Goal: Task Accomplishment & Management: Manage account settings

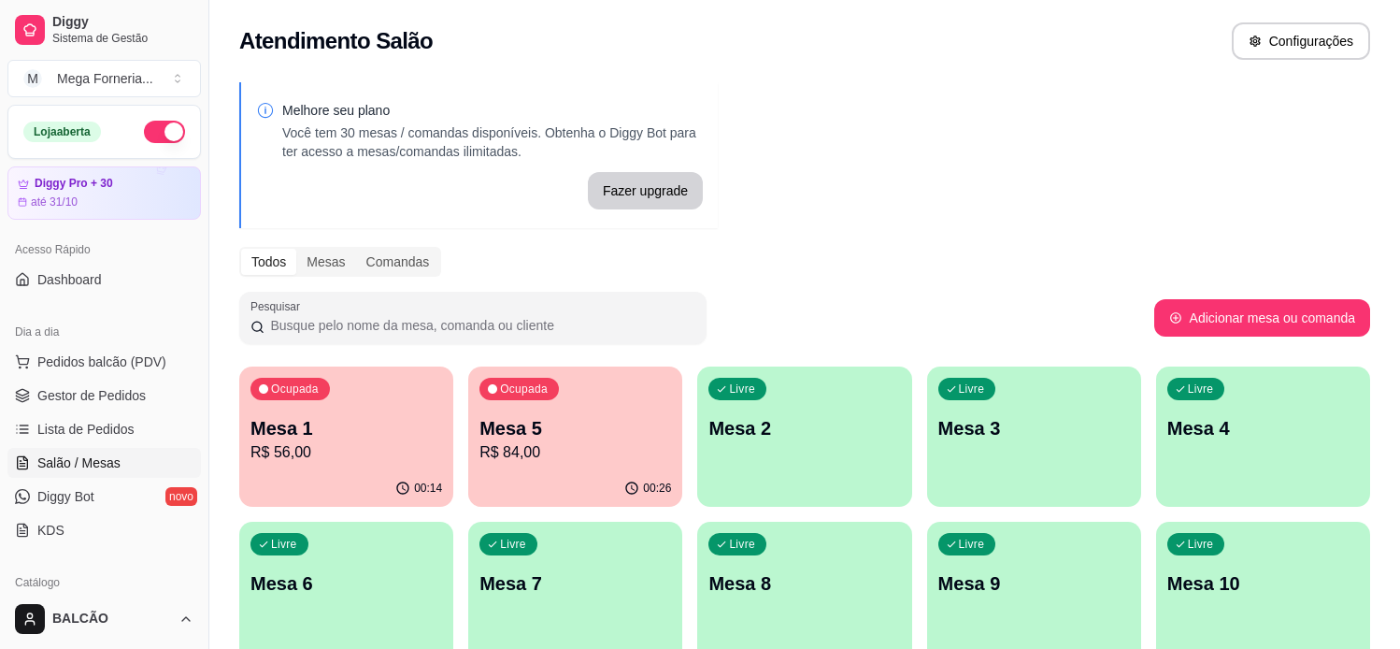
click at [1062, 440] on p "Mesa 3" at bounding box center [1034, 428] width 192 height 26
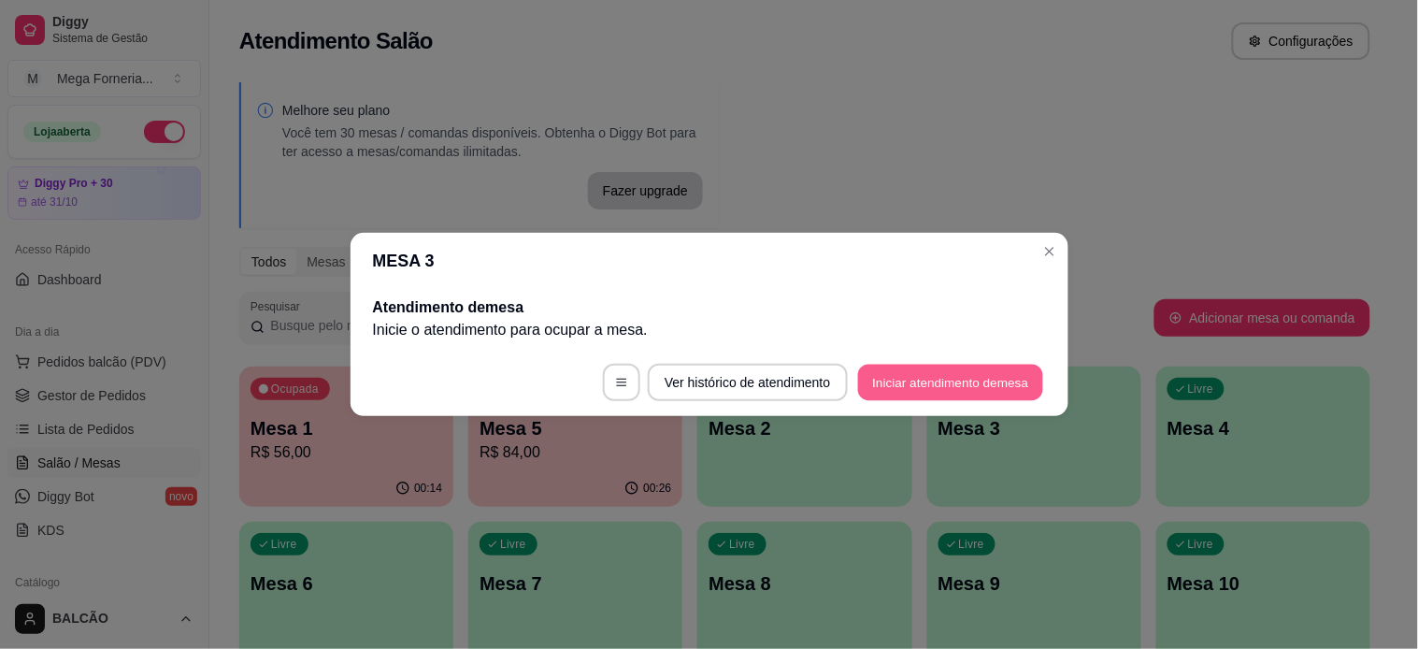
click at [900, 369] on button "Iniciar atendimento de mesa" at bounding box center [950, 382] width 185 height 36
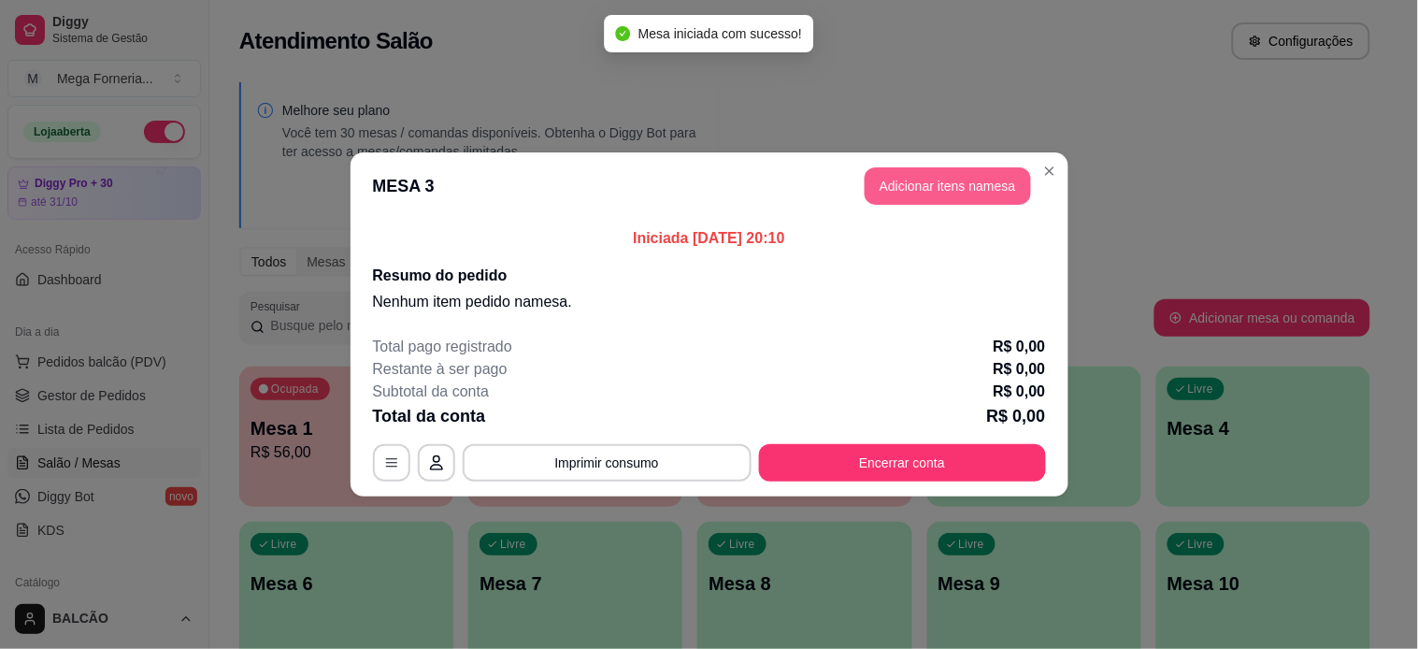
click at [911, 172] on button "Adicionar itens na mesa" at bounding box center [947, 185] width 166 height 37
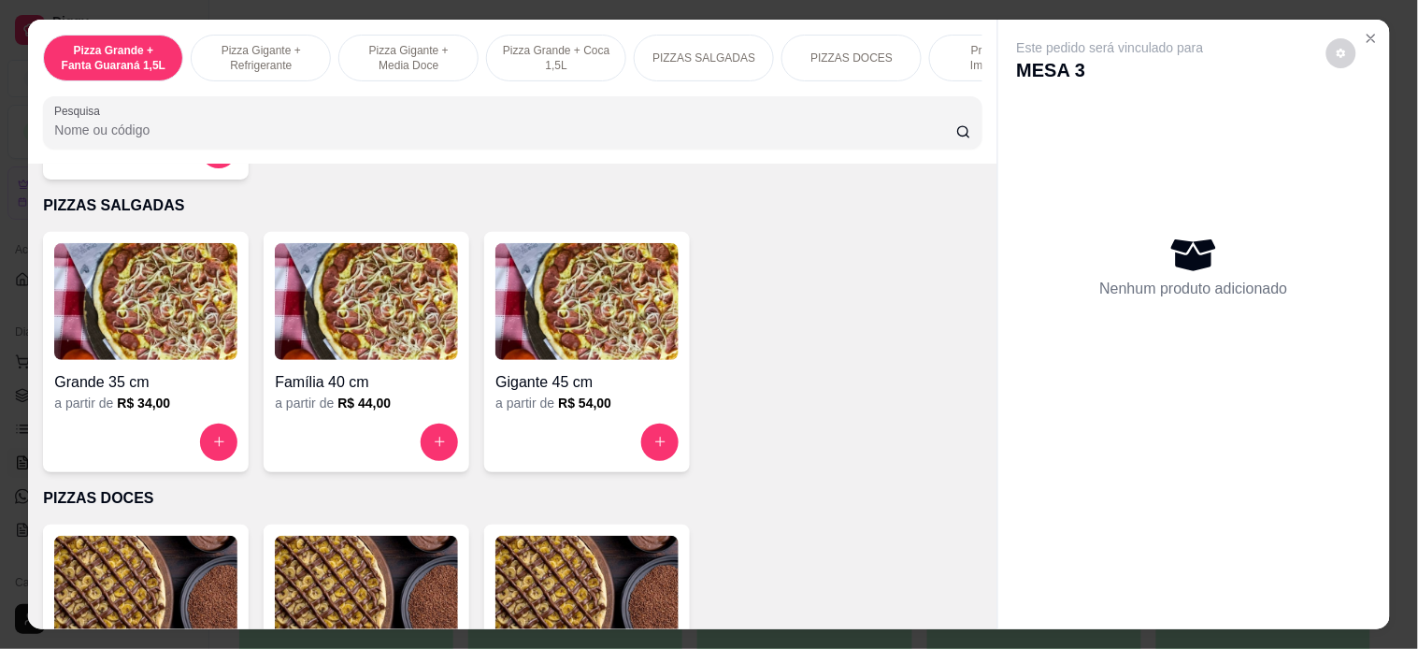
scroll to position [1350, 0]
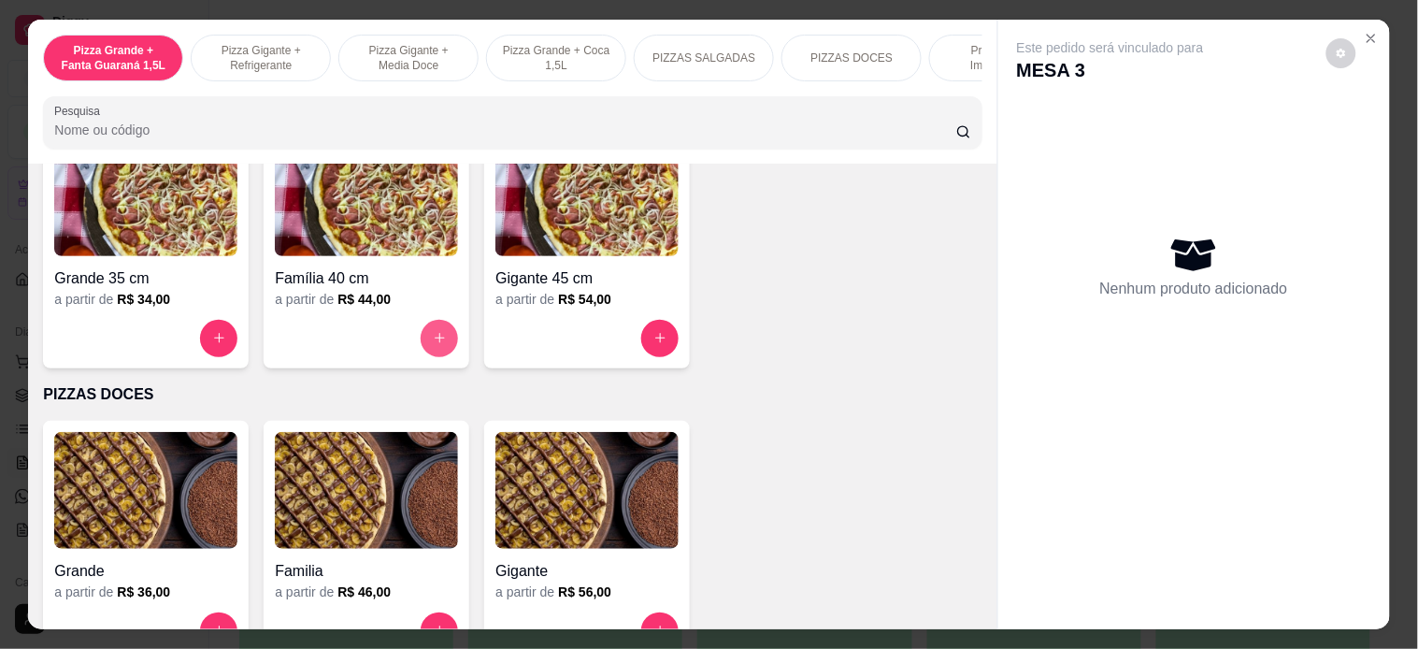
click at [434, 342] on icon "increase-product-quantity" at bounding box center [440, 338] width 14 height 14
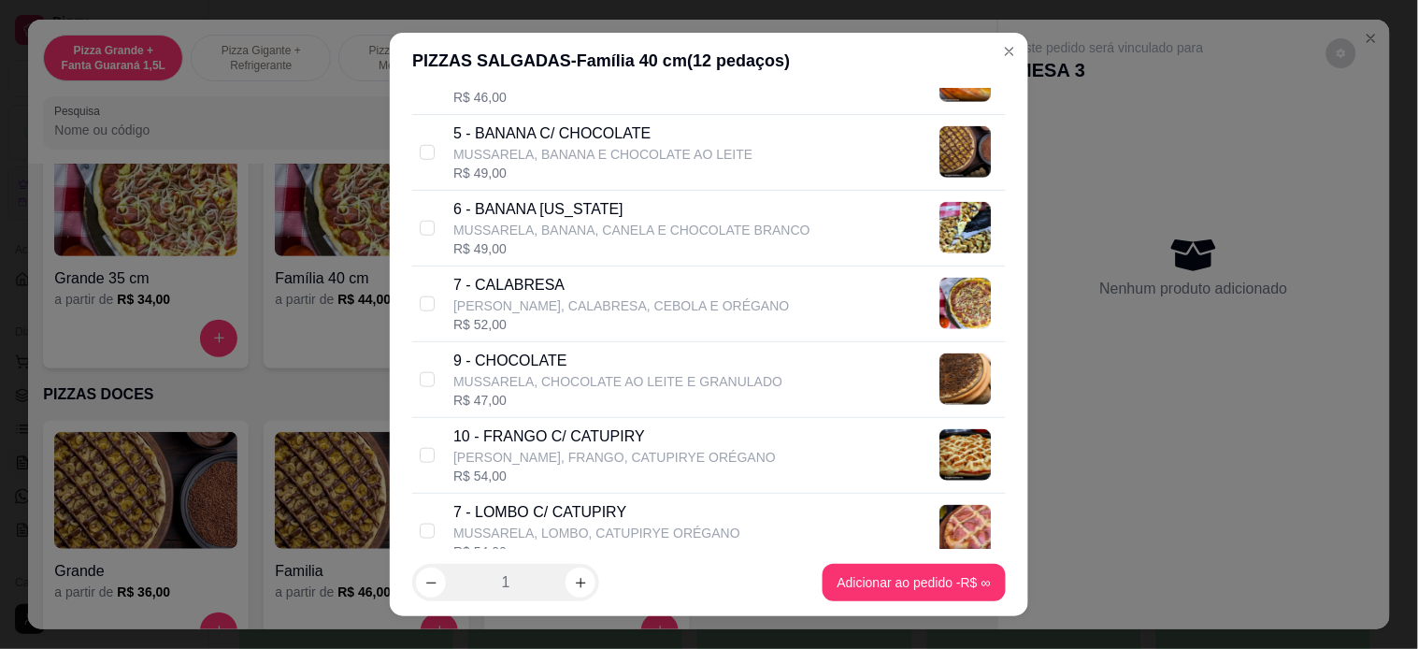
scroll to position [519, 0]
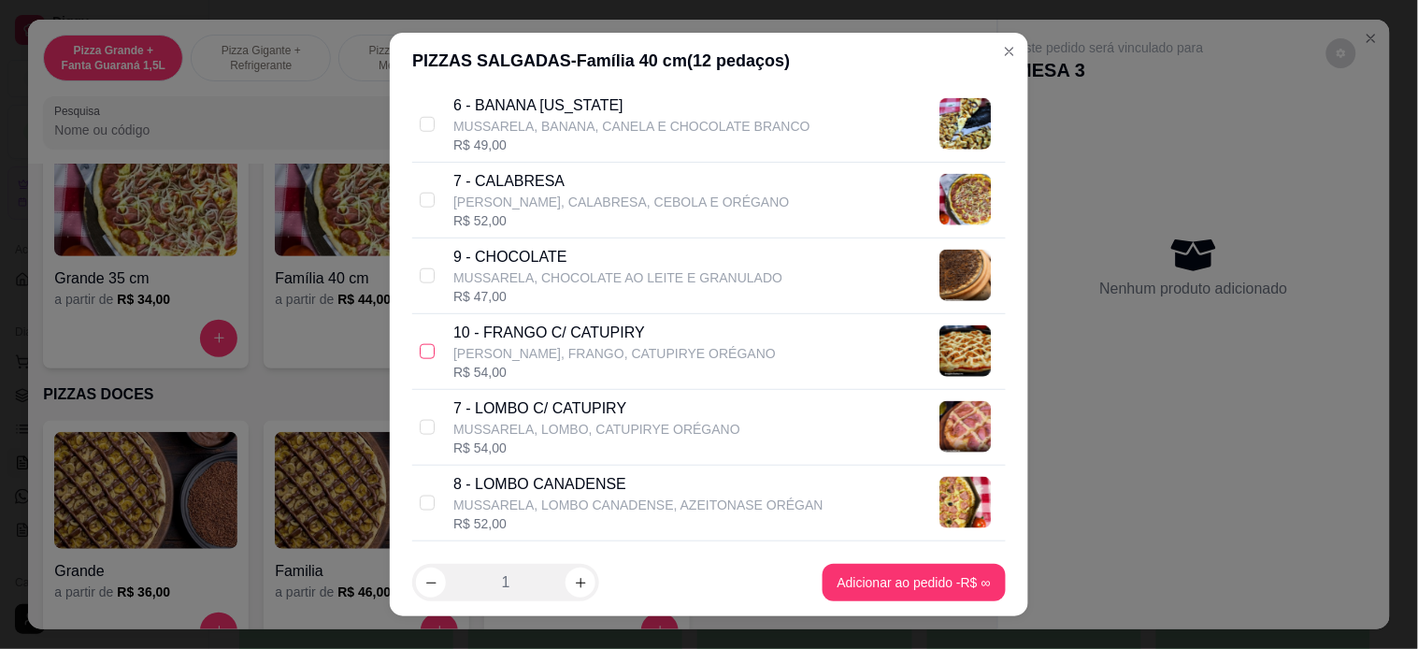
click at [420, 349] on input "checkbox" at bounding box center [427, 351] width 15 height 15
checkbox input "true"
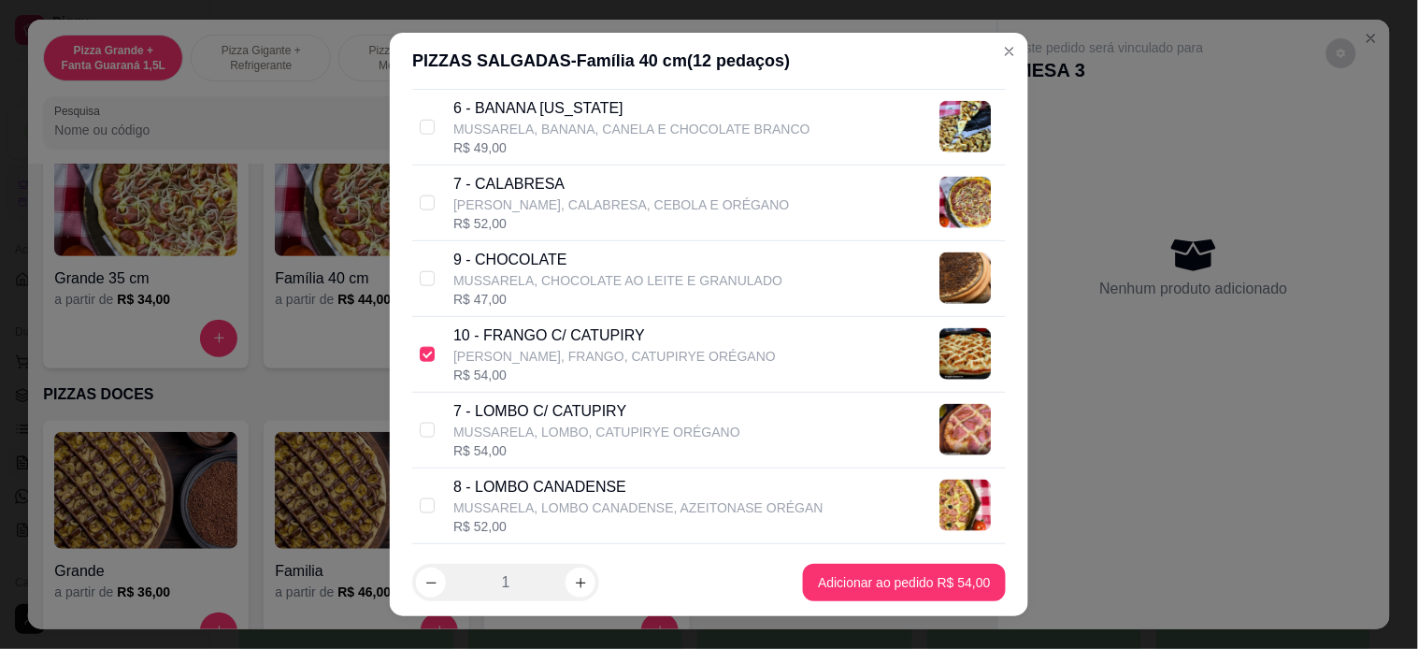
scroll to position [311, 0]
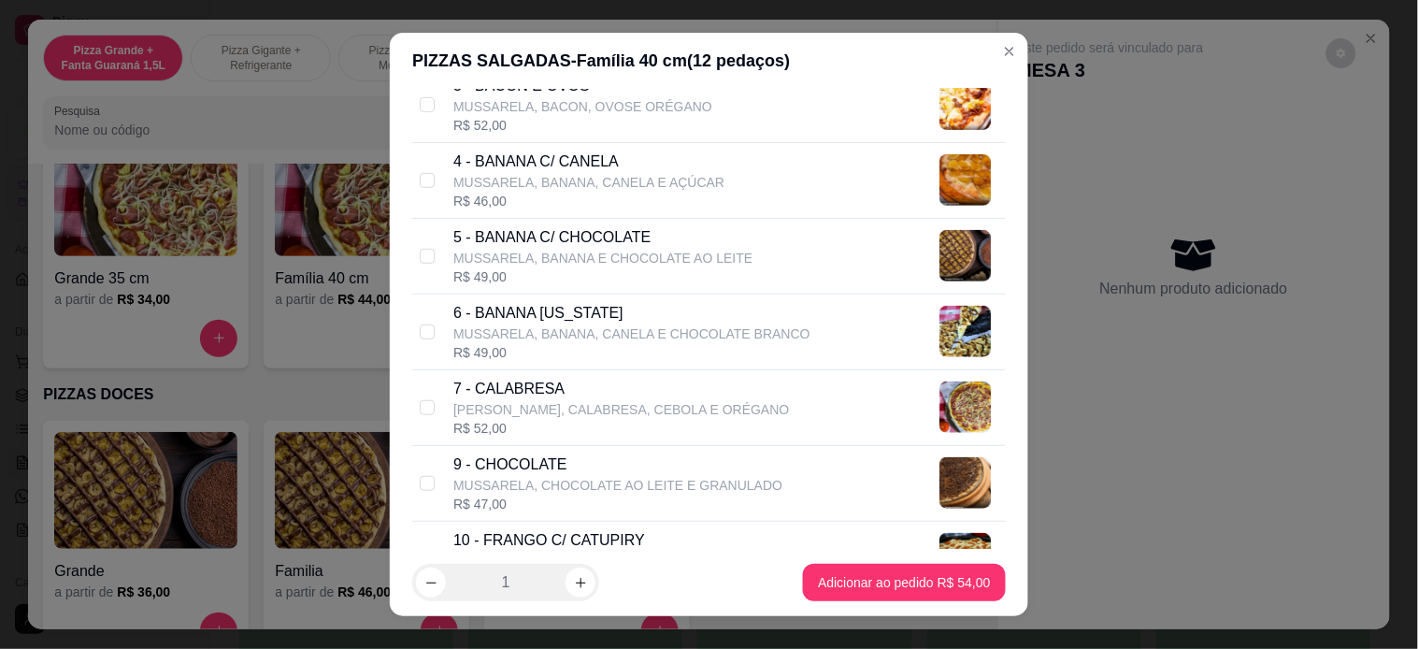
drag, startPoint x: 413, startPoint y: 396, endPoint x: 424, endPoint y: 387, distance: 14.6
click at [420, 397] on label at bounding box center [427, 407] width 15 height 21
click at [420, 400] on input "checkbox" at bounding box center [427, 407] width 15 height 15
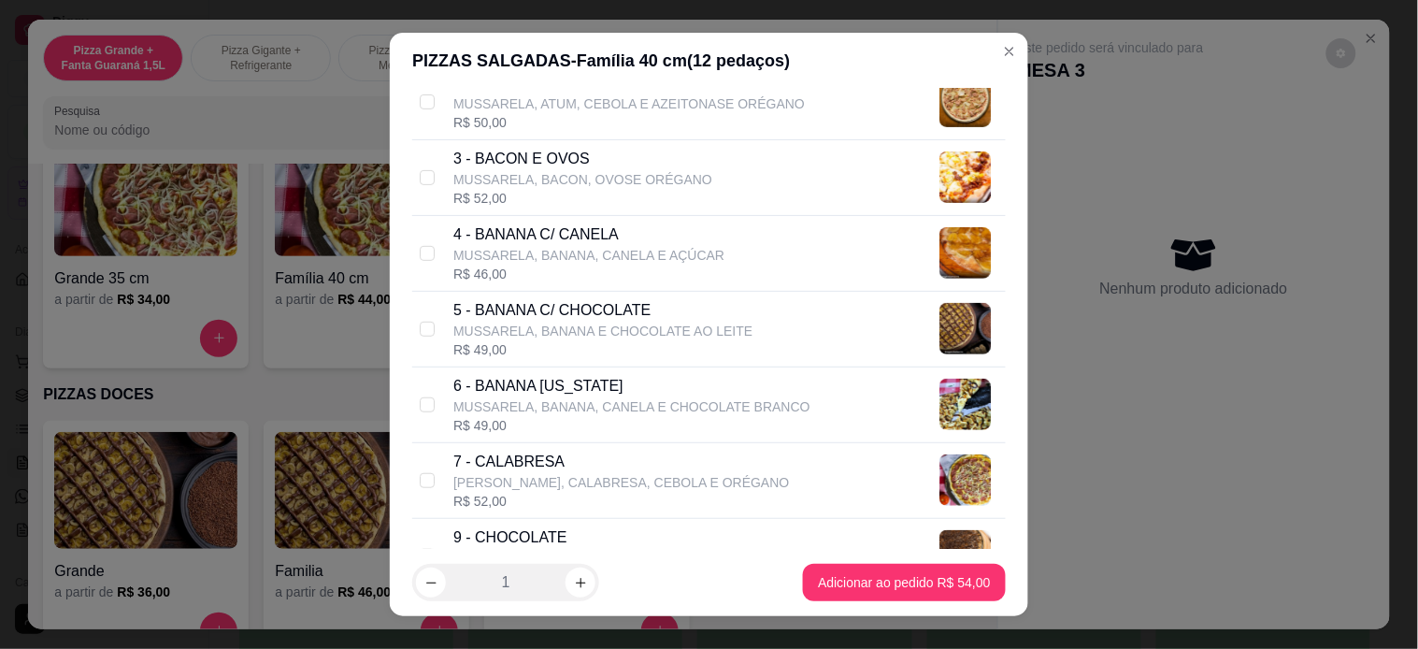
scroll to position [207, 0]
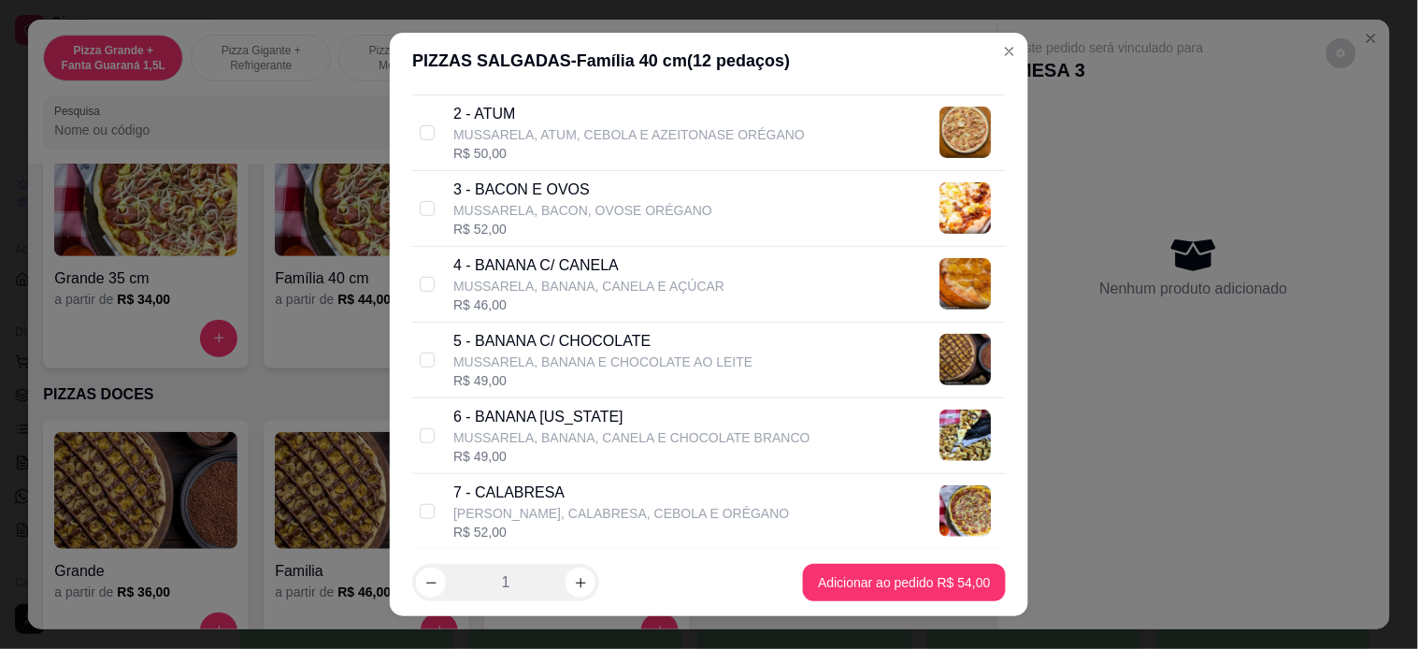
click at [414, 497] on div "7 - CALABRESA MUSSARELA, [GEOGRAPHIC_DATA], CEBOLA E ORÉGANO R$ 52,00" at bounding box center [708, 512] width 593 height 76
checkbox input "true"
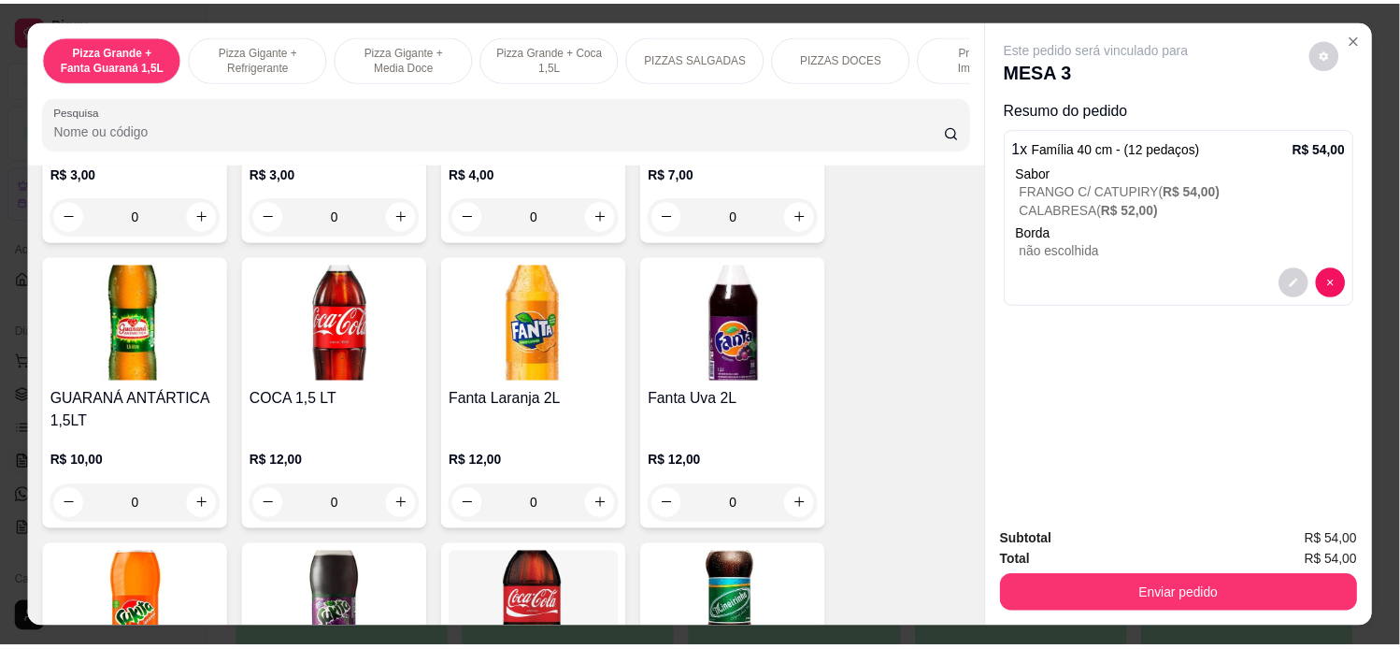
scroll to position [4361, 0]
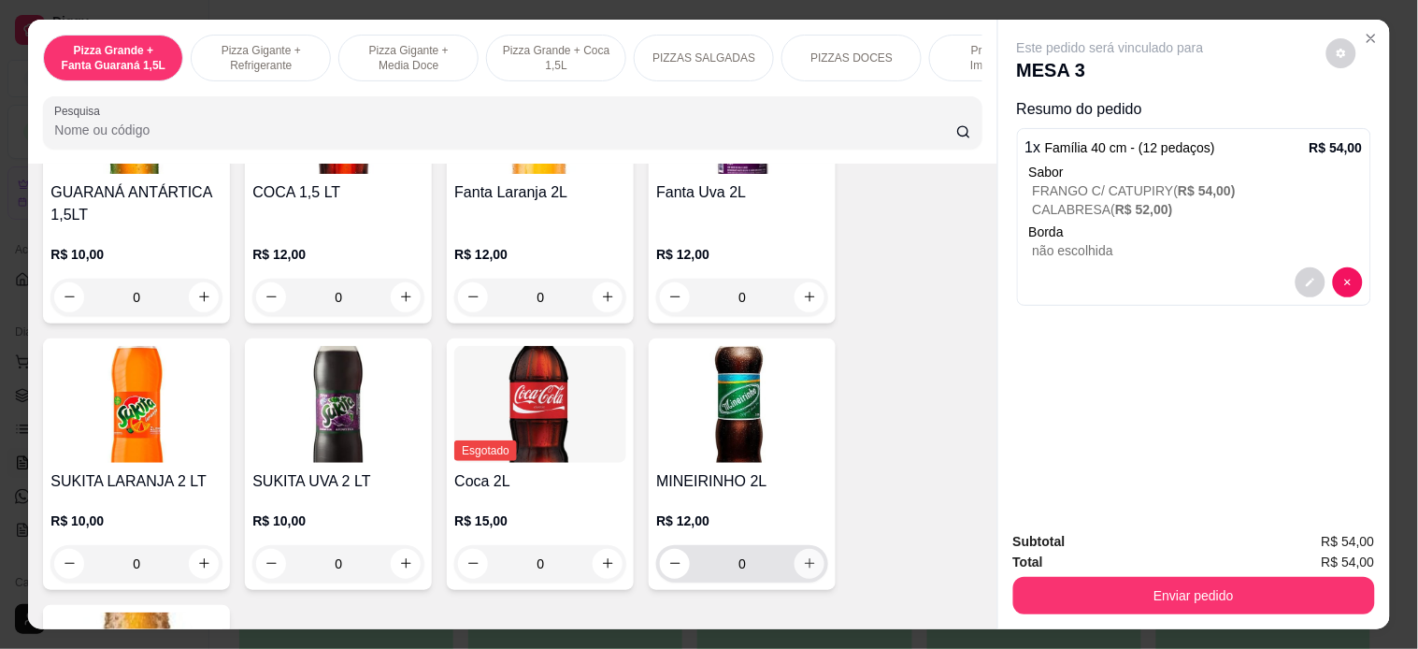
click at [803, 556] on icon "increase-product-quantity" at bounding box center [810, 563] width 14 height 14
type input "1"
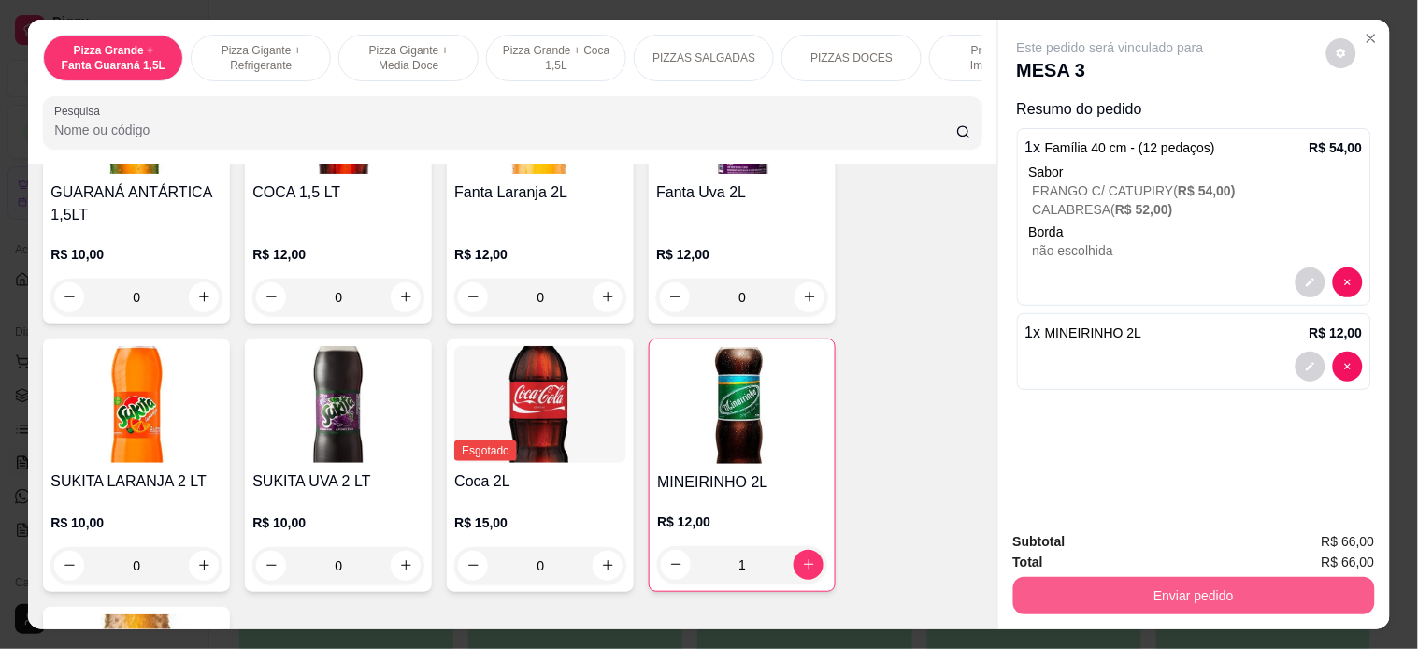
click at [1147, 580] on button "Enviar pedido" at bounding box center [1194, 595] width 362 height 37
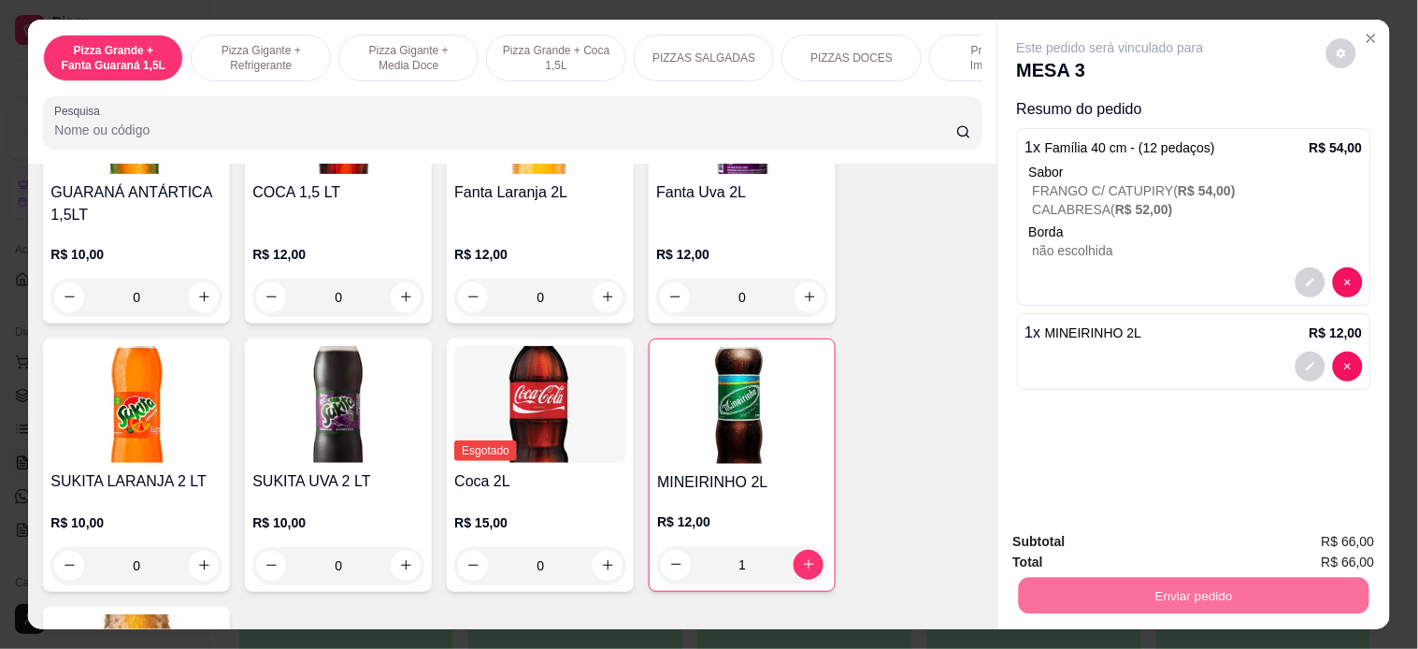
click at [1304, 543] on button "Enviar pedido" at bounding box center [1325, 541] width 106 height 36
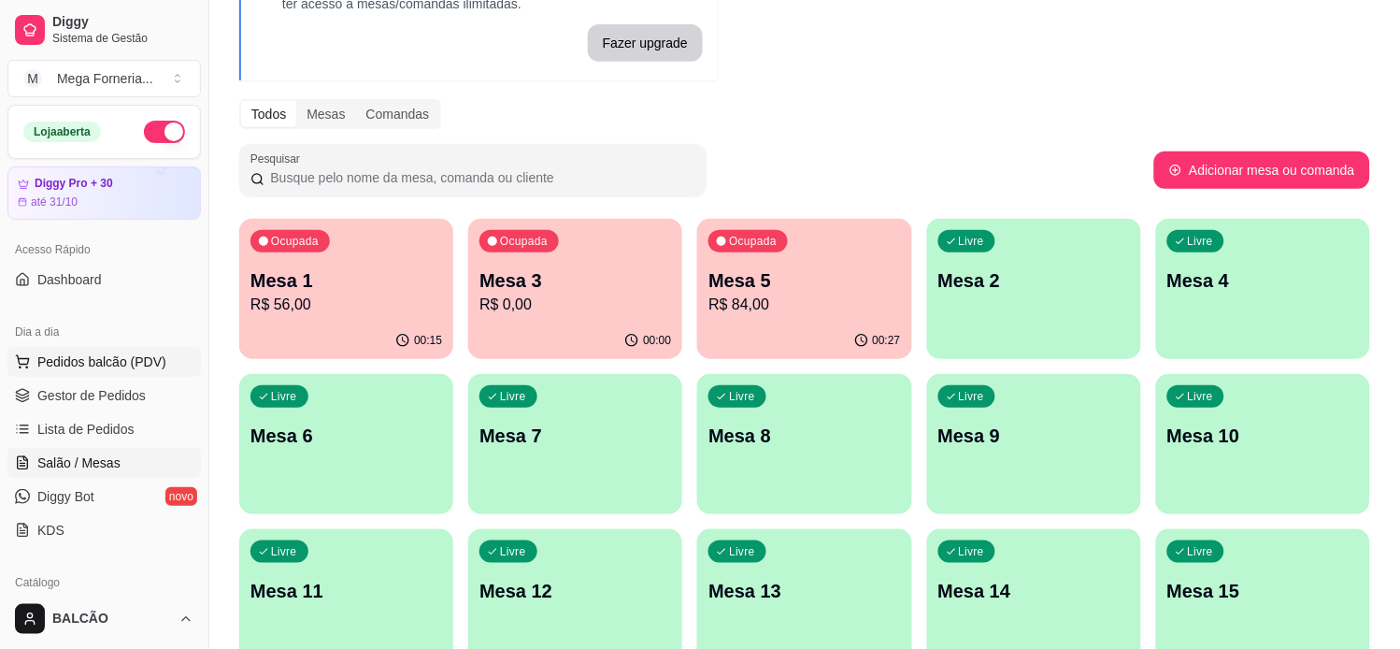
scroll to position [36, 0]
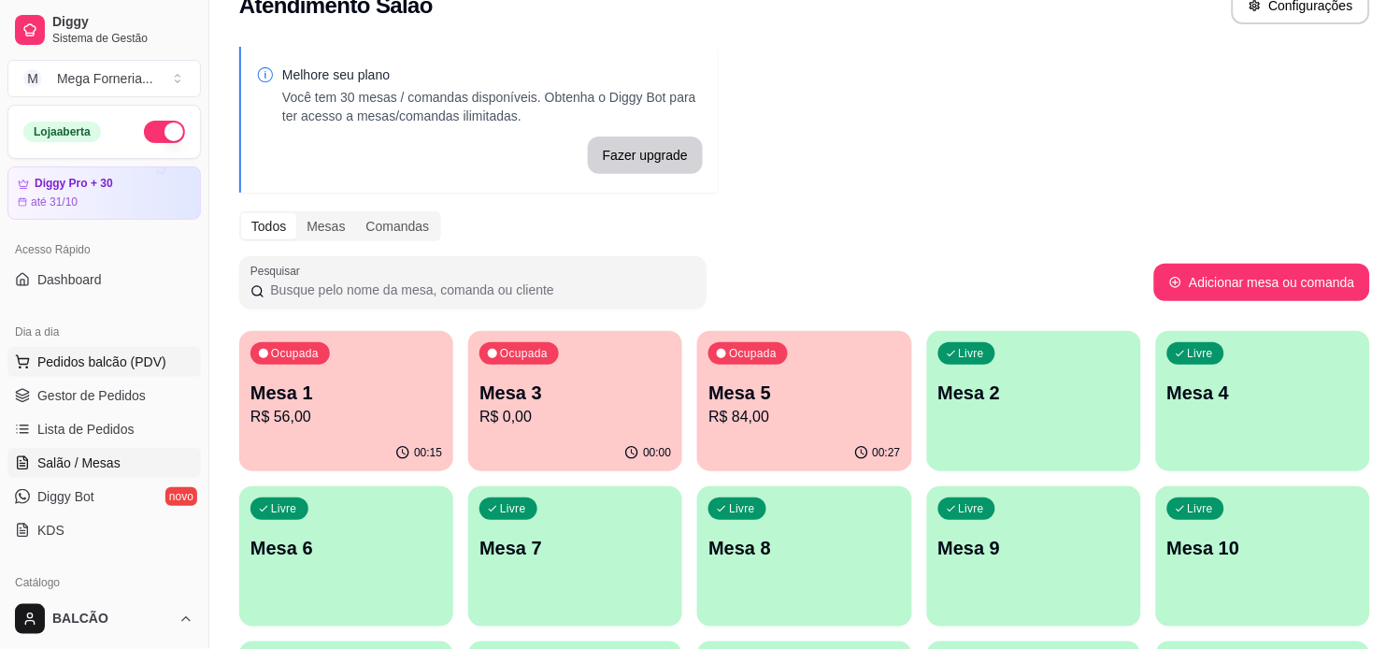
click at [108, 365] on span "Pedidos balcão (PDV)" at bounding box center [101, 361] width 129 height 19
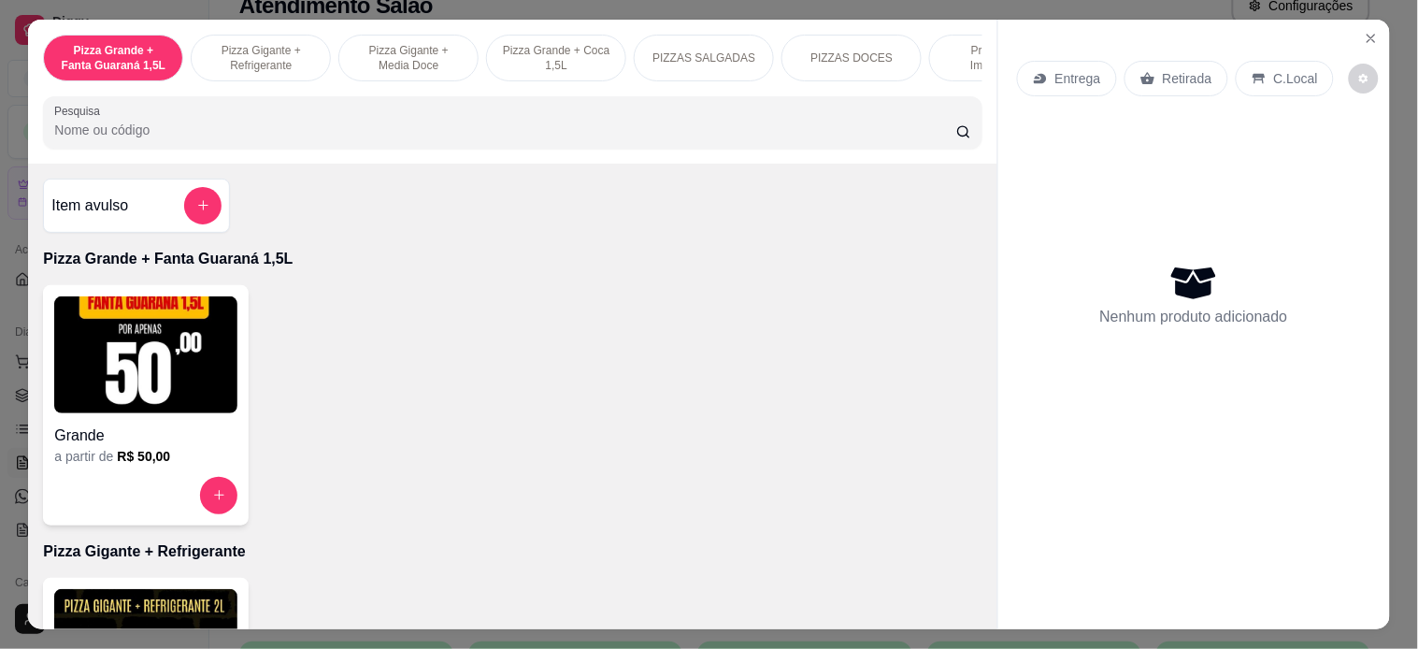
click at [1364, 33] on icon "Close" at bounding box center [1371, 38] width 15 height 15
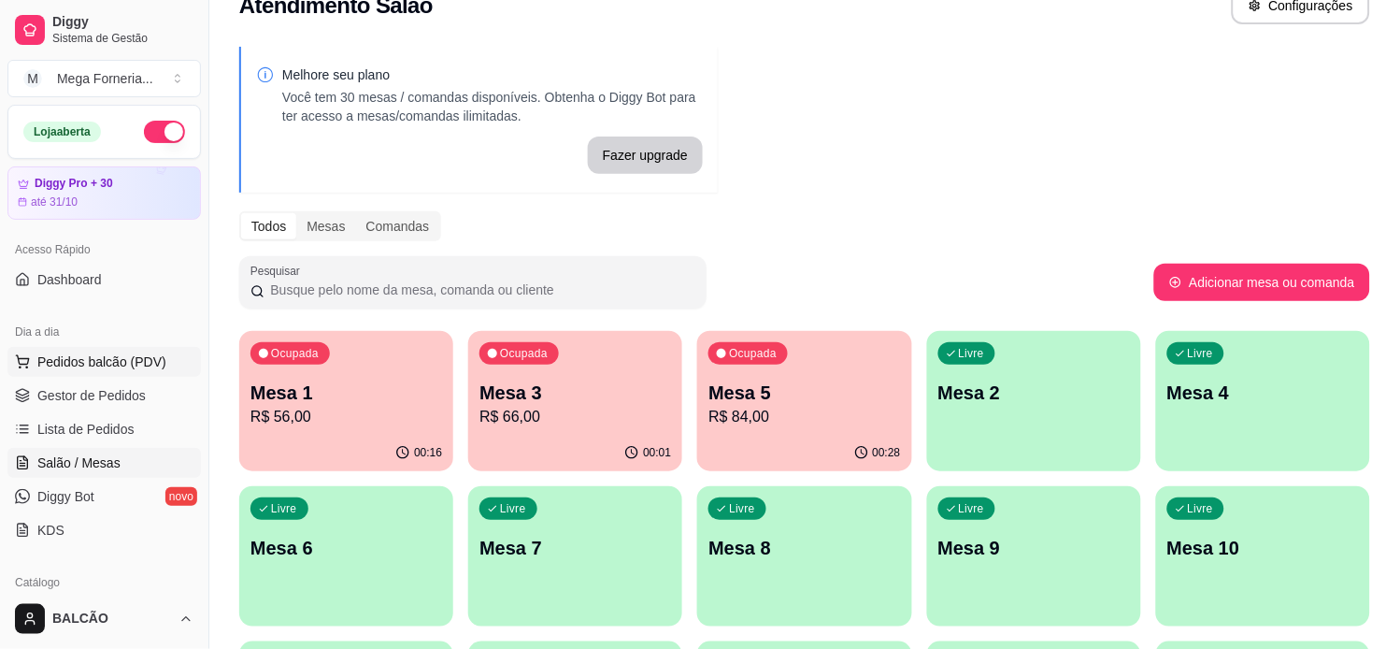
click at [92, 360] on span "Pedidos balcão (PDV)" at bounding box center [101, 361] width 129 height 19
click at [129, 387] on span "Gestor de Pedidos" at bounding box center [91, 395] width 108 height 19
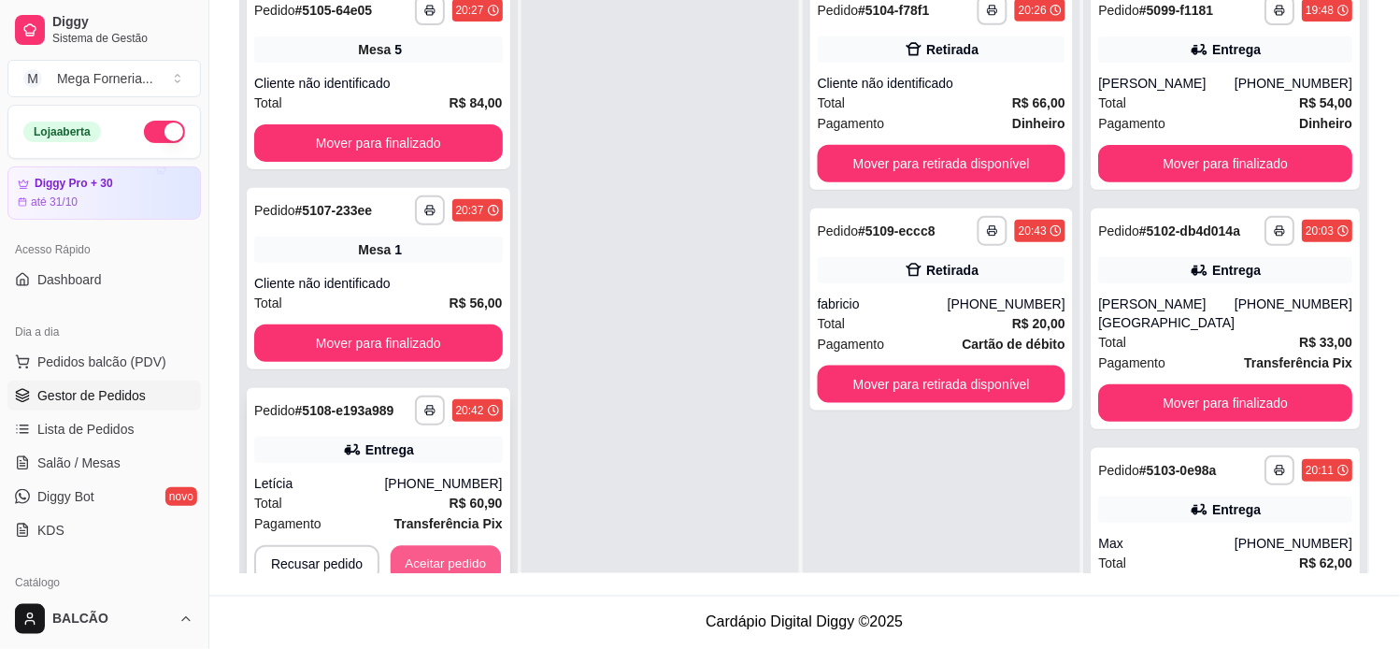
click at [467, 546] on button "Aceitar pedido" at bounding box center [446, 564] width 110 height 36
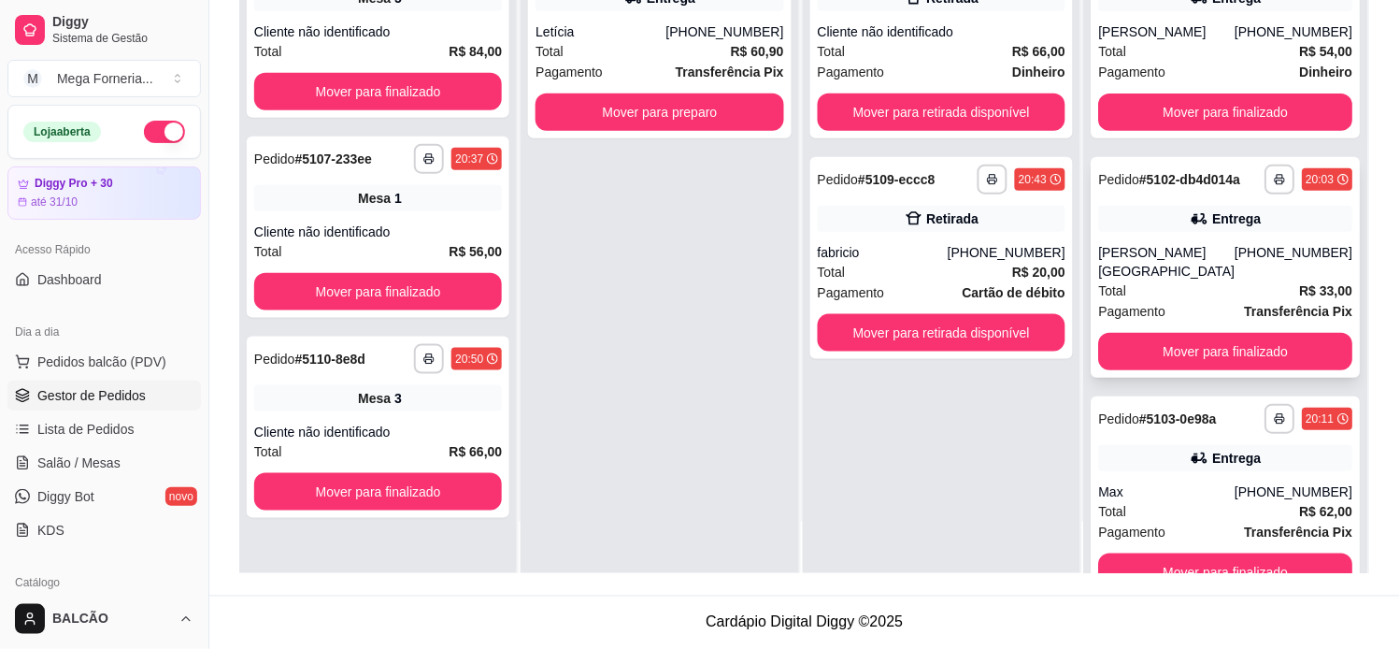
click at [1176, 231] on div "**********" at bounding box center [1226, 267] width 269 height 221
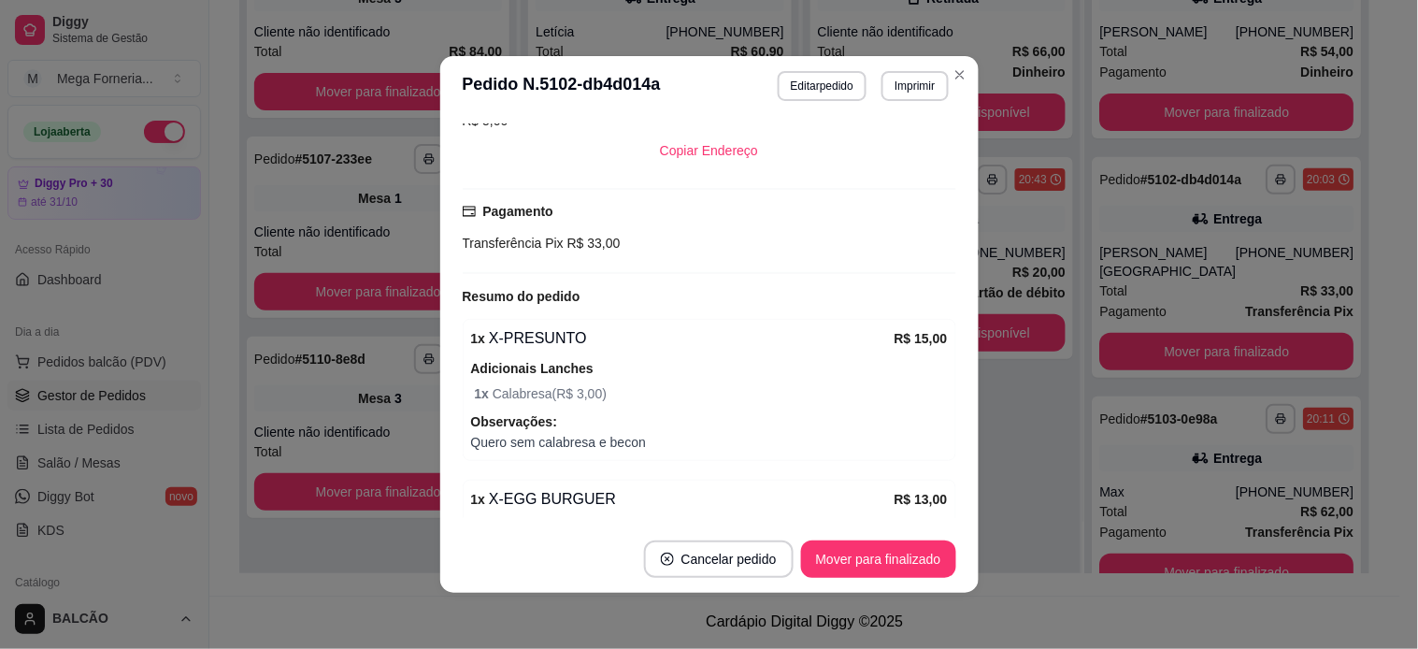
scroll to position [634, 0]
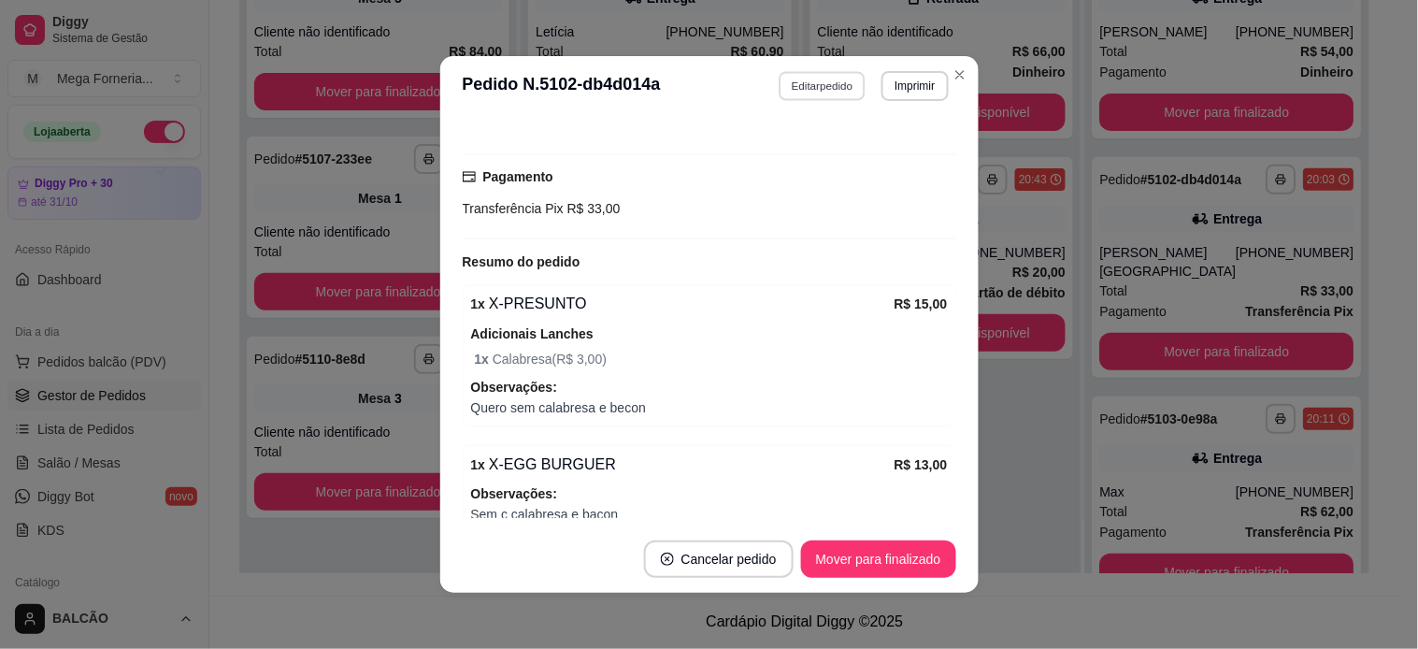
click at [823, 89] on button "Editar pedido" at bounding box center [821, 85] width 87 height 29
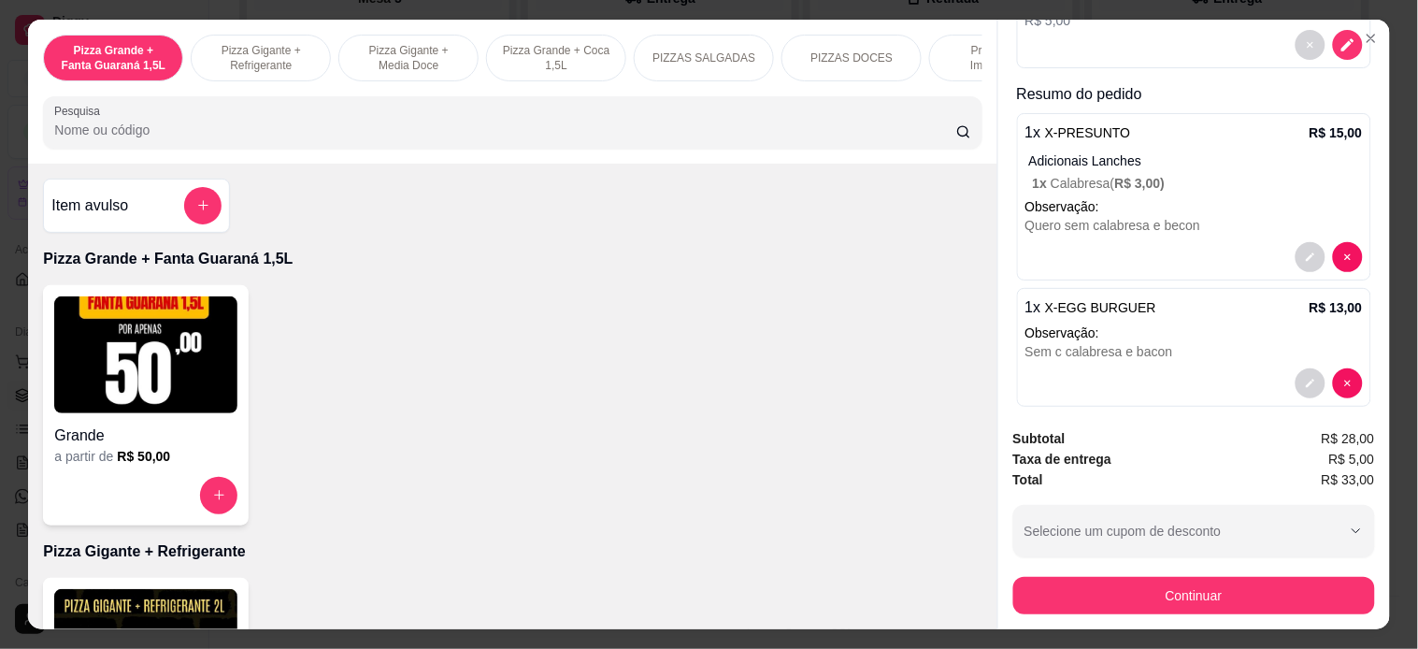
scroll to position [301, 0]
click at [1305, 251] on icon "decrease-product-quantity" at bounding box center [1310, 256] width 11 height 11
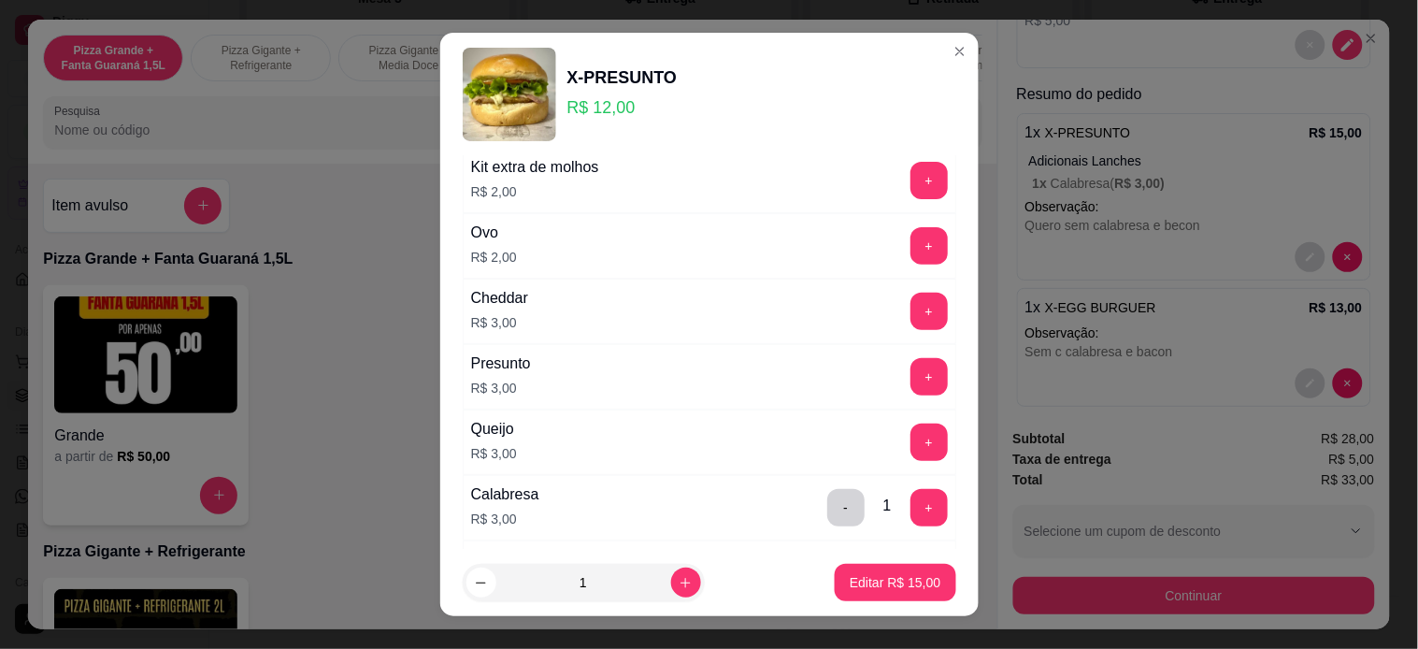
scroll to position [415, 0]
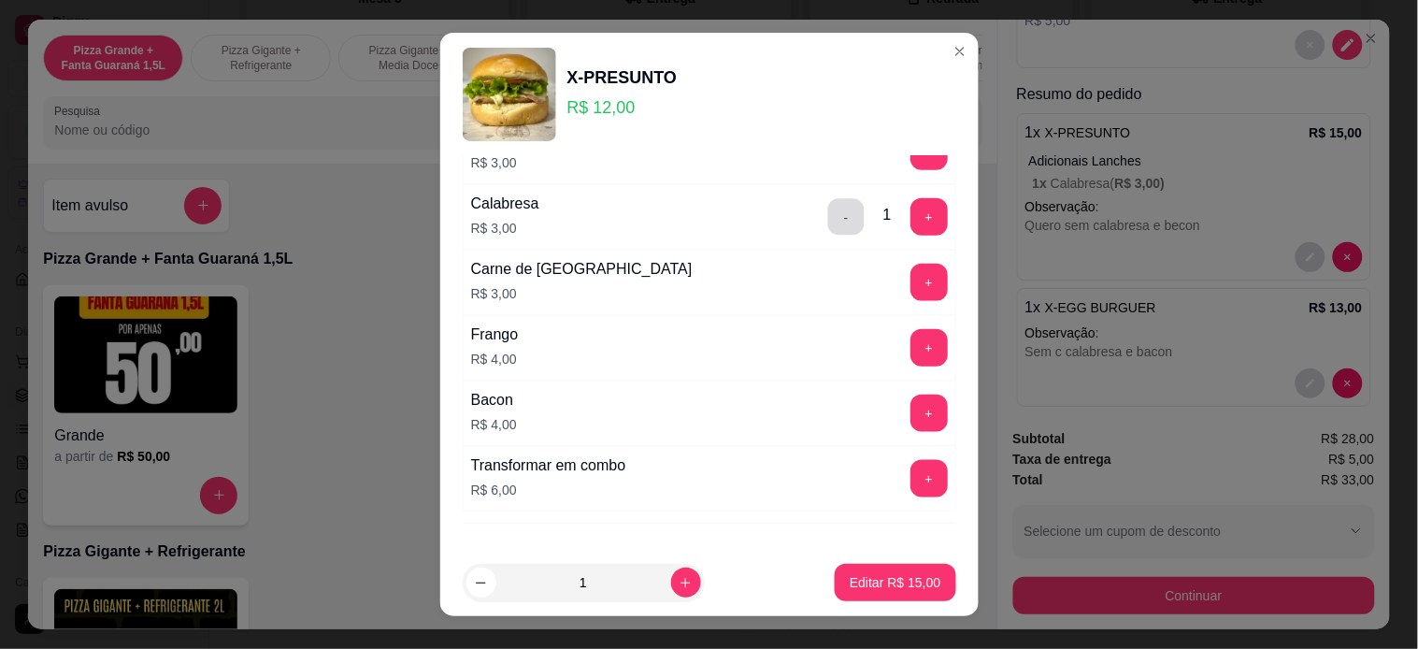
click at [827, 229] on button "-" at bounding box center [845, 216] width 36 height 36
click at [898, 574] on p "Editar R$ 12,00" at bounding box center [895, 582] width 91 height 19
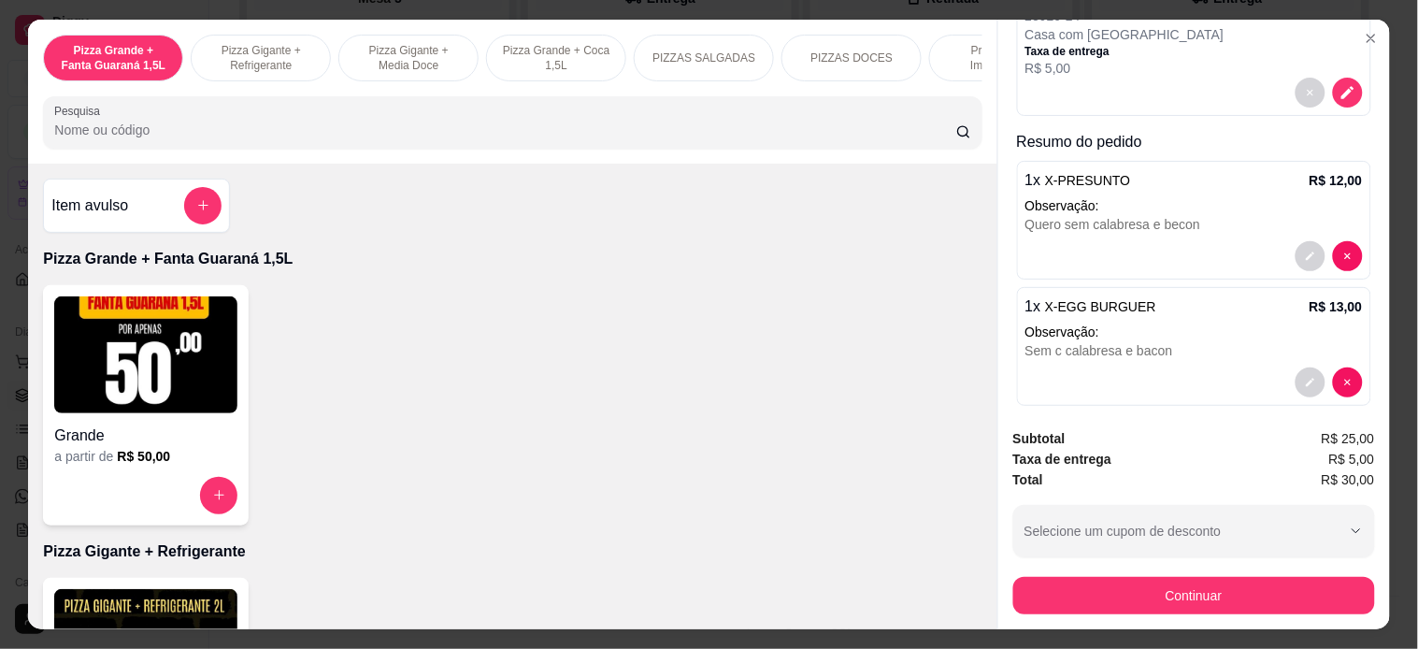
scroll to position [49, 0]
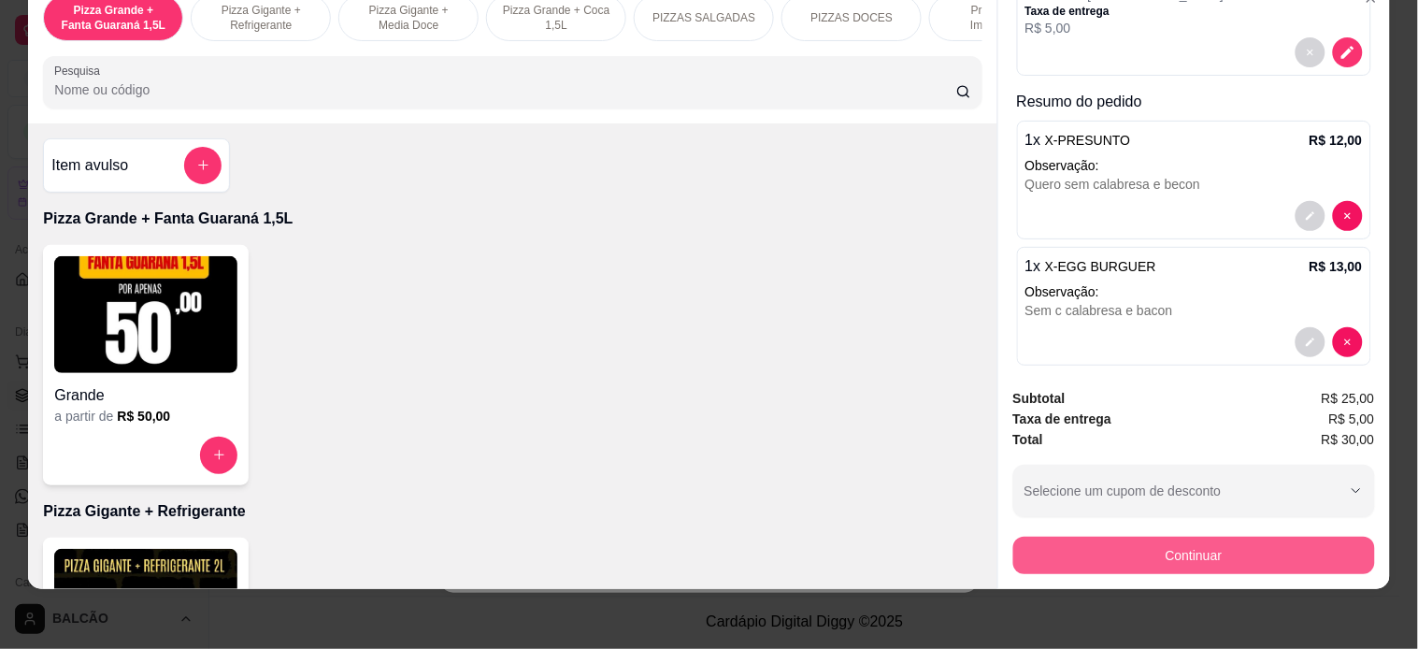
click at [1040, 536] on button "Continuar" at bounding box center [1194, 554] width 362 height 37
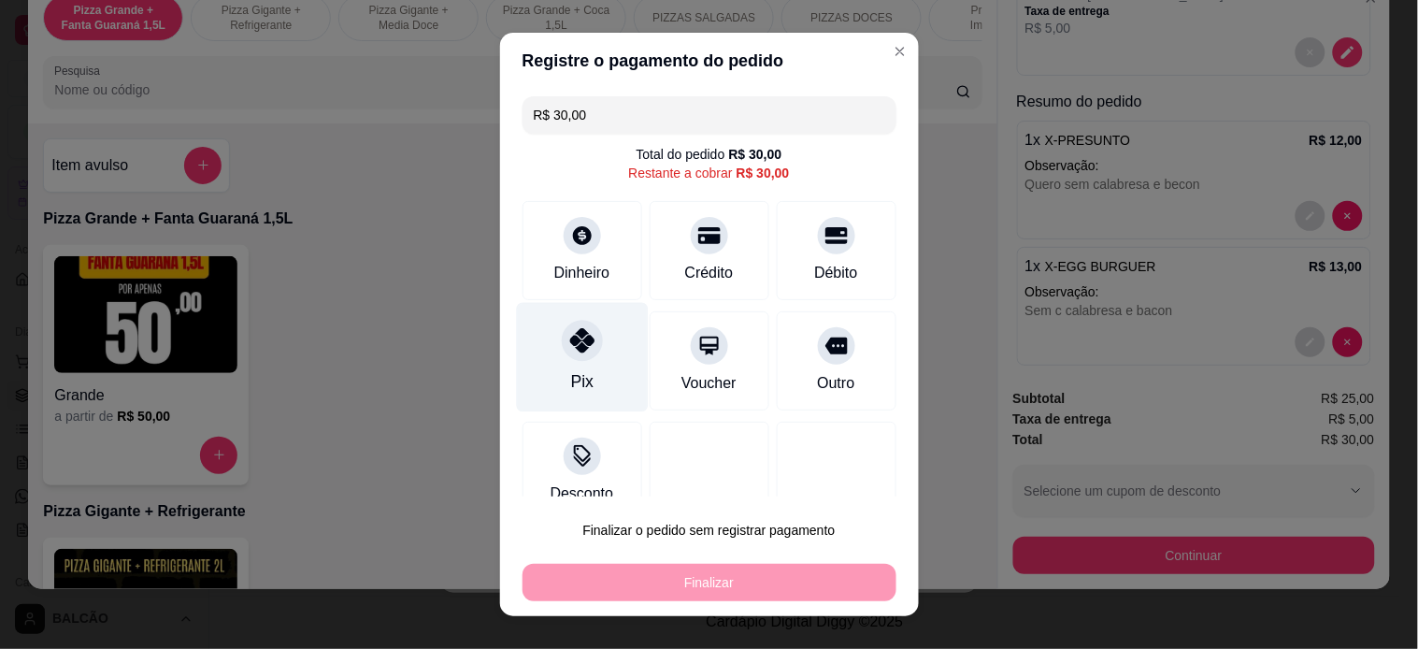
click at [547, 366] on div "Pix" at bounding box center [582, 356] width 132 height 109
type input "R$ 0,00"
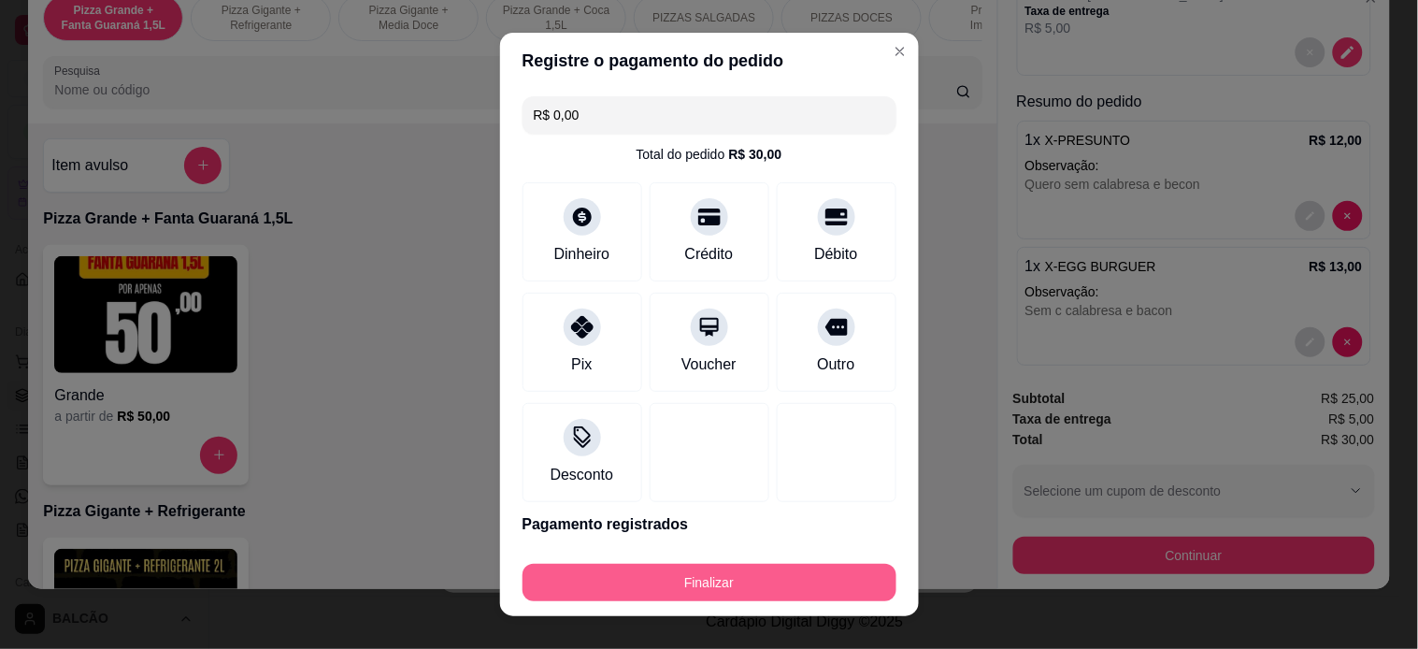
click at [708, 571] on button "Finalizar" at bounding box center [709, 582] width 374 height 37
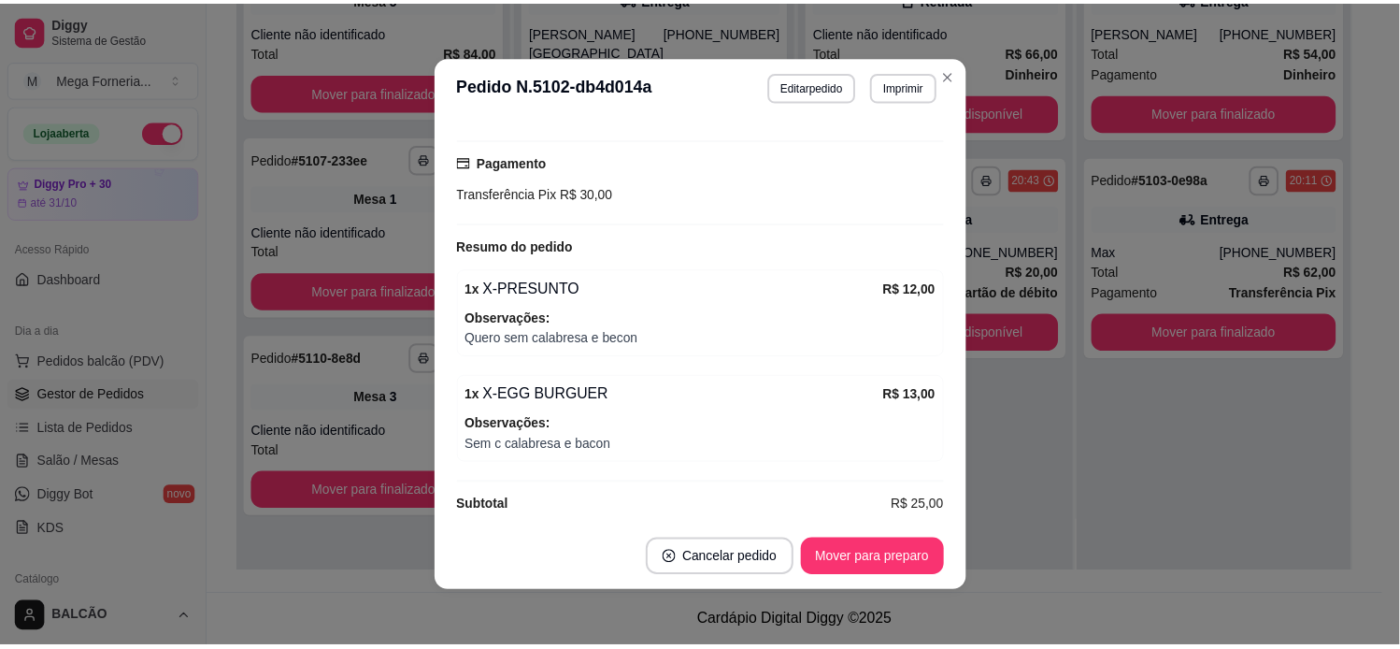
scroll to position [565, 0]
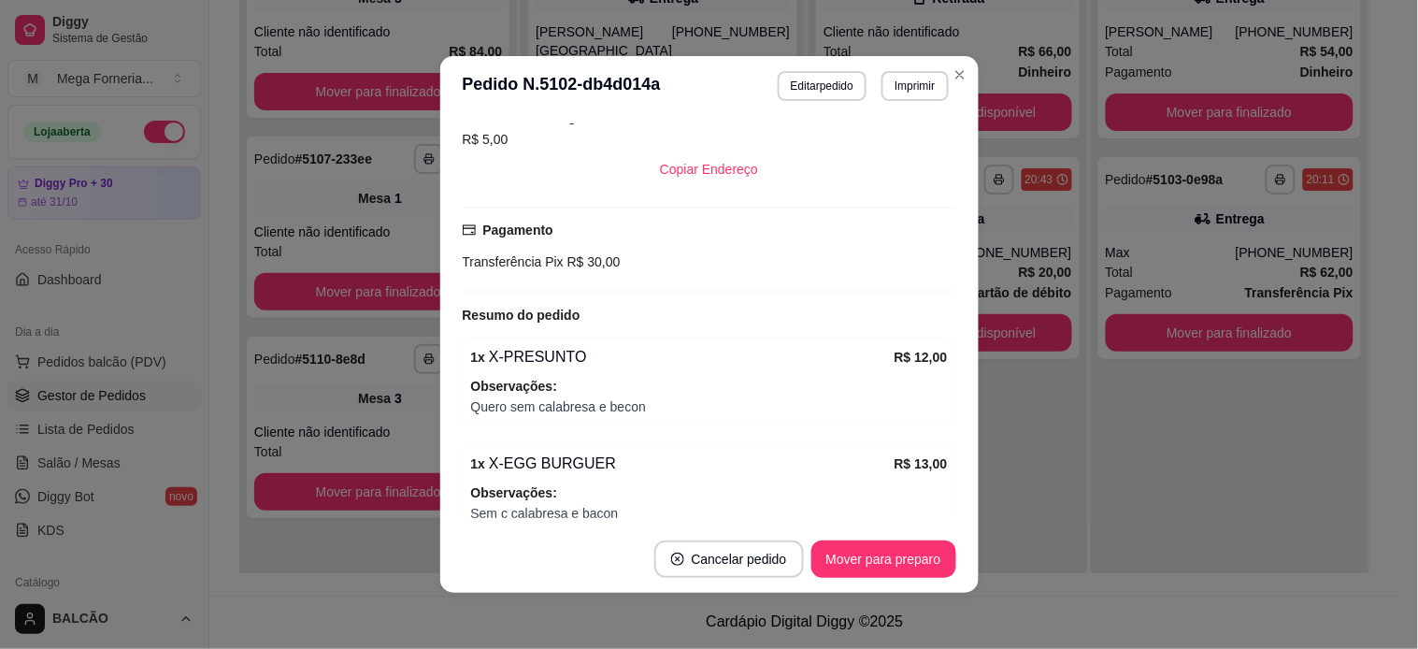
drag, startPoint x: 916, startPoint y: 581, endPoint x: 910, endPoint y: 573, distance: 10.1
click at [916, 579] on footer "Cancelar pedido Mover para preparo" at bounding box center [709, 558] width 538 height 67
click at [903, 566] on button "Mover para preparo" at bounding box center [883, 558] width 145 height 37
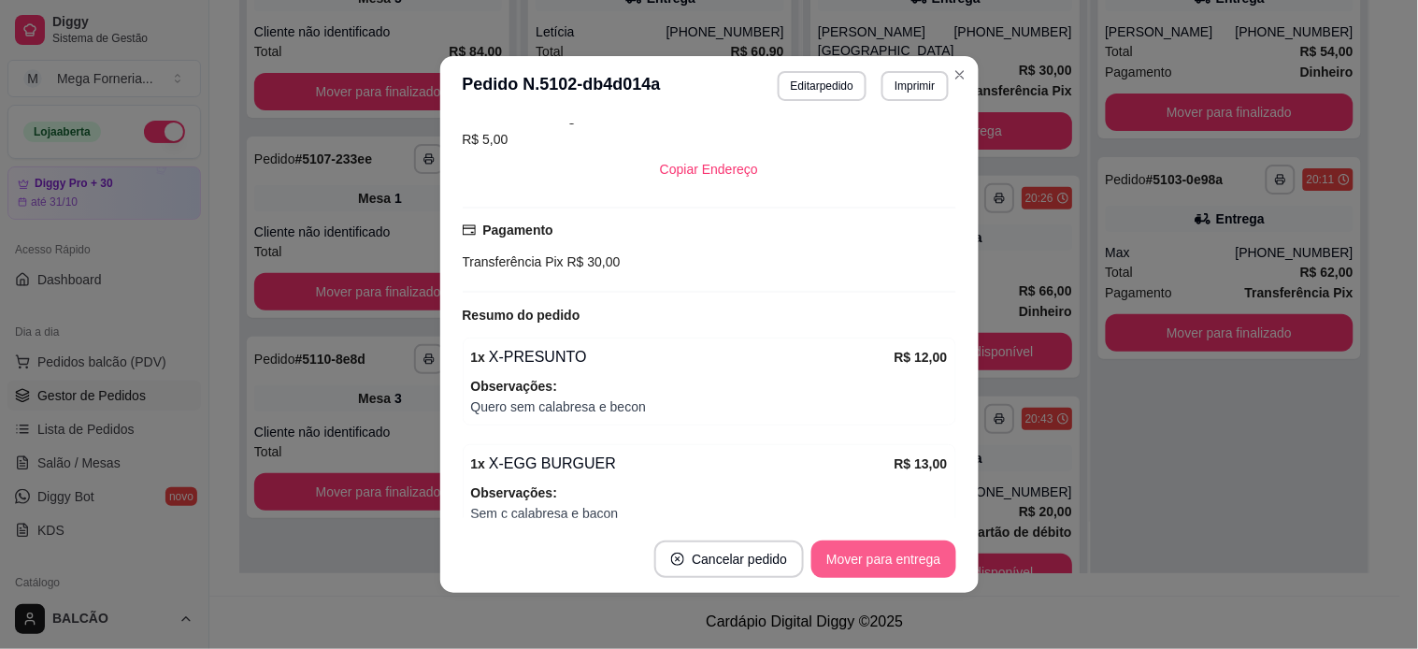
click at [911, 561] on button "Mover para entrega" at bounding box center [883, 558] width 144 height 37
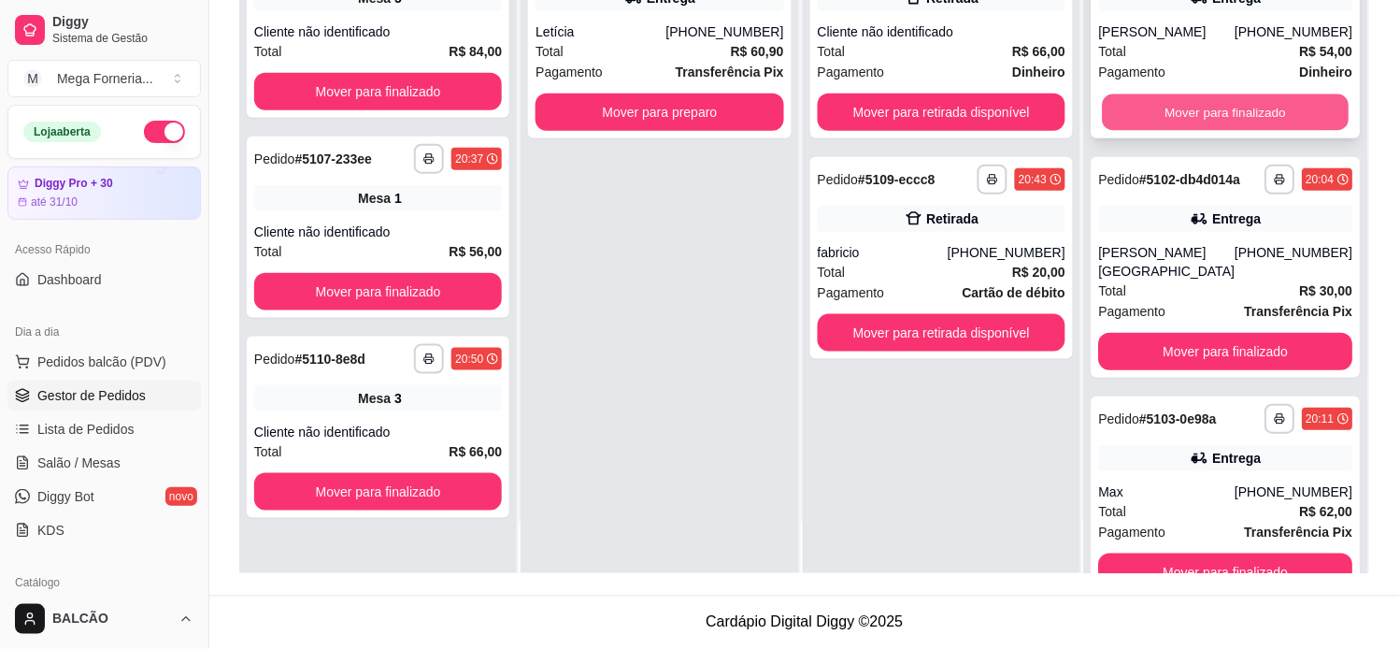
click at [1154, 106] on button "Mover para finalizado" at bounding box center [1226, 112] width 247 height 36
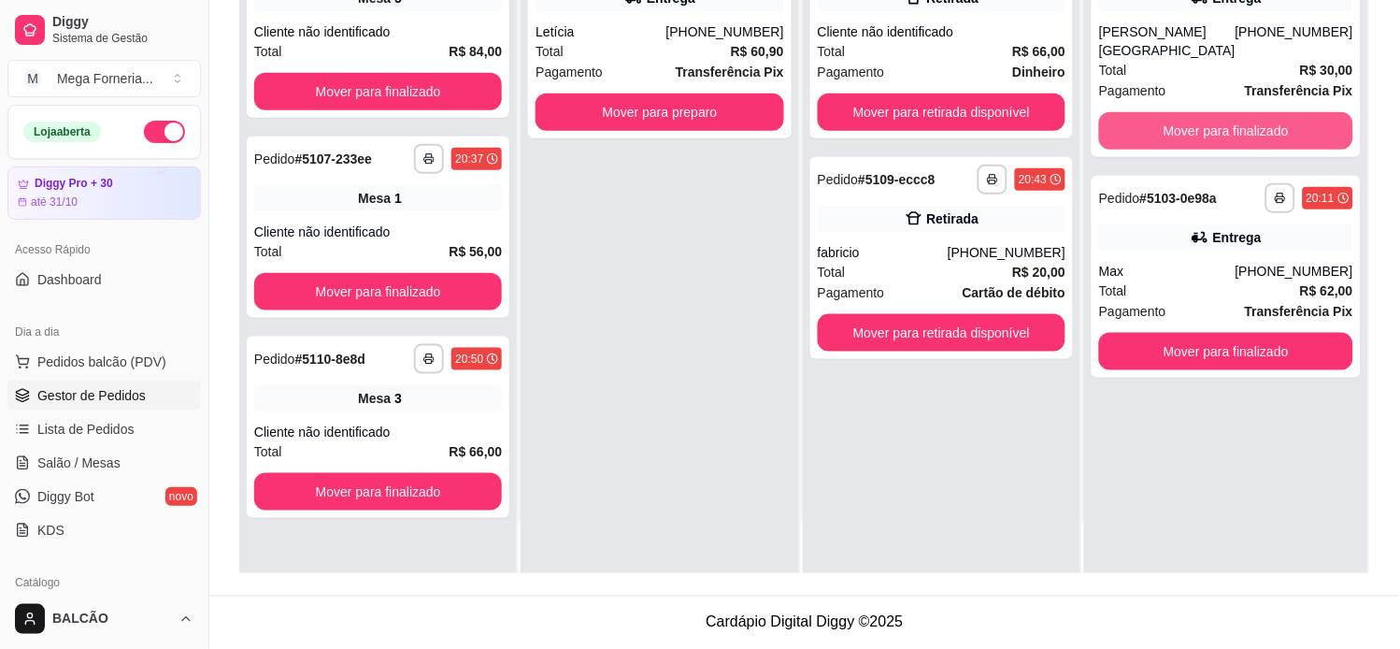
click at [1154, 112] on button "Mover para finalizado" at bounding box center [1226, 130] width 254 height 37
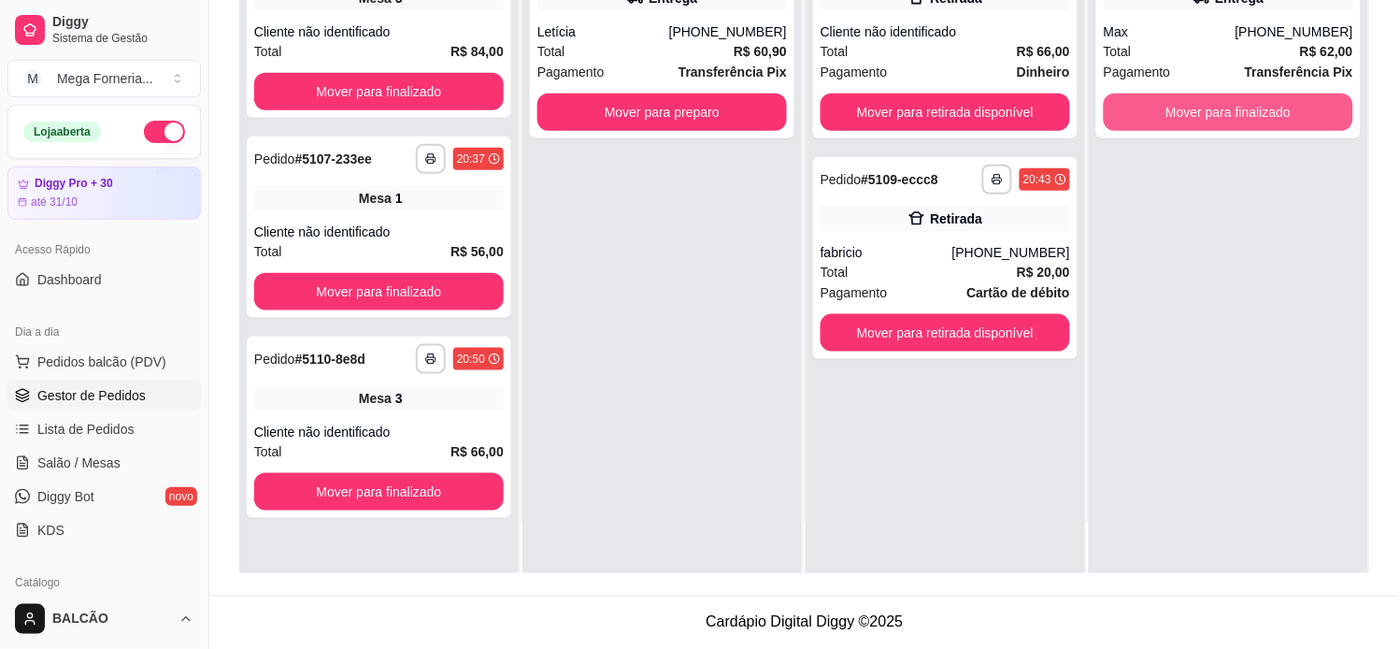
click at [1154, 106] on button "Mover para finalizado" at bounding box center [1229, 111] width 250 height 37
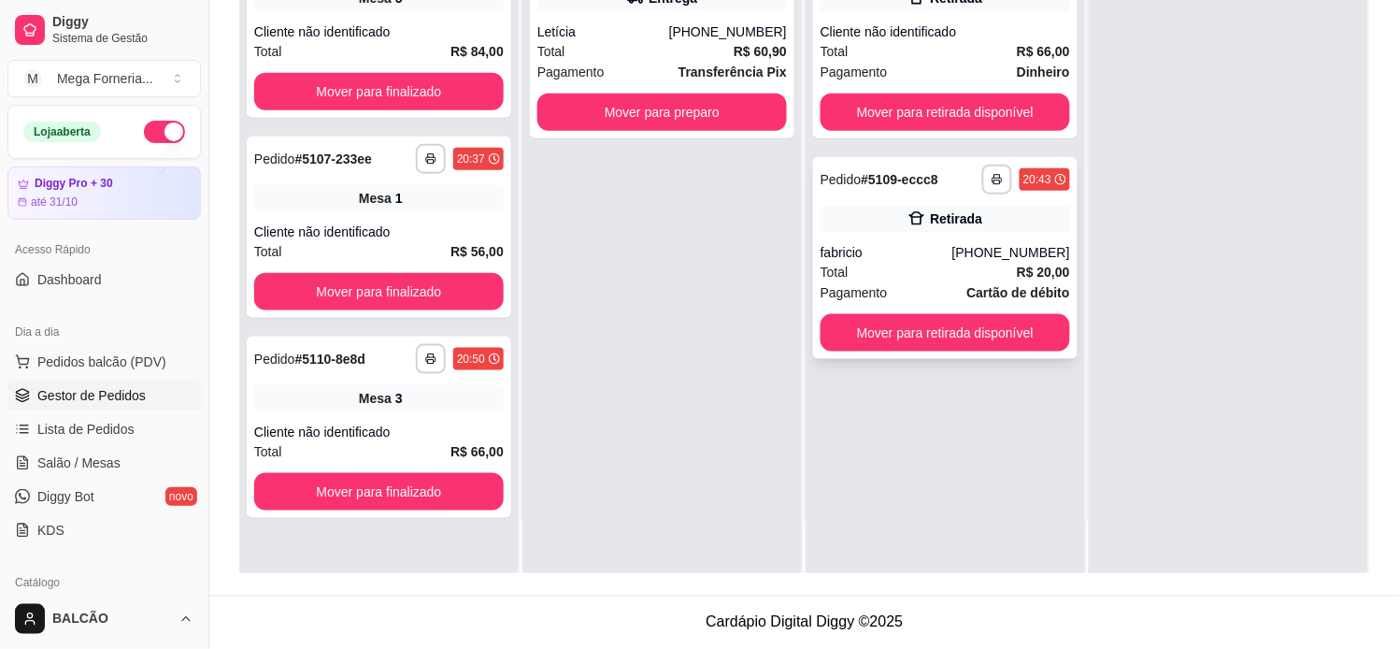
scroll to position [0, 0]
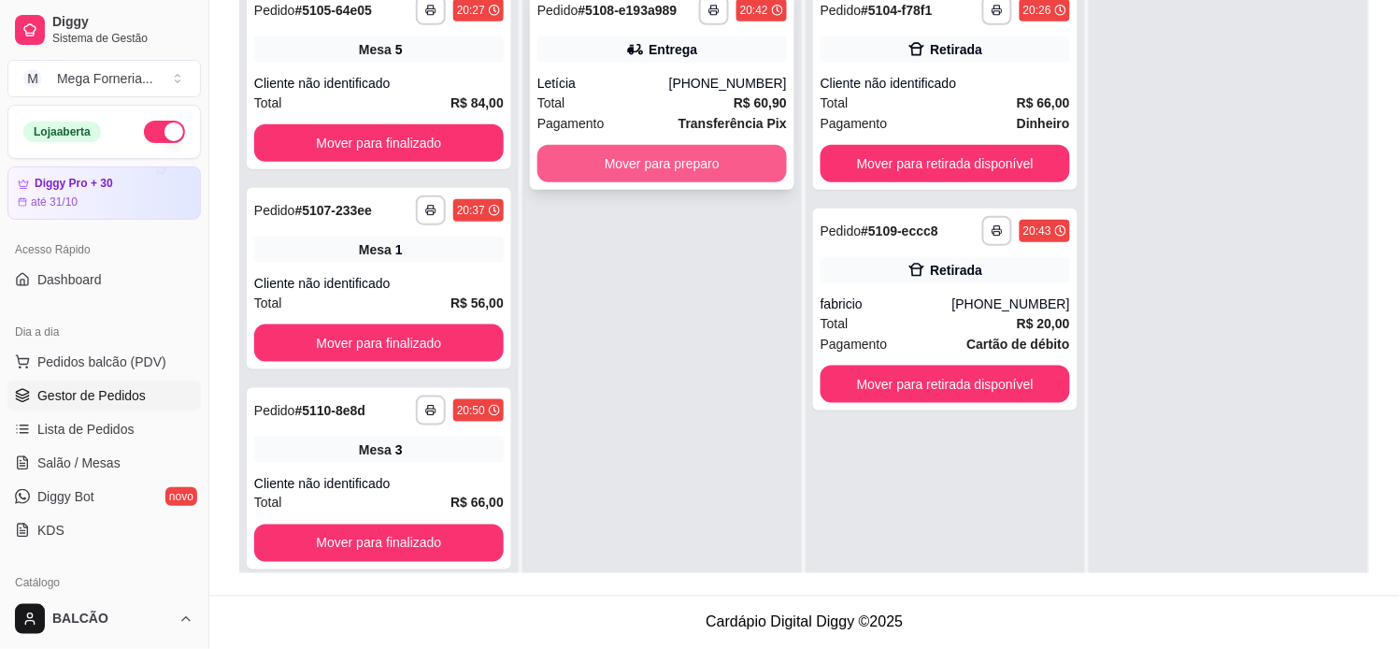
click at [733, 160] on button "Mover para preparo" at bounding box center [662, 163] width 250 height 37
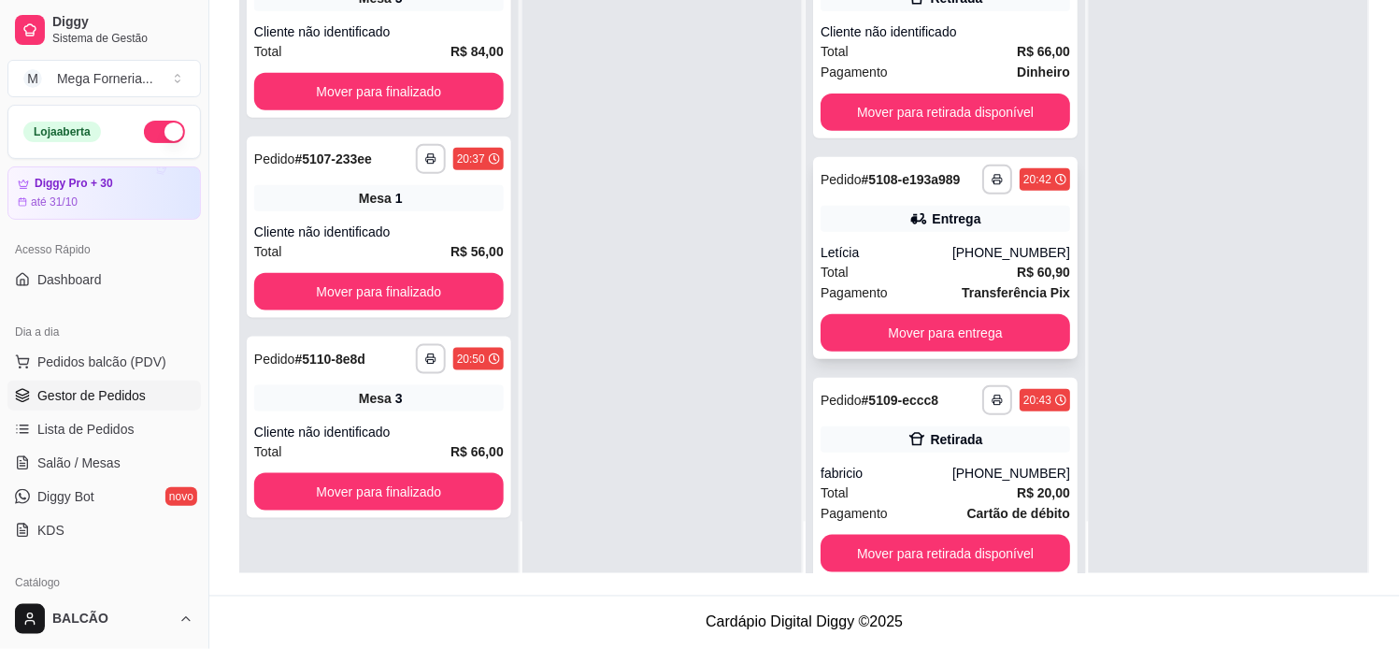
click at [889, 239] on div "**********" at bounding box center [945, 258] width 264 height 202
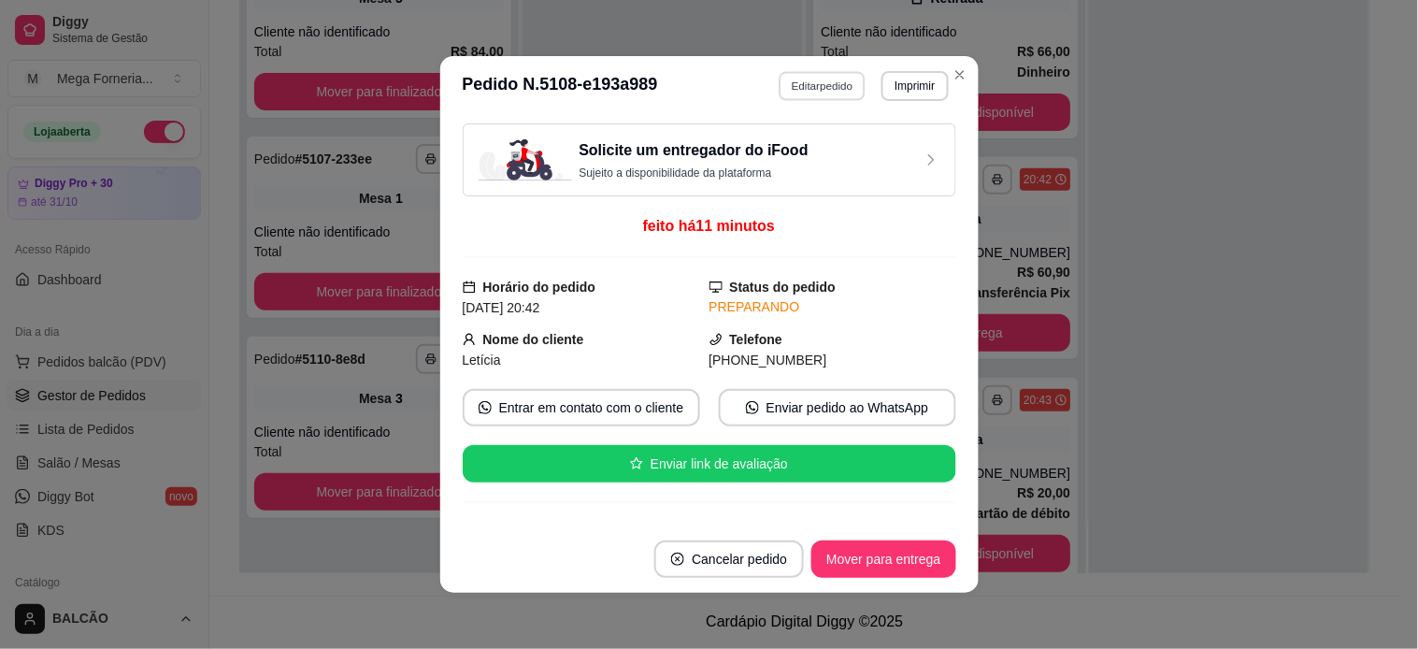
click at [819, 79] on button "Editar pedido" at bounding box center [821, 85] width 87 height 29
select select "68367907dbda6dddef410e3e"
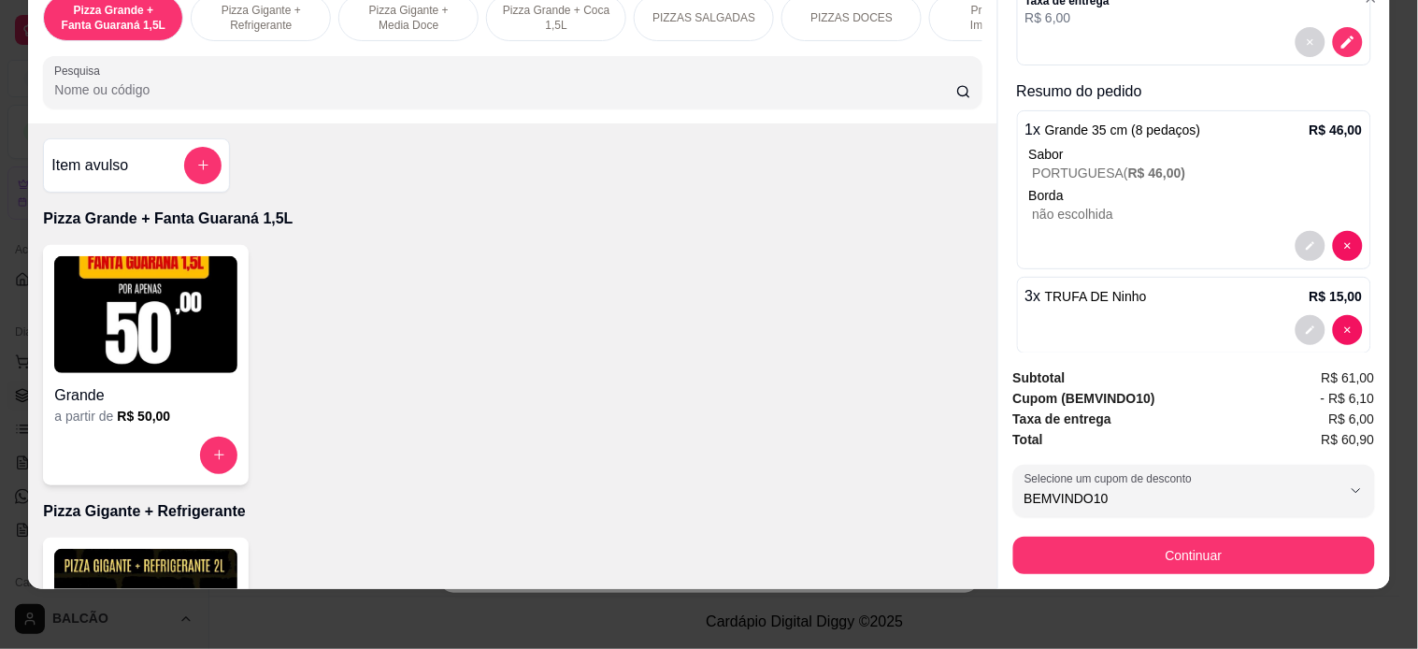
scroll to position [235, 0]
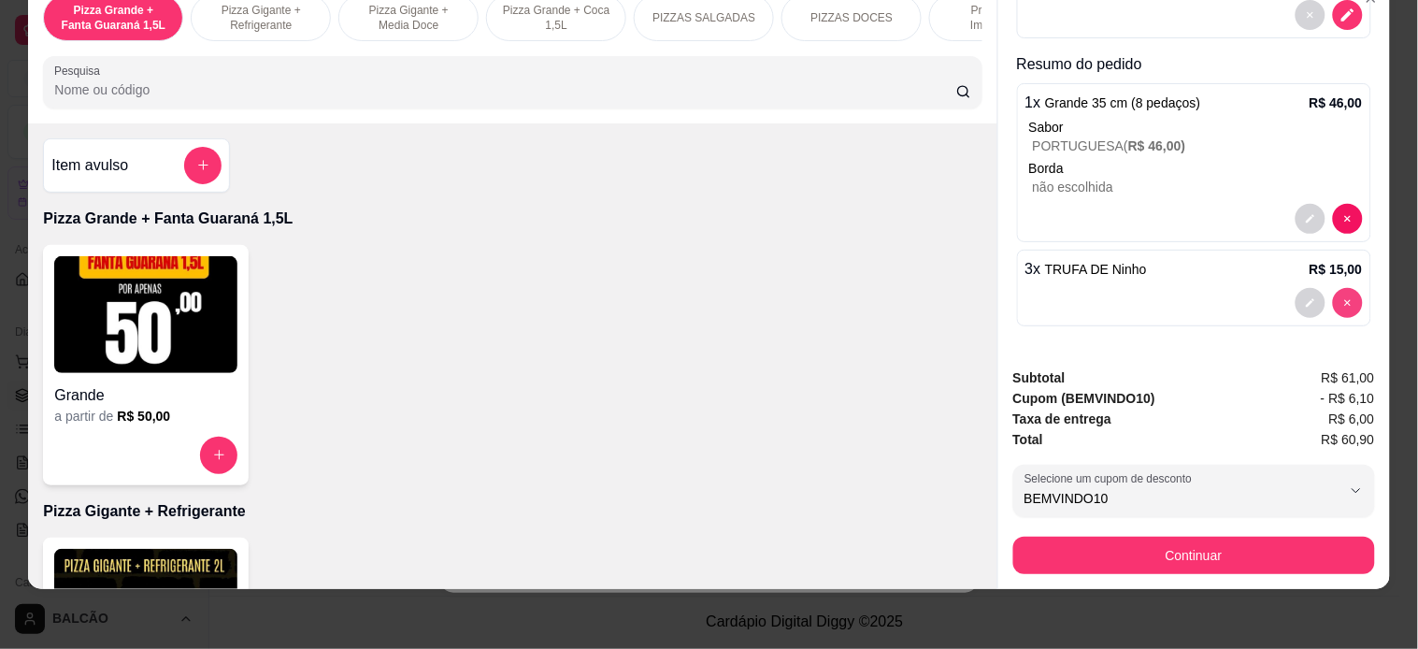
type input "0"
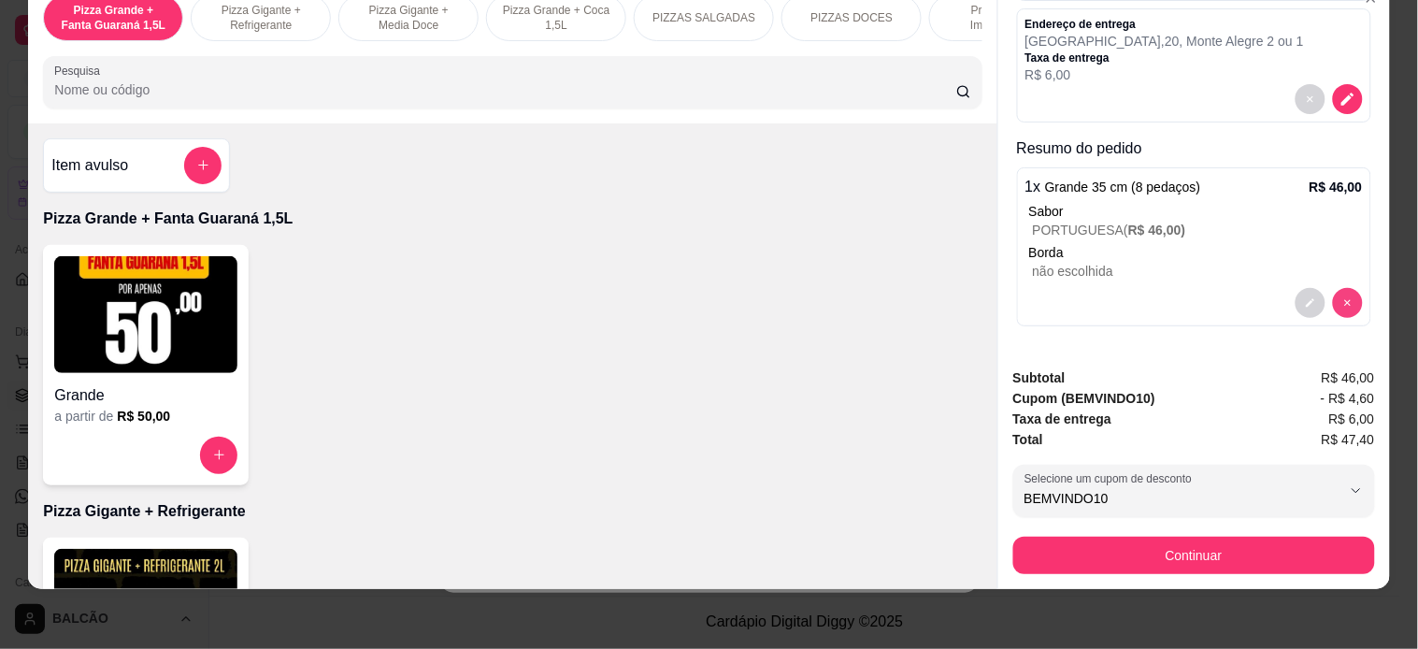
scroll to position [150, 0]
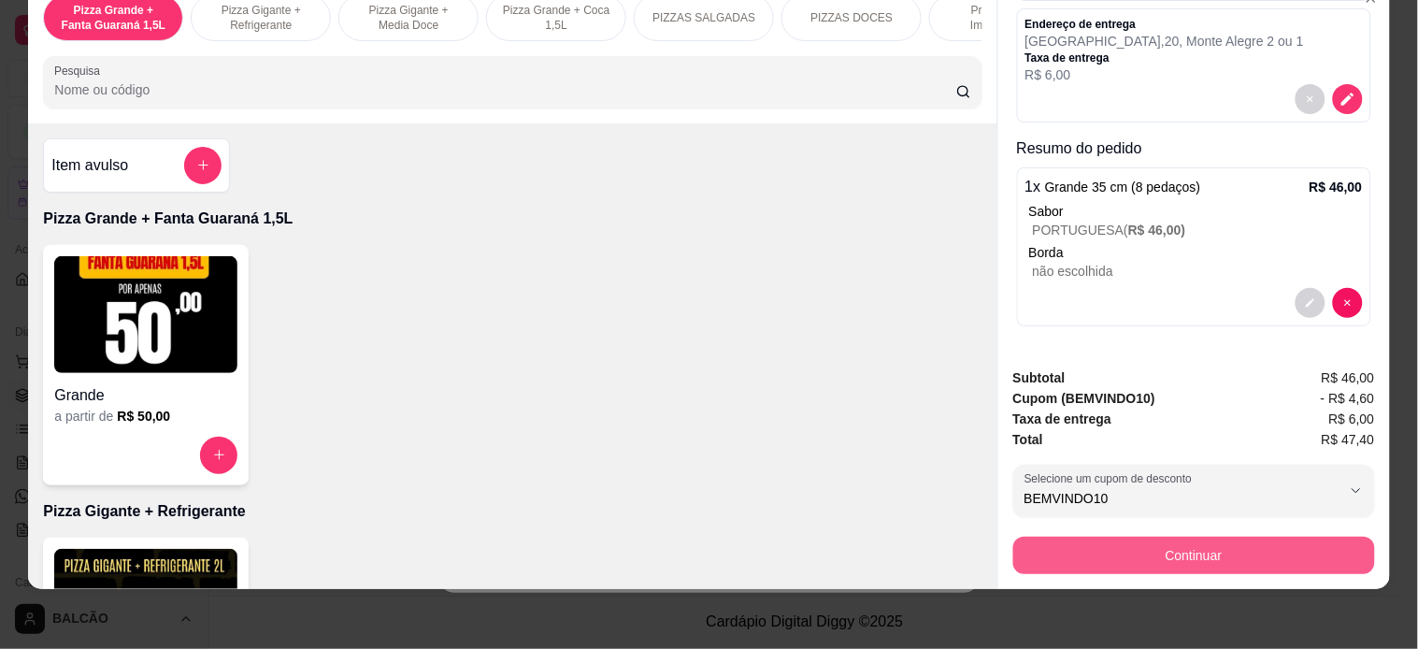
click at [1257, 544] on button "Continuar" at bounding box center [1194, 554] width 362 height 37
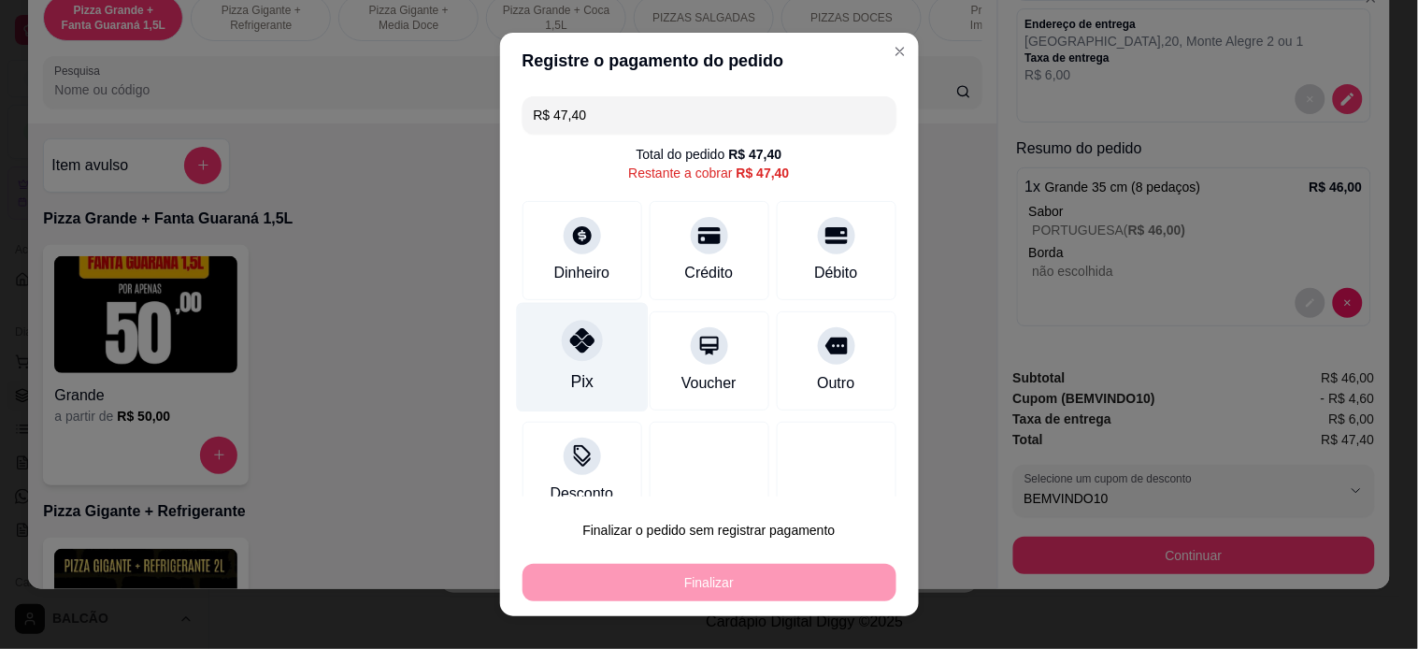
click at [557, 372] on div "Pix" at bounding box center [582, 356] width 132 height 109
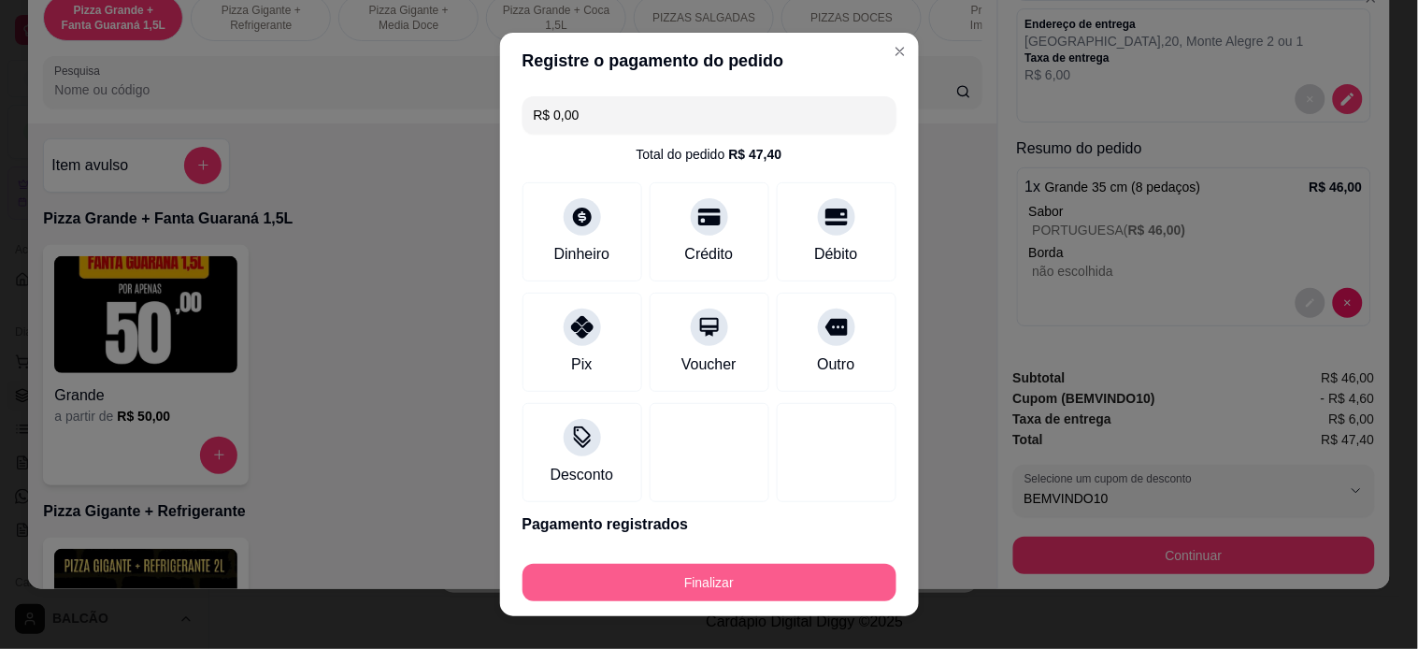
click at [743, 583] on button "Finalizar" at bounding box center [709, 582] width 374 height 37
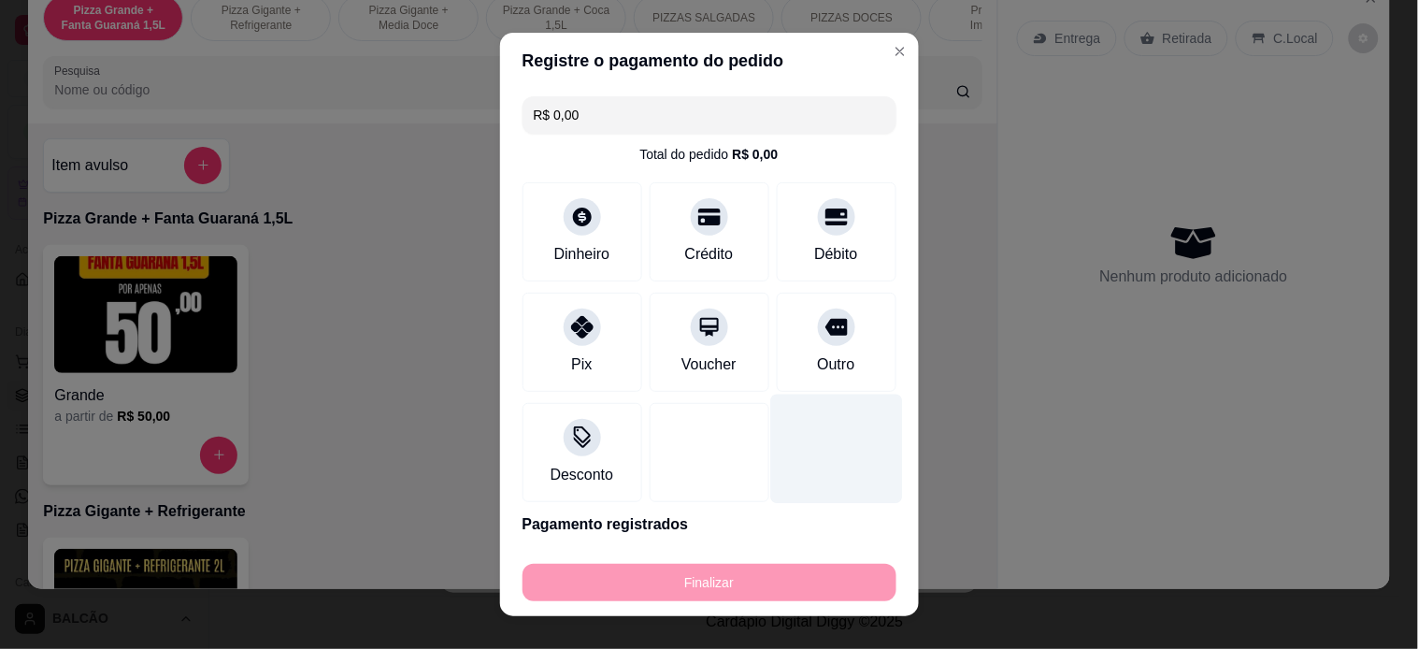
type input "-R$ 47,40"
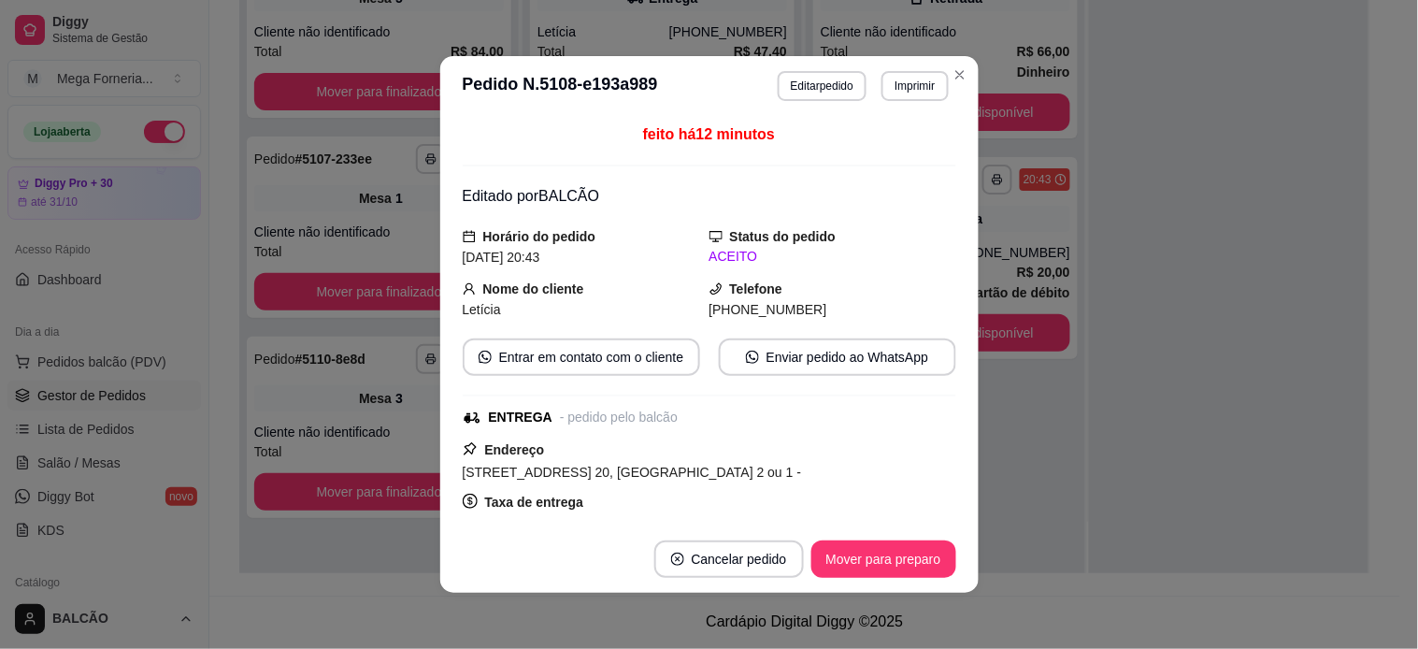
scroll to position [104, 0]
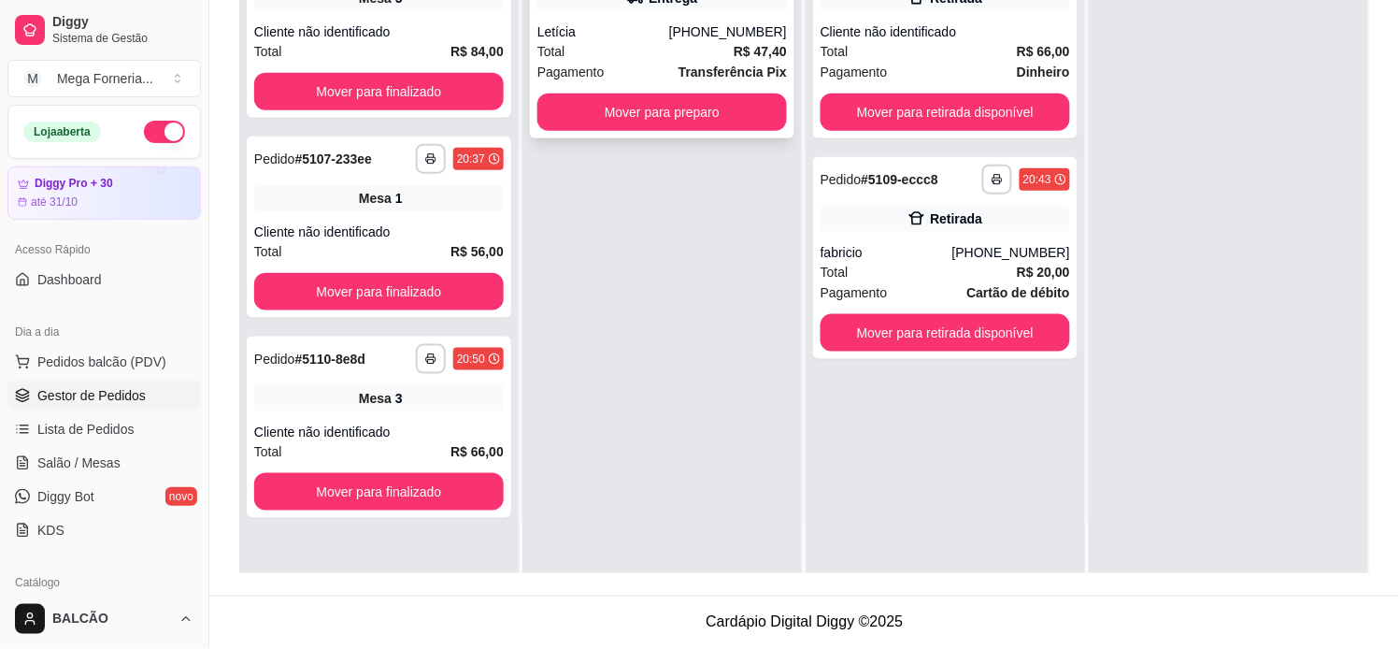
click at [692, 36] on div "[PHONE_NUMBER]" at bounding box center [728, 31] width 118 height 19
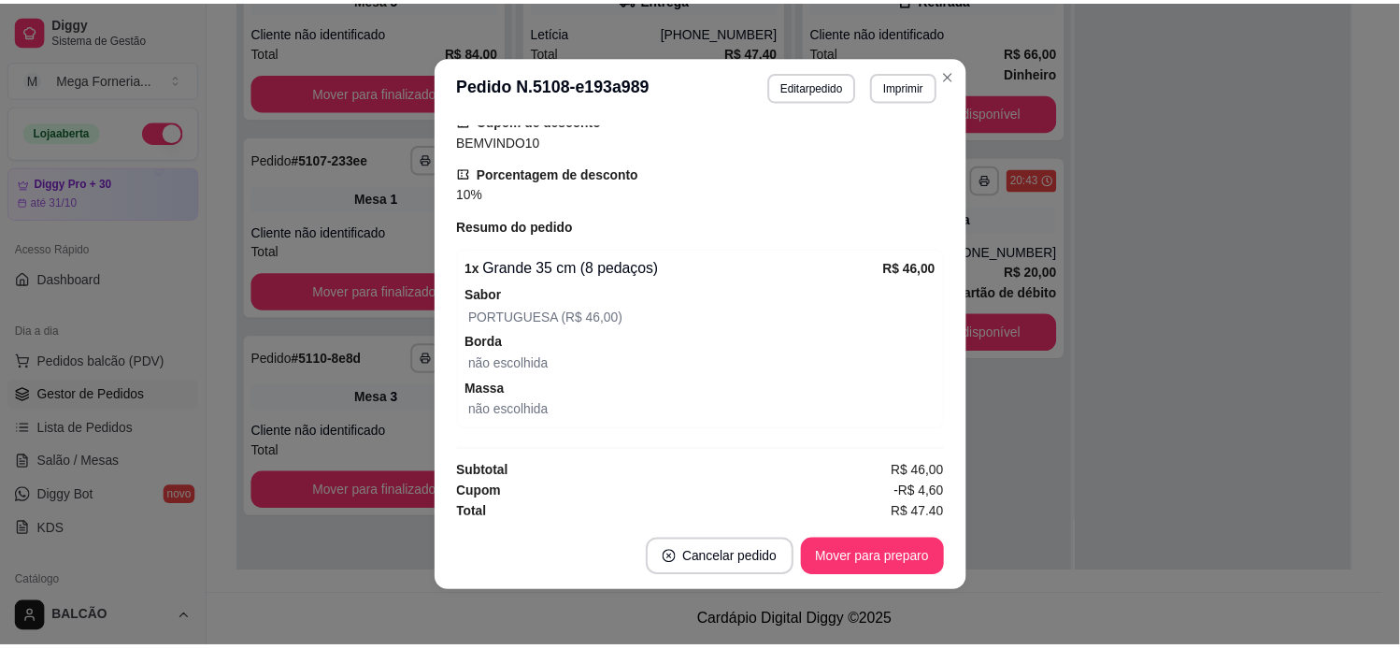
scroll to position [678, 0]
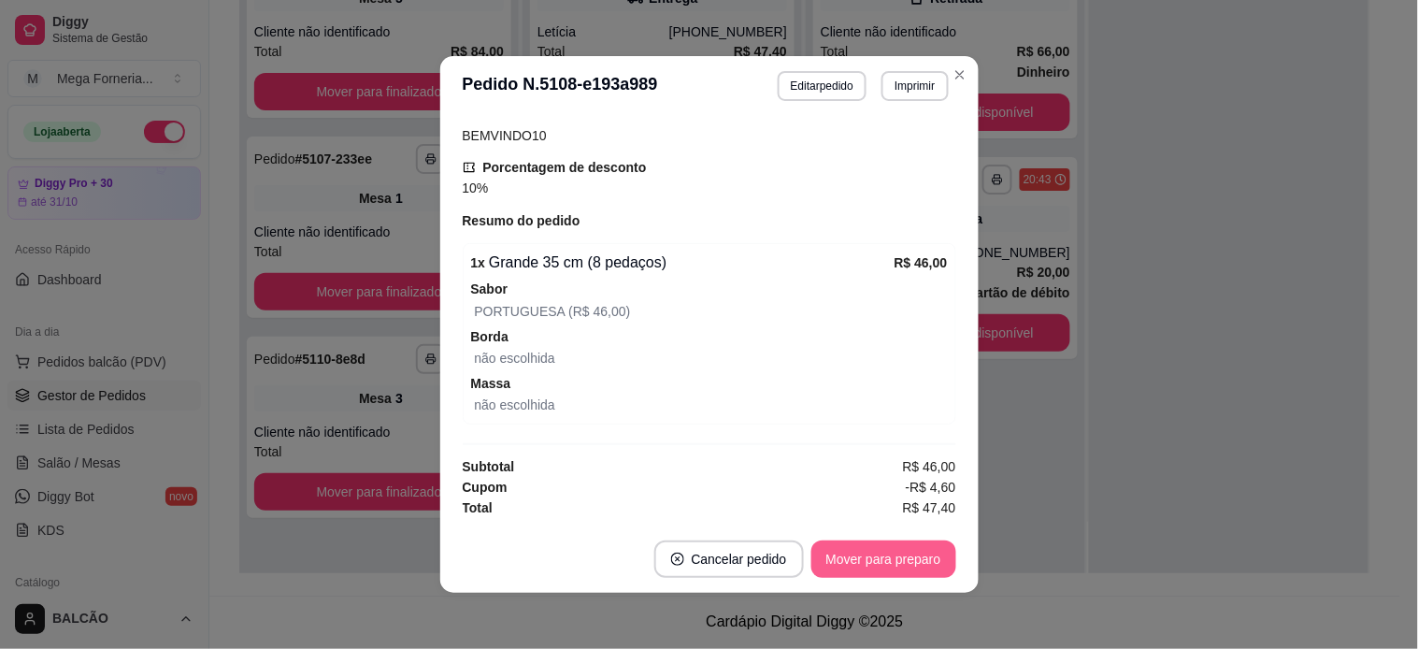
click at [876, 552] on button "Mover para preparo" at bounding box center [883, 558] width 145 height 37
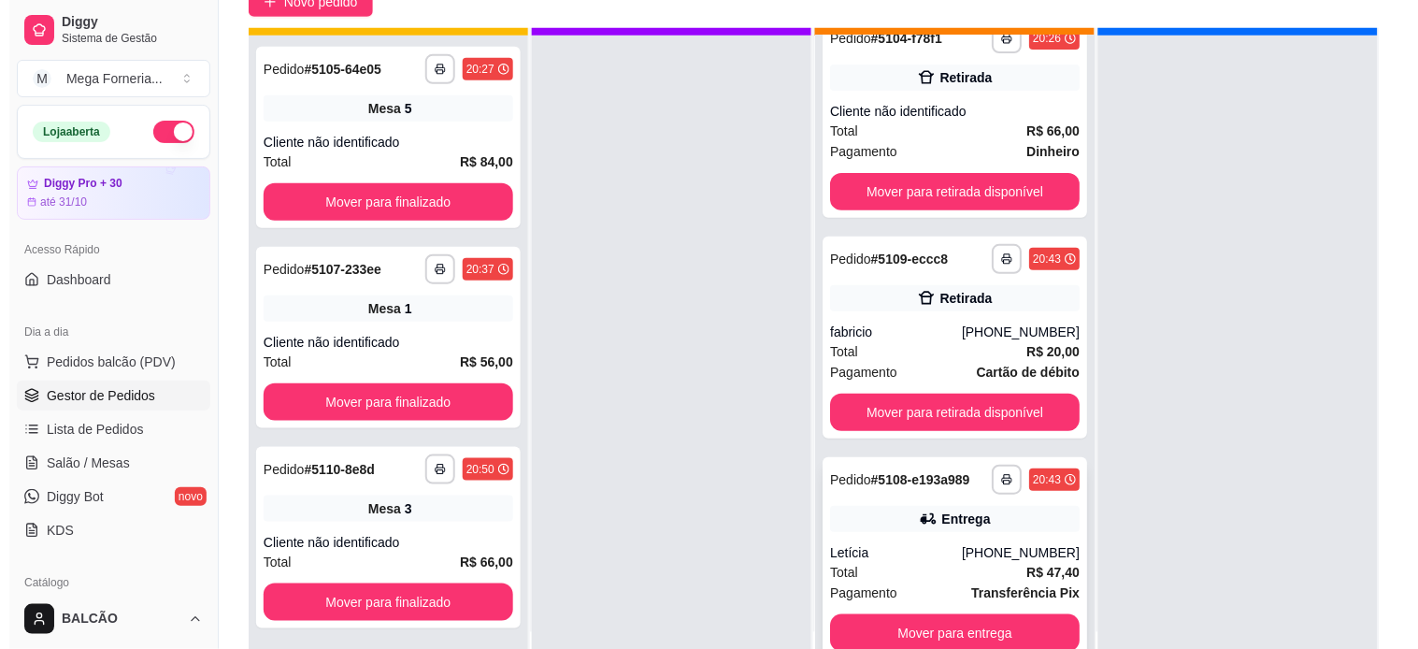
scroll to position [51, 0]
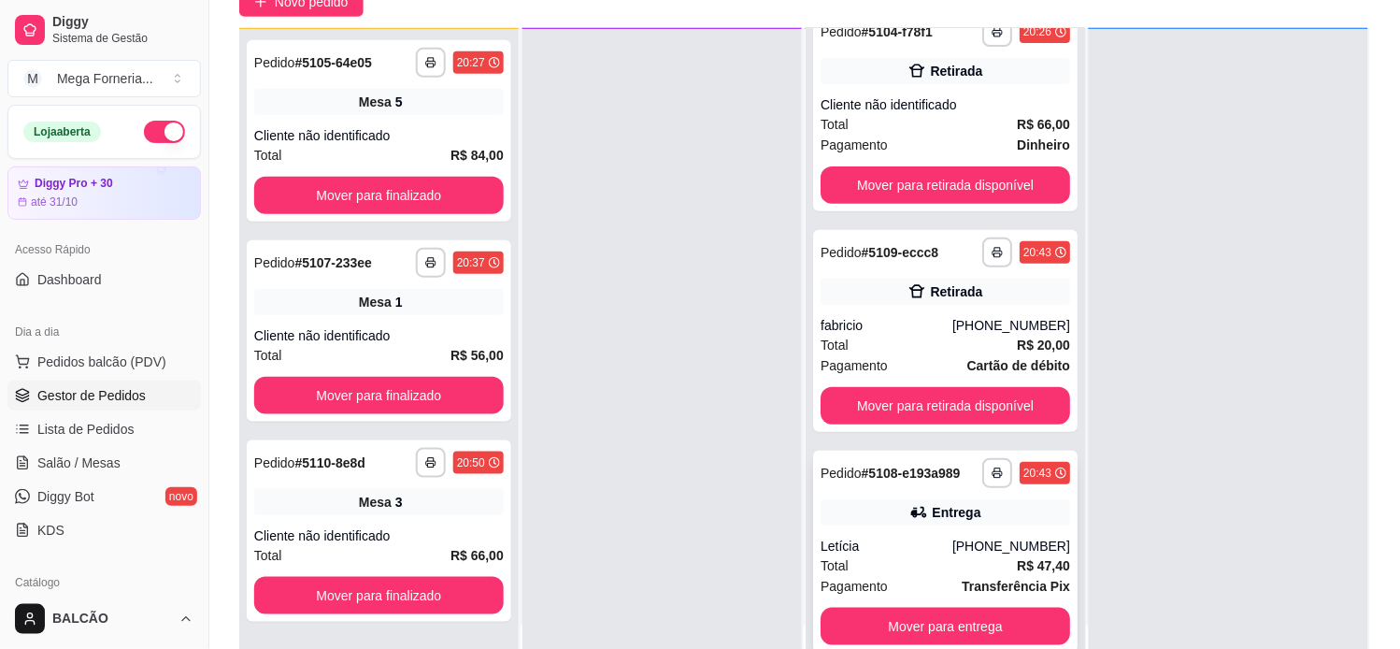
click at [909, 516] on icon at bounding box center [918, 512] width 19 height 19
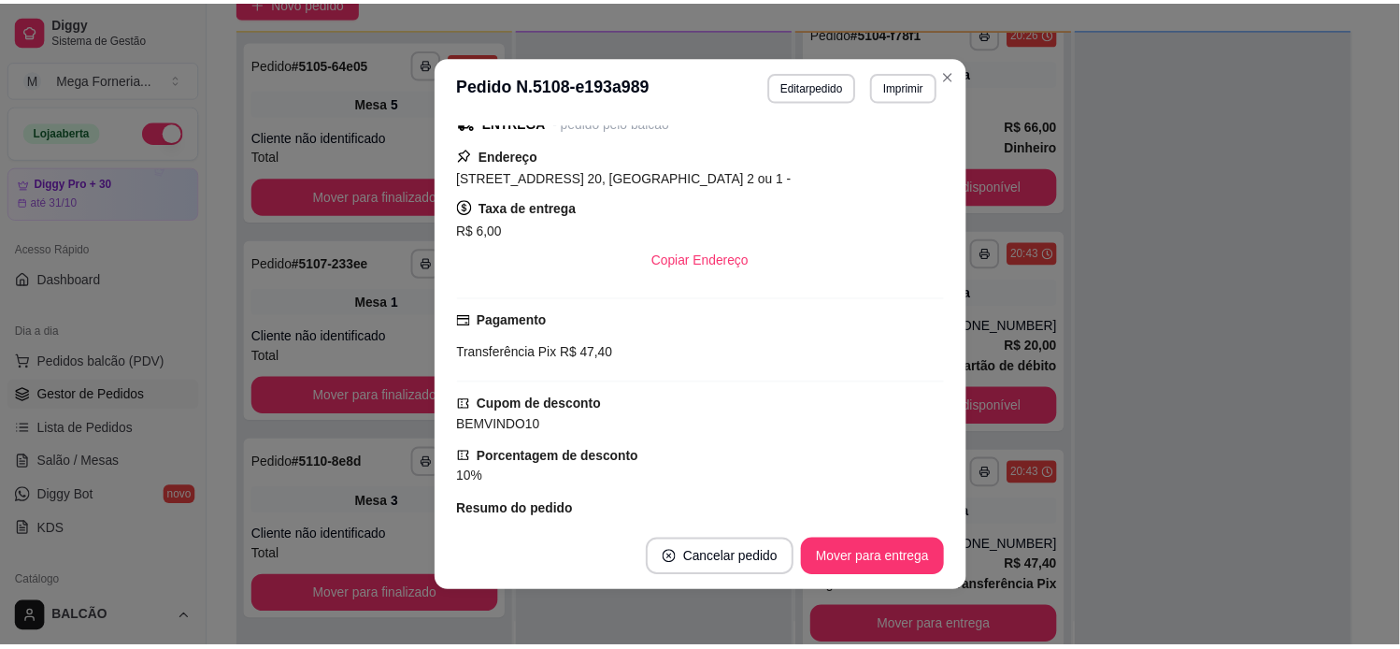
scroll to position [415, 0]
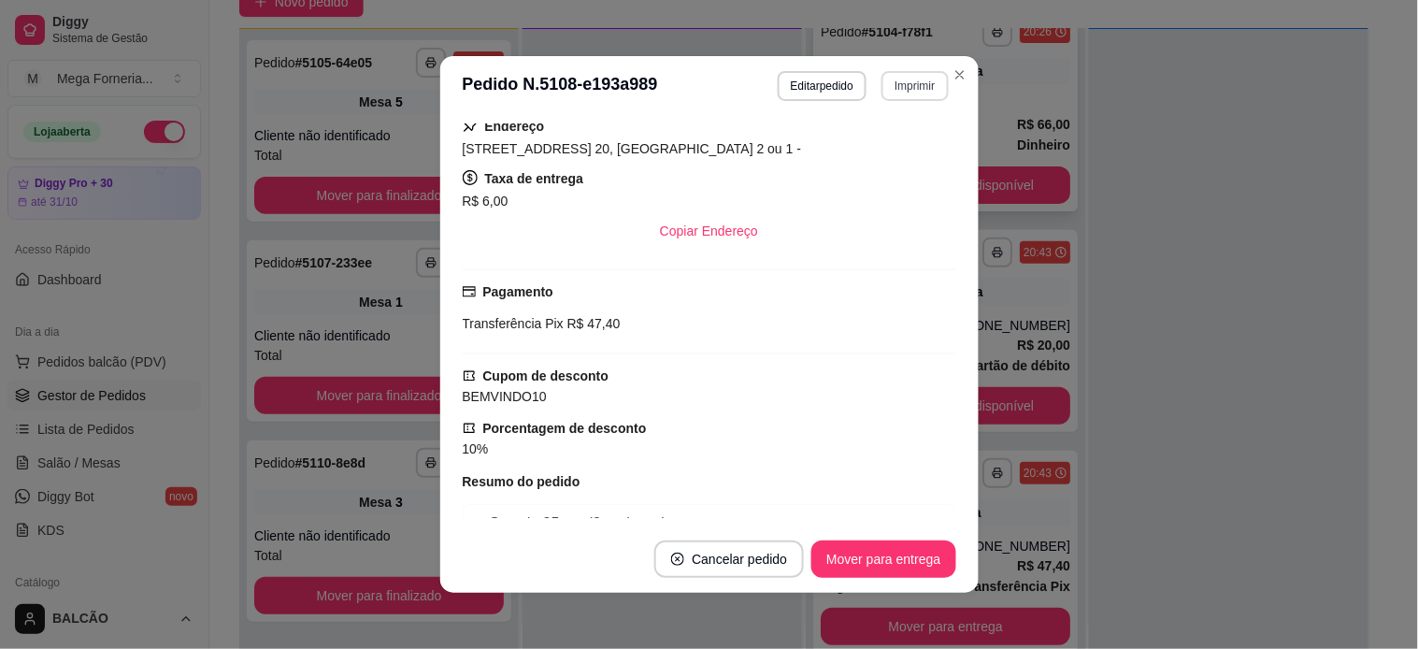
click at [947, 73] on div "Retirada" at bounding box center [956, 71] width 52 height 19
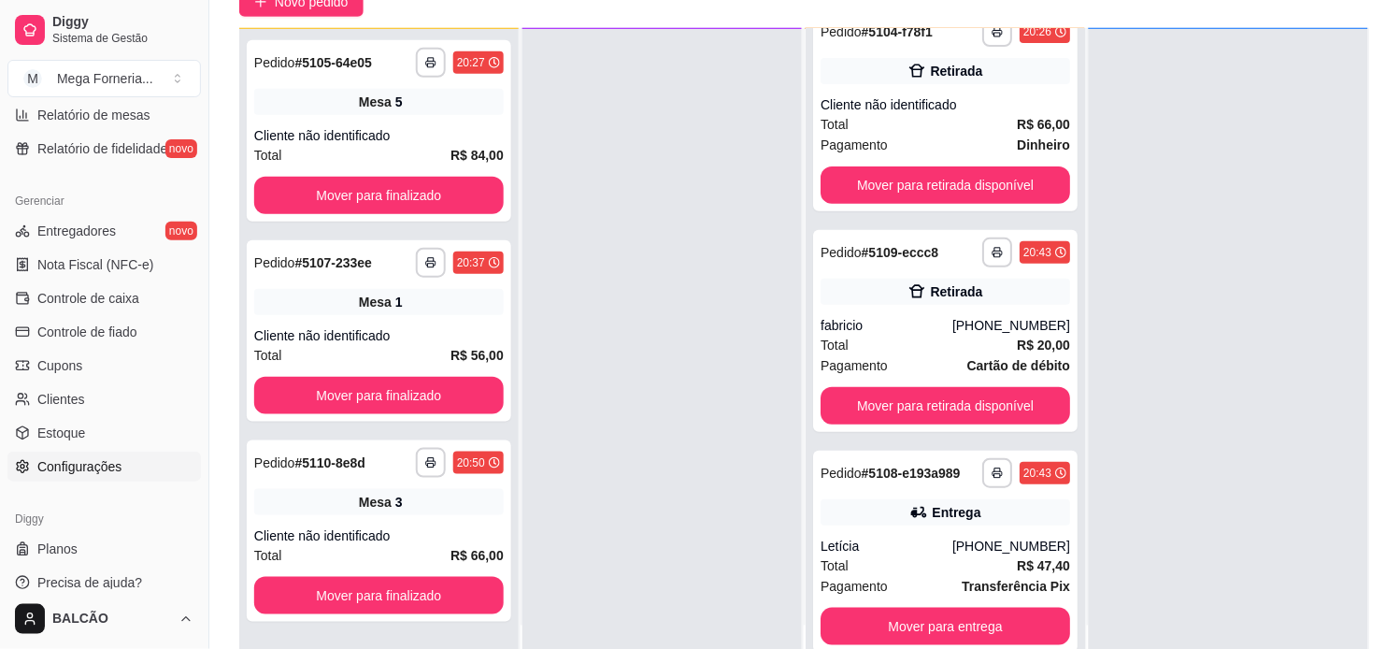
scroll to position [695, 0]
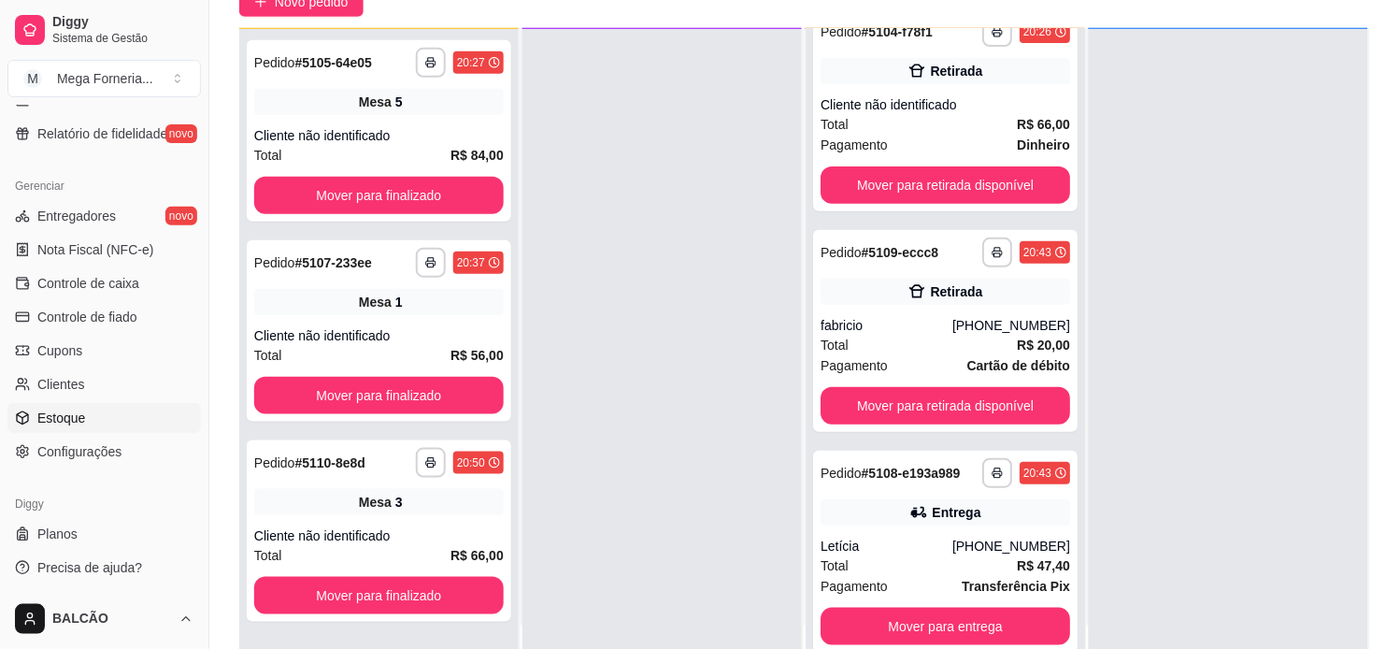
click at [77, 417] on span "Estoque" at bounding box center [61, 417] width 48 height 19
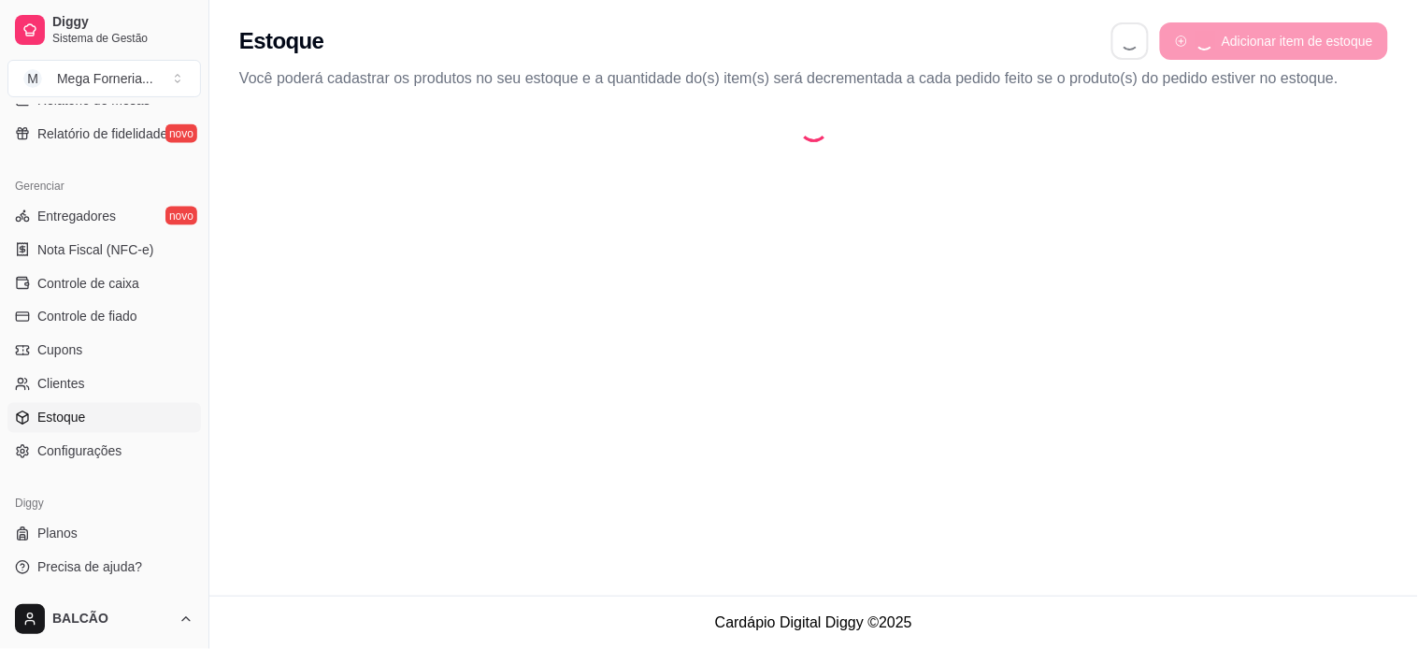
select select "QUANTITY_ORDER"
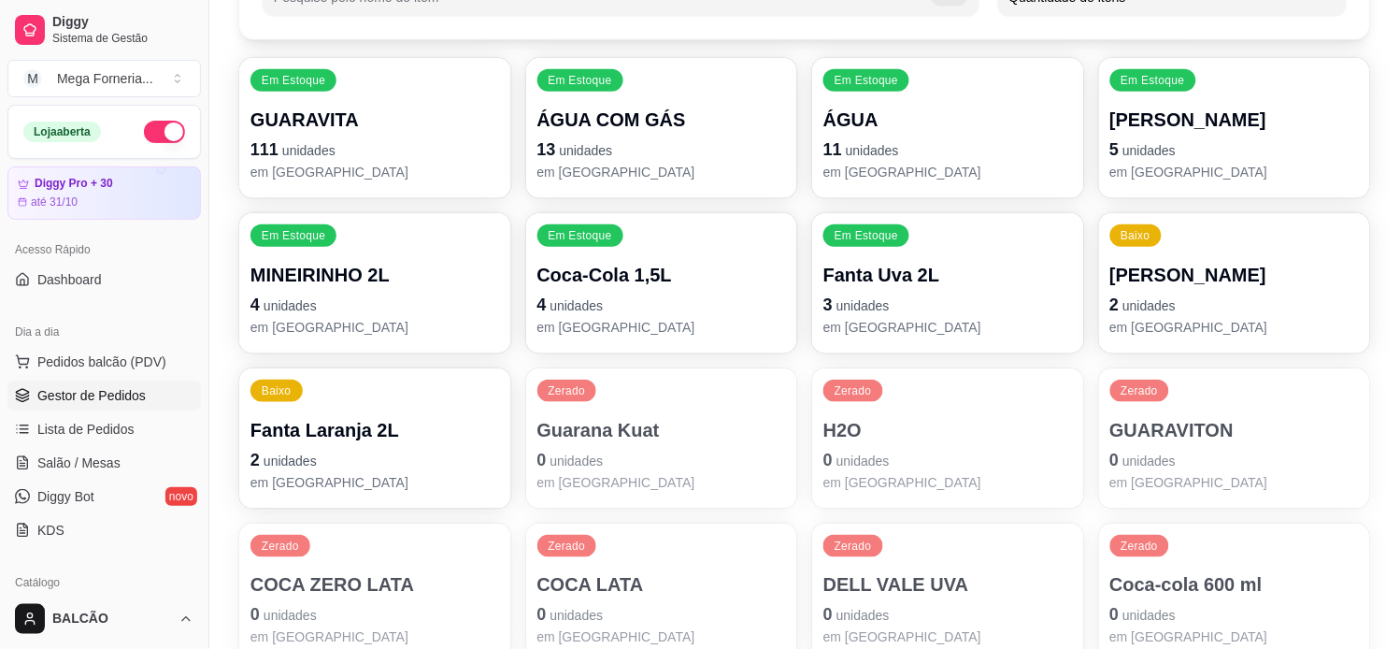
click at [61, 390] on span "Gestor de Pedidos" at bounding box center [91, 395] width 108 height 19
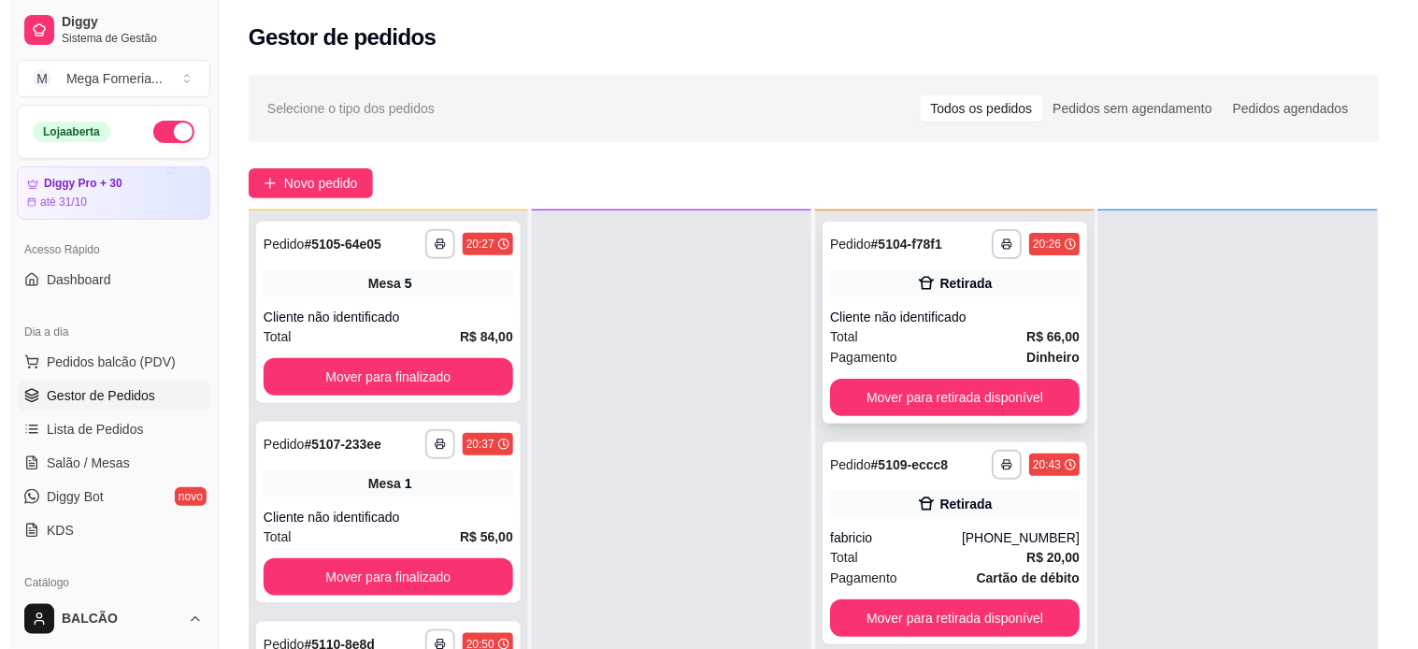
scroll to position [31, 0]
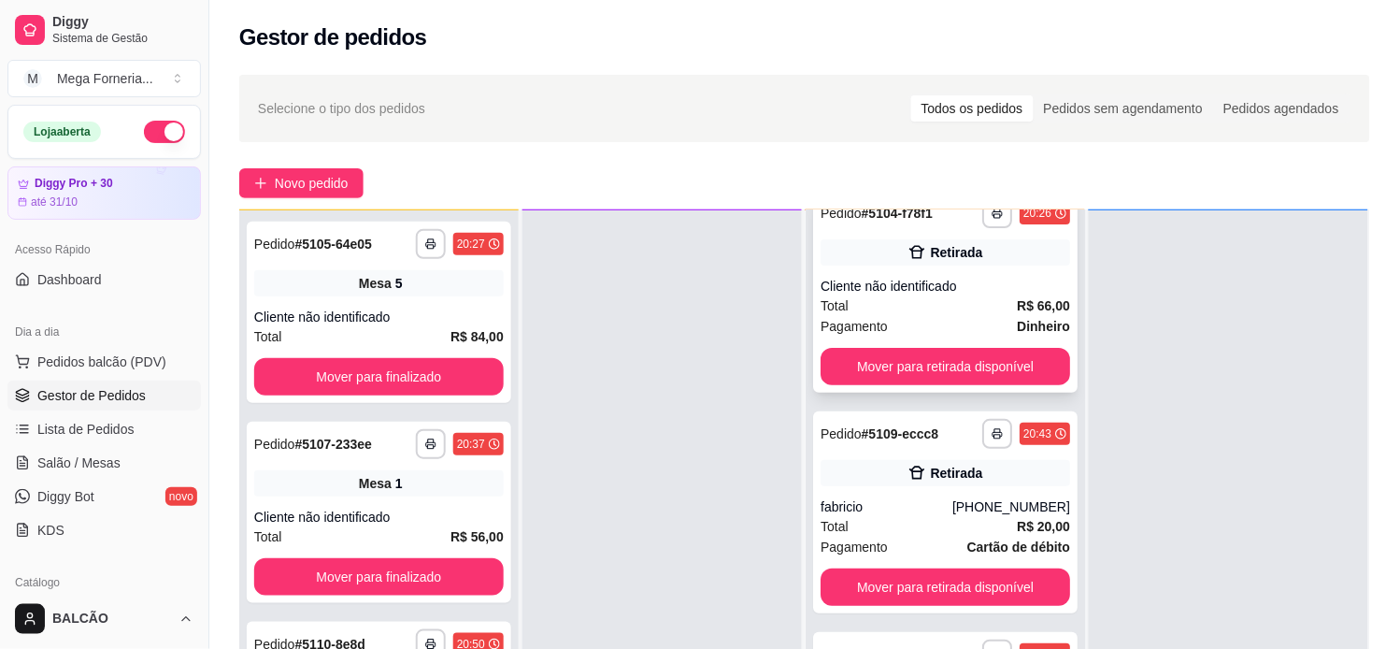
click at [881, 257] on div "Retirada" at bounding box center [946, 252] width 250 height 26
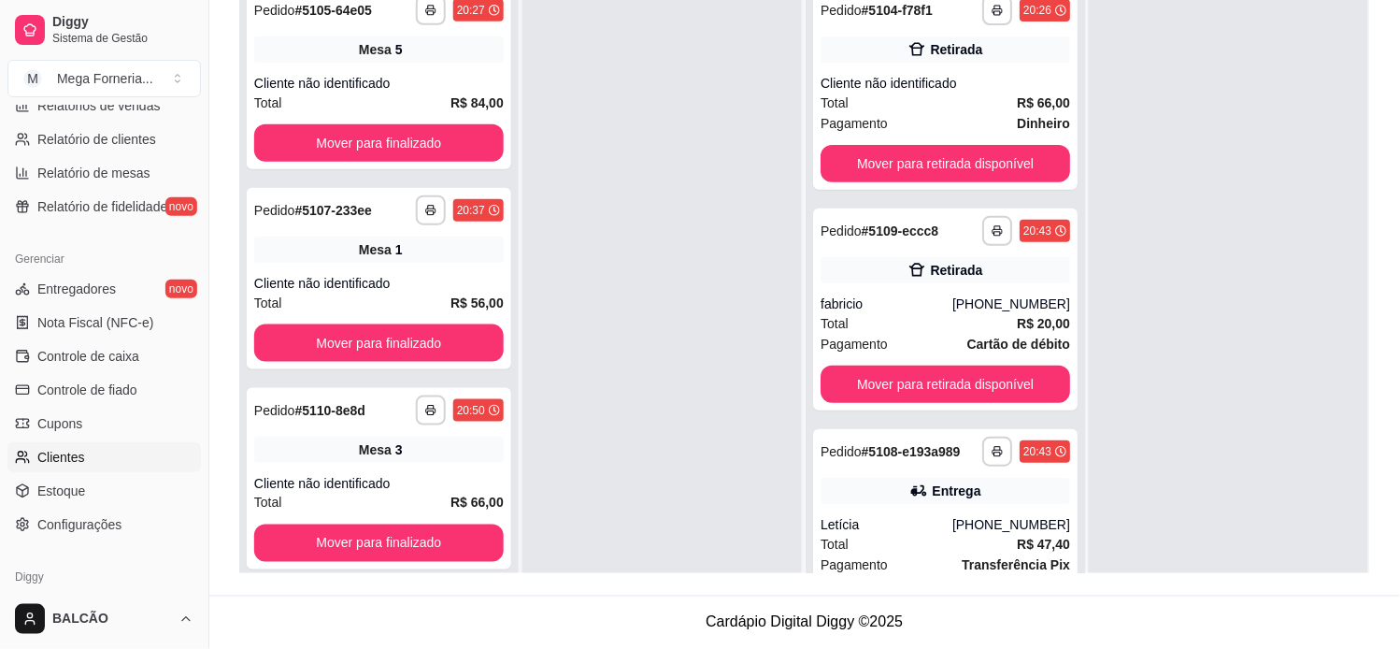
scroll to position [695, 0]
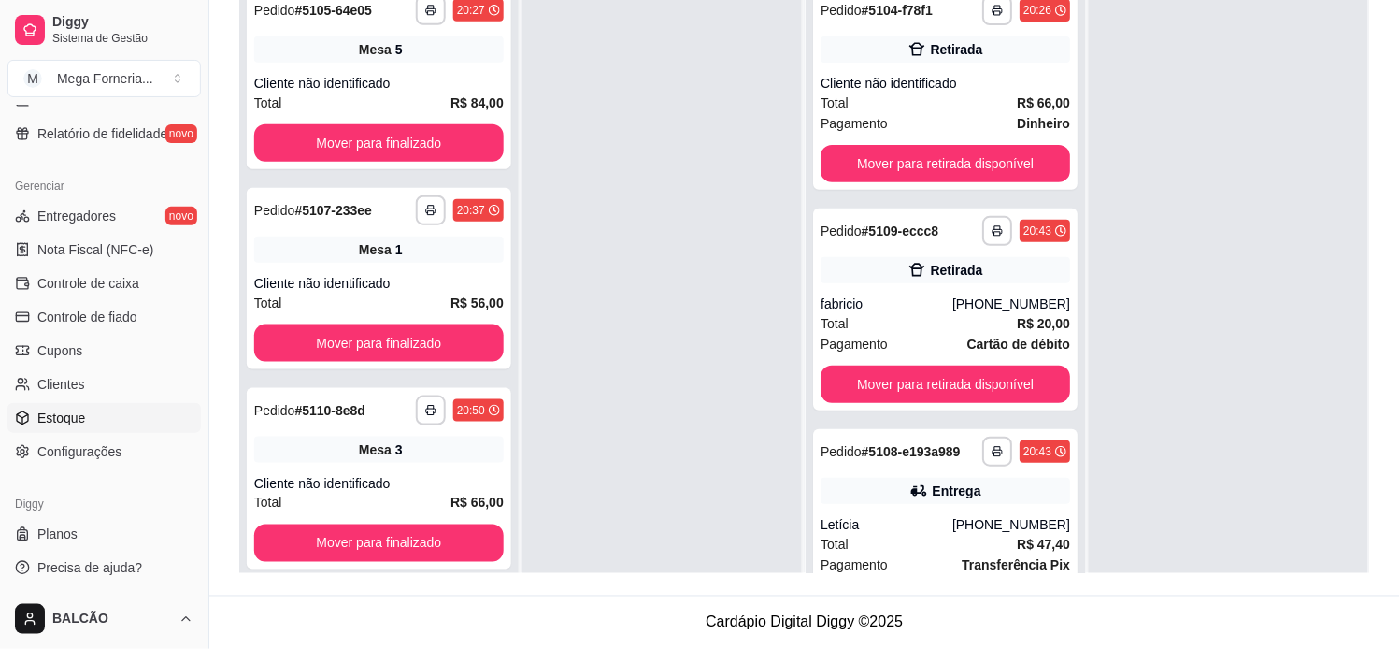
click at [54, 421] on span "Estoque" at bounding box center [61, 417] width 48 height 19
select select "QUANTITY_ORDER"
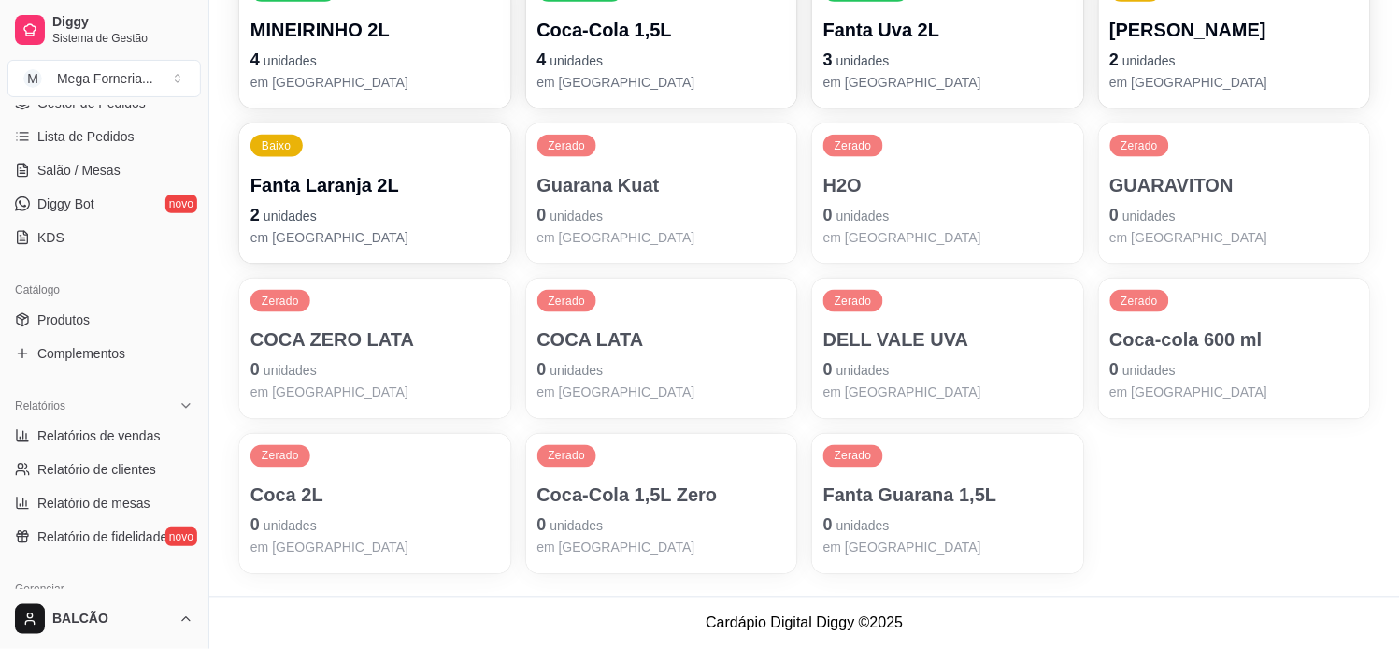
scroll to position [280, 0]
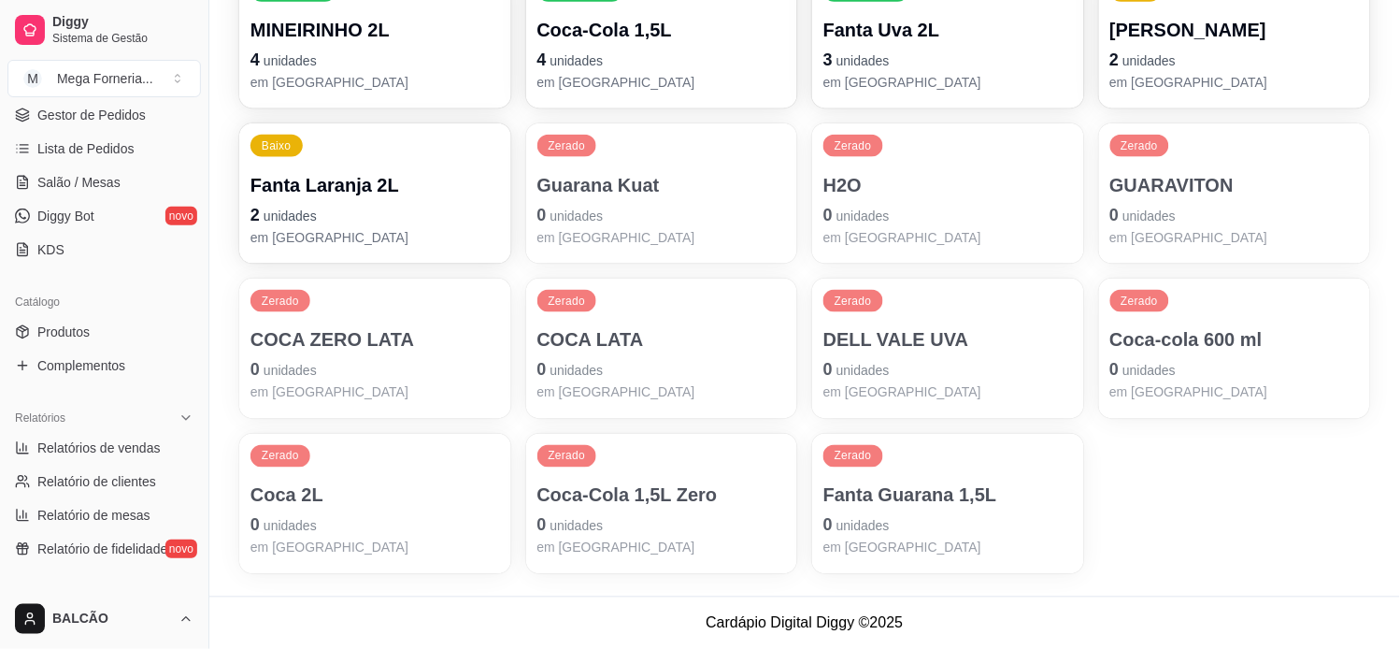
click at [108, 312] on div "Catálogo" at bounding box center [103, 302] width 193 height 30
click at [119, 324] on link "Produtos" at bounding box center [103, 332] width 193 height 30
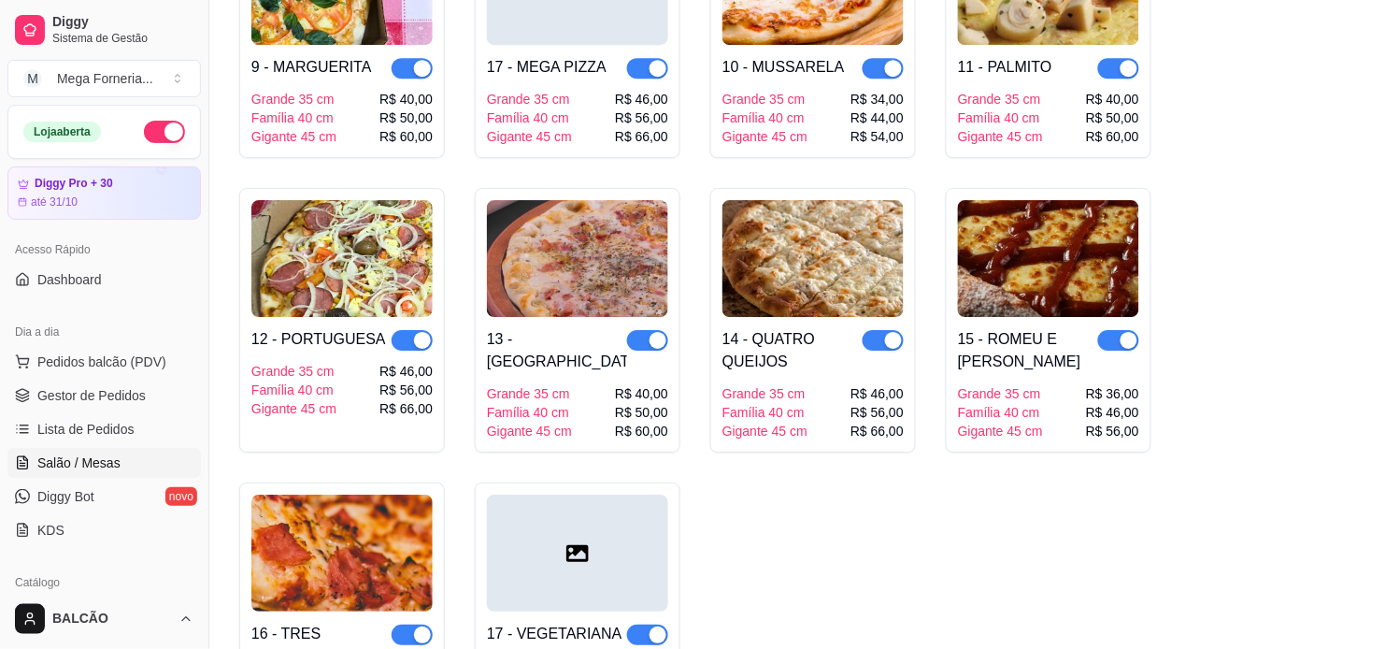
click at [108, 464] on span "Salão / Mesas" at bounding box center [78, 462] width 83 height 19
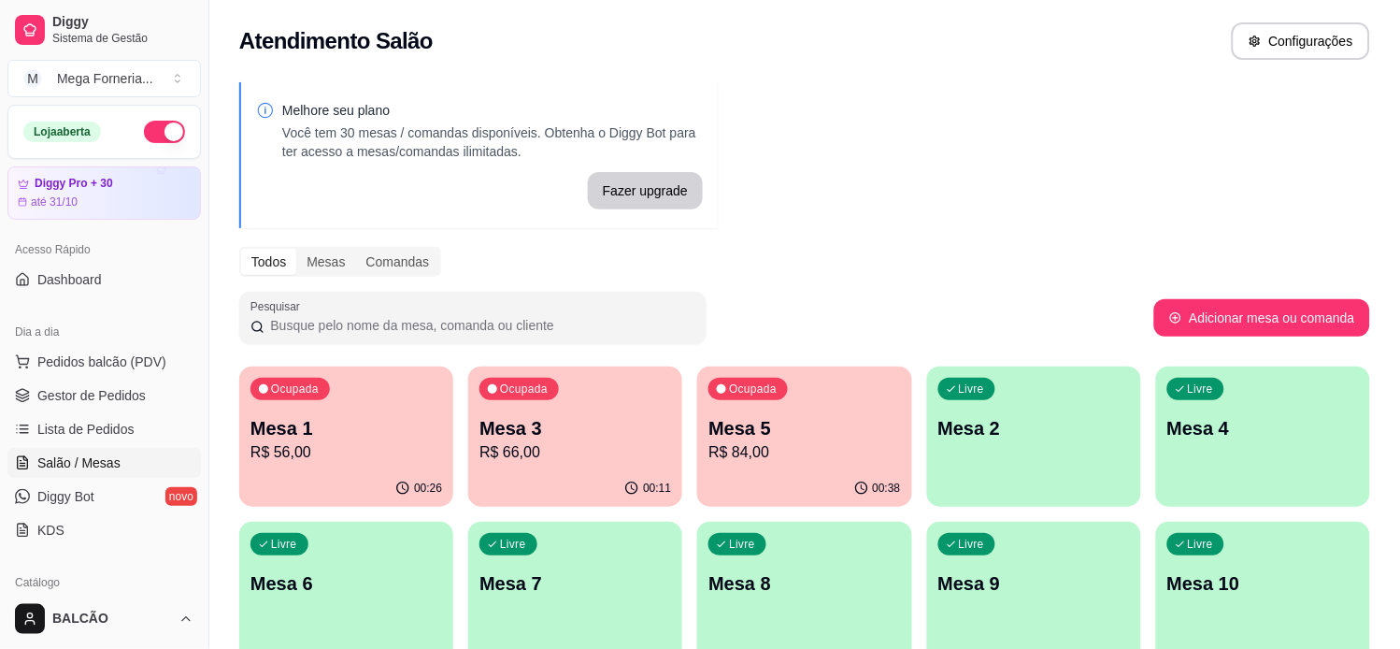
click at [353, 439] on p "Mesa 1" at bounding box center [346, 428] width 192 height 26
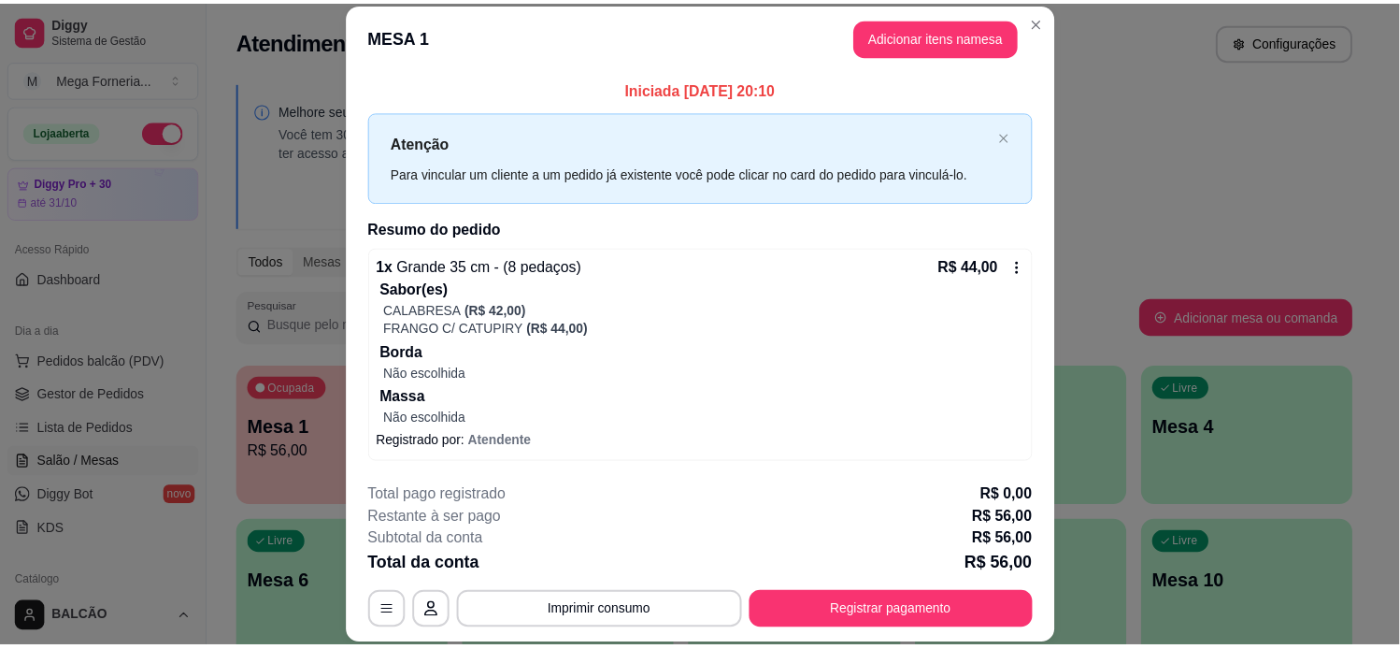
scroll to position [77, 0]
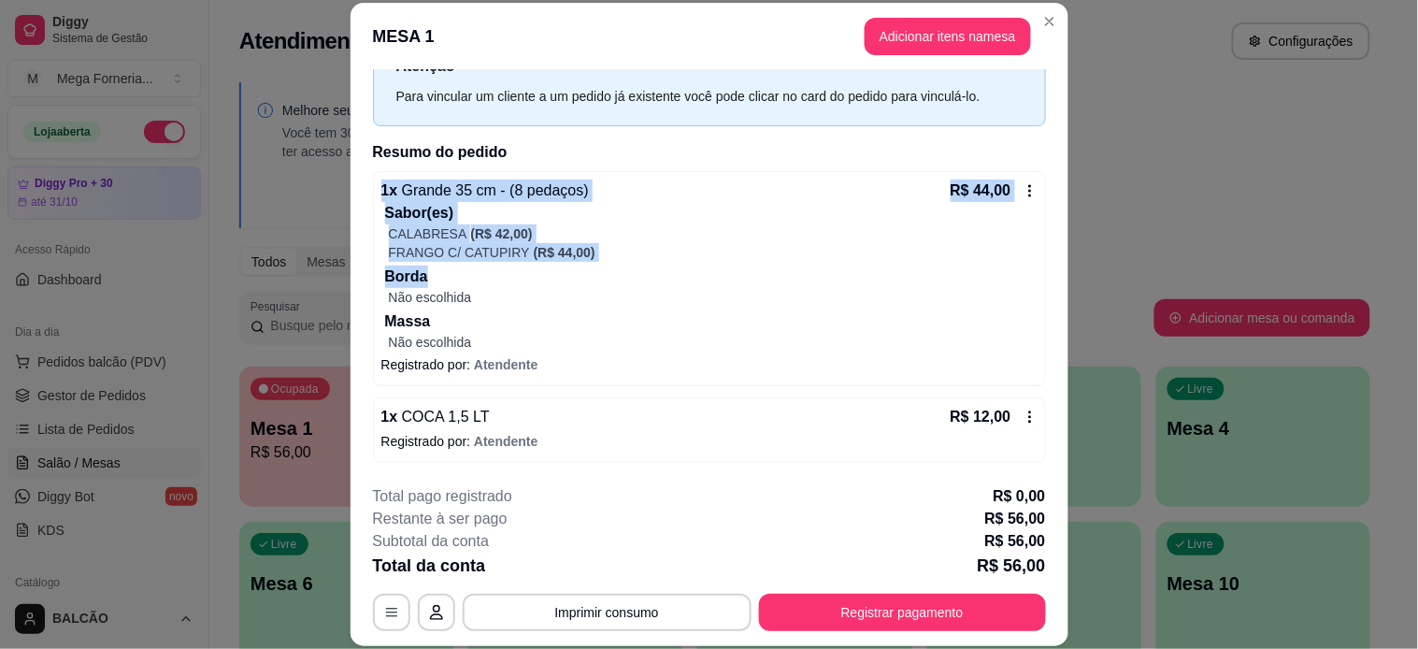
drag, startPoint x: 591, startPoint y: 266, endPoint x: 370, endPoint y: 191, distance: 233.2
click at [373, 191] on div "1 x Grande 35 cm - (8 pedaços) R$ 44,00 Sabor(es) CALABRESA (R$ 42,00) FRANGO C…" at bounding box center [709, 278] width 673 height 215
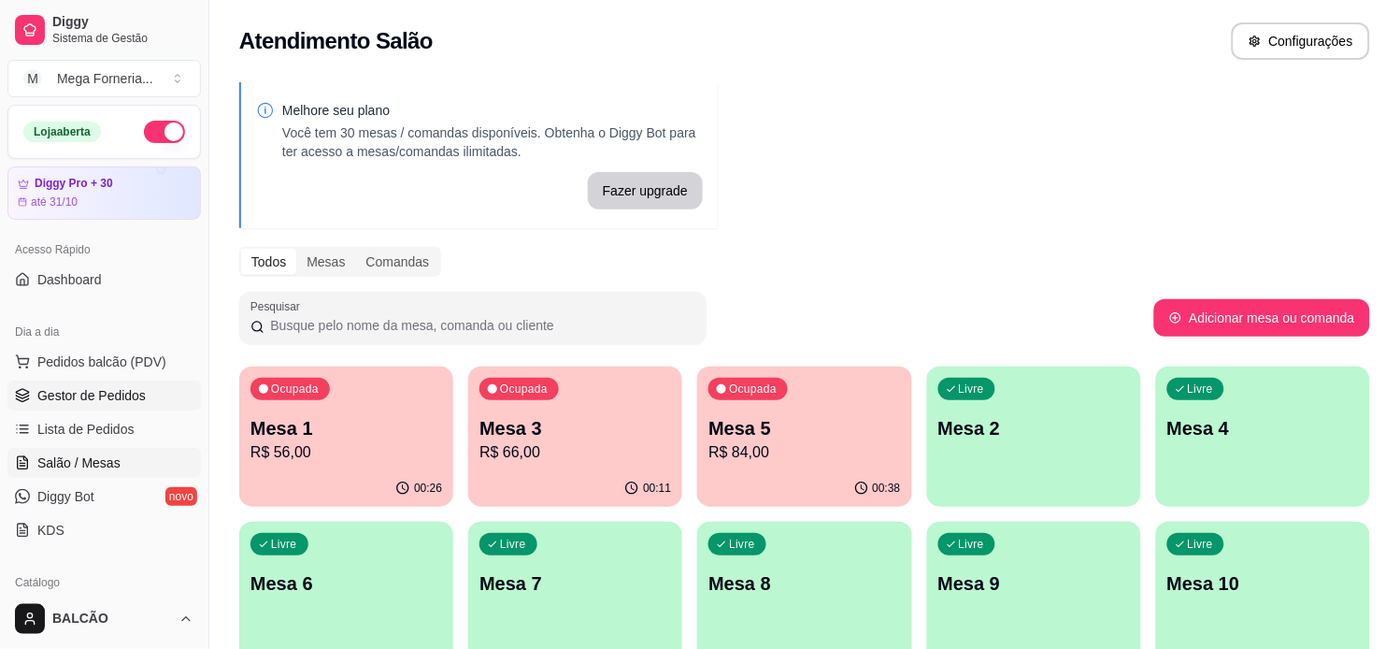
click at [110, 391] on span "Gestor de Pedidos" at bounding box center [91, 395] width 108 height 19
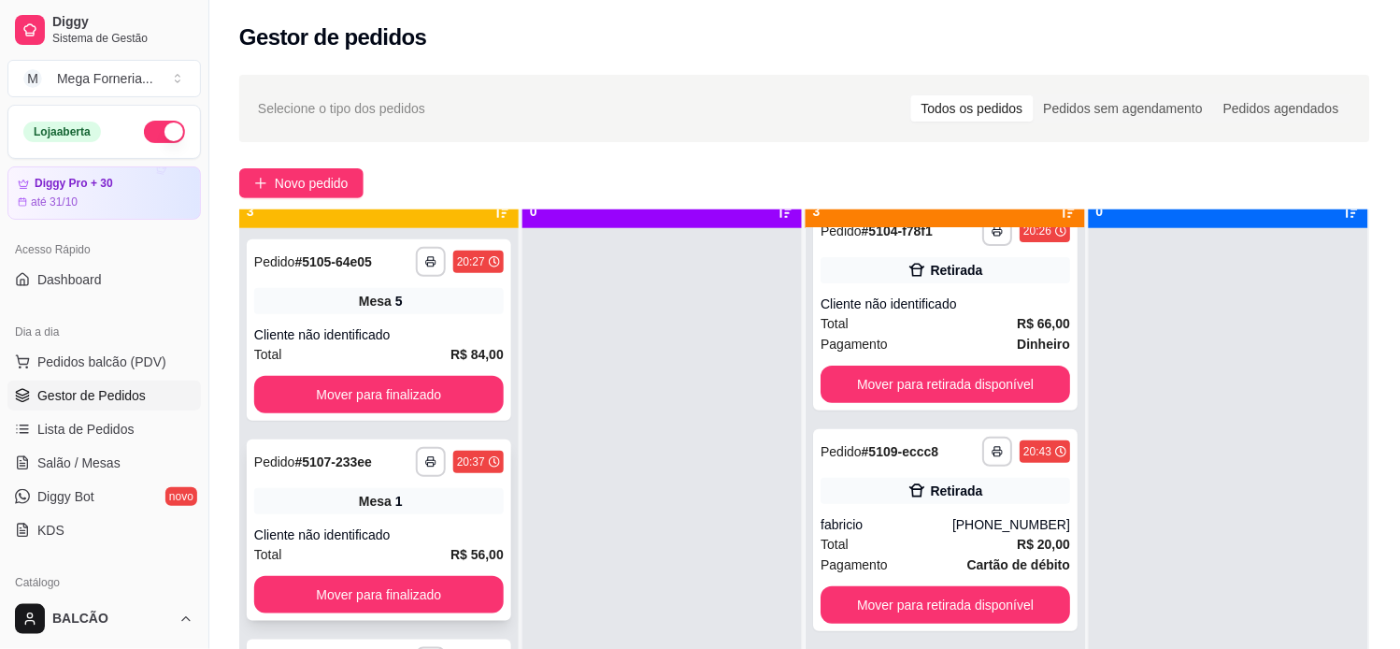
scroll to position [51, 0]
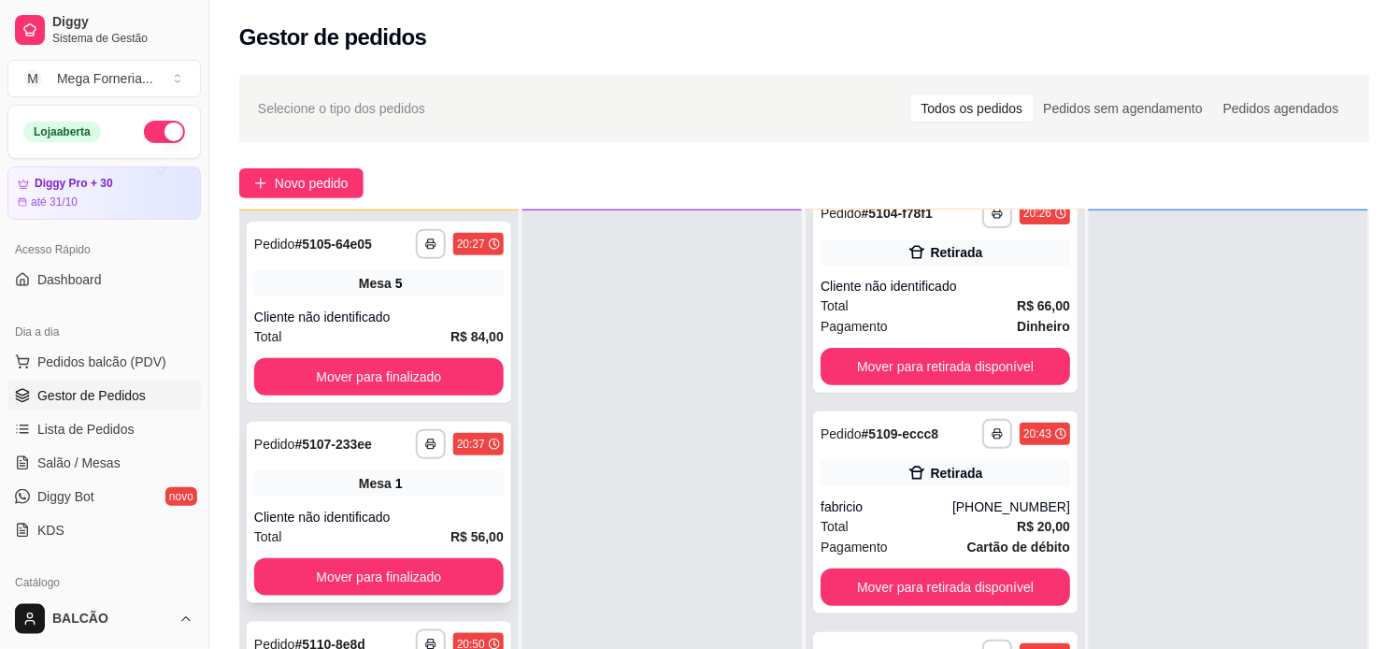
click at [362, 474] on span "Mesa" at bounding box center [375, 483] width 33 height 19
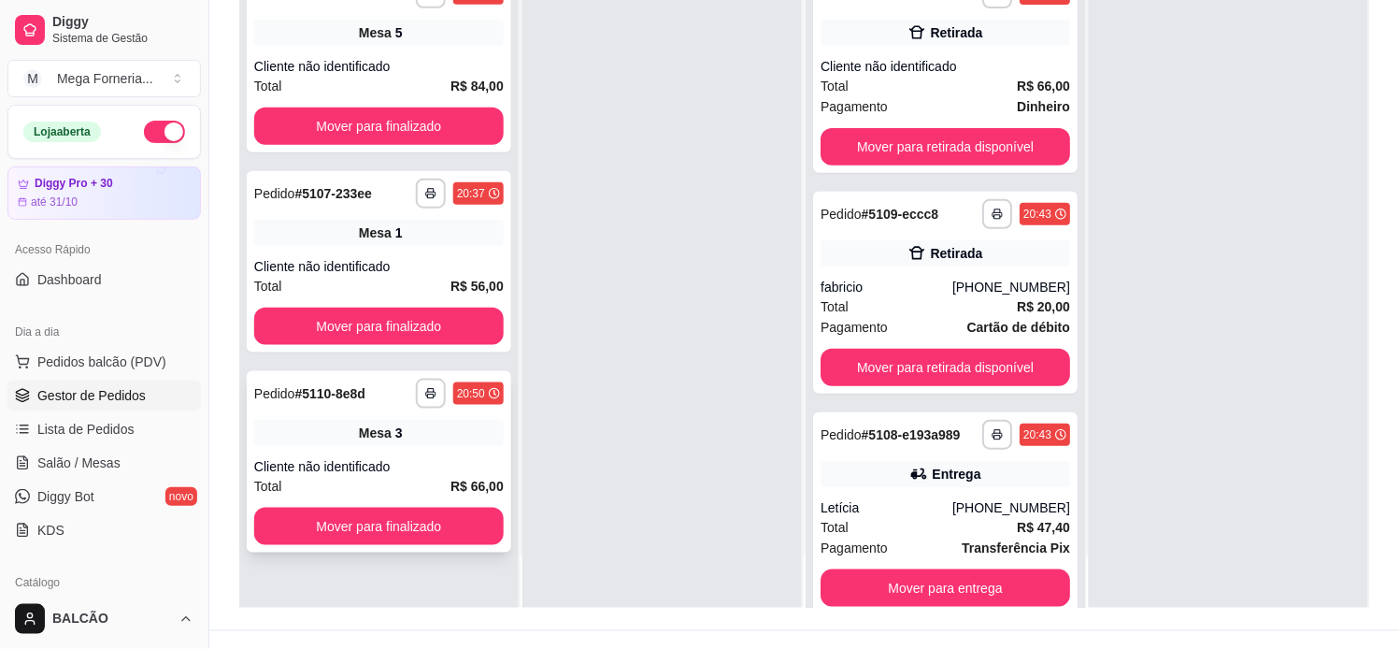
scroll to position [285, 0]
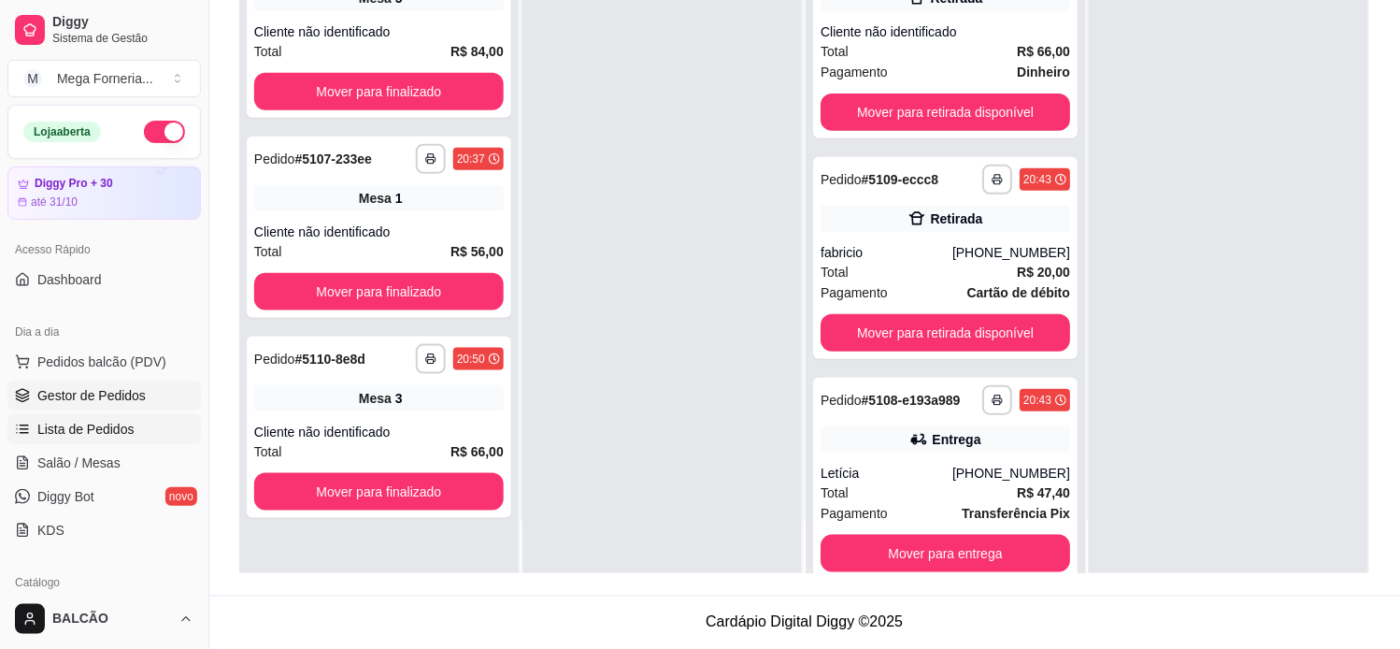
click at [76, 414] on link "Lista de Pedidos" at bounding box center [103, 429] width 193 height 30
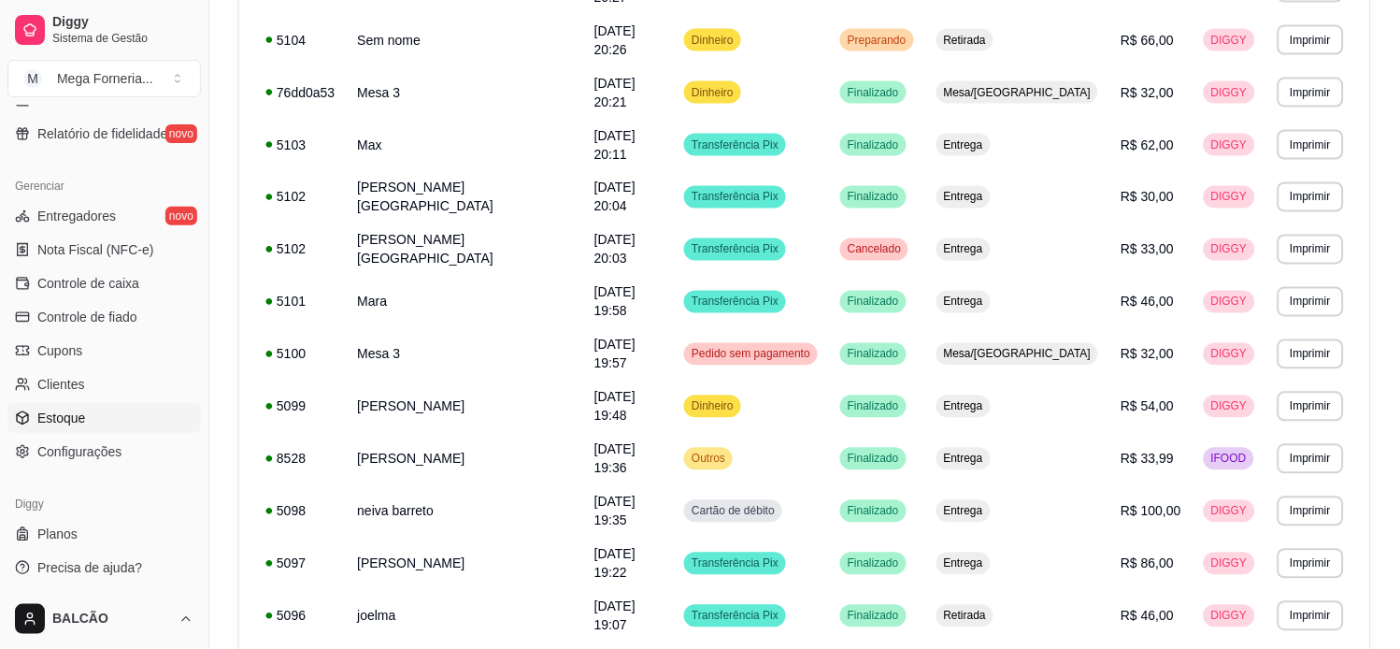
scroll to position [697, 0]
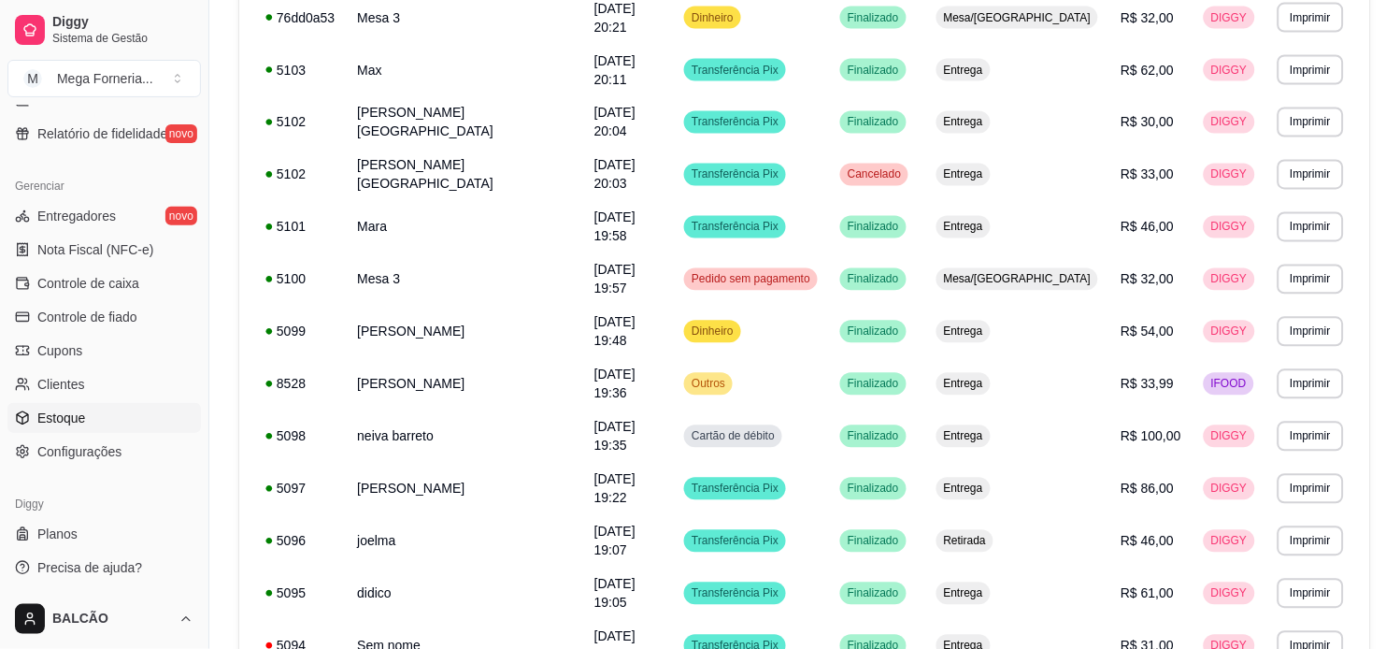
click at [67, 413] on span "Estoque" at bounding box center [61, 417] width 48 height 19
select select "QUANTITY_ORDER"
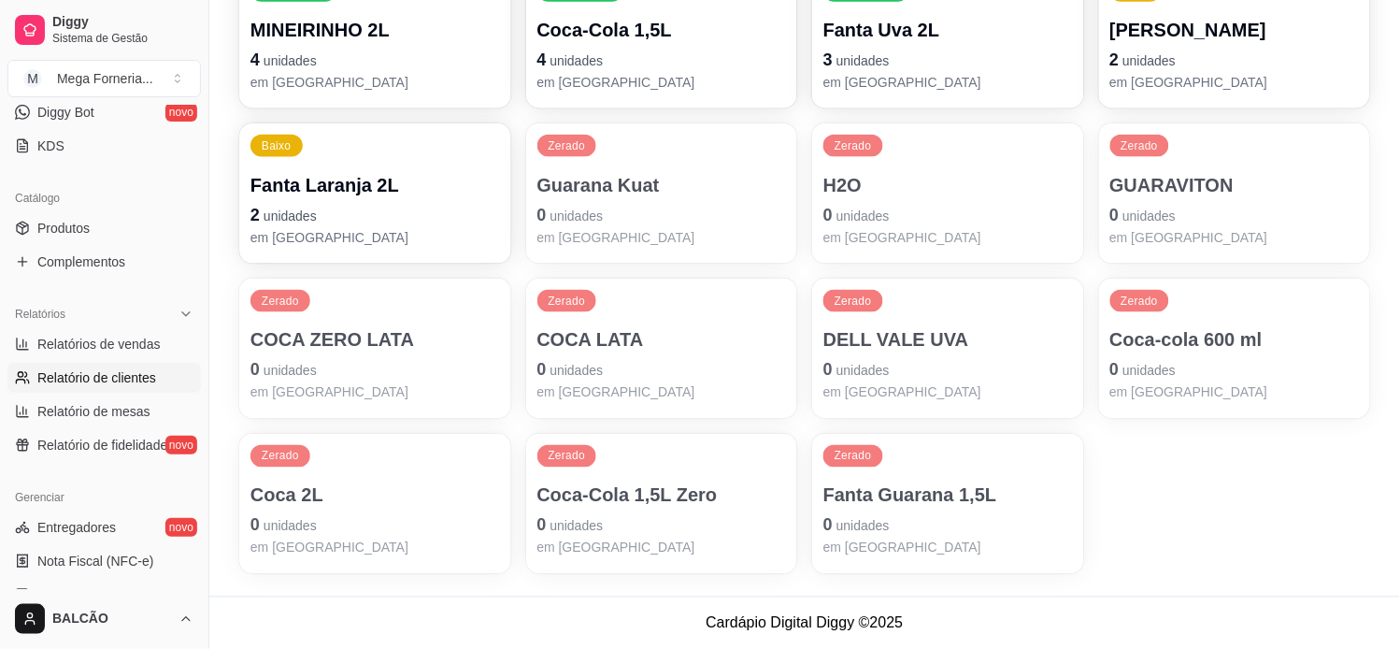
scroll to position [280, 0]
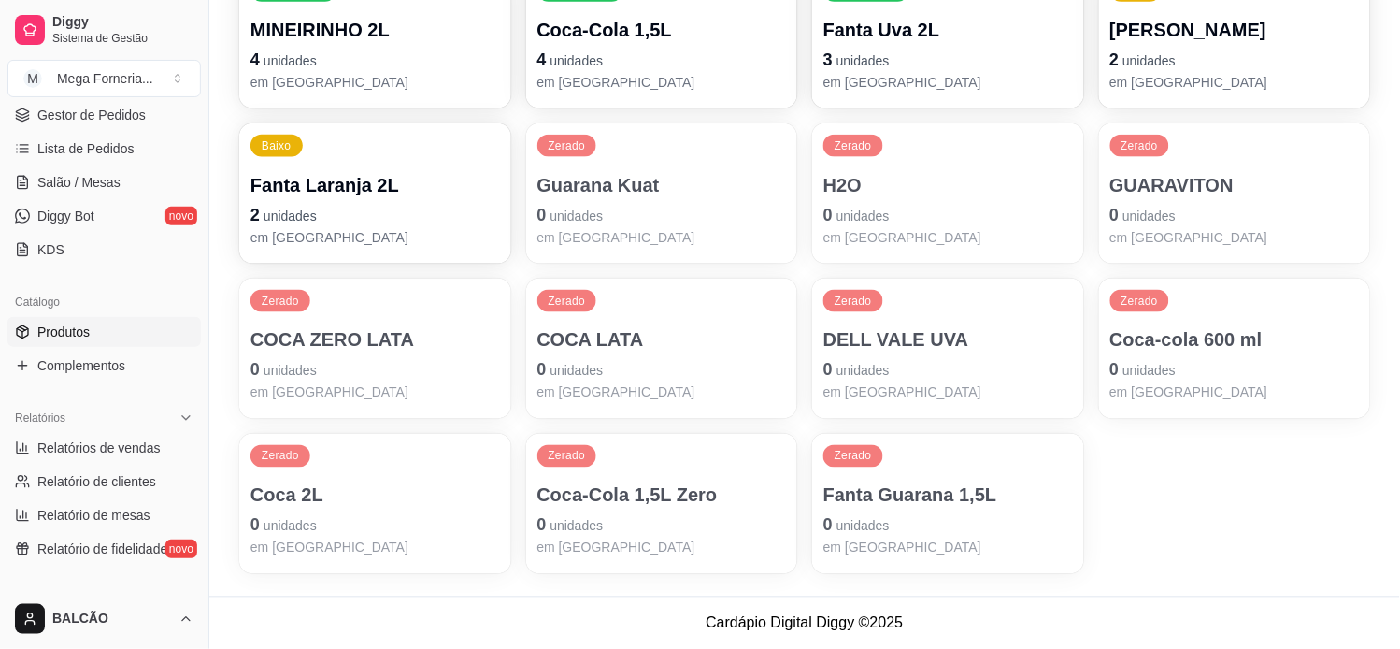
click at [66, 339] on span "Produtos" at bounding box center [63, 331] width 52 height 19
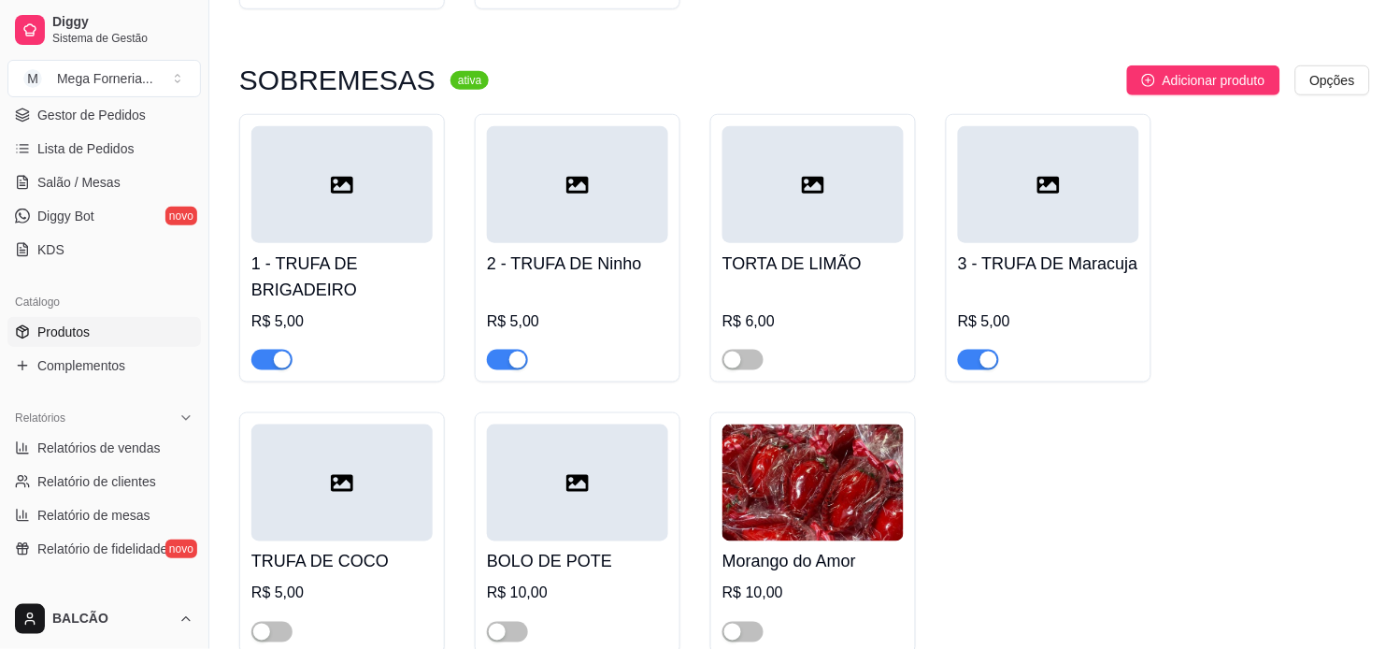
scroll to position [9657, 0]
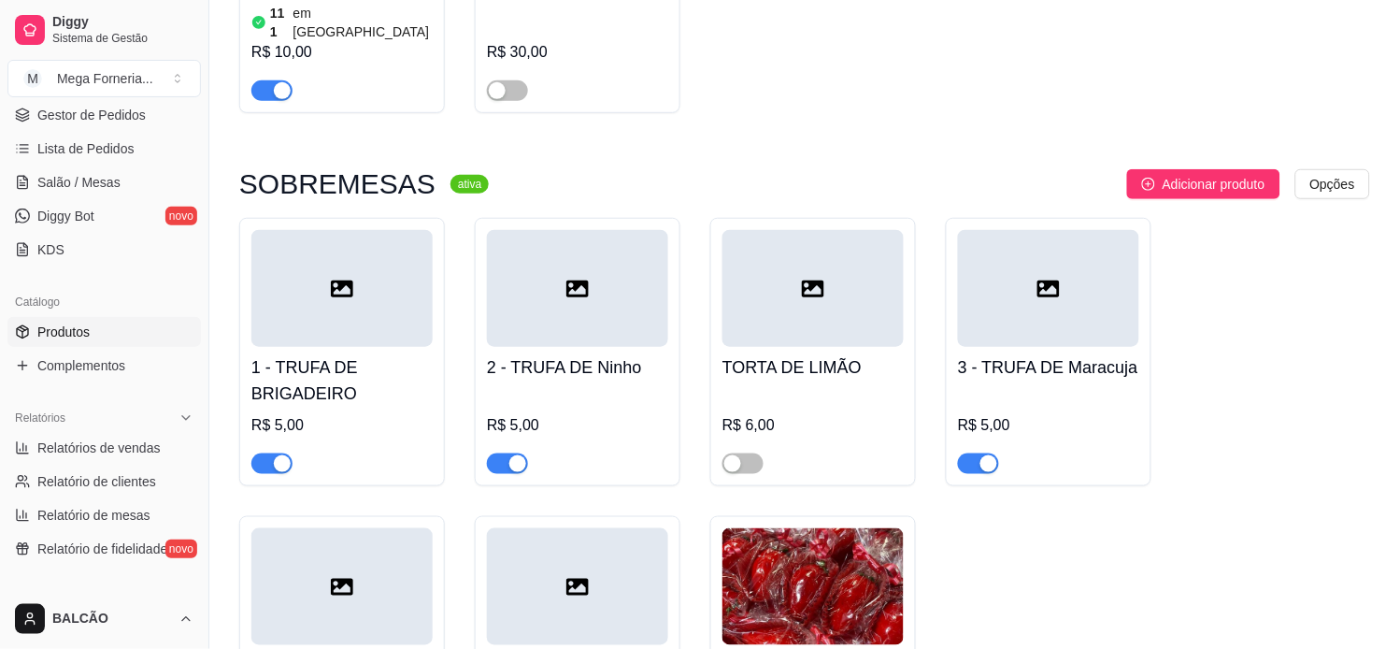
click at [507, 453] on span "button" at bounding box center [507, 463] width 41 height 21
click at [256, 453] on span "button" at bounding box center [271, 463] width 41 height 21
click at [980, 455] on div "button" at bounding box center [988, 463] width 17 height 17
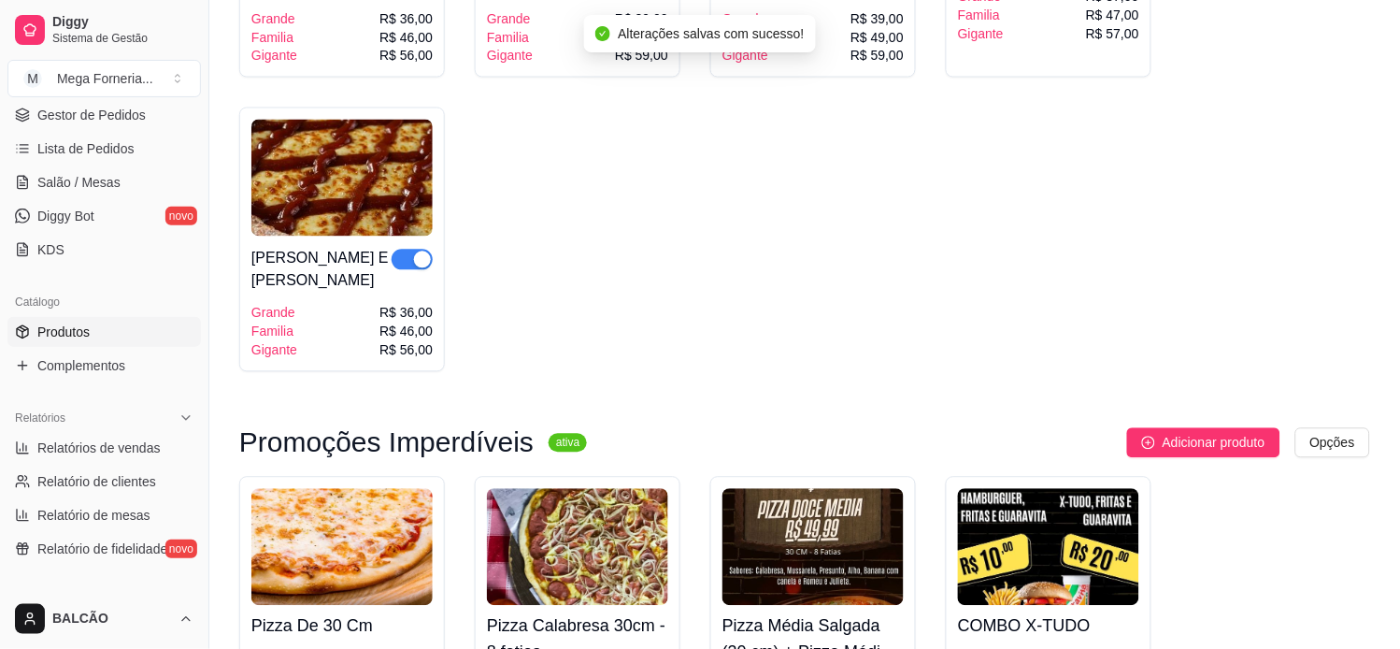
scroll to position [2595, 0]
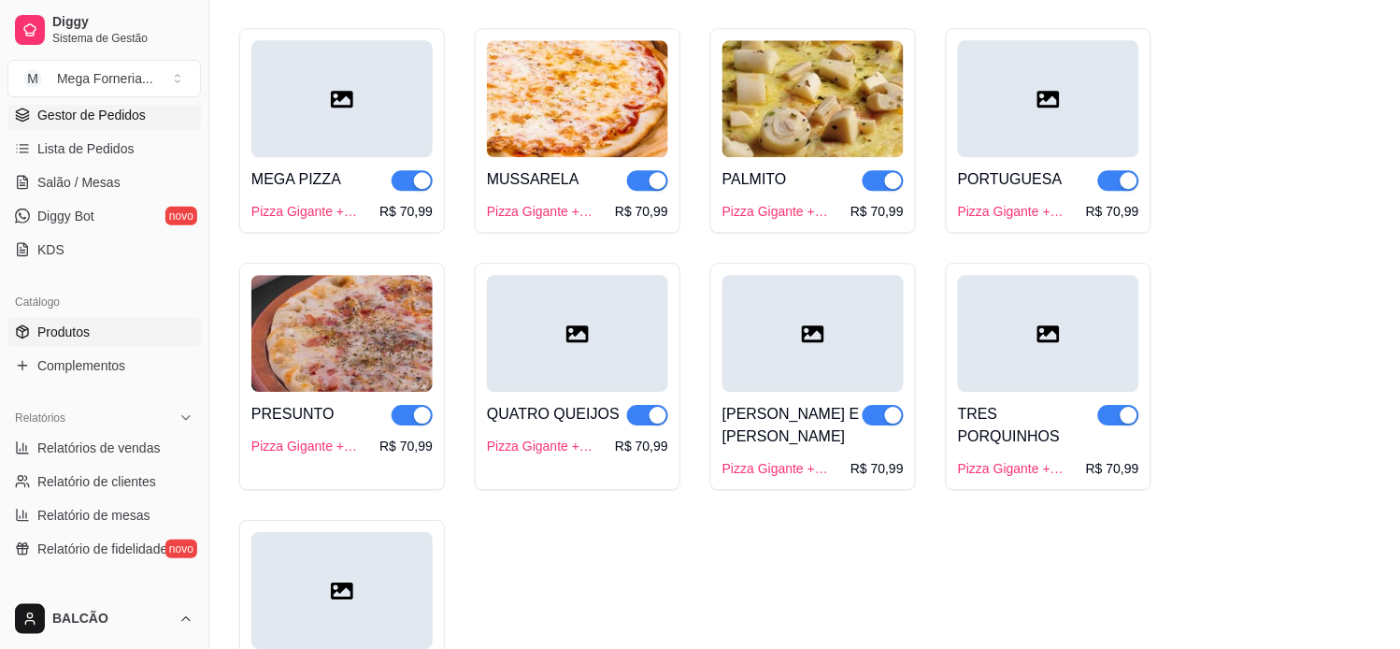
click at [112, 106] on span "Gestor de Pedidos" at bounding box center [91, 115] width 108 height 19
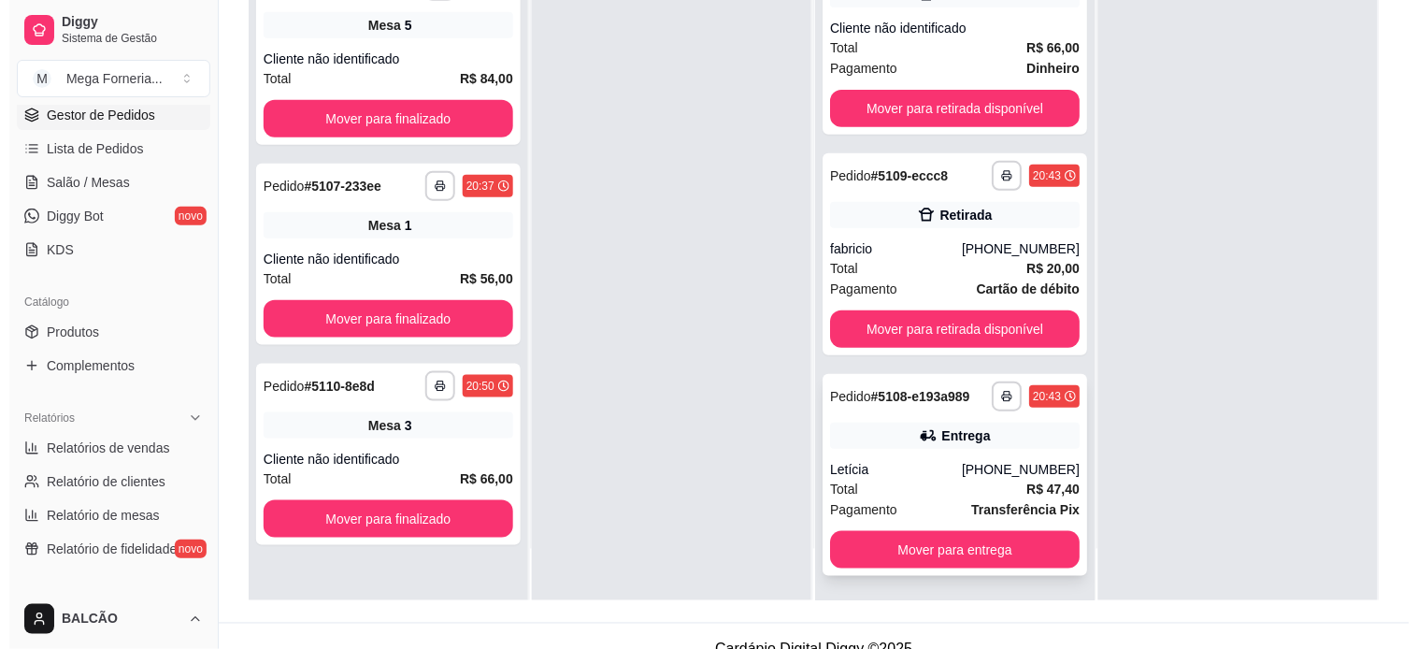
scroll to position [285, 0]
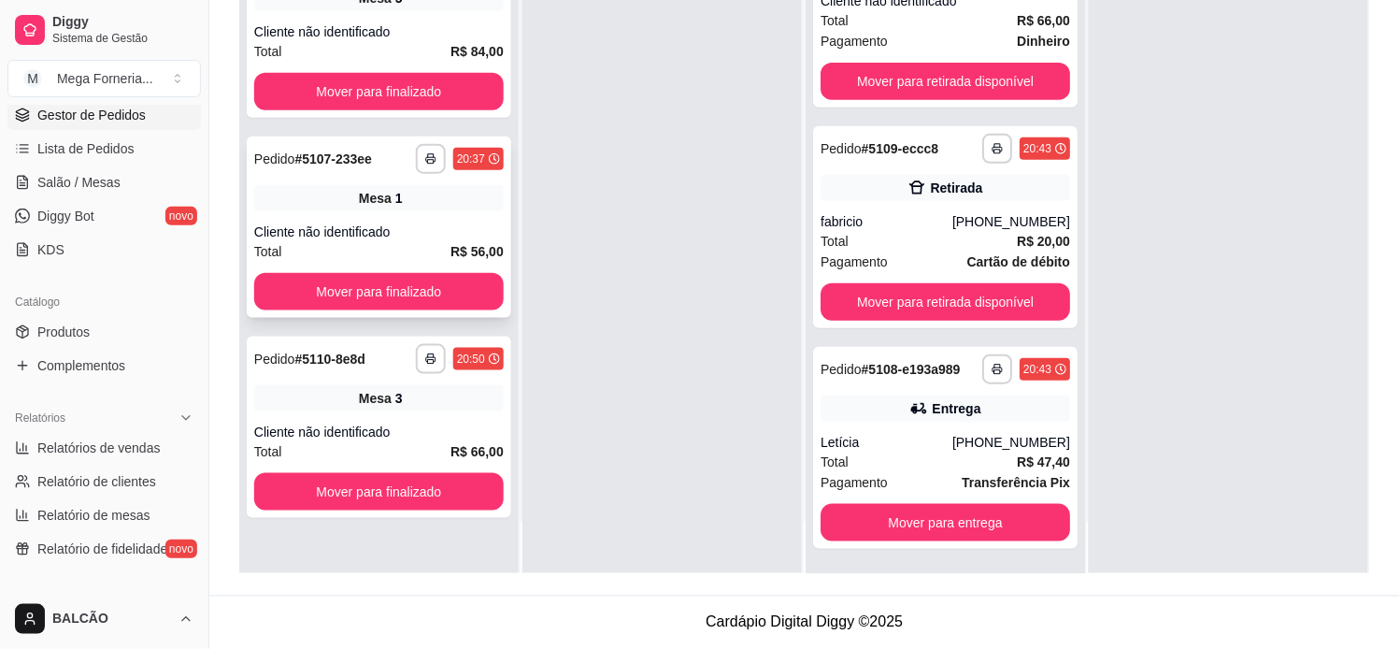
click at [480, 212] on div "**********" at bounding box center [379, 226] width 264 height 181
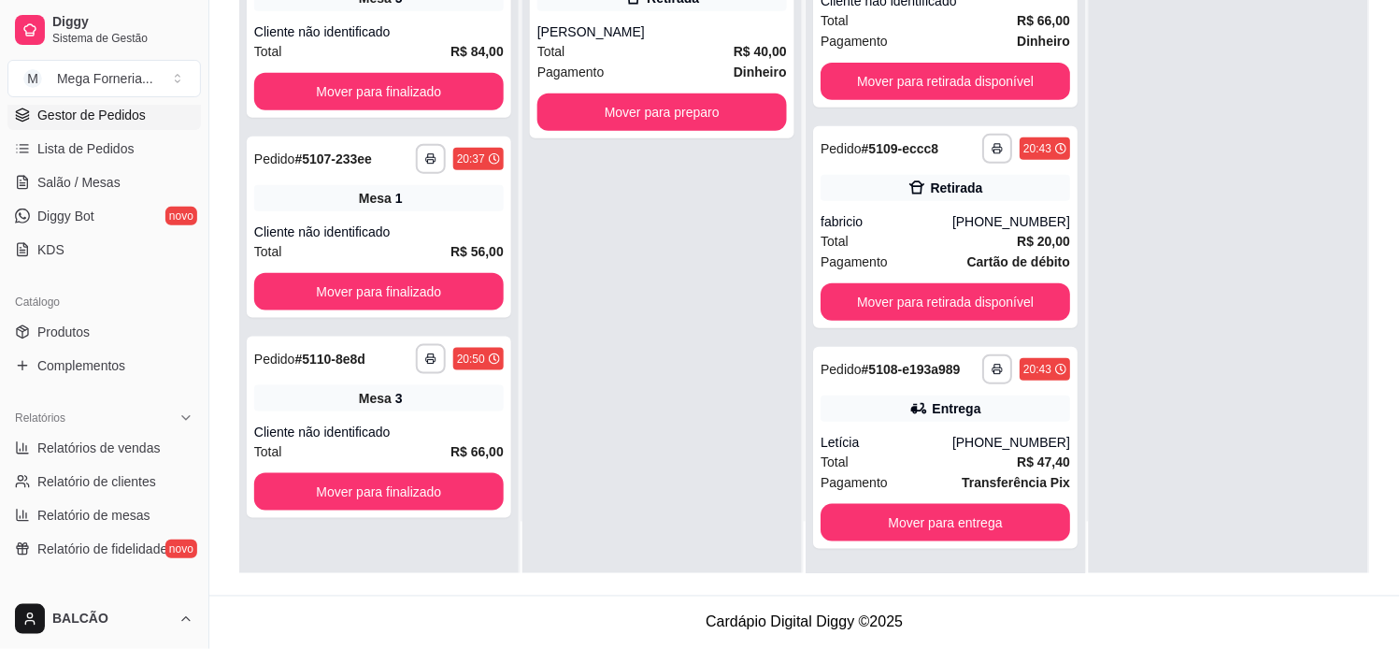
scroll to position [0, 0]
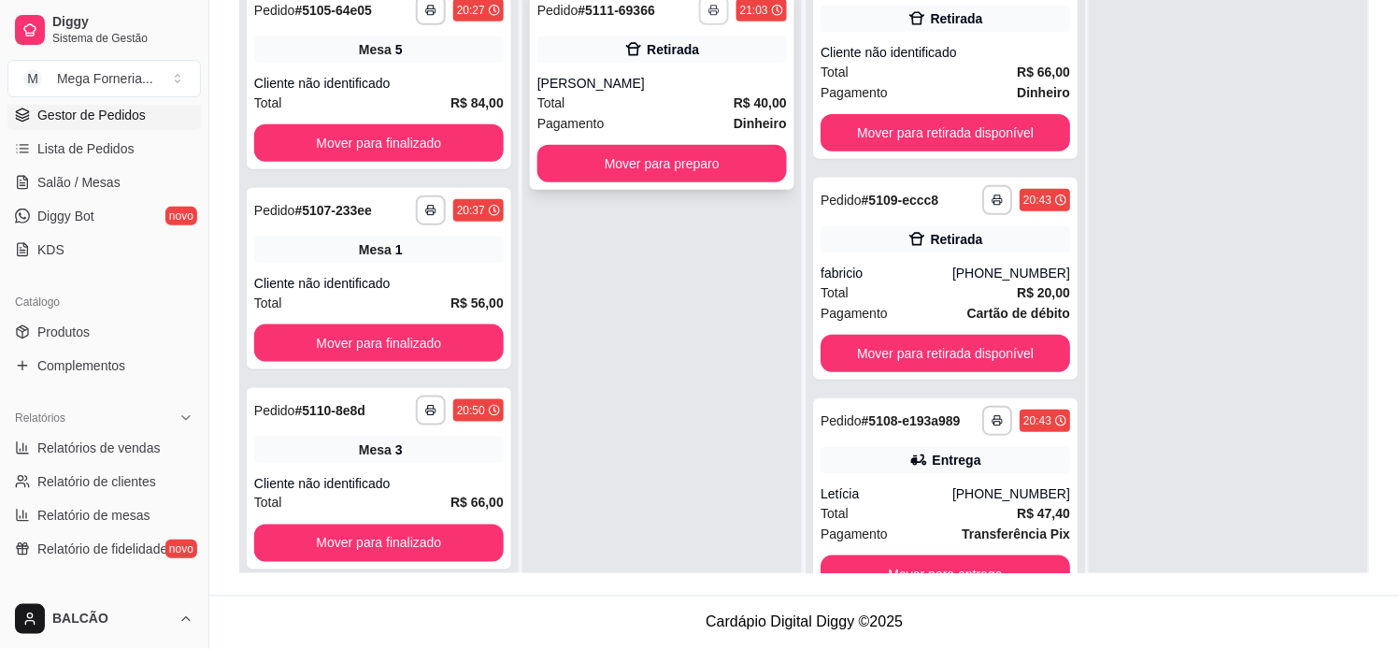
click at [710, 11] on icon "button" at bounding box center [713, 10] width 11 height 11
click at [684, 70] on button "IMPRESSORA" at bounding box center [658, 76] width 136 height 30
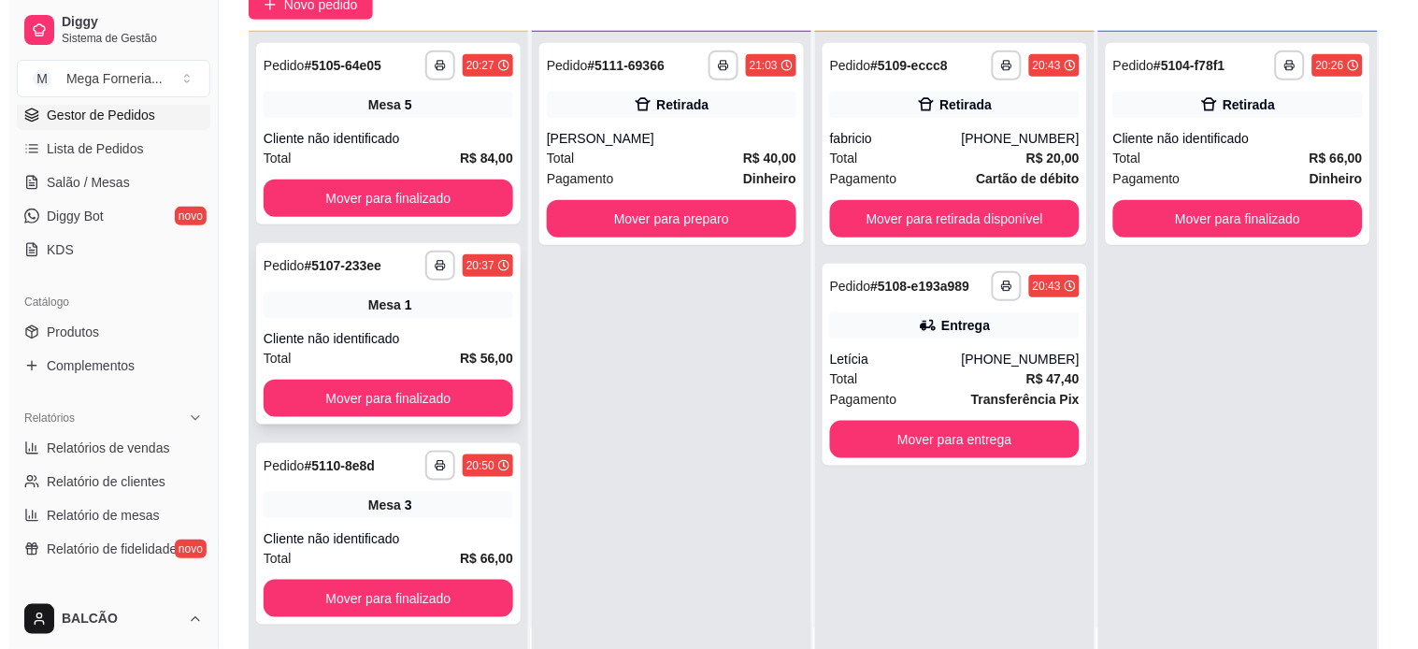
scroll to position [207, 0]
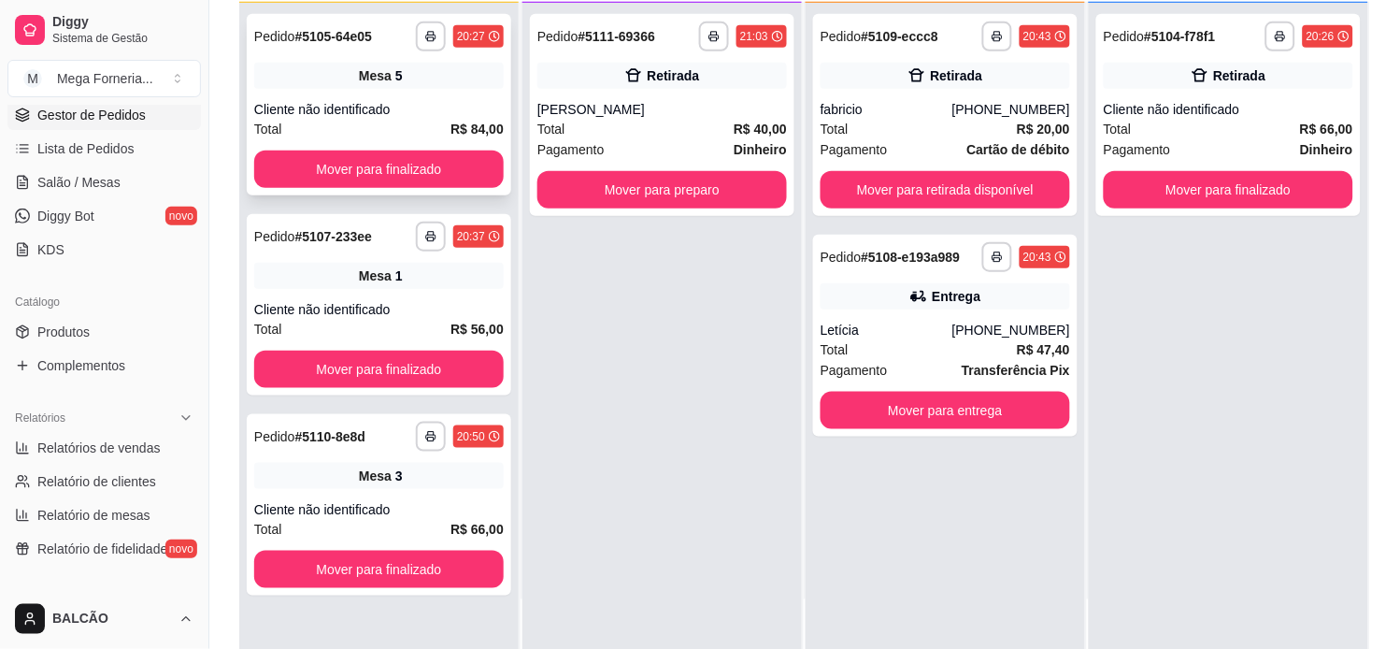
click at [359, 77] on span "Mesa" at bounding box center [375, 75] width 33 height 19
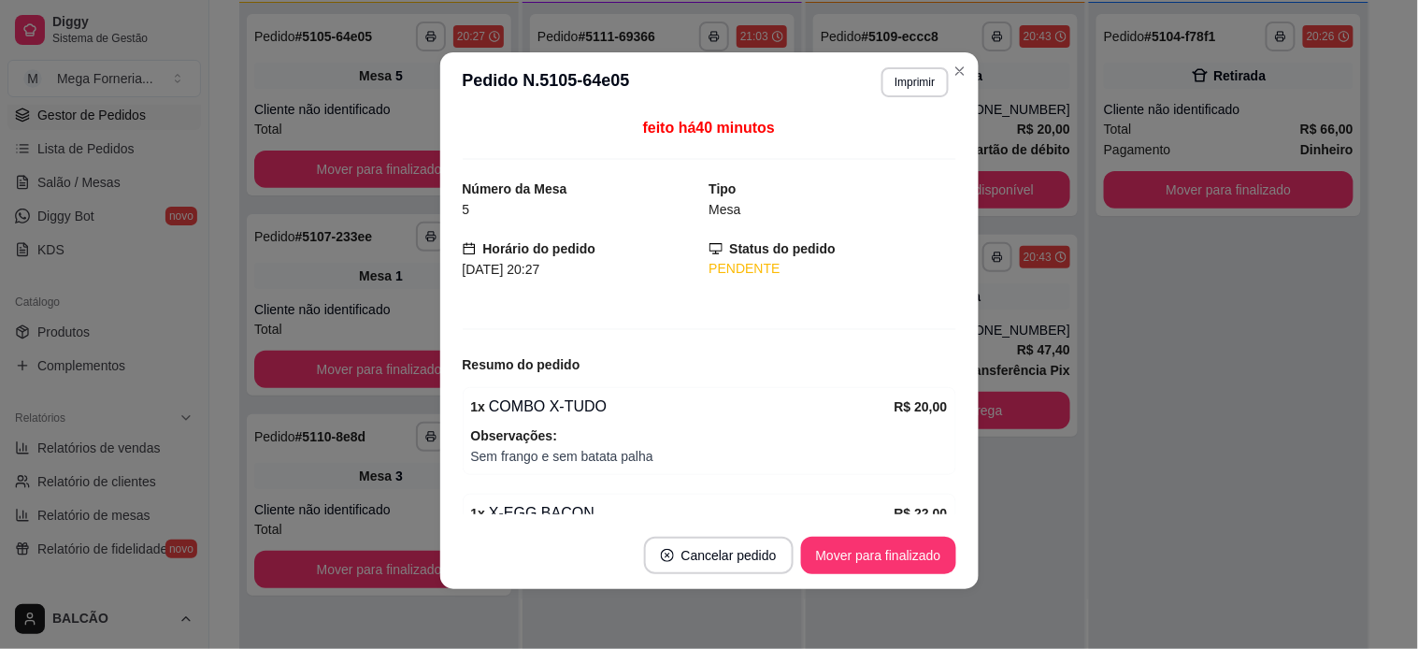
scroll to position [0, 0]
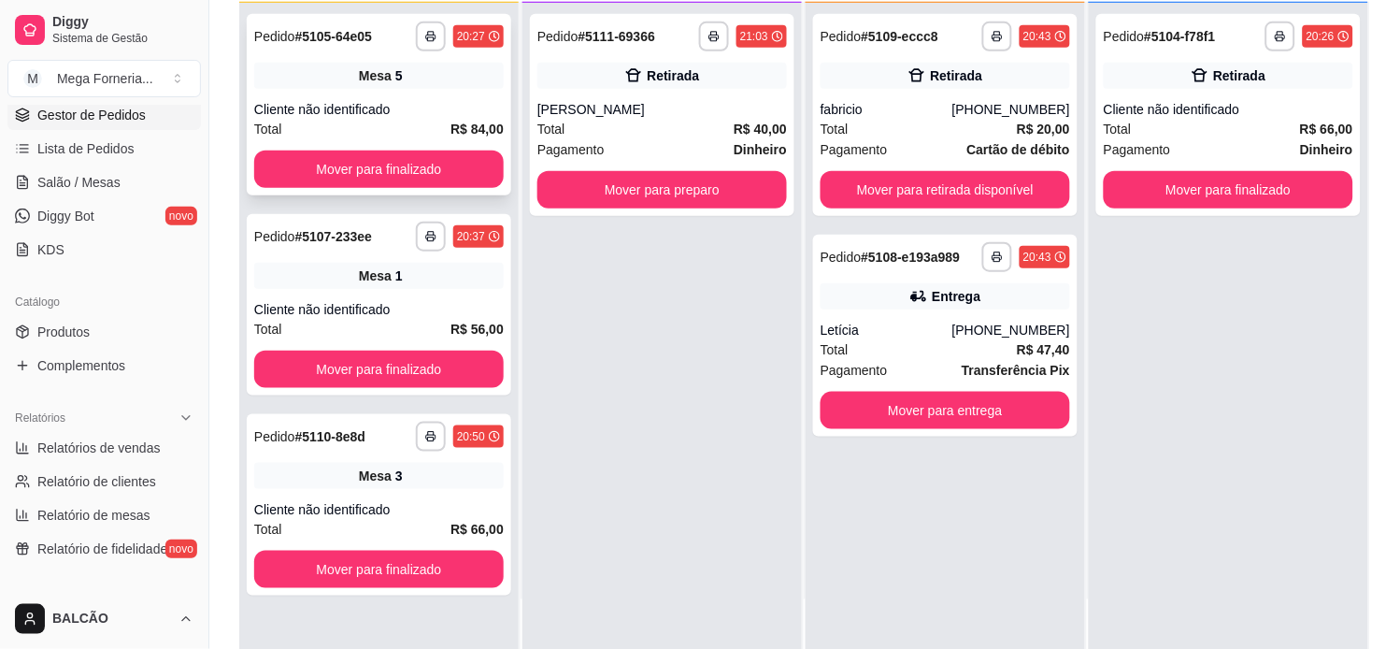
click at [363, 70] on span "Mesa" at bounding box center [375, 75] width 33 height 19
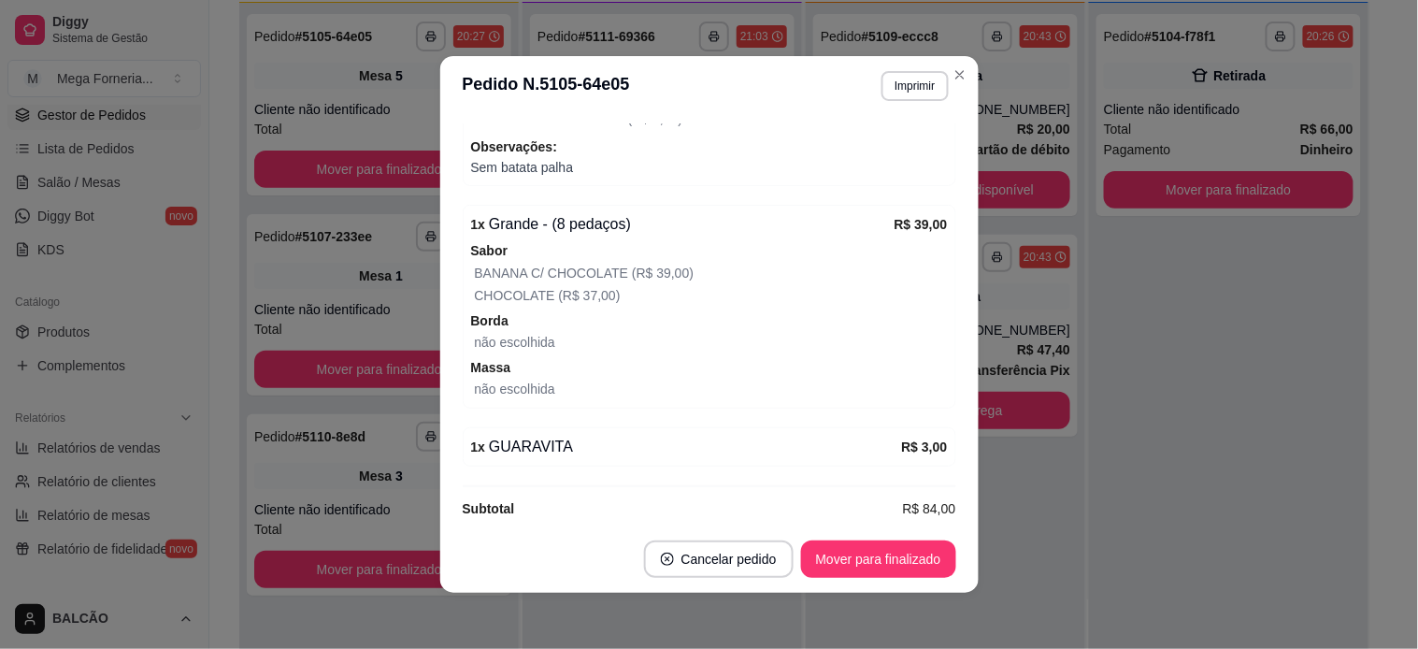
scroll to position [478, 0]
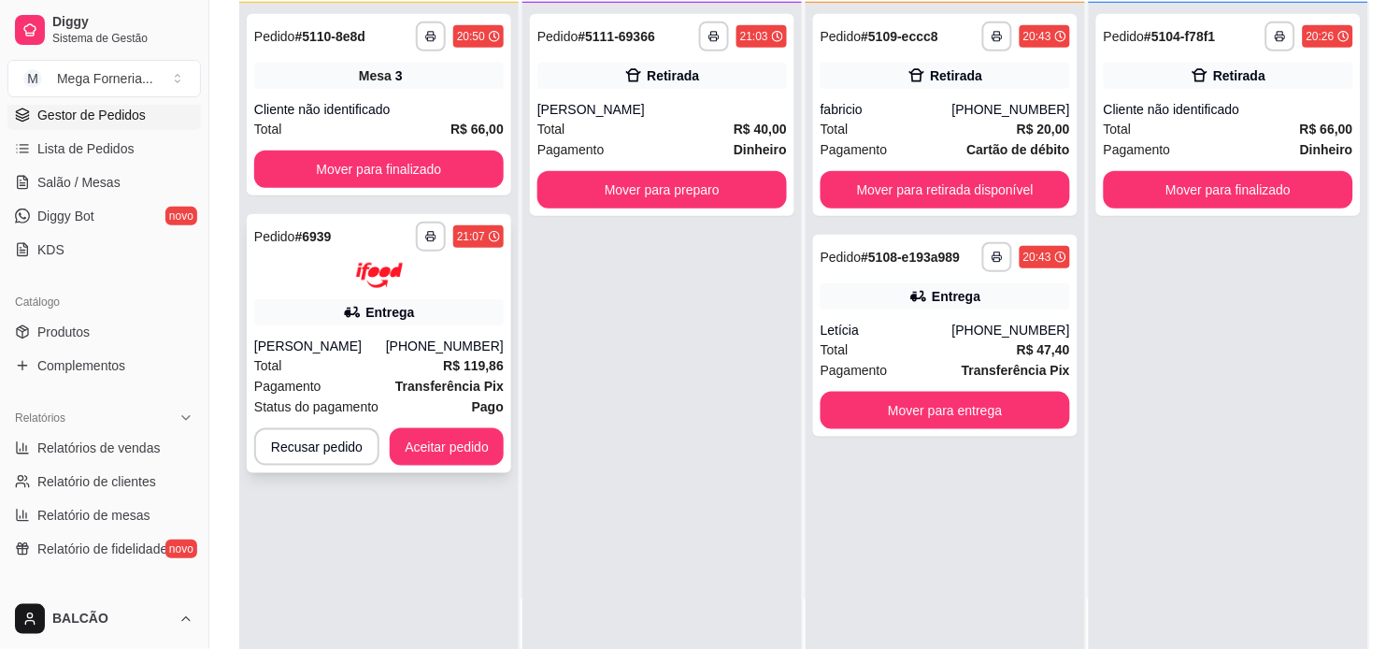
click at [330, 337] on div "[PERSON_NAME]" at bounding box center [320, 345] width 132 height 19
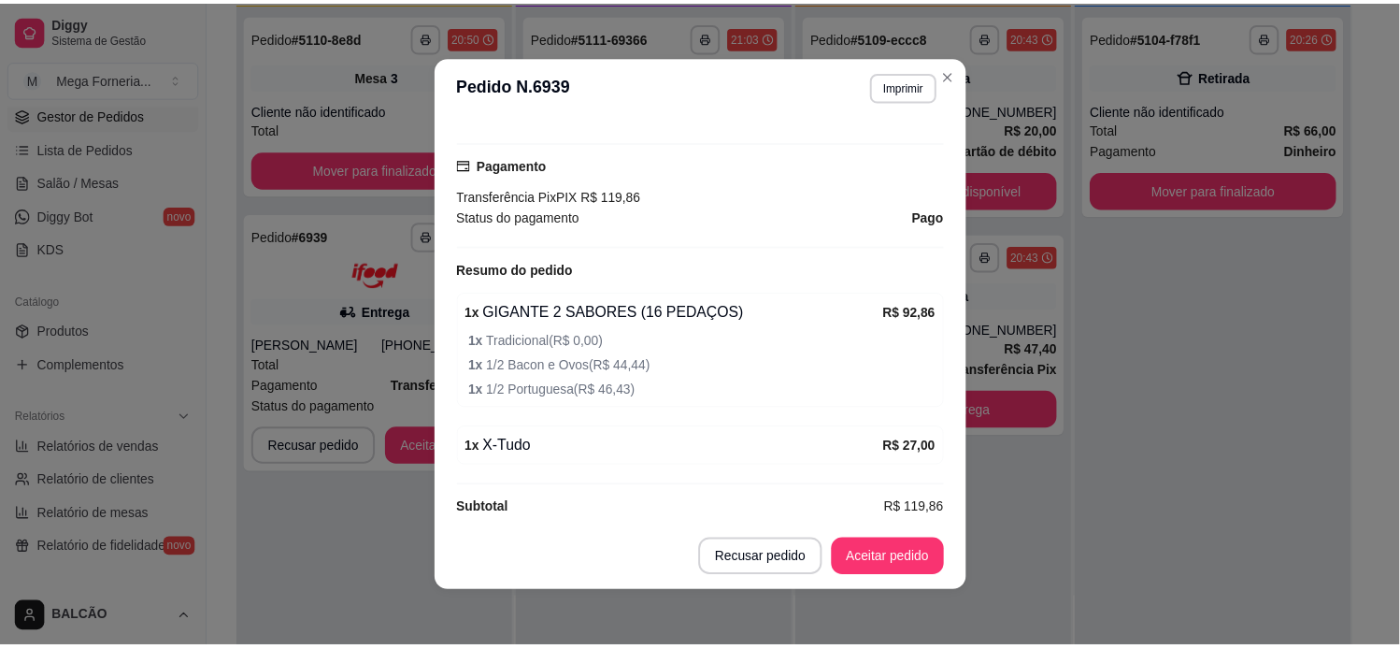
scroll to position [4, 0]
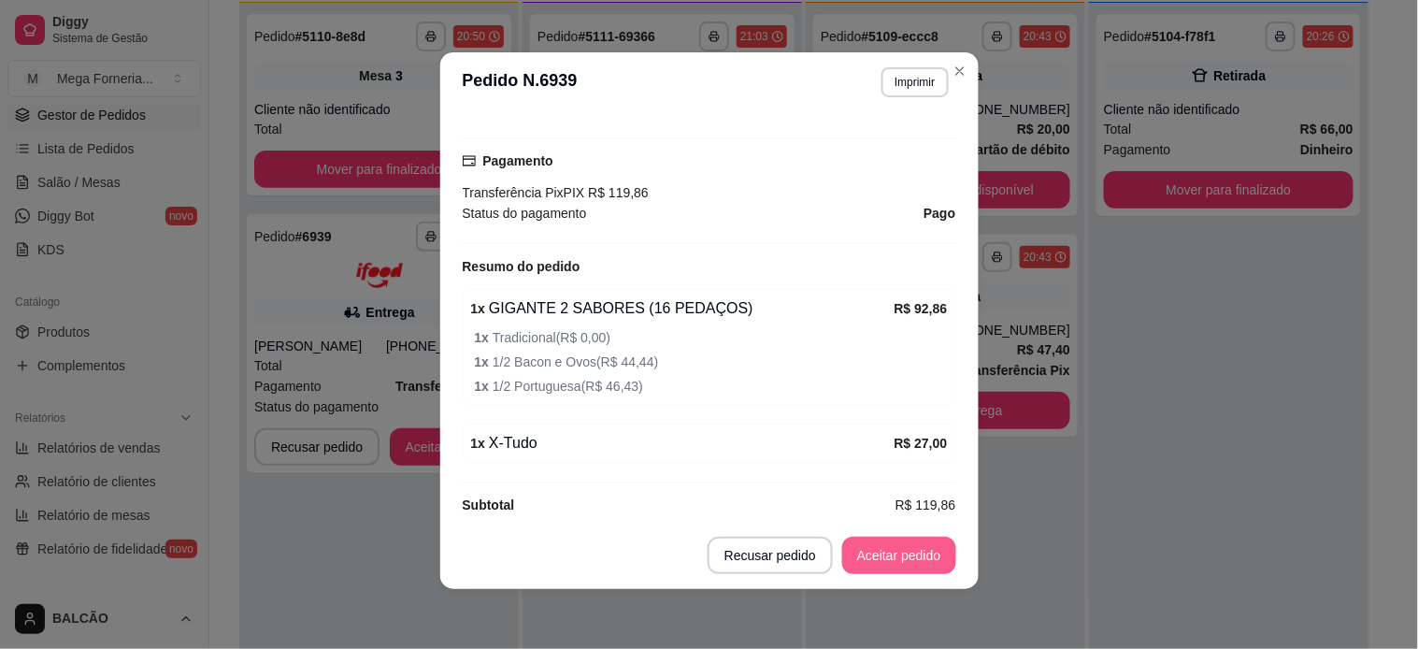
click at [907, 562] on button "Aceitar pedido" at bounding box center [899, 554] width 114 height 37
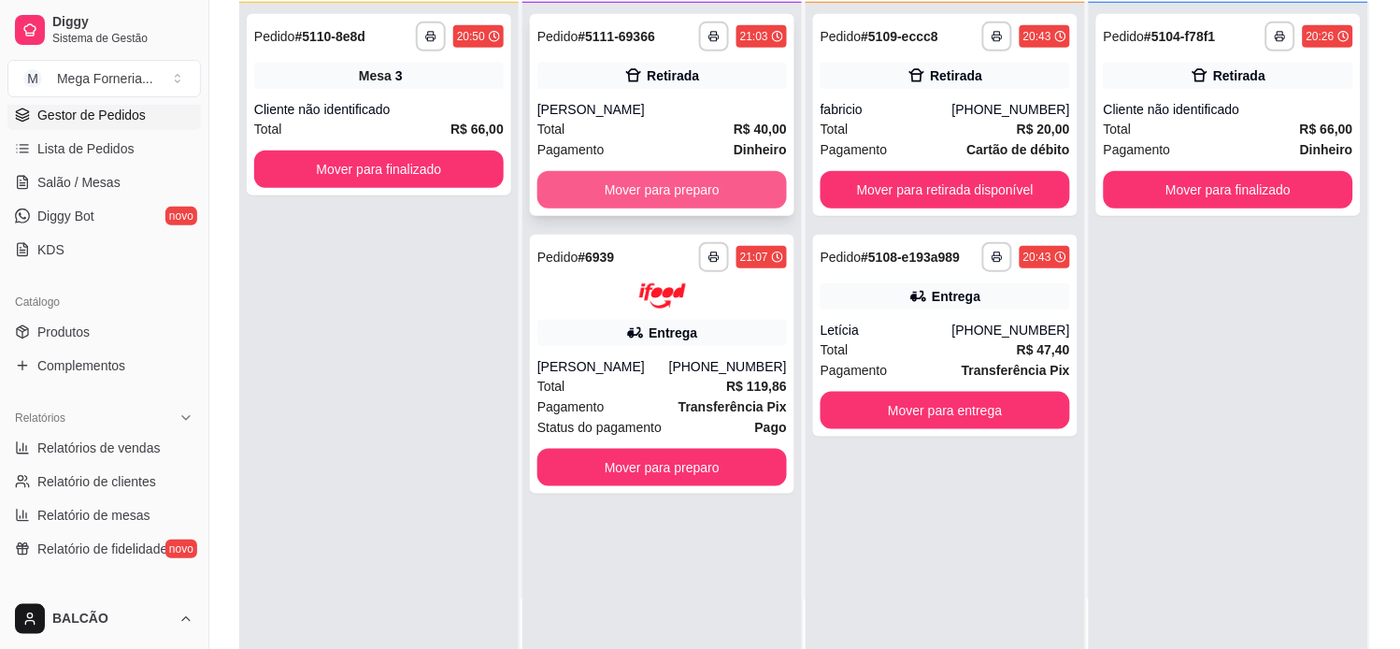
click at [686, 185] on button "Mover para preparo" at bounding box center [662, 189] width 250 height 37
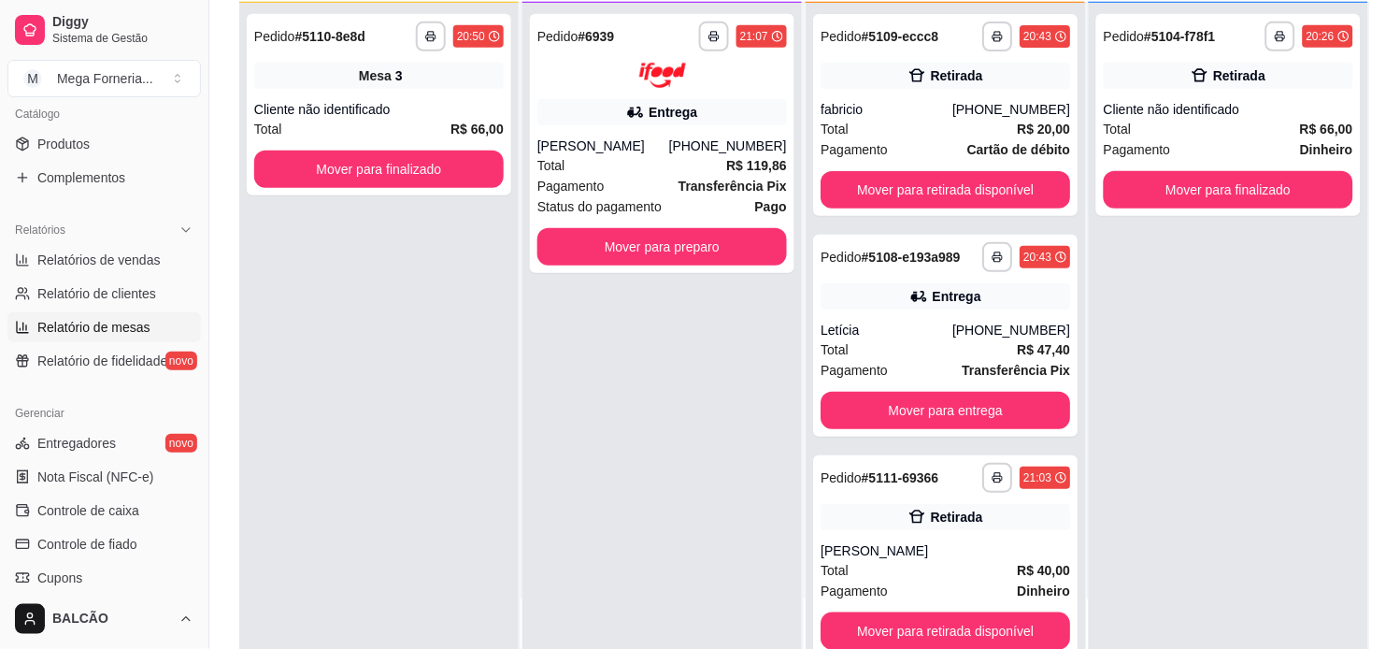
scroll to position [488, 0]
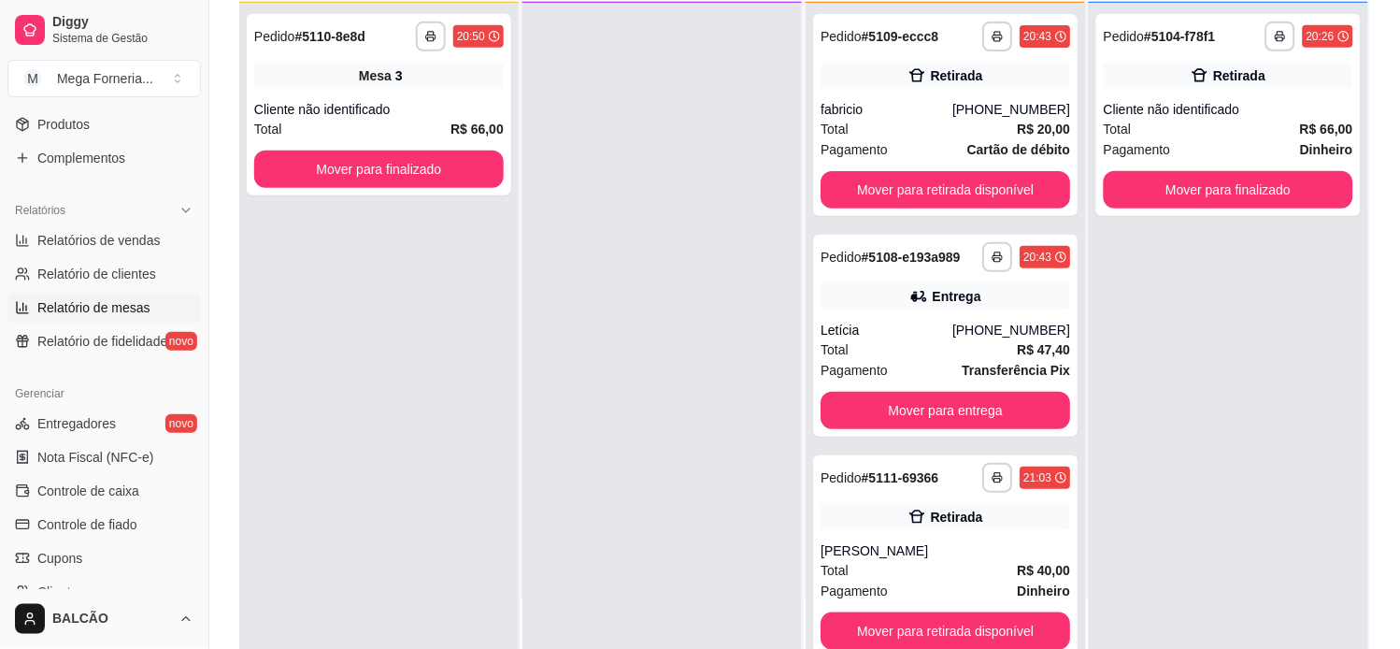
click at [123, 295] on link "Relatório de mesas" at bounding box center [103, 308] width 193 height 30
select select "TOTAL_OF_ORDERS"
select select "7"
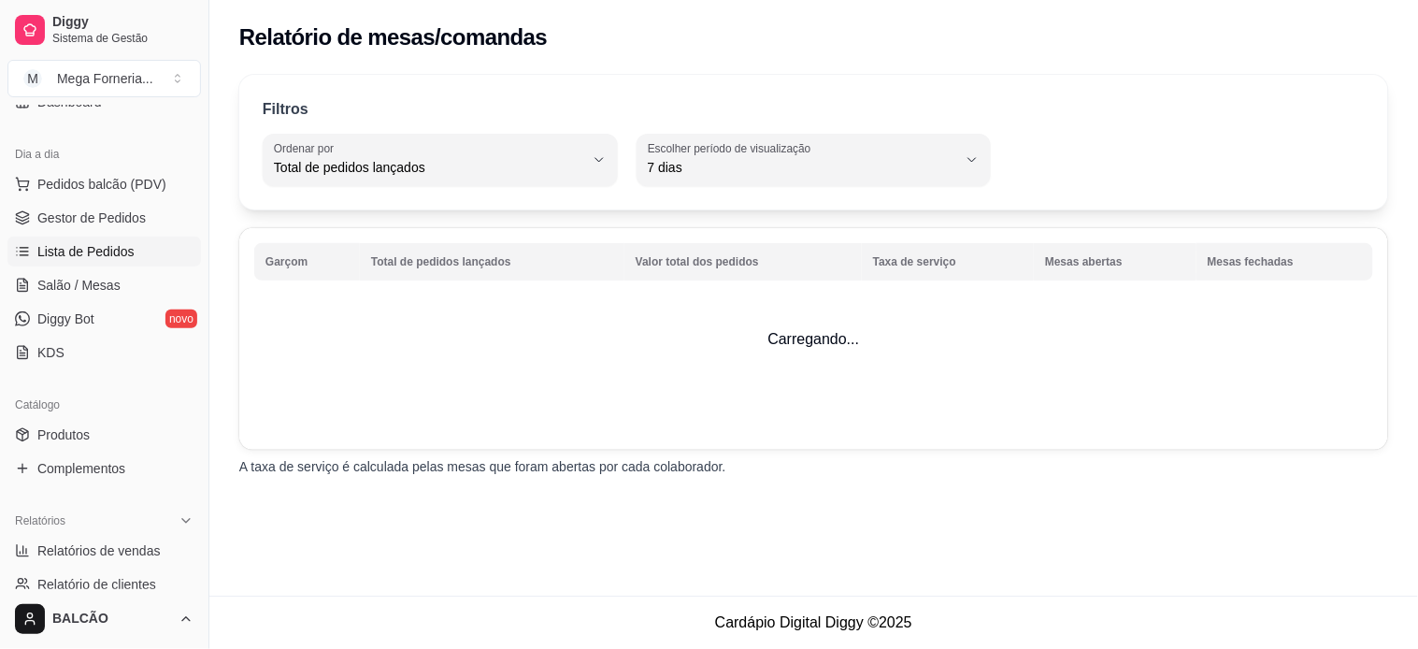
scroll to position [176, 0]
click at [101, 278] on span "Salão / Mesas" at bounding box center [78, 287] width 83 height 19
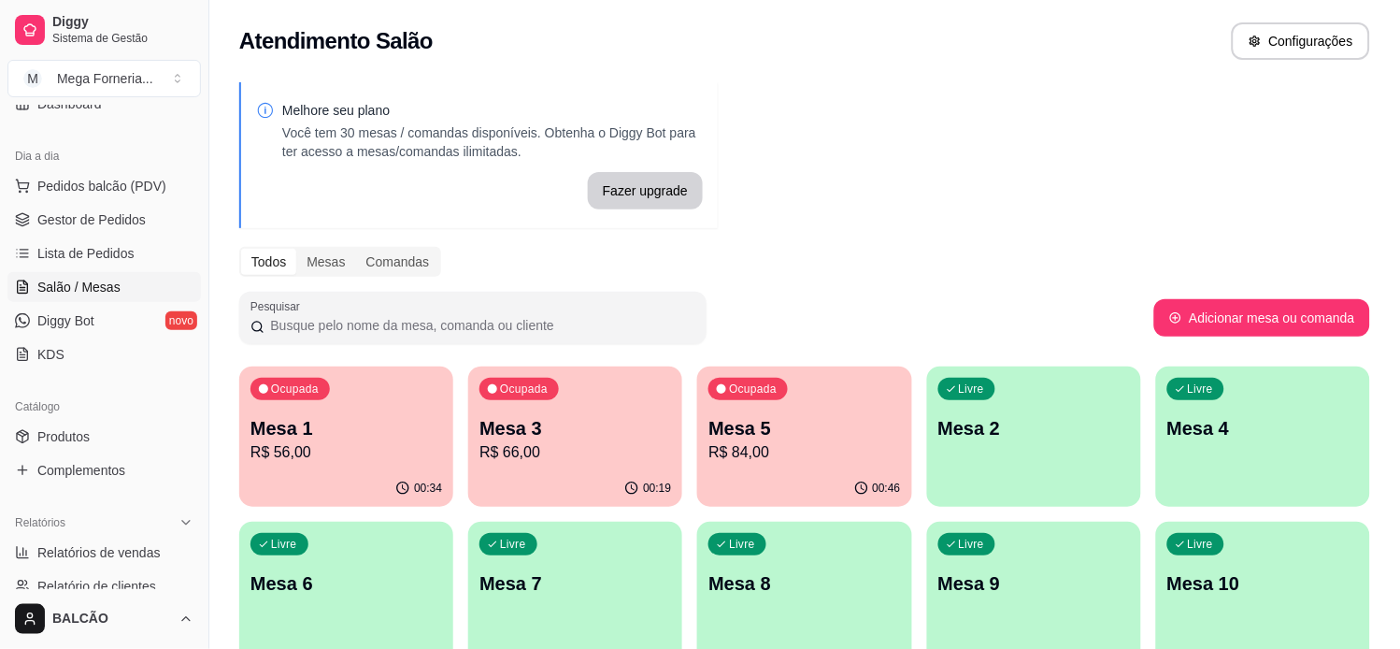
click at [846, 442] on p "R$ 84,00" at bounding box center [804, 452] width 192 height 22
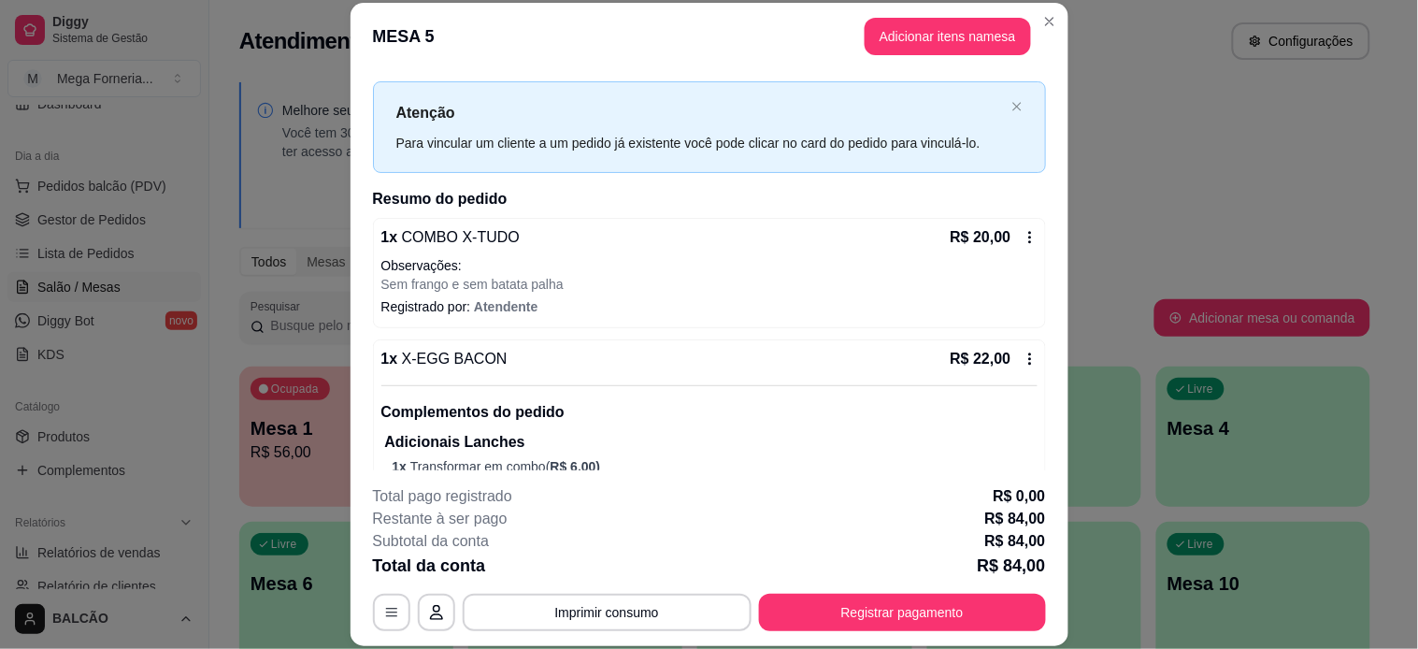
scroll to position [9, 0]
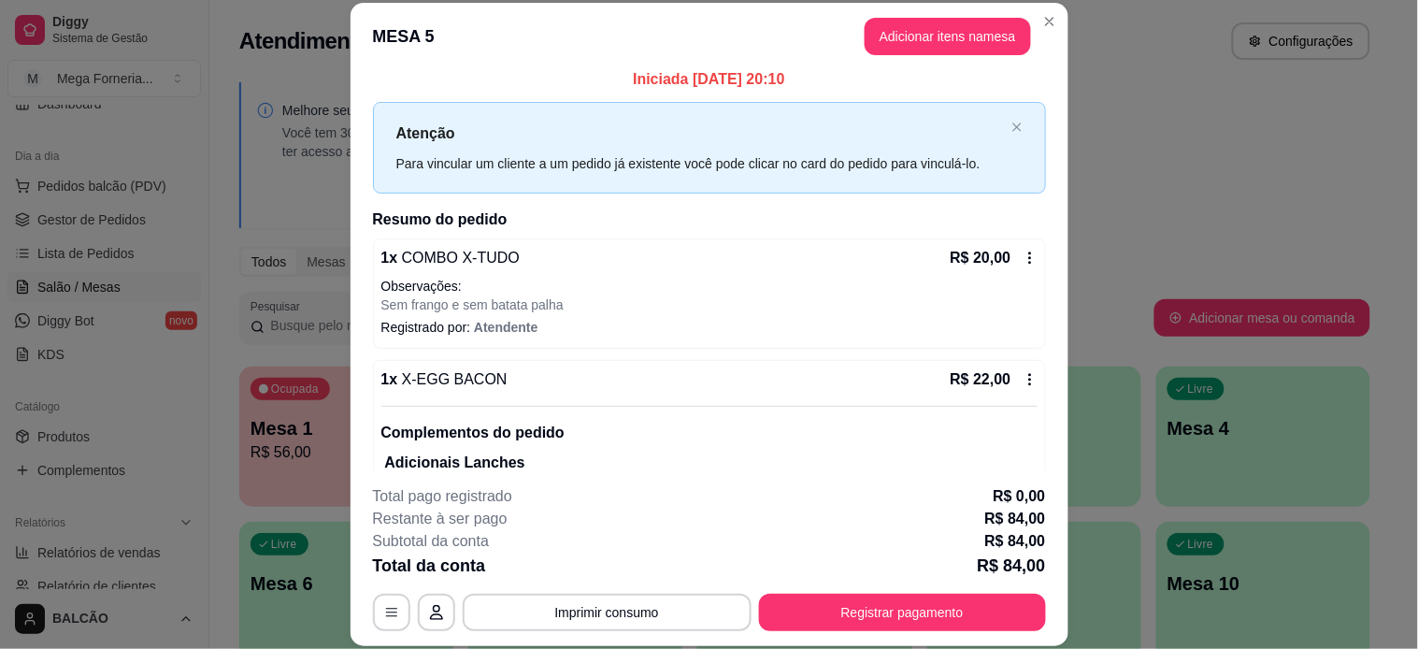
drag, startPoint x: 886, startPoint y: 14, endPoint x: 888, endPoint y: 29, distance: 15.1
click at [886, 20] on header "MESA 5 Adicionar itens na mesa" at bounding box center [709, 36] width 718 height 67
click at [891, 33] on button "Adicionar itens na mesa" at bounding box center [947, 37] width 161 height 36
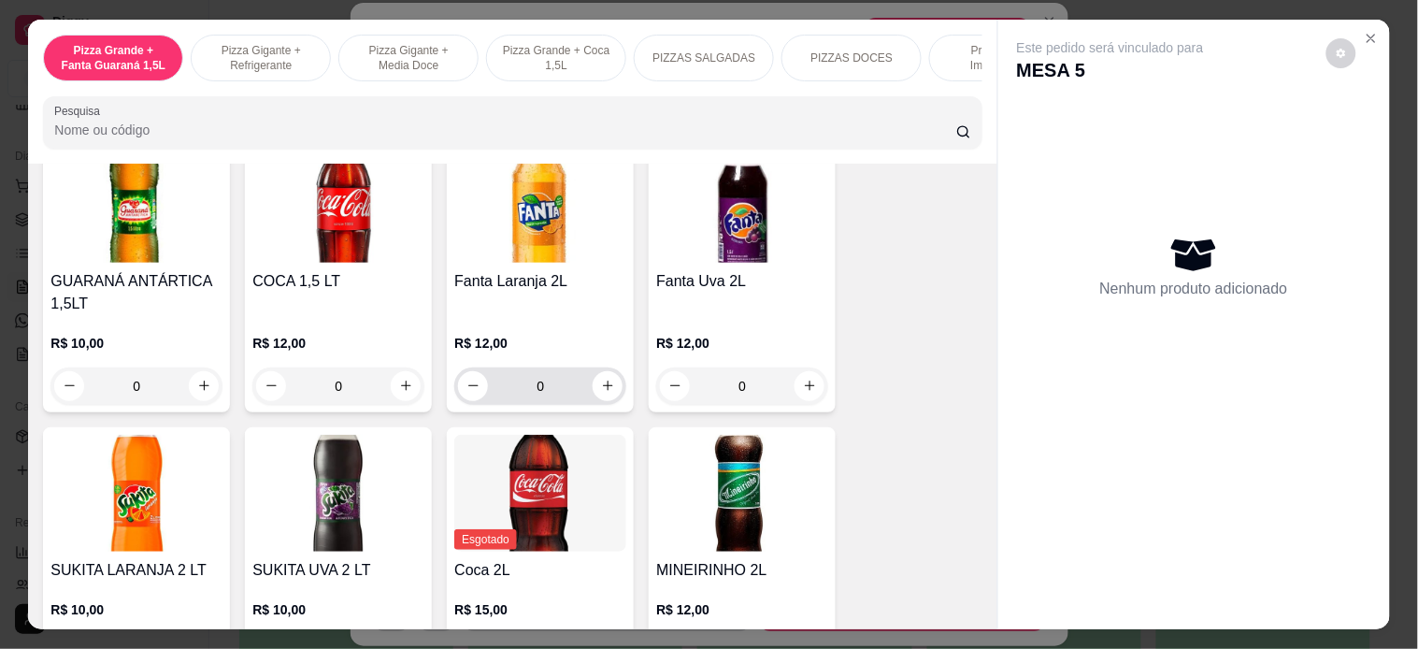
scroll to position [3738, 0]
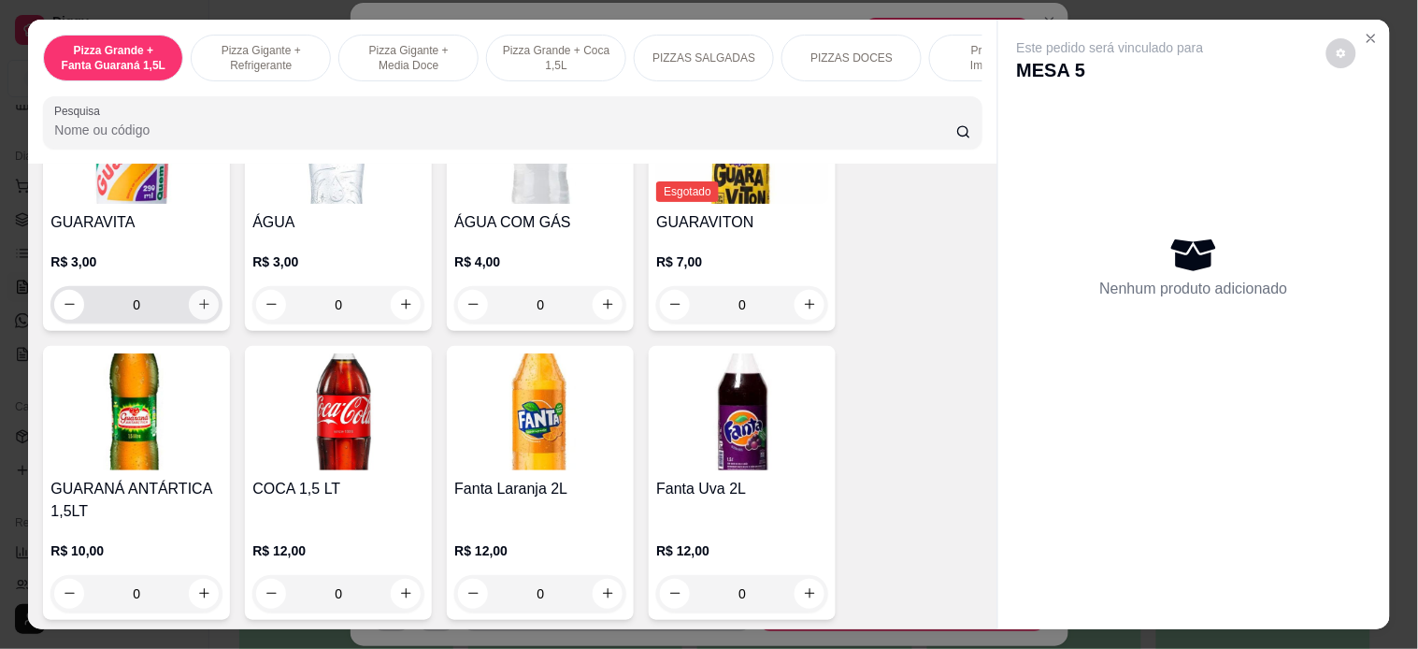
click at [207, 290] on button "increase-product-quantity" at bounding box center [204, 305] width 30 height 30
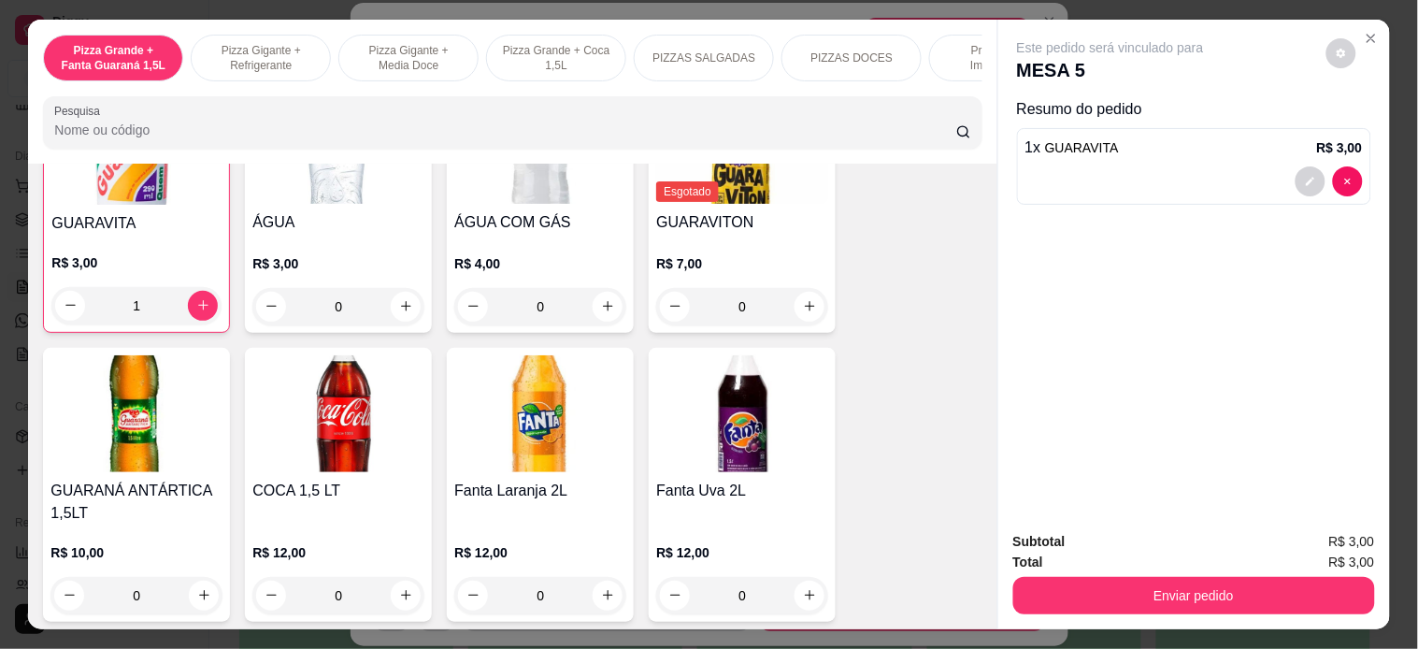
type input "1"
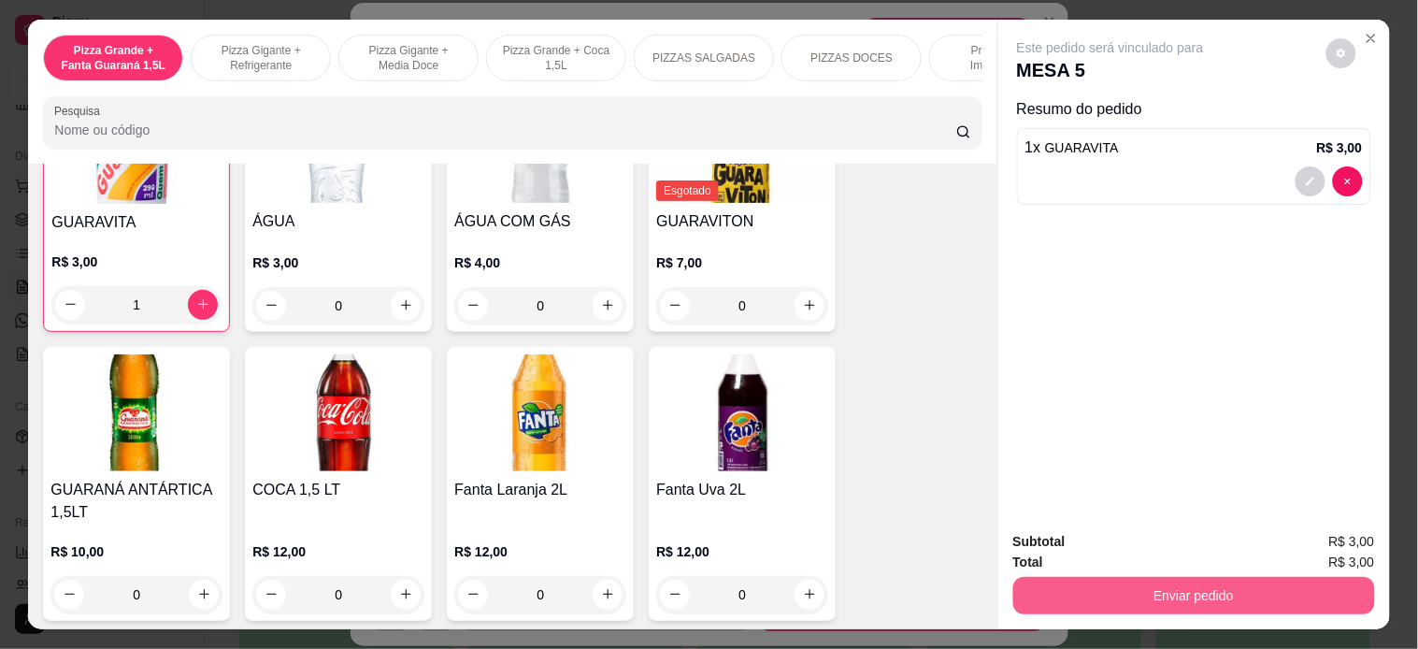
click at [1128, 580] on button "Enviar pedido" at bounding box center [1194, 595] width 362 height 37
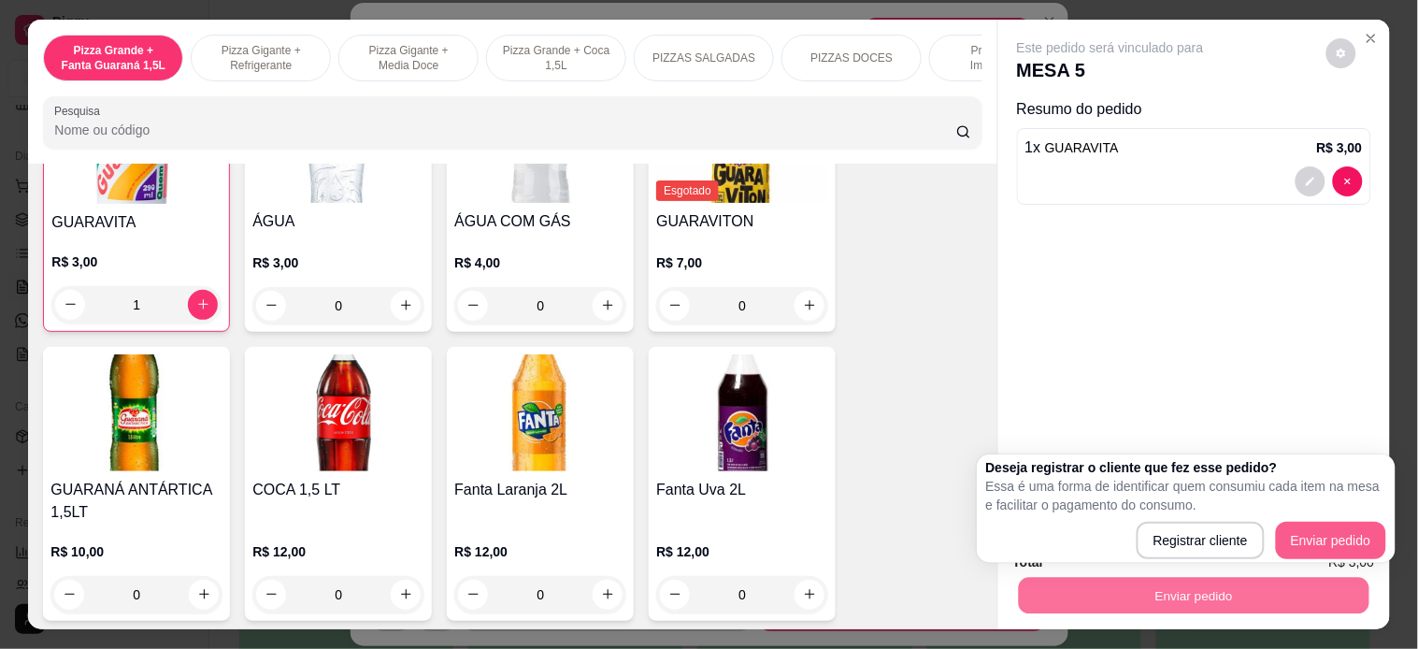
click at [1302, 521] on div "Registrar cliente Enviar pedido" at bounding box center [1186, 539] width 400 height 37
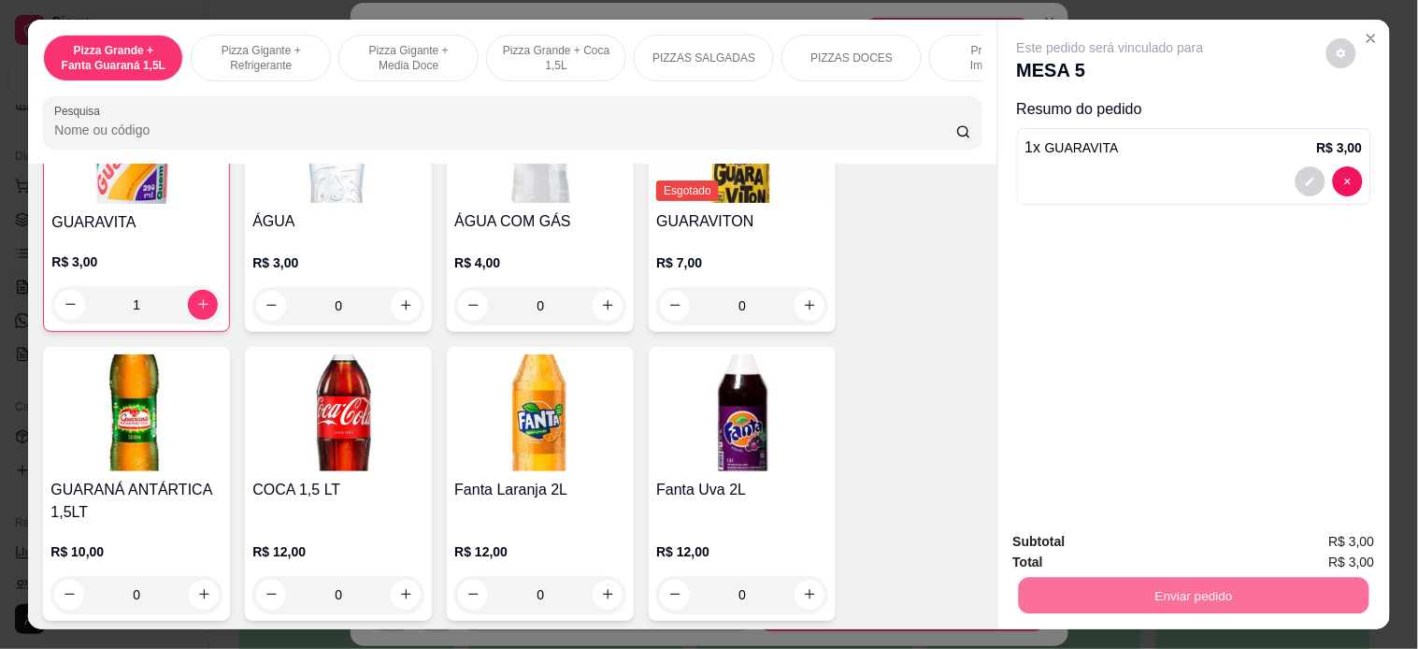
click at [1328, 540] on button "Enviar pedido" at bounding box center [1325, 541] width 106 height 36
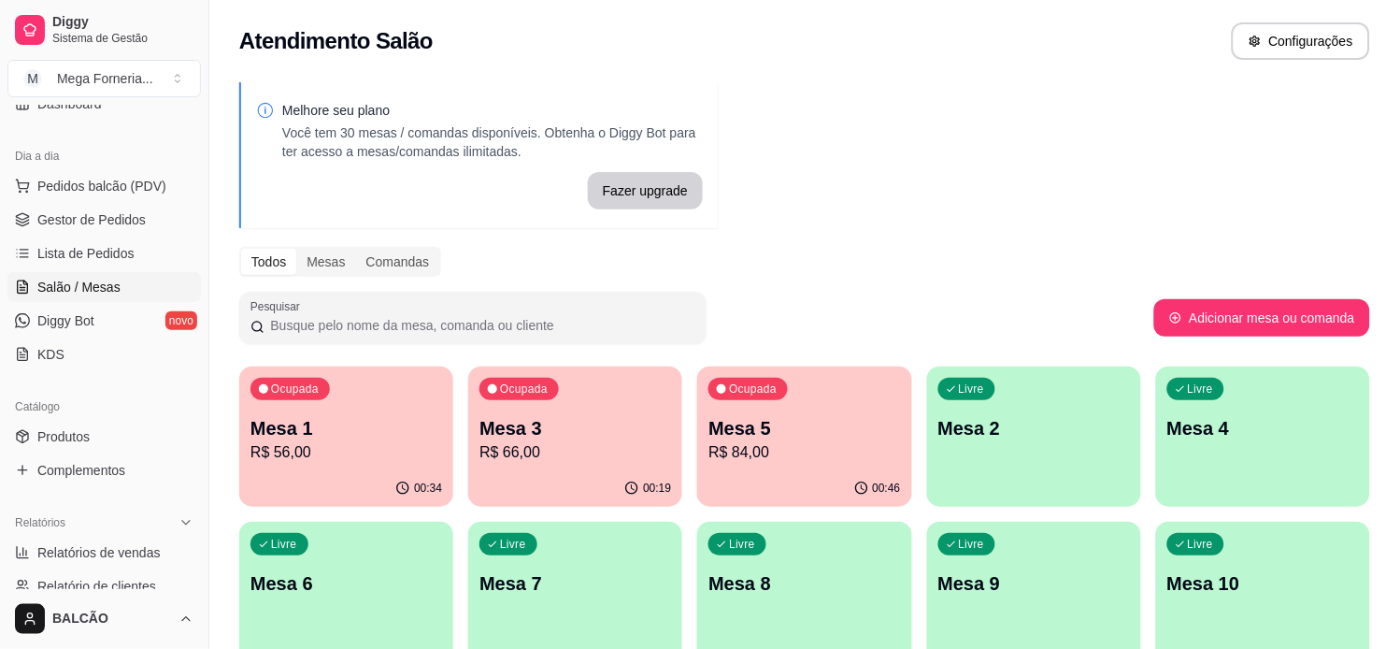
click at [285, 423] on p "Mesa 1" at bounding box center [346, 428] width 192 height 26
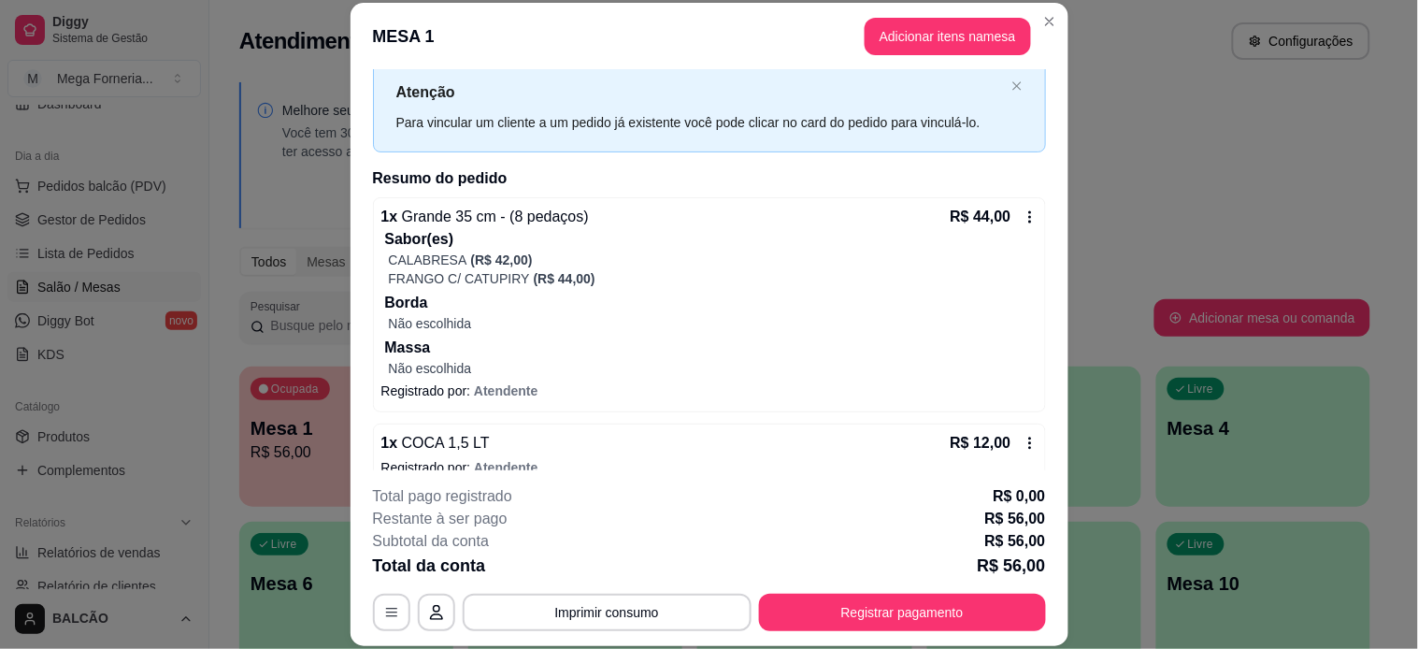
scroll to position [77, 0]
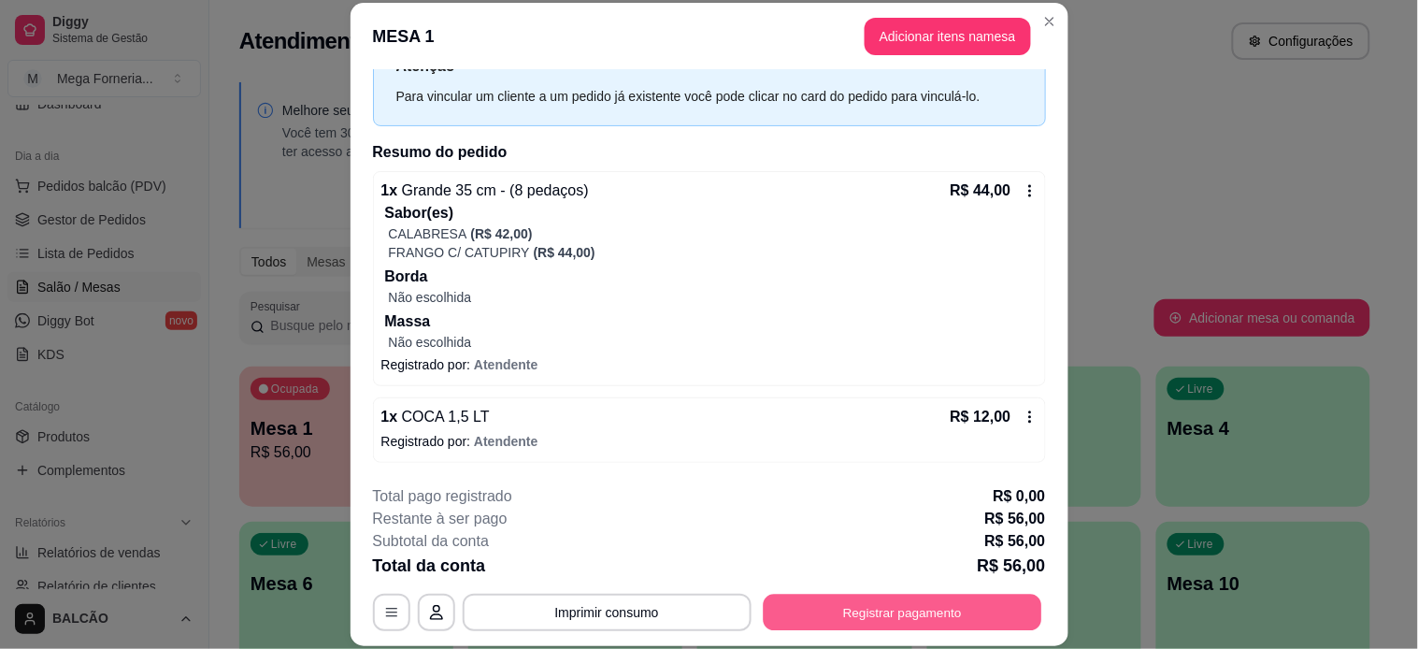
click at [908, 602] on button "Registrar pagamento" at bounding box center [902, 611] width 278 height 36
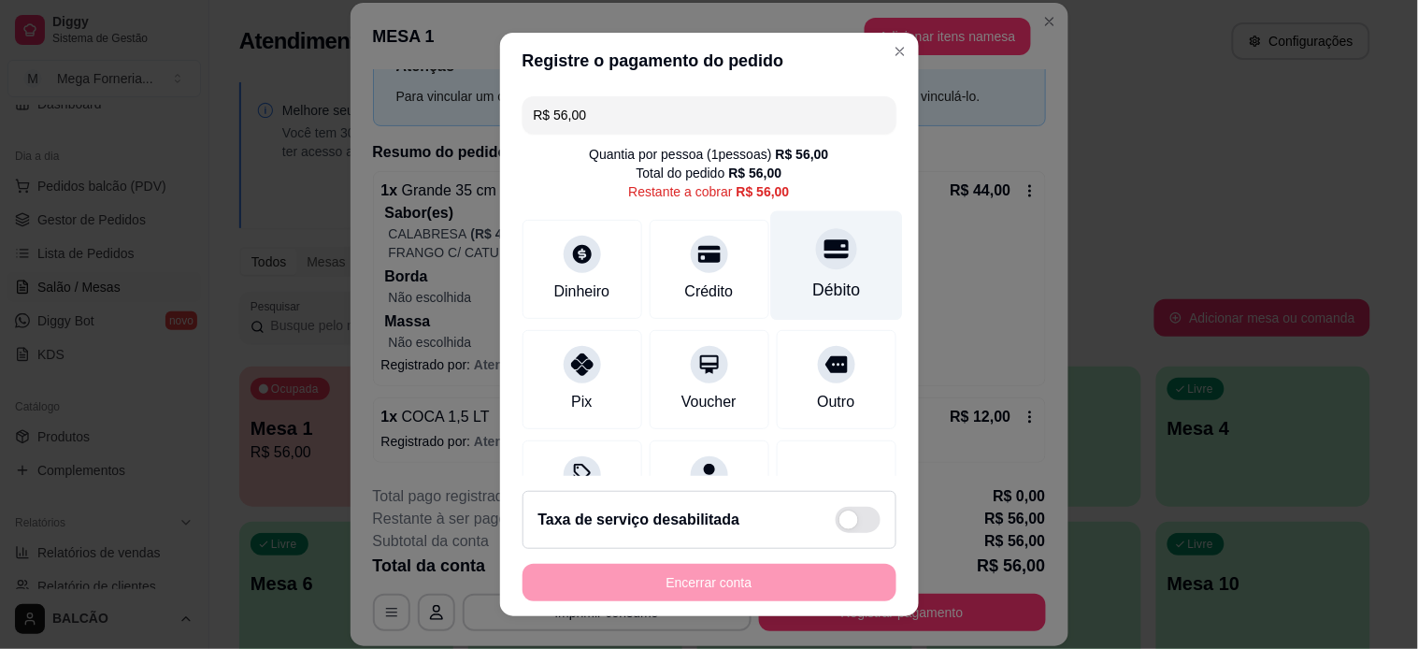
click at [799, 268] on div "Débito" at bounding box center [836, 264] width 132 height 109
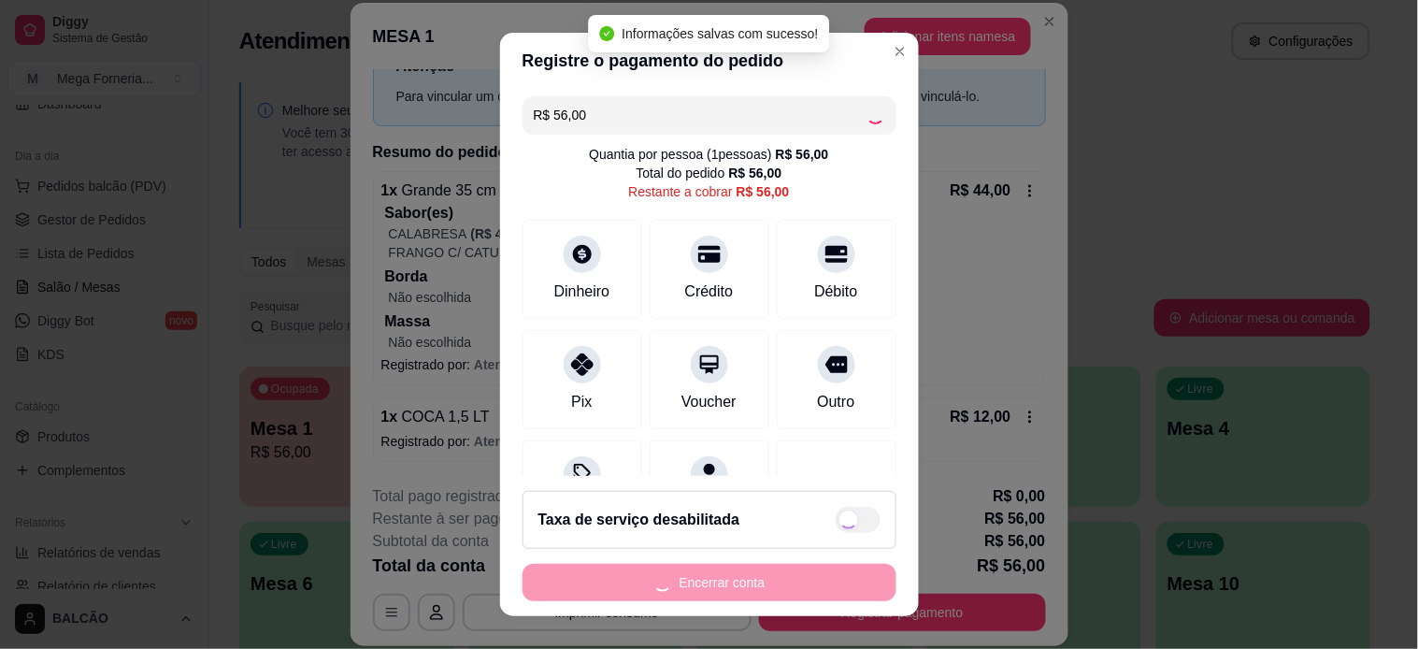
type input "R$ 0,00"
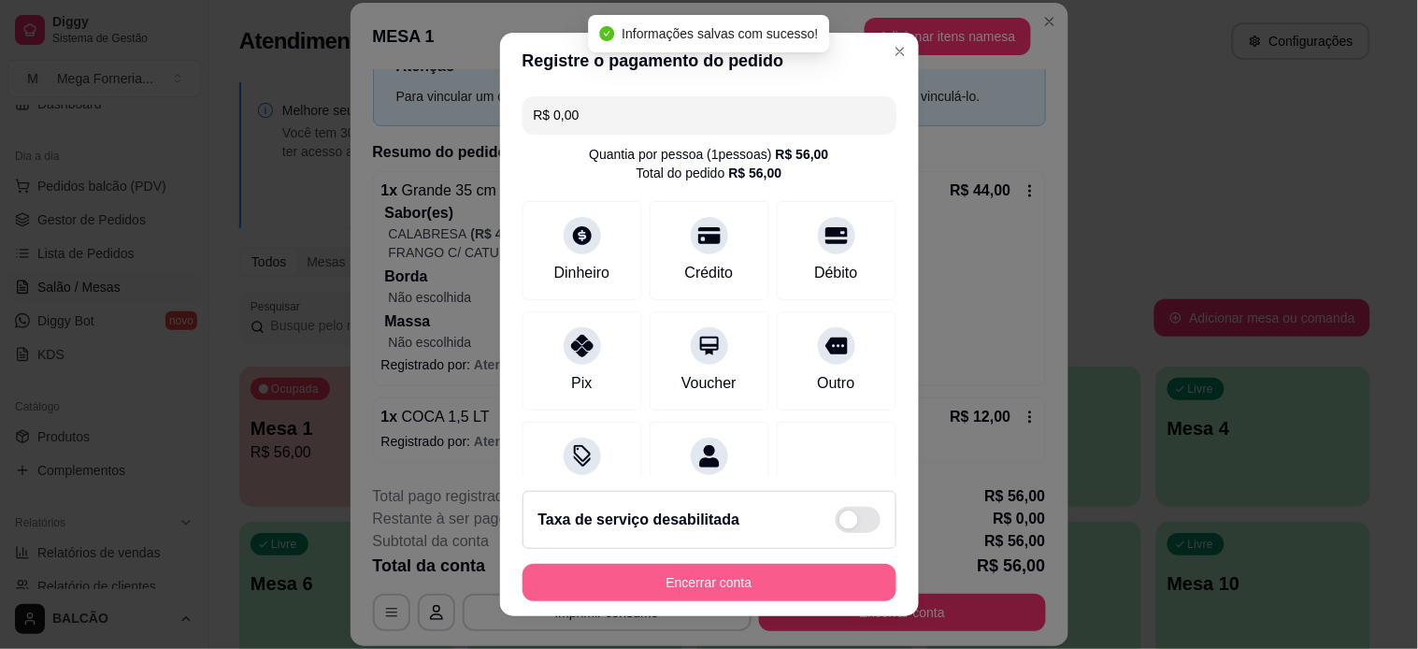
click at [780, 587] on button "Encerrar conta" at bounding box center [709, 582] width 374 height 37
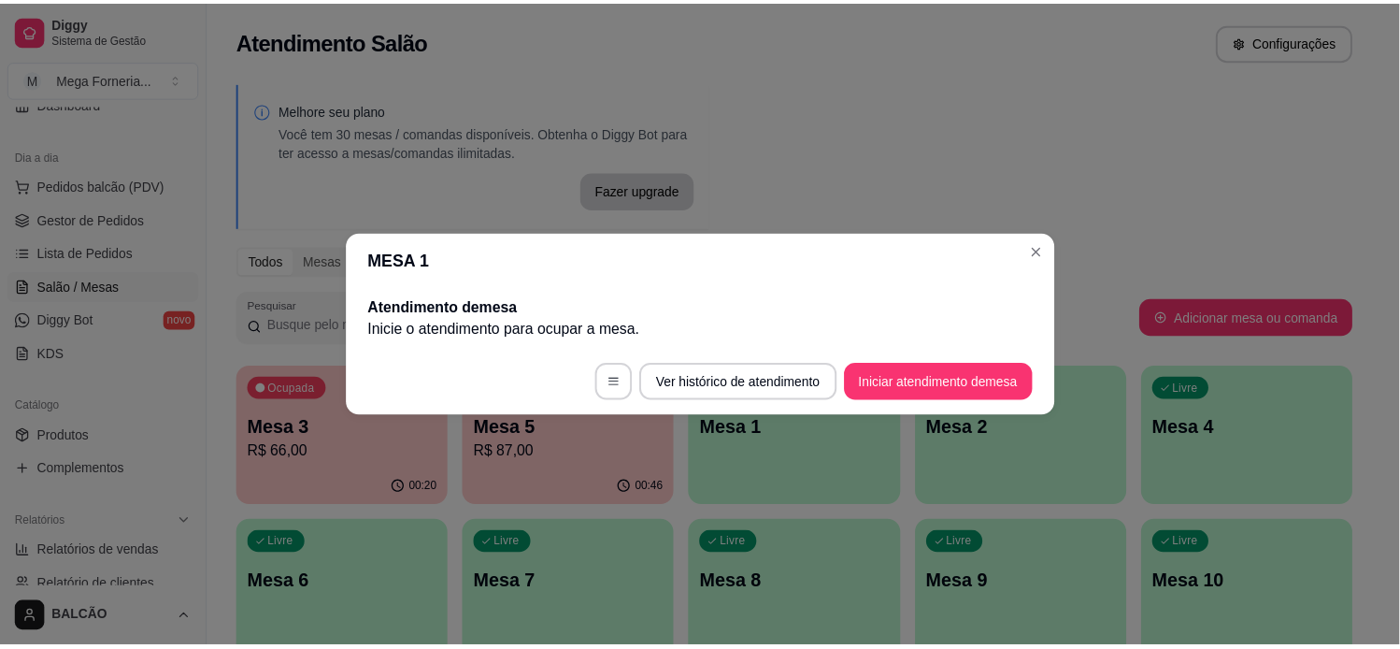
scroll to position [0, 0]
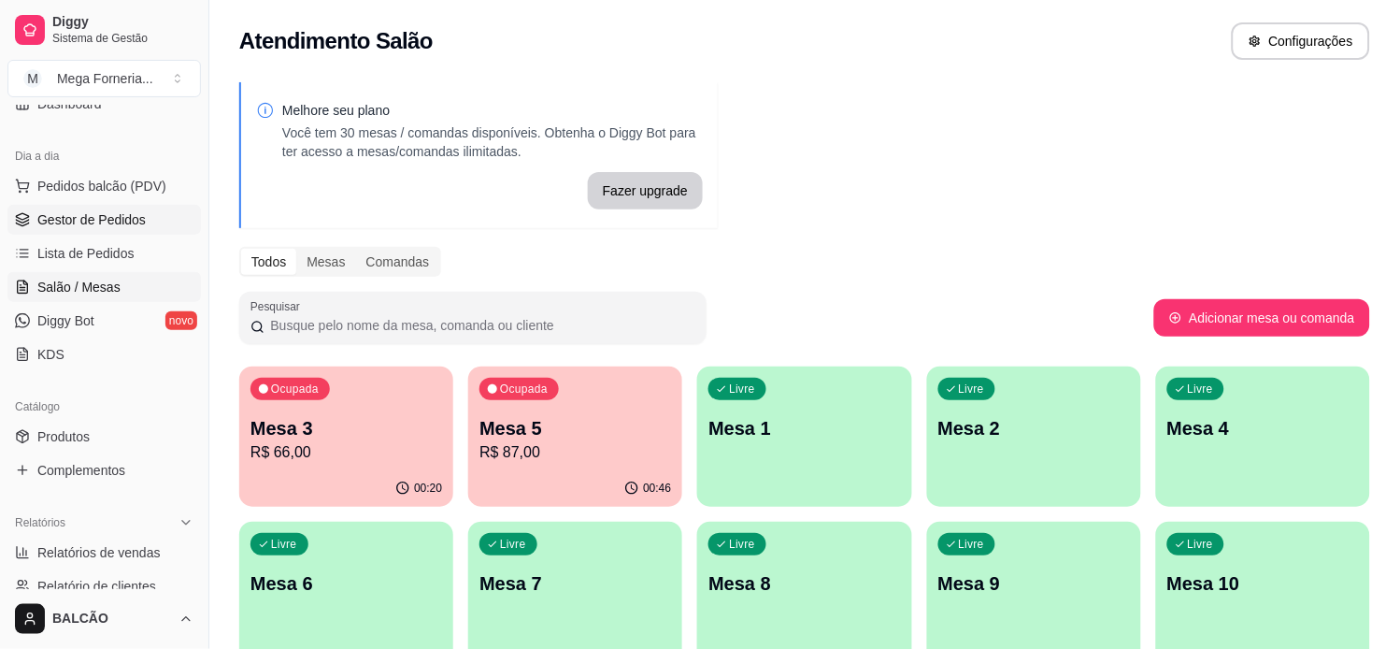
click at [99, 224] on span "Gestor de Pedidos" at bounding box center [91, 219] width 108 height 19
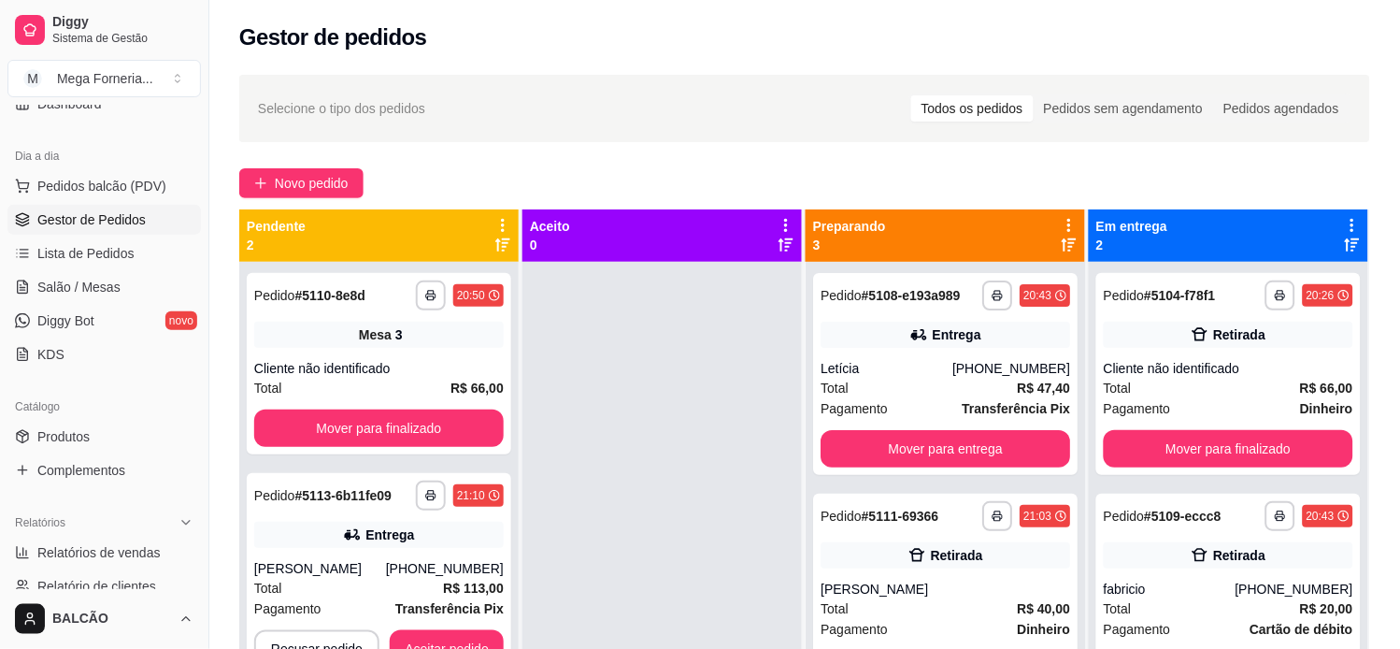
scroll to position [51, 0]
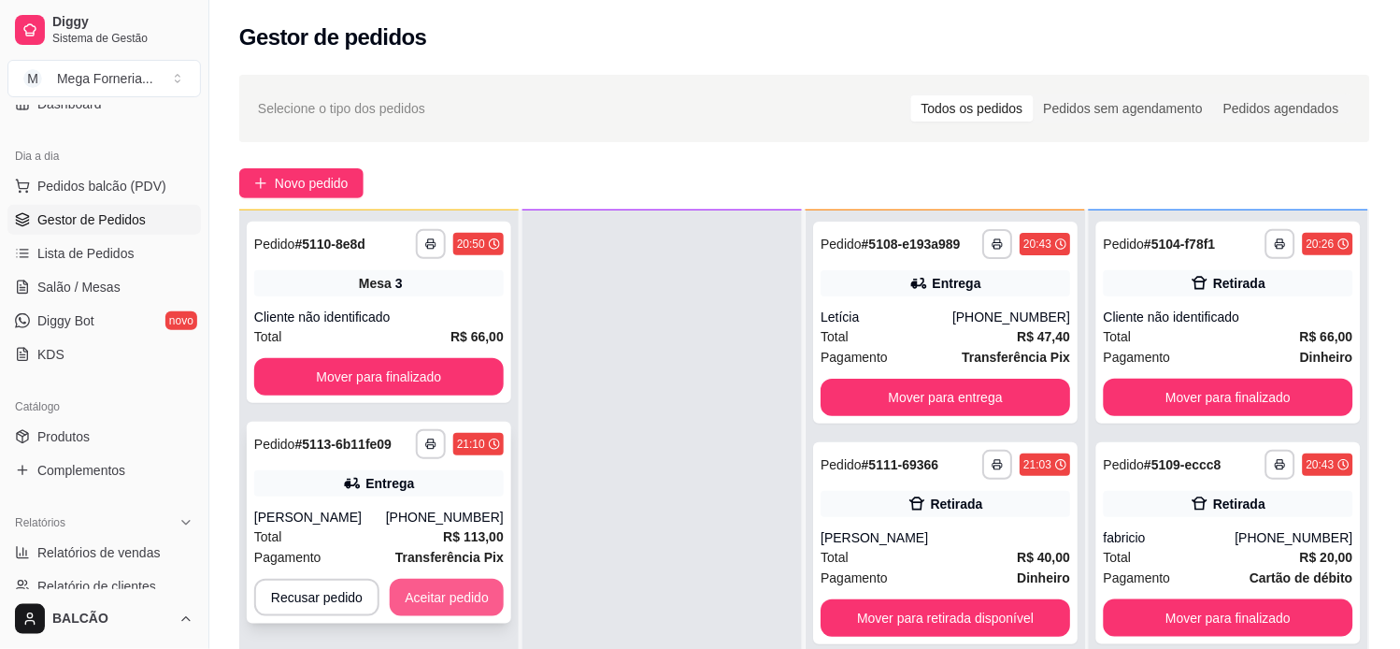
click at [461, 595] on button "Aceitar pedido" at bounding box center [447, 596] width 114 height 37
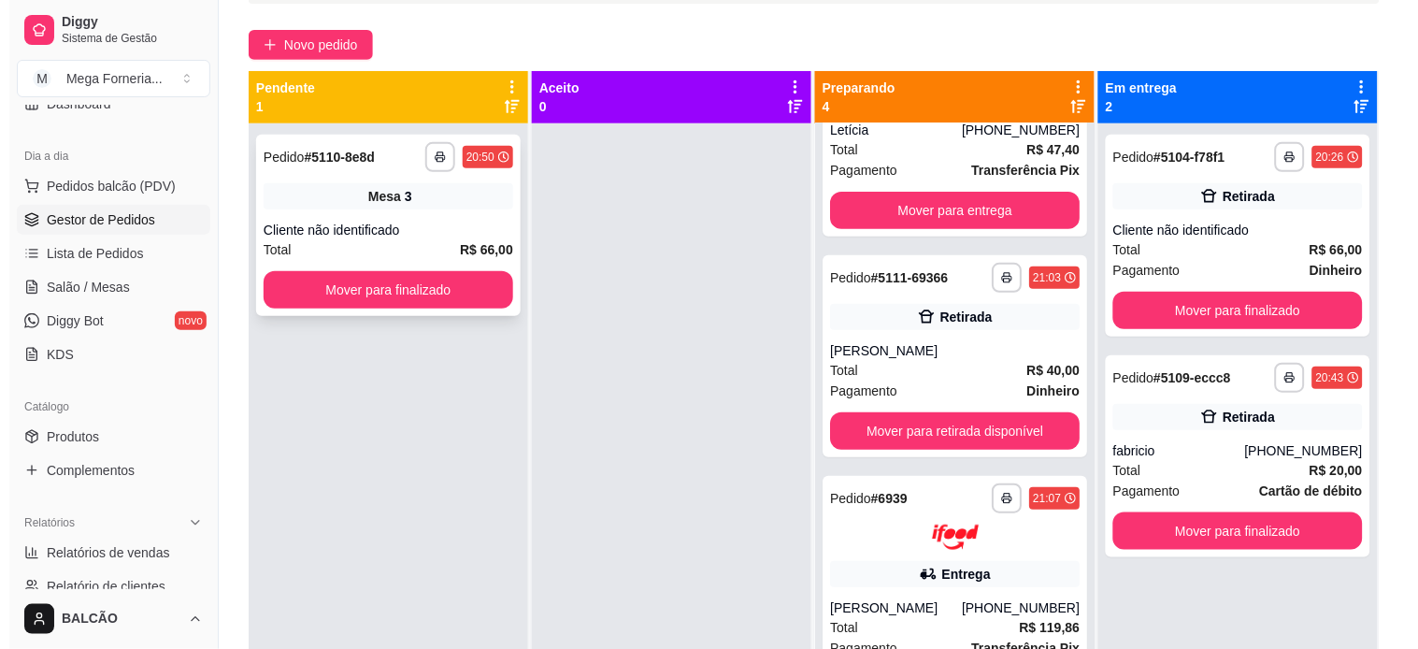
scroll to position [104, 0]
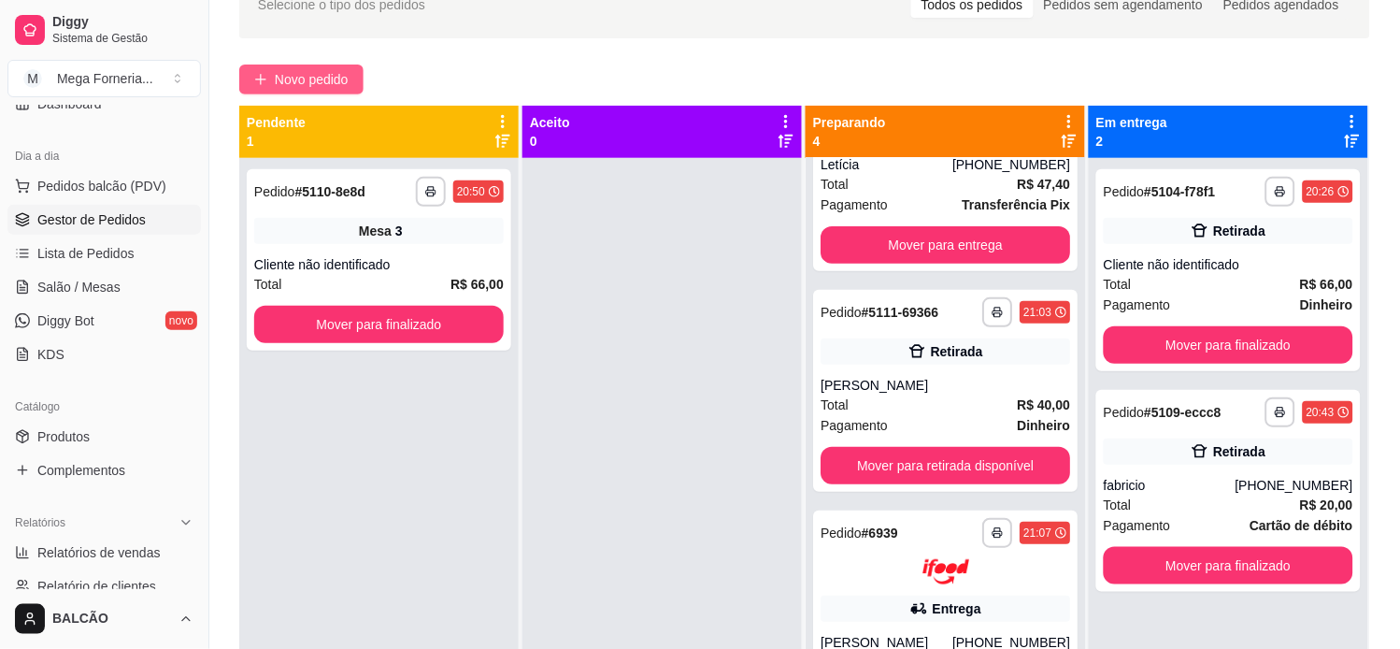
click at [286, 65] on button "Novo pedido" at bounding box center [301, 79] width 124 height 30
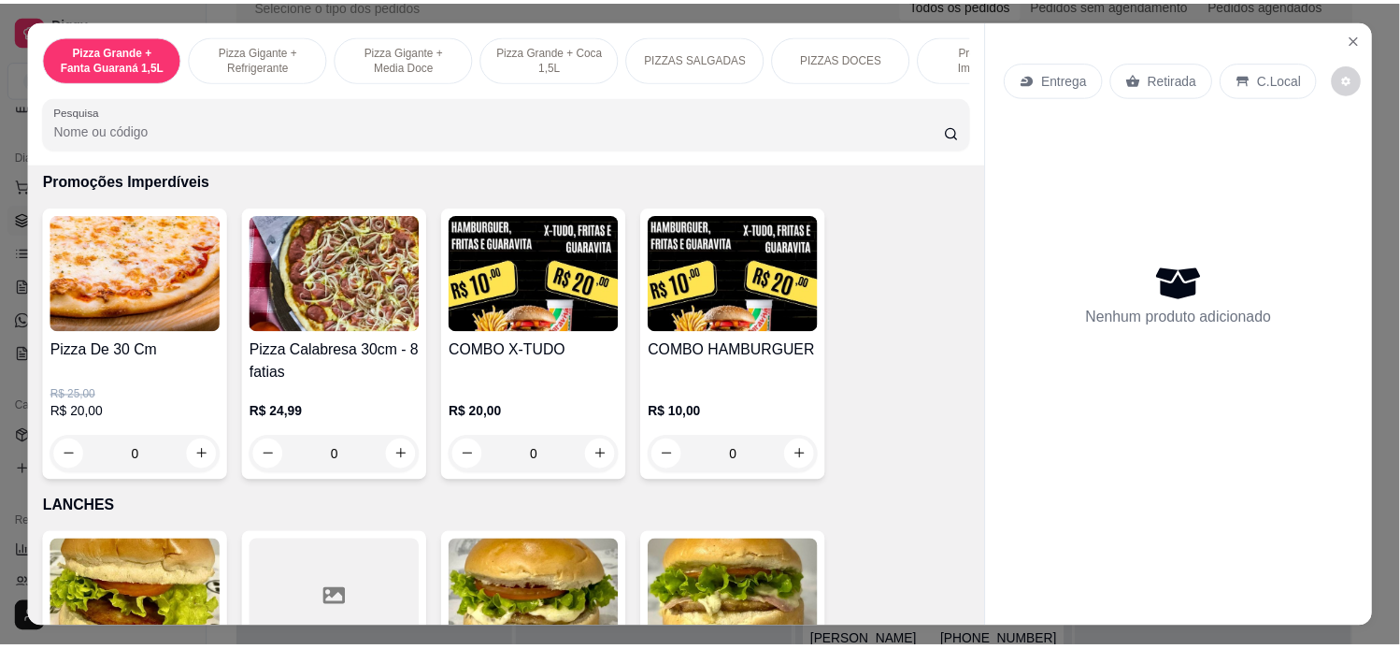
scroll to position [1973, 0]
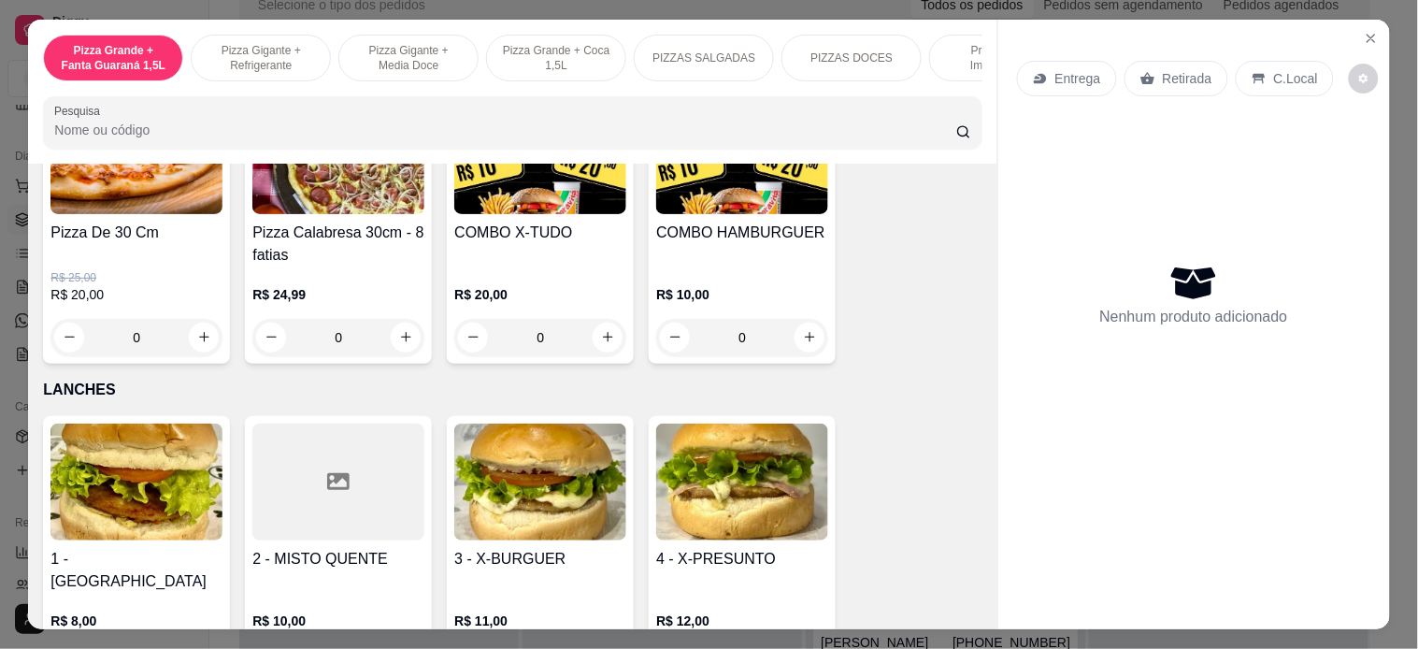
click at [598, 348] on div "0" at bounding box center [540, 337] width 172 height 37
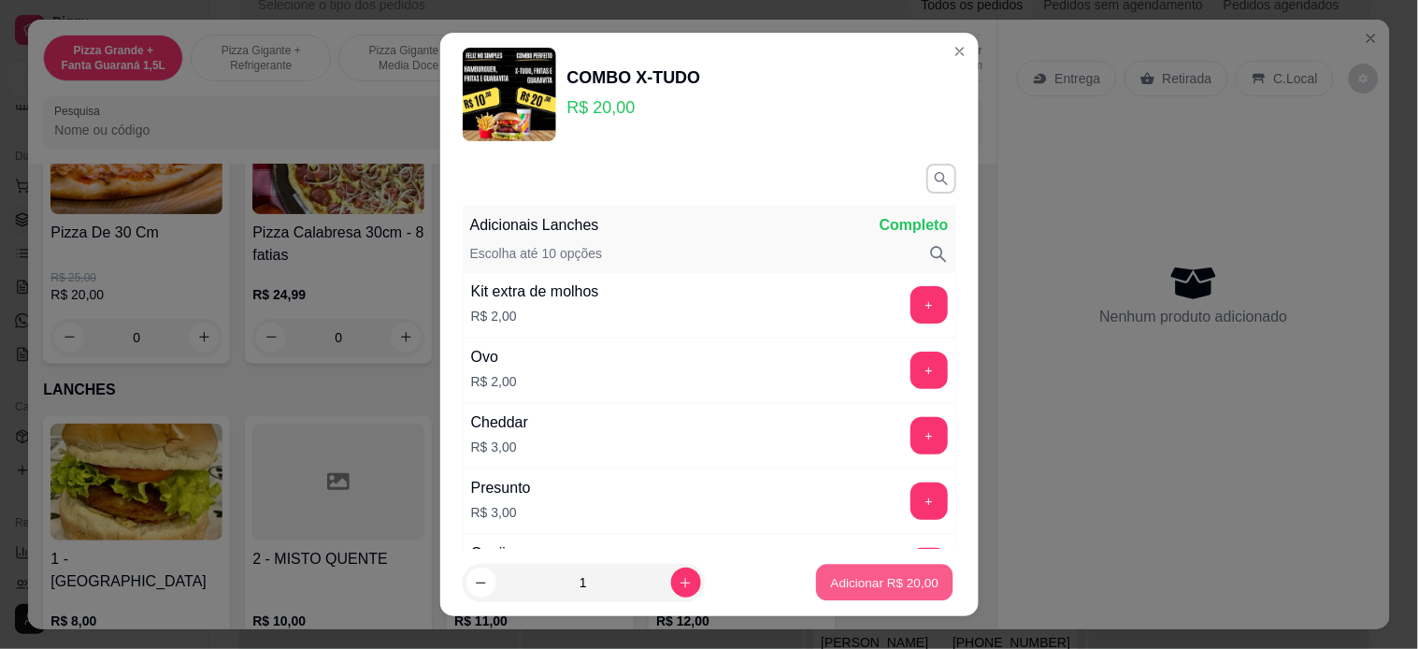
click at [913, 587] on button "Adicionar R$ 20,00" at bounding box center [885, 582] width 137 height 36
type input "1"
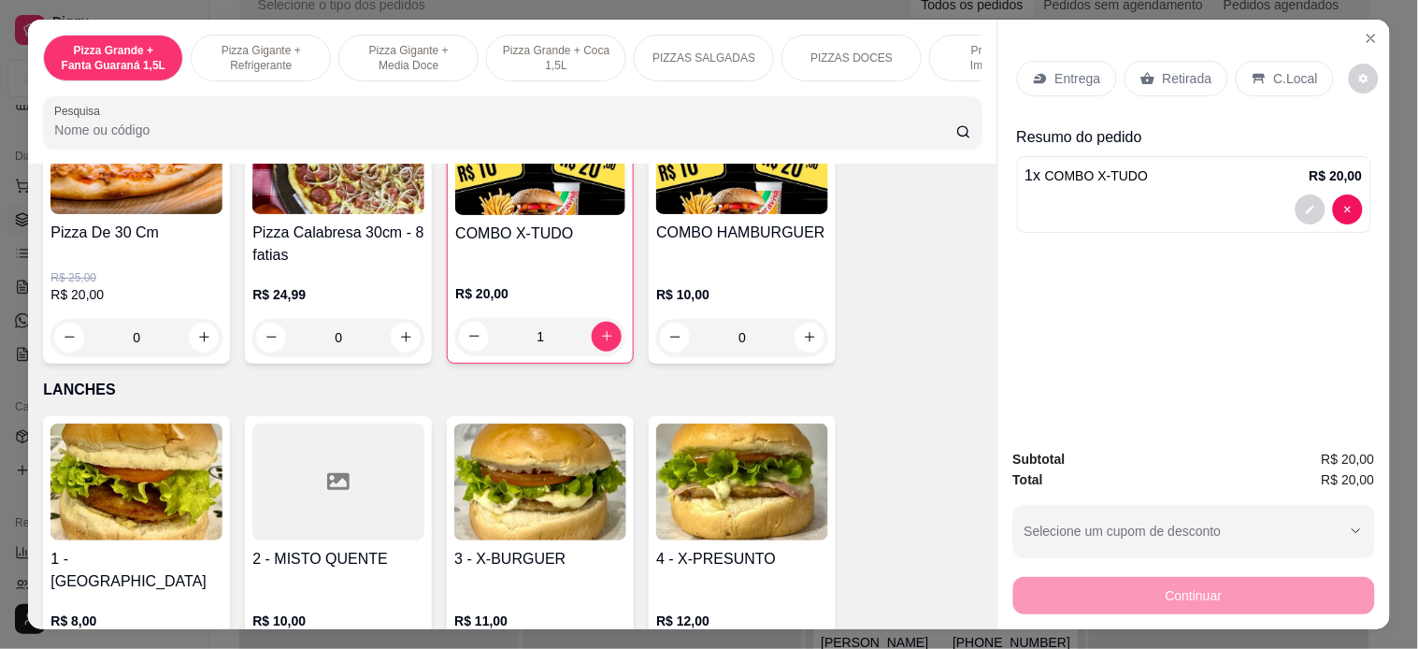
click at [1185, 69] on p "Retirada" at bounding box center [1188, 78] width 50 height 19
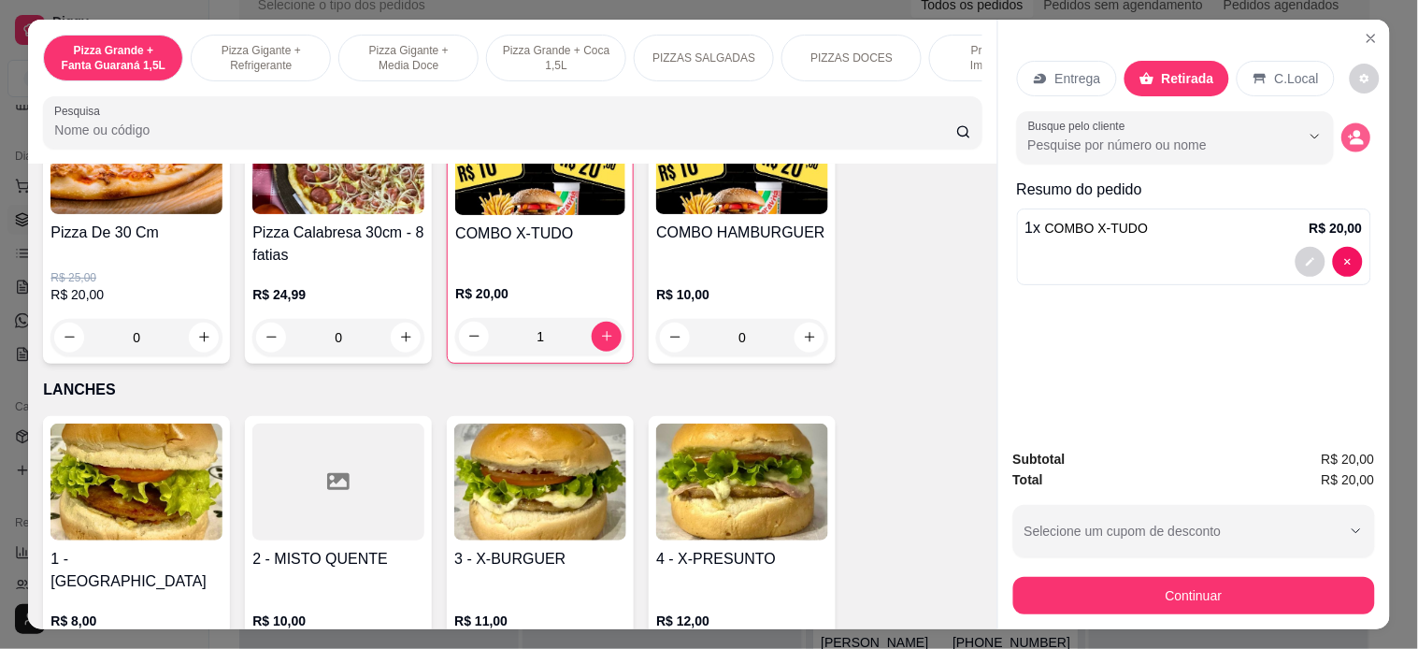
click at [1348, 129] on icon "decrease-product-quantity" at bounding box center [1356, 137] width 16 height 16
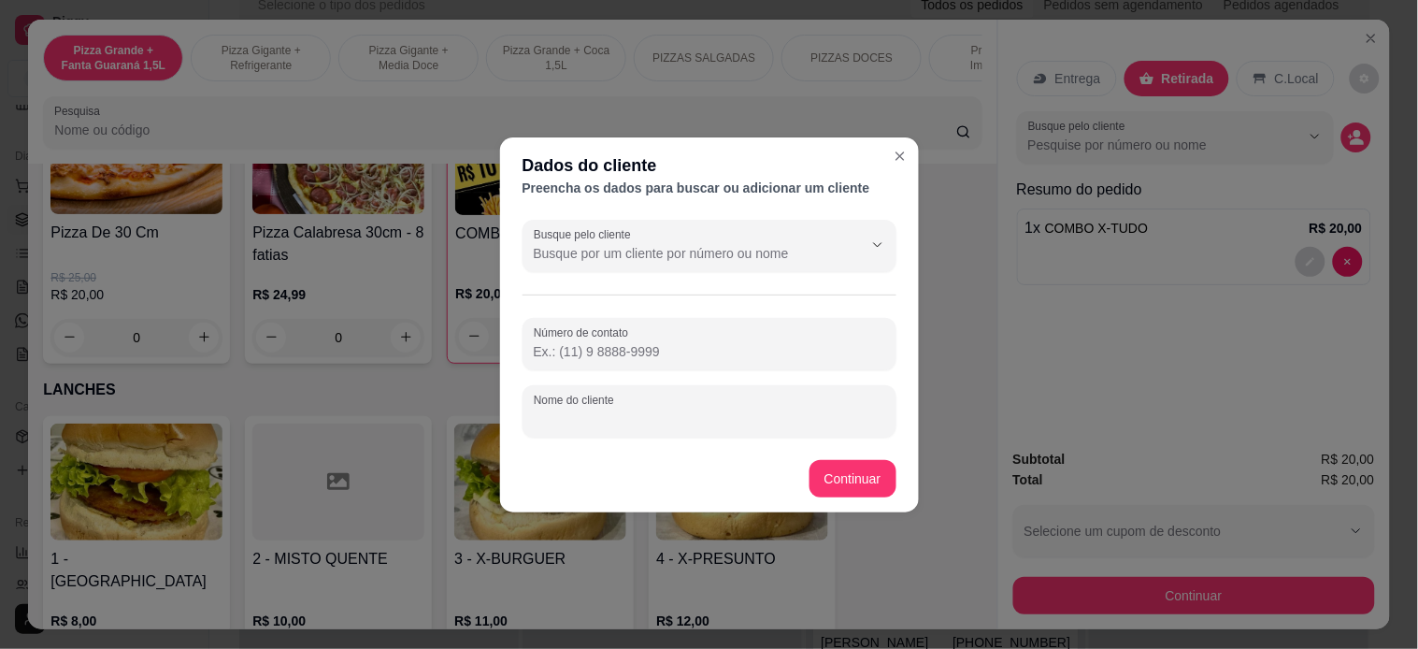
click at [701, 418] on input "Nome do cliente" at bounding box center [709, 418] width 351 height 19
type input "[PERSON_NAME]"
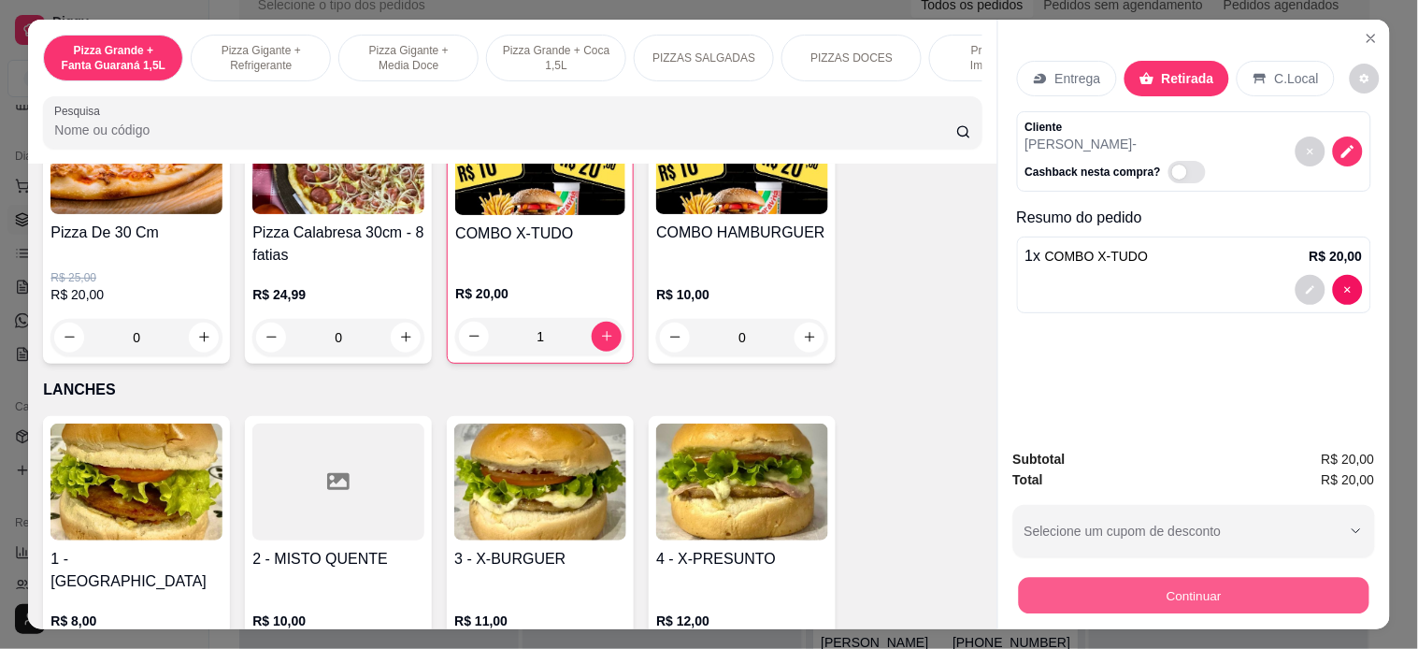
click at [1021, 593] on button "Continuar" at bounding box center [1193, 596] width 350 height 36
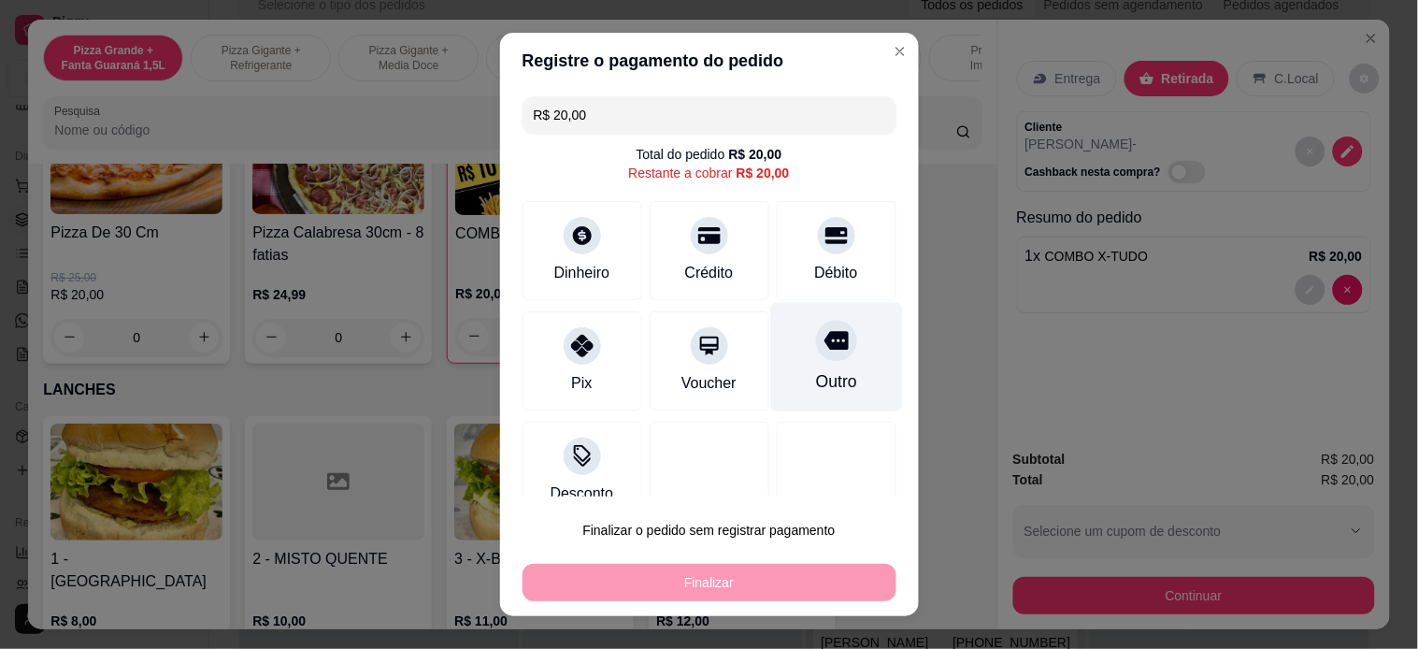
click at [822, 385] on div "Outro" at bounding box center [836, 356] width 132 height 109
type input "R$ 0,00"
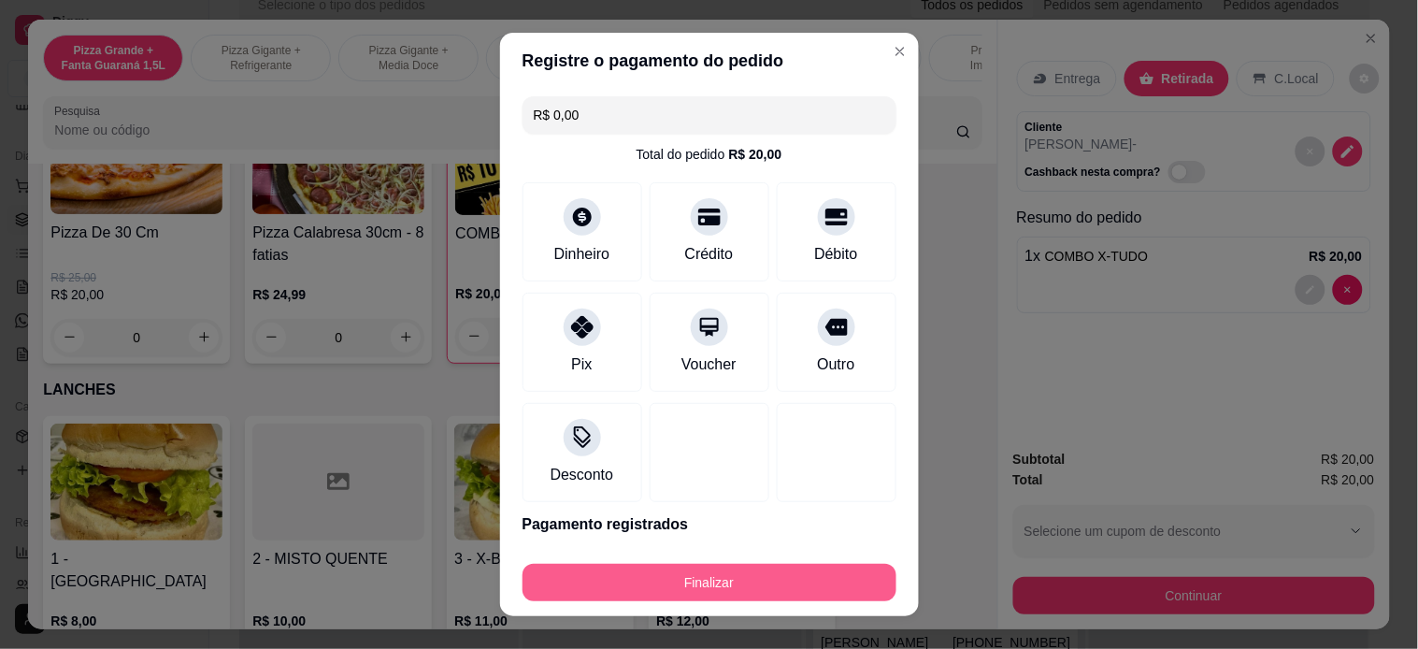
click at [772, 579] on button "Finalizar" at bounding box center [709, 582] width 374 height 37
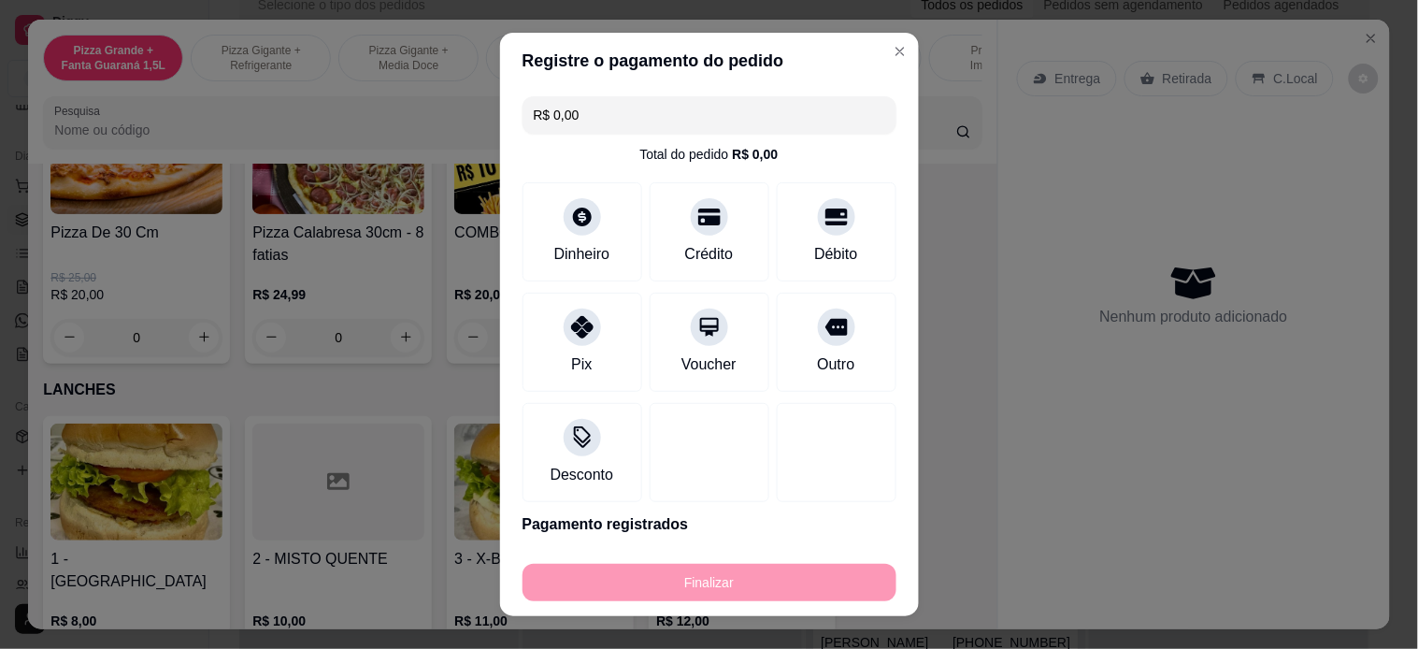
type input "0"
type input "-R$ 20,00"
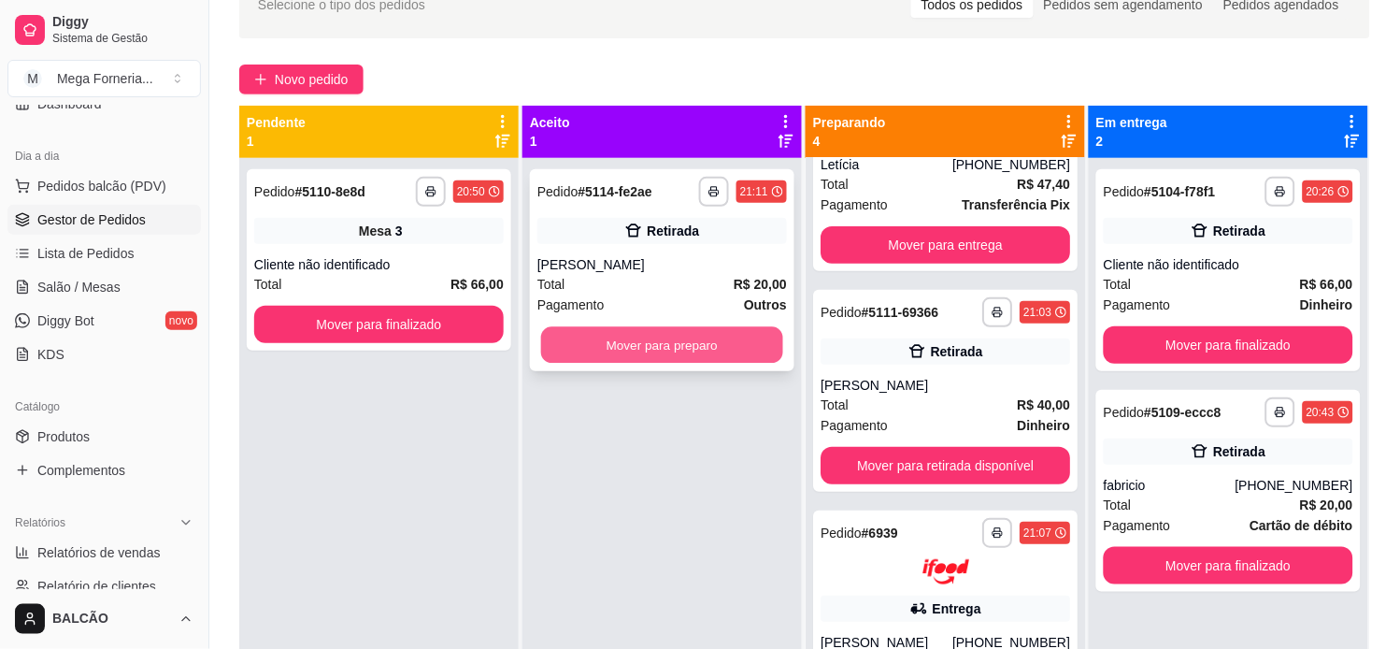
click at [602, 348] on button "Mover para preparo" at bounding box center [662, 345] width 242 height 36
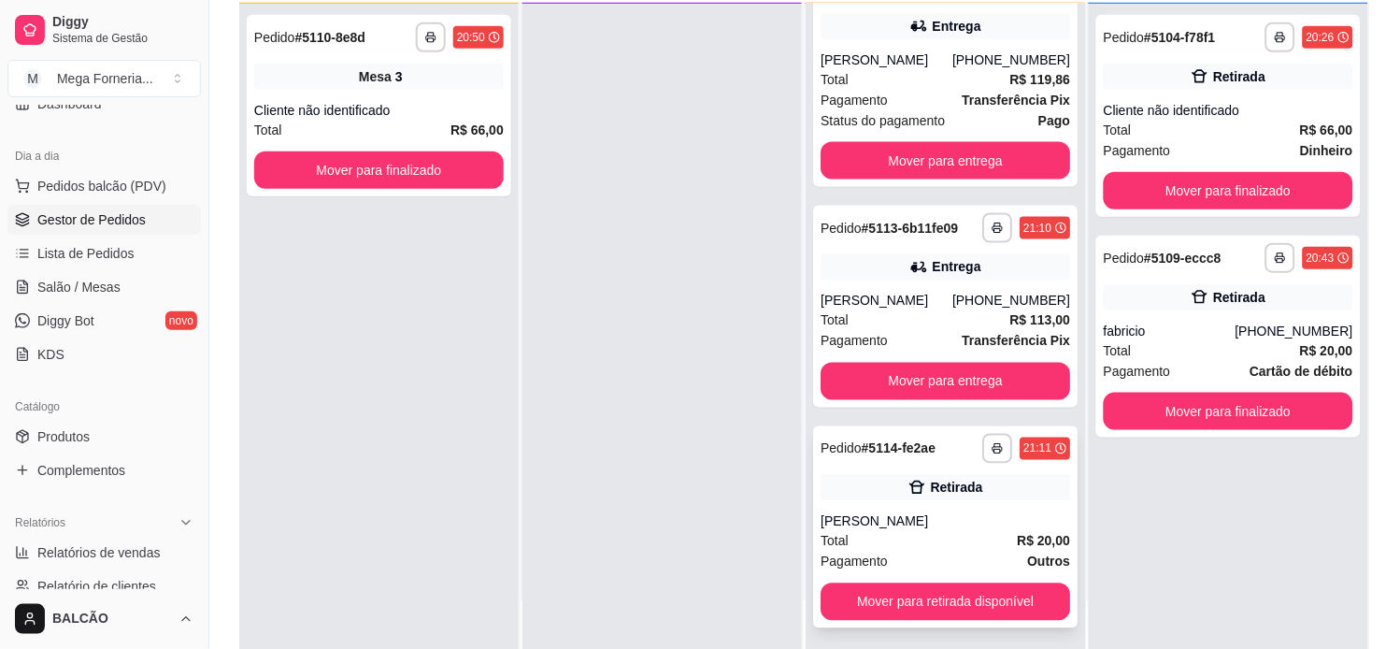
scroll to position [207, 0]
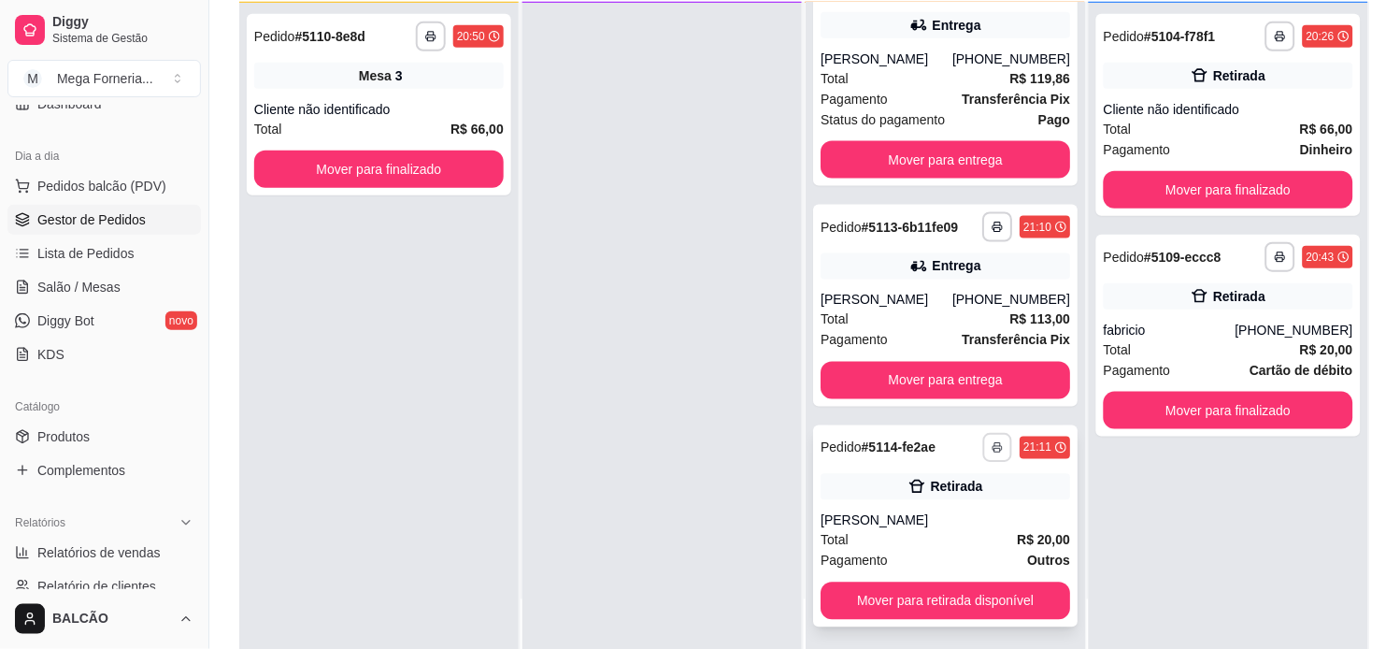
click at [993, 446] on icon "button" at bounding box center [997, 448] width 9 height 4
click at [931, 518] on button "IMPRESSORA" at bounding box center [919, 511] width 136 height 30
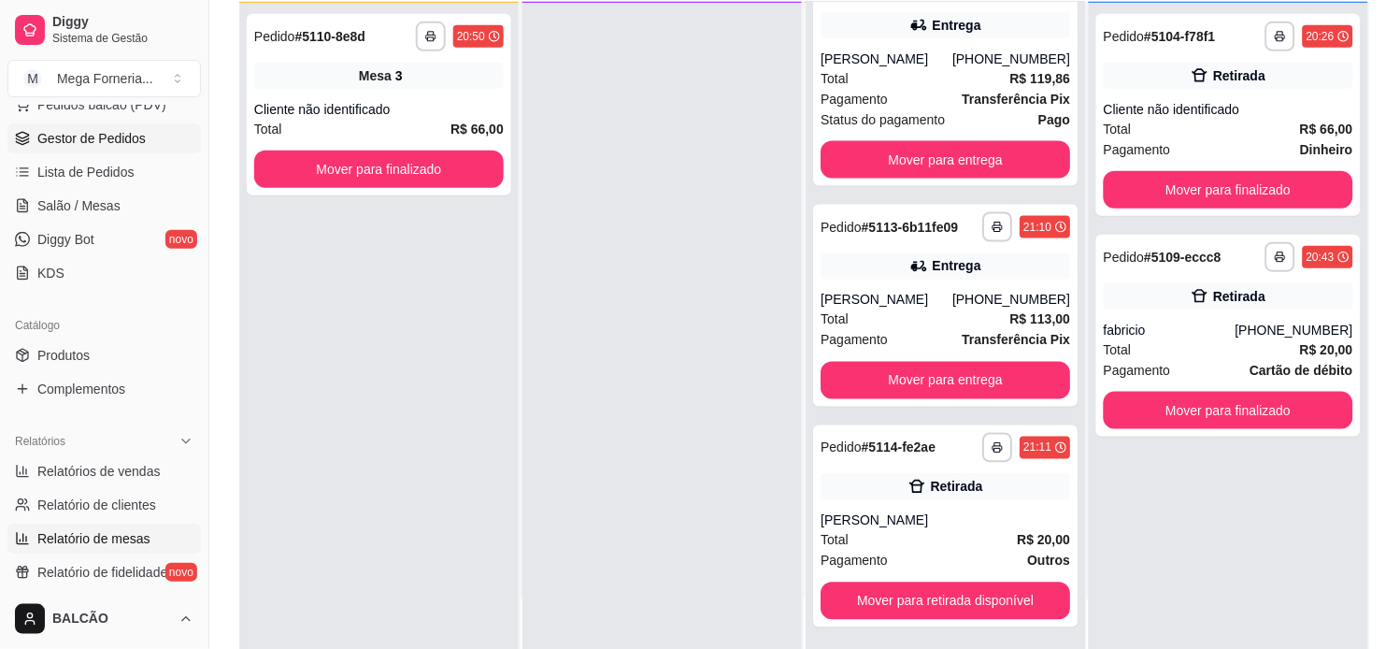
scroll to position [280, 0]
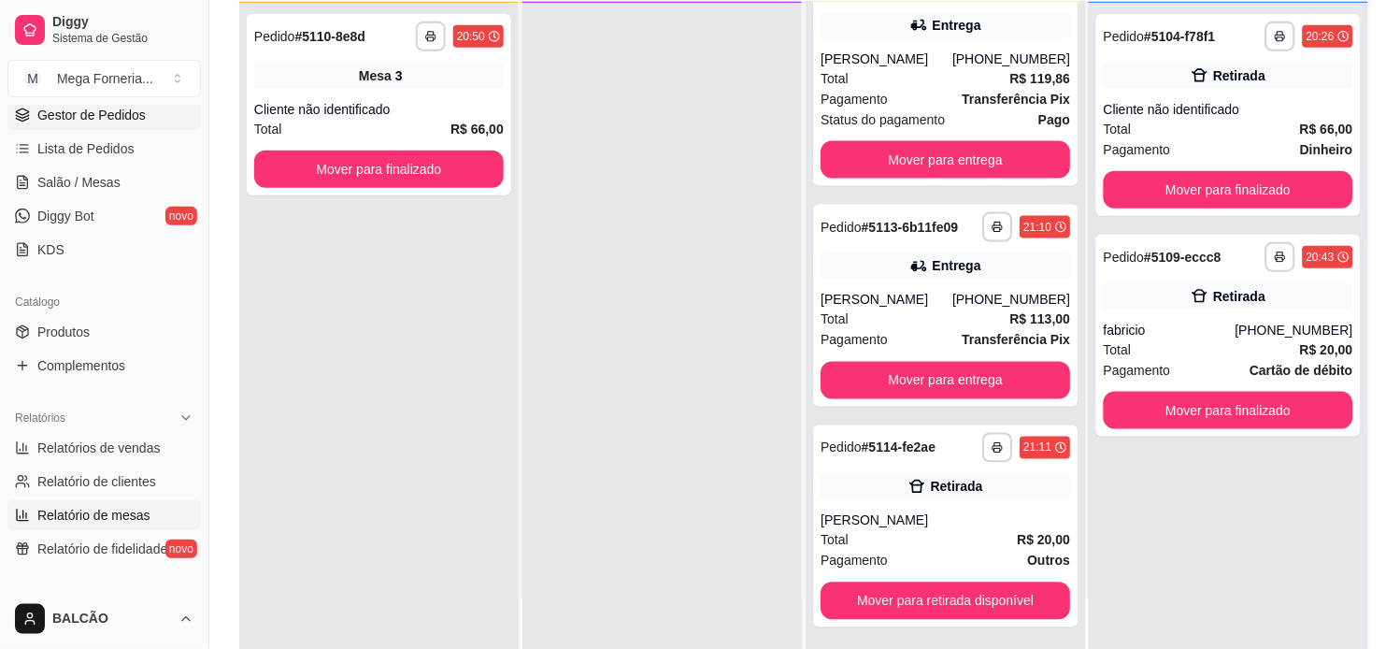
click at [106, 520] on span "Relatório de mesas" at bounding box center [93, 515] width 113 height 19
select select "TOTAL_OF_ORDERS"
select select "7"
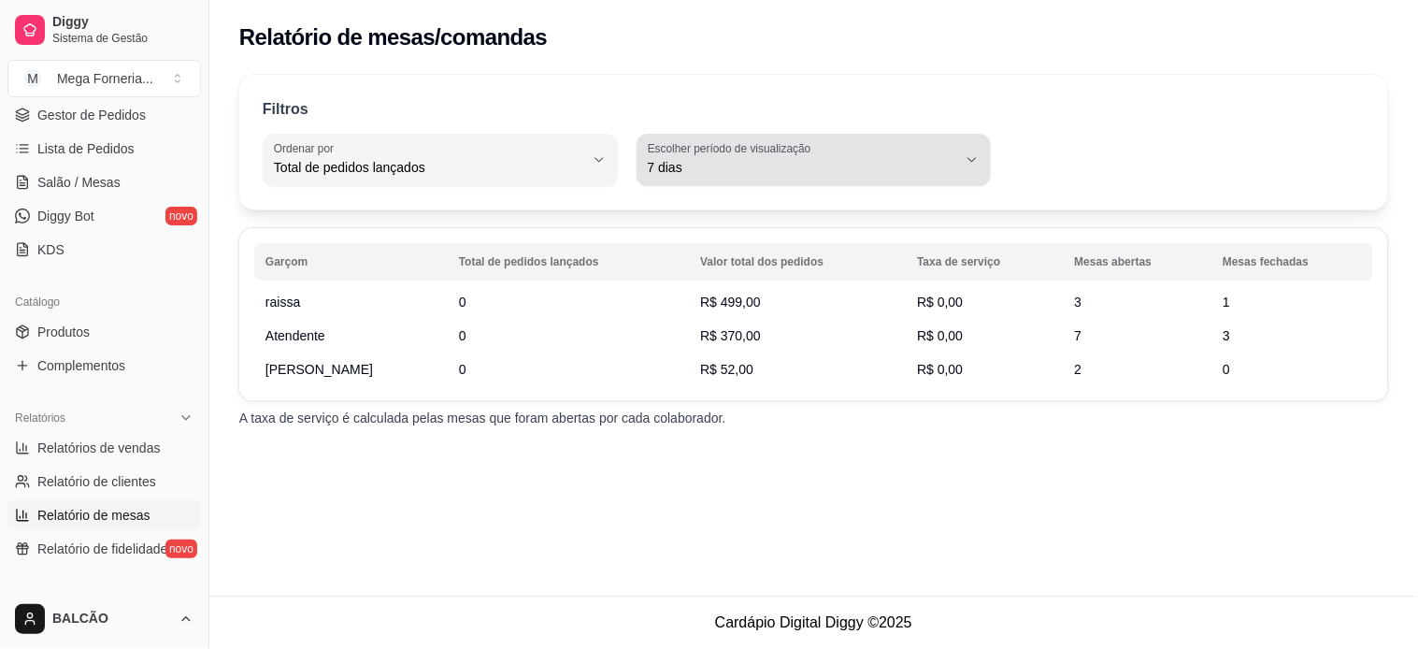
click at [791, 161] on span "7 dias" at bounding box center [803, 167] width 310 height 19
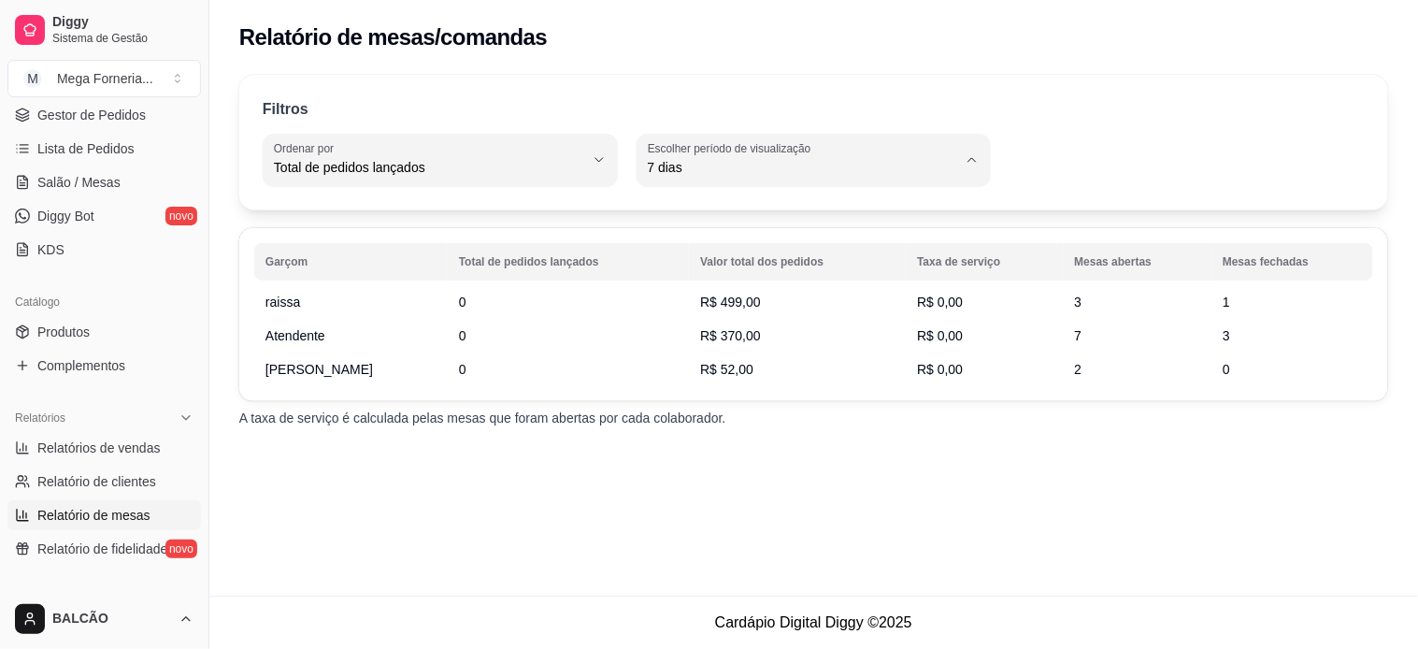
click at [767, 201] on li "Hoje" at bounding box center [813, 212] width 326 height 29
type input "0"
select select "0"
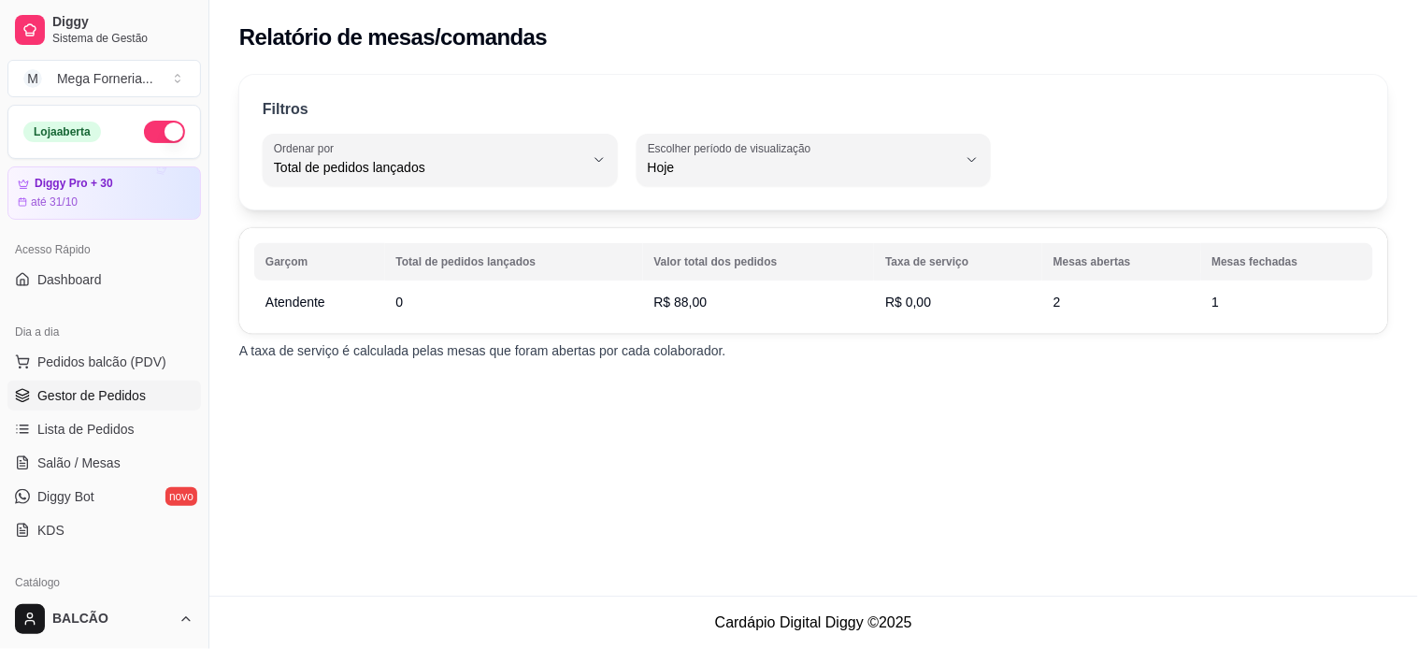
click at [112, 389] on span "Gestor de Pedidos" at bounding box center [91, 395] width 108 height 19
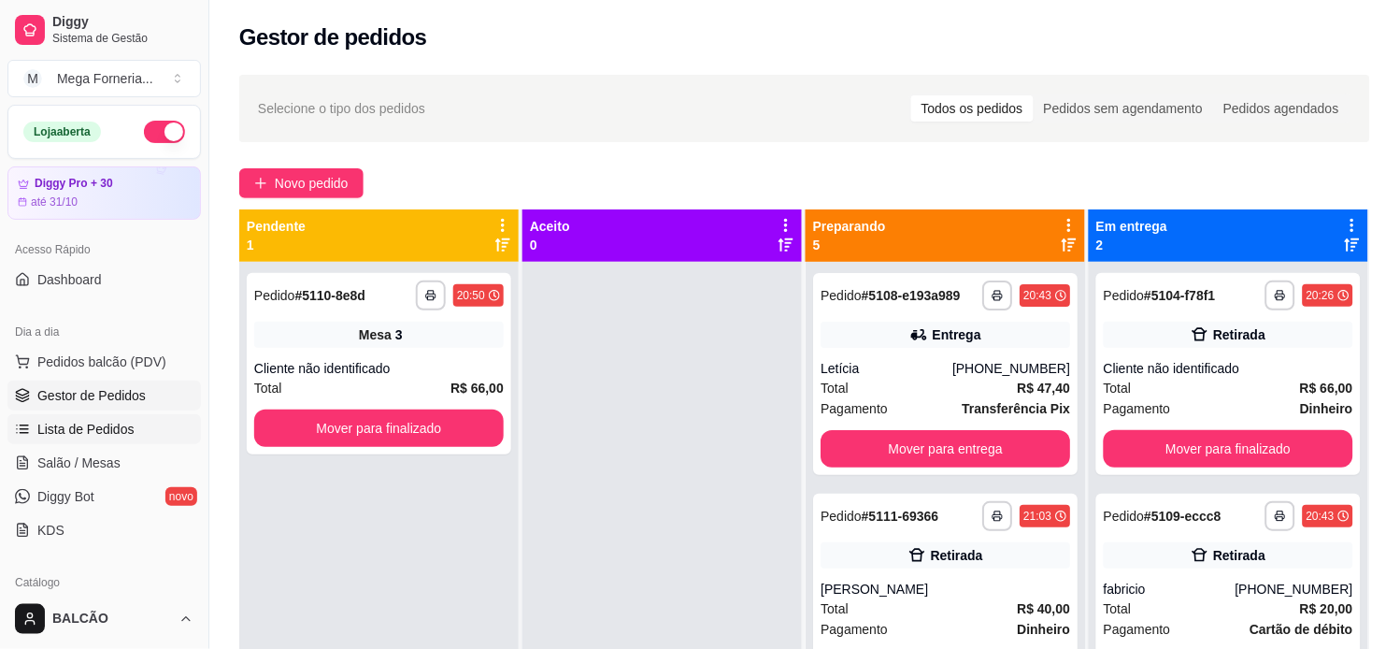
click at [79, 431] on span "Lista de Pedidos" at bounding box center [85, 429] width 97 height 19
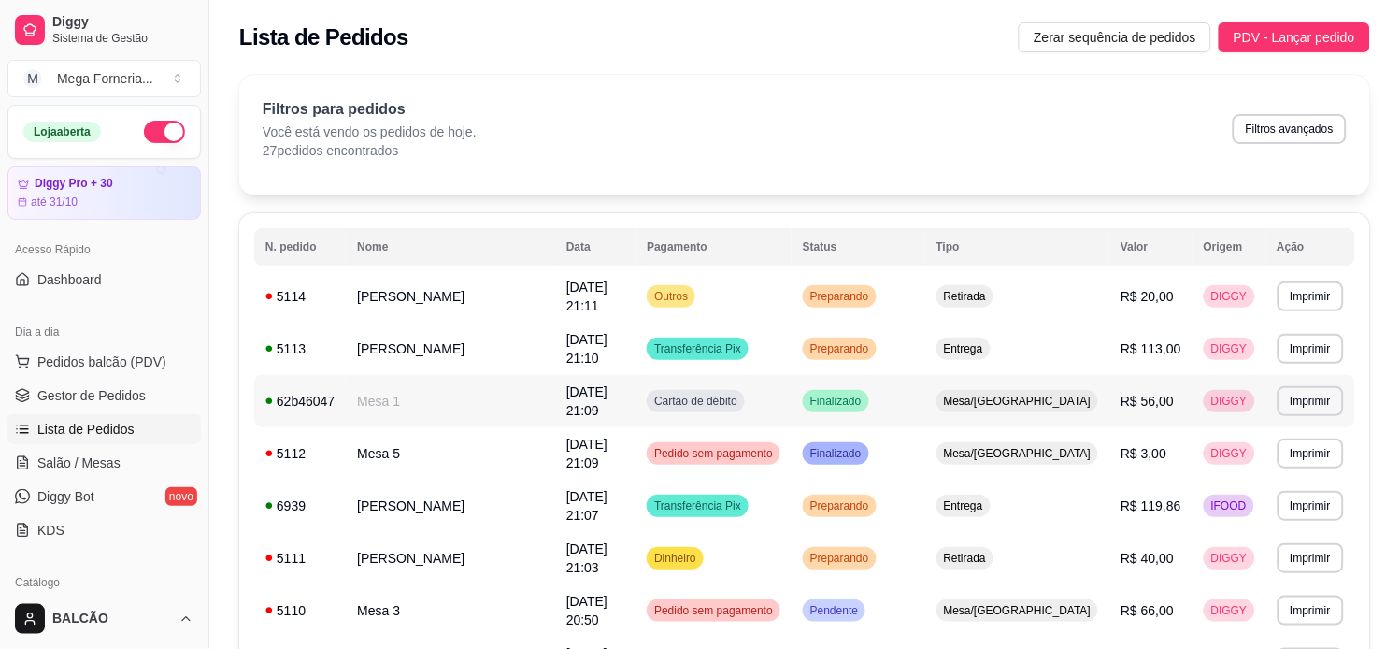
click at [378, 375] on td "Mesa 1" at bounding box center [450, 401] width 209 height 52
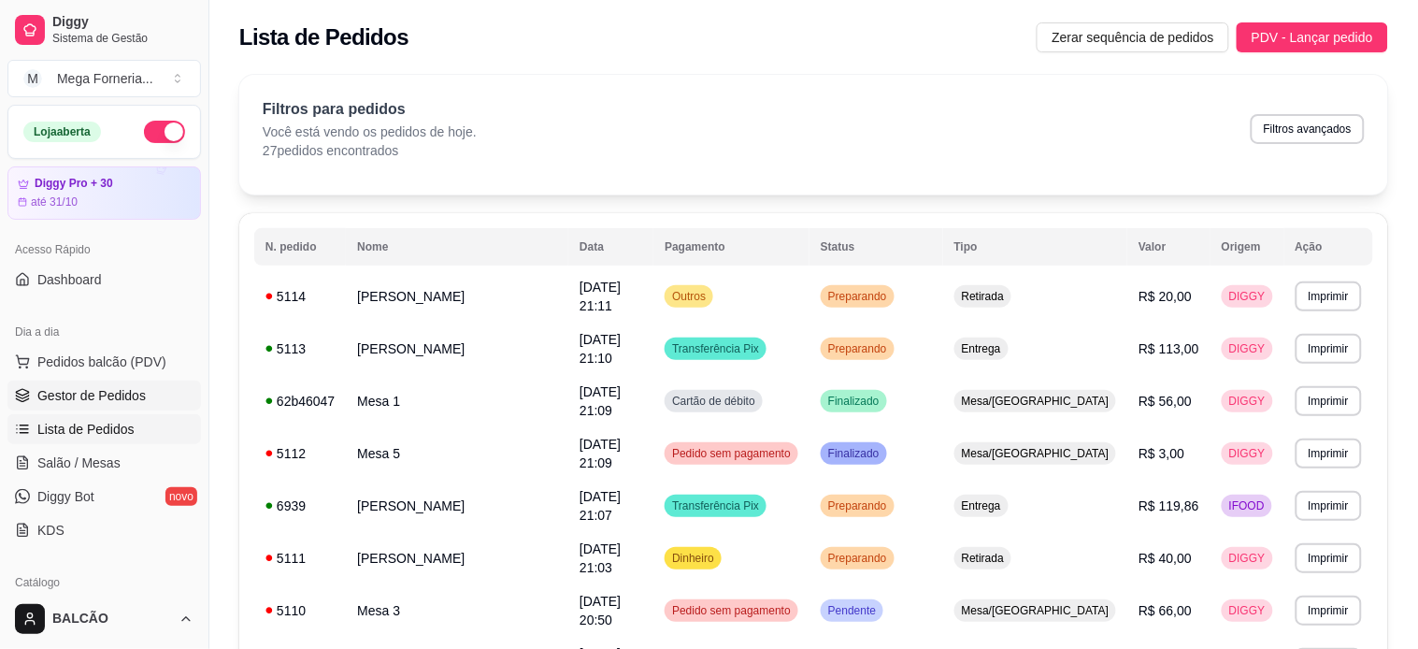
click at [128, 396] on span "Gestor de Pedidos" at bounding box center [91, 395] width 108 height 19
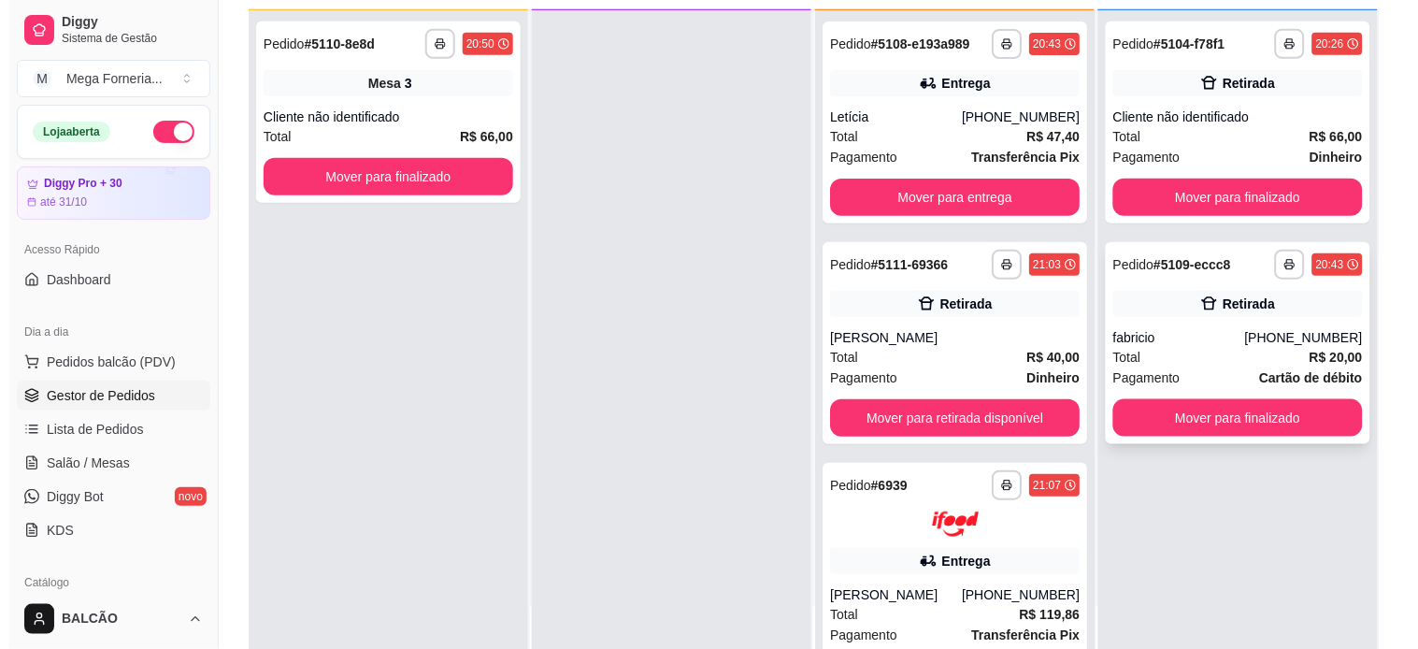
scroll to position [207, 0]
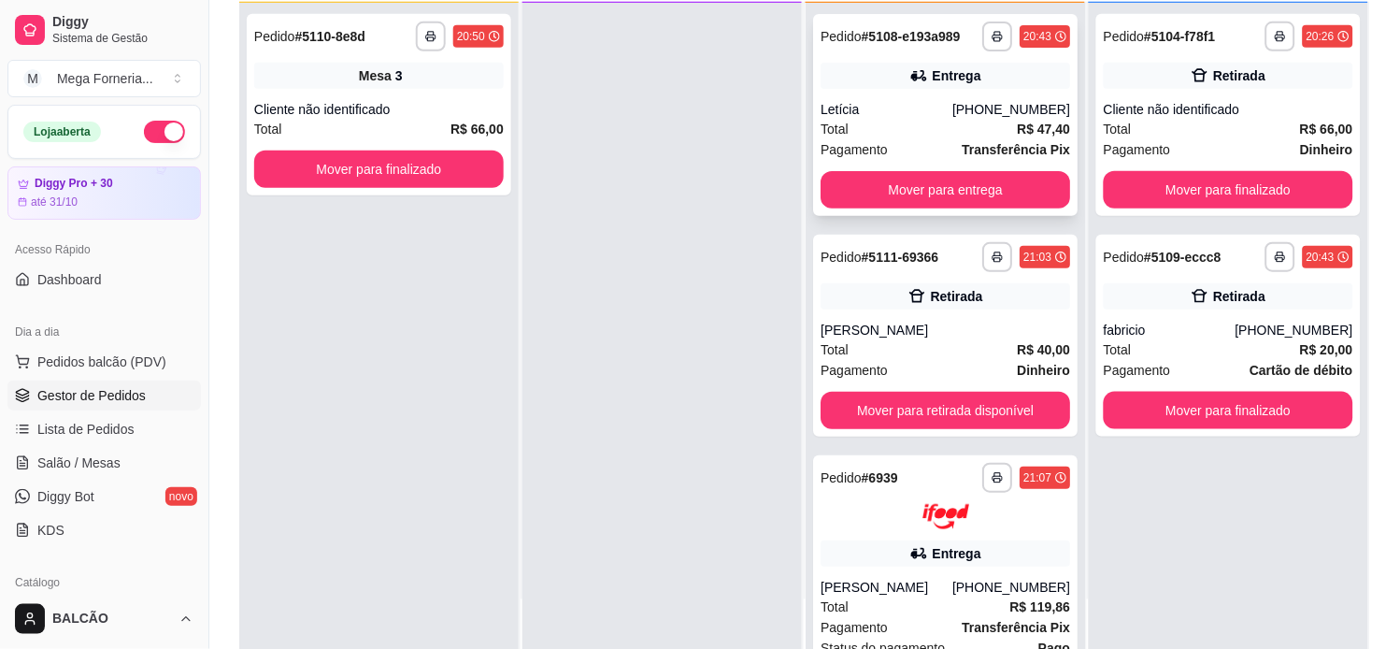
click at [912, 75] on div "Entrega" at bounding box center [946, 76] width 250 height 26
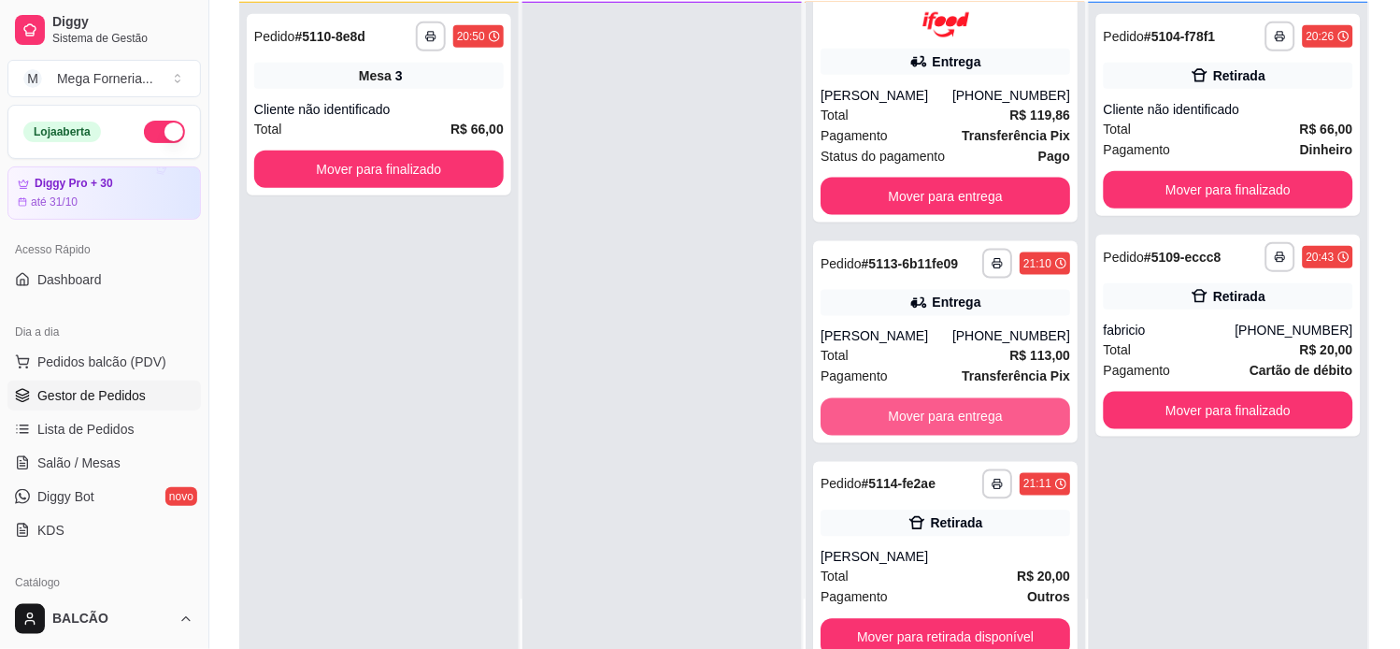
scroll to position [528, 0]
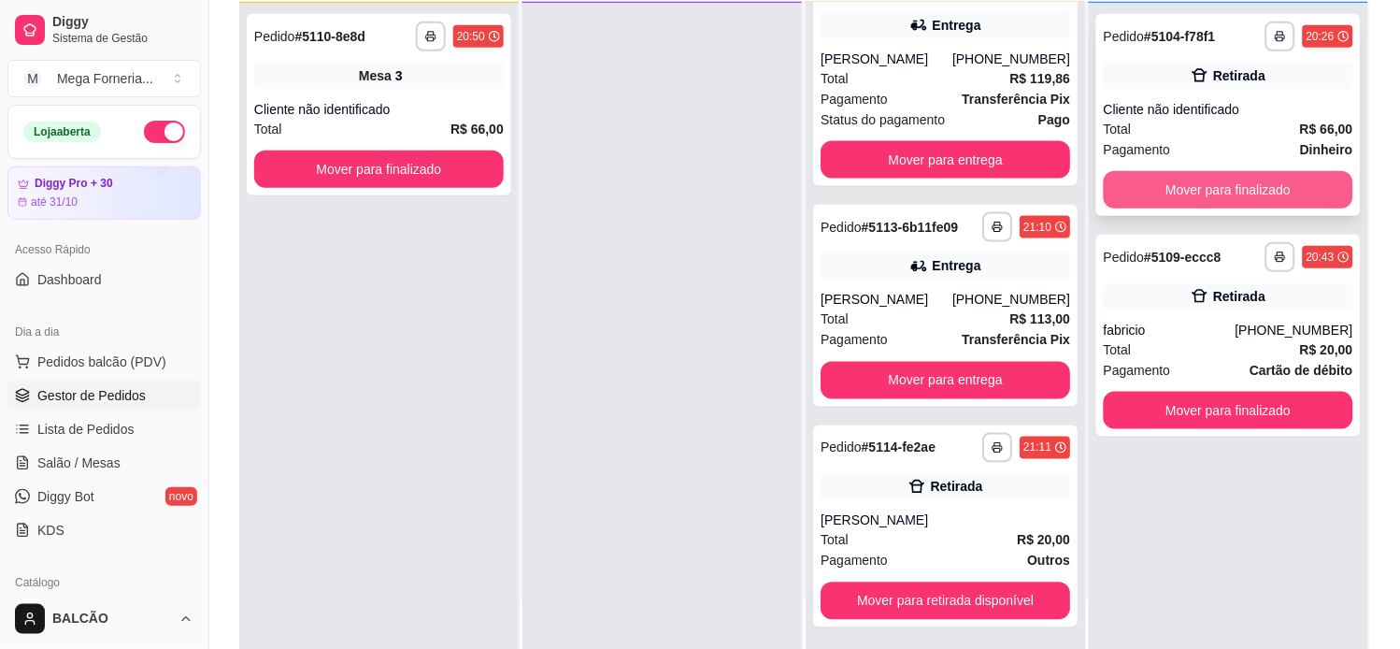
click at [1168, 184] on button "Mover para finalizado" at bounding box center [1229, 189] width 250 height 37
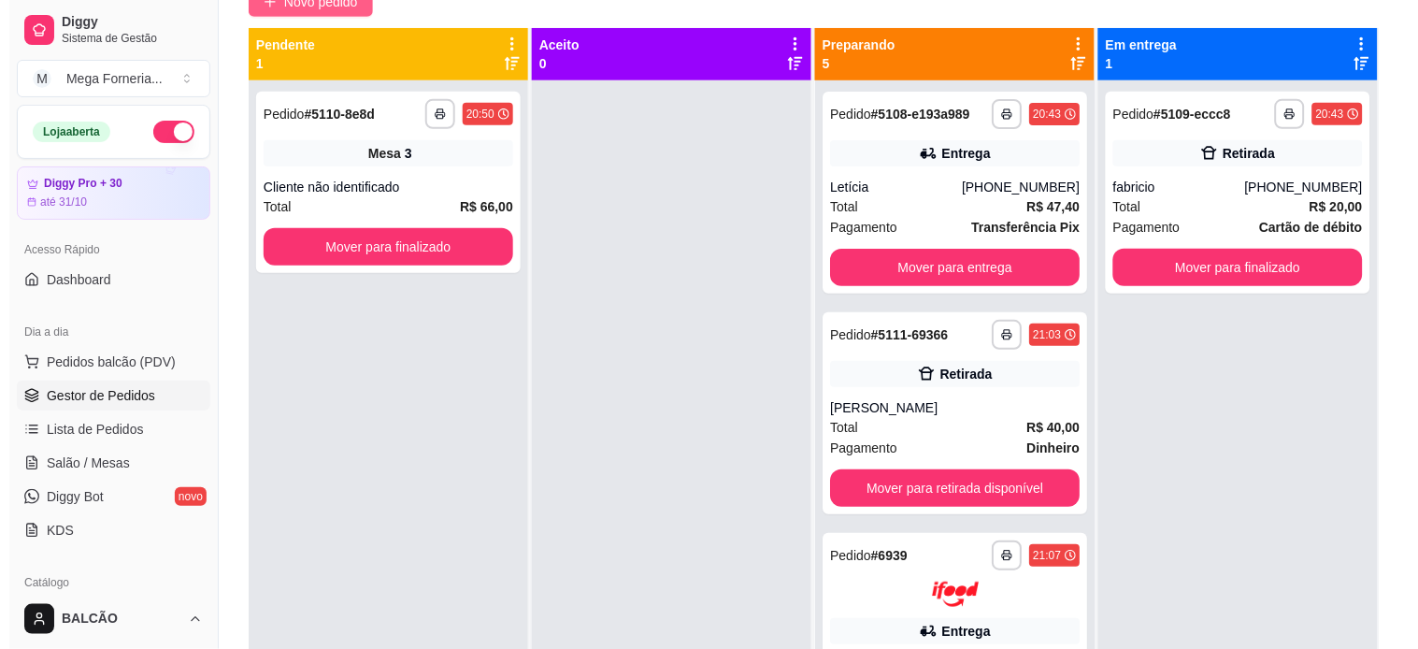
scroll to position [0, 0]
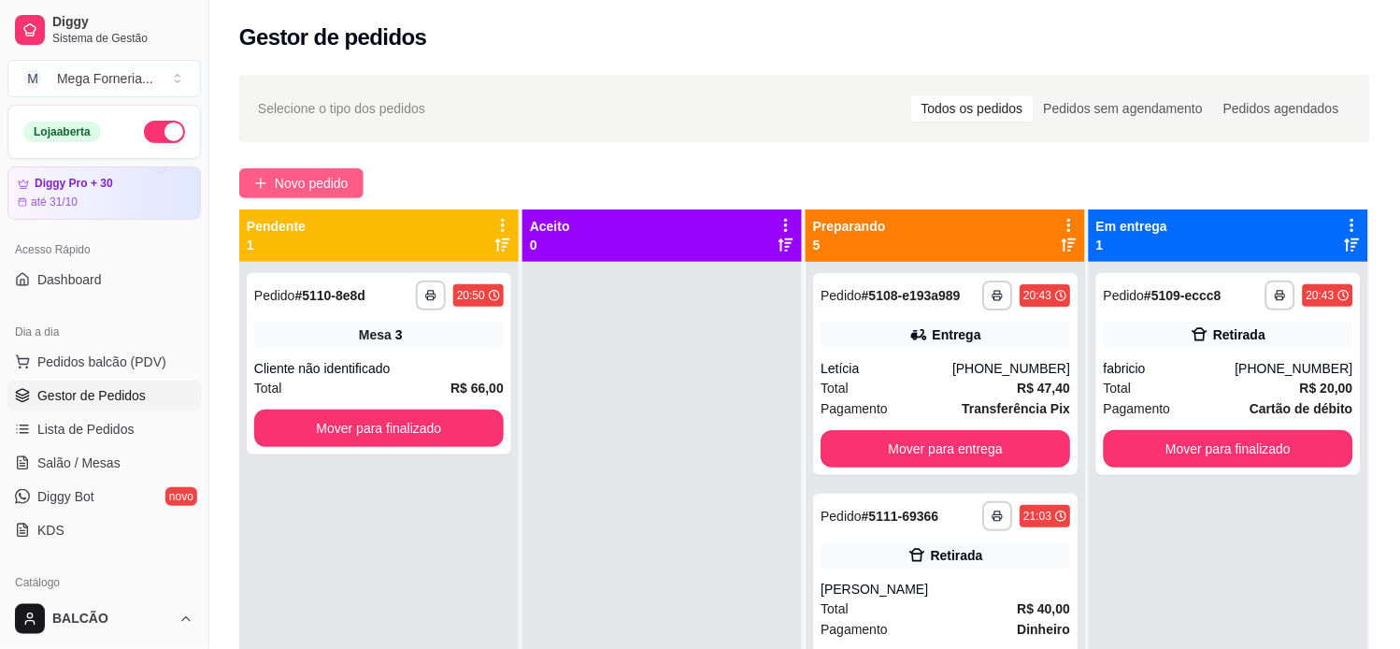
click at [294, 188] on span "Novo pedido" at bounding box center [312, 183] width 74 height 21
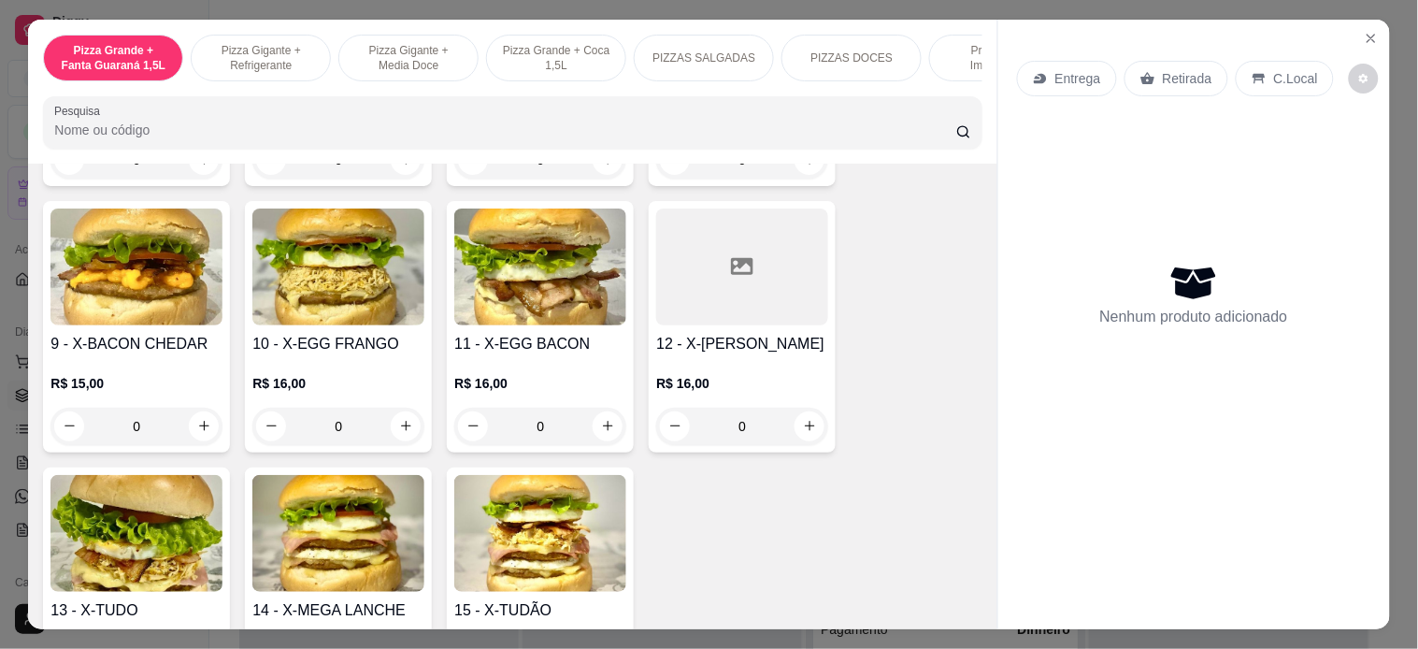
scroll to position [2699, 0]
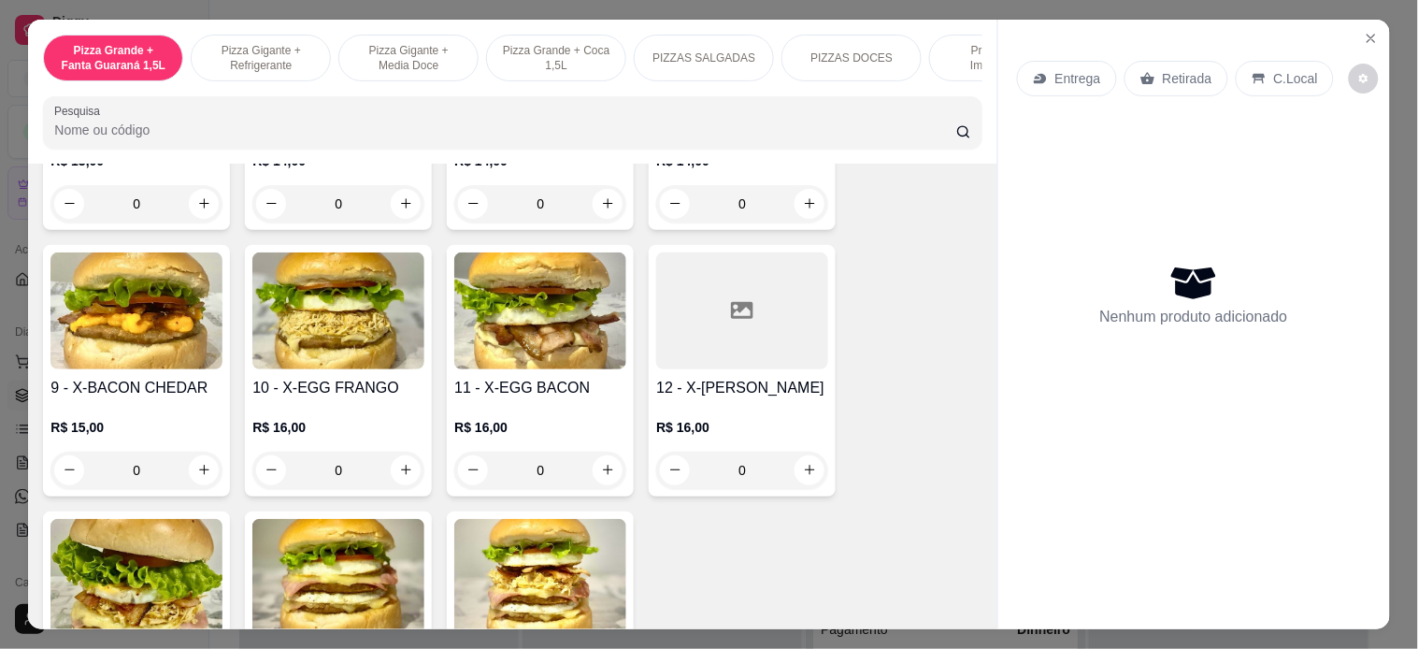
click at [393, 451] on div "0" at bounding box center [338, 469] width 172 height 37
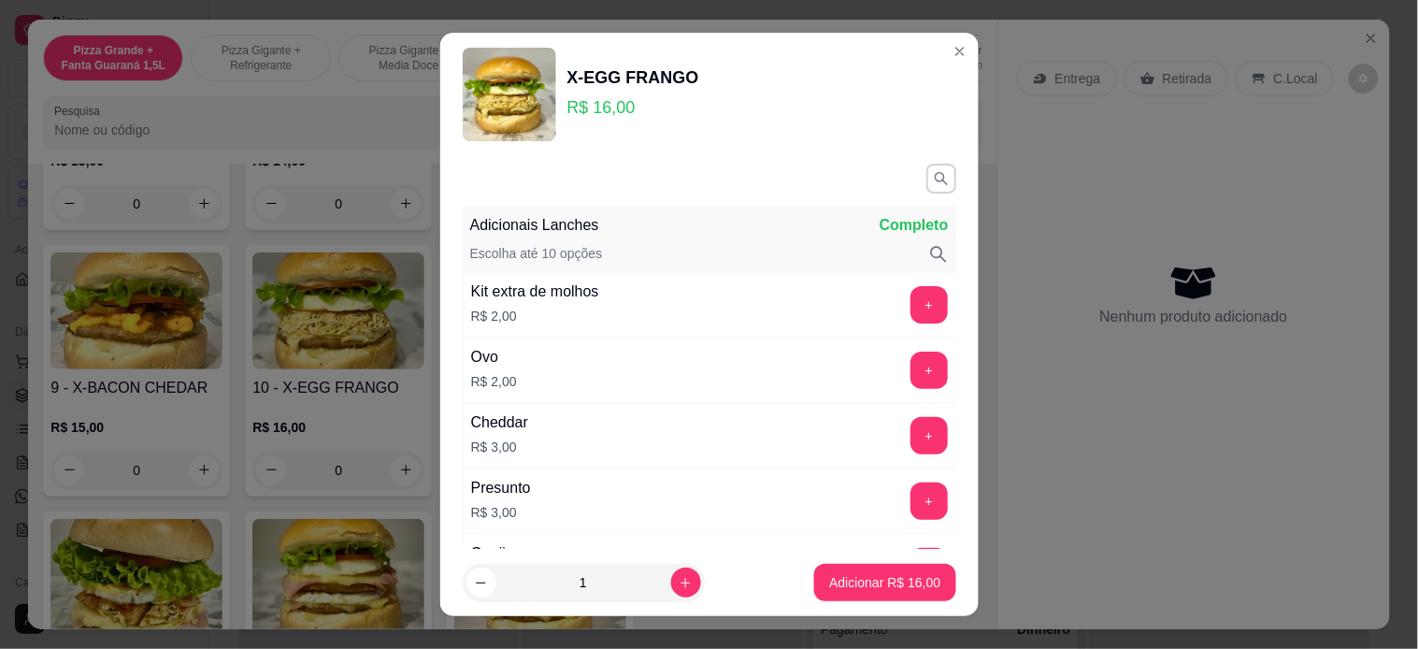
click at [856, 579] on p "Adicionar R$ 16,00" at bounding box center [884, 582] width 111 height 19
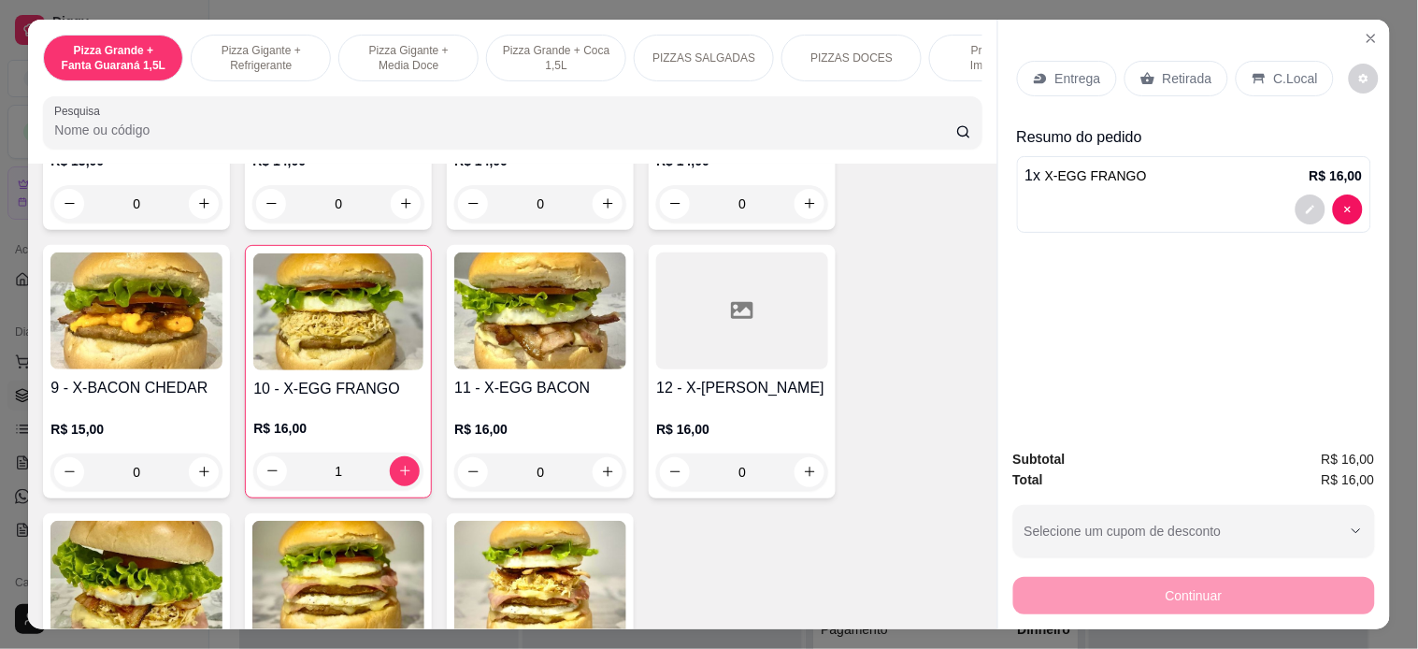
type input "1"
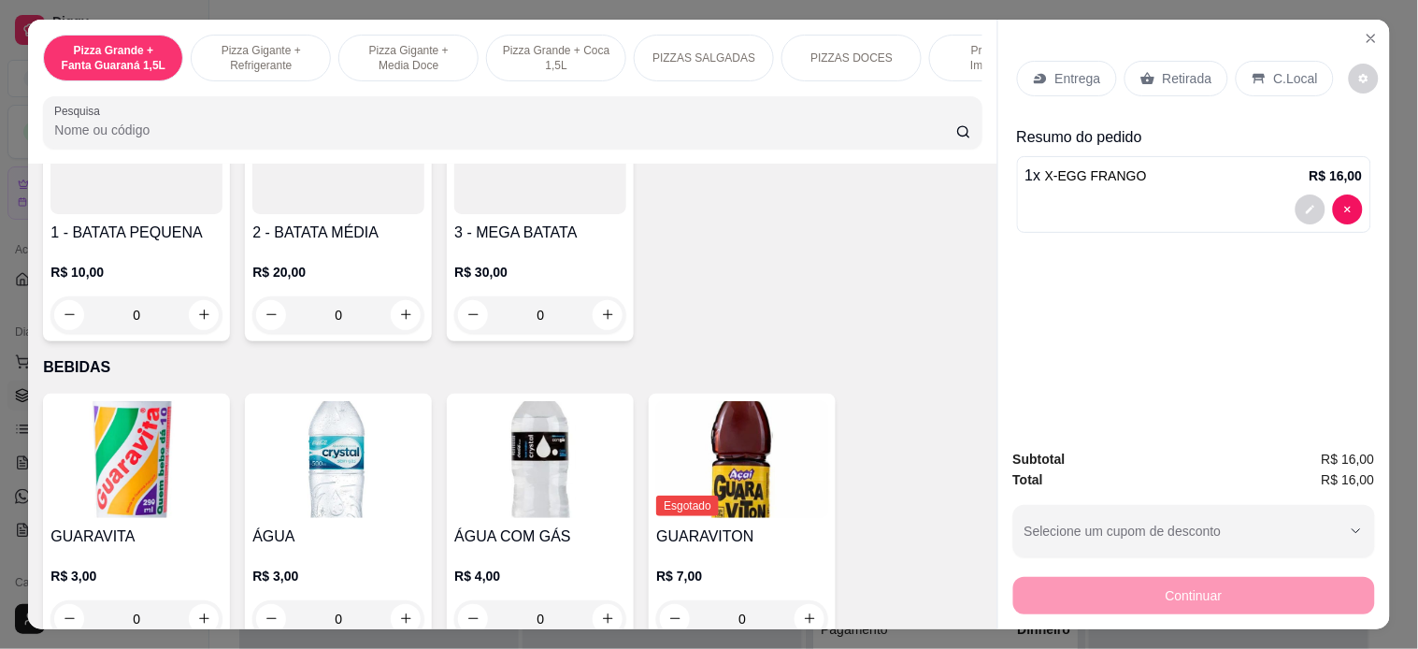
scroll to position [3530, 0]
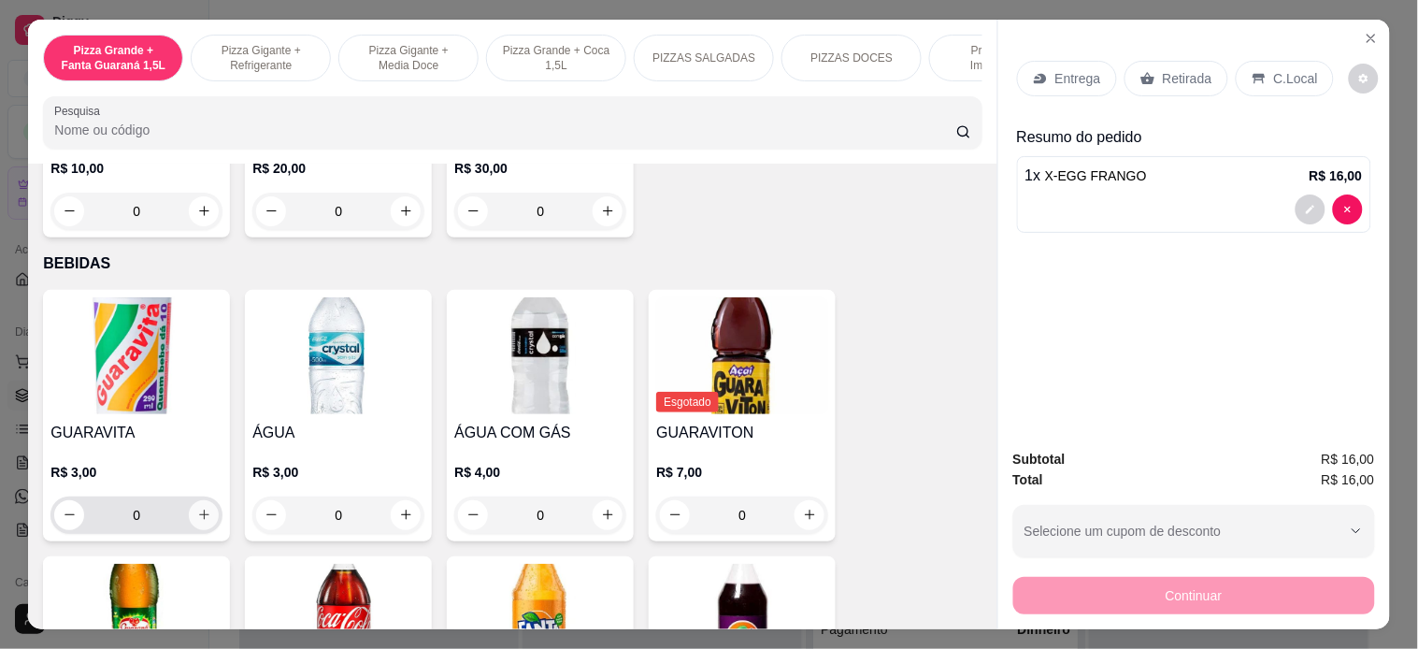
click at [189, 501] on button "increase-product-quantity" at bounding box center [204, 515] width 30 height 30
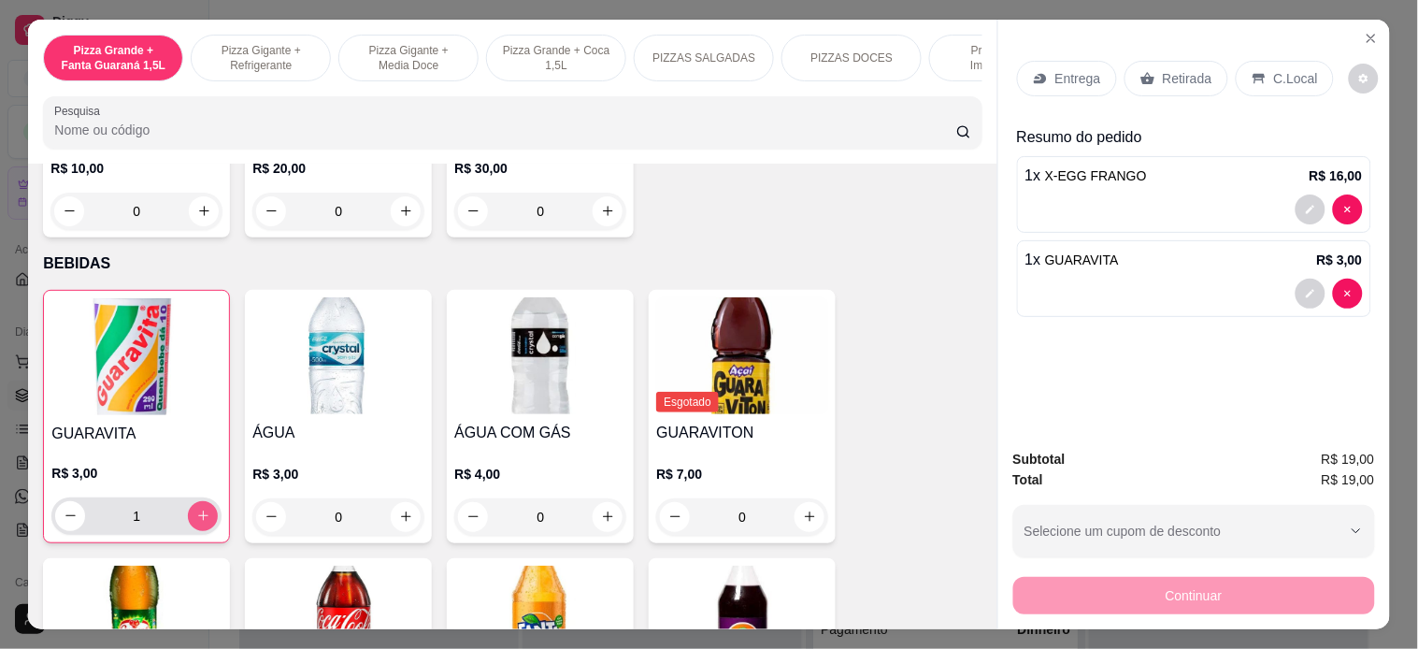
type input "1"
click at [1178, 84] on div "Retirada" at bounding box center [1176, 79] width 104 height 36
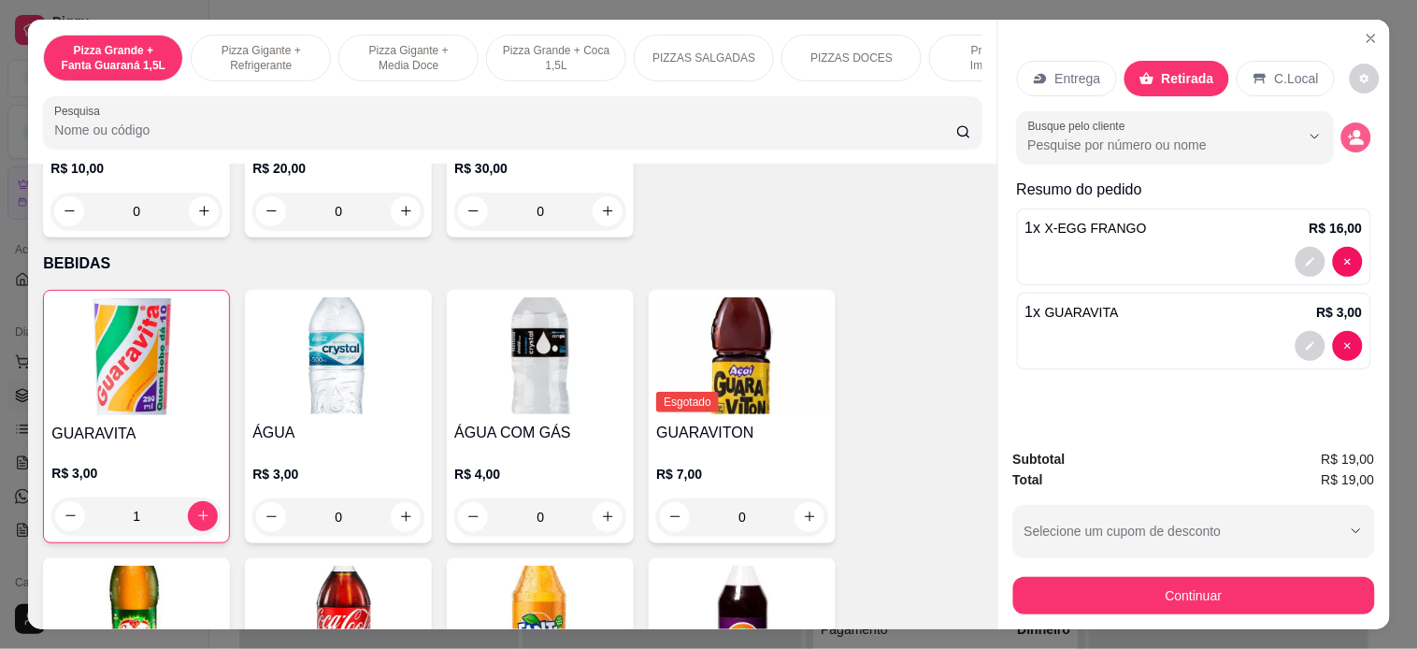
click at [1348, 129] on icon "decrease-product-quantity" at bounding box center [1356, 137] width 17 height 17
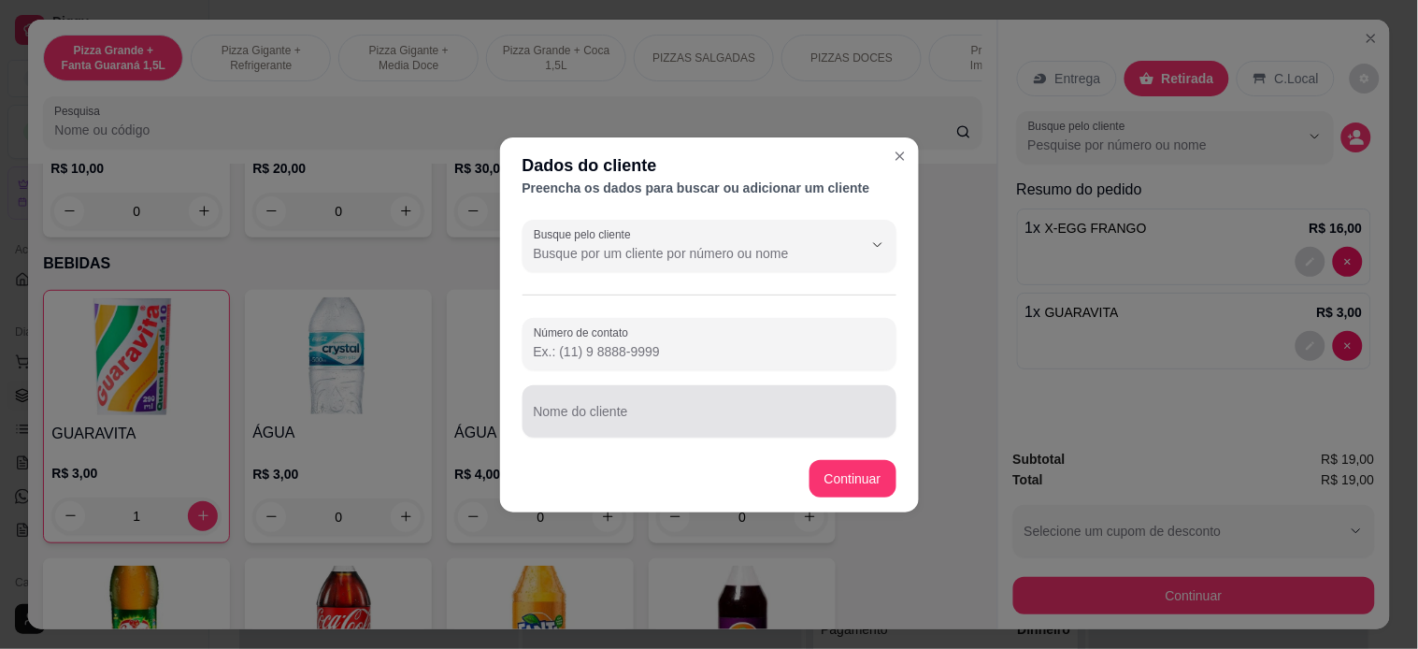
click at [693, 418] on input "Nome do cliente" at bounding box center [709, 418] width 351 height 19
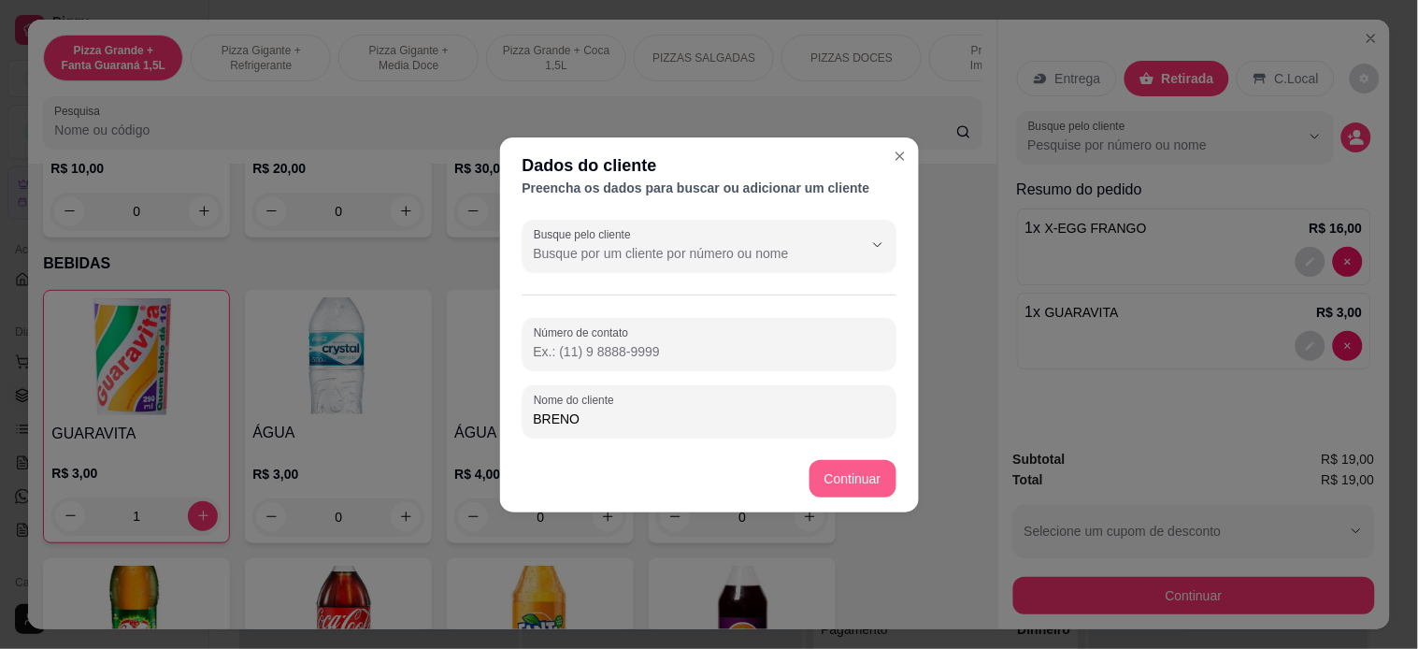
type input "BRENO"
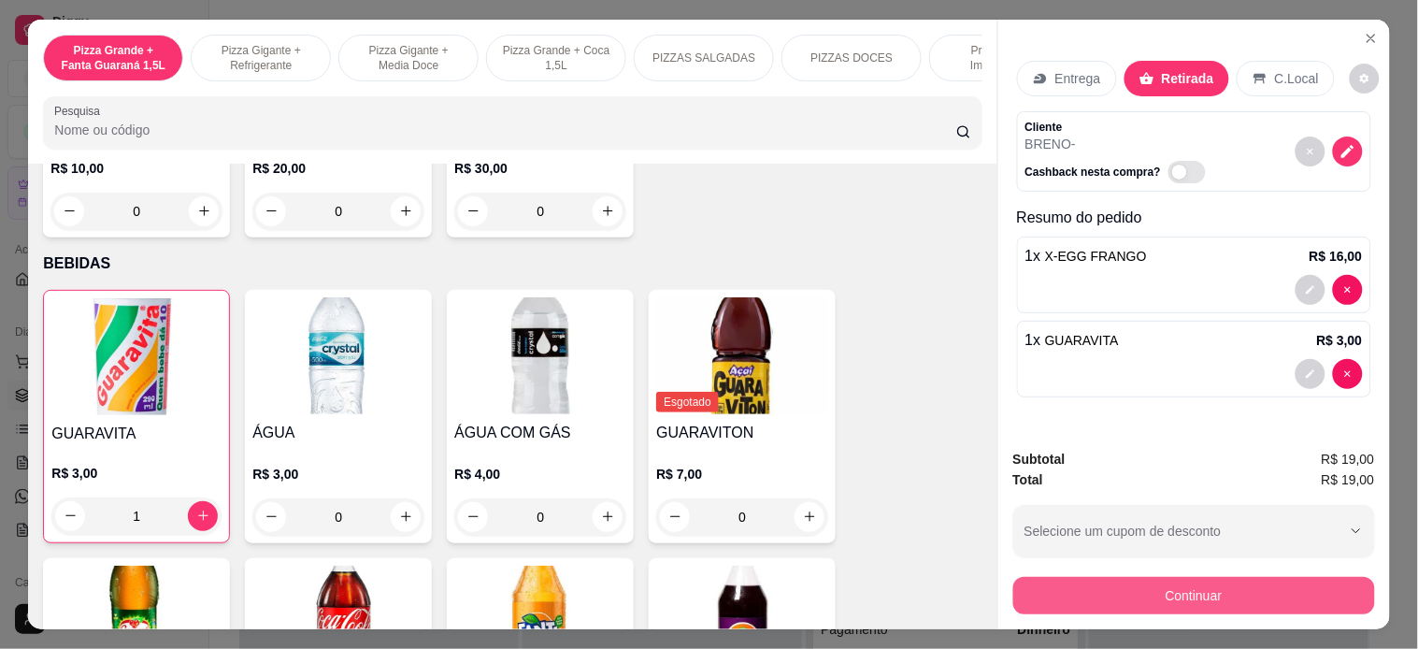
click at [1235, 583] on button "Continuar" at bounding box center [1194, 595] width 362 height 37
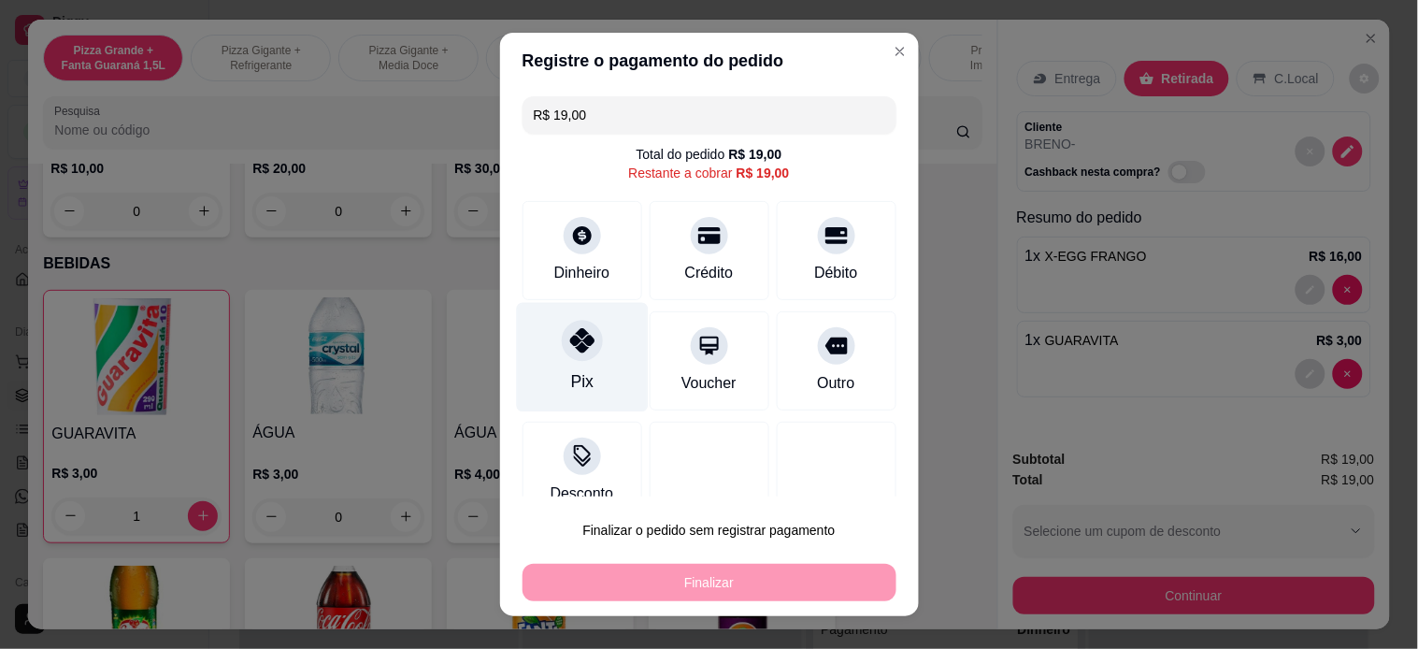
click at [569, 350] on icon at bounding box center [581, 340] width 24 height 24
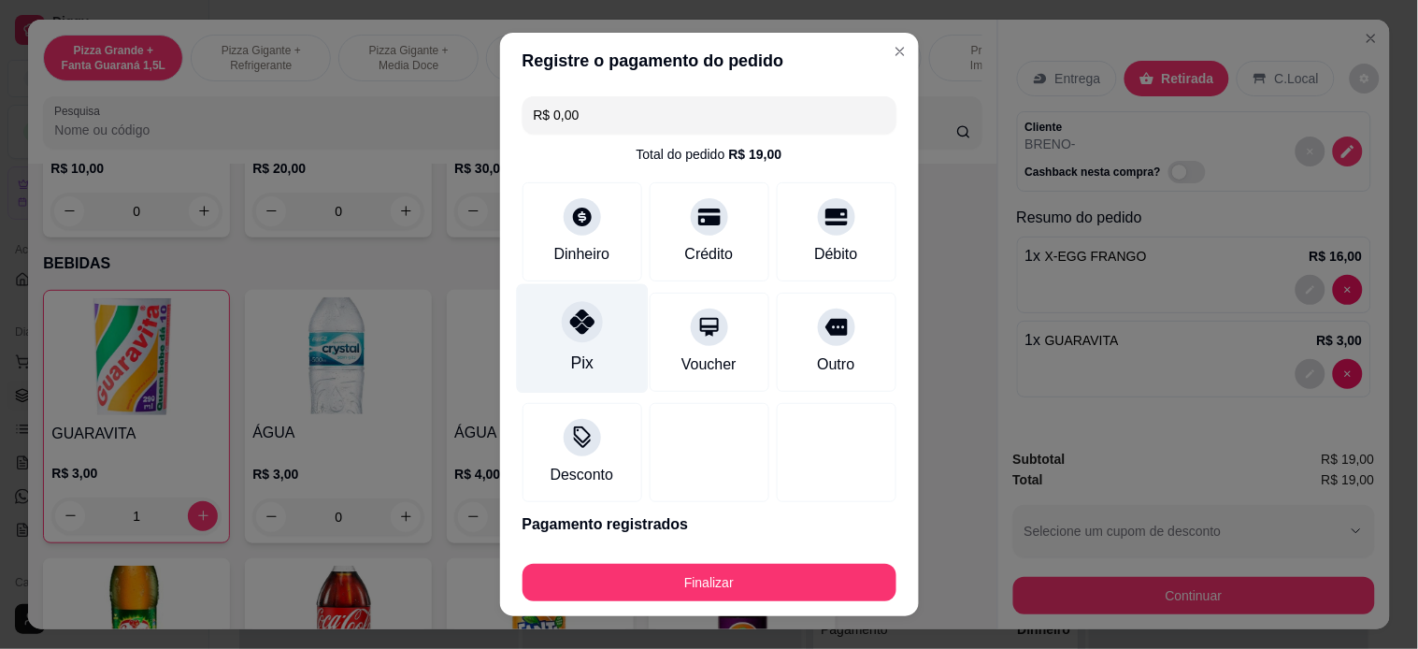
type input "R$ 0,00"
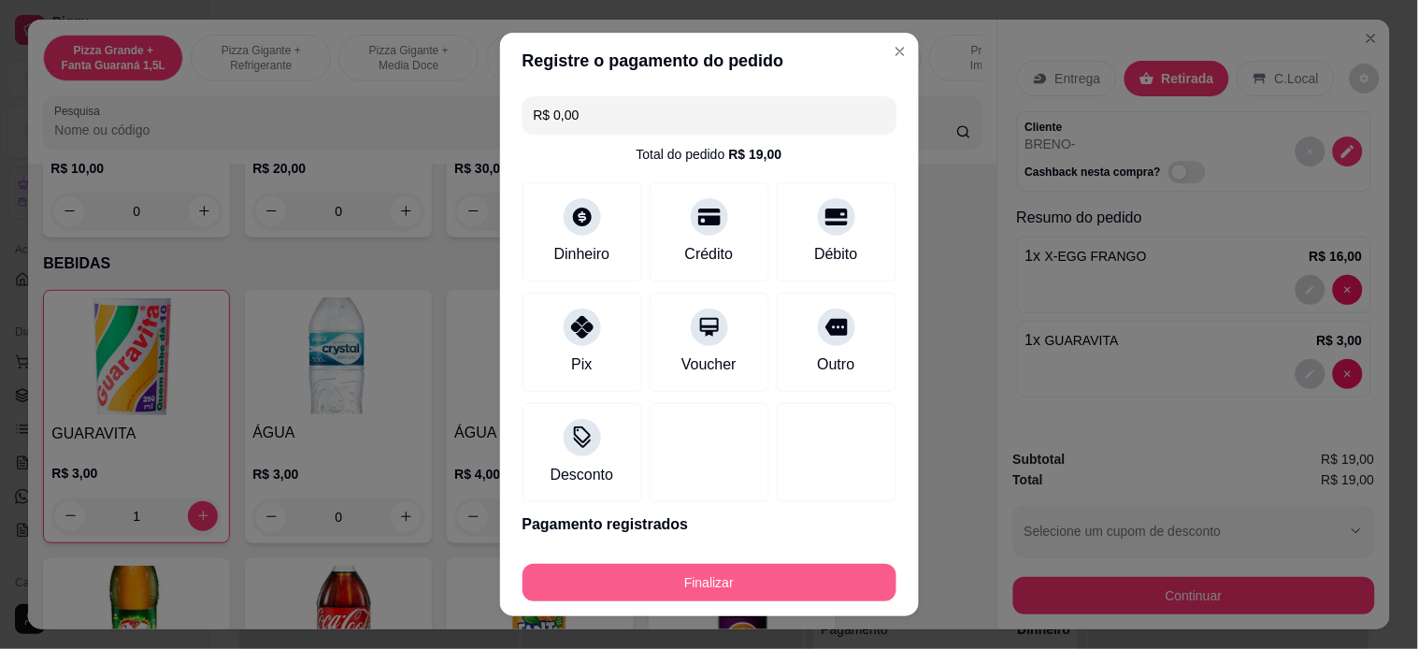
click at [733, 599] on button "Finalizar" at bounding box center [709, 582] width 374 height 37
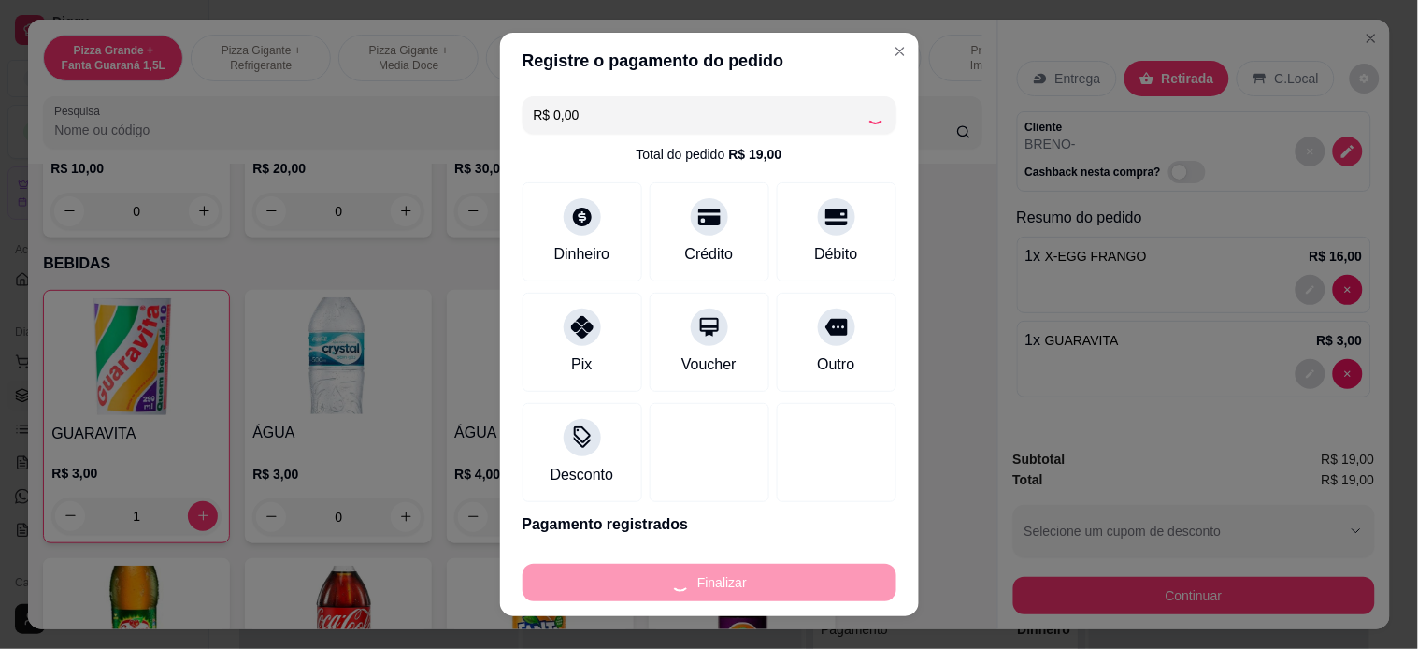
type input "0"
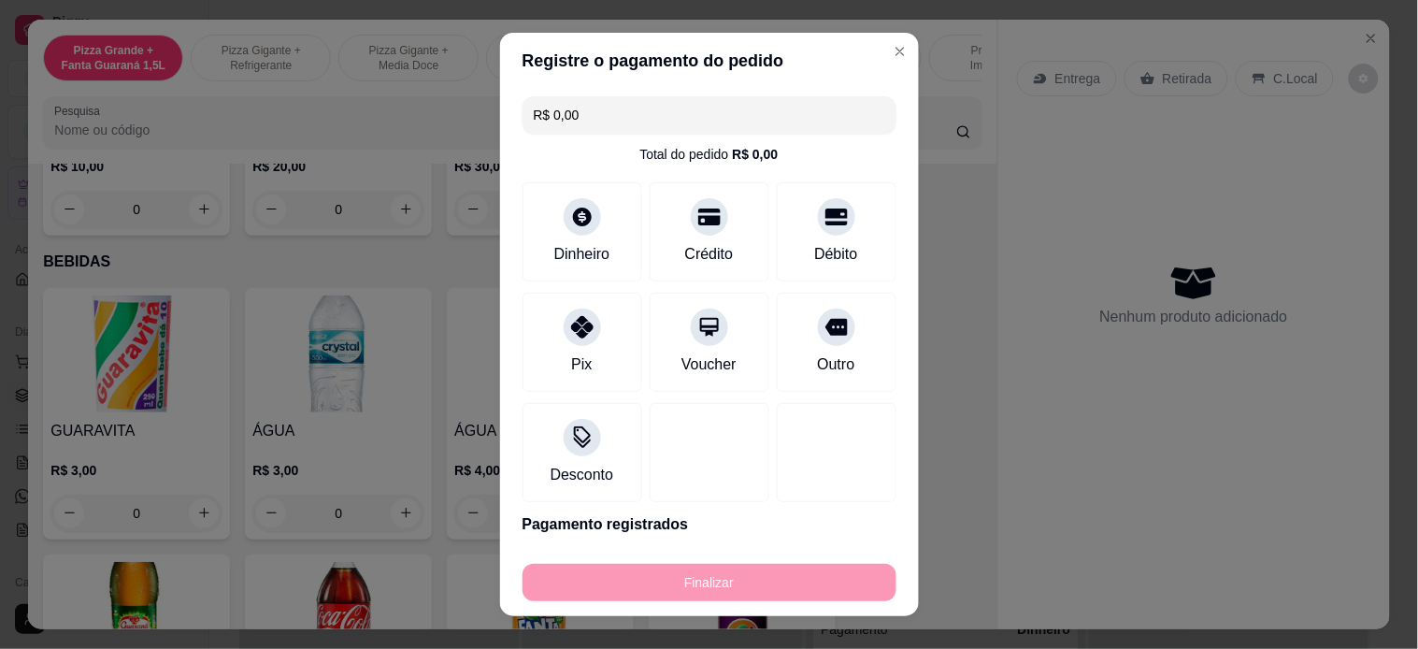
type input "-R$ 19,00"
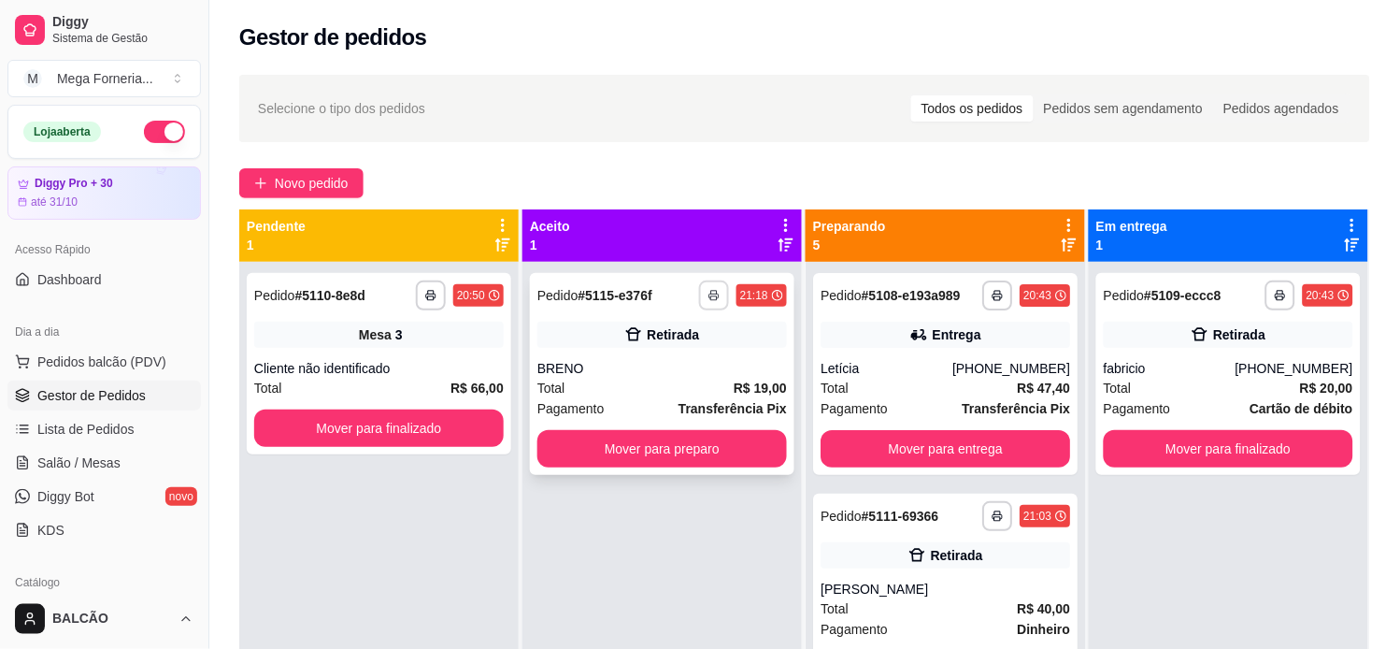
click at [717, 288] on button "button" at bounding box center [714, 295] width 30 height 30
click at [678, 347] on button "IMPRESSORA" at bounding box center [658, 361] width 136 height 30
click at [941, 321] on div "**********" at bounding box center [945, 374] width 264 height 202
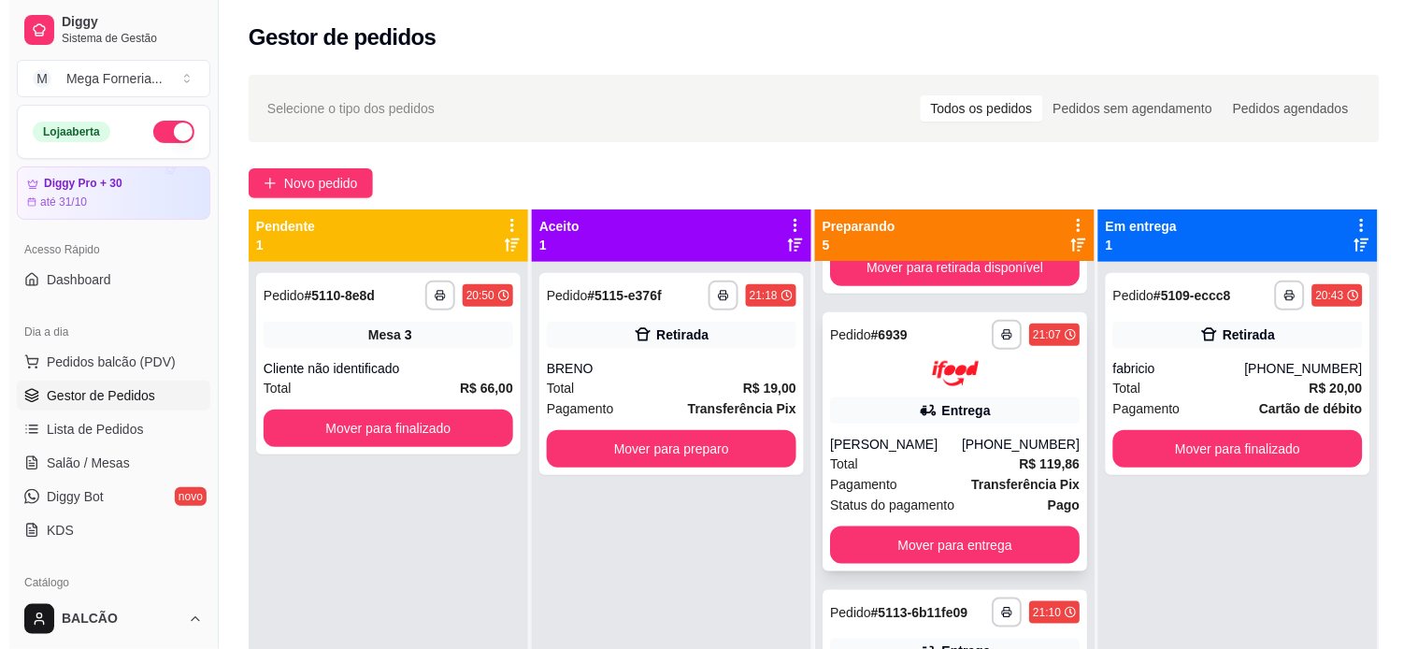
scroll to position [415, 0]
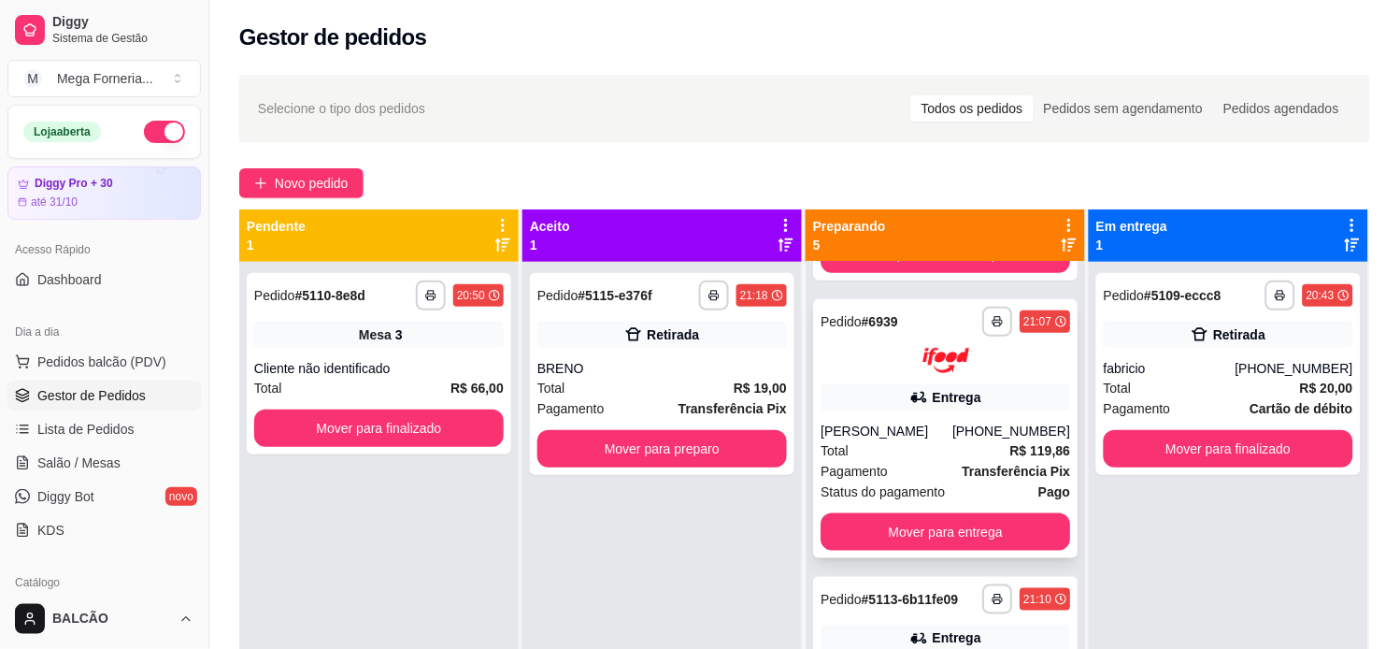
click at [922, 433] on div "[PERSON_NAME]" at bounding box center [887, 430] width 132 height 19
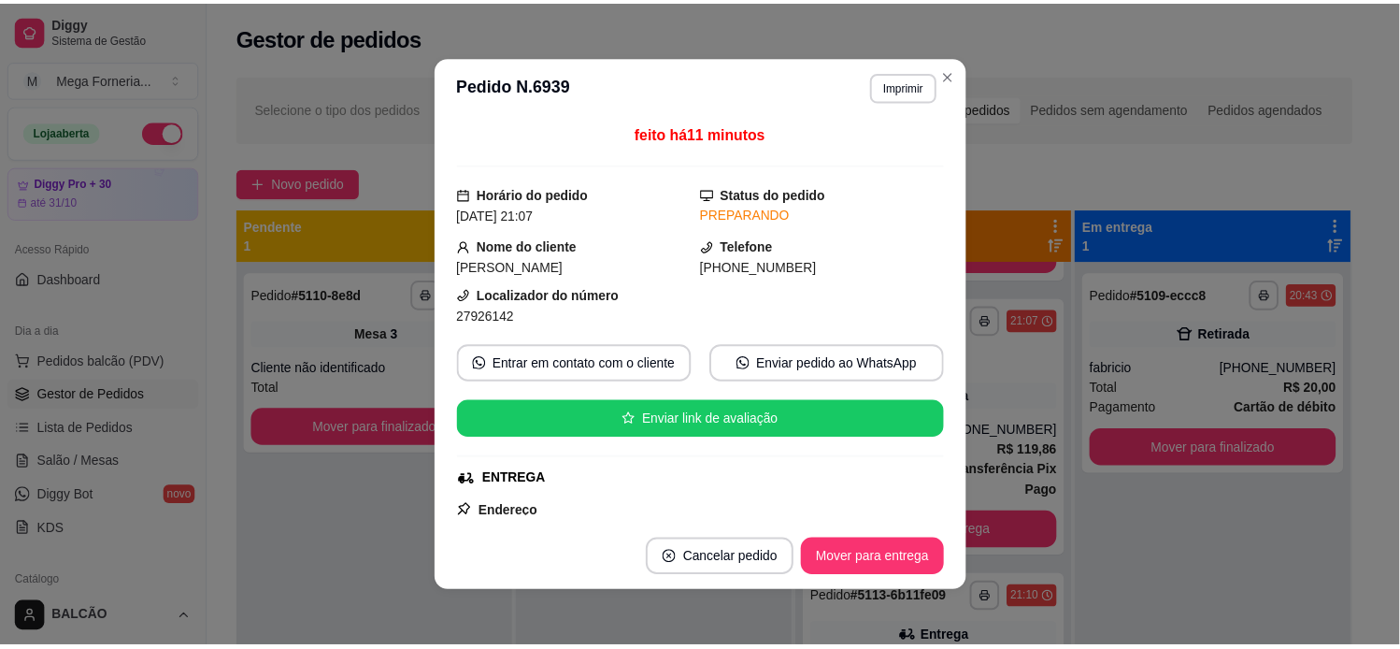
scroll to position [0, 0]
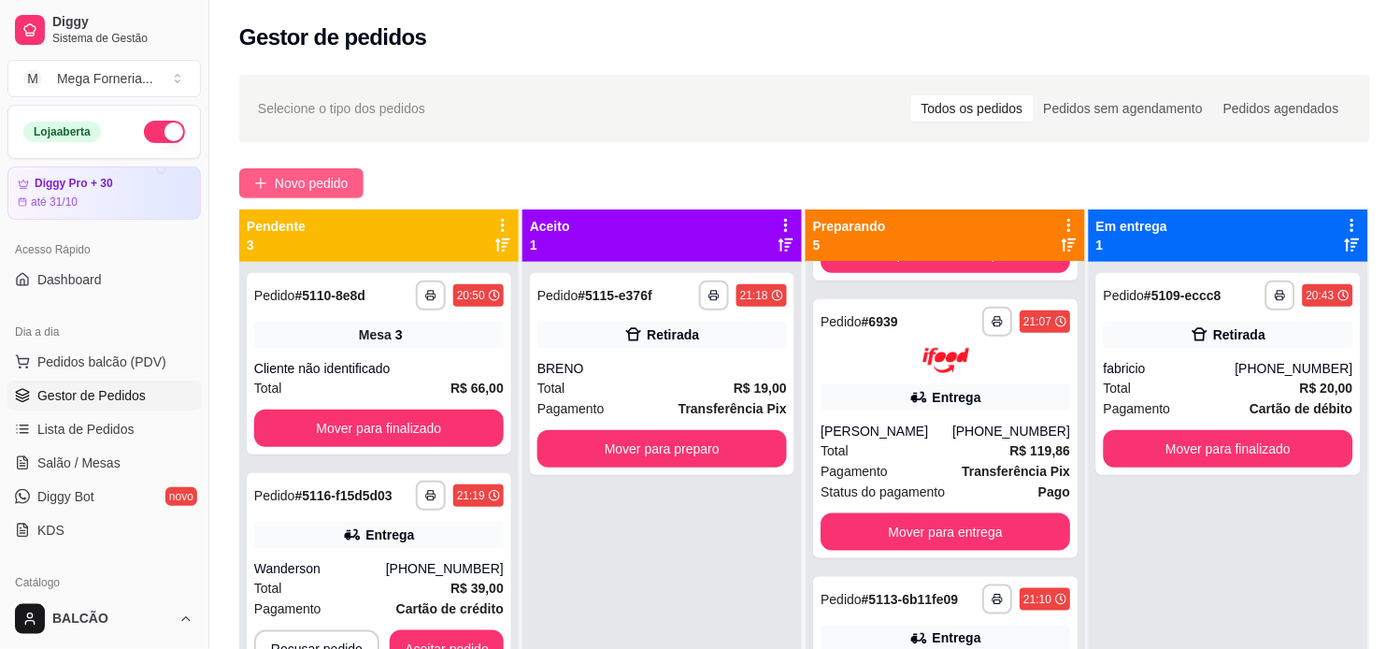
click at [325, 179] on span "Novo pedido" at bounding box center [312, 183] width 74 height 21
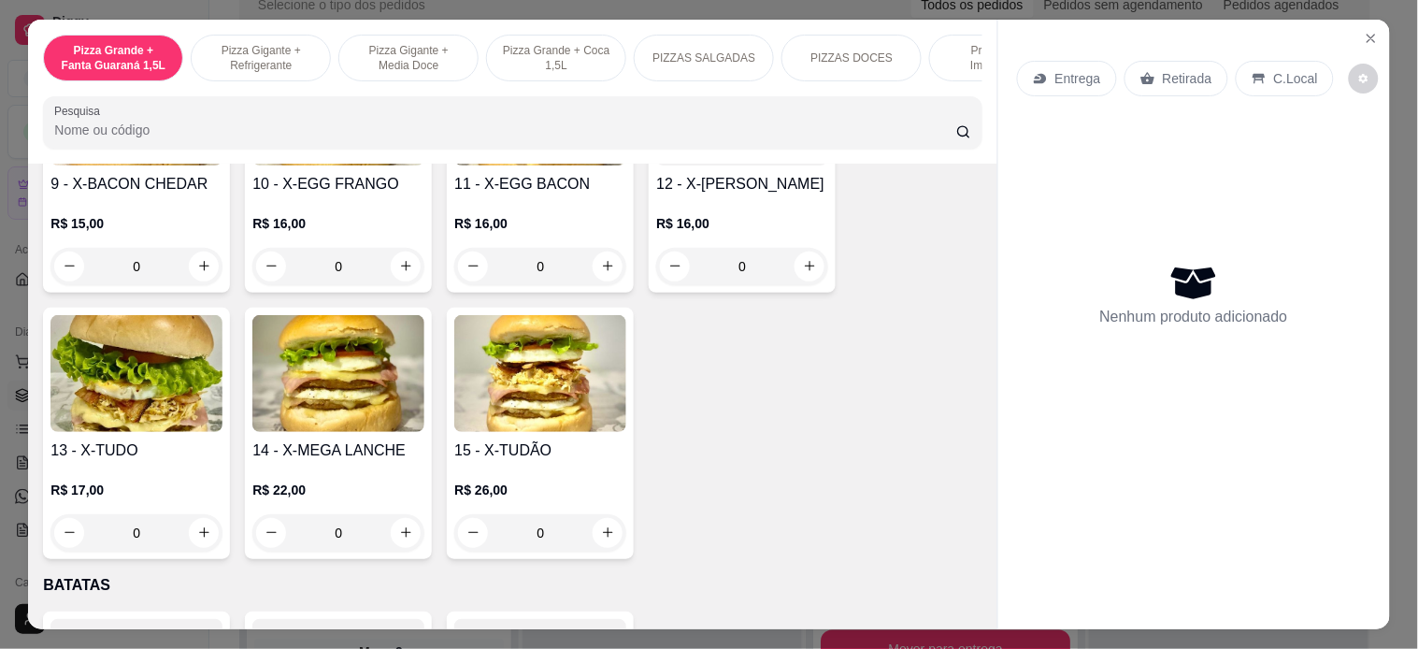
scroll to position [2907, 0]
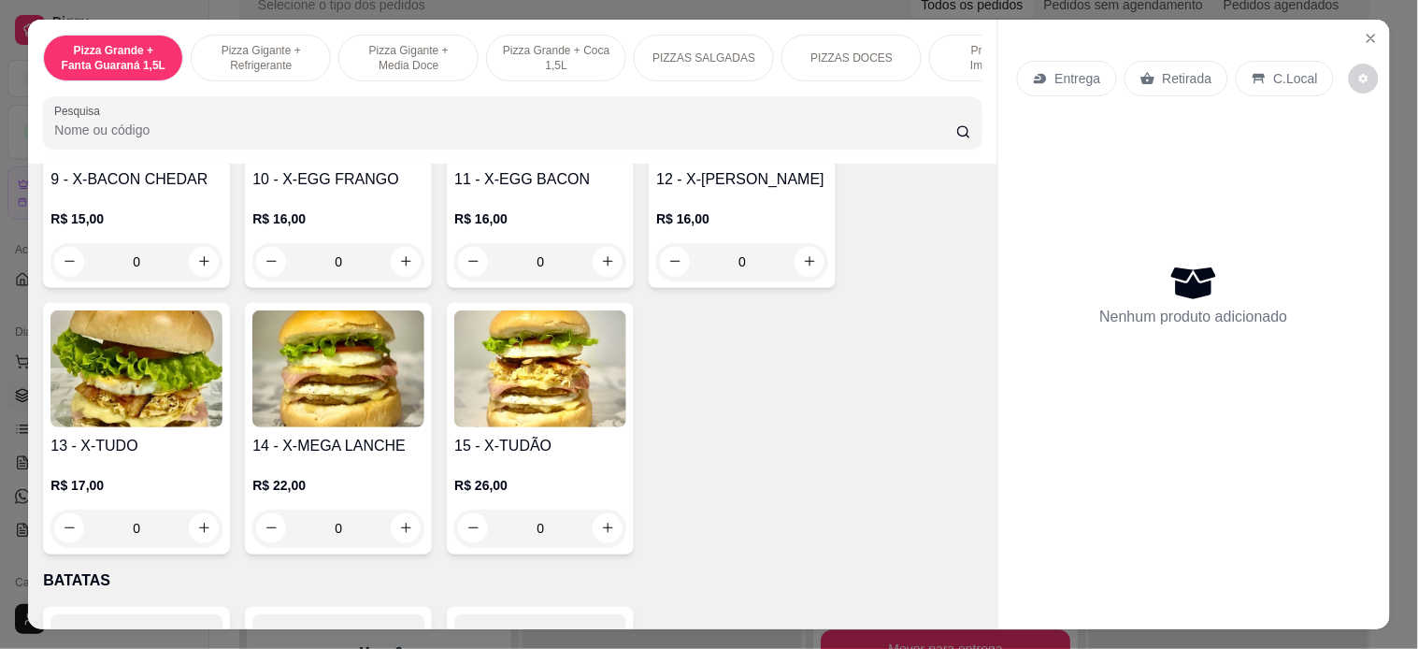
click at [190, 509] on div "0" at bounding box center [136, 527] width 172 height 37
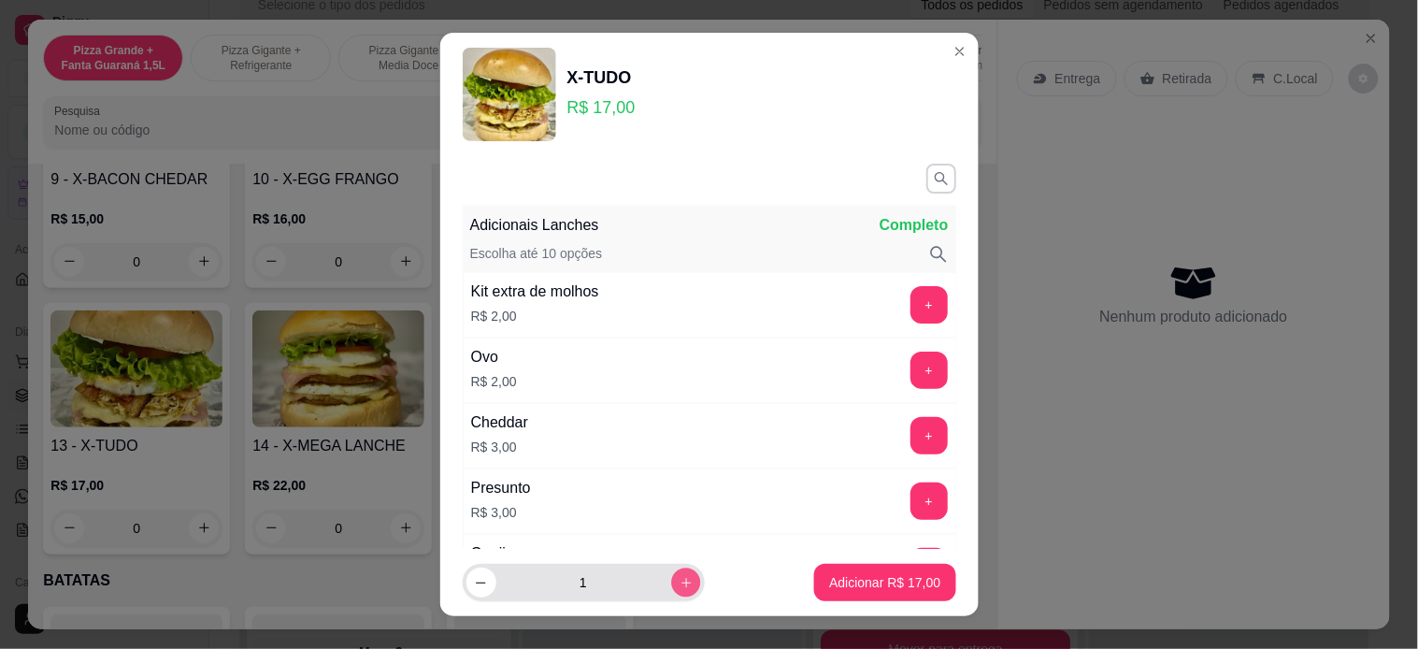
click at [678, 586] on icon "increase-product-quantity" at bounding box center [685, 583] width 14 height 14
type input "2"
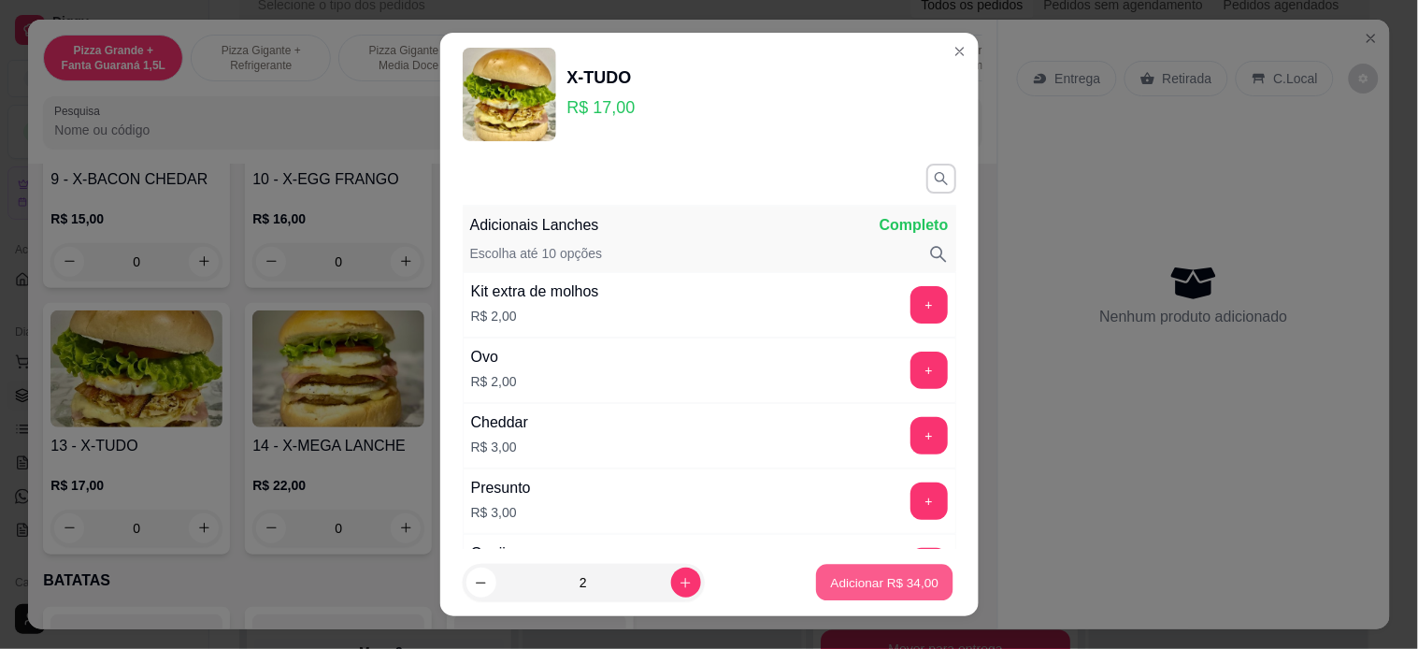
click at [836, 582] on p "Adicionar R$ 34,00" at bounding box center [885, 583] width 108 height 18
type input "2"
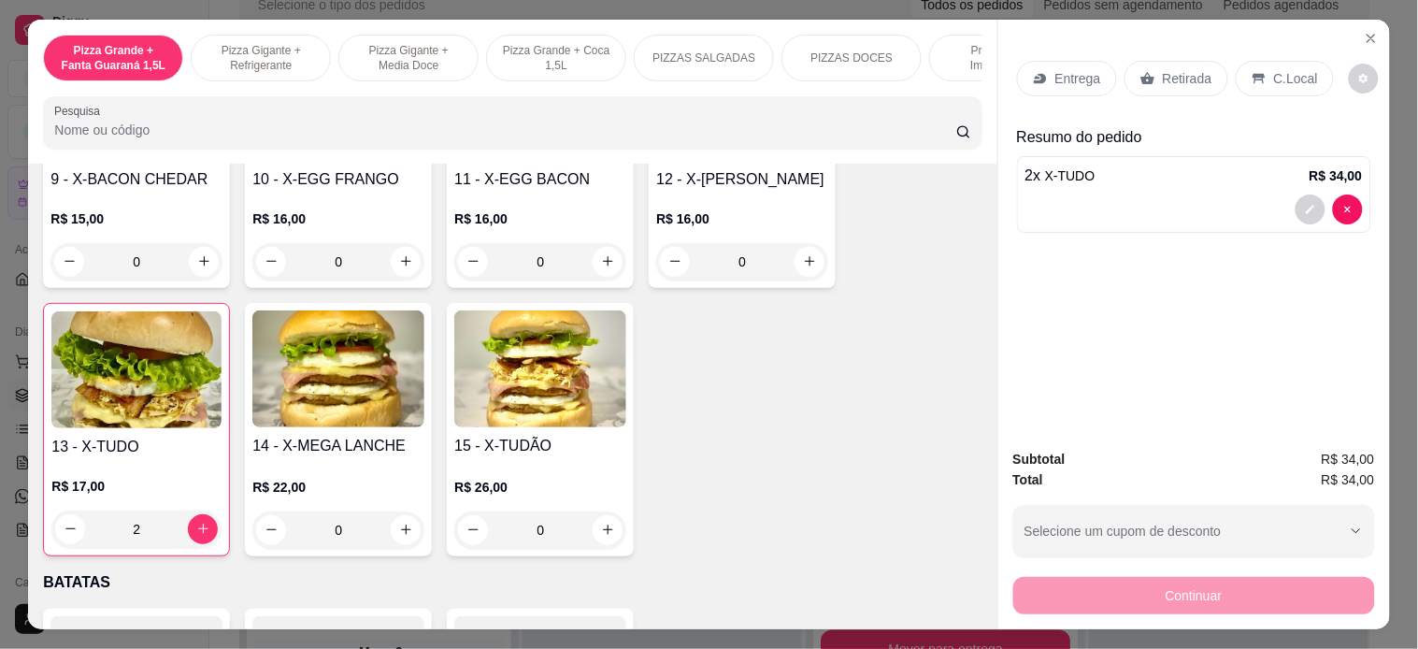
click at [1067, 69] on p "Entrega" at bounding box center [1078, 78] width 46 height 19
click at [1058, 76] on p "Entrega" at bounding box center [1078, 78] width 46 height 19
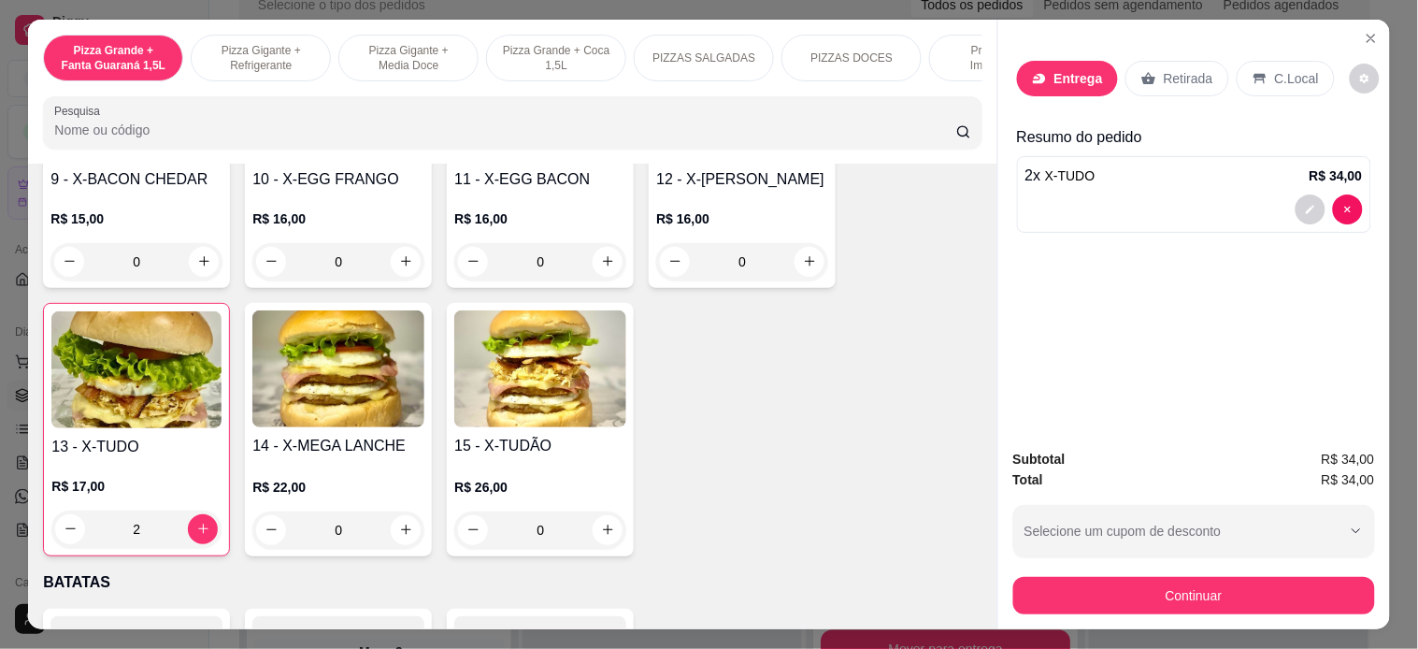
click at [674, 301] on input "text" at bounding box center [709, 292] width 380 height 31
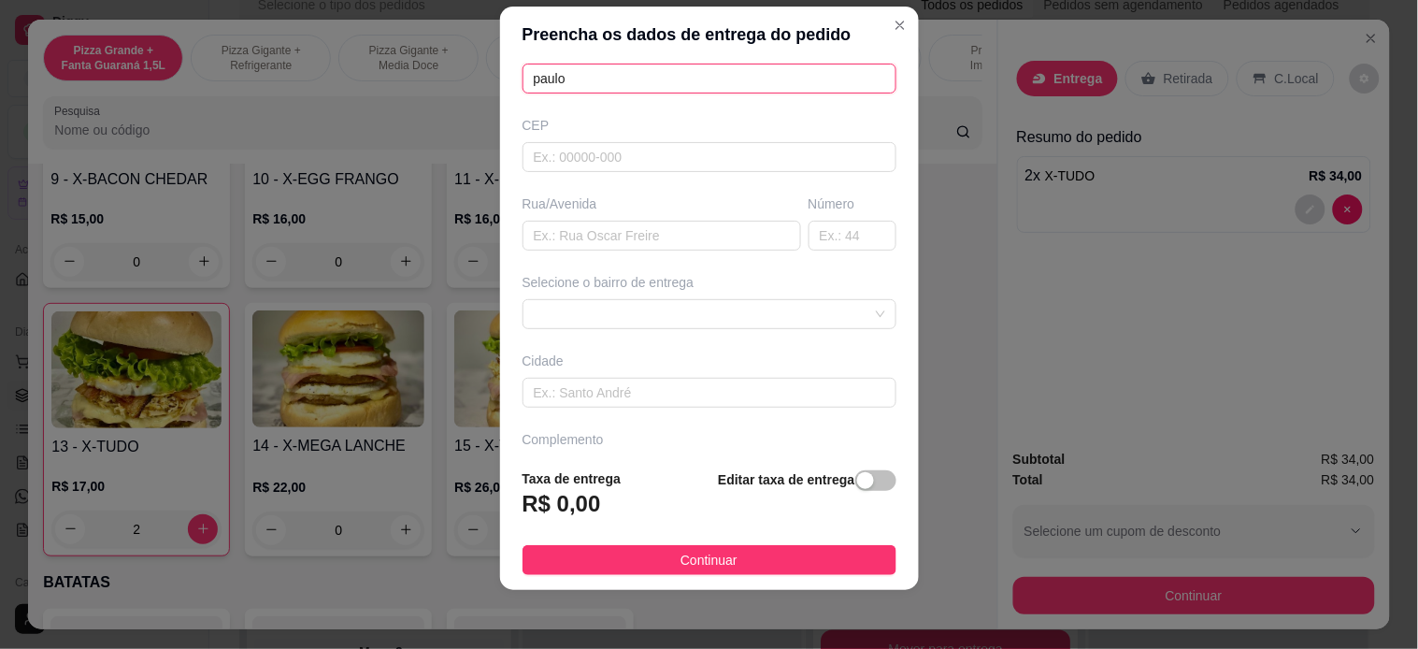
scroll to position [239, 0]
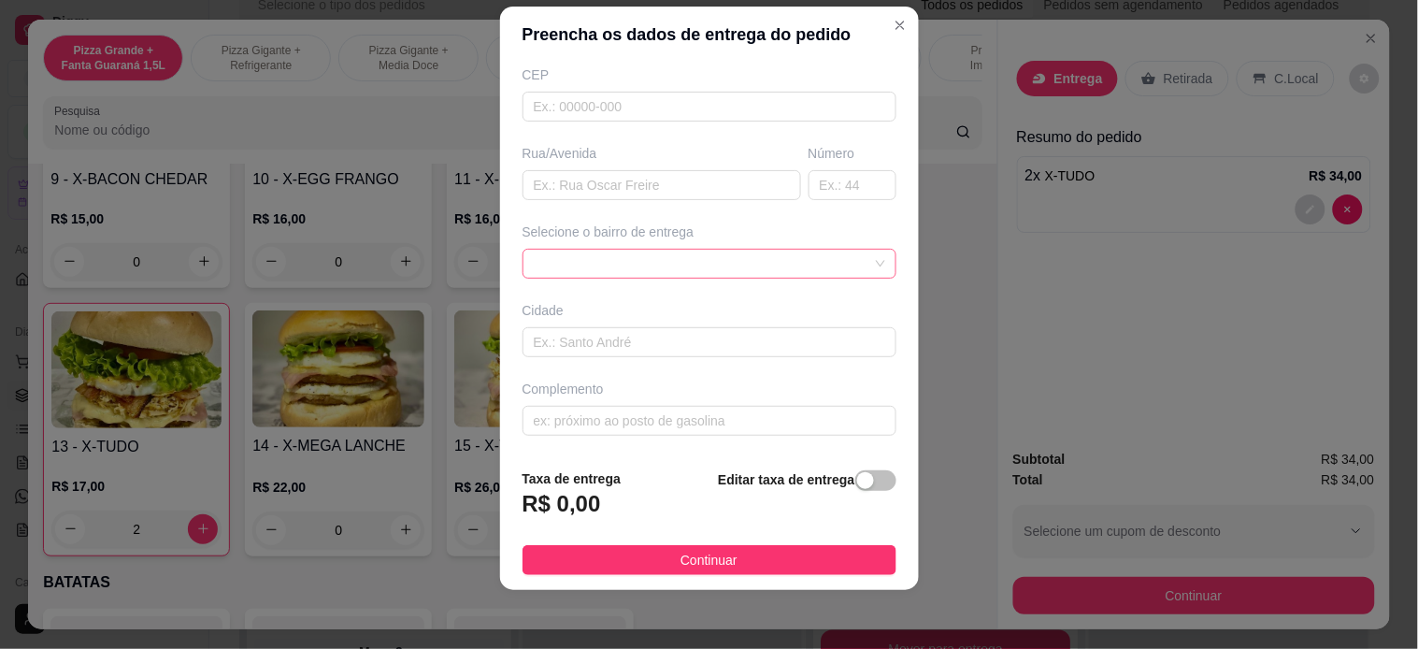
click at [557, 268] on div at bounding box center [709, 264] width 374 height 30
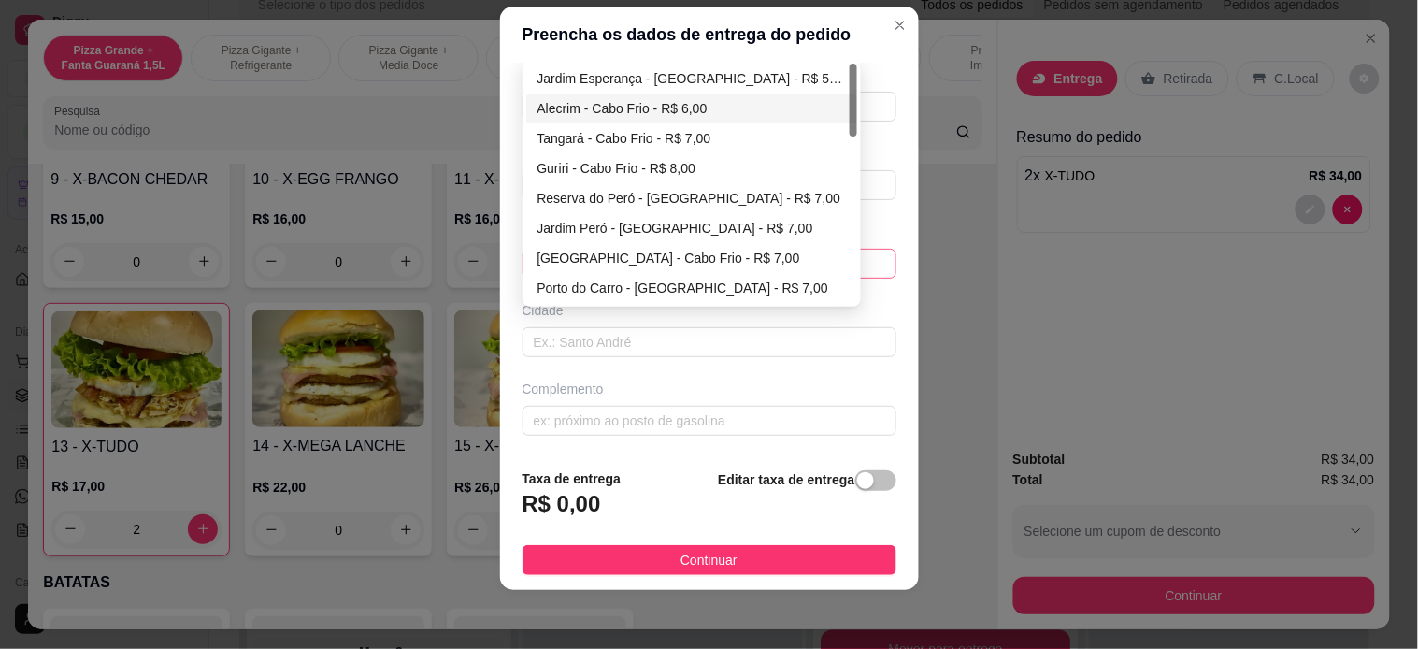
type input "paulo"
click at [593, 94] on div "Alecrim - Cabo Frio - R$ 6,00" at bounding box center [691, 108] width 331 height 30
type input "Cabo Frio"
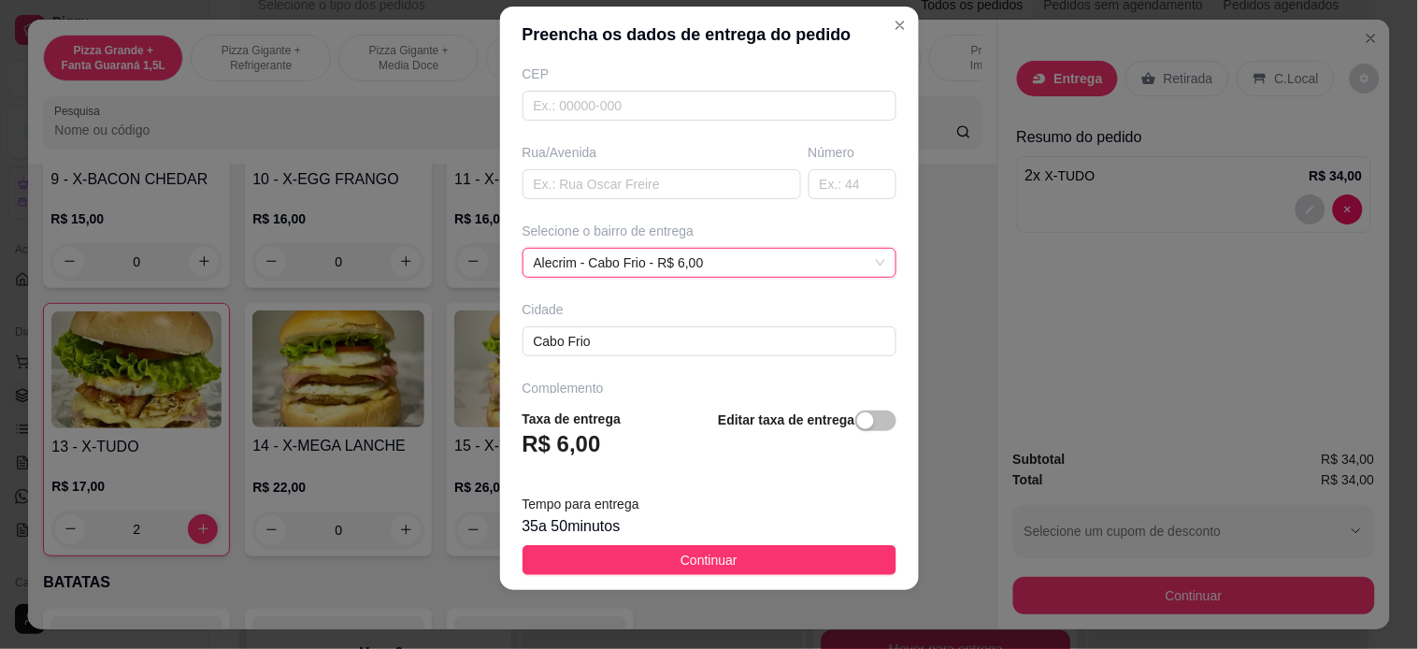
click at [683, 556] on span "Continuar" at bounding box center [708, 560] width 57 height 21
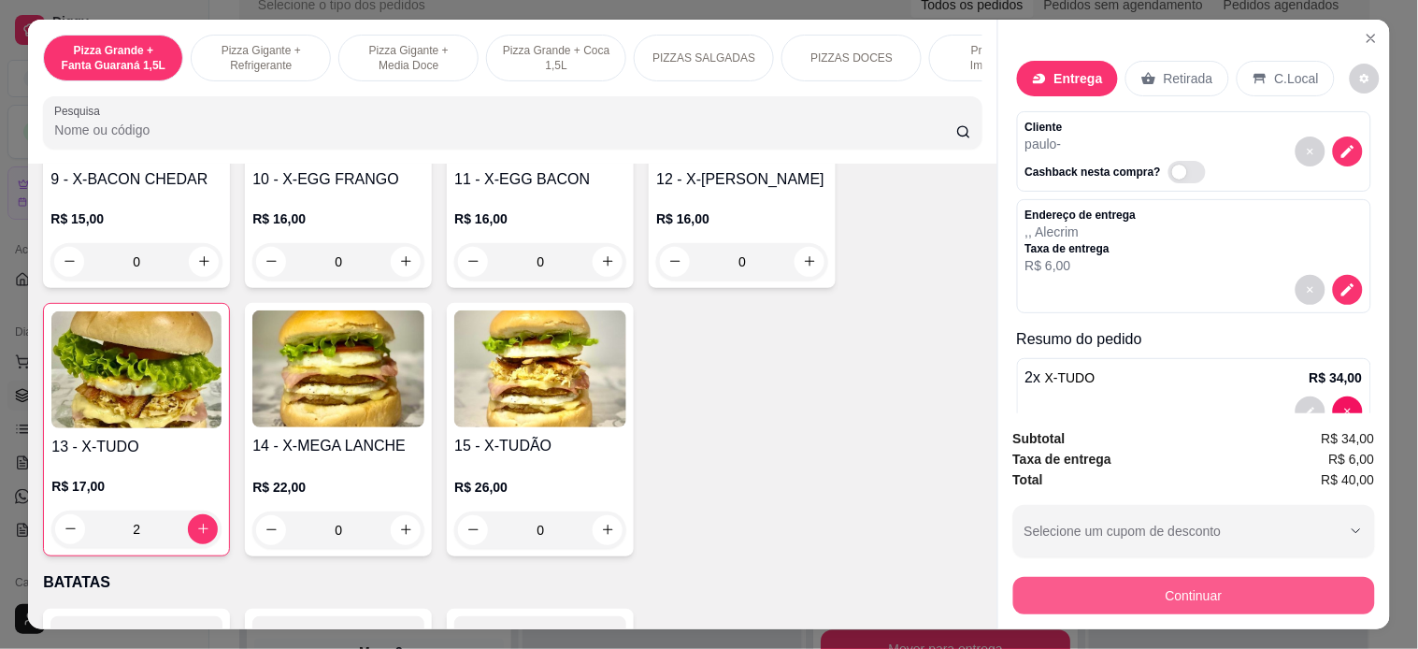
click at [1180, 578] on button "Continuar" at bounding box center [1194, 595] width 362 height 37
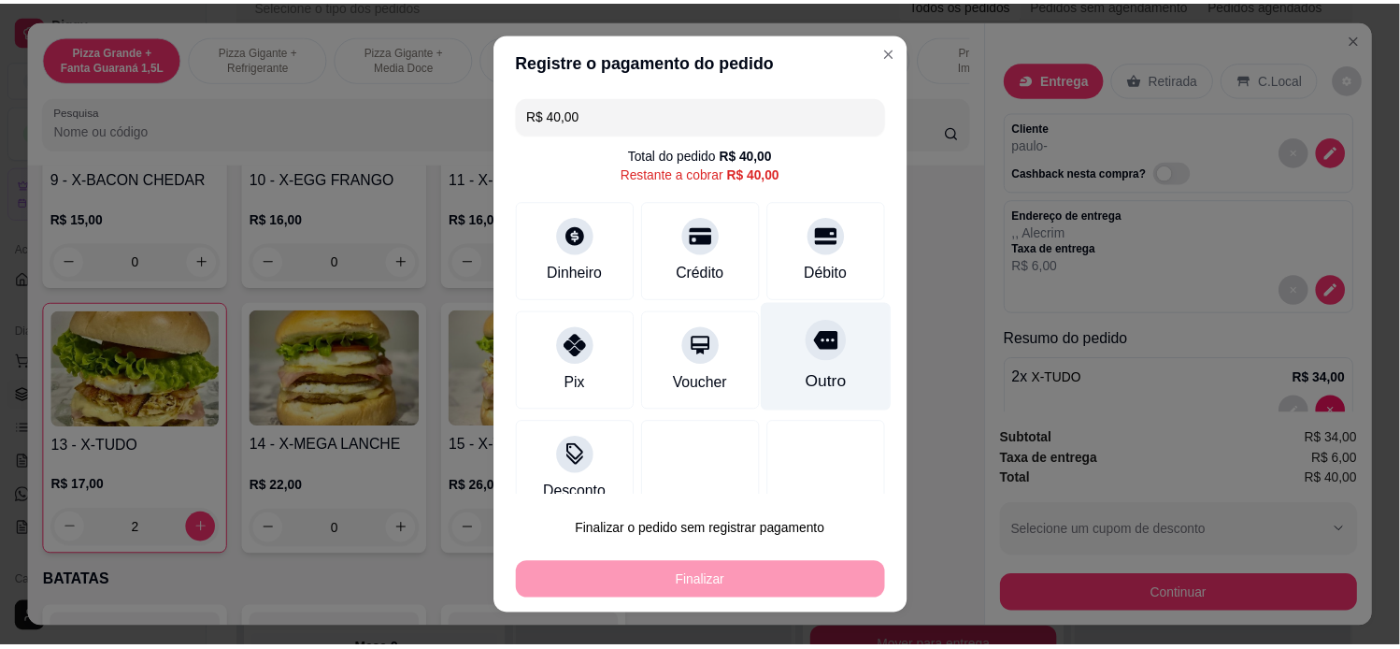
scroll to position [431, 0]
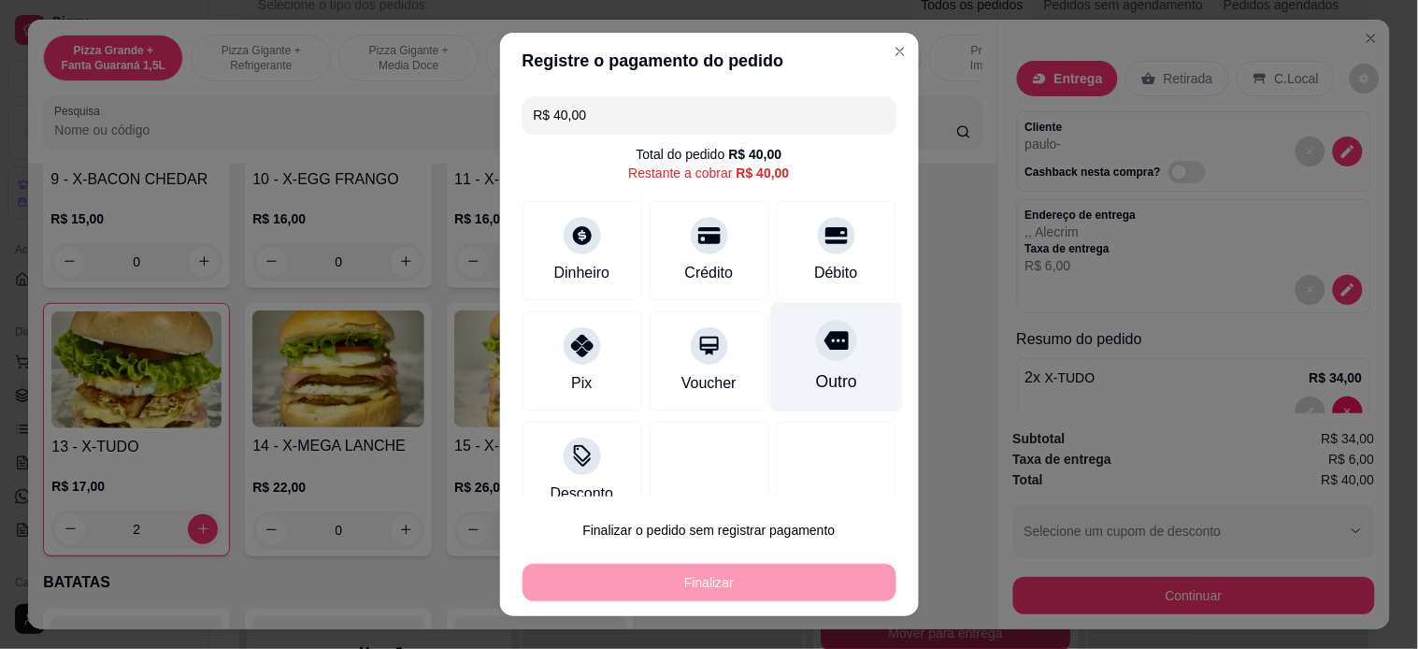
click at [823, 352] on icon at bounding box center [835, 340] width 24 height 24
click at [766, 571] on button "Finalizar" at bounding box center [709, 582] width 374 height 37
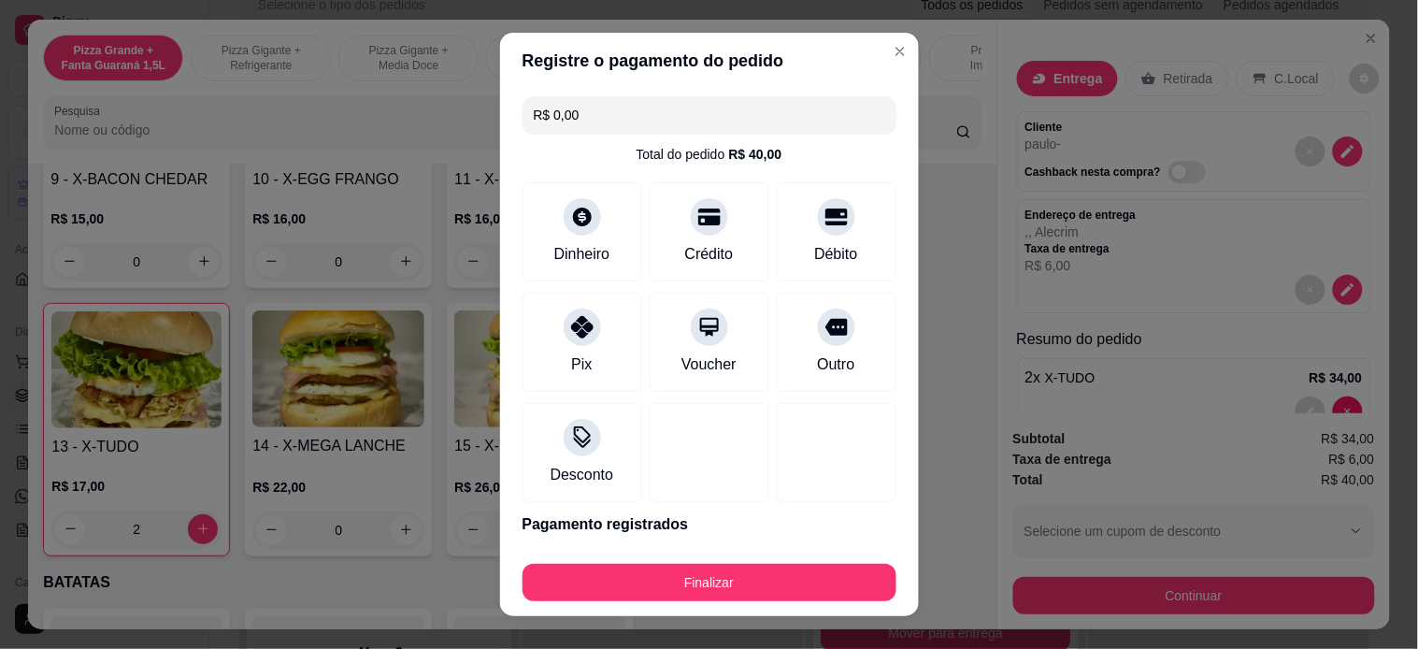
type input "R$ 0,00"
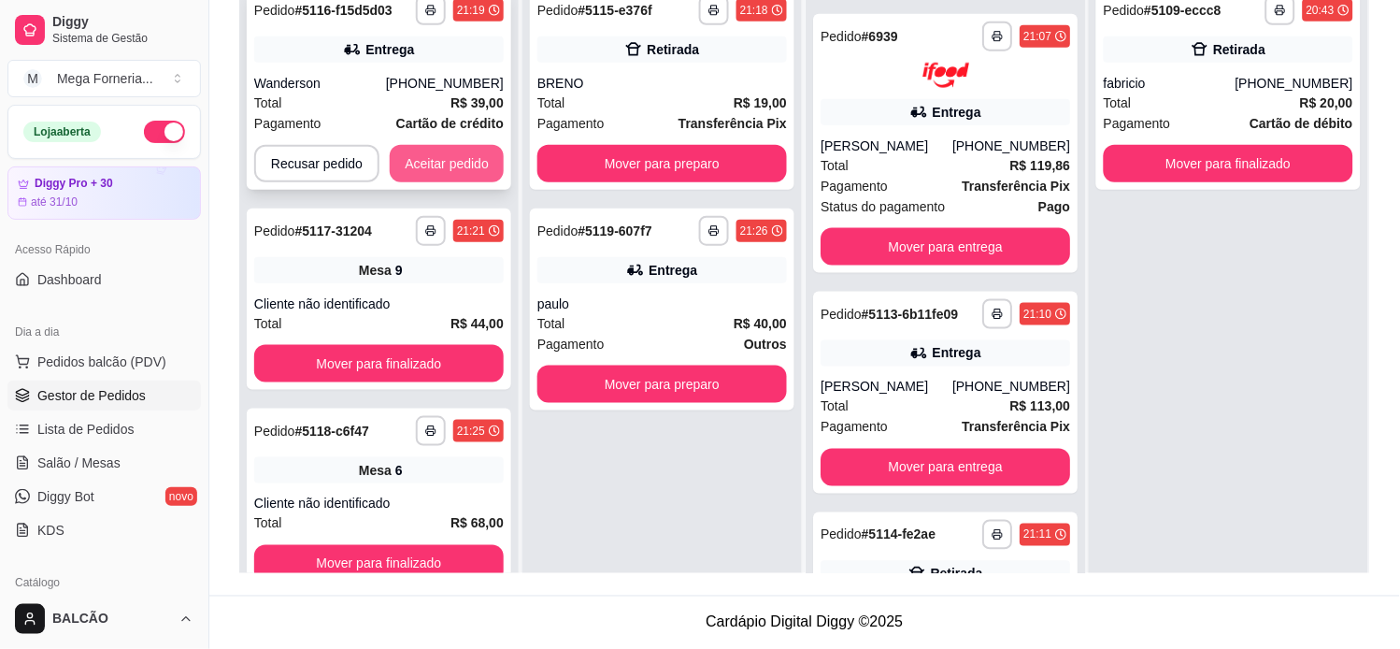
click at [460, 164] on button "Aceitar pedido" at bounding box center [447, 163] width 114 height 37
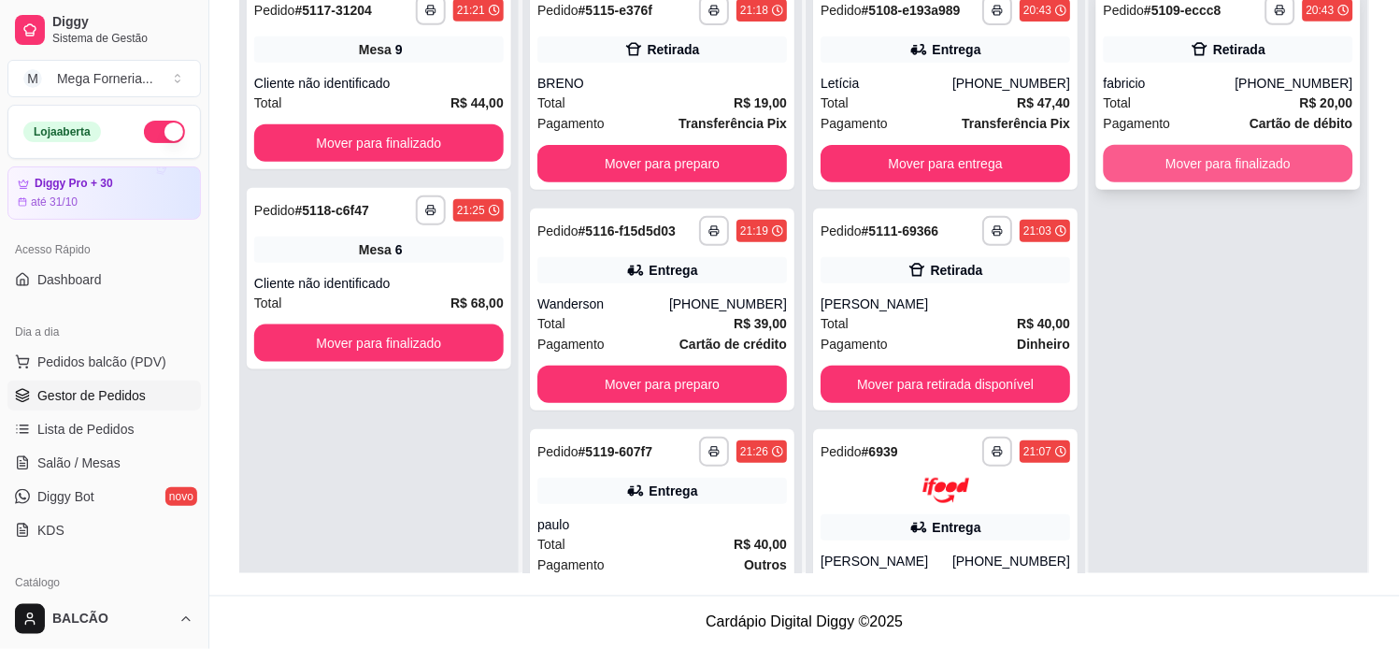
click at [1157, 160] on button "Mover para finalizado" at bounding box center [1229, 163] width 250 height 37
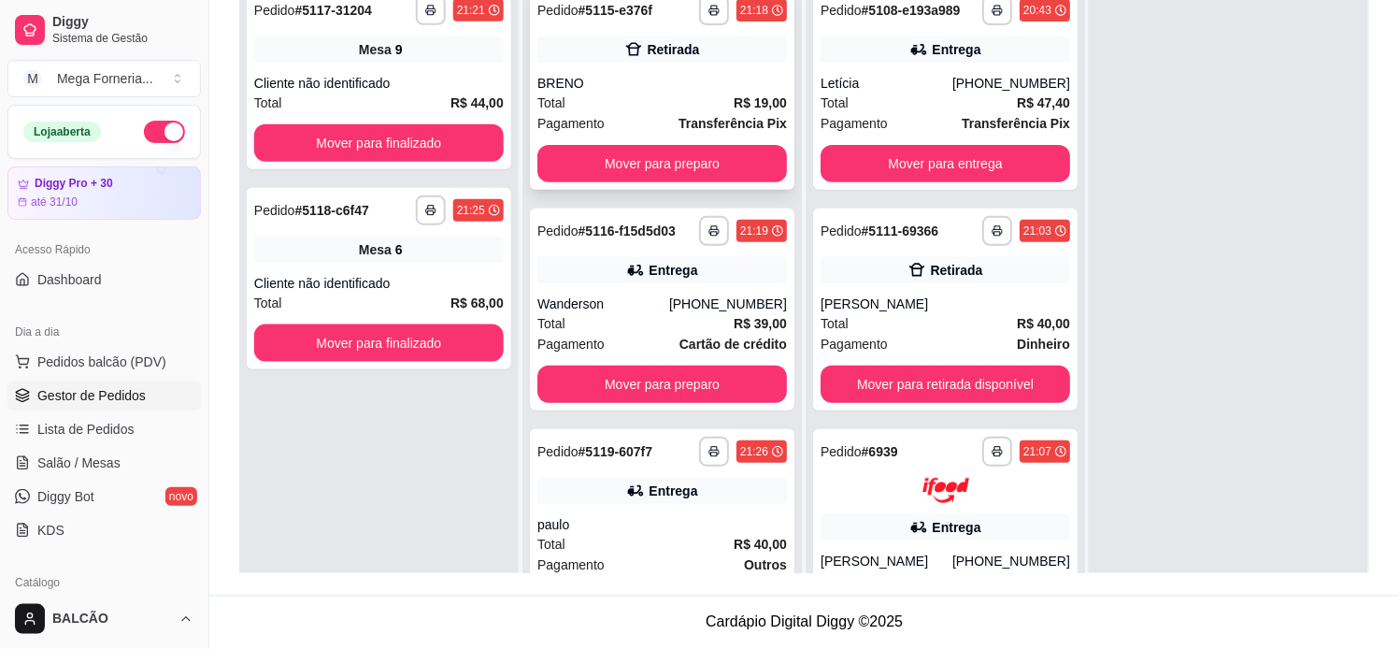
click at [660, 82] on div "BRENO" at bounding box center [662, 83] width 250 height 19
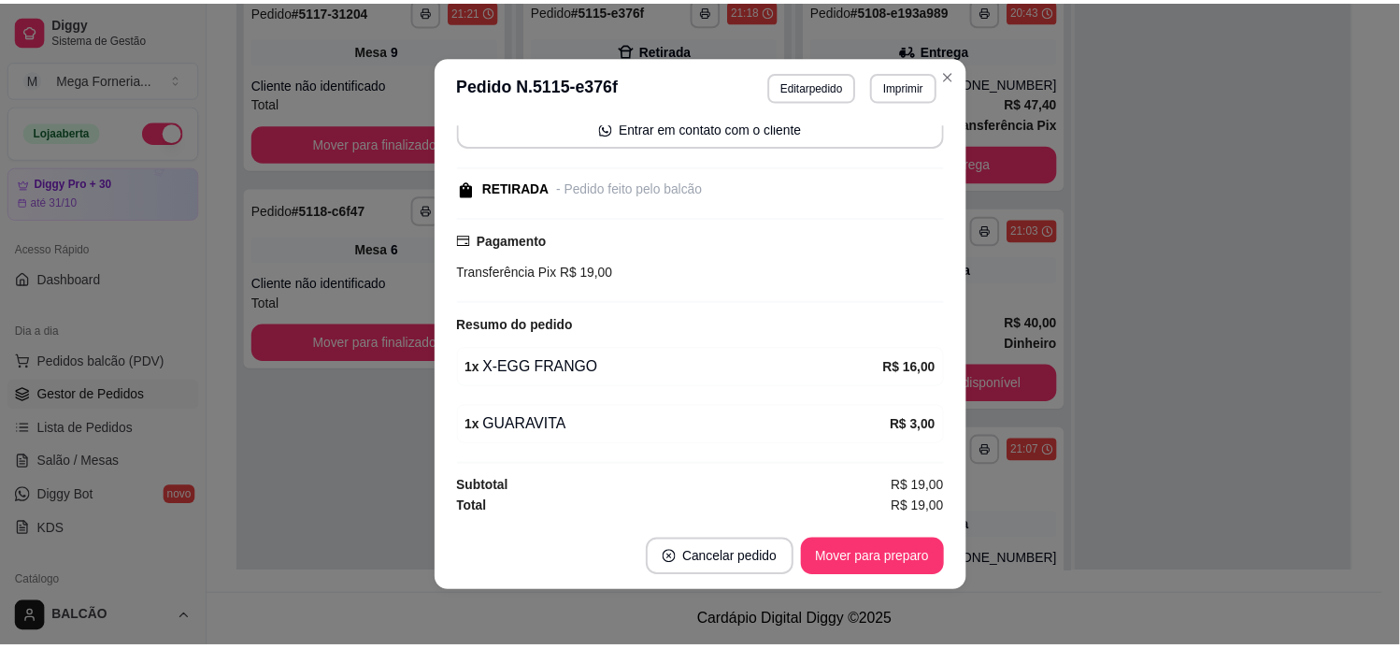
scroll to position [4, 0]
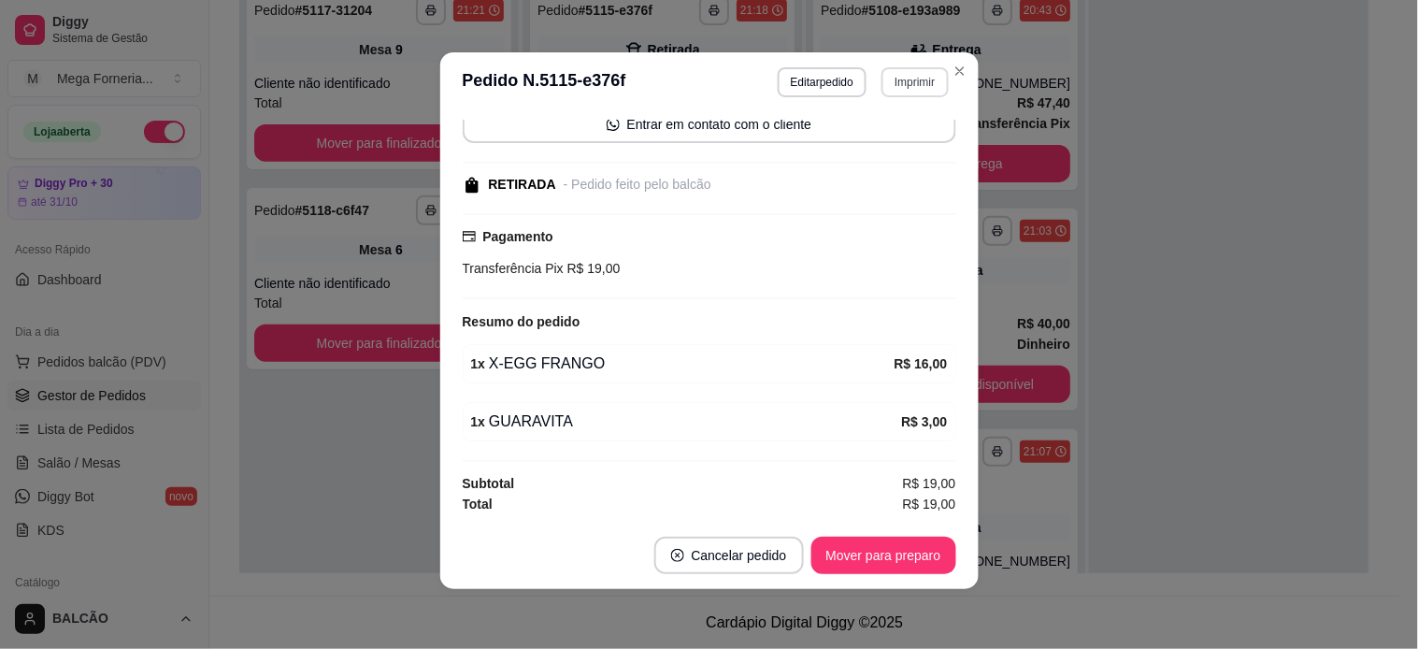
click at [888, 87] on button "Imprimir" at bounding box center [914, 82] width 66 height 30
click at [952, 75] on icon "Close" at bounding box center [959, 71] width 15 height 15
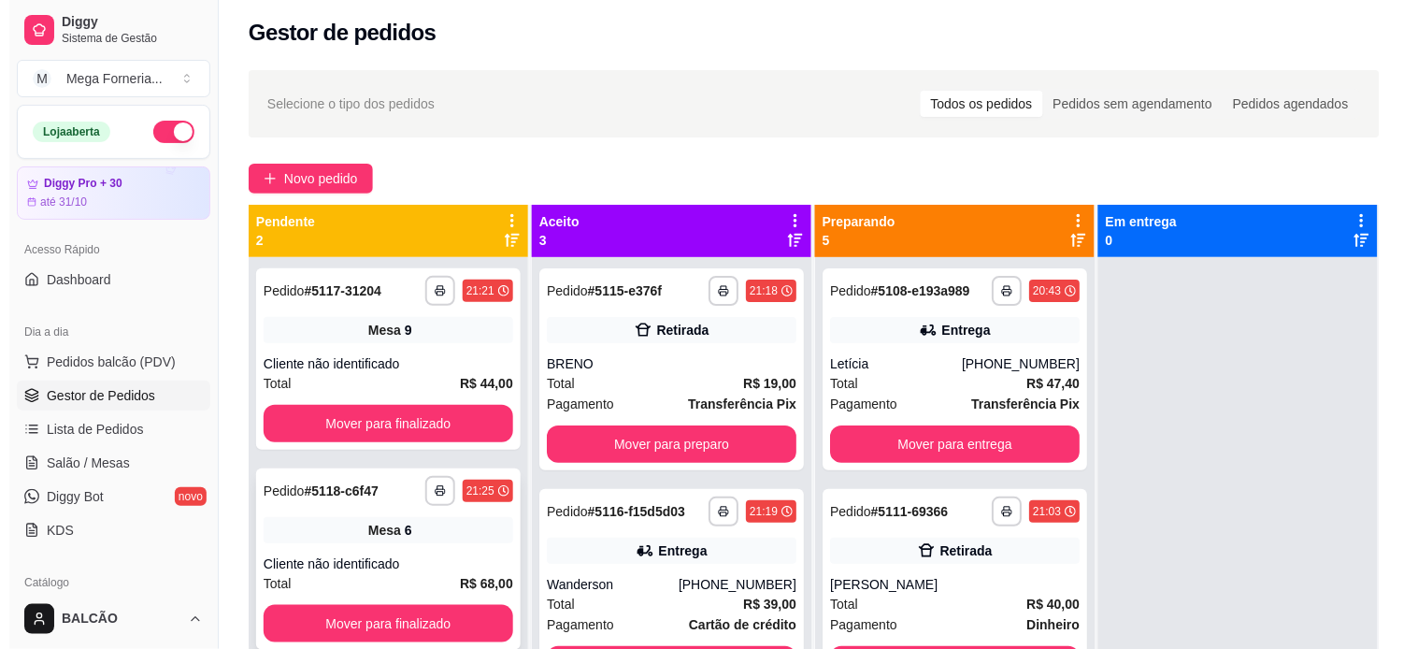
scroll to position [0, 0]
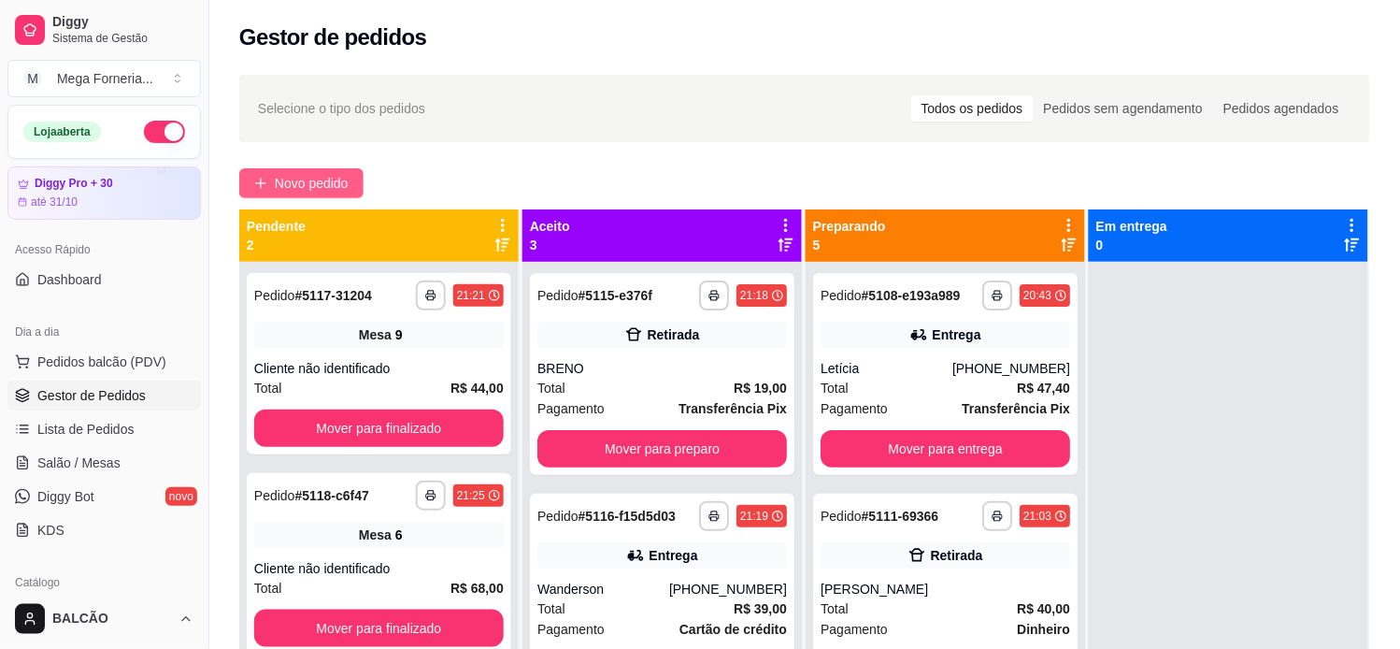
click at [329, 179] on span "Novo pedido" at bounding box center [312, 183] width 74 height 21
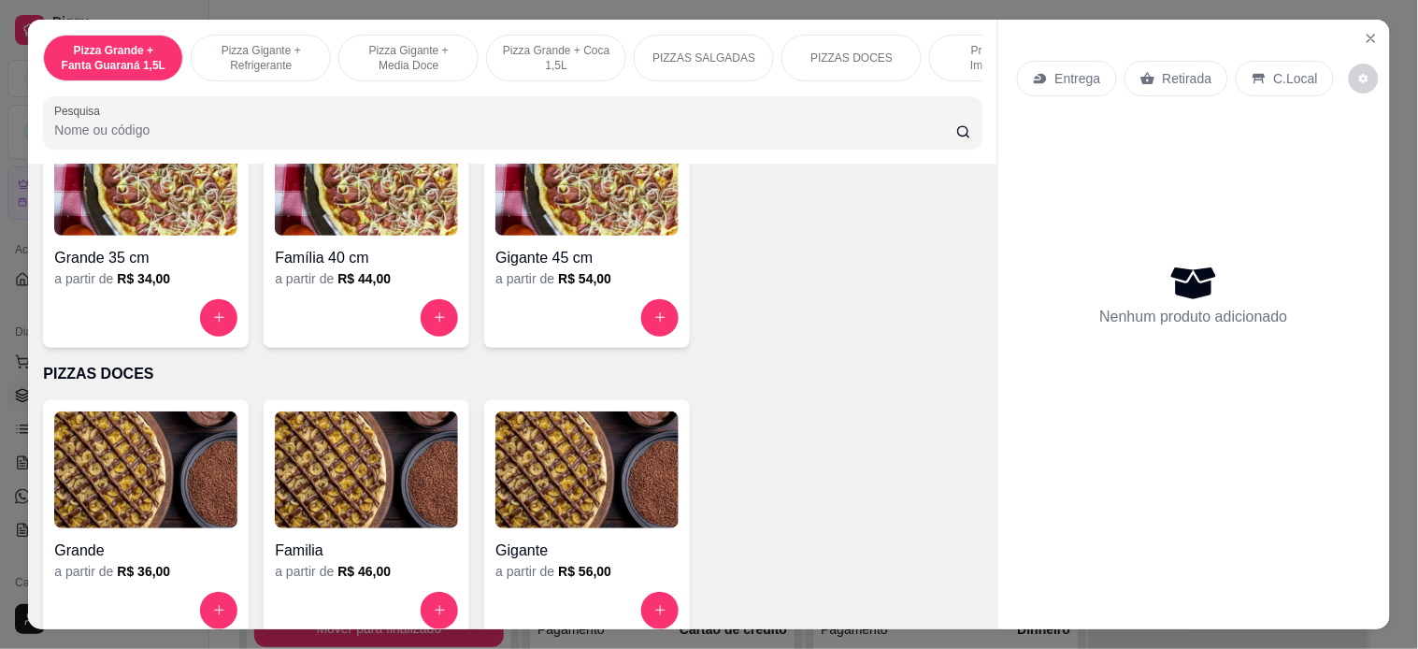
scroll to position [1350, 0]
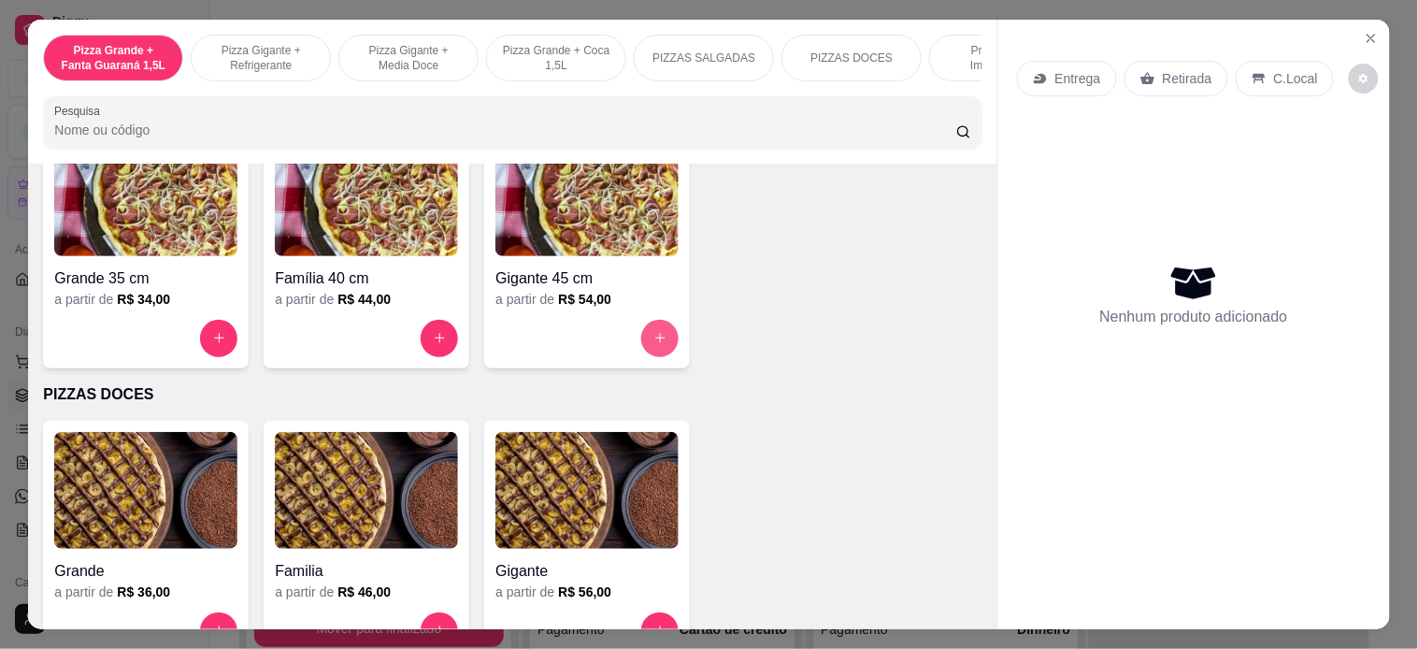
click at [655, 344] on icon "increase-product-quantity" at bounding box center [660, 339] width 10 height 10
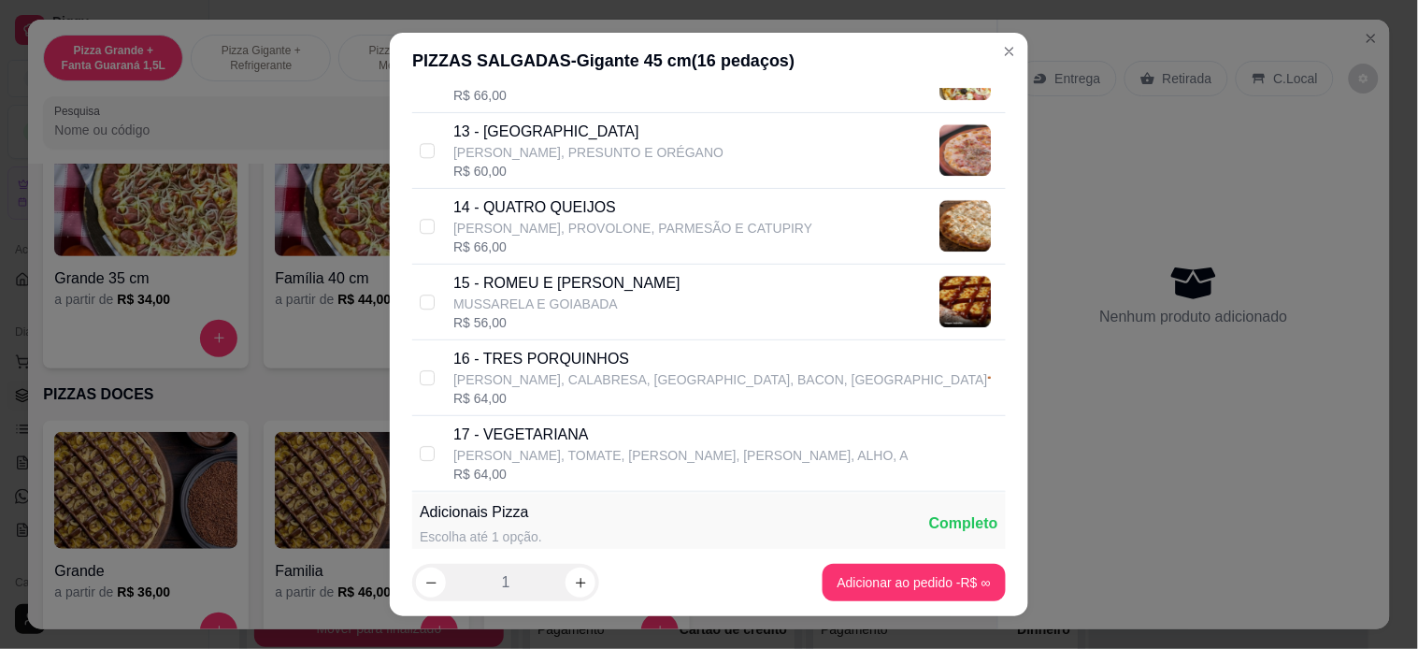
scroll to position [1453, 0]
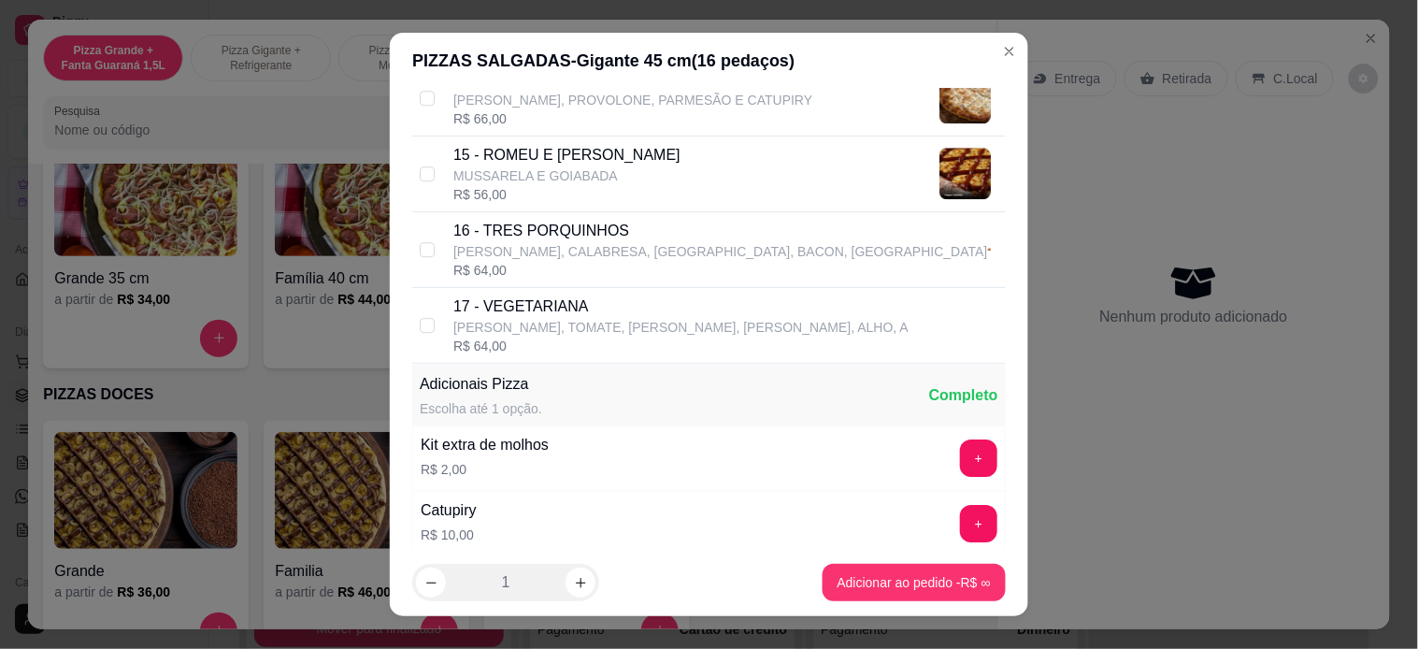
click at [536, 230] on p "16 - TRES PORQUINHOS" at bounding box center [720, 231] width 535 height 22
checkbox input "true"
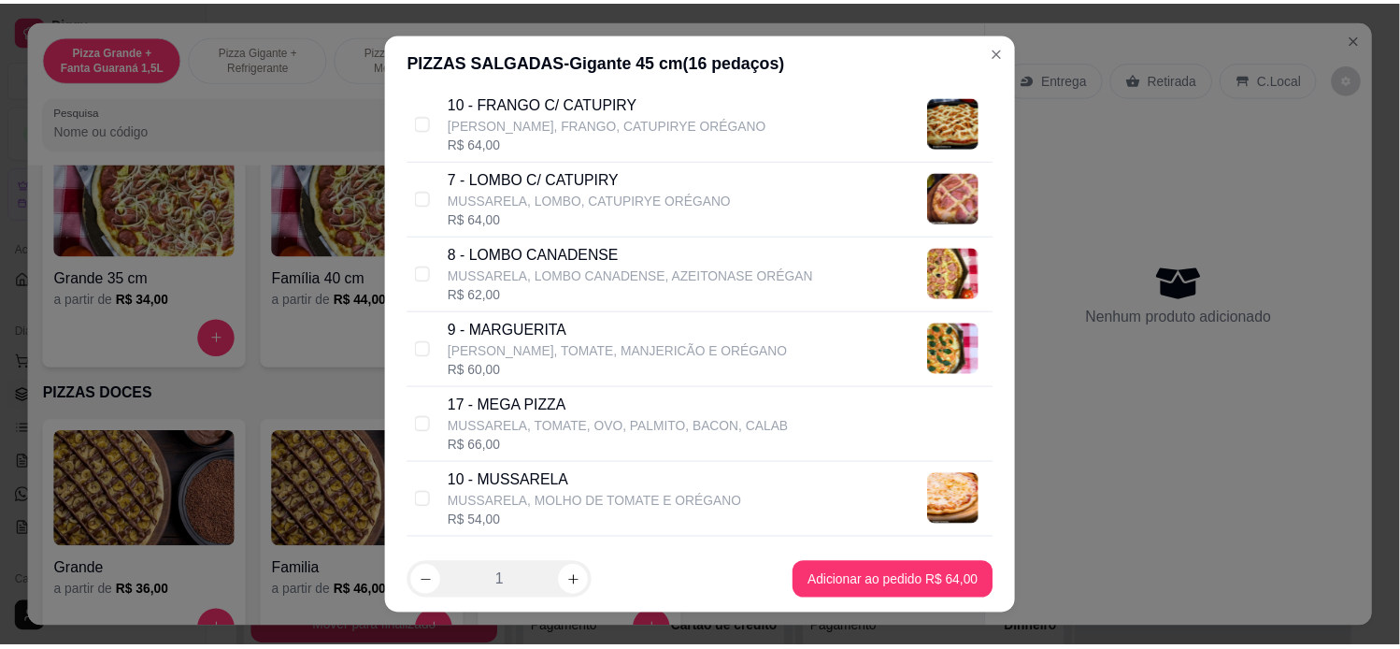
scroll to position [726, 0]
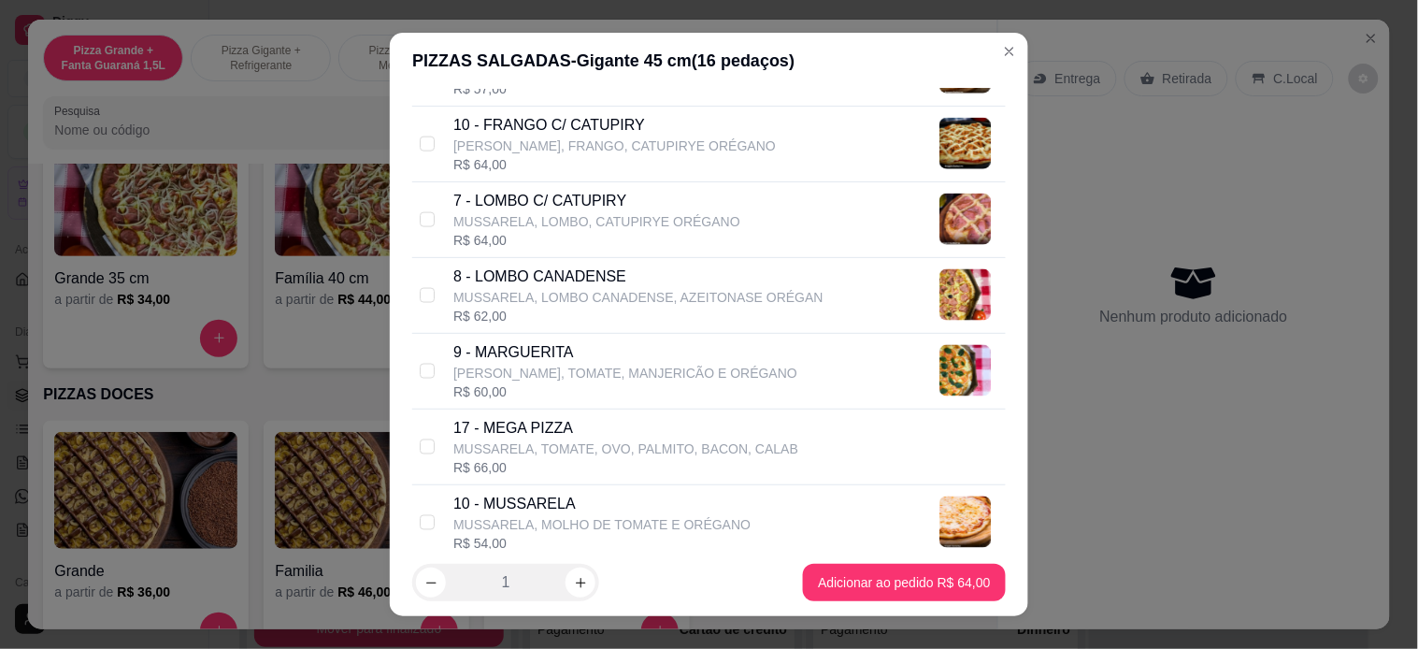
click at [538, 156] on div "R$ 64,00" at bounding box center [614, 164] width 322 height 19
checkbox input "true"
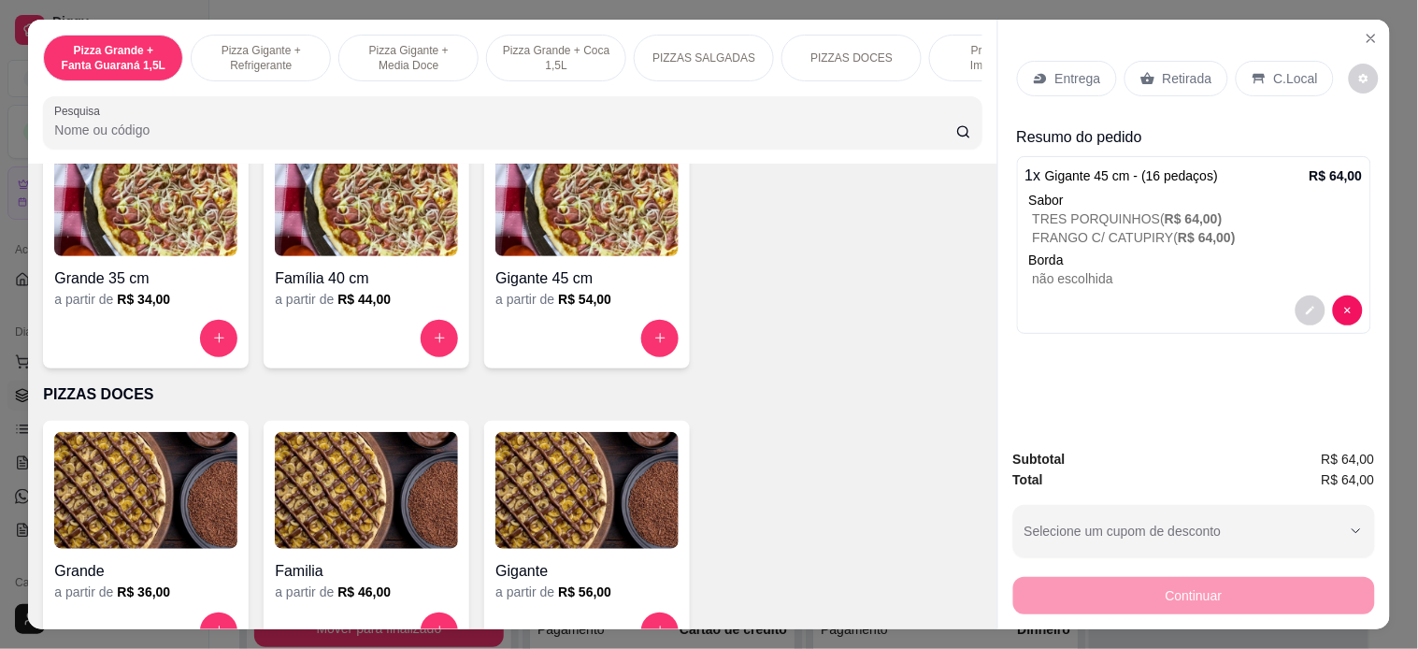
click at [1179, 61] on div "Retirada" at bounding box center [1176, 79] width 104 height 36
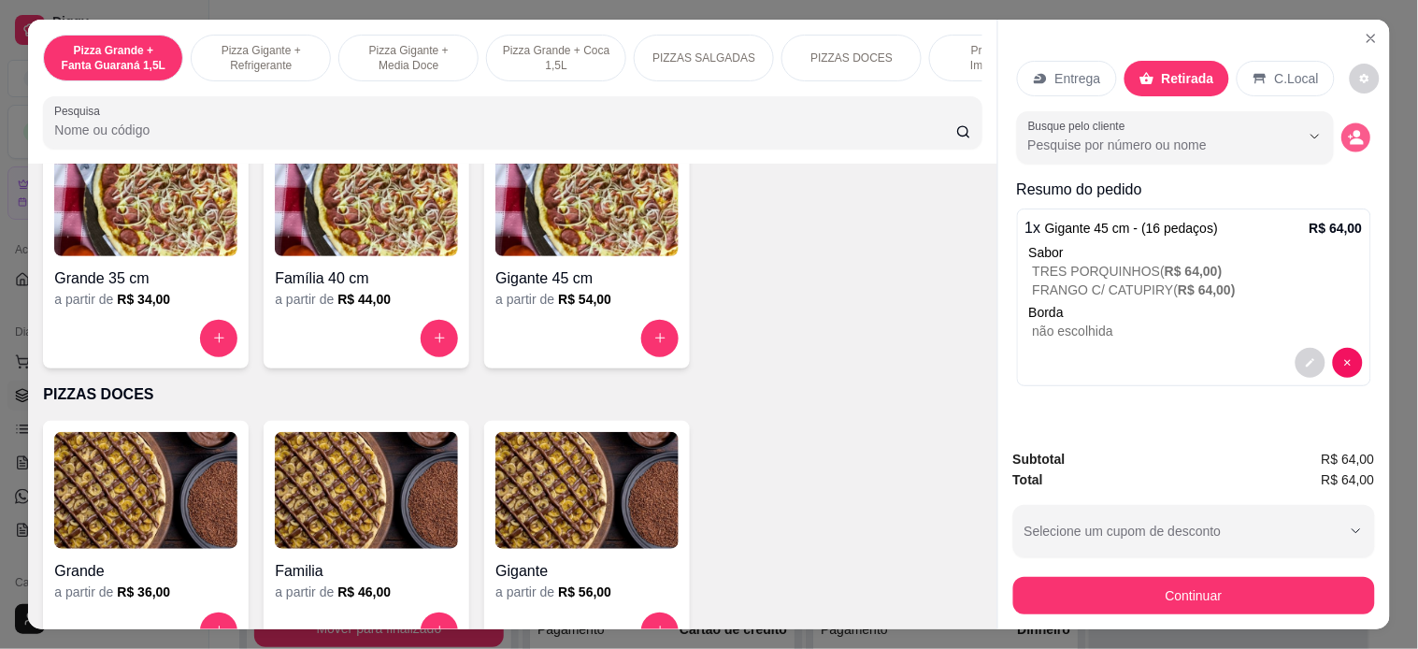
click at [1348, 129] on icon "decrease-product-quantity" at bounding box center [1356, 137] width 16 height 16
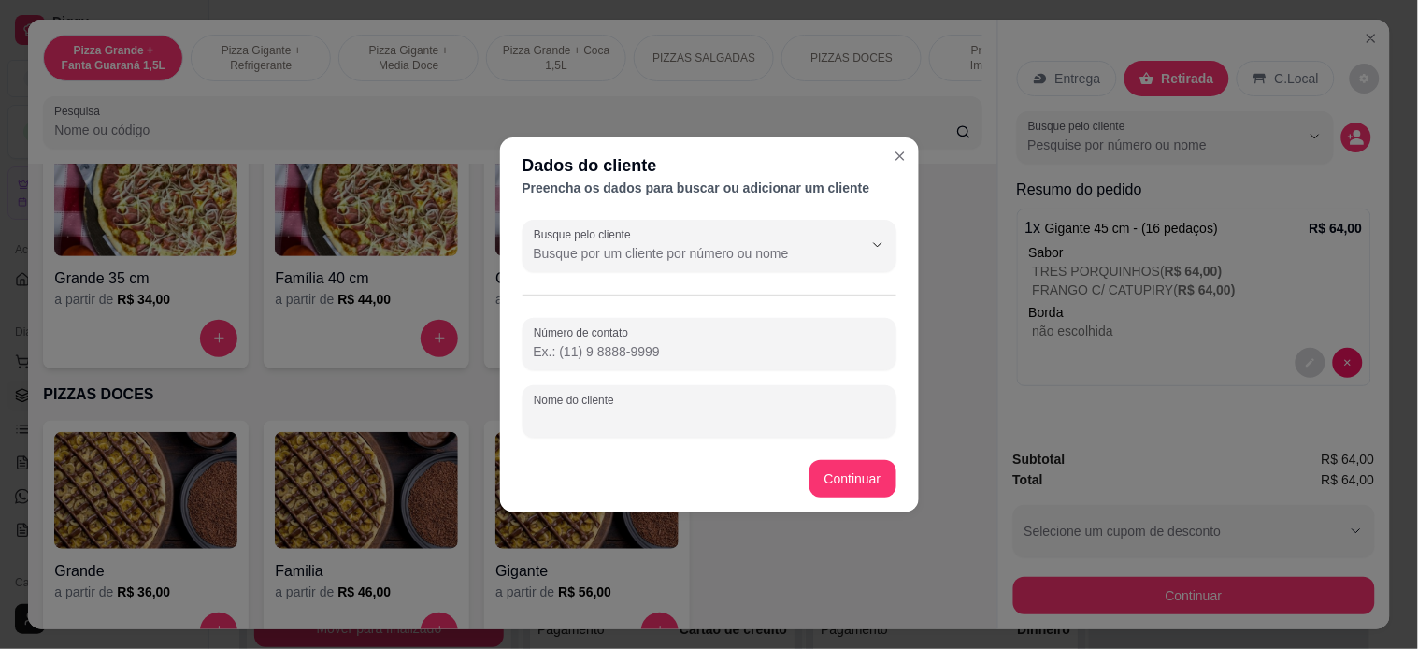
click at [669, 409] on input "Nome do cliente" at bounding box center [709, 418] width 351 height 19
type input "P"
type input "[PERSON_NAME]"
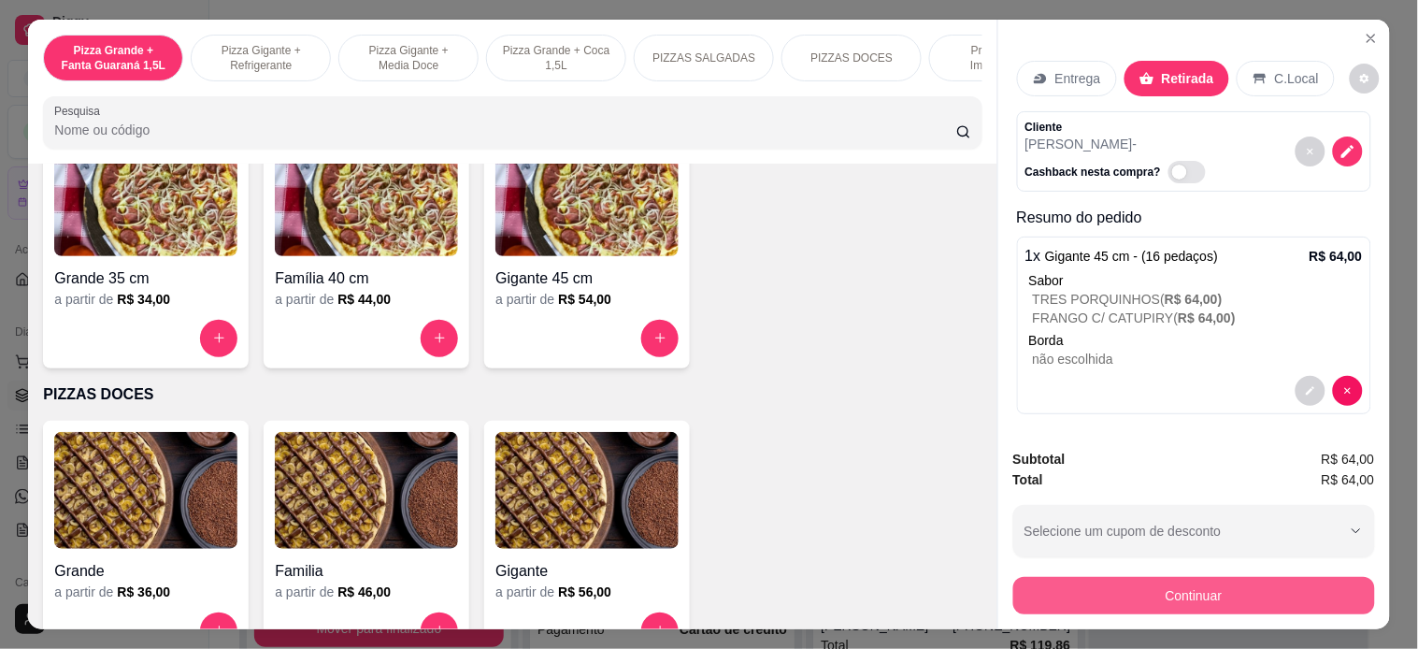
click at [1197, 580] on button "Continuar" at bounding box center [1194, 595] width 362 height 37
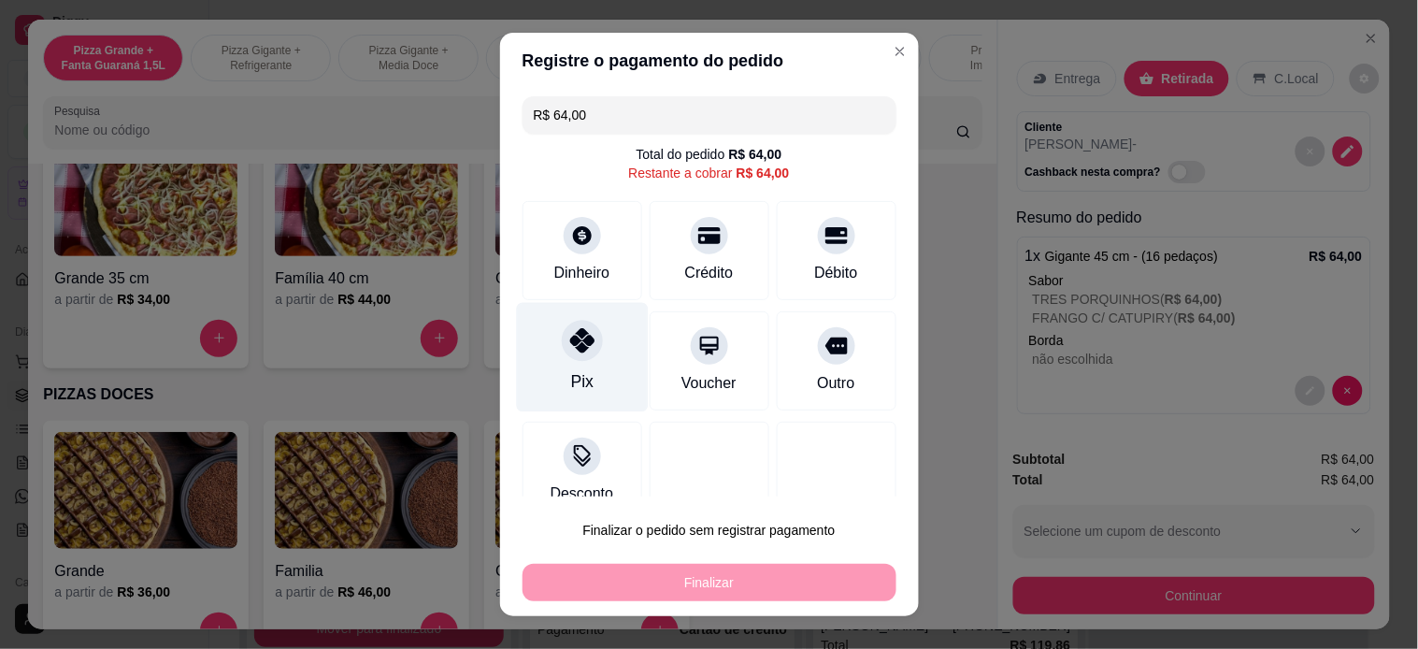
click at [580, 337] on div at bounding box center [582, 340] width 41 height 41
type input "R$ 0,00"
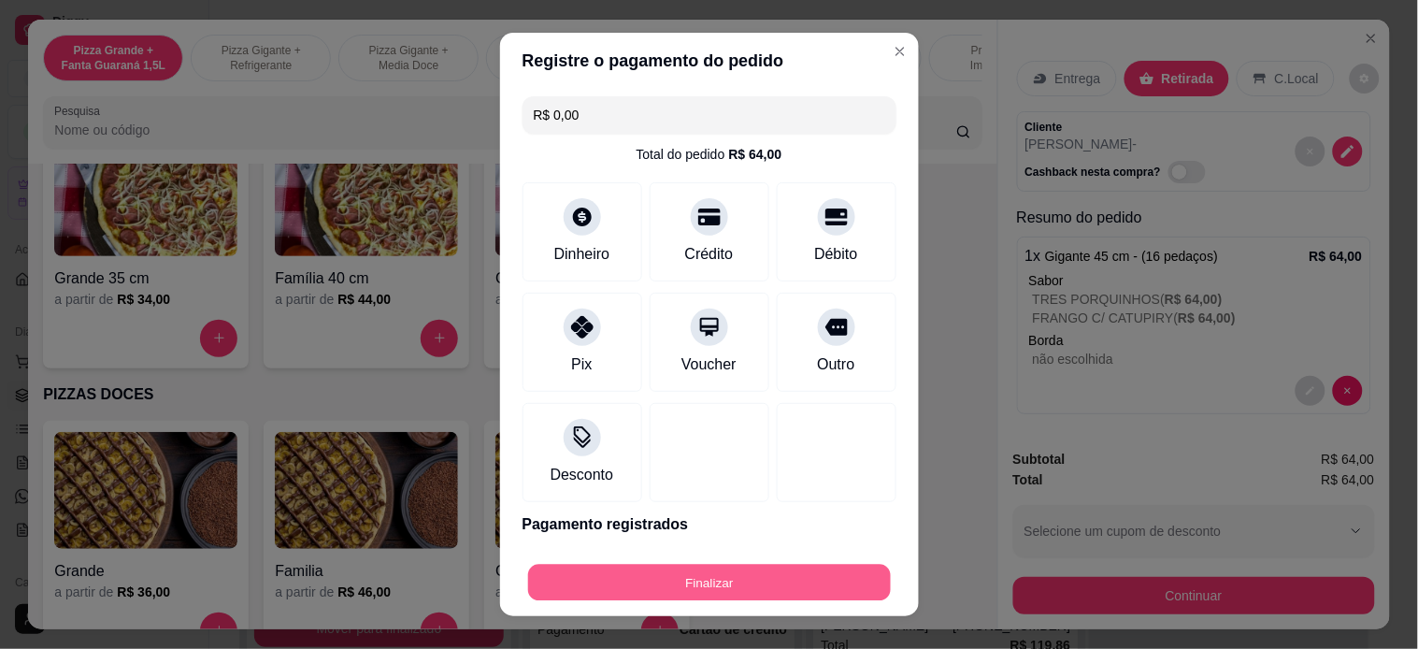
click at [667, 590] on button "Finalizar" at bounding box center [709, 582] width 363 height 36
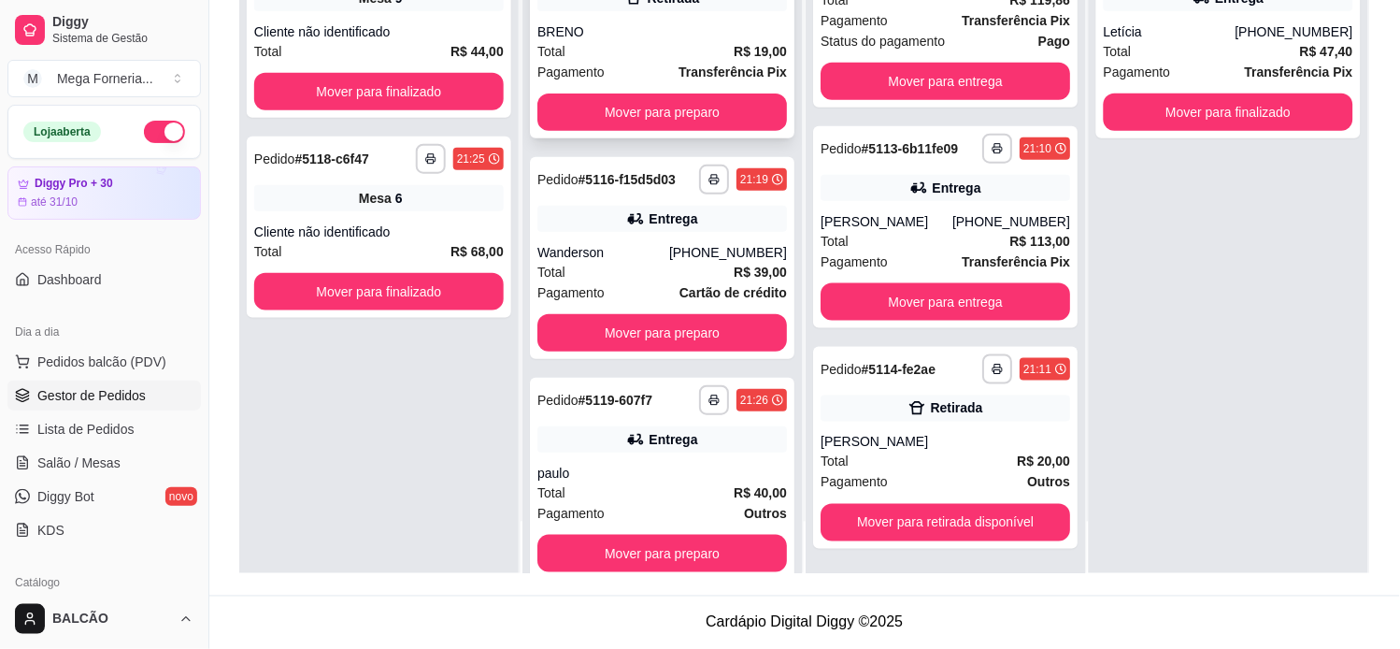
click at [648, 35] on div "BRENO" at bounding box center [662, 31] width 250 height 19
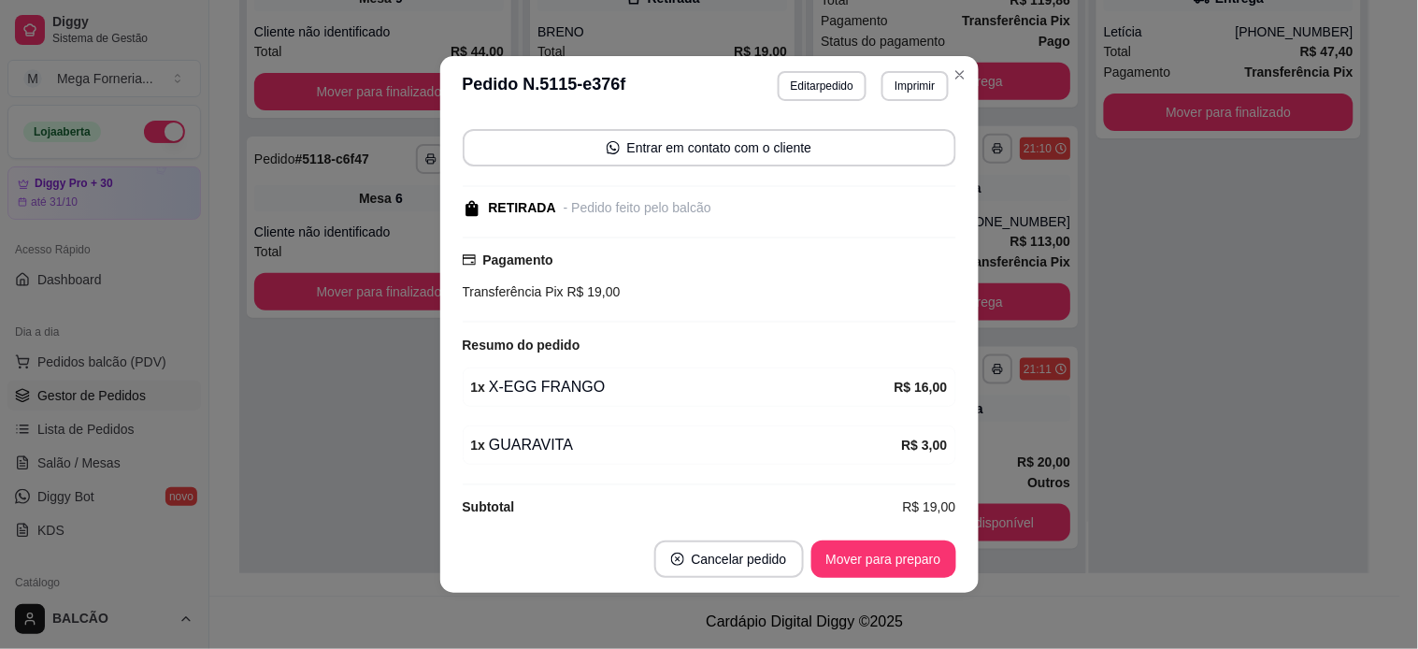
scroll to position [190, 0]
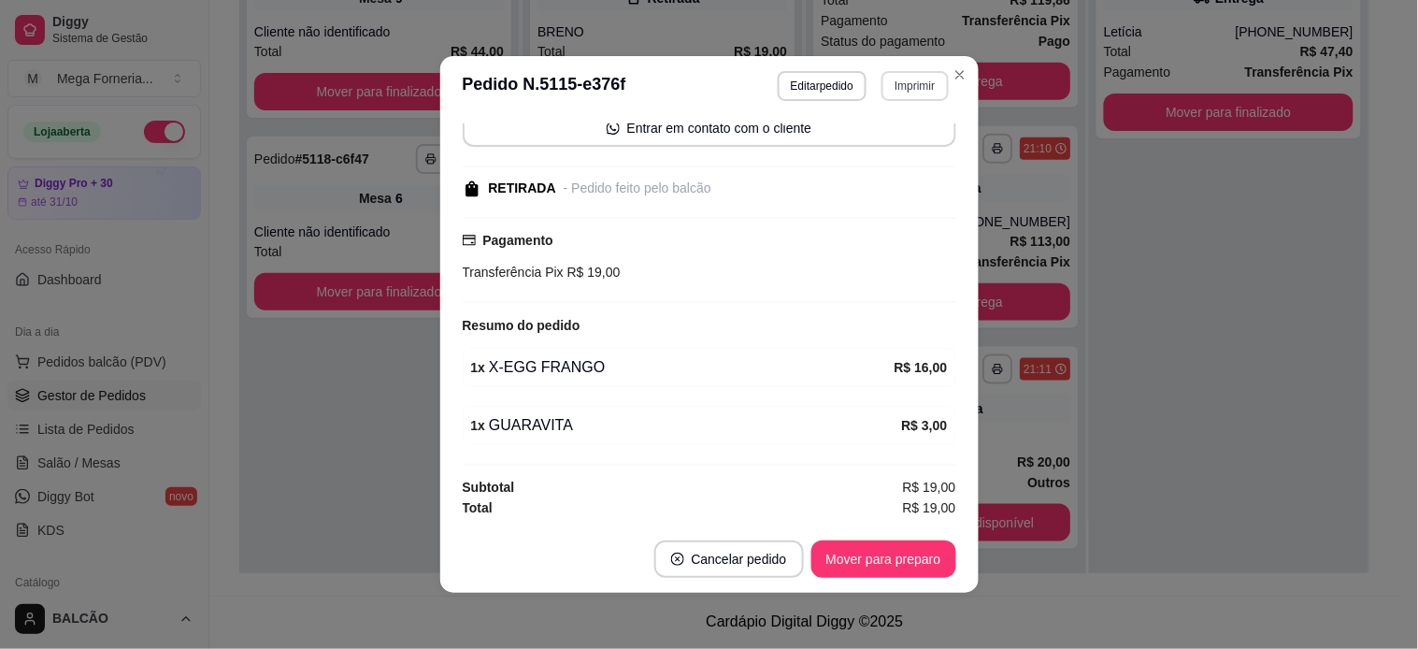
click at [901, 88] on button "Imprimir" at bounding box center [914, 86] width 66 height 30
click at [888, 153] on button "IMPRESSORA" at bounding box center [874, 152] width 136 height 30
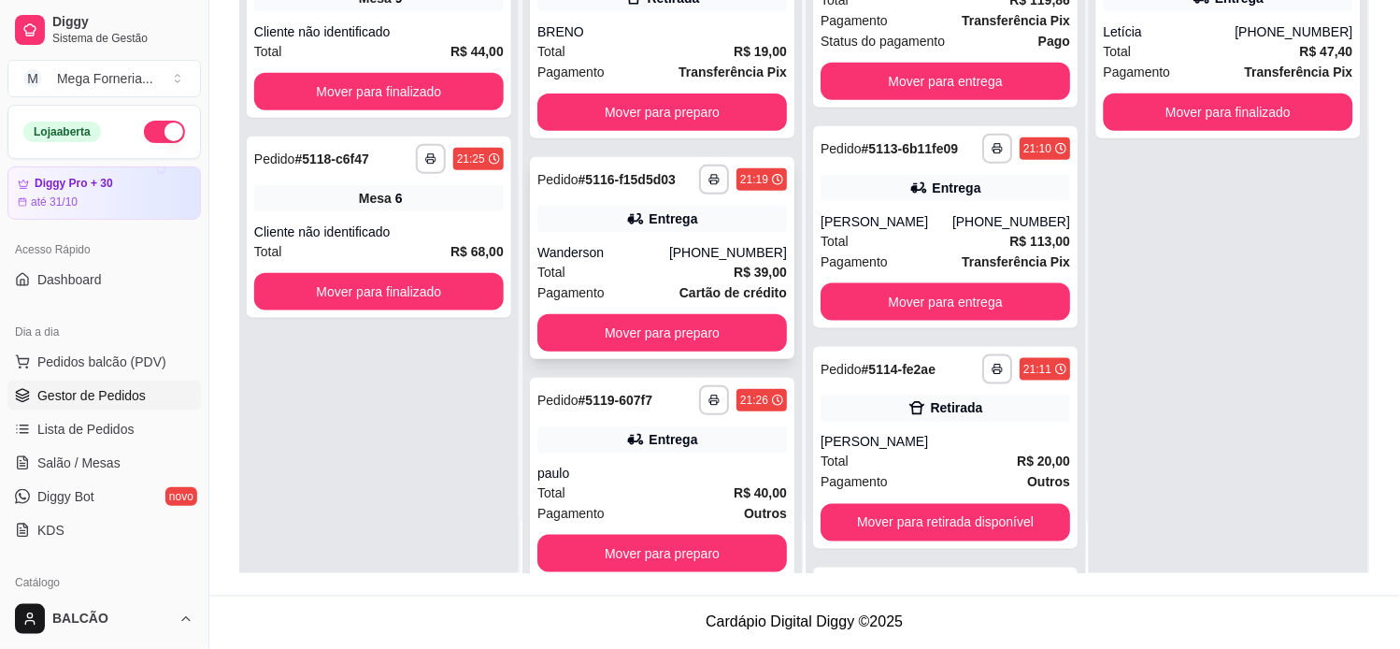
click at [706, 227] on div "Entrega" at bounding box center [662, 219] width 250 height 26
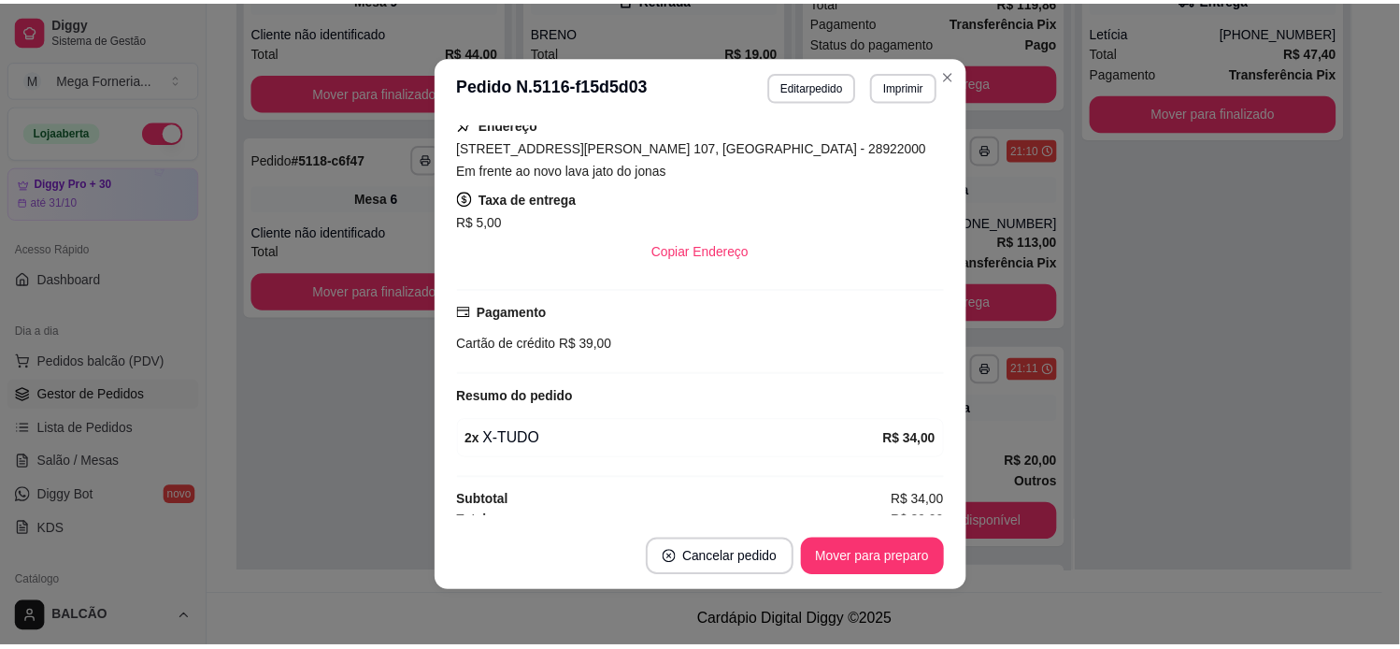
scroll to position [447, 0]
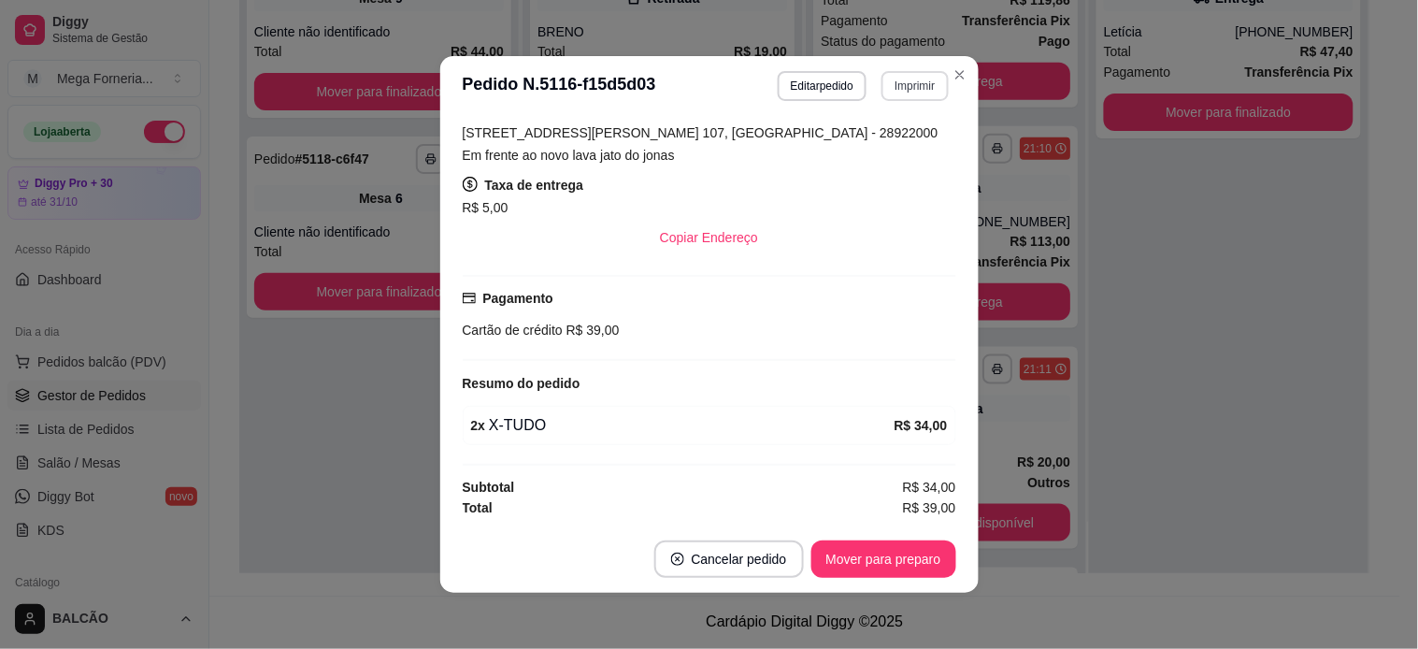
click at [885, 81] on button "Imprimir" at bounding box center [914, 86] width 66 height 30
click at [899, 146] on button "IMPRESSORA" at bounding box center [875, 153] width 136 height 30
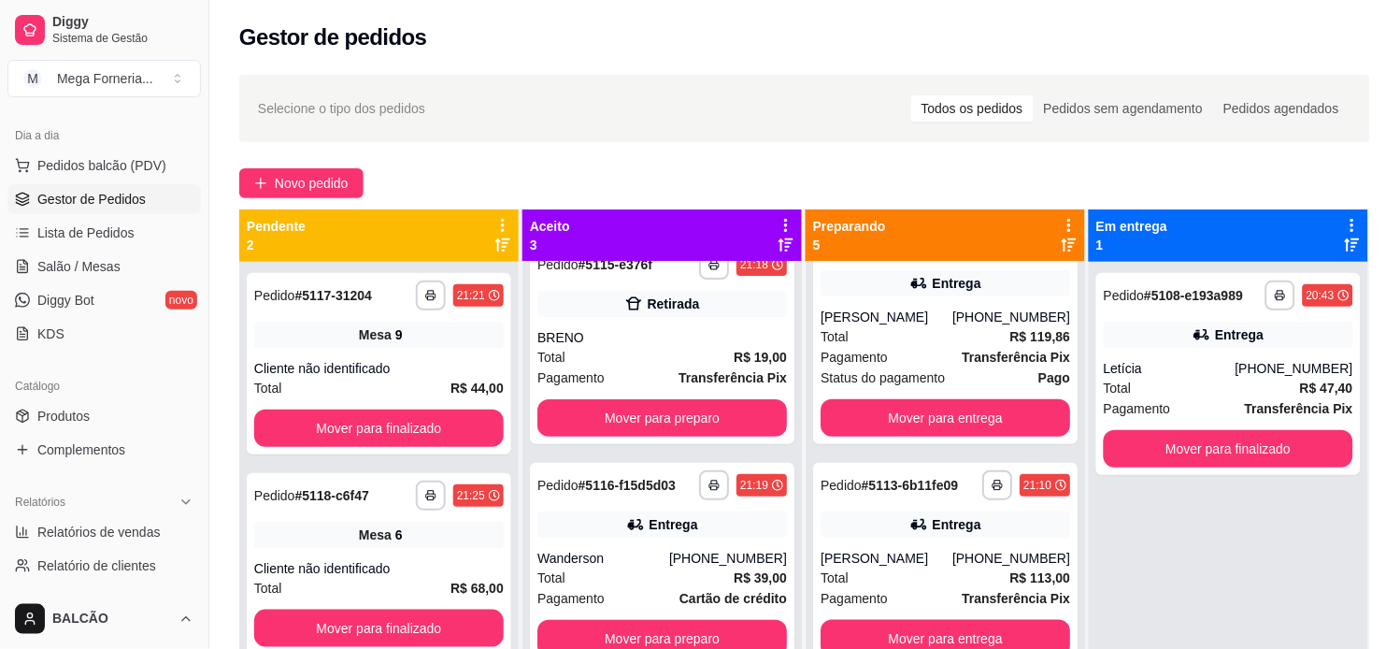
scroll to position [207, 0]
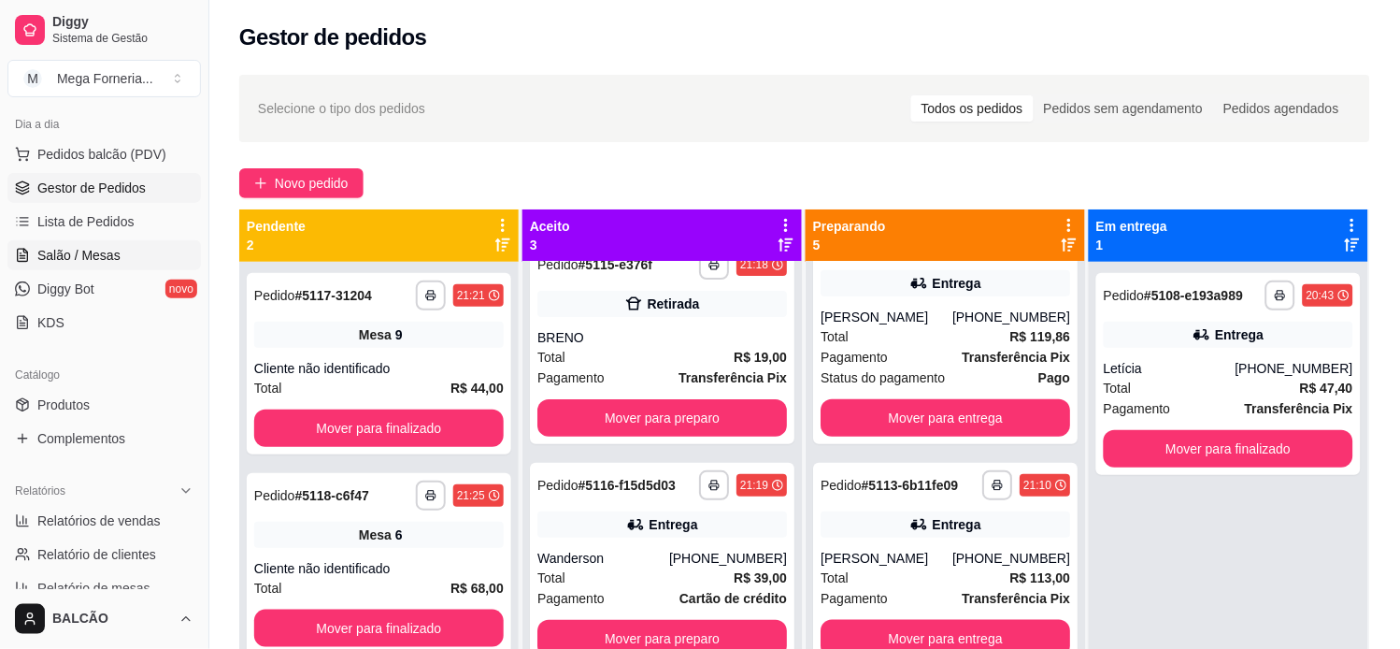
click at [75, 262] on span "Salão / Mesas" at bounding box center [78, 255] width 83 height 19
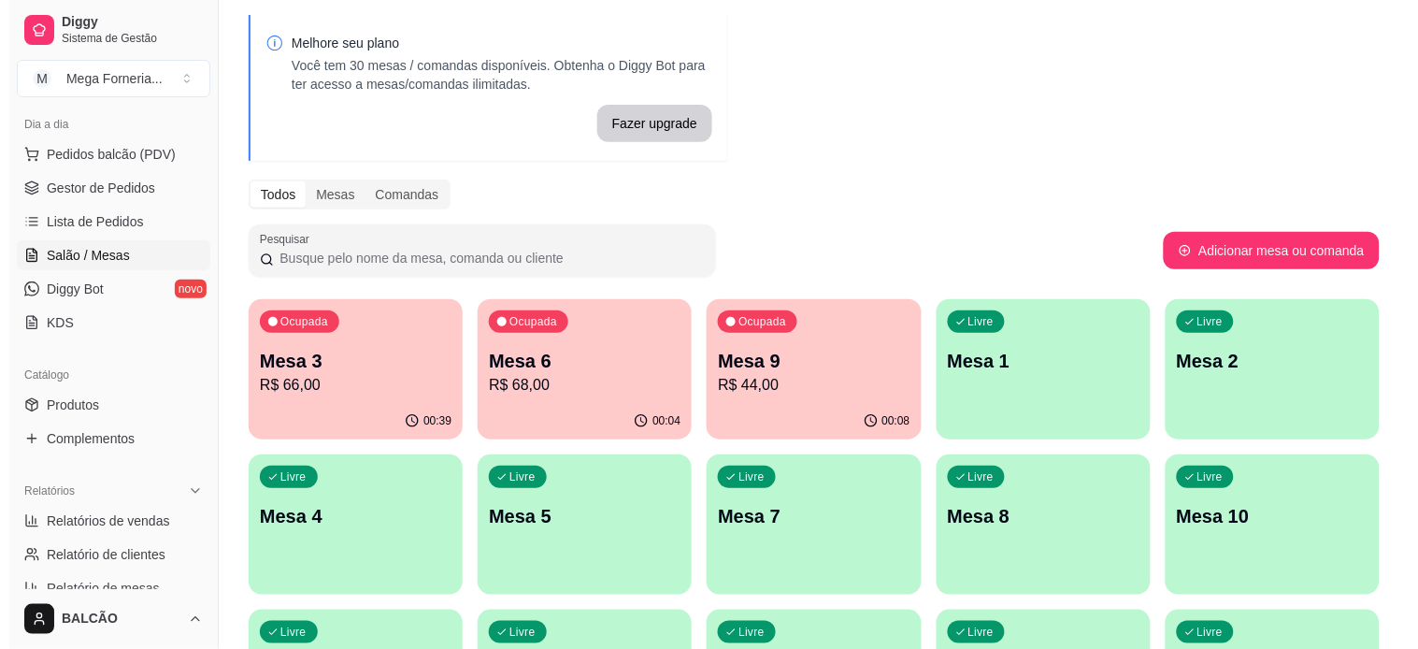
scroll to position [104, 0]
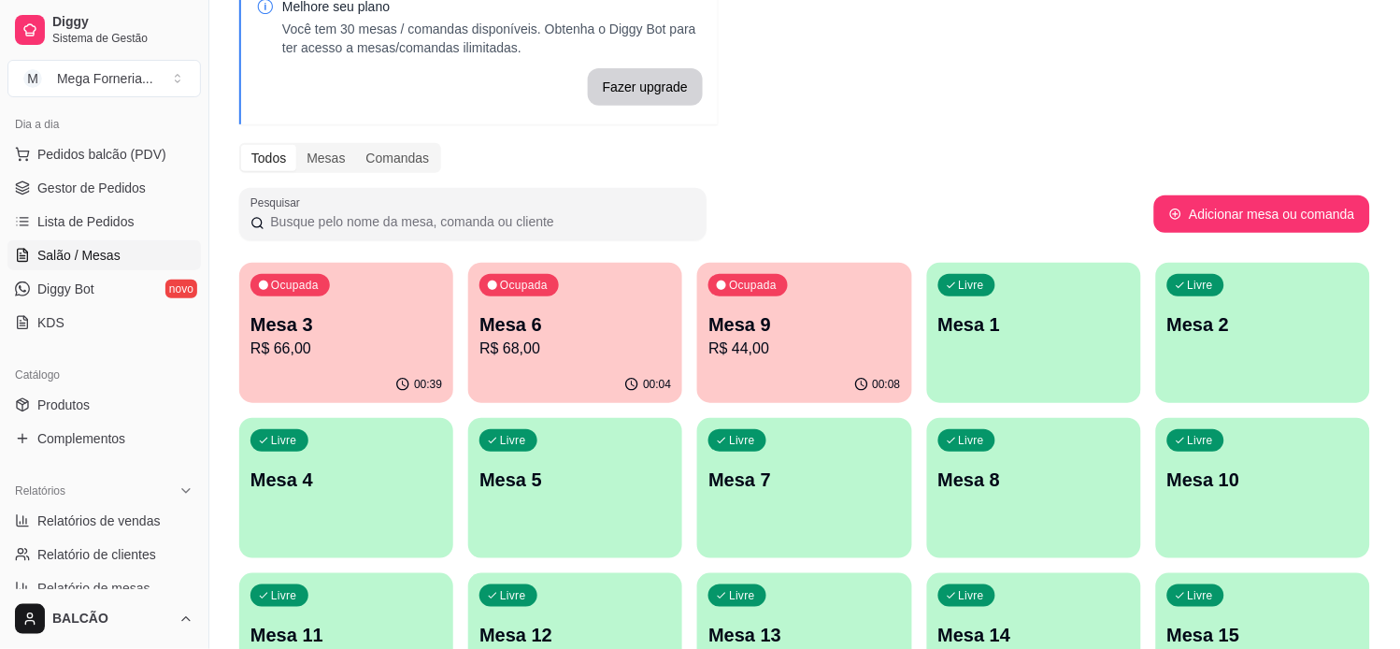
click at [1087, 315] on p "Mesa 1" at bounding box center [1034, 324] width 192 height 26
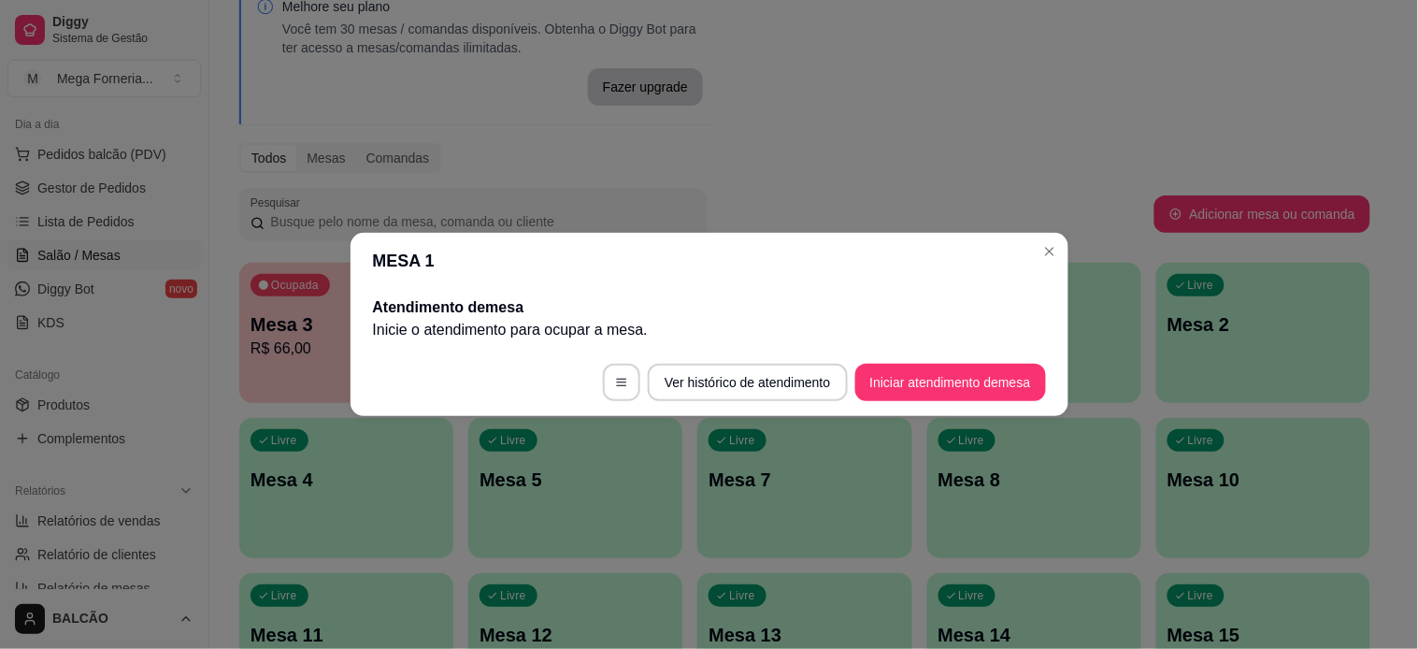
click at [951, 394] on button "Iniciar atendimento de mesa" at bounding box center [950, 382] width 191 height 37
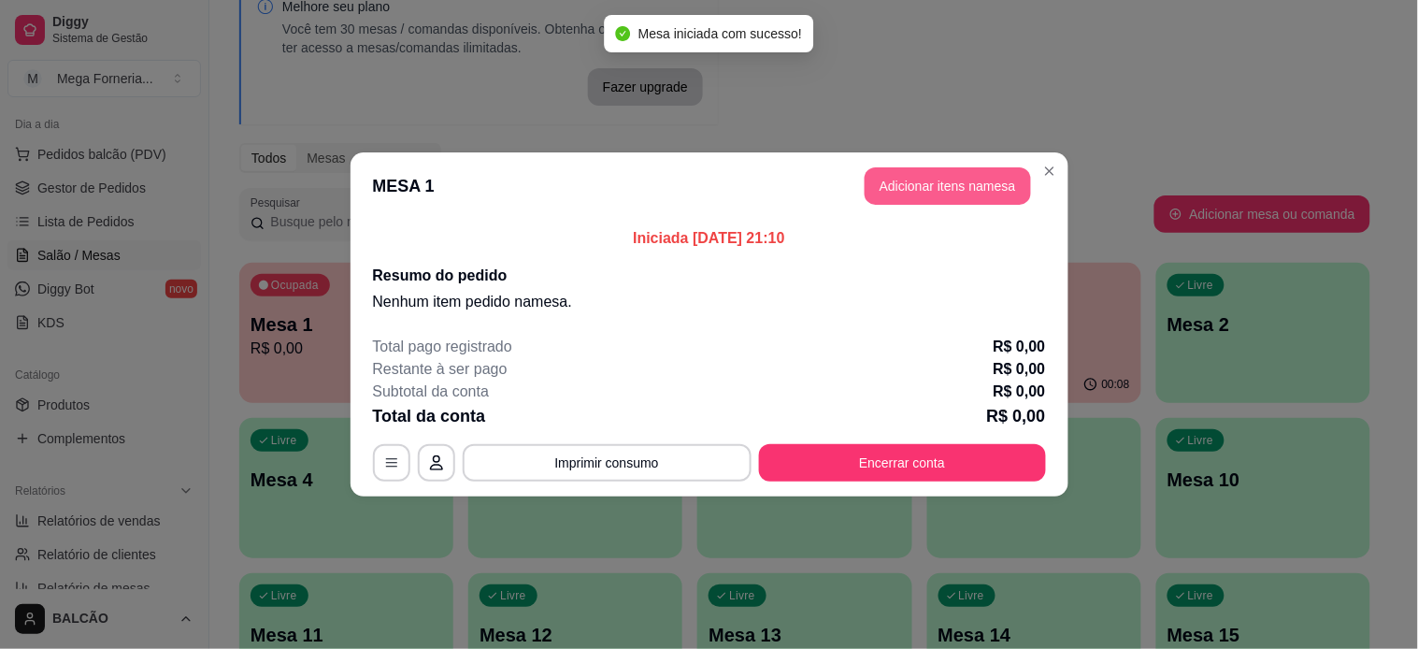
click at [954, 190] on button "Adicionar itens na mesa" at bounding box center [947, 185] width 166 height 37
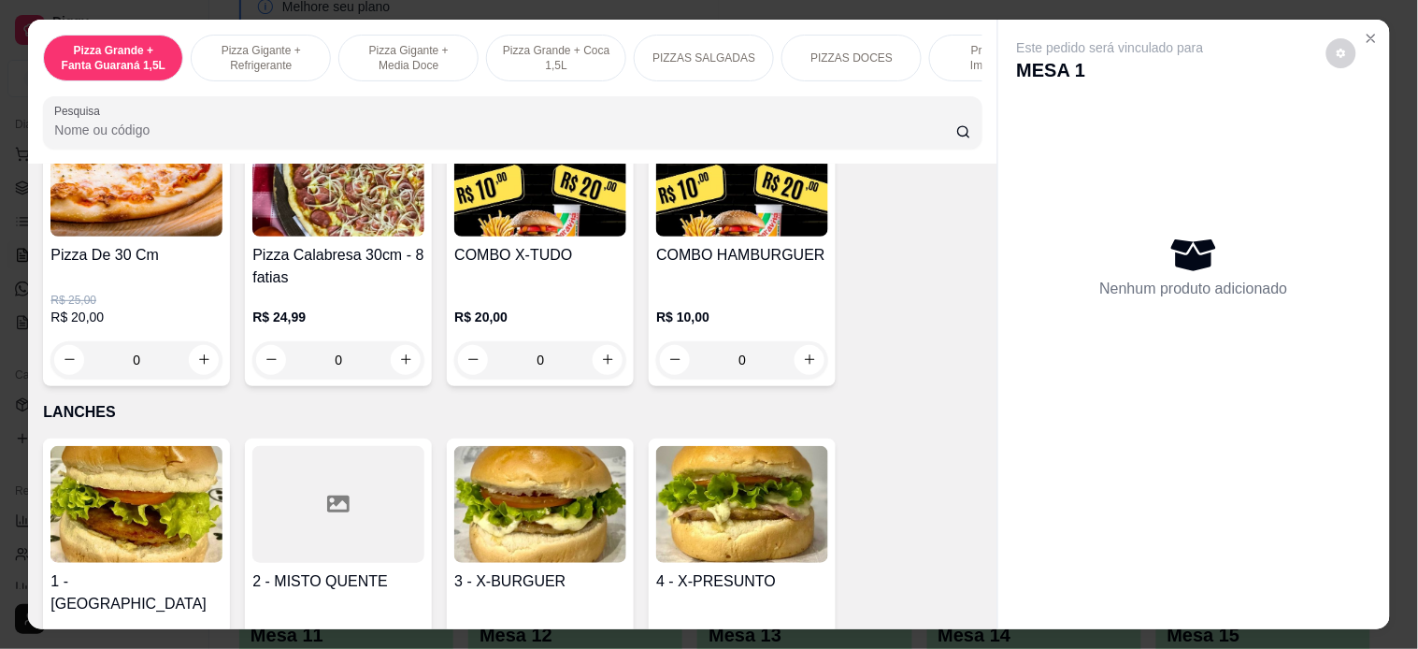
scroll to position [1973, 0]
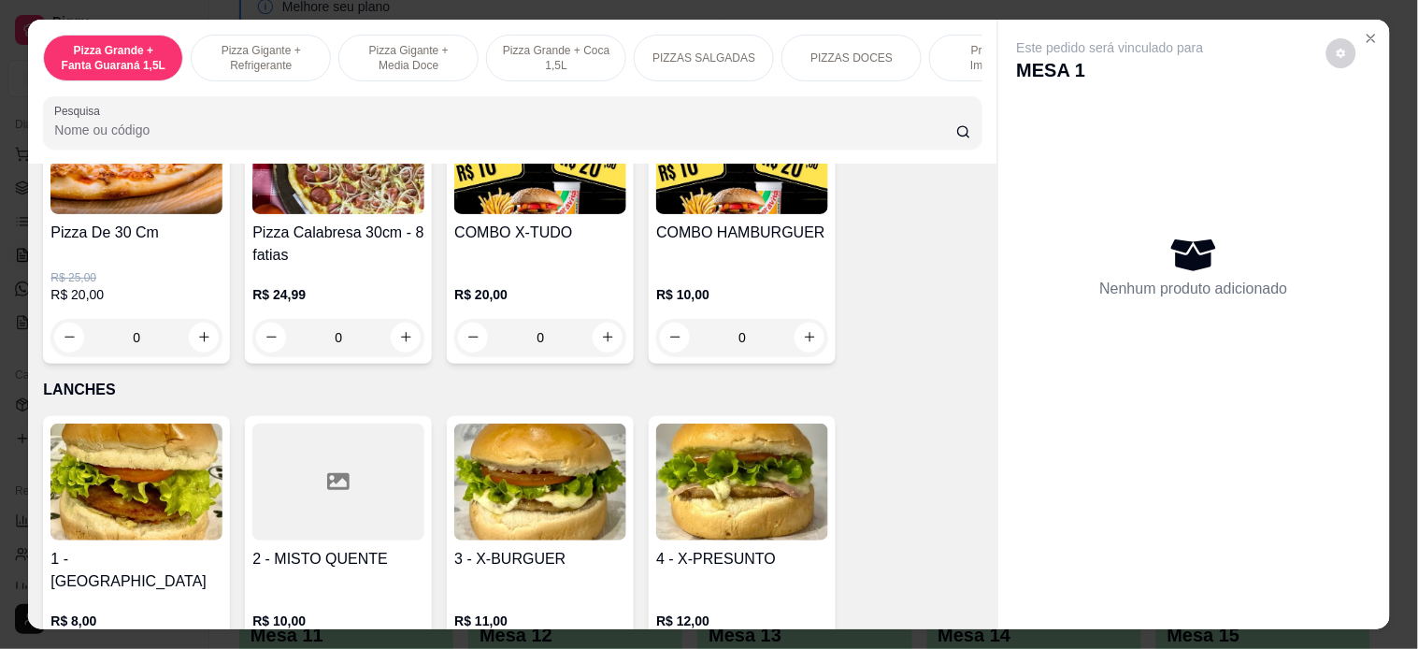
click at [203, 340] on div "0" at bounding box center [136, 337] width 172 height 37
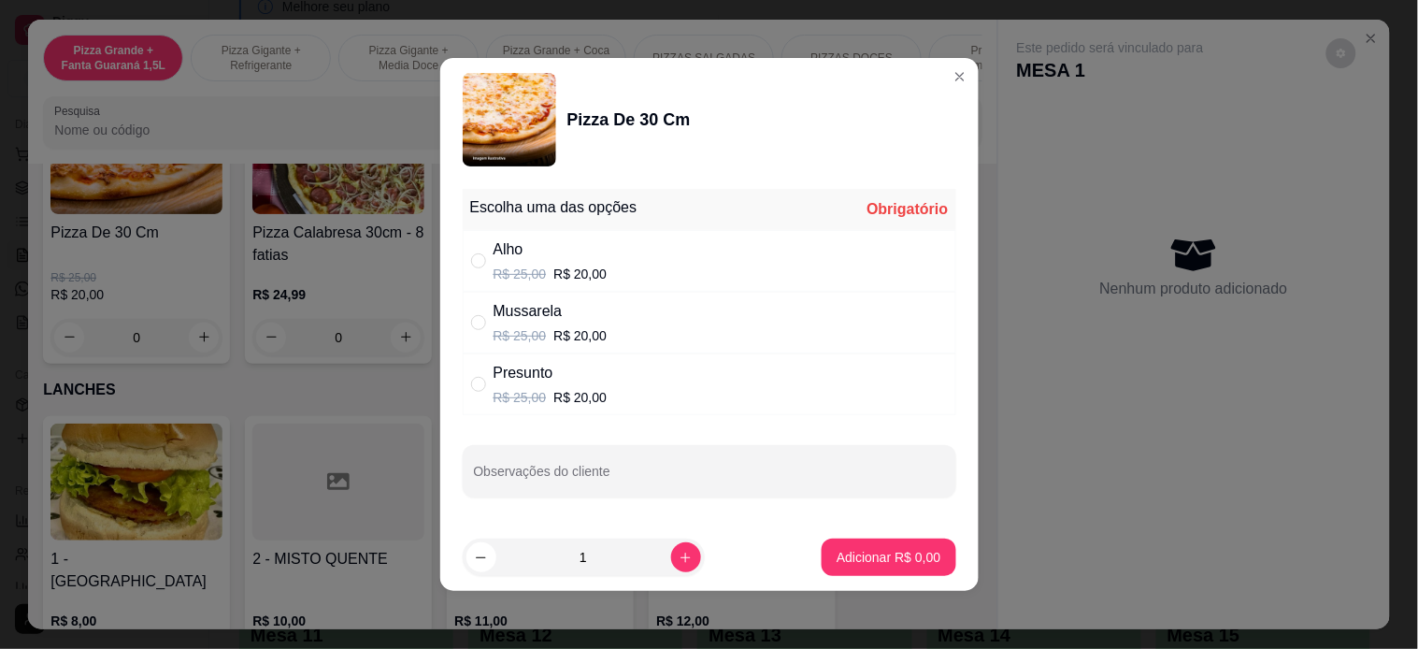
click at [650, 402] on div "Presunto R$ 25,00 R$ 20,00" at bounding box center [709, 384] width 493 height 62
radio input "true"
click at [872, 574] on button "Adicionar R$ 20,00" at bounding box center [884, 556] width 141 height 37
type input "1"
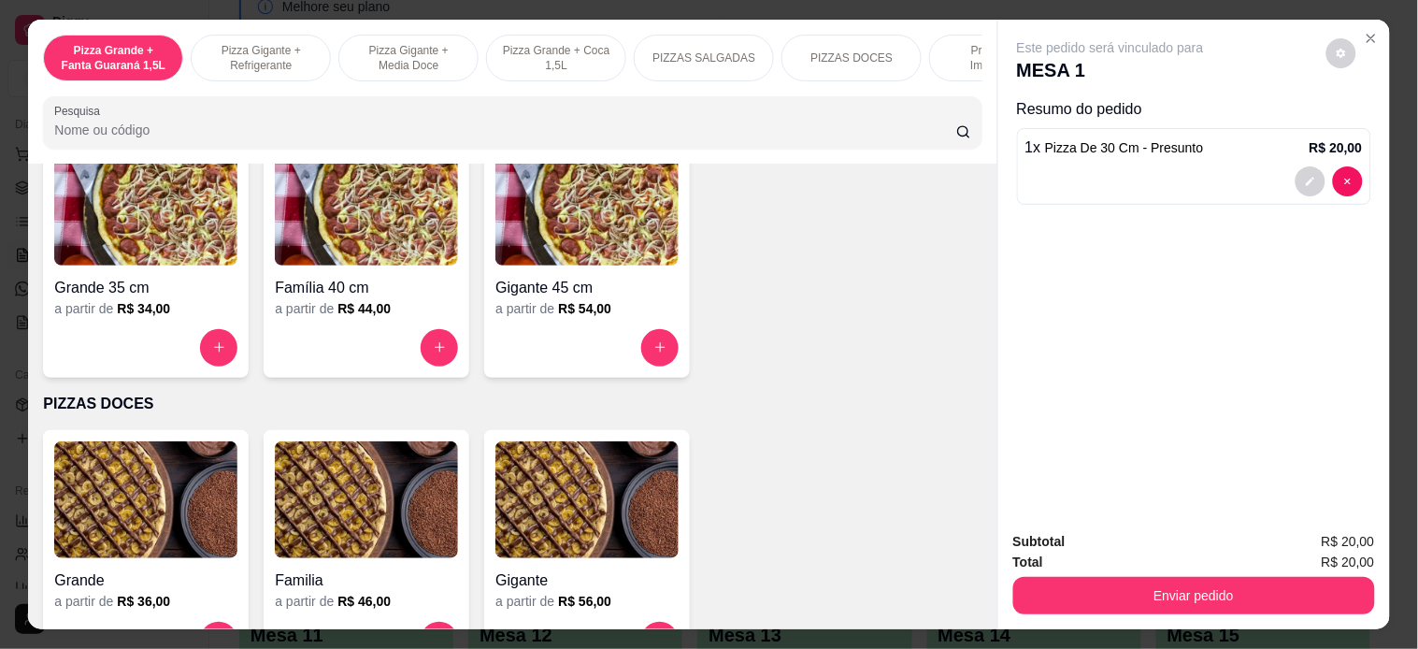
scroll to position [1247, 0]
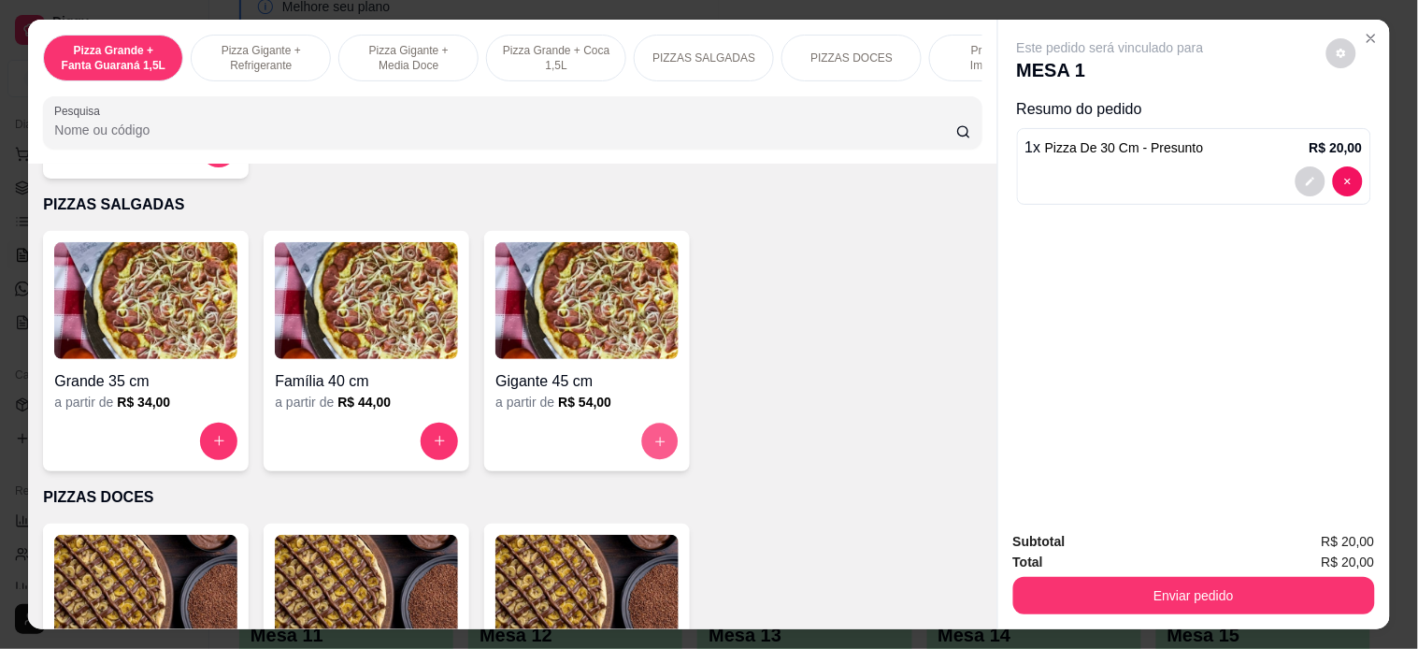
click at [653, 443] on icon "increase-product-quantity" at bounding box center [660, 442] width 14 height 14
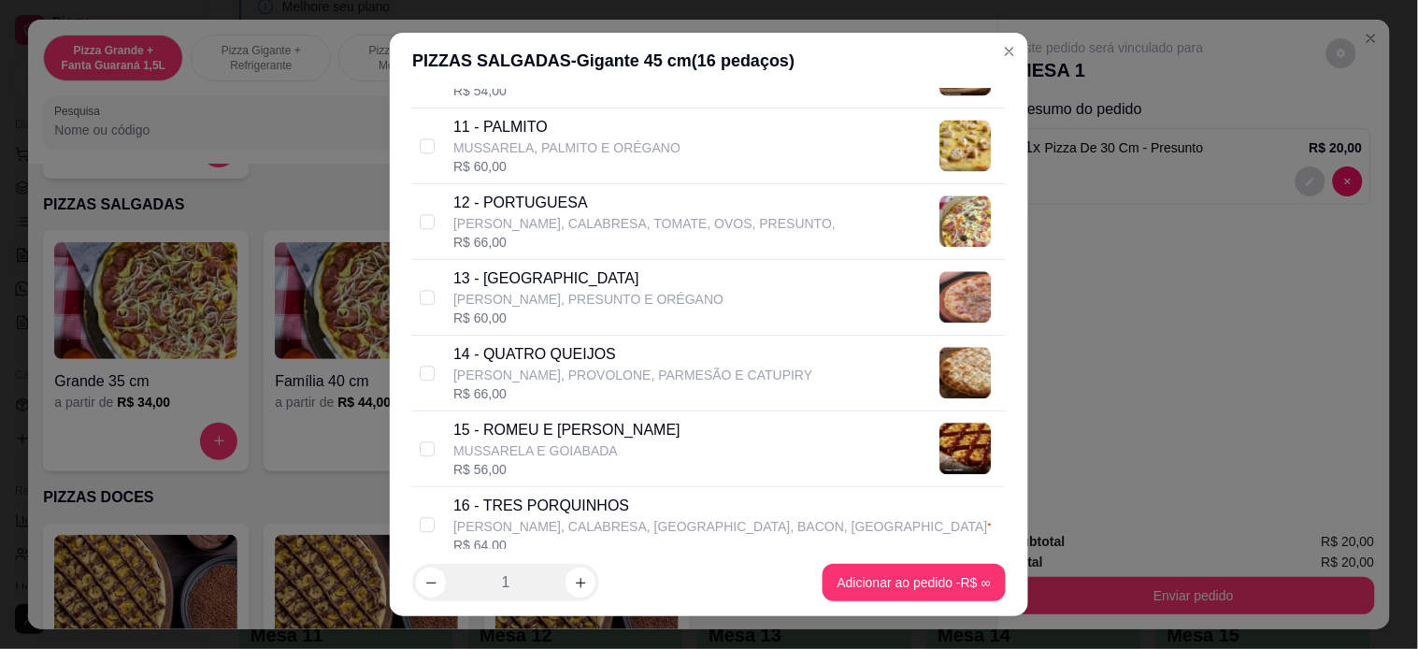
scroll to position [1142, 0]
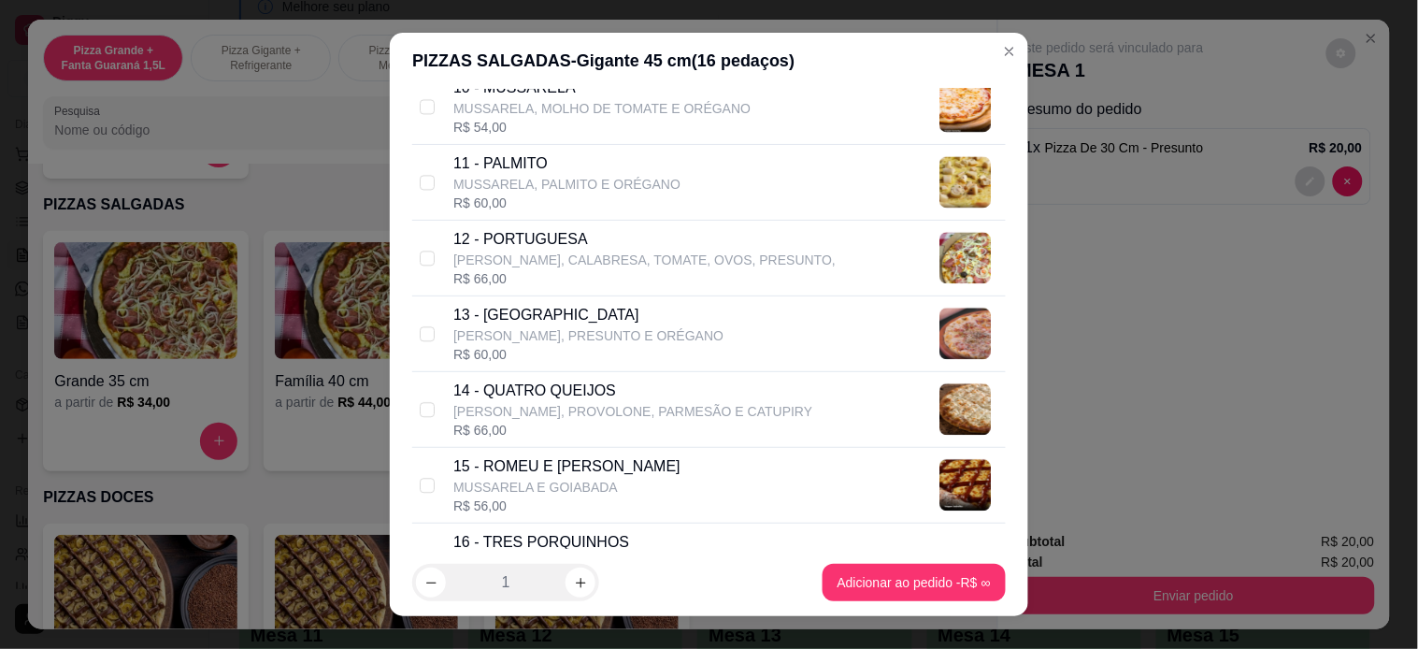
click at [567, 253] on p "[PERSON_NAME], CALABRESA, TOMATE, OVOS, PRESUNTO," at bounding box center [644, 259] width 382 height 19
checkbox input "true"
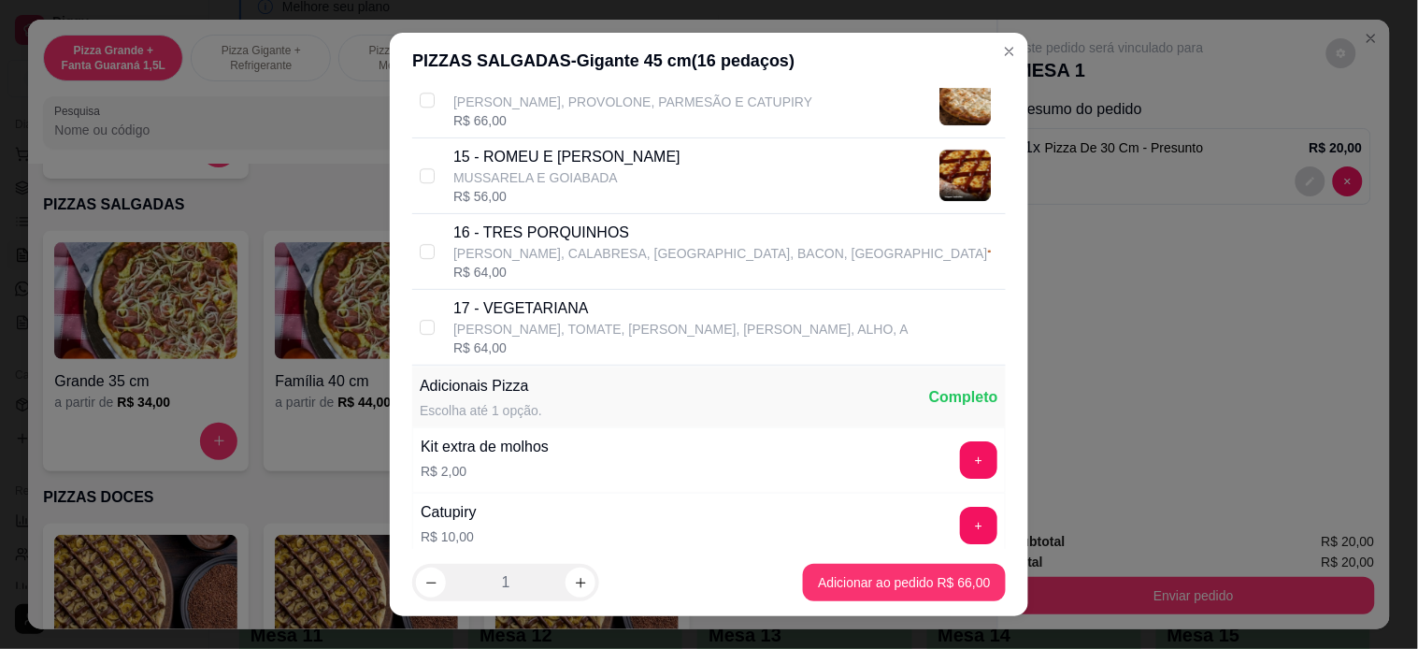
scroll to position [1453, 0]
click at [605, 240] on p "16 - TRES PORQUINHOS" at bounding box center [720, 231] width 535 height 22
click at [583, 234] on p "16 - TRES PORQUINHOS" at bounding box center [720, 231] width 535 height 22
checkbox input "false"
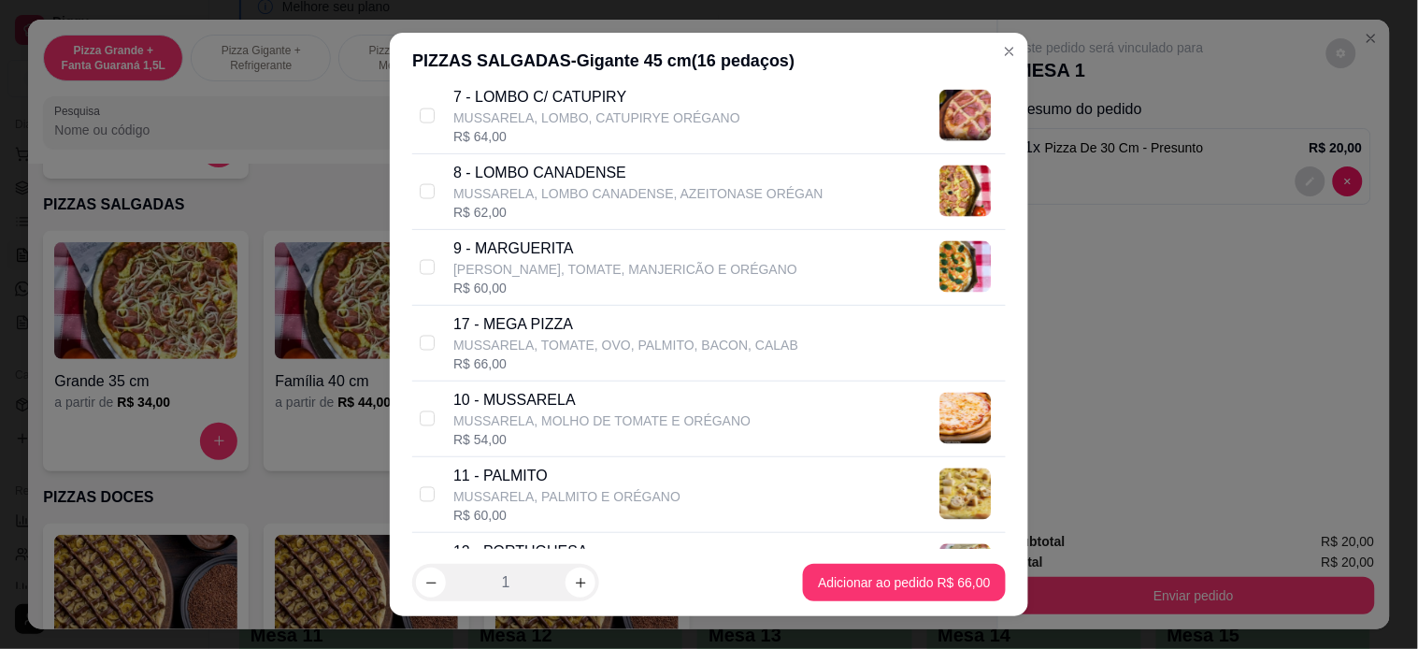
scroll to position [726, 0]
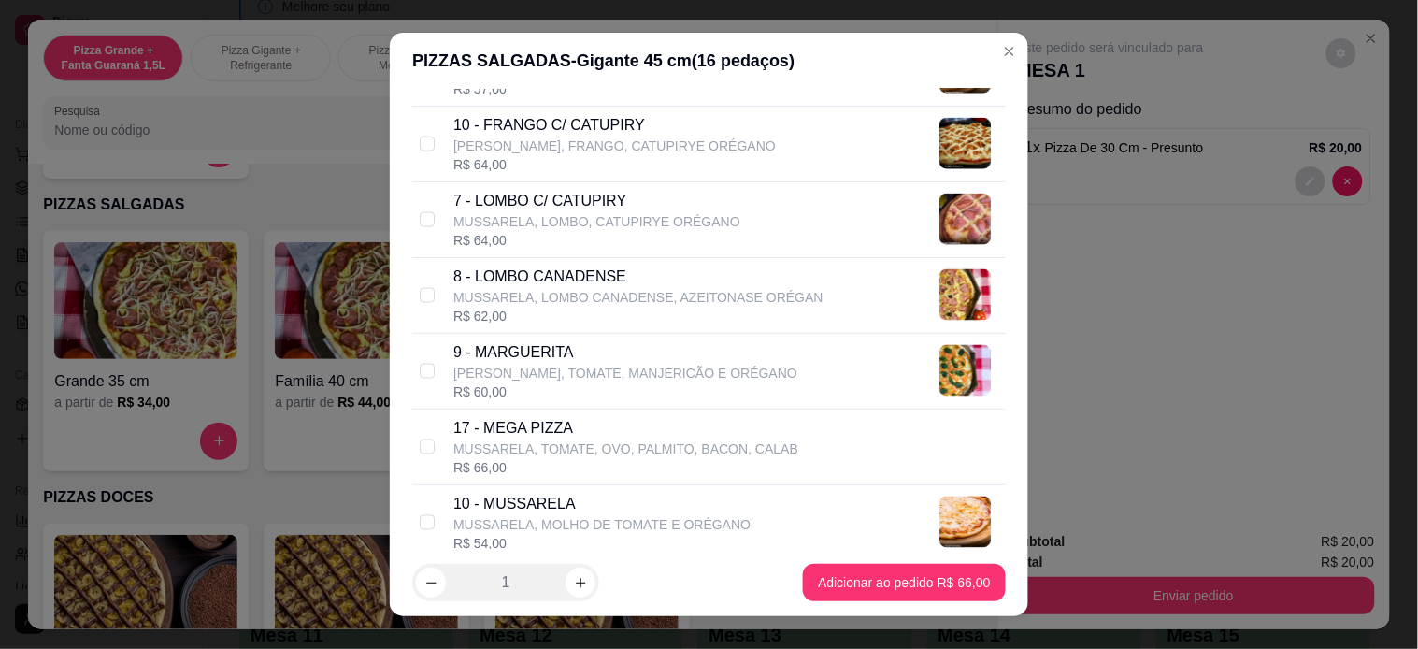
click at [567, 309] on div "R$ 62,00" at bounding box center [638, 316] width 370 height 19
click at [571, 310] on div "R$ 62,00" at bounding box center [638, 316] width 370 height 19
checkbox input "false"
click at [561, 222] on p "MUSSARELA, LOMBO, CATUPIRYE ORÉGANO" at bounding box center [596, 221] width 287 height 19
checkbox input "true"
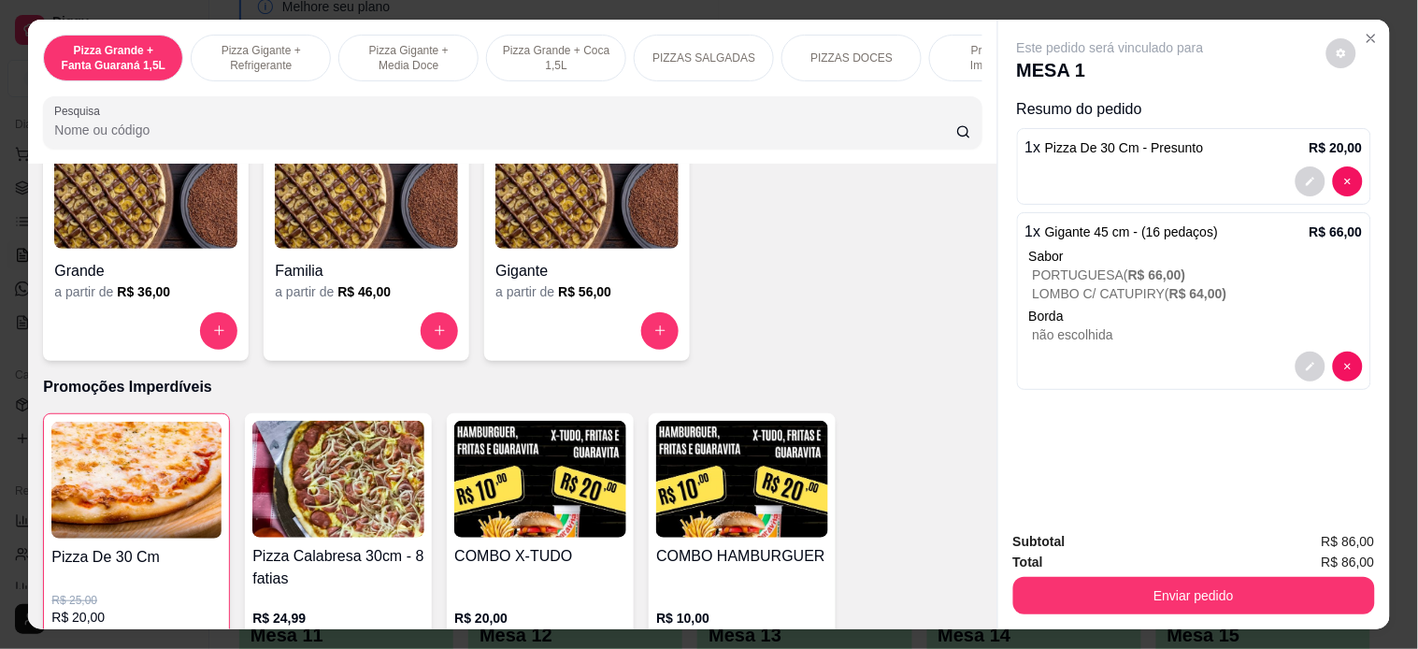
scroll to position [1662, 0]
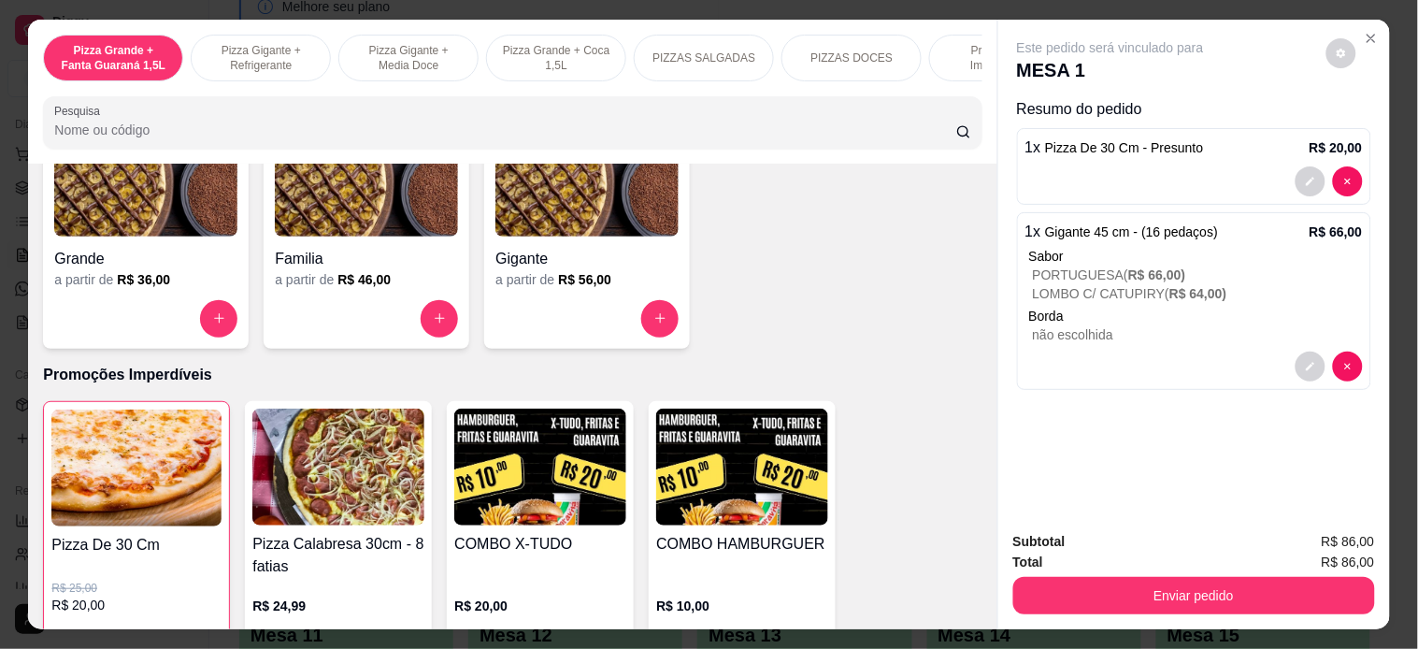
click at [1189, 583] on button "Enviar pedido" at bounding box center [1194, 595] width 362 height 37
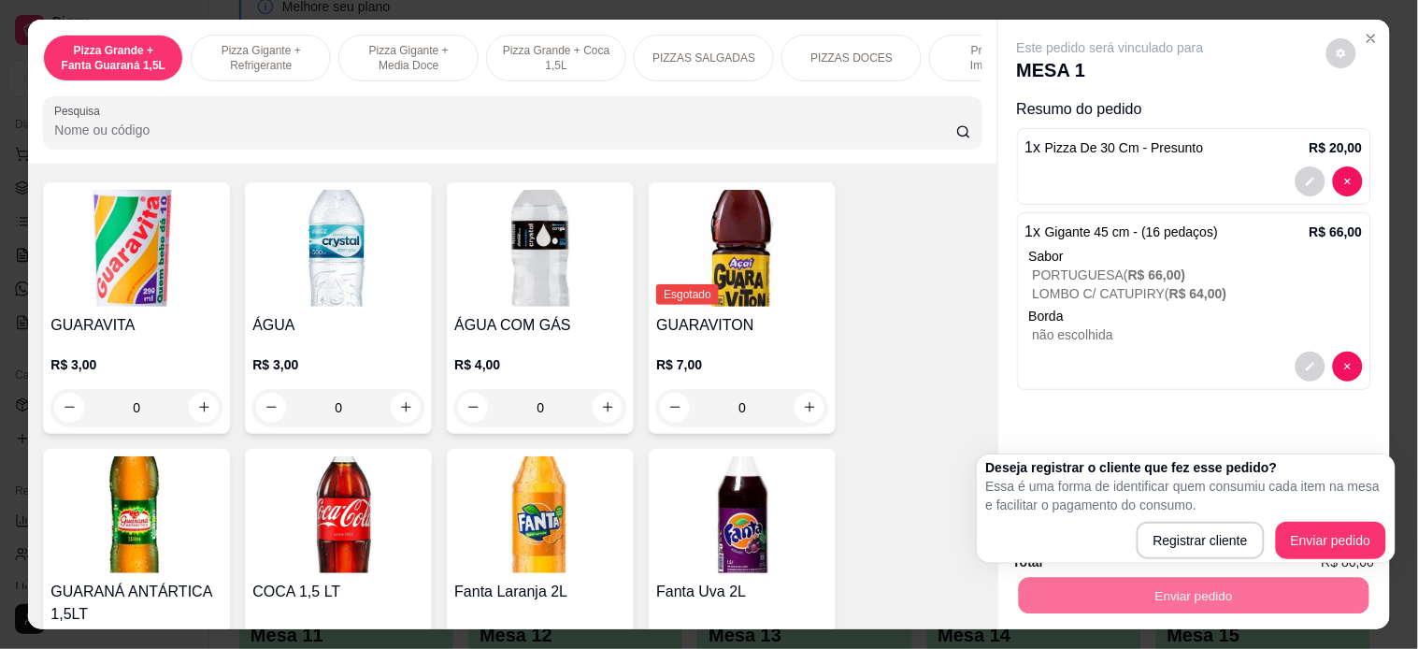
scroll to position [3947, 0]
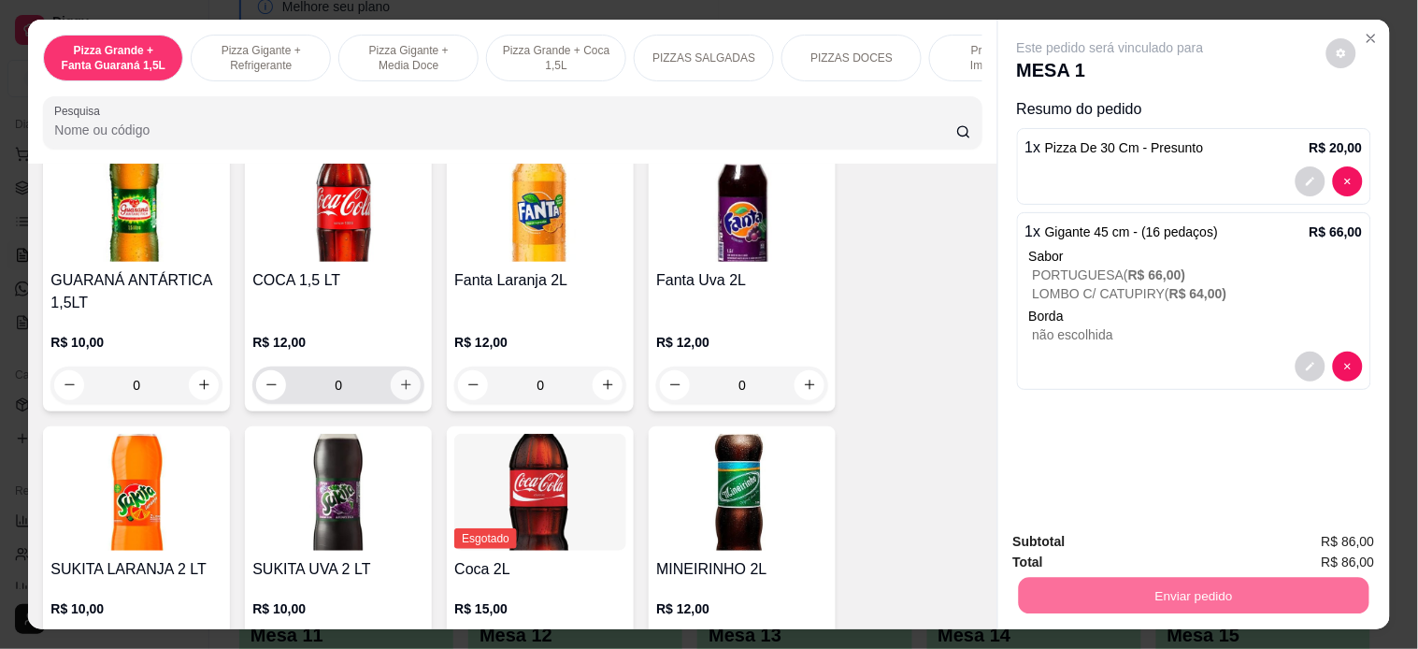
click at [399, 378] on icon "increase-product-quantity" at bounding box center [406, 385] width 14 height 14
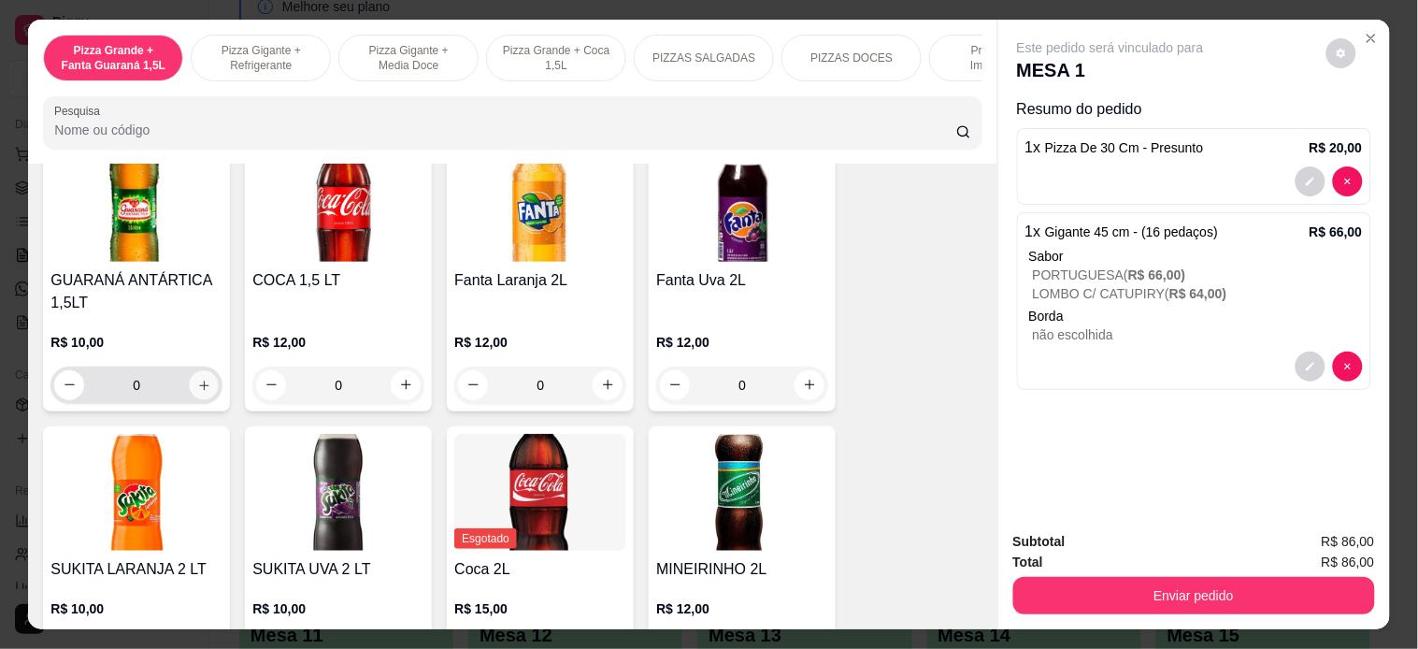
click at [197, 378] on icon "increase-product-quantity" at bounding box center [204, 385] width 14 height 14
type input "1"
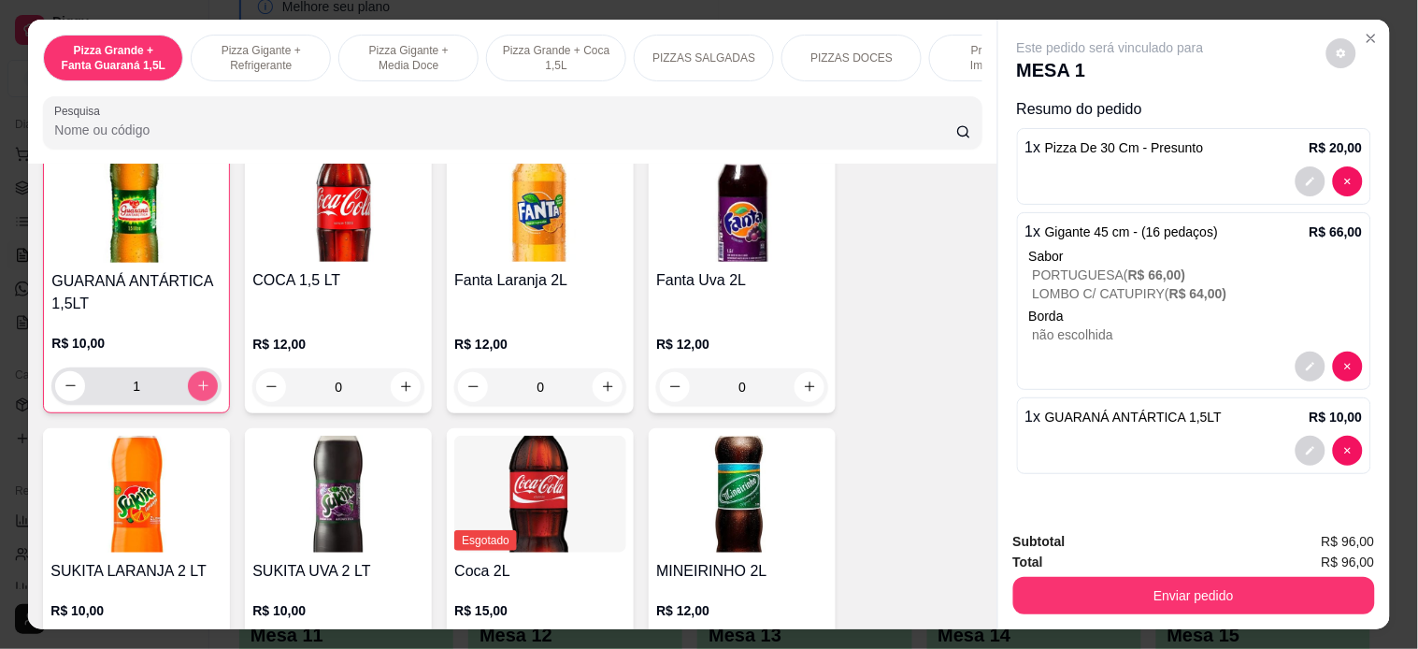
scroll to position [3948, 0]
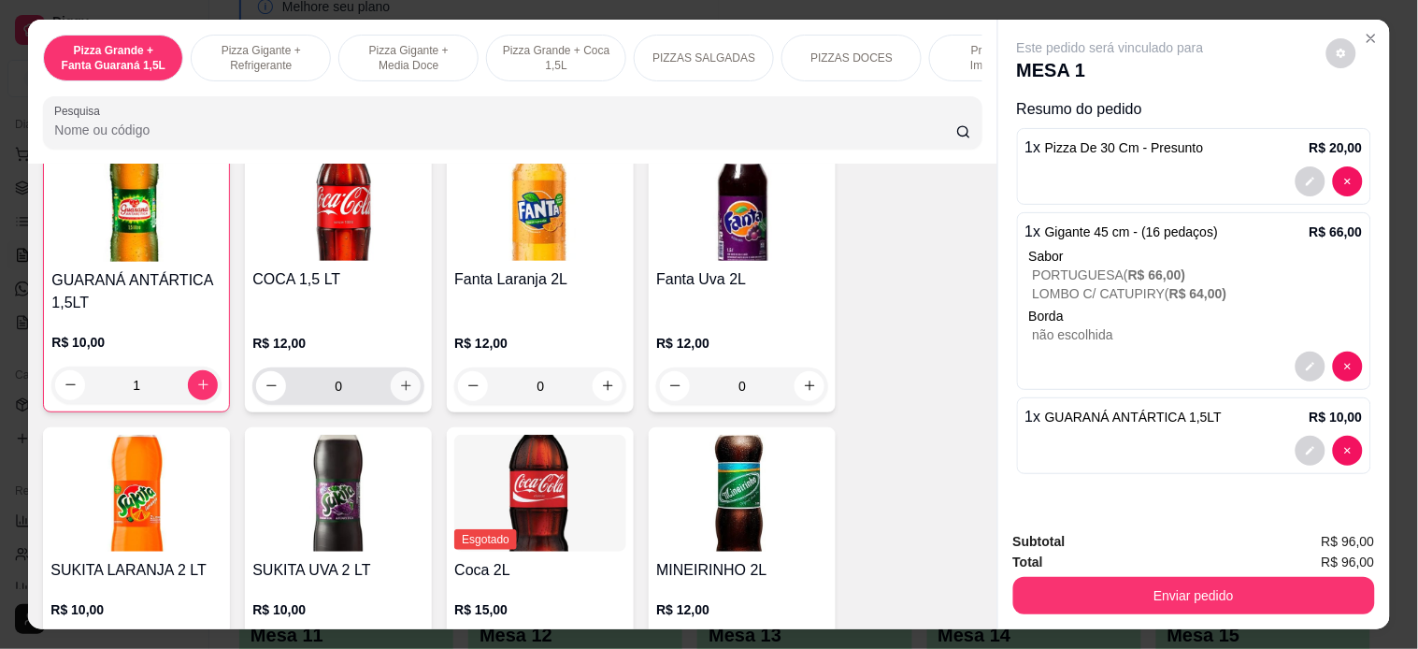
click at [399, 378] on icon "increase-product-quantity" at bounding box center [406, 385] width 14 height 14
click at [407, 371] on button "increase-product-quantity" at bounding box center [405, 385] width 30 height 30
click at [273, 370] on button "decrease-product-quantity" at bounding box center [272, 385] width 30 height 30
click at [273, 370] on button "decrease-product-quantity" at bounding box center [272, 384] width 29 height 29
type input "0"
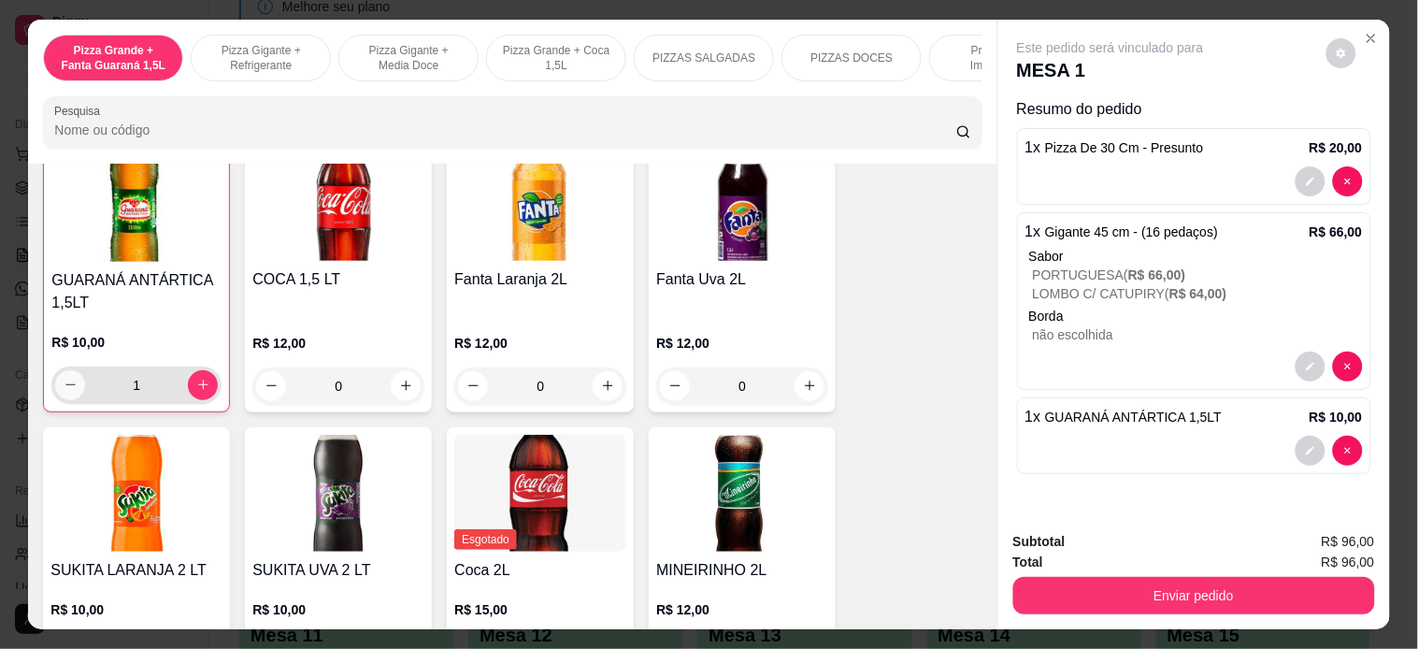
click at [71, 378] on button "decrease-product-quantity" at bounding box center [70, 385] width 30 height 30
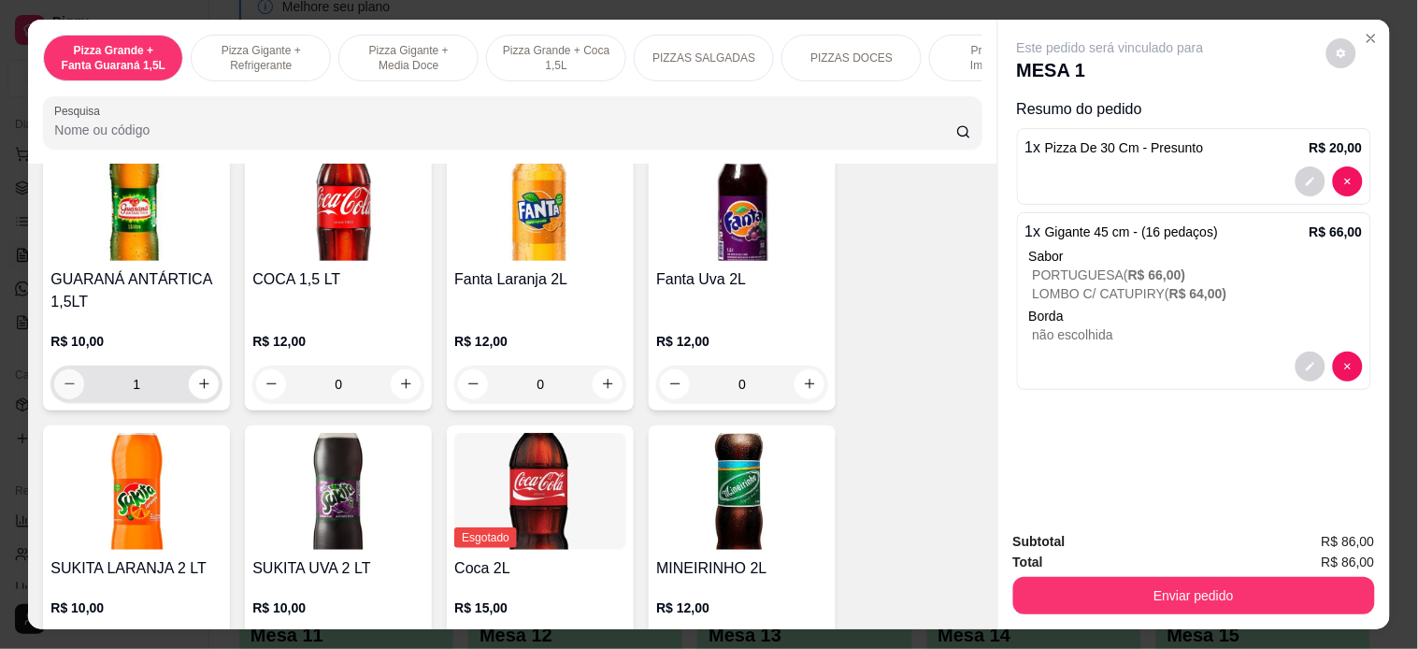
type input "0"
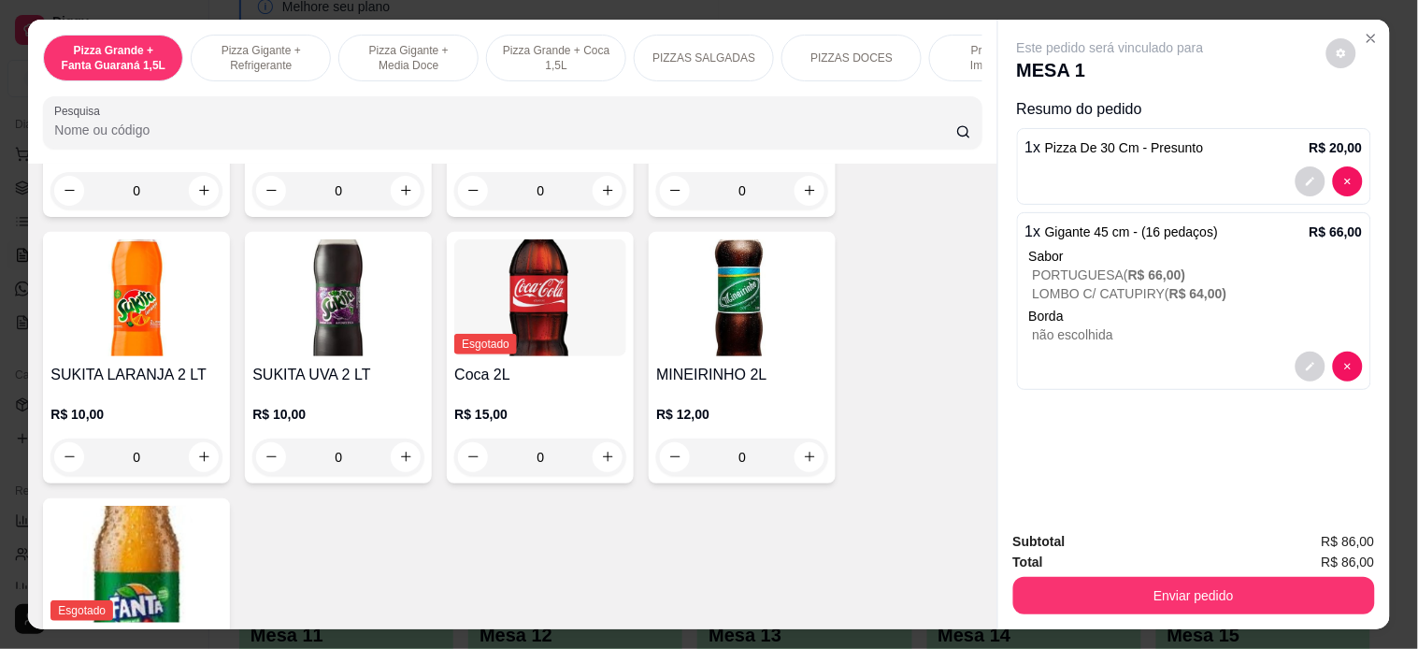
scroll to position [4154, 0]
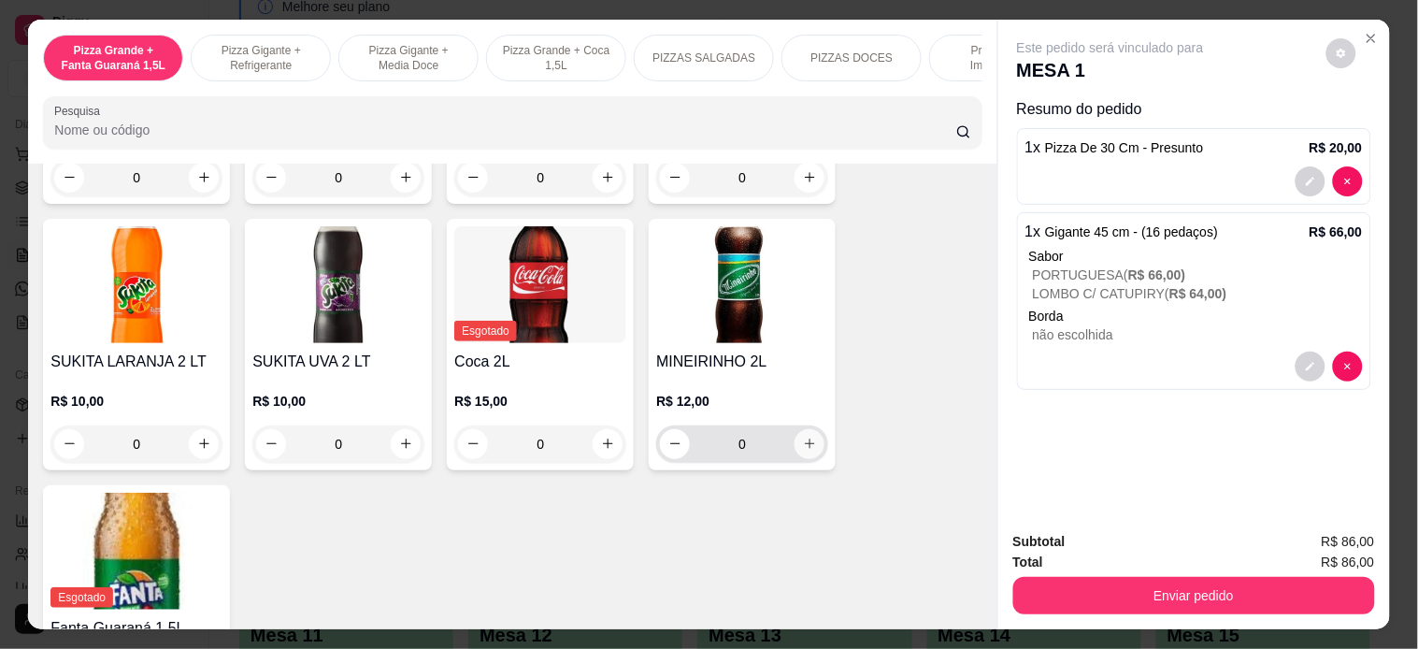
click at [803, 436] on icon "increase-product-quantity" at bounding box center [810, 443] width 14 height 14
type input "1"
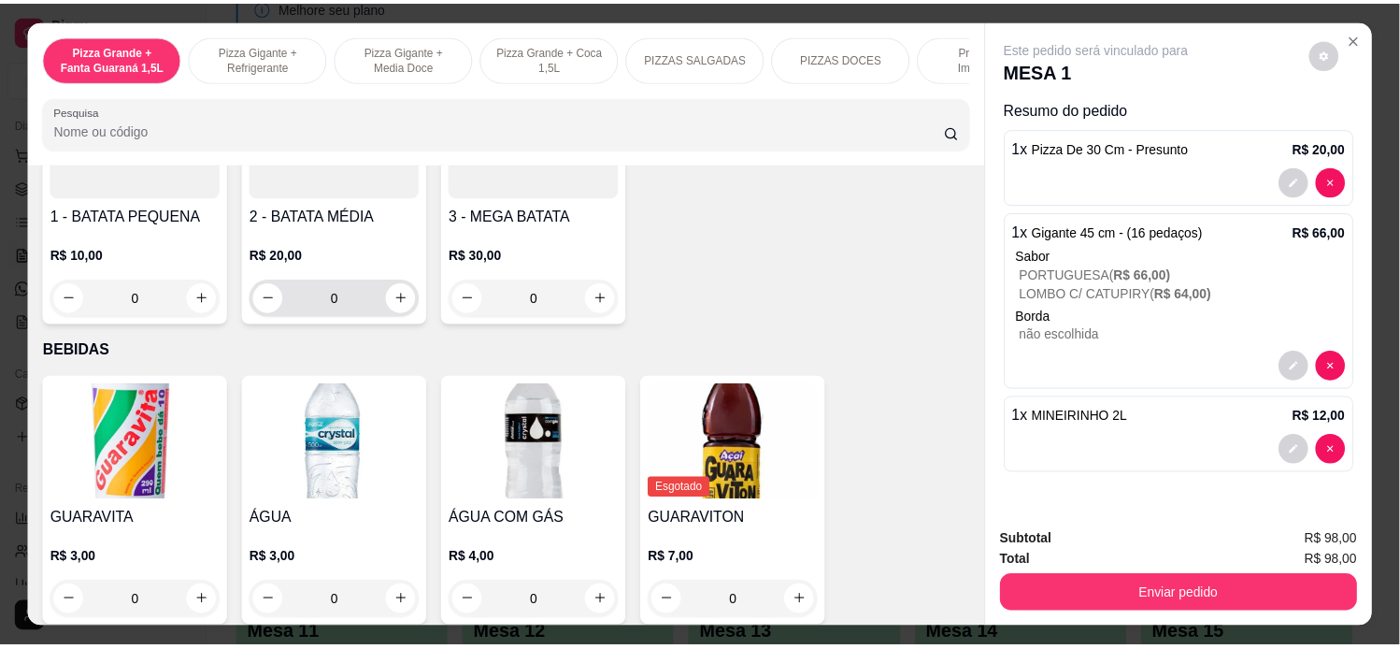
scroll to position [3531, 0]
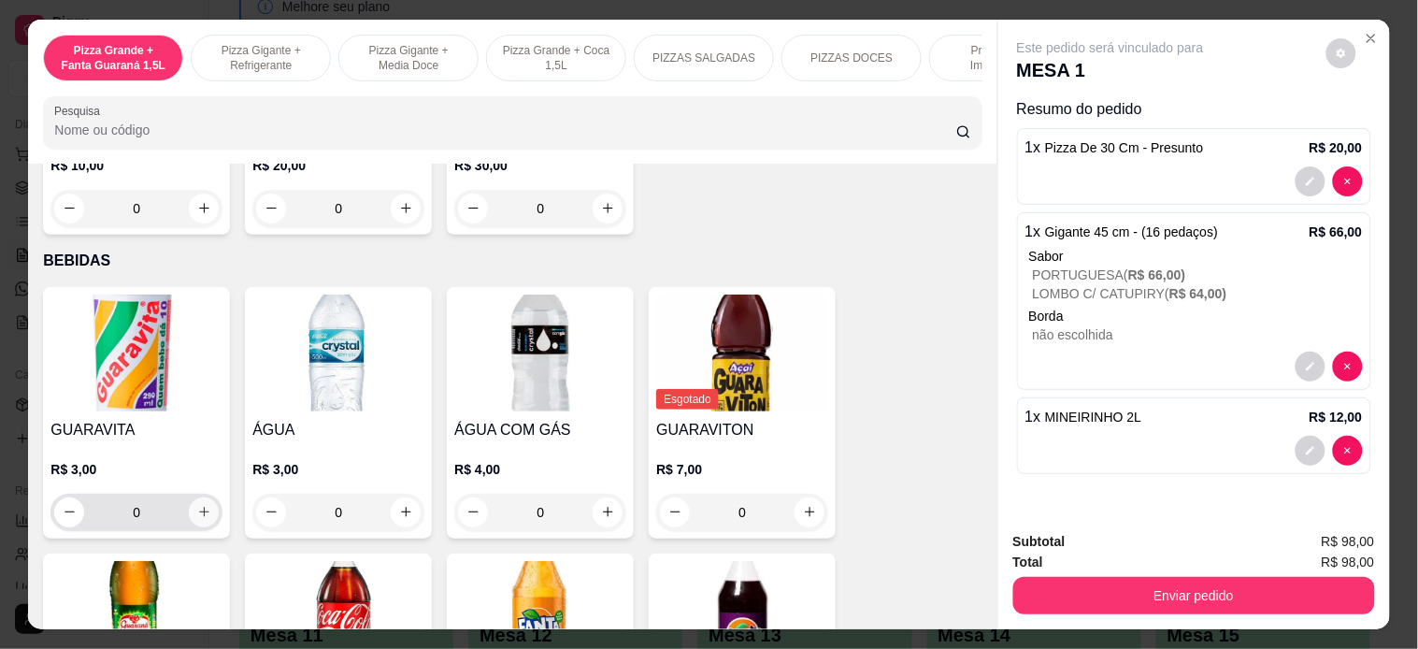
click at [201, 505] on icon "increase-product-quantity" at bounding box center [204, 512] width 14 height 14
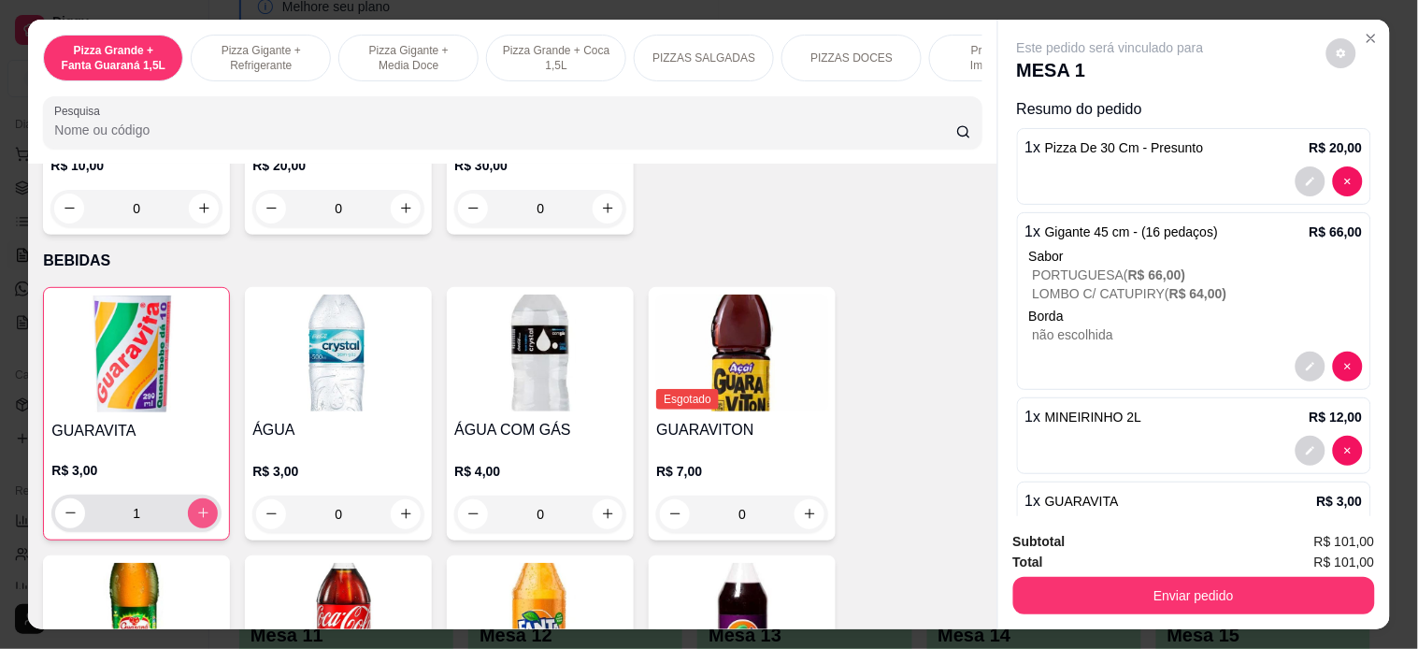
type input "1"
click at [1290, 577] on button "Enviar pedido" at bounding box center [1194, 595] width 362 height 37
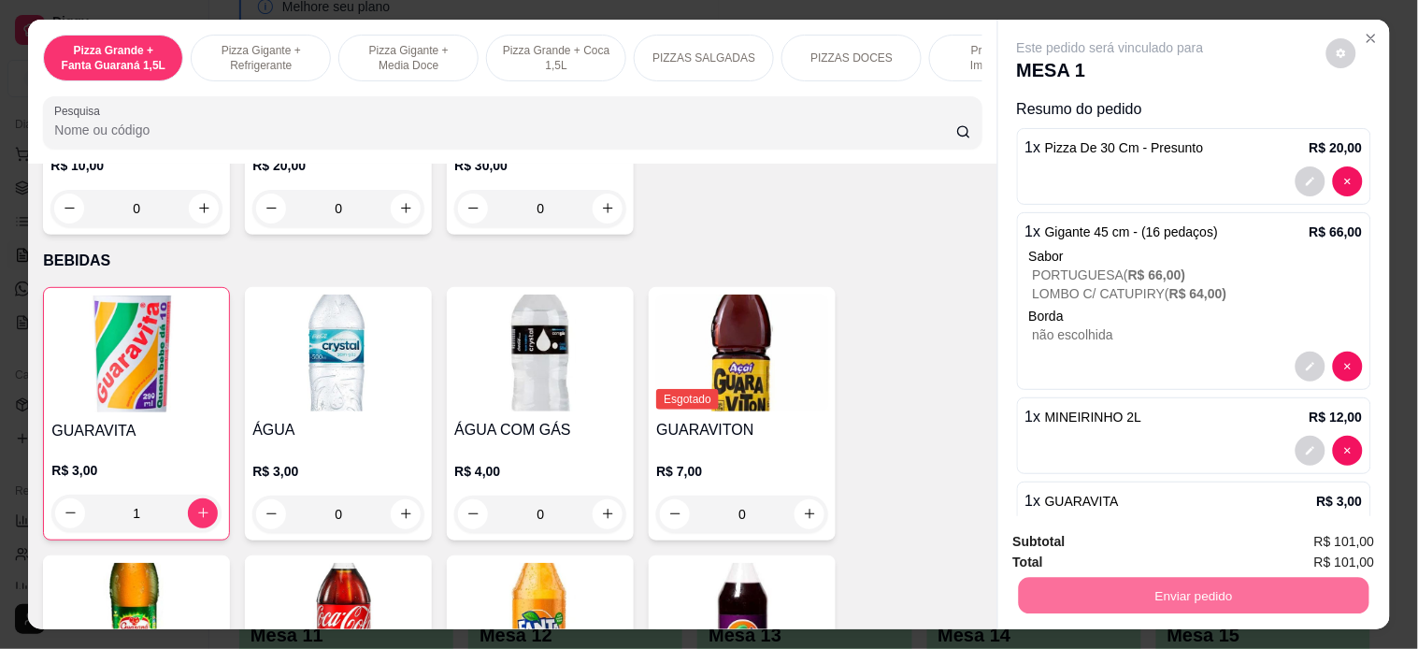
click at [1321, 546] on button "Enviar pedido" at bounding box center [1325, 541] width 106 height 36
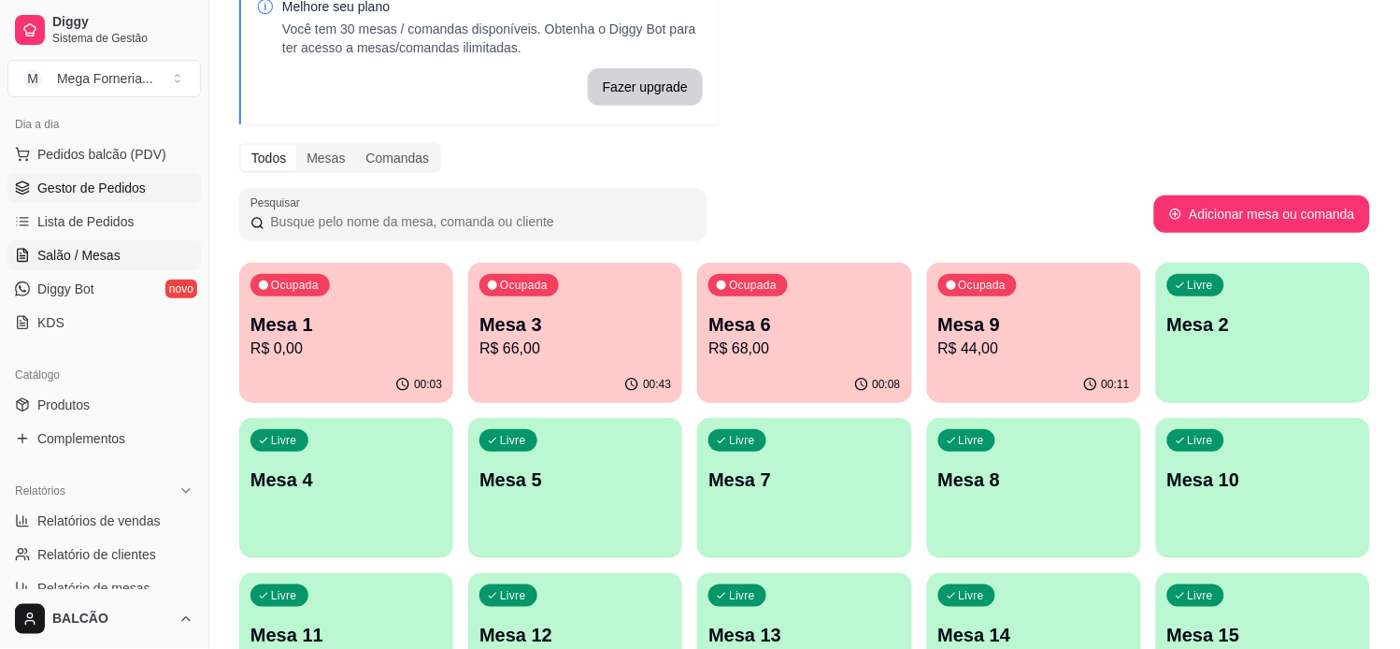
click at [132, 180] on span "Gestor de Pedidos" at bounding box center [91, 188] width 108 height 19
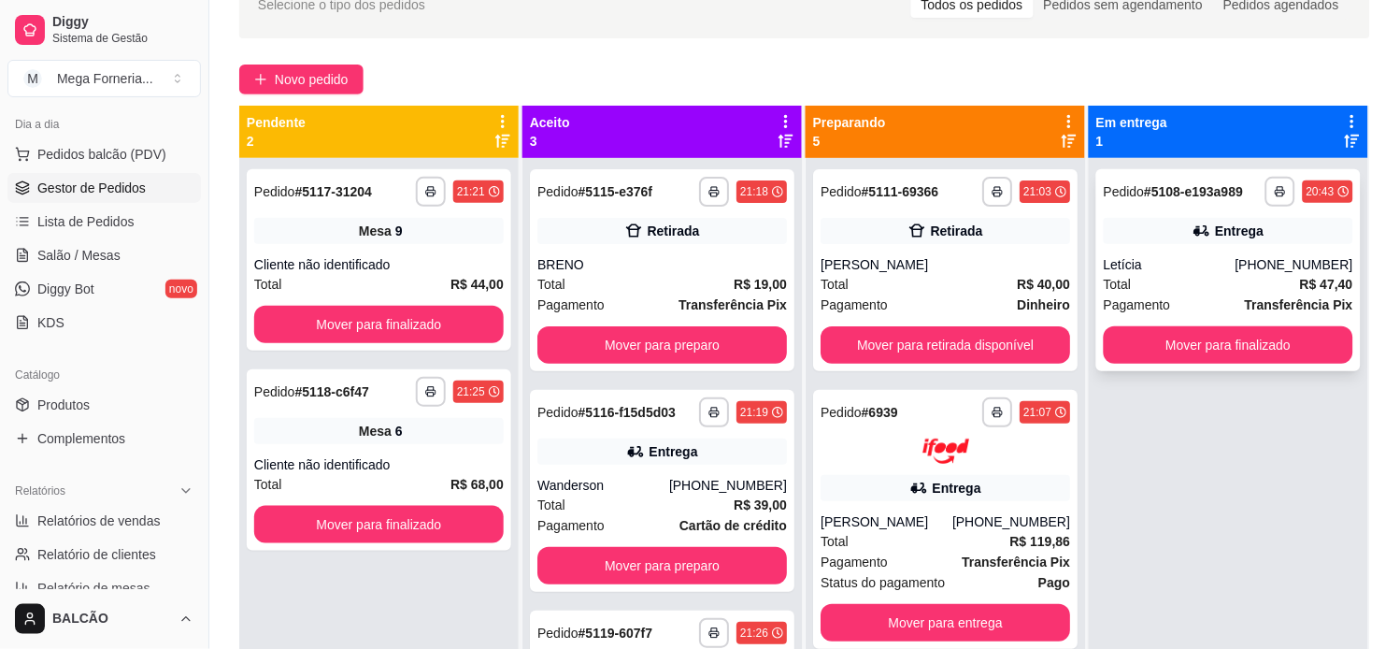
click at [1104, 274] on div "Letícia" at bounding box center [1170, 264] width 132 height 19
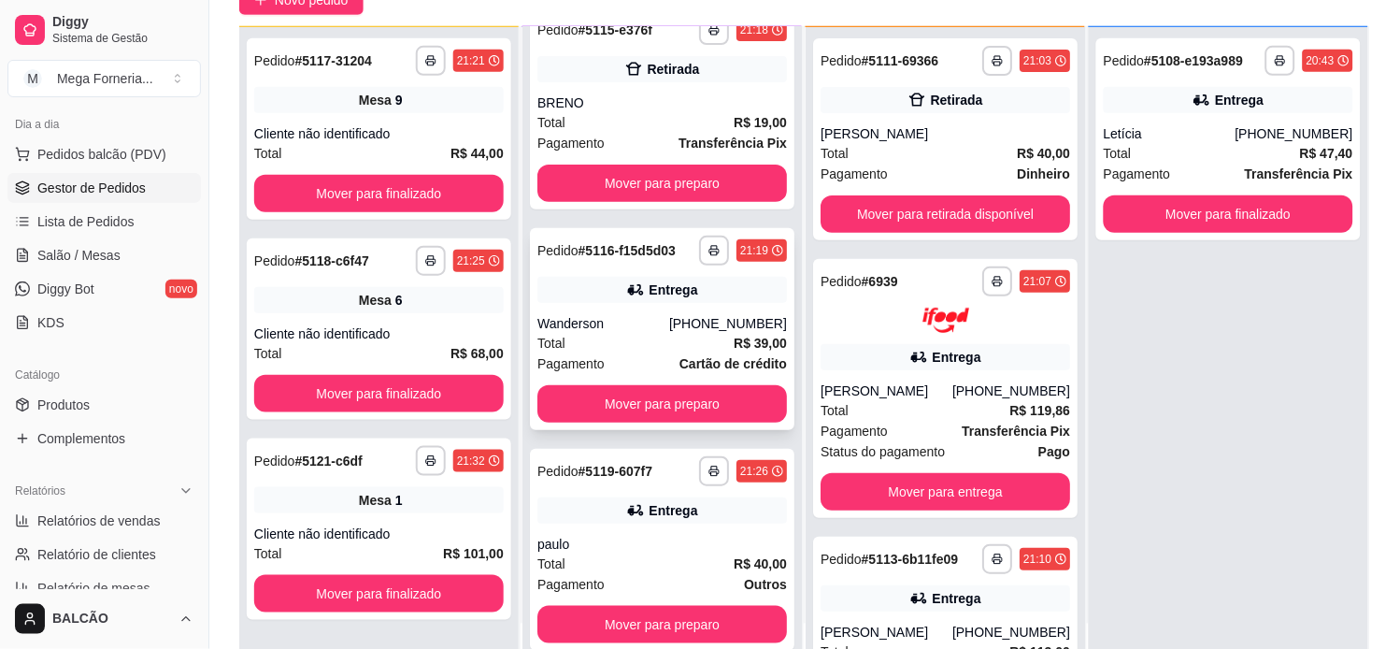
scroll to position [285, 0]
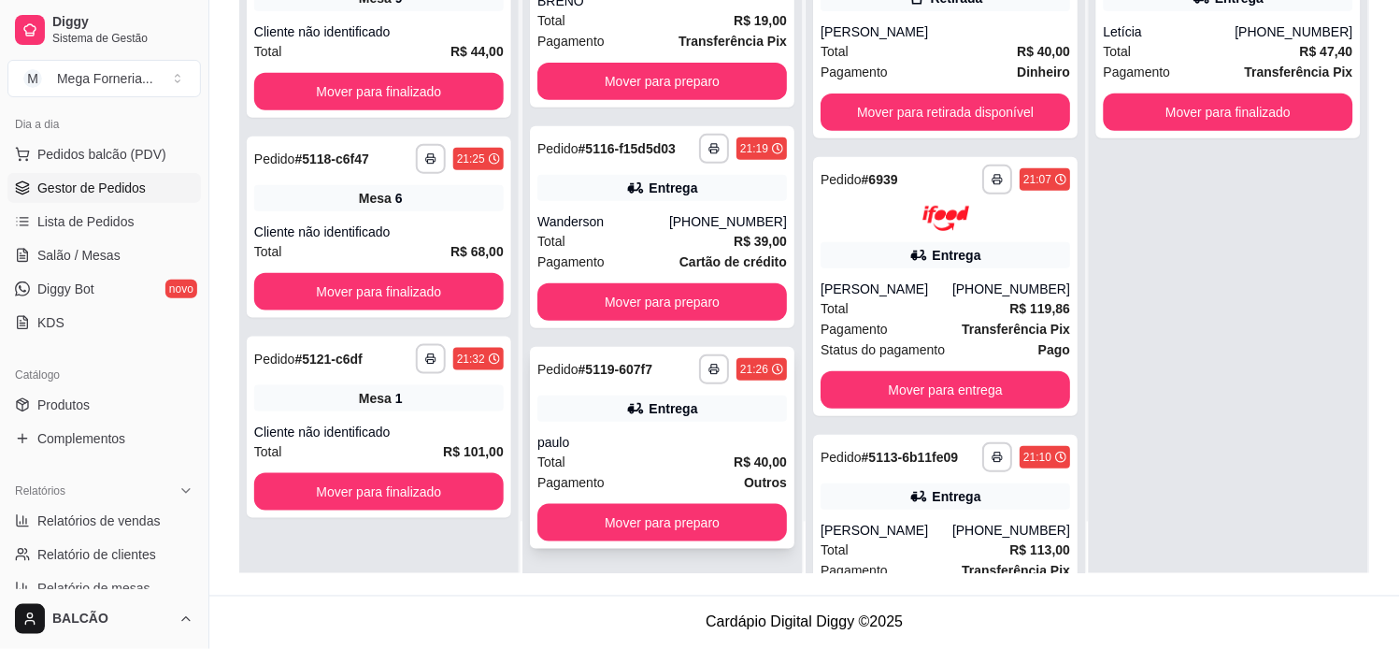
click at [642, 426] on div "**********" at bounding box center [662, 448] width 264 height 202
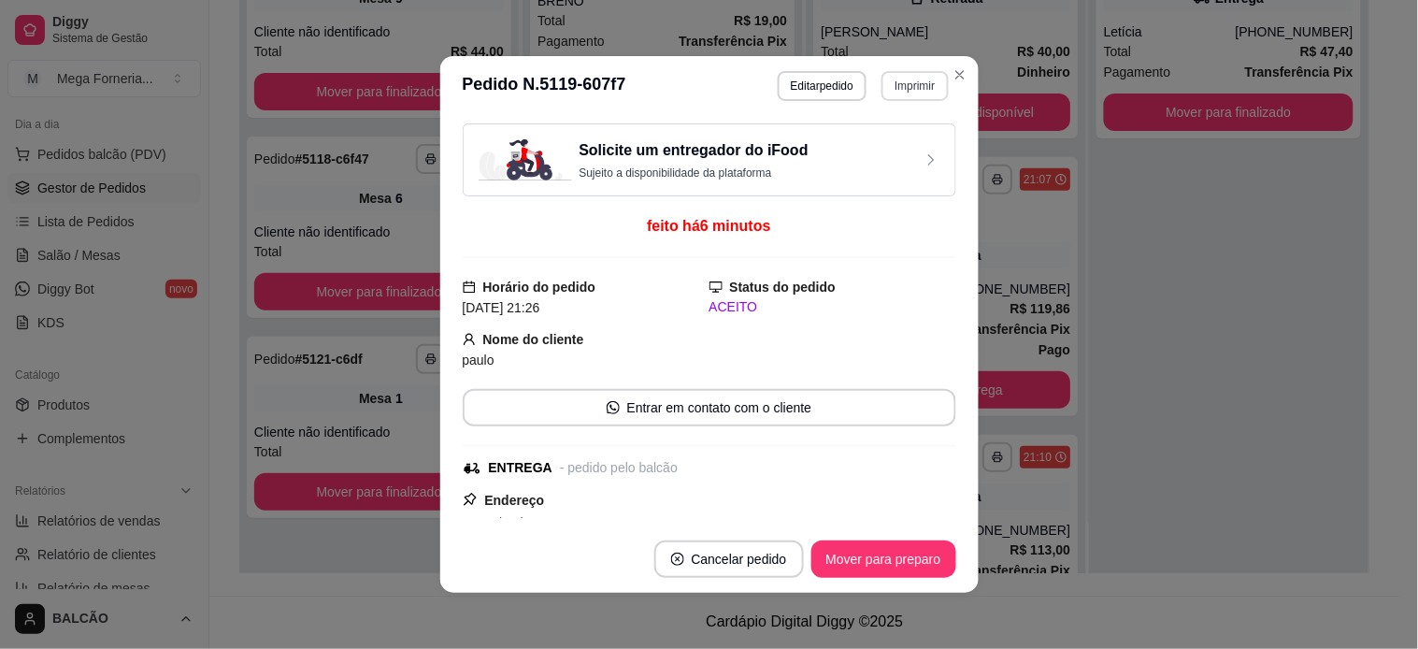
click at [893, 78] on button "Imprimir" at bounding box center [914, 86] width 66 height 30
click at [890, 144] on button "IMPRESSORA" at bounding box center [874, 153] width 136 height 30
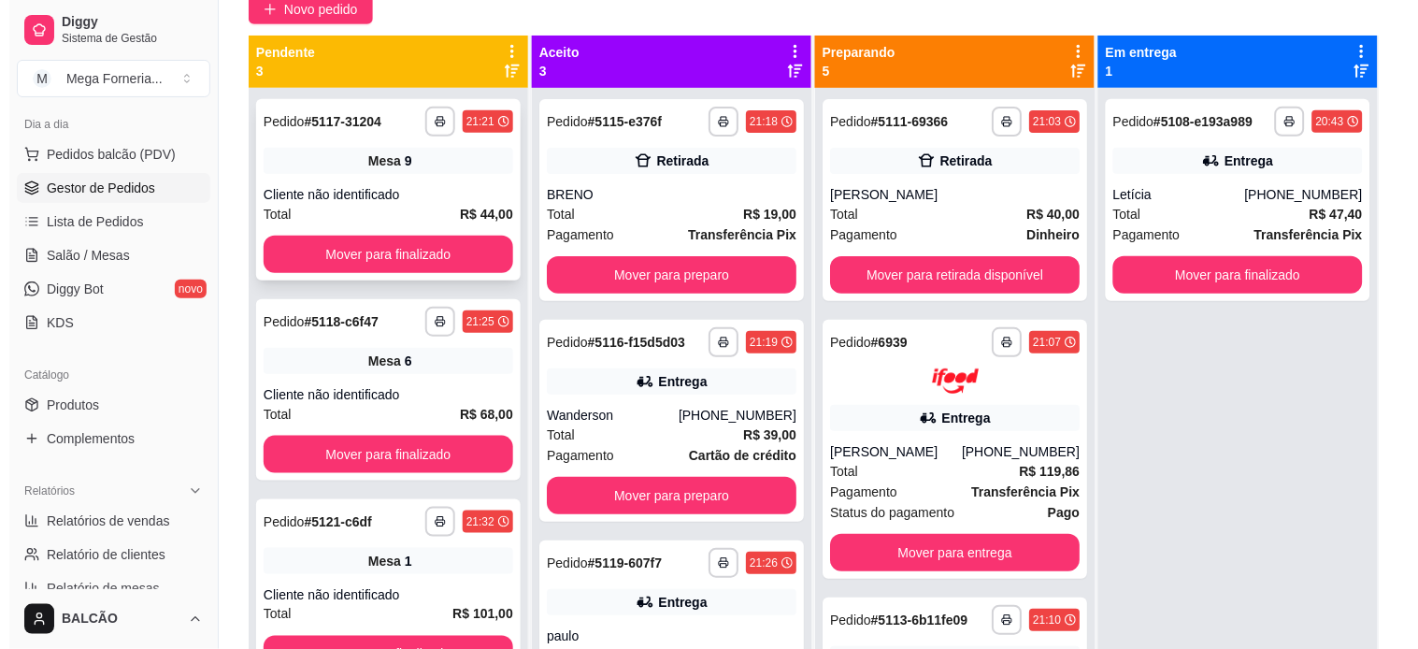
scroll to position [78, 0]
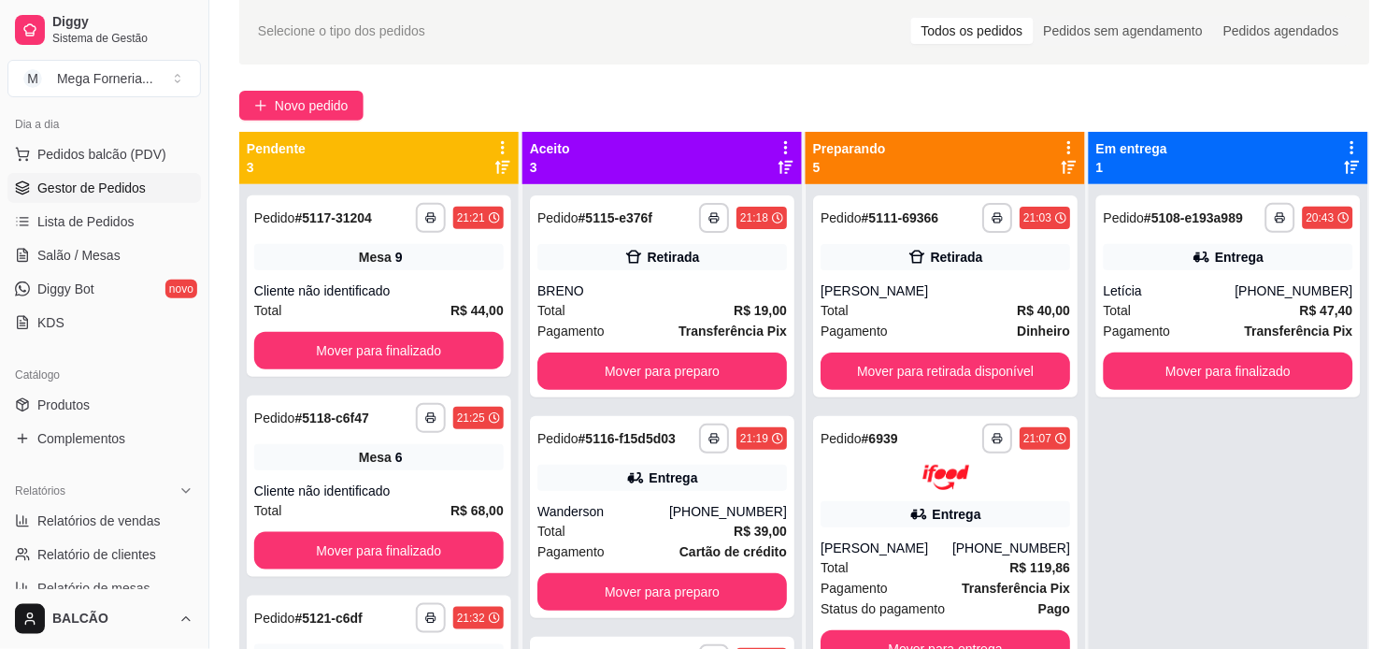
click at [351, 87] on div "**********" at bounding box center [804, 394] width 1191 height 817
click at [349, 101] on span "Novo pedido" at bounding box center [312, 105] width 74 height 21
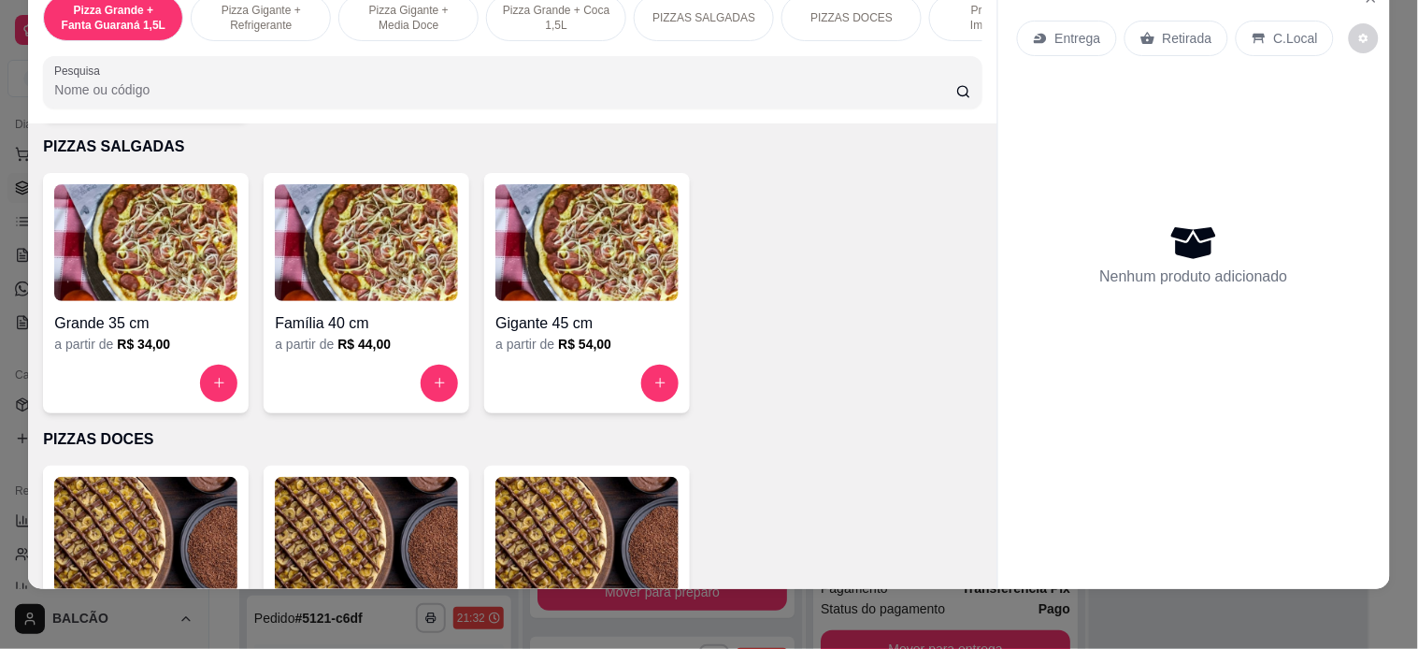
scroll to position [1246, 0]
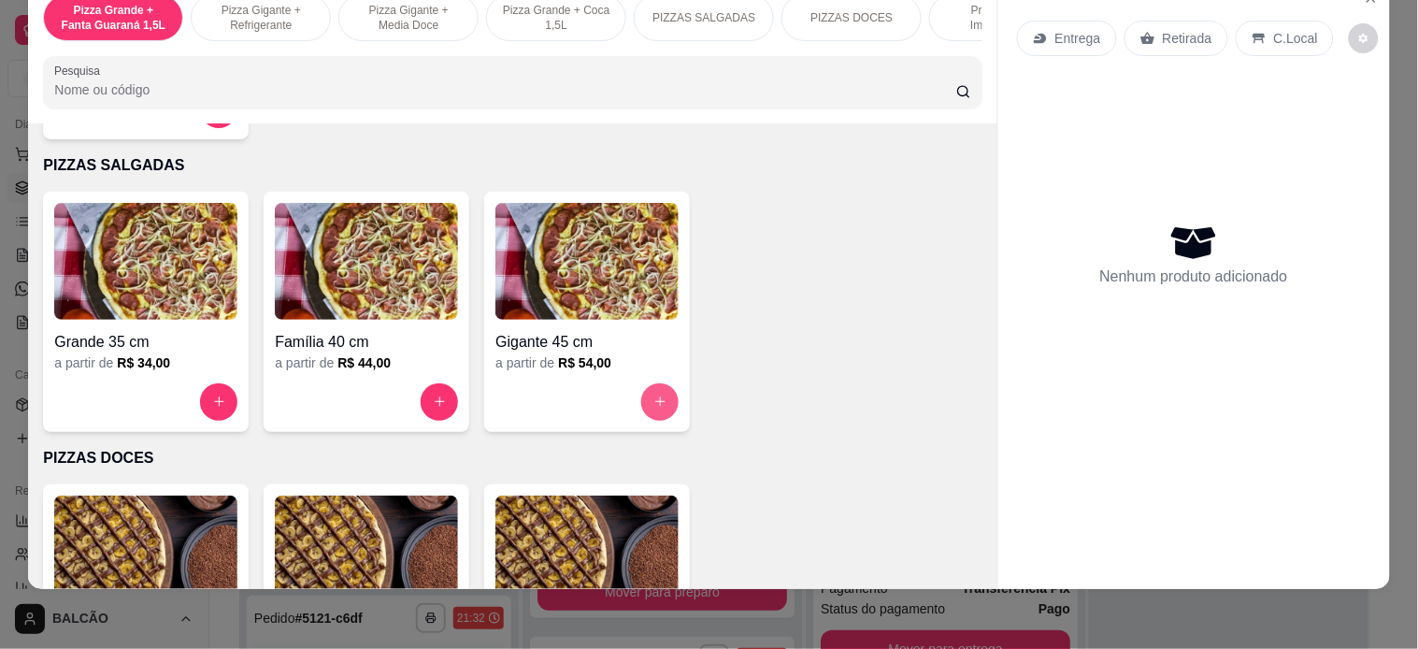
click at [641, 404] on button "increase-product-quantity" at bounding box center [659, 401] width 37 height 37
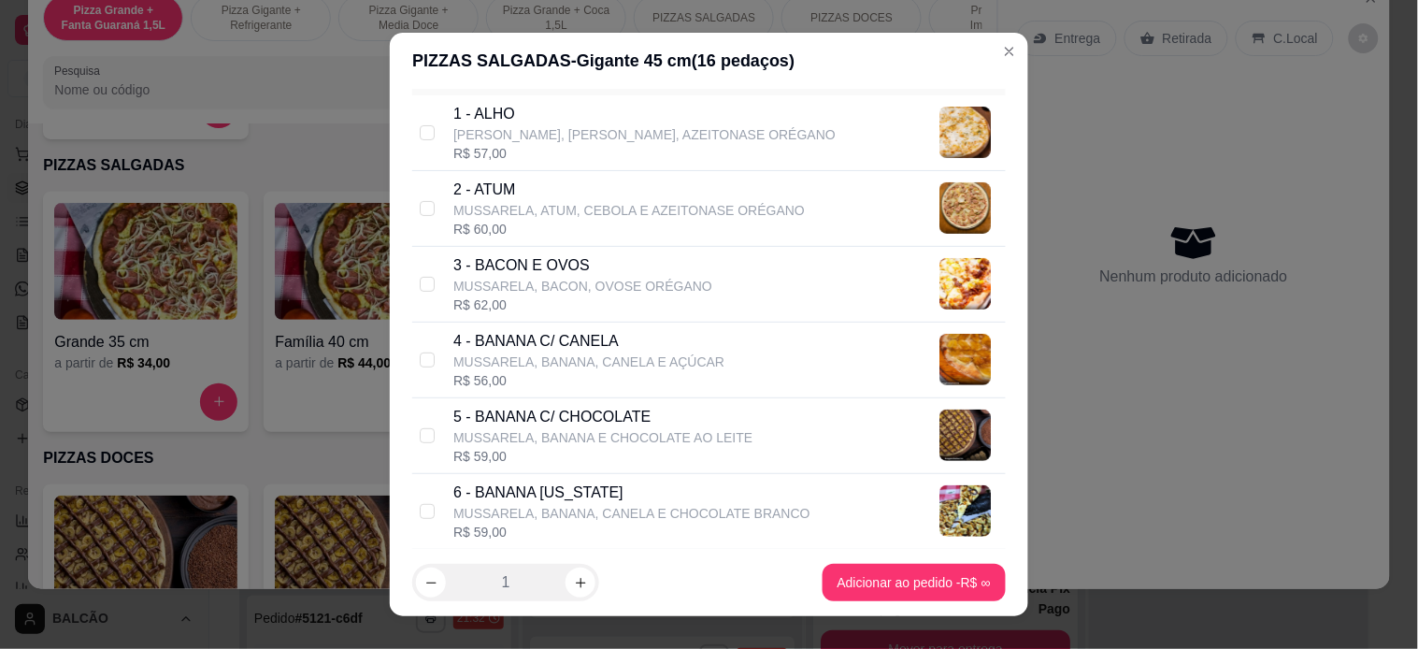
scroll to position [311, 0]
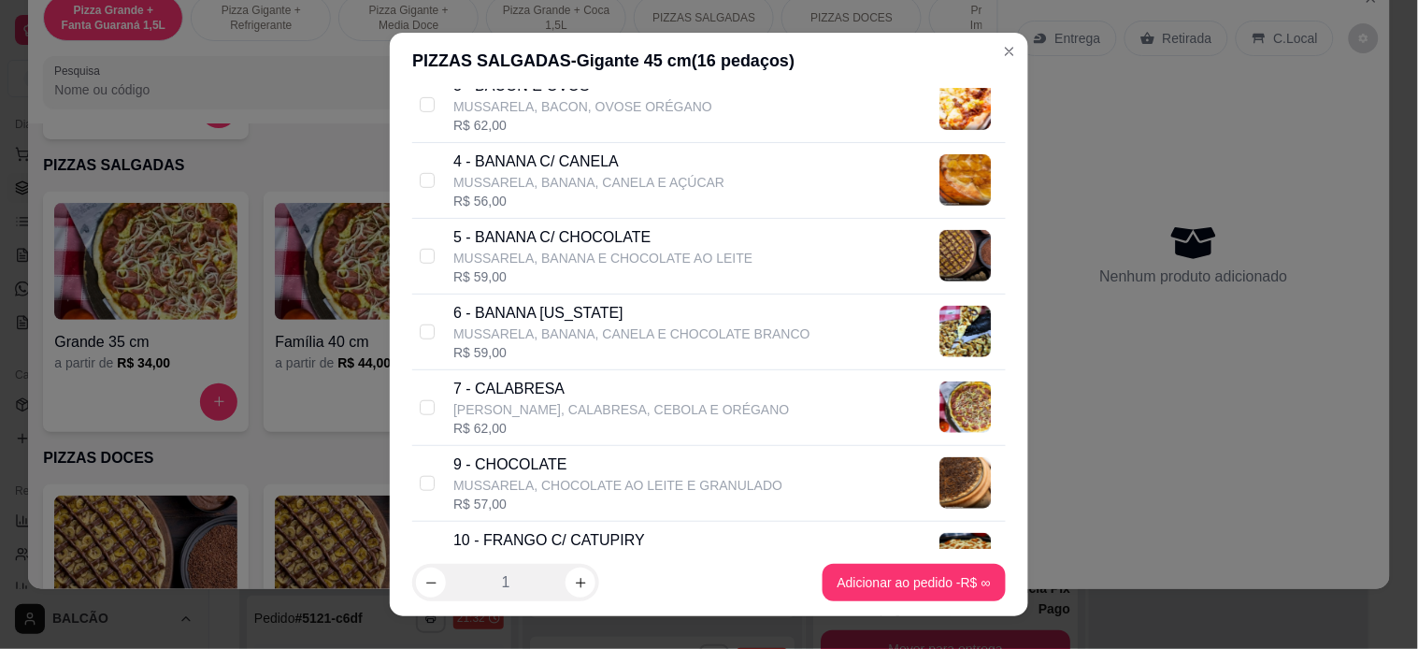
click at [570, 570] on div "R$ 64,00" at bounding box center [614, 579] width 322 height 19
checkbox input "true"
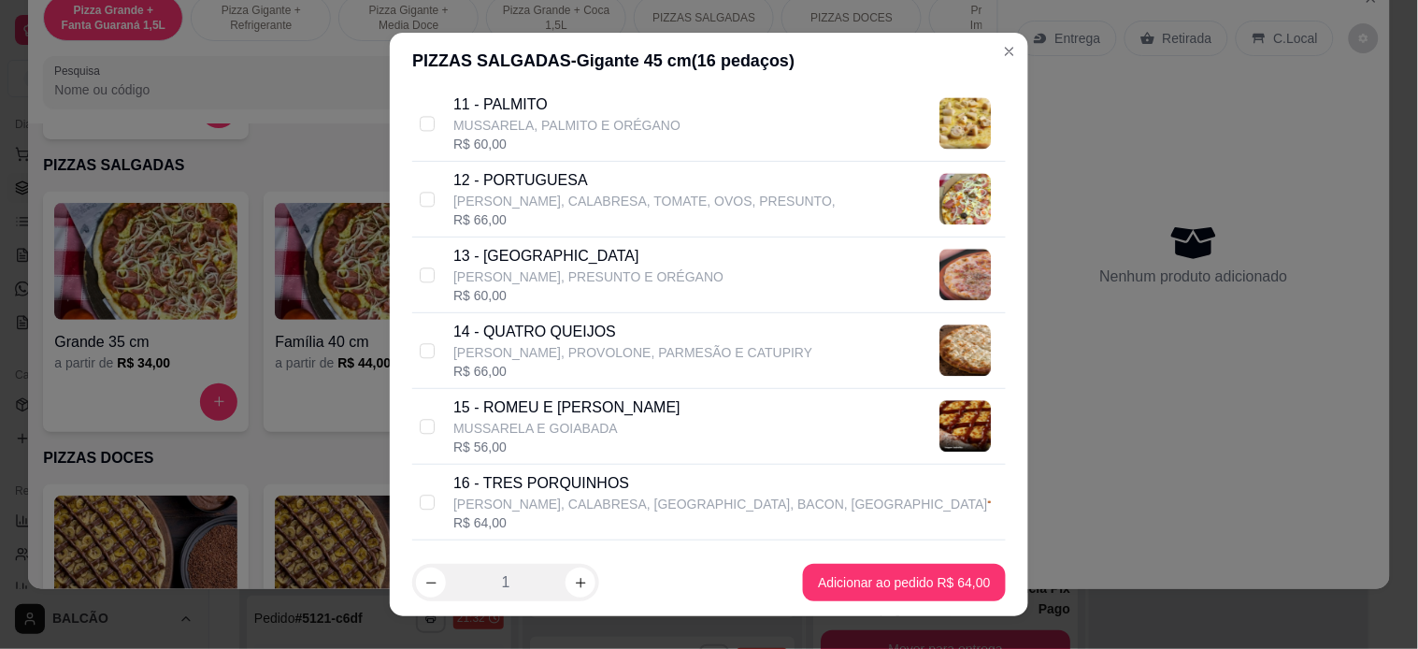
scroll to position [1038, 0]
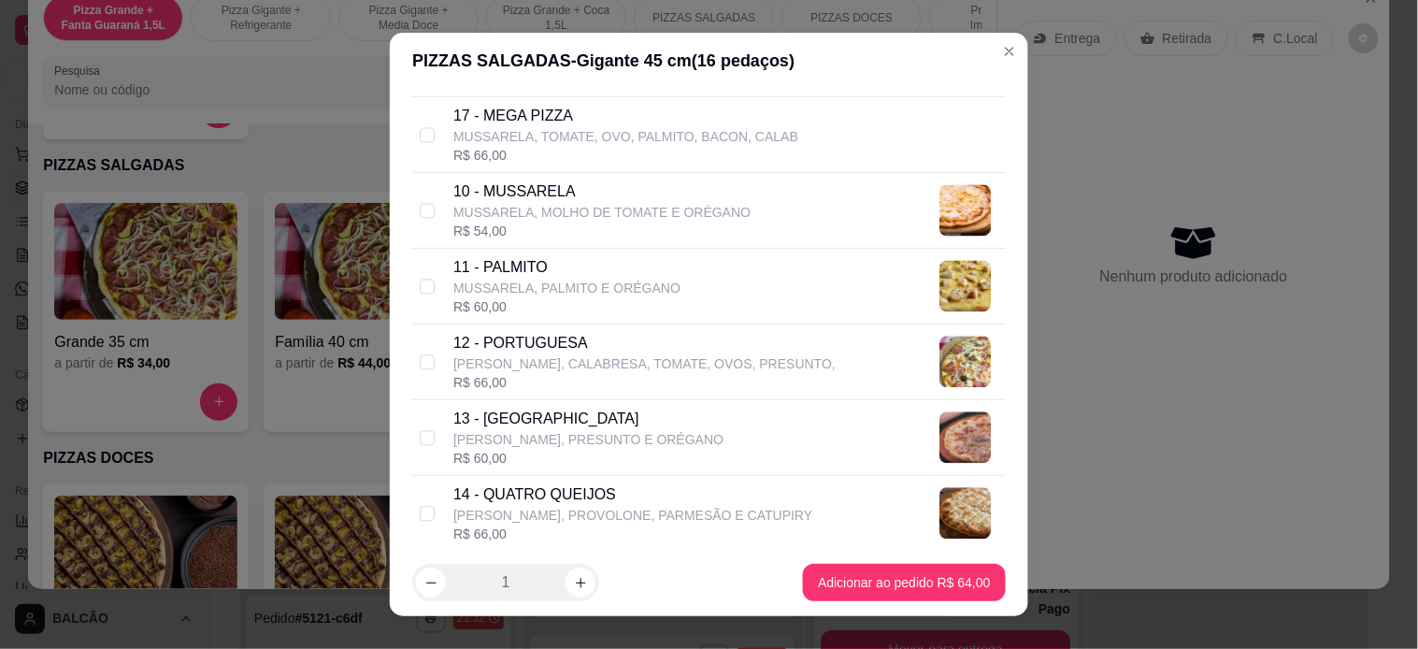
click at [549, 371] on p "[PERSON_NAME], CALABRESA, TOMATE, OVOS, PRESUNTO," at bounding box center [644, 363] width 382 height 19
checkbox input "true"
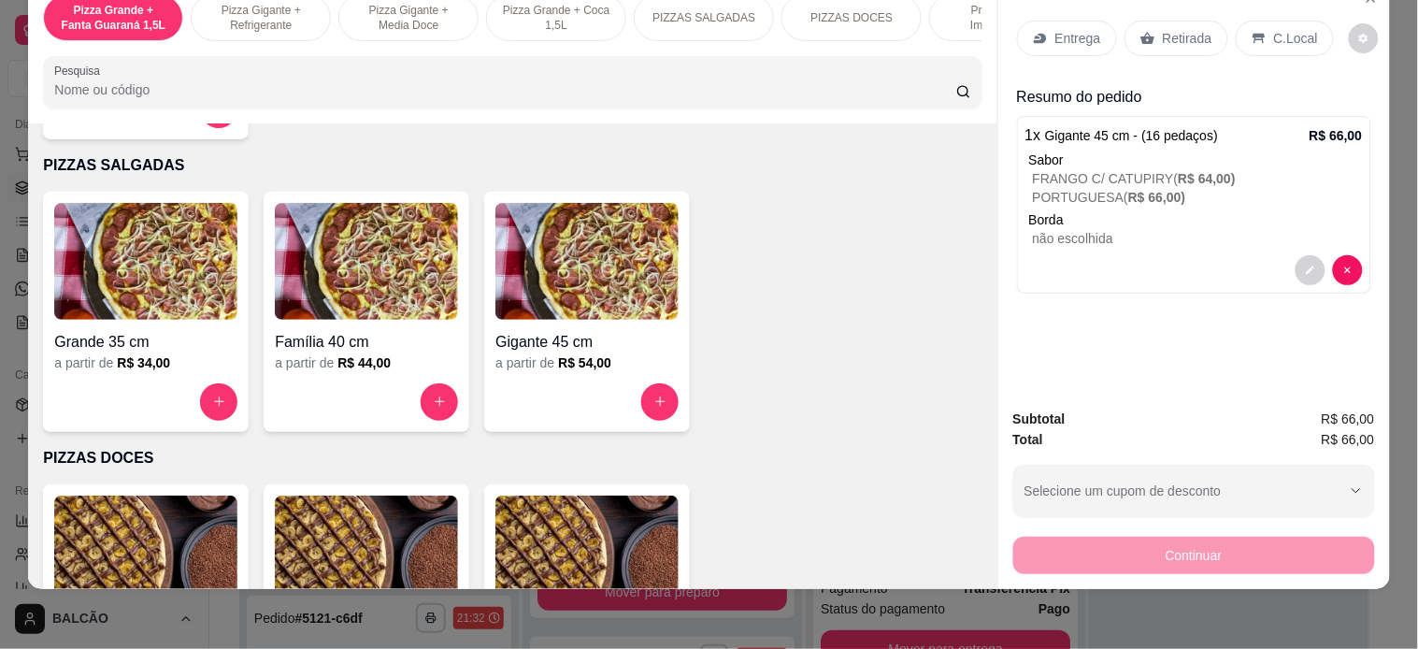
click at [1163, 29] on p "Retirada" at bounding box center [1188, 38] width 50 height 19
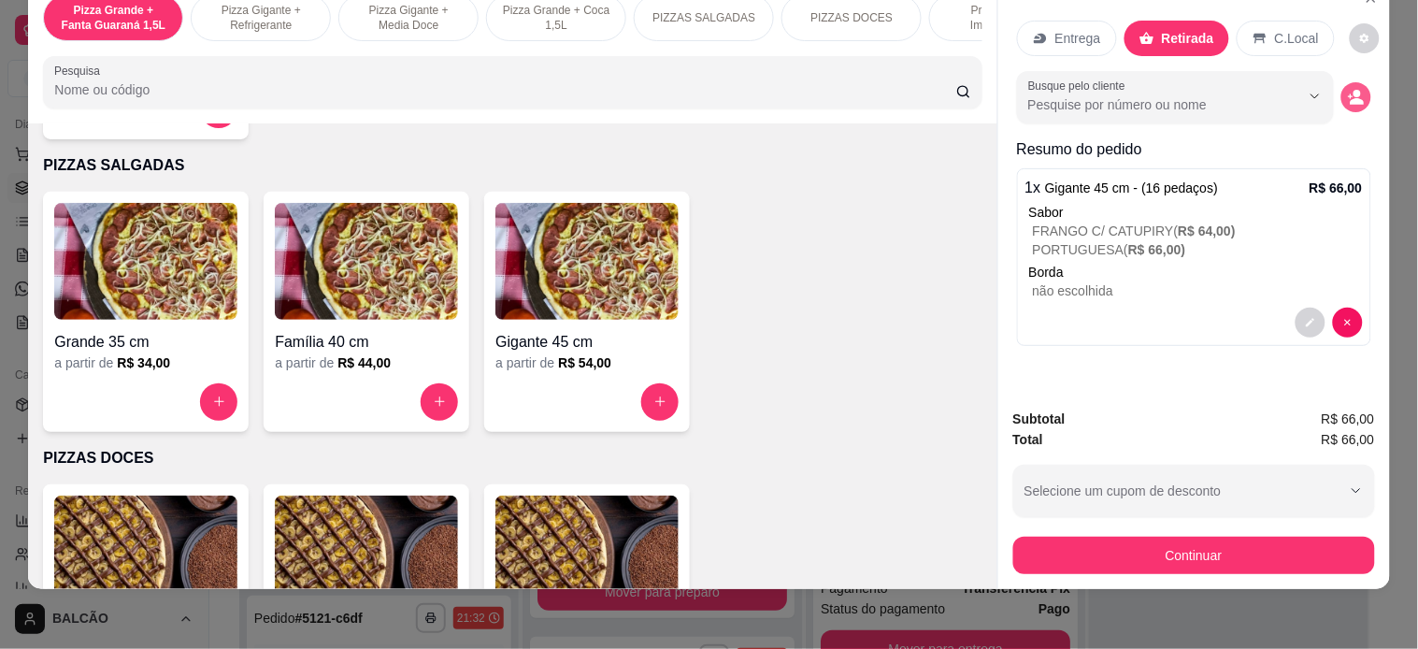
click at [1353, 89] on icon "decrease-product-quantity" at bounding box center [1356, 97] width 17 height 17
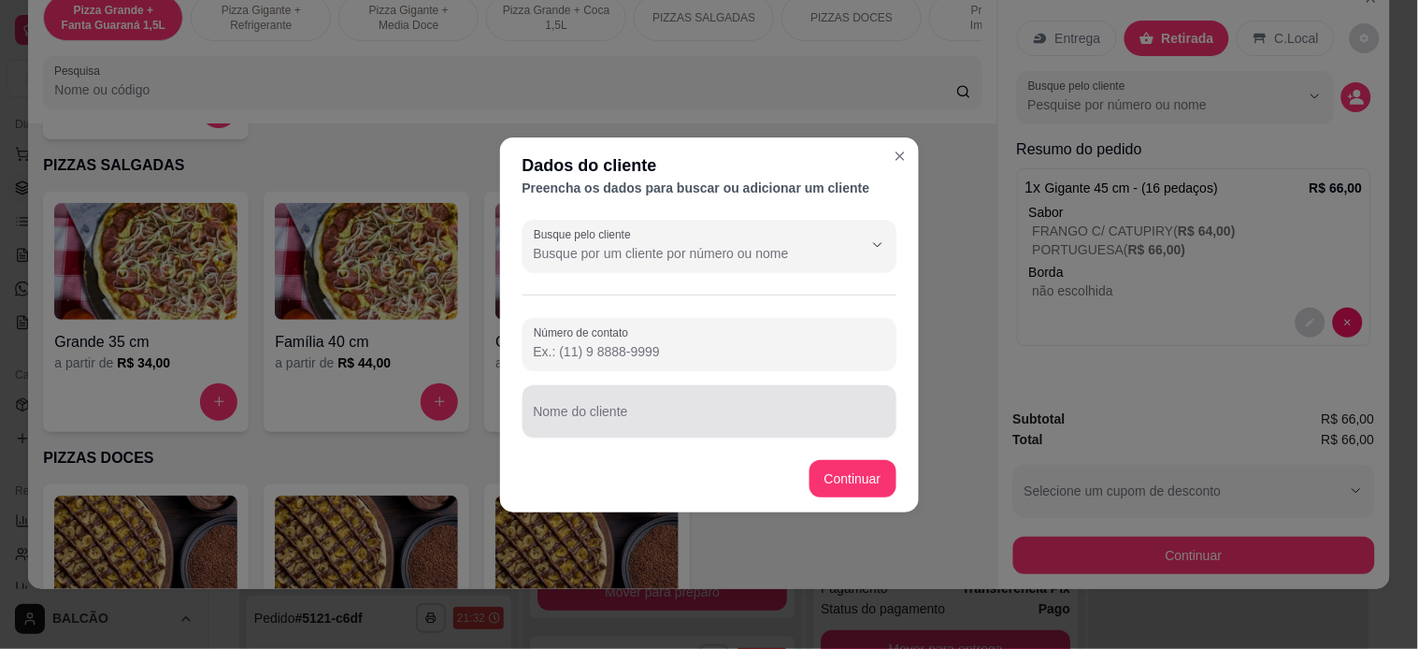
click at [718, 405] on div at bounding box center [709, 411] width 351 height 37
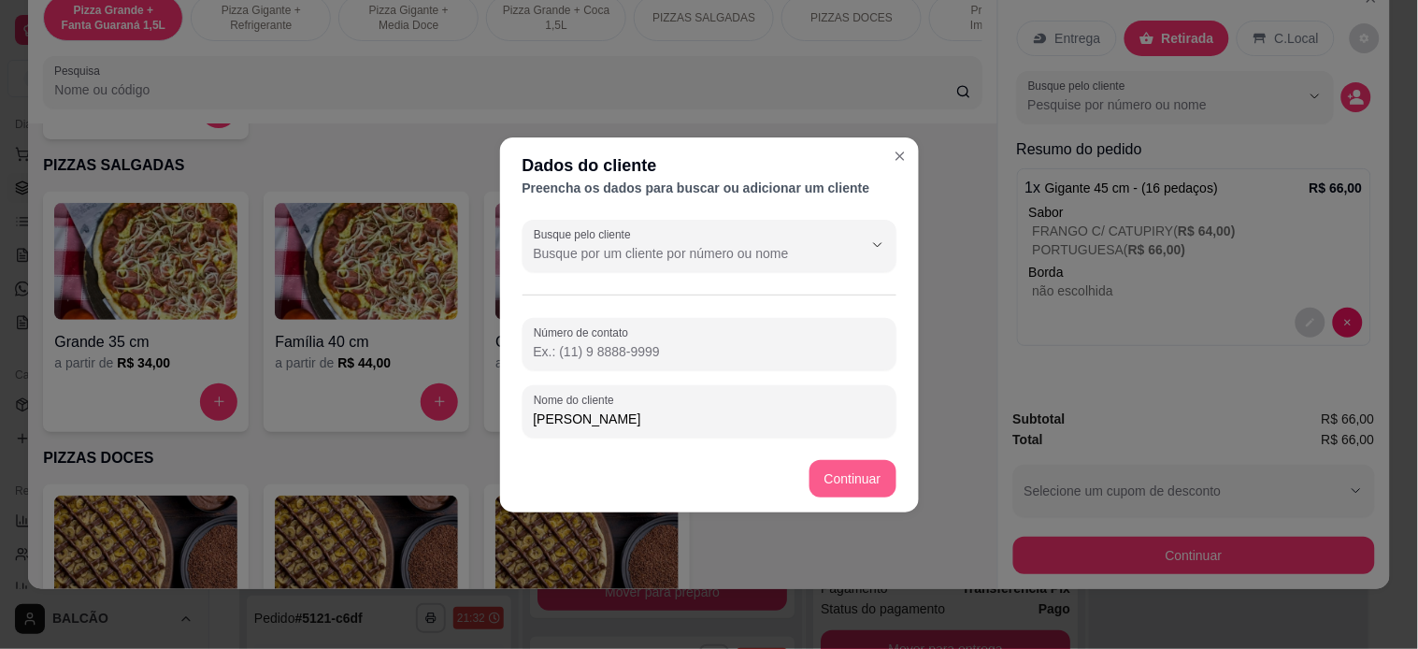
type input "[PERSON_NAME]"
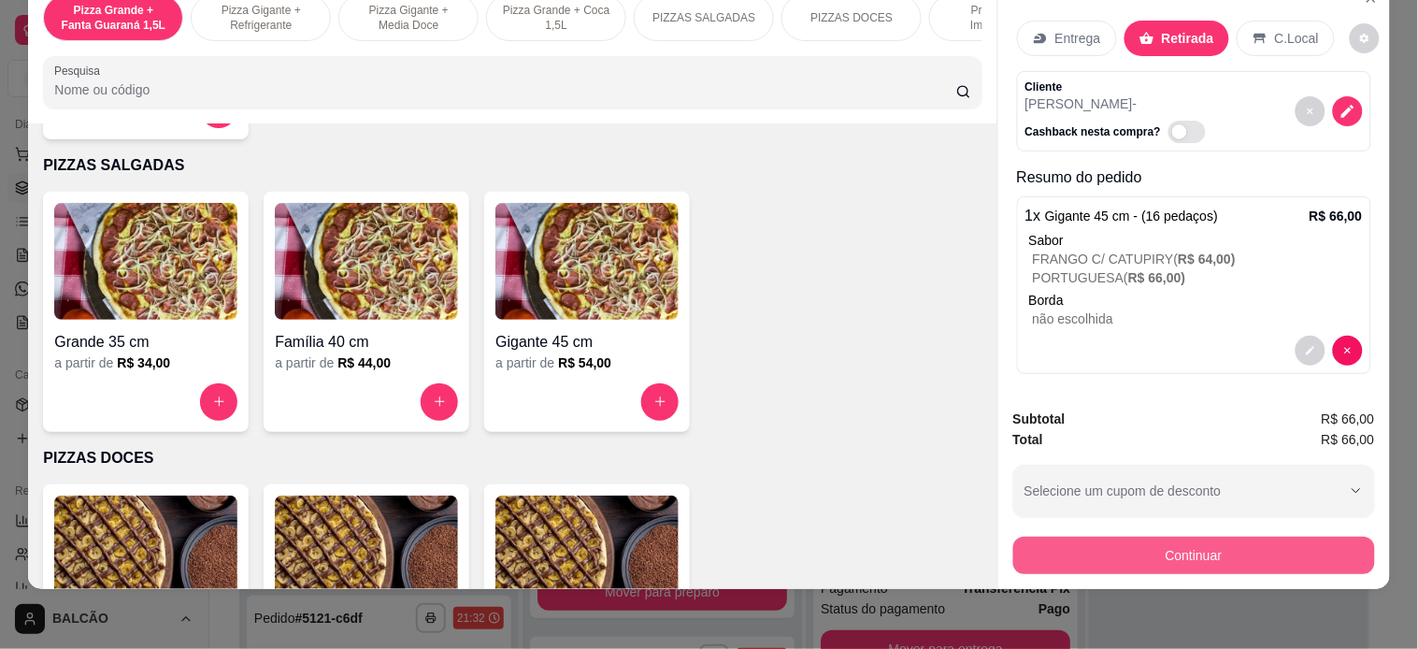
click at [1192, 536] on button "Continuar" at bounding box center [1194, 554] width 362 height 37
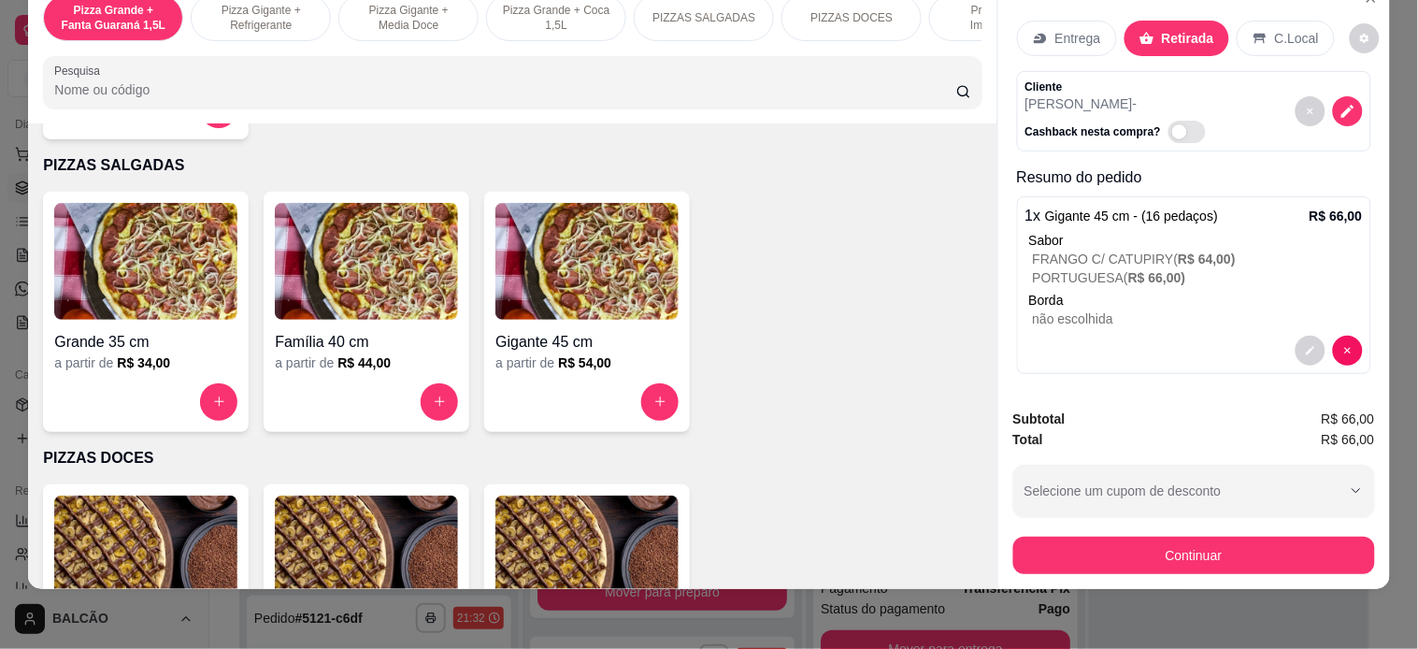
click at [1295, 336] on button "decrease-product-quantity" at bounding box center [1310, 351] width 30 height 30
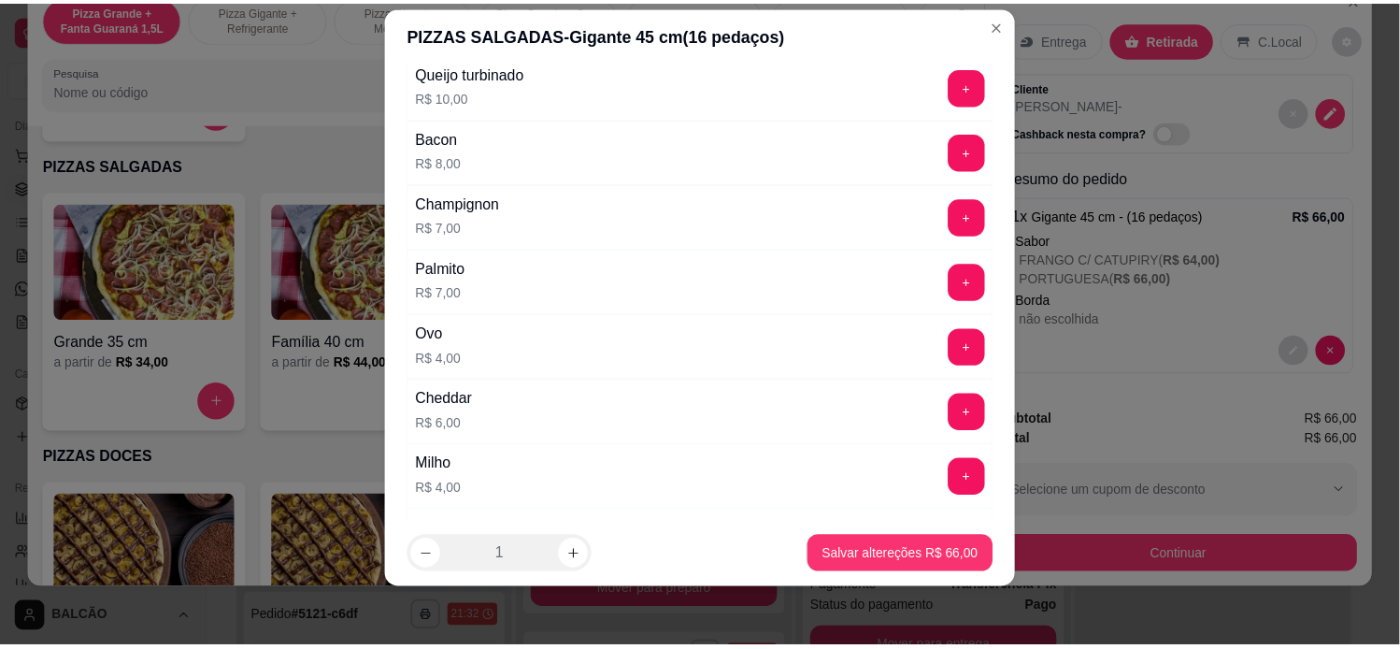
scroll to position [2069, 0]
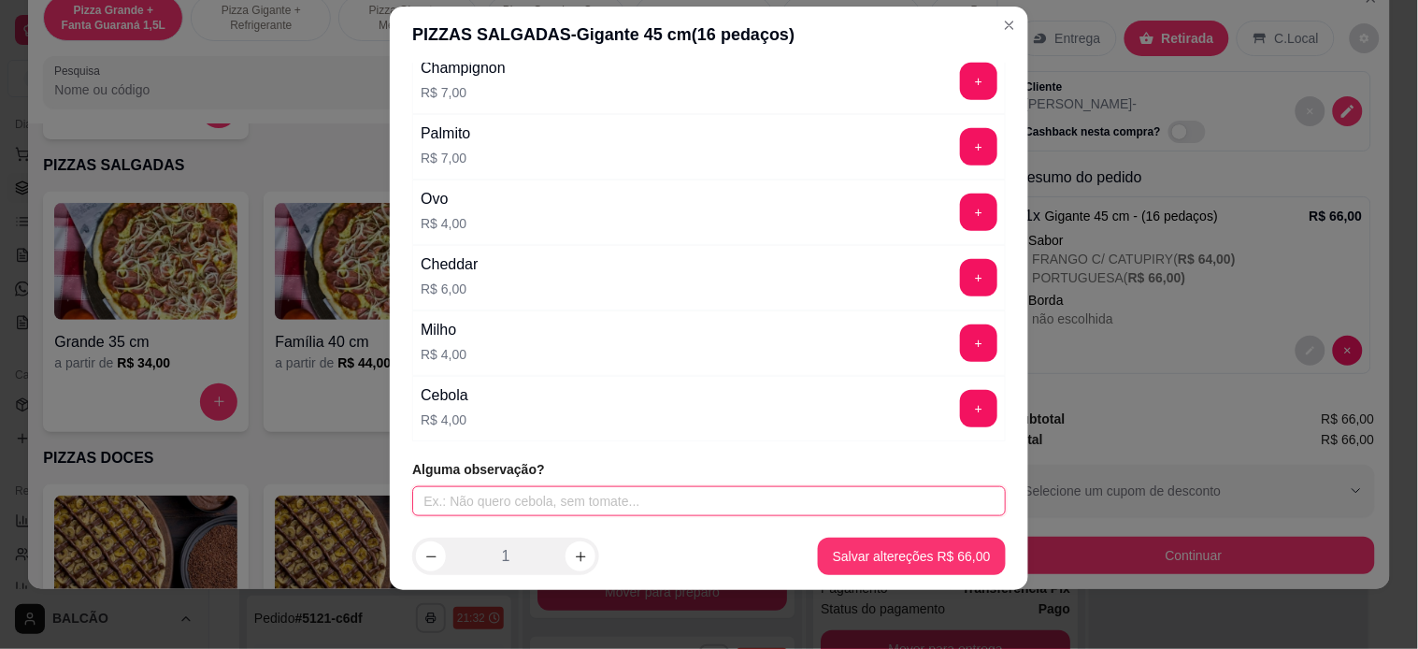
click at [622, 507] on input "text" at bounding box center [708, 501] width 593 height 30
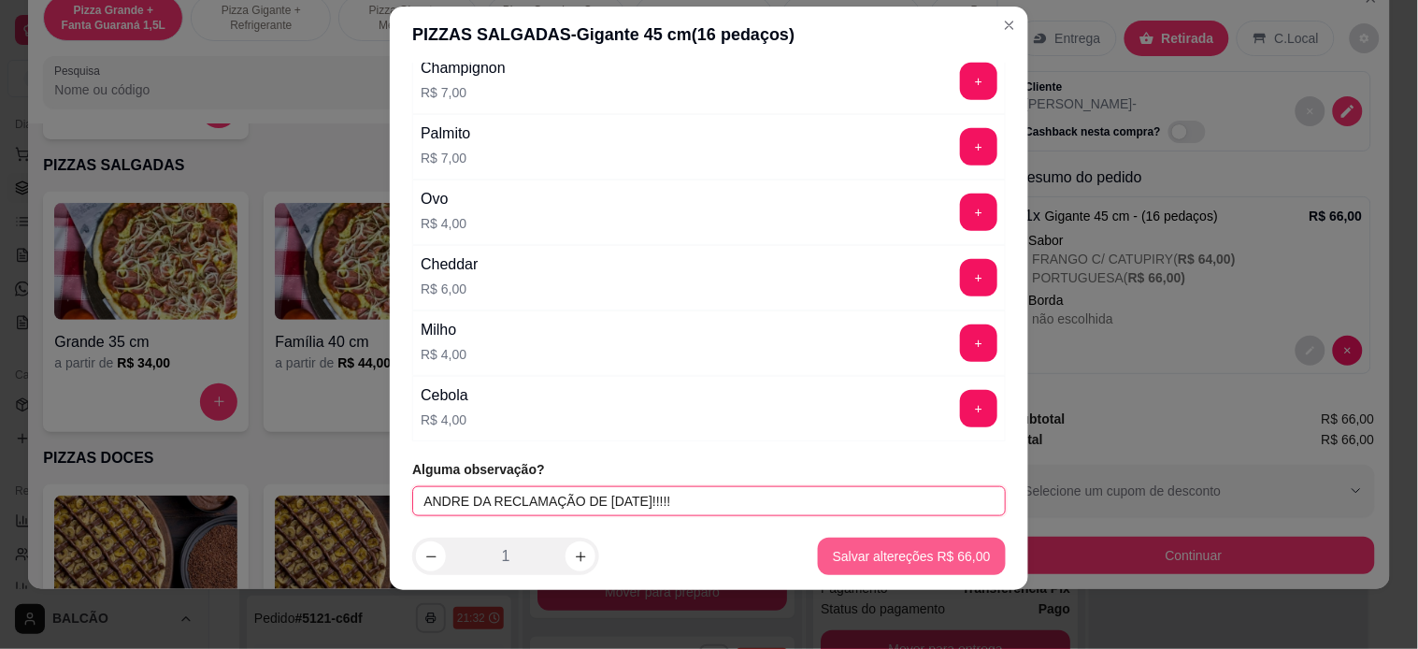
type input "ANDRE DA RECLAMAÇÃO DE [DATE]!!!!!"
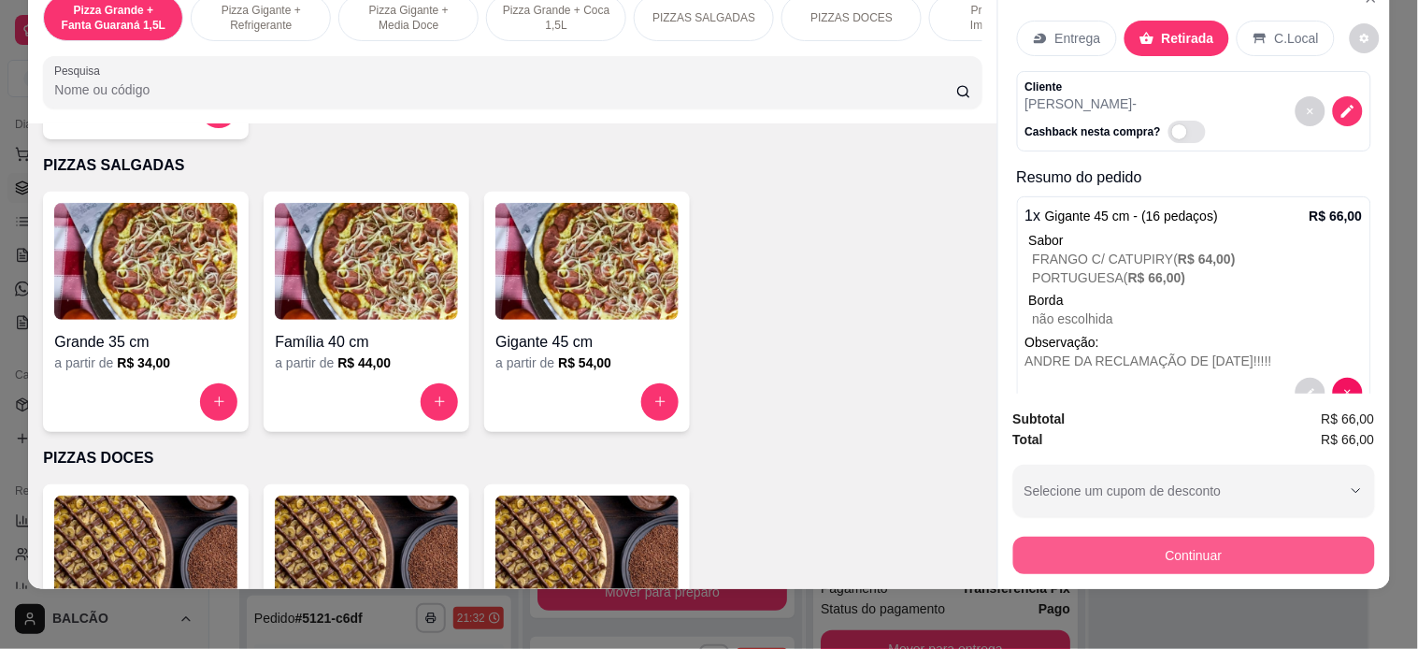
click at [1160, 536] on button "Continuar" at bounding box center [1194, 554] width 362 height 37
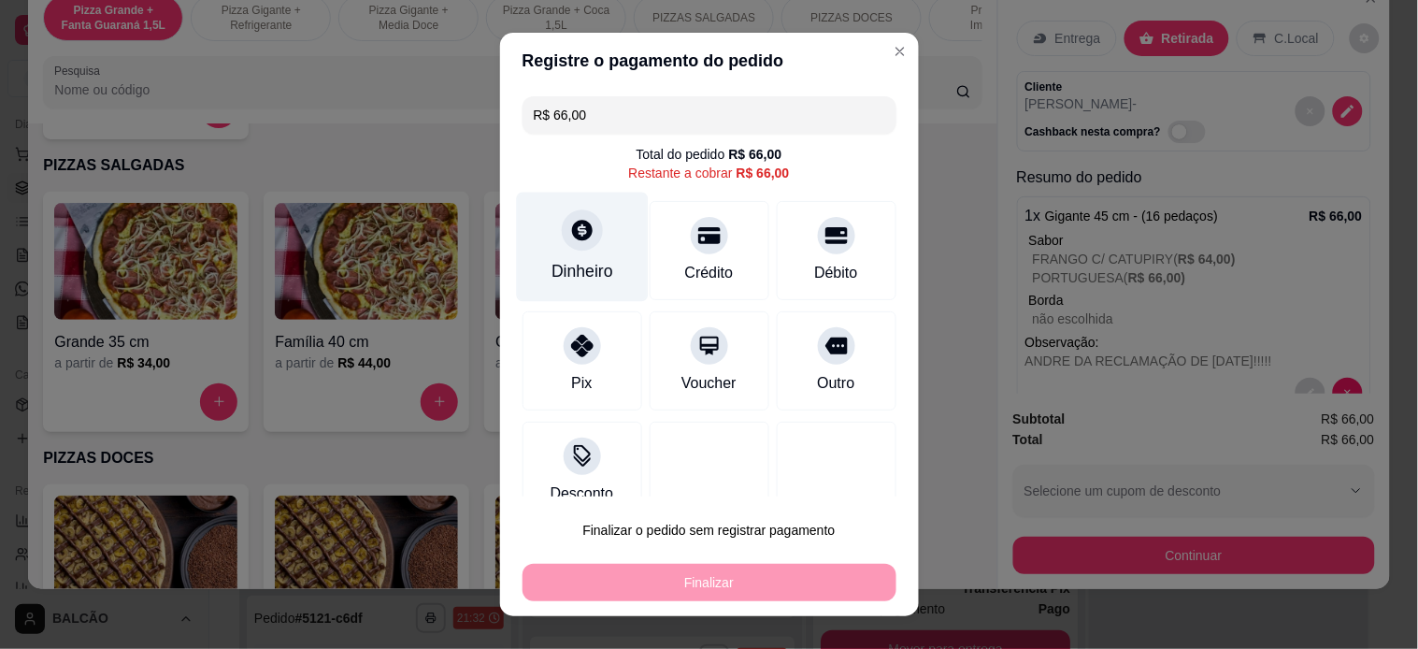
click at [570, 269] on div "Dinheiro" at bounding box center [582, 271] width 62 height 24
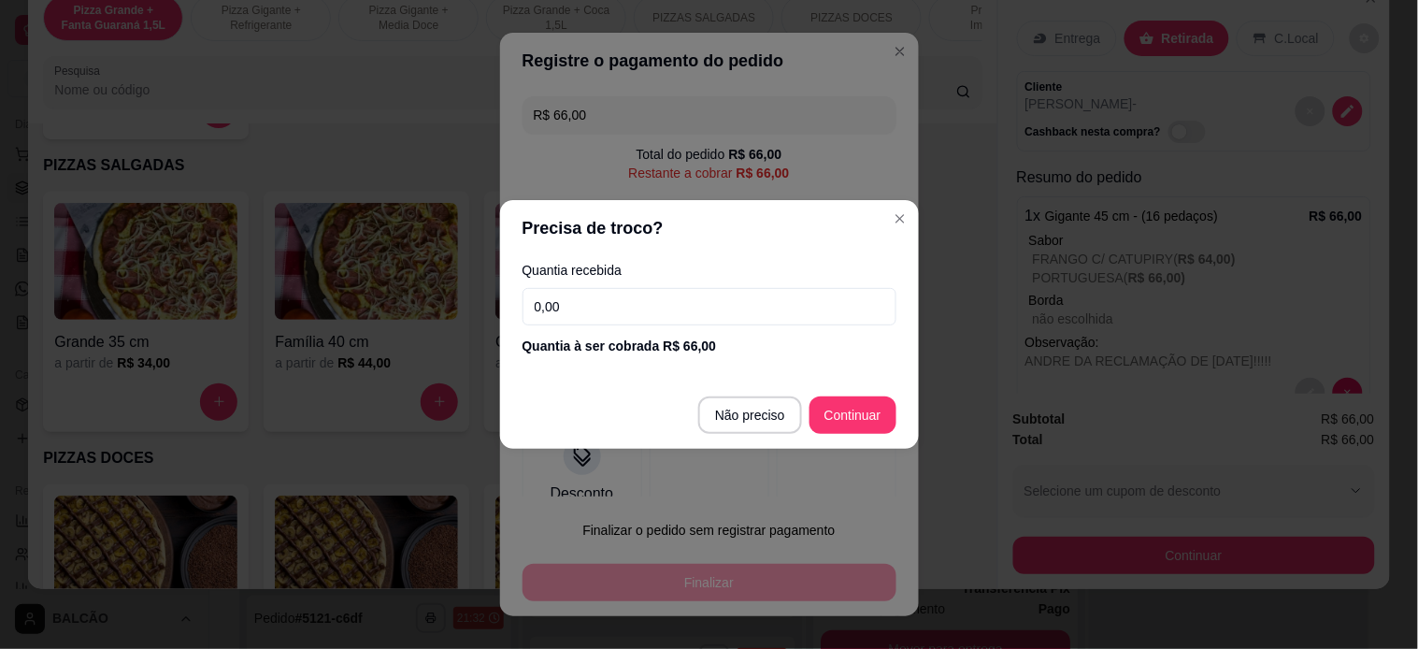
click at [611, 316] on input "0,00" at bounding box center [709, 306] width 374 height 37
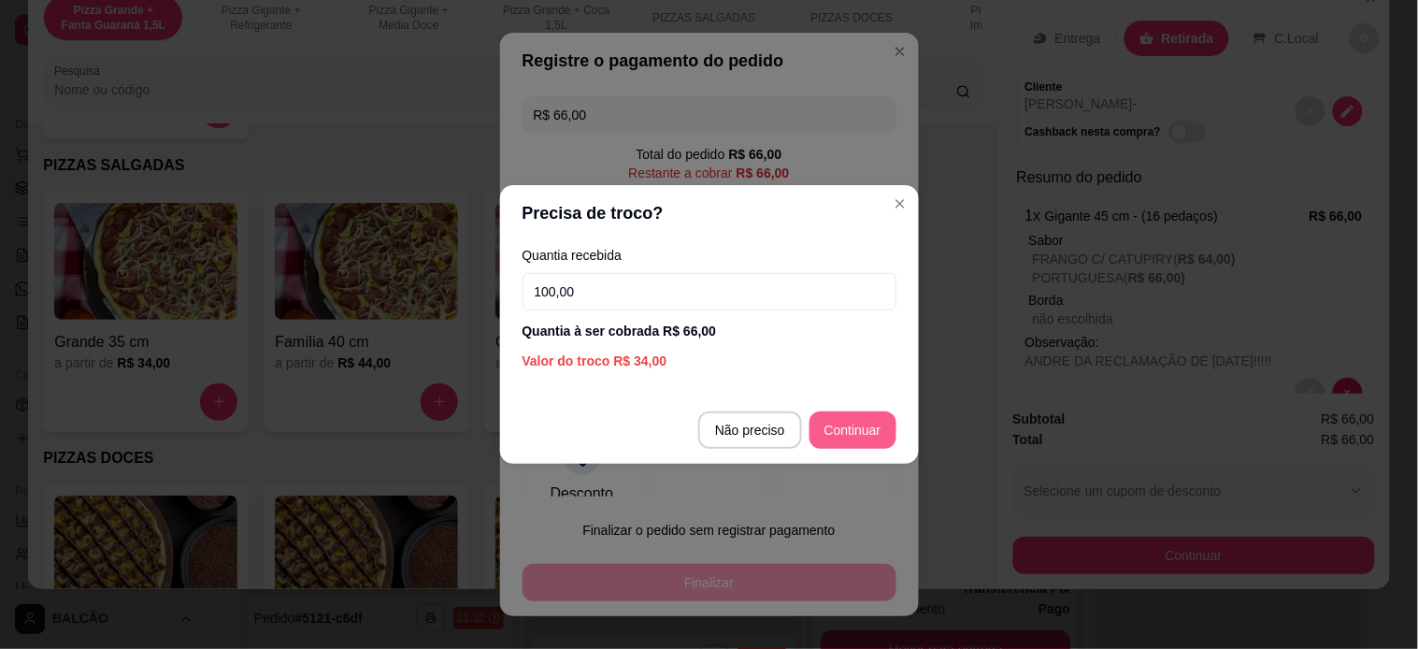
type input "100,00"
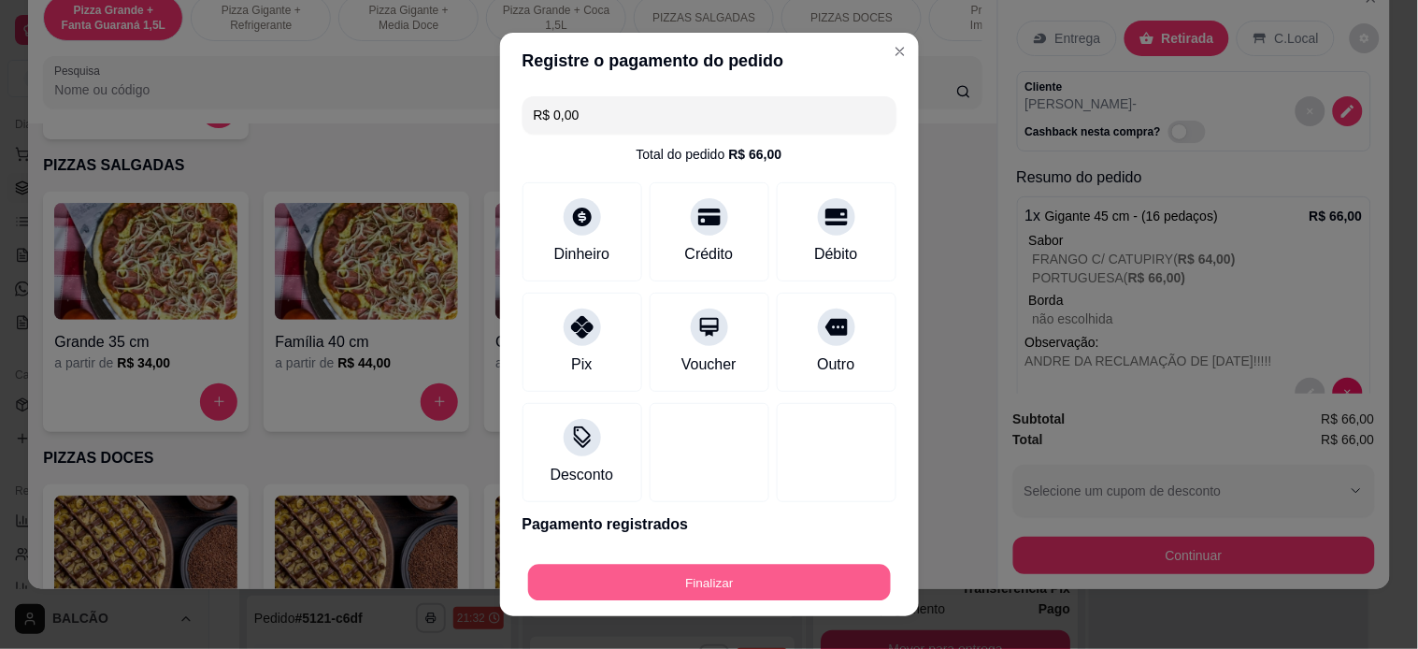
click at [800, 575] on button "Finalizar" at bounding box center [709, 582] width 363 height 36
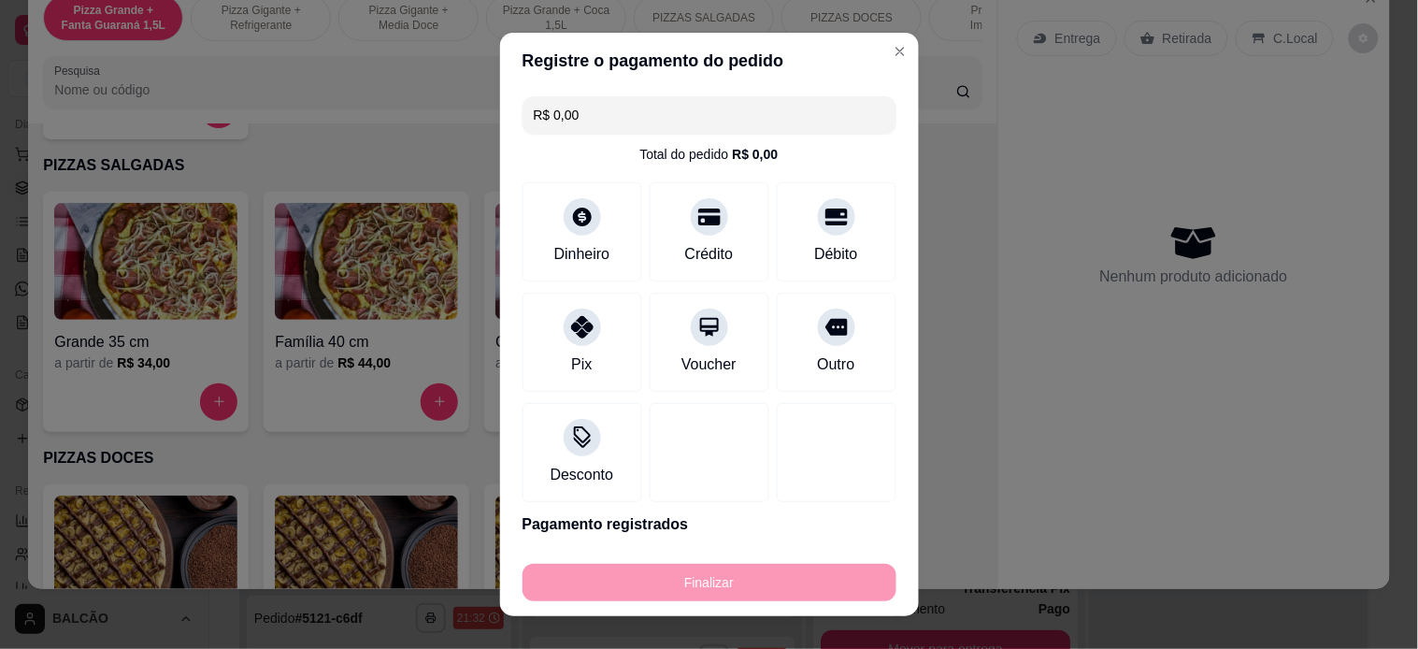
type input "-R$ 66,00"
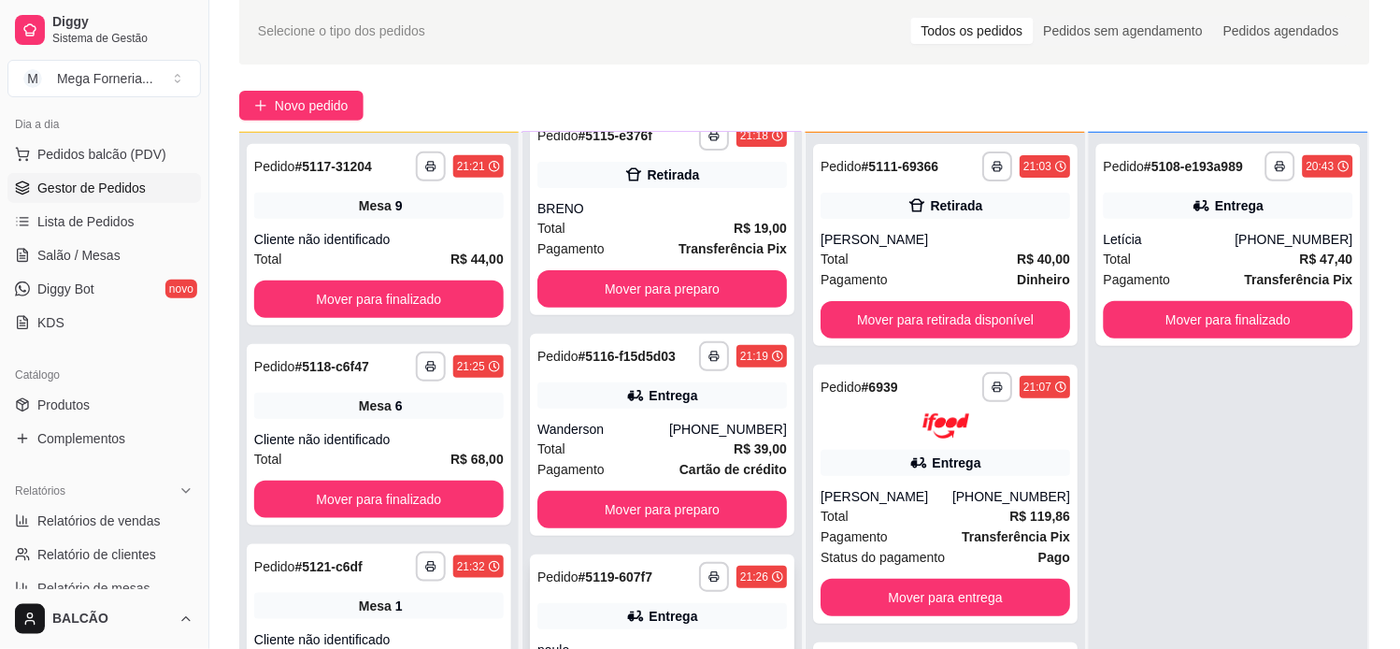
scroll to position [285, 0]
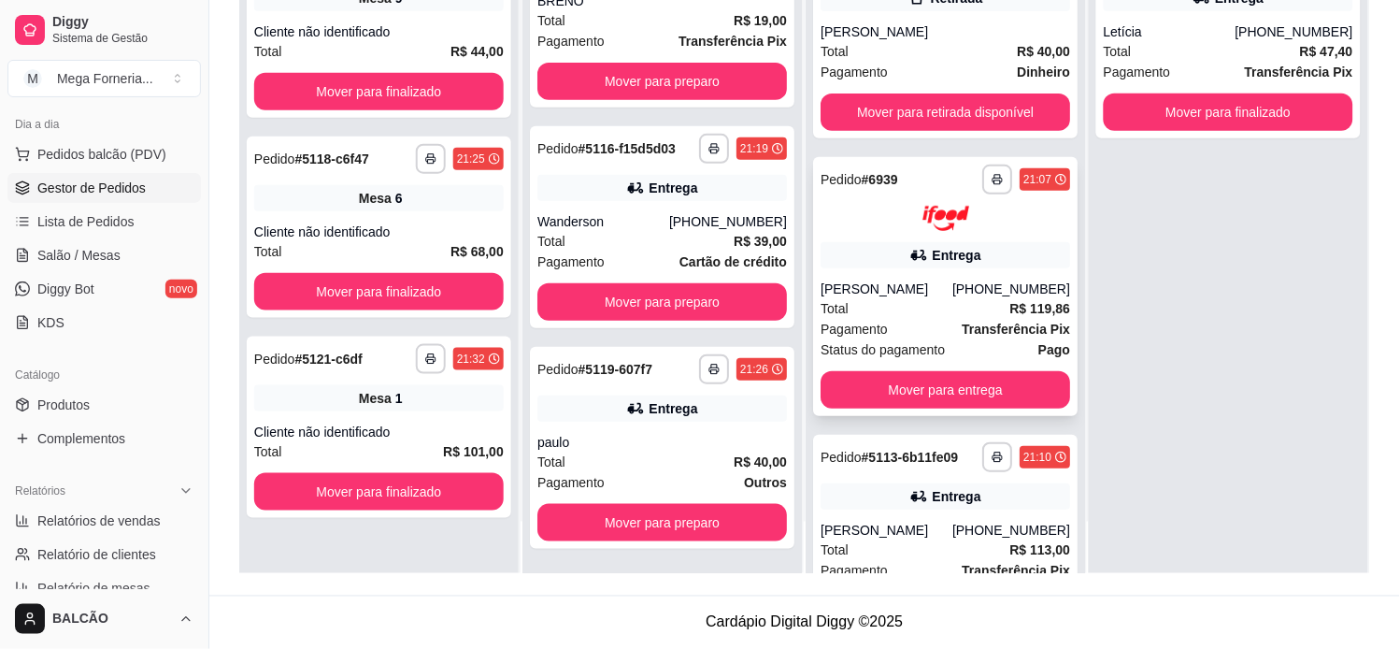
click at [897, 281] on div "[PERSON_NAME]" at bounding box center [887, 288] width 132 height 19
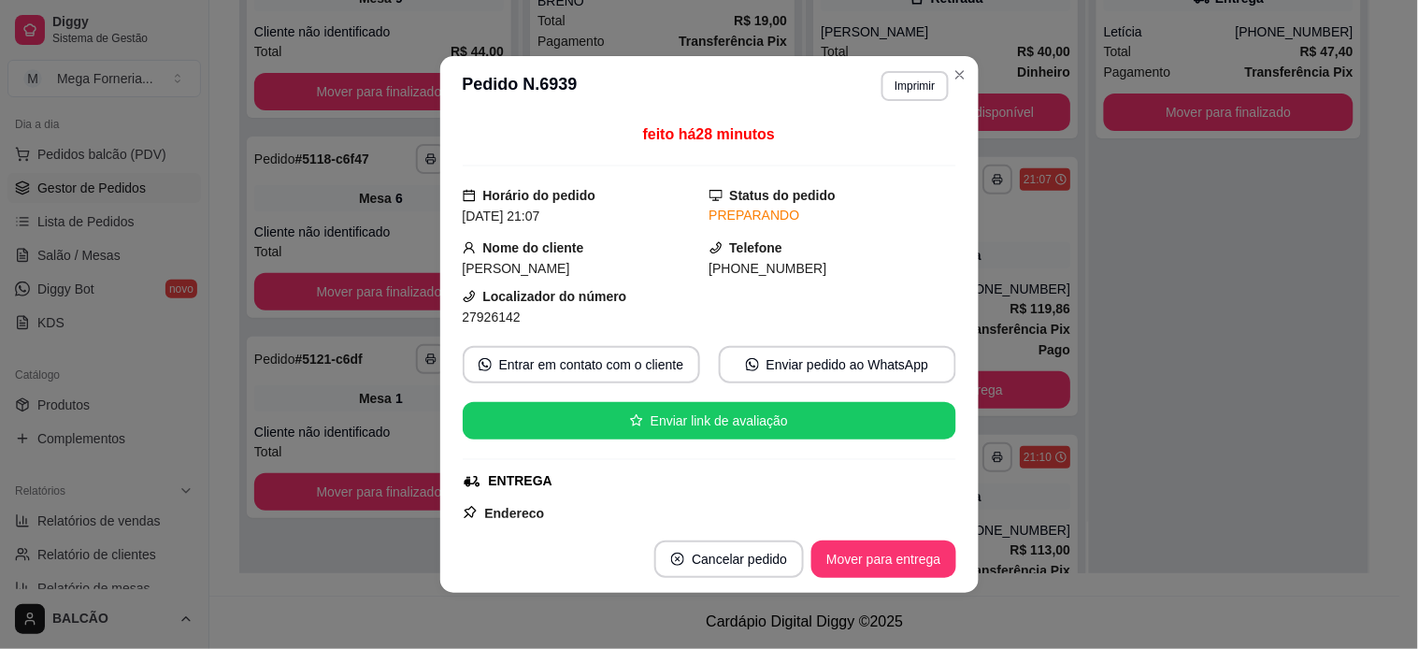
click at [931, 66] on header "**********" at bounding box center [709, 86] width 538 height 60
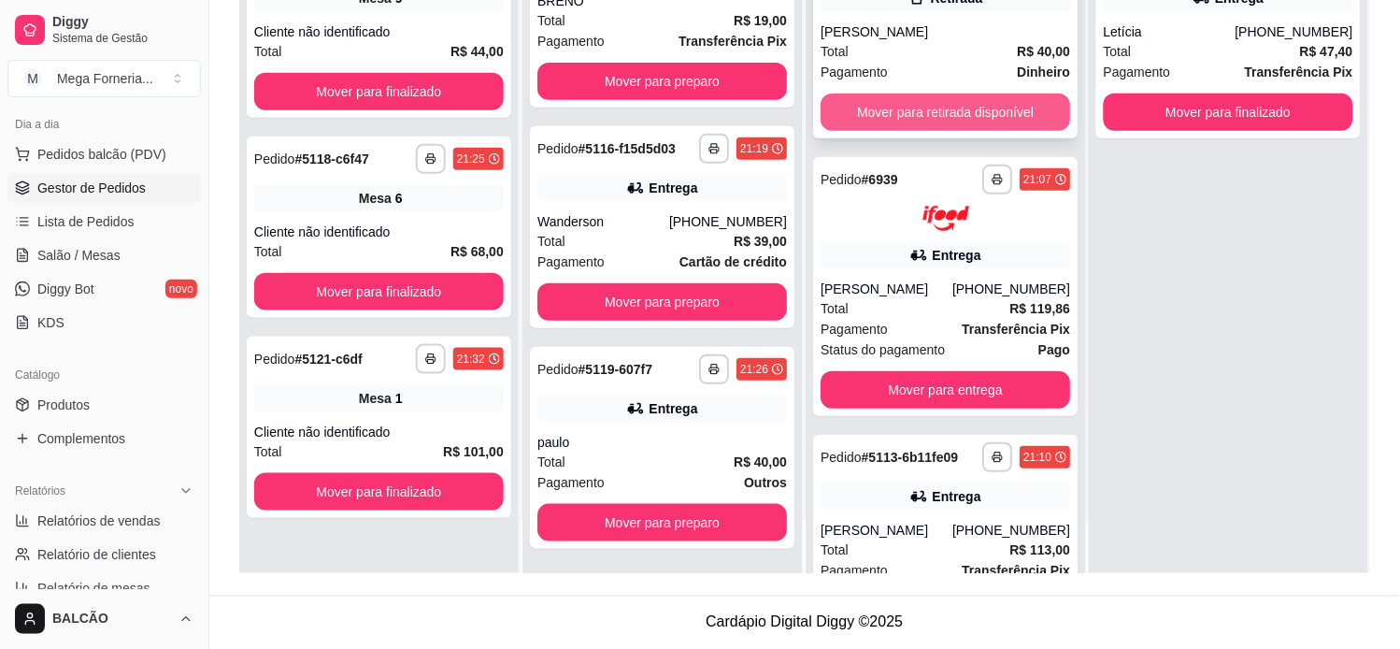
click at [974, 115] on button "Mover para retirada disponível" at bounding box center [946, 111] width 250 height 37
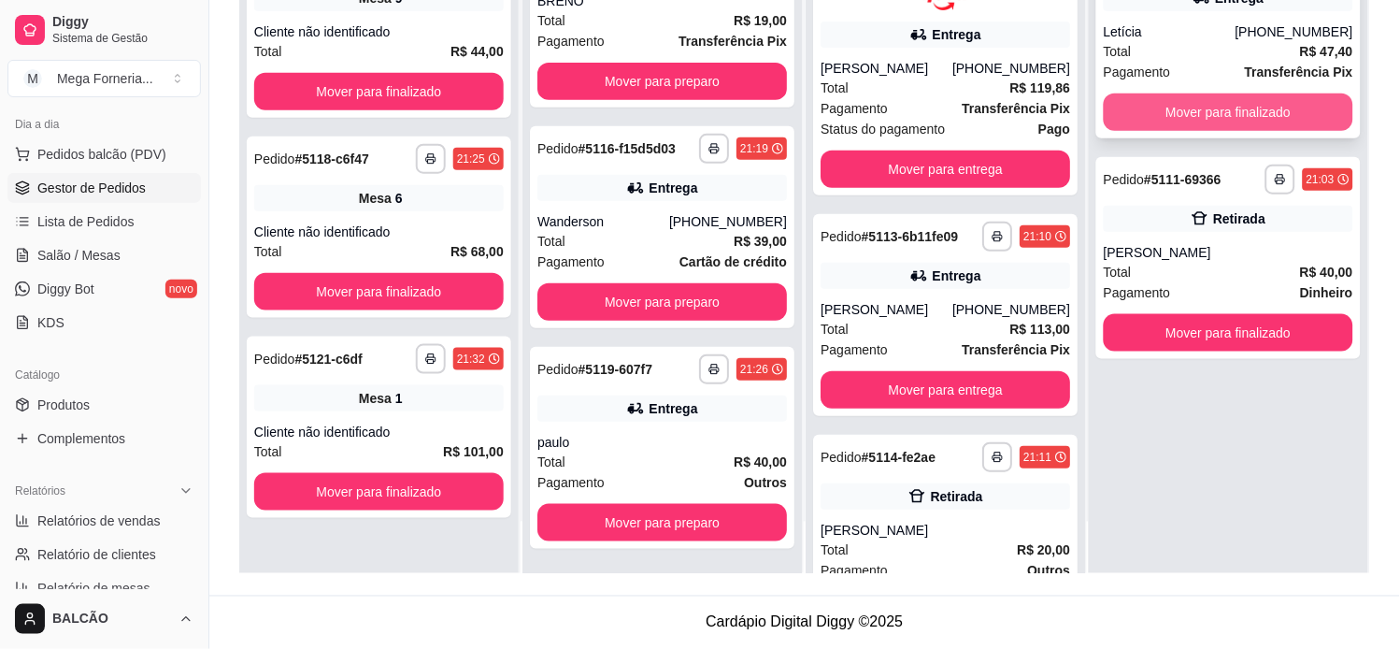
click at [1221, 117] on button "Mover para finalizado" at bounding box center [1229, 111] width 250 height 37
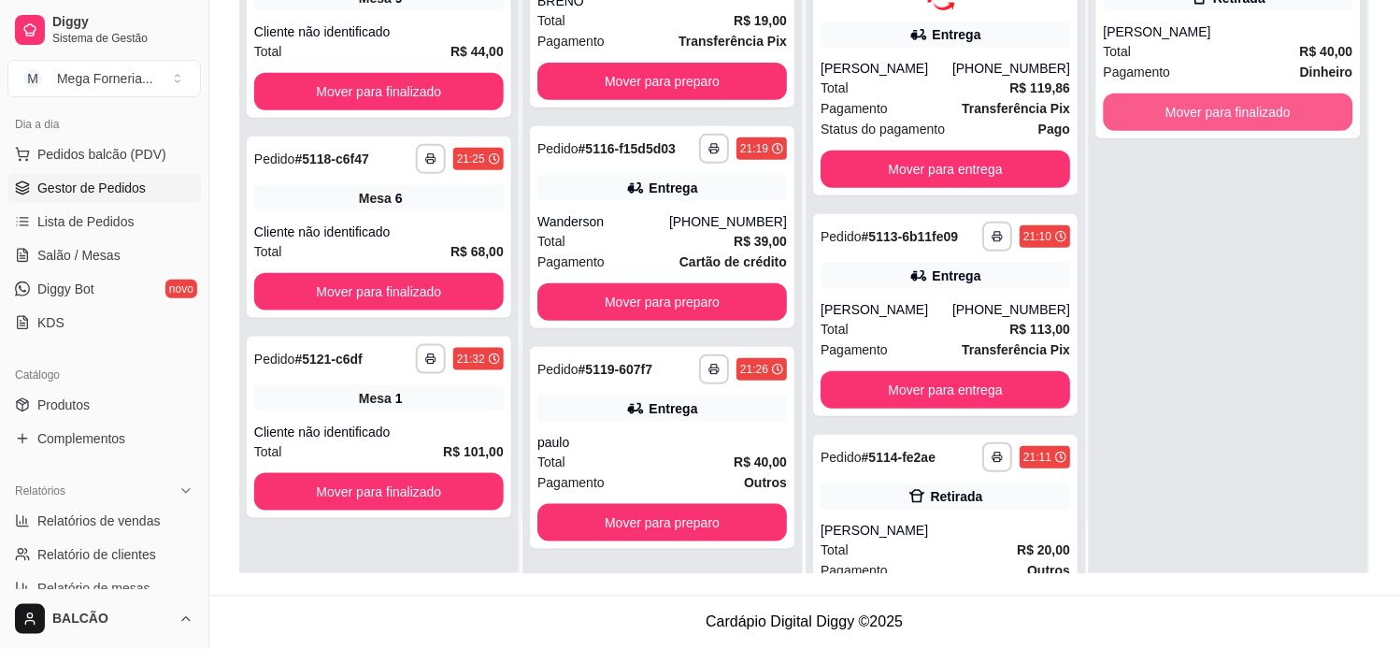
click at [1221, 117] on button "Mover para finalizado" at bounding box center [1229, 111] width 250 height 37
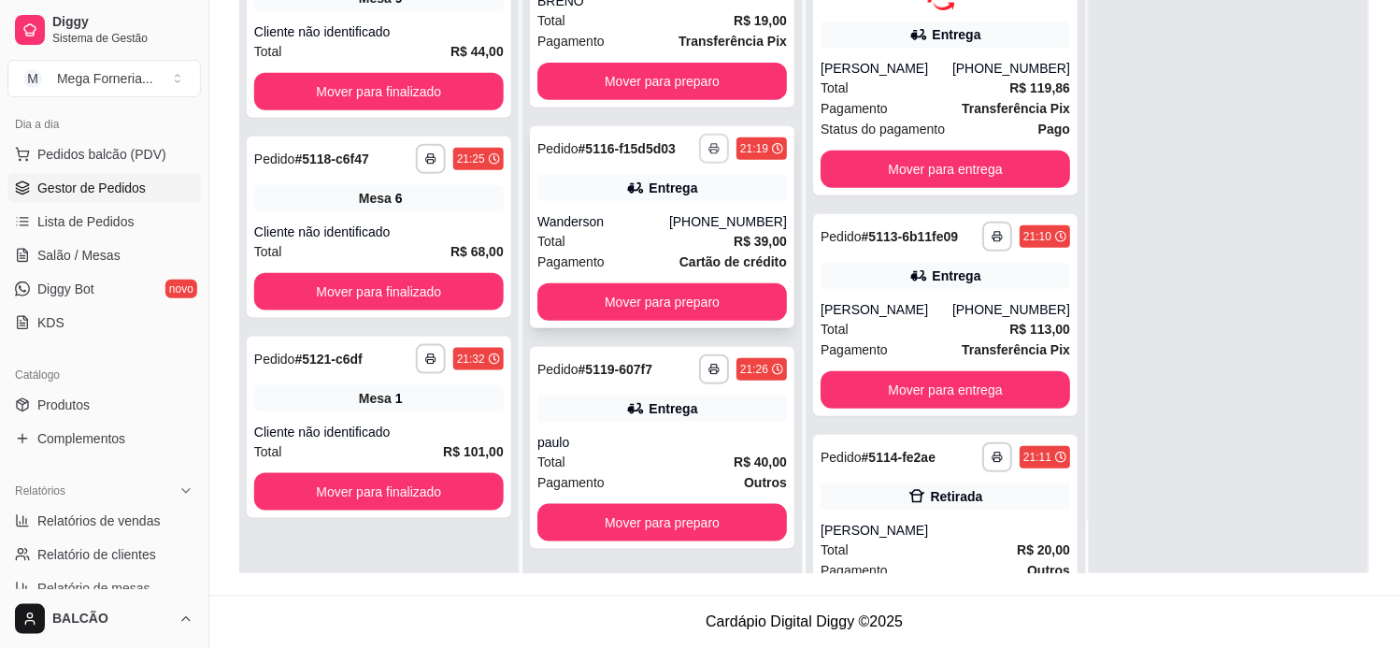
scroll to position [0, 0]
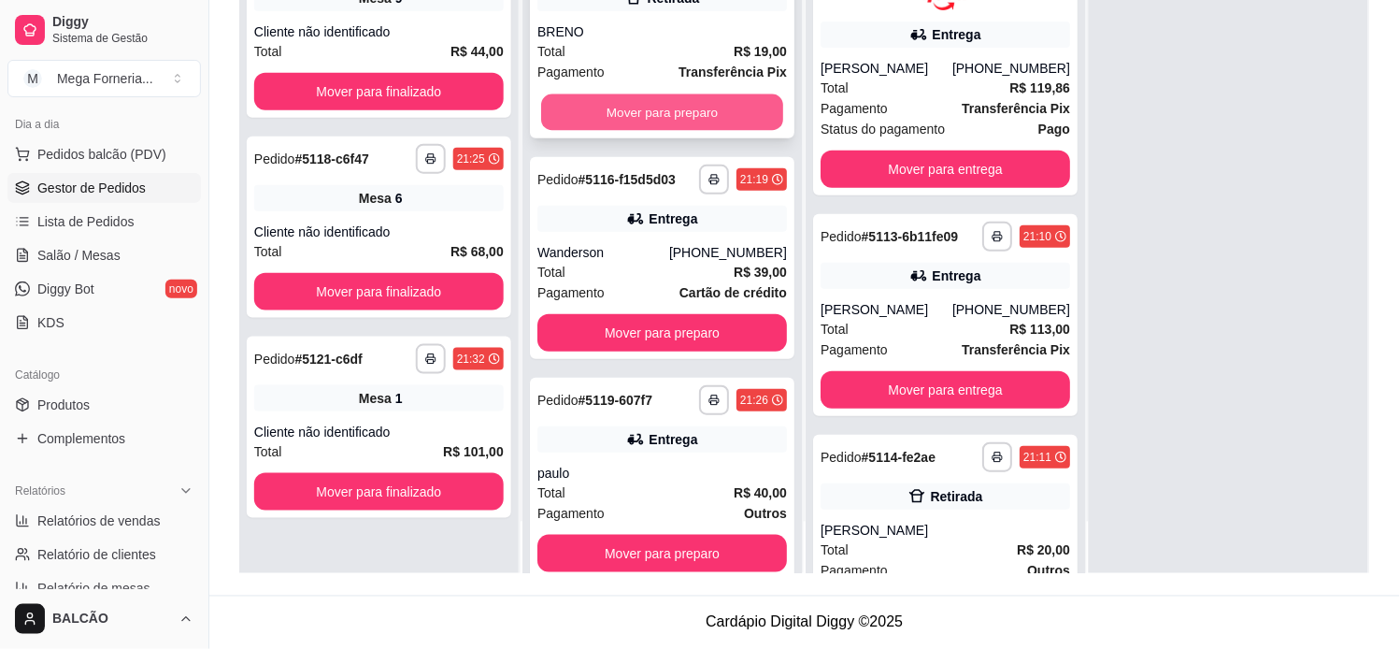
click at [680, 123] on button "Mover para preparo" at bounding box center [662, 112] width 242 height 36
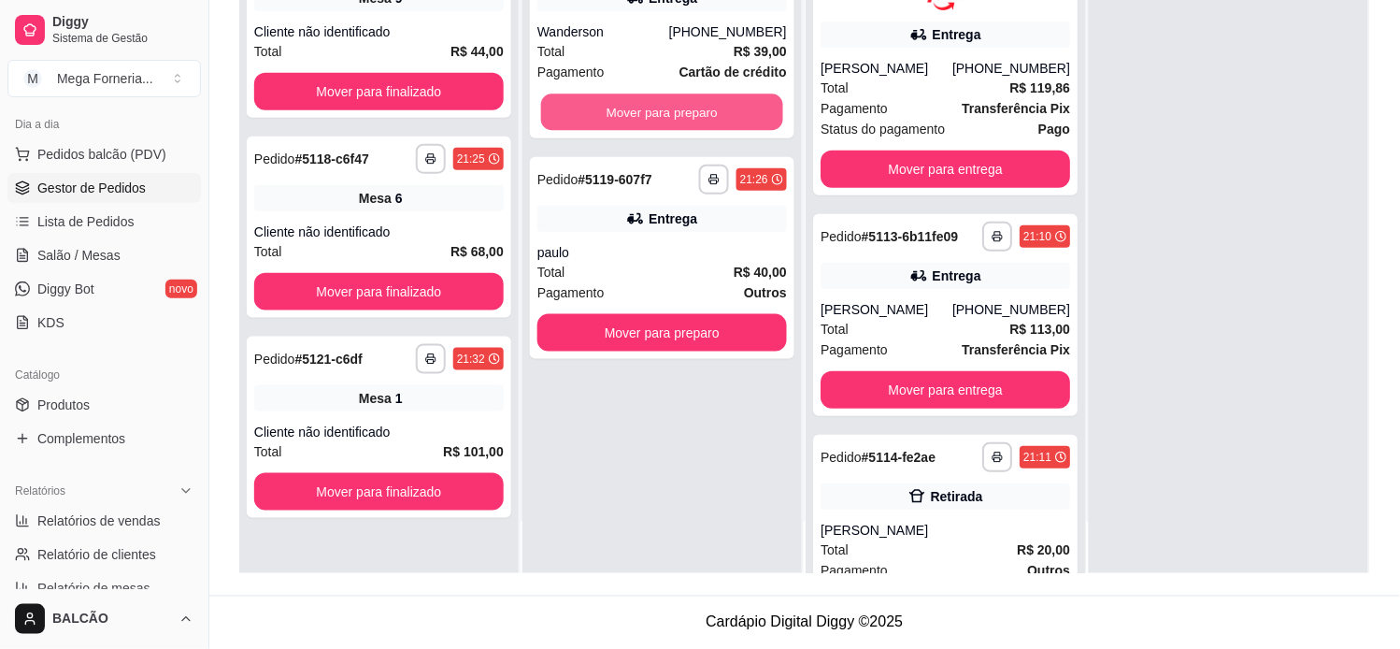
click at [680, 123] on button "Mover para preparo" at bounding box center [662, 112] width 242 height 36
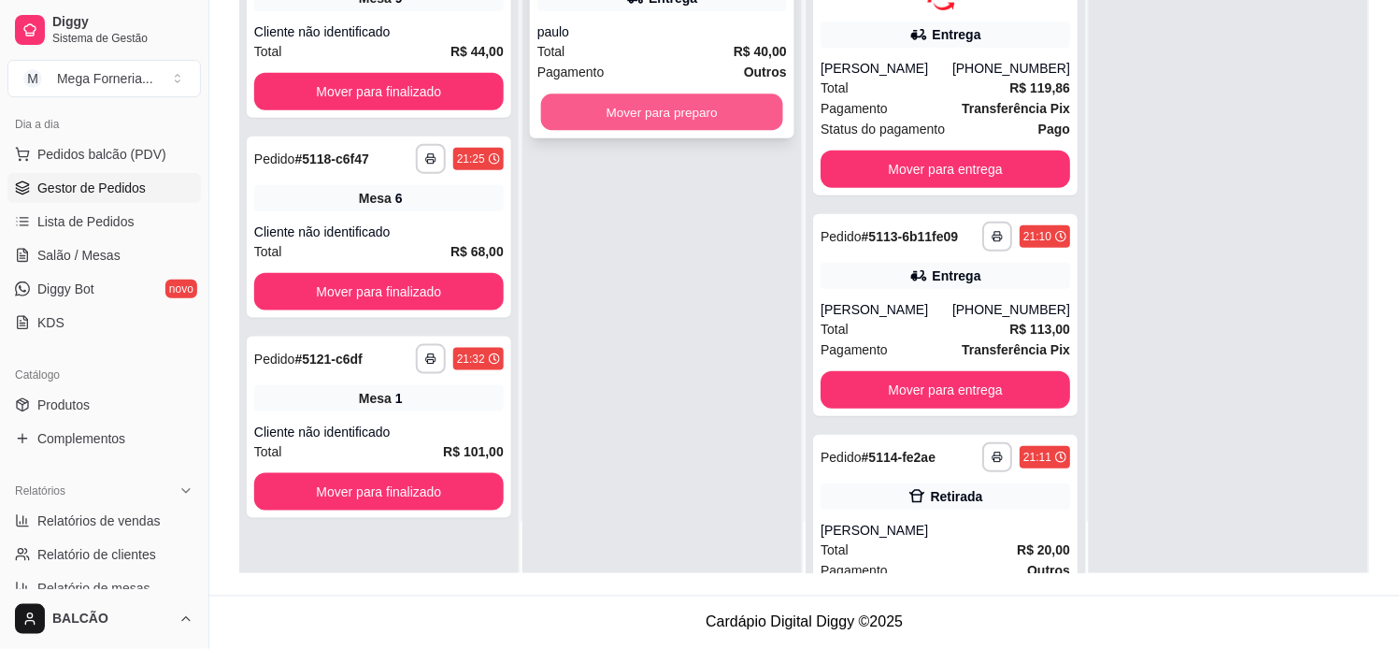
click at [680, 123] on button "Mover para preparo" at bounding box center [662, 112] width 242 height 36
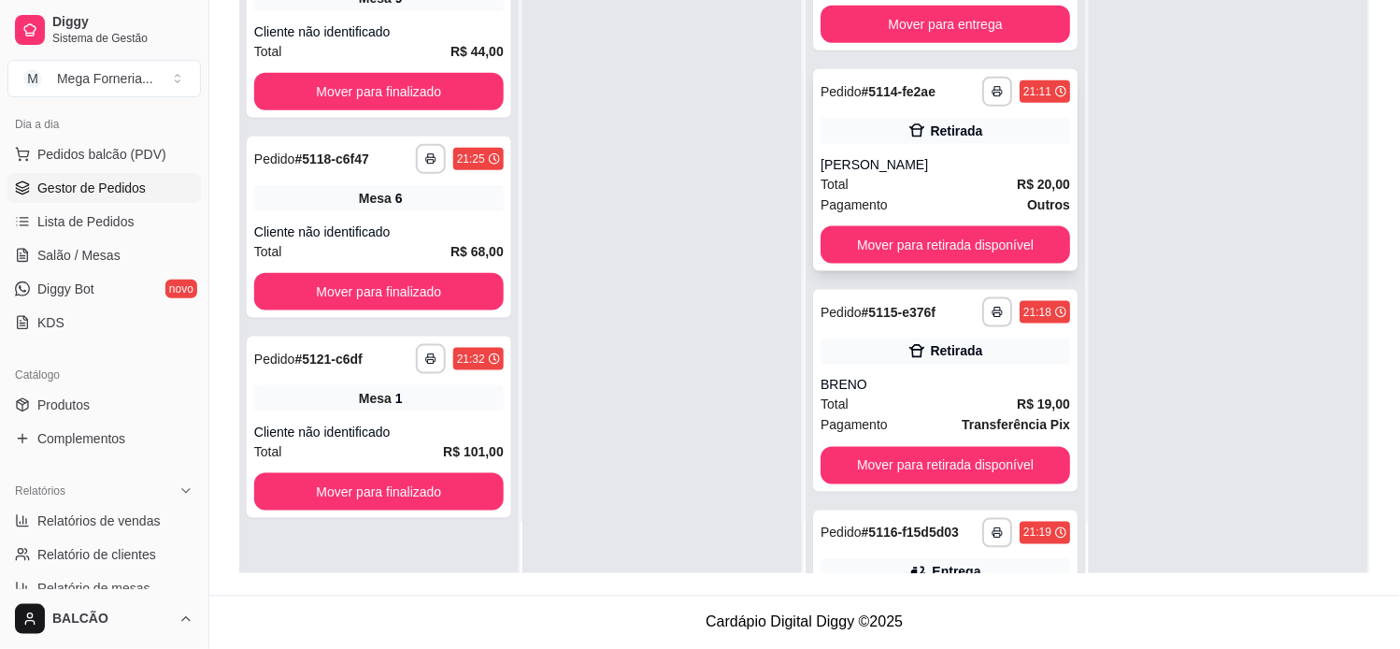
scroll to position [255, 0]
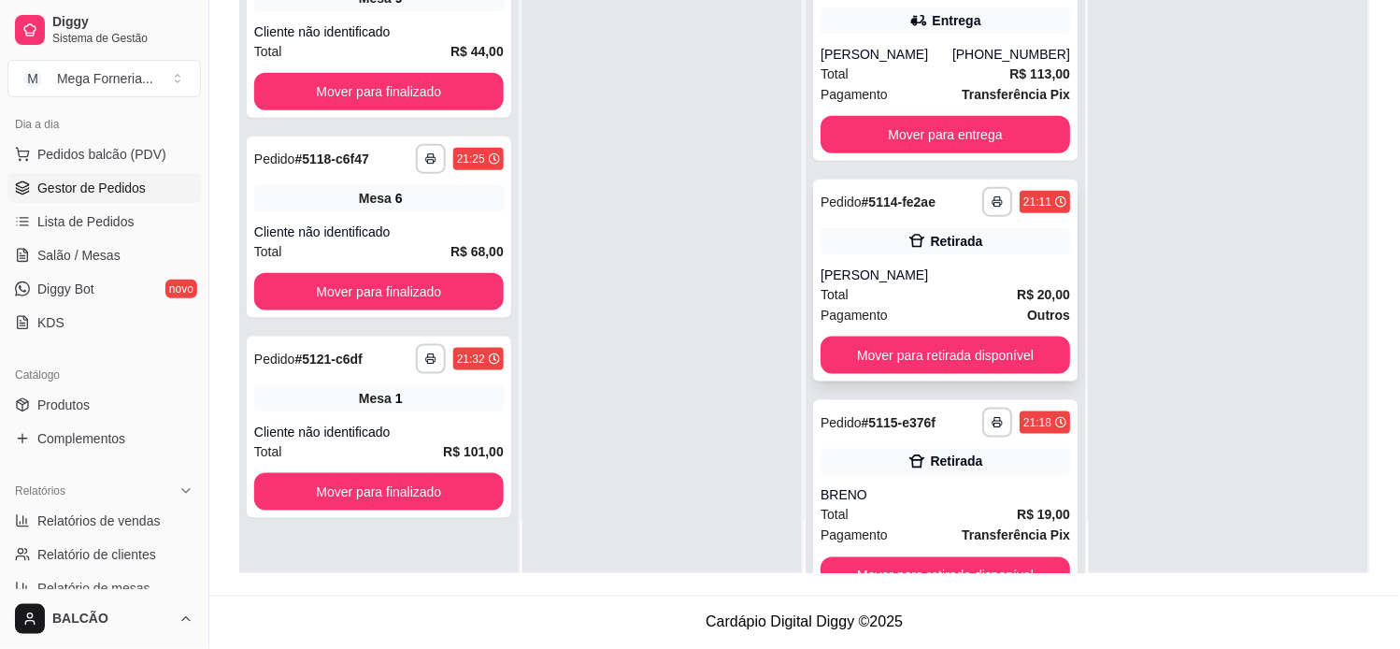
click at [898, 280] on div "[PERSON_NAME]" at bounding box center [946, 274] width 250 height 19
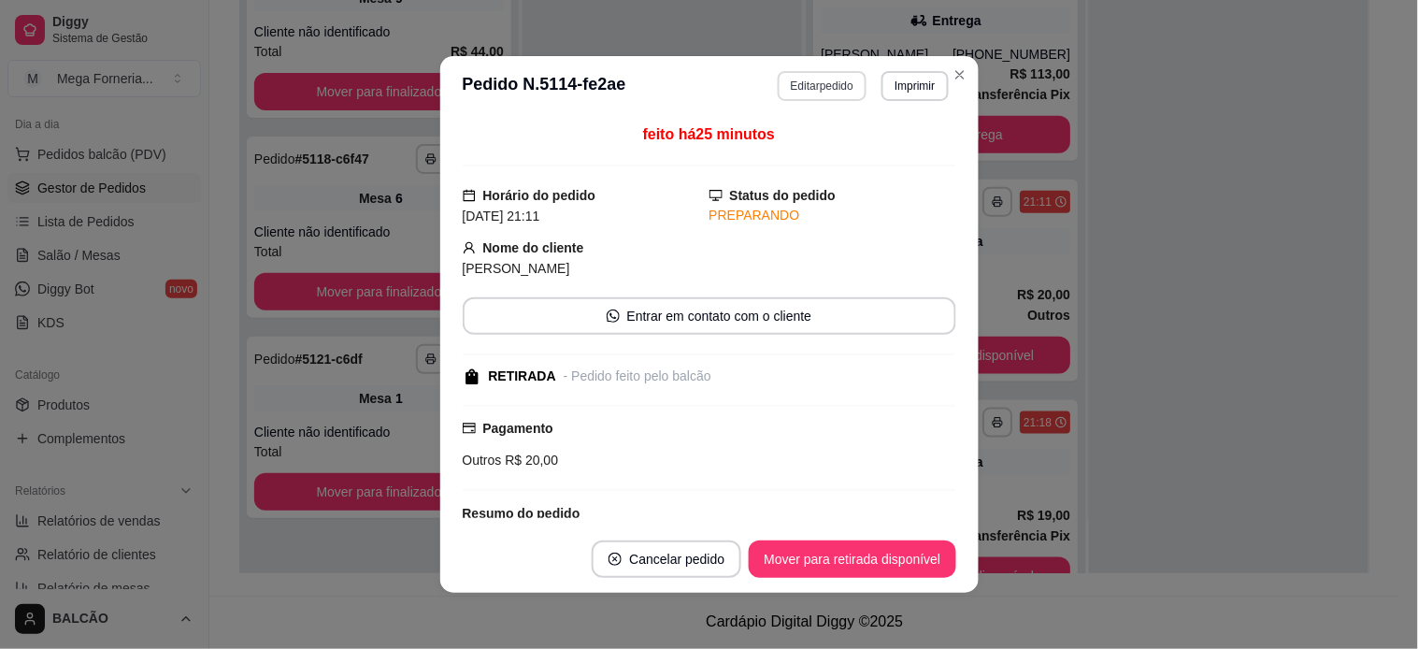
click at [850, 92] on button "Editar pedido" at bounding box center [822, 86] width 89 height 30
click at [1020, 577] on button "Continuar" at bounding box center [1194, 595] width 362 height 37
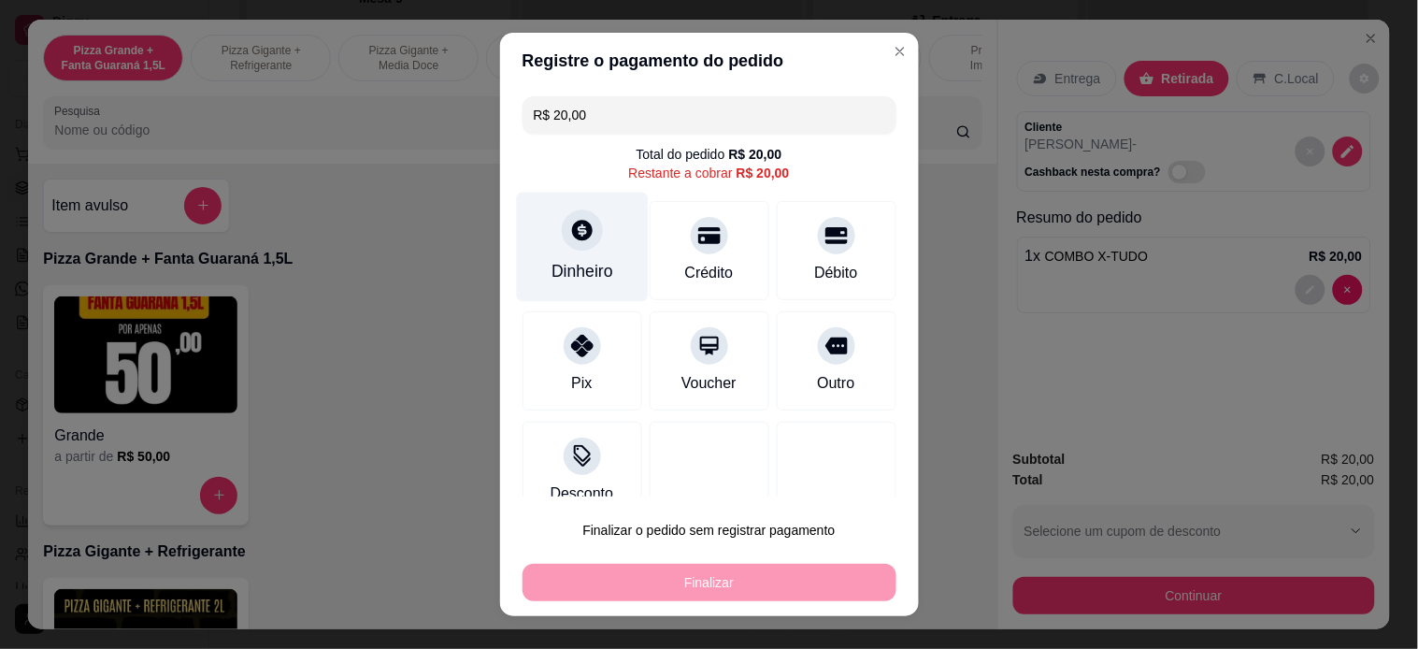
click at [591, 248] on div "Dinheiro" at bounding box center [582, 246] width 132 height 109
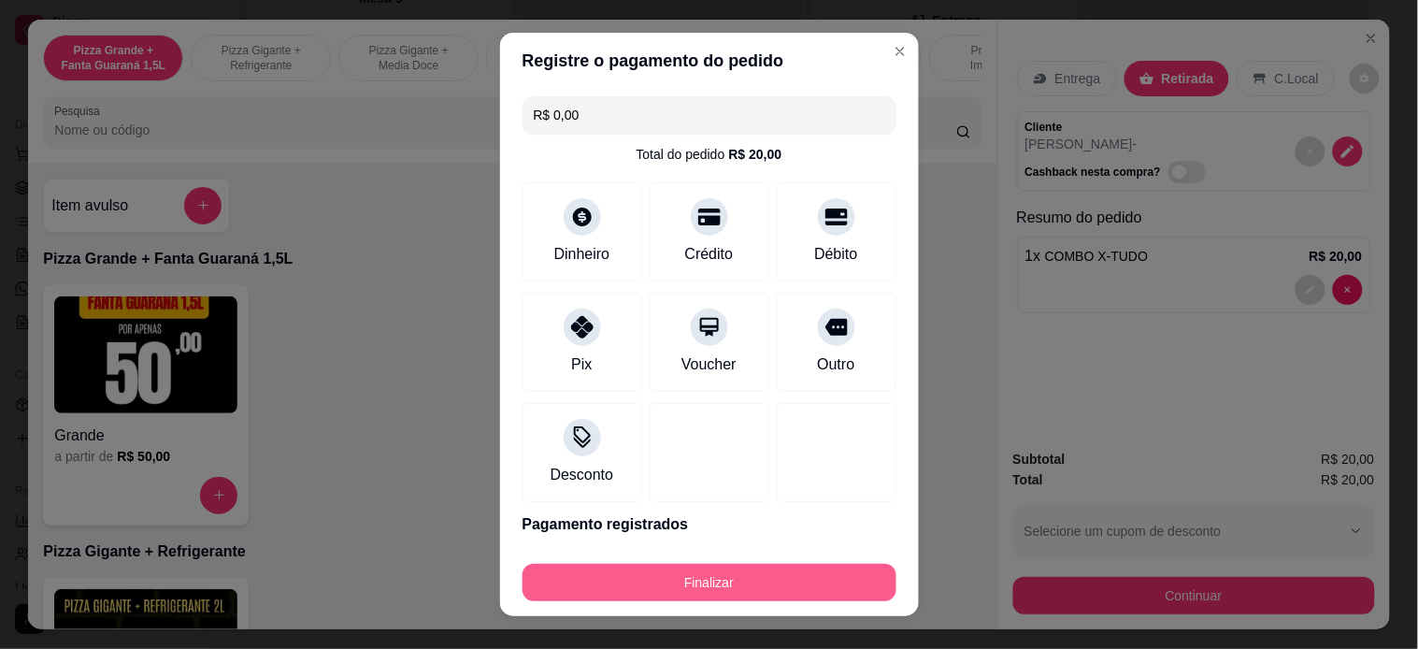
type input "R$ 0,00"
click at [823, 567] on button "Finalizar" at bounding box center [709, 582] width 374 height 37
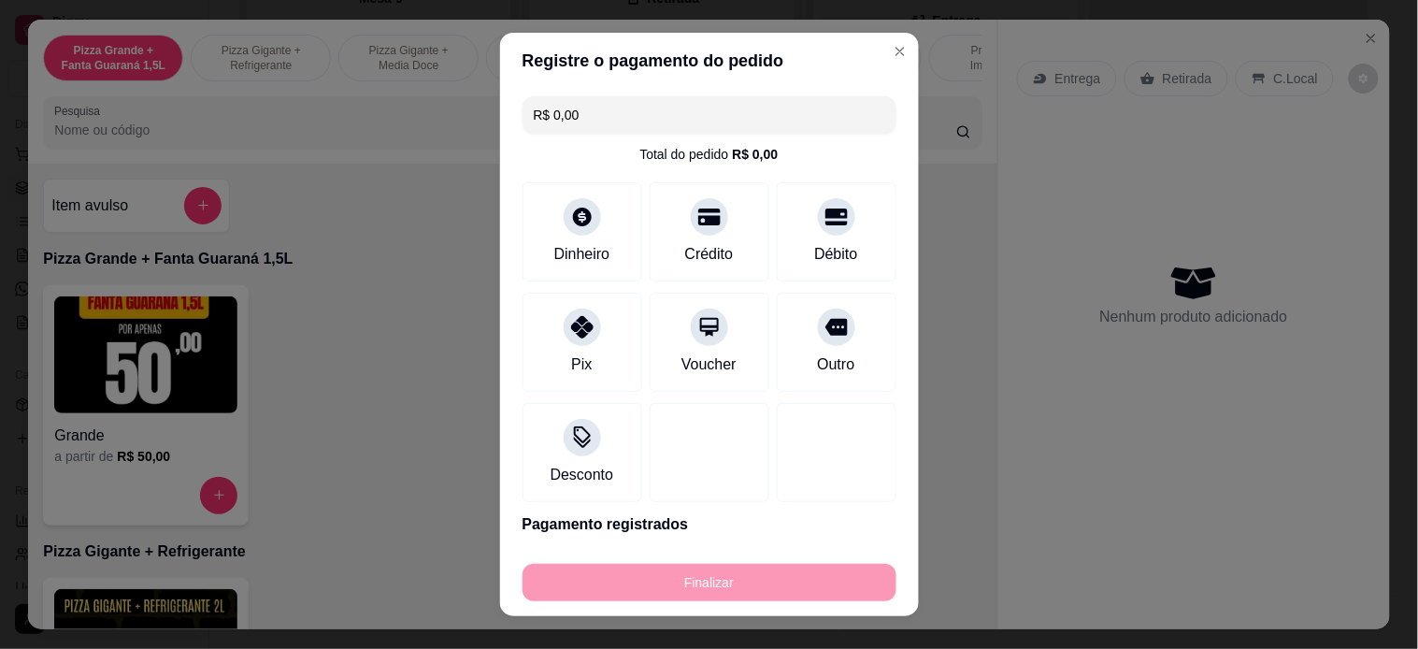
type input "0"
type input "-R$ 20,00"
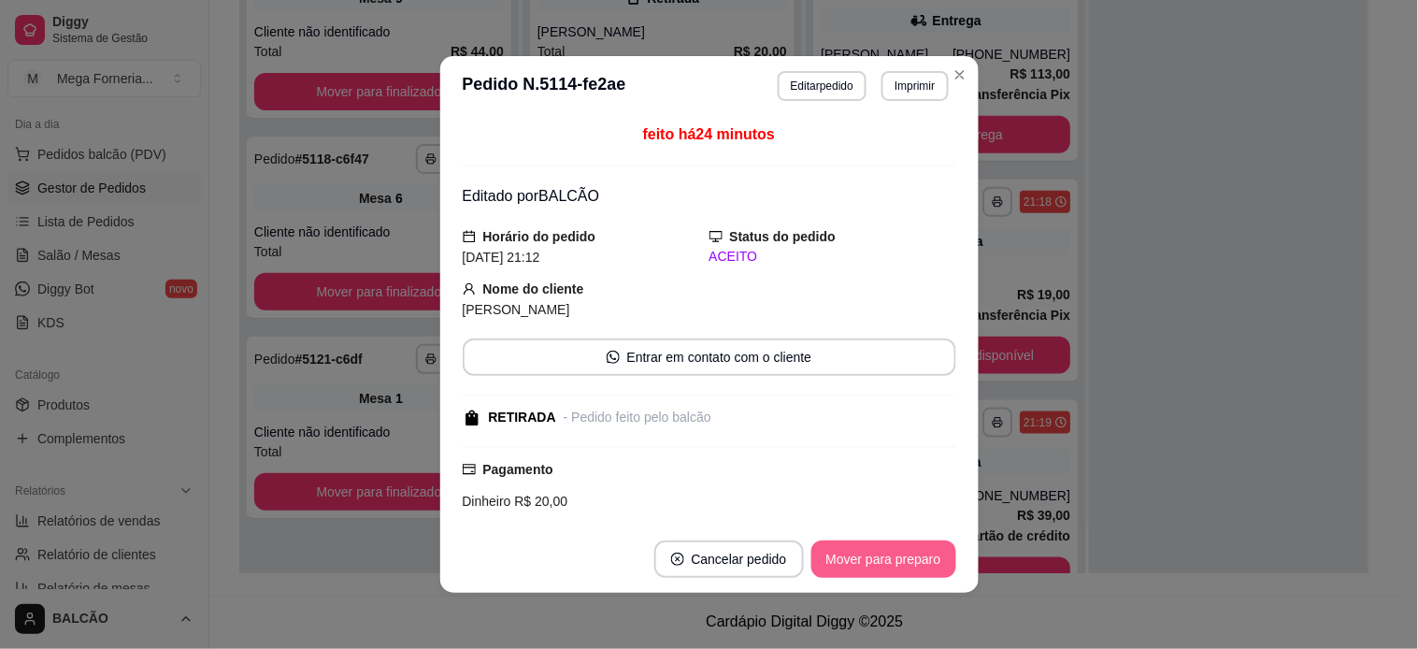
click at [899, 552] on button "Mover para preparo" at bounding box center [883, 558] width 145 height 37
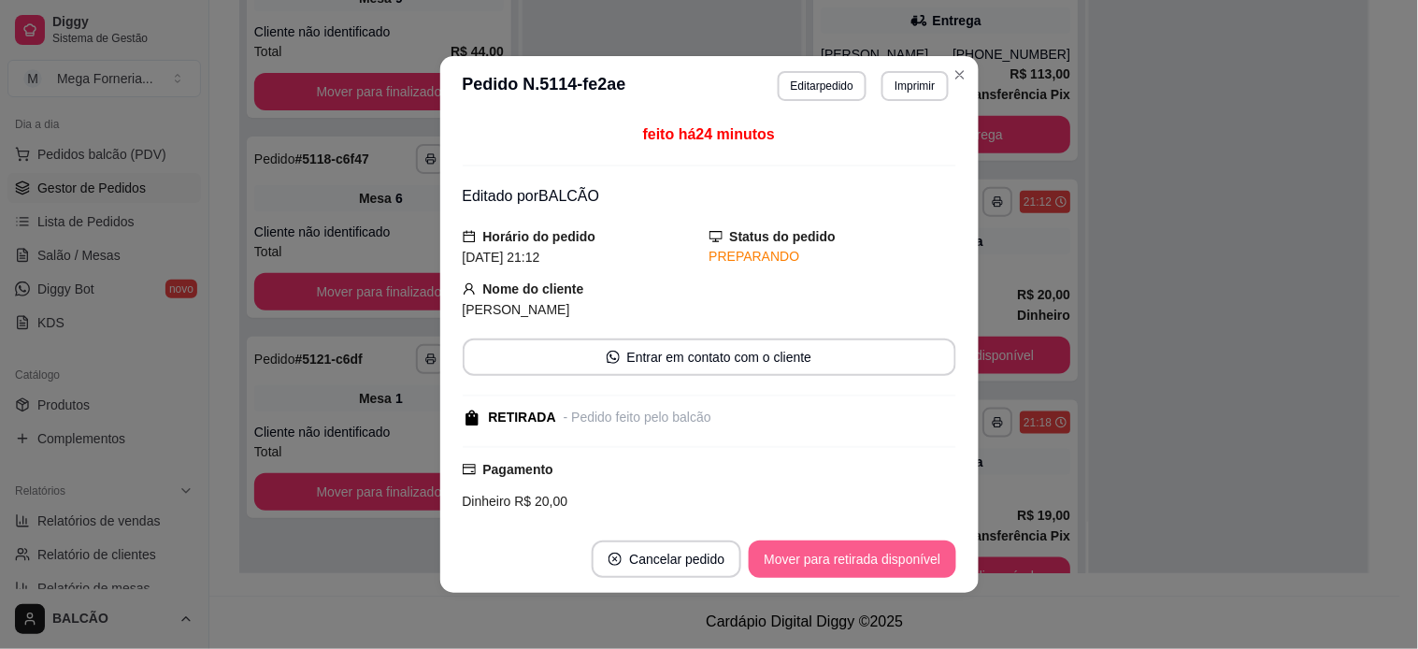
click at [899, 552] on button "Mover para retirada disponível" at bounding box center [852, 558] width 207 height 37
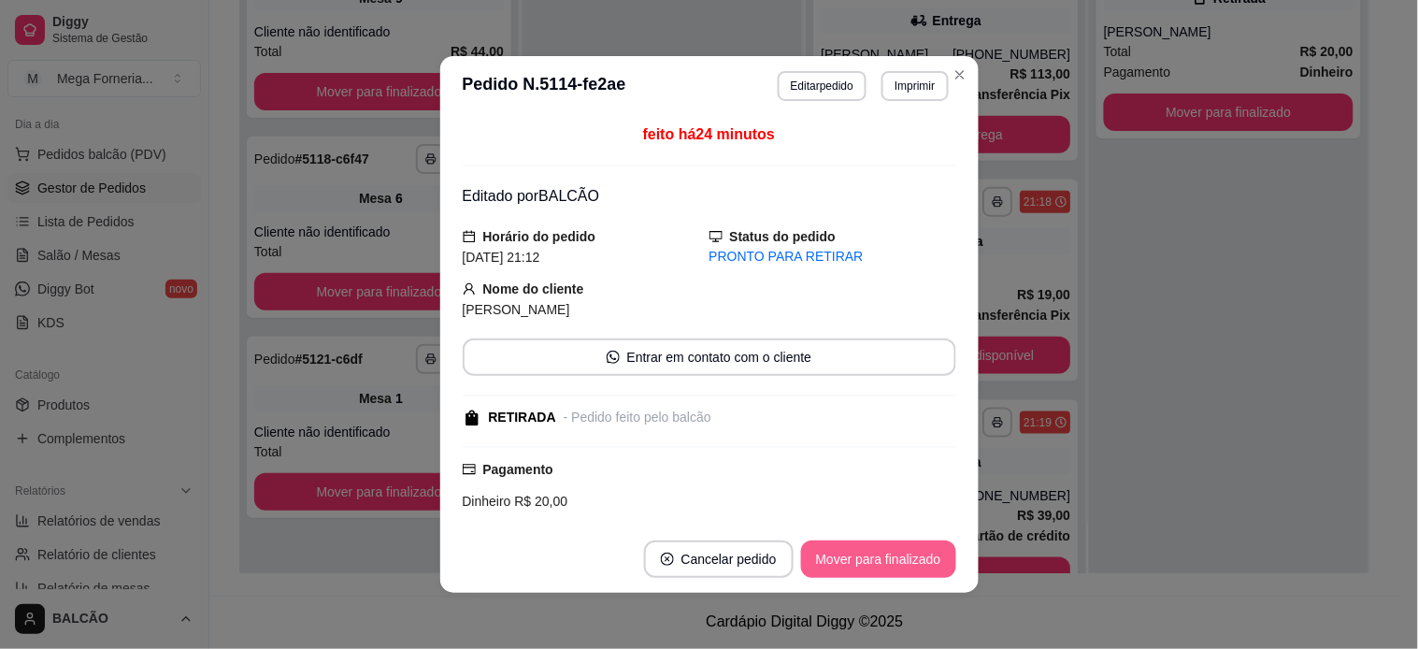
click at [899, 552] on button "Mover para finalizado" at bounding box center [878, 558] width 155 height 37
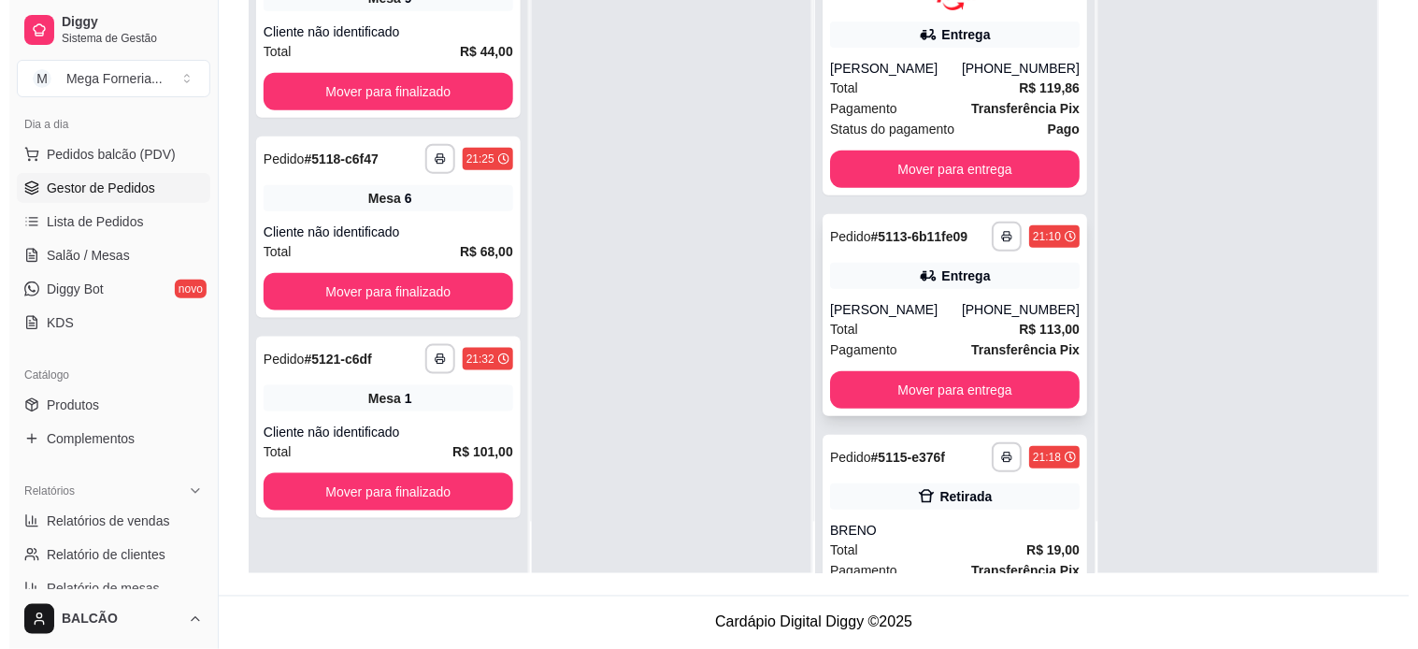
scroll to position [0, 0]
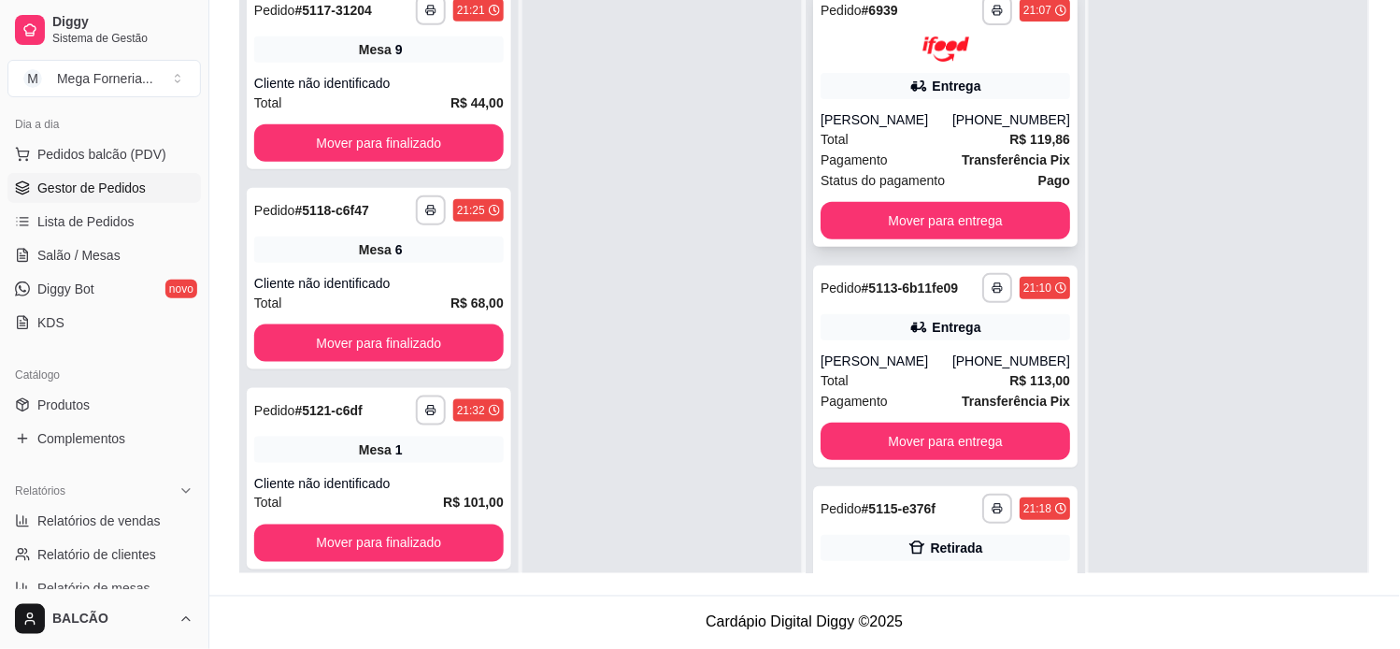
click at [869, 105] on div "**********" at bounding box center [945, 117] width 264 height 259
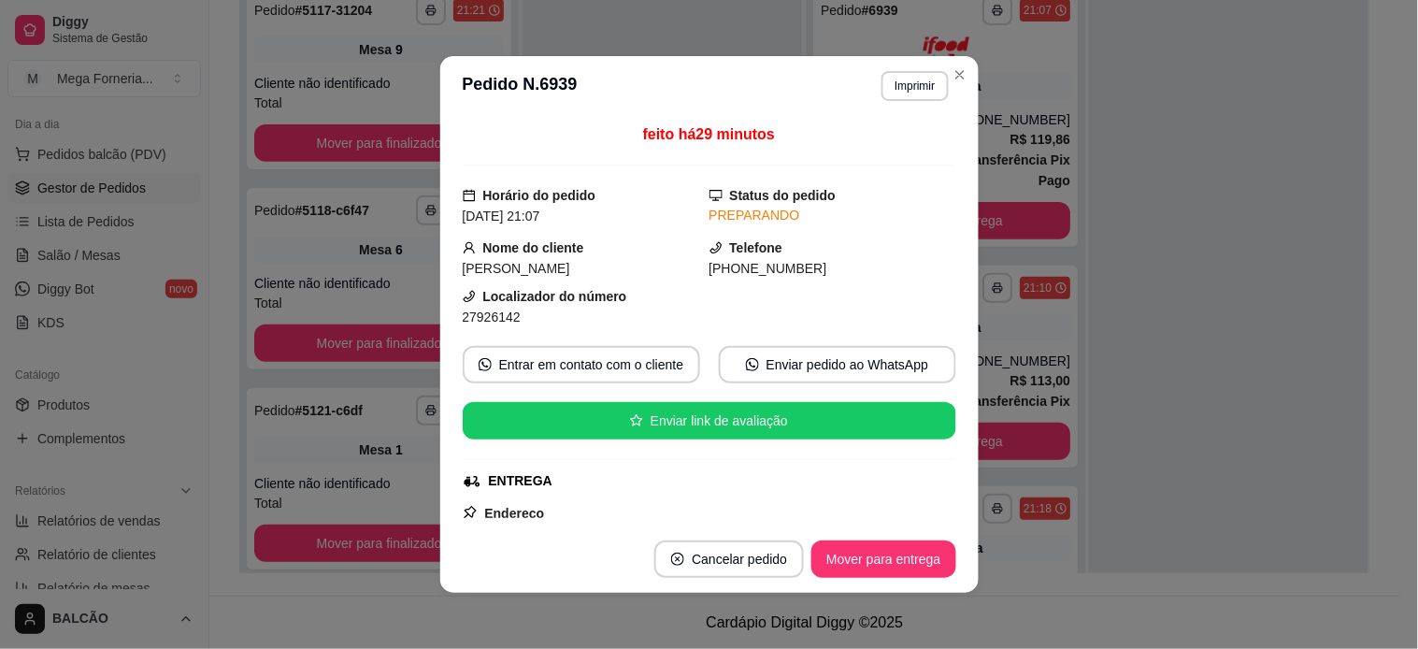
click at [892, 91] on button "Imprimir" at bounding box center [914, 86] width 66 height 30
click at [889, 154] on button "IMPRESSORA" at bounding box center [874, 152] width 136 height 30
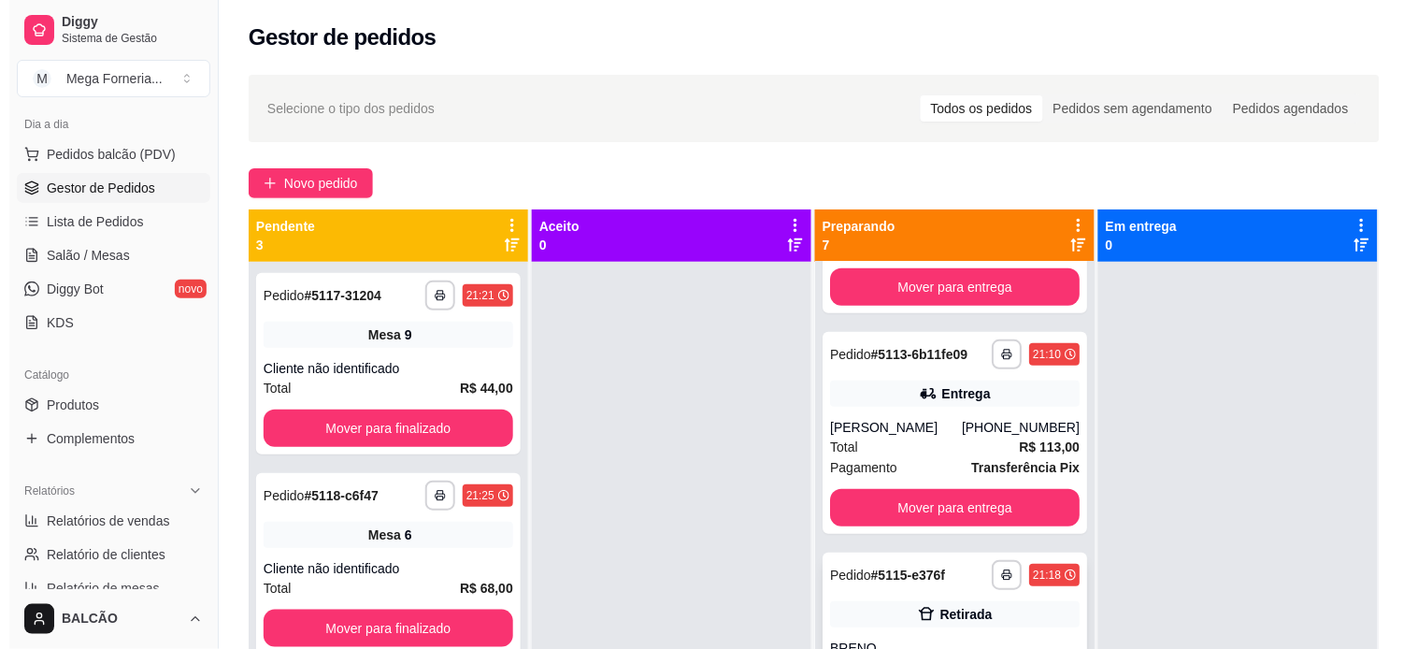
scroll to position [207, 0]
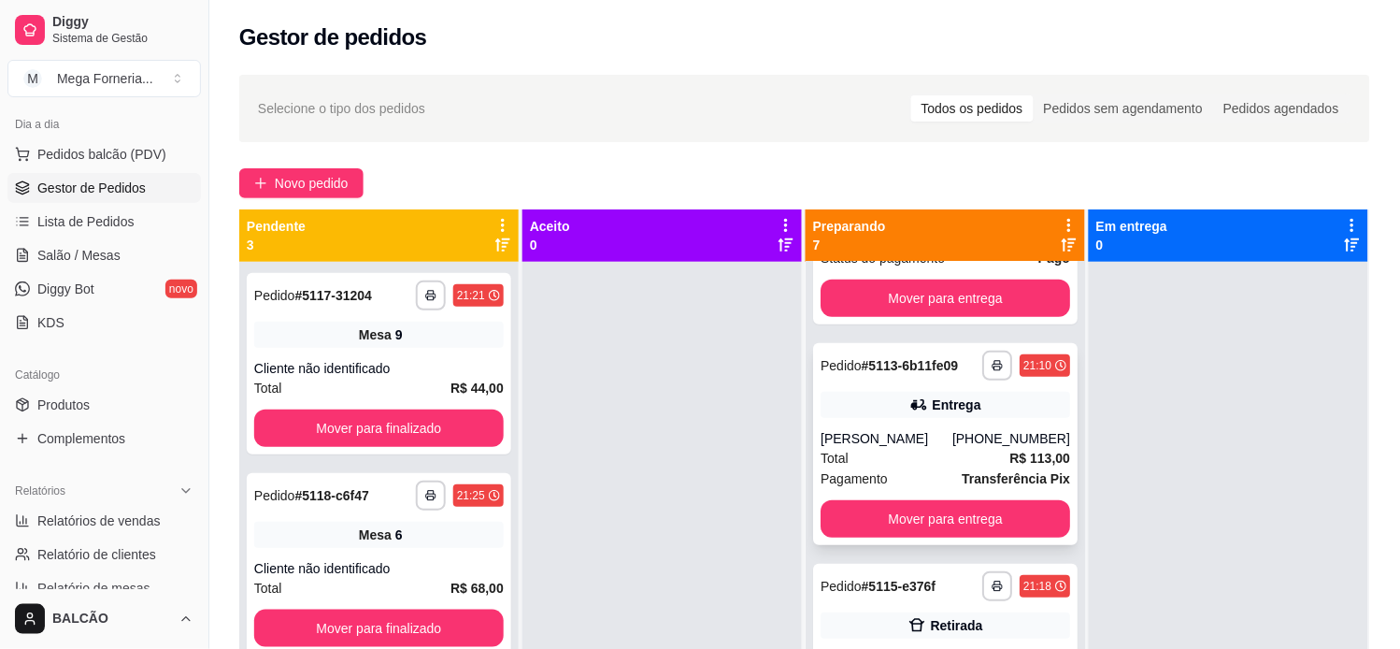
click at [909, 412] on icon at bounding box center [918, 404] width 19 height 19
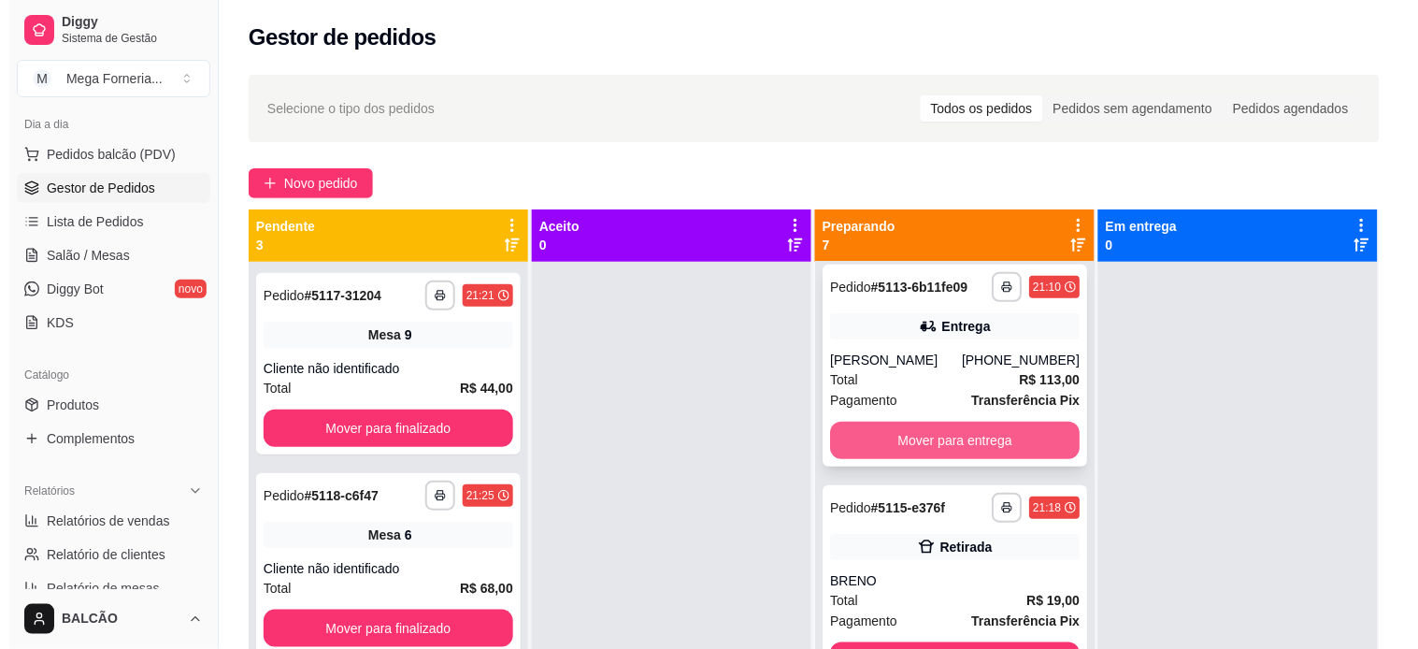
scroll to position [519, 0]
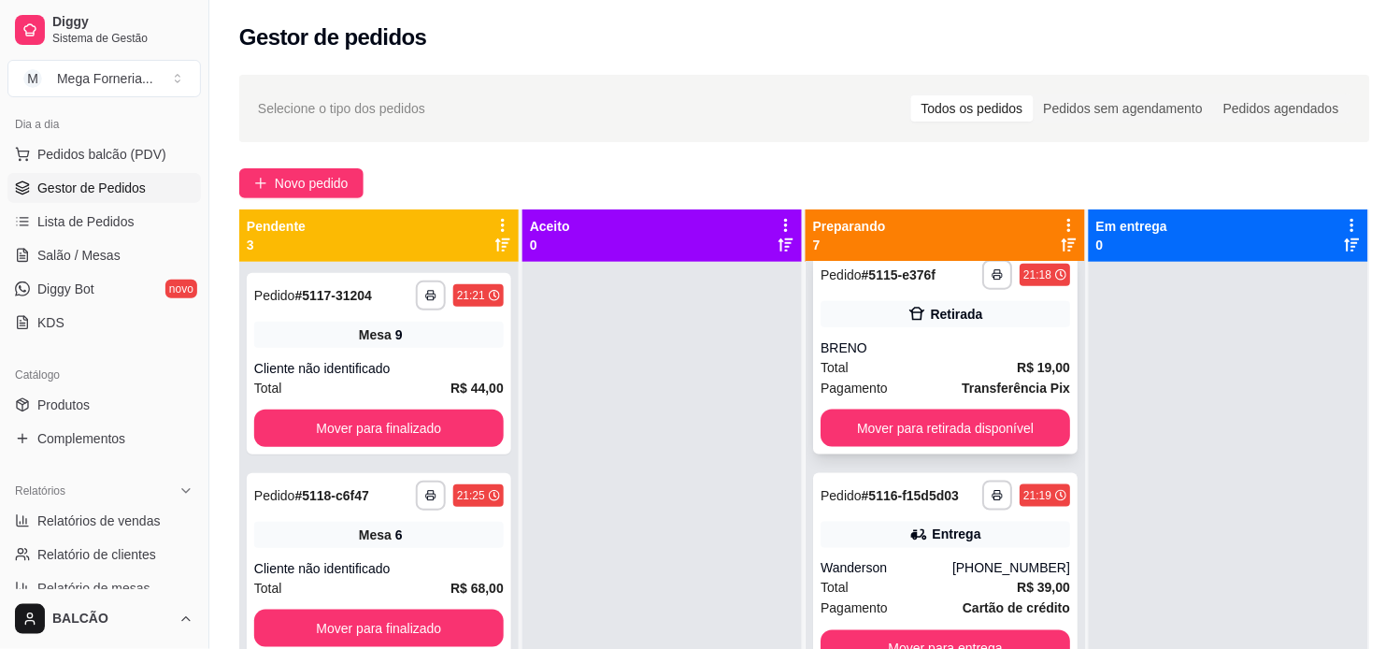
click at [841, 374] on div "Total R$ 19,00" at bounding box center [946, 367] width 250 height 21
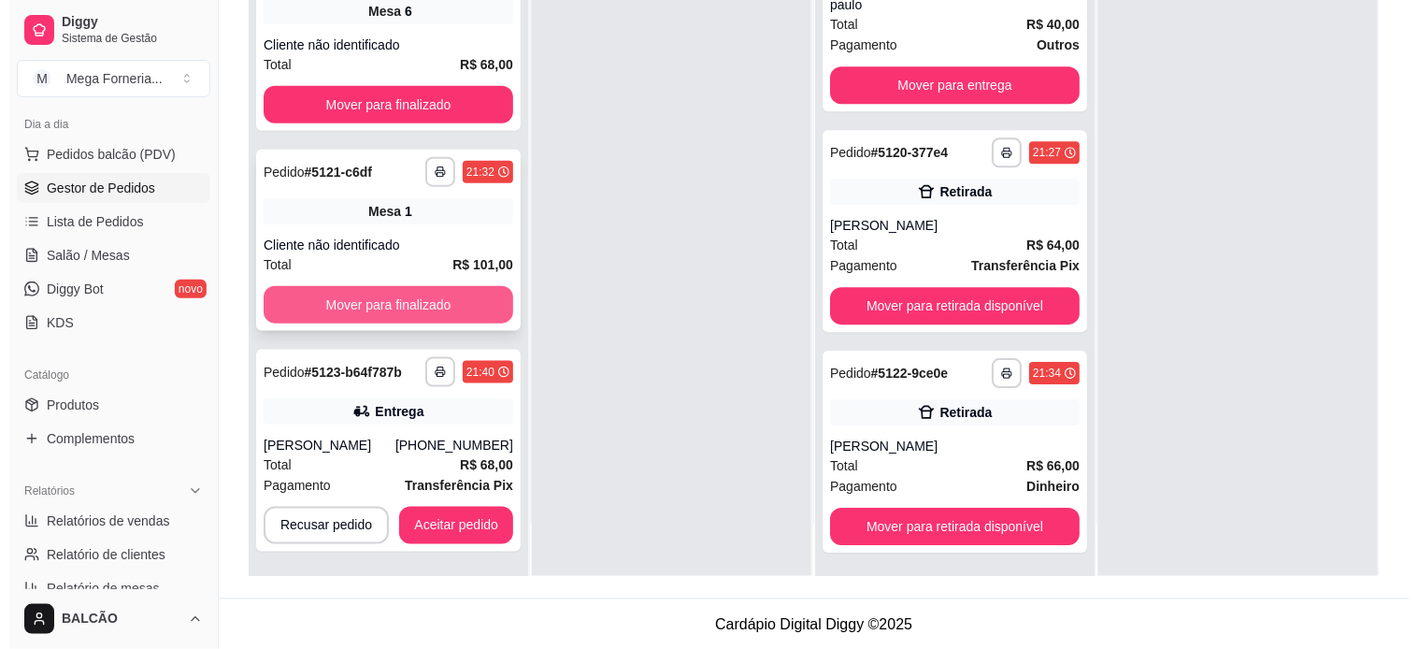
scroll to position [285, 0]
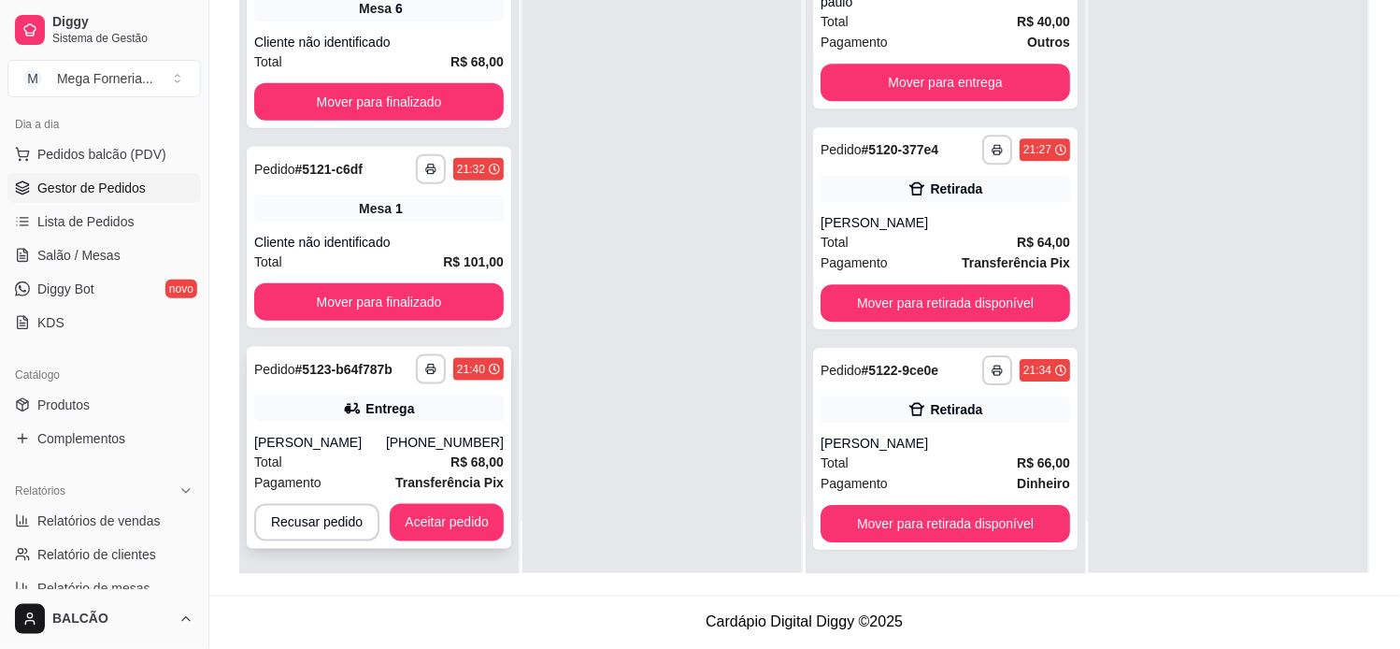
click at [369, 434] on div "[PERSON_NAME]" at bounding box center [320, 442] width 132 height 19
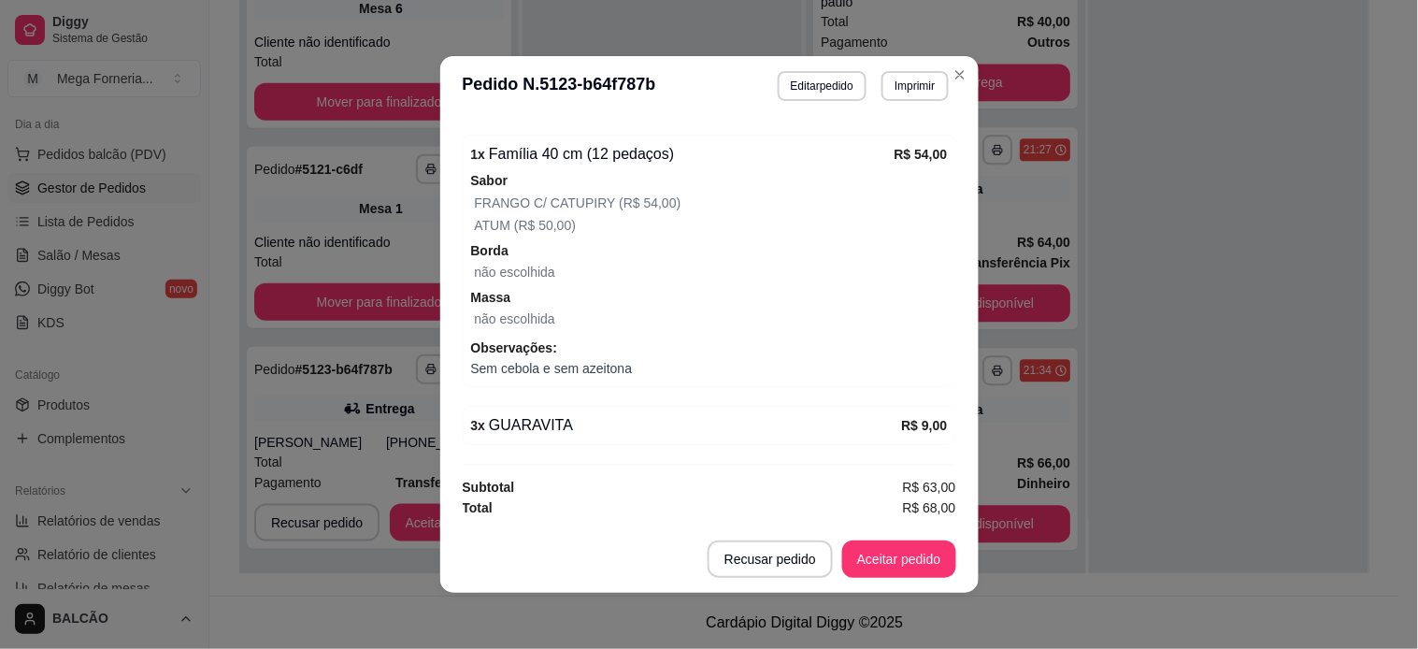
scroll to position [4, 0]
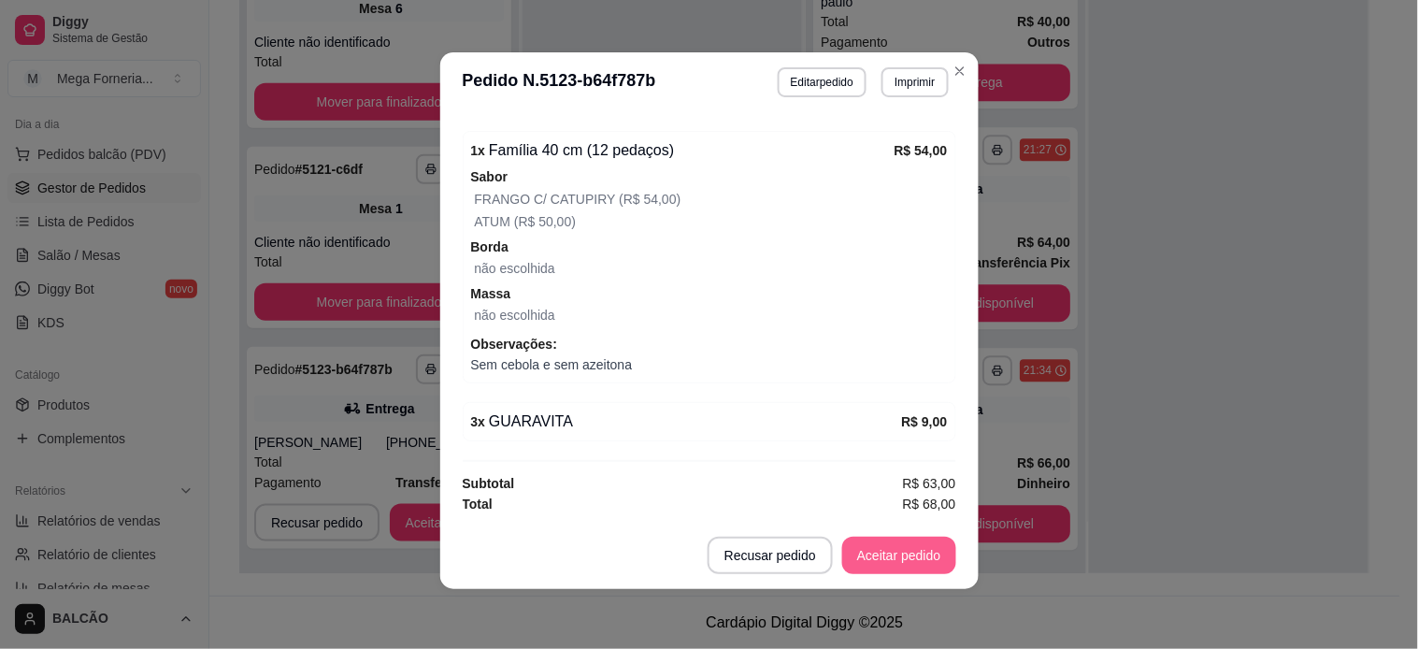
click at [870, 547] on button "Aceitar pedido" at bounding box center [899, 554] width 114 height 37
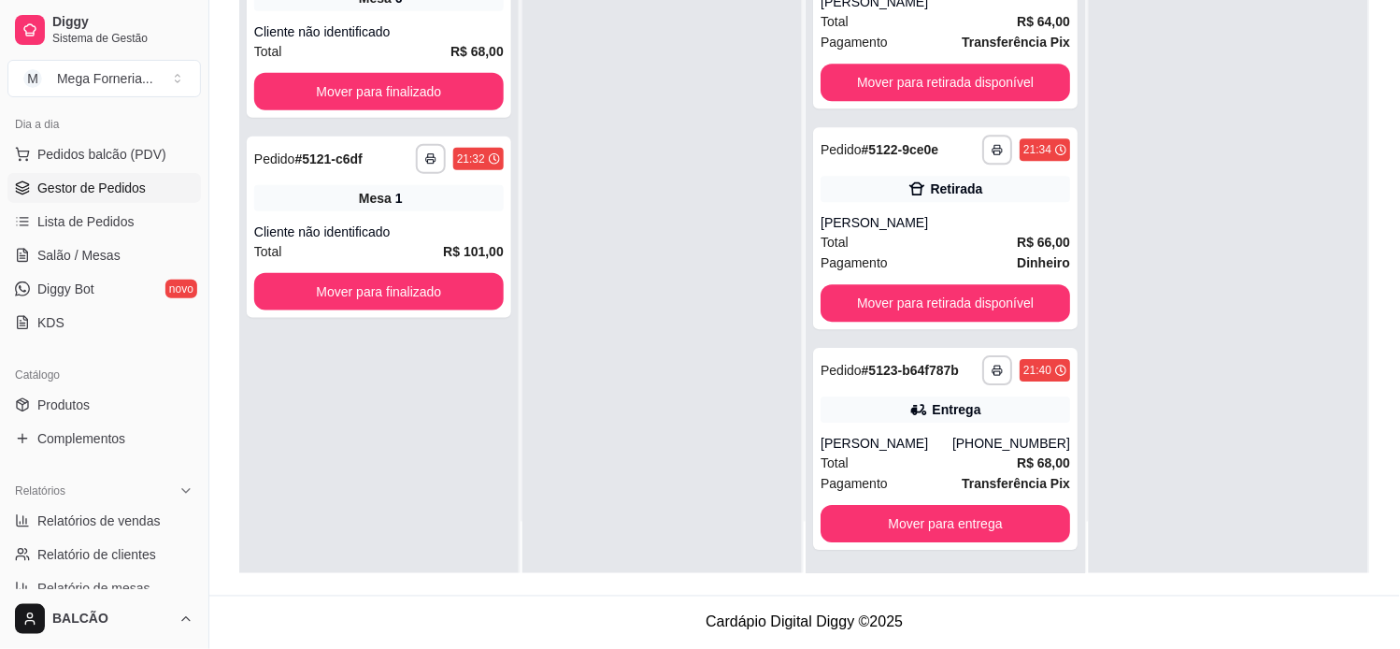
scroll to position [750, 0]
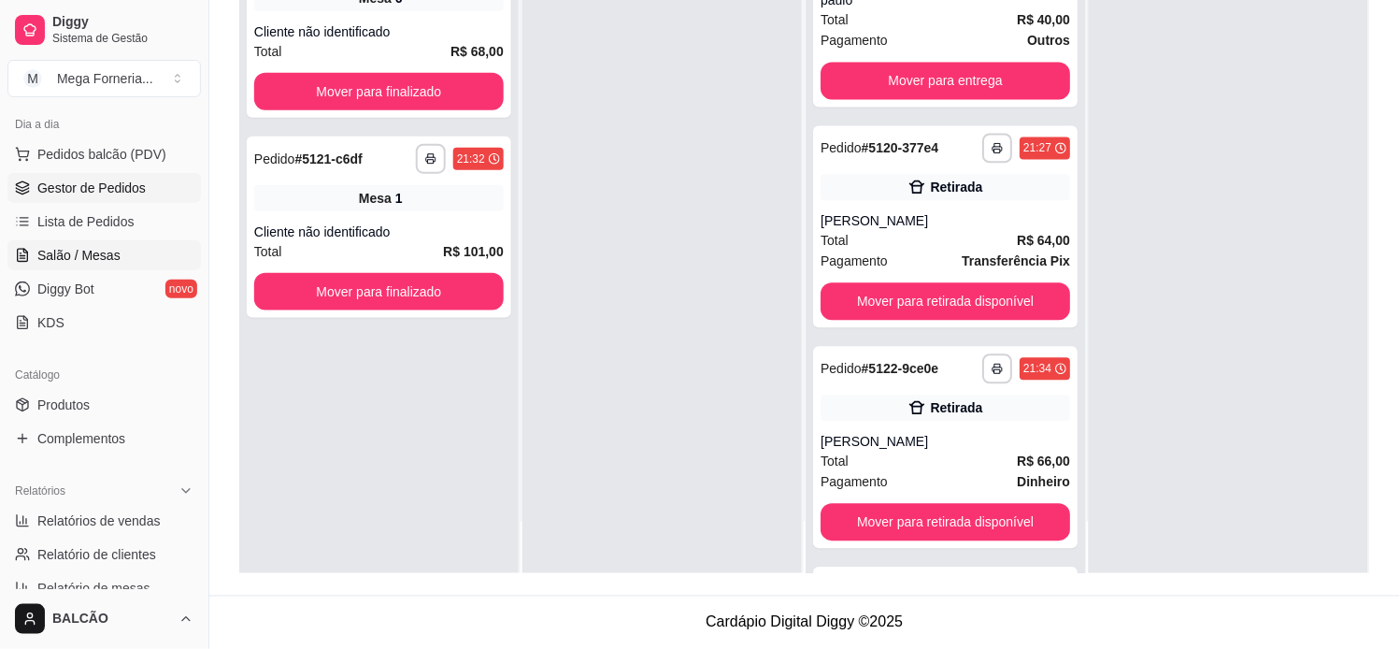
click at [79, 265] on link "Salão / Mesas" at bounding box center [103, 255] width 193 height 30
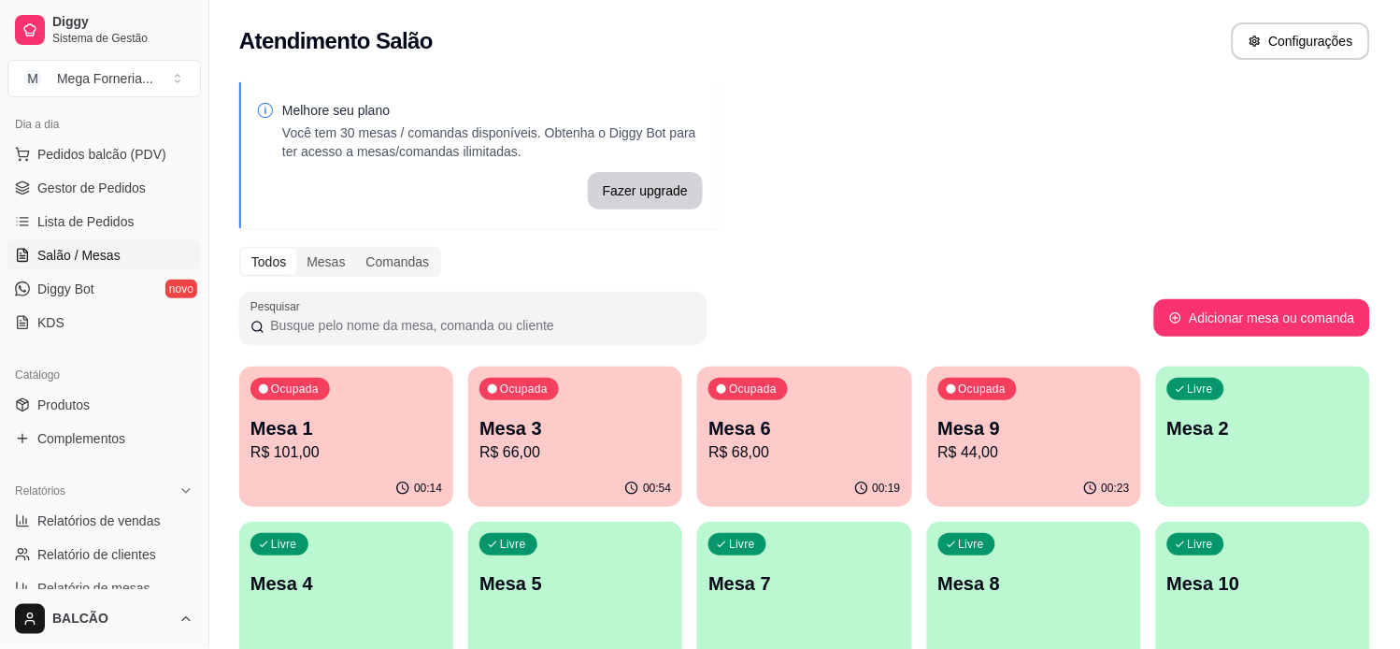
click at [771, 446] on p "R$ 68,00" at bounding box center [804, 452] width 192 height 22
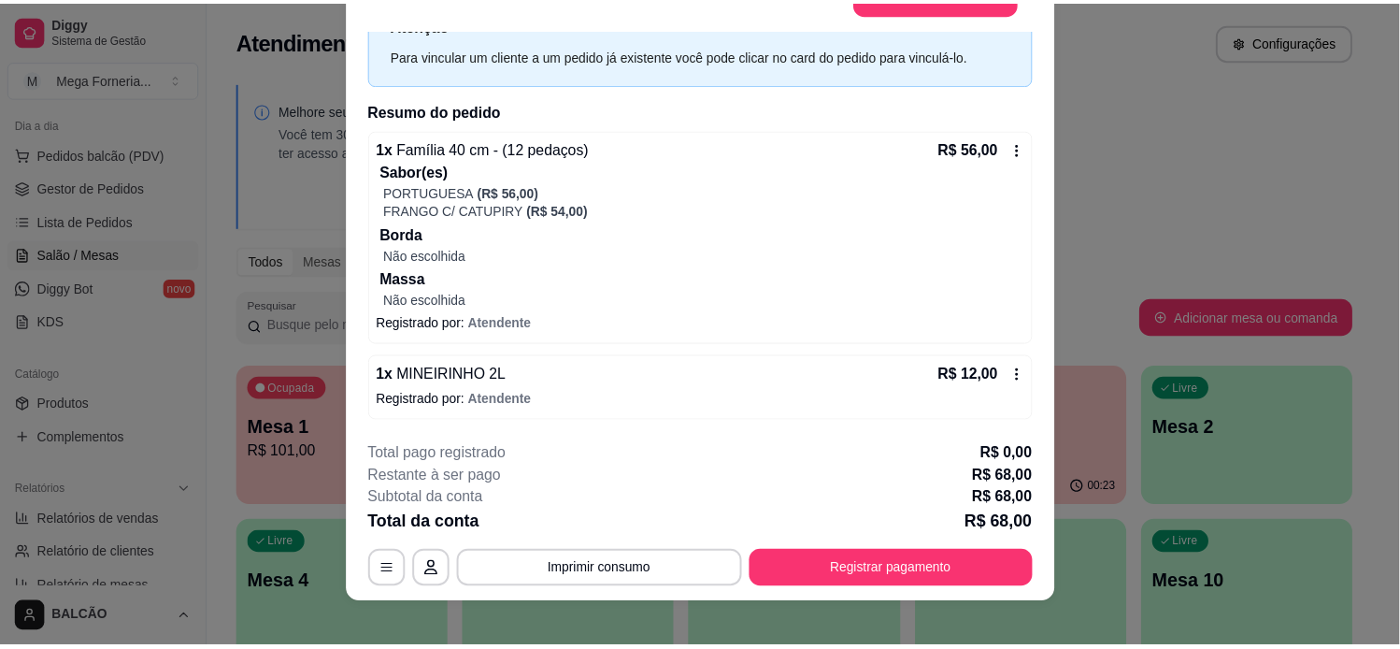
scroll to position [56, 0]
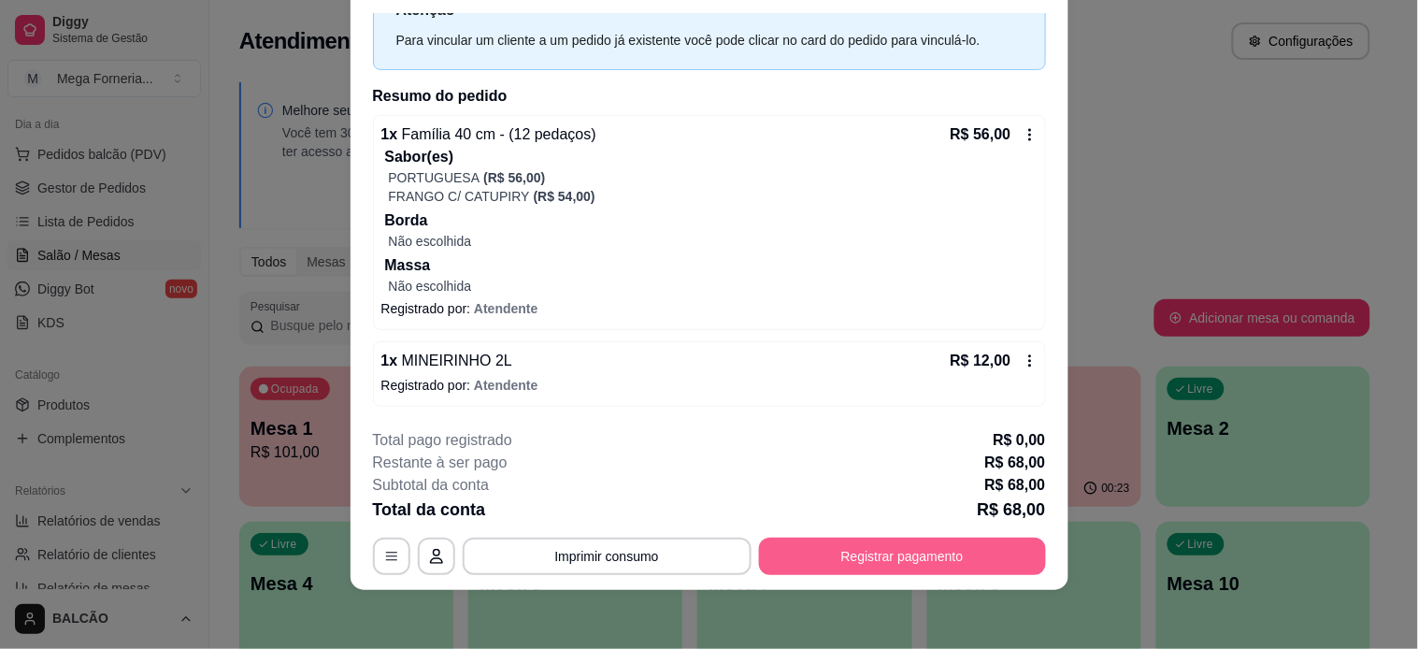
click at [834, 556] on button "Registrar pagamento" at bounding box center [902, 555] width 287 height 37
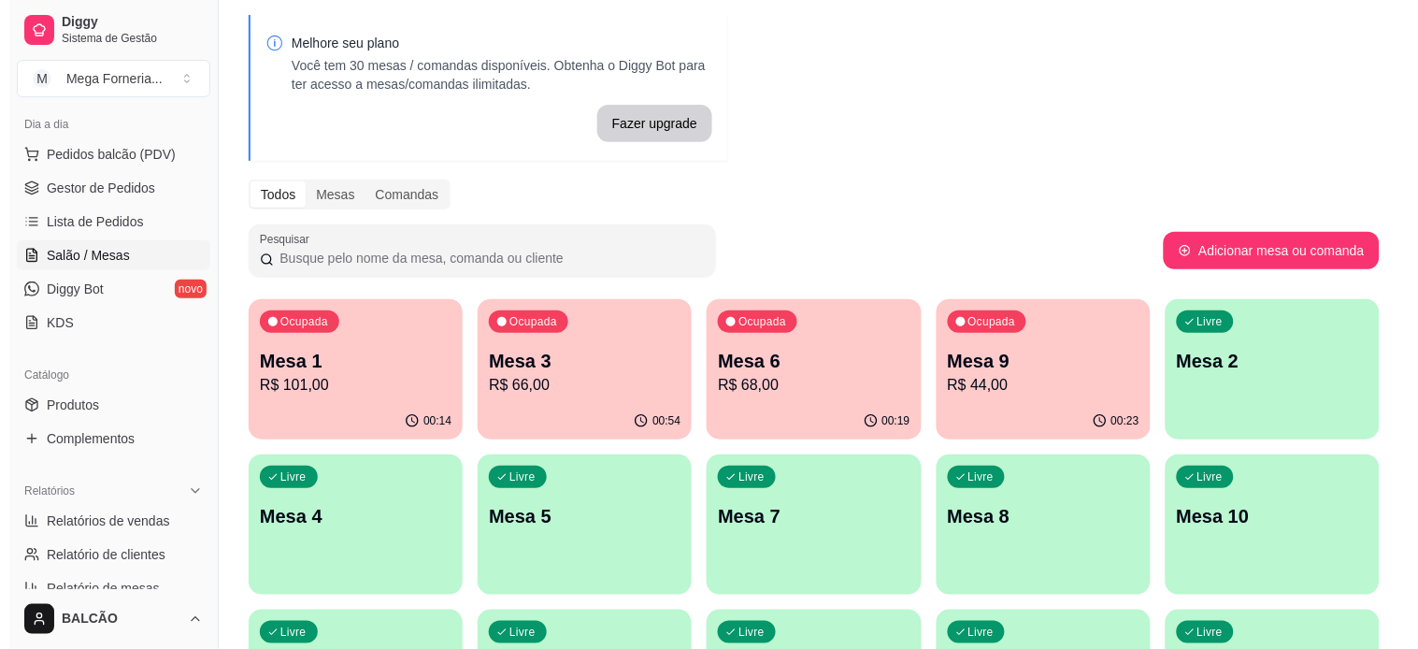
scroll to position [104, 0]
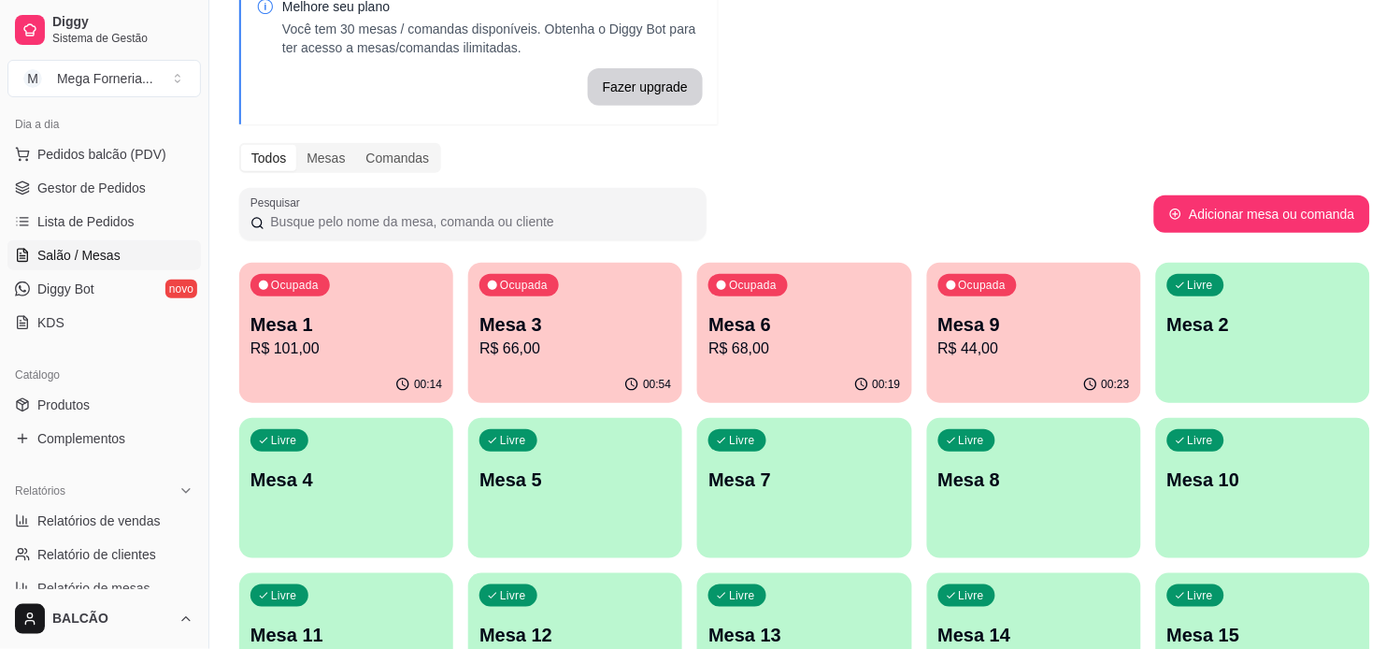
click at [657, 322] on p "Mesa 3" at bounding box center [575, 324] width 192 height 26
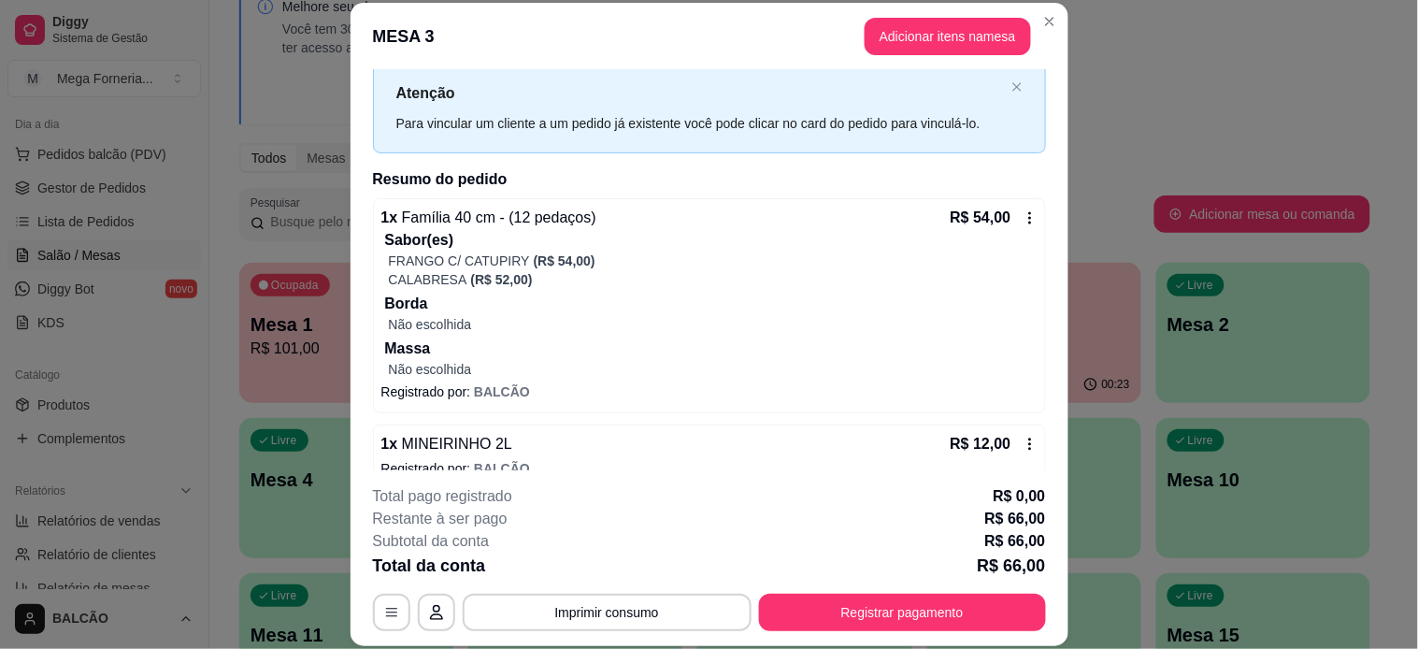
scroll to position [77, 0]
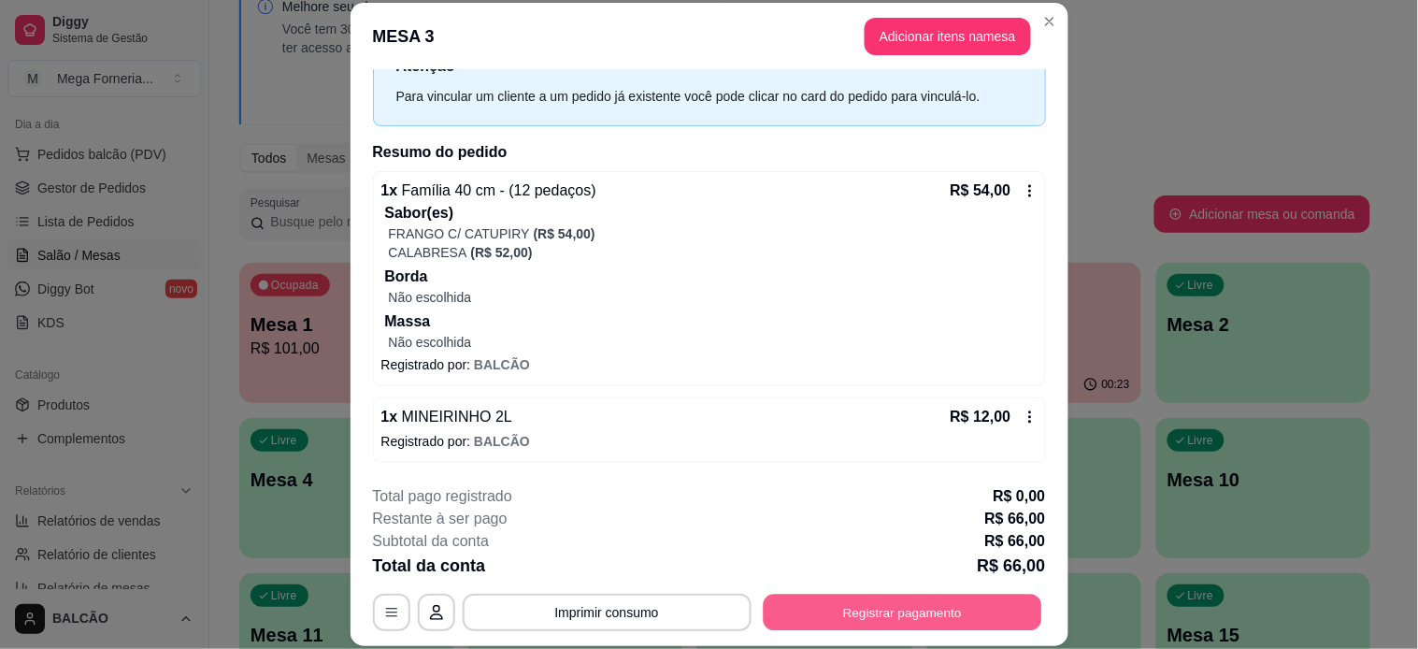
click at [918, 604] on button "Registrar pagamento" at bounding box center [902, 611] width 278 height 36
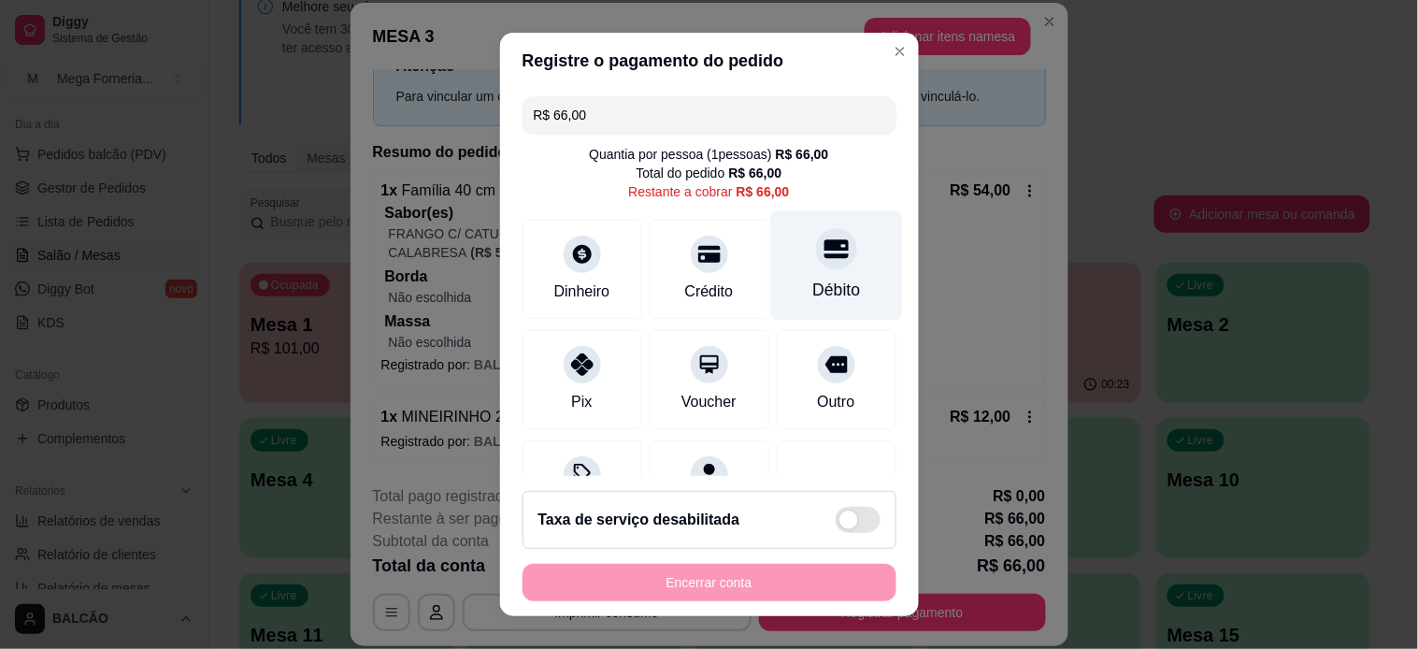
click at [792, 271] on div "Débito" at bounding box center [836, 264] width 132 height 109
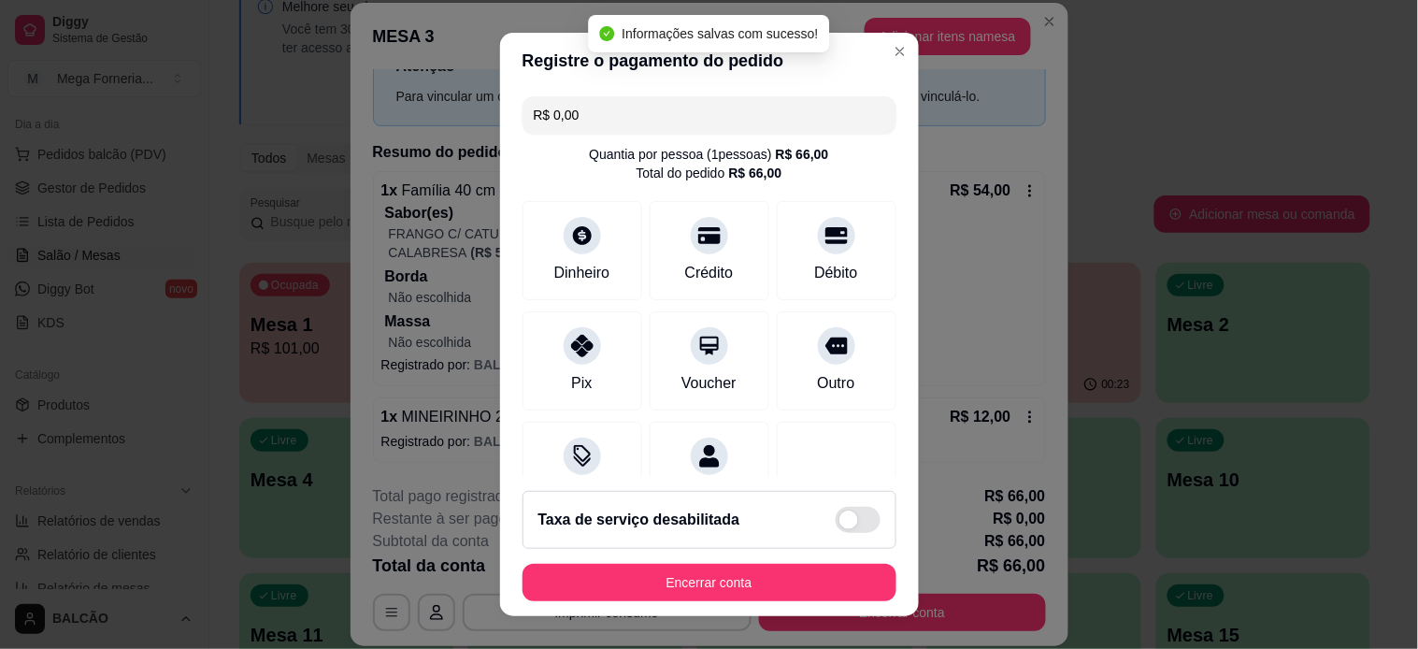
type input "R$ 0,00"
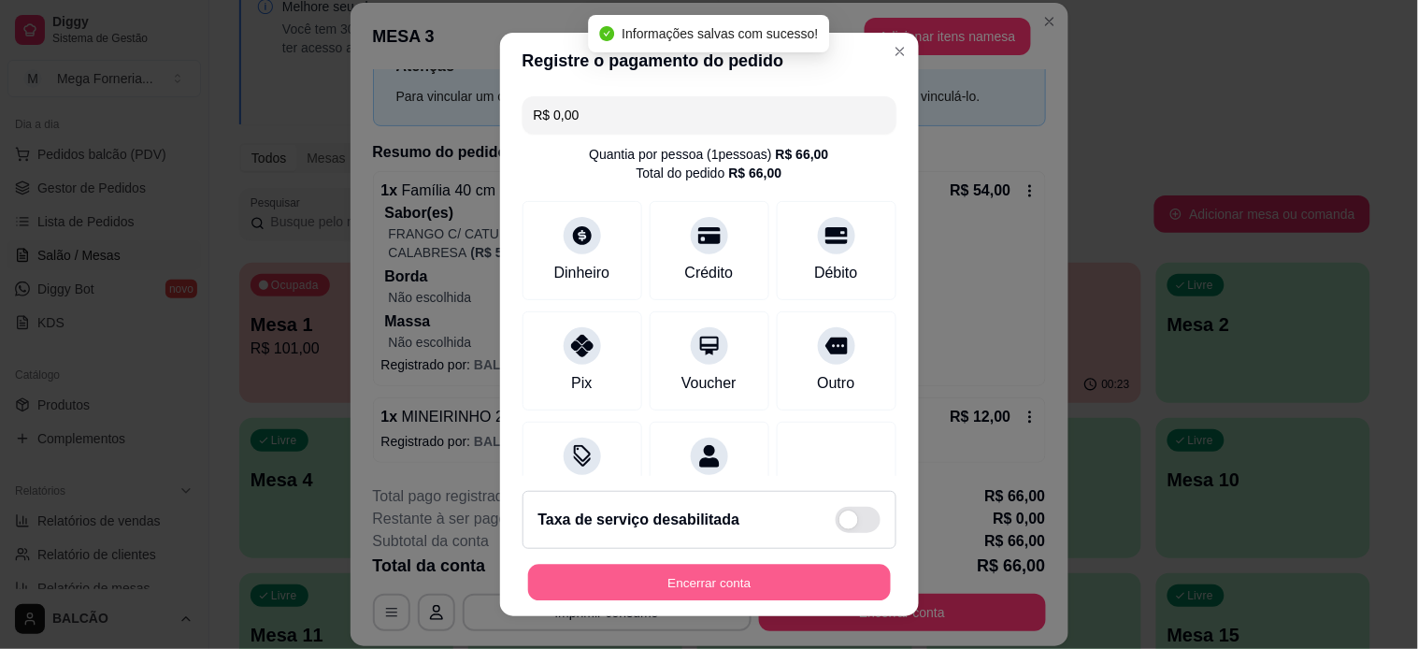
click at [721, 589] on button "Encerrar conta" at bounding box center [709, 582] width 363 height 36
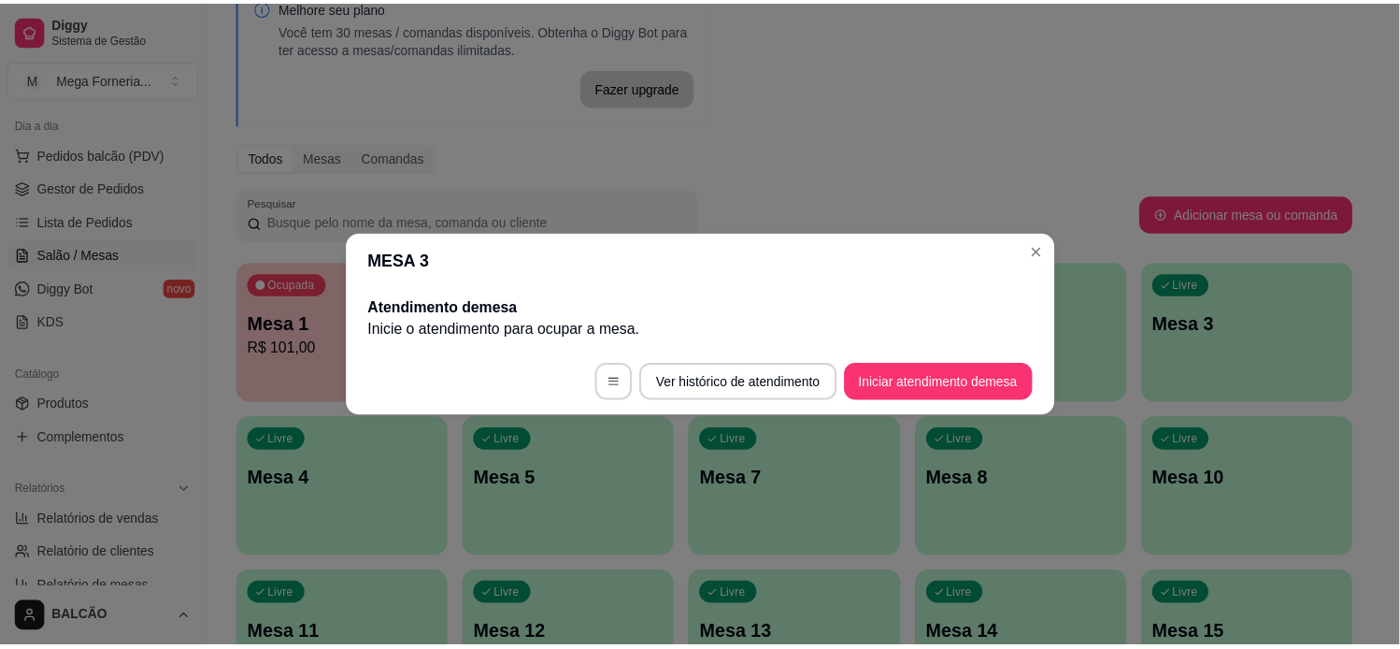
scroll to position [0, 0]
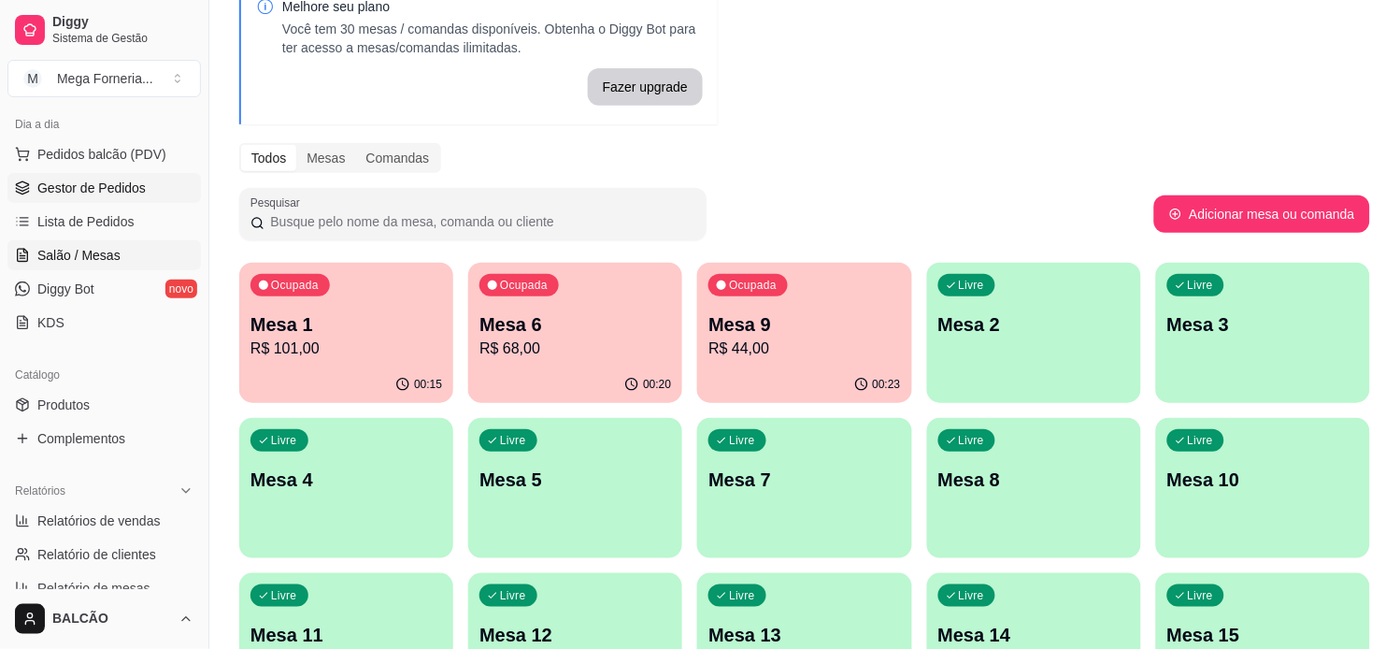
click at [88, 193] on span "Gestor de Pedidos" at bounding box center [91, 188] width 108 height 19
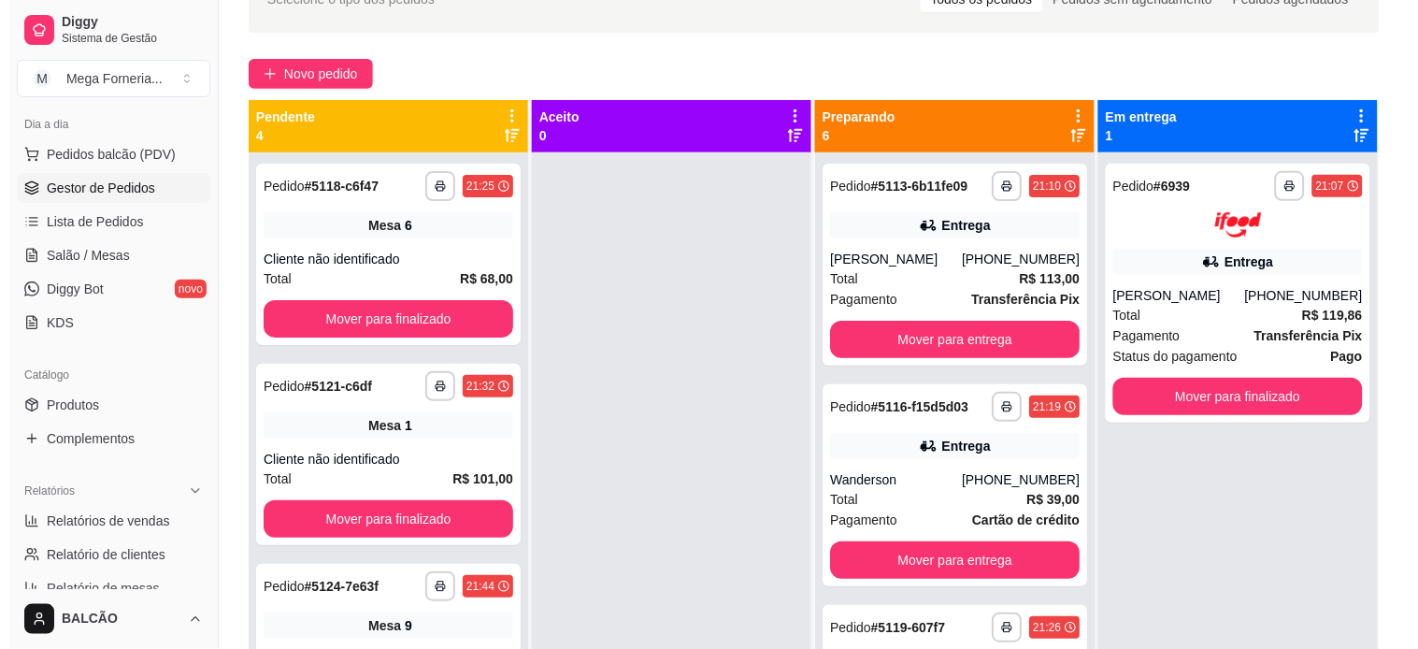
scroll to position [78, 0]
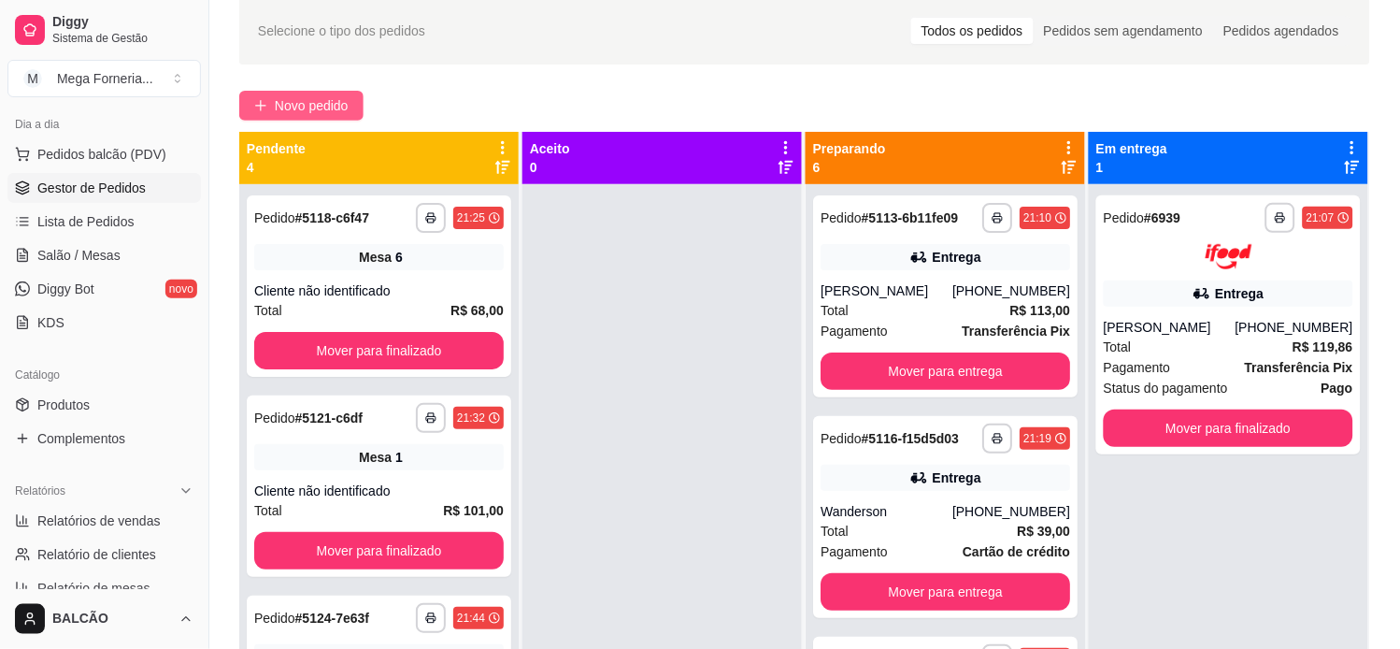
click at [330, 103] on span "Novo pedido" at bounding box center [312, 105] width 74 height 21
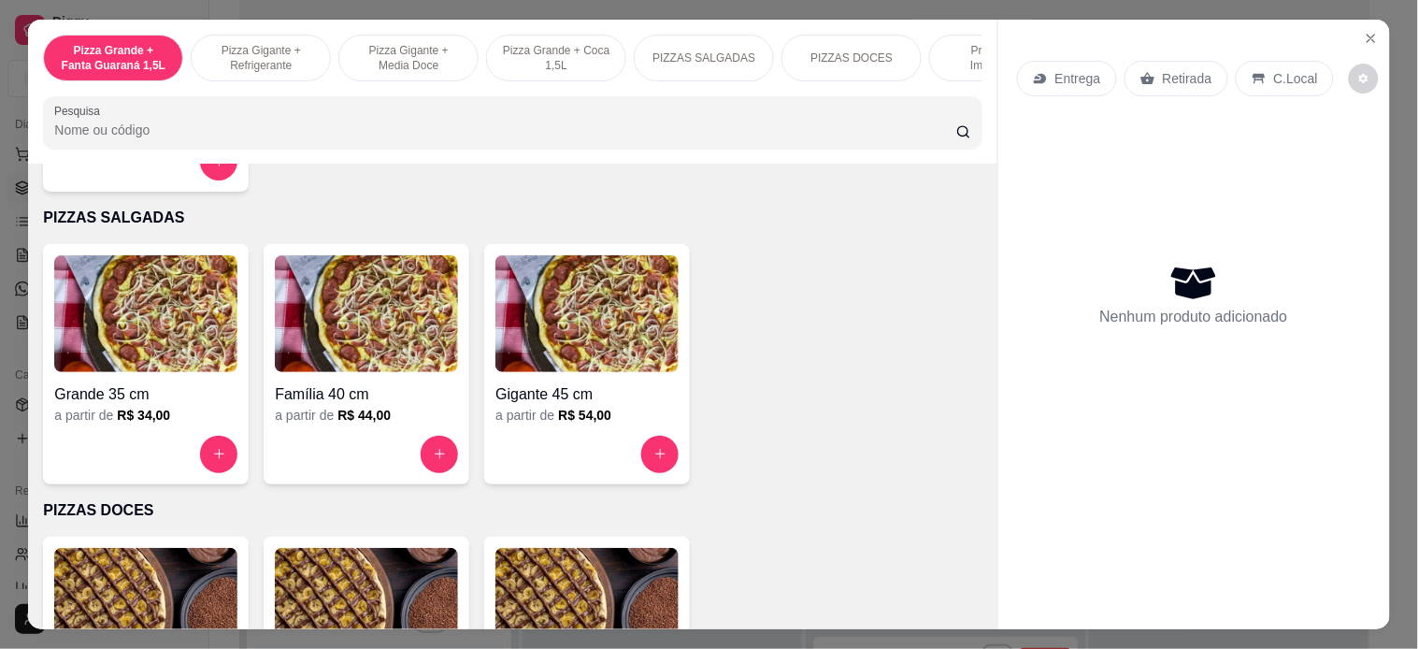
scroll to position [1246, 0]
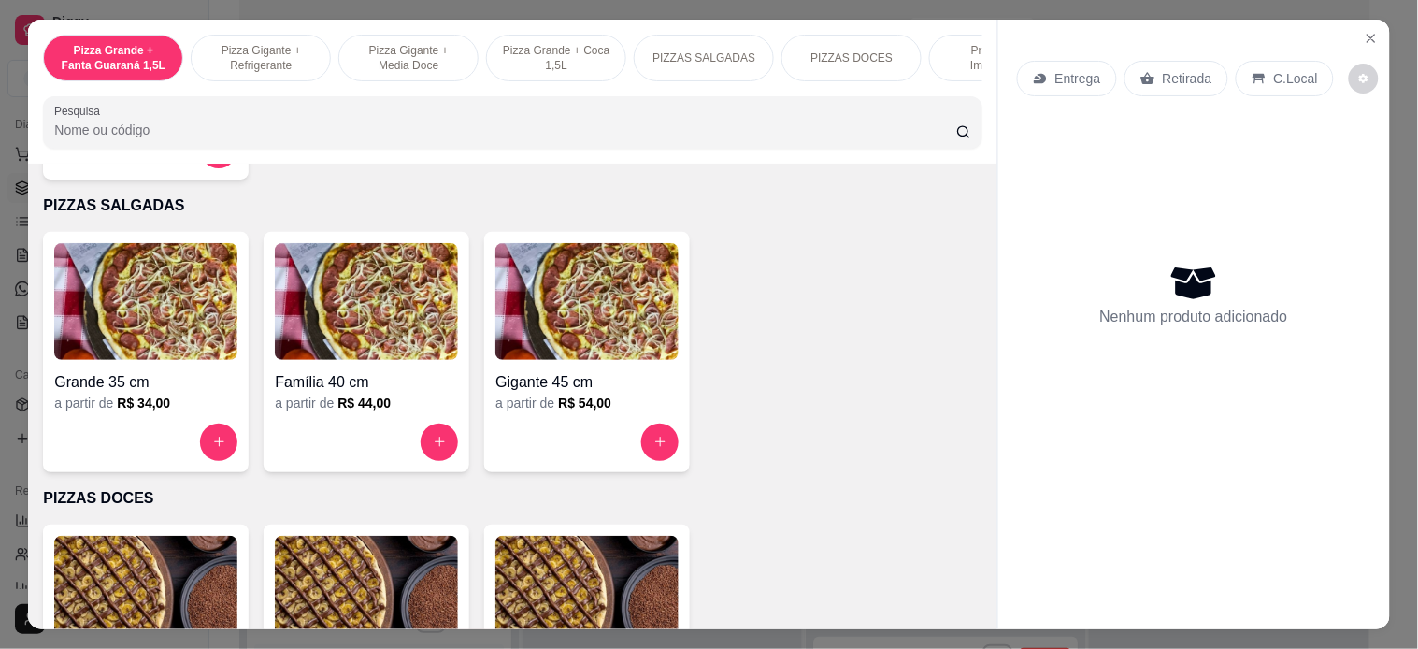
click at [154, 388] on h4 "Grande 35 cm" at bounding box center [145, 382] width 183 height 22
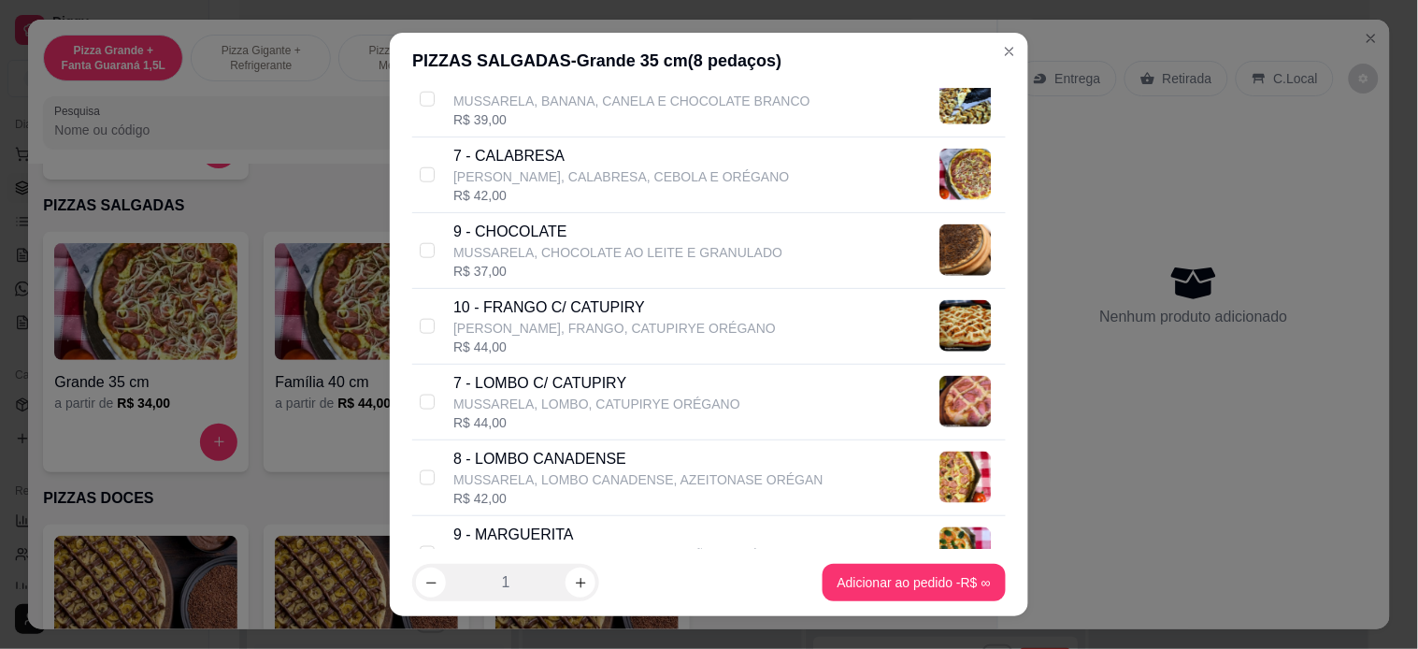
scroll to position [622, 0]
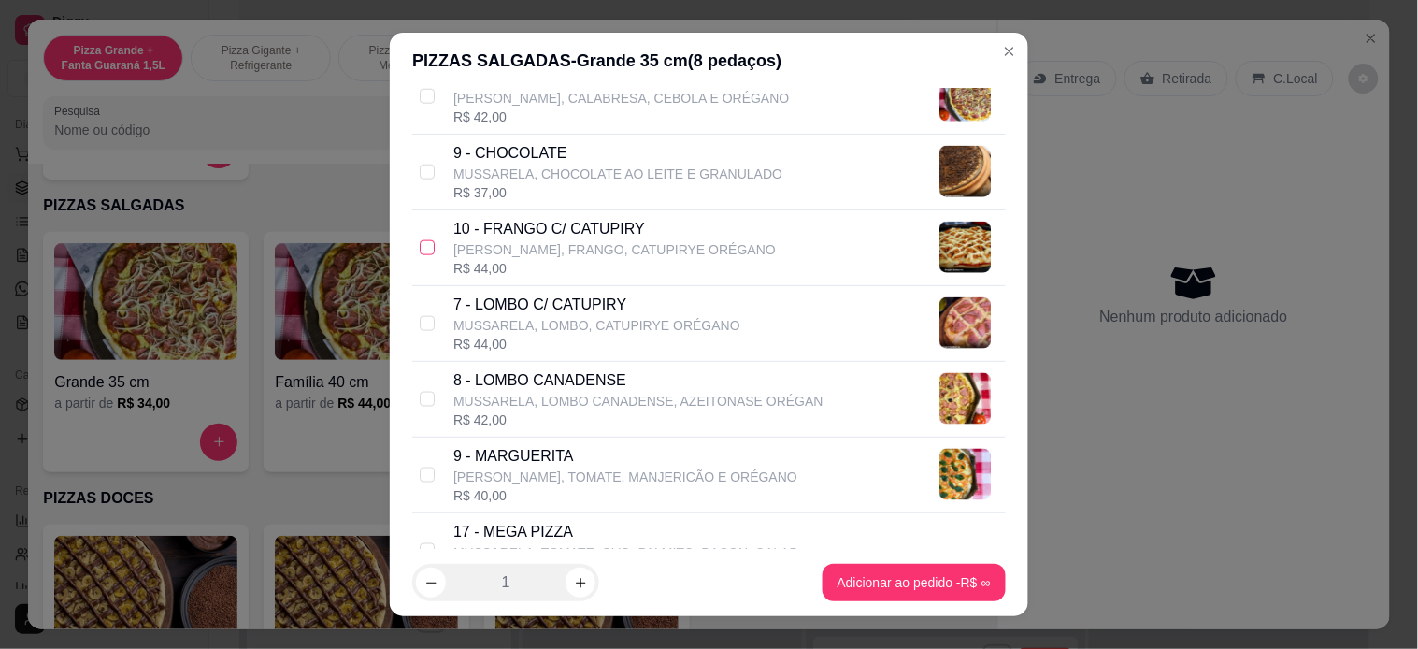
click at [420, 244] on input "checkbox" at bounding box center [427, 247] width 15 height 15
checkbox input "true"
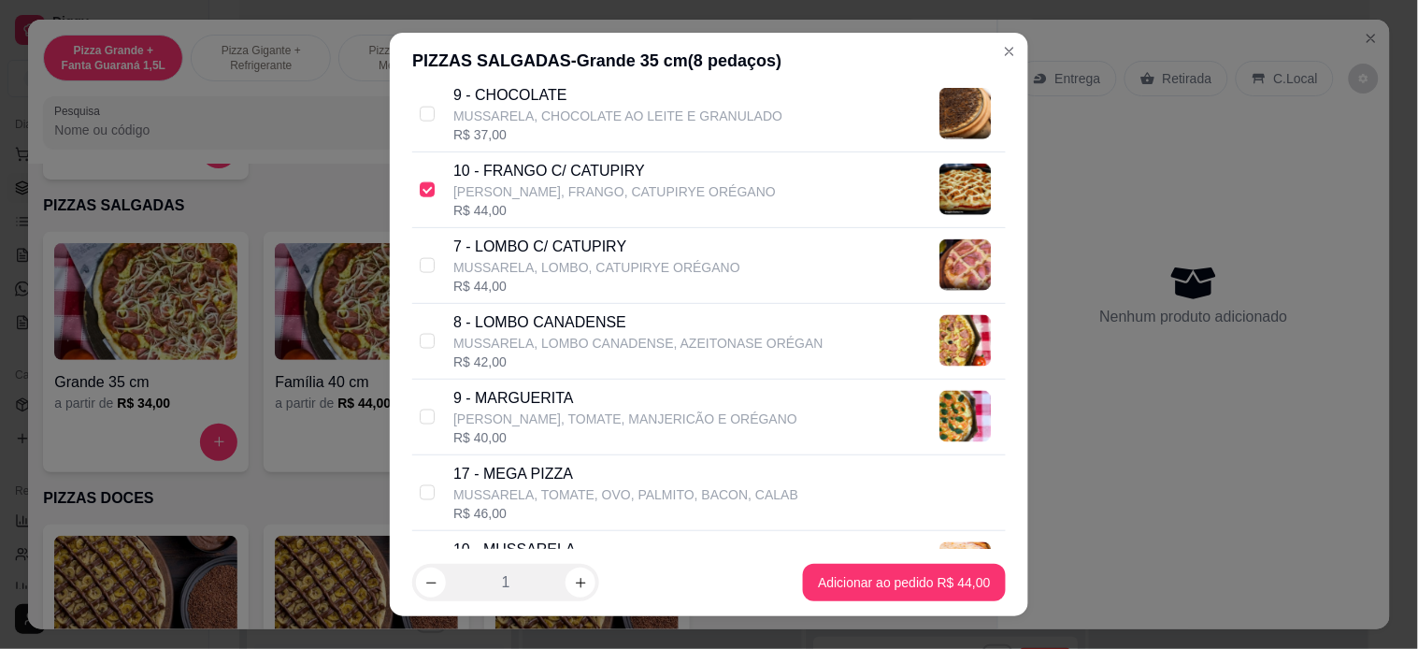
scroll to position [935, 0]
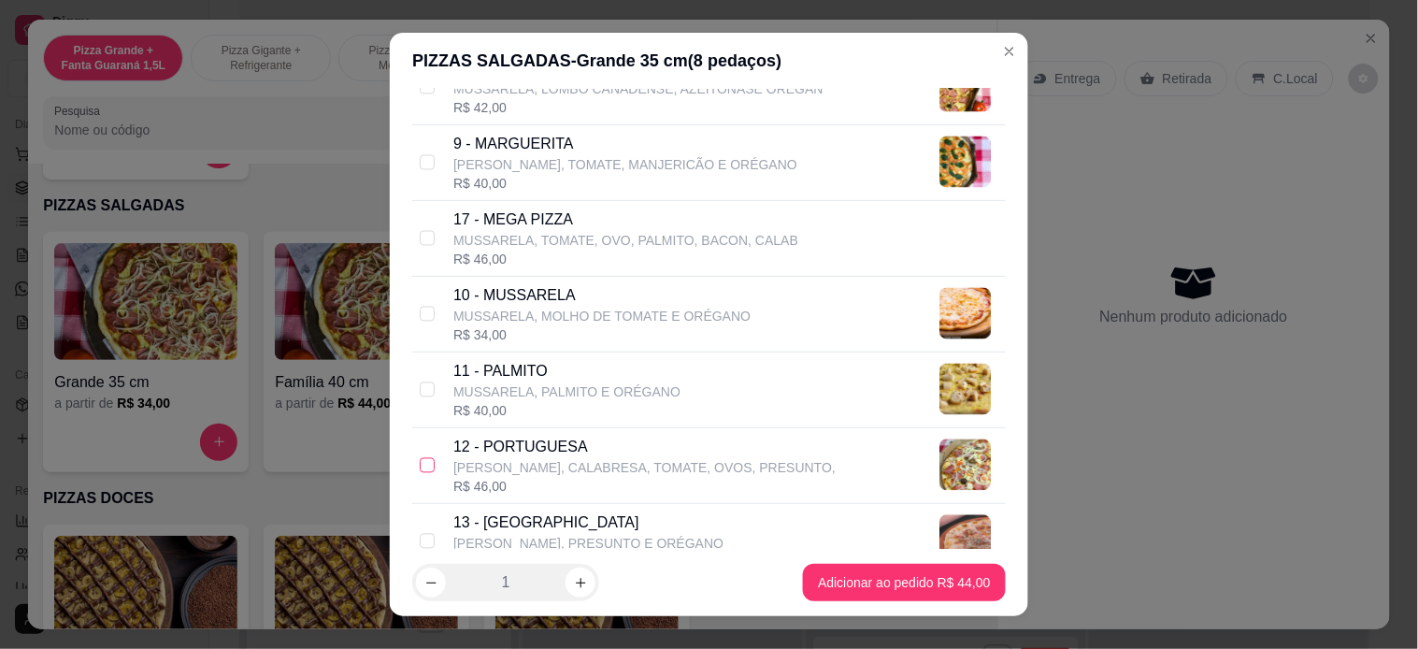
click at [420, 456] on label at bounding box center [427, 465] width 15 height 21
click at [420, 458] on input "checkbox" at bounding box center [427, 465] width 15 height 15
click at [420, 465] on input "checkbox" at bounding box center [427, 465] width 15 height 15
checkbox input "true"
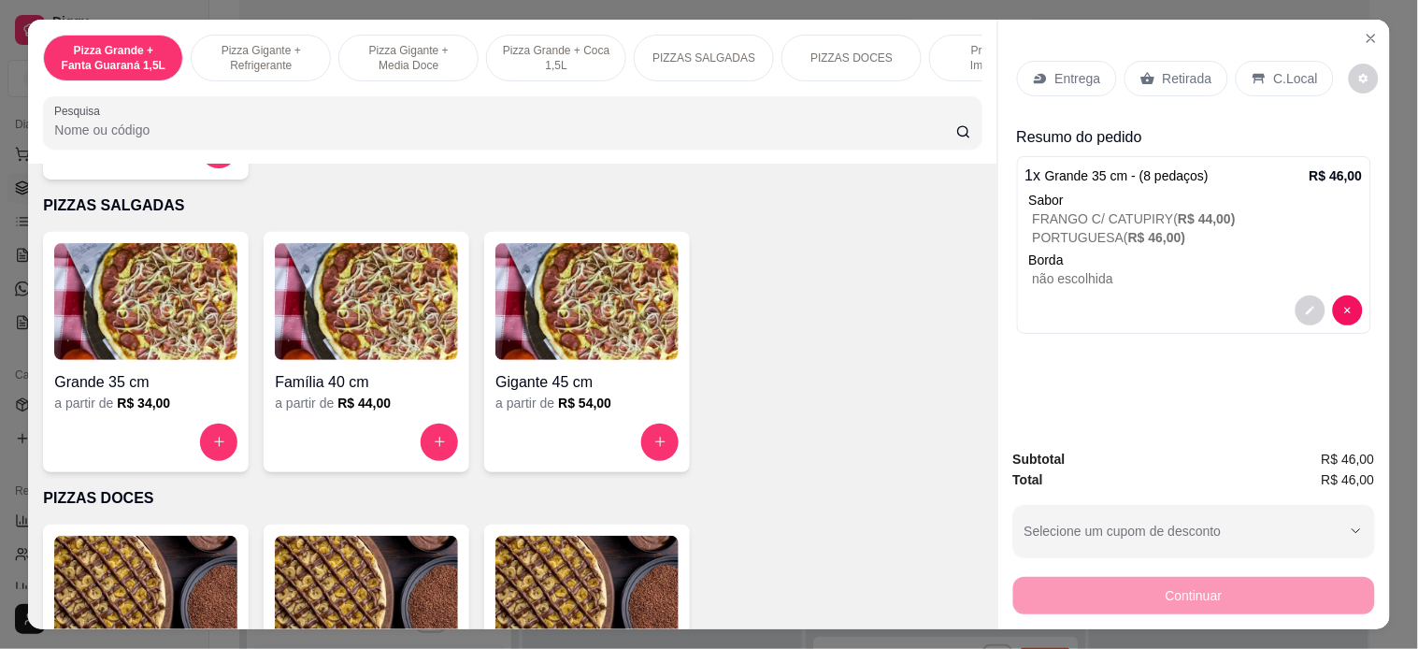
click at [131, 275] on img at bounding box center [145, 301] width 183 height 117
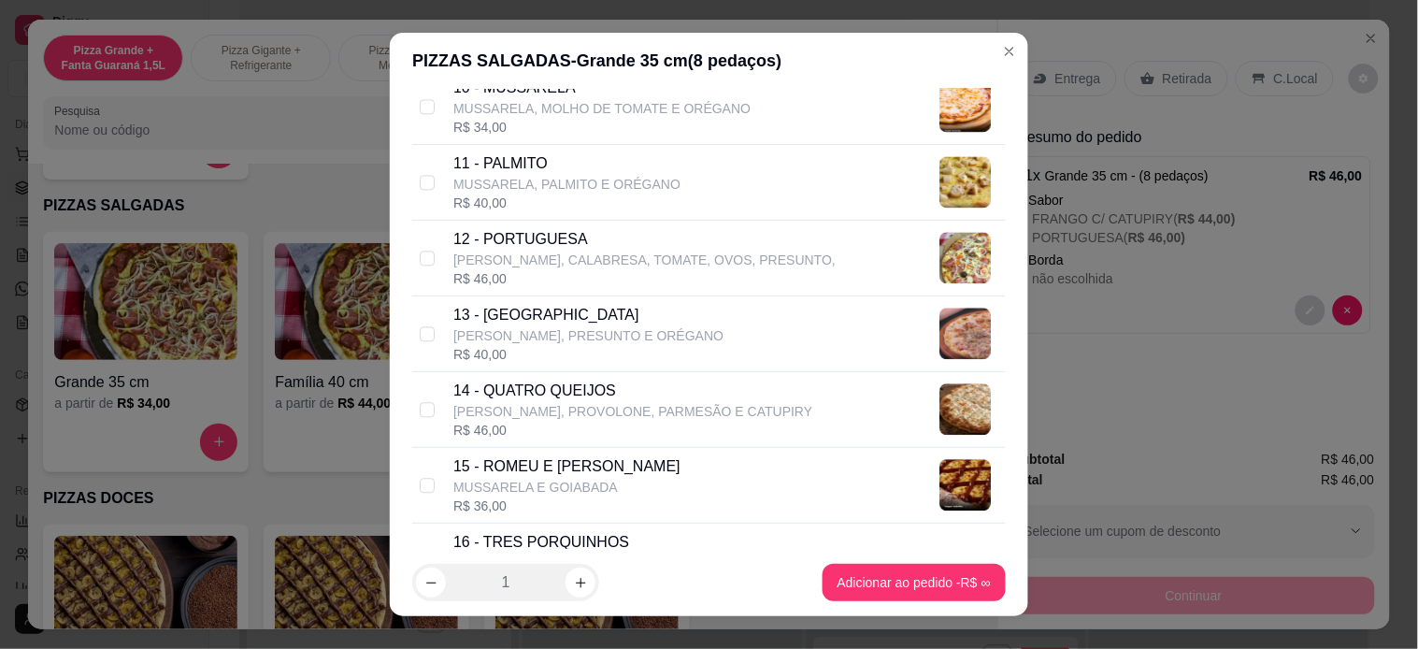
scroll to position [1246, 0]
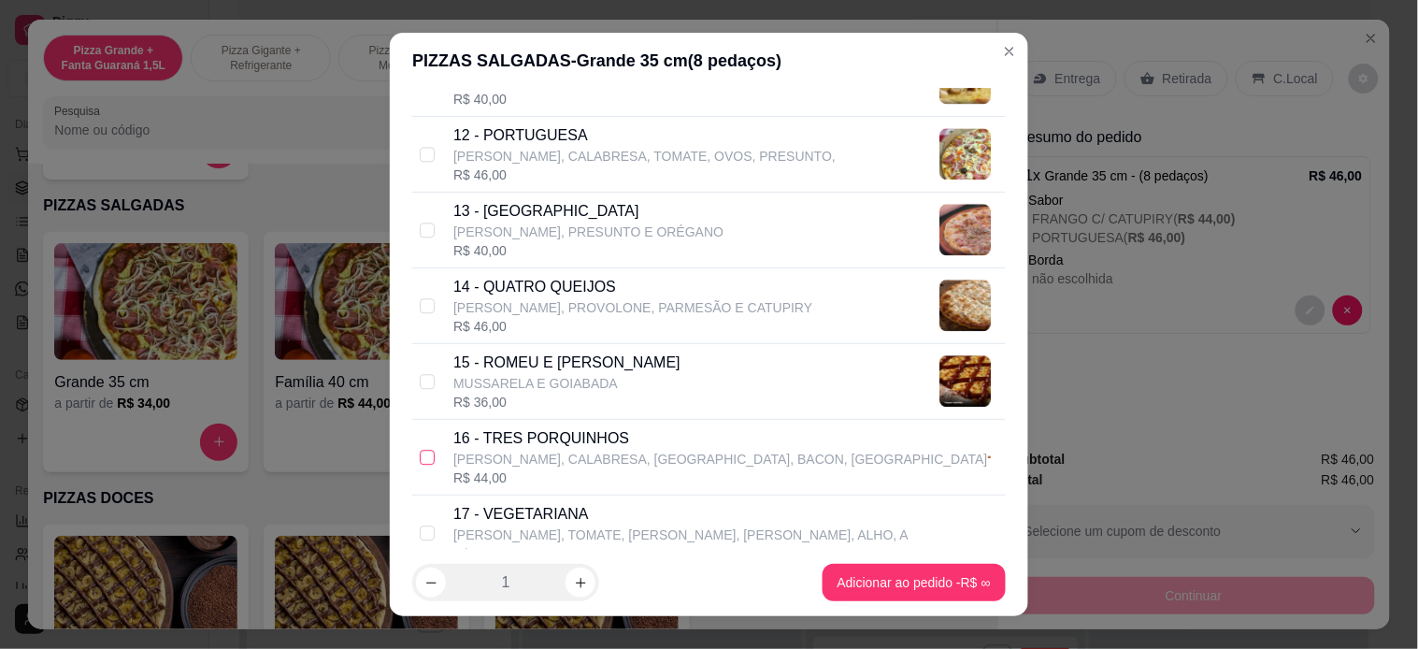
drag, startPoint x: 407, startPoint y: 456, endPoint x: 418, endPoint y: 454, distance: 10.4
click at [415, 454] on div "16 - TRES PORQUINHOS MUSSARELA, CALABRESA, [GEOGRAPHIC_DATA], BACON, AZEITO R$ …" at bounding box center [708, 458] width 593 height 76
checkbox input "true"
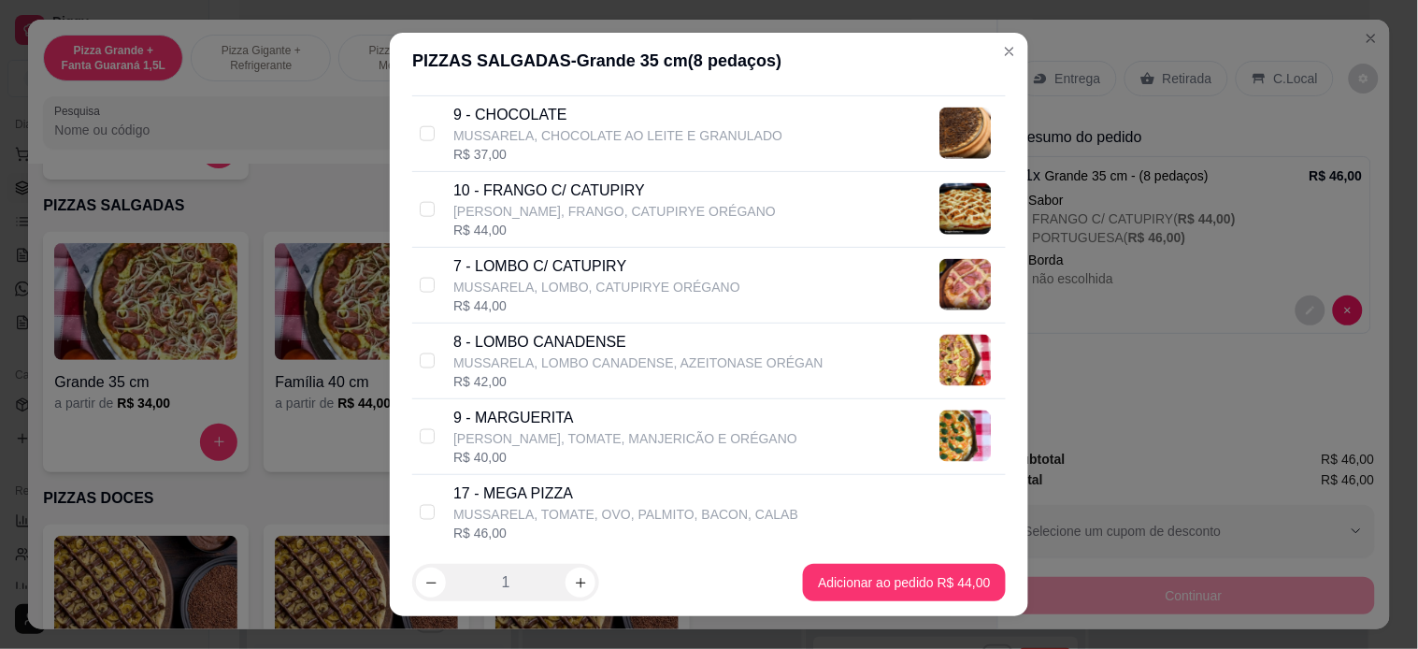
scroll to position [622, 0]
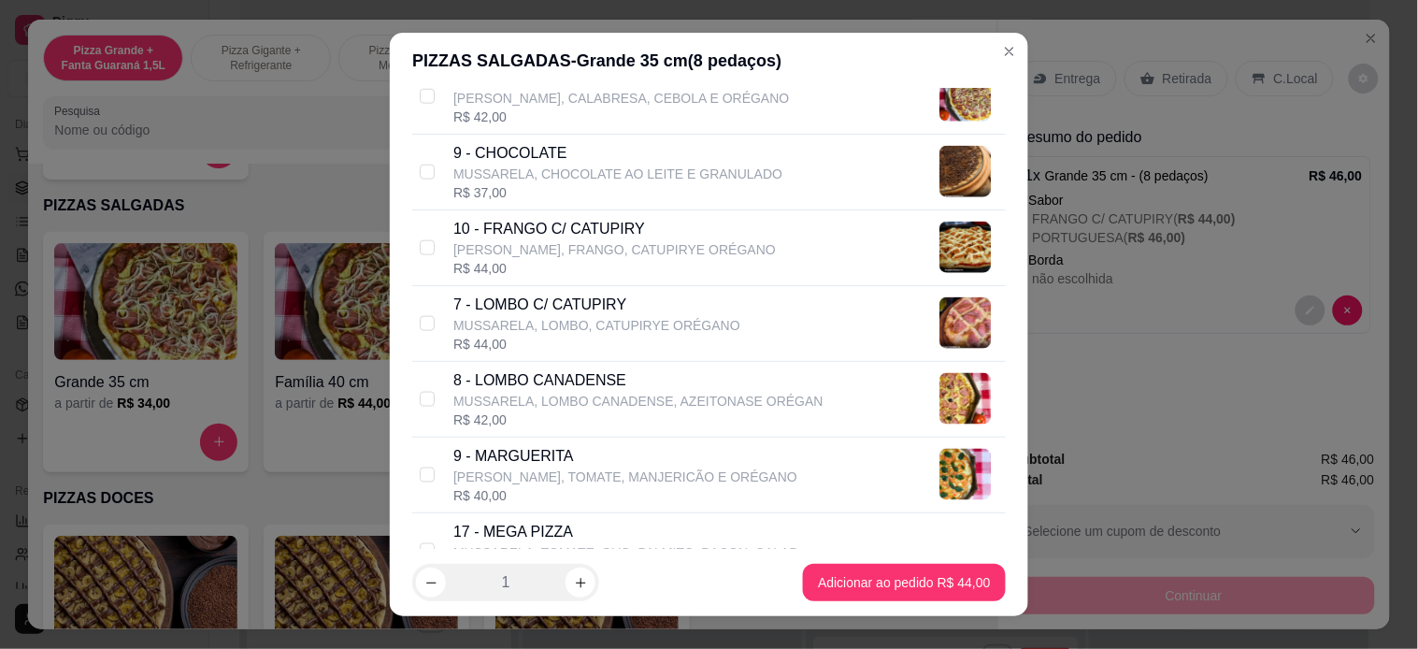
click at [412, 402] on div "8 - LOMBO CANADENSE MUSSARELA, LOMBO CANADENSE, [GEOGRAPHIC_DATA] ORÉGAN R$ 42,…" at bounding box center [708, 400] width 593 height 76
checkbox input "true"
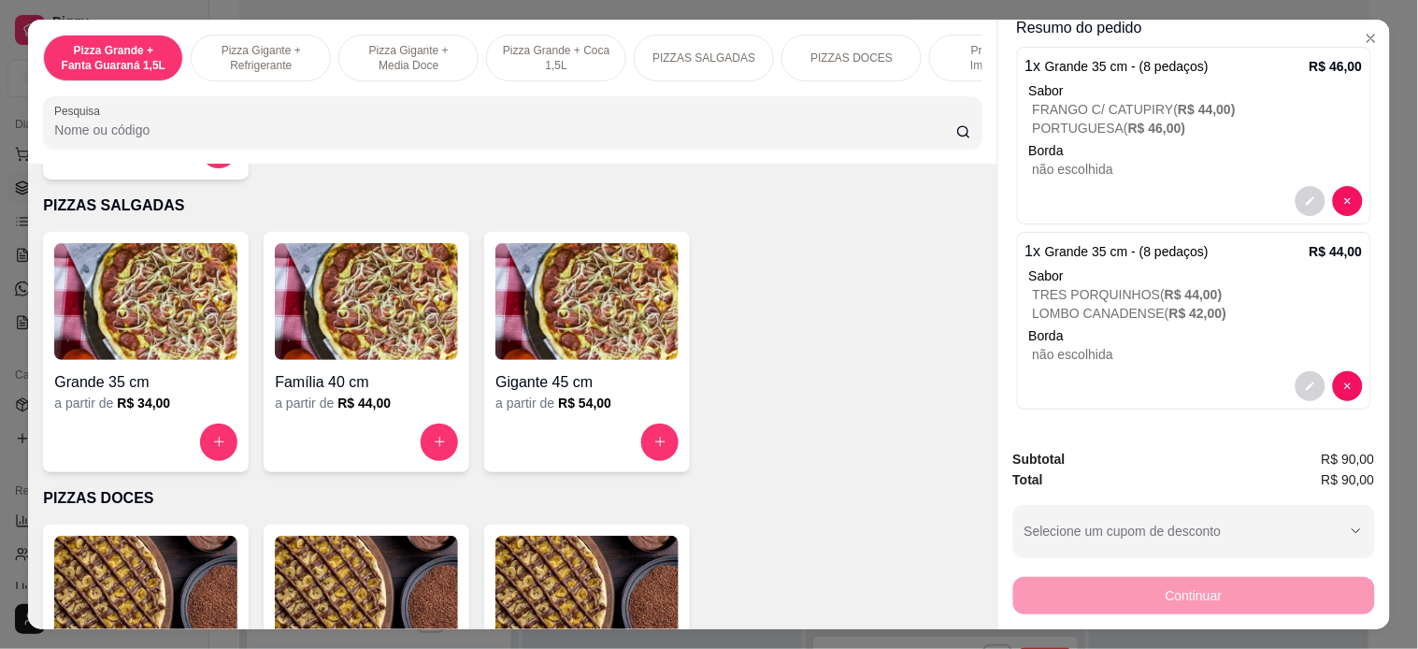
scroll to position [0, 0]
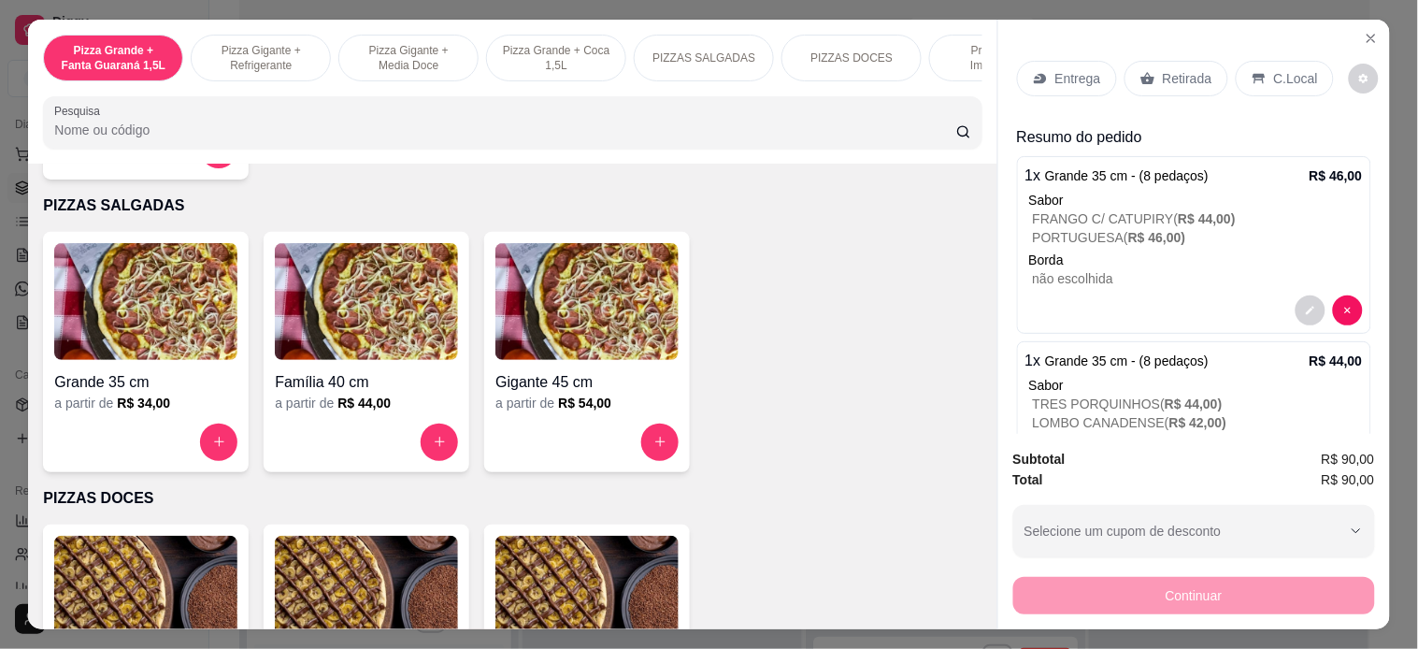
click at [1055, 75] on p "Entrega" at bounding box center [1078, 78] width 46 height 19
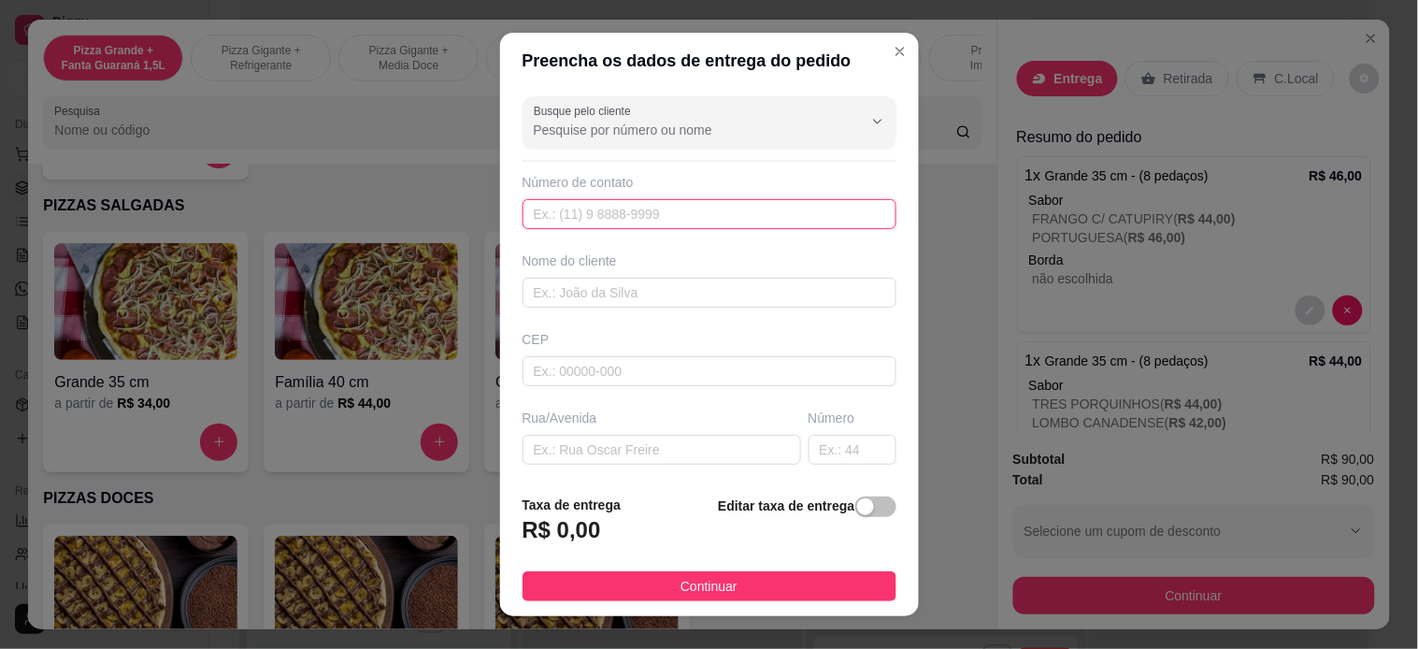
click at [650, 215] on input "text" at bounding box center [709, 214] width 374 height 30
type input "[PHONE_NUMBER]"
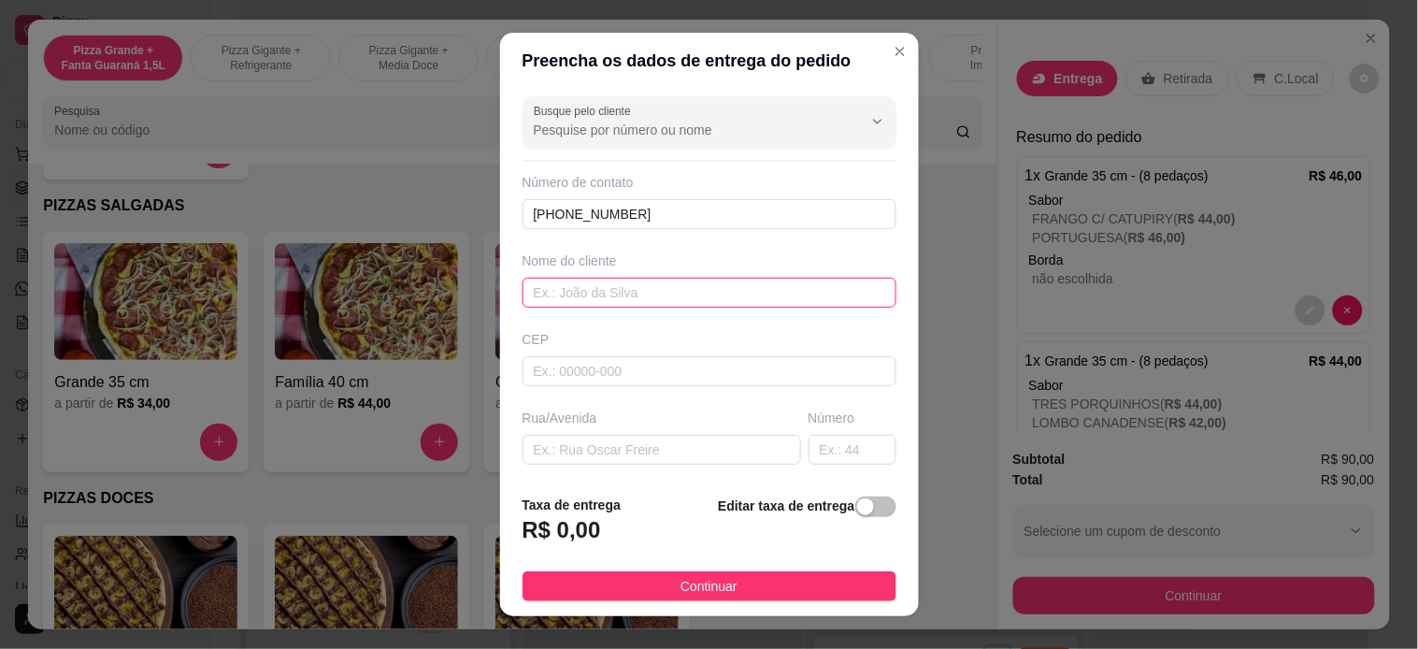
click at [648, 303] on input "text" at bounding box center [709, 293] width 374 height 30
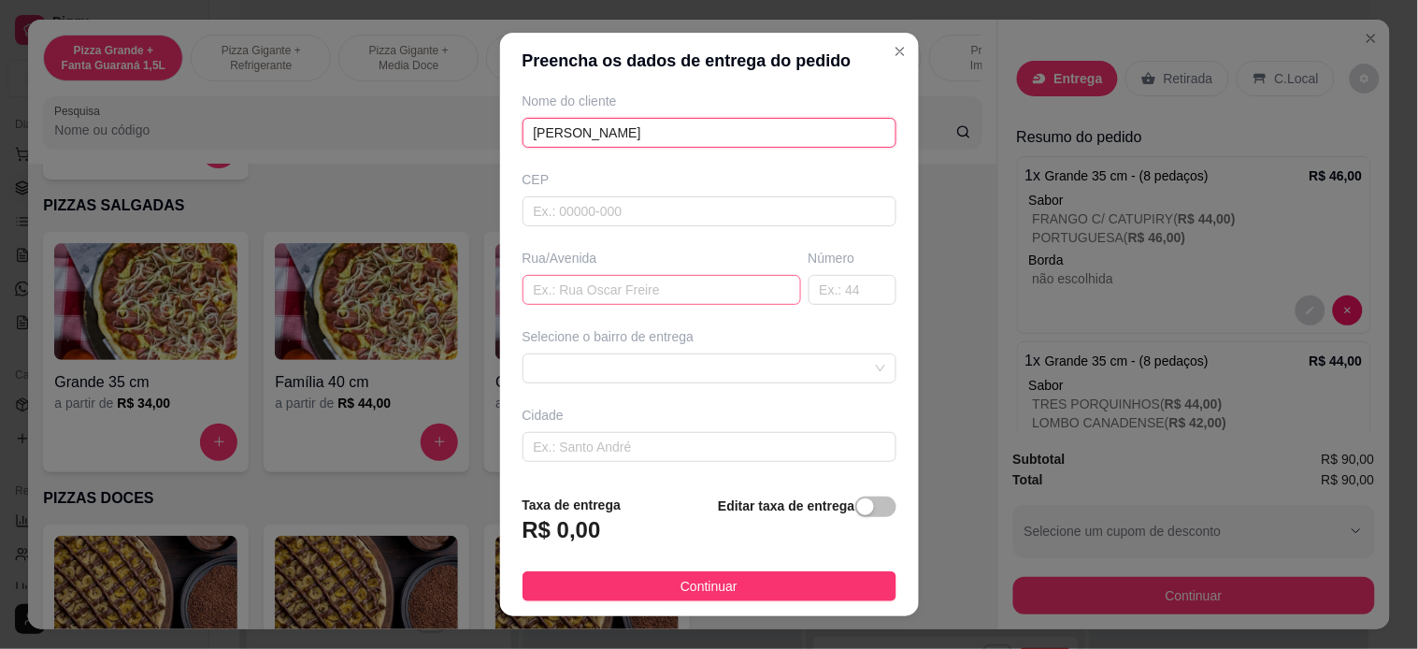
scroll to position [207, 0]
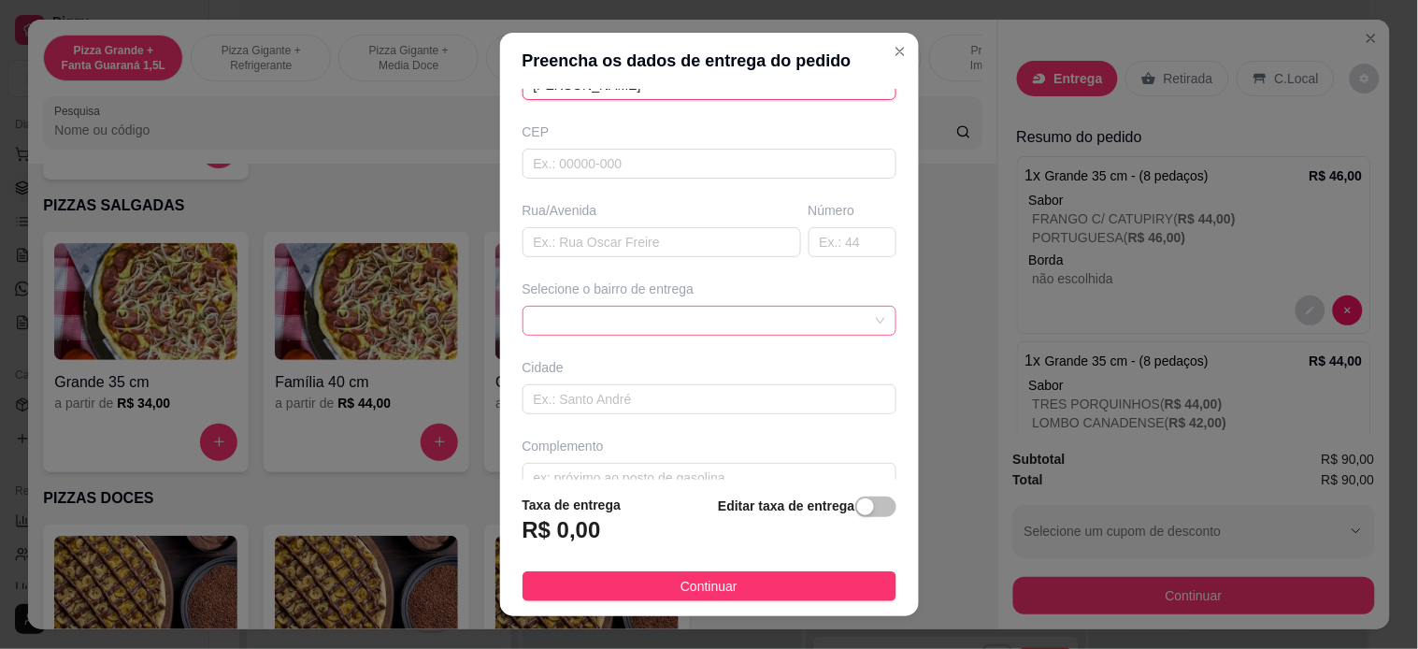
click at [750, 320] on div at bounding box center [709, 321] width 374 height 30
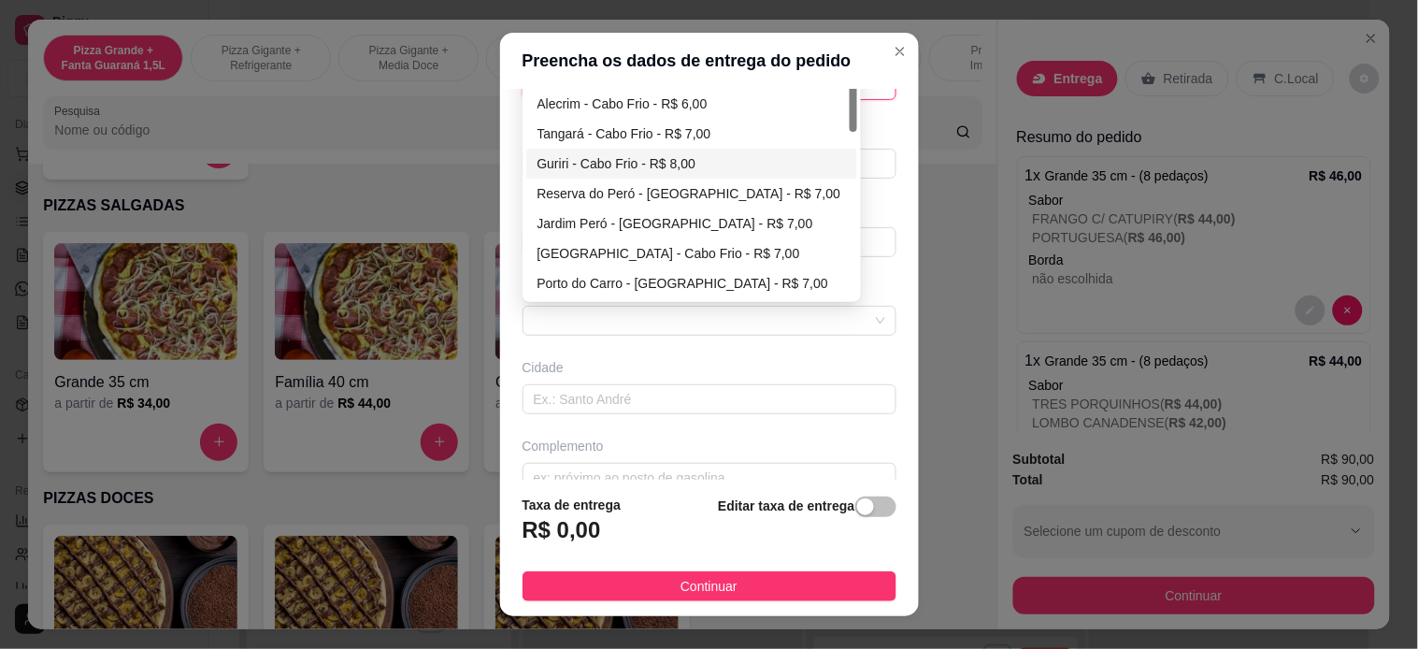
scroll to position [0, 0]
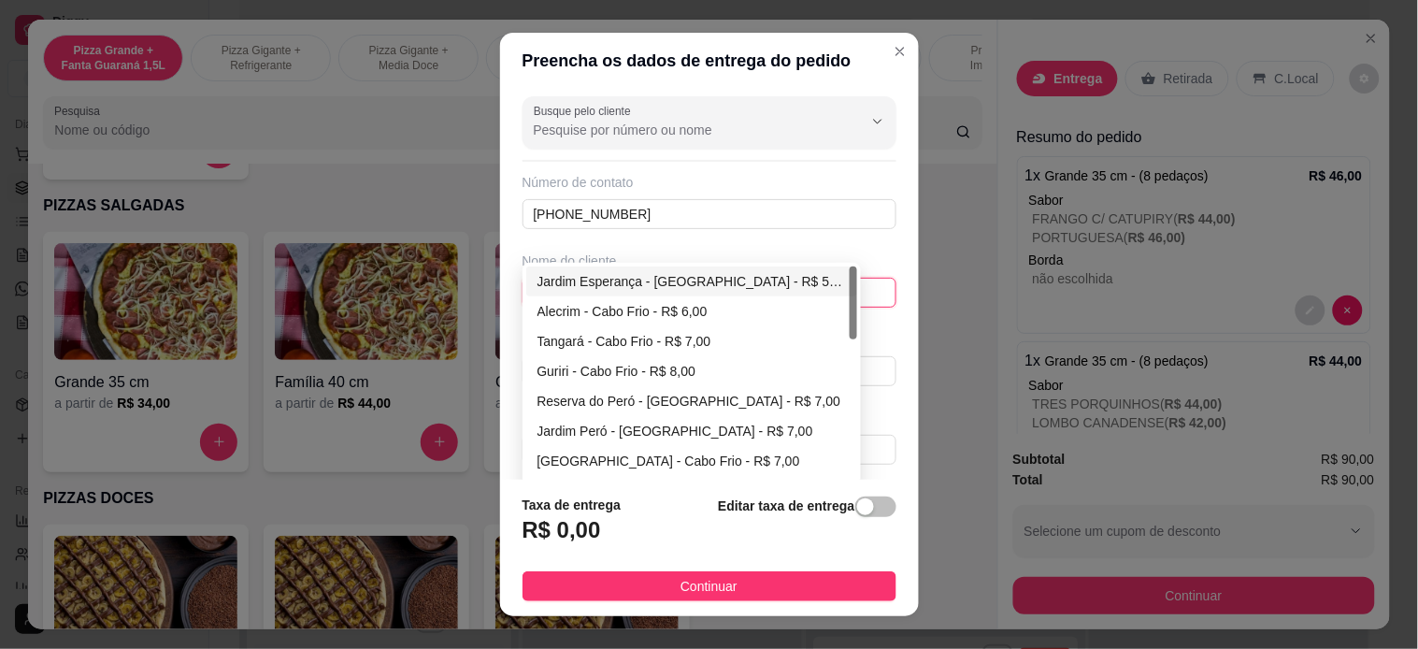
type input "[PERSON_NAME]"
click at [733, 513] on div "6648ee9ef18e8d34e2f282eb 6648eebcf18e8d34e2f282ee [GEOGRAPHIC_DATA] - [GEOGRAPH…" at bounding box center [709, 528] width 374 height 30
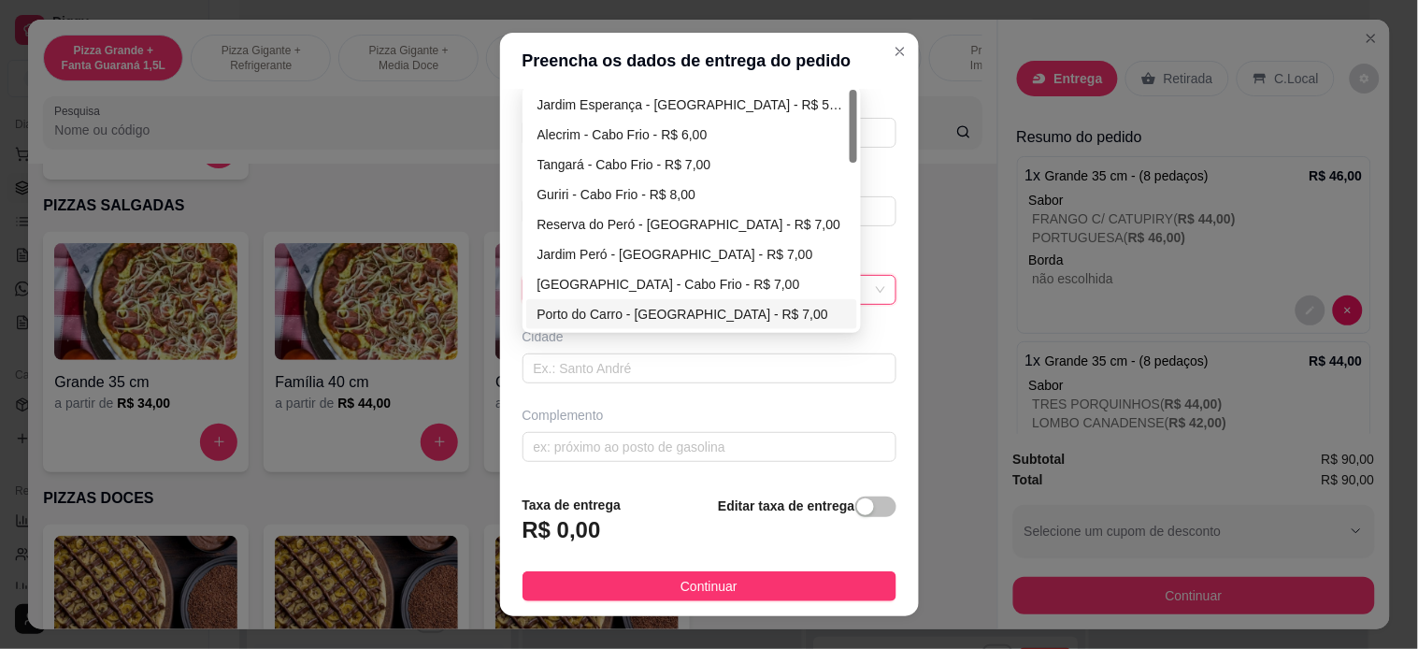
click at [751, 400] on div "Busque pelo cliente Número de contato [PHONE_NUMBER] Nome do cliente [PERSON_NA…" at bounding box center [709, 285] width 419 height 392
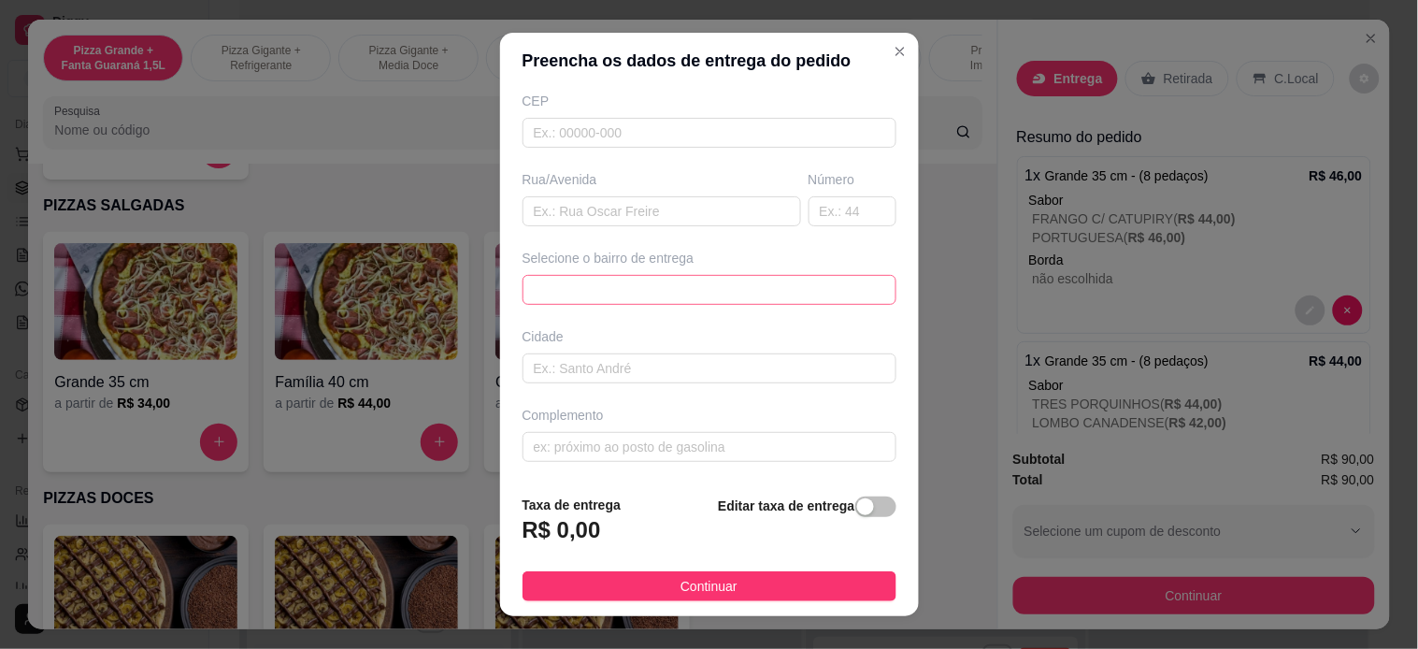
click at [751, 276] on div "6648ef4ff18e8d34e2f282fd 6648ef69f18e8d34e2f28300 66493f4b2d34b964aeb844ae [GEO…" at bounding box center [709, 290] width 374 height 30
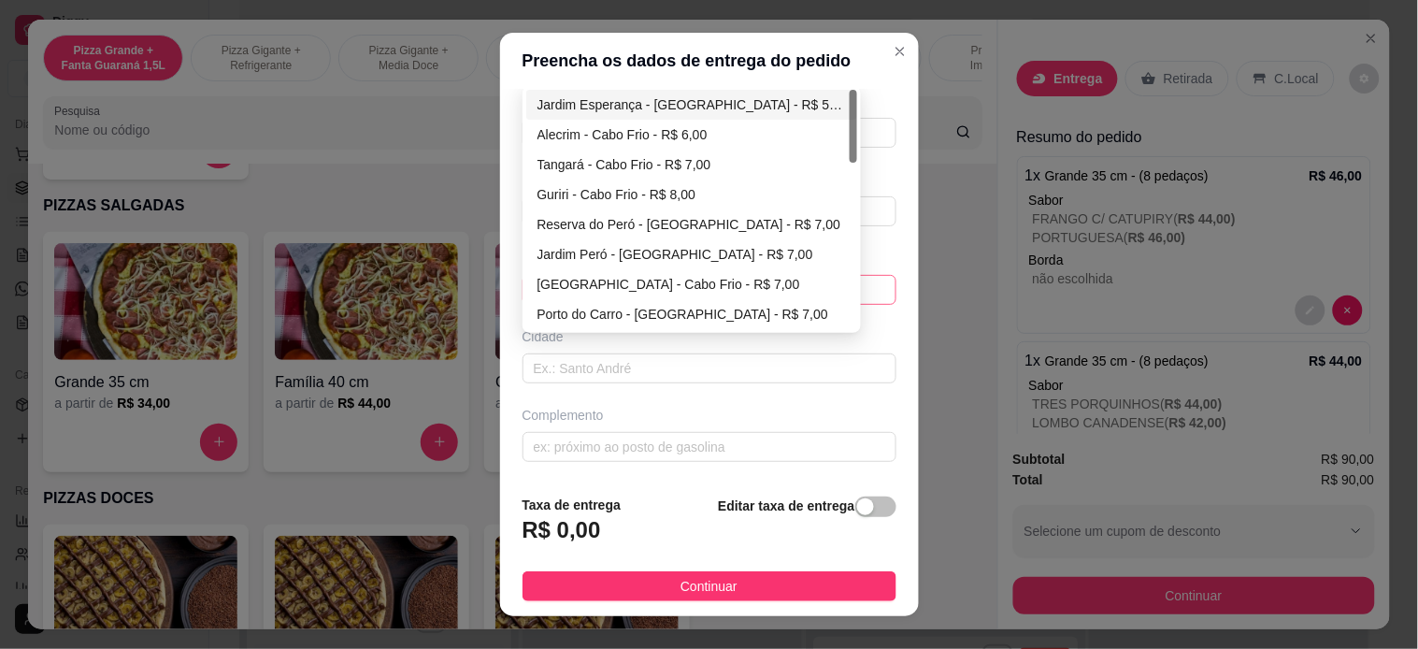
click at [766, 97] on div "Jardim Esperança - [GEOGRAPHIC_DATA] - R$ 5,00" at bounding box center [691, 104] width 308 height 21
type input "Cabo Frio"
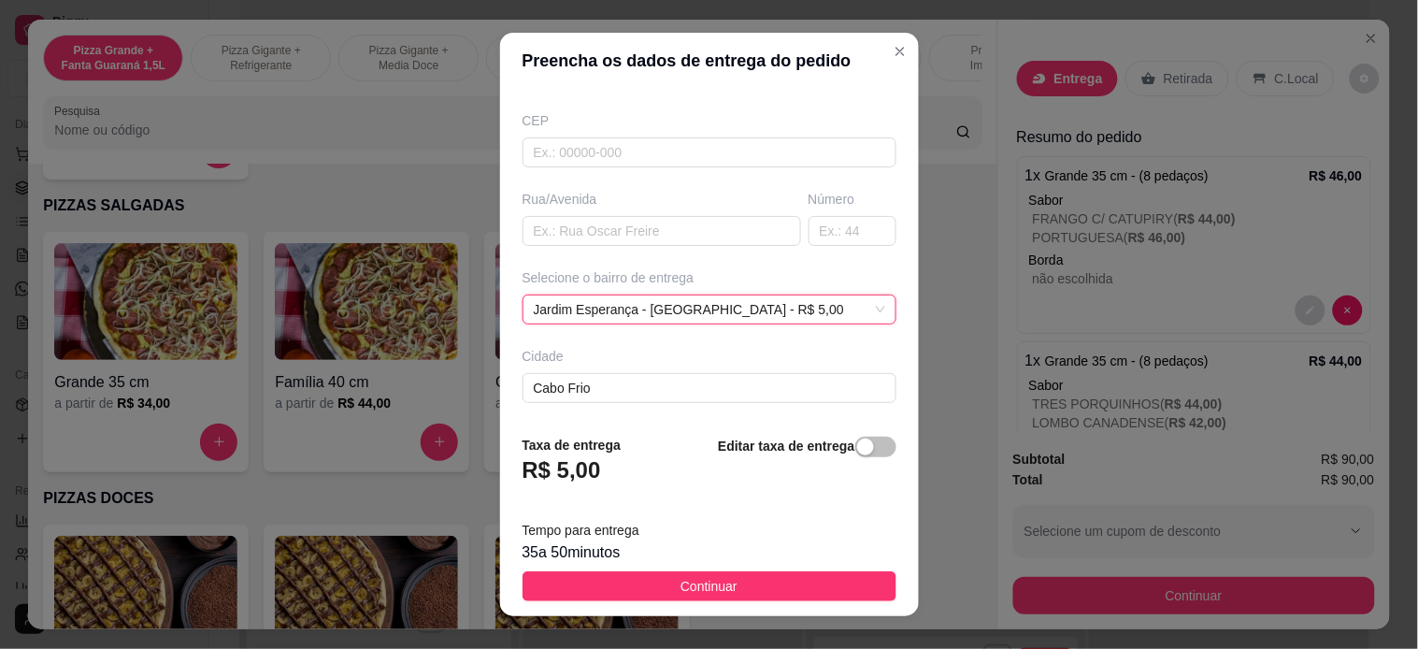
scroll to position [26, 0]
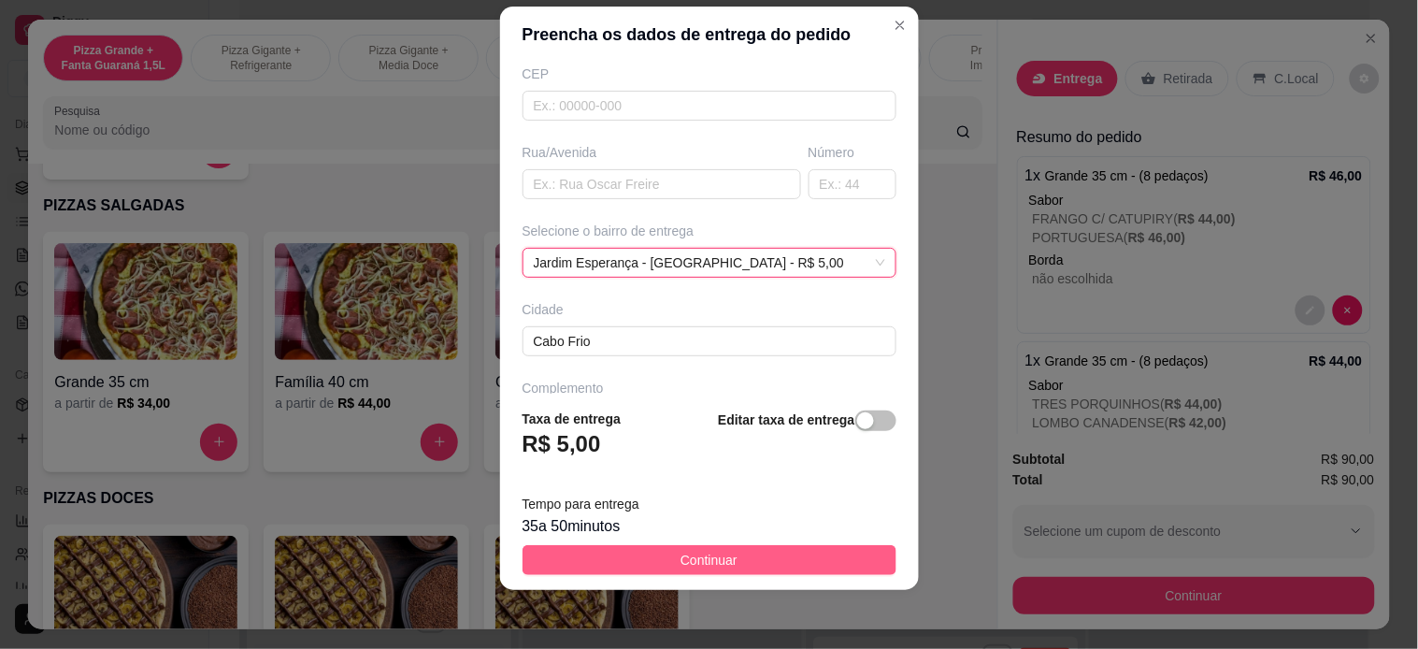
click at [778, 551] on button "Continuar" at bounding box center [709, 560] width 374 height 30
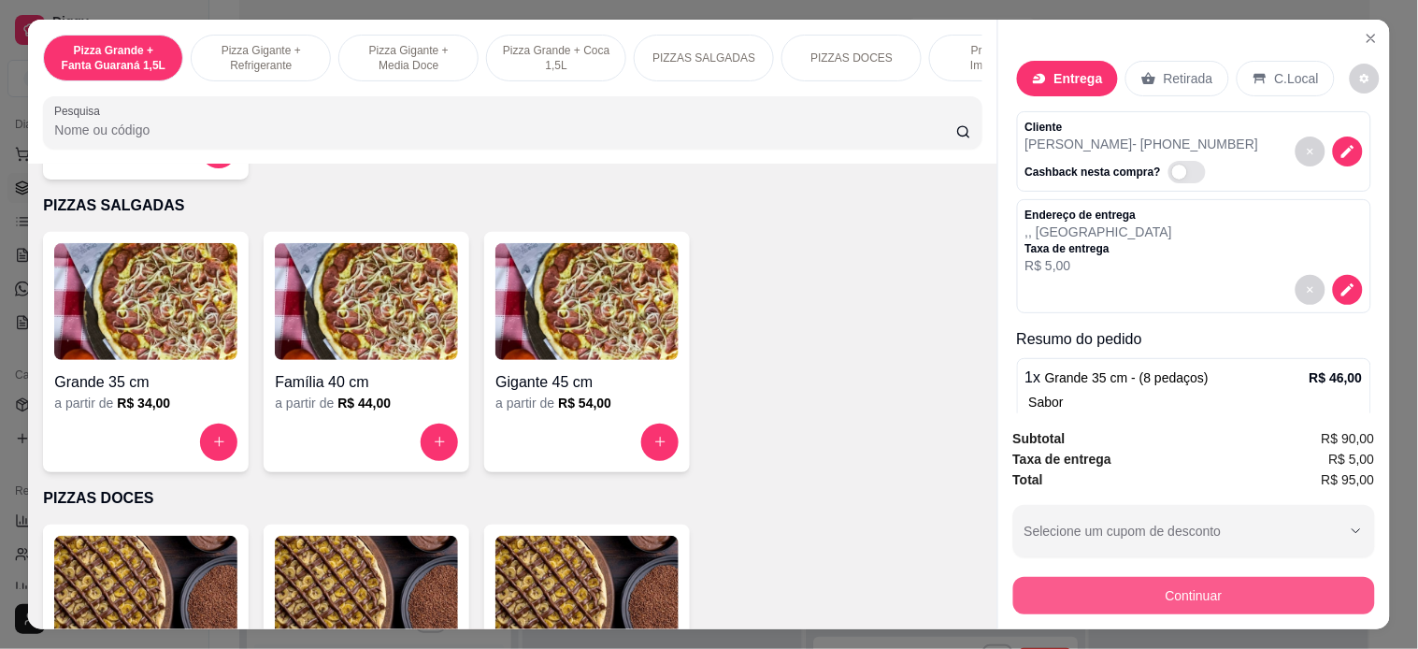
click at [1174, 580] on button "Continuar" at bounding box center [1194, 595] width 362 height 37
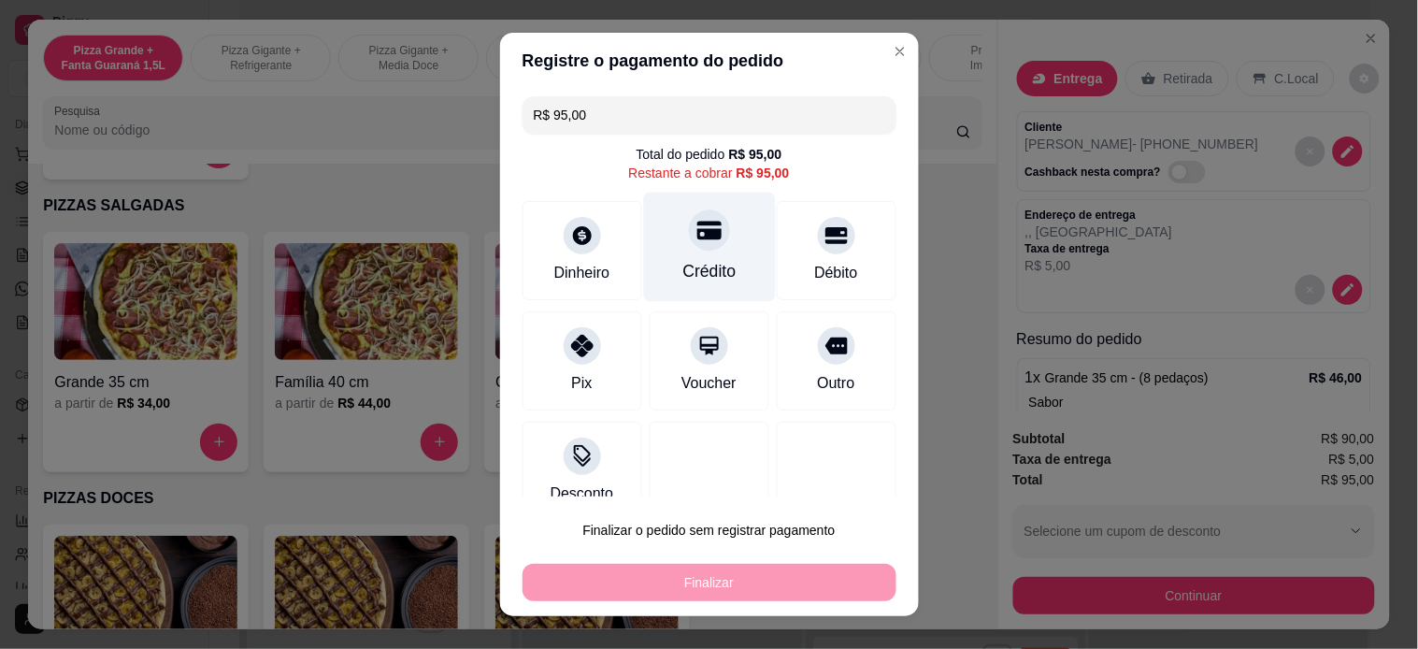
click at [689, 249] on div at bounding box center [709, 229] width 41 height 41
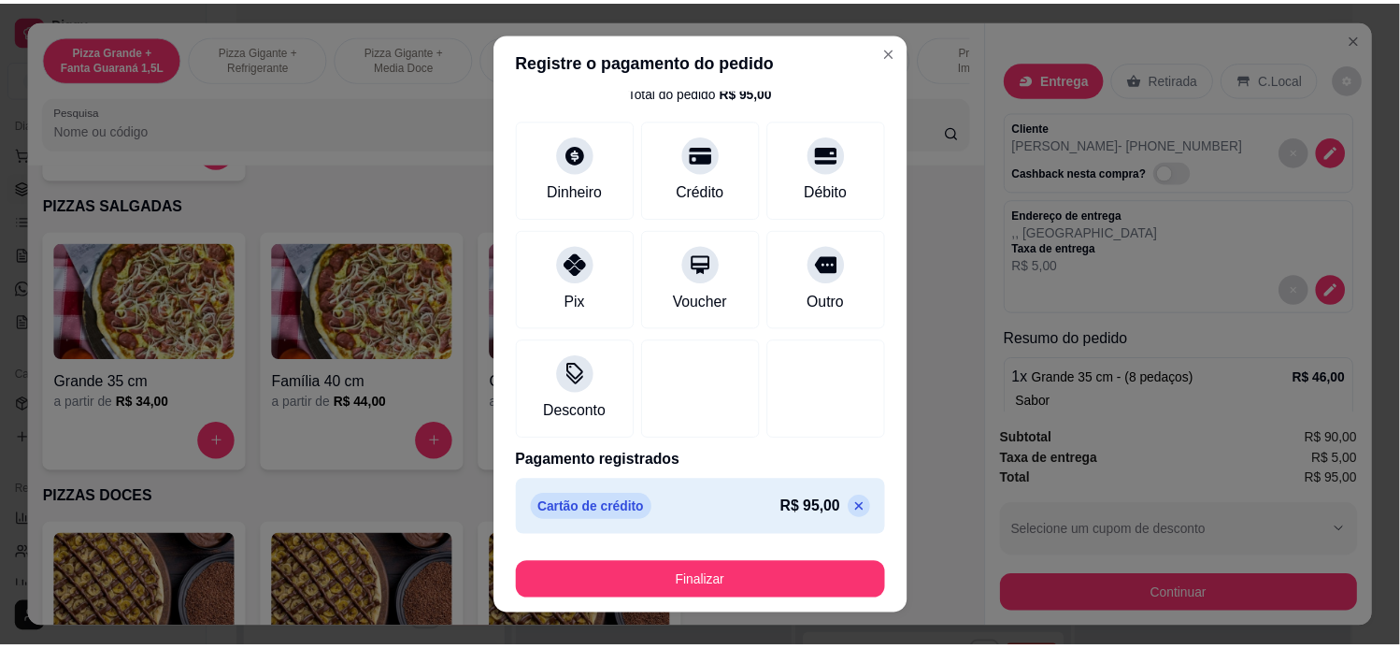
scroll to position [64, 0]
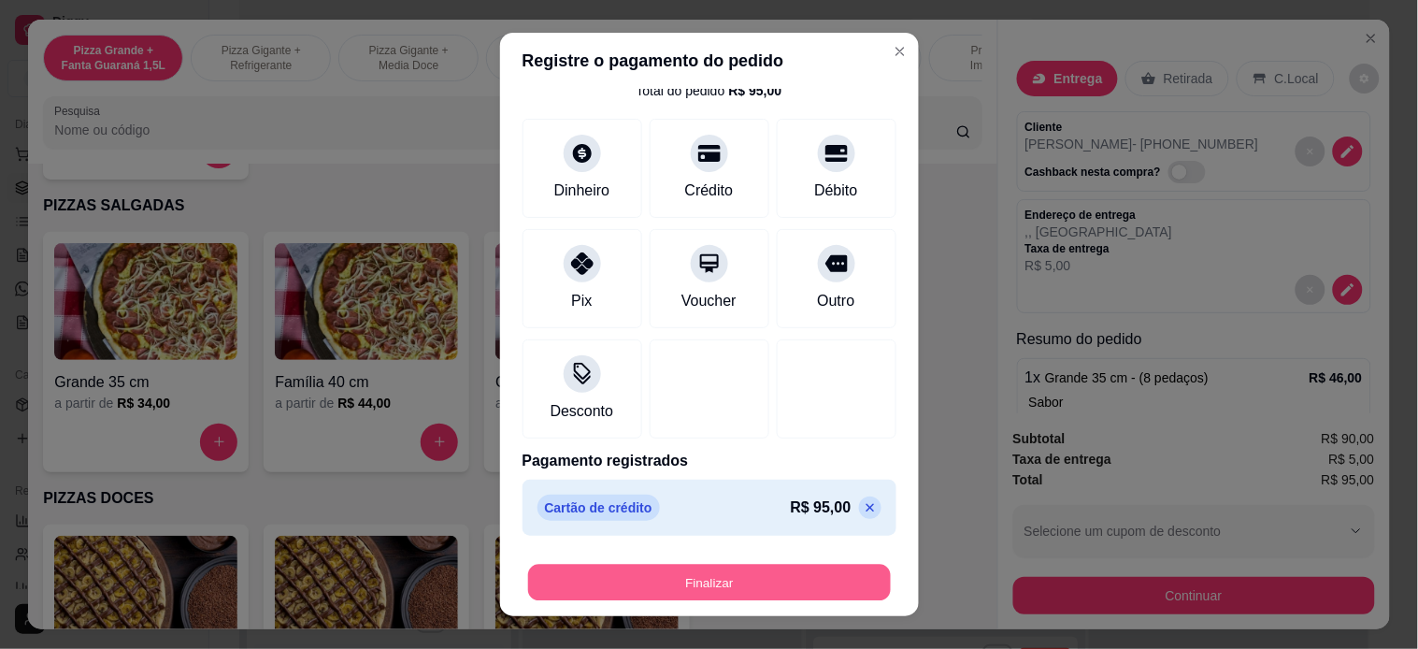
click at [763, 564] on button "Finalizar" at bounding box center [709, 582] width 363 height 36
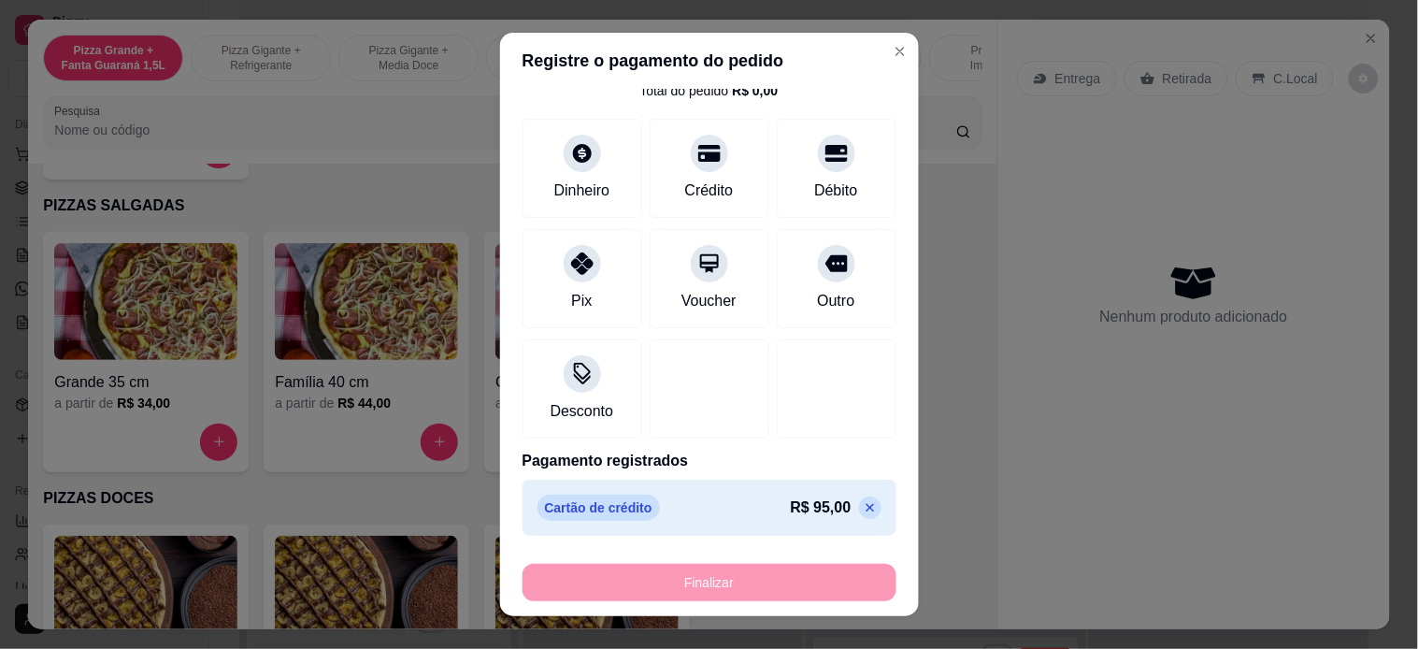
type input "-R$ 95,00"
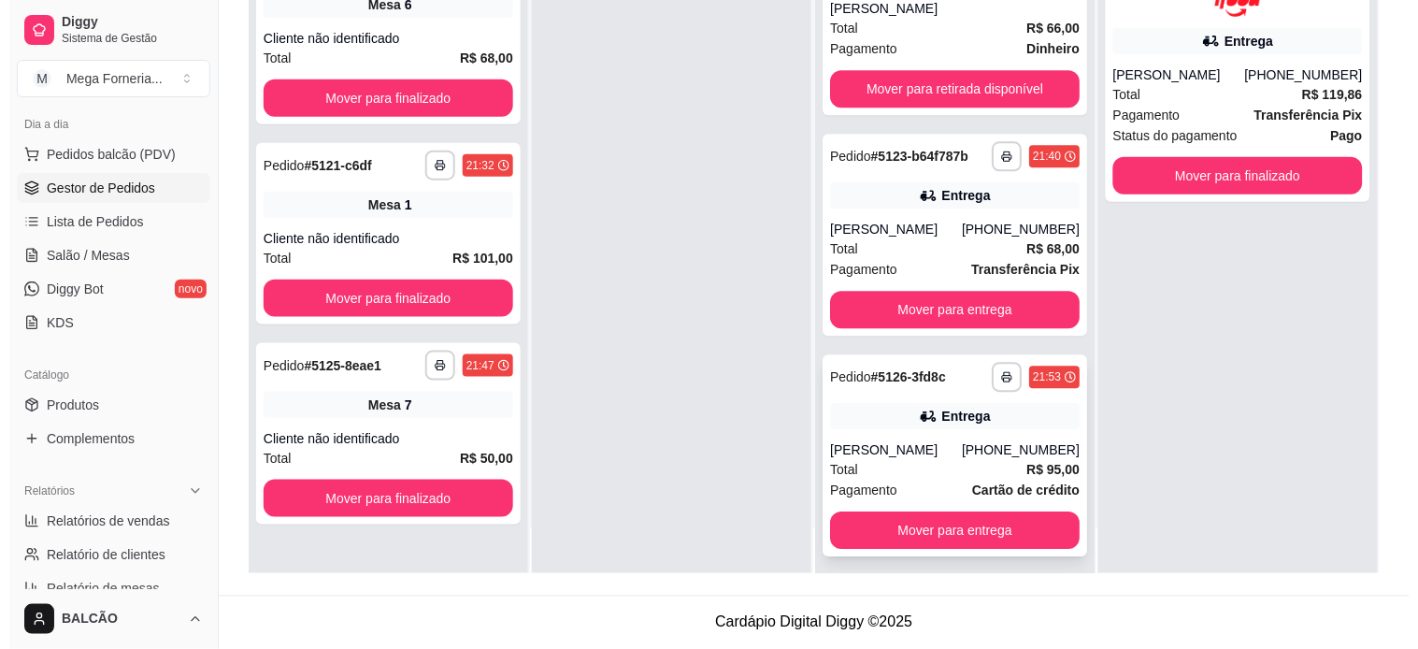
scroll to position [51, 0]
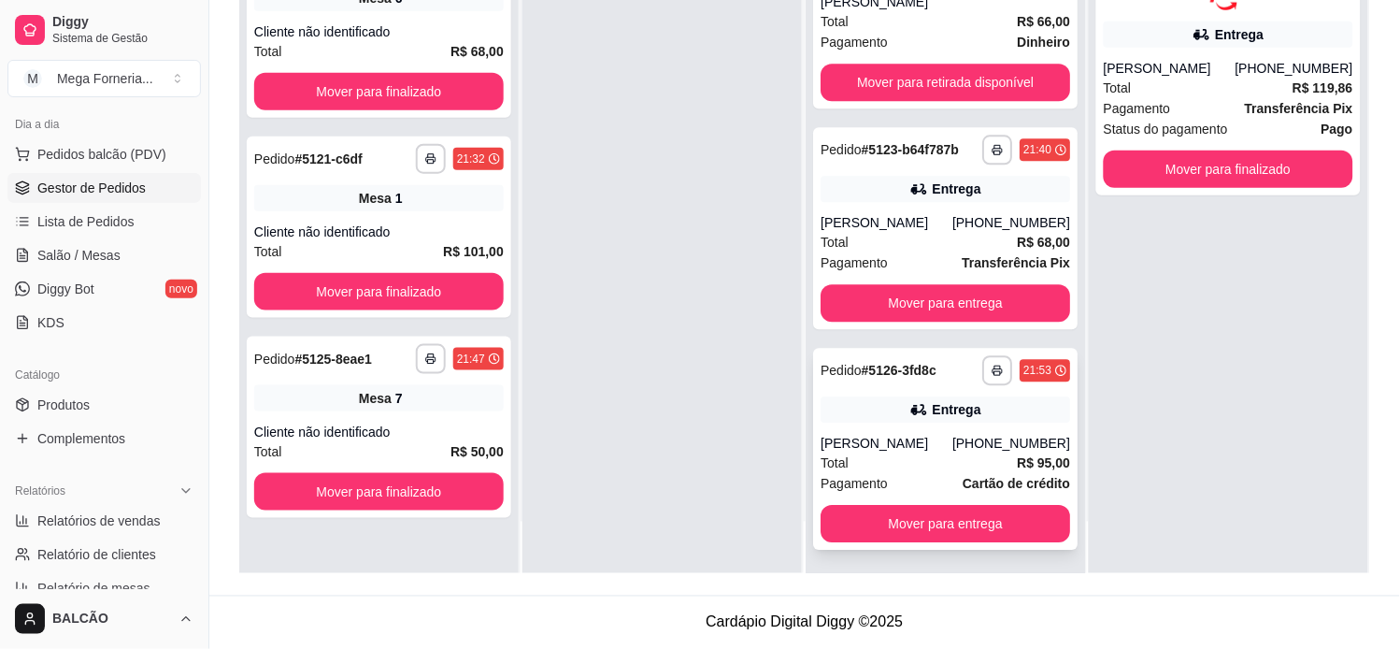
click at [928, 421] on div "**********" at bounding box center [945, 449] width 264 height 202
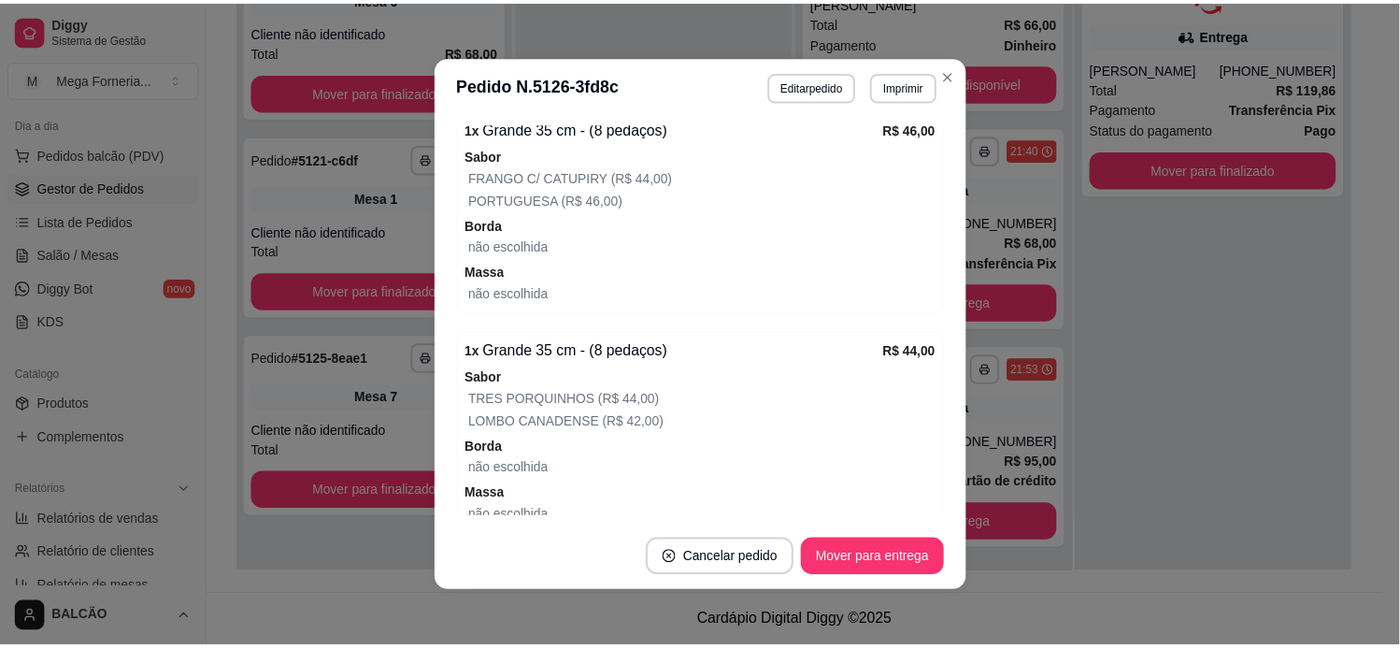
scroll to position [714, 0]
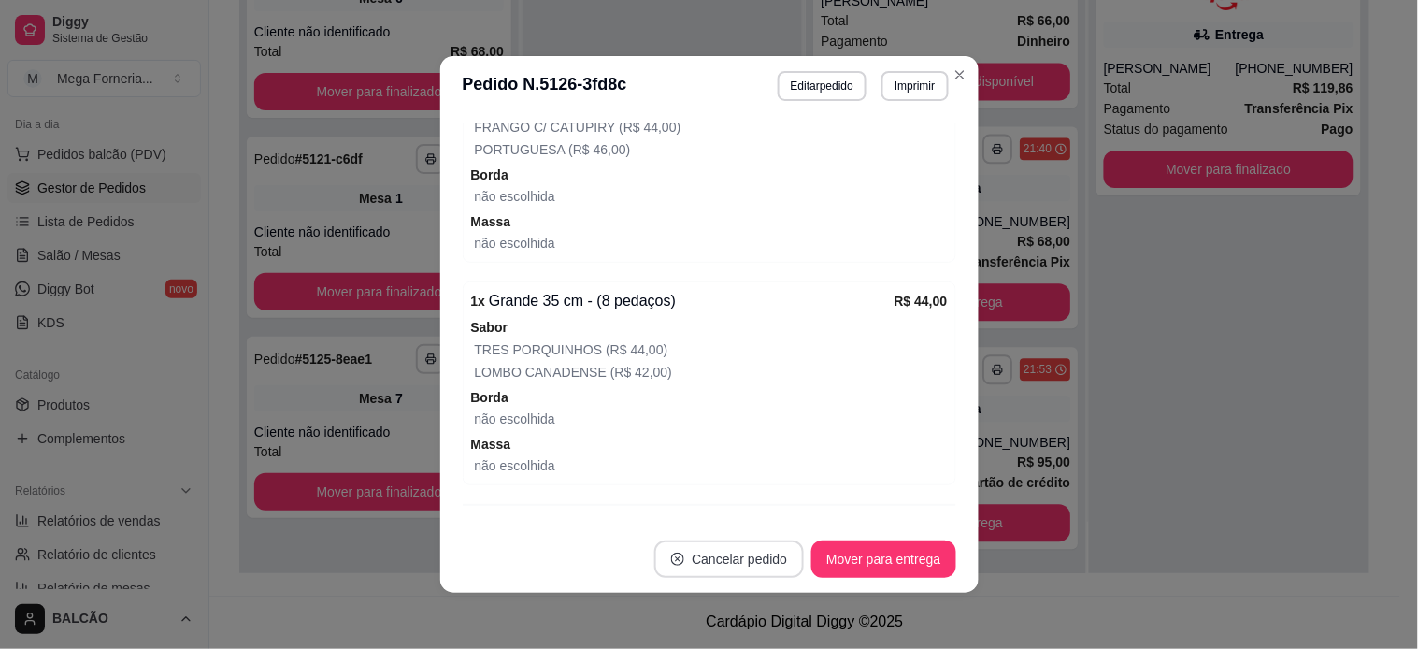
click at [717, 558] on button "Cancelar pedido" at bounding box center [729, 558] width 150 height 37
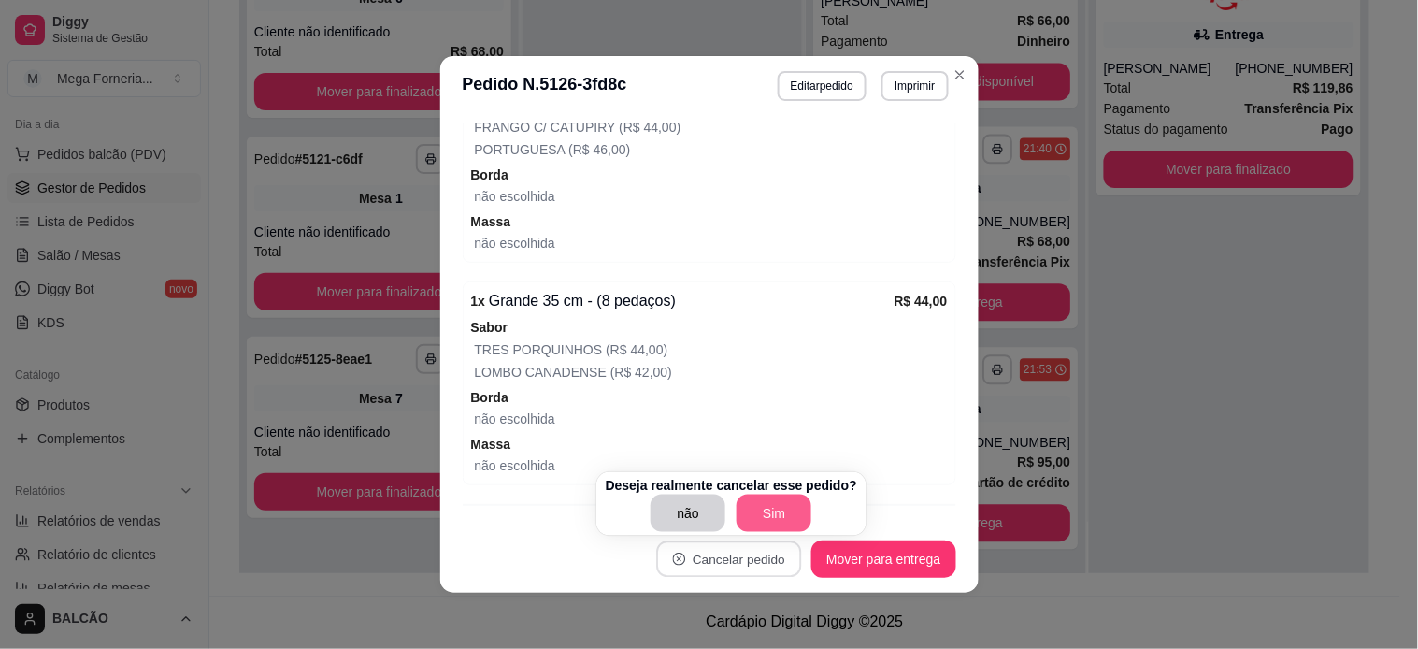
click at [779, 503] on button "Sim" at bounding box center [773, 512] width 75 height 37
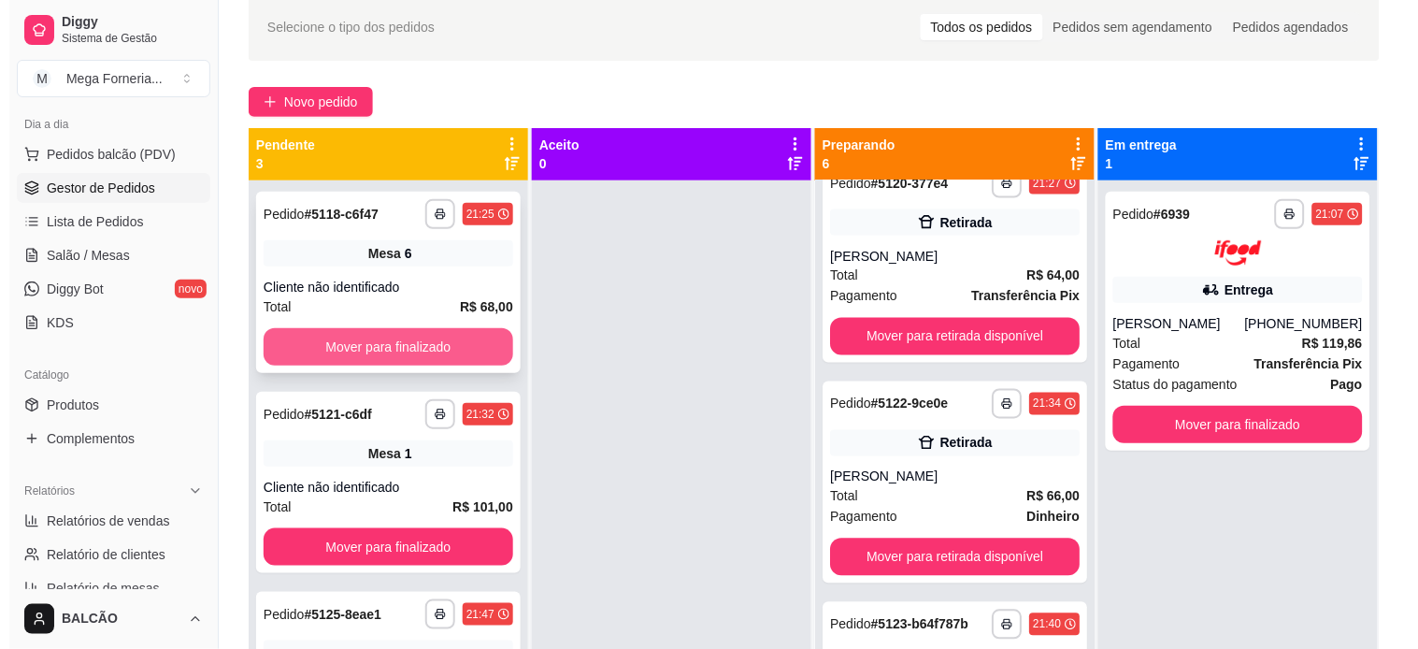
scroll to position [78, 0]
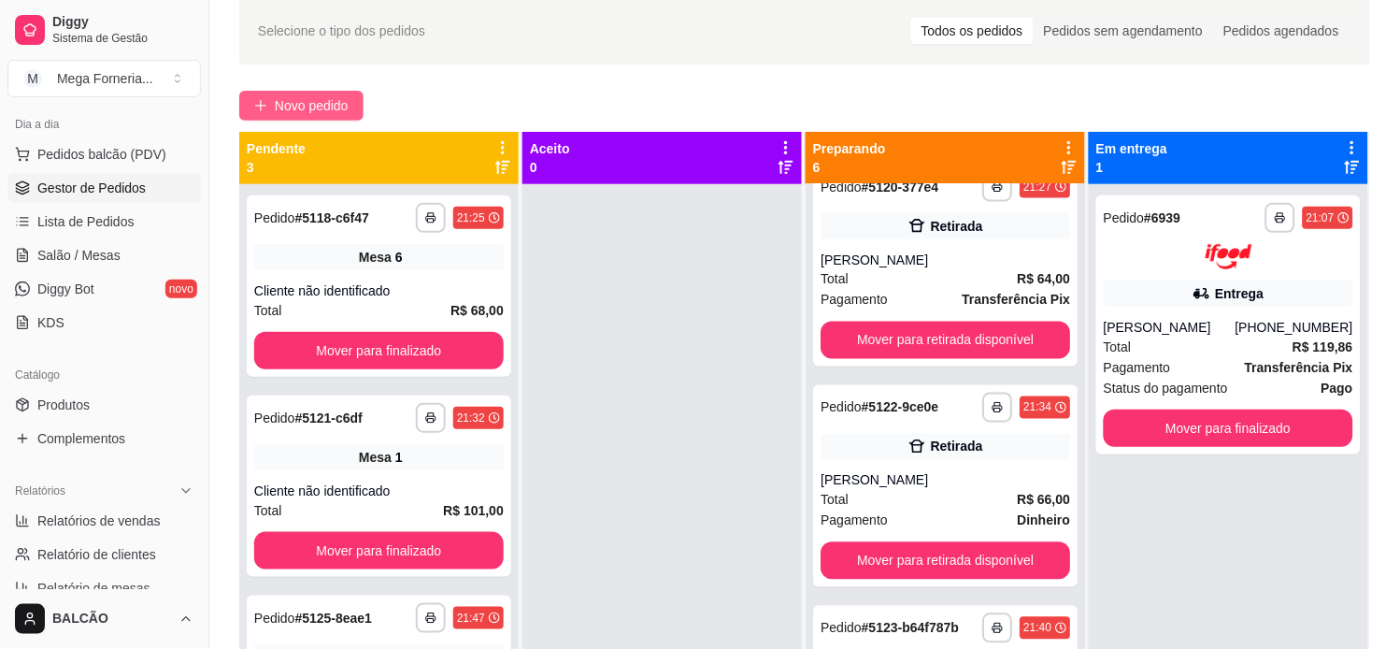
click at [346, 106] on span "Novo pedido" at bounding box center [312, 105] width 74 height 21
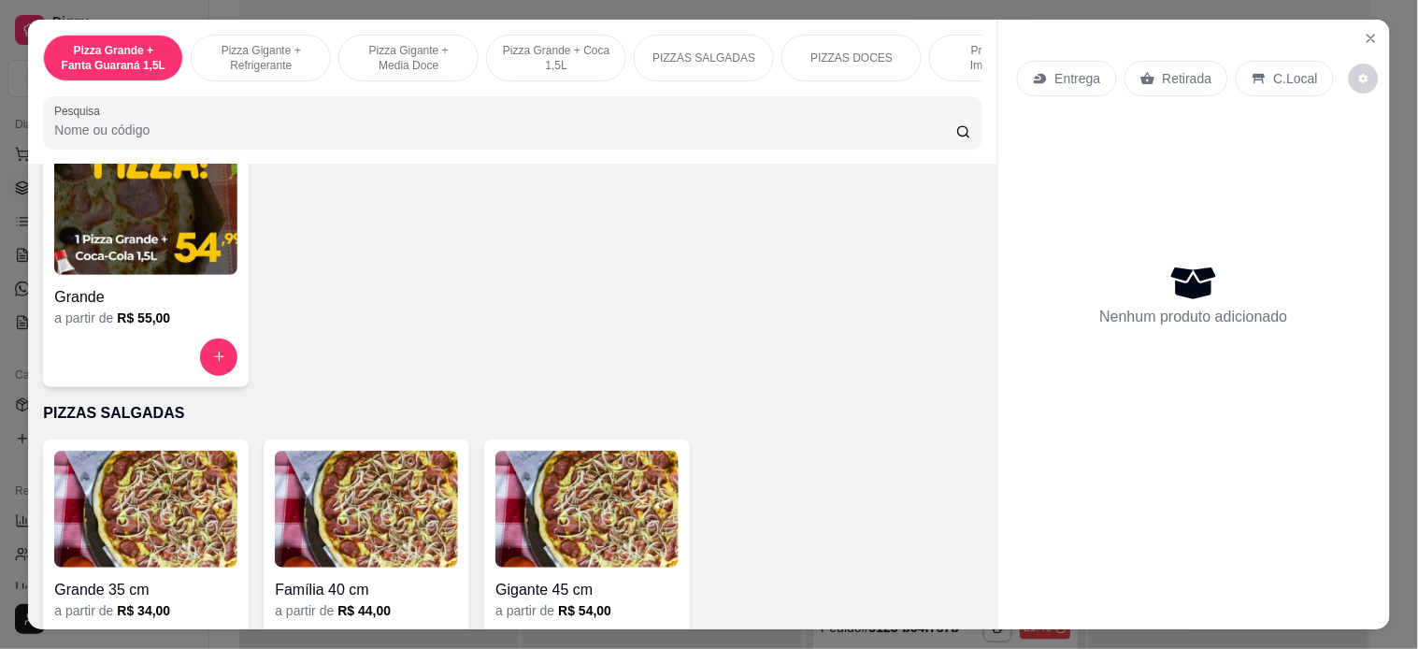
scroll to position [1350, 0]
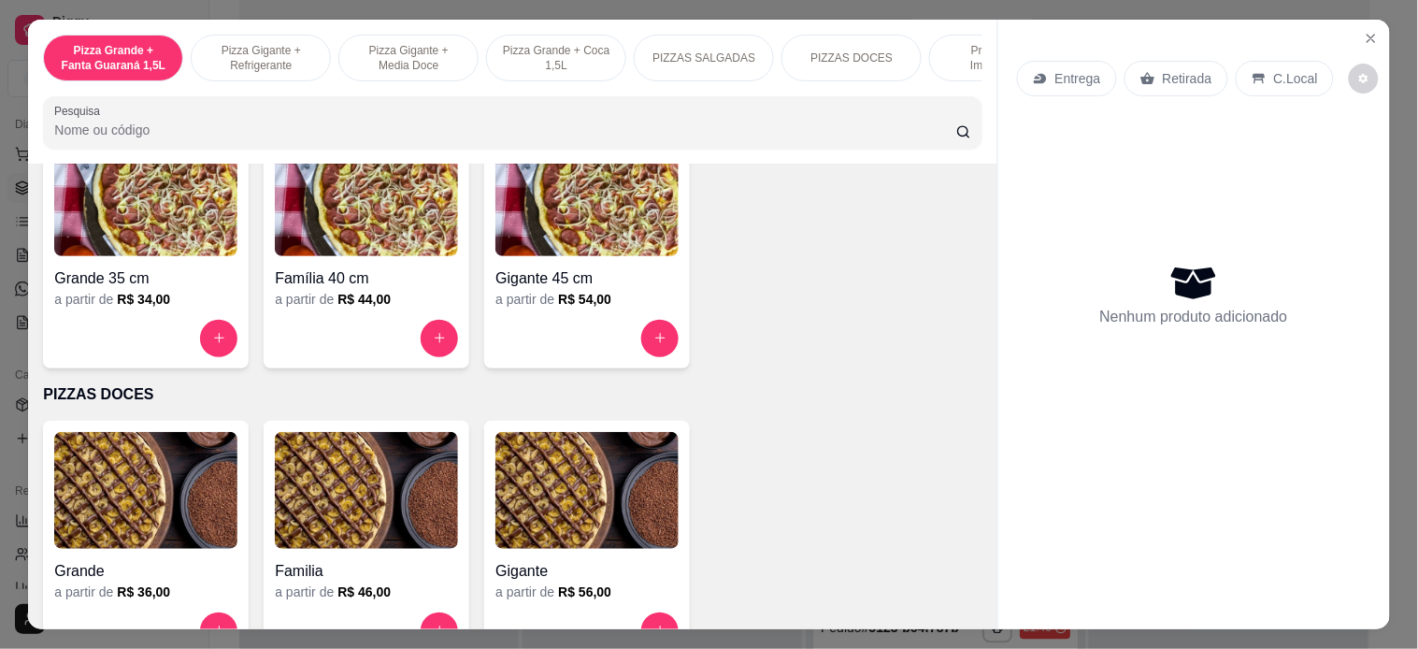
click at [641, 344] on button "increase-product-quantity" at bounding box center [659, 338] width 37 height 37
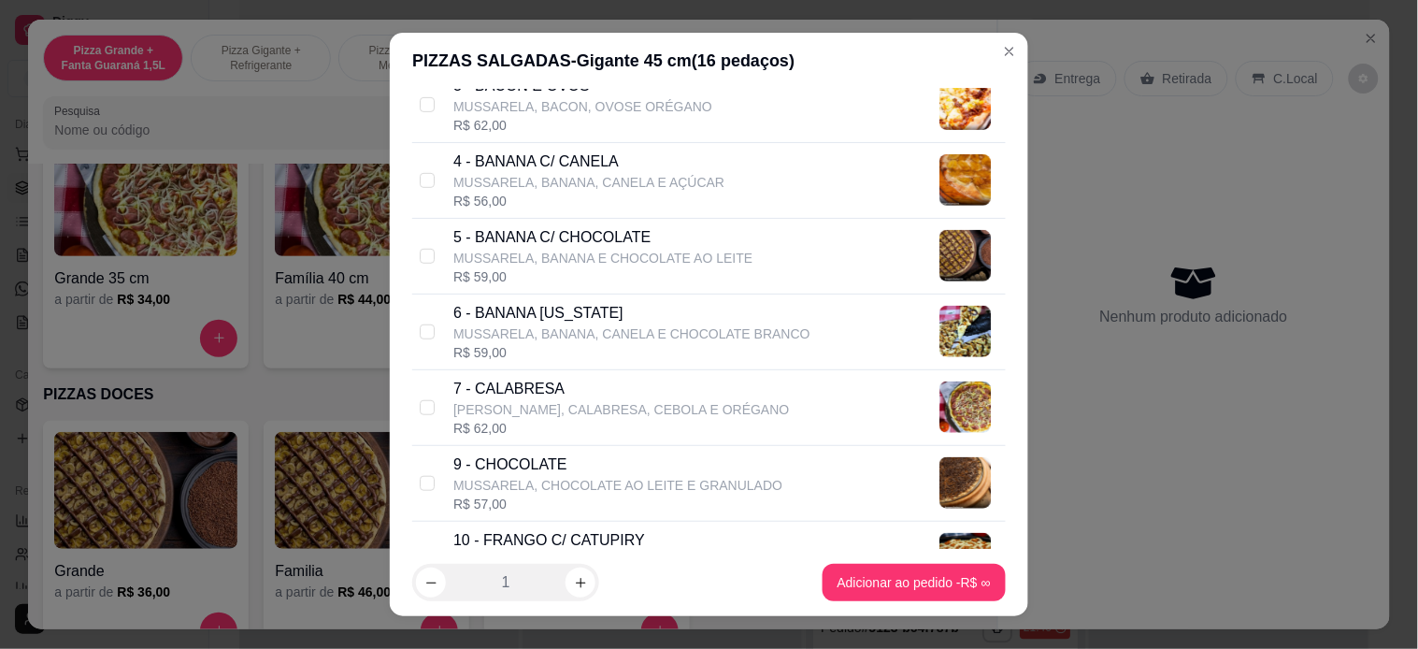
scroll to position [519, 0]
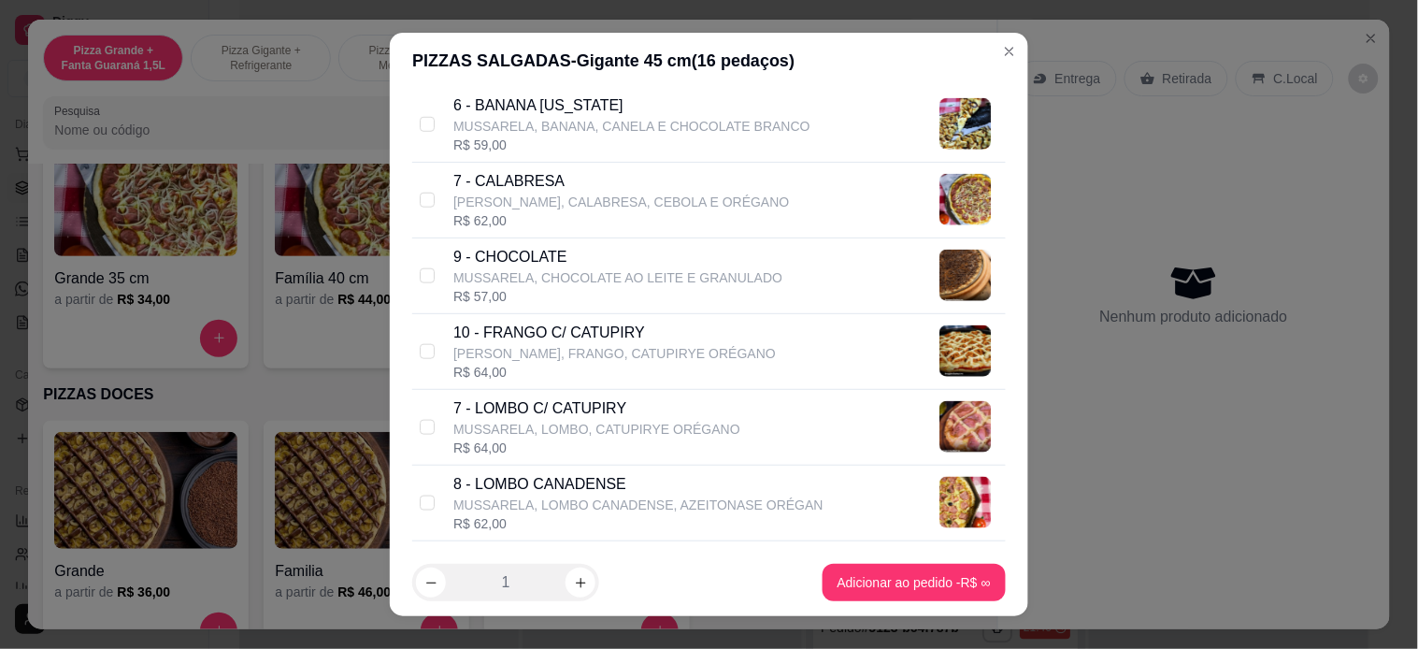
click at [586, 350] on p "[PERSON_NAME], FRANGO, CATUPIRYE ORÉGANO" at bounding box center [614, 353] width 322 height 19
checkbox input "true"
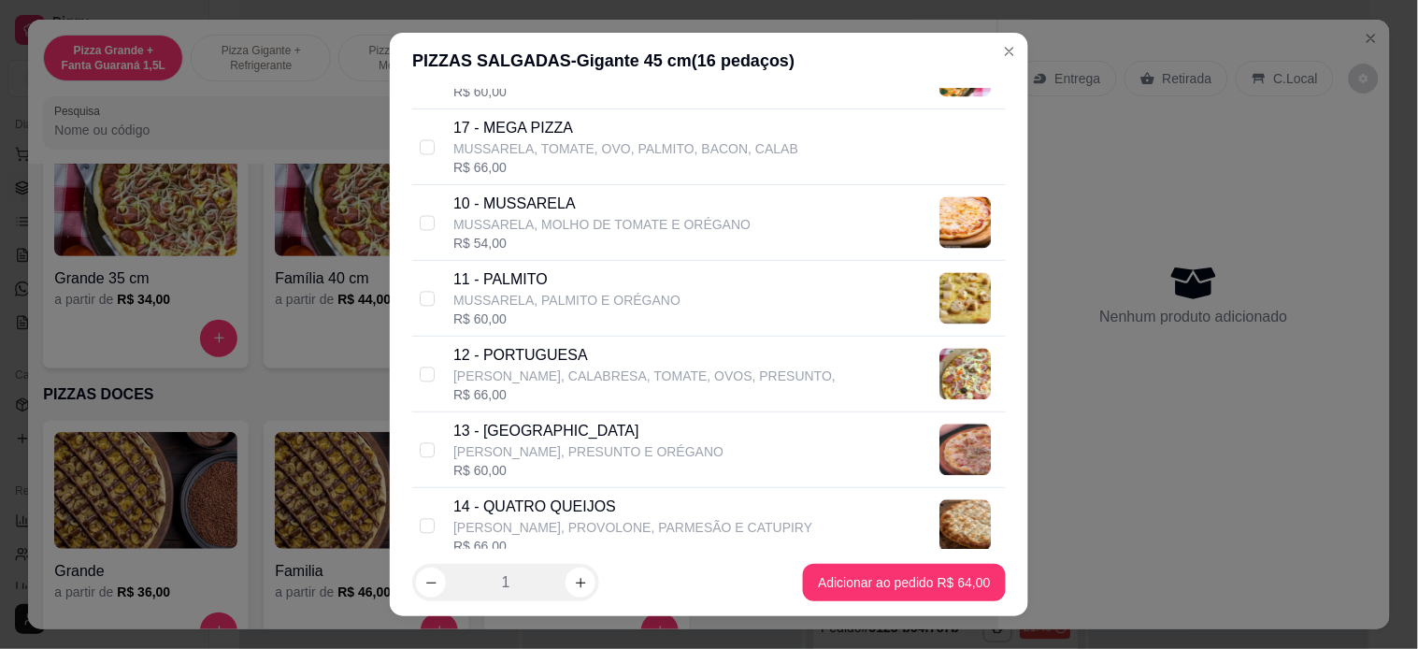
scroll to position [1038, 0]
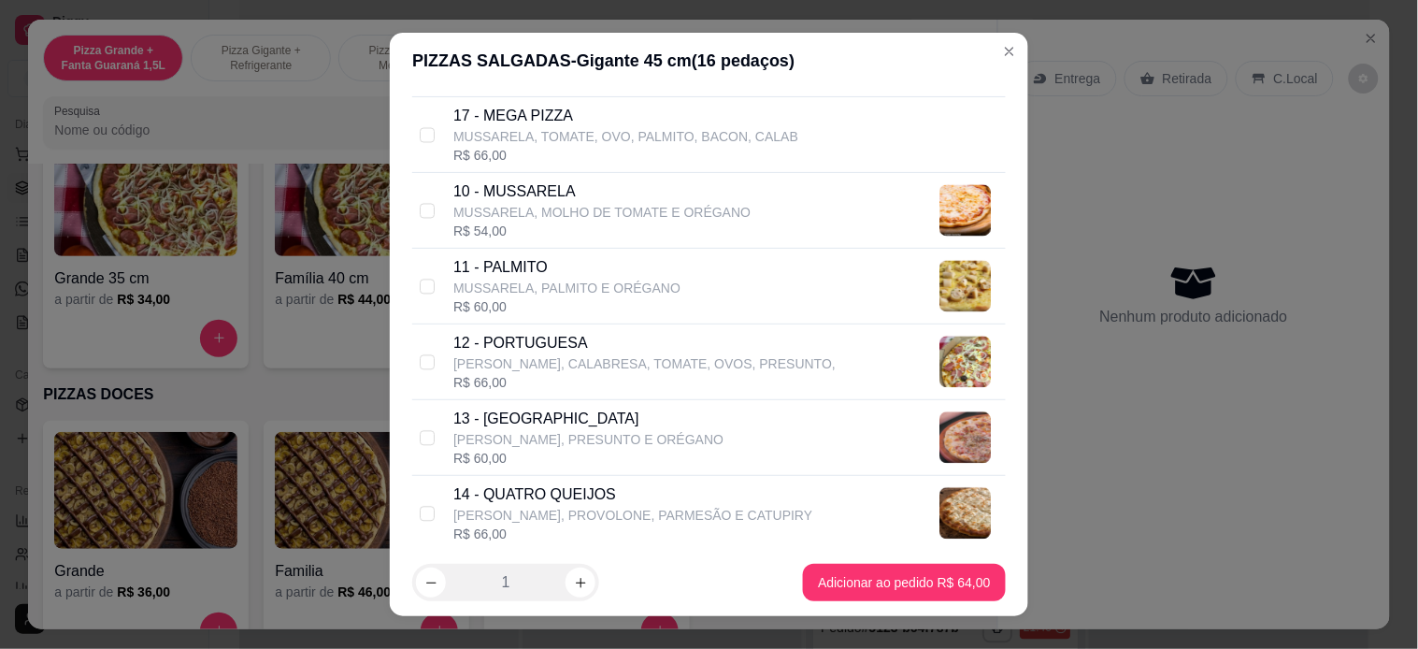
click at [507, 356] on p "[PERSON_NAME], CALABRESA, TOMATE, OVOS, PRESUNTO," at bounding box center [644, 363] width 382 height 19
checkbox input "true"
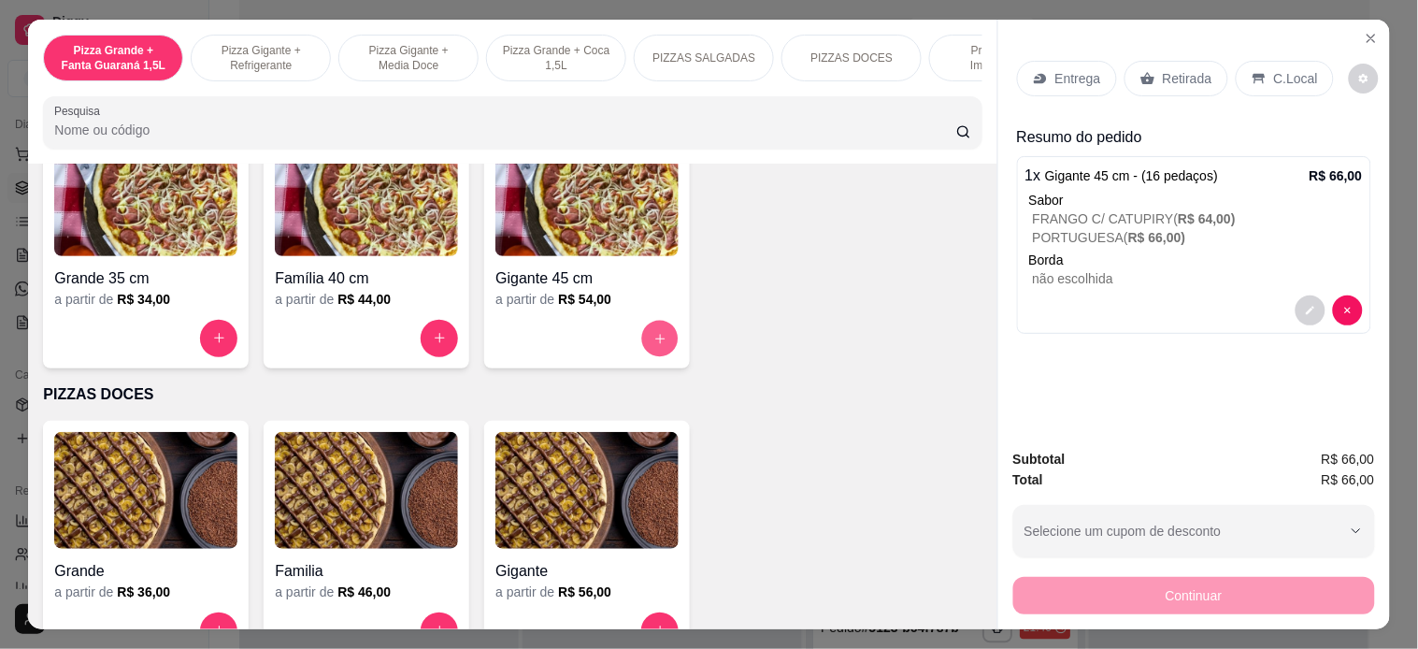
click at [650, 338] on button "increase-product-quantity" at bounding box center [660, 338] width 36 height 36
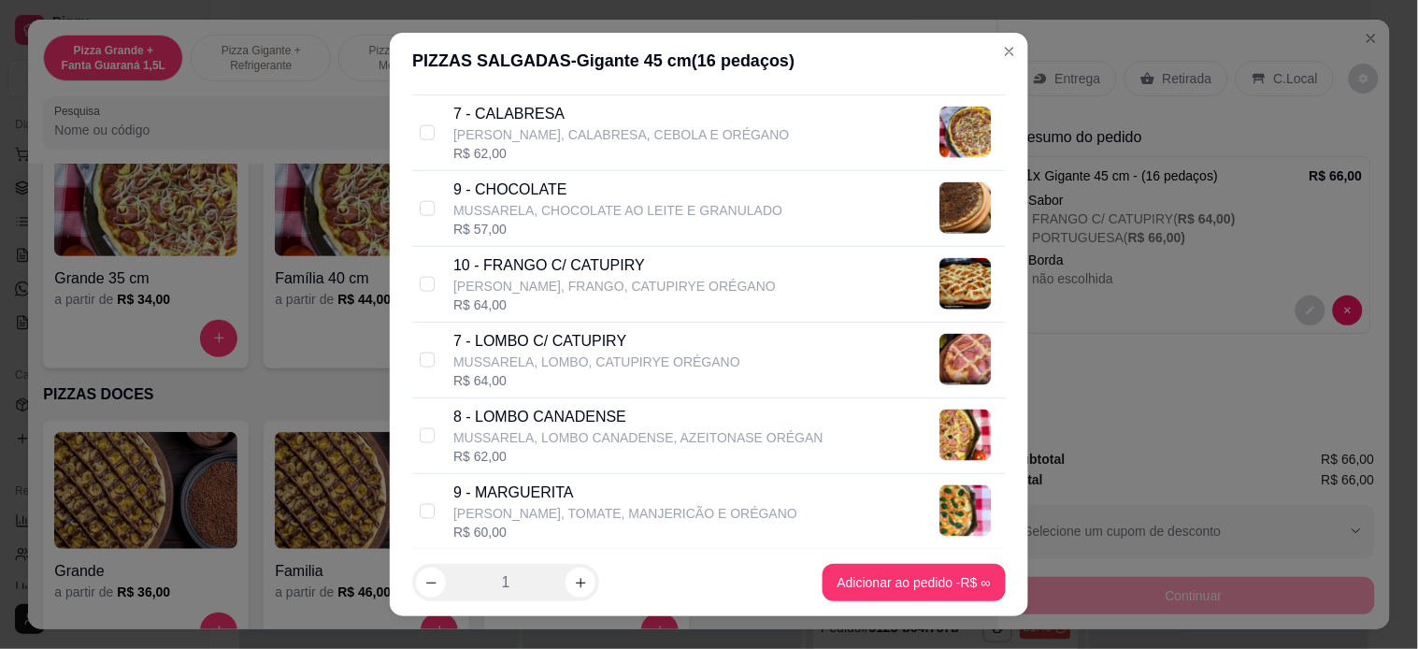
scroll to position [622, 0]
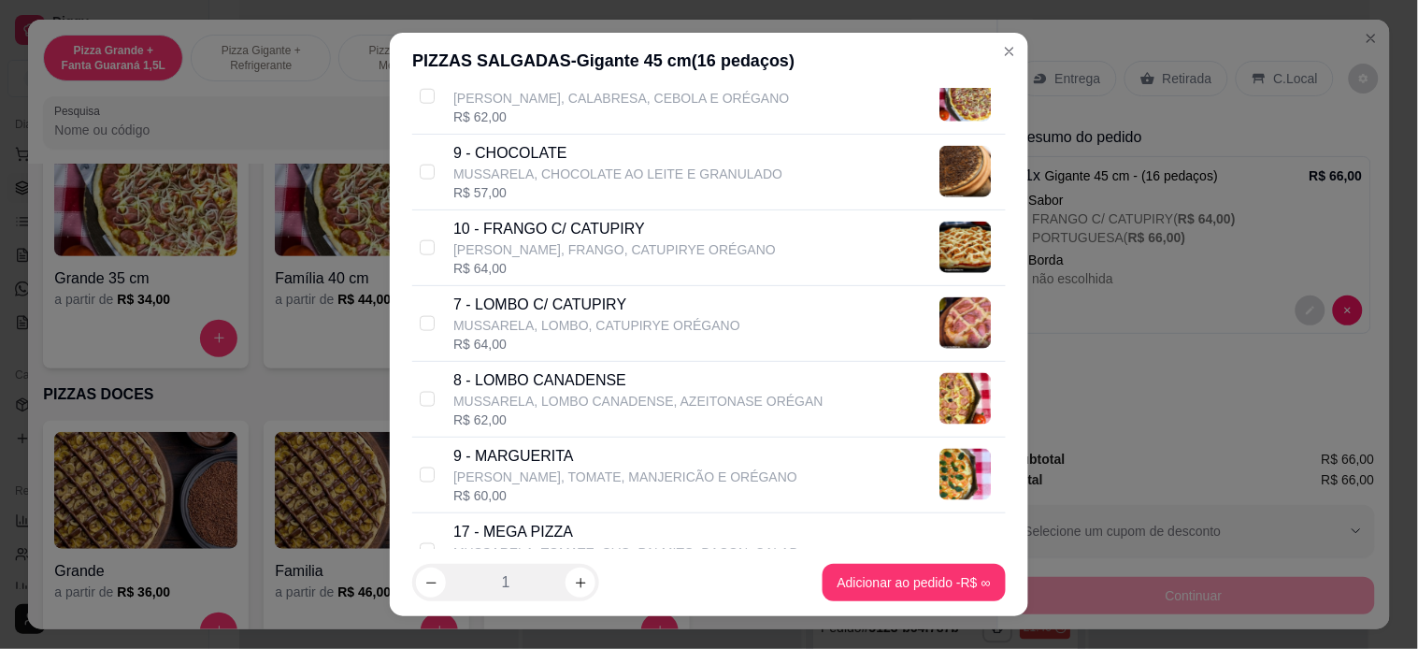
click at [646, 393] on p "MUSSARELA, LOMBO CANADENSE, AZEITONASE ORÉGAN" at bounding box center [638, 401] width 370 height 19
checkbox input "true"
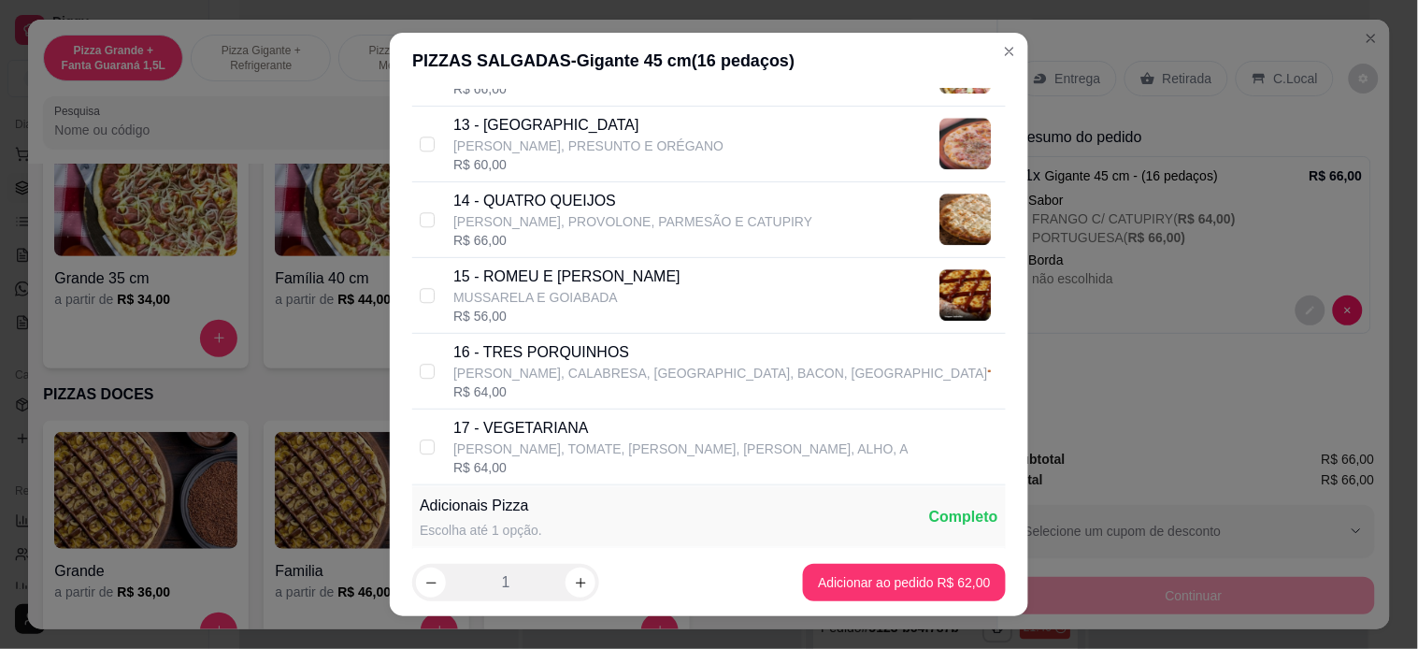
scroll to position [1350, 0]
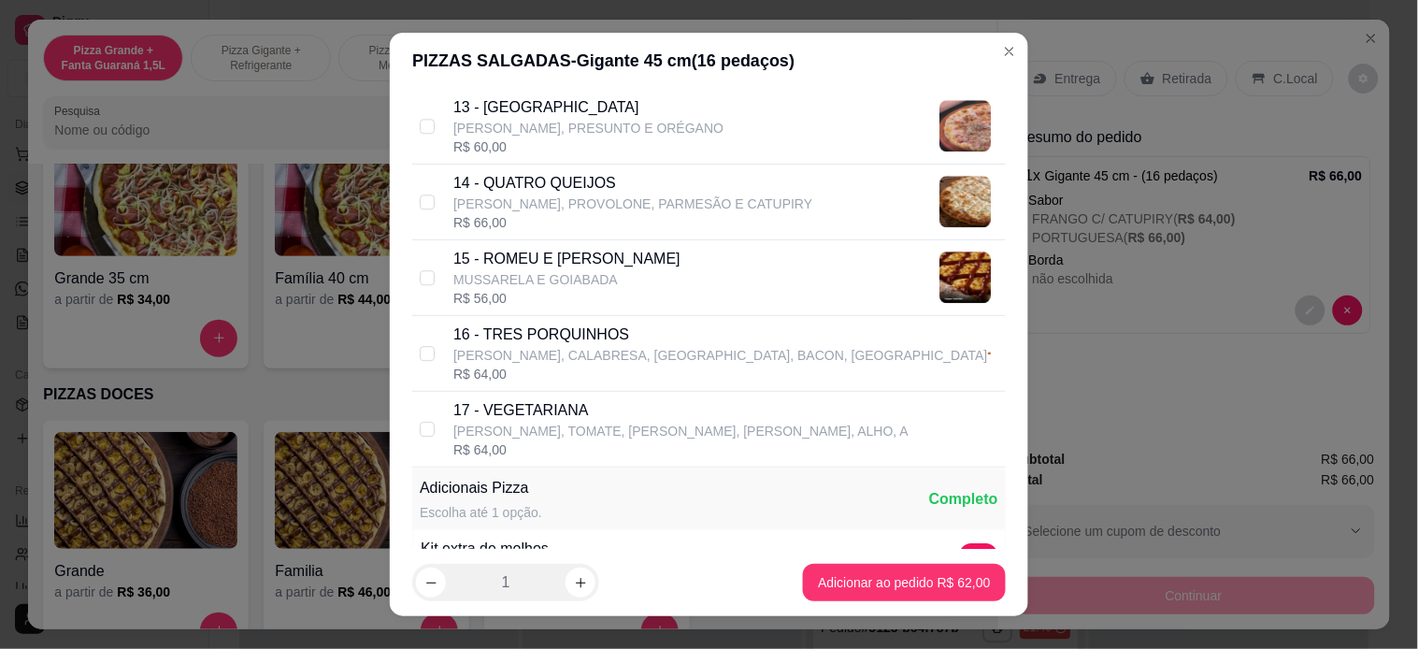
click at [598, 372] on div "R$ 64,00" at bounding box center [720, 373] width 535 height 19
checkbox input "true"
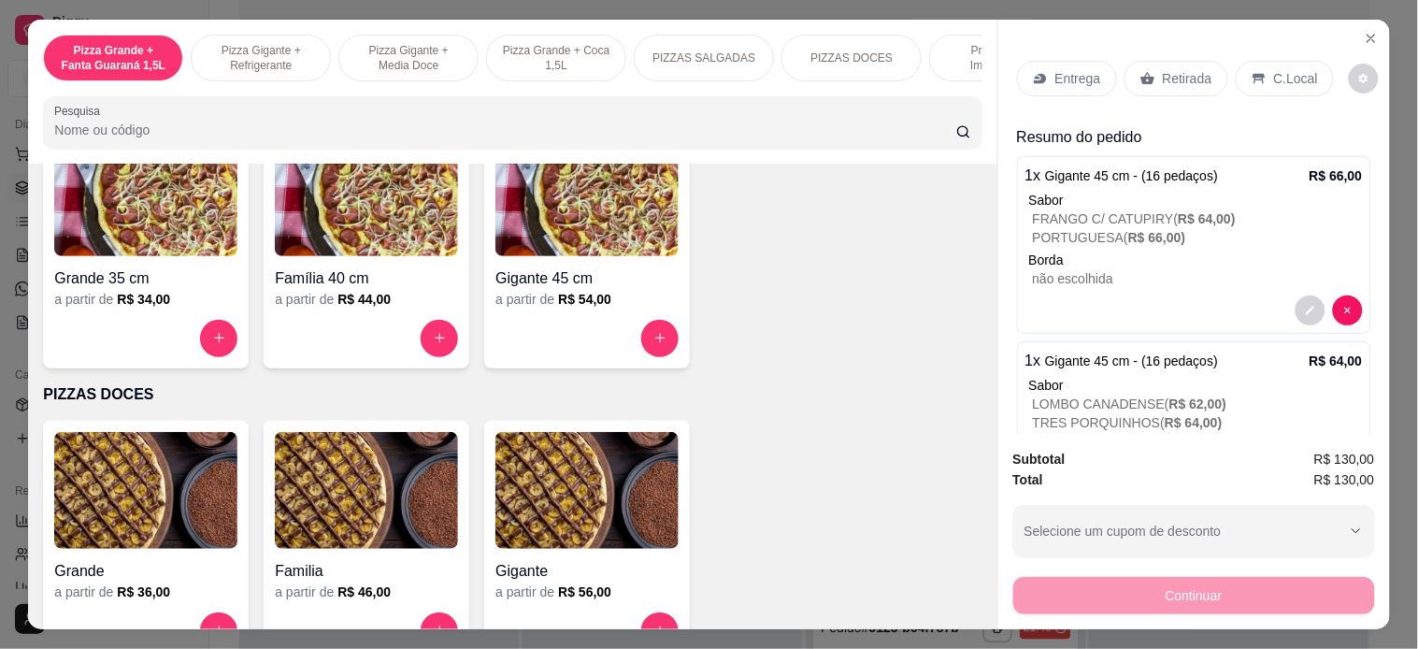
click at [1061, 75] on p "Entrega" at bounding box center [1078, 78] width 46 height 19
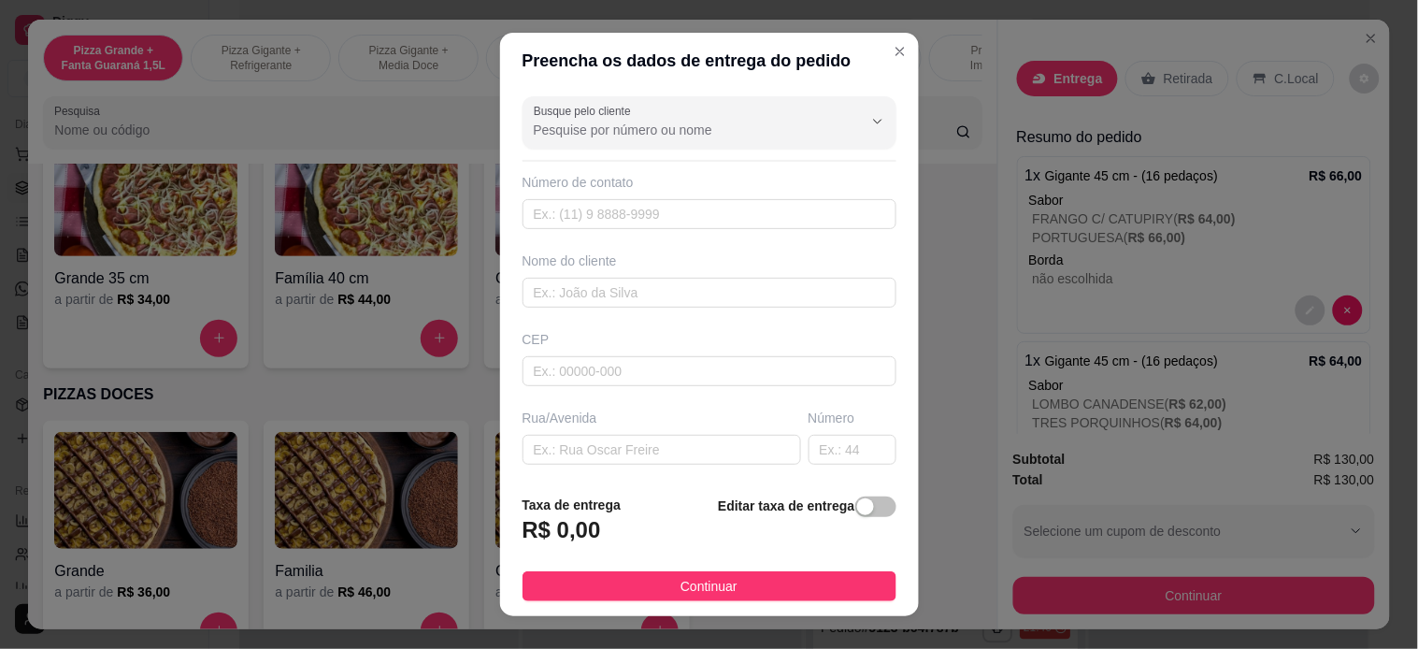
click at [607, 129] on input "Busque pelo cliente" at bounding box center [683, 130] width 299 height 19
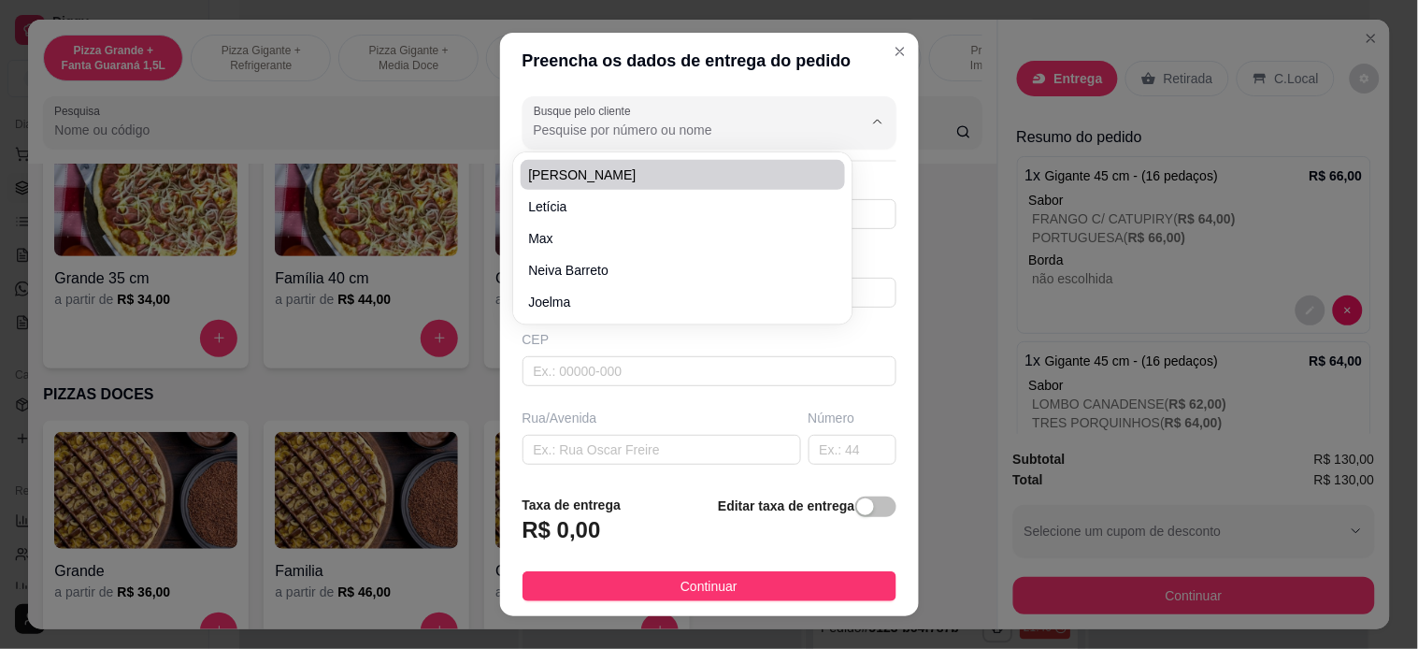
click at [660, 165] on span "[PERSON_NAME]" at bounding box center [673, 174] width 290 height 19
type input "[PERSON_NAME]"
type input "22992399736"
type input "[PERSON_NAME]"
type input "Cabo Frio"
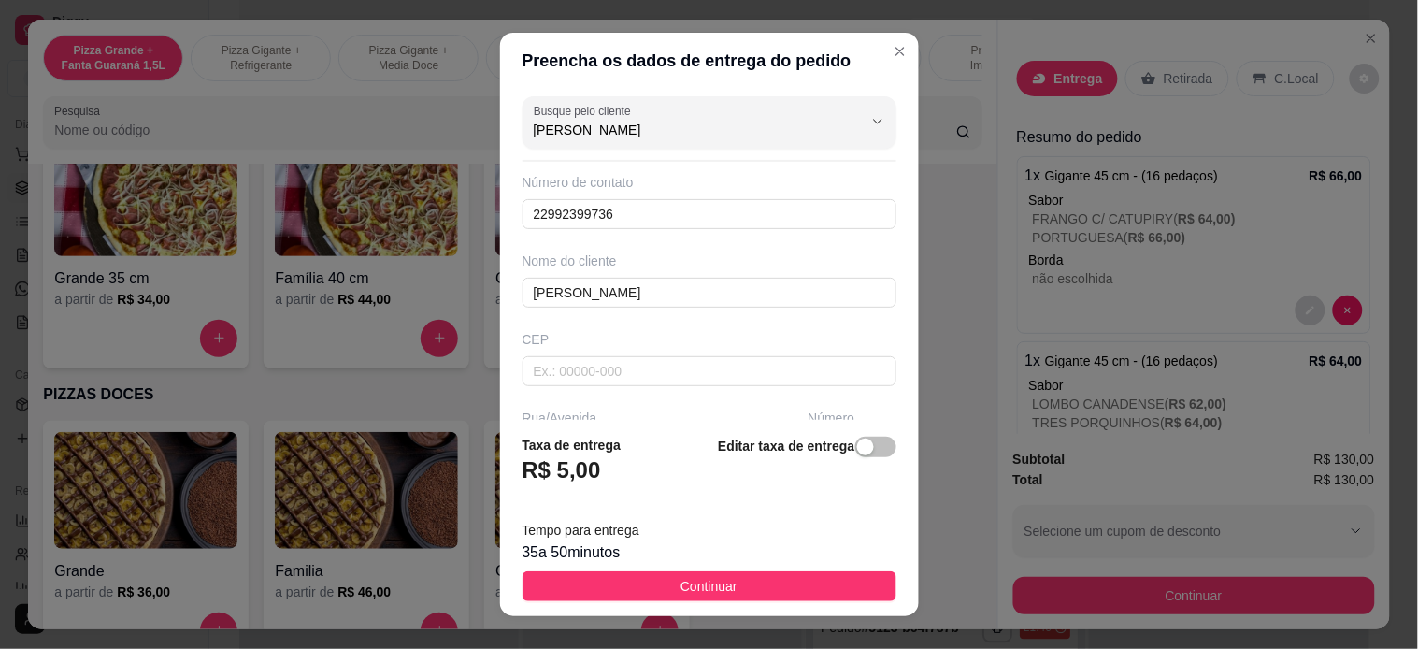
scroll to position [104, 0]
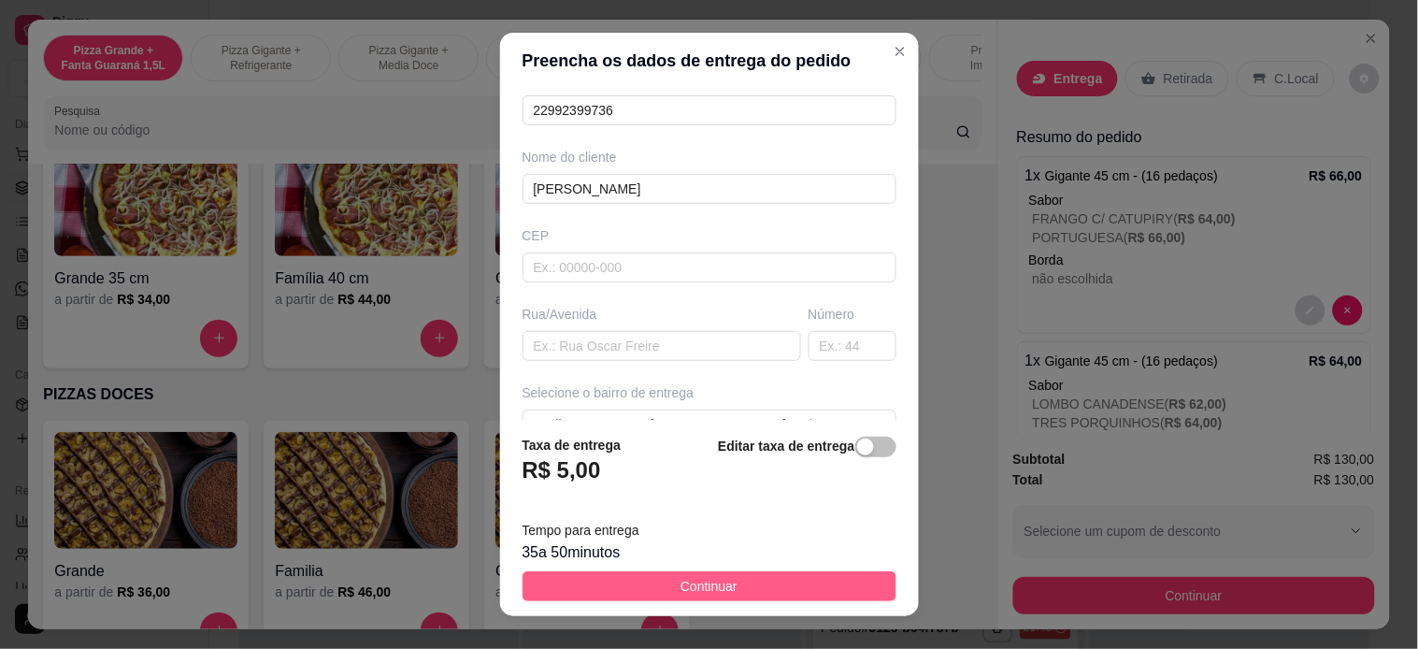
click at [773, 580] on button "Continuar" at bounding box center [709, 586] width 374 height 30
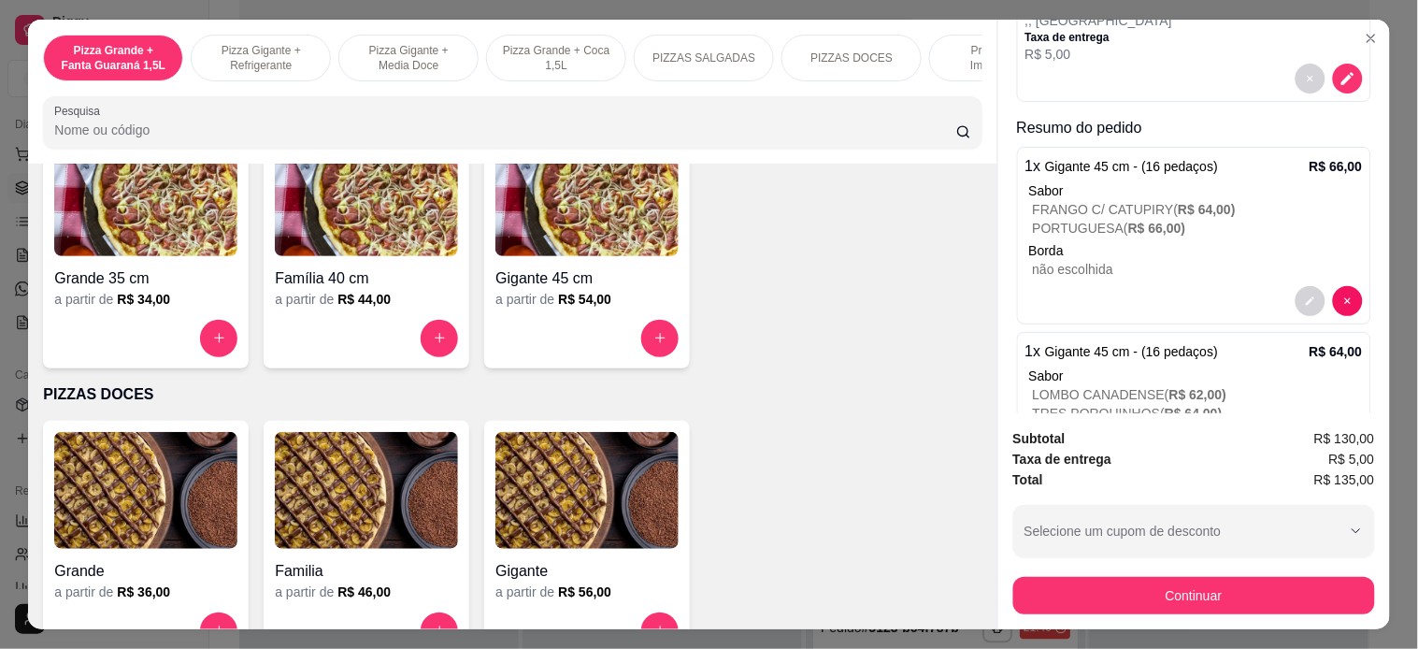
scroll to position [311, 0]
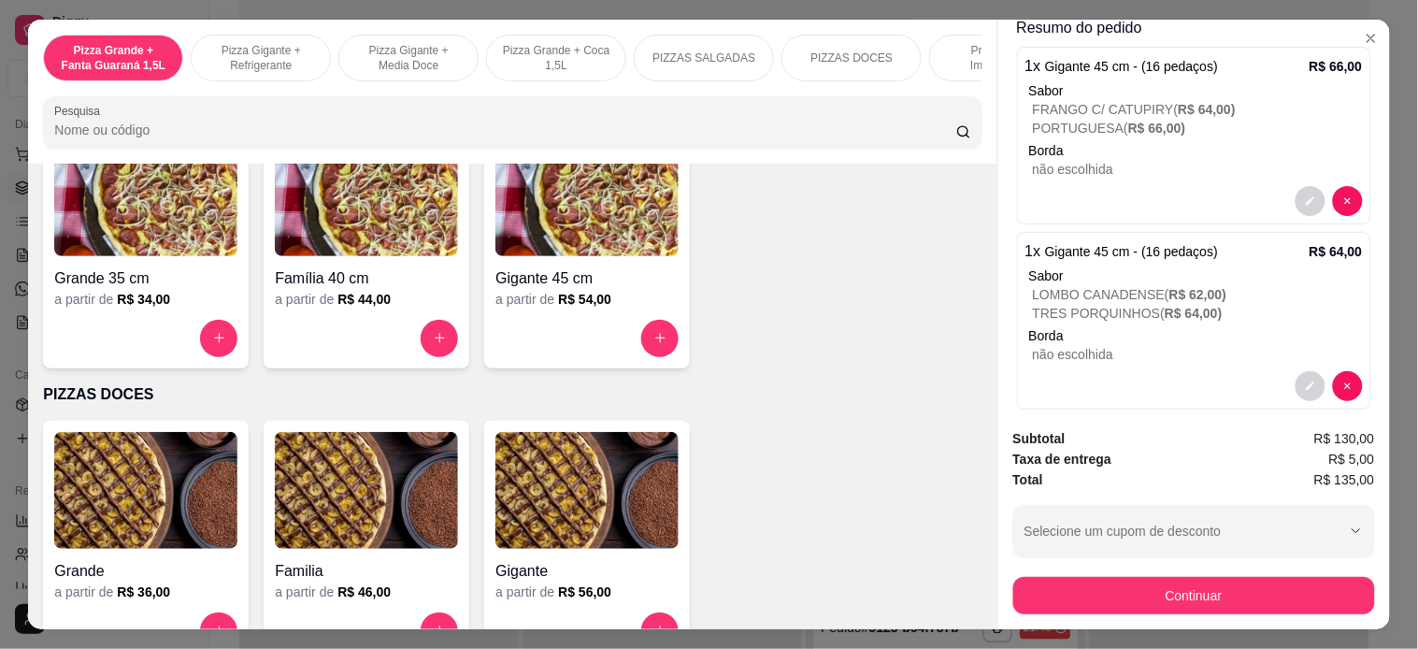
click at [1209, 564] on div "Subtotal R$ 130,00 Taxa de entrega R$ 5,00 Total R$ 135,00 Selecione um cupom d…" at bounding box center [1194, 521] width 362 height 186
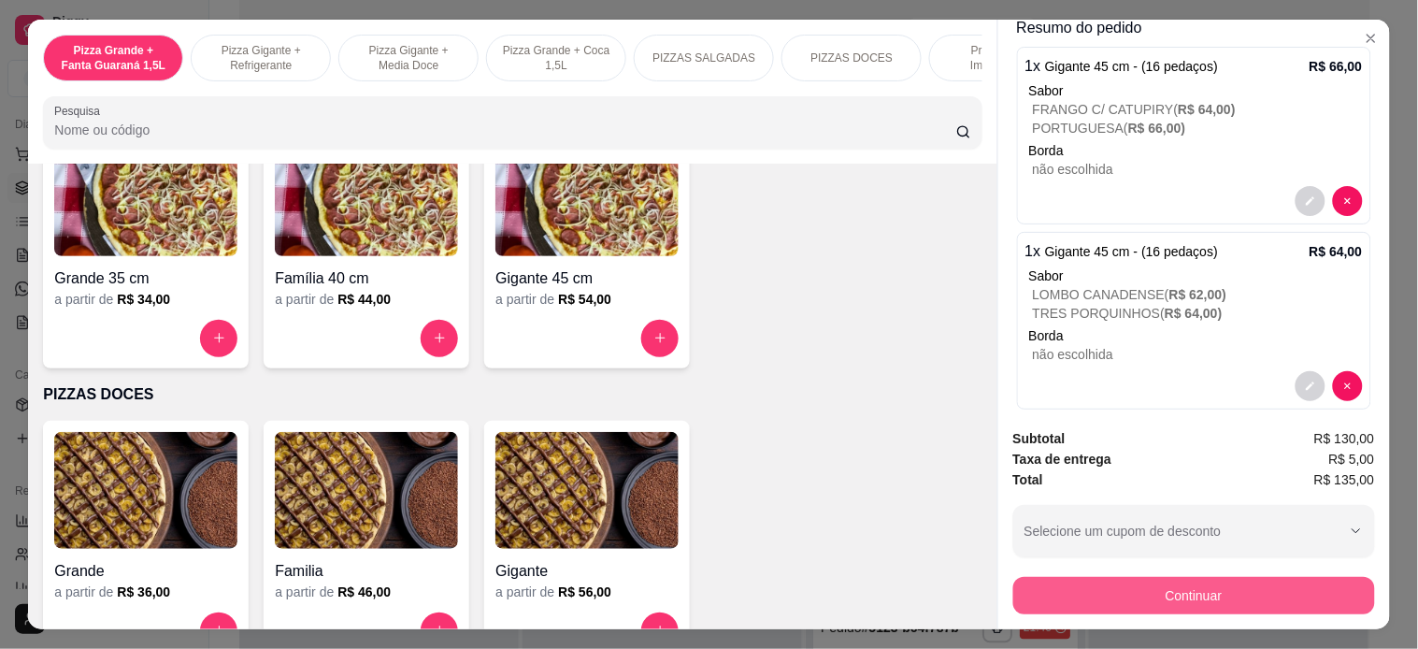
click at [1216, 577] on button "Continuar" at bounding box center [1194, 595] width 362 height 37
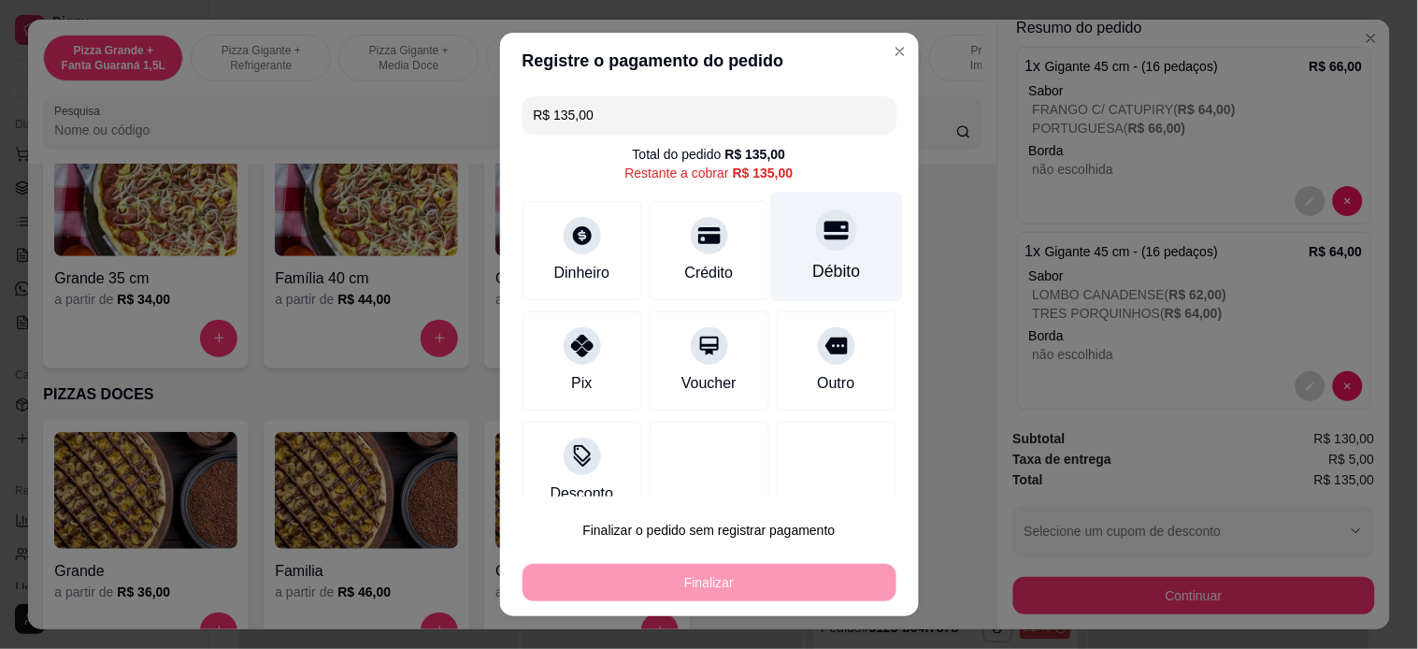
click at [823, 225] on icon at bounding box center [835, 230] width 24 height 19
type input "R$ 0,00"
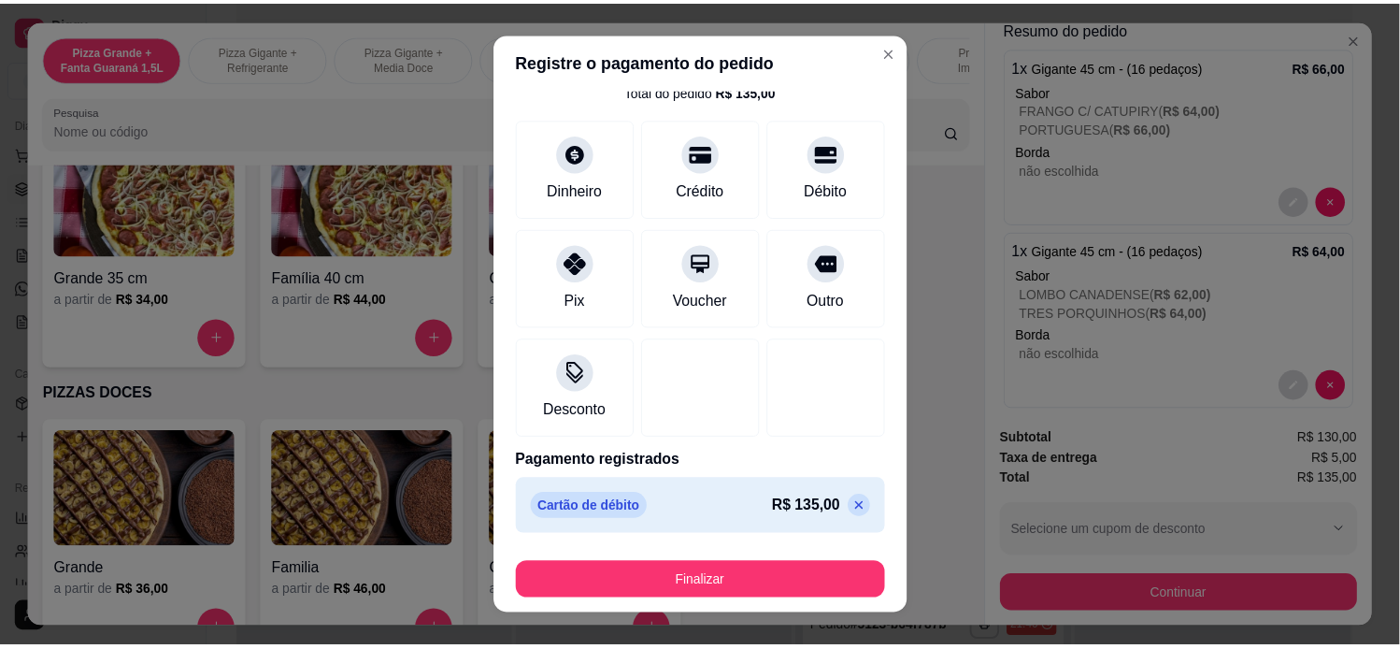
scroll to position [26, 0]
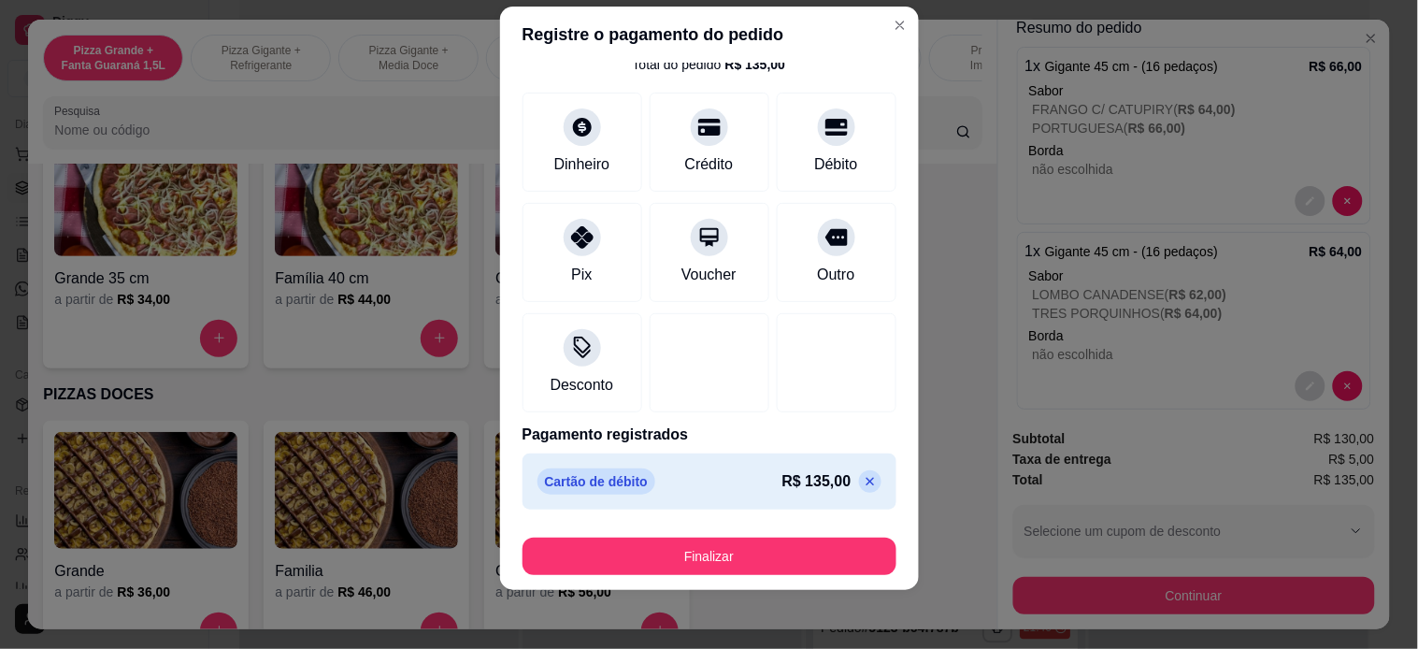
click at [807, 576] on footer "Finalizar" at bounding box center [709, 552] width 419 height 75
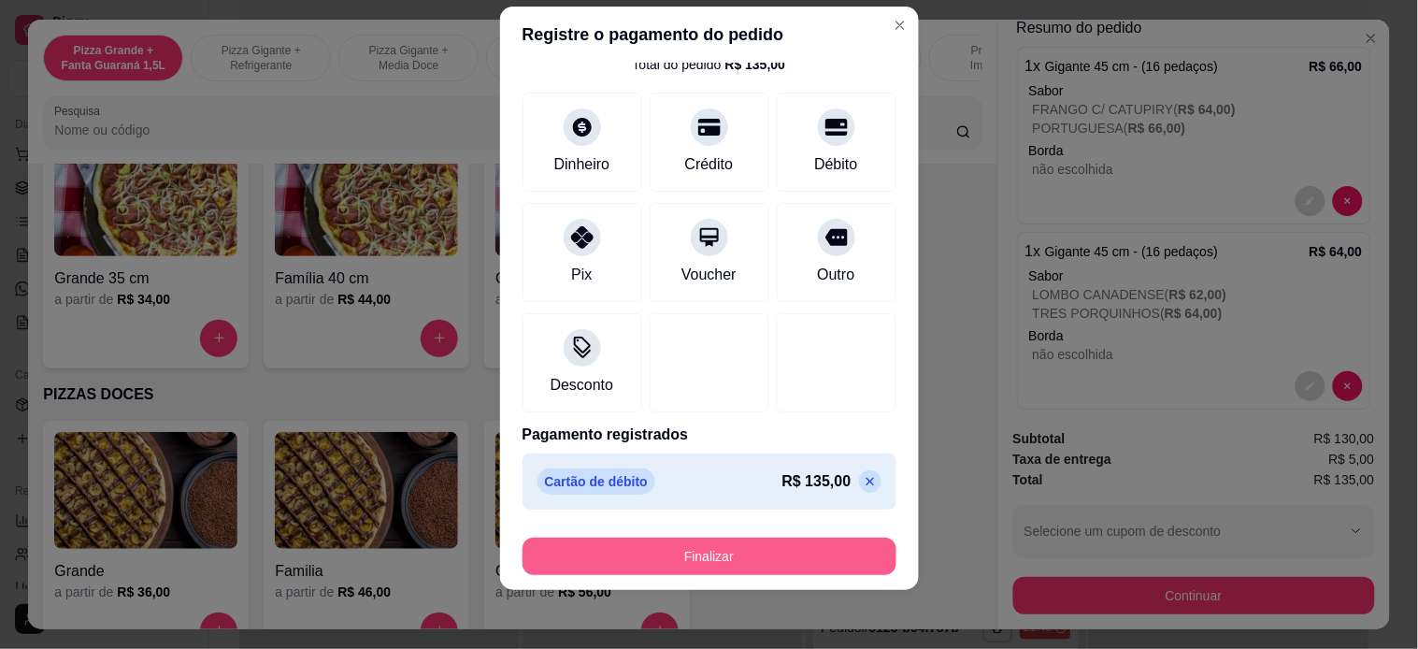
click at [791, 564] on button "Finalizar" at bounding box center [709, 555] width 374 height 37
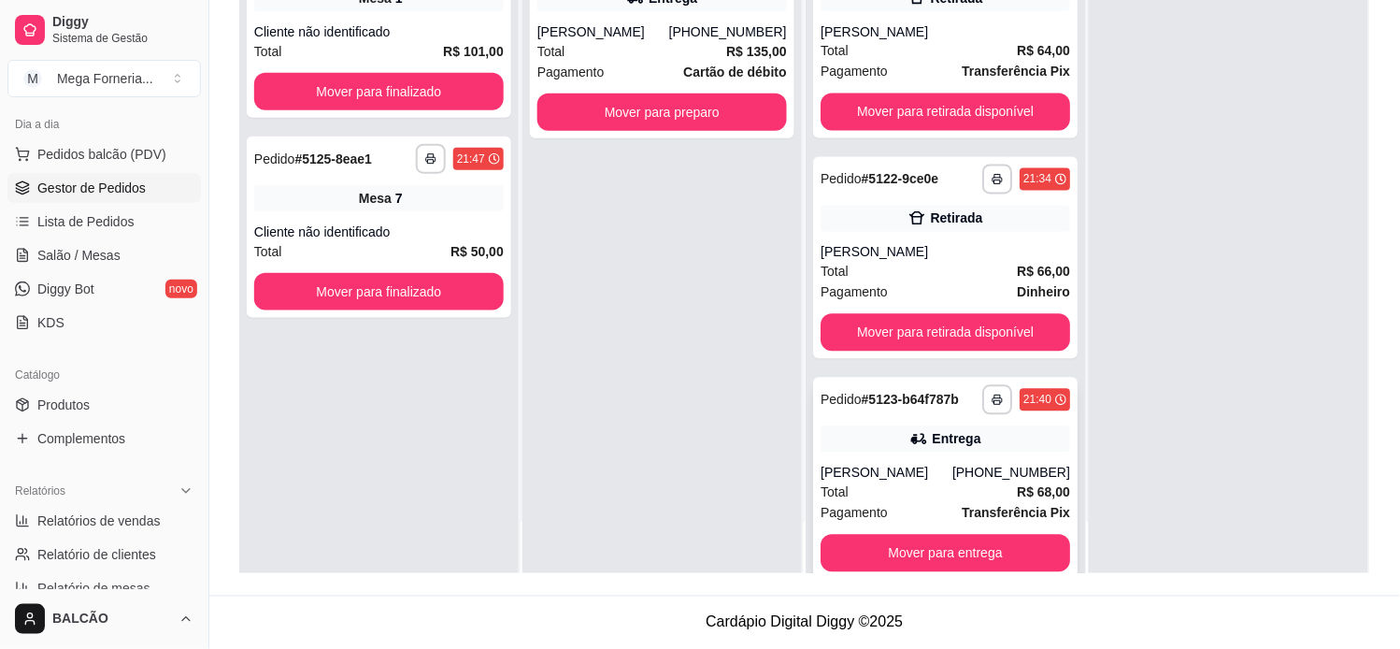
scroll to position [693, 0]
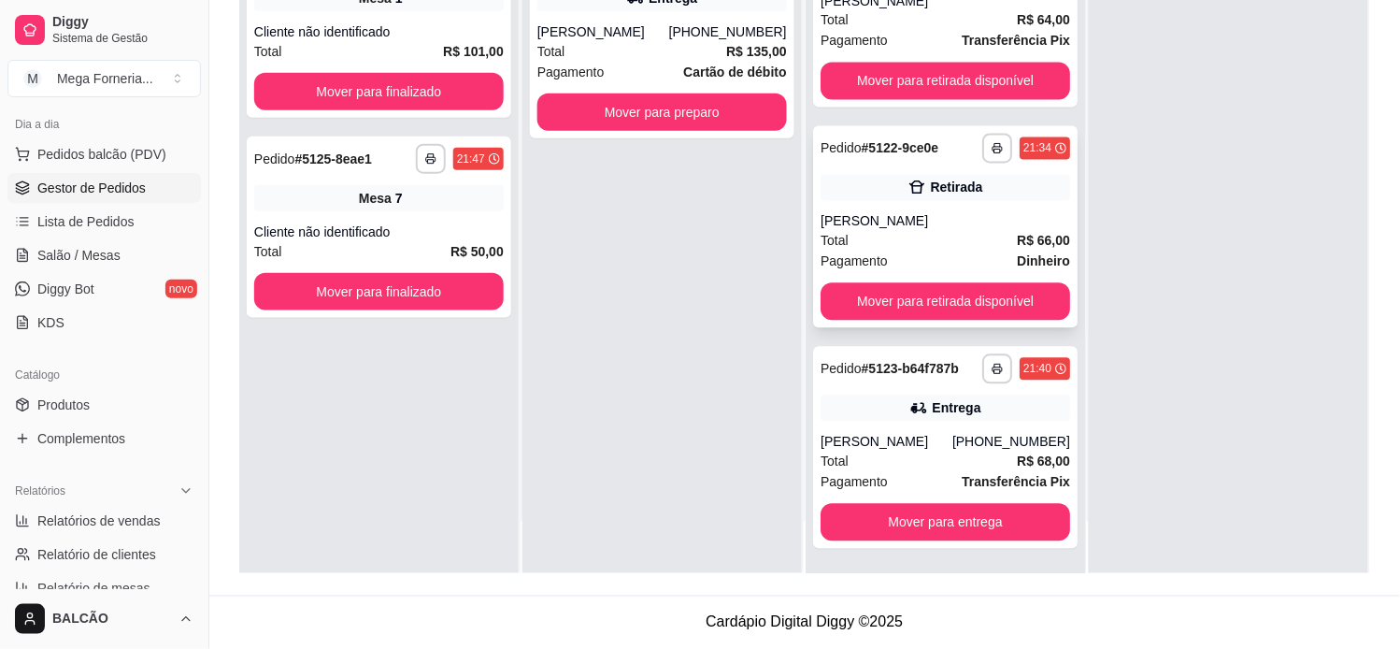
click at [937, 202] on div "**********" at bounding box center [945, 227] width 264 height 202
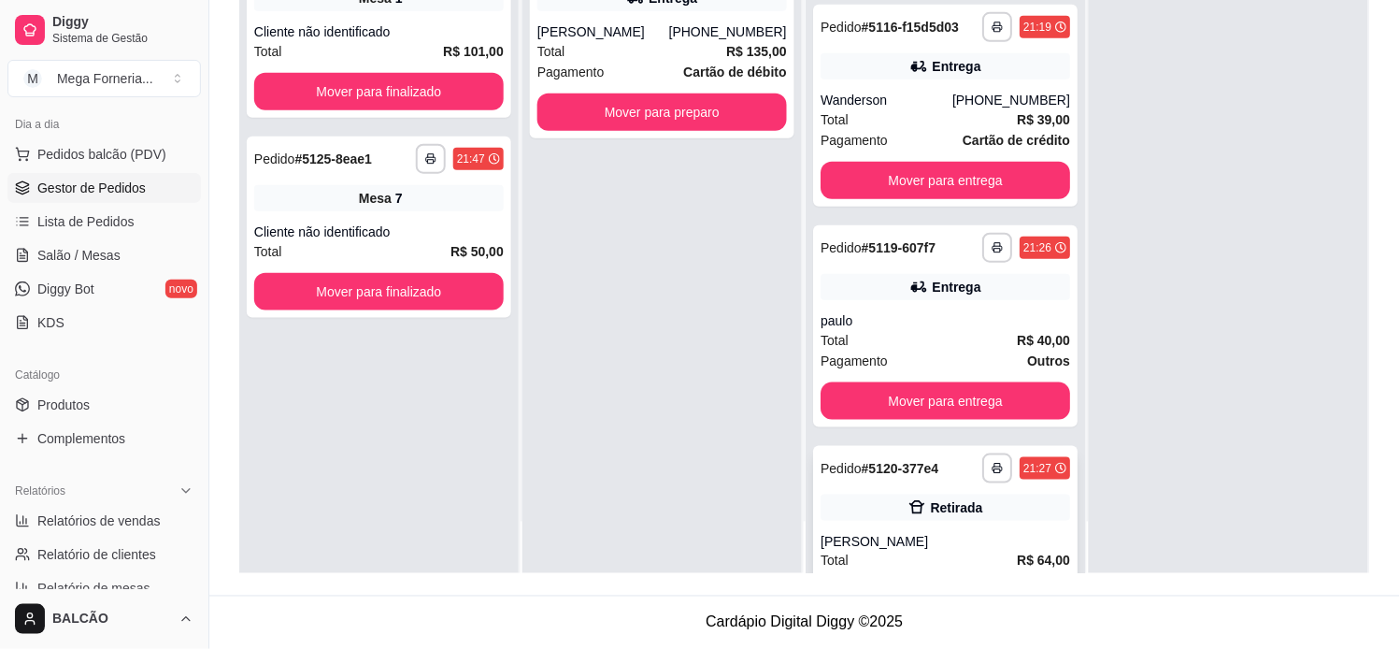
scroll to position [173, 0]
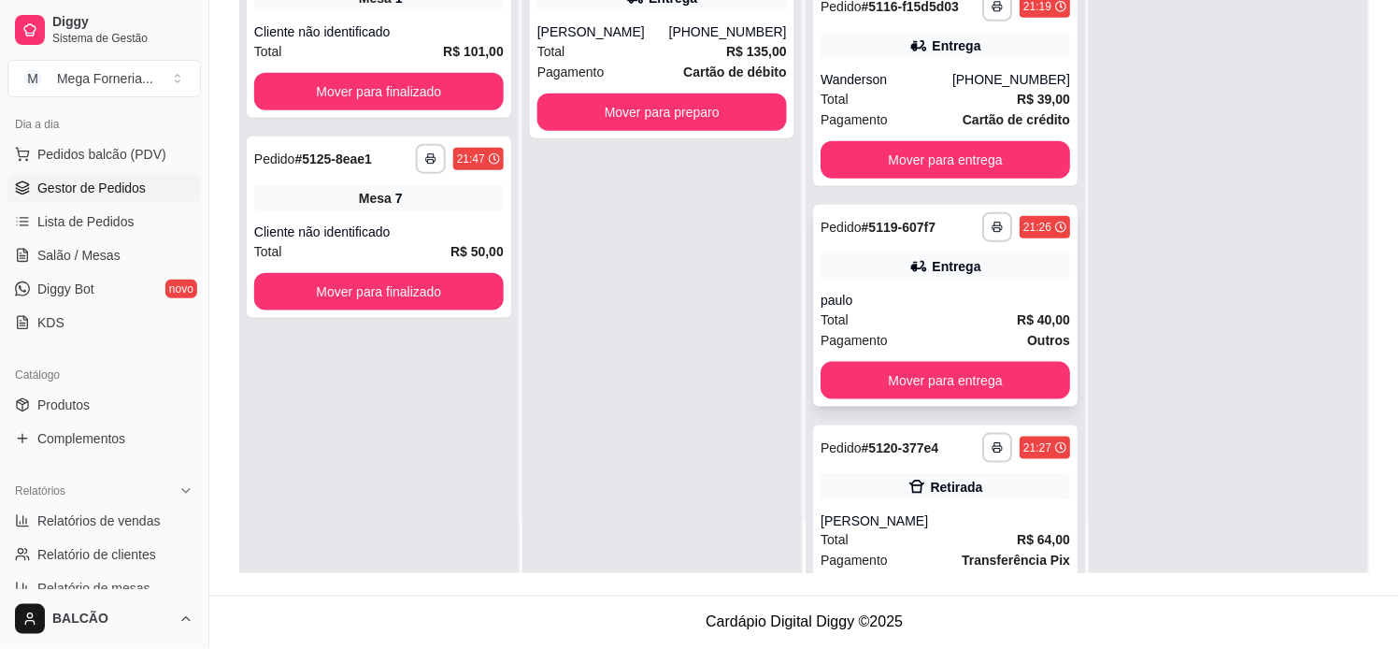
click at [957, 325] on div "Total R$ 40,00" at bounding box center [946, 319] width 250 height 21
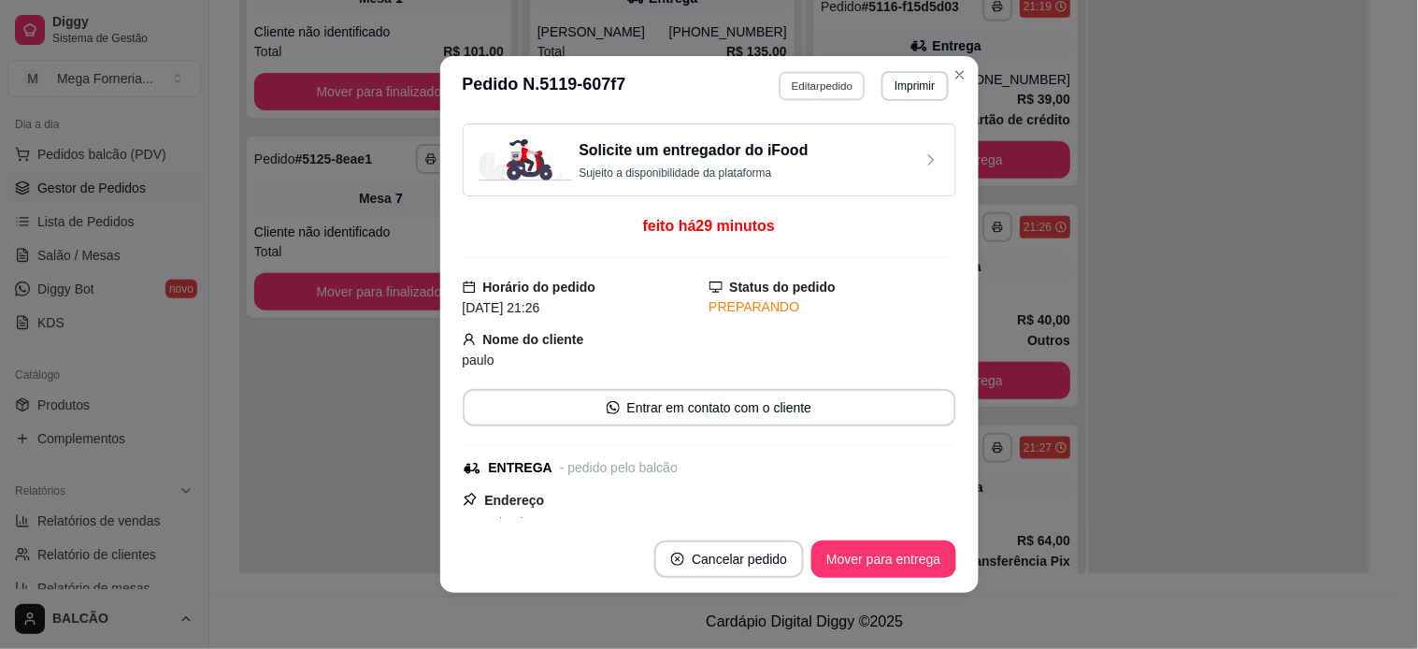
click at [822, 94] on button "Editar pedido" at bounding box center [821, 85] width 87 height 29
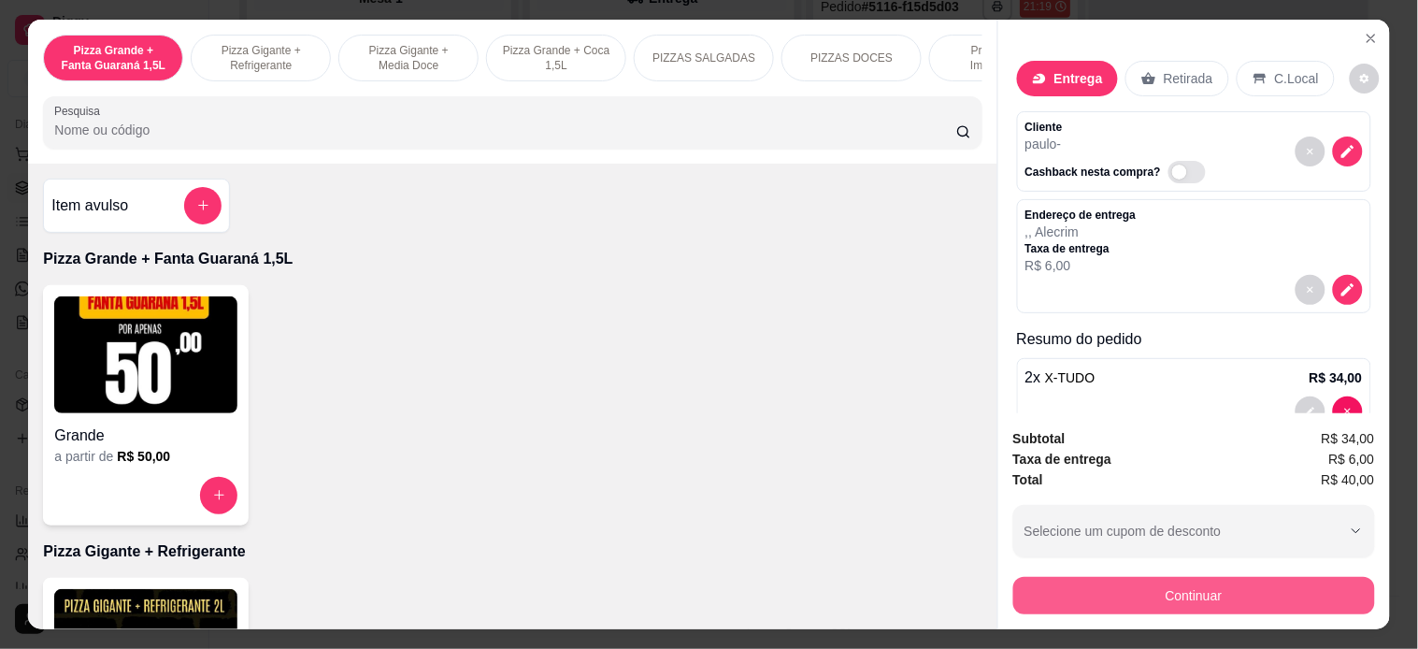
click at [1129, 592] on button "Continuar" at bounding box center [1194, 595] width 362 height 37
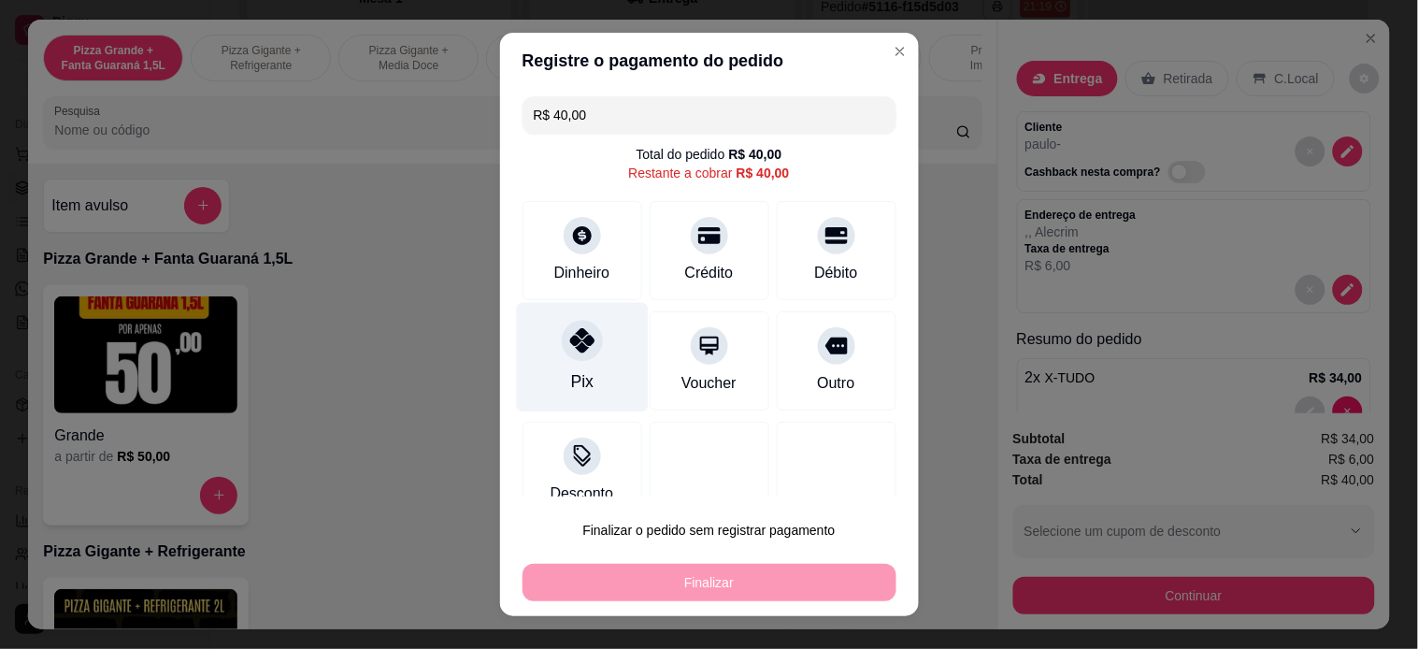
click at [569, 348] on icon at bounding box center [581, 340] width 24 height 24
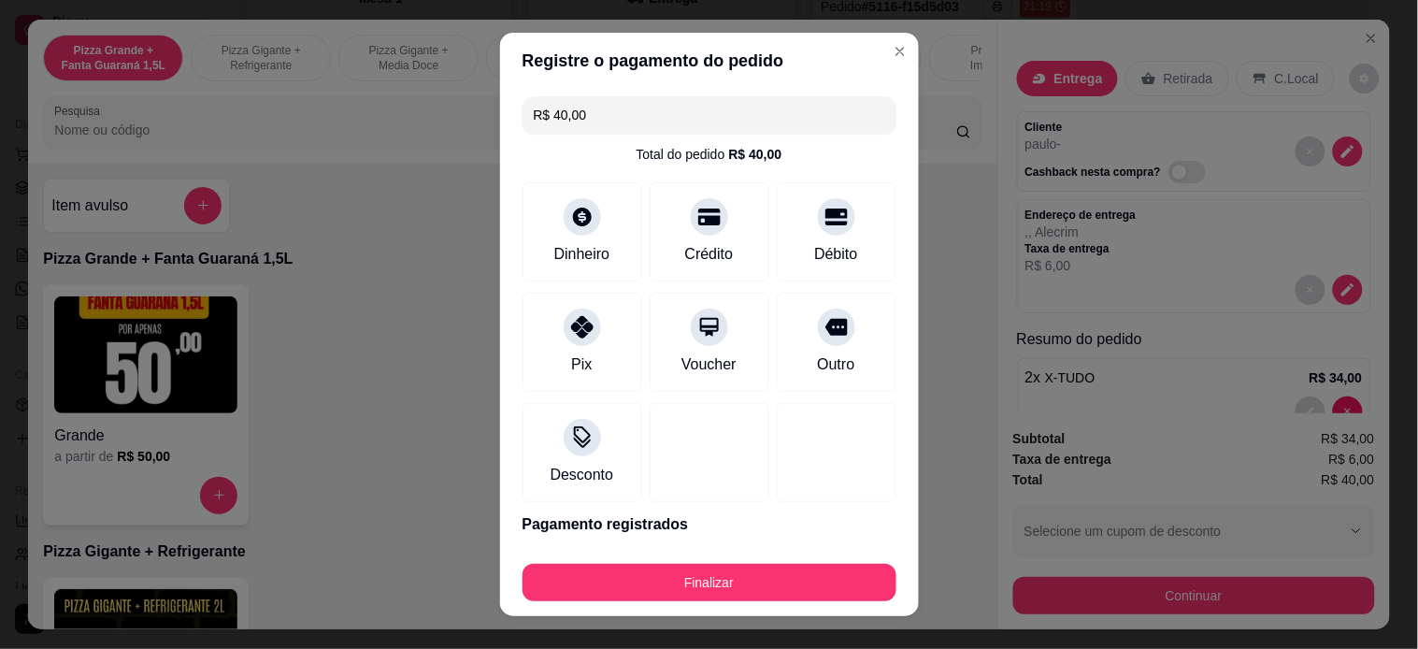
type input "R$ 0,00"
click at [744, 577] on button "Finalizar" at bounding box center [709, 582] width 374 height 37
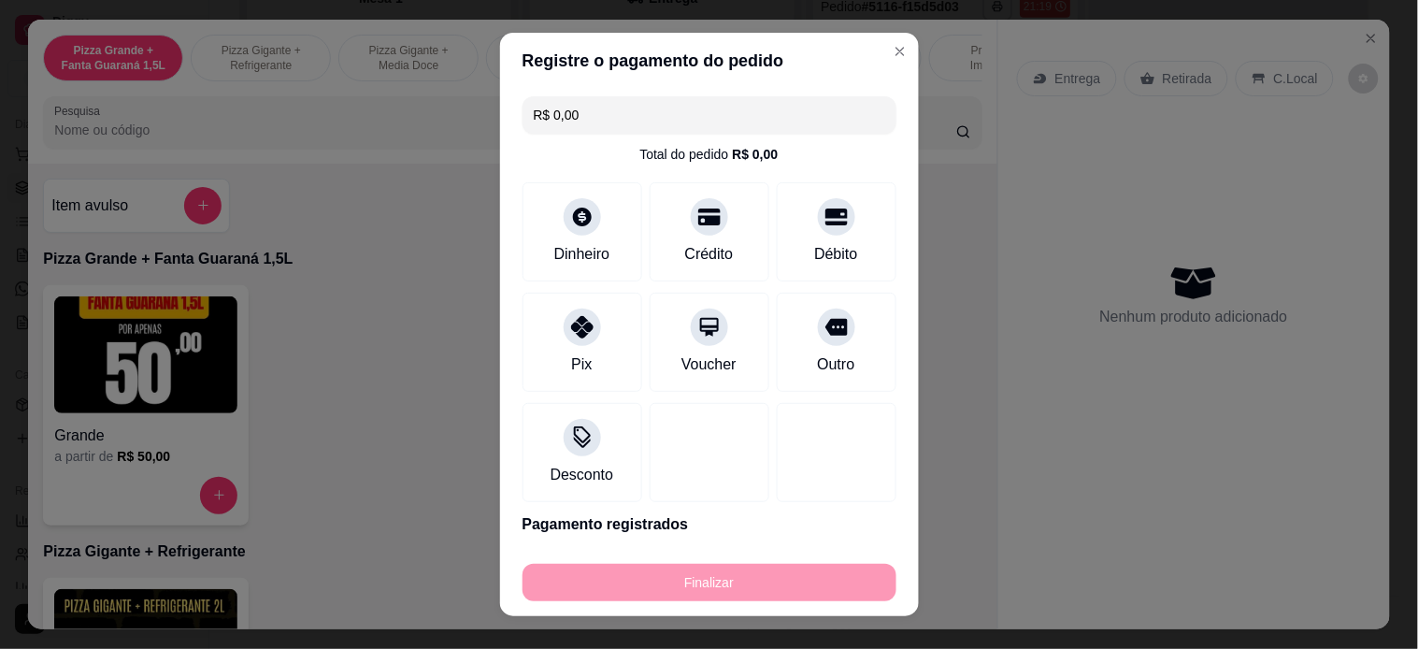
type input "0"
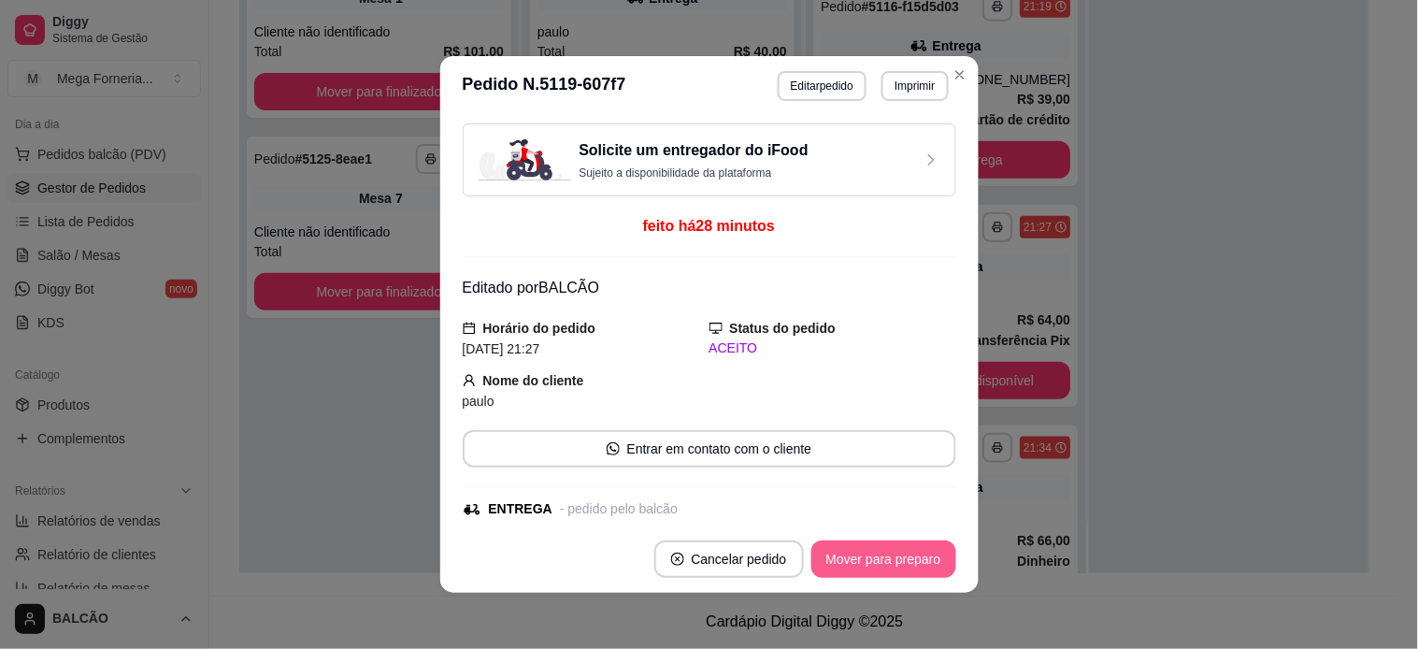
click at [893, 573] on button "Mover para preparo" at bounding box center [883, 558] width 145 height 37
click at [931, 559] on button "Mover para entrega" at bounding box center [883, 558] width 144 height 37
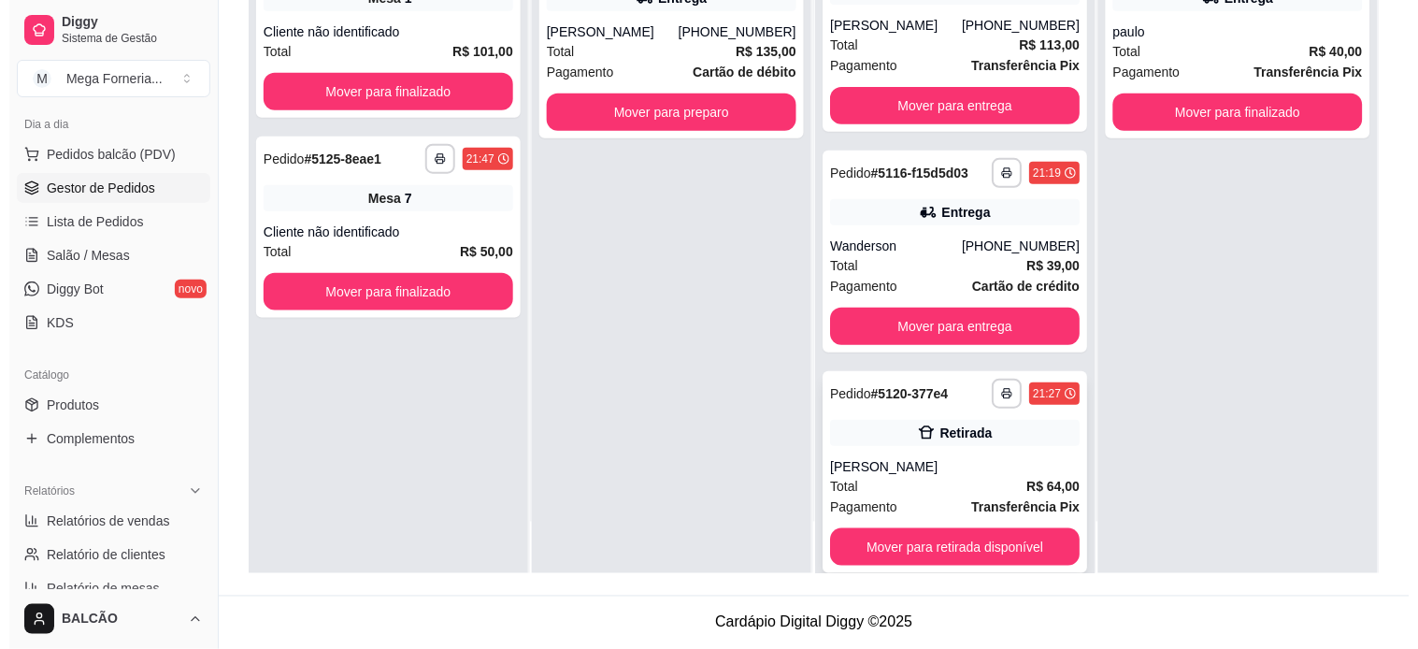
scroll to position [0, 0]
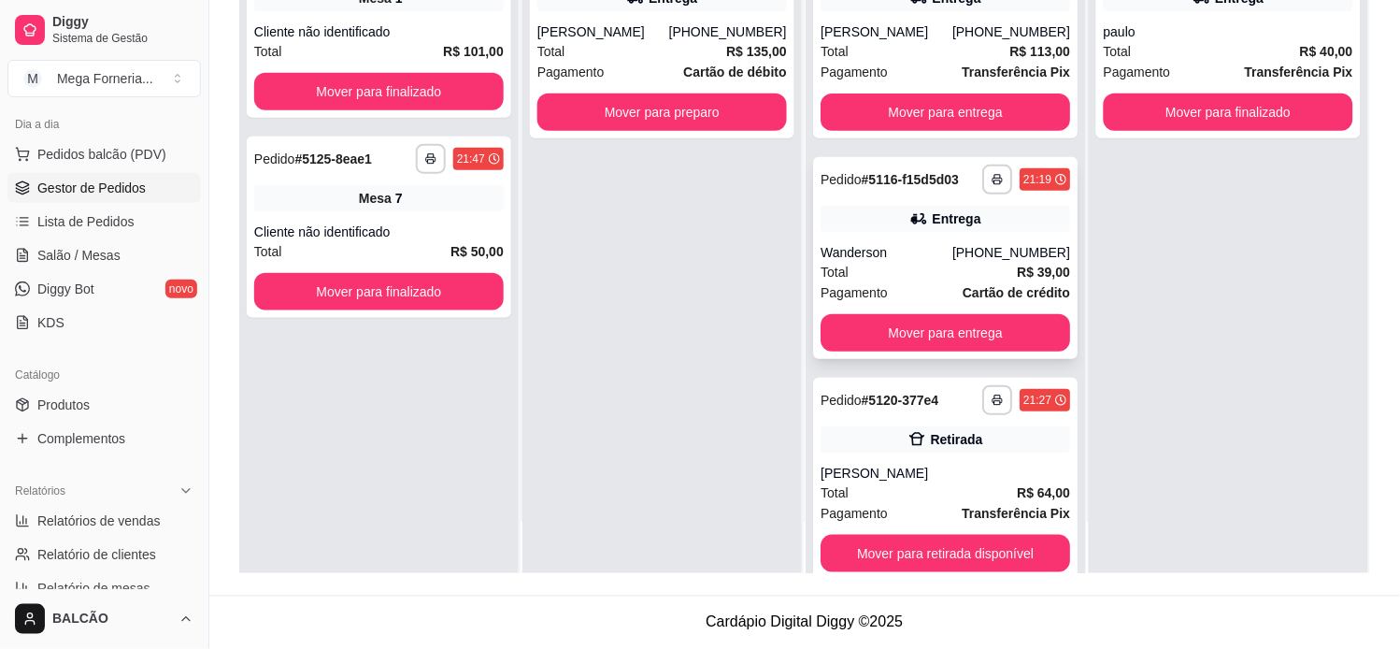
click at [862, 258] on div "Wanderson" at bounding box center [887, 252] width 132 height 19
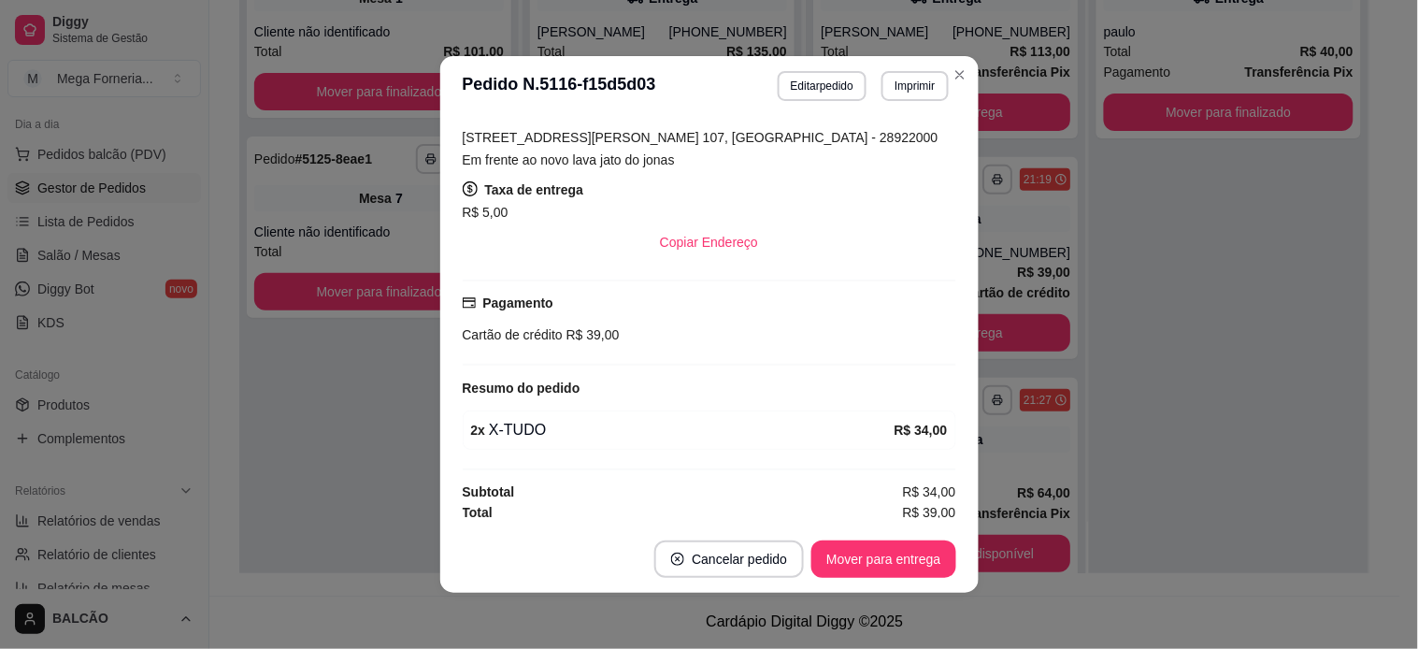
scroll to position [447, 0]
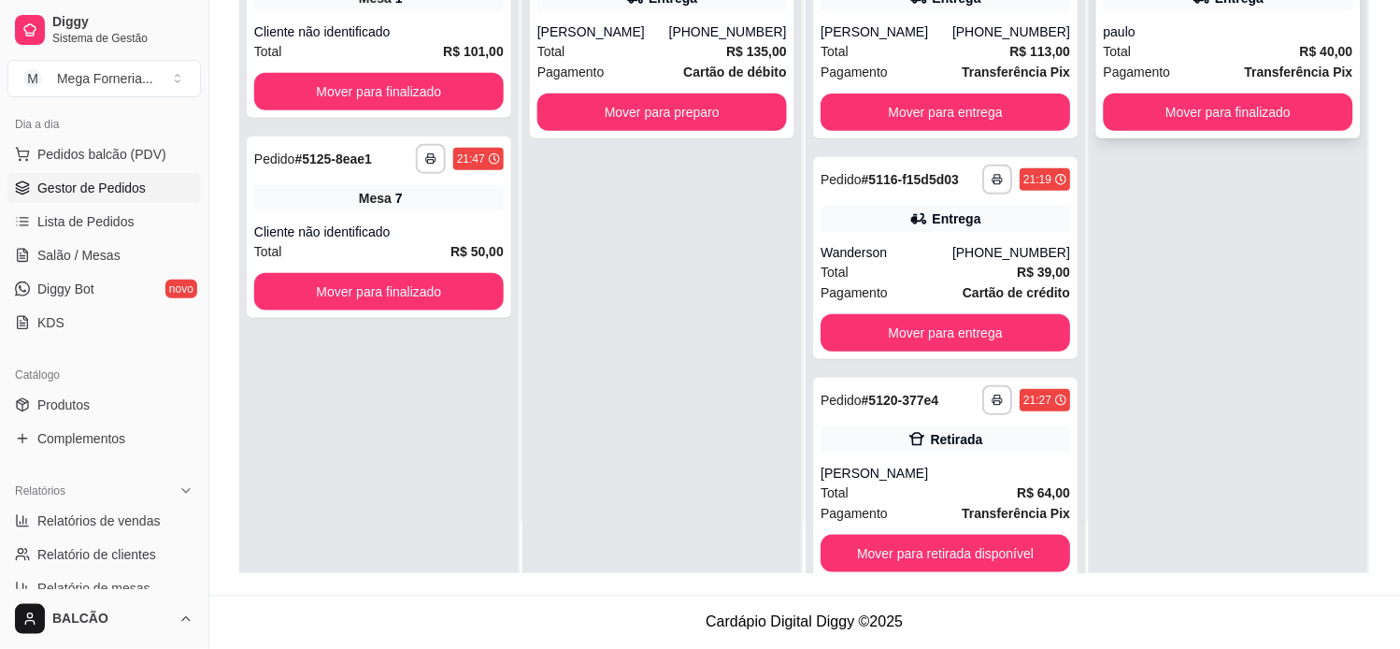
click at [1141, 30] on div "paulo" at bounding box center [1229, 31] width 250 height 19
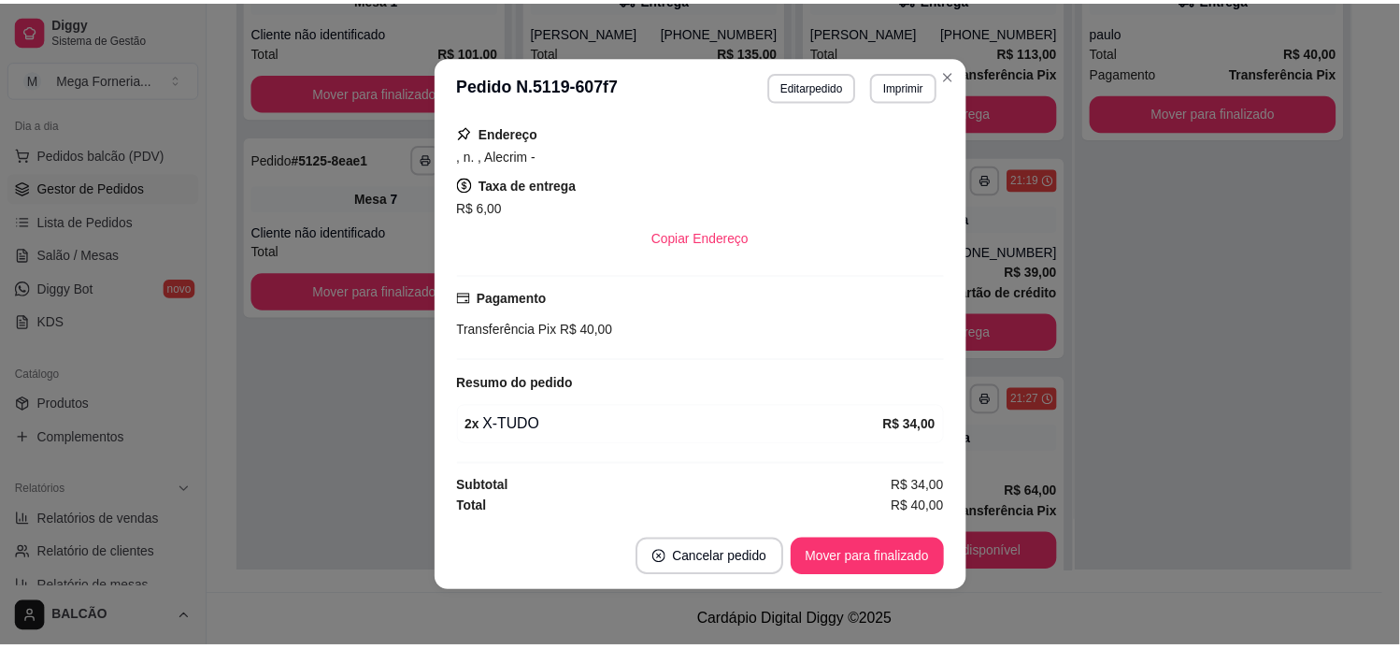
scroll to position [4, 0]
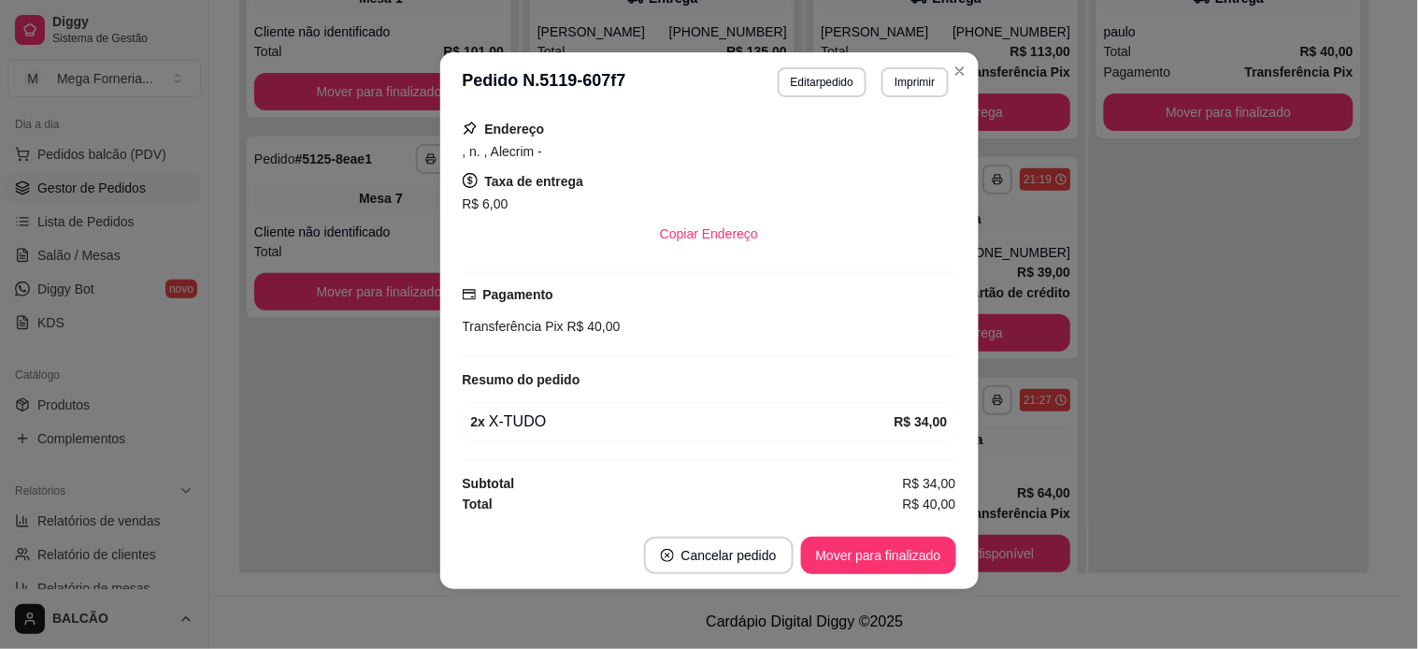
click at [355, 391] on div "**********" at bounding box center [378, 249] width 279 height 649
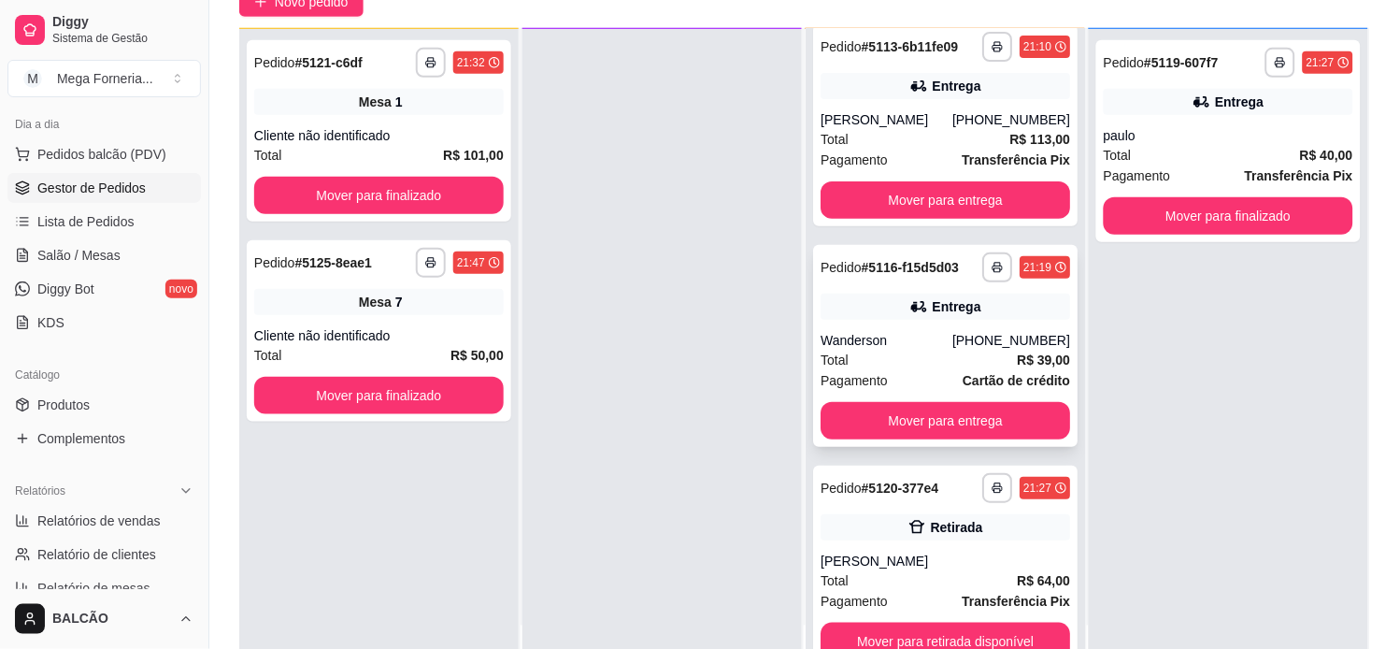
scroll to position [0, 0]
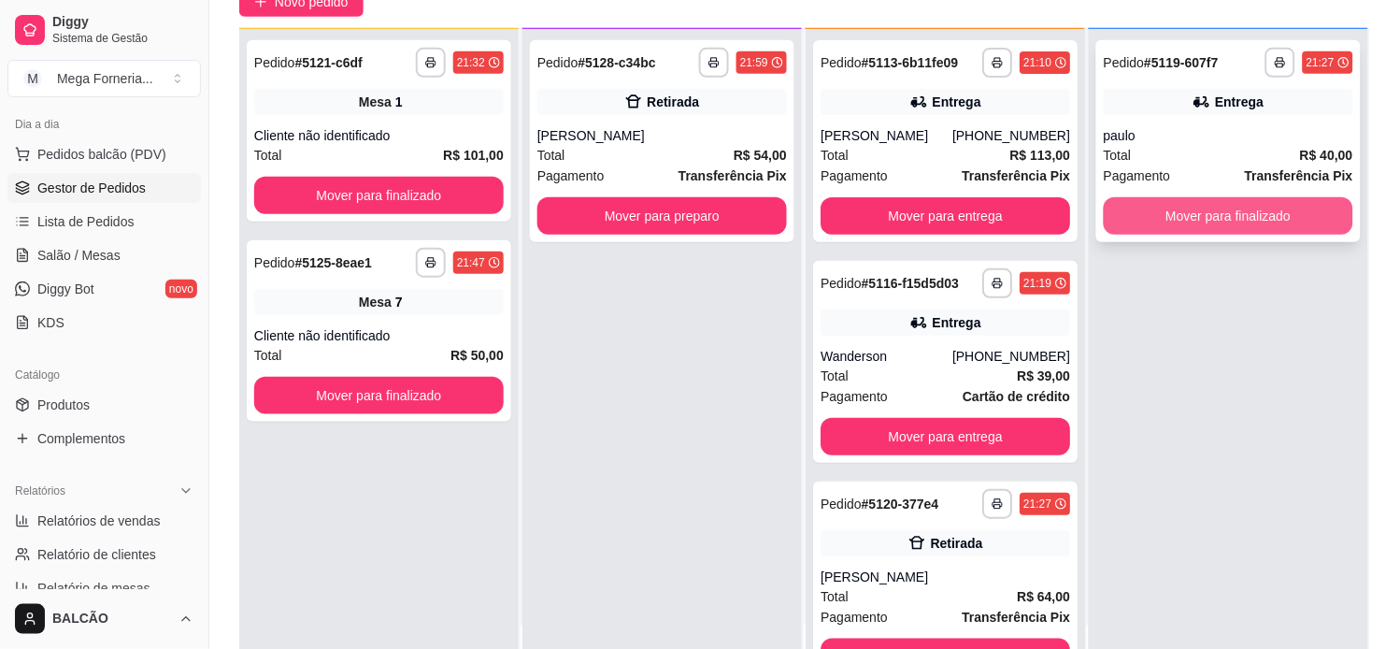
click at [1208, 216] on button "Mover para finalizado" at bounding box center [1229, 215] width 250 height 37
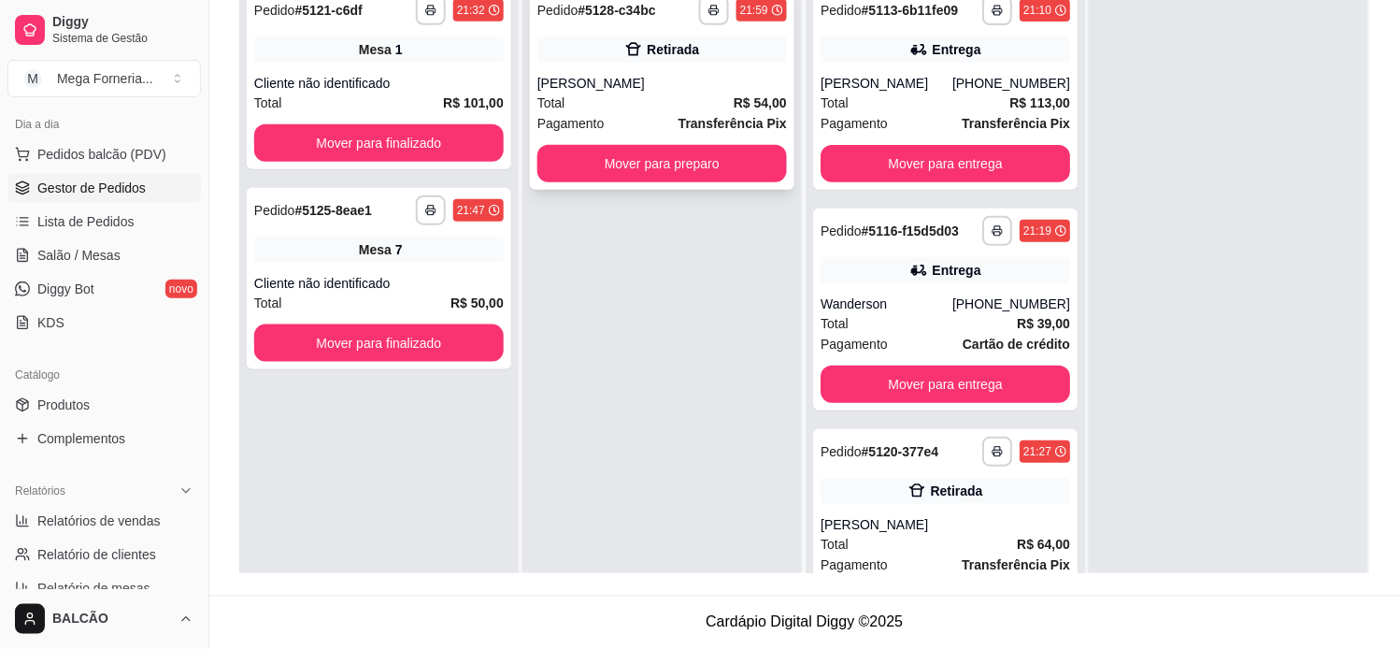
click at [726, 59] on div "Retirada" at bounding box center [662, 49] width 250 height 26
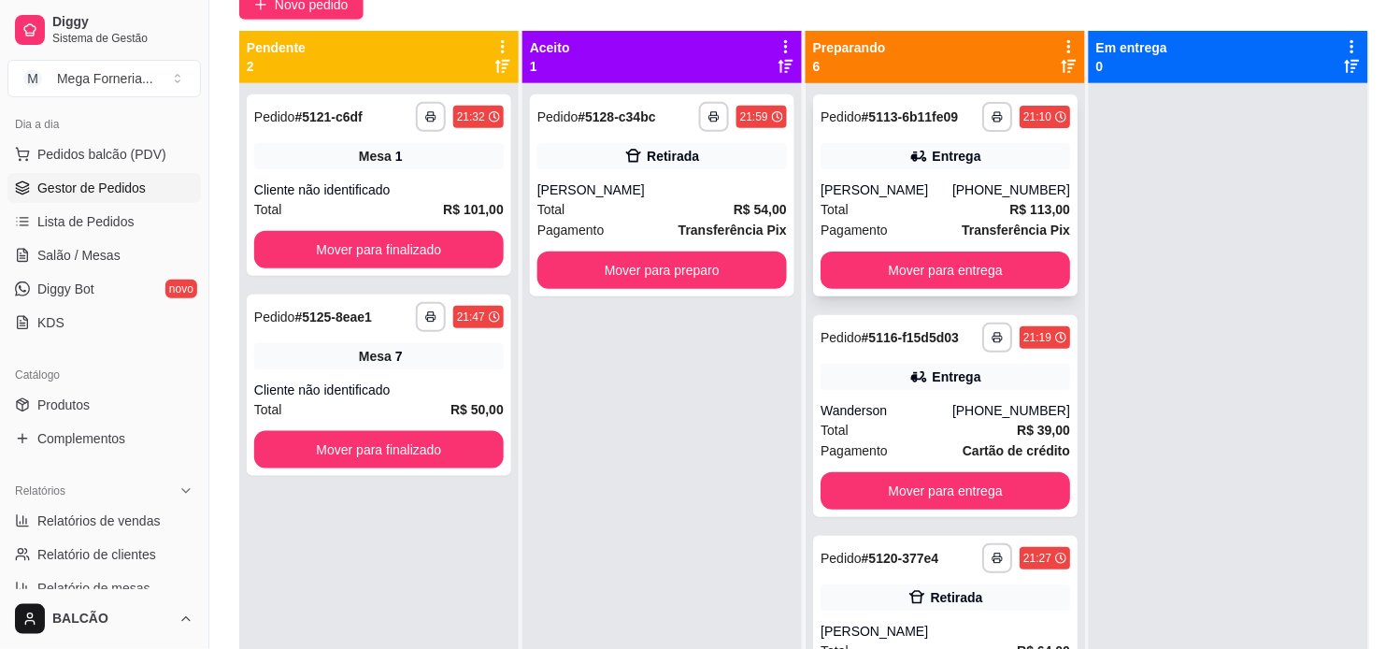
scroll to position [78, 0]
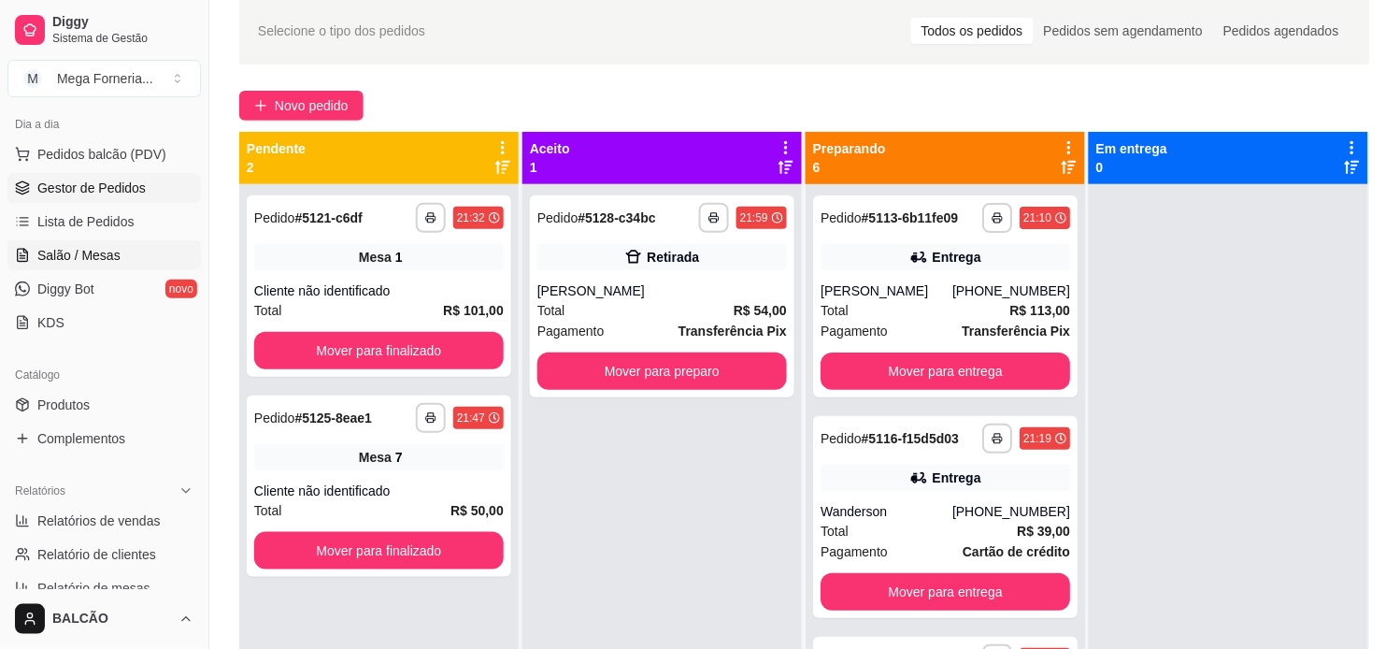
click at [164, 256] on link "Salão / Mesas" at bounding box center [103, 255] width 193 height 30
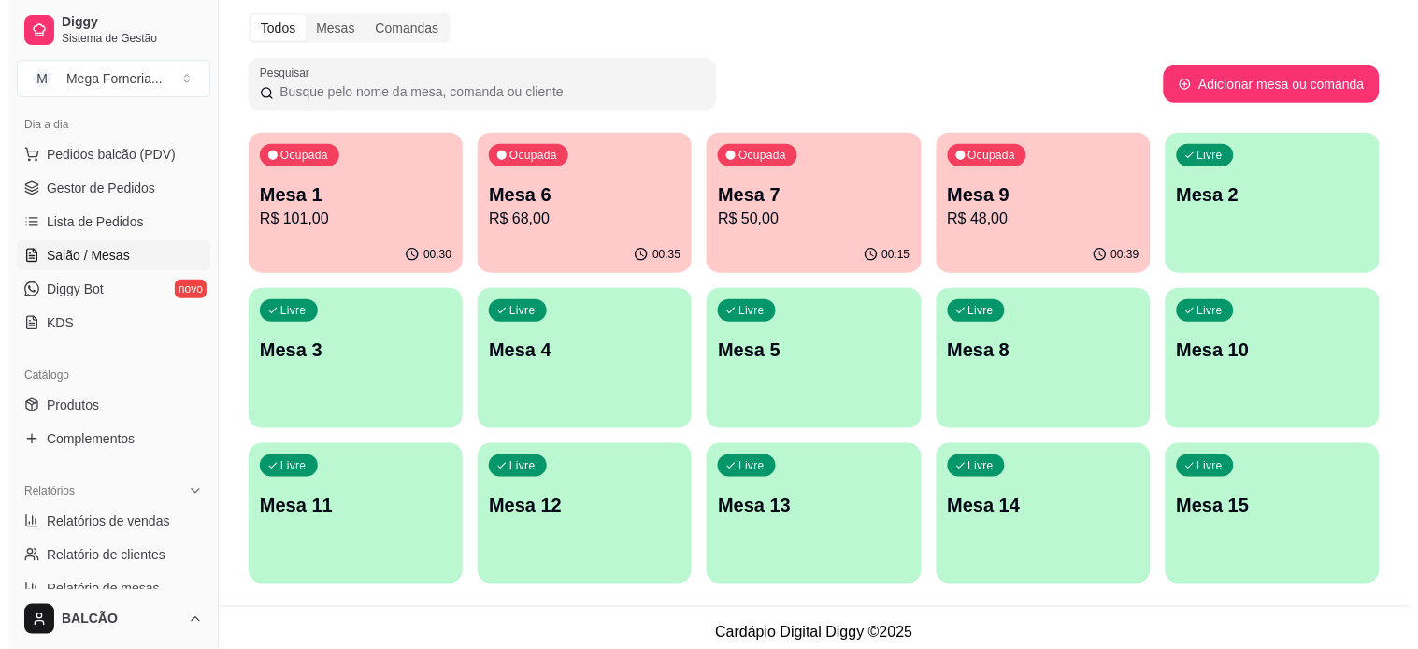
scroll to position [244, 0]
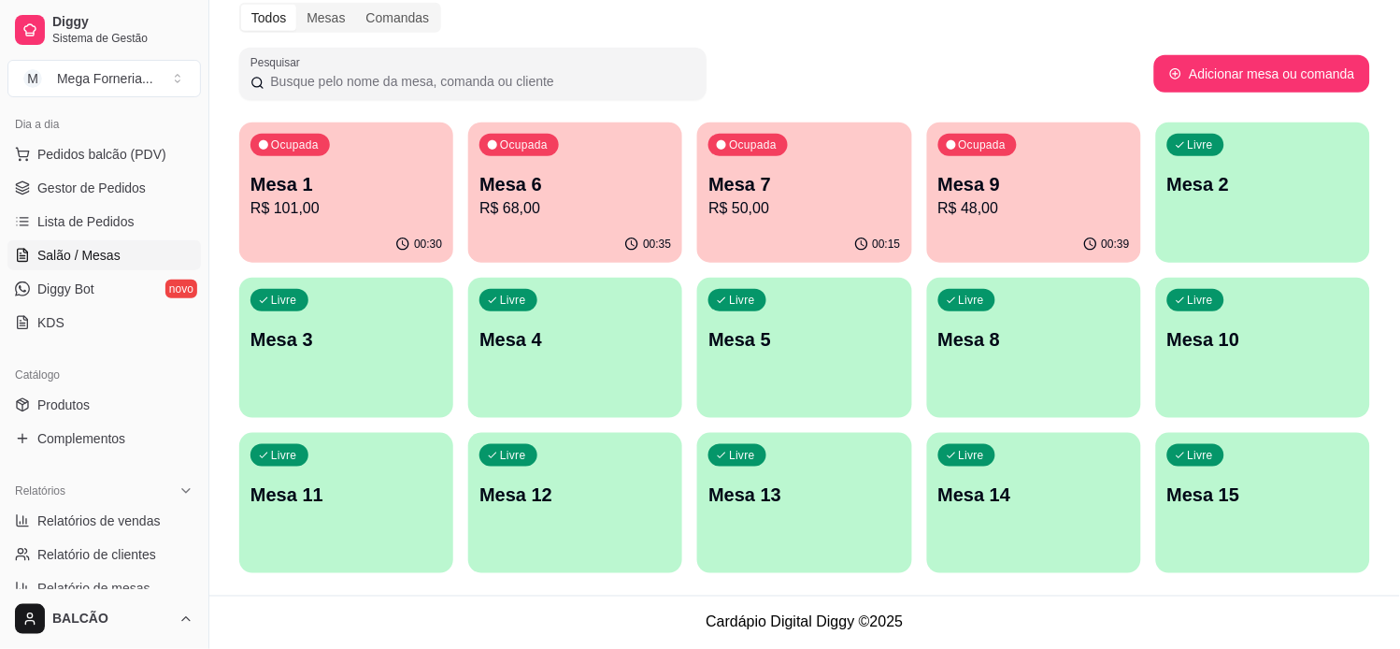
click at [606, 197] on p "R$ 68,00" at bounding box center [575, 208] width 192 height 22
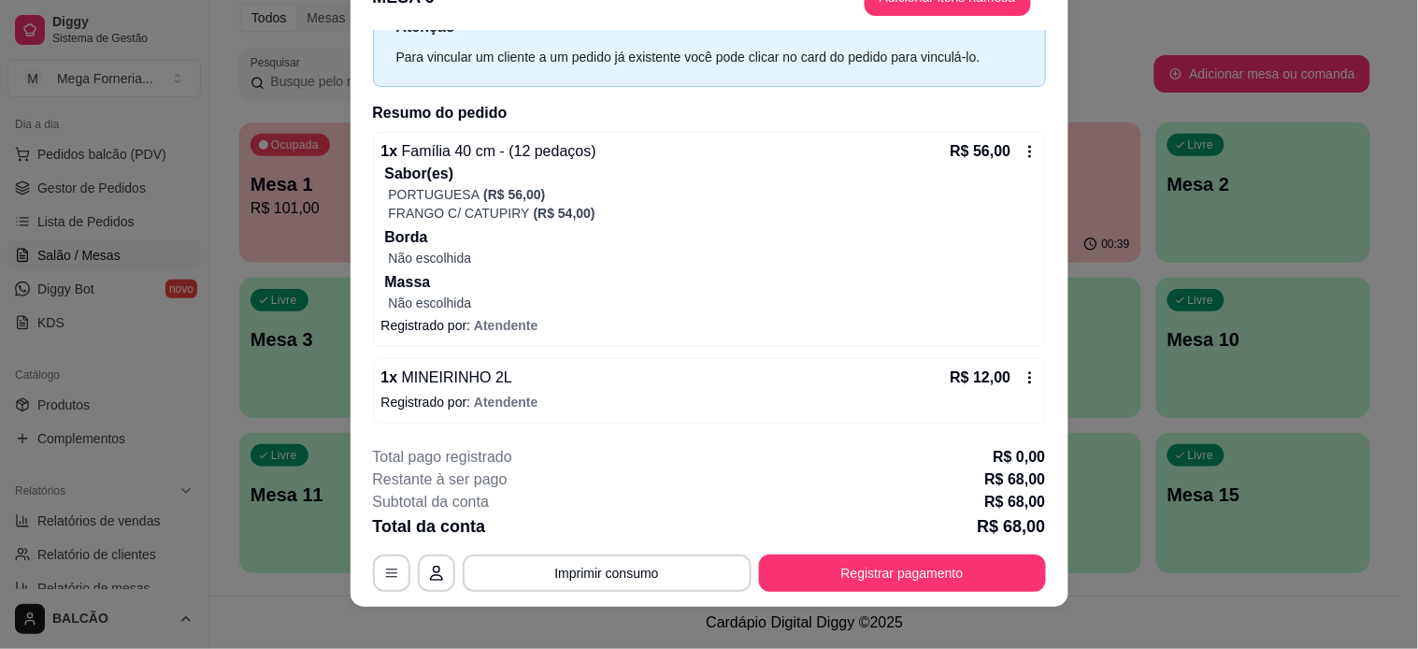
scroll to position [56, 0]
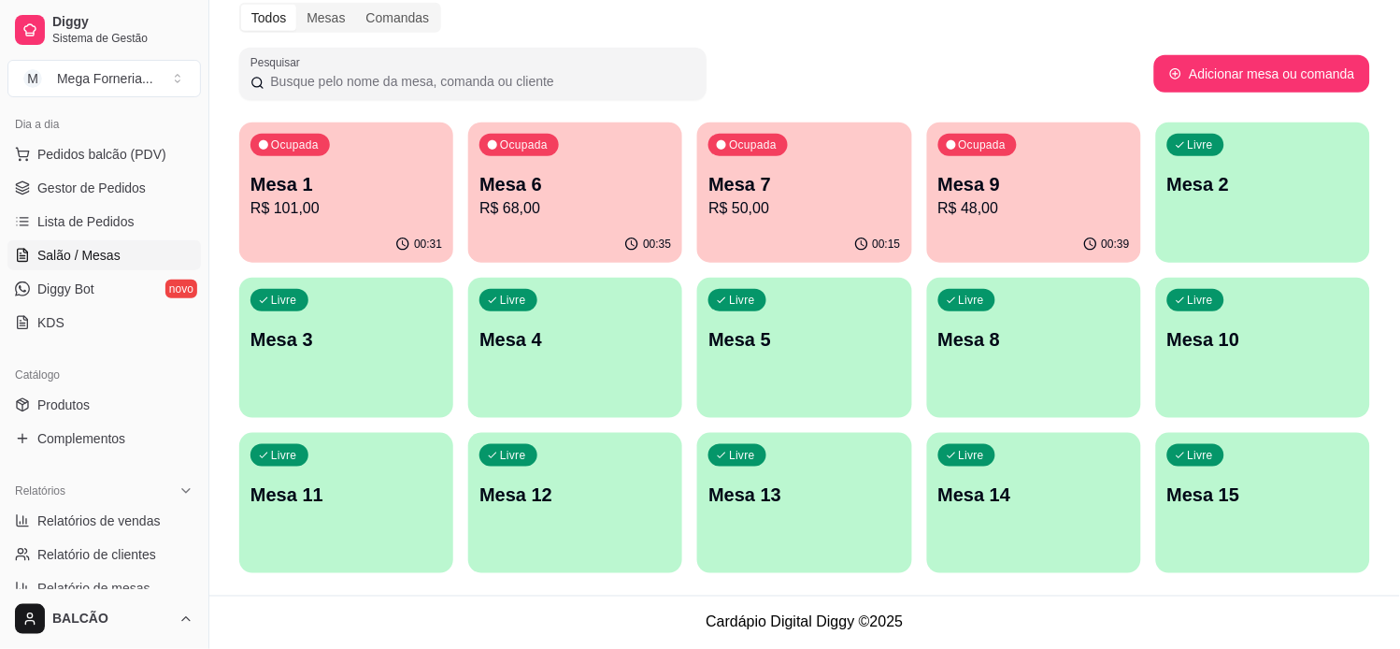
click at [723, 206] on p "R$ 50,00" at bounding box center [804, 208] width 192 height 22
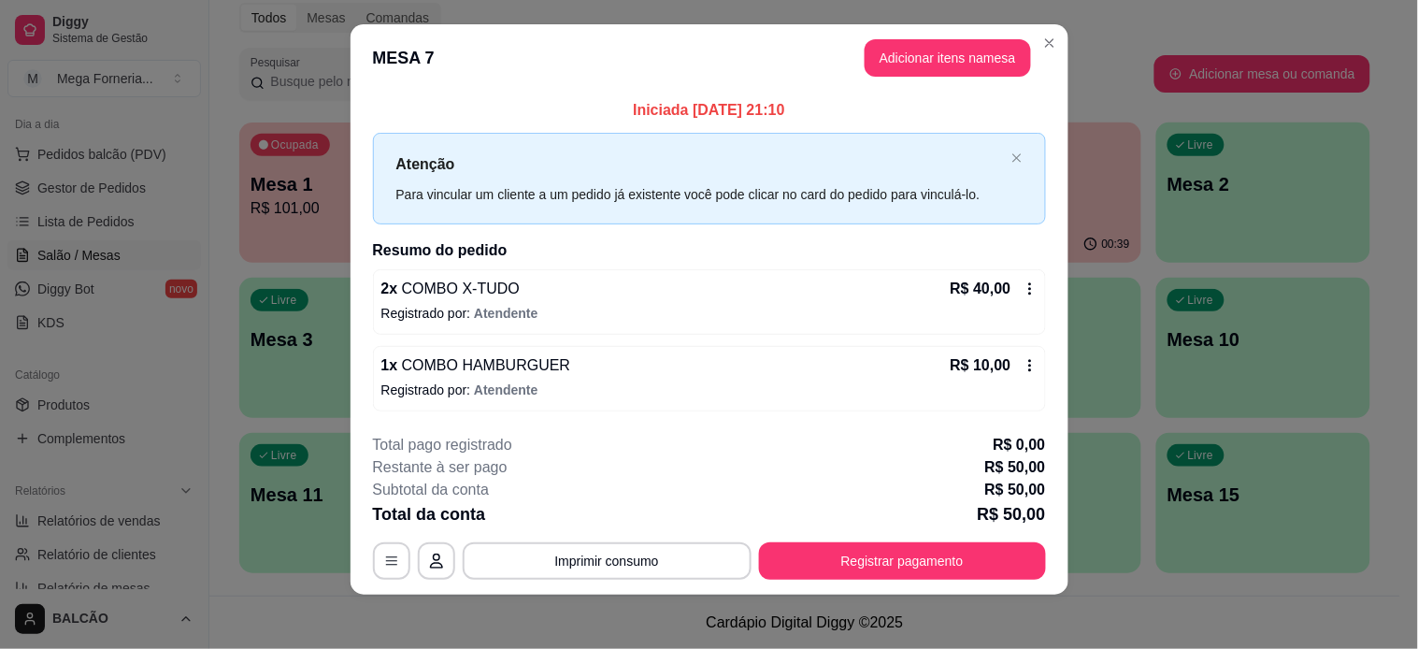
scroll to position [20, 0]
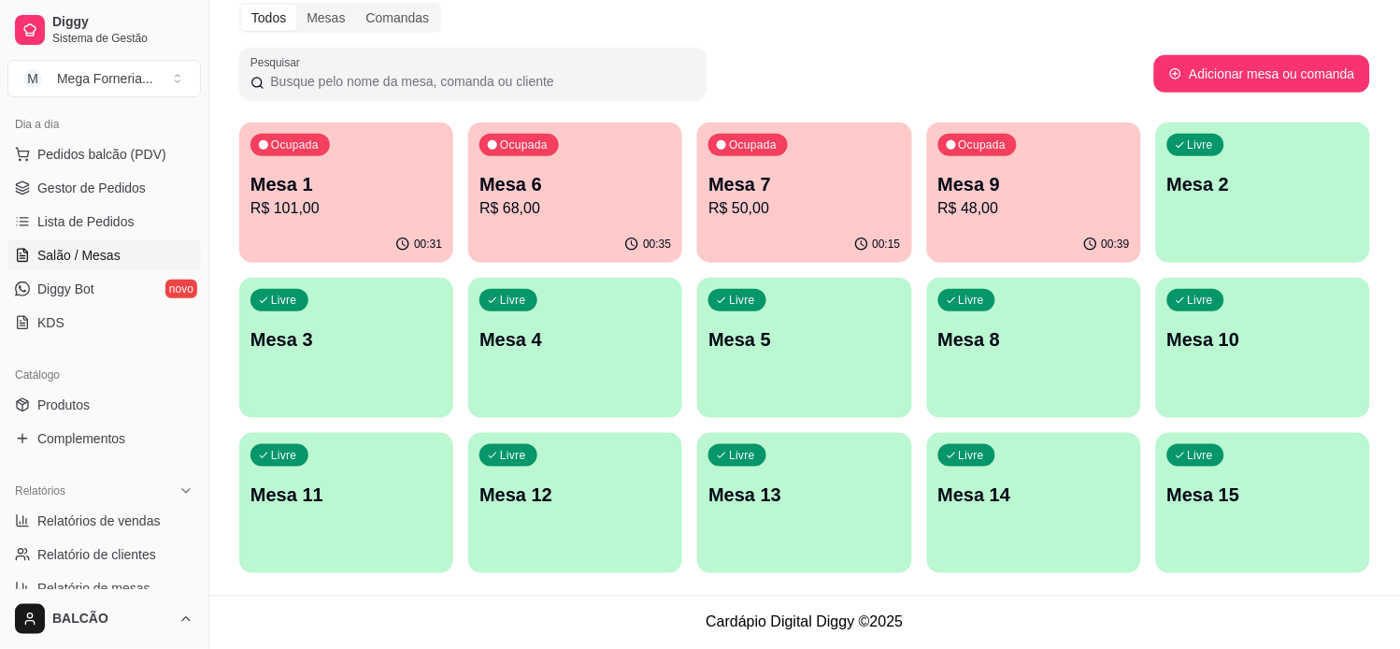
click at [1002, 199] on p "R$ 48,00" at bounding box center [1034, 208] width 192 height 22
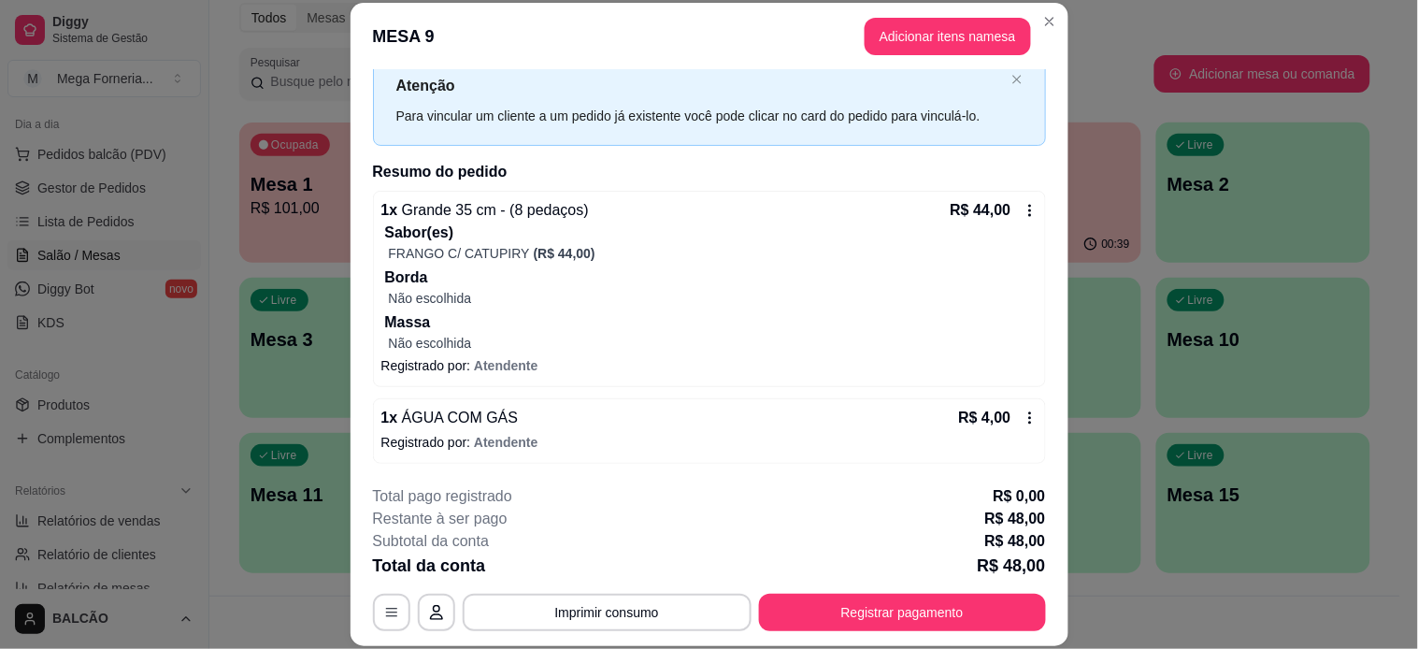
scroll to position [58, 0]
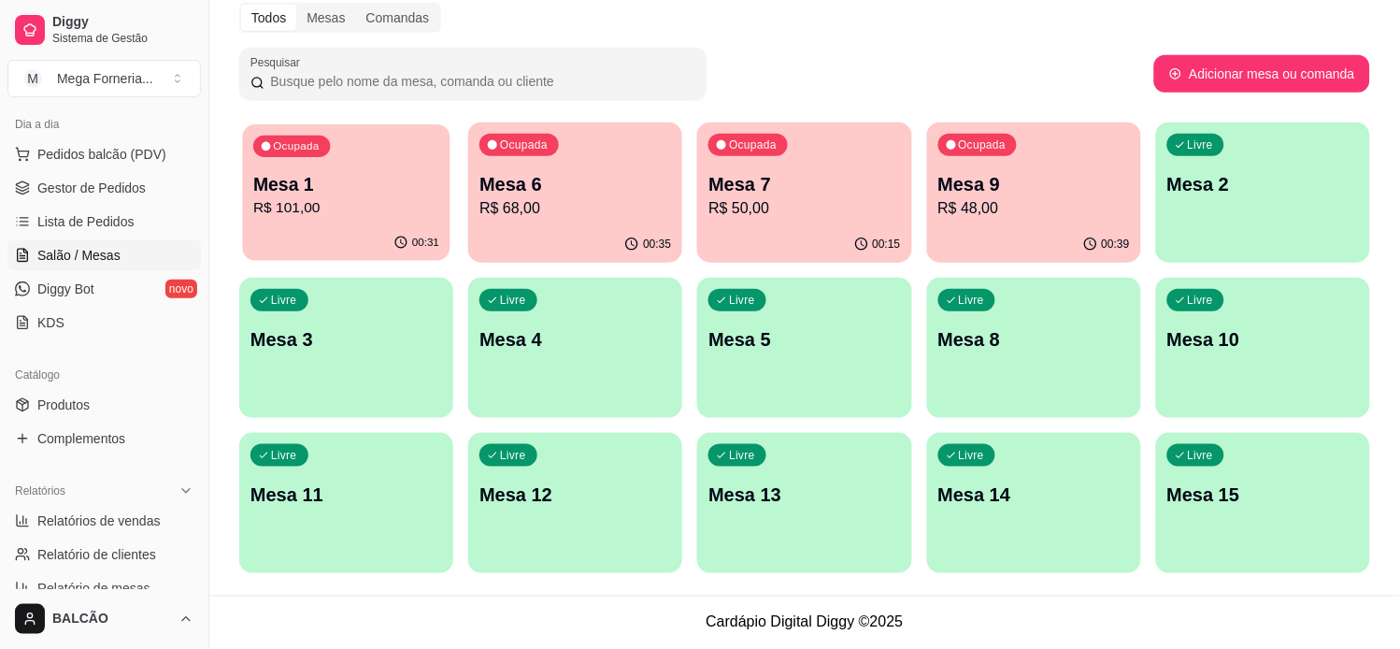
click at [336, 169] on div "Ocupada Mesa 1 R$ 101,00" at bounding box center [345, 174] width 207 height 101
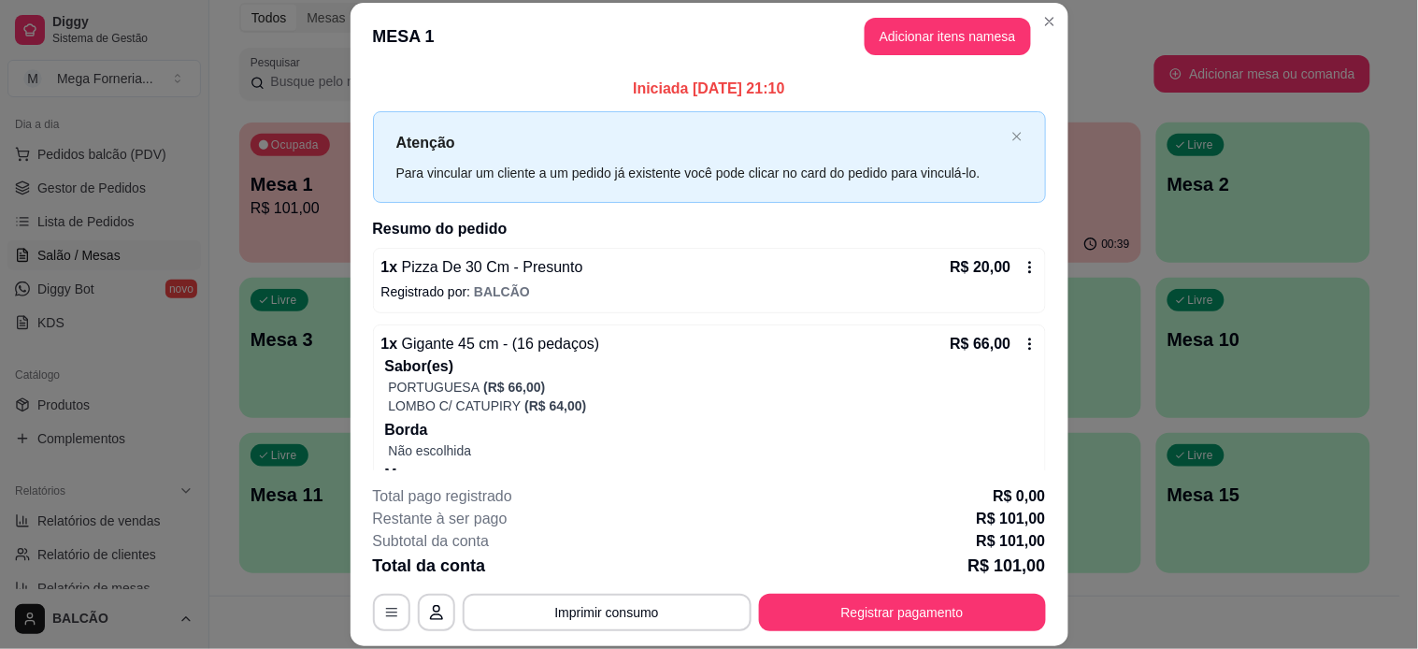
scroll to position [229, 0]
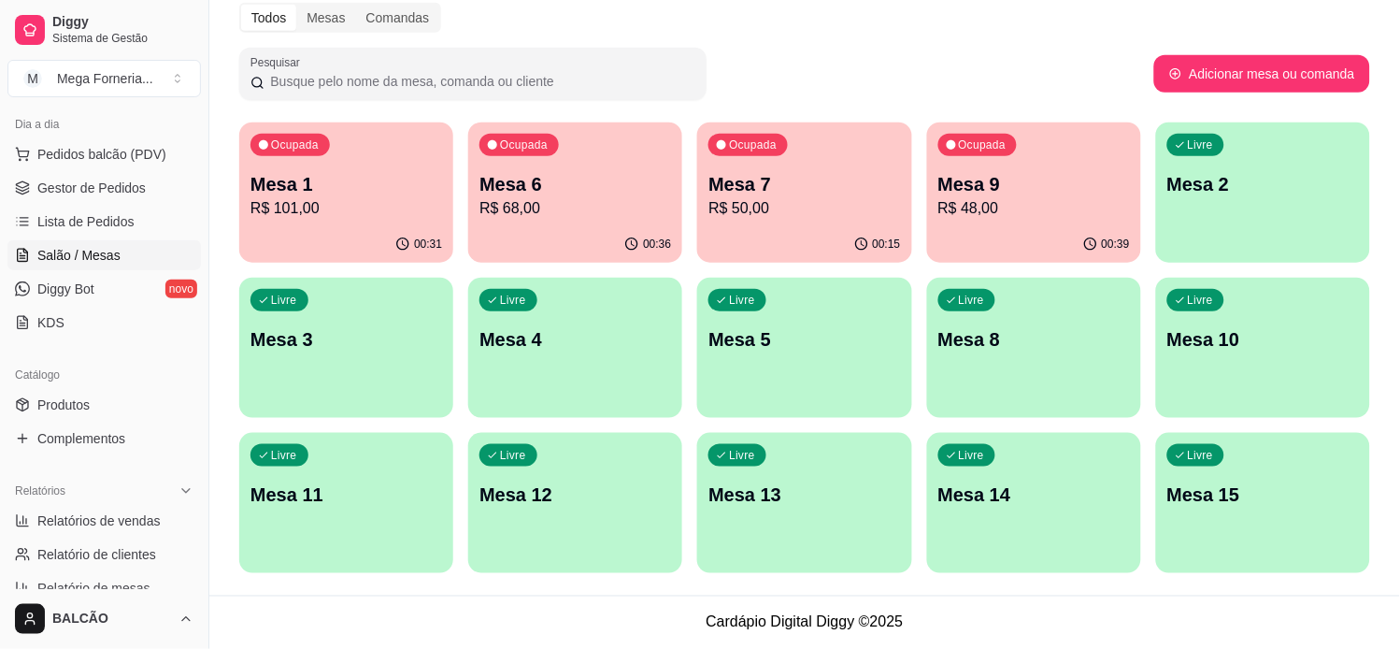
click at [545, 204] on p "R$ 68,00" at bounding box center [575, 208] width 192 height 22
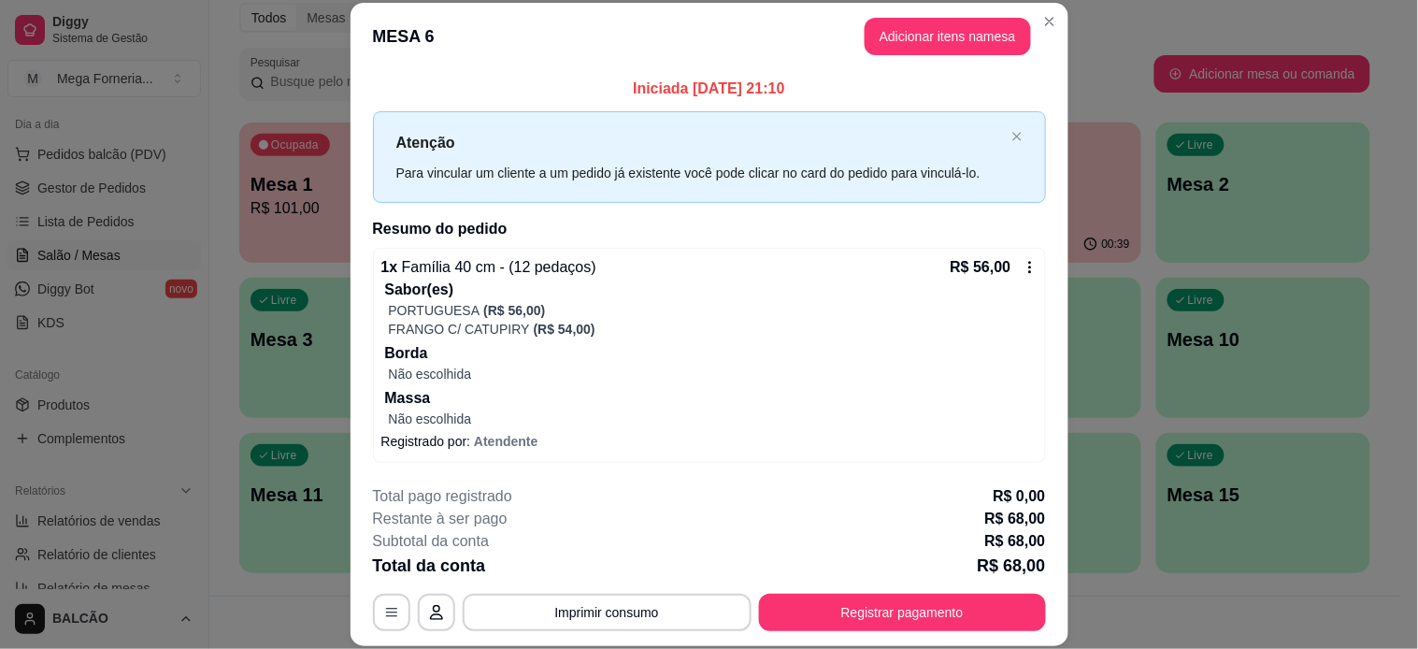
scroll to position [77, 0]
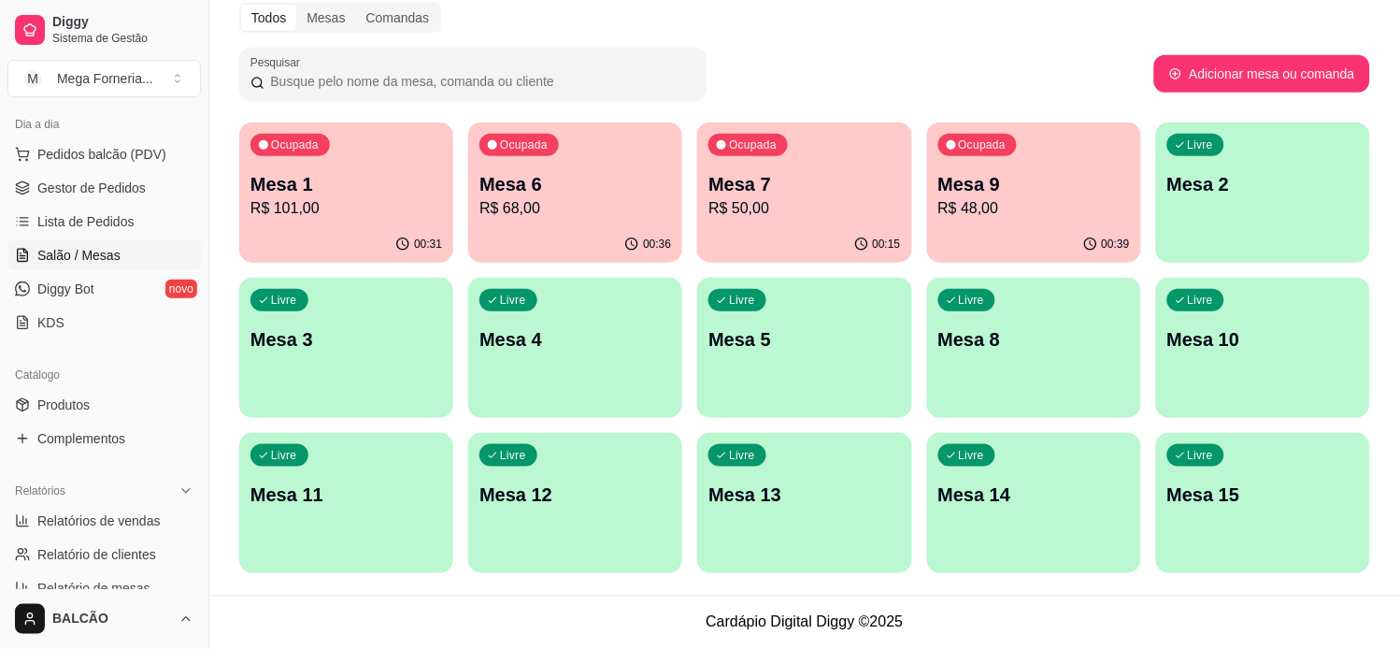
click at [841, 168] on div "Ocupada Mesa 7 R$ 50,00" at bounding box center [804, 174] width 214 height 104
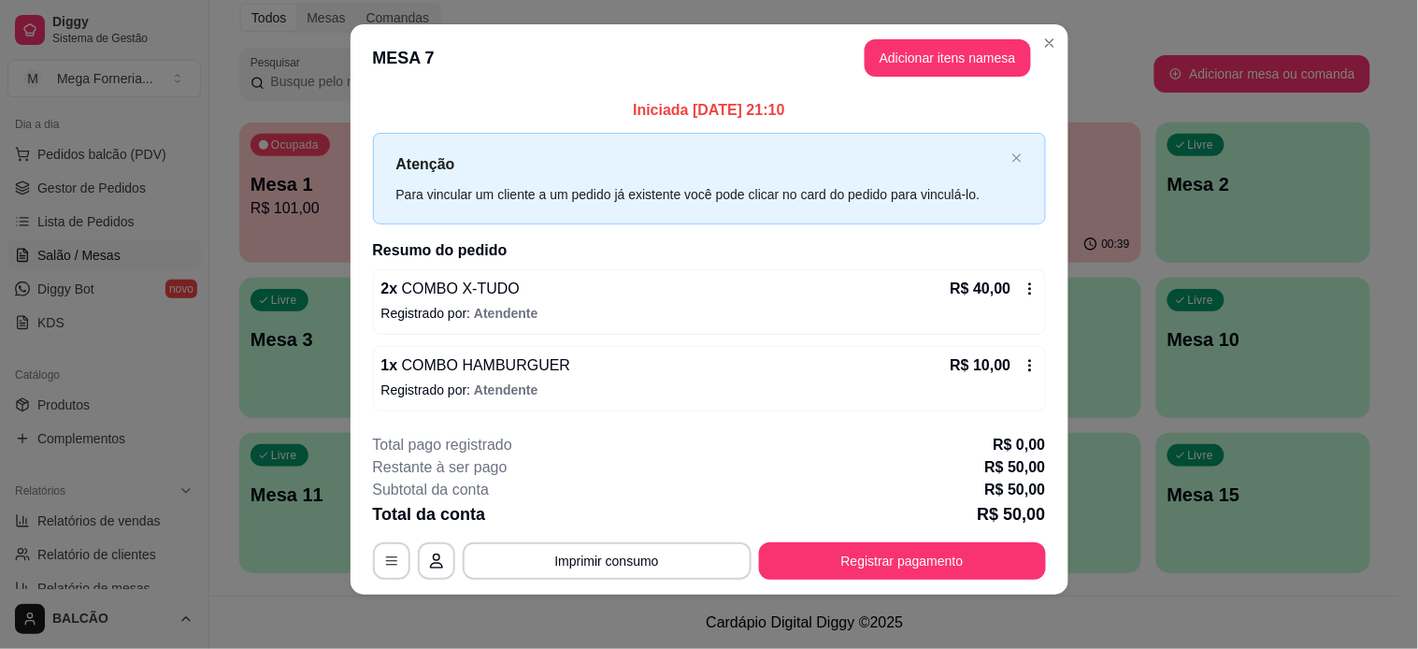
scroll to position [20, 0]
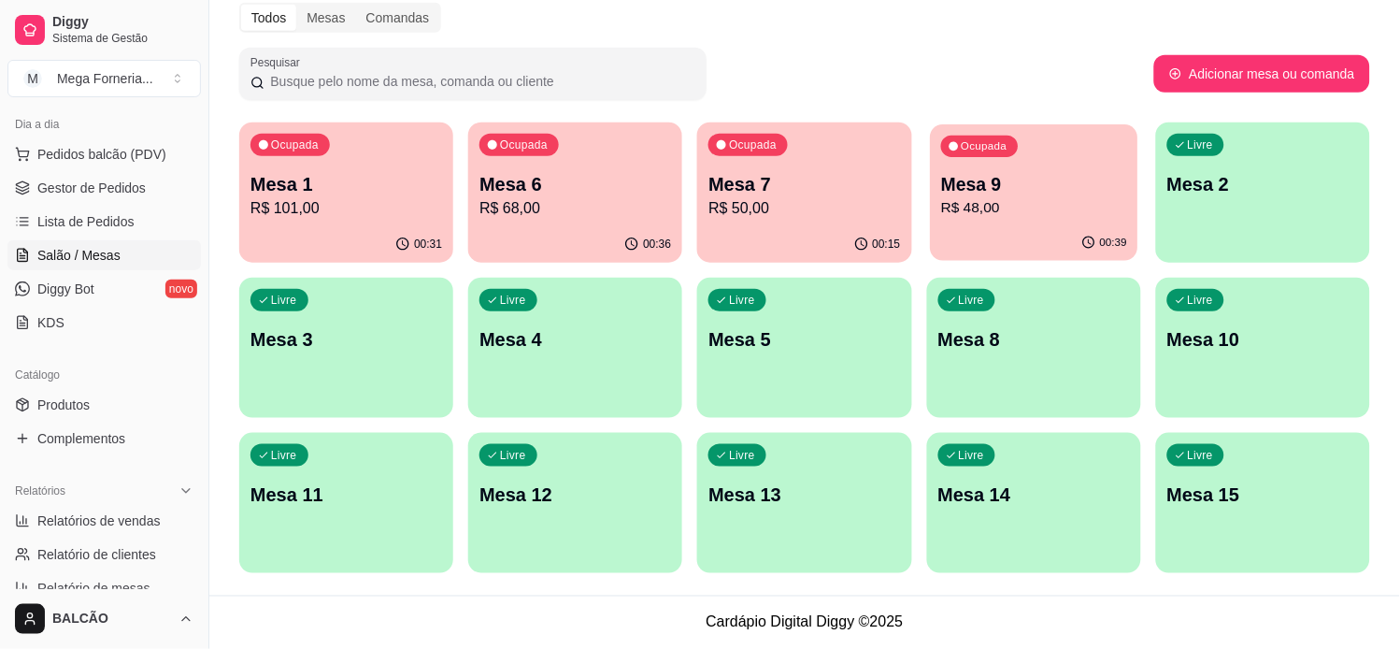
click at [1050, 189] on p "Mesa 9" at bounding box center [1034, 184] width 186 height 25
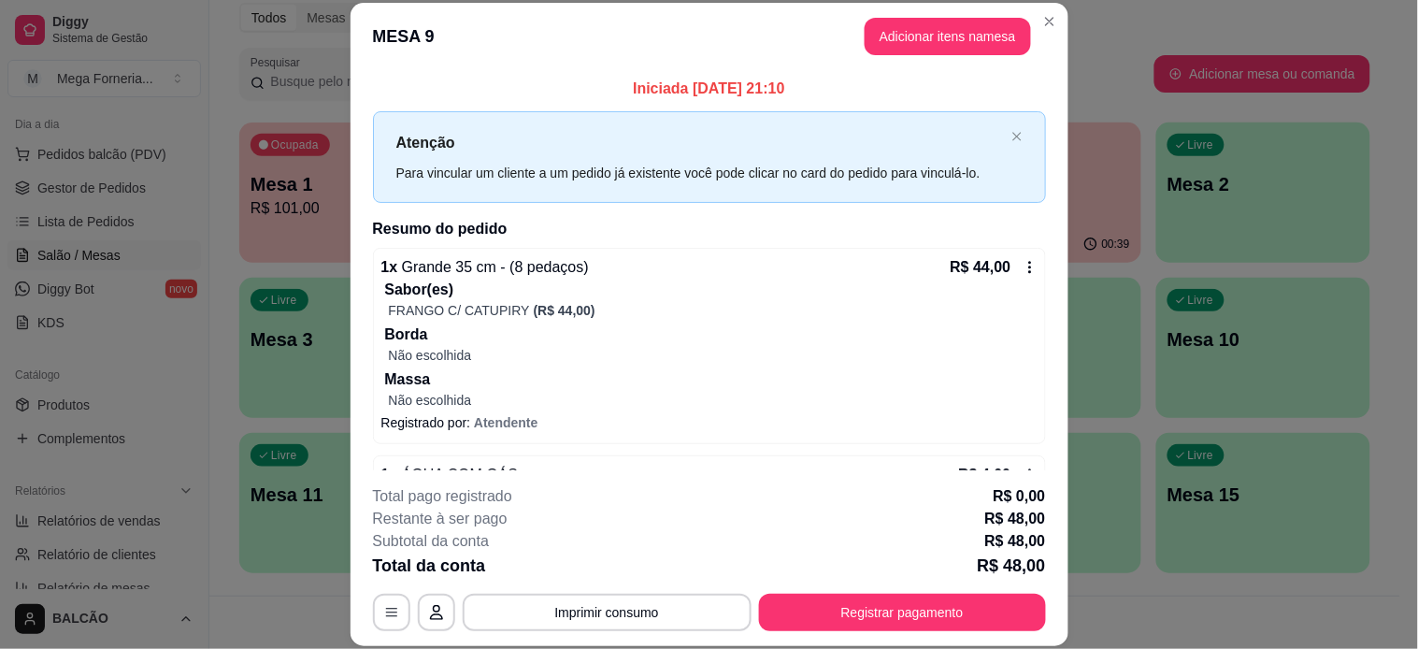
scroll to position [58, 0]
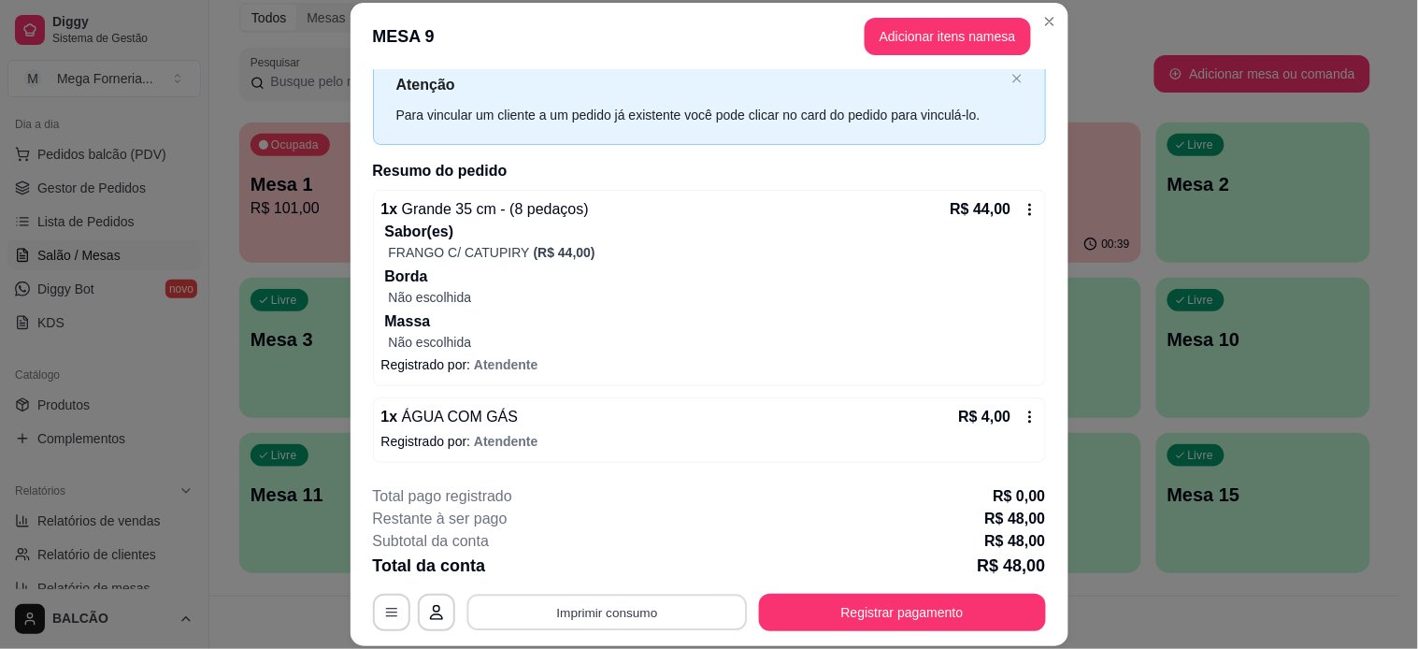
click at [584, 617] on button "Imprimir consumo" at bounding box center [606, 611] width 280 height 36
click at [615, 561] on button "IMPRESSORA" at bounding box center [604, 569] width 136 height 30
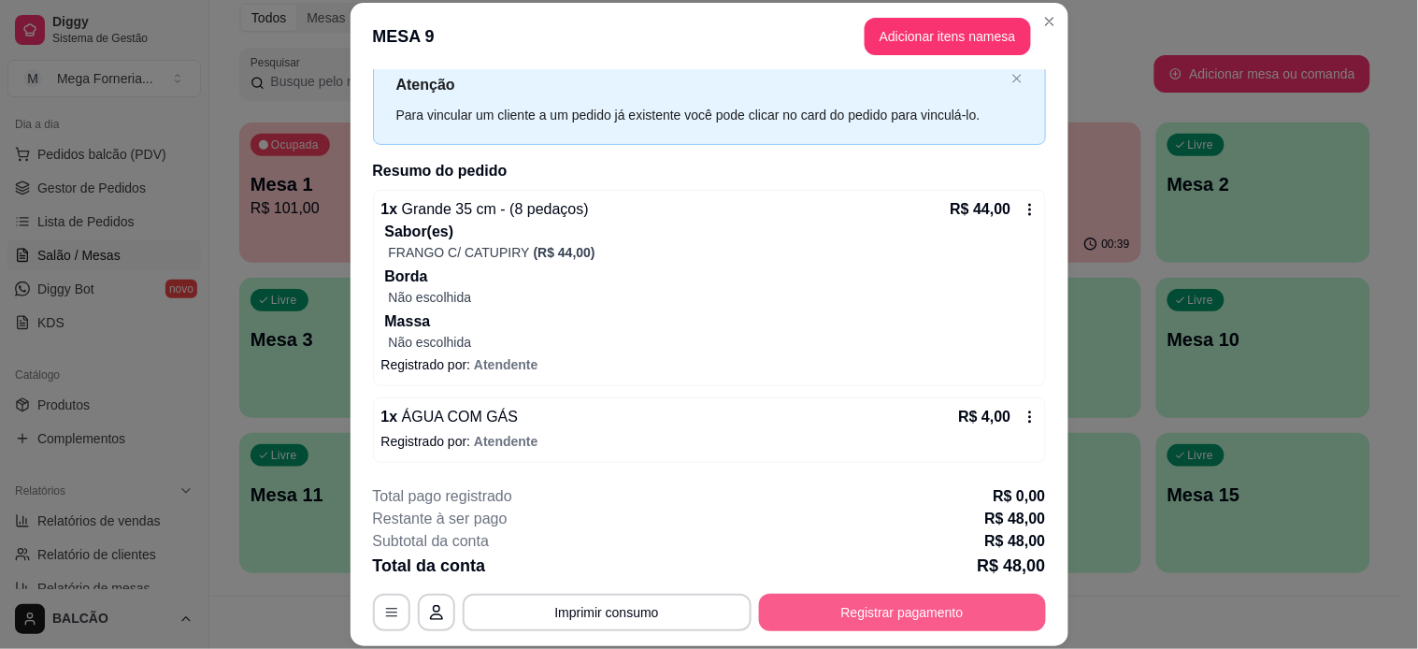
click at [813, 598] on button "Registrar pagamento" at bounding box center [902, 611] width 287 height 37
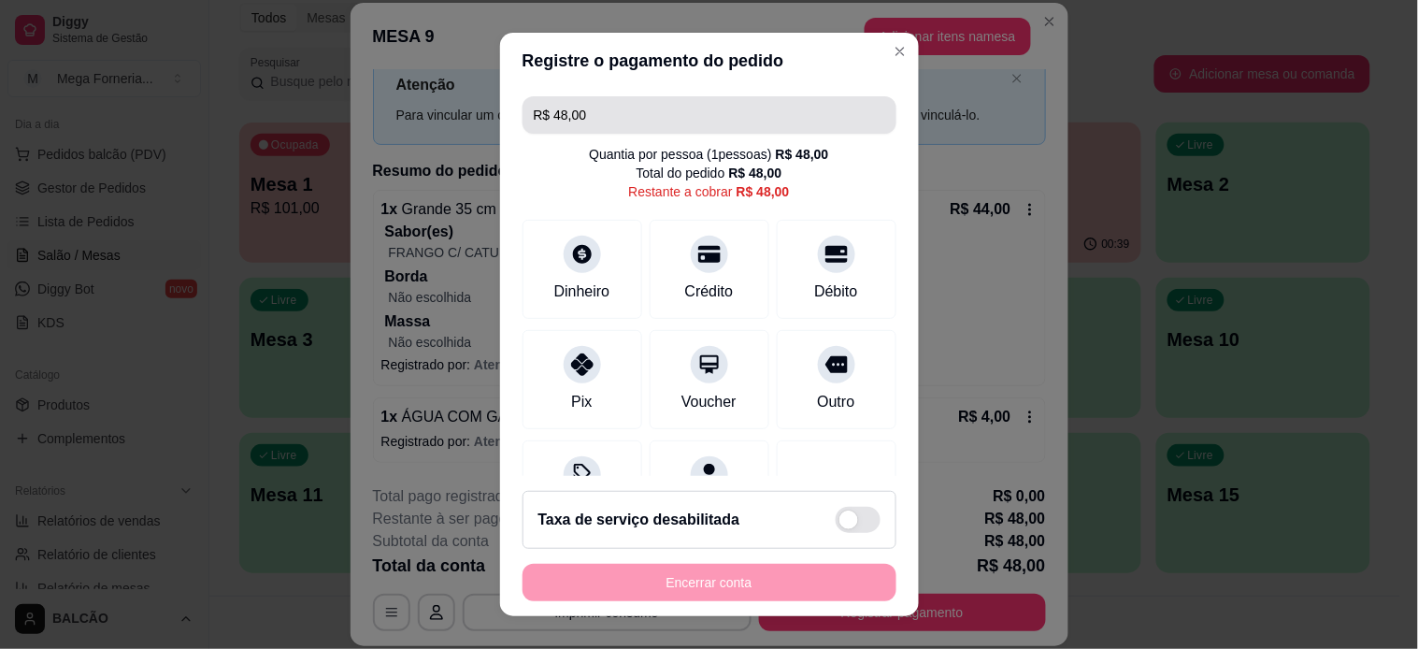
click at [651, 117] on input "R$ 48,00" at bounding box center [709, 114] width 351 height 37
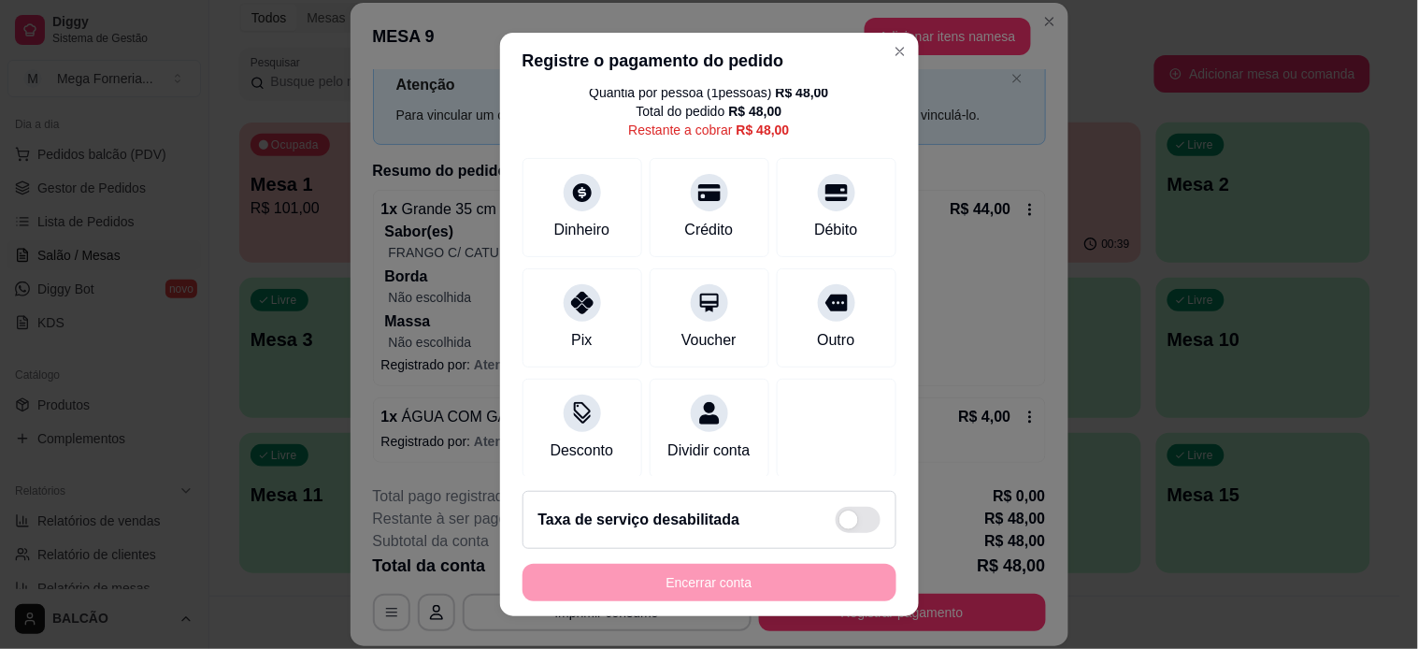
scroll to position [92, 0]
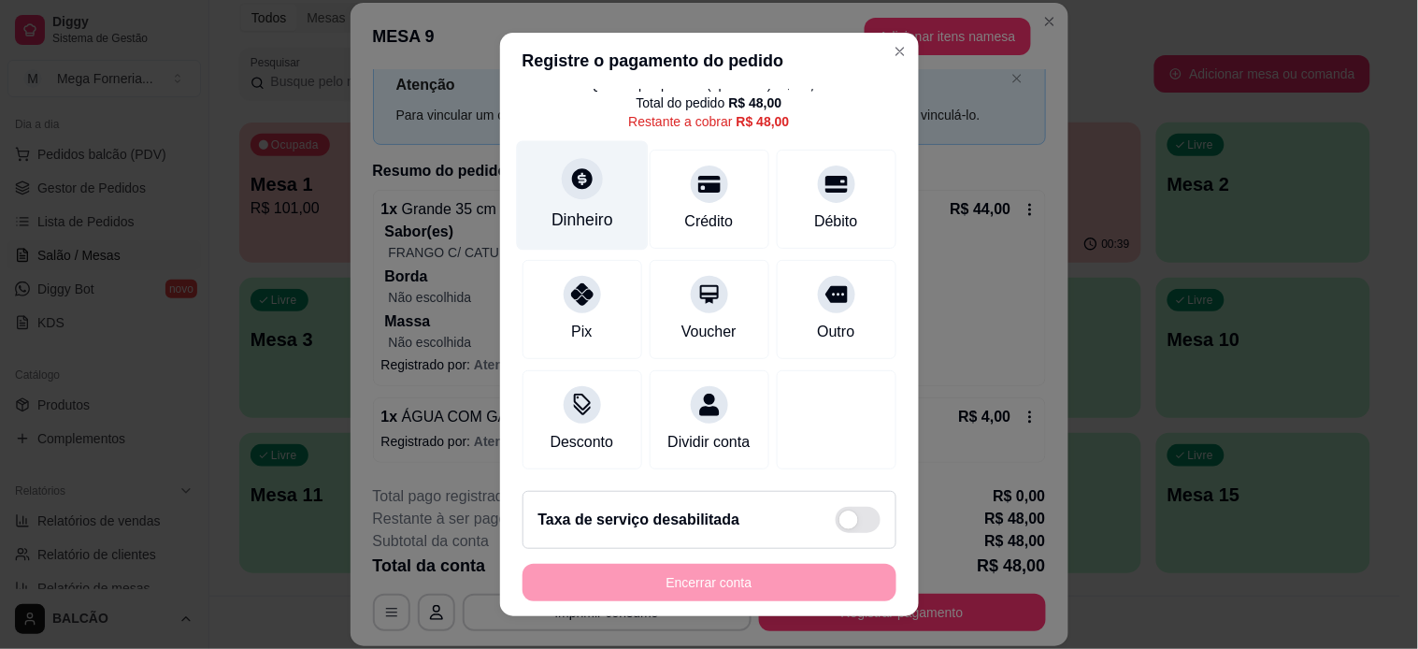
click at [552, 182] on div "Dinheiro" at bounding box center [582, 194] width 132 height 109
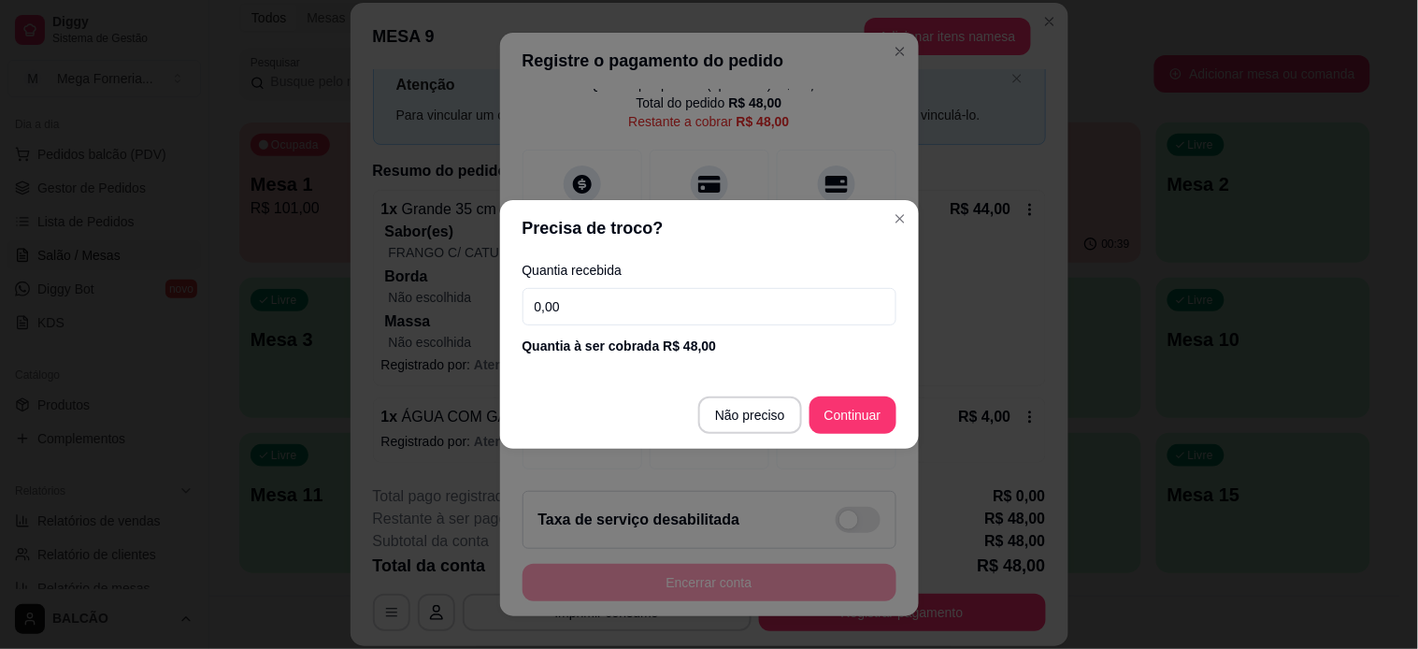
click at [769, 311] on input "0,00" at bounding box center [709, 306] width 374 height 37
type input "100,00"
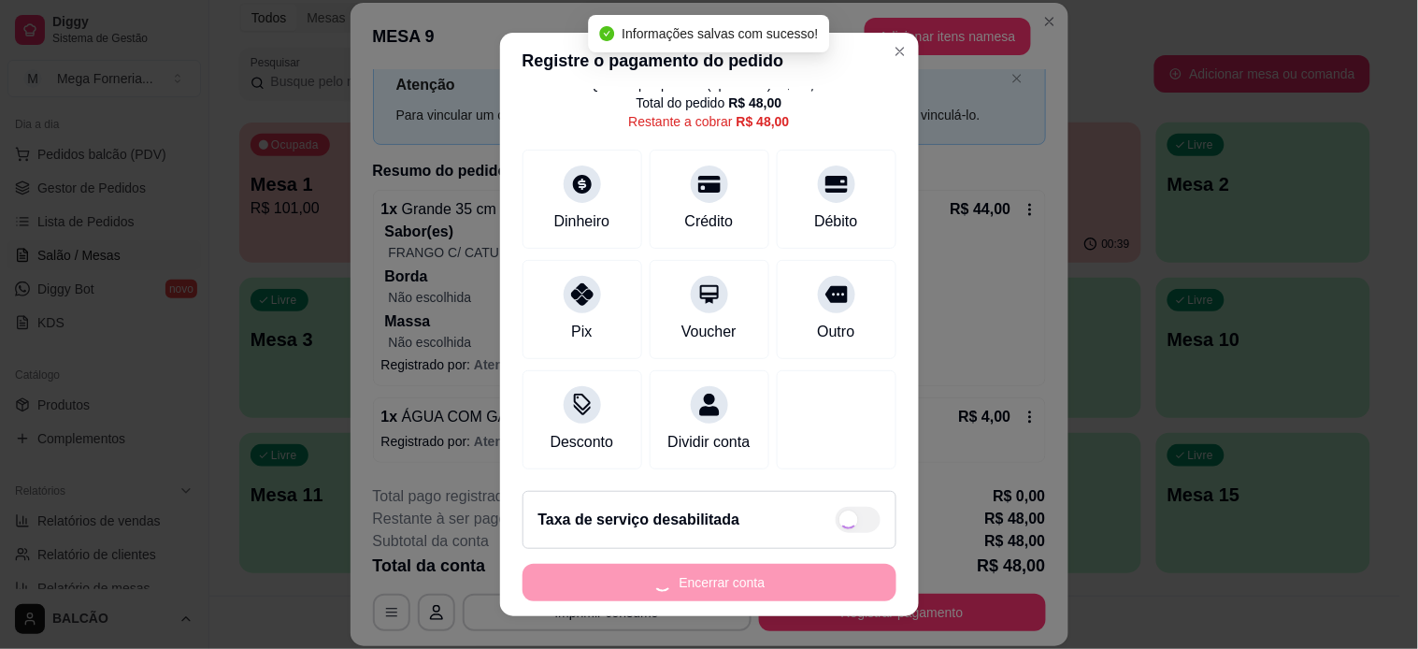
type input "R$ 0,00"
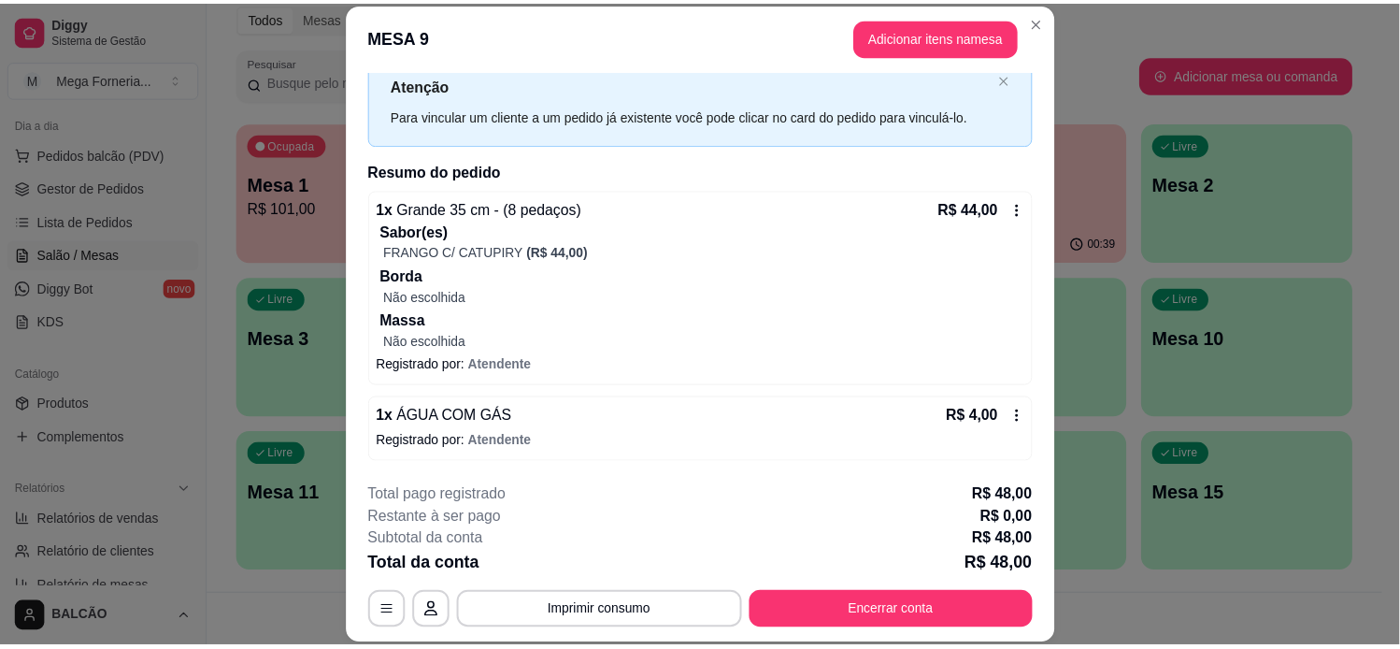
scroll to position [0, 0]
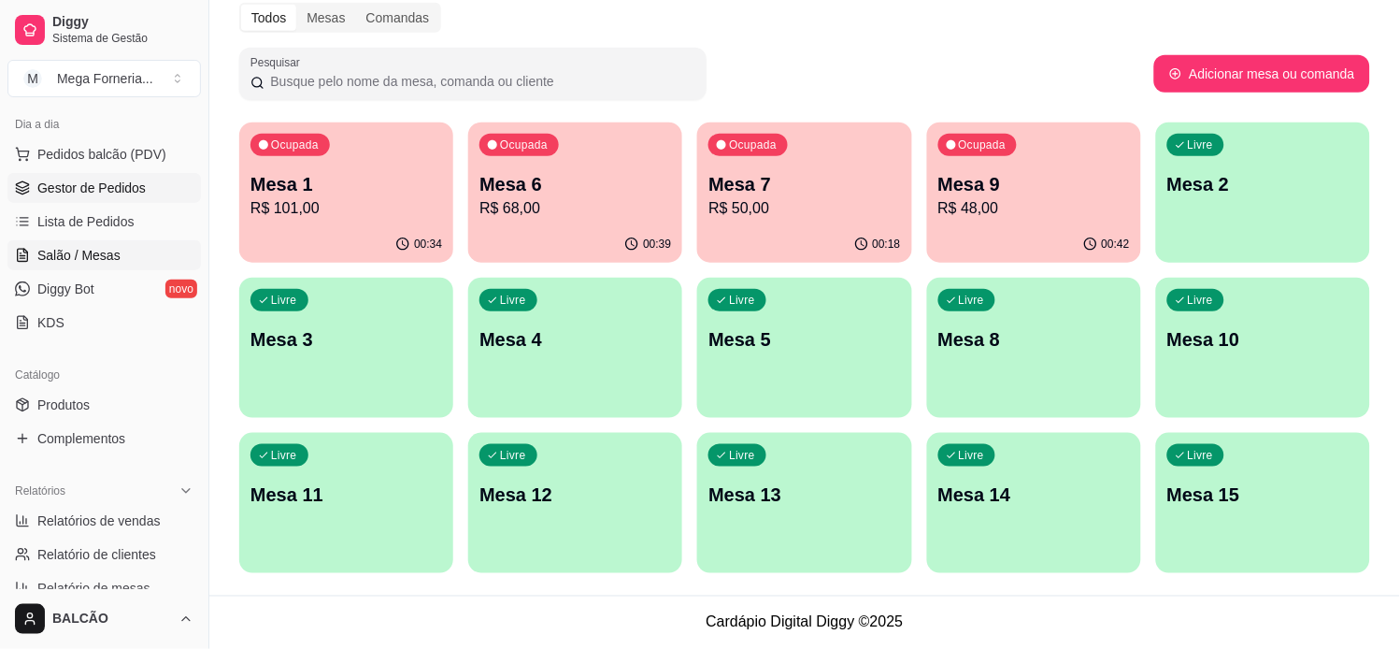
click at [127, 192] on span "Gestor de Pedidos" at bounding box center [91, 188] width 108 height 19
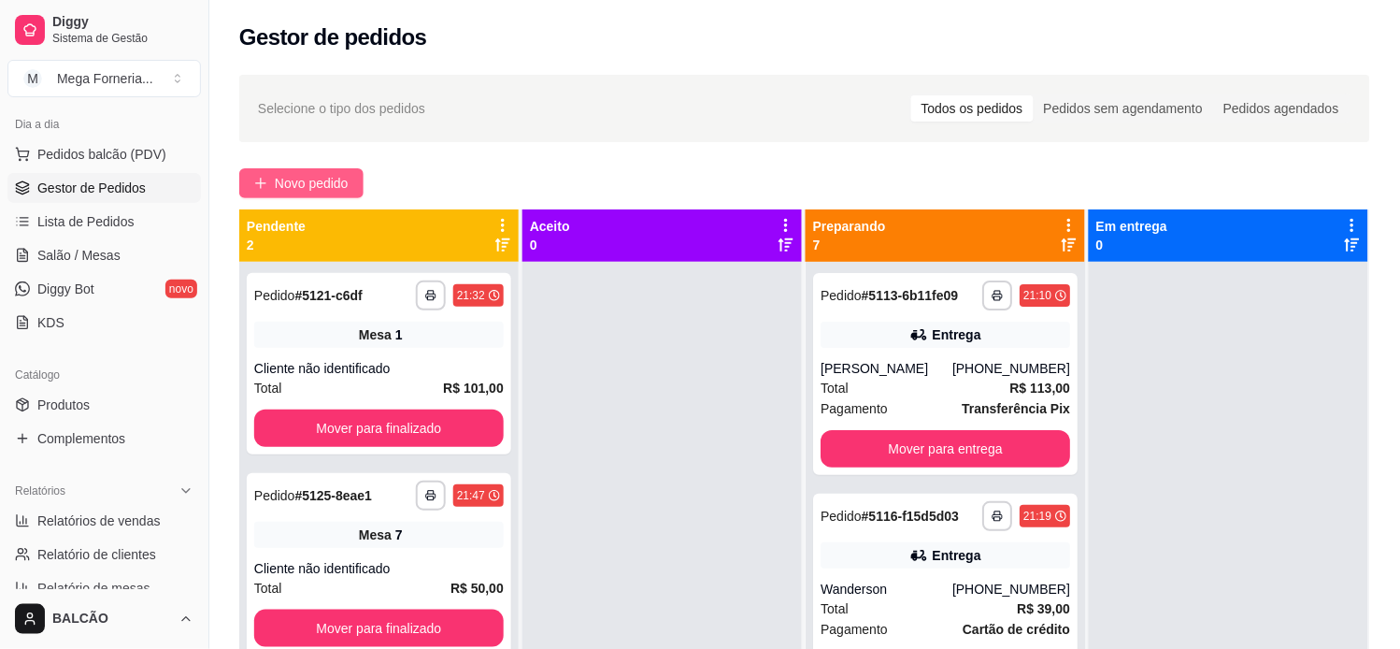
click at [281, 169] on button "Novo pedido" at bounding box center [301, 183] width 124 height 30
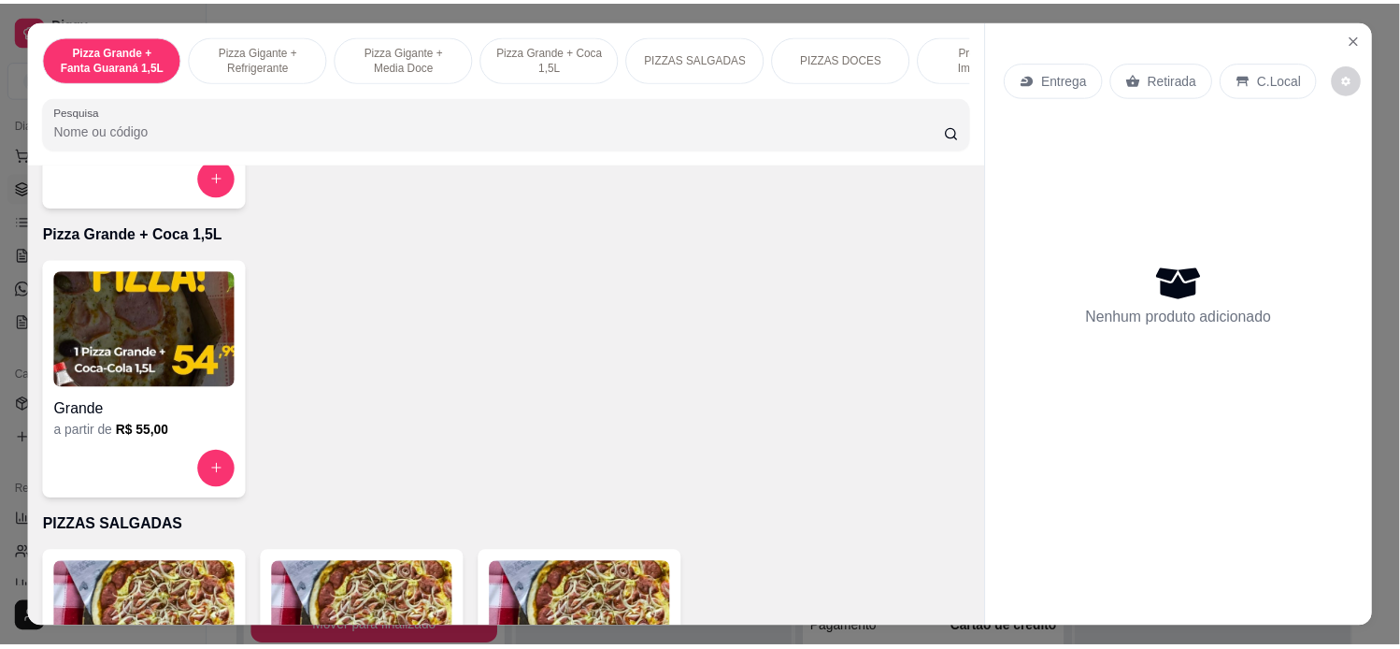
scroll to position [935, 0]
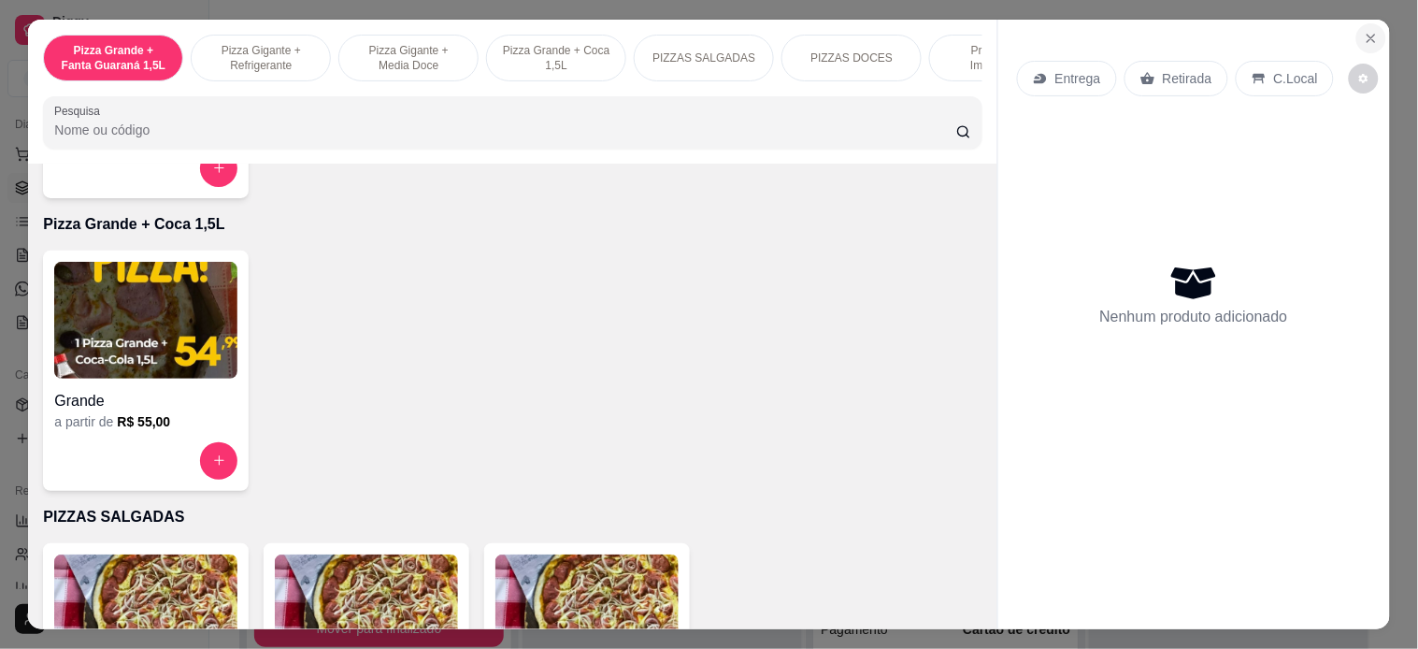
click at [1374, 31] on button "Close" at bounding box center [1371, 38] width 30 height 30
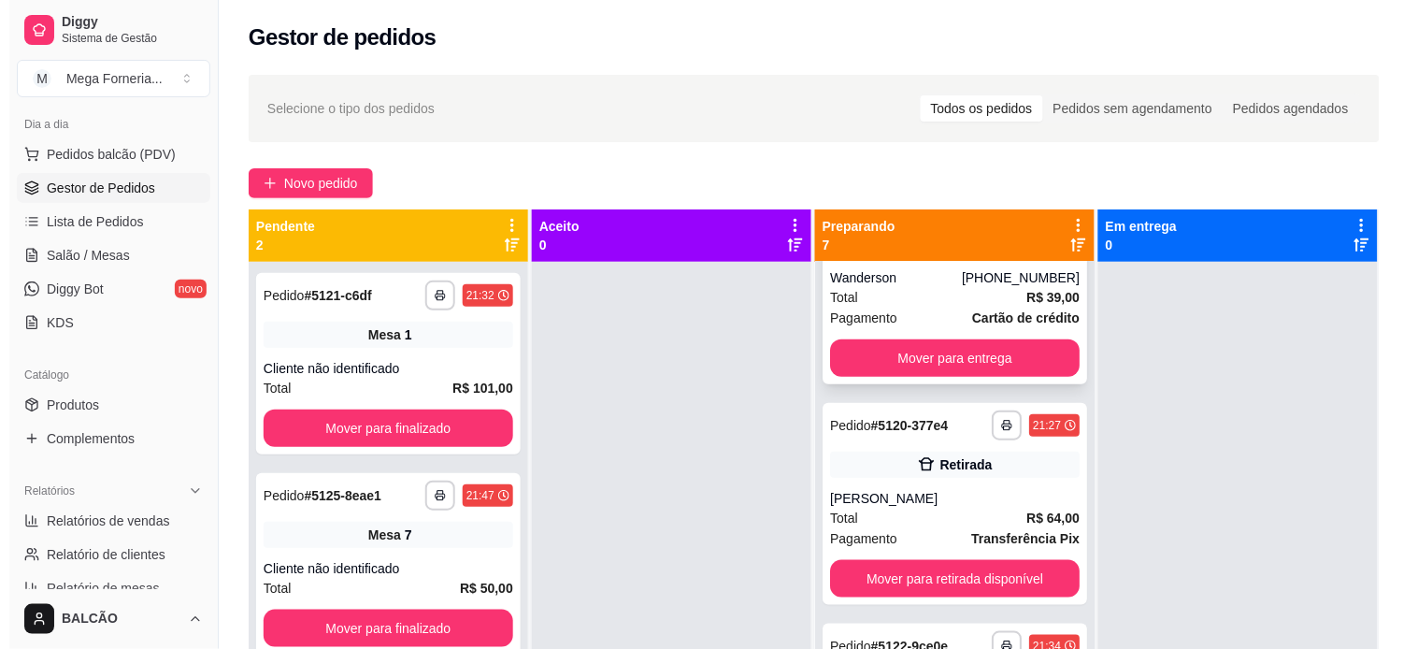
scroll to position [207, 0]
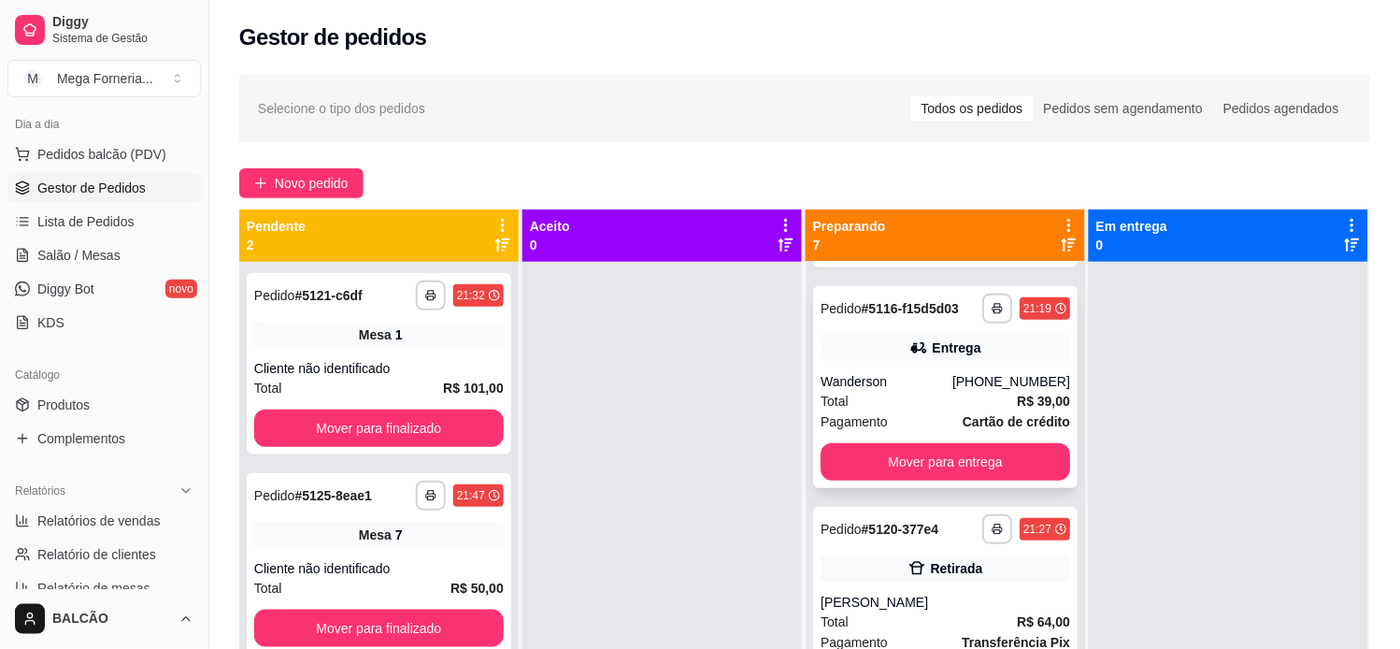
click at [916, 368] on div "**********" at bounding box center [945, 387] width 264 height 202
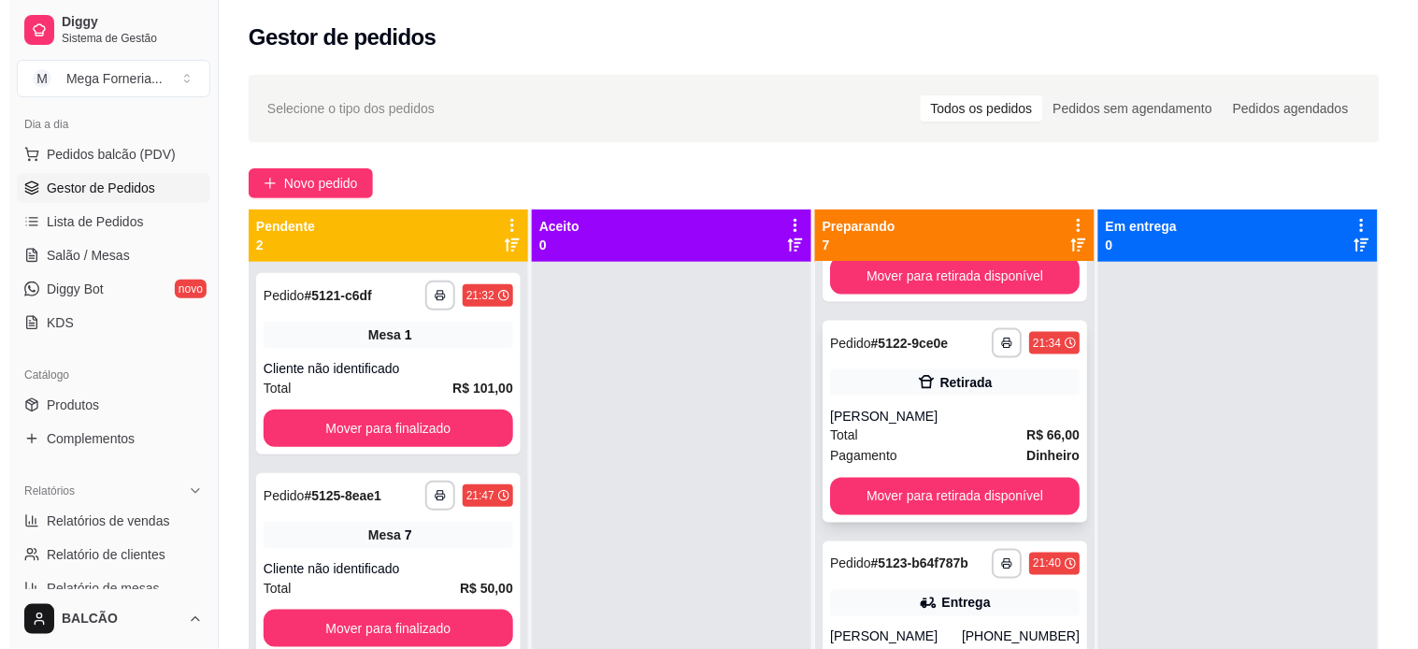
scroll to position [622, 0]
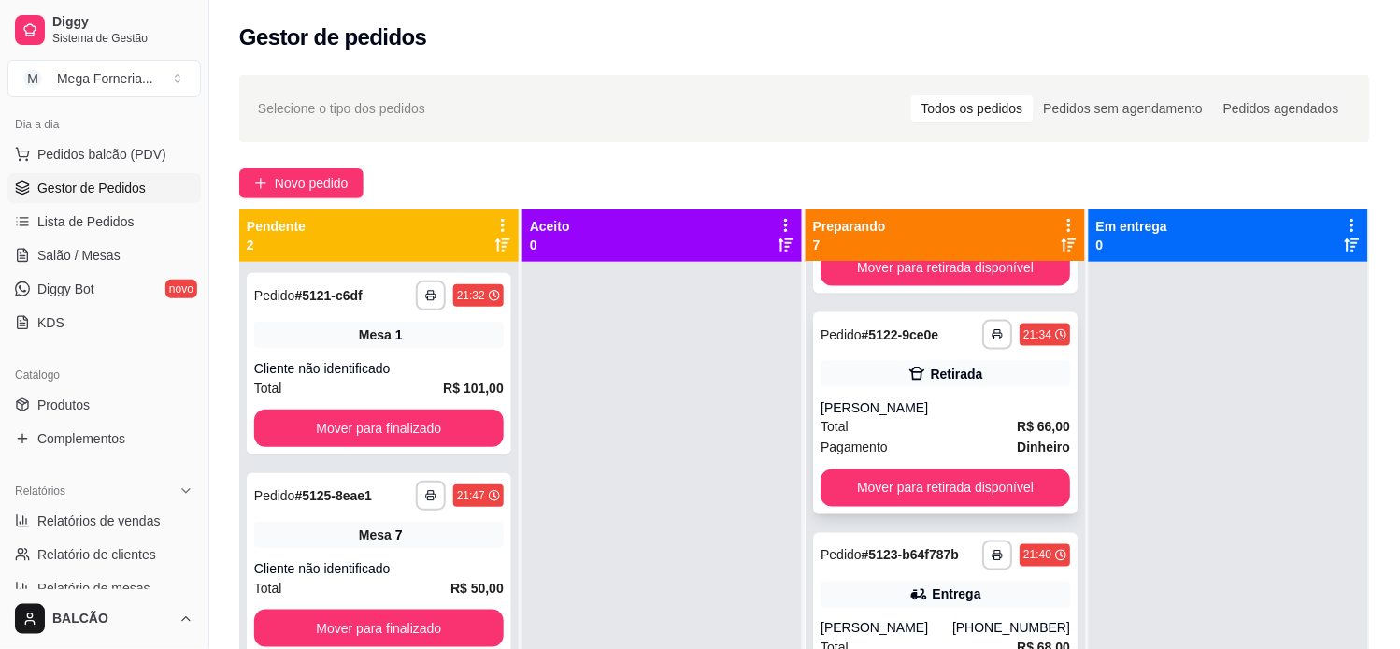
click at [920, 418] on div "Total R$ 66,00" at bounding box center [946, 427] width 250 height 21
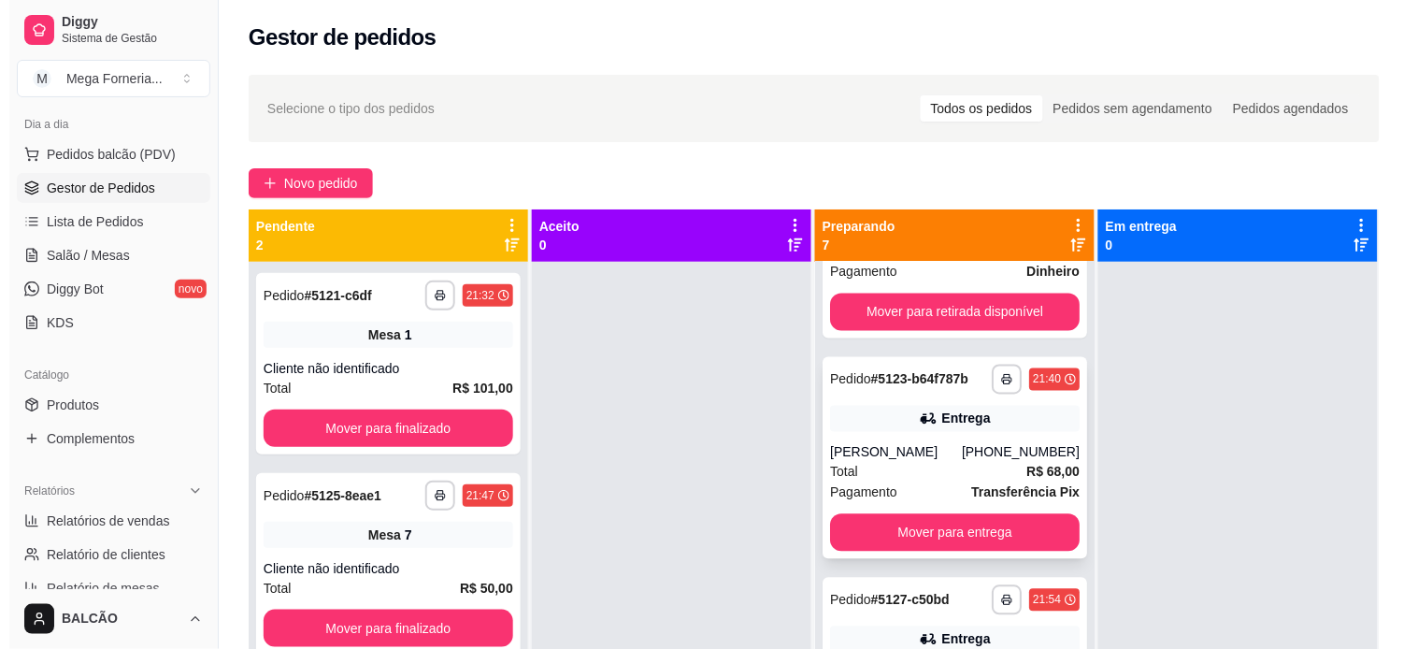
scroll to position [830, 0]
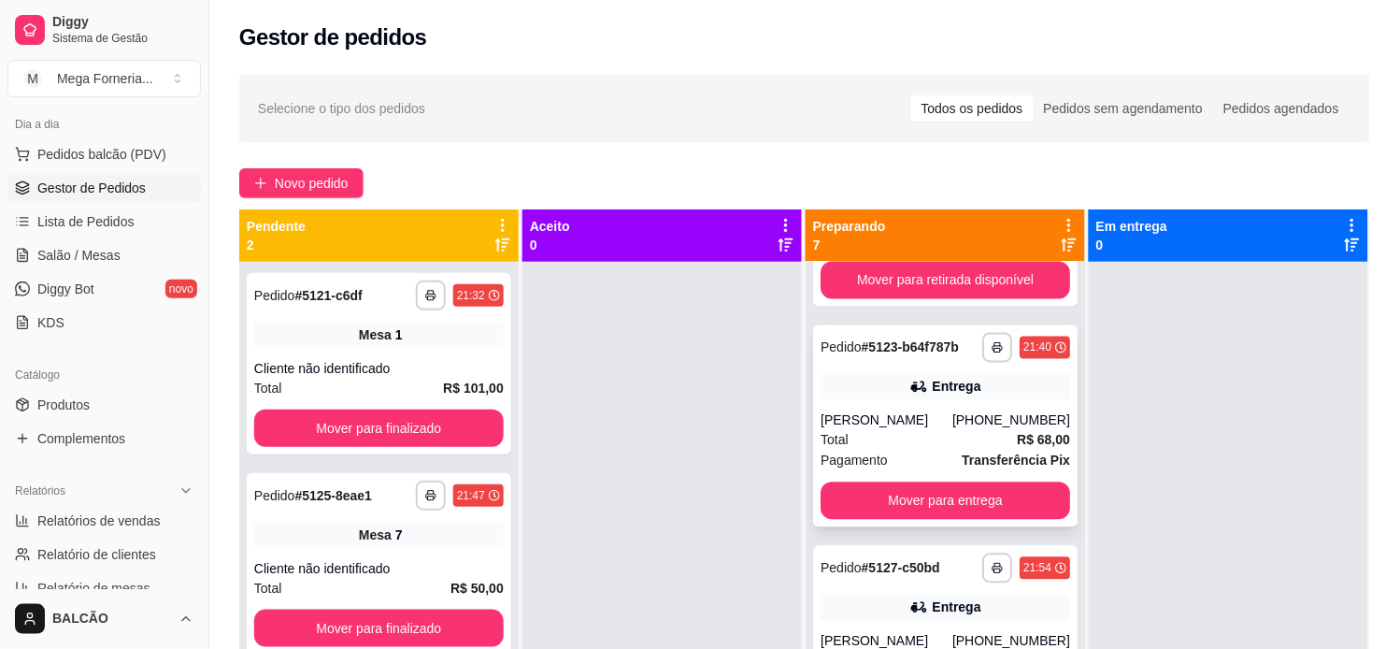
click at [935, 407] on div "**********" at bounding box center [945, 426] width 264 height 202
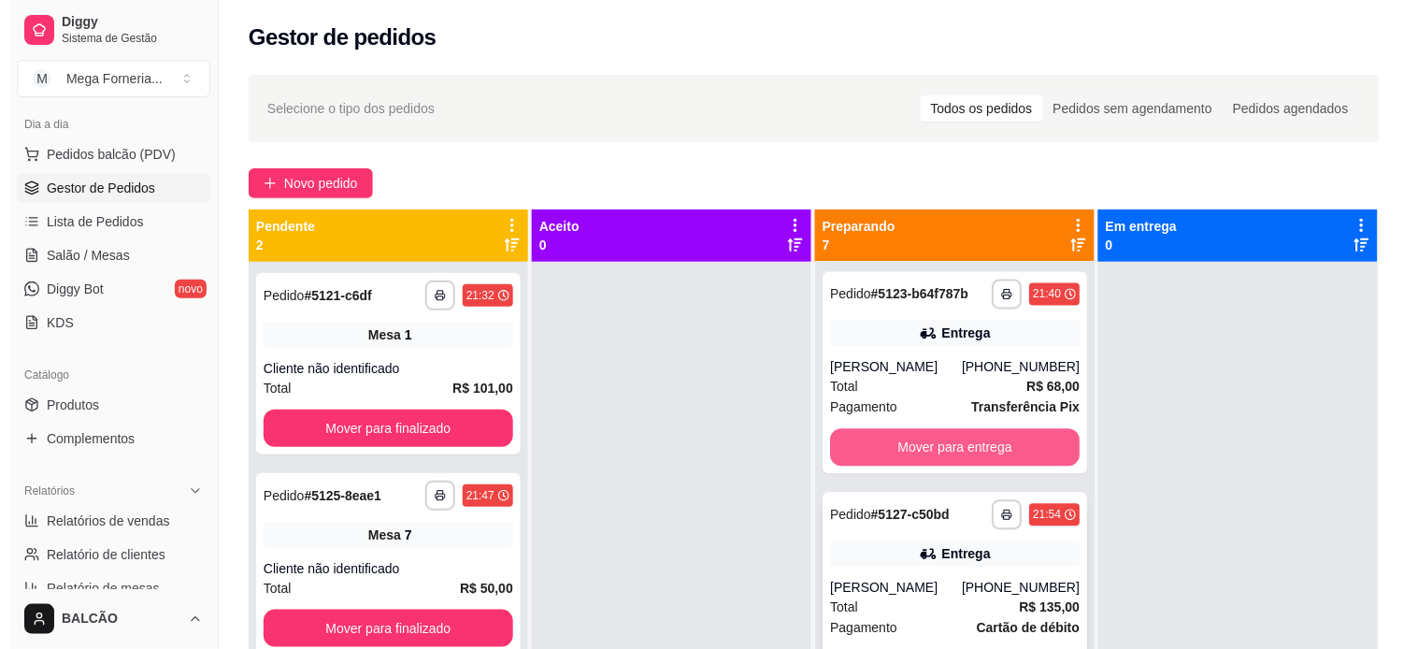
scroll to position [912, 0]
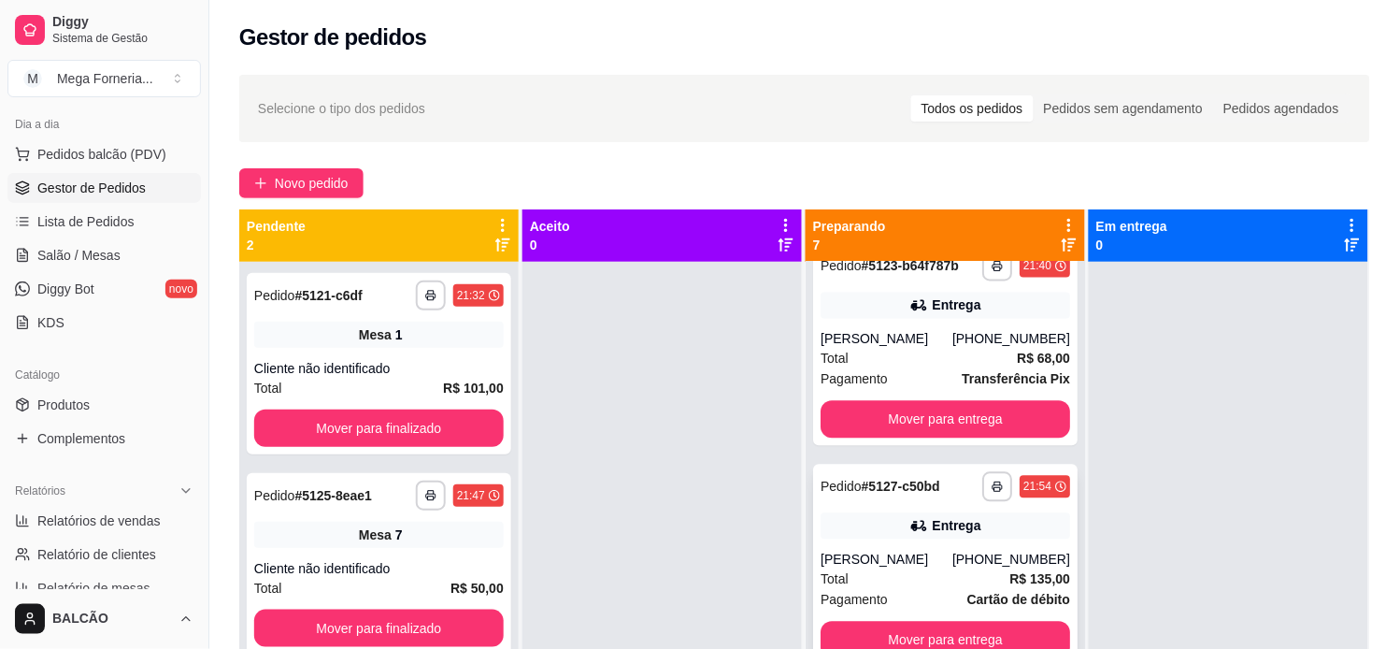
click at [961, 531] on div "Entrega" at bounding box center [946, 525] width 250 height 26
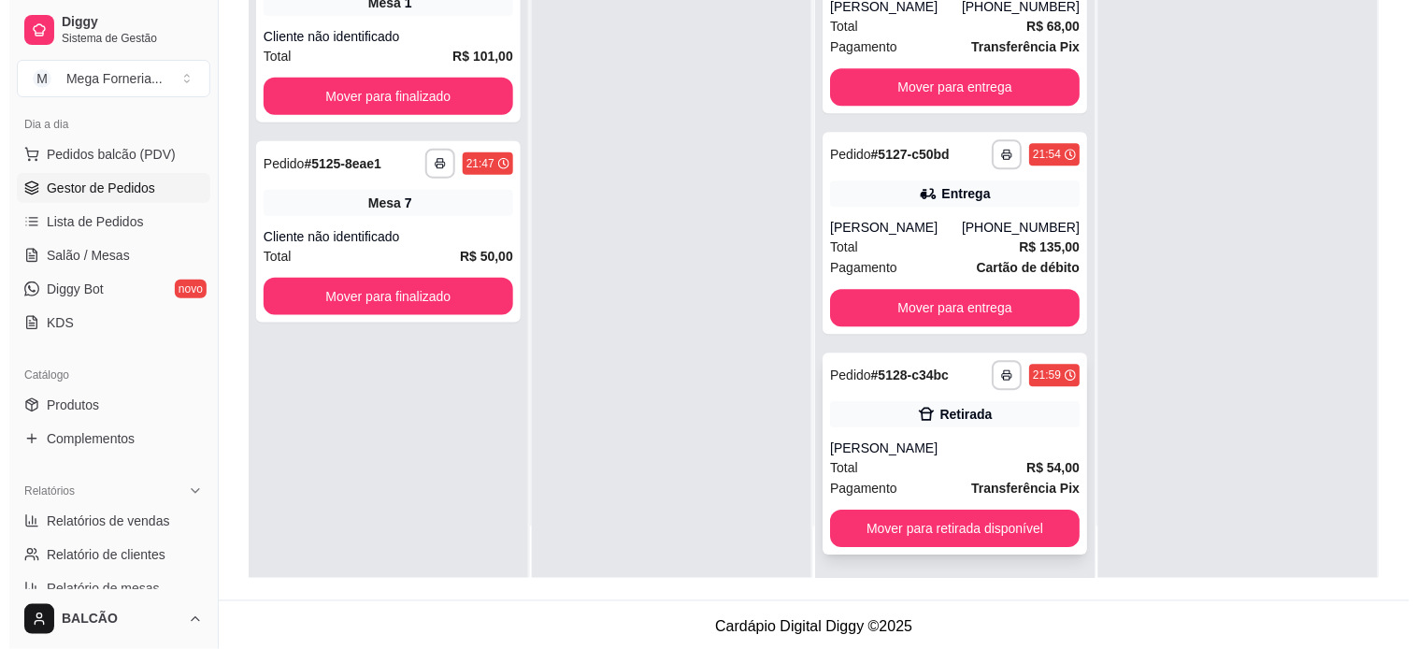
scroll to position [285, 0]
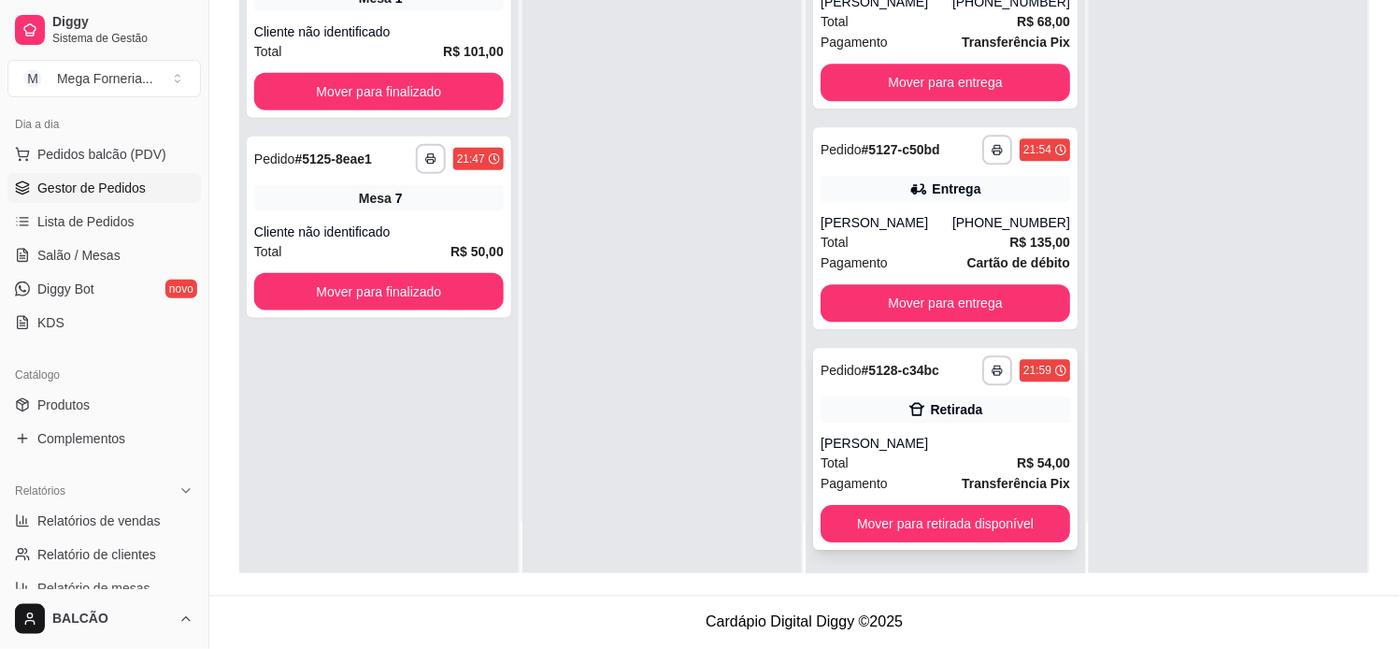
click at [966, 434] on div "[PERSON_NAME]" at bounding box center [946, 443] width 250 height 19
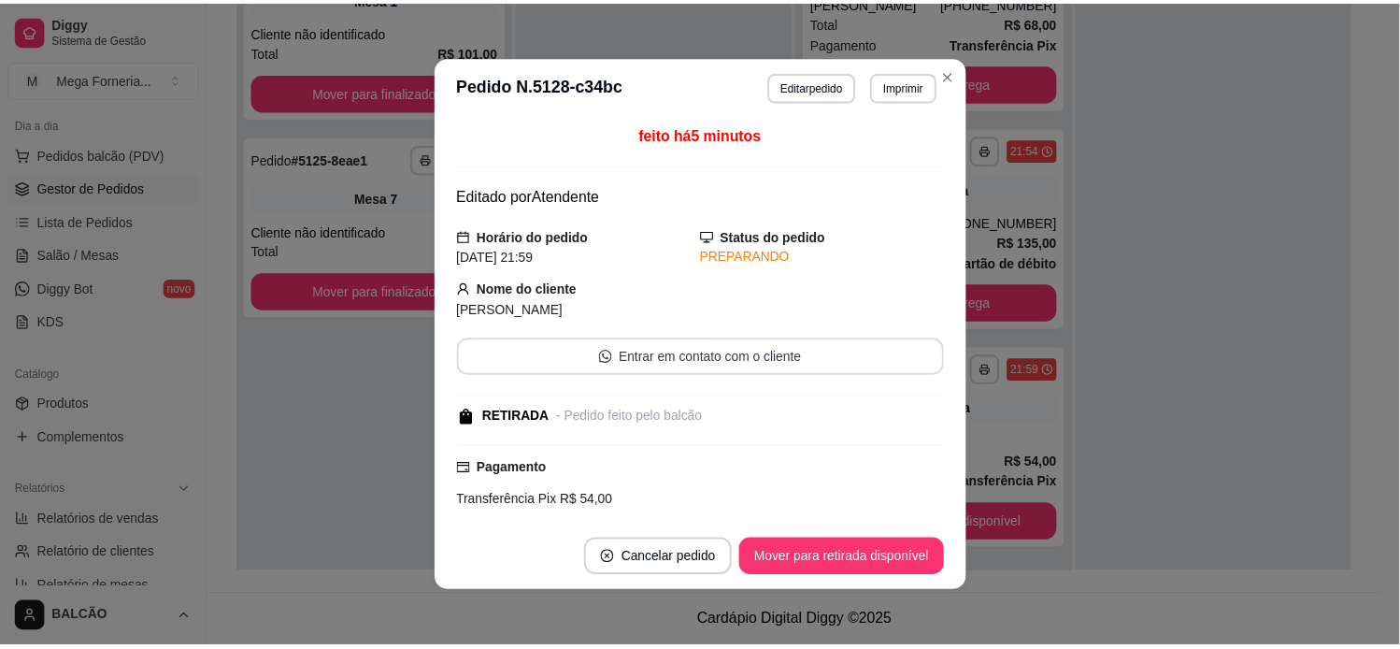
scroll to position [311, 0]
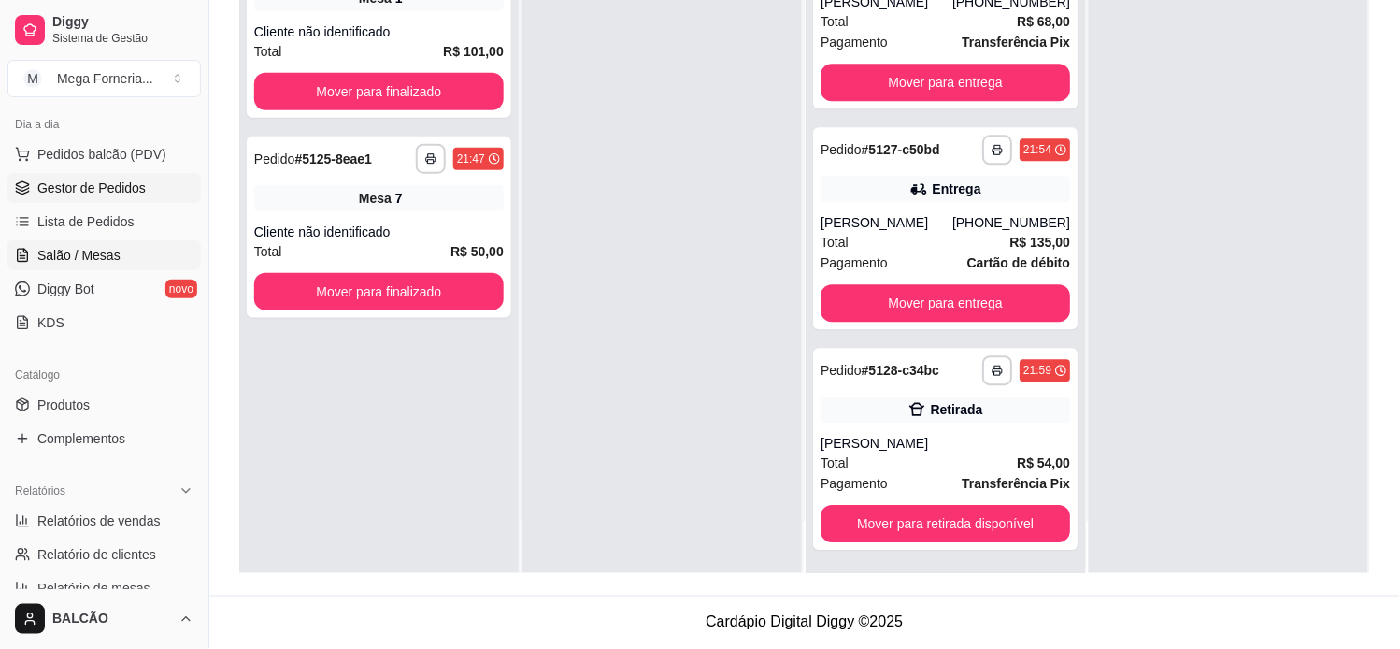
click at [79, 249] on span "Salão / Mesas" at bounding box center [78, 255] width 83 height 19
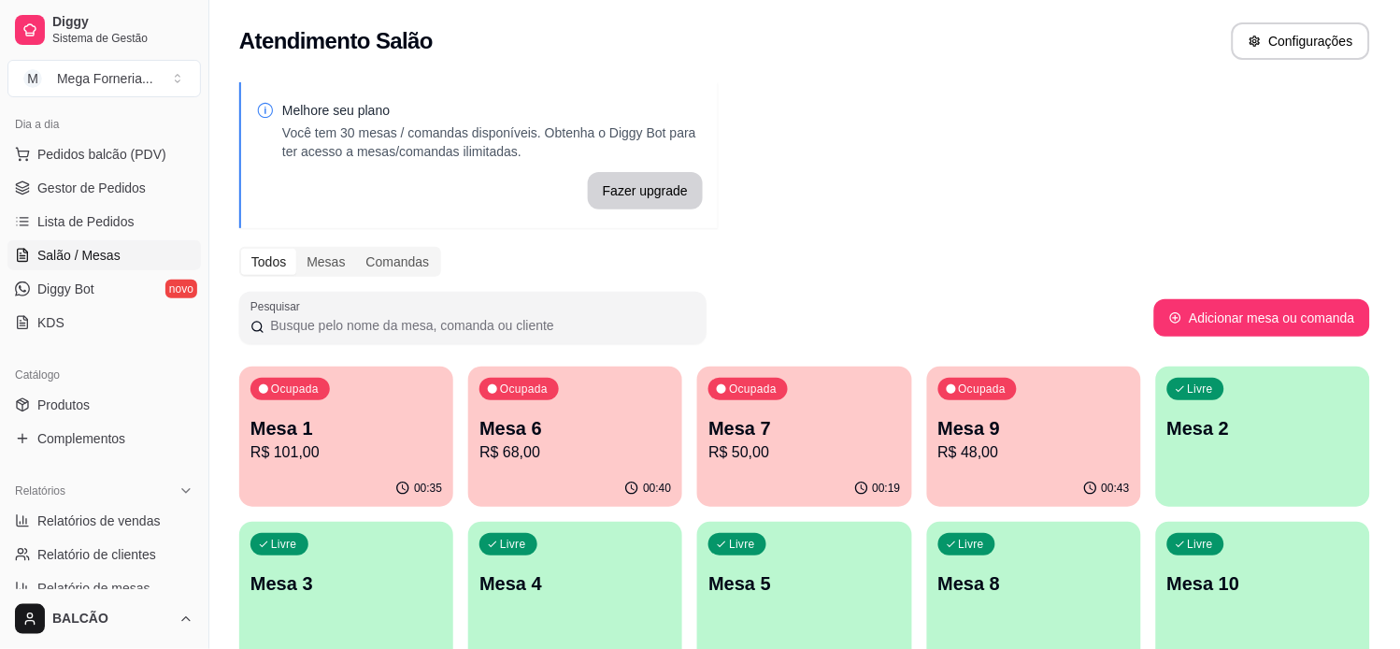
click at [620, 433] on p "Mesa 6" at bounding box center [575, 428] width 192 height 26
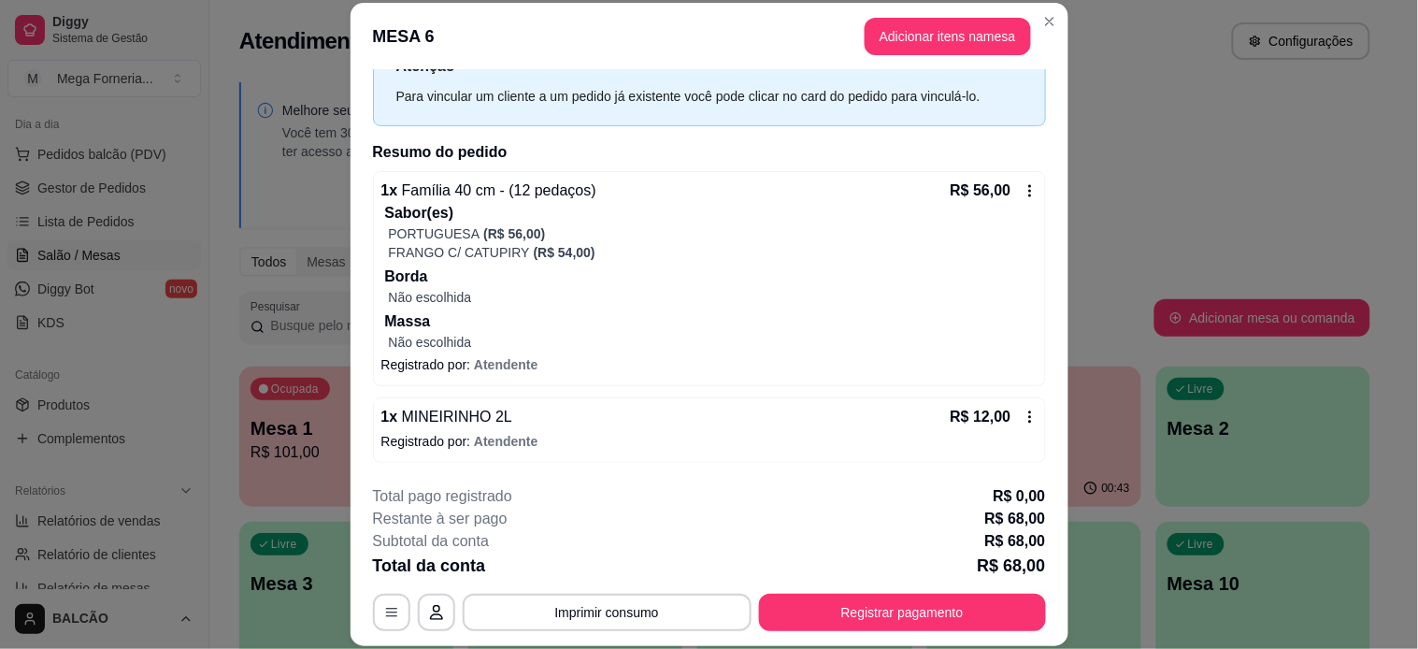
scroll to position [56, 0]
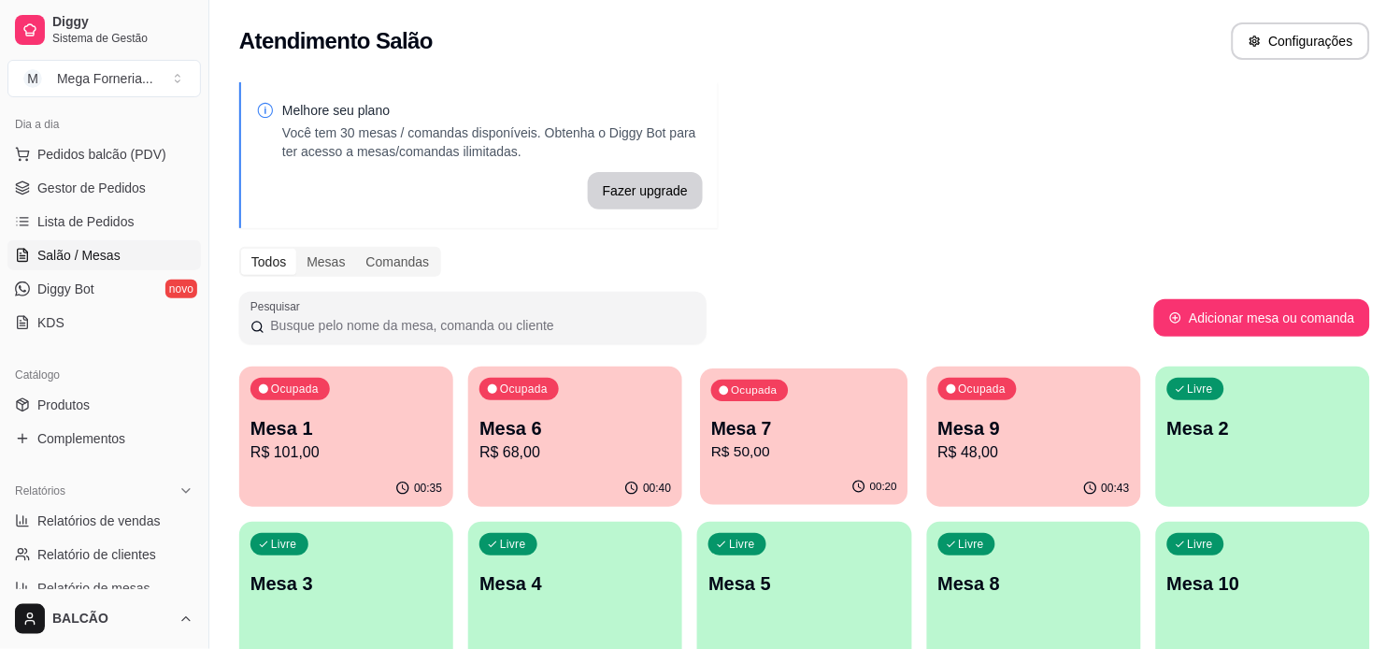
click at [798, 434] on p "Mesa 7" at bounding box center [804, 428] width 186 height 25
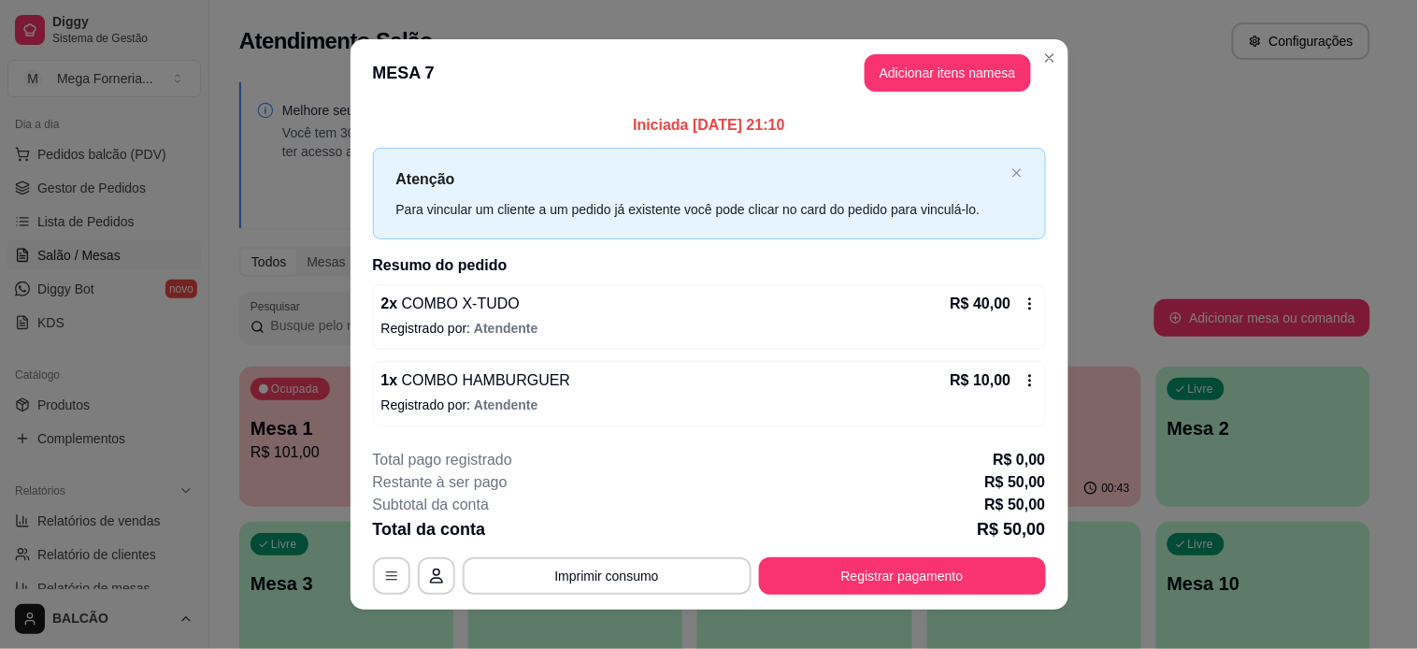
scroll to position [20, 0]
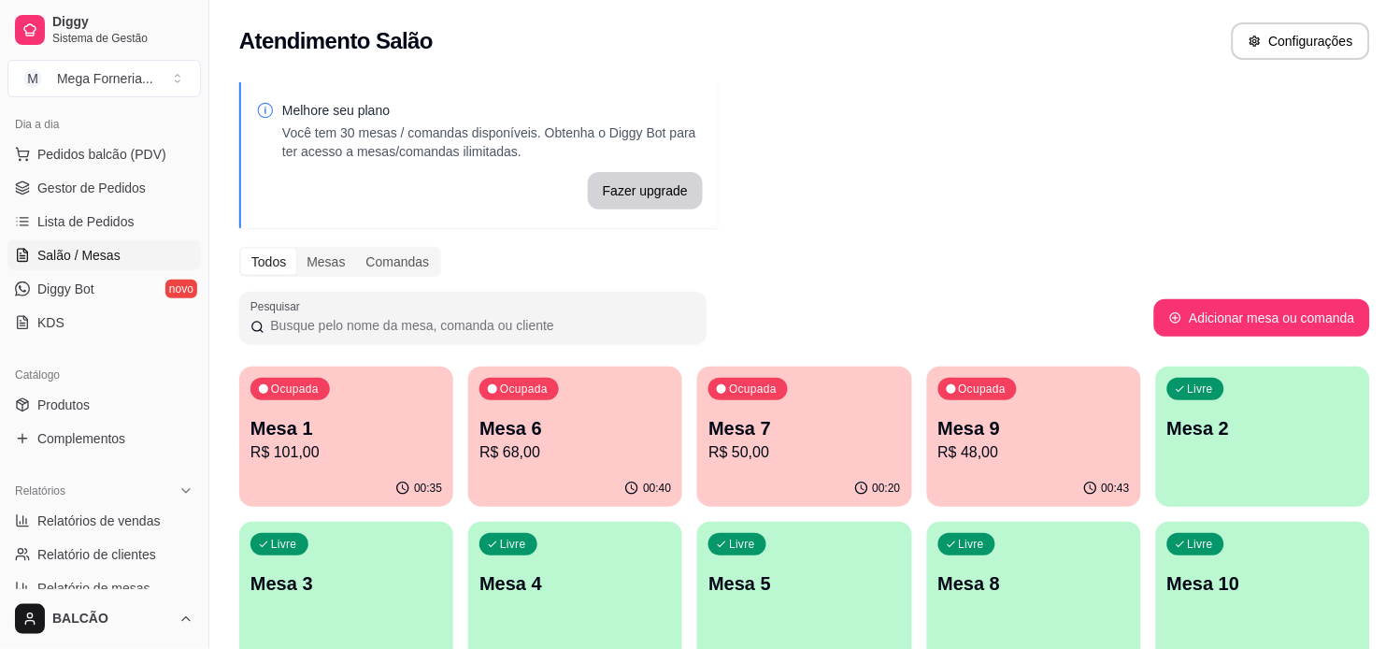
click at [1031, 398] on div "Ocupada Mesa 9 R$ 48,00" at bounding box center [1034, 418] width 214 height 104
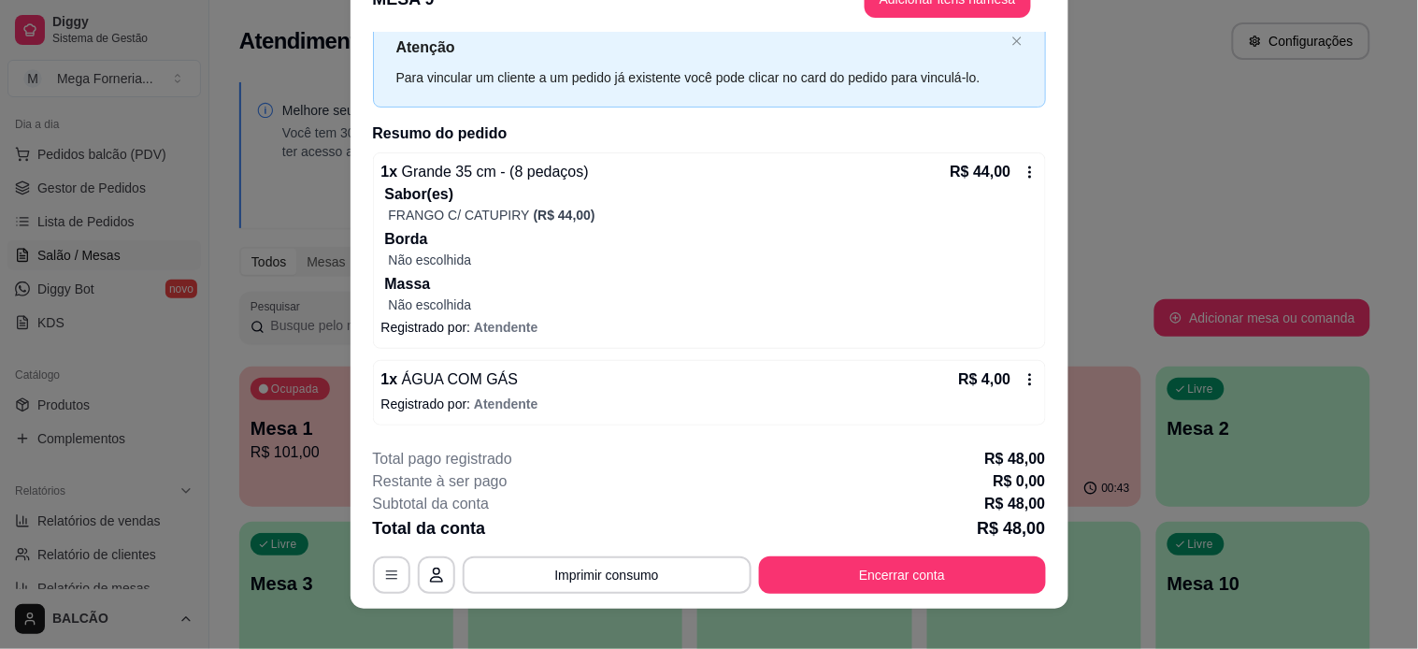
scroll to position [56, 0]
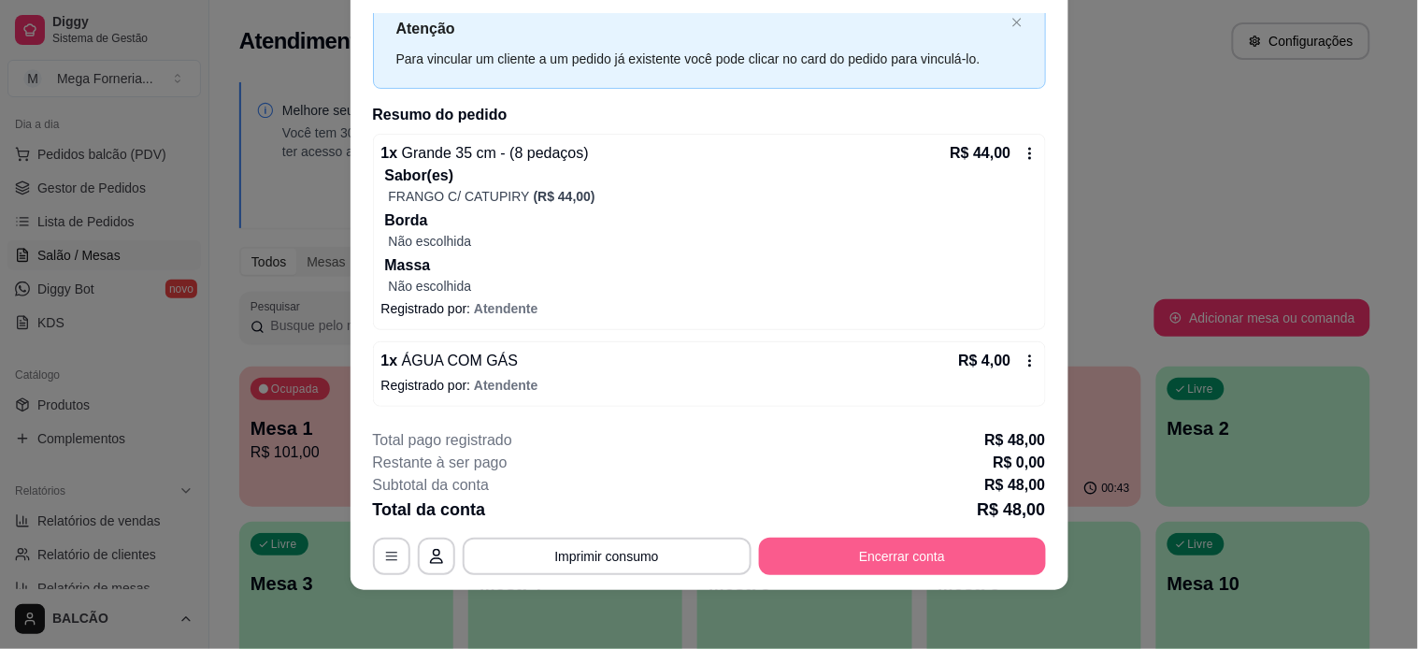
click at [936, 555] on button "Encerrar conta" at bounding box center [902, 555] width 287 height 37
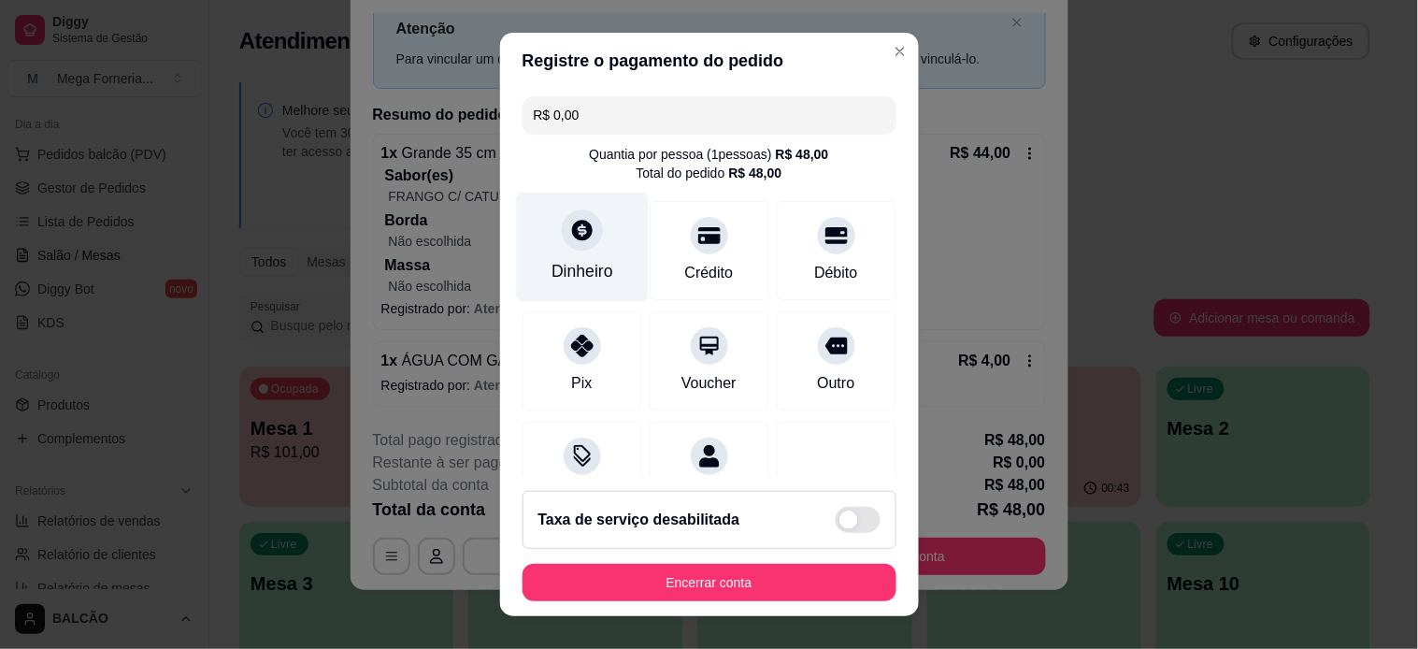
click at [570, 225] on icon at bounding box center [581, 230] width 24 height 24
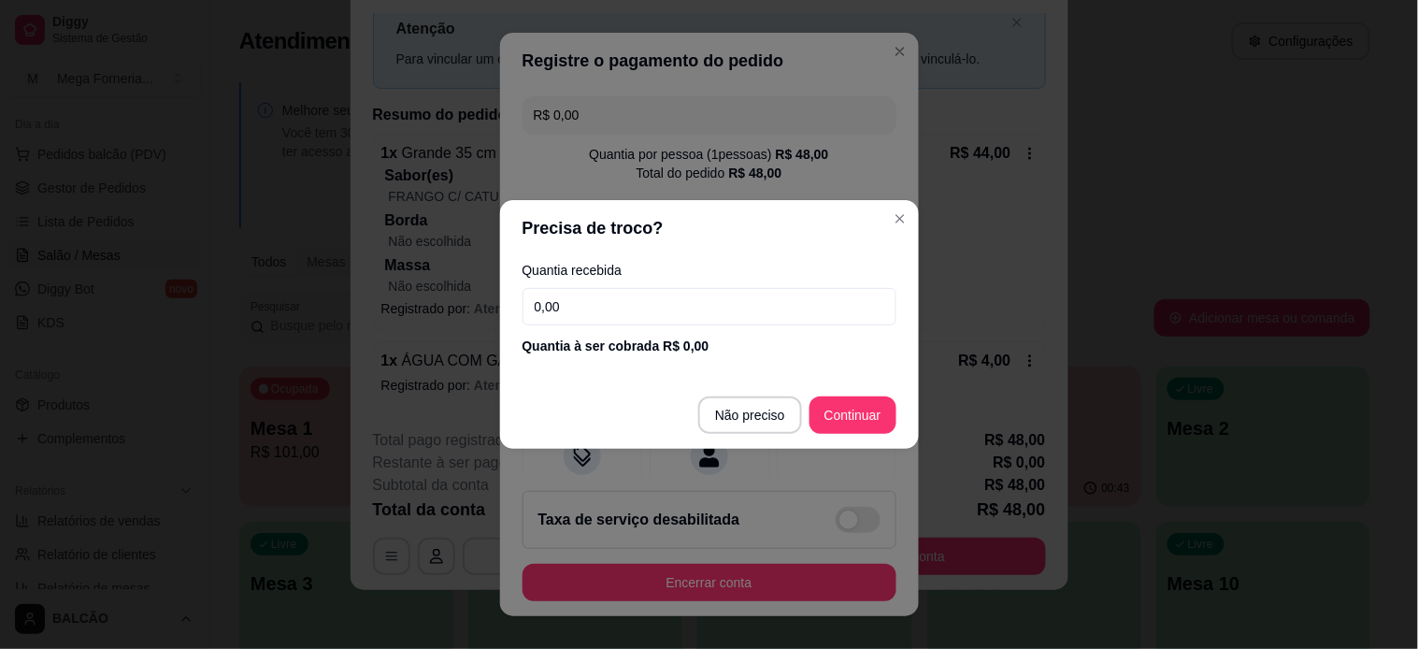
click at [636, 322] on input "0,00" at bounding box center [709, 306] width 374 height 37
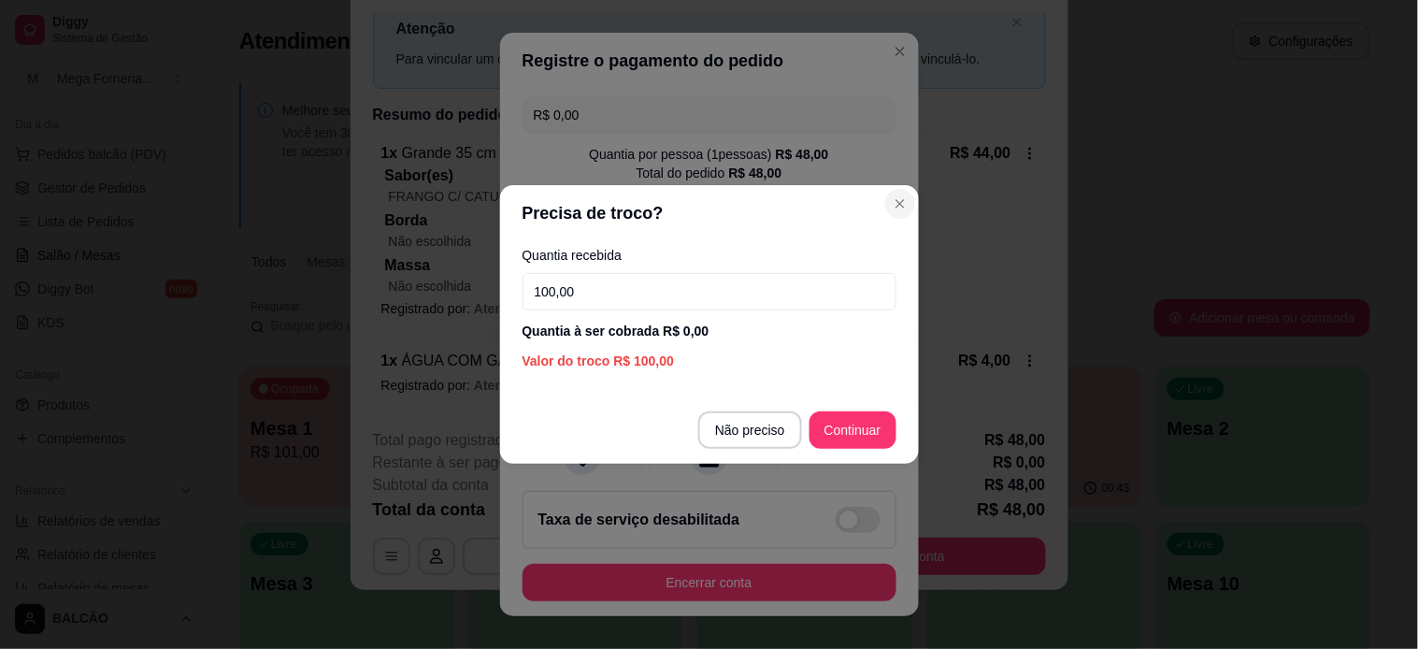
type input "100,00"
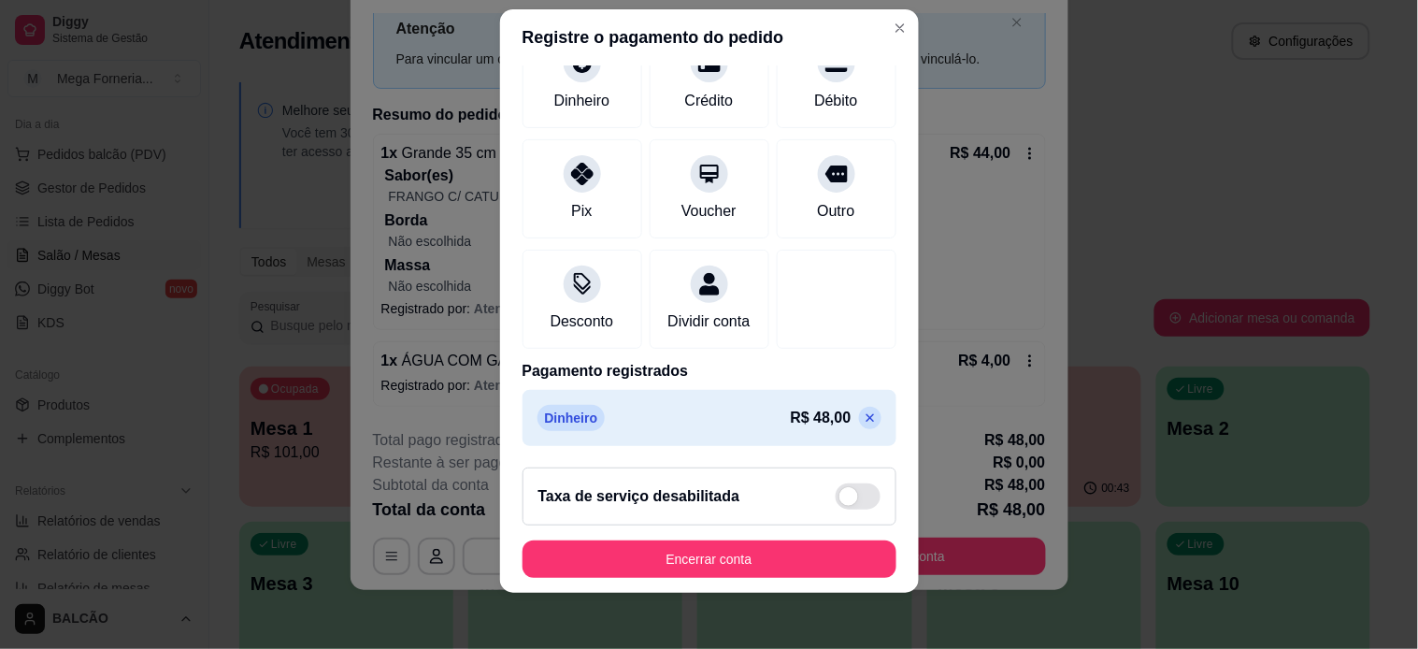
scroll to position [26, 0]
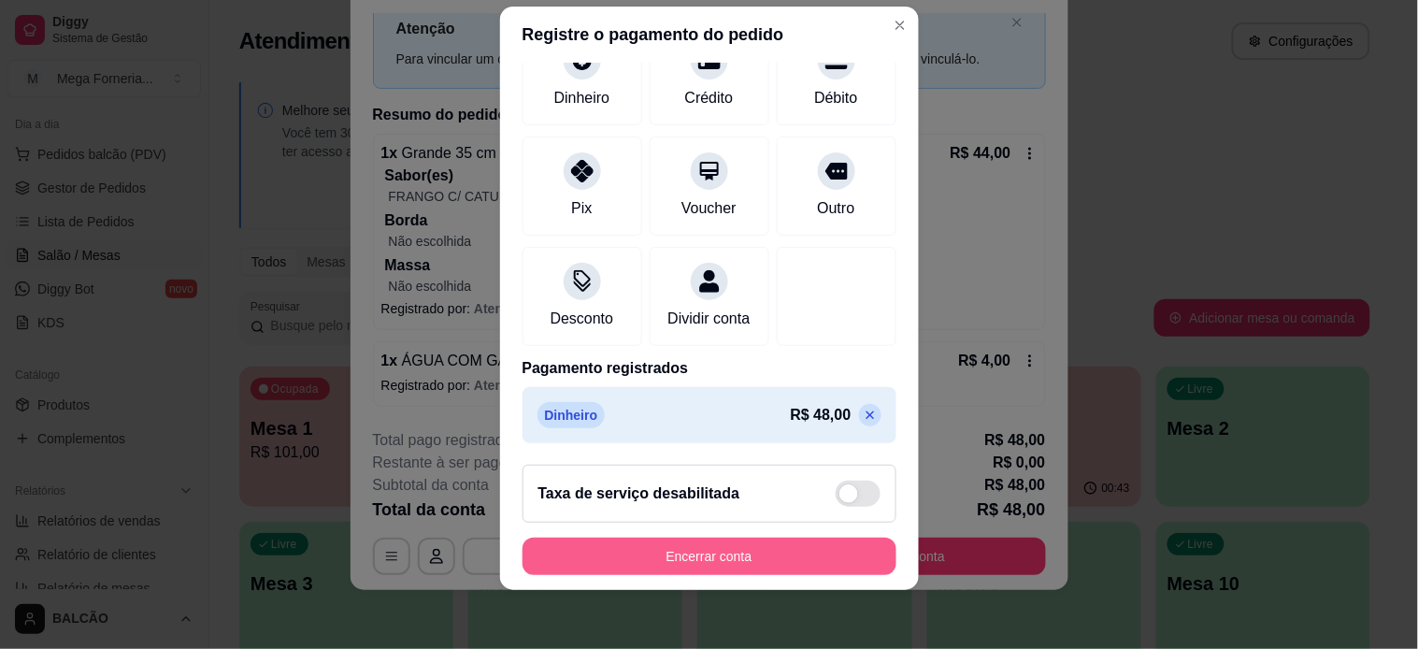
click at [703, 573] on button "Encerrar conta" at bounding box center [709, 555] width 374 height 37
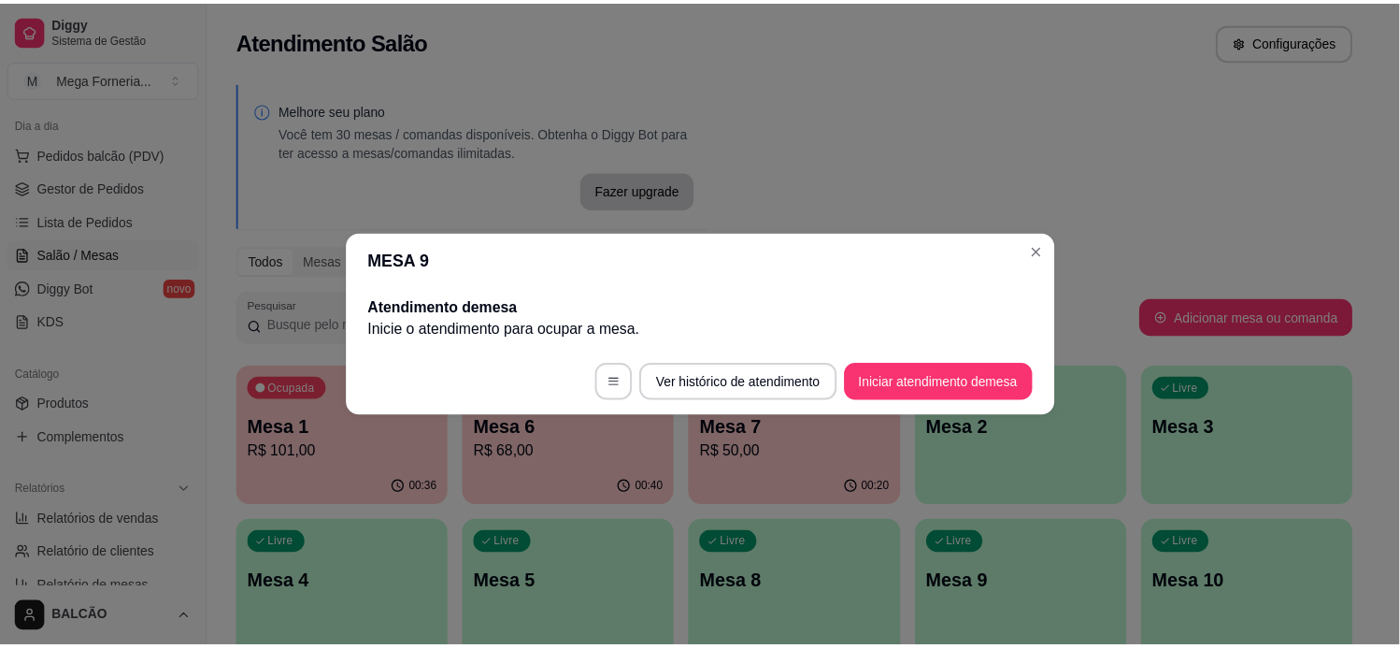
scroll to position [0, 0]
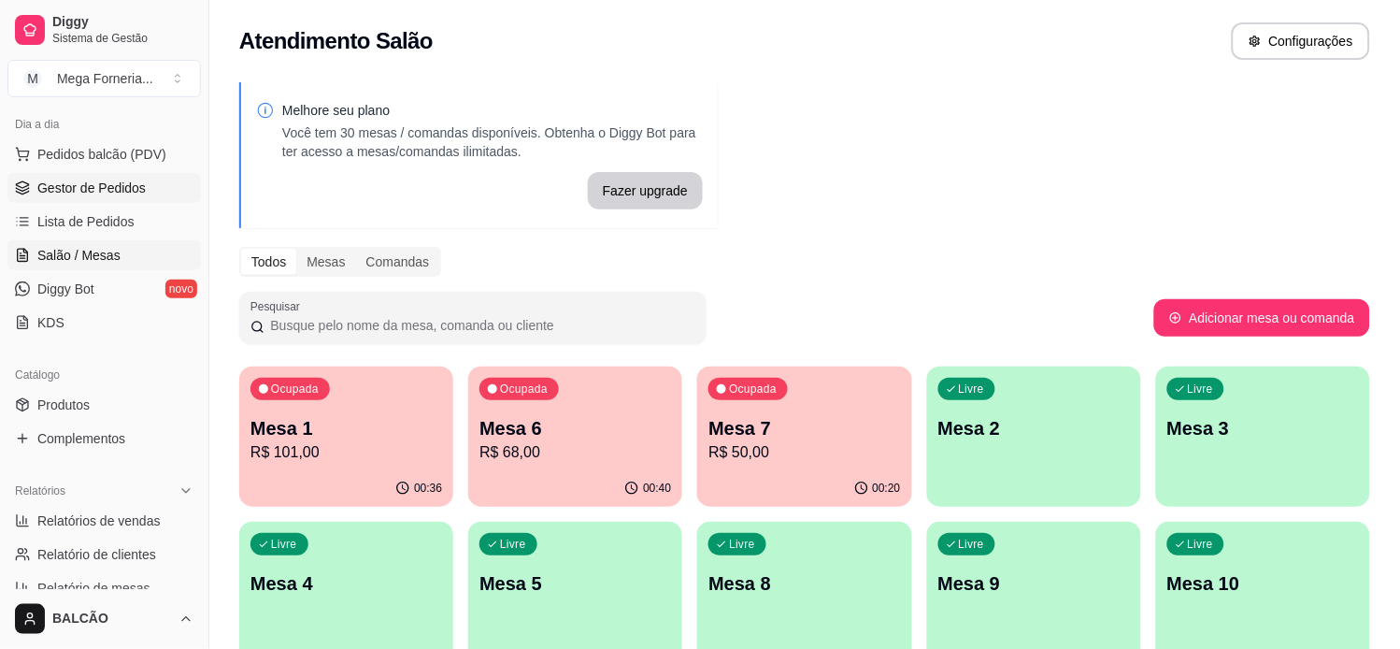
click at [128, 196] on span "Gestor de Pedidos" at bounding box center [91, 188] width 108 height 19
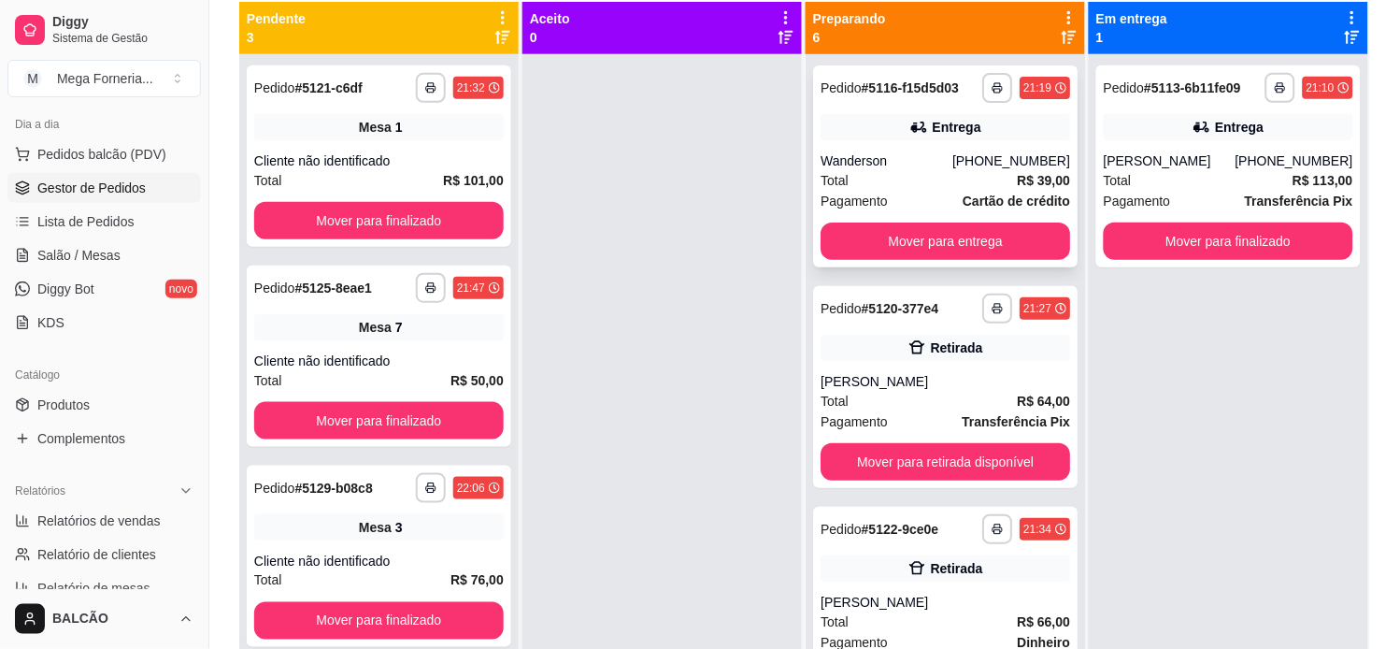
click at [907, 174] on div "Total R$ 39,00" at bounding box center [946, 180] width 250 height 21
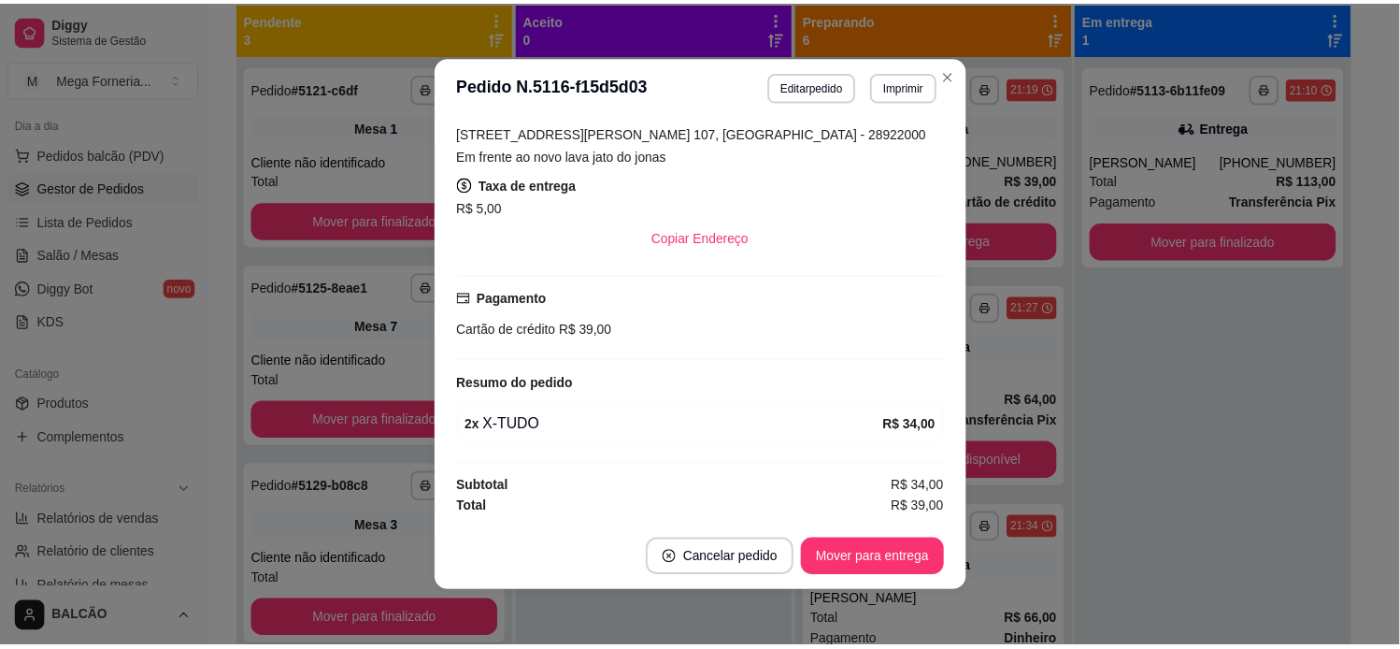
scroll to position [447, 0]
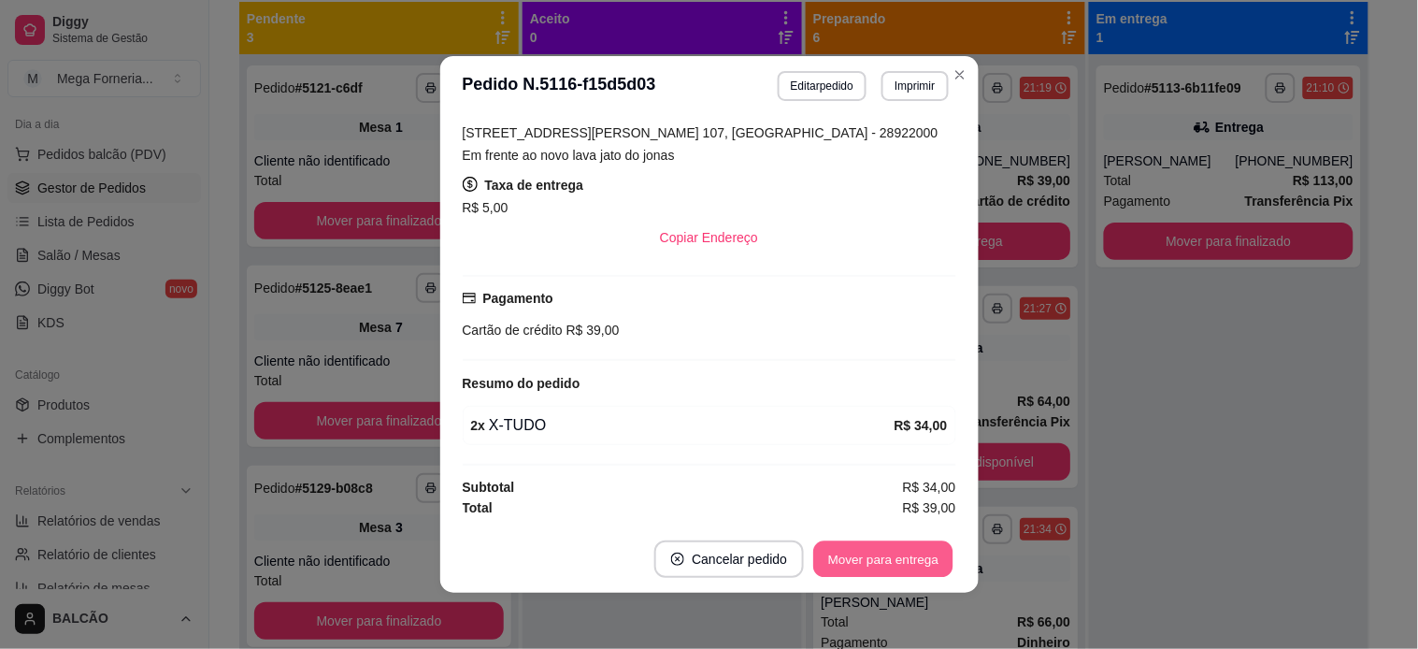
click at [866, 548] on button "Mover para entrega" at bounding box center [884, 559] width 140 height 36
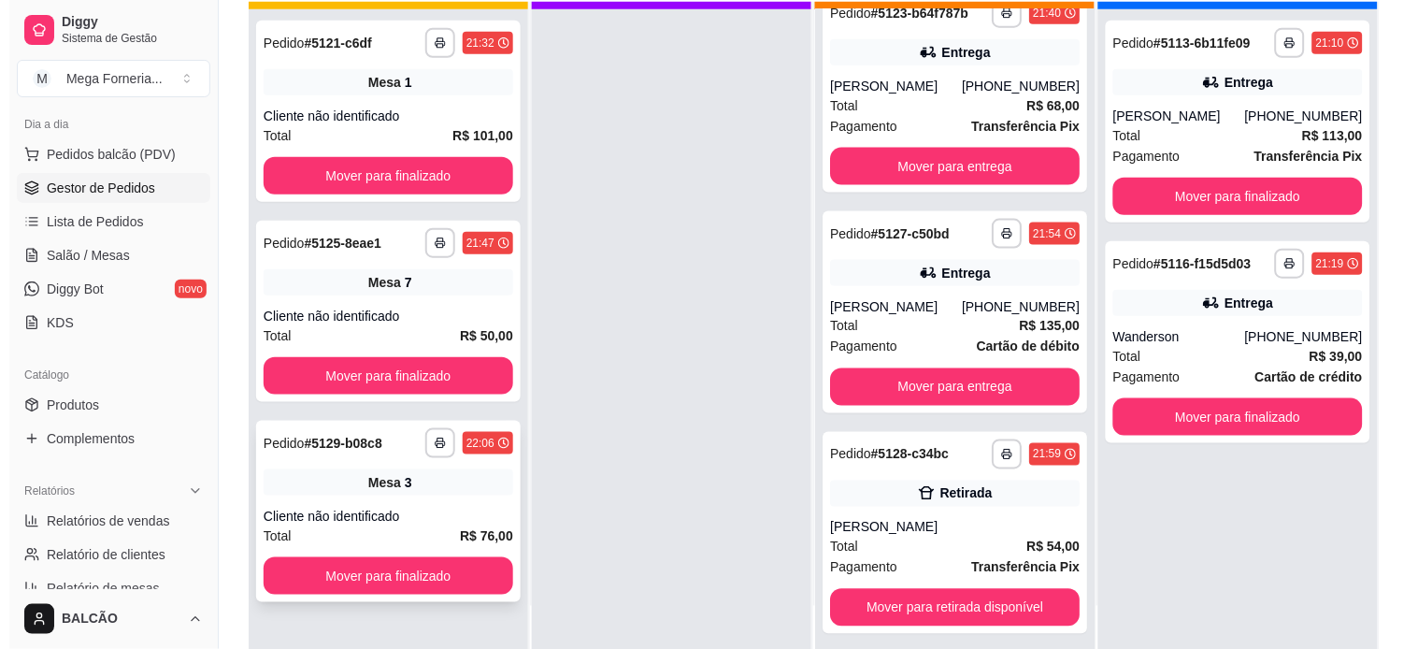
scroll to position [51, 0]
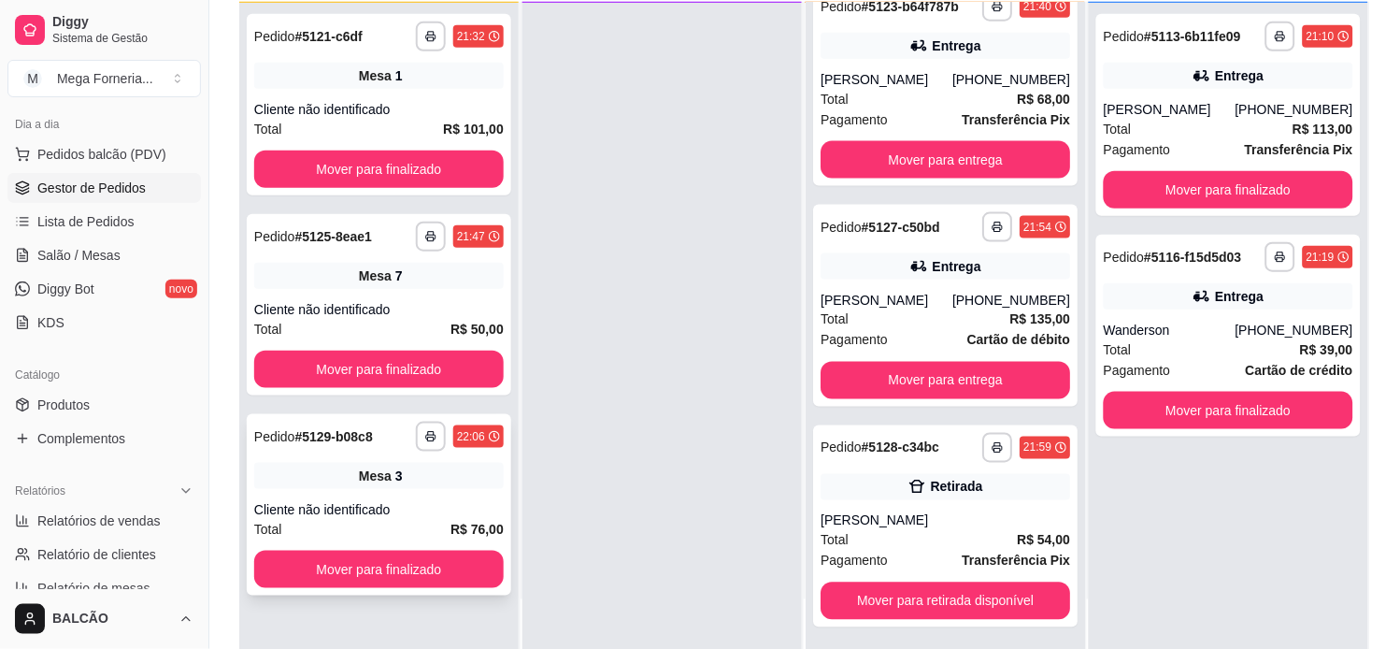
click at [377, 503] on div "Cliente não identificado" at bounding box center [379, 509] width 250 height 19
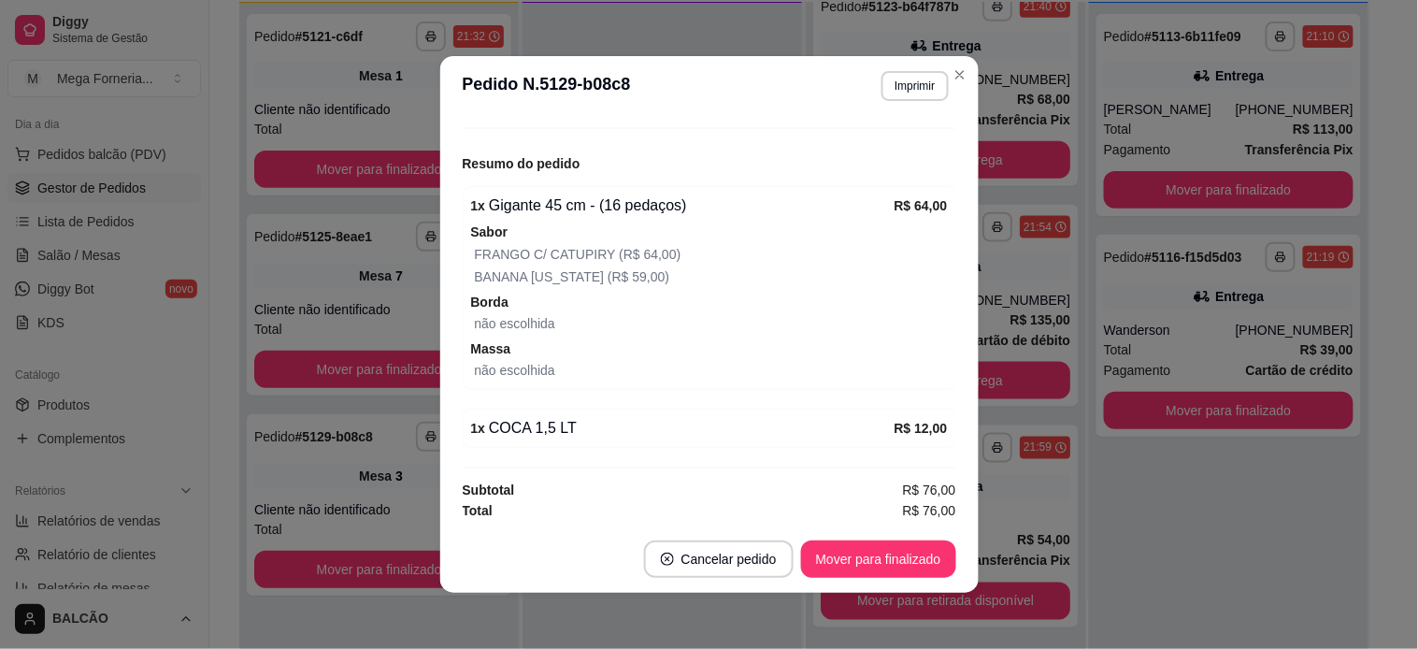
scroll to position [211, 0]
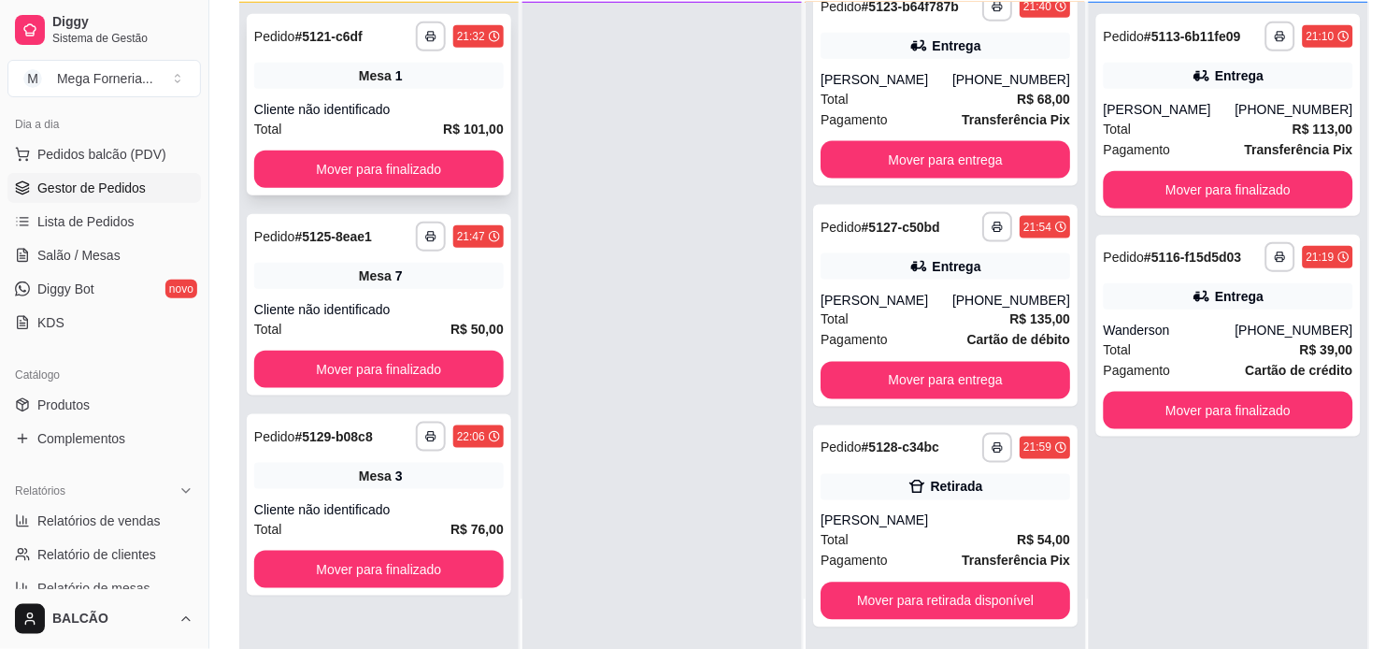
click at [367, 79] on span "Mesa" at bounding box center [375, 75] width 33 height 19
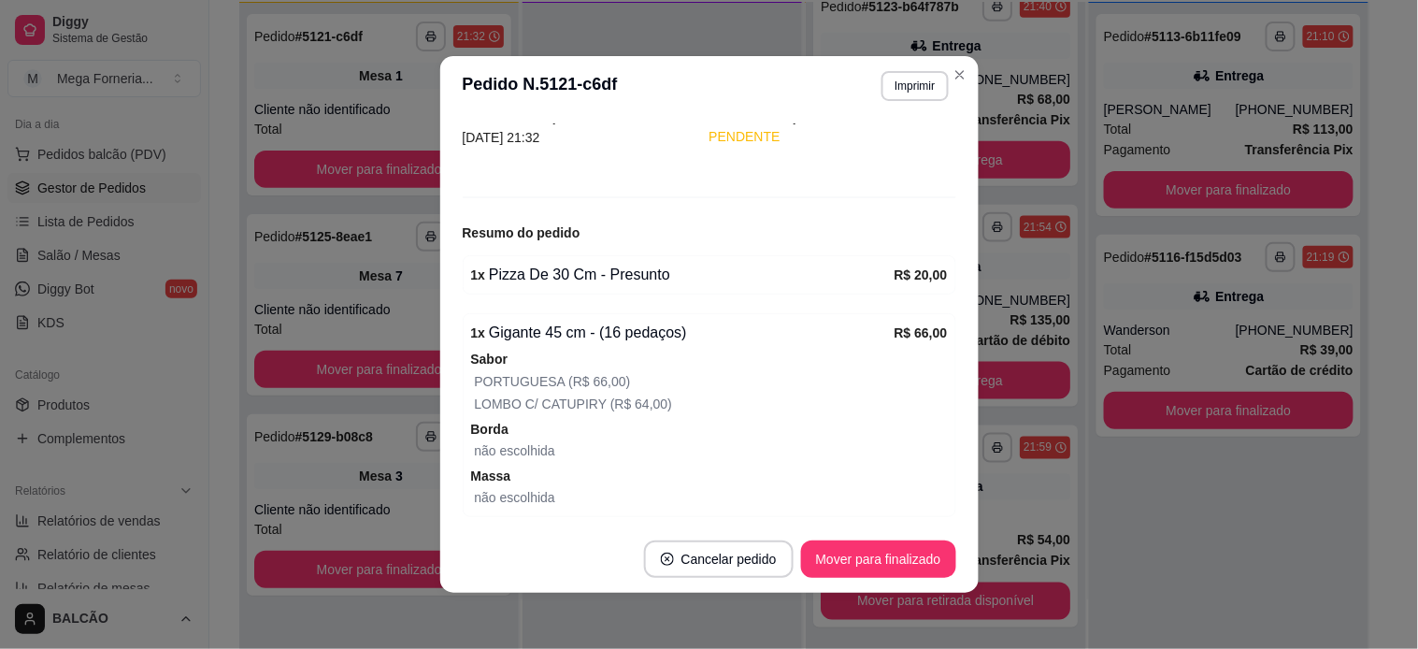
scroll to position [120, 0]
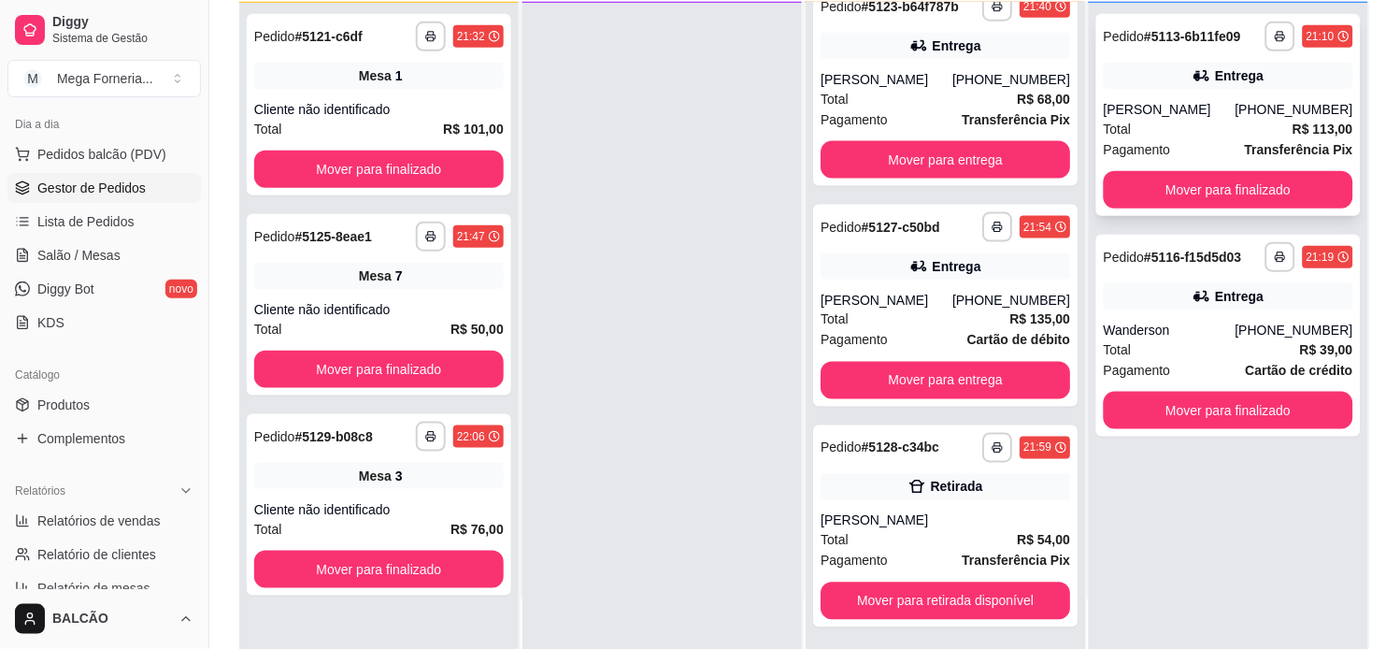
click at [1175, 97] on div "**********" at bounding box center [1228, 115] width 264 height 202
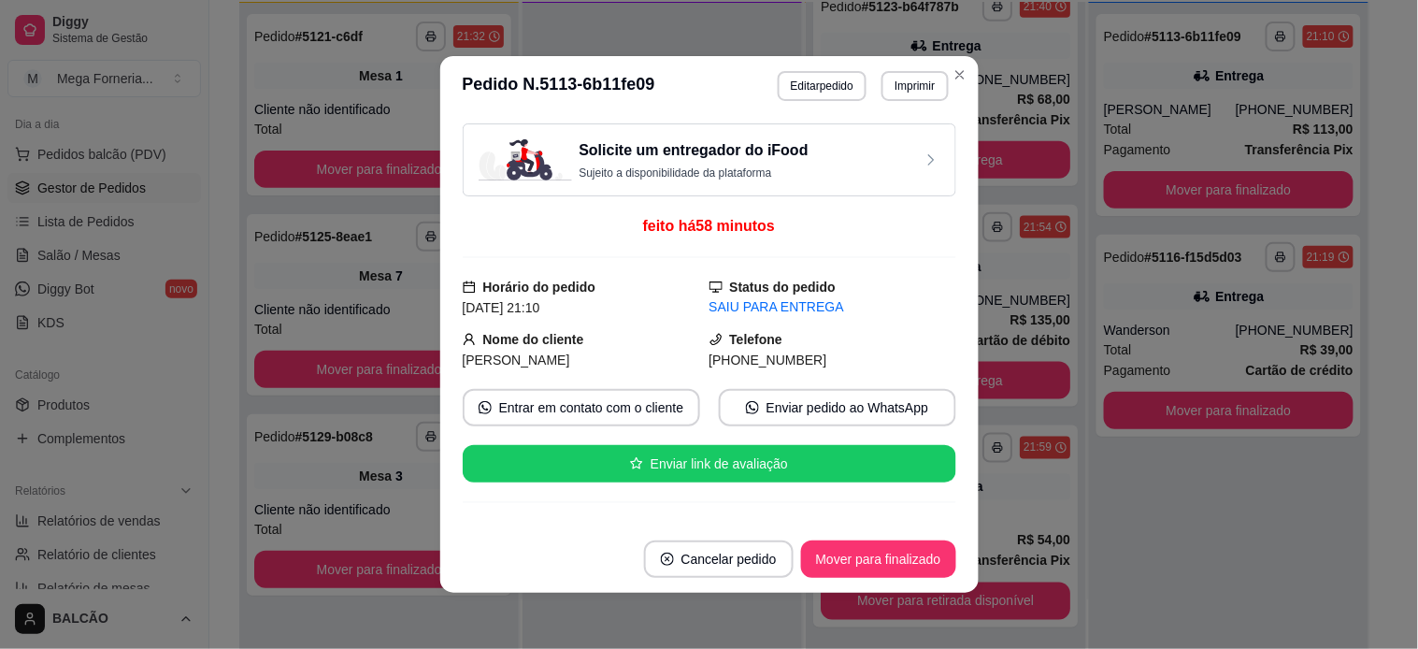
click at [763, 355] on span "[PHONE_NUMBER]" at bounding box center [768, 359] width 118 height 15
copy div "[PHONE_NUMBER] Entrar em contato com o cliente Enviar pedido ao WhatsApp Enviar…"
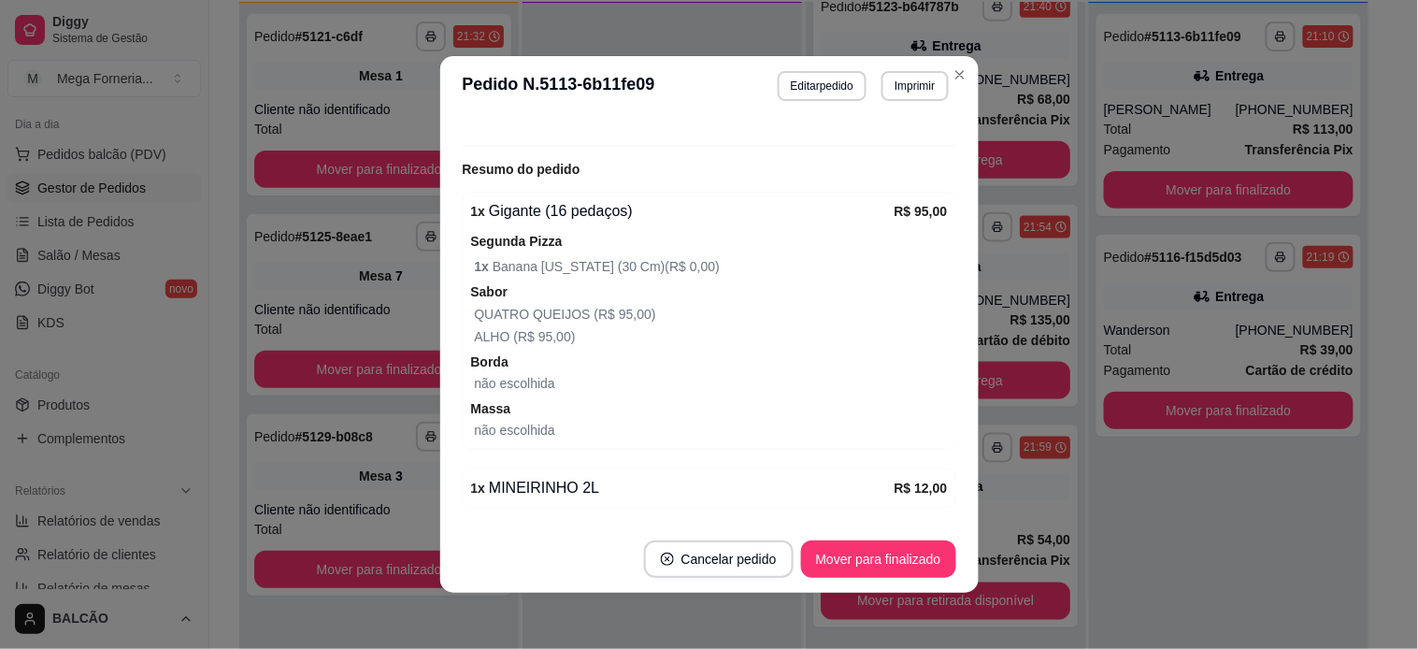
scroll to position [632, 0]
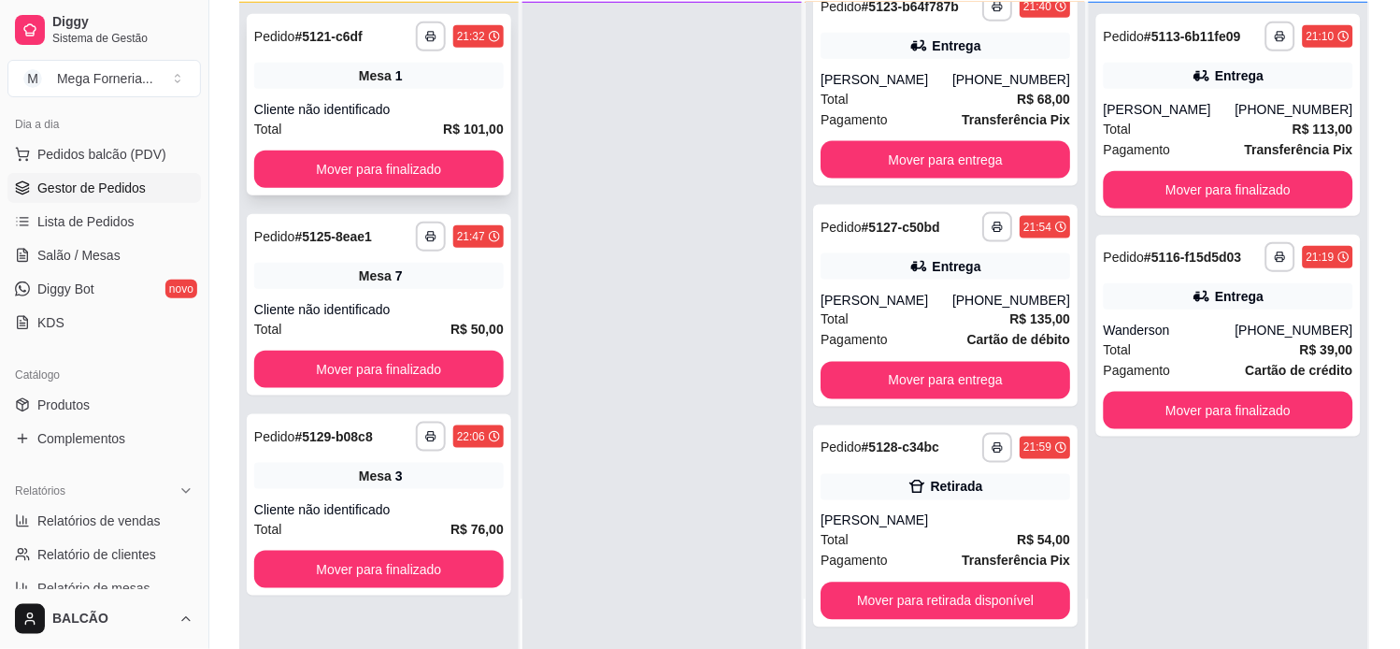
click at [307, 72] on div "Mesa 1" at bounding box center [379, 76] width 250 height 26
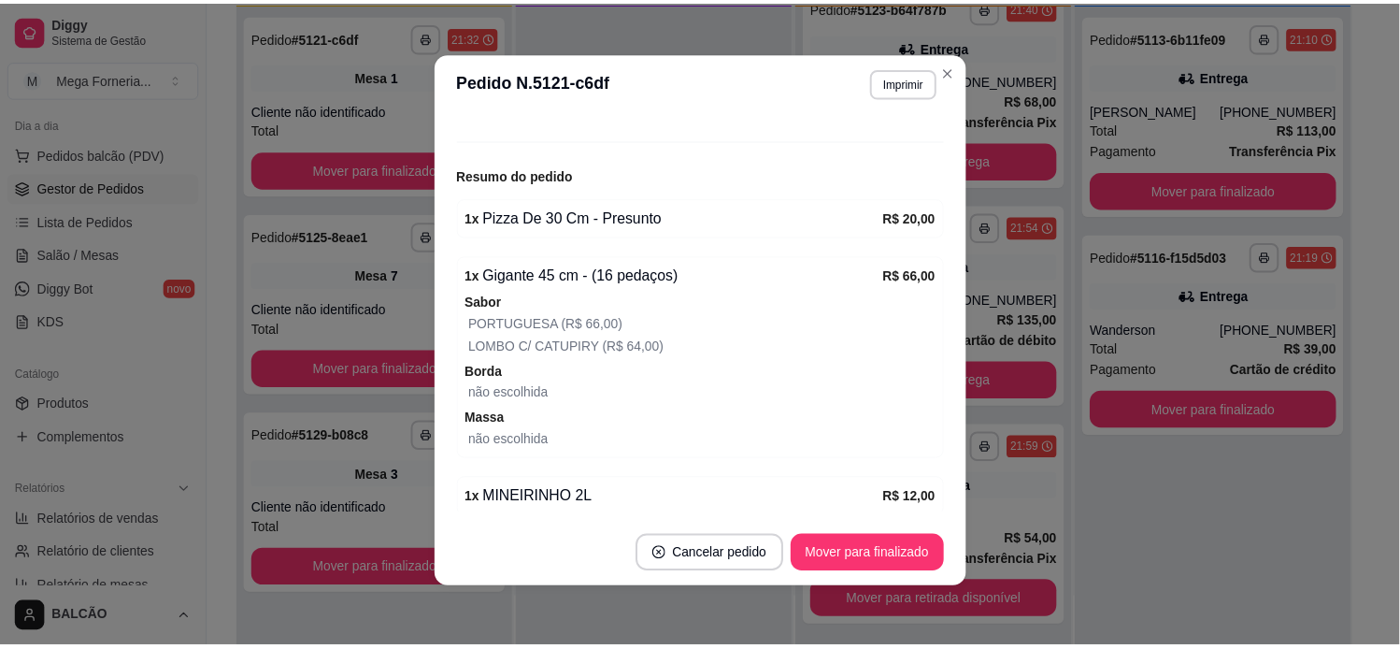
scroll to position [207, 0]
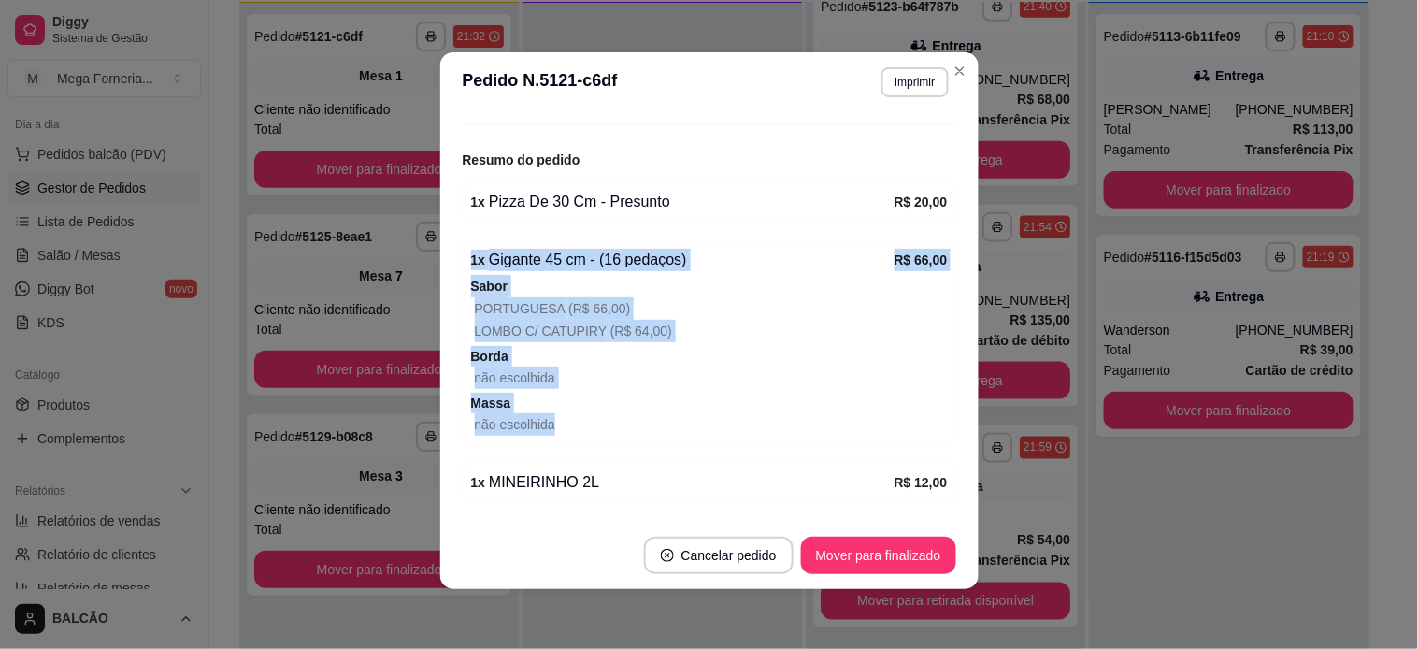
drag, startPoint x: 440, startPoint y: 257, endPoint x: 609, endPoint y: 428, distance: 240.5
click at [609, 428] on div "feito há 36 minutos Número da Mesa 1 Tipo Mesa Horário do pedido [DATE] 21:32 S…" at bounding box center [709, 316] width 538 height 409
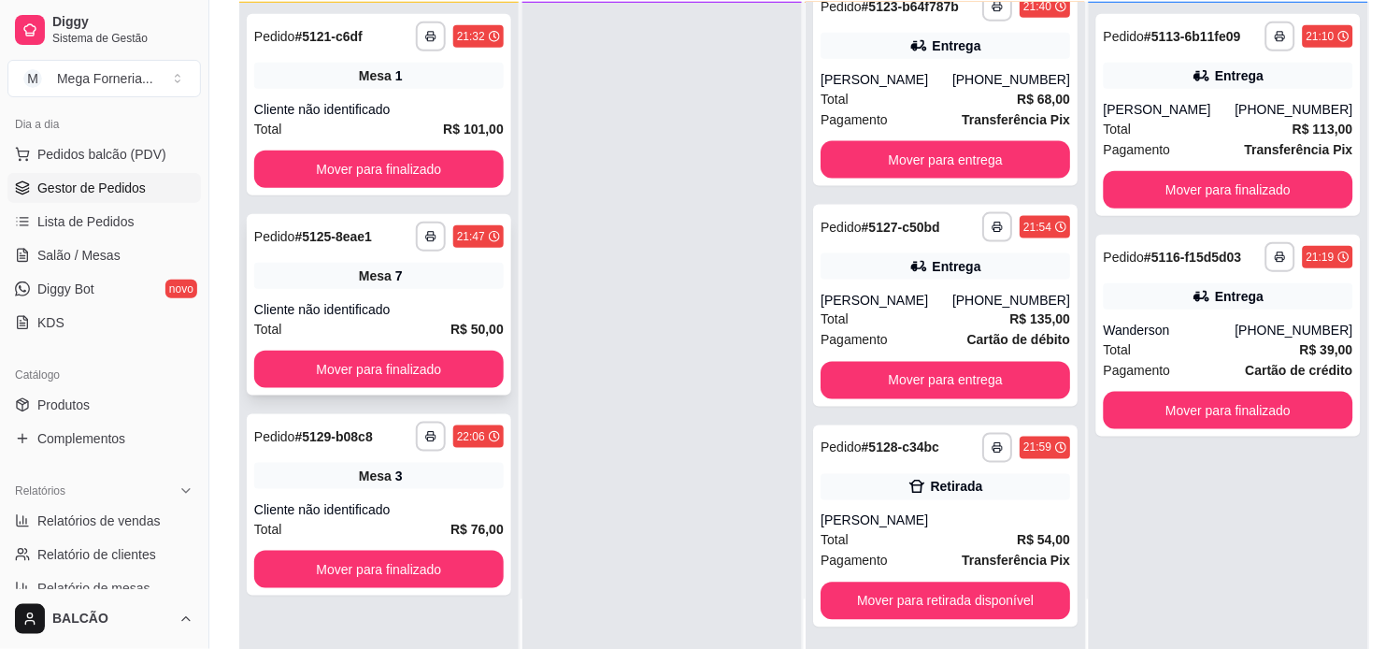
click at [310, 274] on div "Mesa 7" at bounding box center [379, 276] width 250 height 26
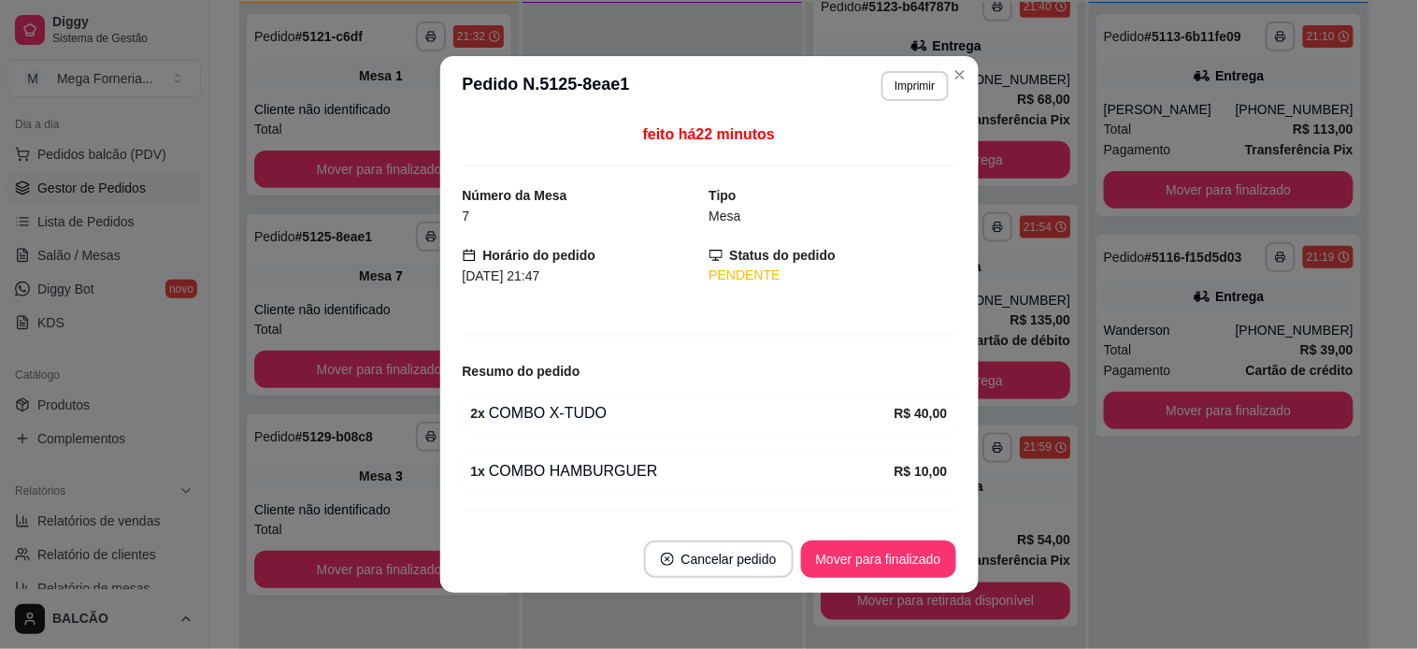
click at [674, 140] on span "feito há 22 minutos" at bounding box center [709, 134] width 132 height 16
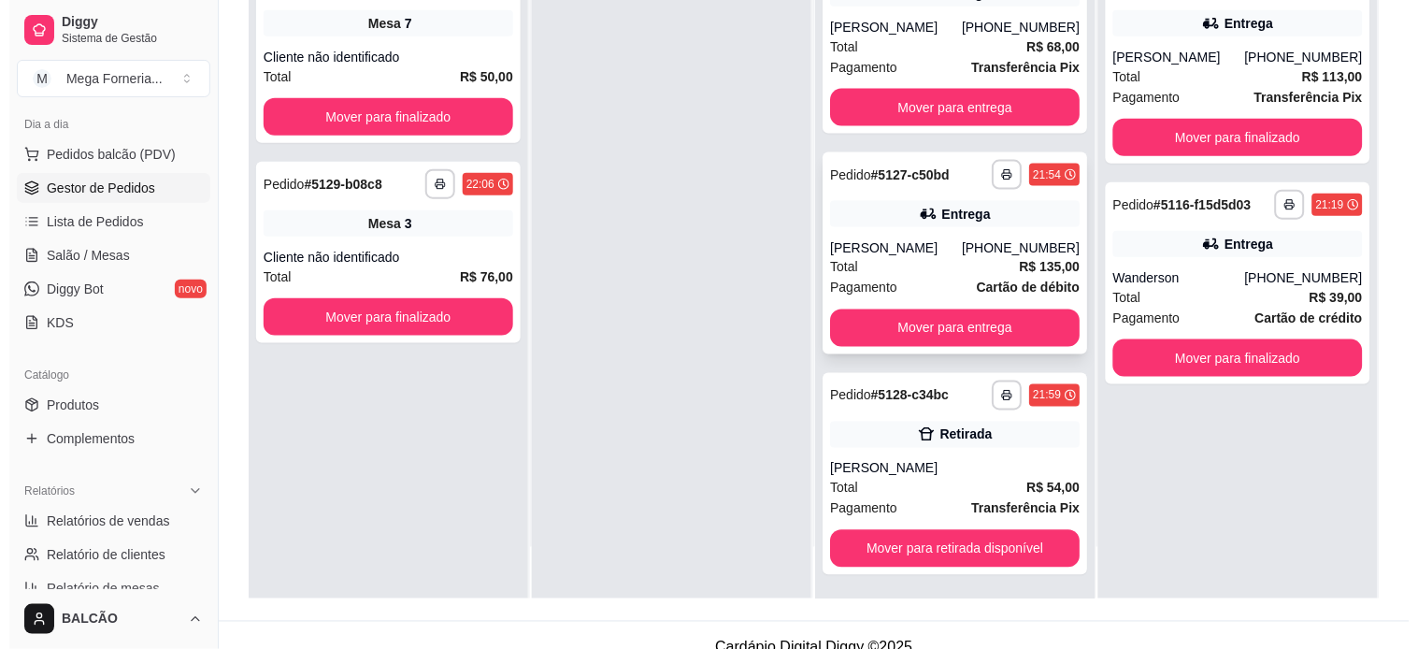
scroll to position [285, 0]
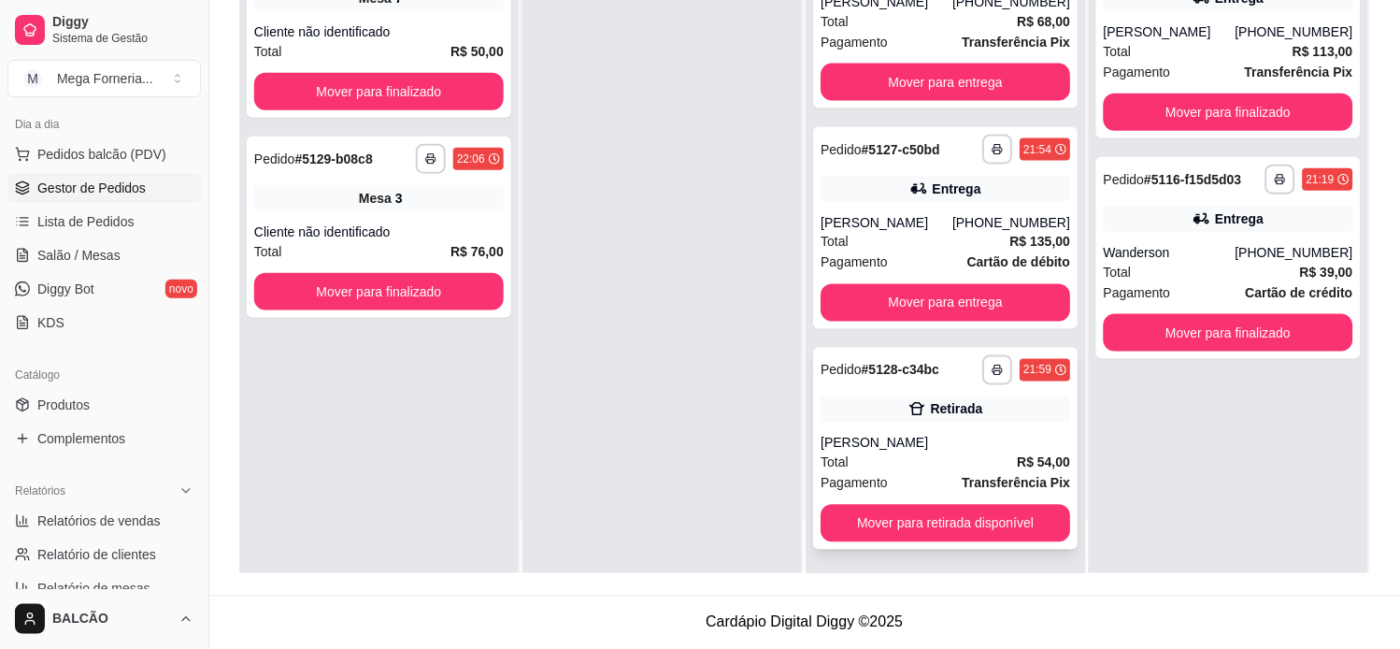
click at [1003, 430] on div "**********" at bounding box center [945, 449] width 264 height 202
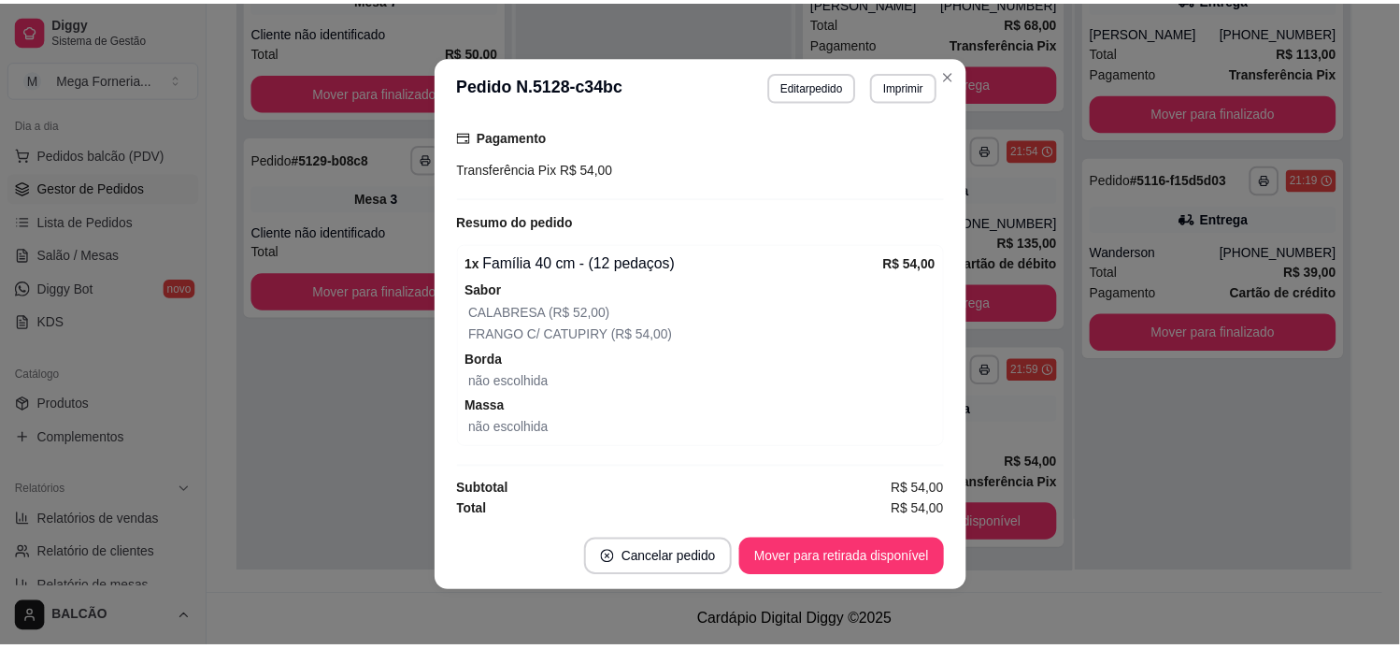
scroll to position [337, 0]
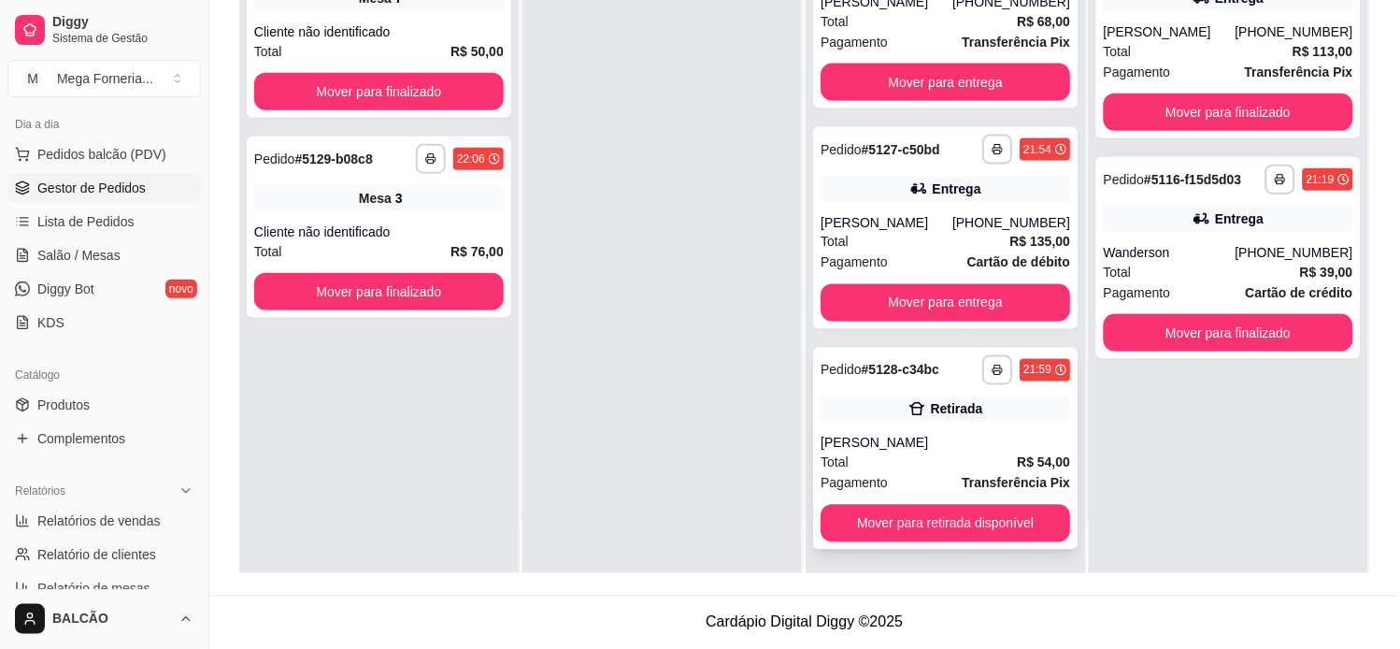
click at [1017, 452] on span "R$ 54,00" at bounding box center [1043, 462] width 53 height 21
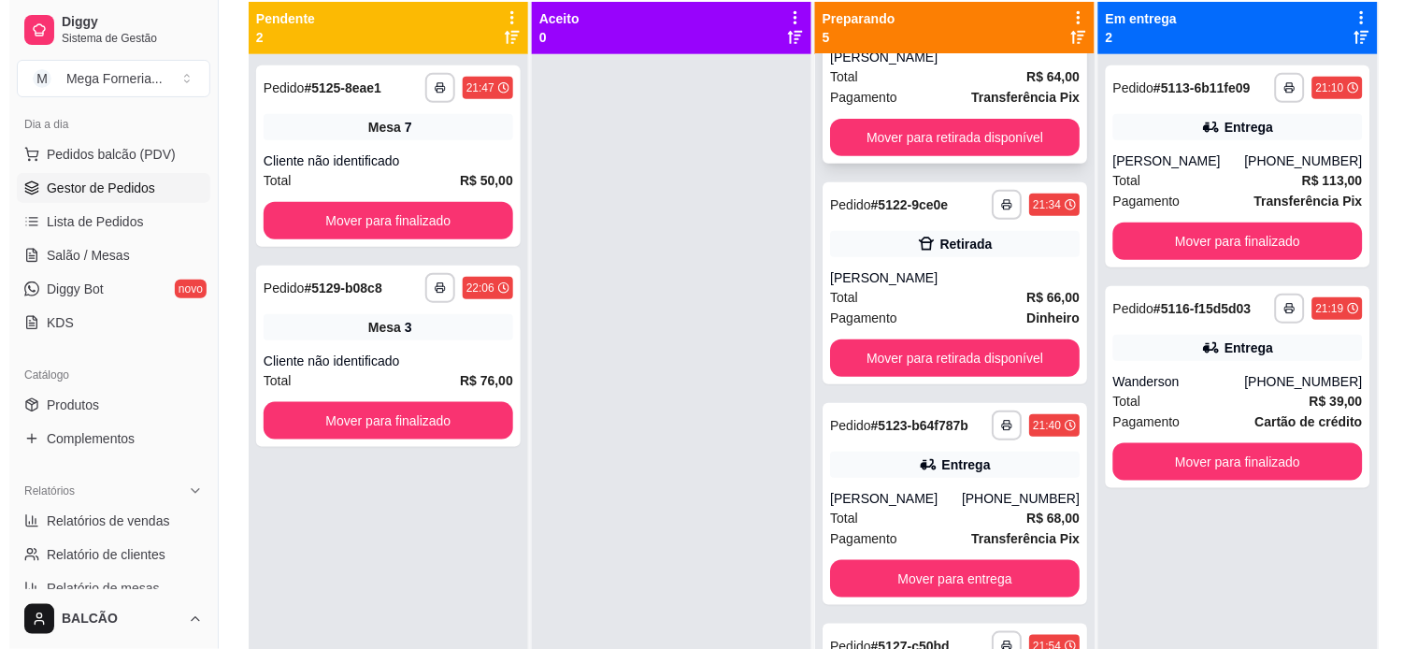
scroll to position [0, 0]
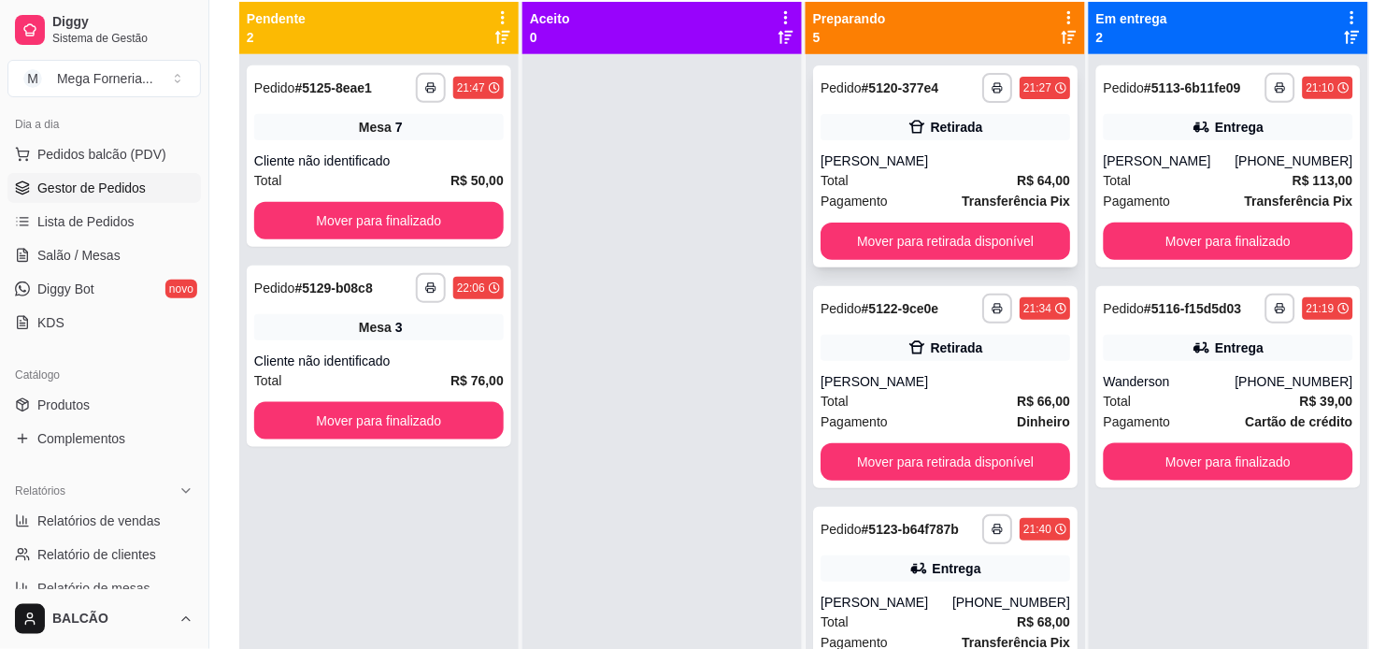
click at [964, 155] on div "[PERSON_NAME]" at bounding box center [946, 160] width 250 height 19
click at [951, 387] on div "[PERSON_NAME]" at bounding box center [946, 381] width 250 height 19
click at [53, 250] on span "Salão / Mesas" at bounding box center [78, 255] width 83 height 19
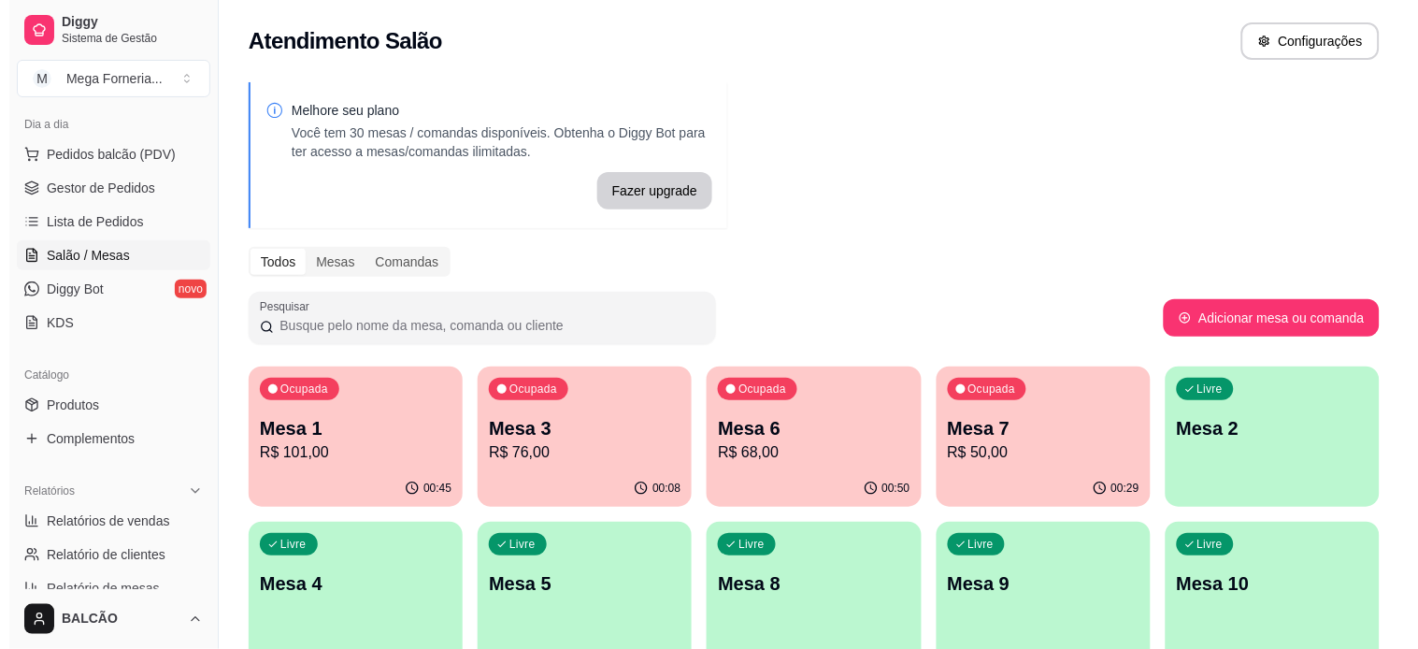
scroll to position [104, 0]
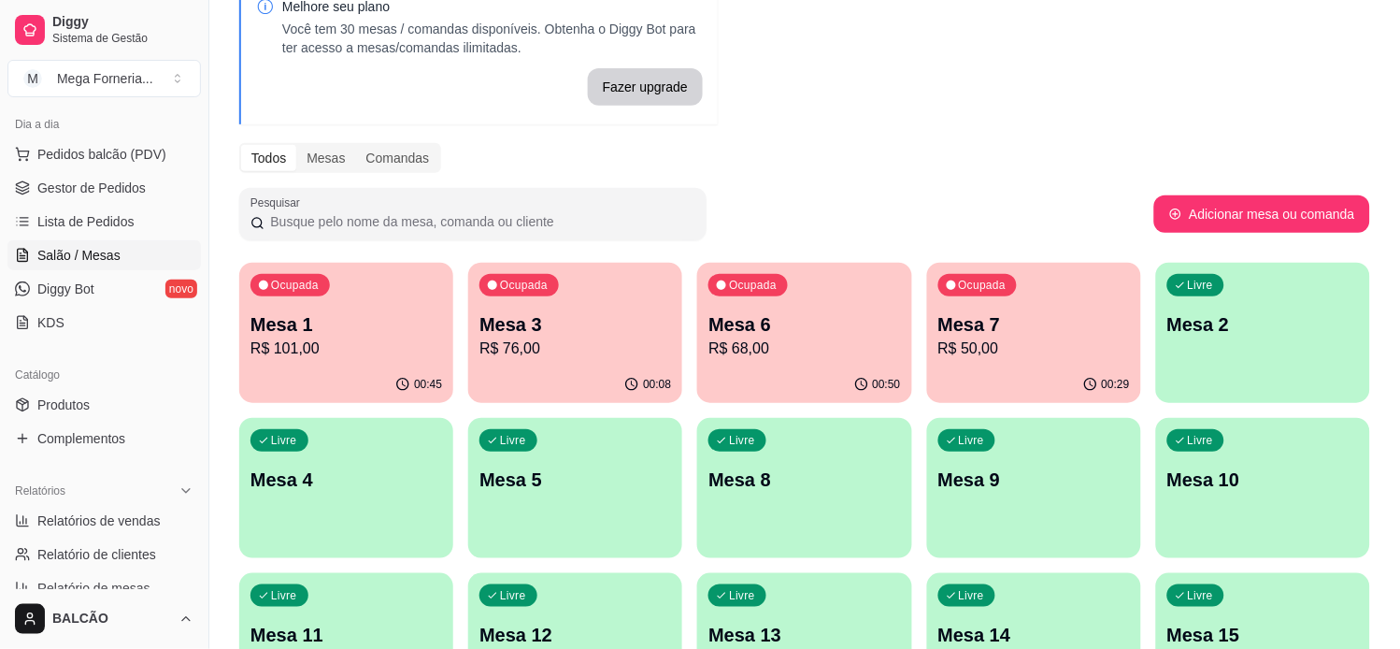
click at [1017, 338] on p "R$ 50,00" at bounding box center [1034, 348] width 192 height 22
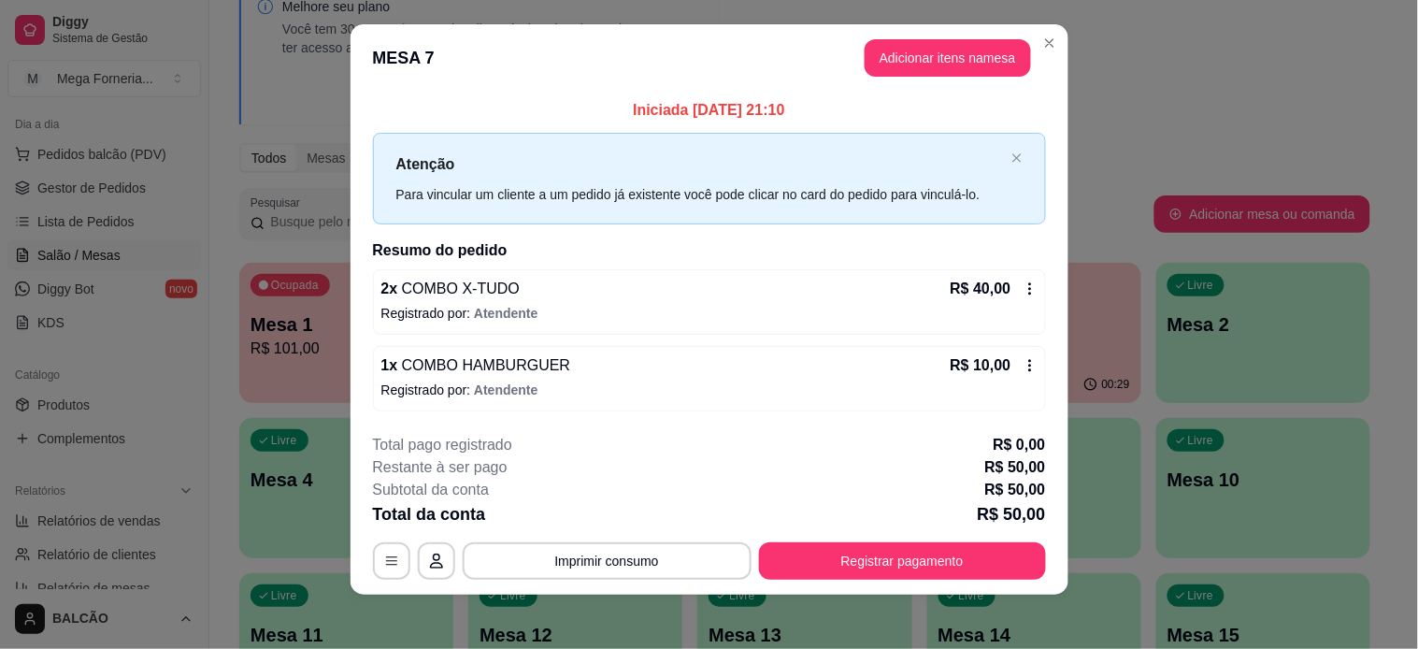
scroll to position [20, 0]
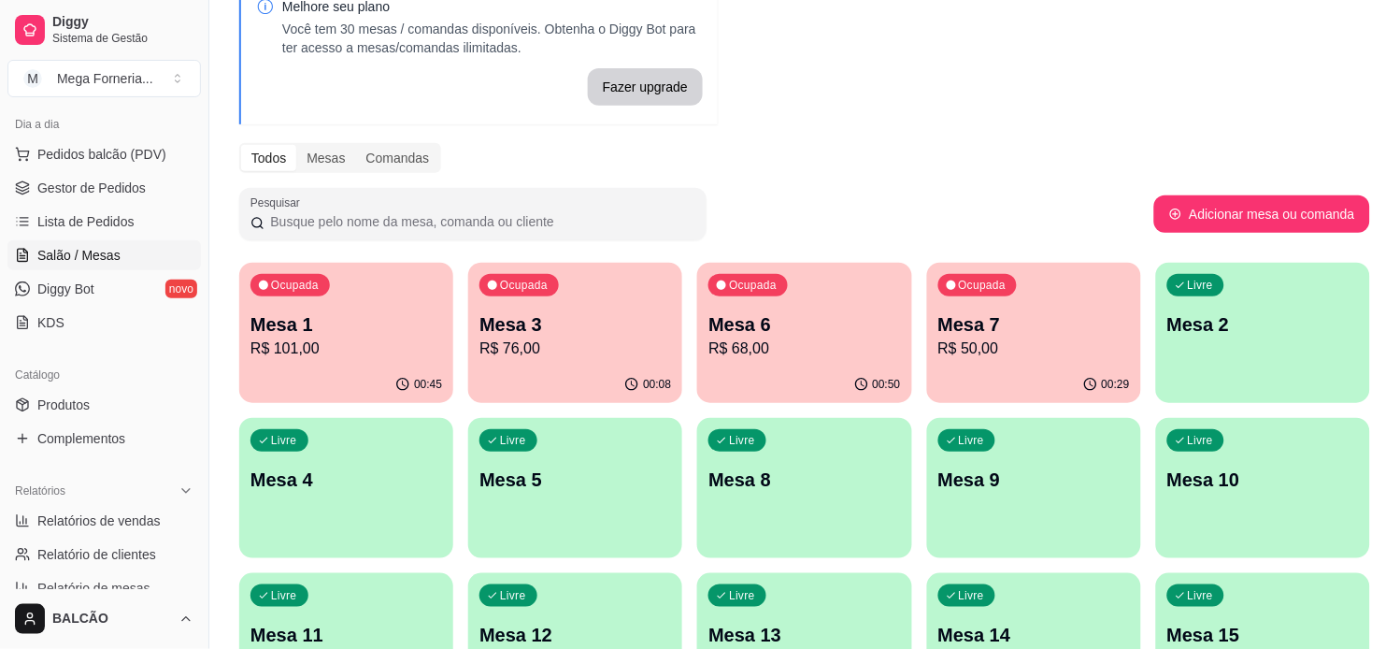
click at [685, 350] on div "Ocupada Mesa 1 R$ 101,00 00:45 Ocupada Mesa 3 R$ 76,00 00:08 Ocupada Mesa 6 R$ …" at bounding box center [804, 488] width 1131 height 450
click at [716, 342] on p "R$ 68,00" at bounding box center [804, 348] width 192 height 22
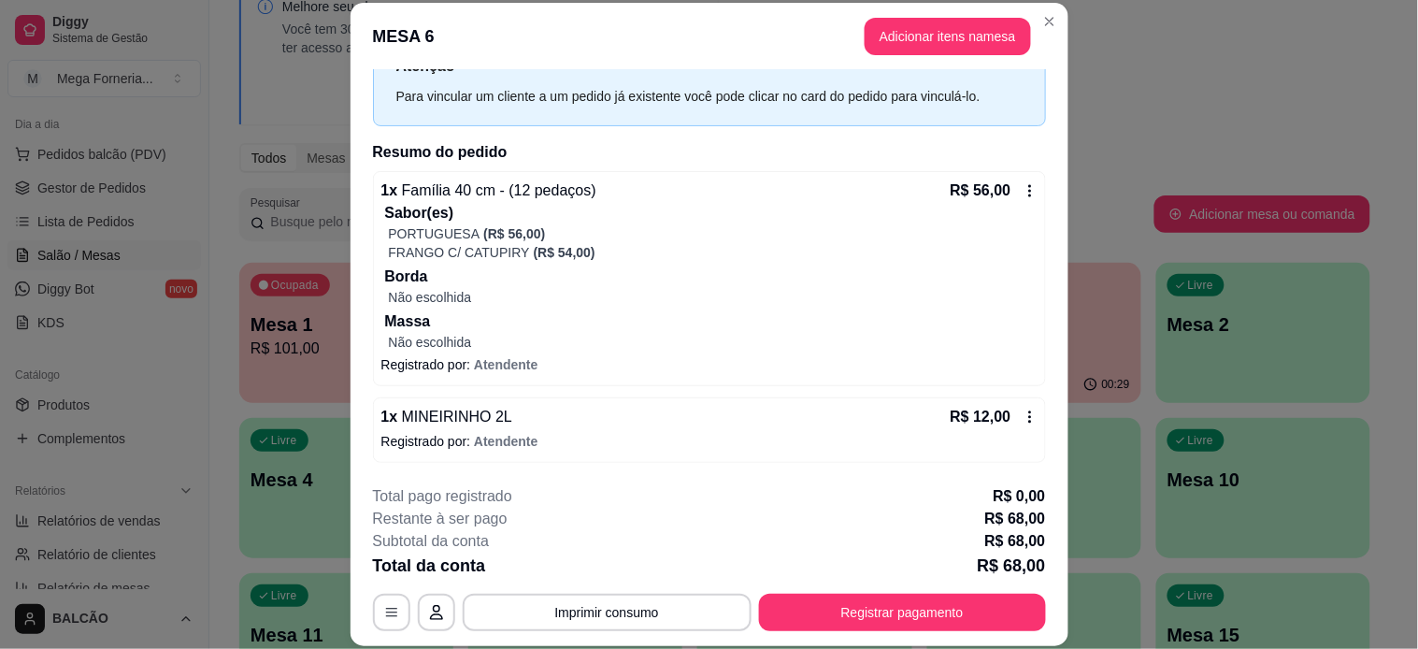
scroll to position [56, 0]
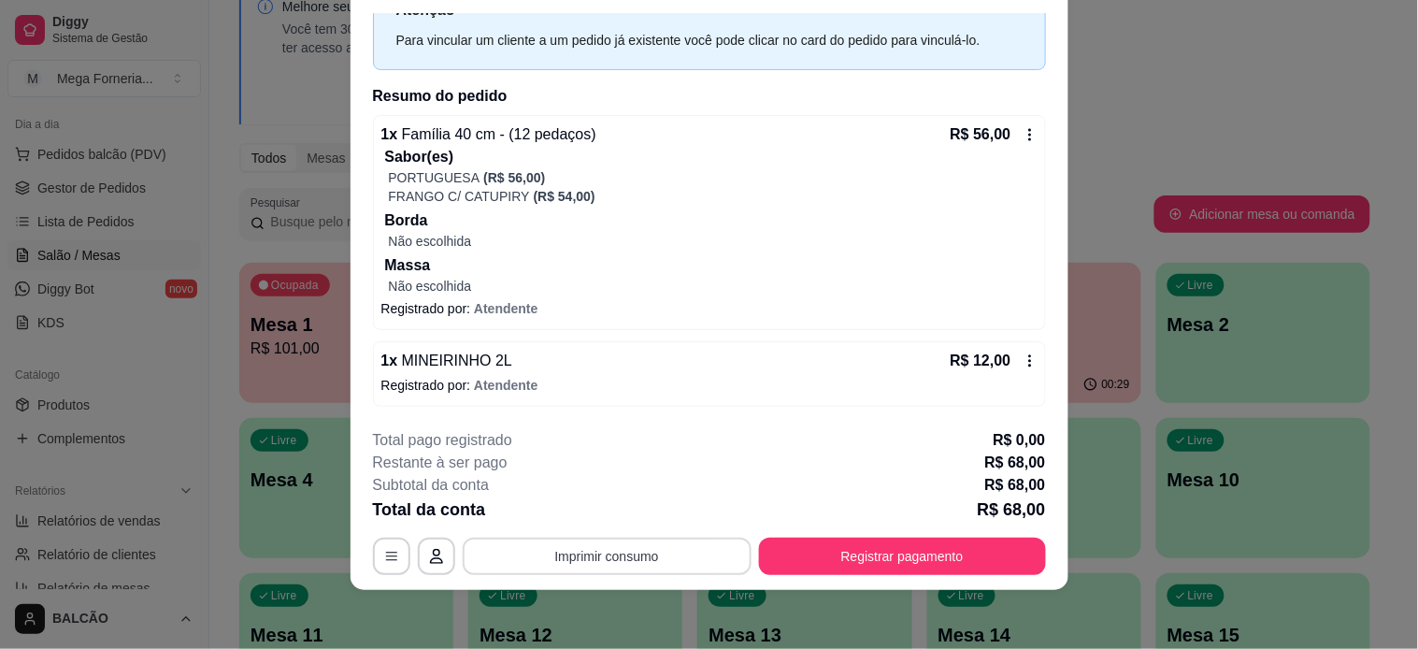
click at [585, 551] on button "Imprimir consumo" at bounding box center [607, 555] width 289 height 37
click at [590, 508] on button "IMPRESSORA" at bounding box center [603, 512] width 131 height 29
click at [848, 553] on button "Registrar pagamento" at bounding box center [902, 555] width 287 height 37
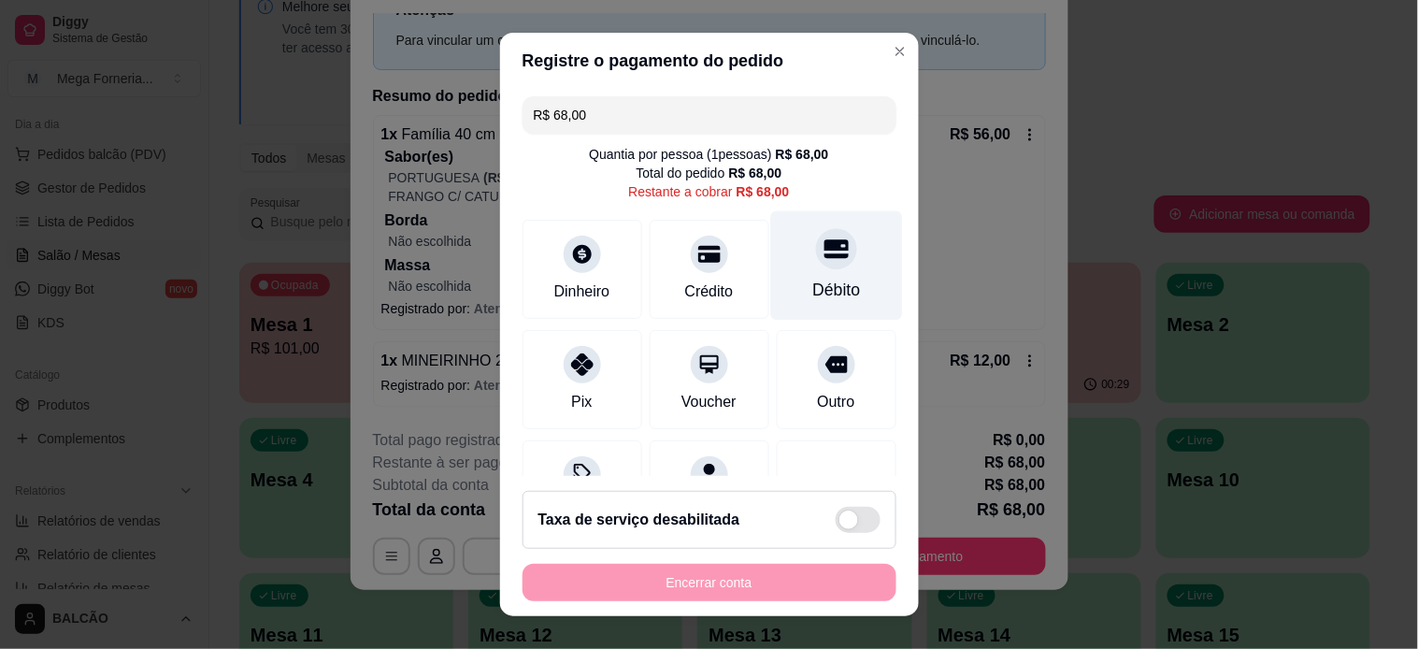
click at [798, 272] on div "Débito" at bounding box center [836, 264] width 132 height 109
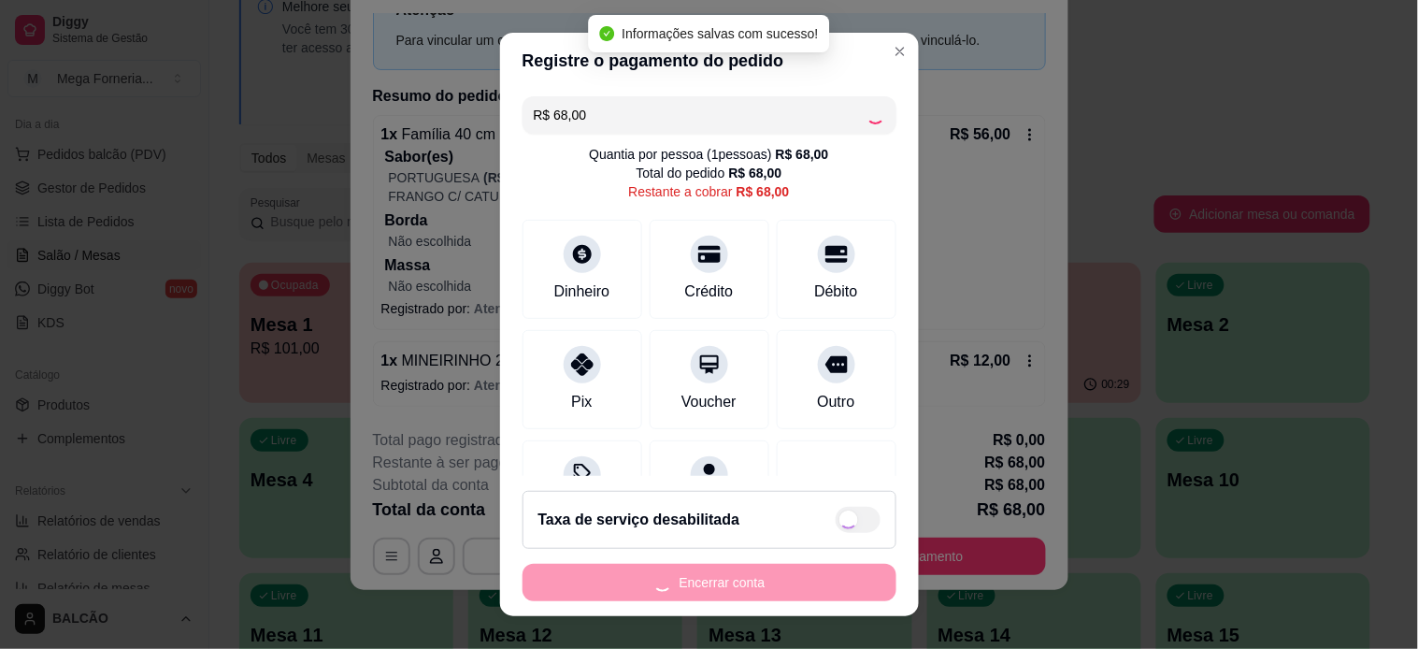
type input "R$ 0,00"
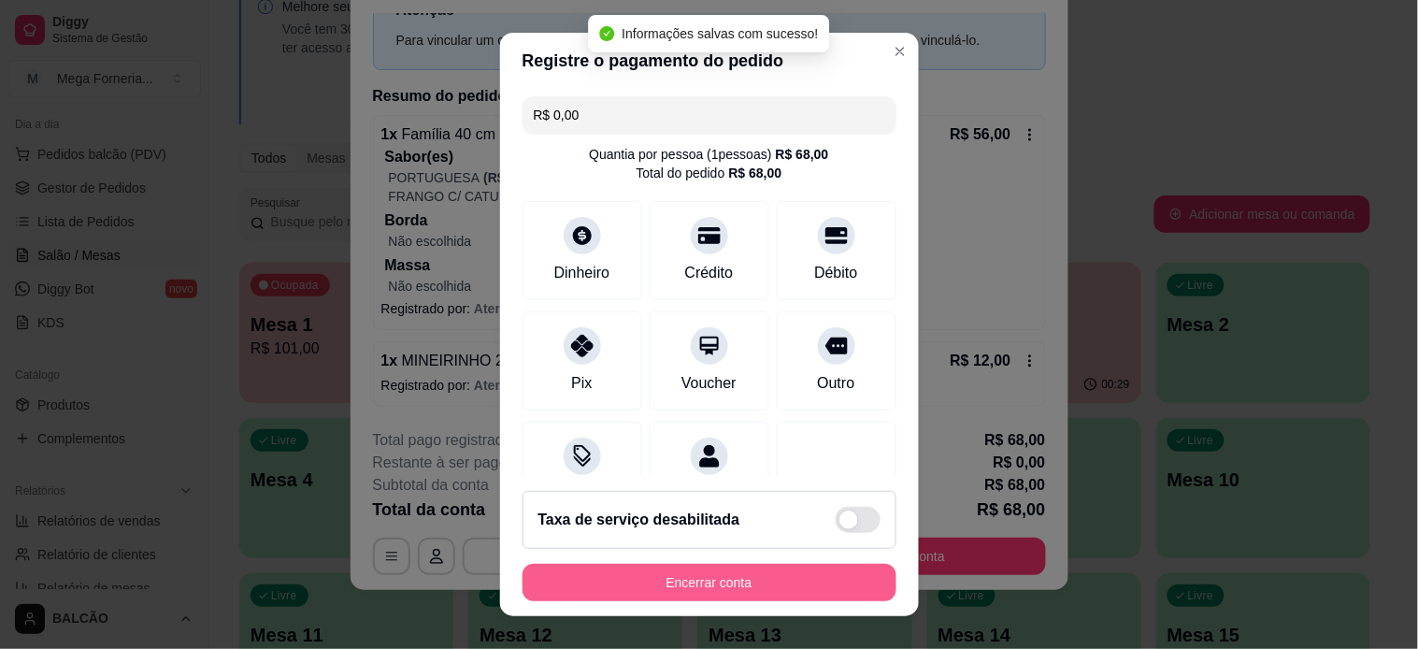
click at [779, 566] on button "Encerrar conta" at bounding box center [709, 582] width 374 height 37
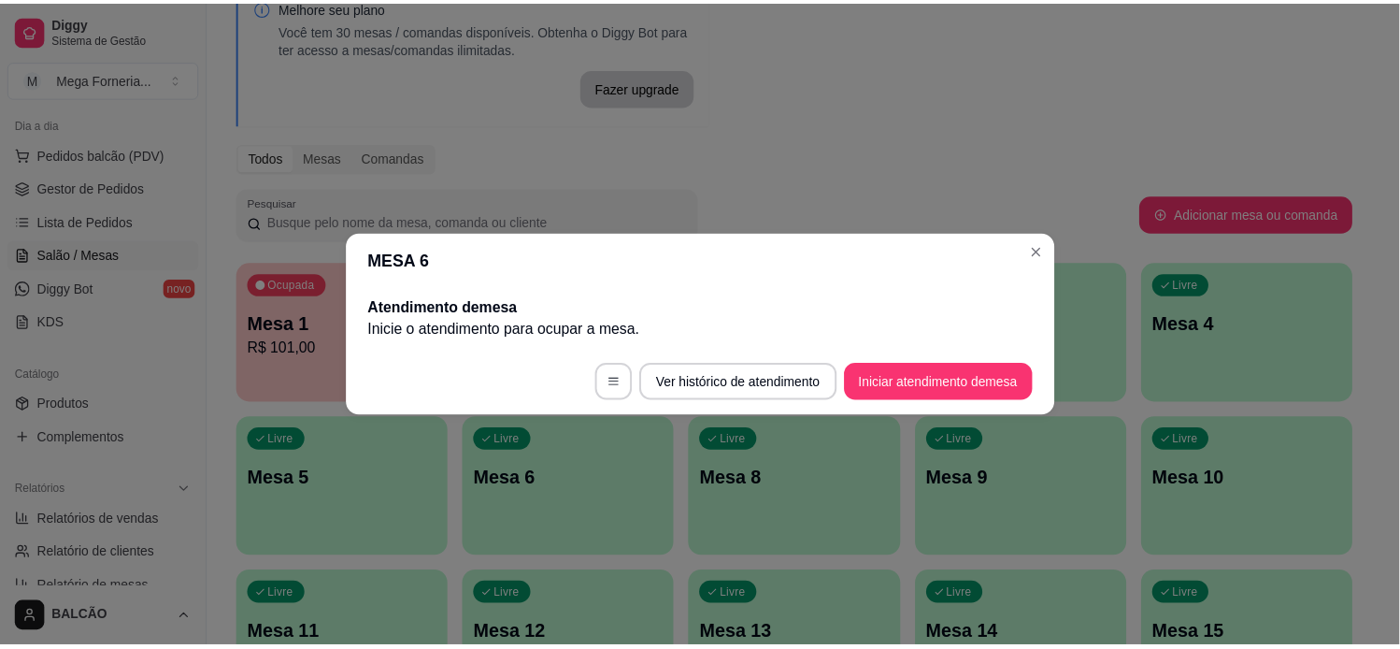
scroll to position [0, 0]
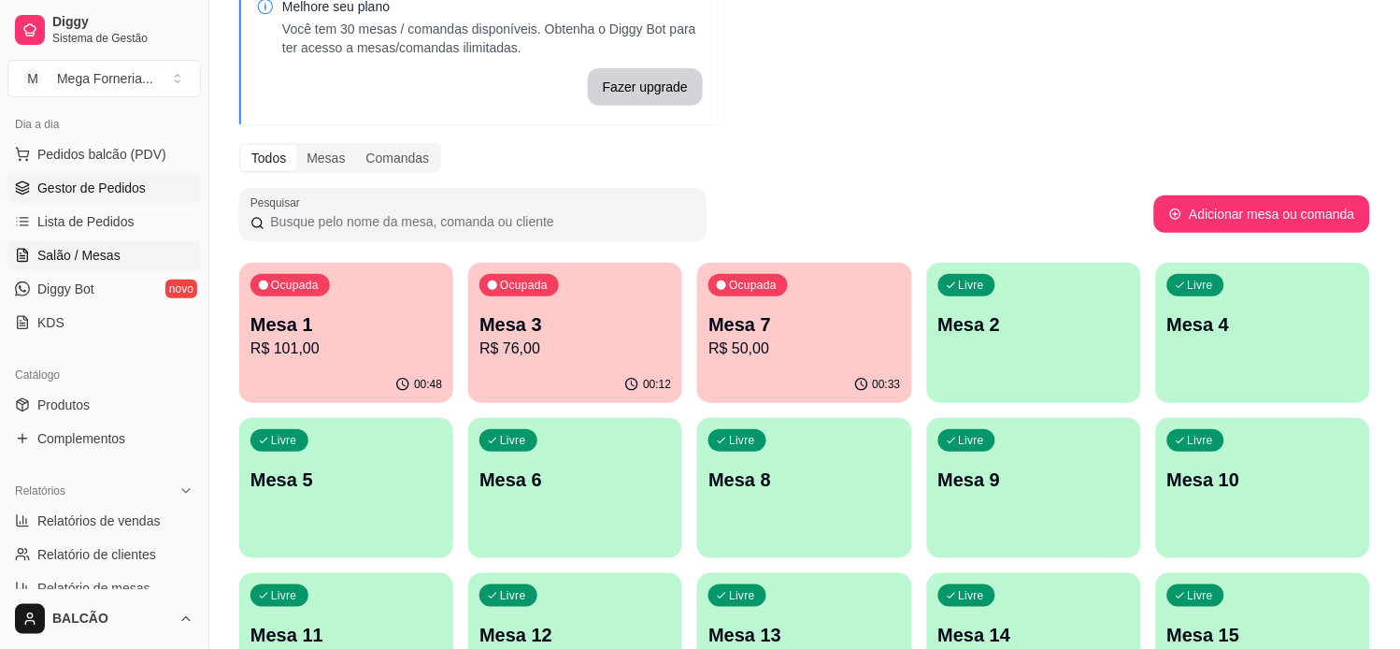
click at [93, 179] on span "Gestor de Pedidos" at bounding box center [91, 188] width 108 height 19
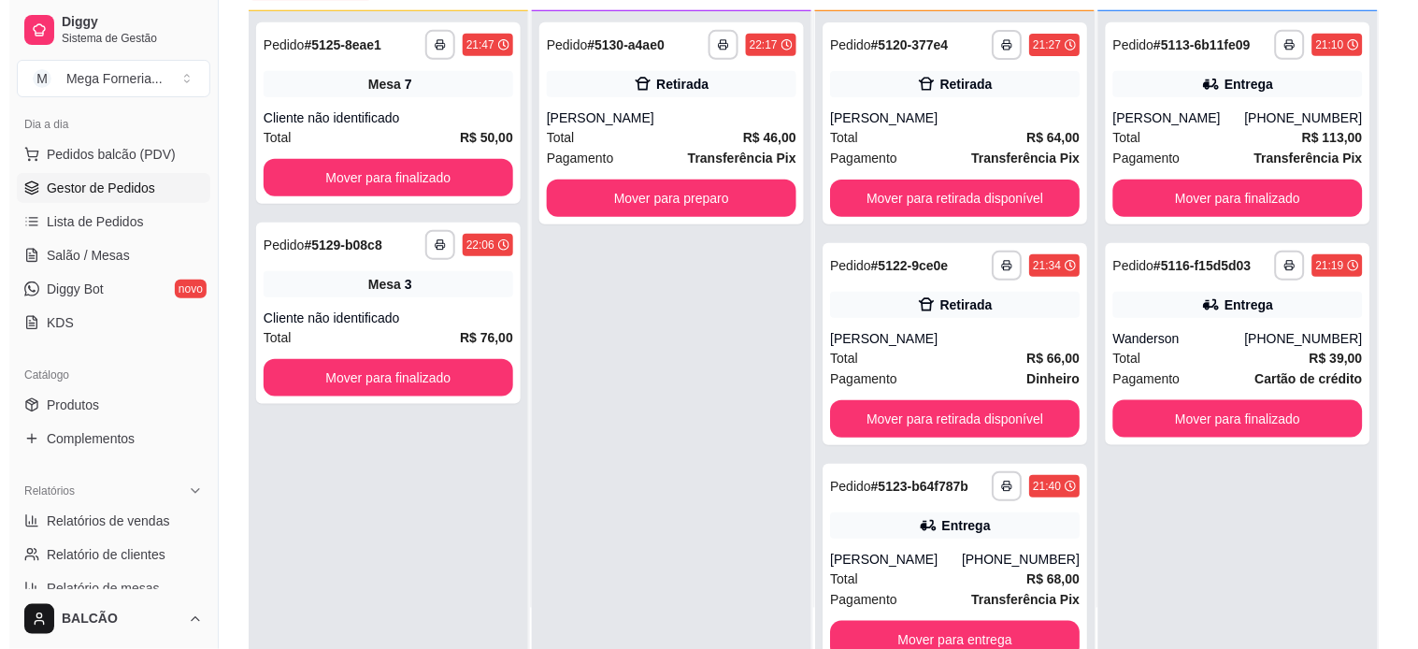
scroll to position [207, 0]
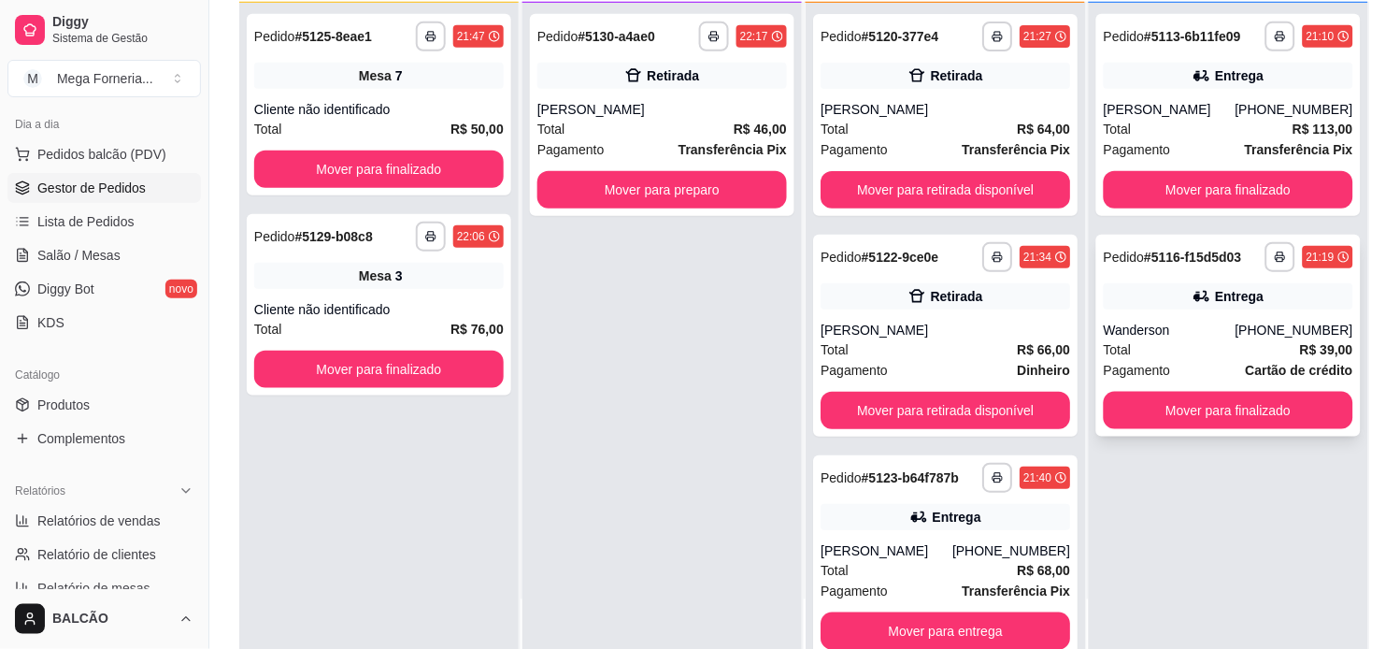
click at [1166, 331] on div "Wanderson" at bounding box center [1170, 330] width 132 height 19
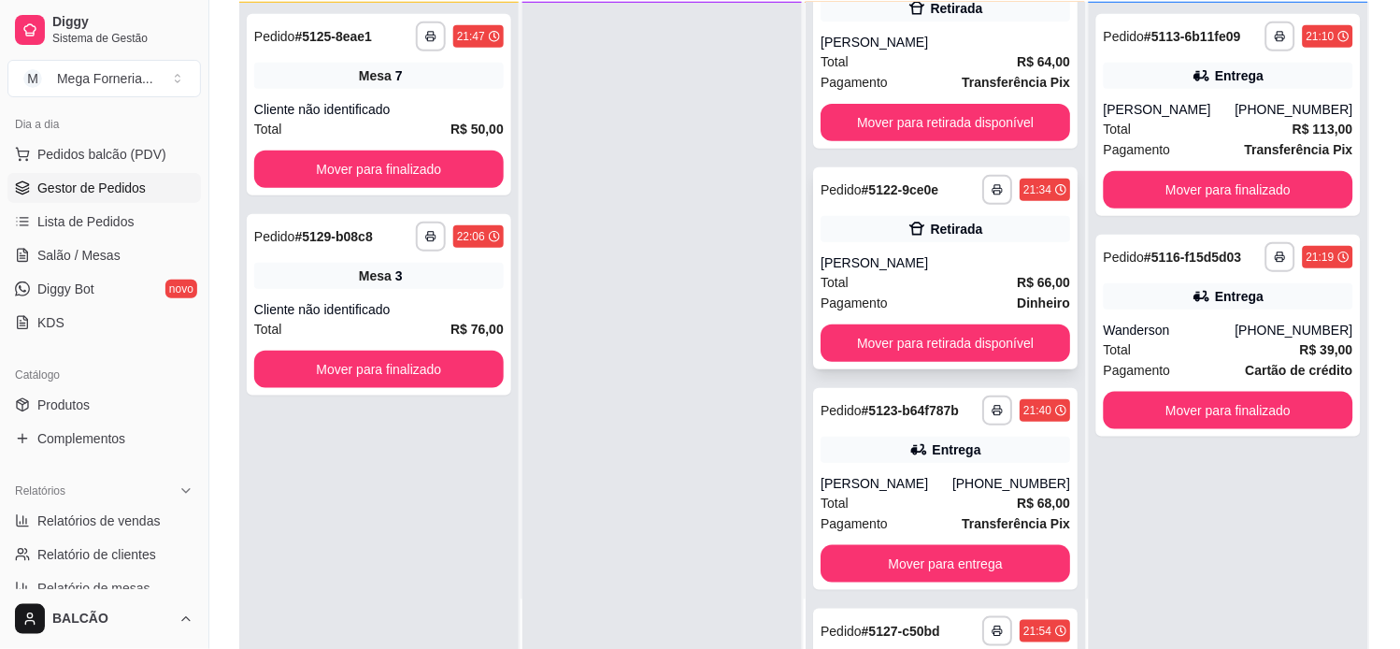
scroll to position [104, 0]
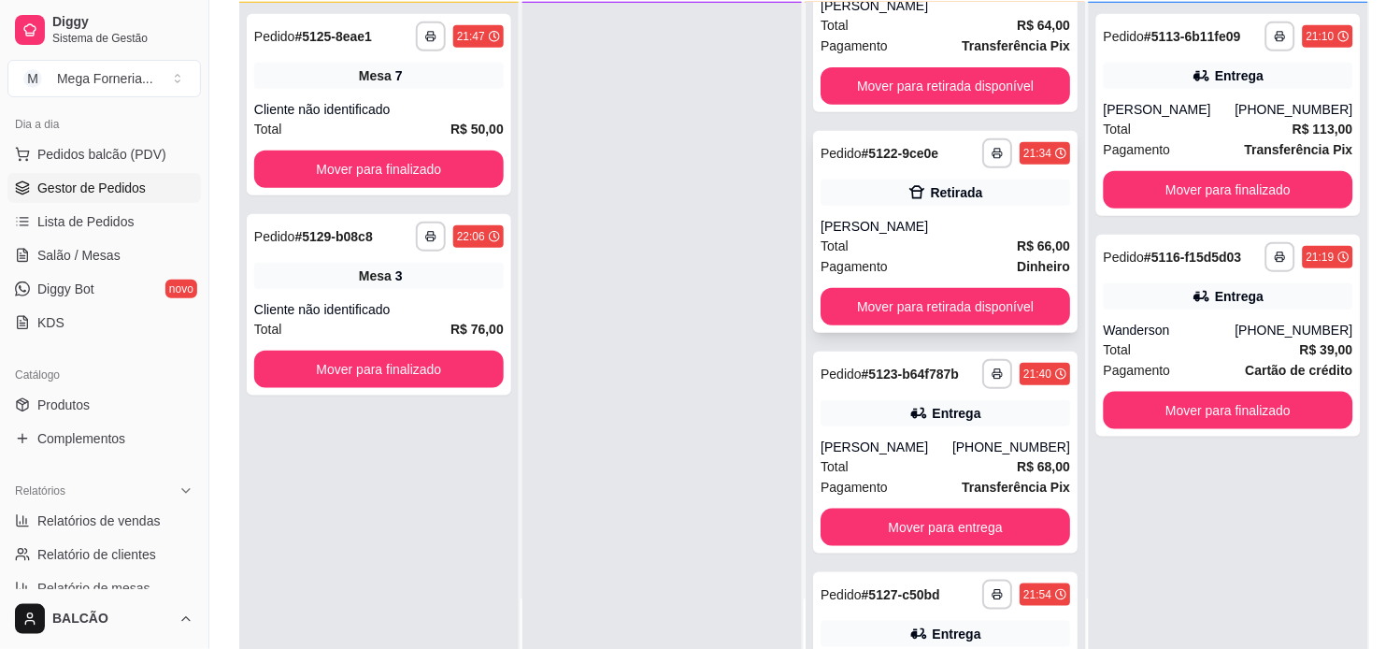
click at [886, 208] on div "**********" at bounding box center [945, 232] width 264 height 202
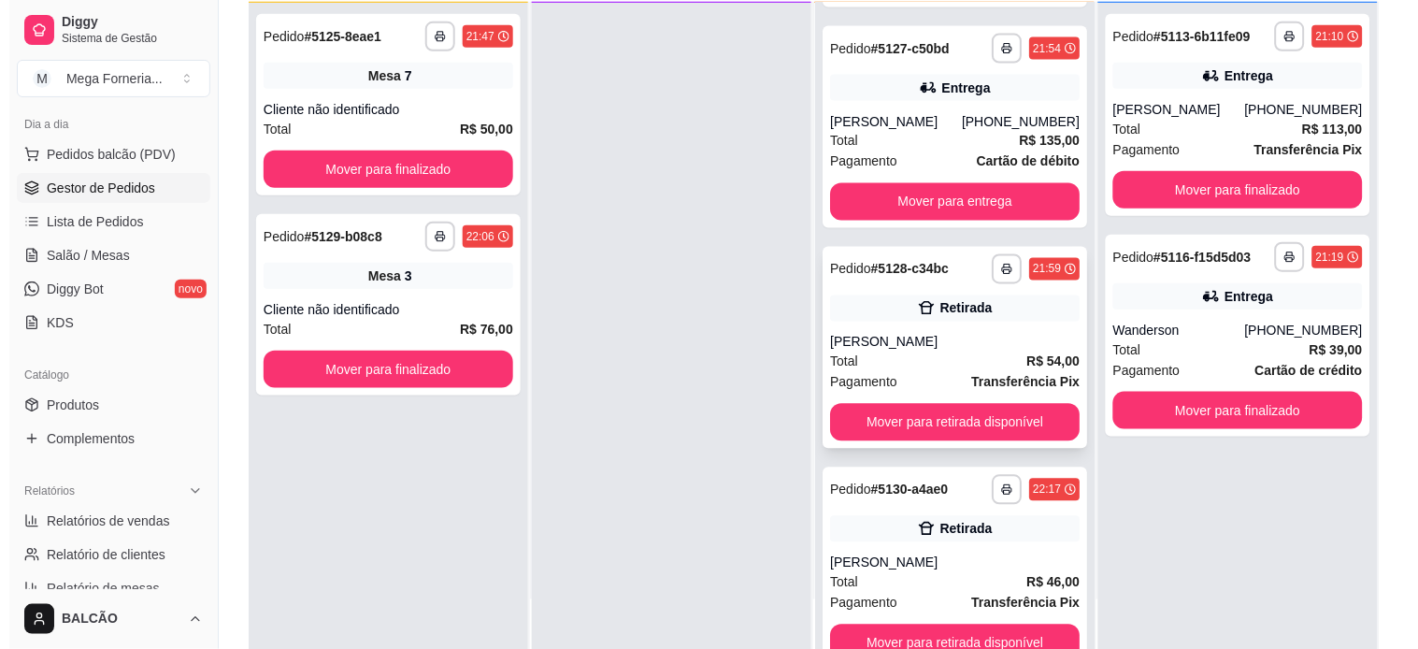
scroll to position [693, 0]
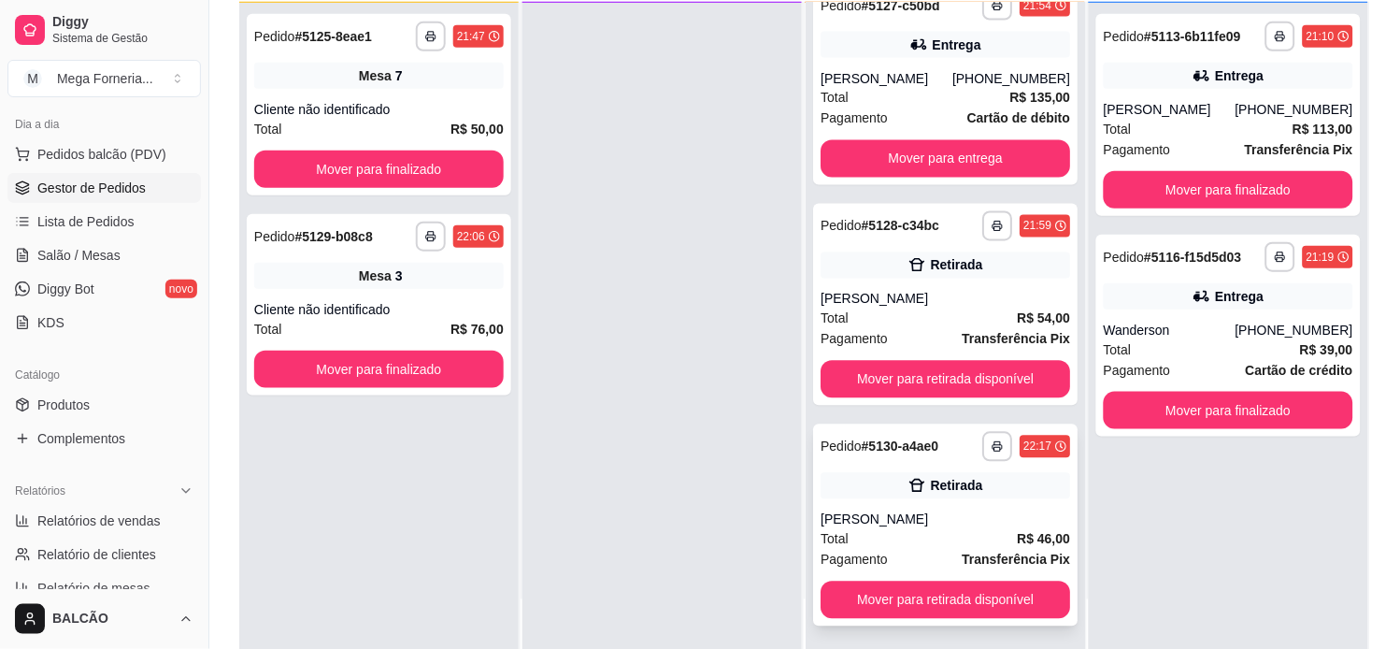
click at [936, 511] on div "[PERSON_NAME]" at bounding box center [946, 519] width 250 height 19
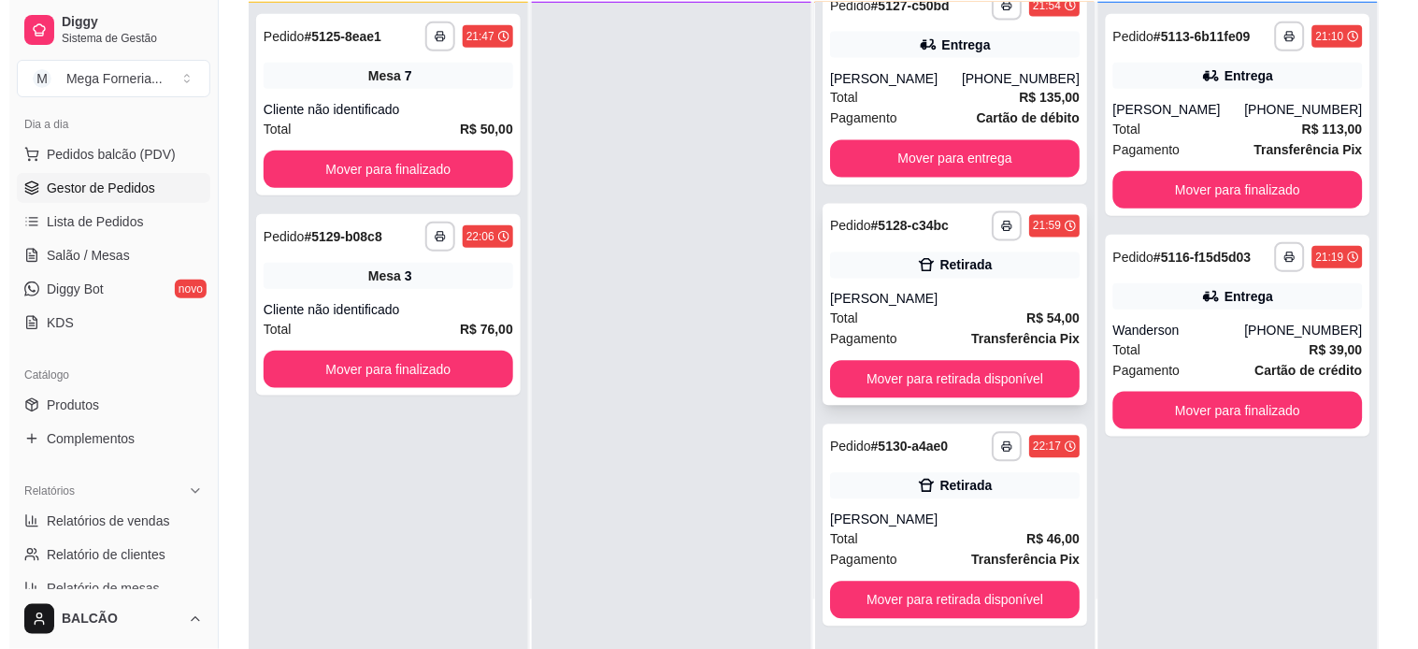
scroll to position [589, 0]
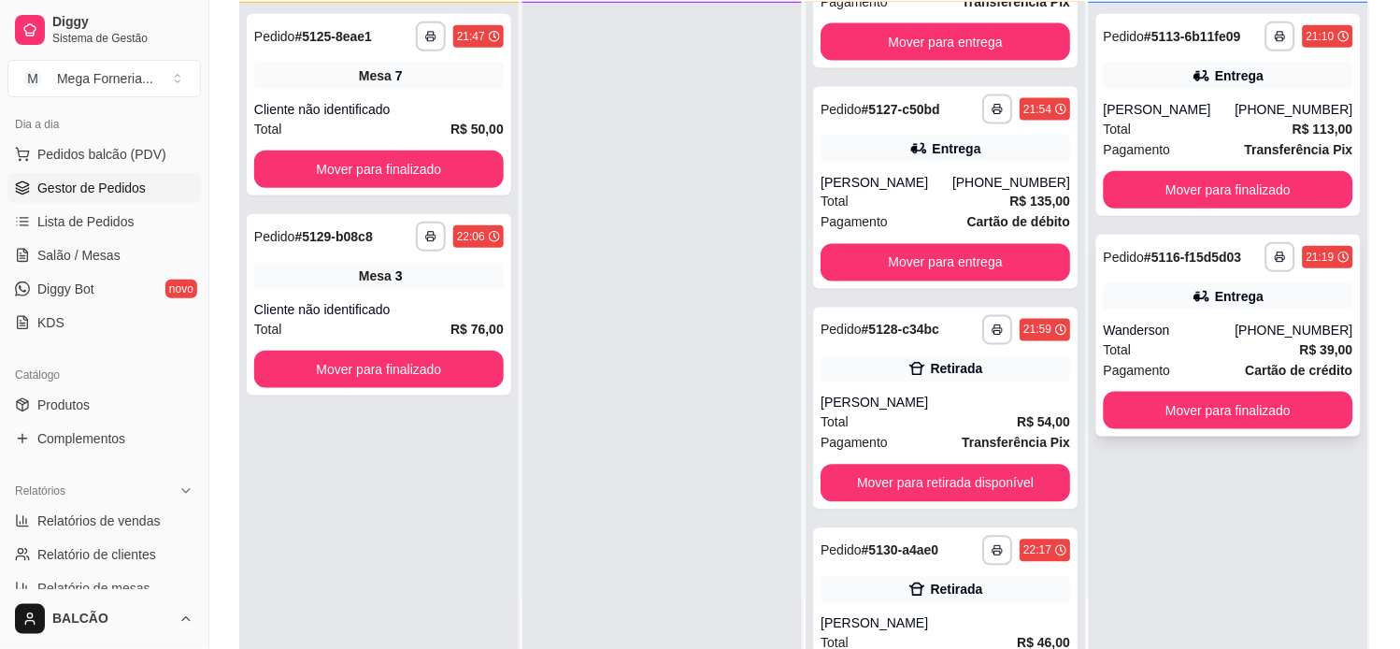
click at [1160, 309] on div "**********" at bounding box center [1228, 336] width 264 height 202
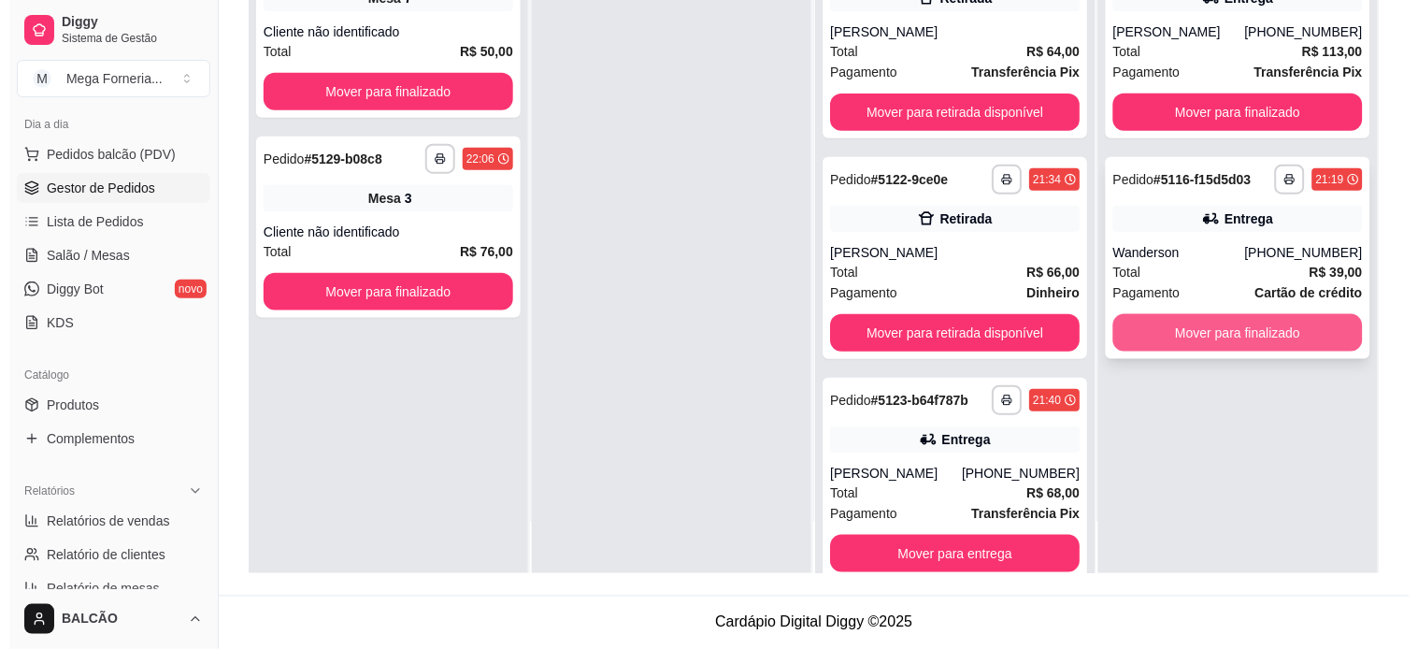
scroll to position [0, 0]
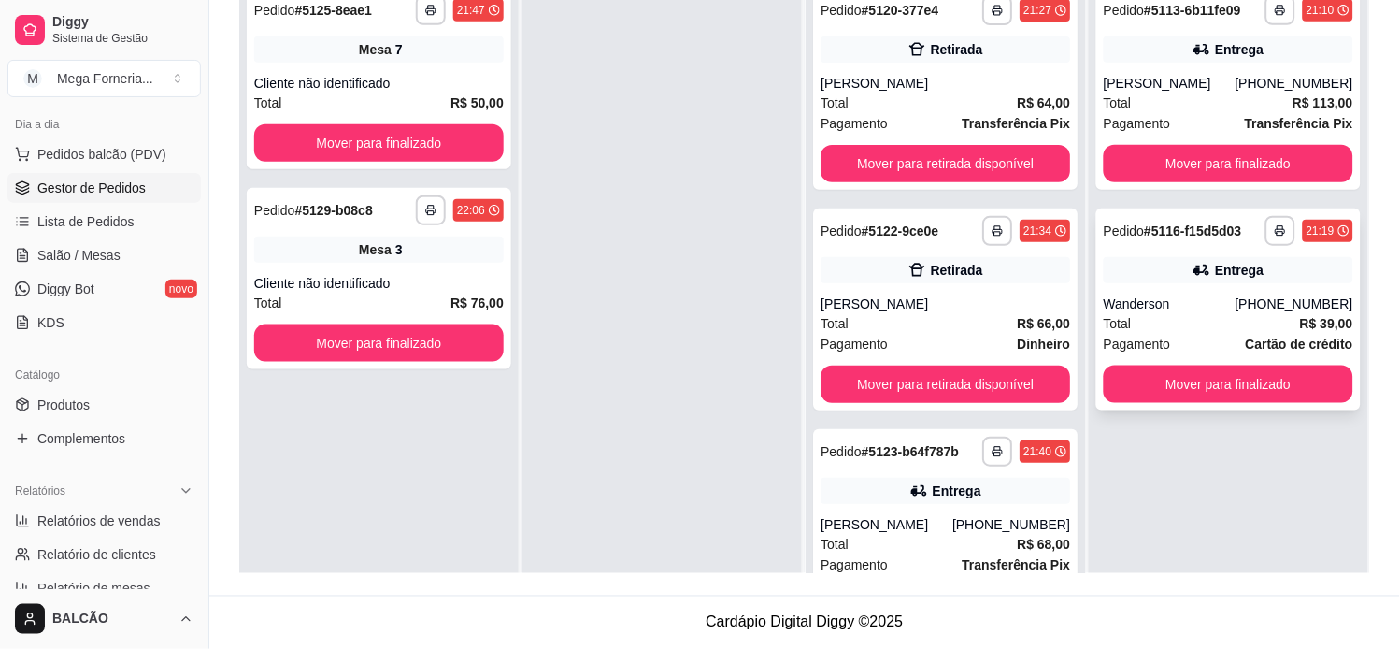
click at [1157, 284] on div "**********" at bounding box center [1228, 309] width 264 height 202
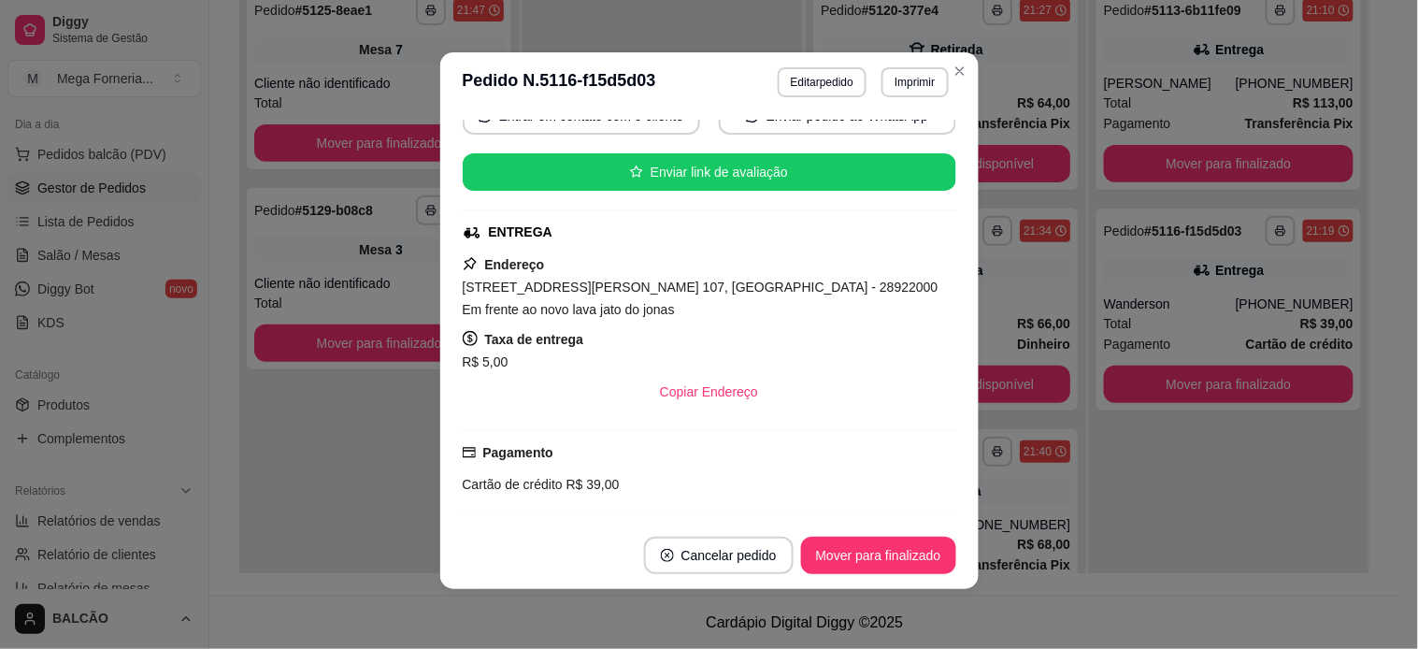
scroll to position [447, 0]
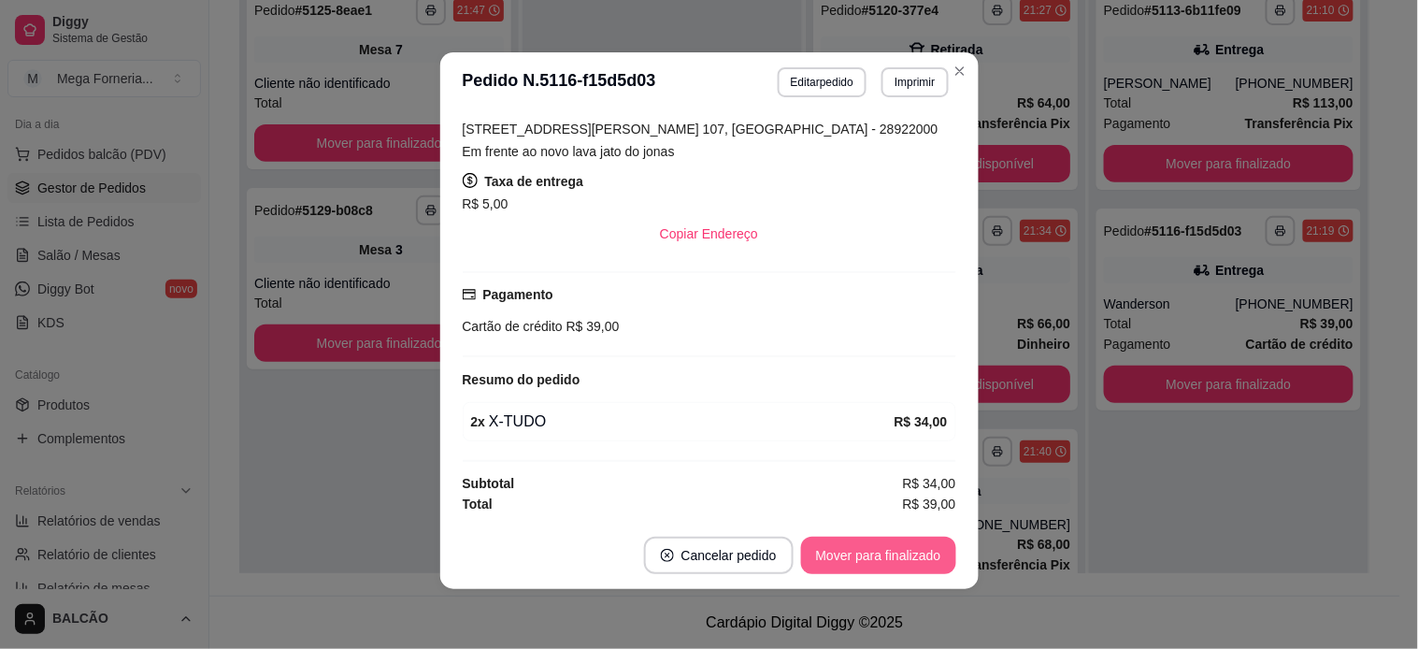
click at [875, 559] on button "Mover para finalizado" at bounding box center [878, 554] width 155 height 37
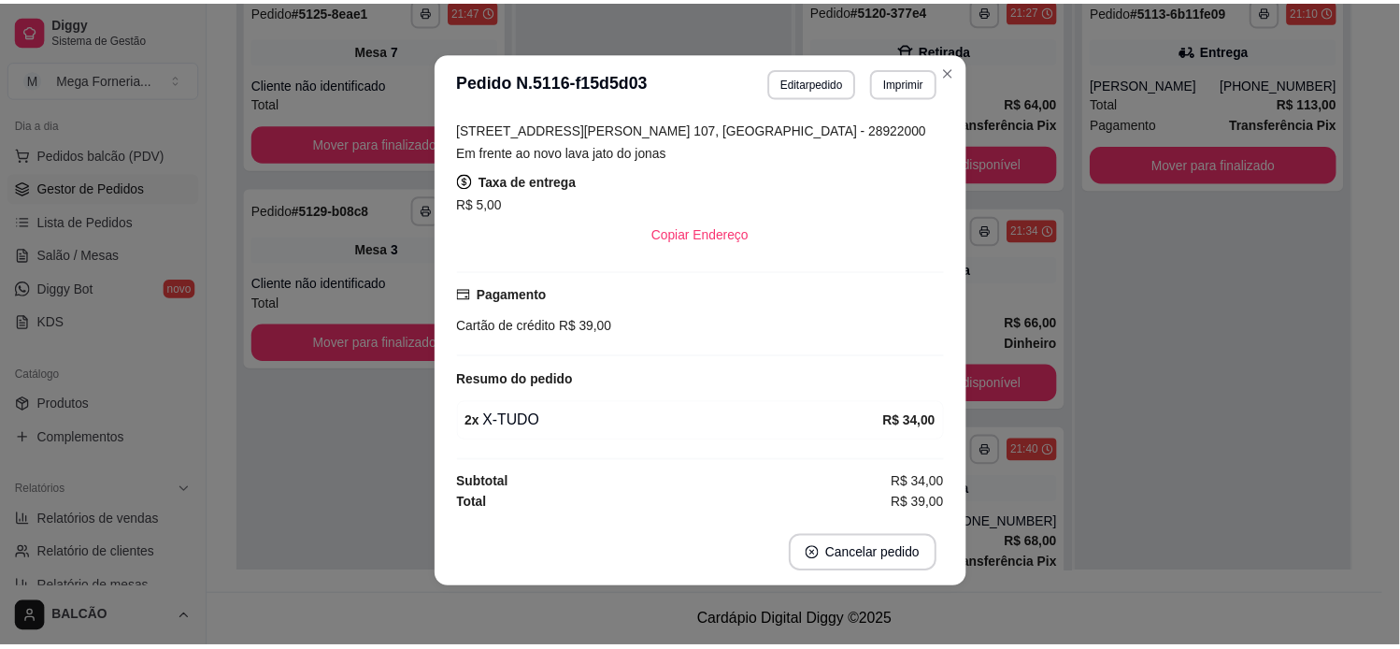
scroll to position [386, 0]
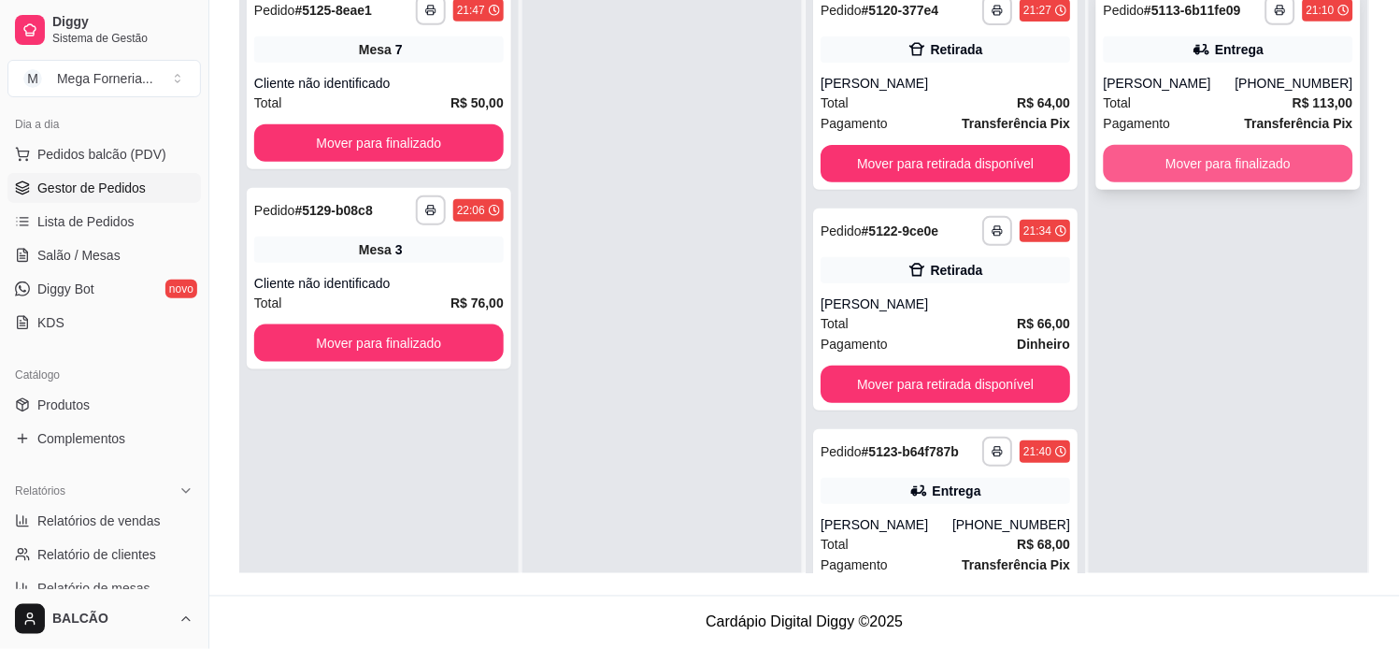
click at [1207, 175] on button "Mover para finalizado" at bounding box center [1229, 163] width 250 height 37
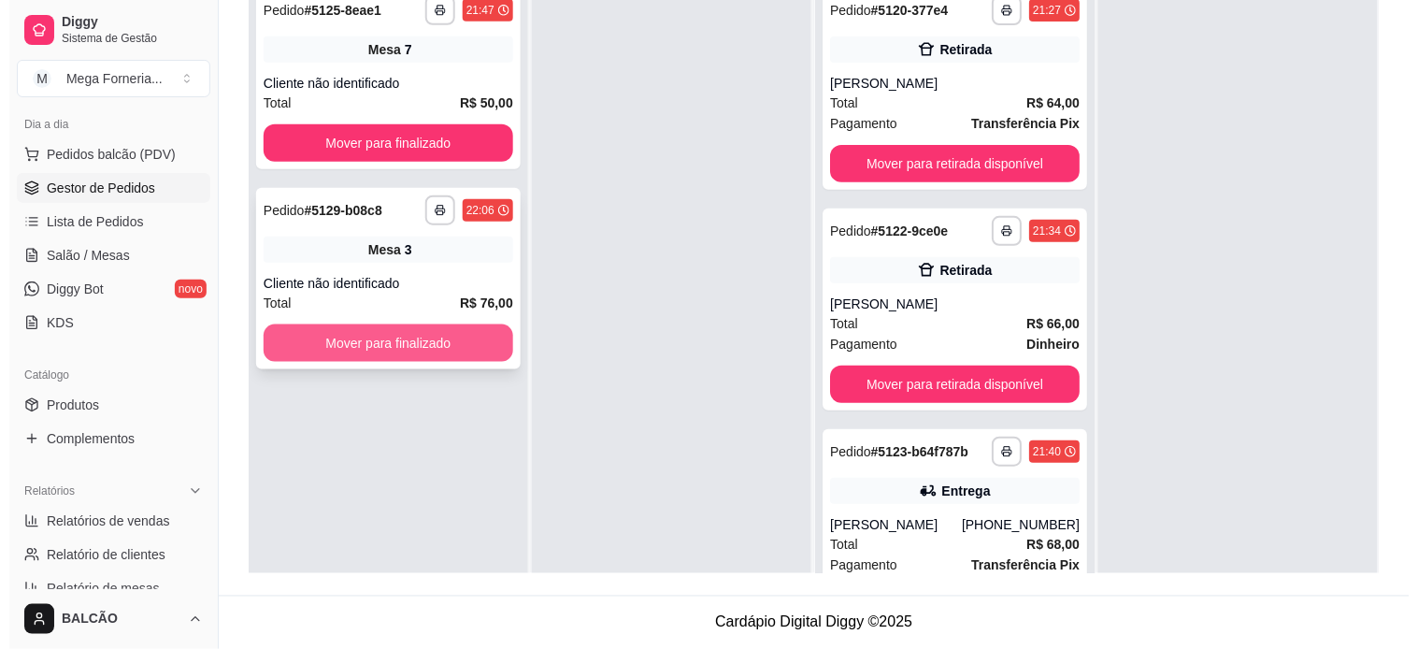
scroll to position [0, 0]
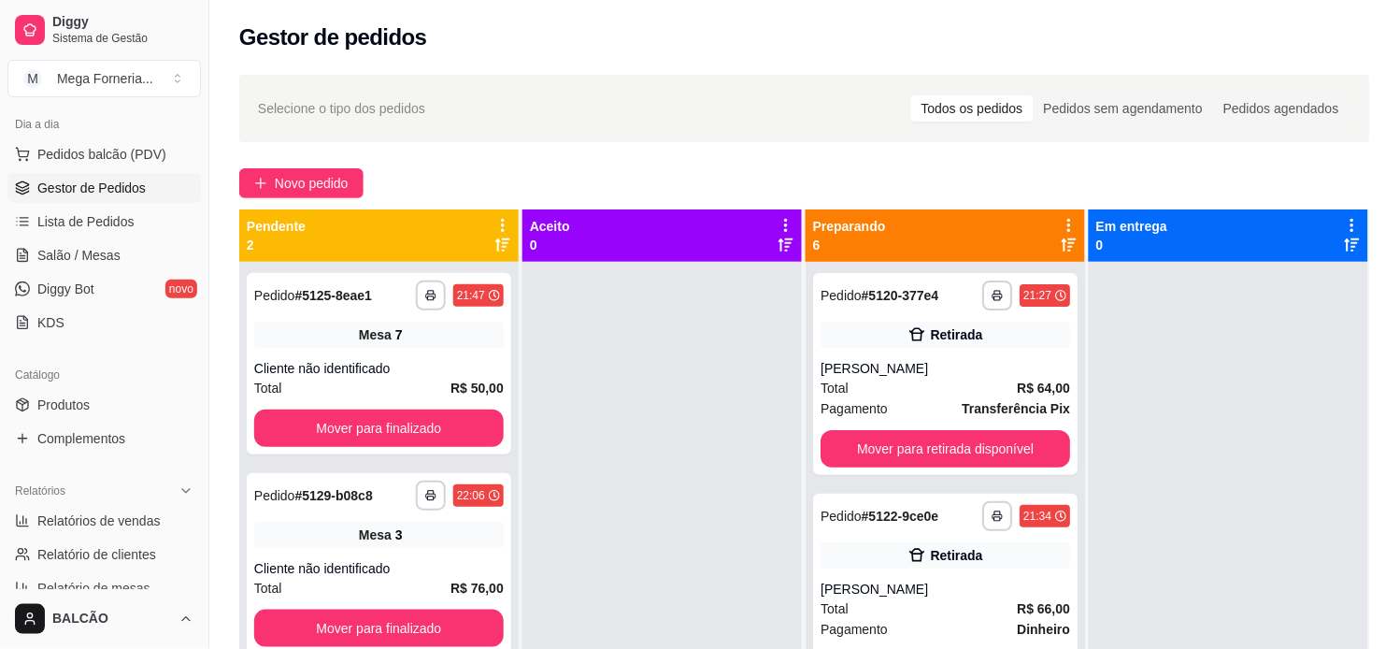
click at [309, 150] on div "**********" at bounding box center [804, 472] width 1191 height 817
click at [350, 184] on button "Novo pedido" at bounding box center [301, 183] width 124 height 30
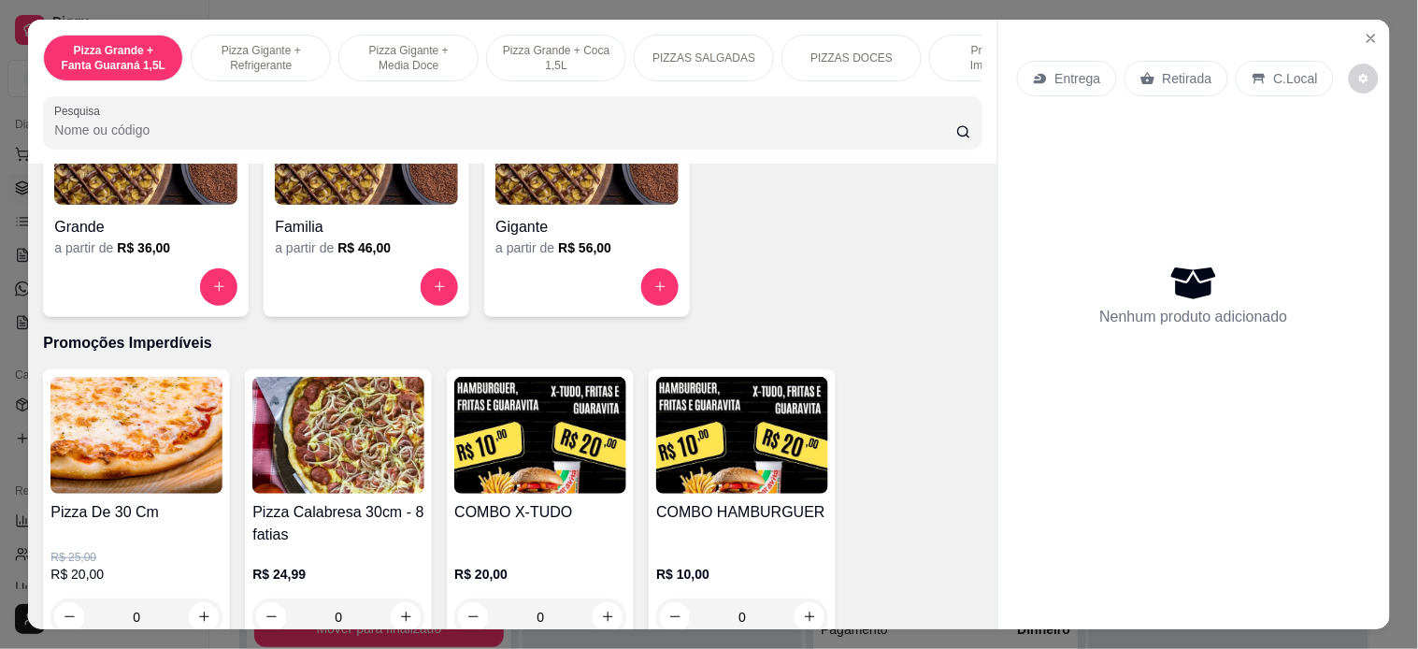
scroll to position [1869, 0]
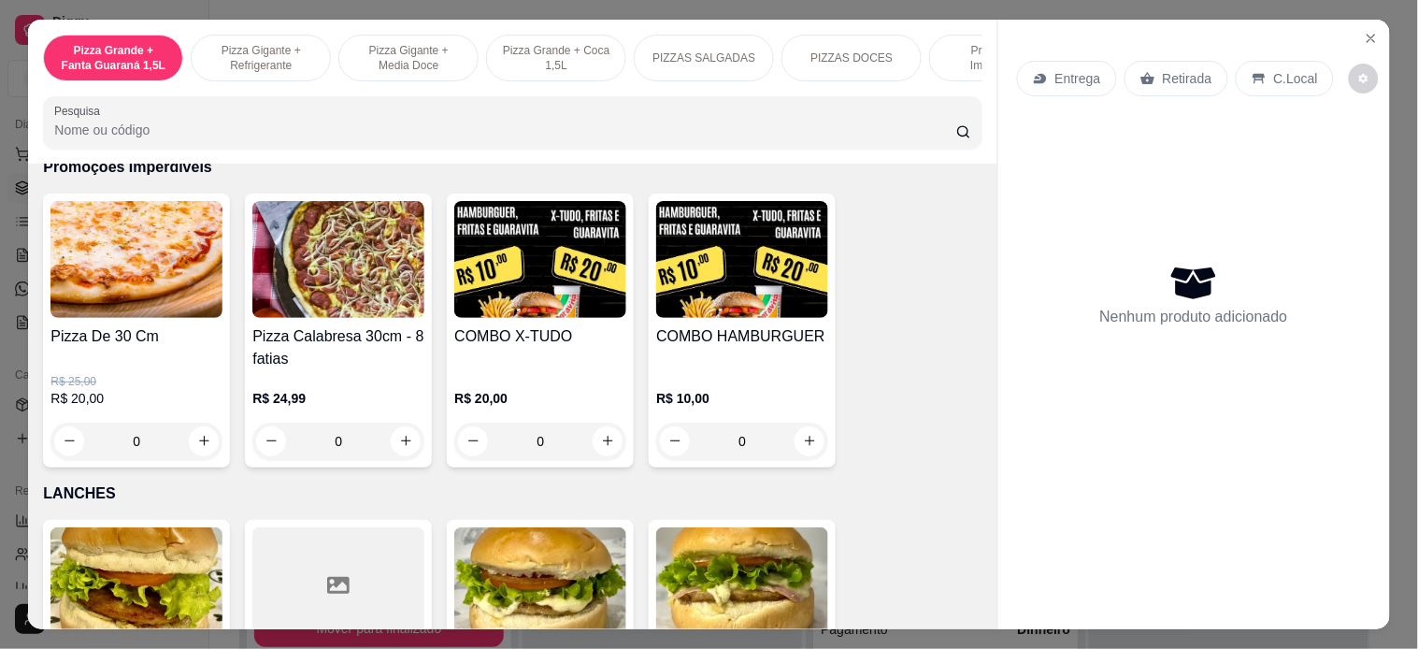
click at [191, 446] on div "0" at bounding box center [136, 440] width 172 height 37
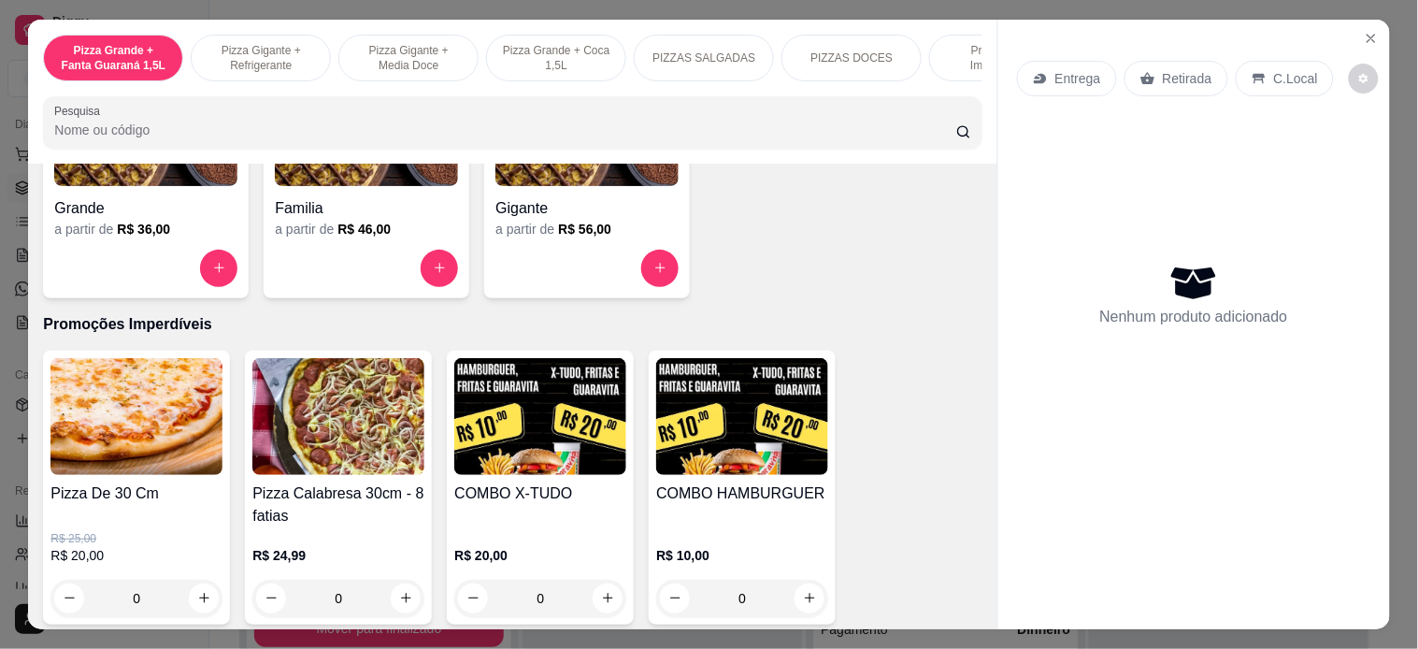
scroll to position [1764, 0]
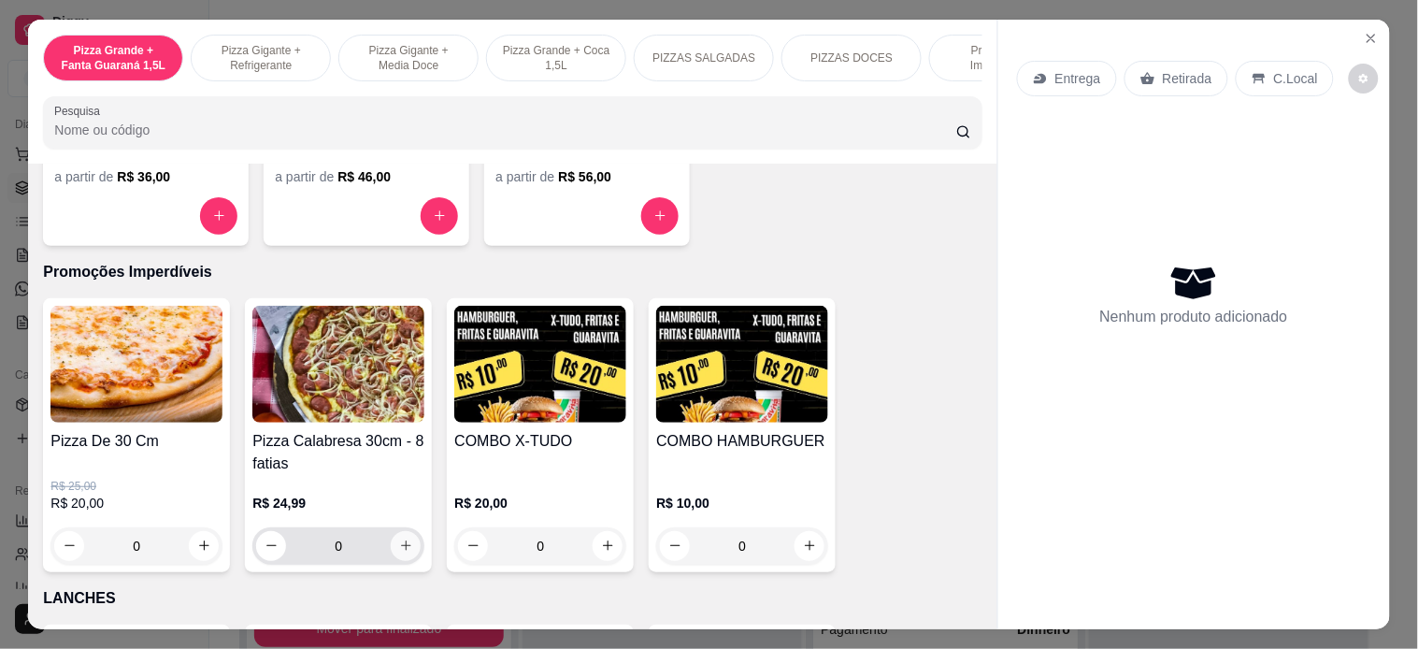
click at [399, 552] on icon "increase-product-quantity" at bounding box center [406, 545] width 14 height 14
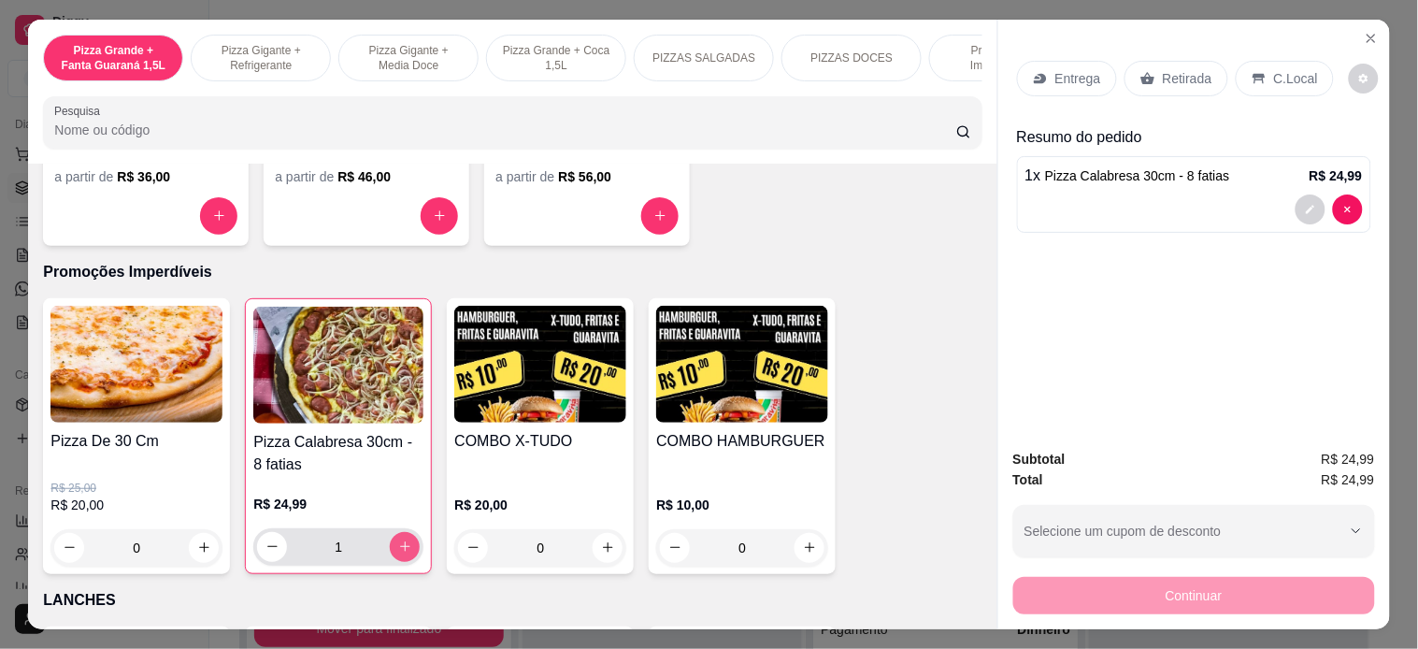
type input "1"
click at [1198, 81] on div "Retirada" at bounding box center [1176, 79] width 104 height 36
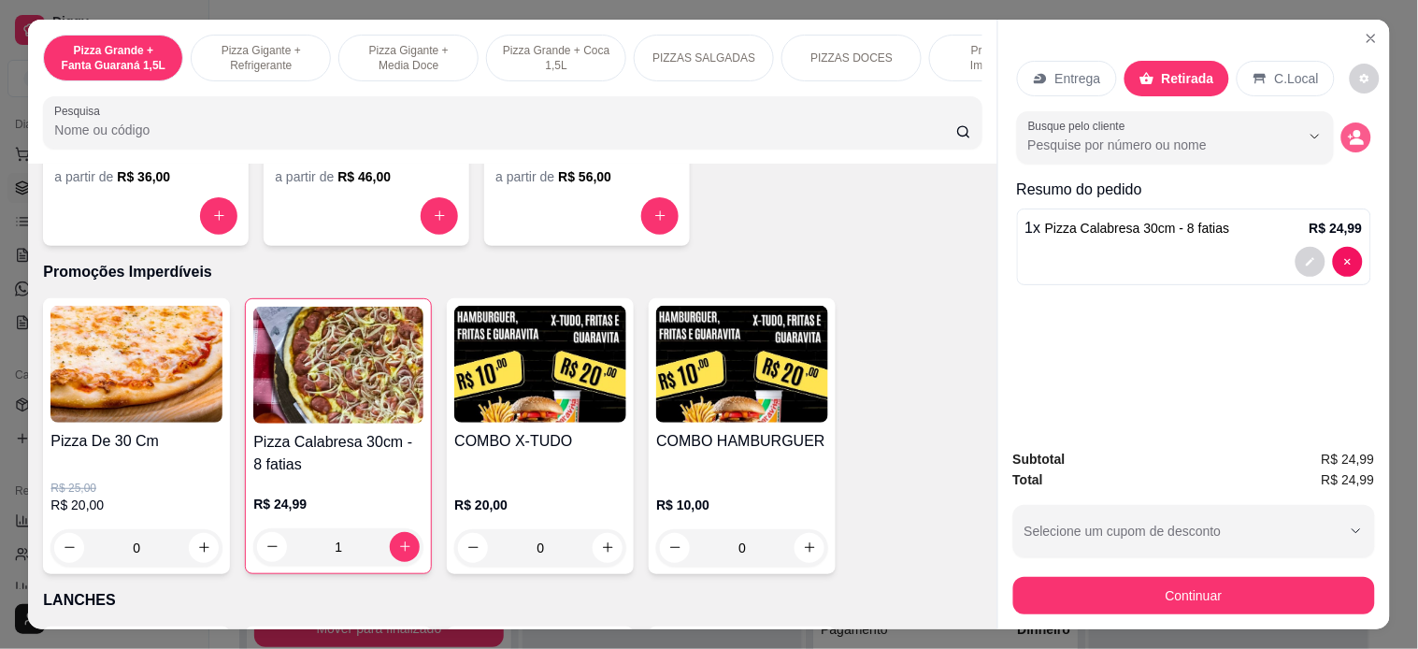
click at [1357, 124] on button "decrease-product-quantity" at bounding box center [1356, 137] width 30 height 30
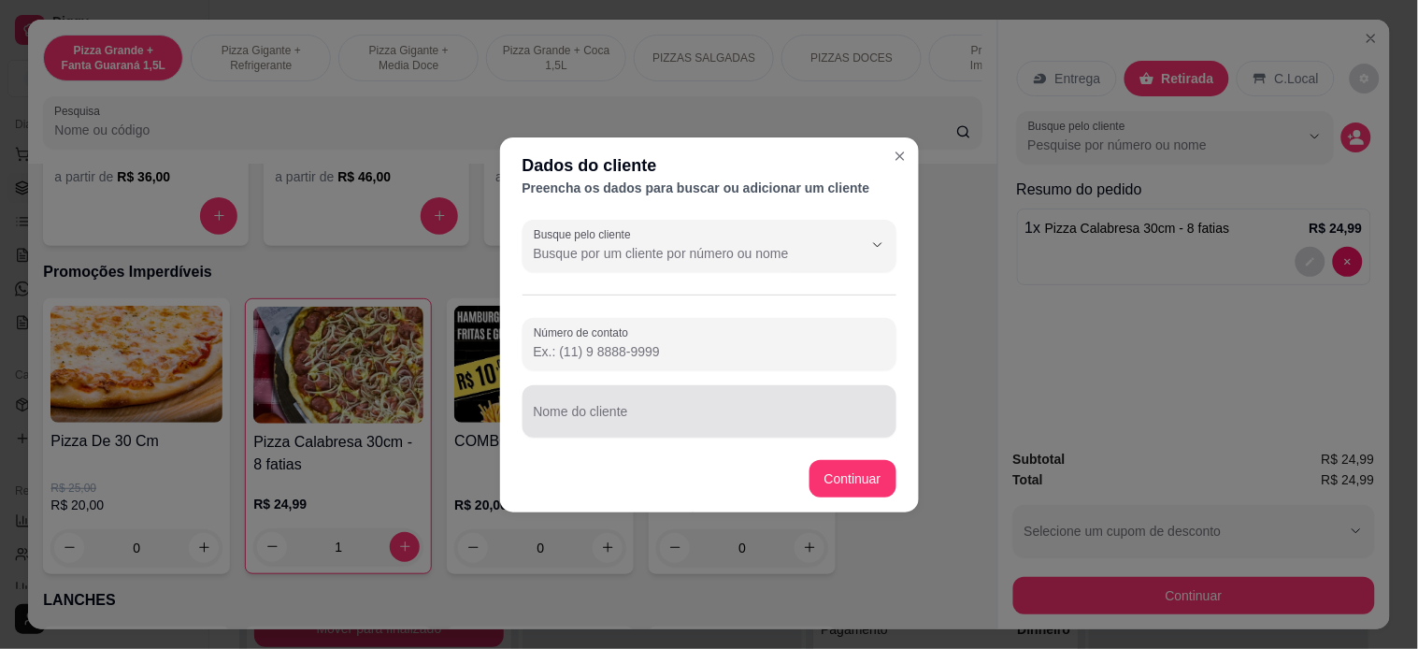
click at [650, 400] on div at bounding box center [709, 411] width 351 height 37
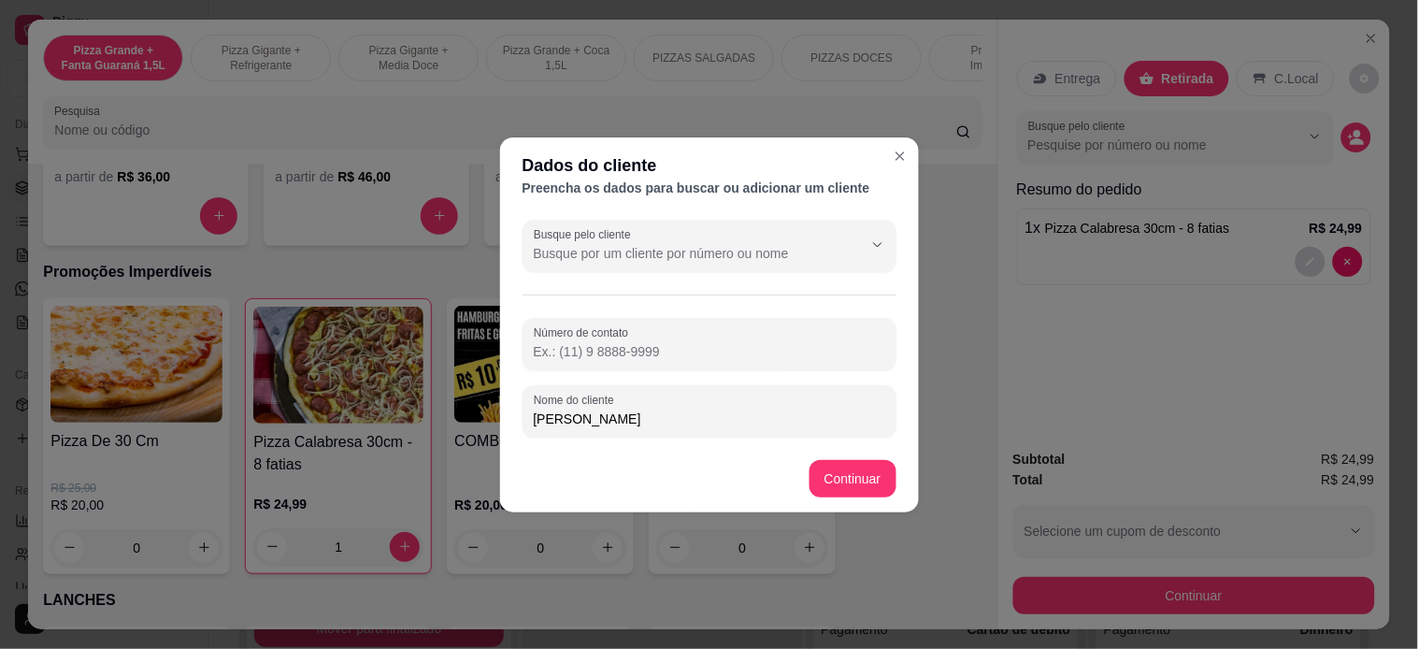
type input "[PERSON_NAME]"
click at [855, 498] on footer "Continuar" at bounding box center [709, 478] width 419 height 67
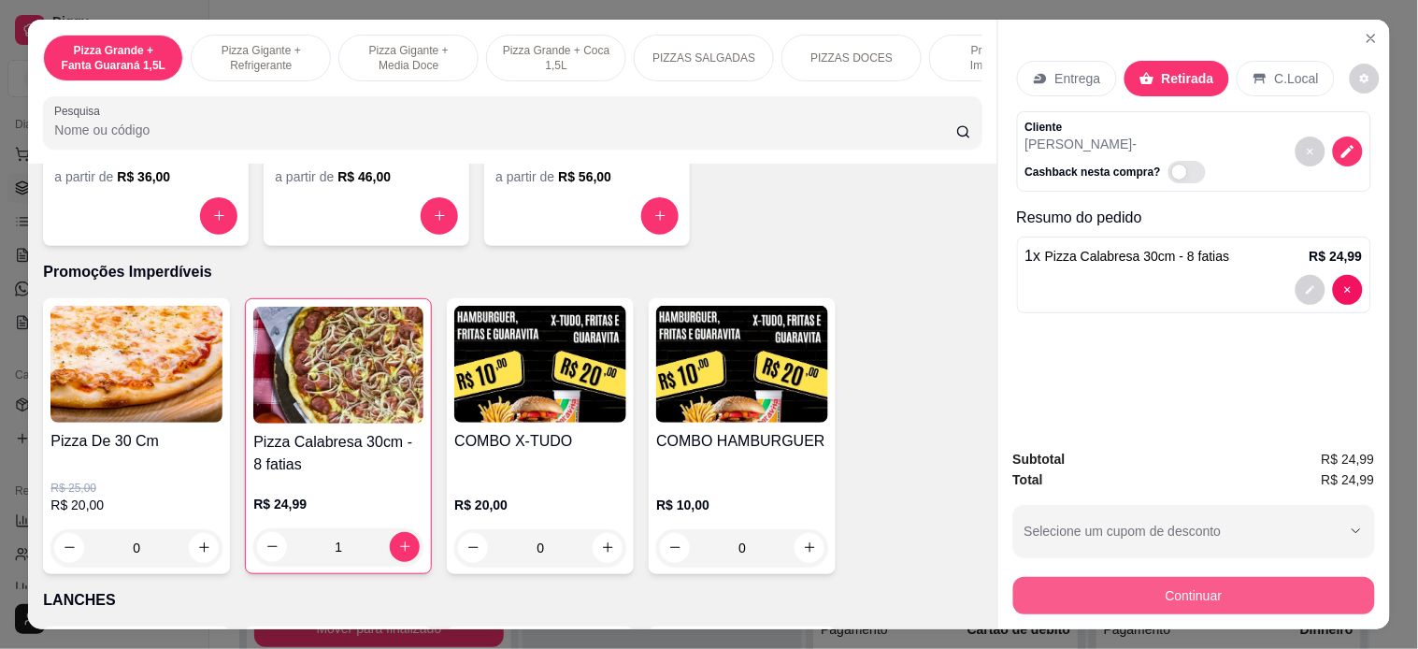
click at [1207, 592] on button "Continuar" at bounding box center [1194, 595] width 362 height 37
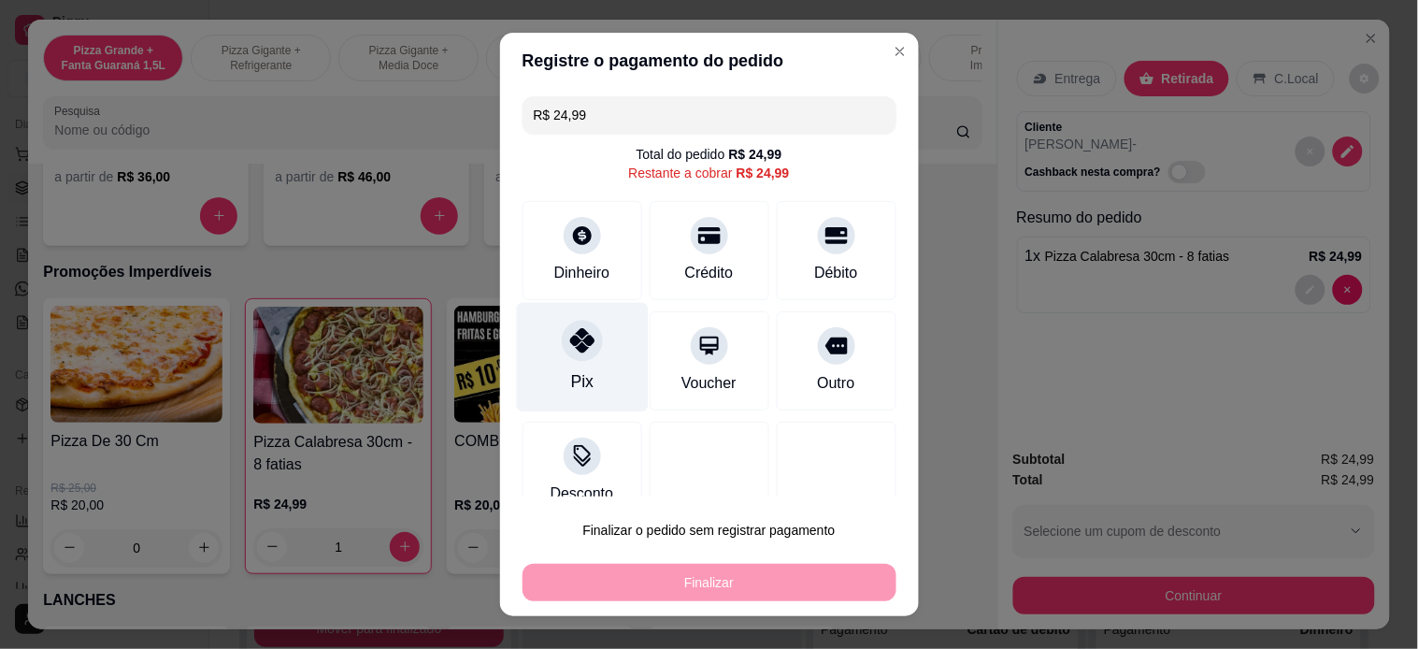
click at [570, 344] on icon at bounding box center [581, 340] width 24 height 24
type input "R$ 0,00"
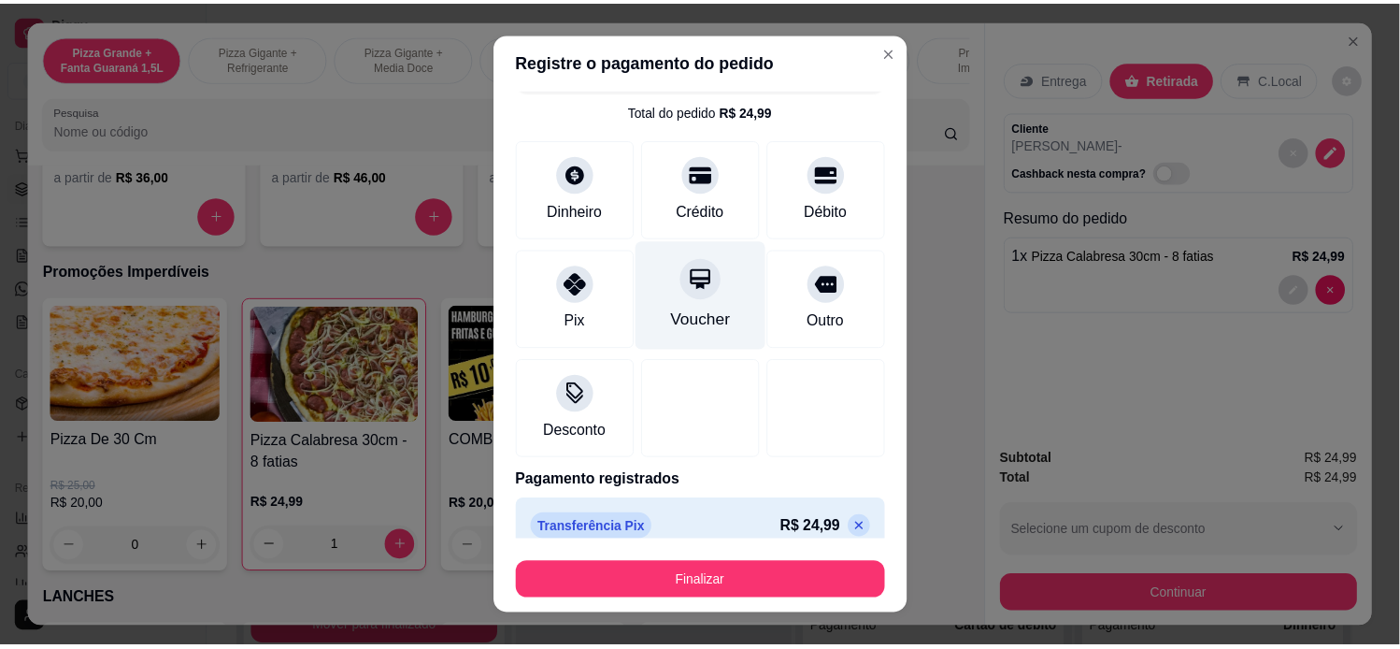
scroll to position [64, 0]
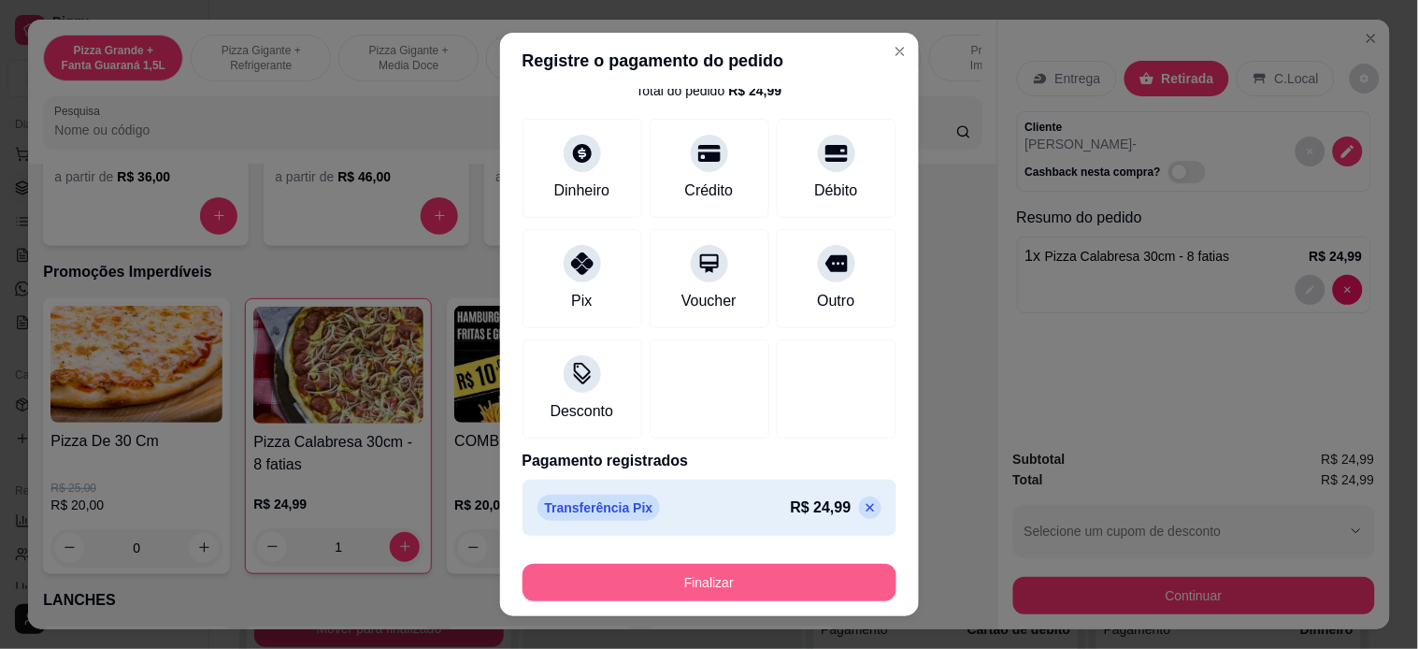
click at [829, 577] on button "Finalizar" at bounding box center [709, 582] width 374 height 37
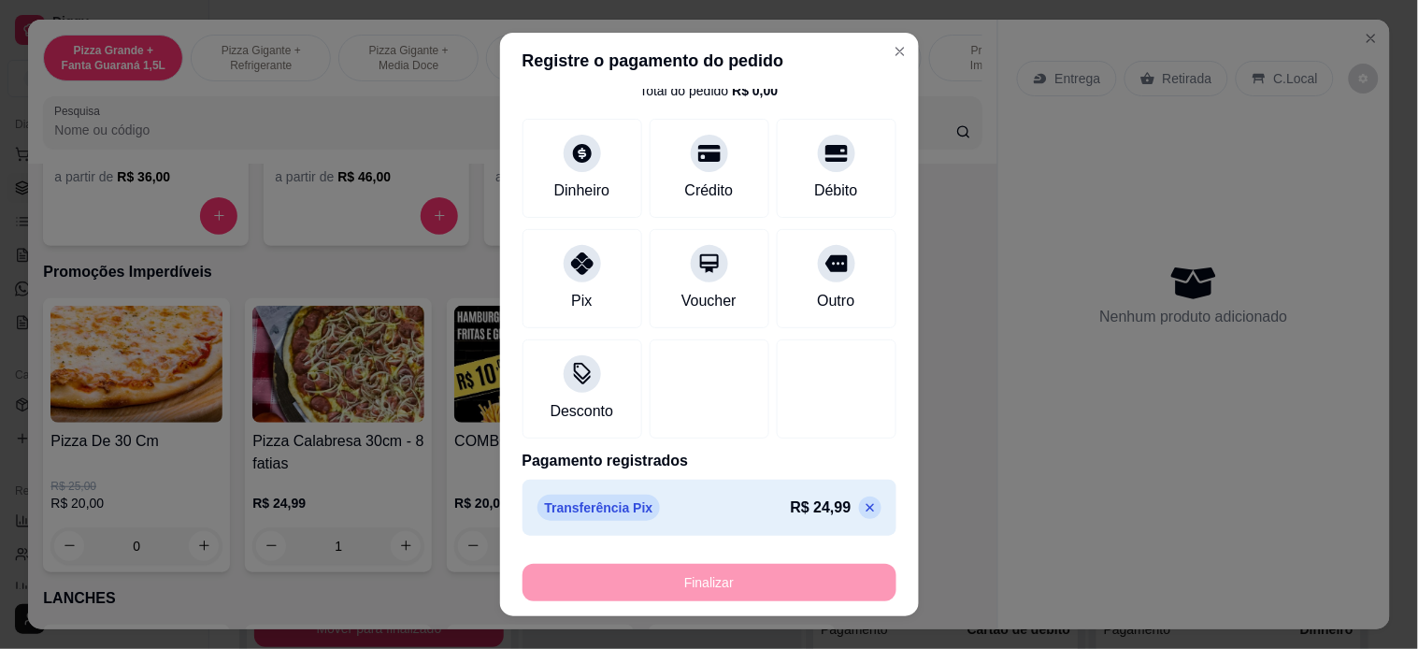
type input "0"
type input "-R$ 24,99"
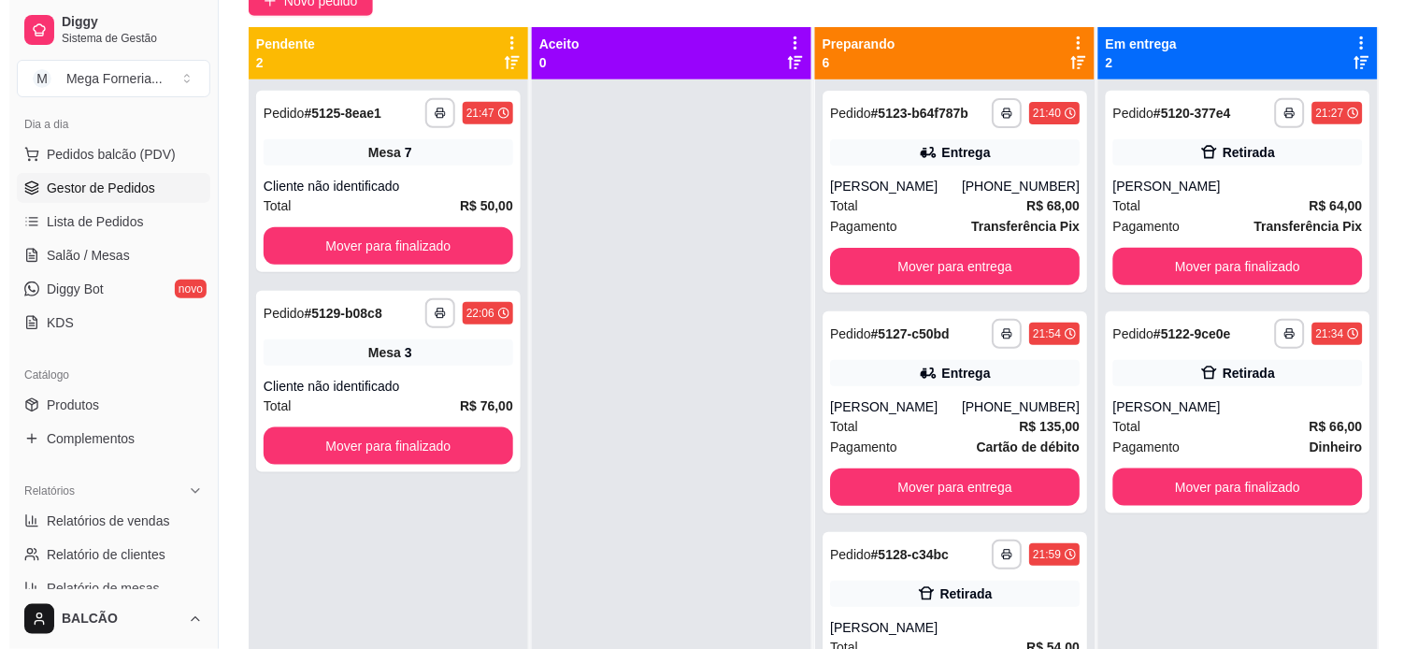
scroll to position [181, 0]
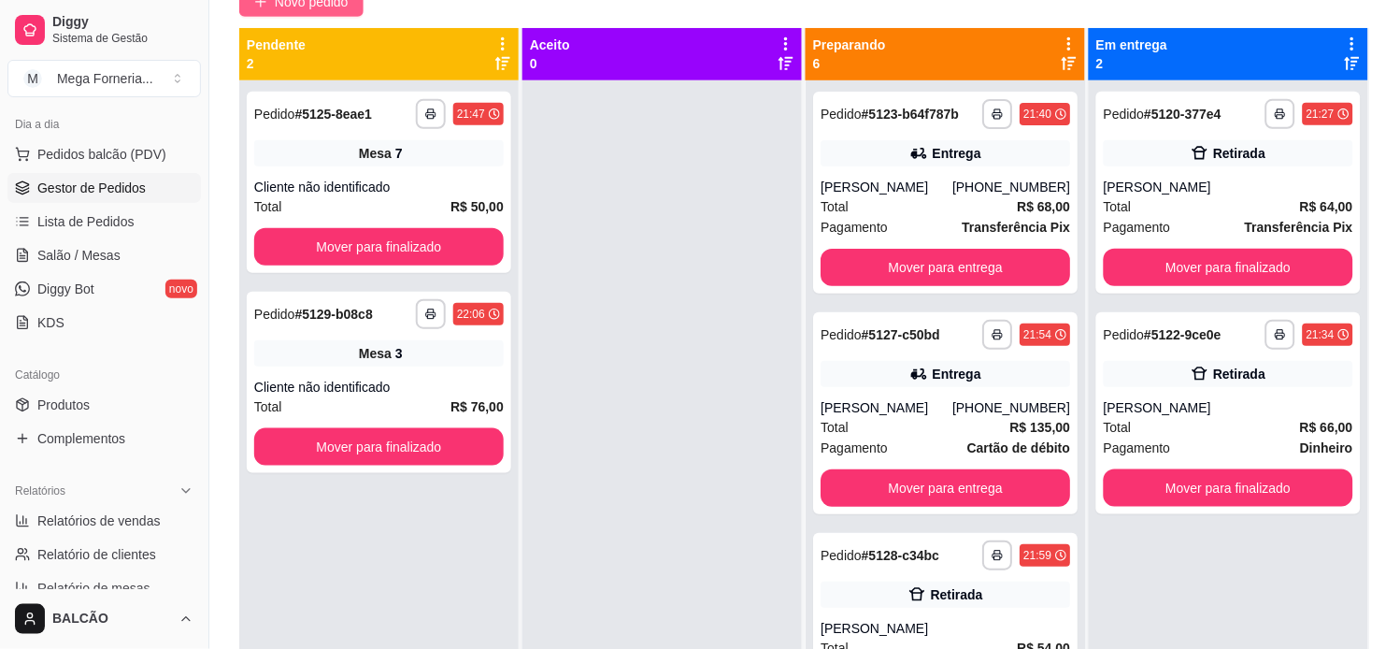
click at [291, 7] on span "Novo pedido" at bounding box center [312, 2] width 74 height 21
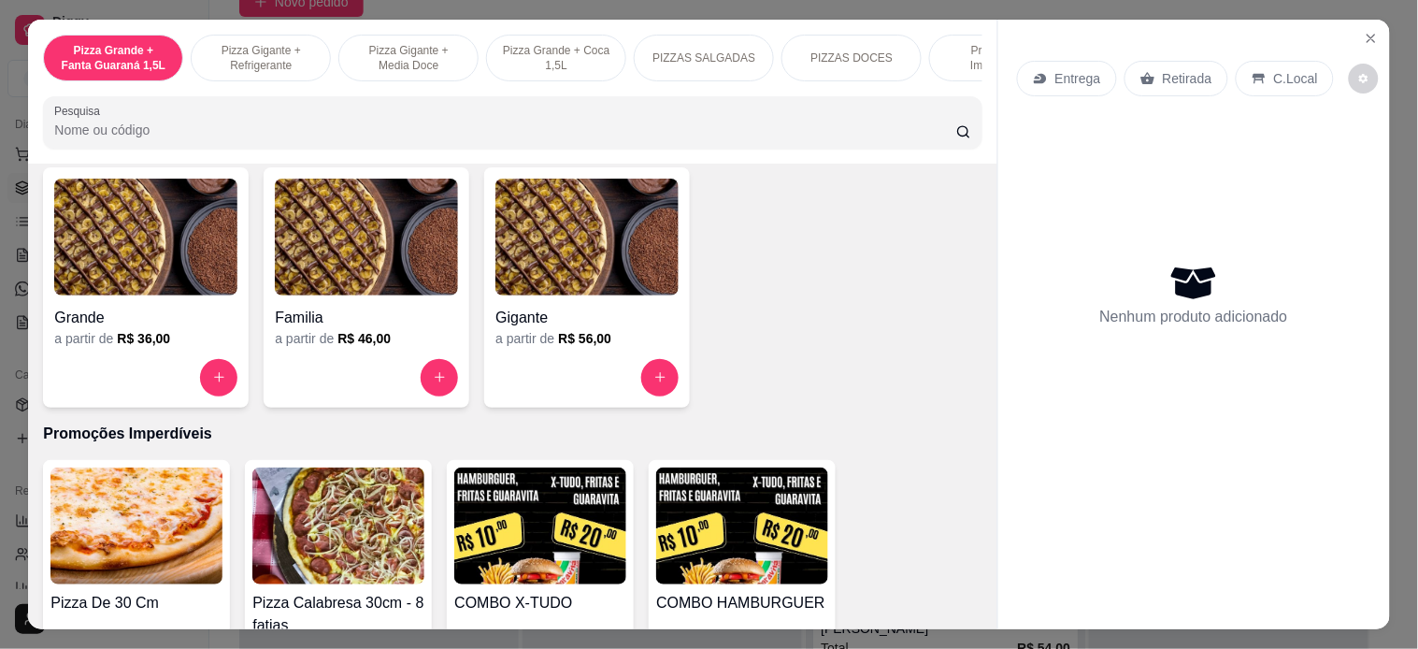
scroll to position [1764, 0]
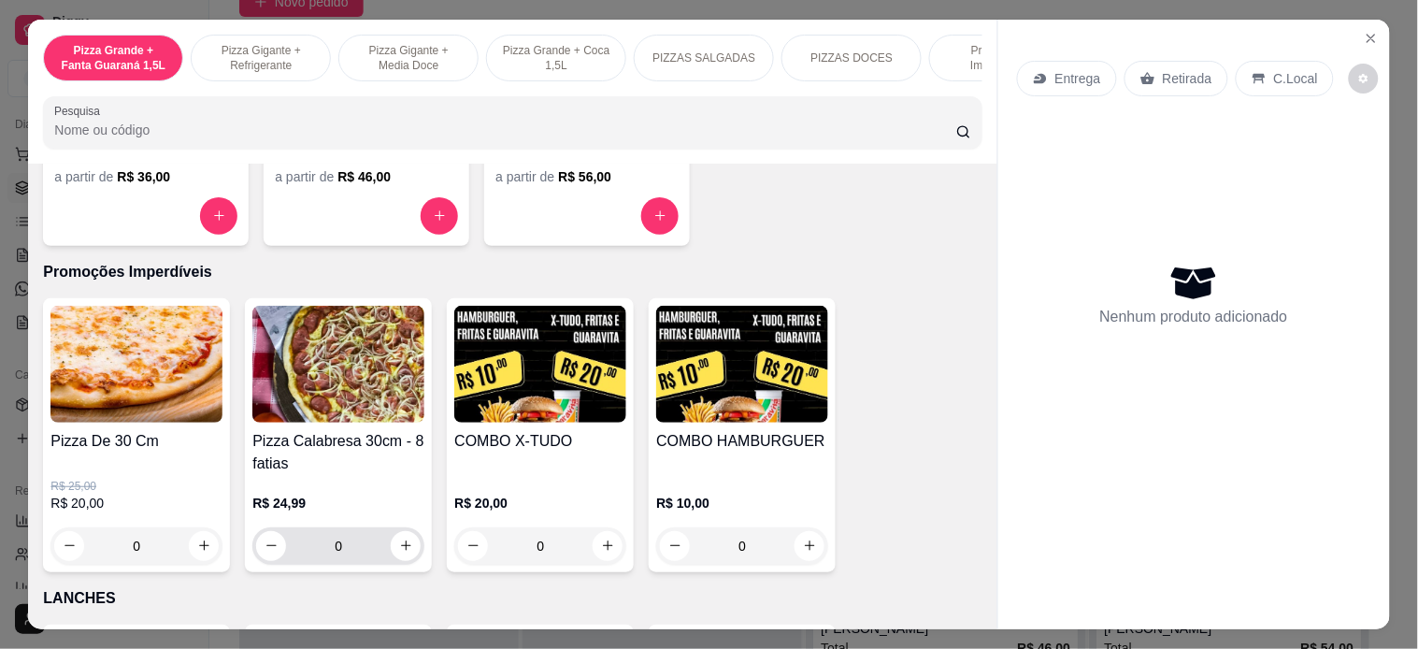
click at [402, 550] on icon "increase-product-quantity" at bounding box center [406, 545] width 14 height 14
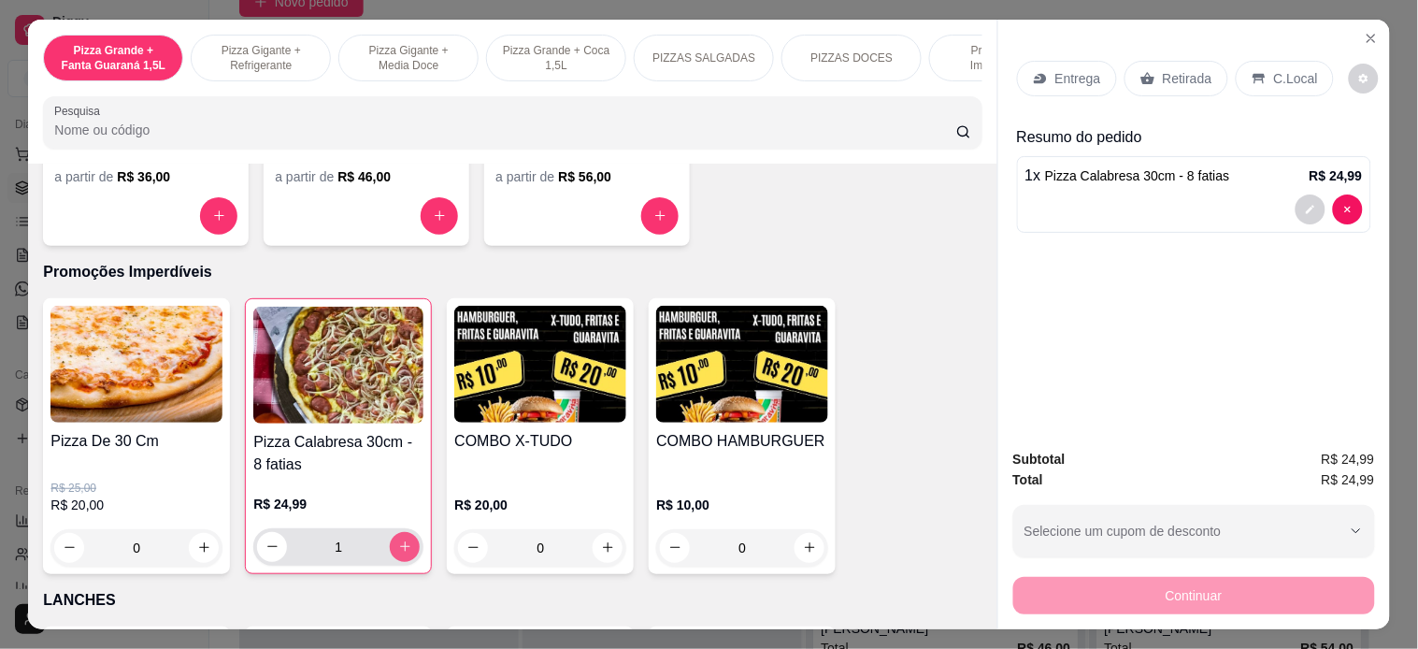
type input "1"
click at [185, 547] on div "0" at bounding box center [136, 547] width 172 height 37
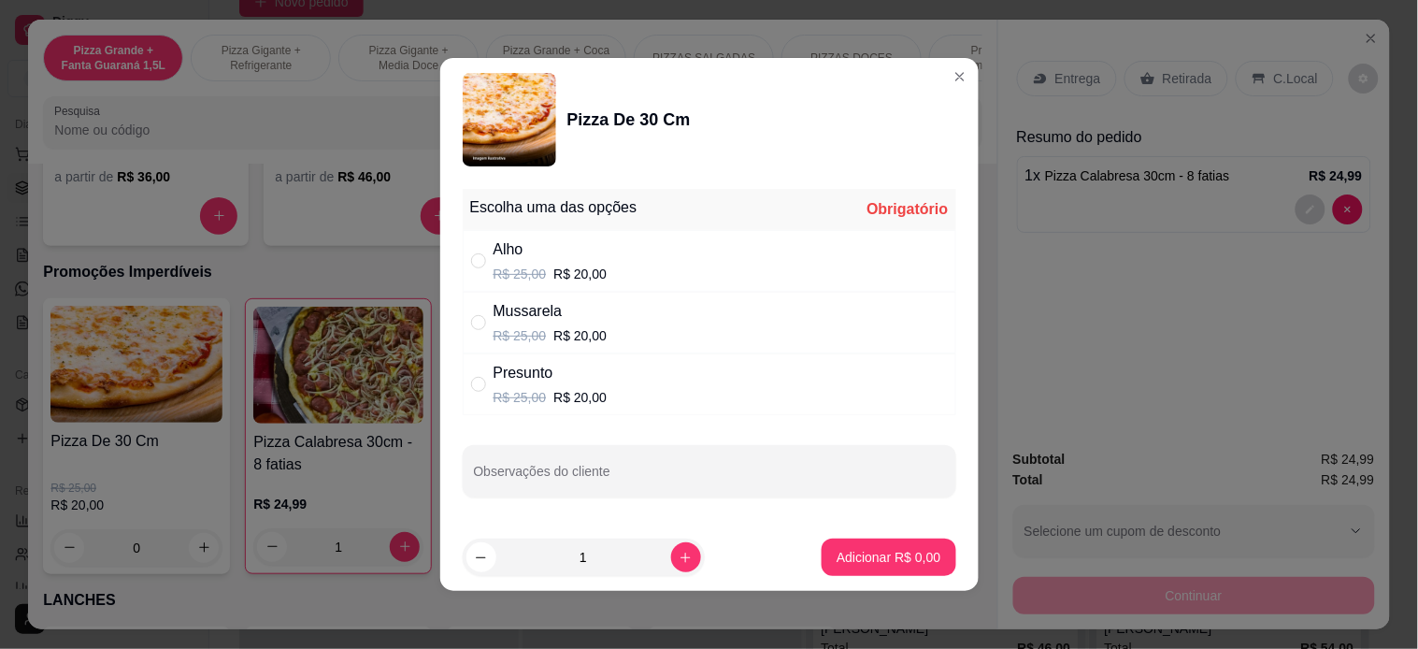
click at [552, 250] on div "Alho" at bounding box center [550, 249] width 114 height 22
radio input "true"
click at [860, 547] on button "Adicionar R$ 20,00" at bounding box center [884, 556] width 141 height 37
type input "1"
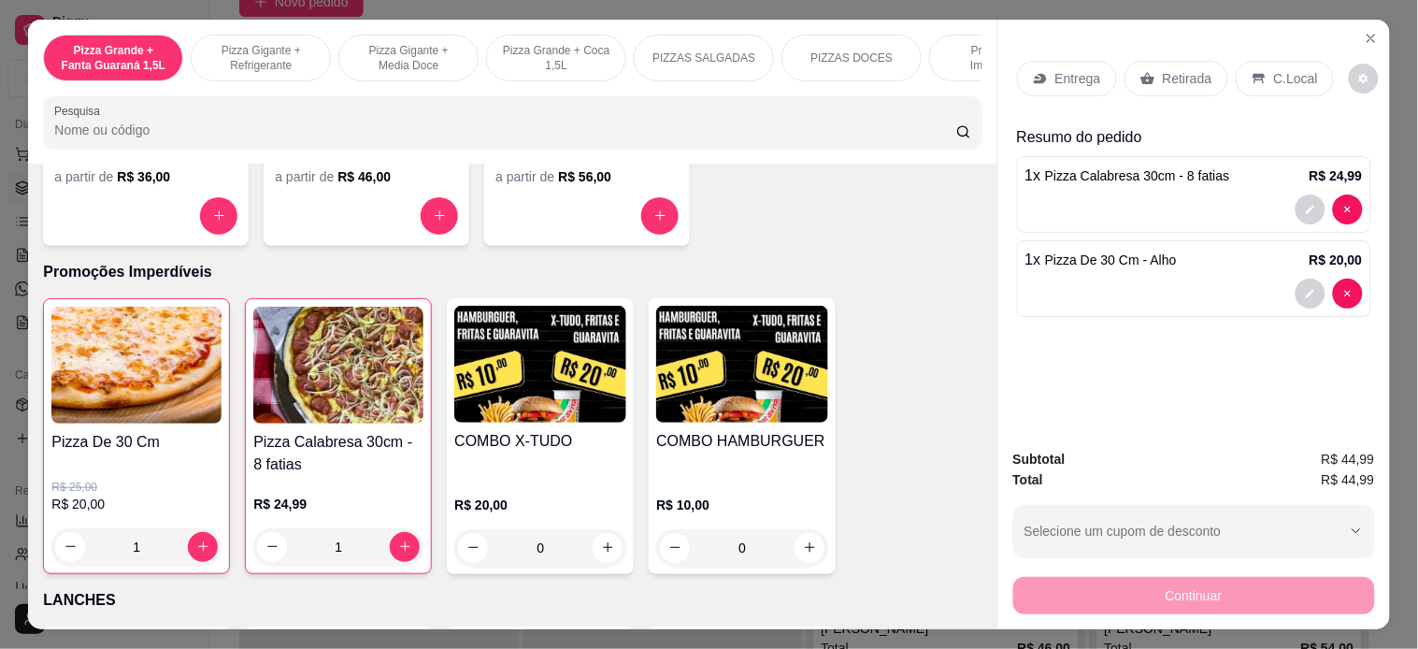
click at [194, 549] on div "1" at bounding box center [136, 546] width 170 height 37
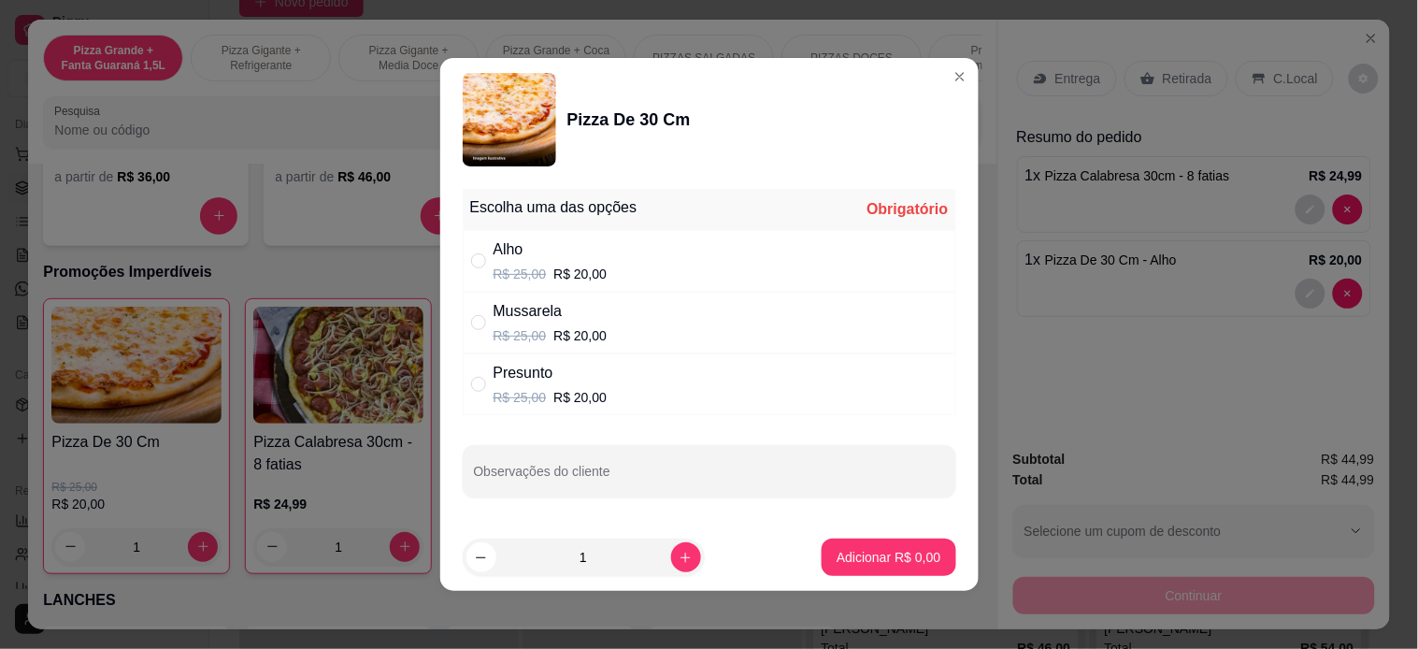
click at [565, 335] on p "R$ 20,00" at bounding box center [579, 335] width 53 height 19
radio input "true"
click at [849, 563] on p "Adicionar R$ 20,00" at bounding box center [884, 557] width 111 height 19
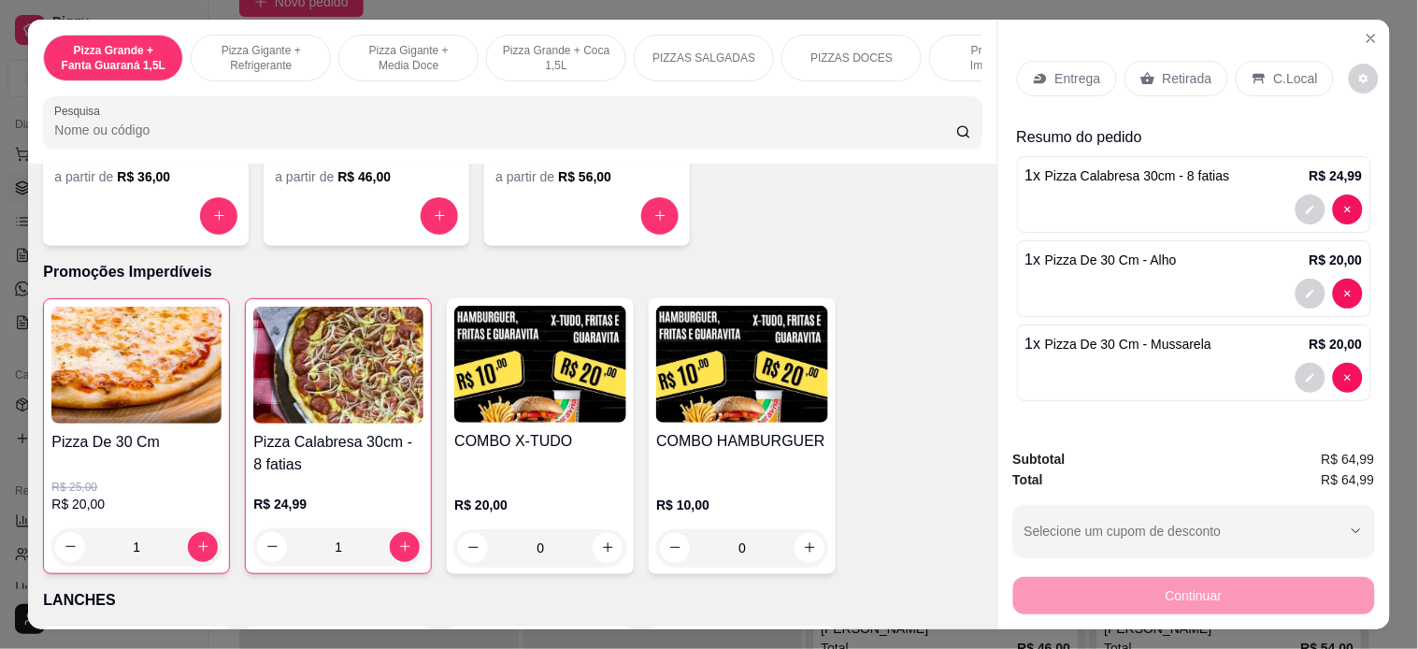
click at [1062, 69] on p "Entrega" at bounding box center [1078, 78] width 46 height 19
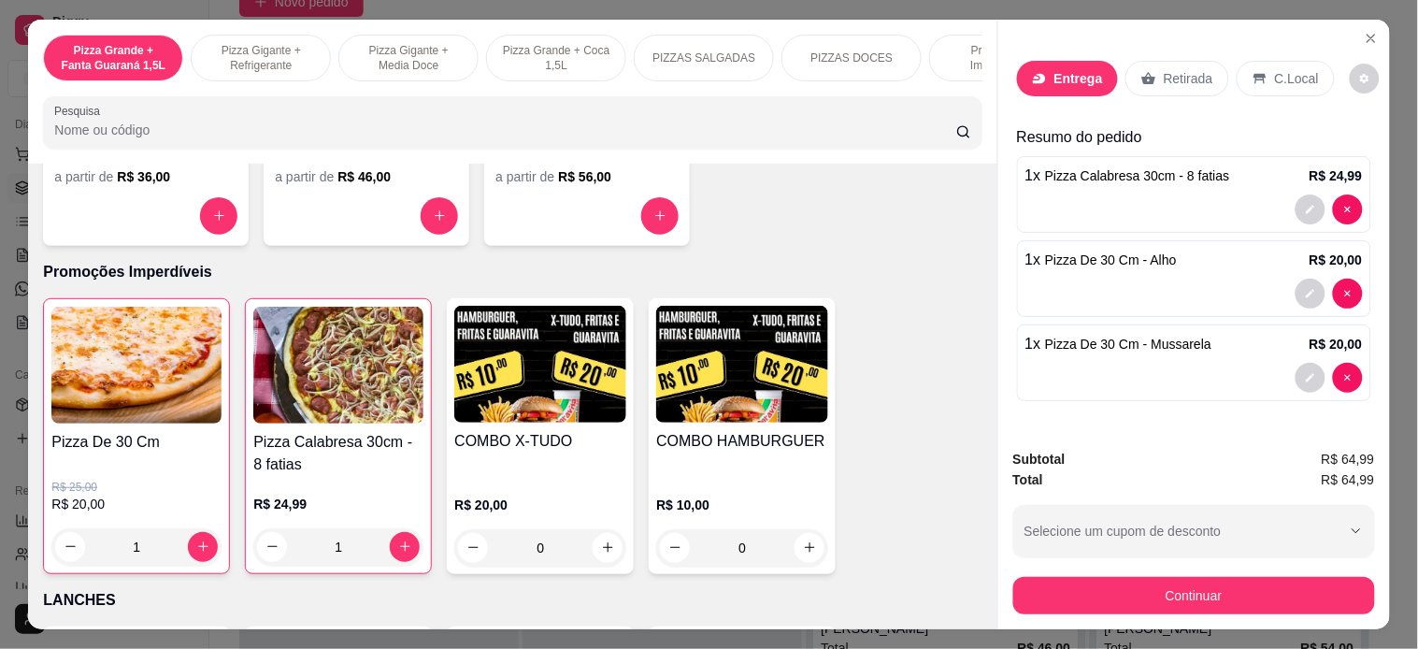
click at [600, 299] on input "text" at bounding box center [709, 293] width 374 height 30
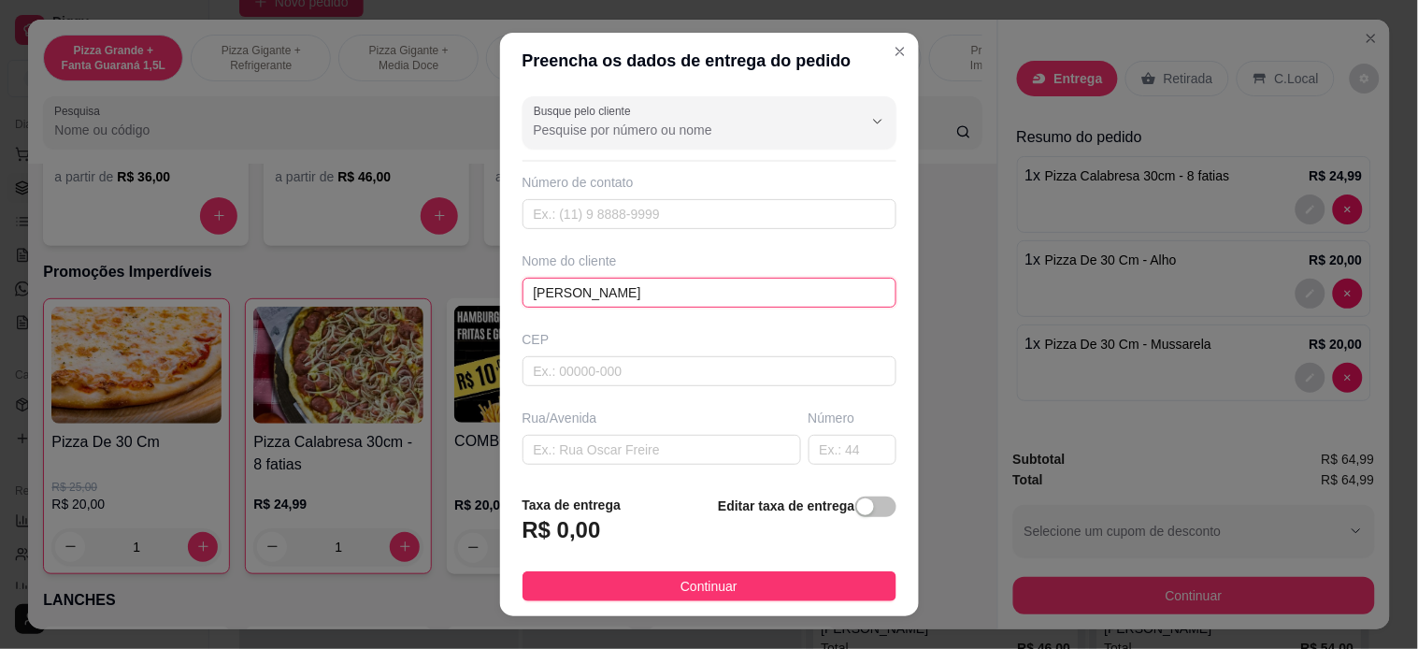
scroll to position [239, 0]
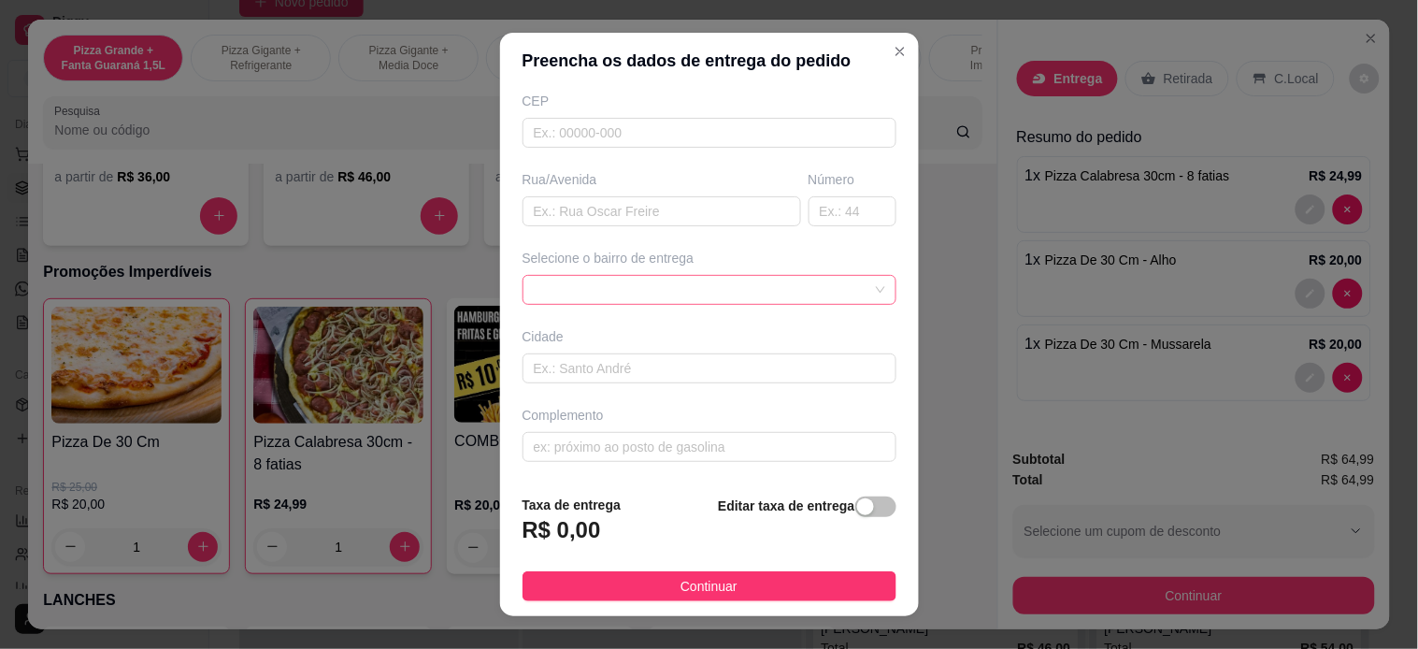
click at [678, 287] on div at bounding box center [709, 290] width 374 height 30
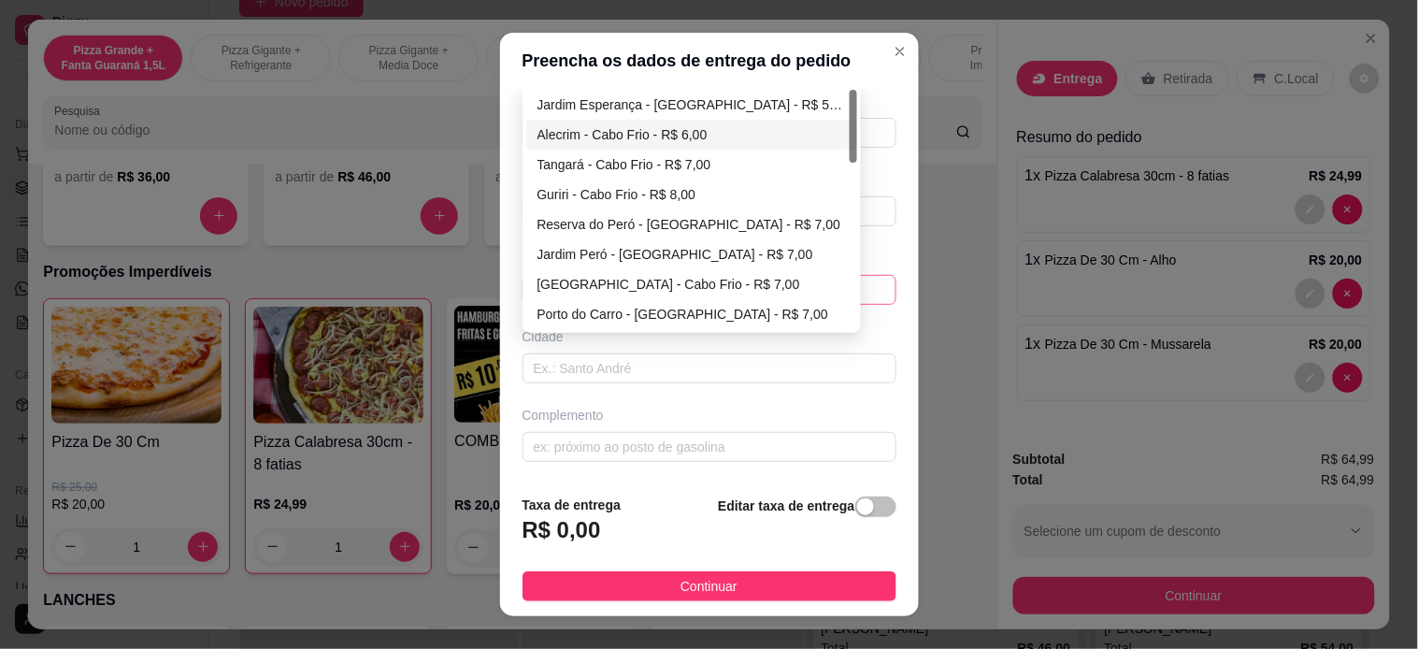
scroll to position [187, 0]
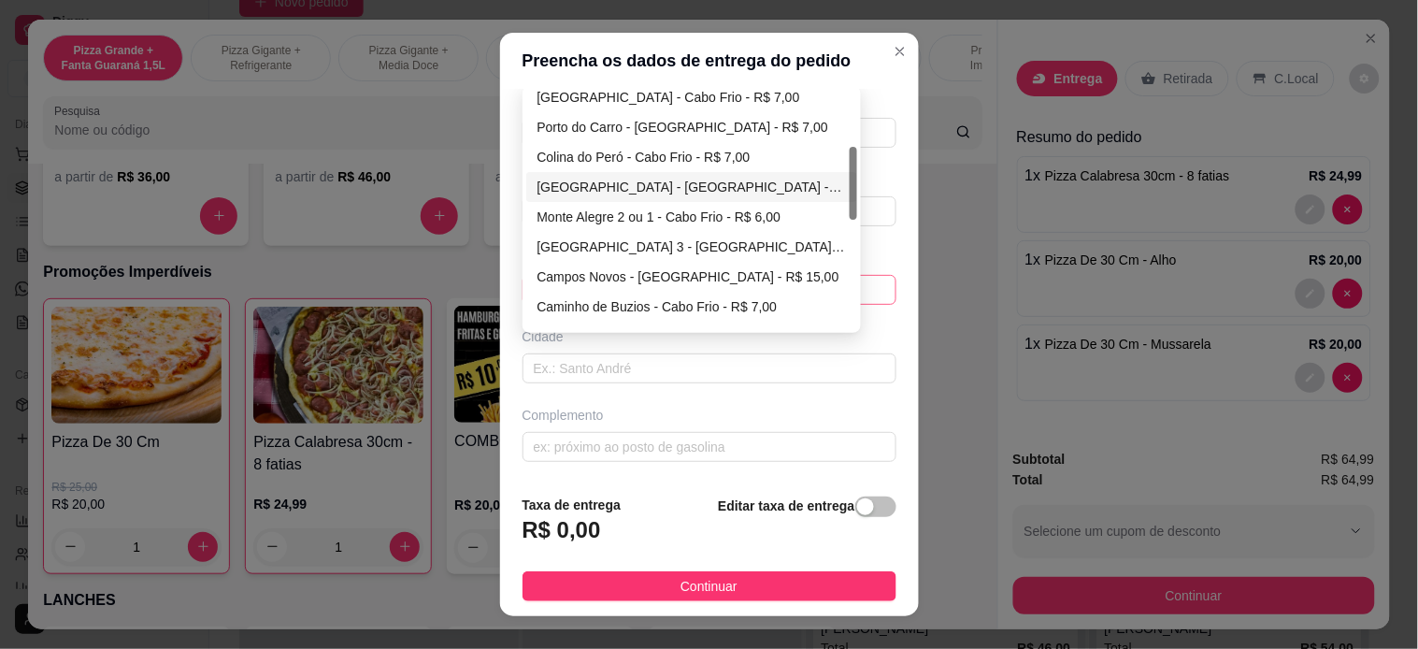
type input "[PERSON_NAME]"
click at [562, 188] on div "[GEOGRAPHIC_DATA] - [GEOGRAPHIC_DATA] - R$ 6,00" at bounding box center [691, 187] width 308 height 21
type input "Cabo Frio"
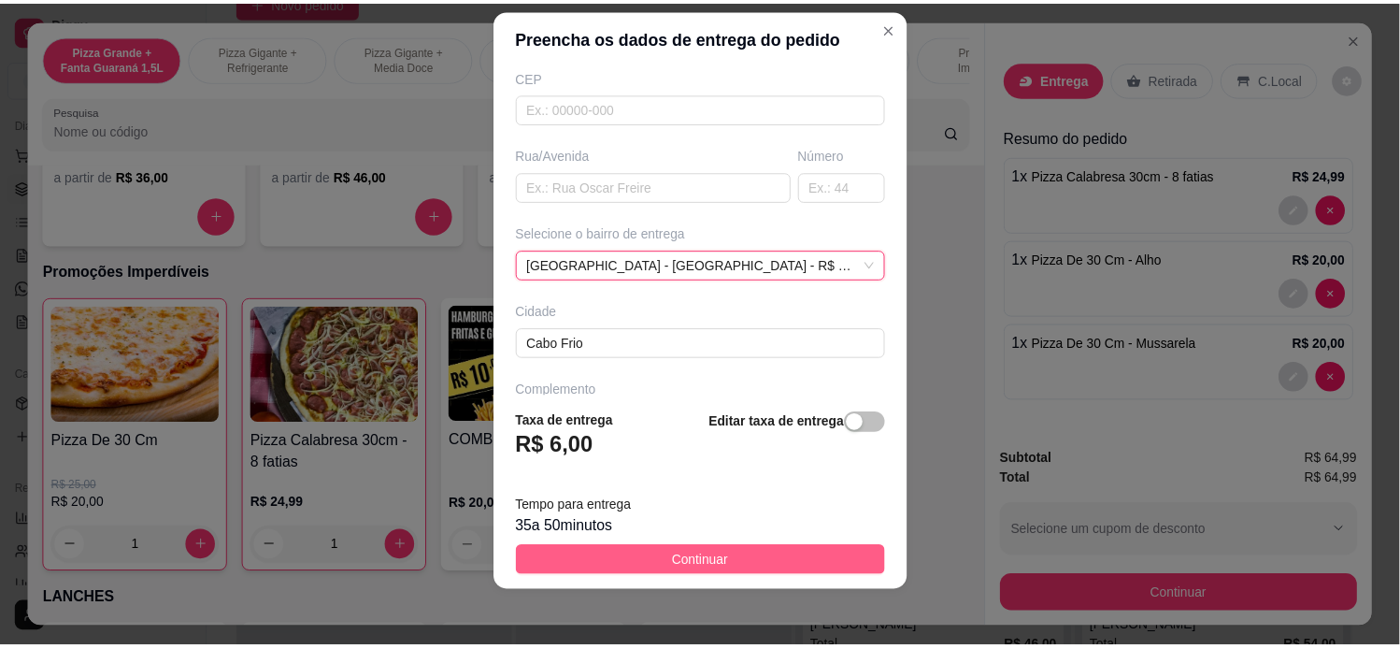
scroll to position [26, 0]
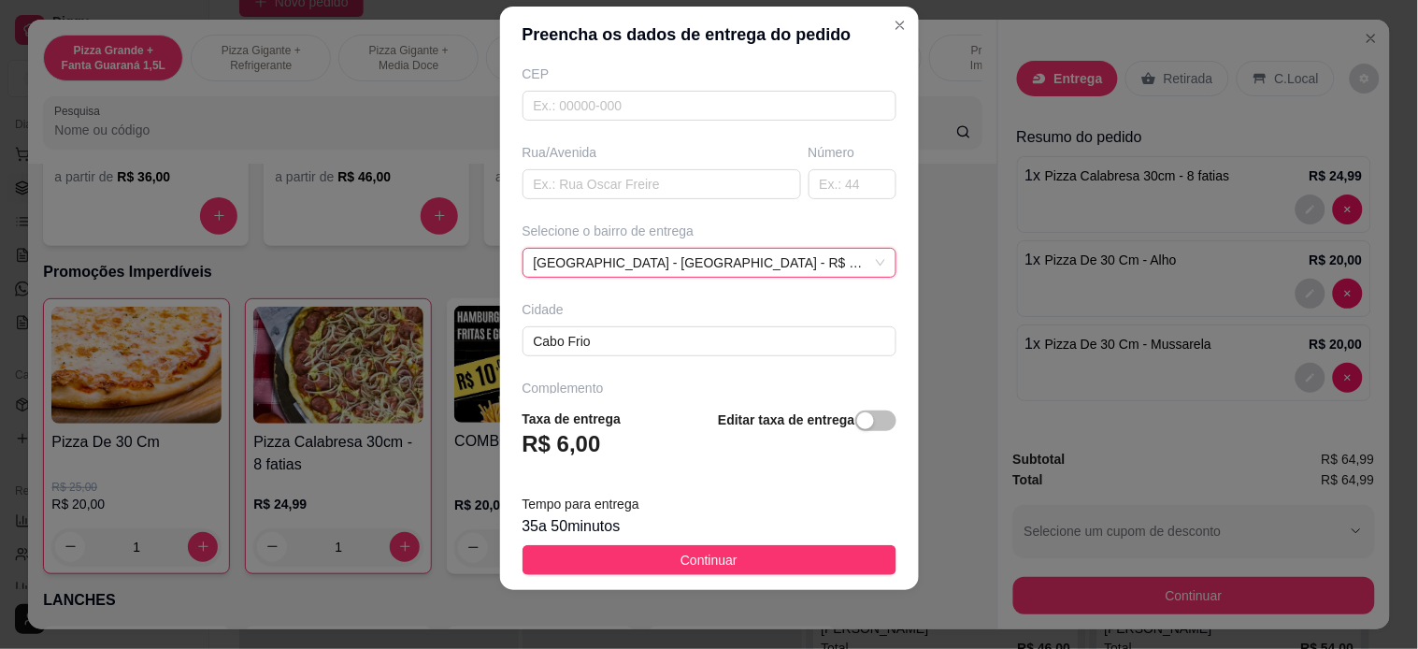
drag, startPoint x: 712, startPoint y: 548, endPoint x: 1127, endPoint y: 586, distance: 416.7
click at [714, 548] on button "Continuar" at bounding box center [709, 560] width 374 height 30
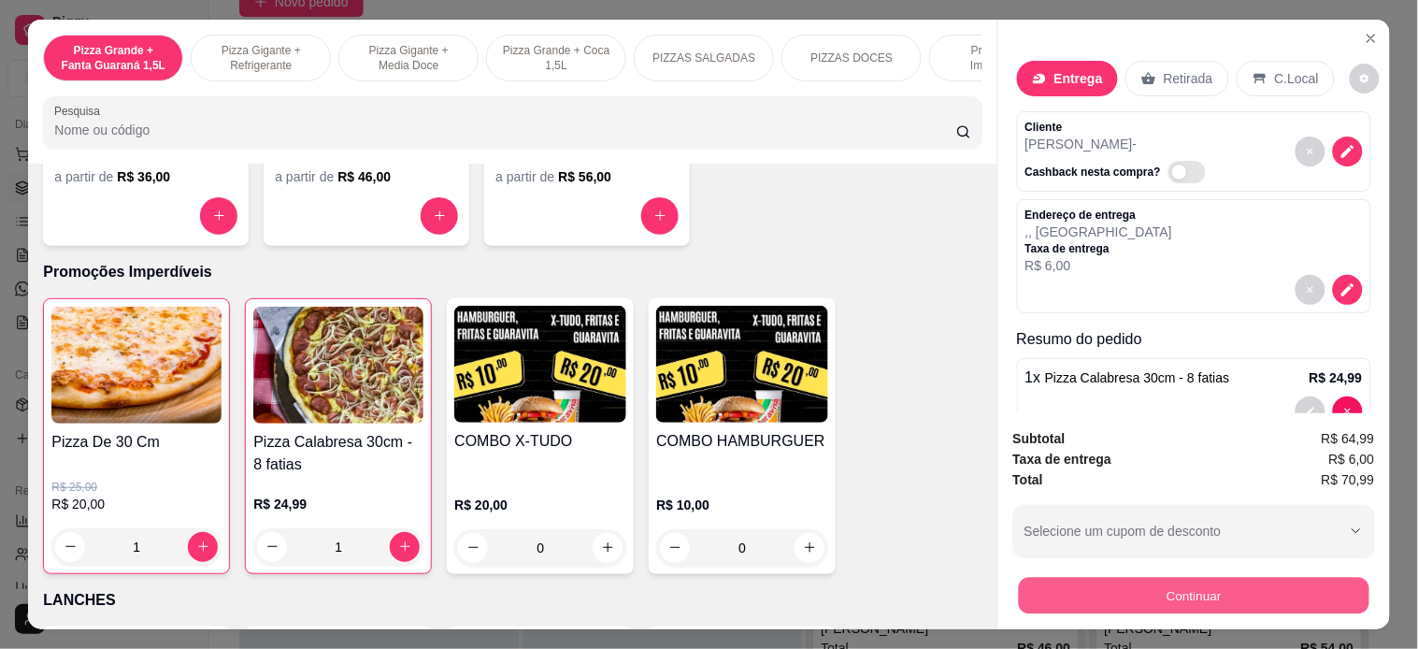
click at [1128, 584] on button "Continuar" at bounding box center [1193, 596] width 350 height 36
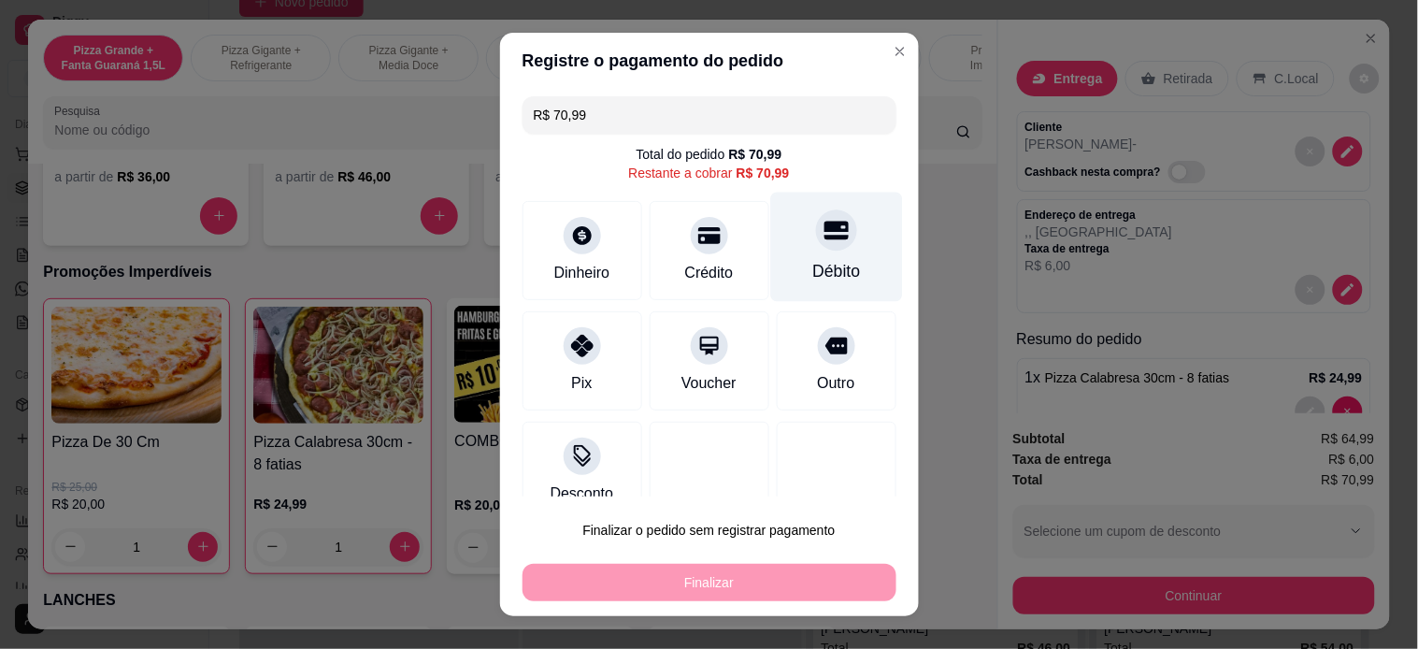
click at [817, 234] on div at bounding box center [836, 229] width 41 height 41
type input "R$ 0,00"
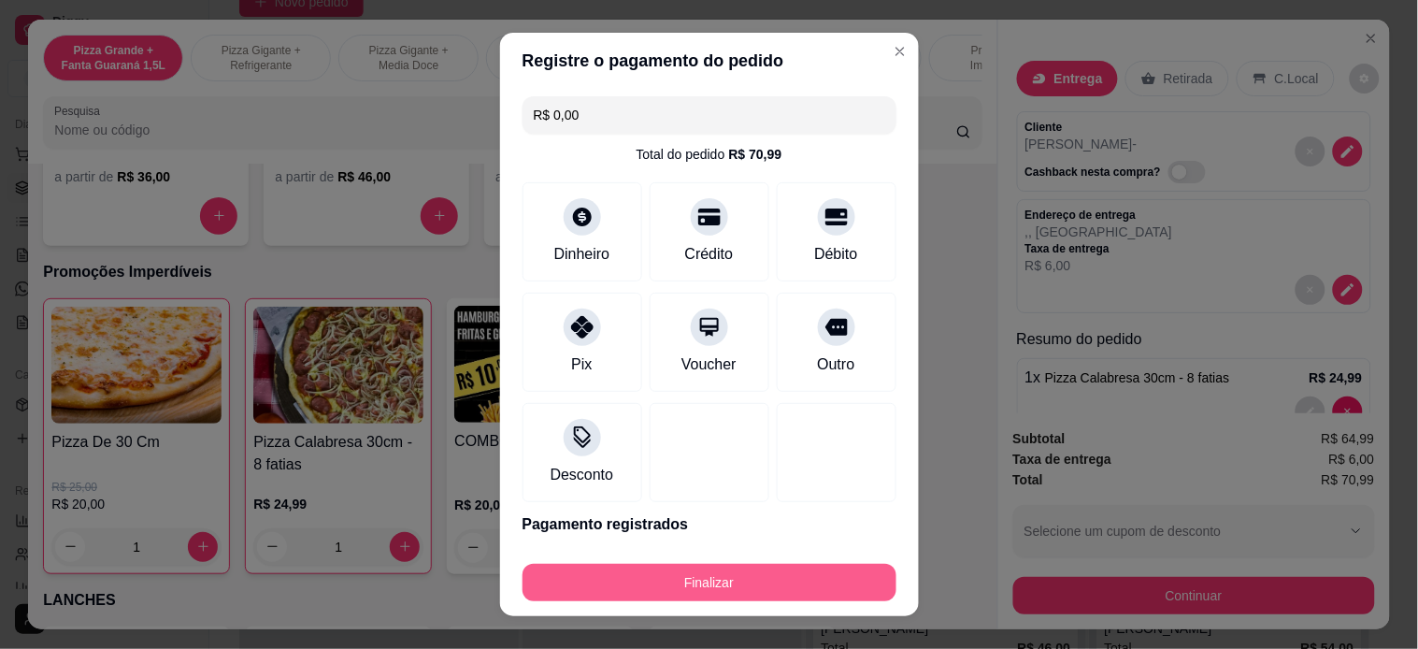
click at [813, 581] on button "Finalizar" at bounding box center [709, 582] width 374 height 37
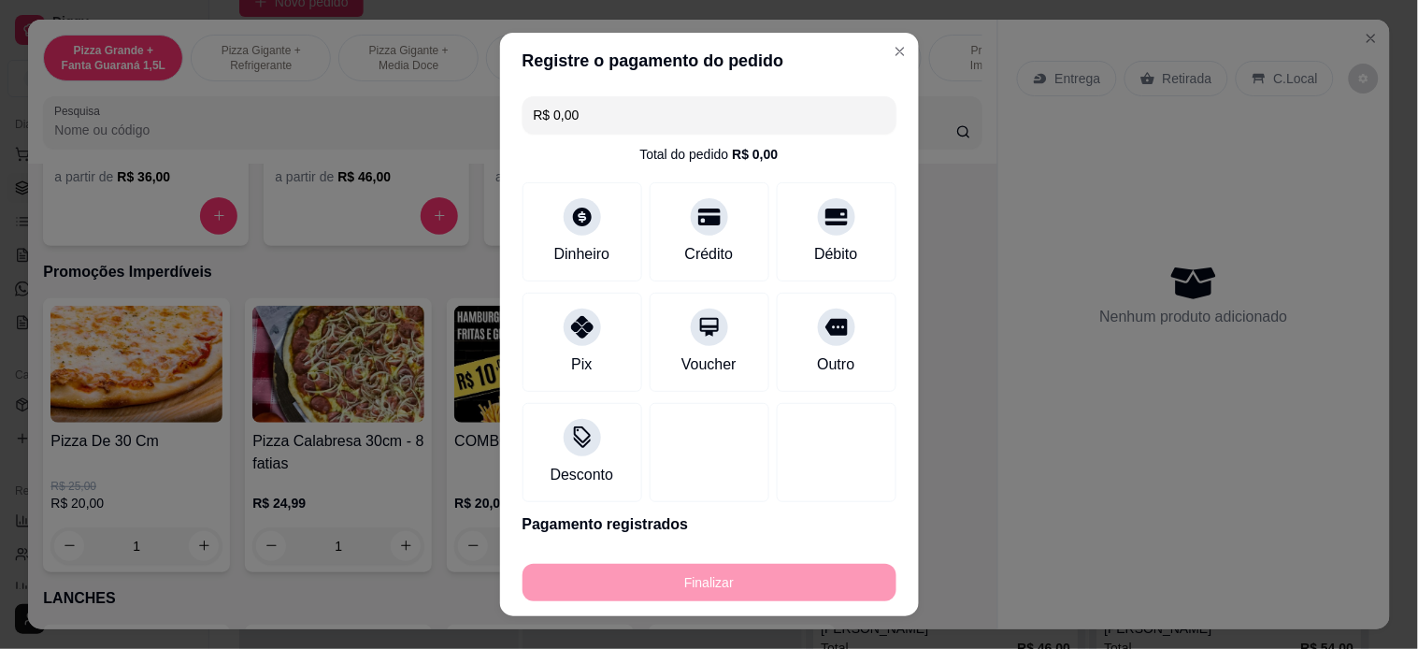
type input "0"
type input "-R$ 70,99"
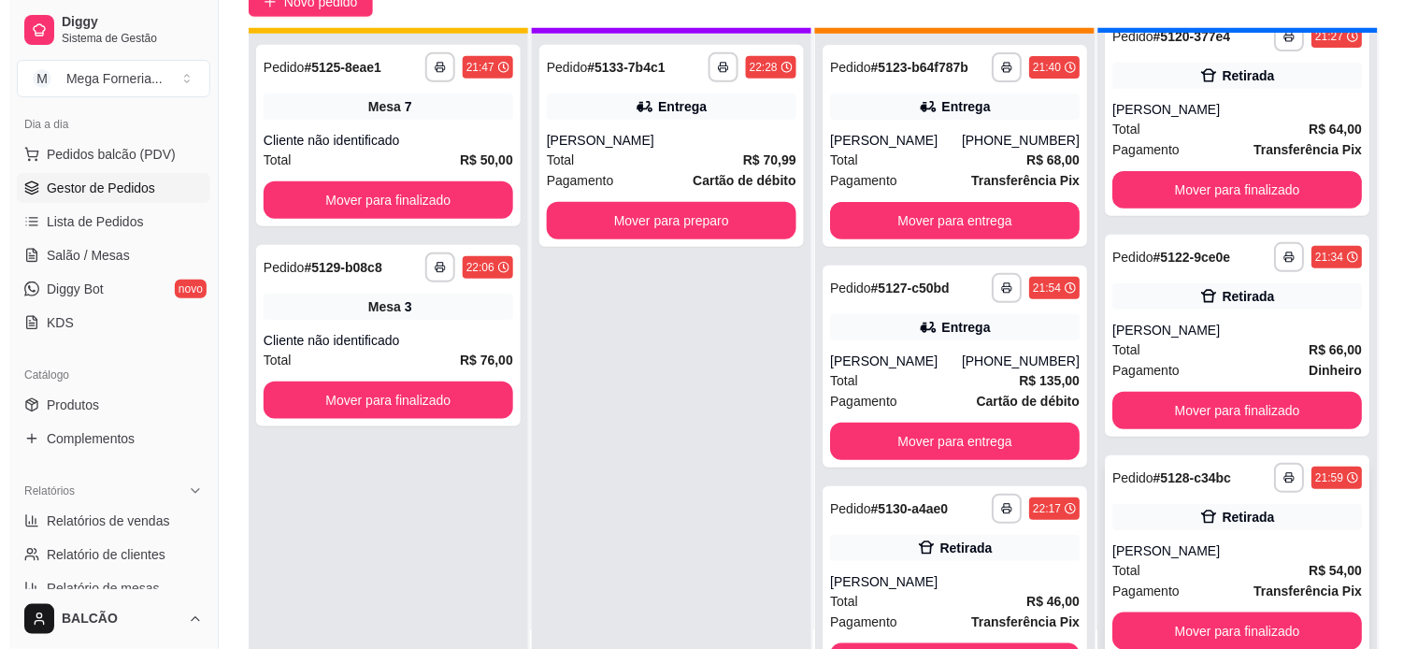
scroll to position [51, 0]
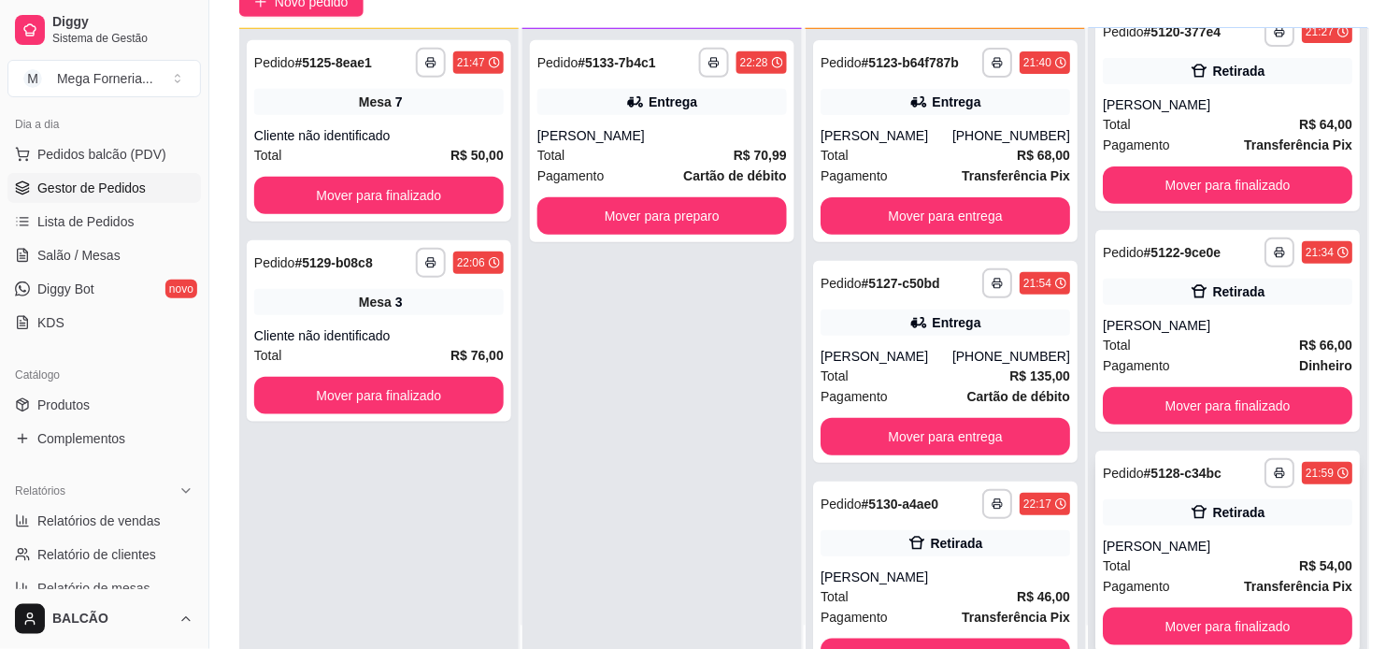
click at [1181, 543] on div "[PERSON_NAME]" at bounding box center [1229, 545] width 250 height 19
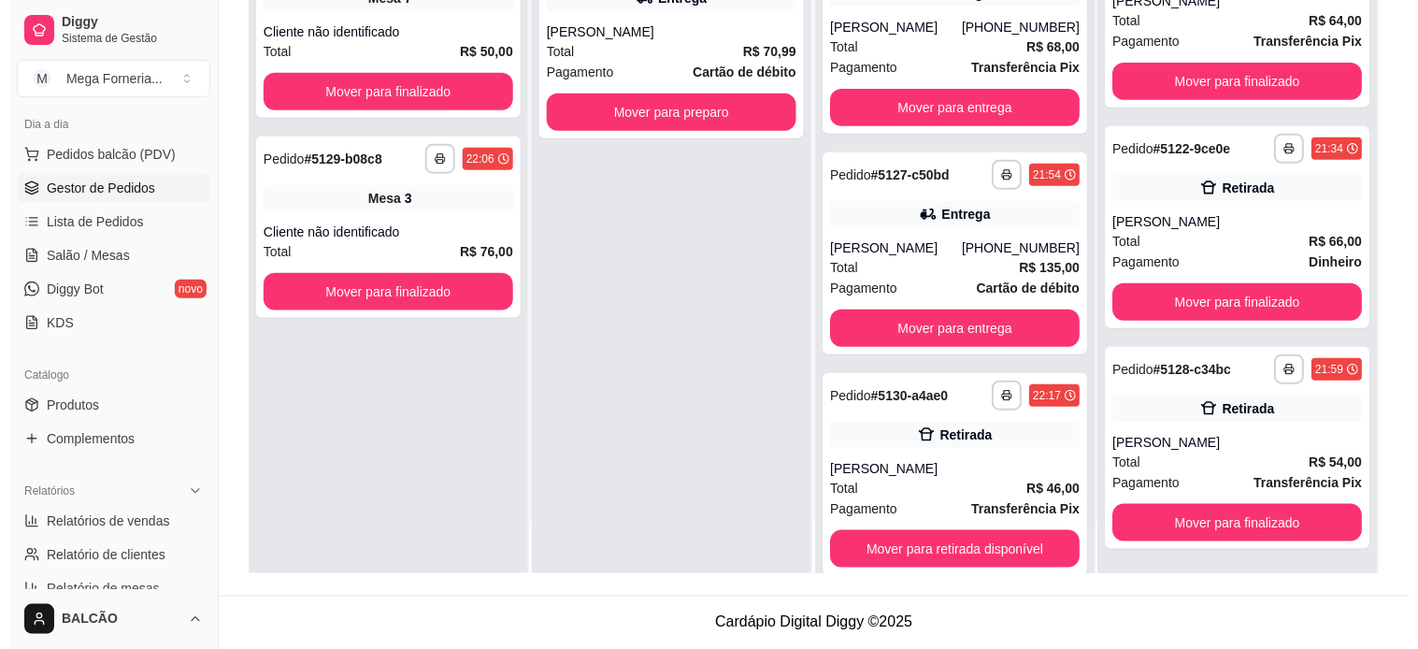
scroll to position [0, 0]
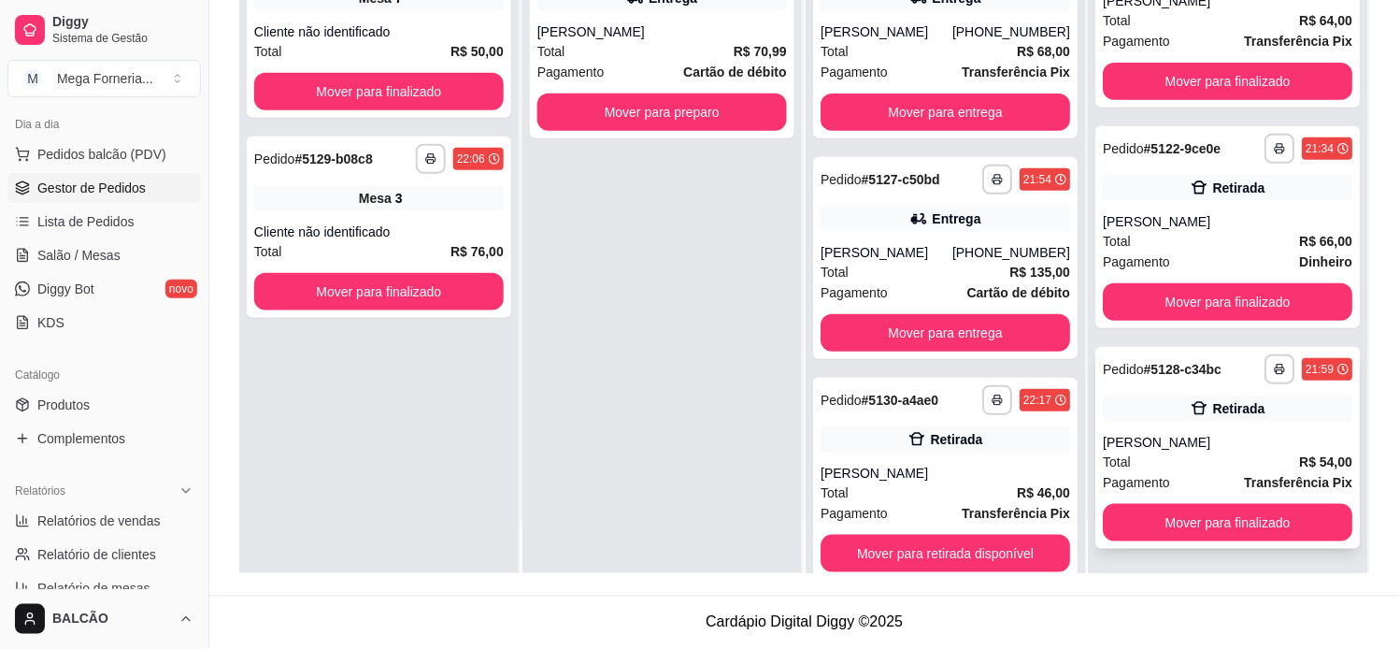
click at [1208, 433] on div "[PERSON_NAME]" at bounding box center [1229, 442] width 250 height 19
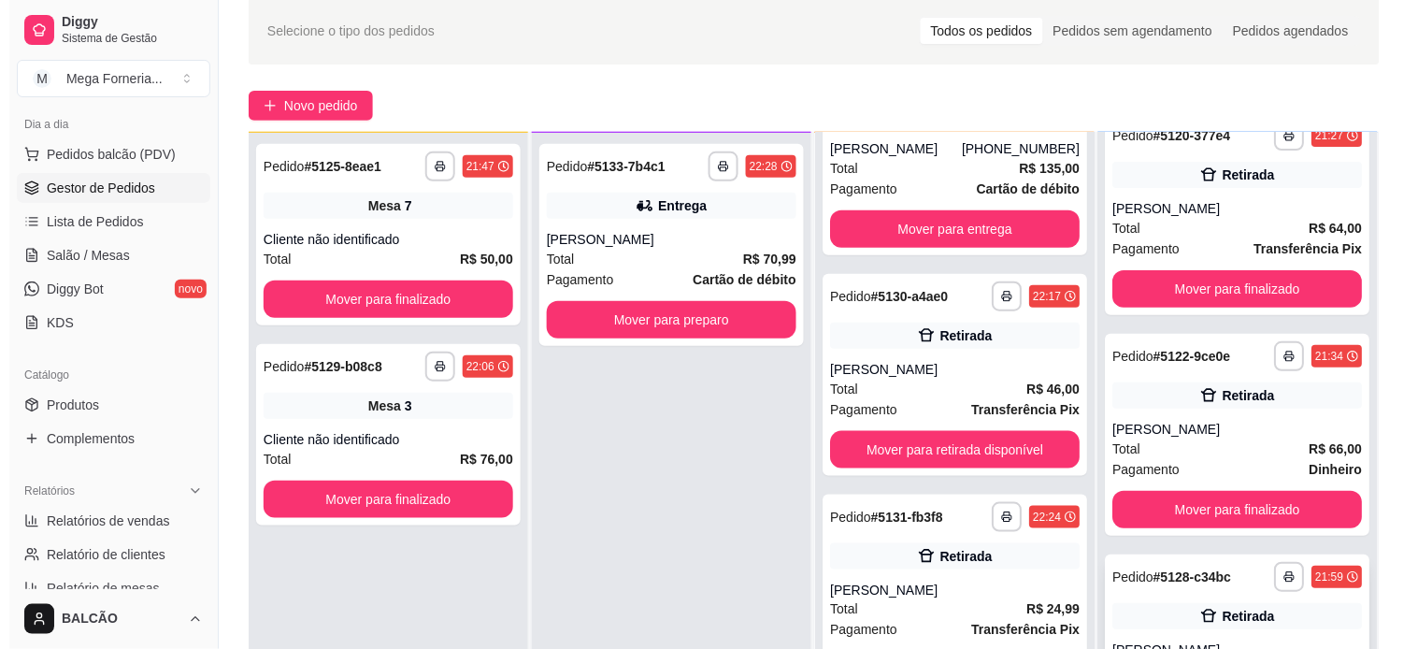
scroll to position [285, 0]
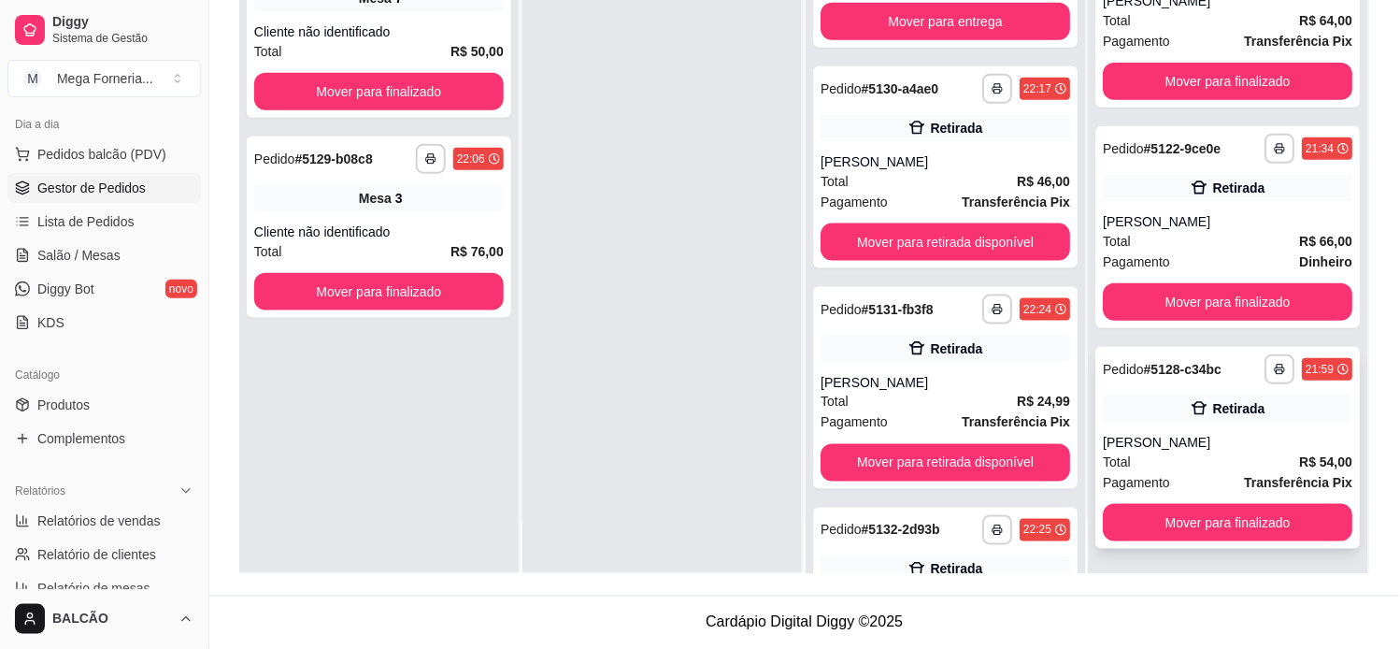
click at [1140, 405] on div "Retirada" at bounding box center [1229, 408] width 250 height 26
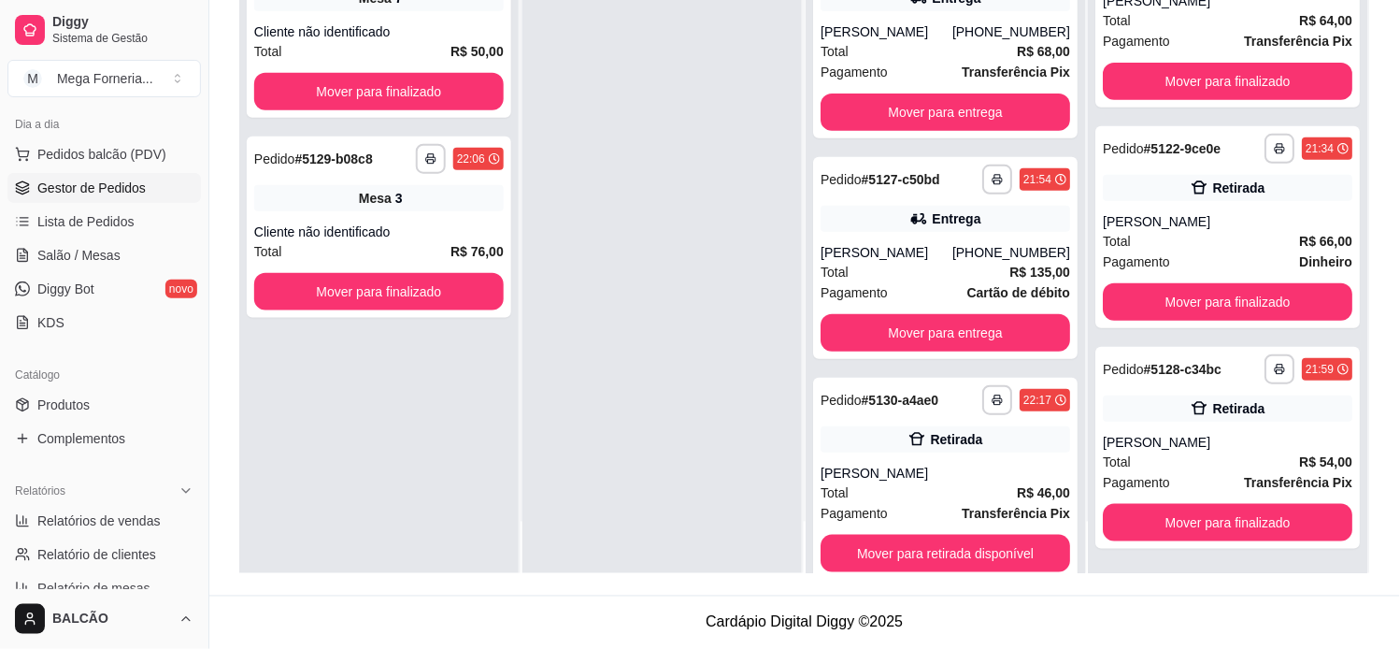
scroll to position [0, 0]
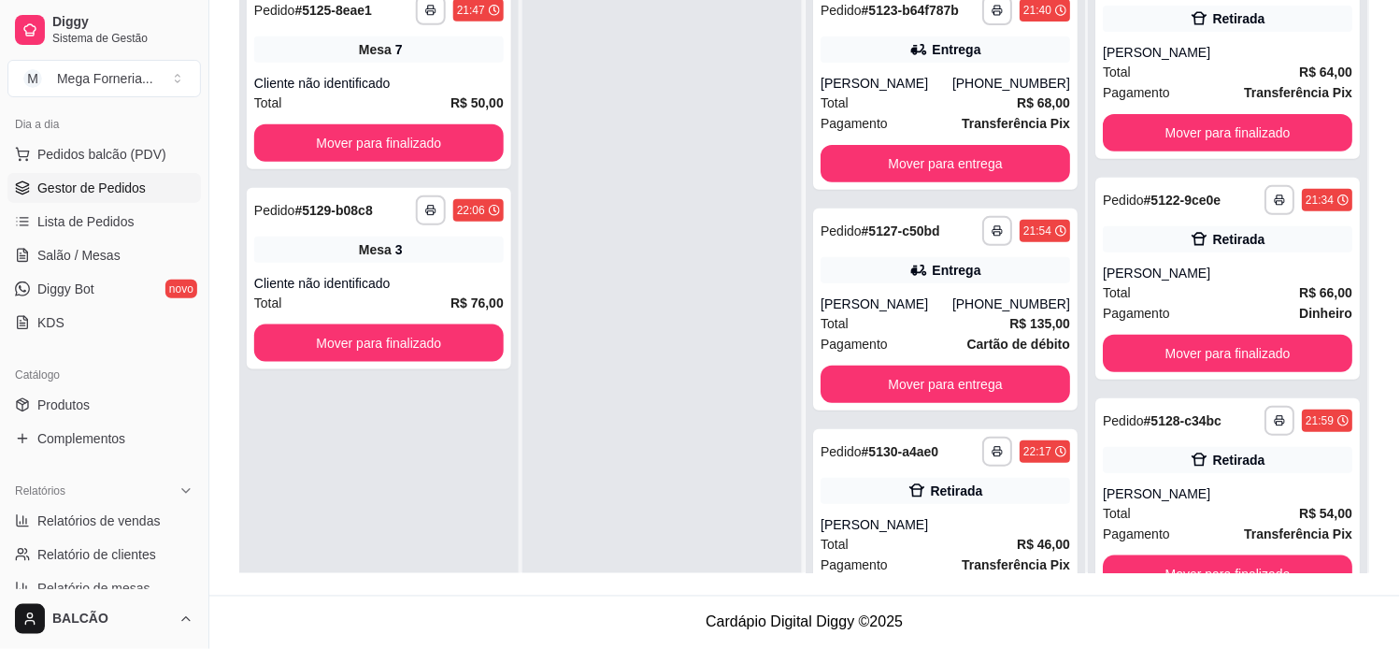
click at [592, 236] on div at bounding box center [661, 301] width 279 height 649
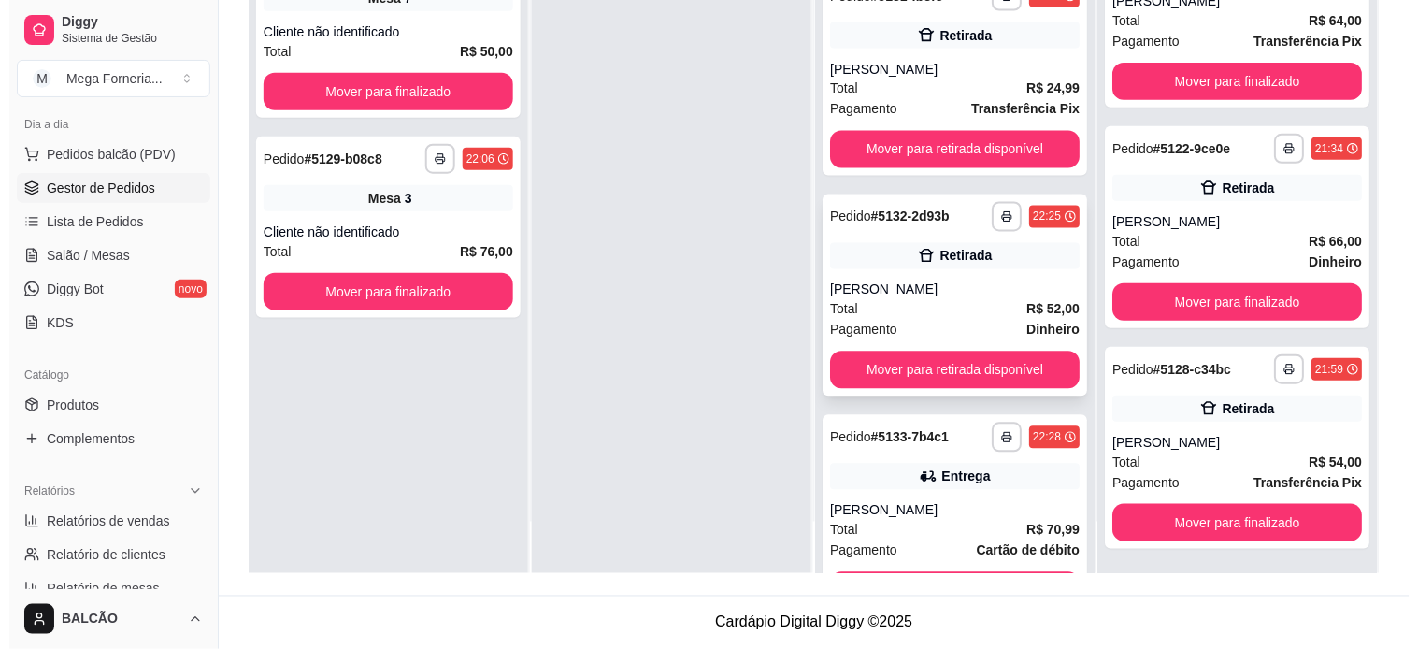
scroll to position [589, 0]
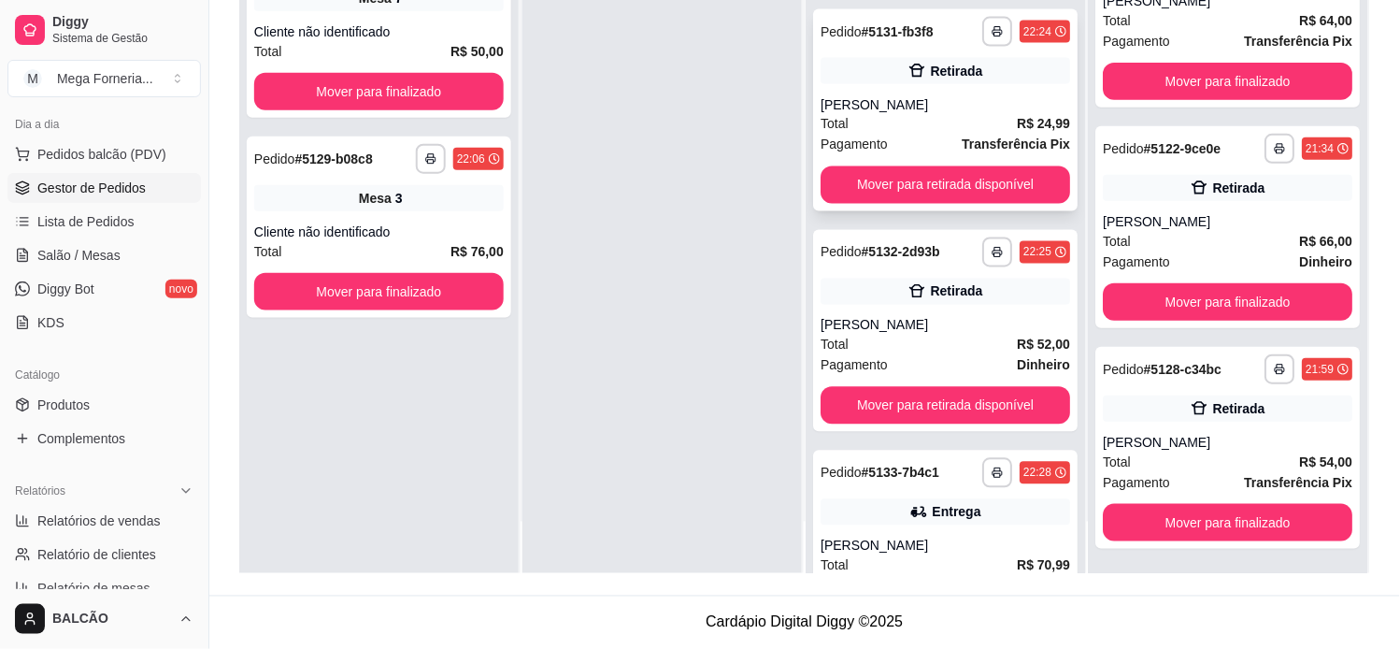
click at [895, 44] on div "**********" at bounding box center [946, 32] width 250 height 30
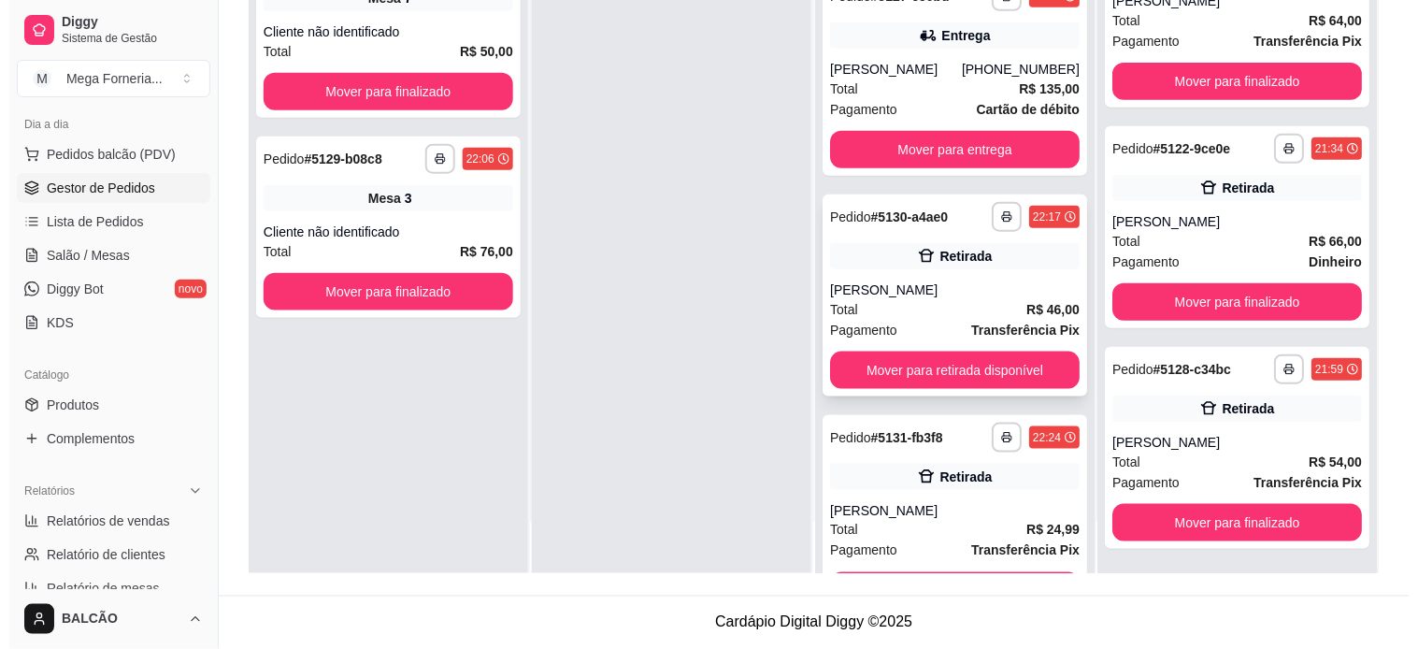
scroll to position [173, 0]
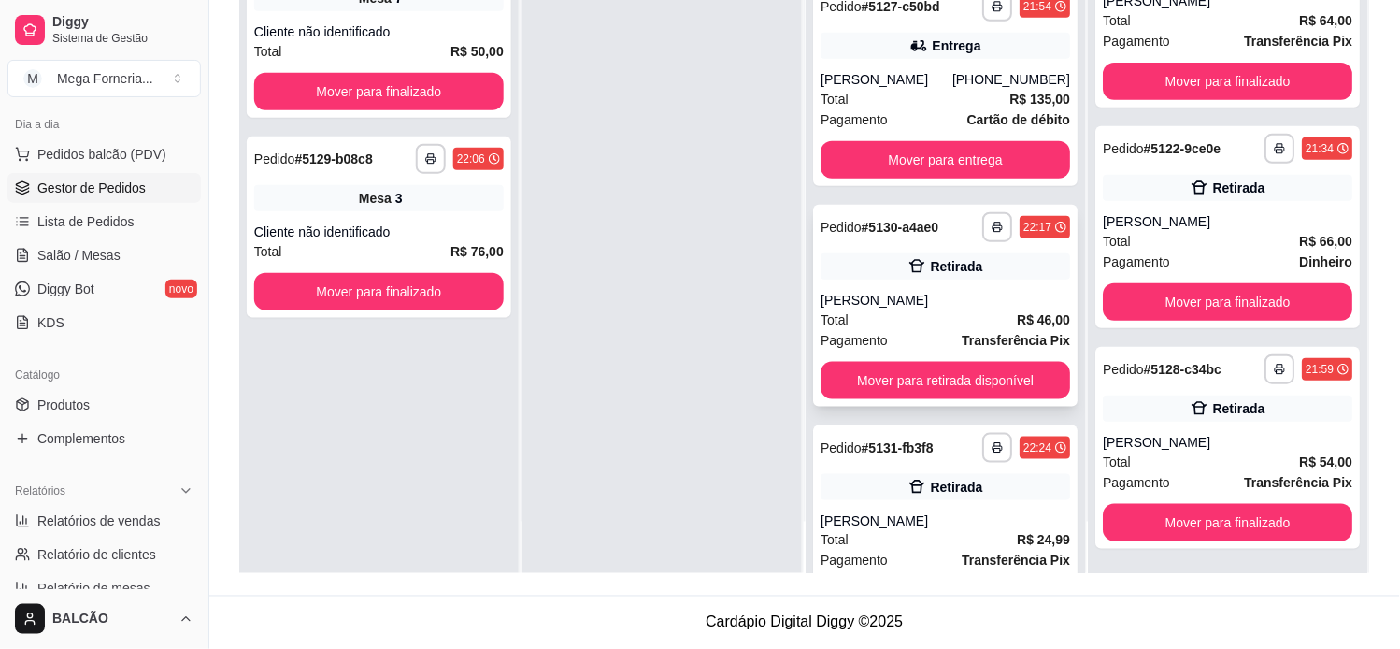
click at [930, 269] on div "Retirada" at bounding box center [956, 266] width 52 height 19
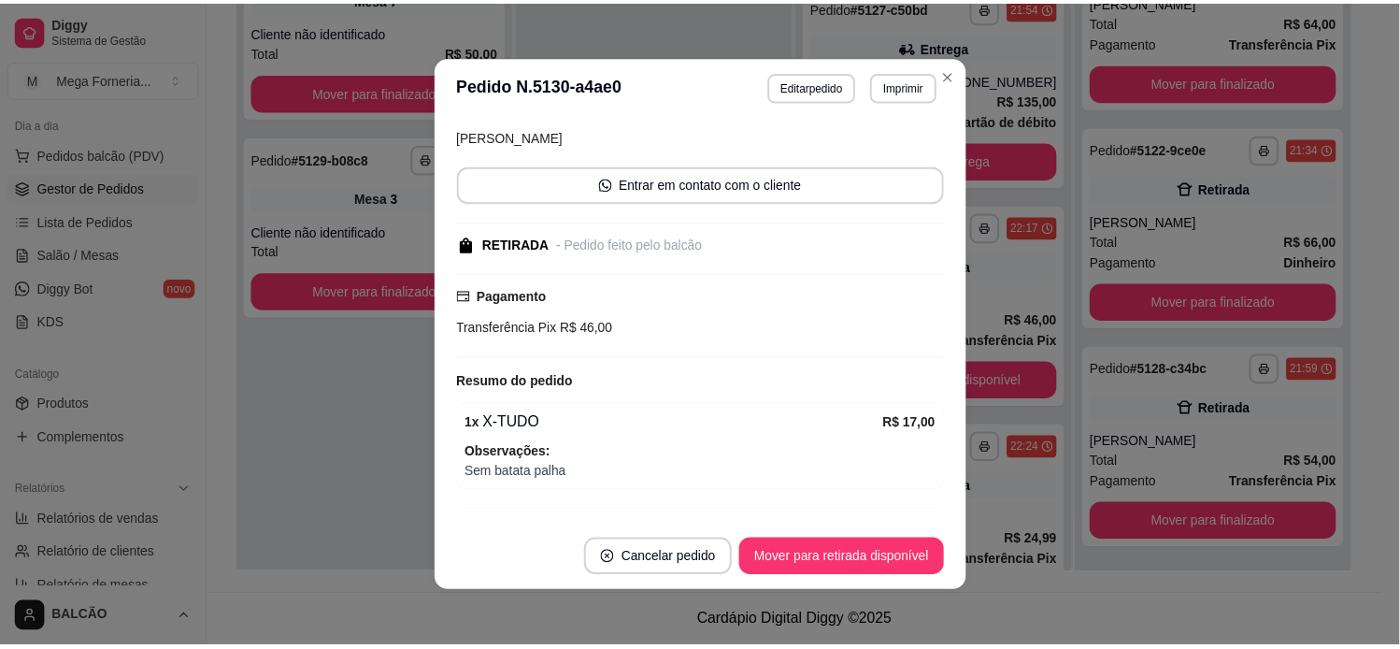
scroll to position [295, 0]
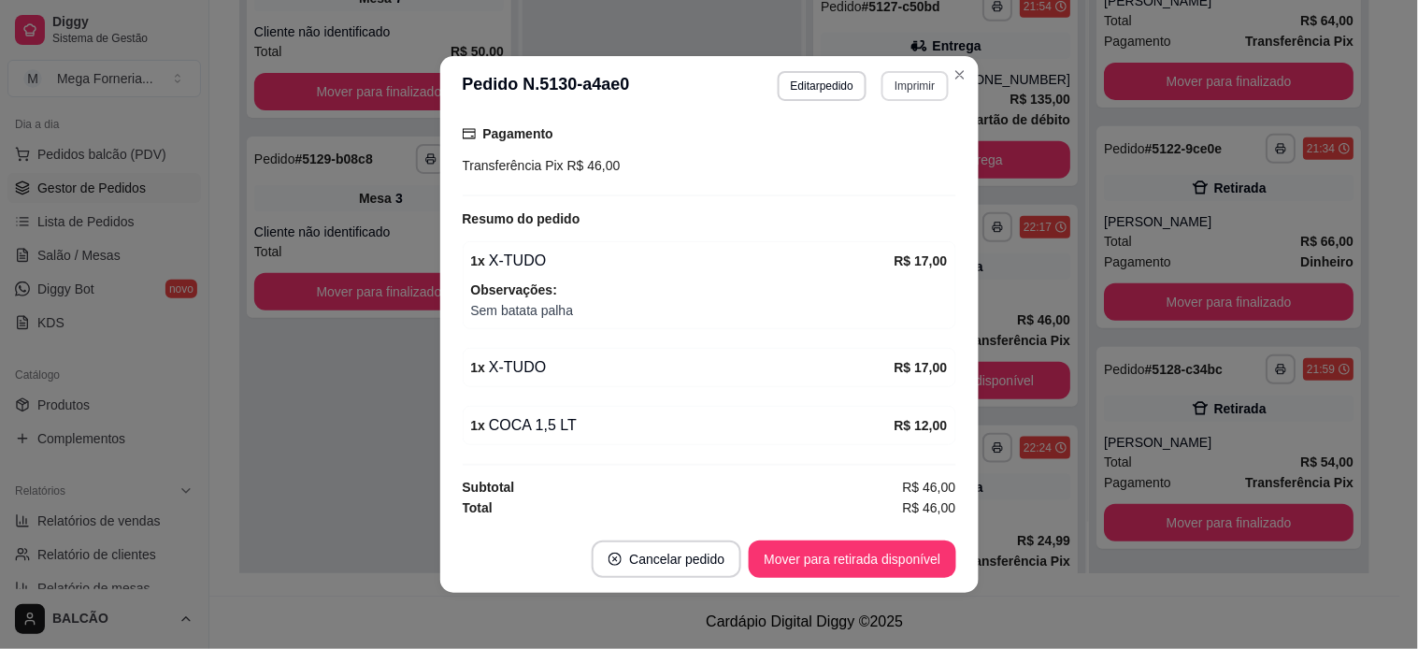
click at [920, 88] on button "Imprimir" at bounding box center [914, 86] width 66 height 30
click at [864, 150] on button "IMPRESSORA" at bounding box center [872, 152] width 131 height 29
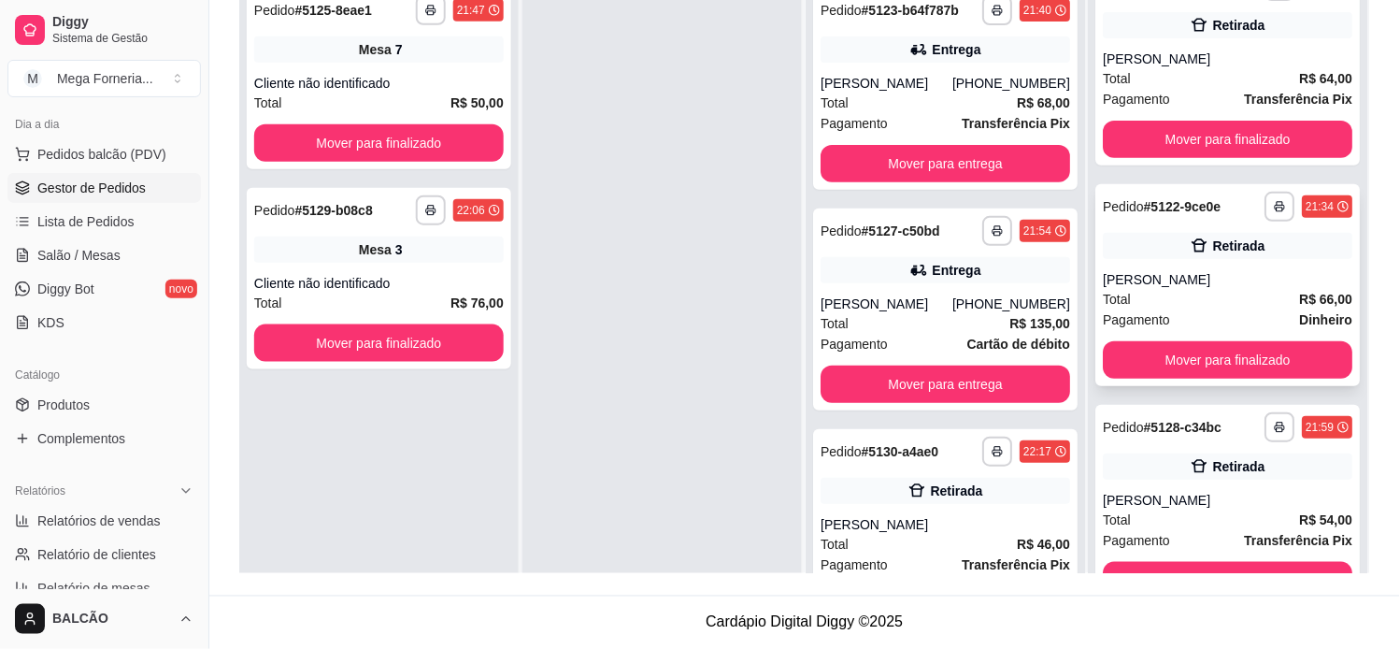
scroll to position [31, 0]
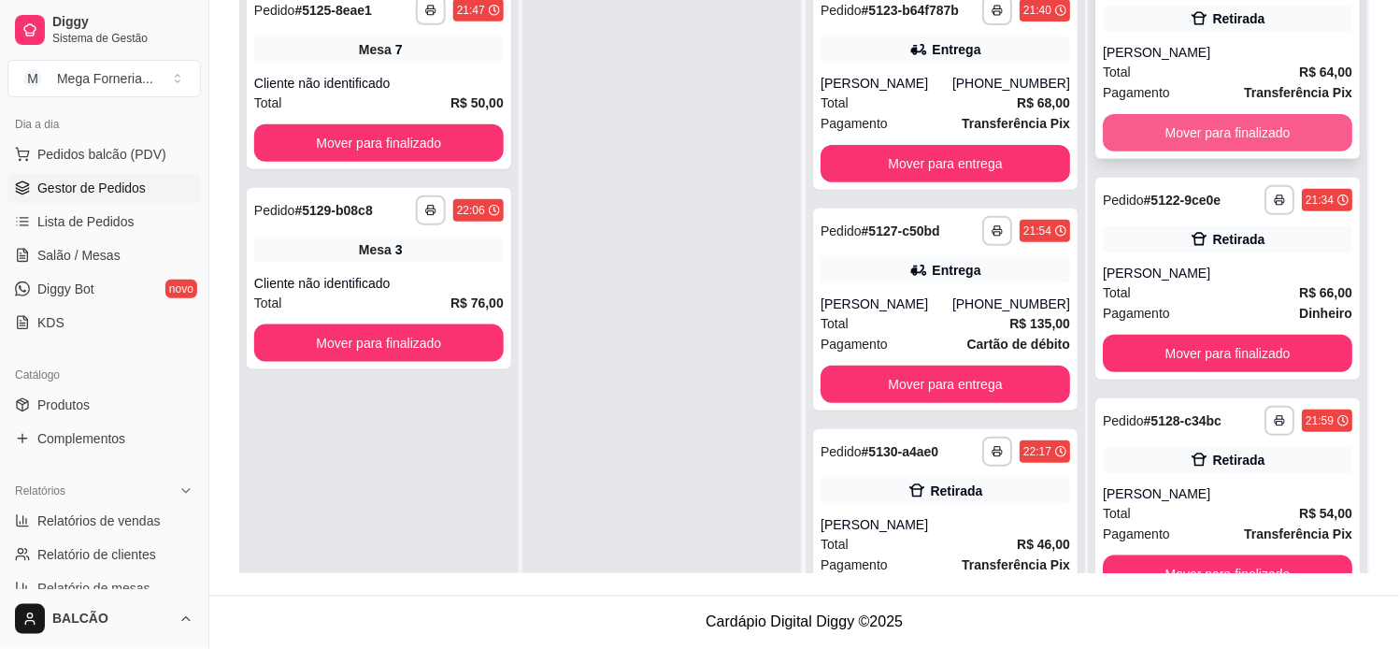
click at [1216, 137] on button "Mover para finalizado" at bounding box center [1229, 132] width 250 height 37
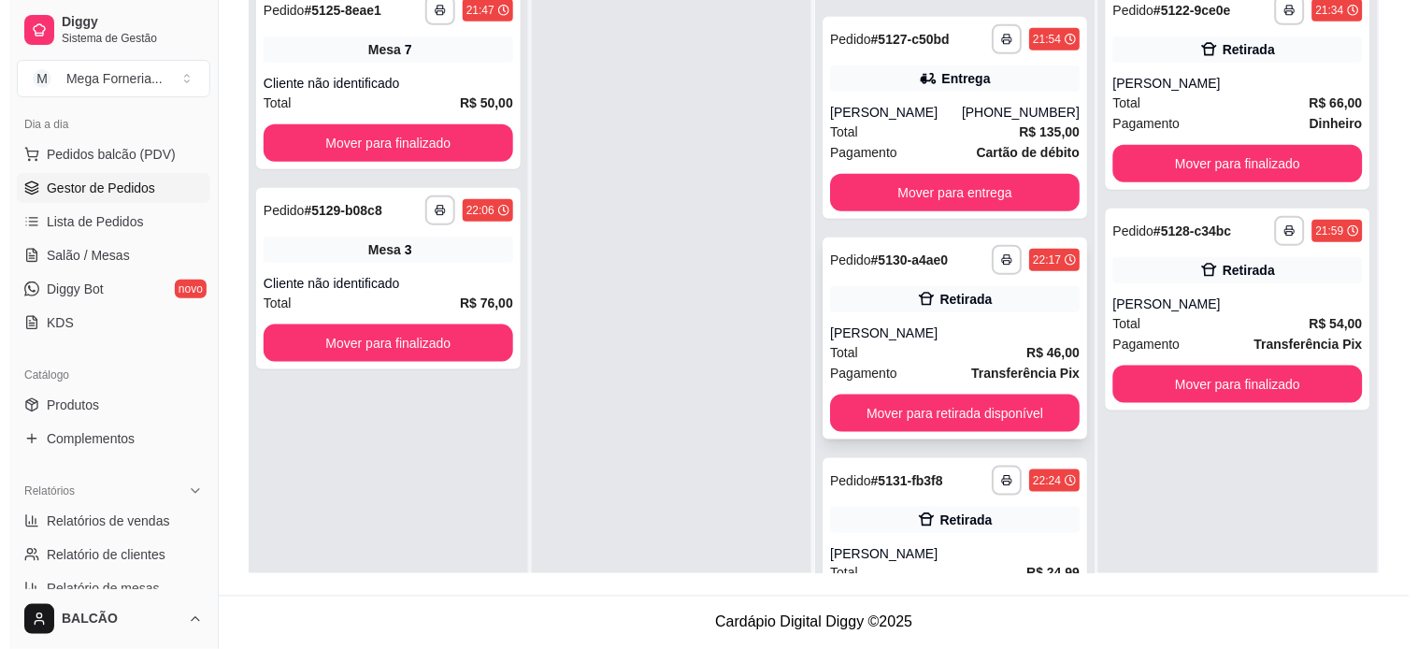
scroll to position [207, 0]
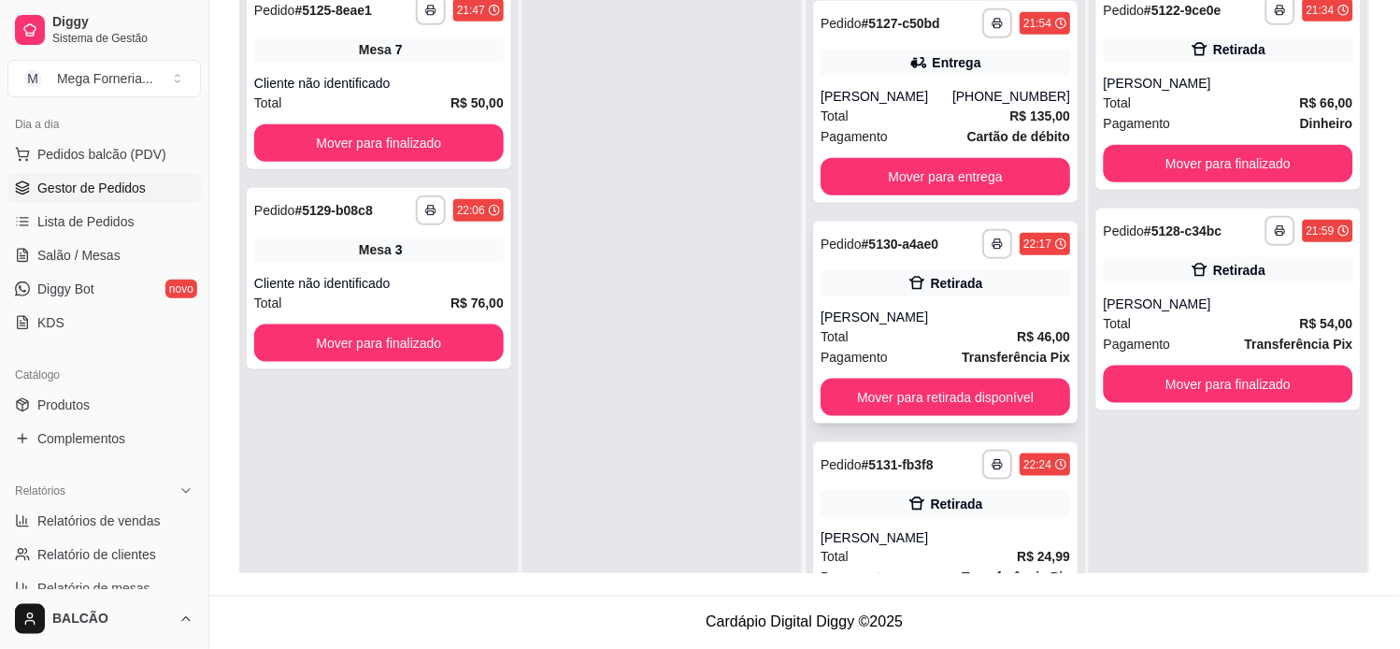
click at [961, 328] on div "Total R$ 46,00" at bounding box center [946, 336] width 250 height 21
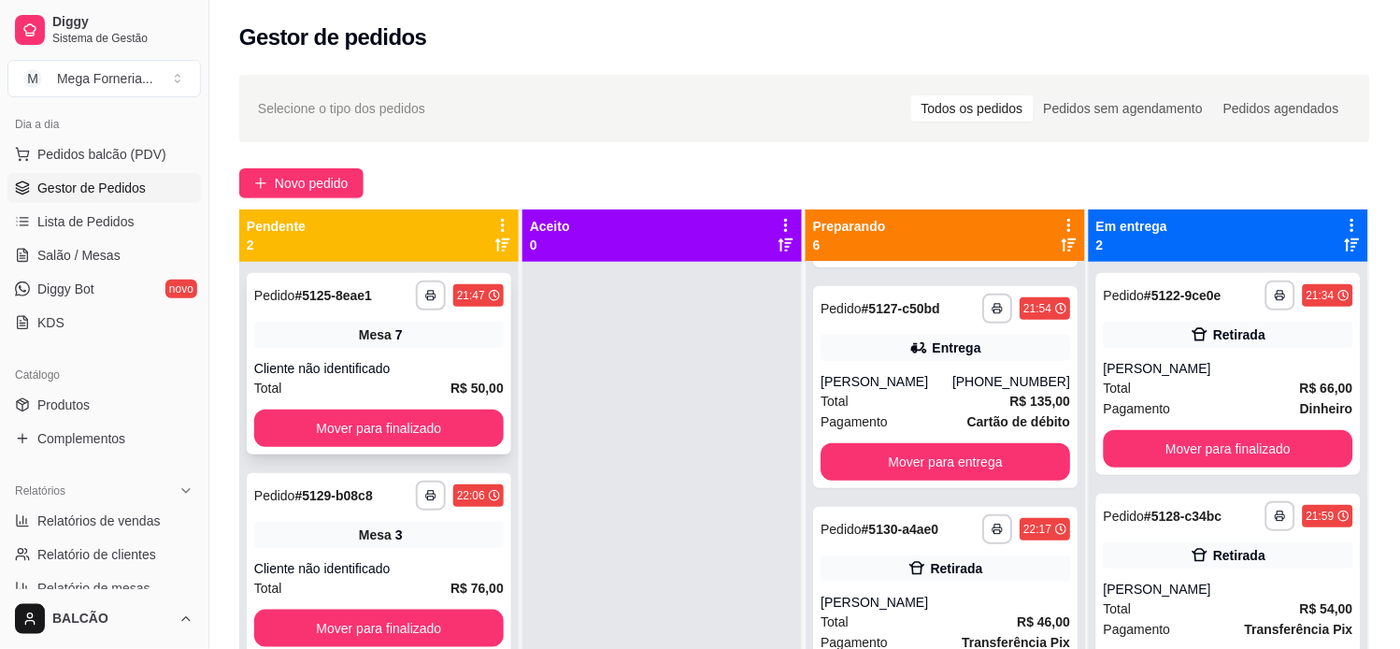
scroll to position [51, 0]
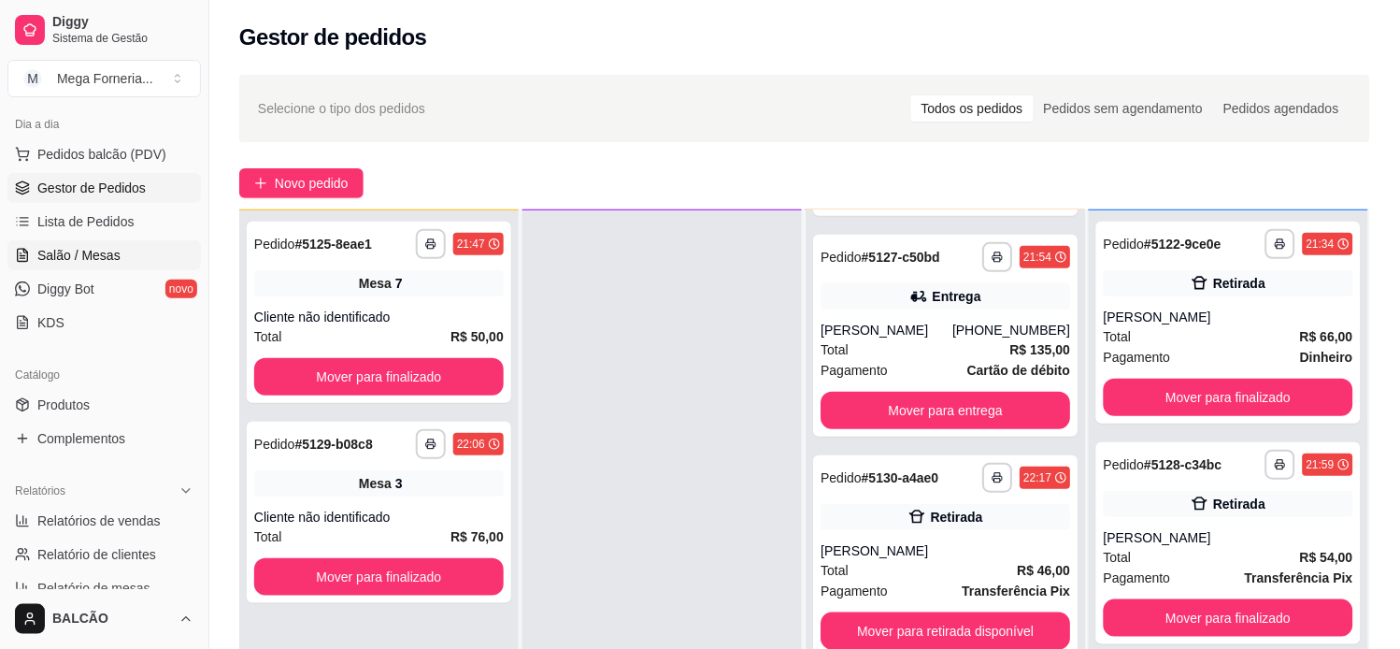
click at [131, 249] on link "Salão / Mesas" at bounding box center [103, 255] width 193 height 30
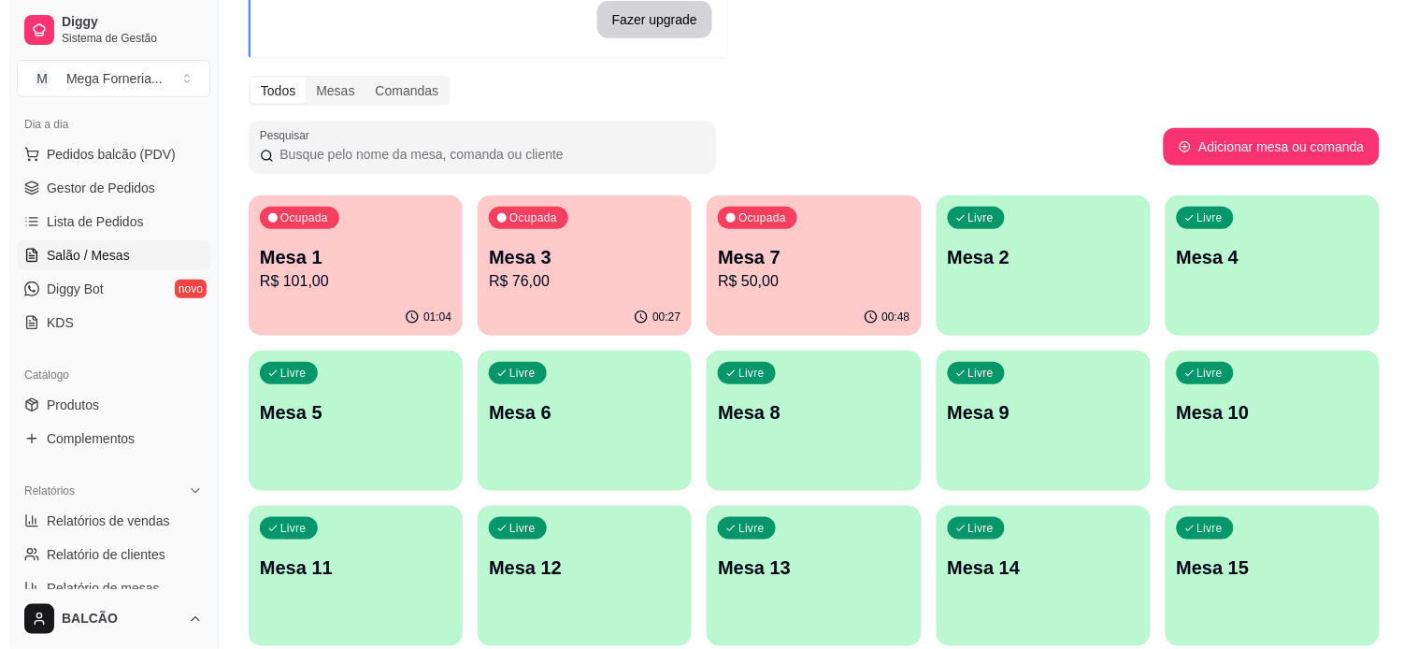
scroll to position [207, 0]
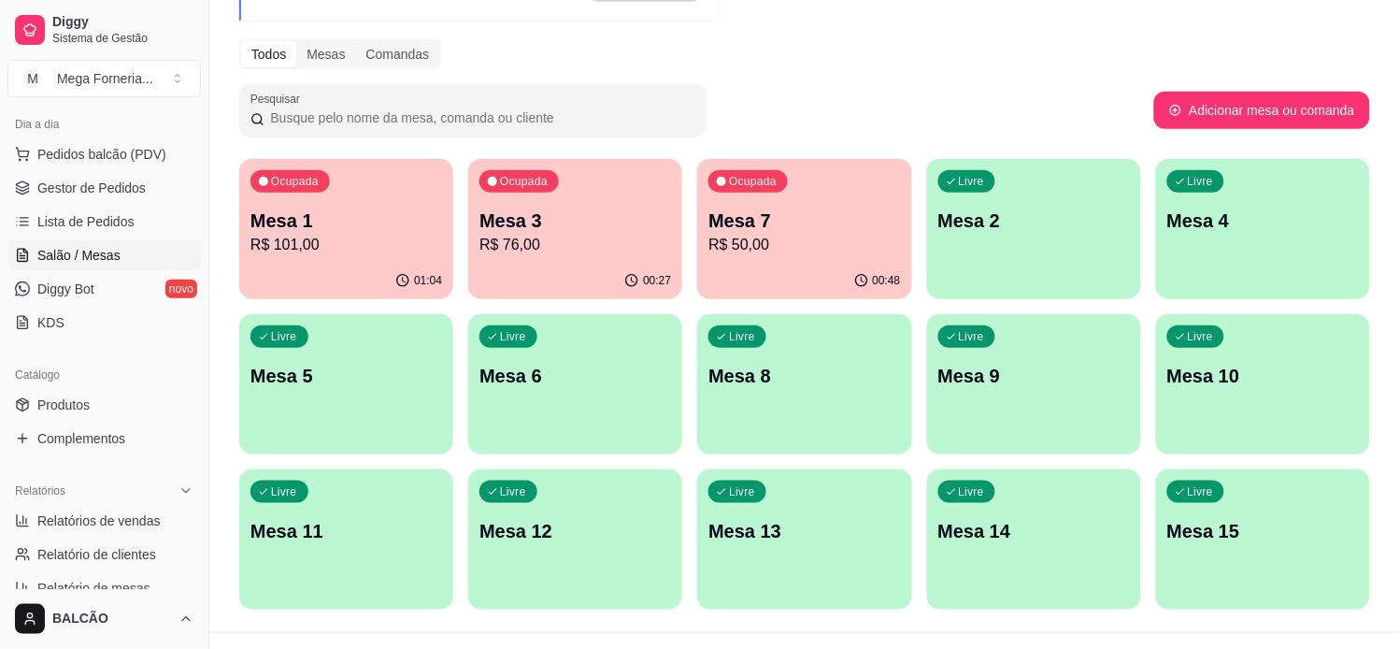
click at [367, 211] on p "Mesa 1" at bounding box center [346, 220] width 192 height 26
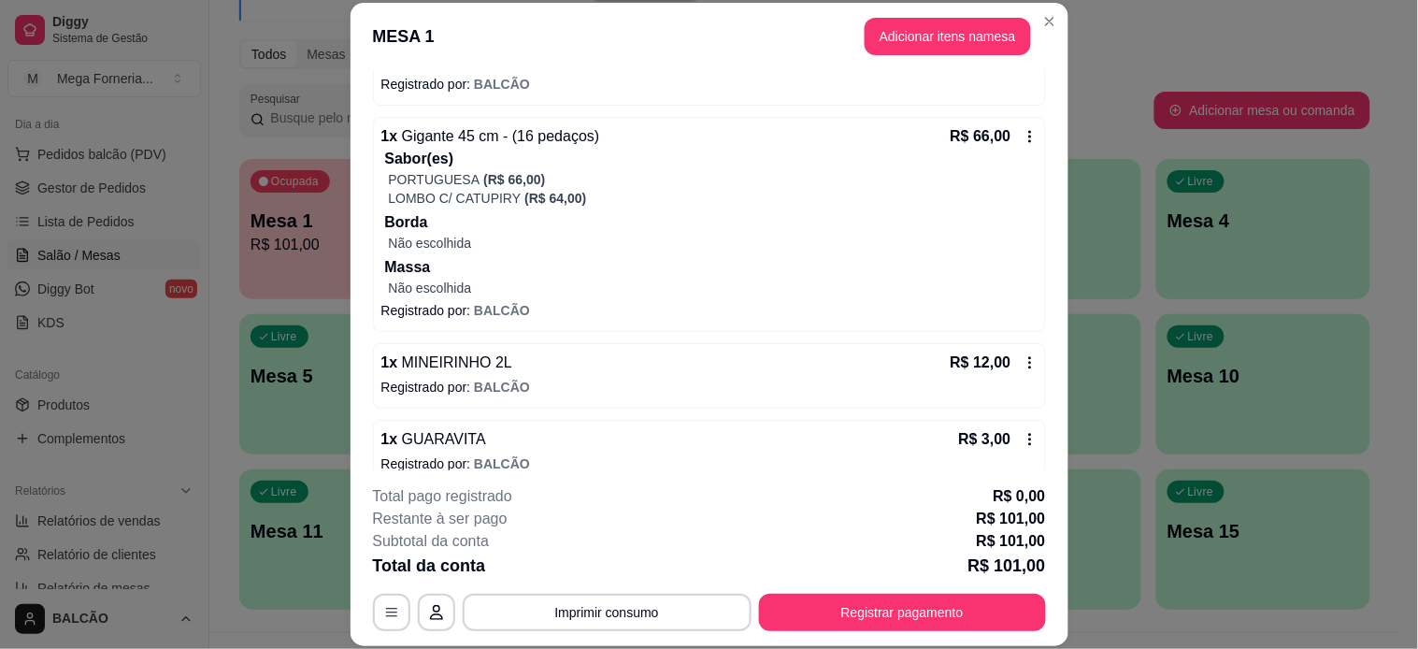
scroll to position [229, 0]
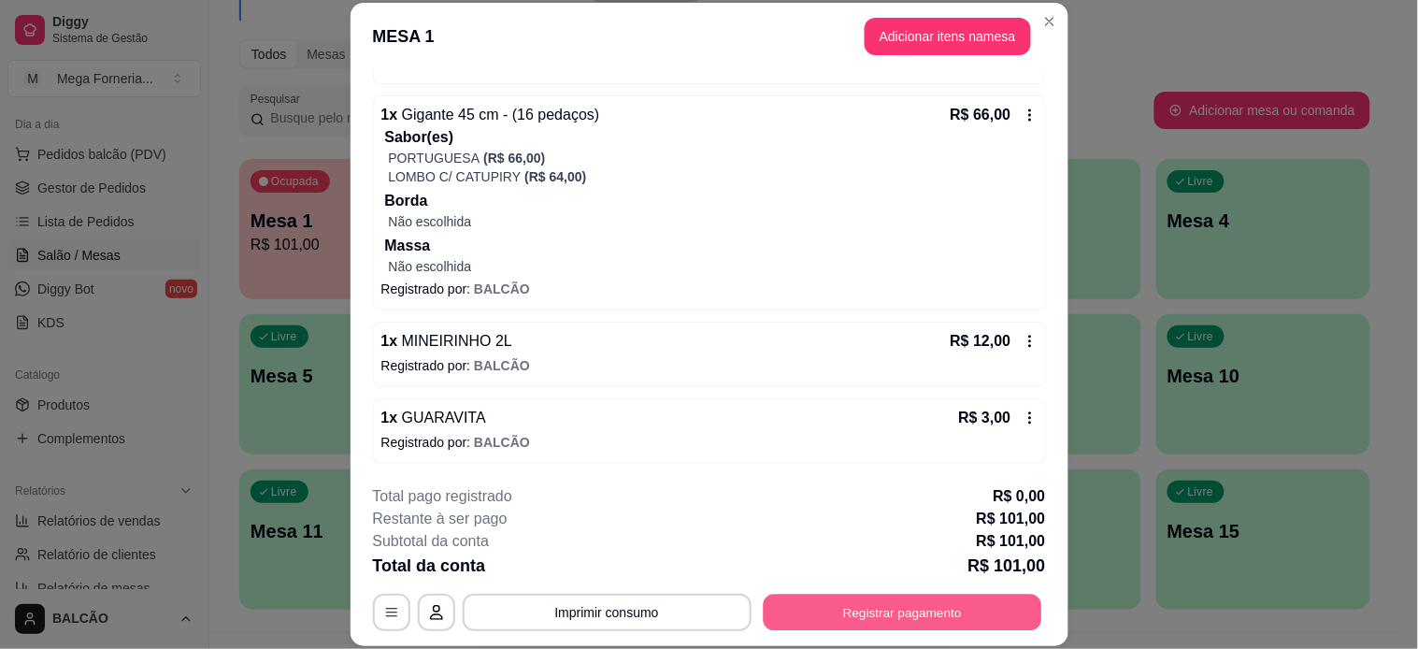
click at [790, 613] on button "Registrar pagamento" at bounding box center [902, 611] width 278 height 36
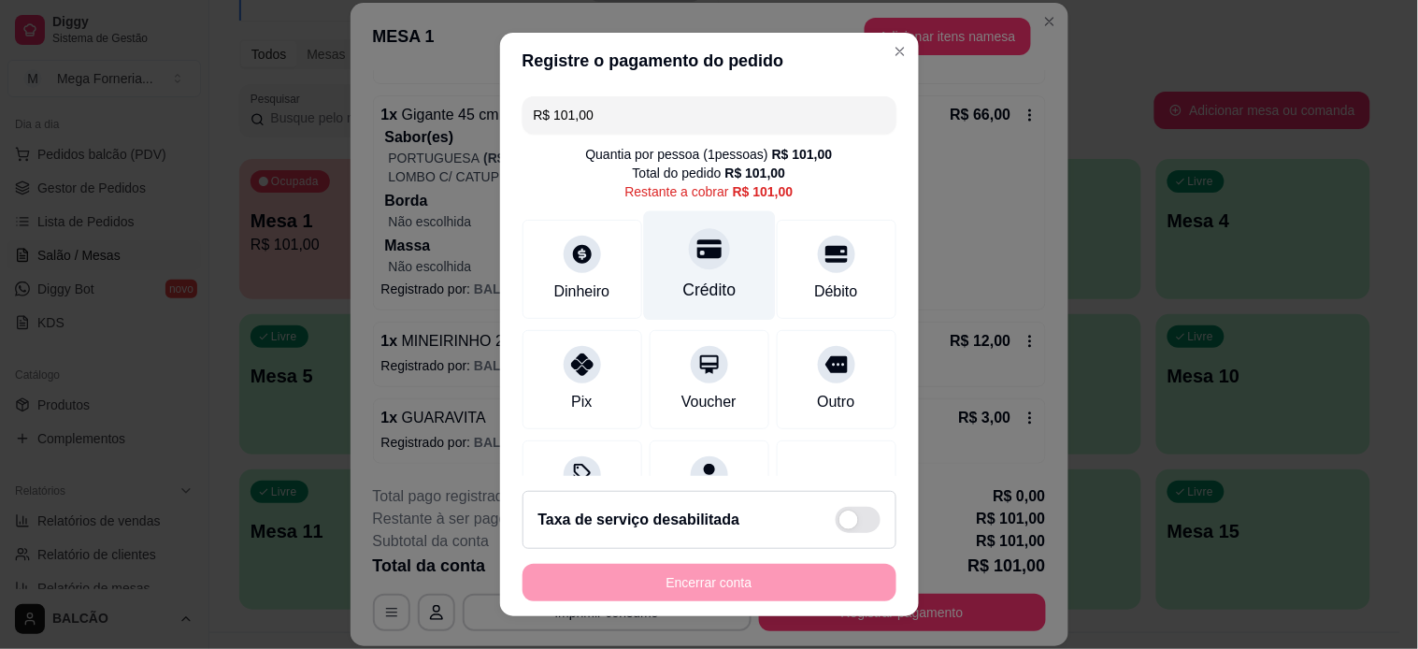
click at [696, 260] on icon at bounding box center [708, 248] width 24 height 24
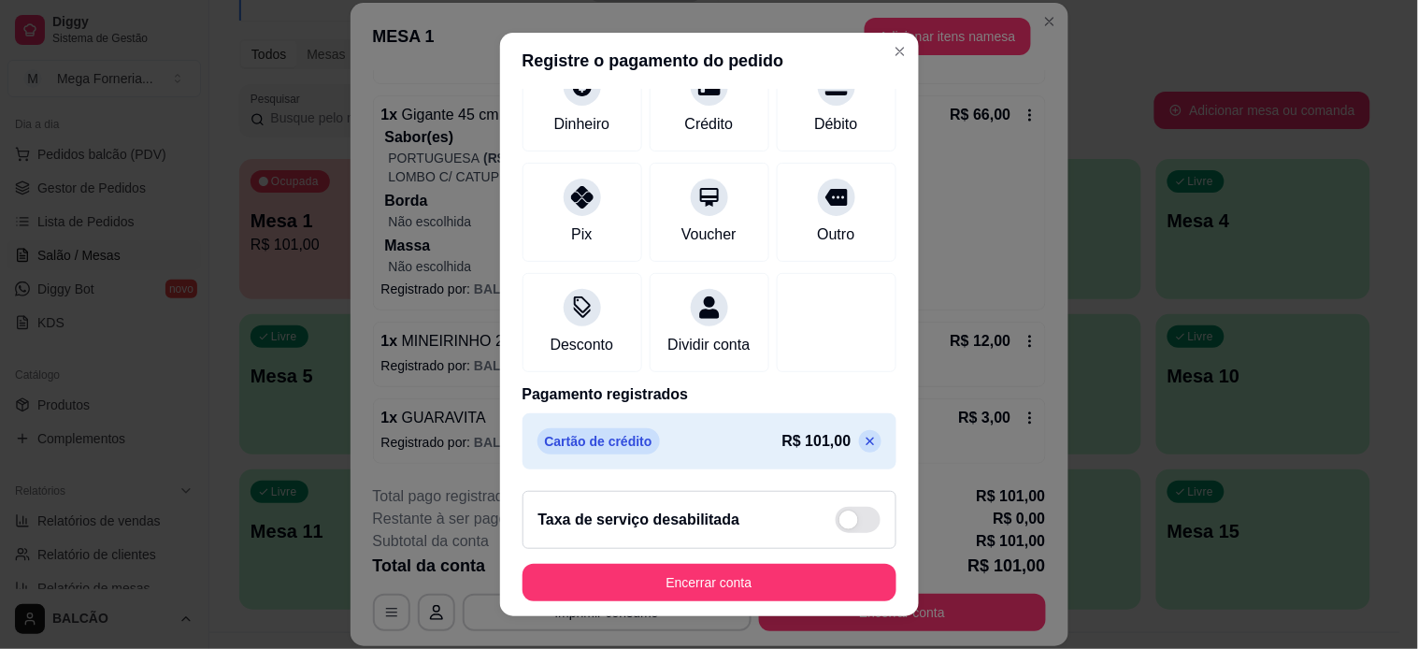
scroll to position [171, 0]
click at [863, 436] on icon at bounding box center [870, 441] width 15 height 15
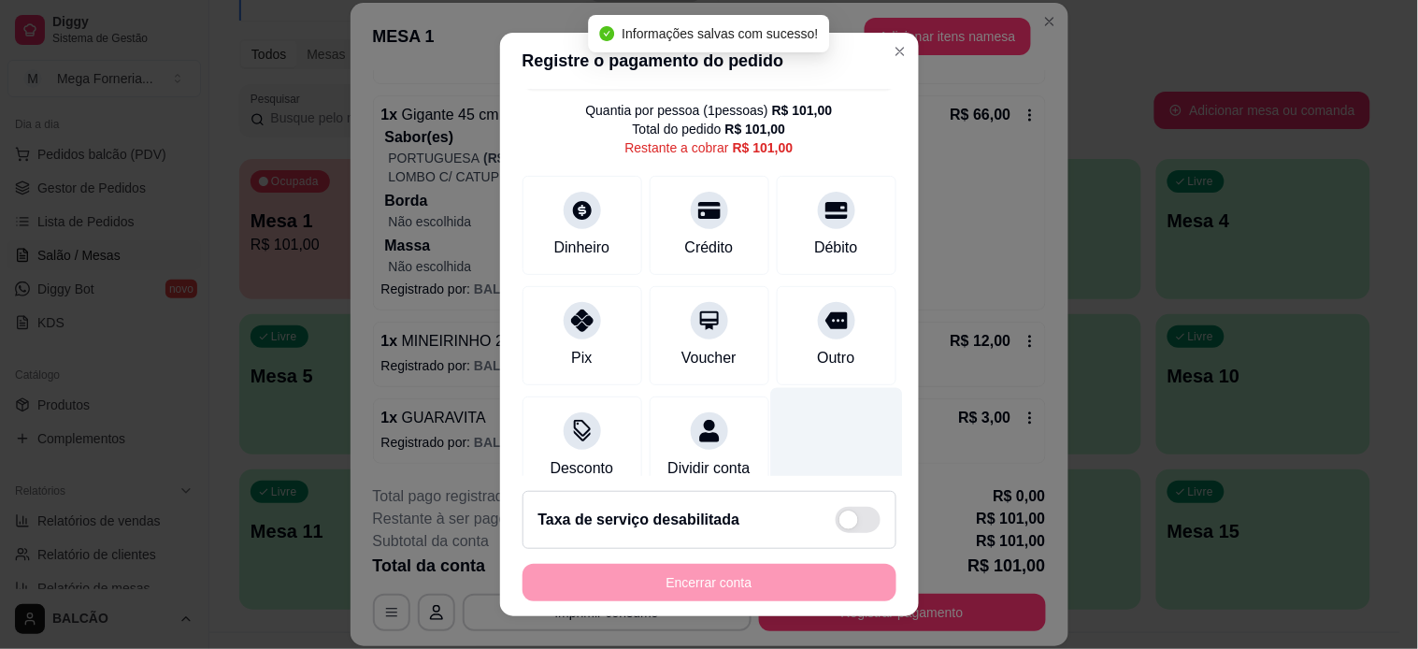
scroll to position [0, 0]
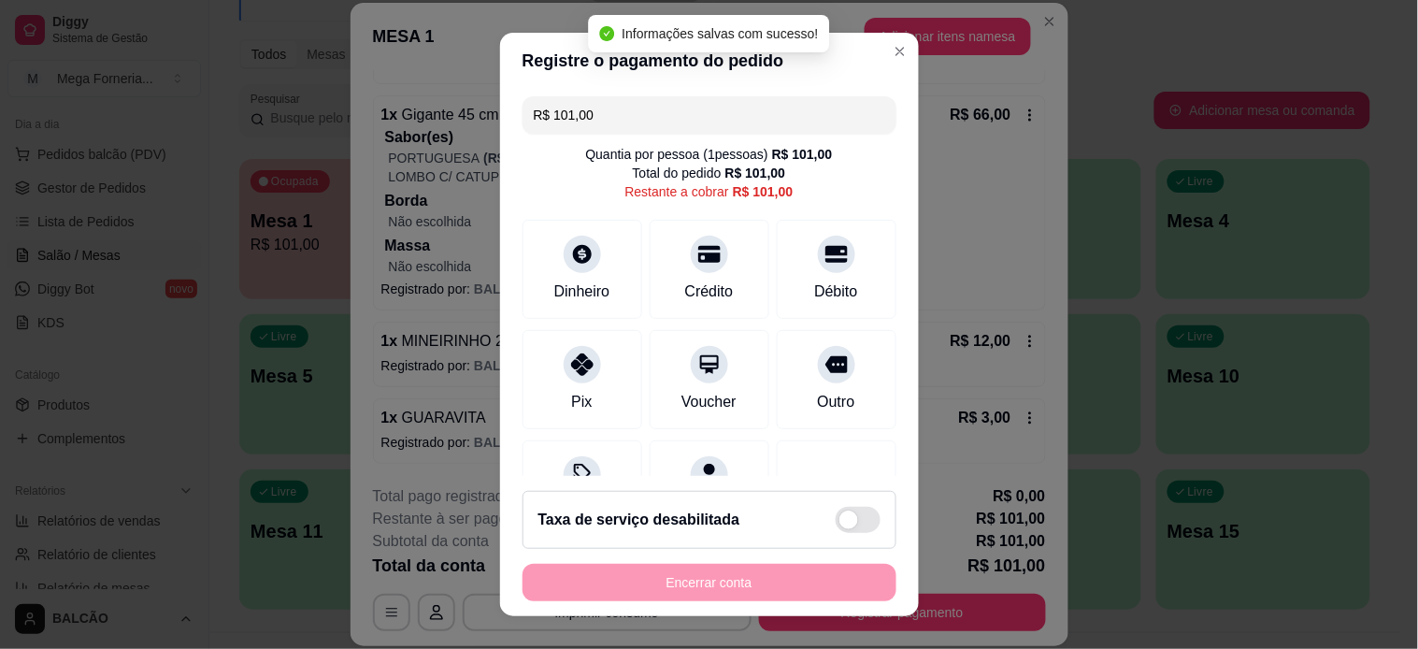
click at [582, 119] on input "R$ 101,00" at bounding box center [709, 114] width 351 height 37
click at [623, 115] on input "R$ 0,00" at bounding box center [709, 114] width 351 height 37
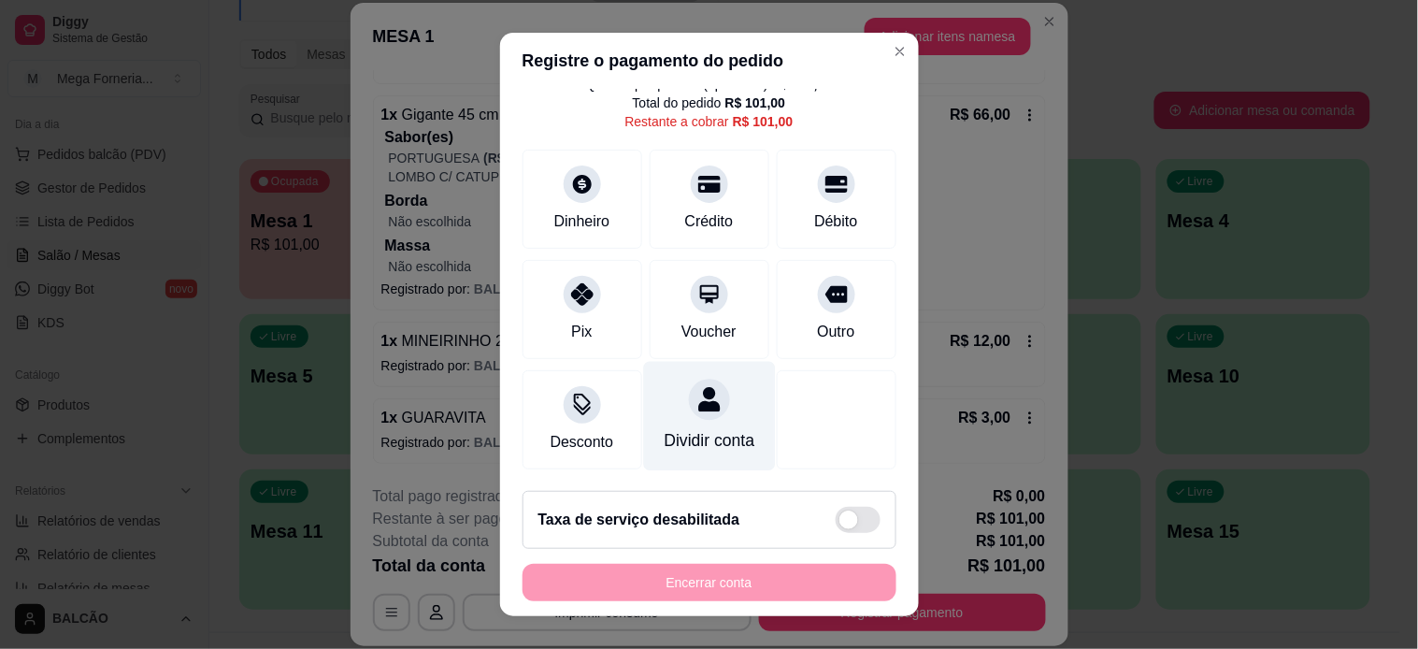
scroll to position [26, 0]
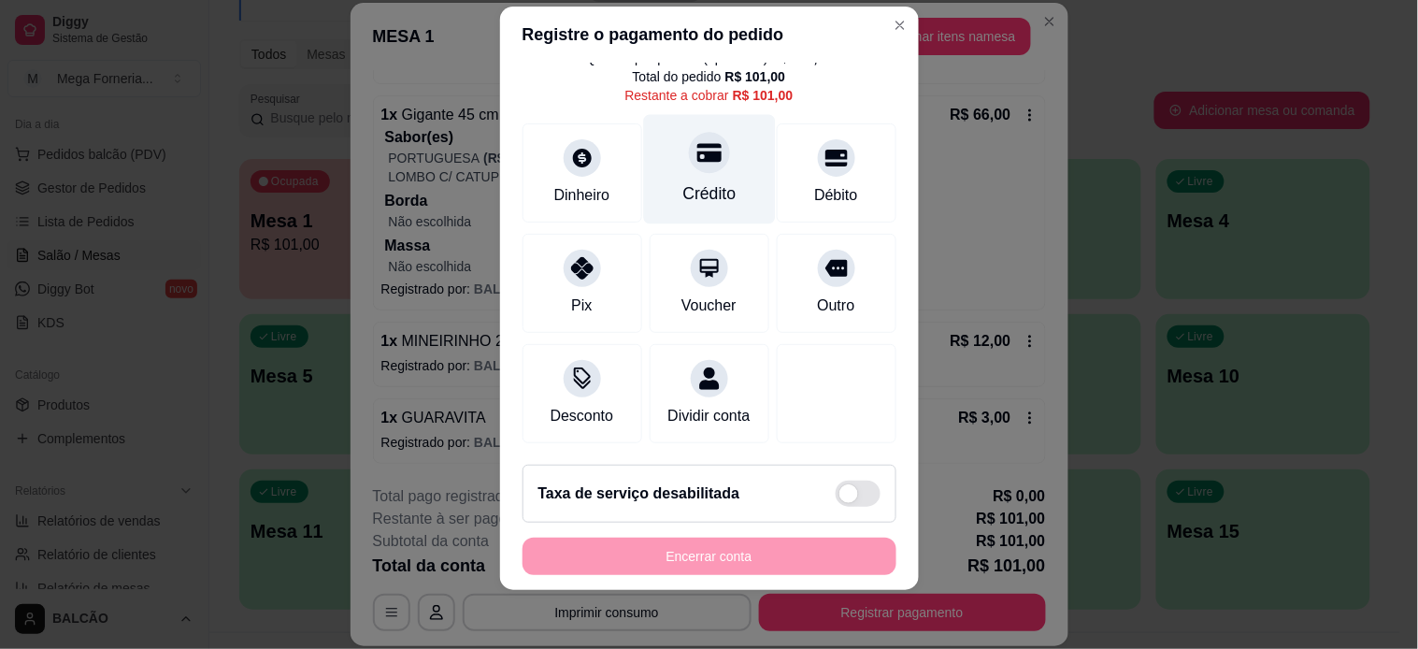
click at [692, 148] on div "Crédito" at bounding box center [709, 168] width 132 height 109
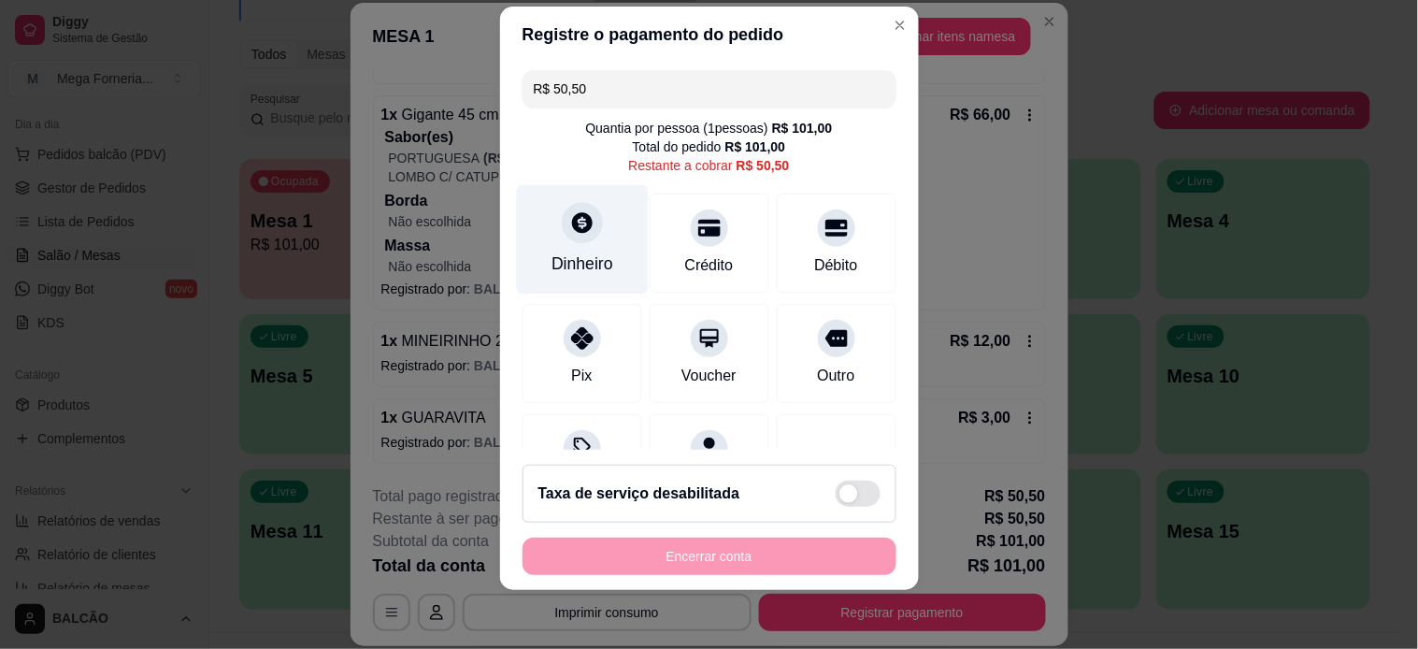
scroll to position [190, 0]
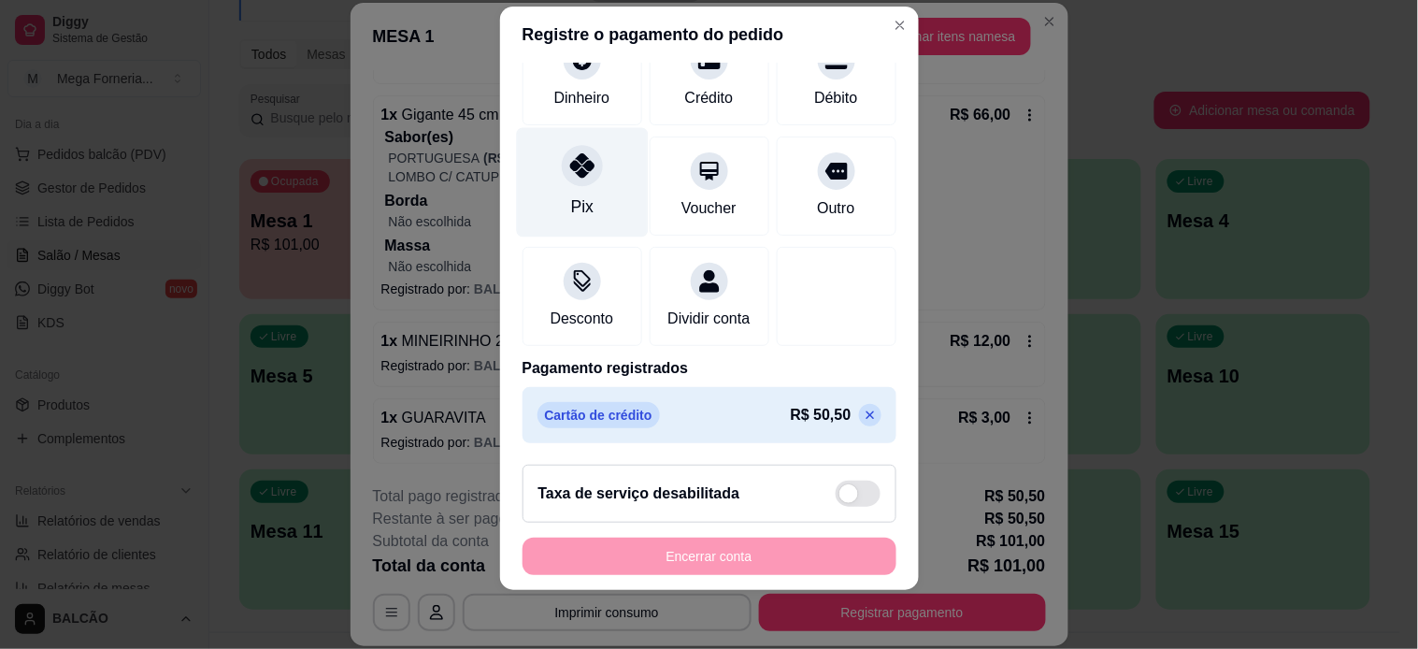
click at [583, 164] on div "Pix" at bounding box center [582, 181] width 132 height 109
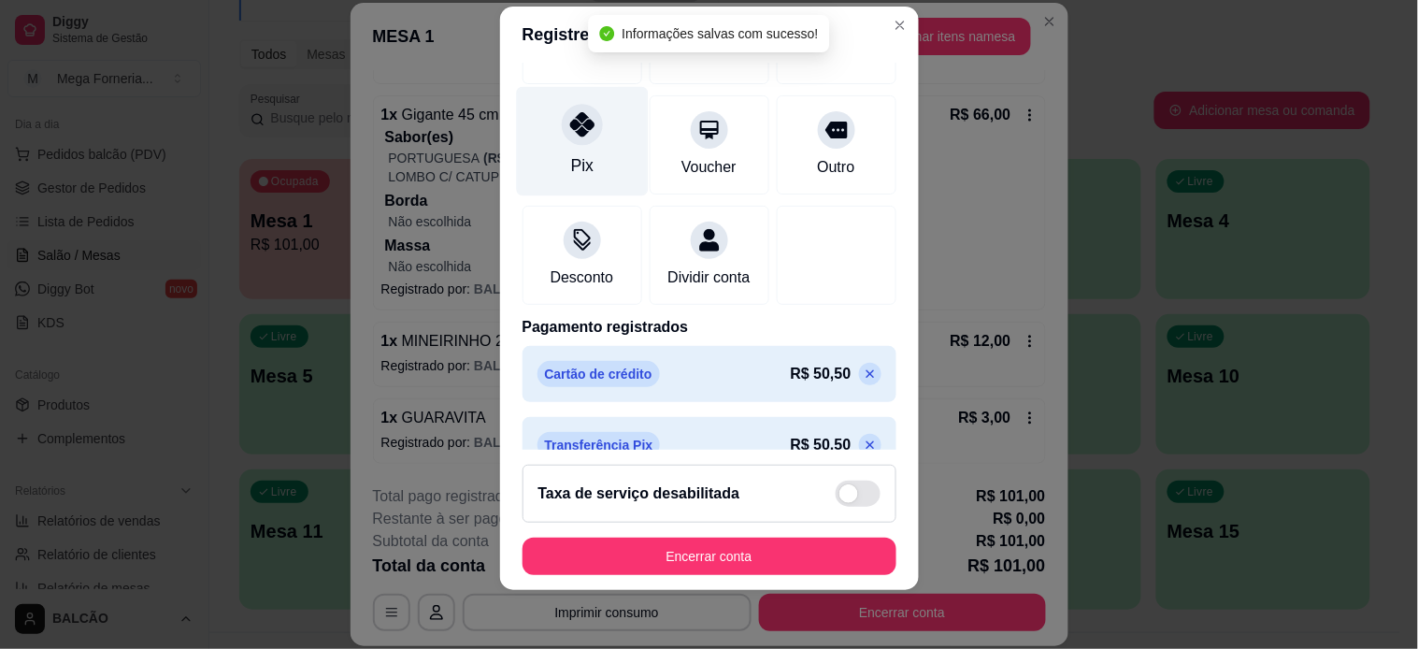
type input "R$ 0,00"
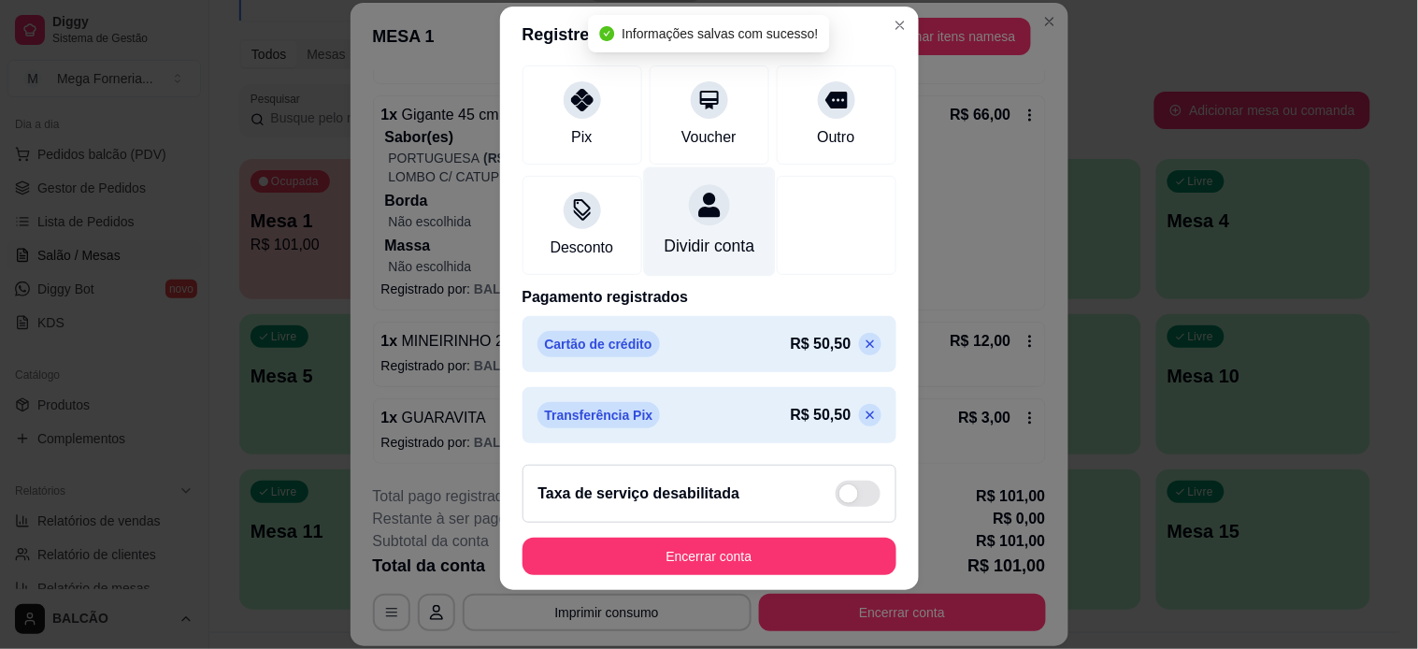
scroll to position [241, 0]
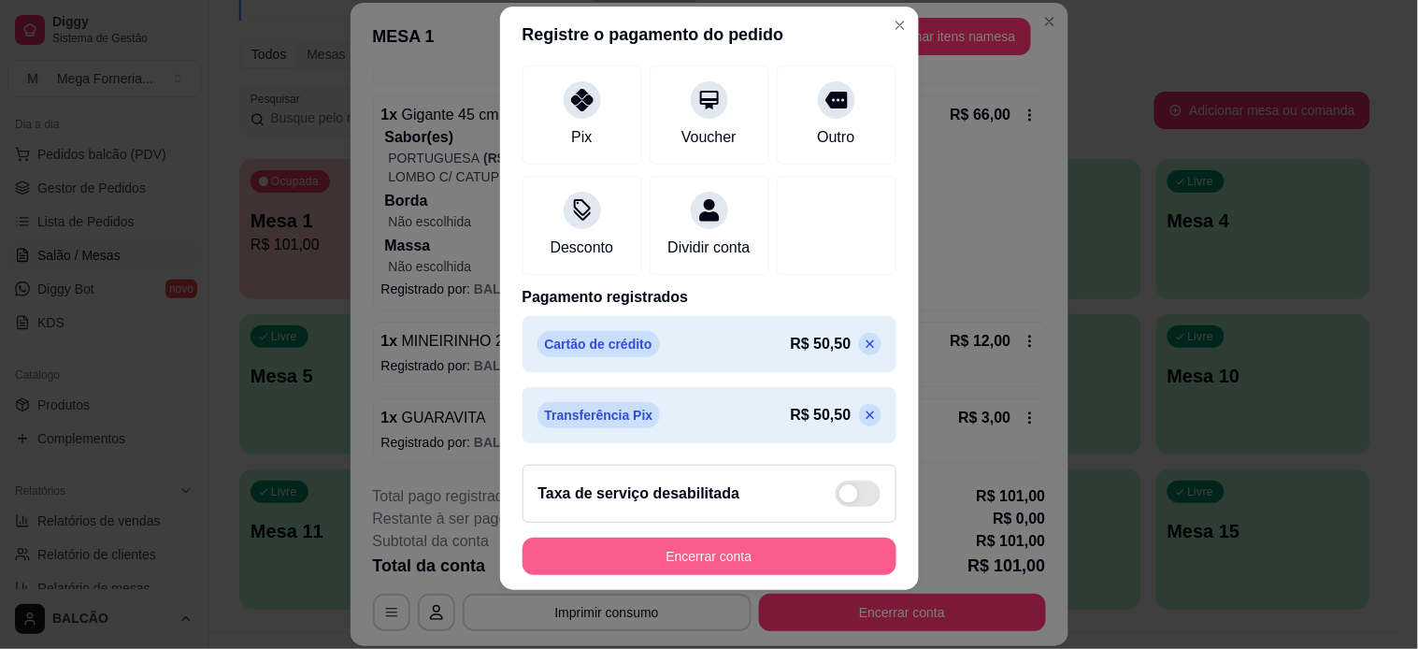
click at [755, 545] on button "Encerrar conta" at bounding box center [709, 555] width 374 height 37
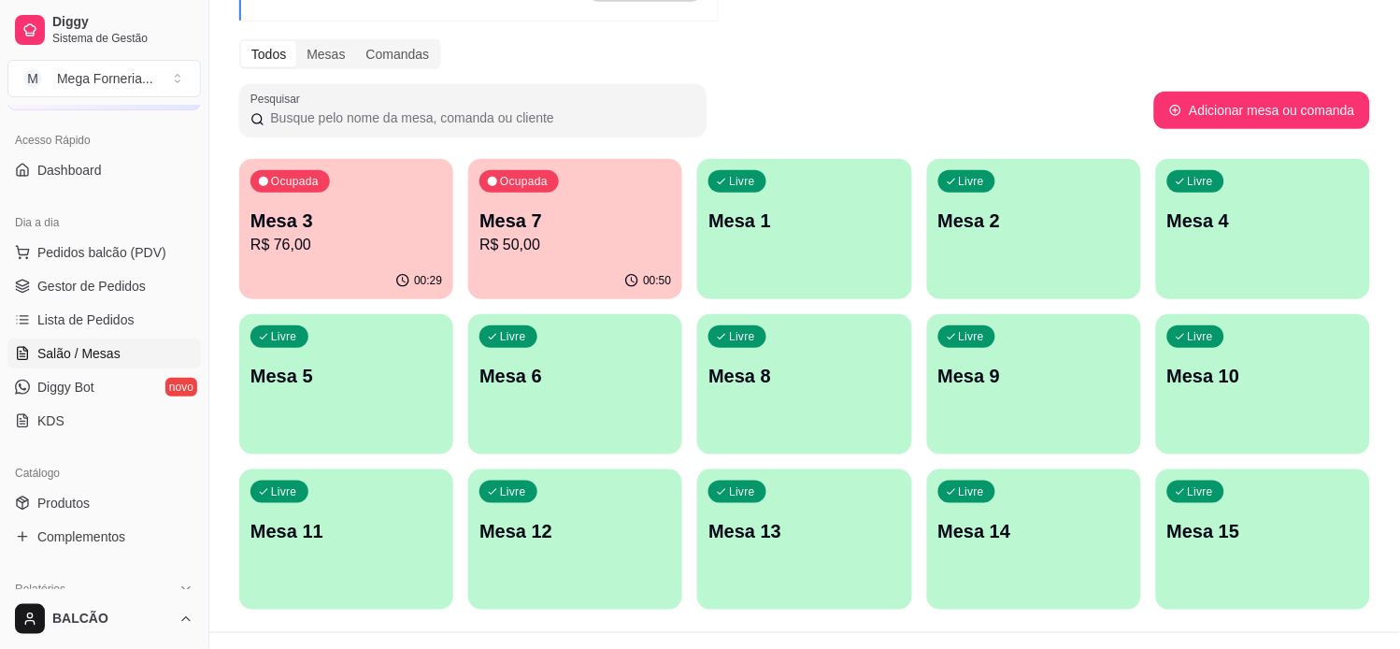
scroll to position [0, 0]
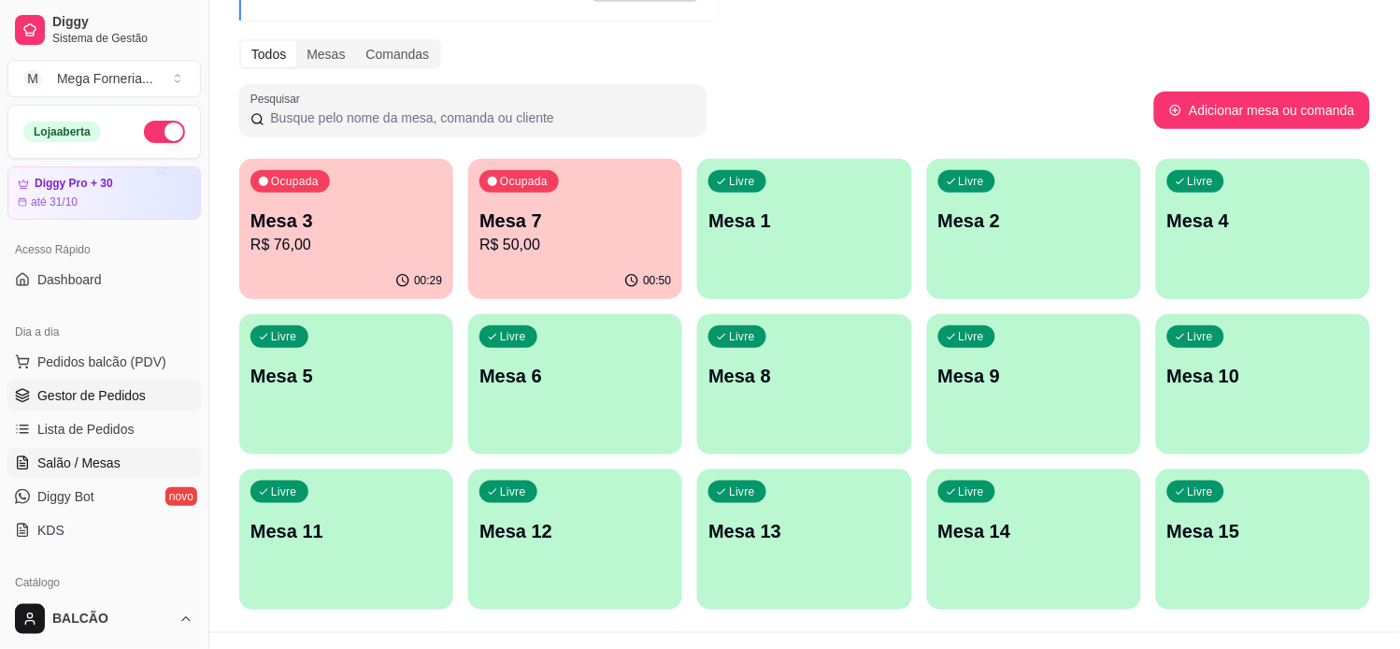
click at [97, 390] on span "Gestor de Pedidos" at bounding box center [91, 395] width 108 height 19
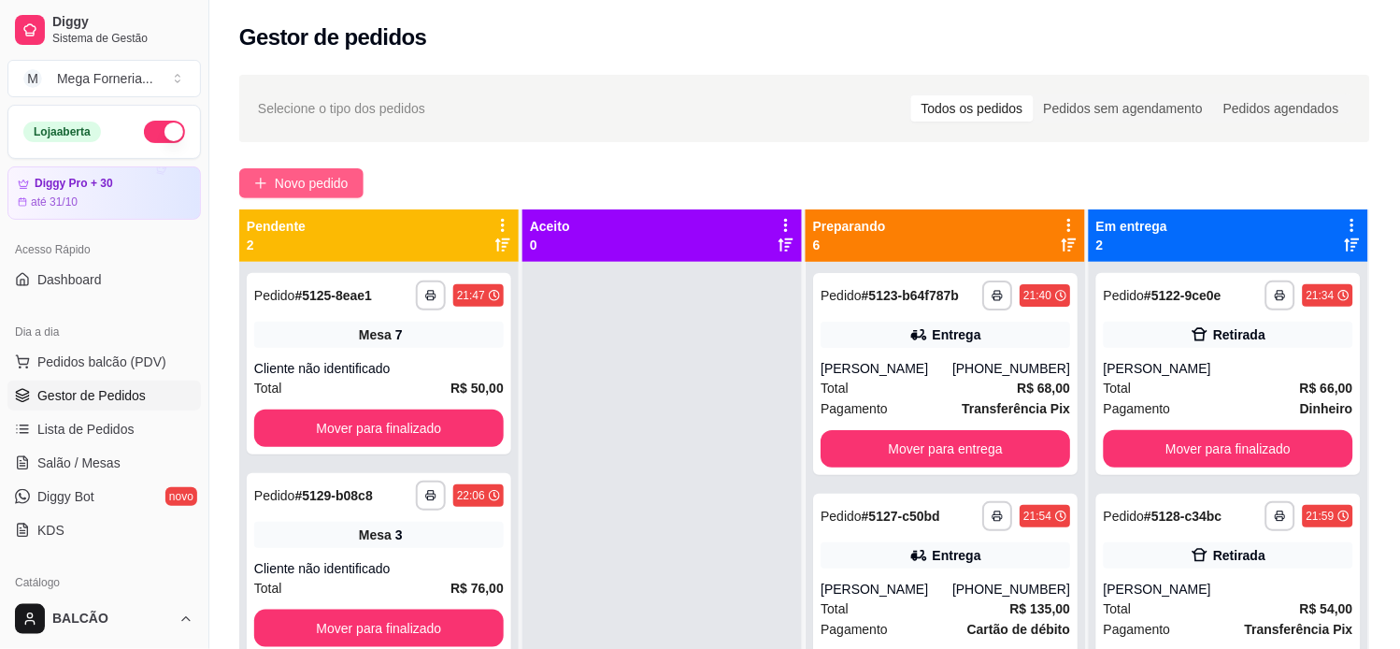
click at [292, 173] on span "Novo pedido" at bounding box center [312, 183] width 74 height 21
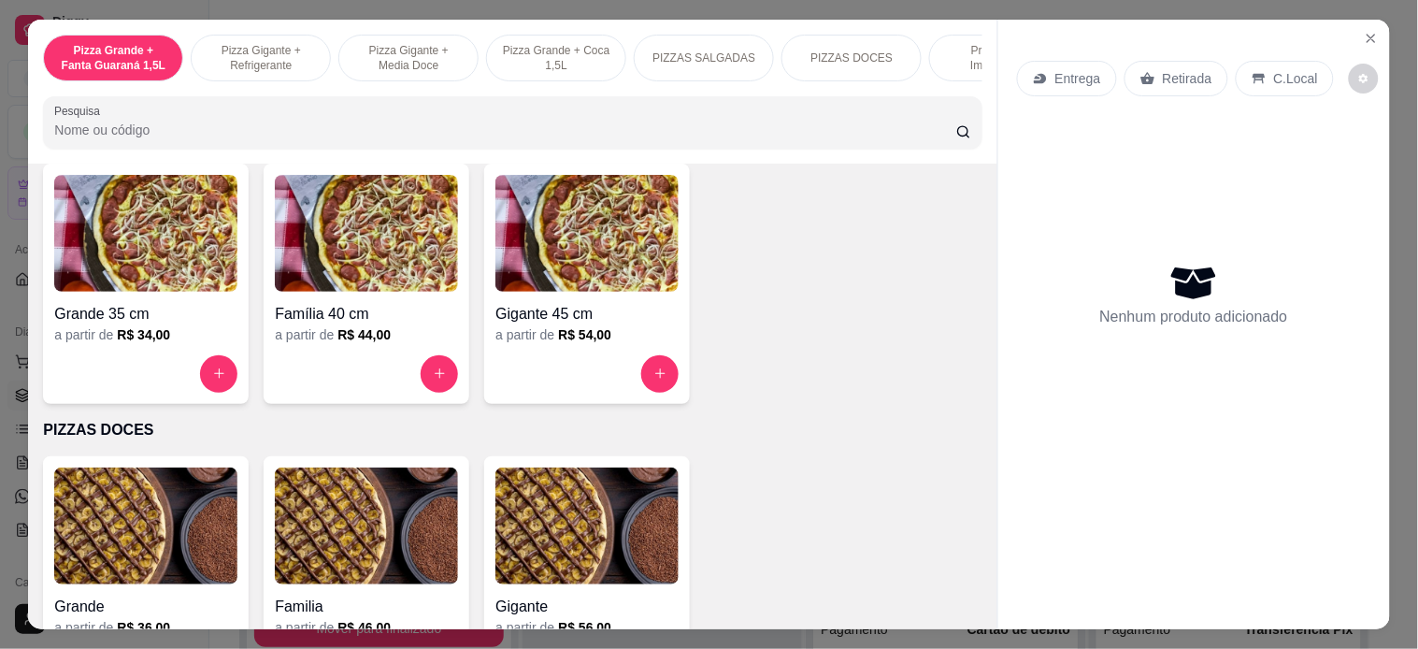
scroll to position [1350, 0]
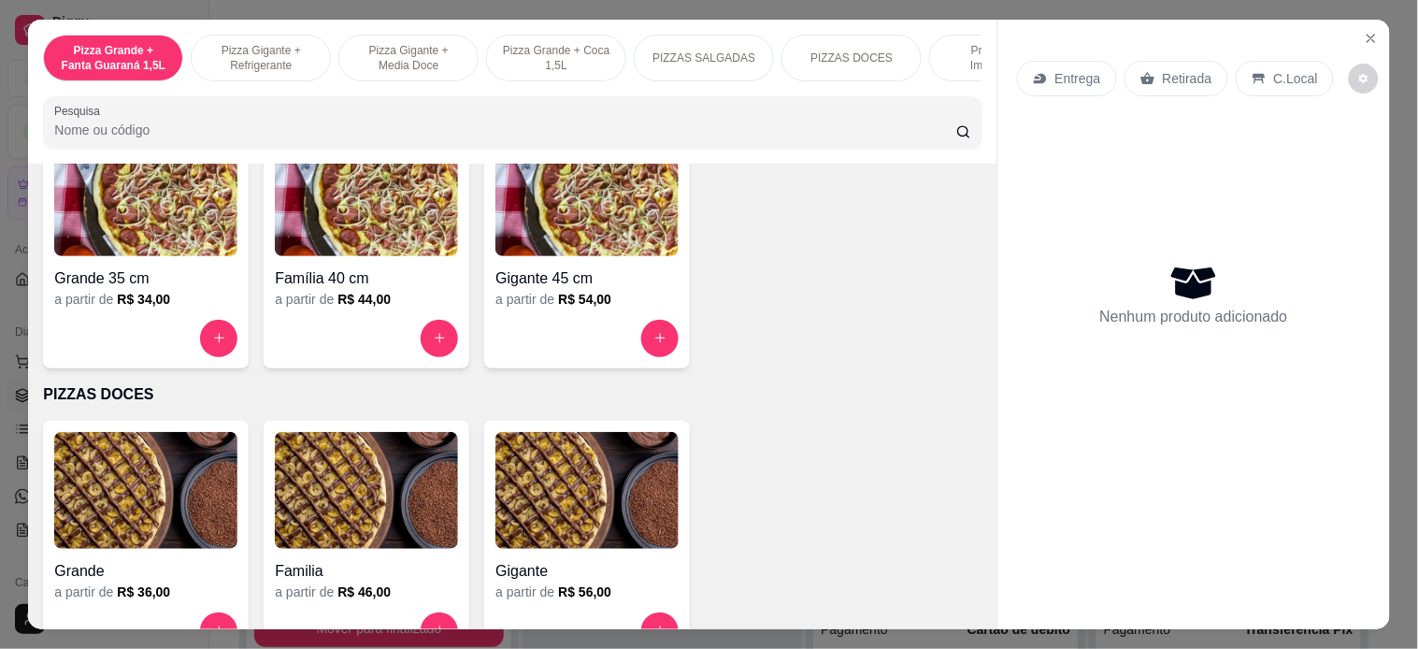
click at [570, 308] on h6 "R$ 54,00" at bounding box center [584, 299] width 53 height 19
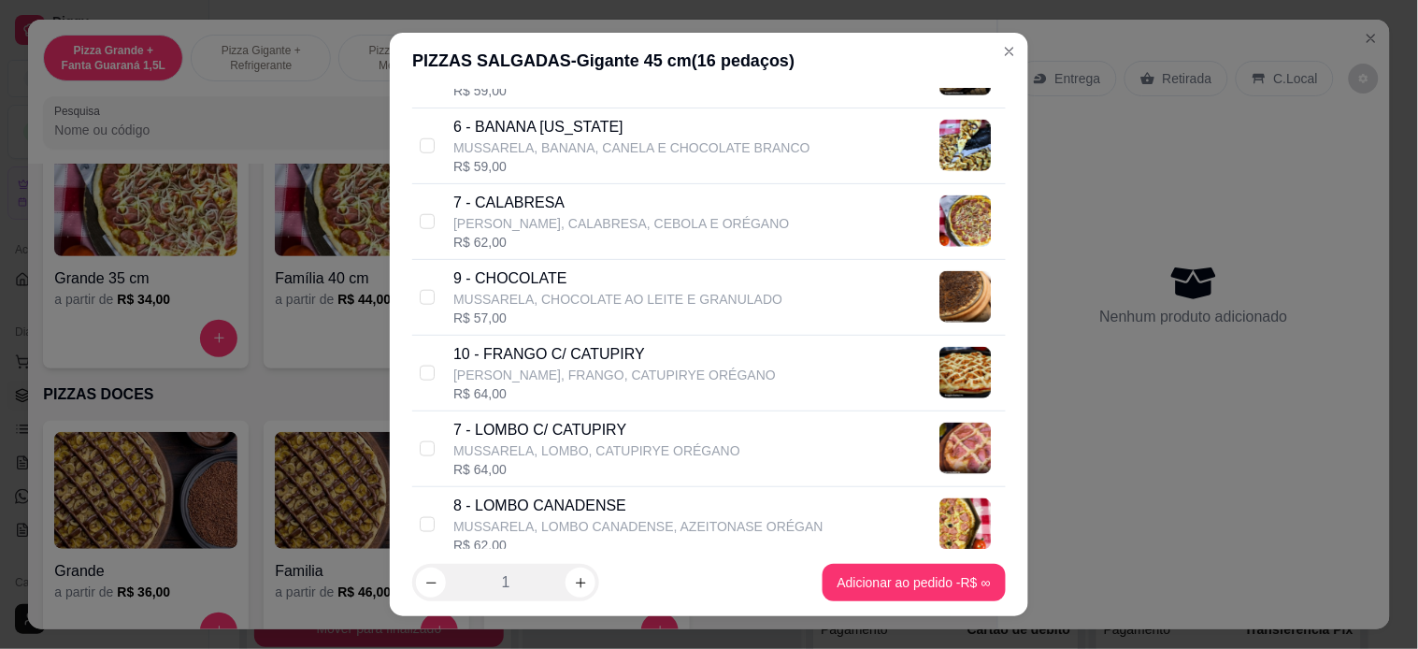
scroll to position [519, 0]
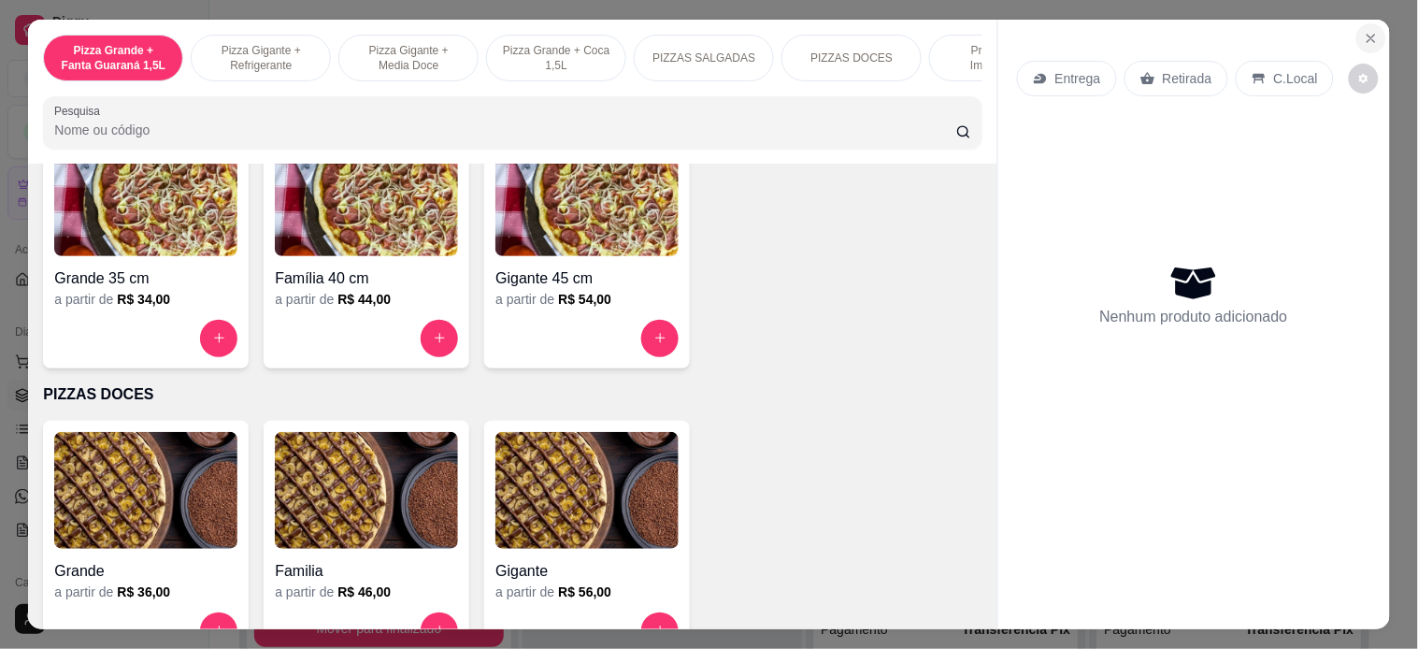
click at [1364, 31] on icon "Close" at bounding box center [1371, 38] width 15 height 15
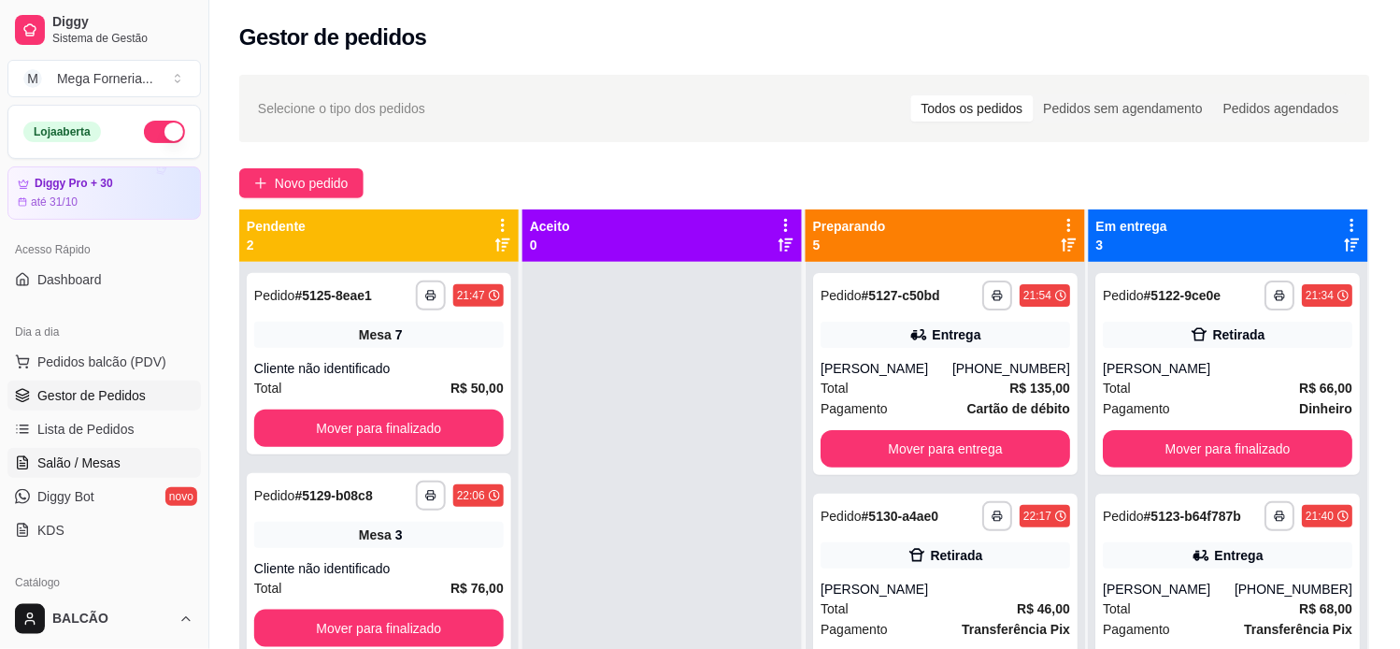
click at [127, 467] on link "Salão / Mesas" at bounding box center [103, 463] width 193 height 30
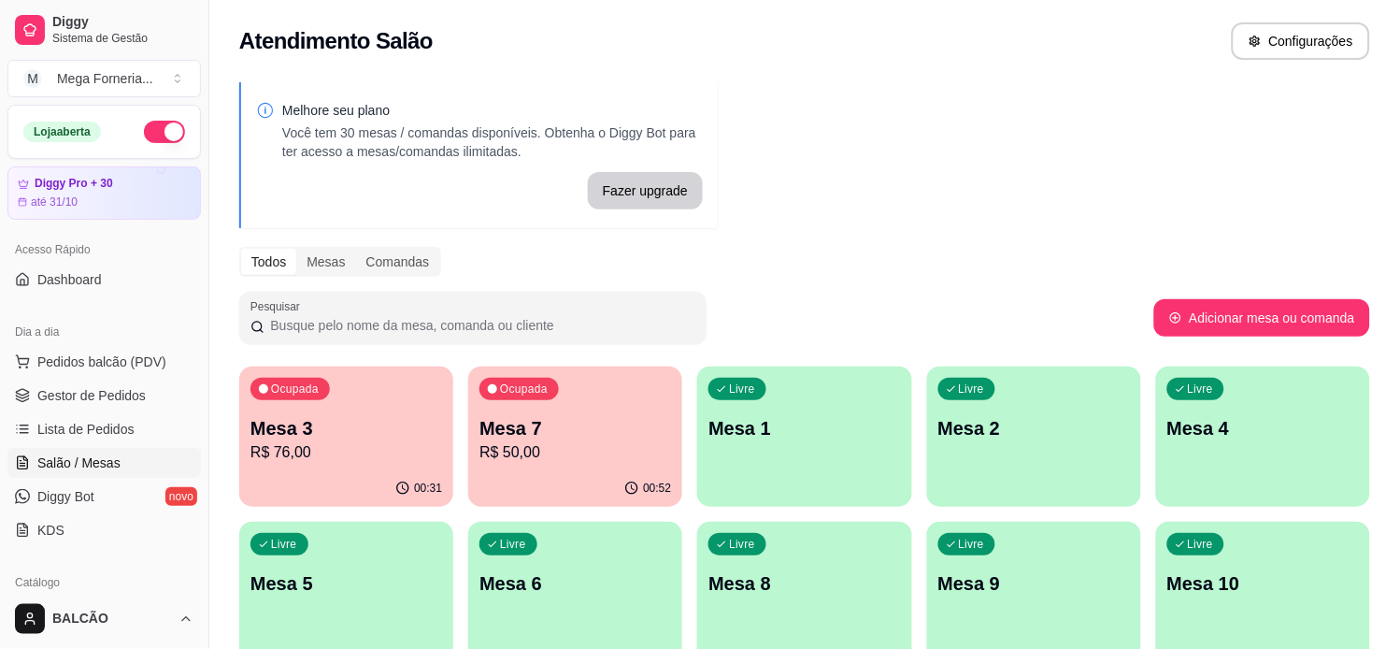
click at [885, 446] on div "Livre Mesa 1" at bounding box center [804, 425] width 214 height 118
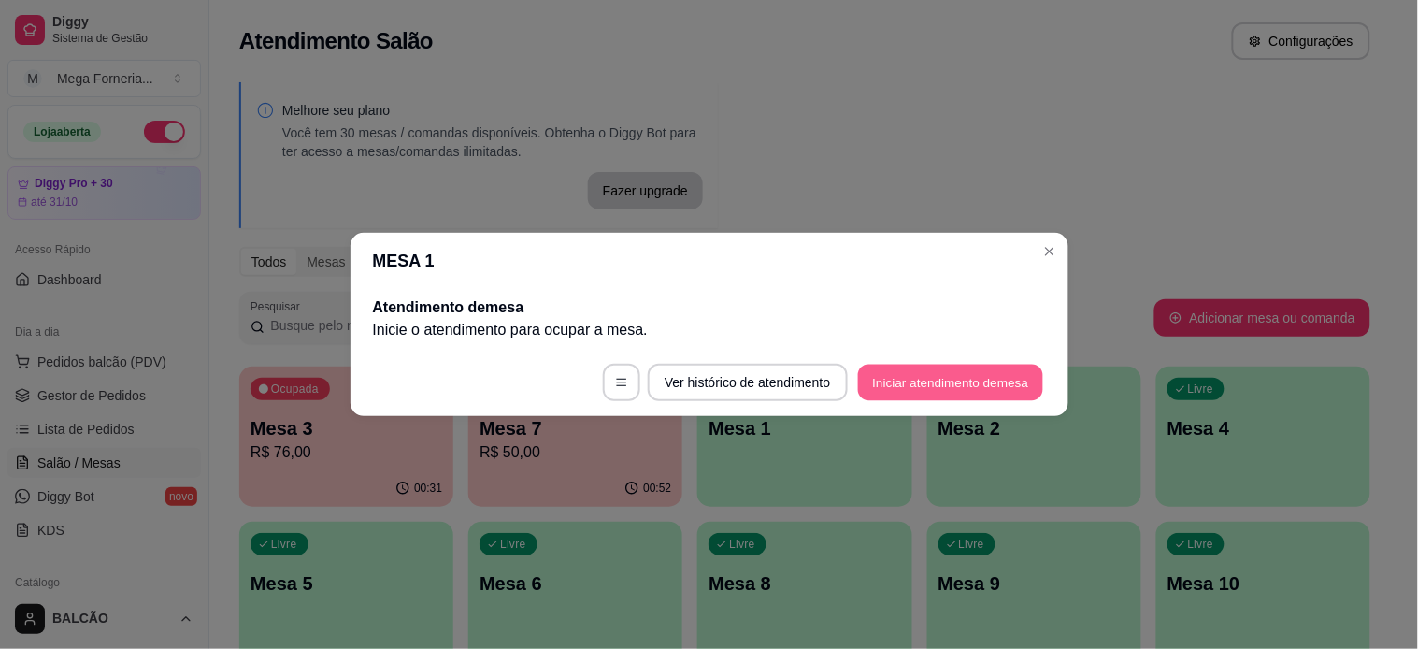
click at [942, 385] on button "Iniciar atendimento de mesa" at bounding box center [950, 382] width 185 height 36
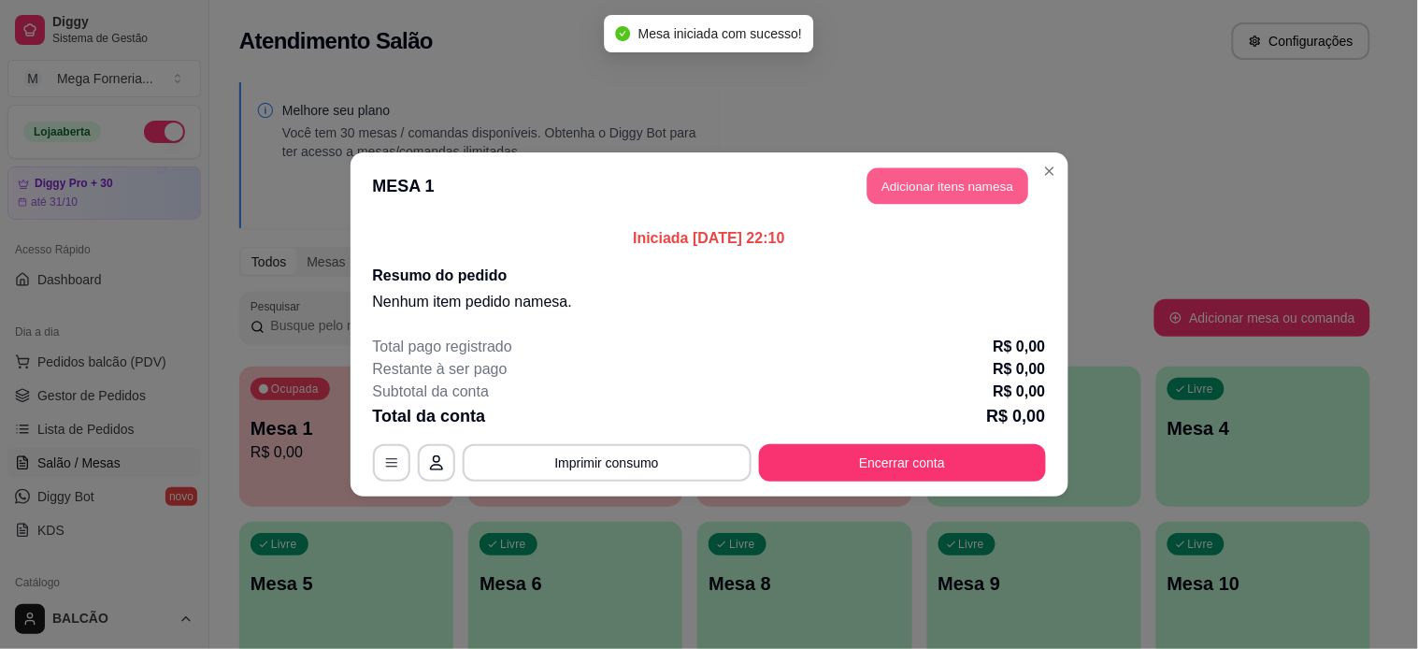
click at [978, 176] on button "Adicionar itens na mesa" at bounding box center [947, 186] width 161 height 36
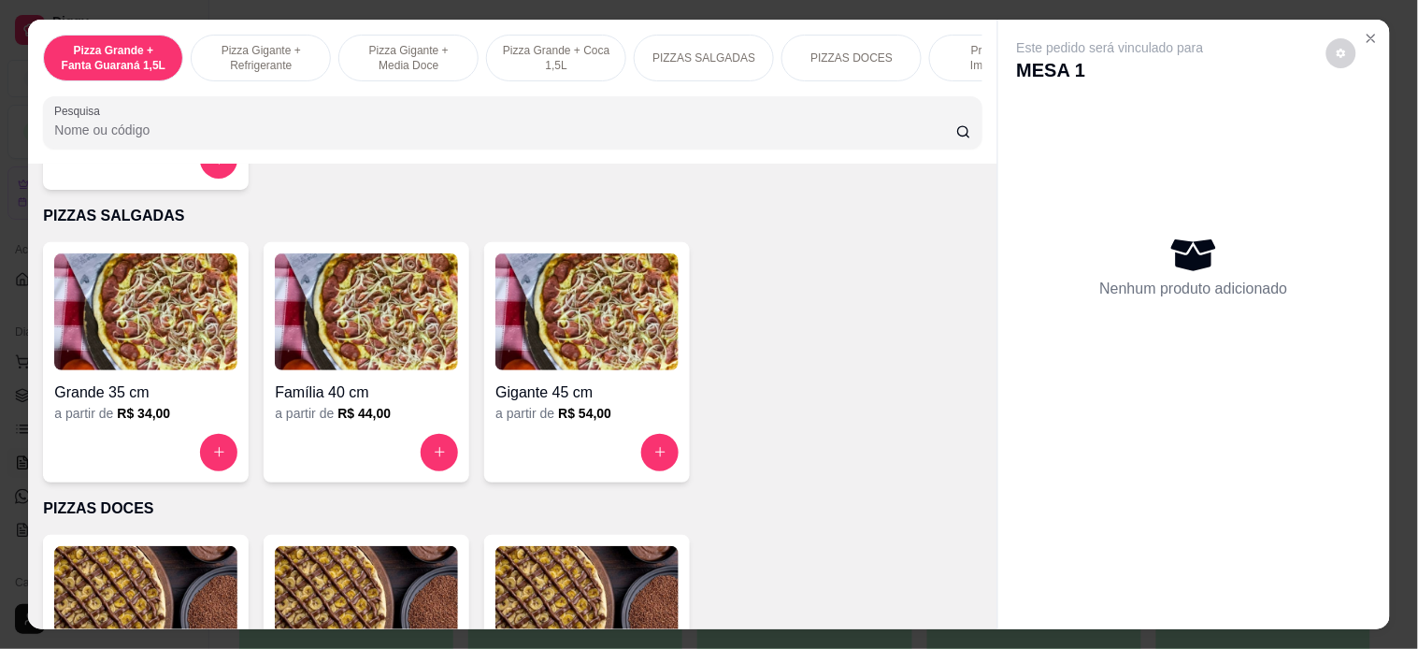
scroll to position [1246, 0]
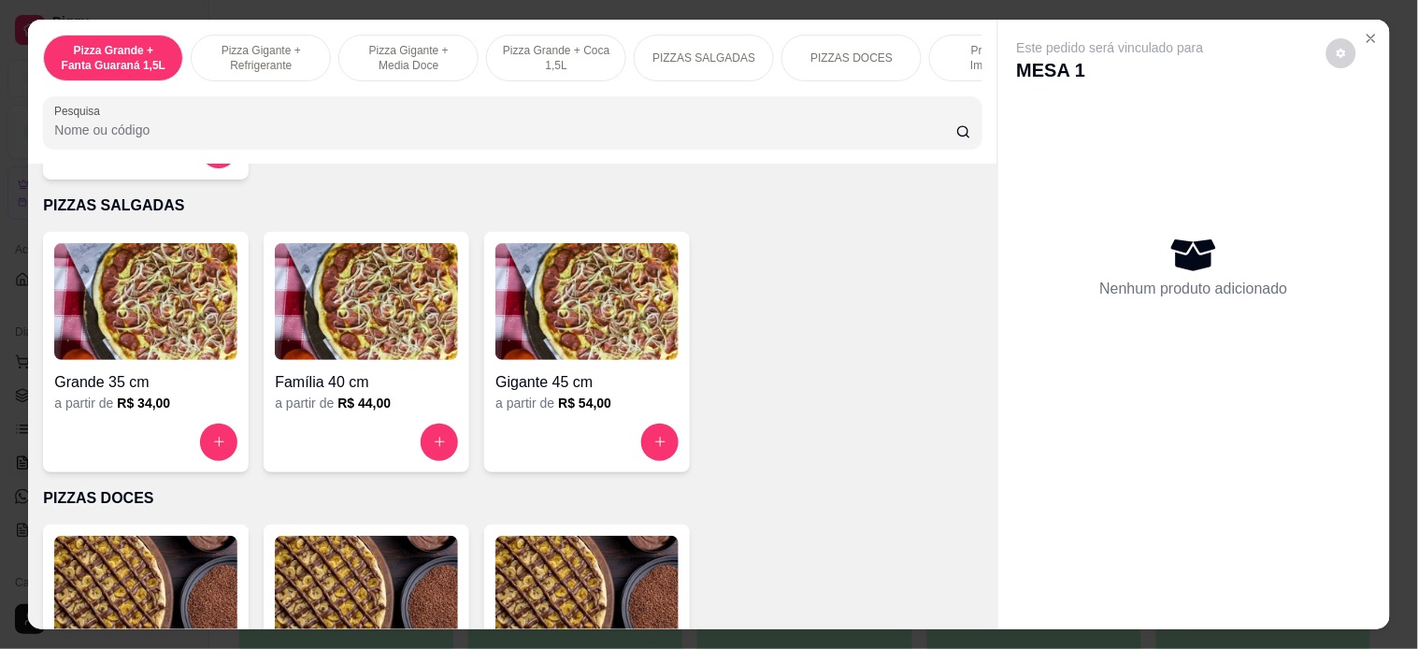
click at [629, 352] on img at bounding box center [586, 301] width 183 height 117
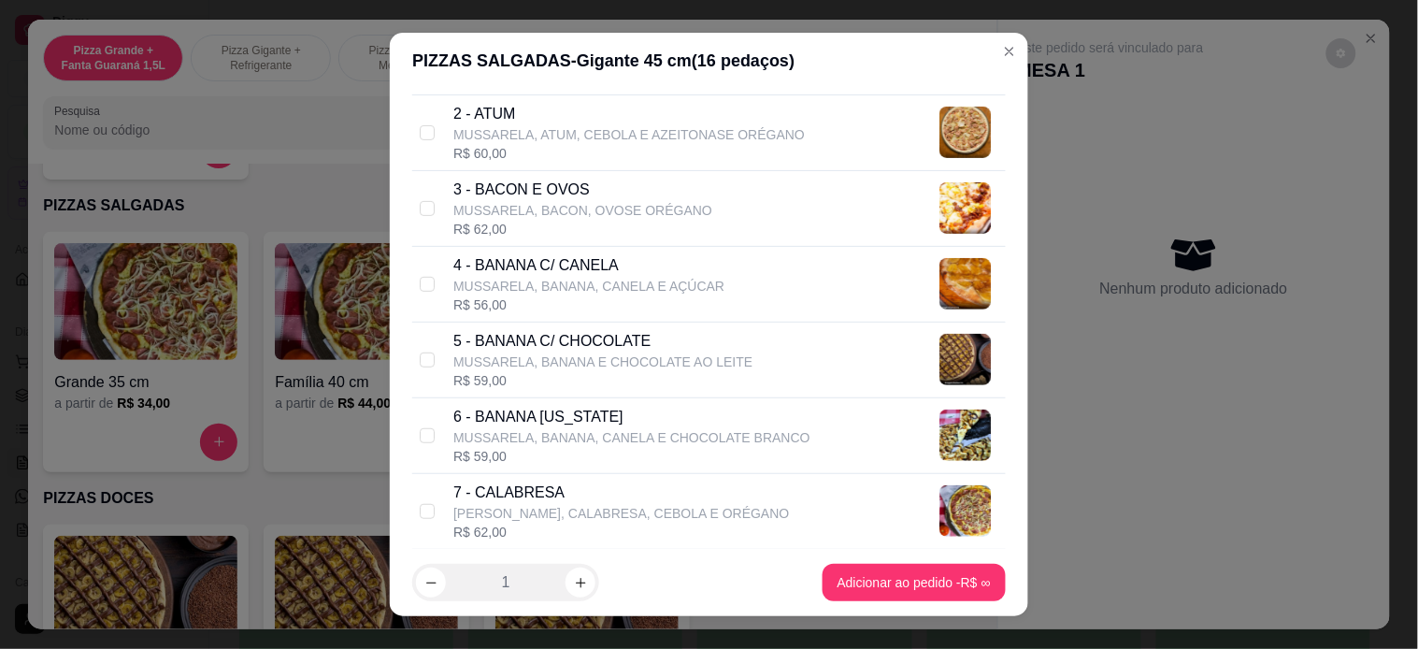
scroll to position [311, 0]
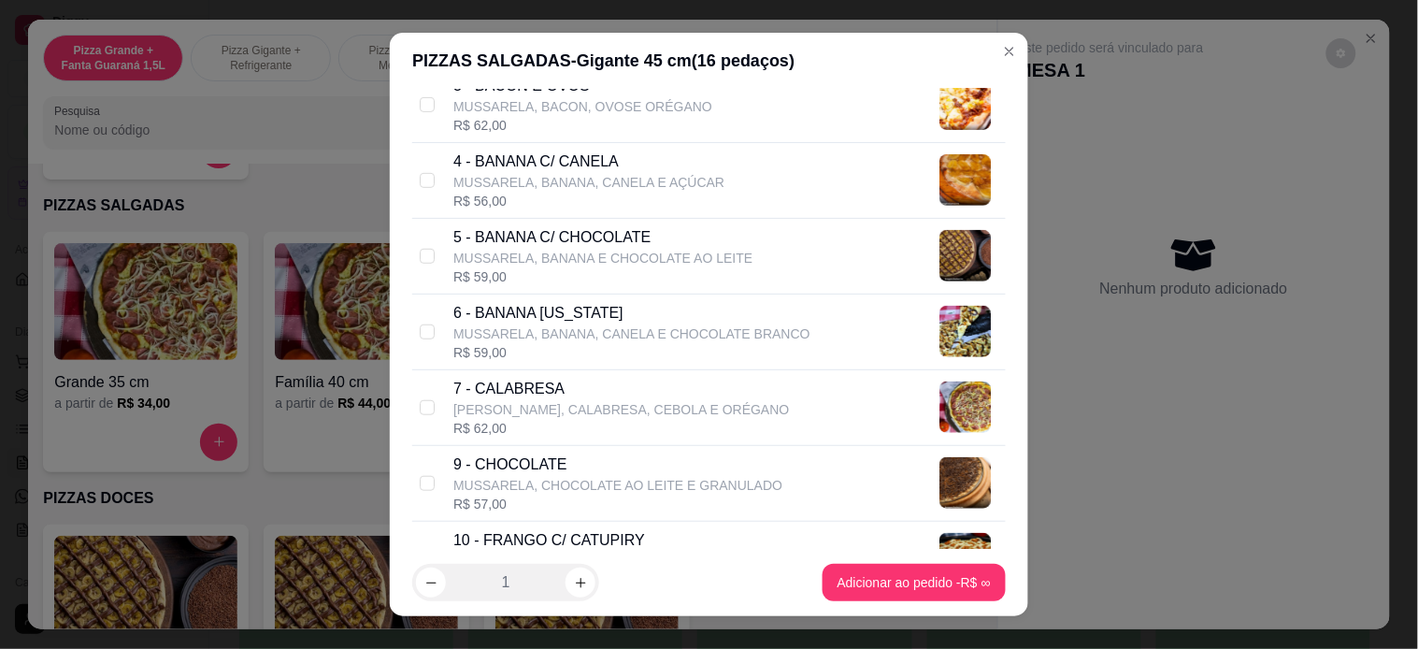
click at [412, 406] on div "7 - CALABRESA MUSSARELA, [GEOGRAPHIC_DATA], CEBOLA E ORÉGANO R$ 62,00" at bounding box center [708, 408] width 593 height 76
checkbox input "true"
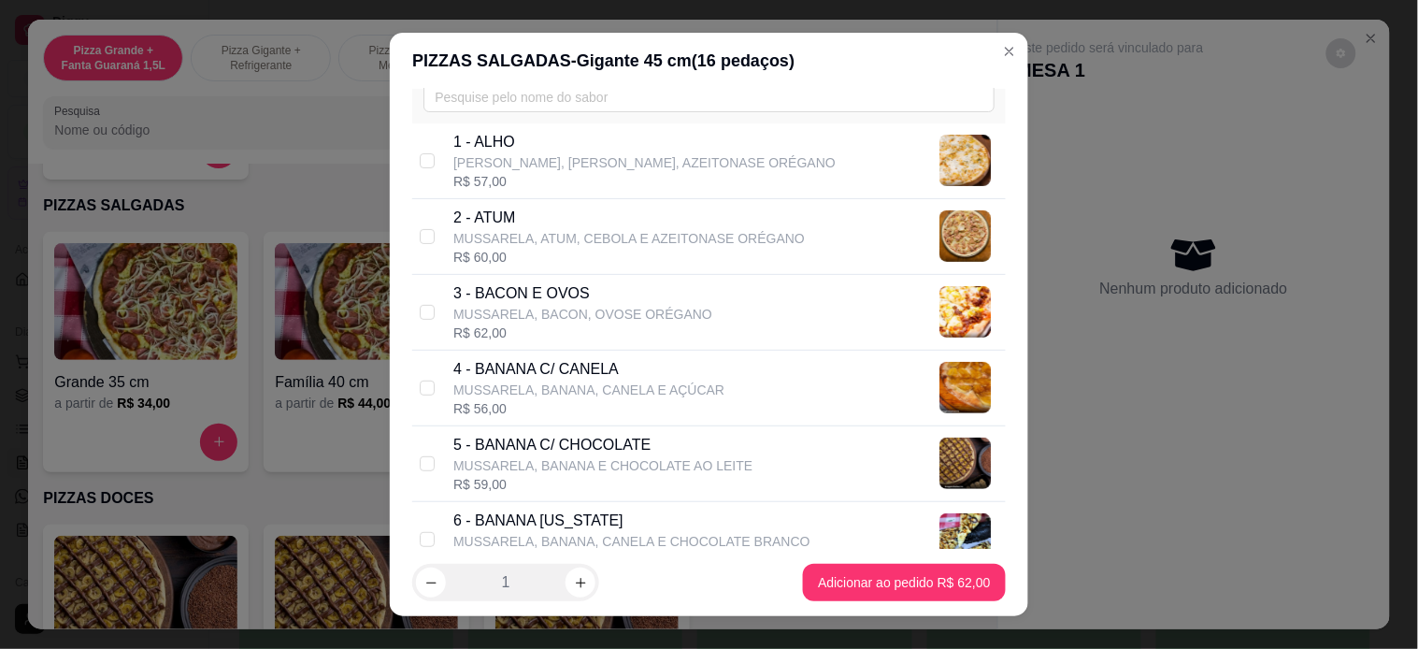
scroll to position [519, 0]
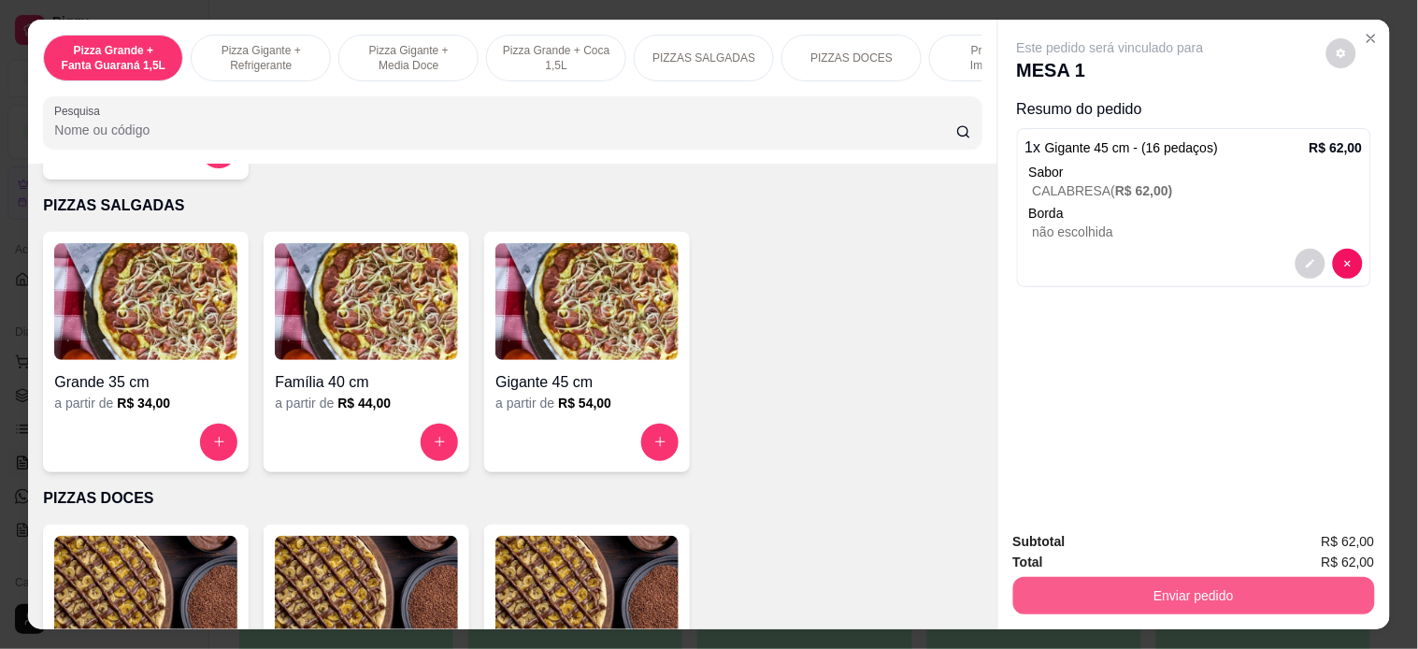
click at [1229, 582] on button "Enviar pedido" at bounding box center [1194, 595] width 362 height 37
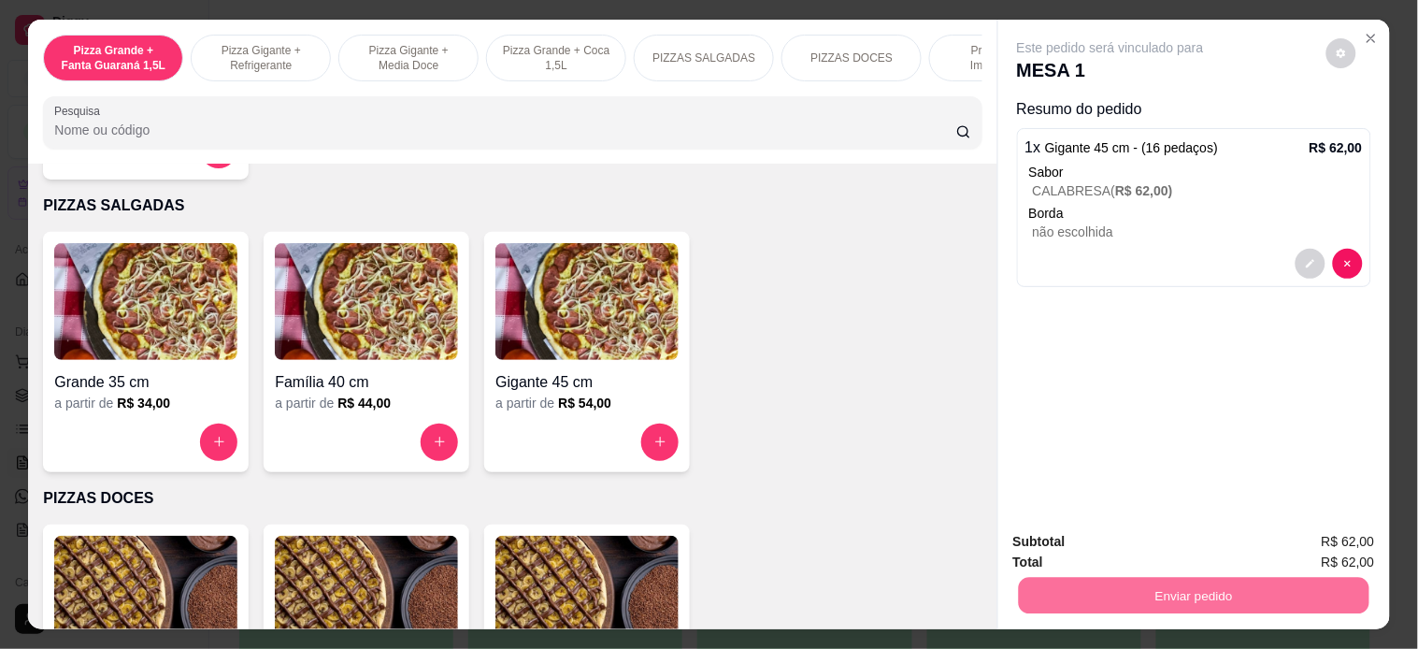
click at [1311, 536] on button "Enviar pedido" at bounding box center [1325, 541] width 106 height 36
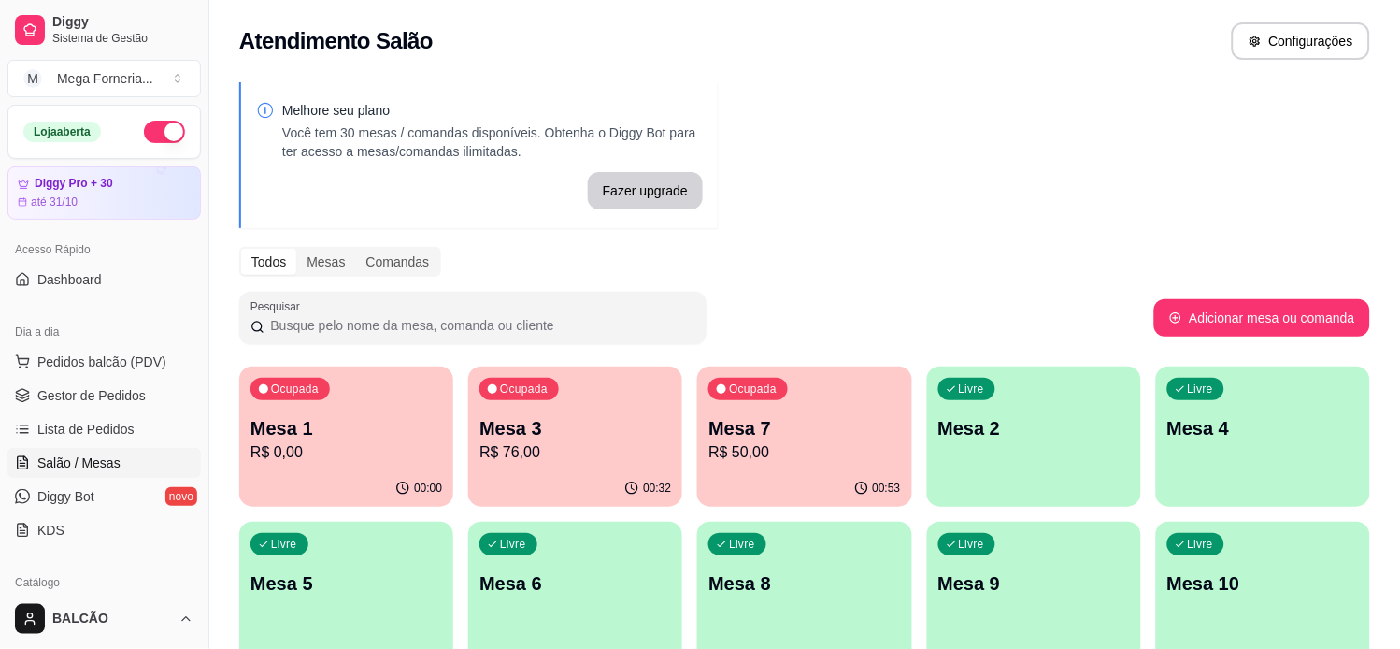
click at [341, 473] on div "00:00" at bounding box center [346, 488] width 214 height 36
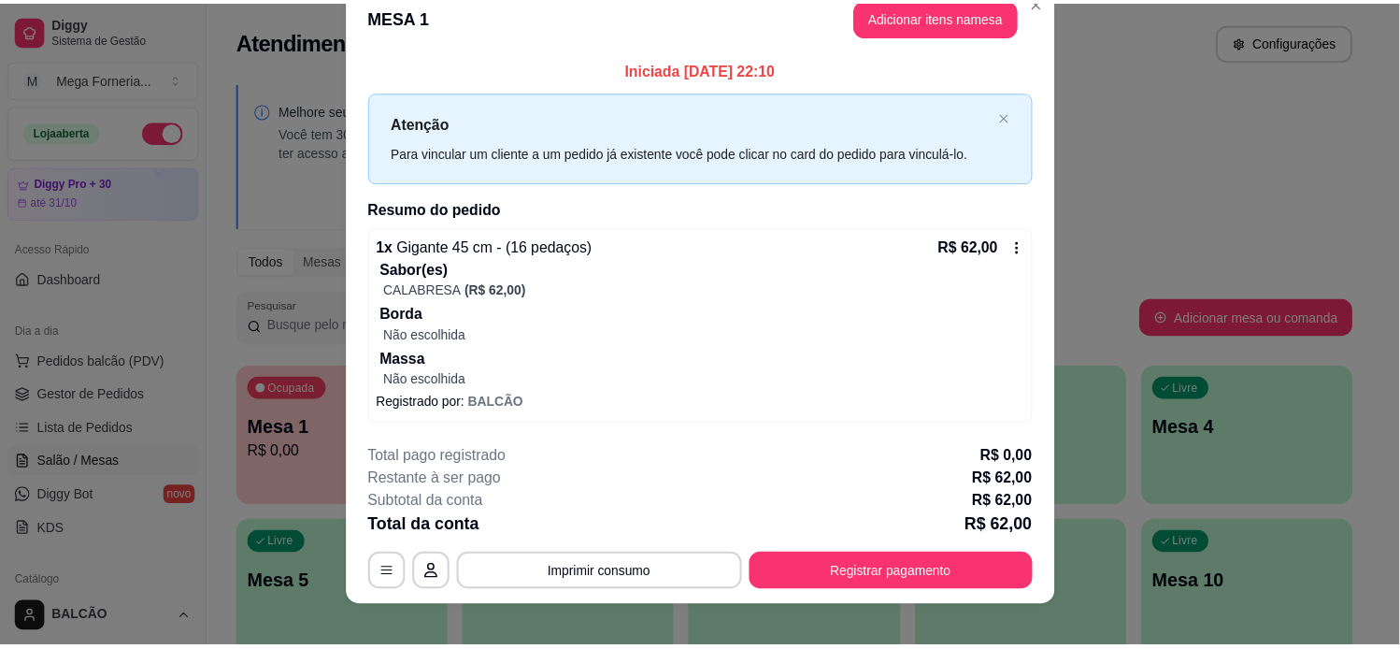
scroll to position [0, 0]
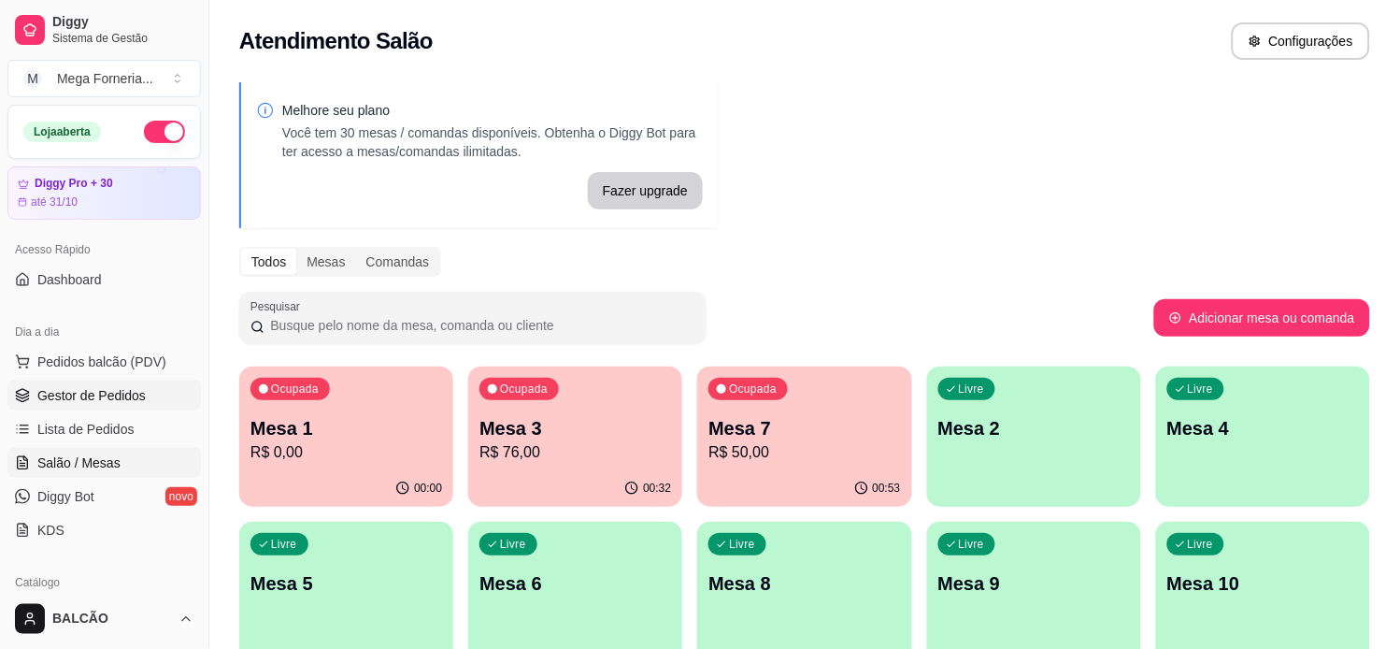
click at [98, 388] on span "Gestor de Pedidos" at bounding box center [91, 395] width 108 height 19
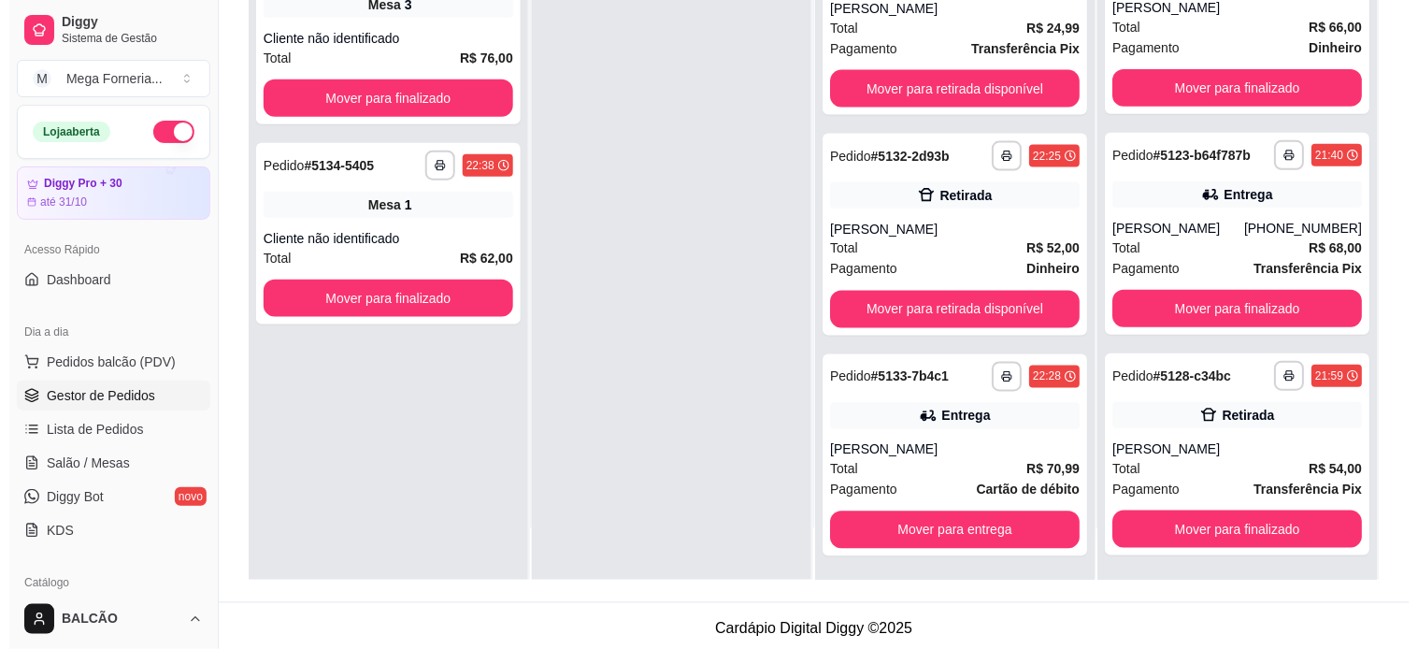
scroll to position [285, 0]
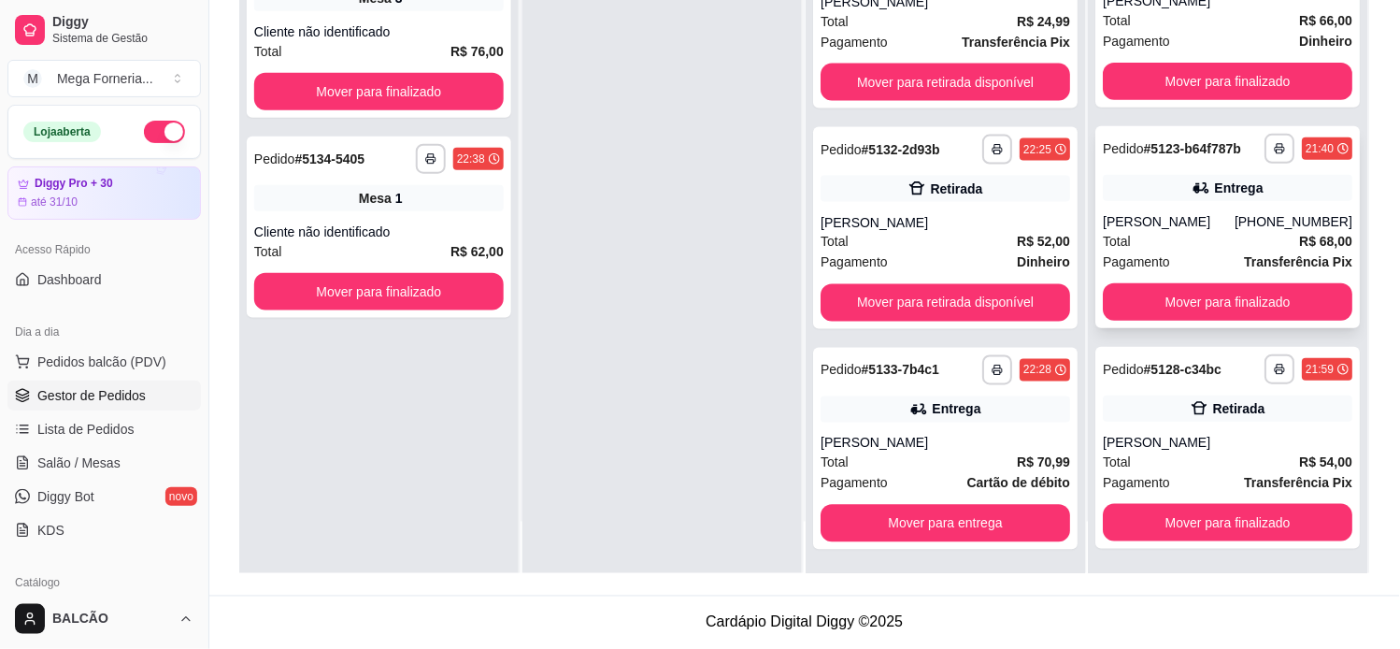
click at [1218, 220] on div "[PERSON_NAME]" at bounding box center [1170, 221] width 132 height 19
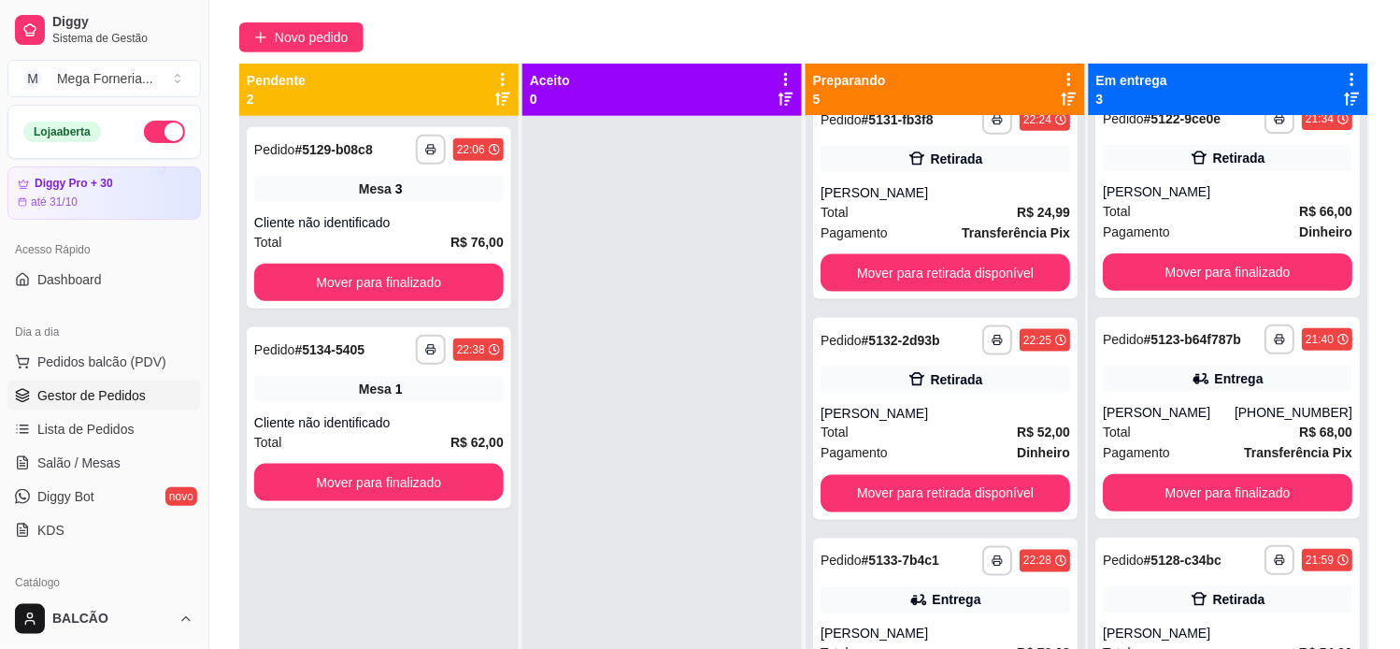
scroll to position [78, 0]
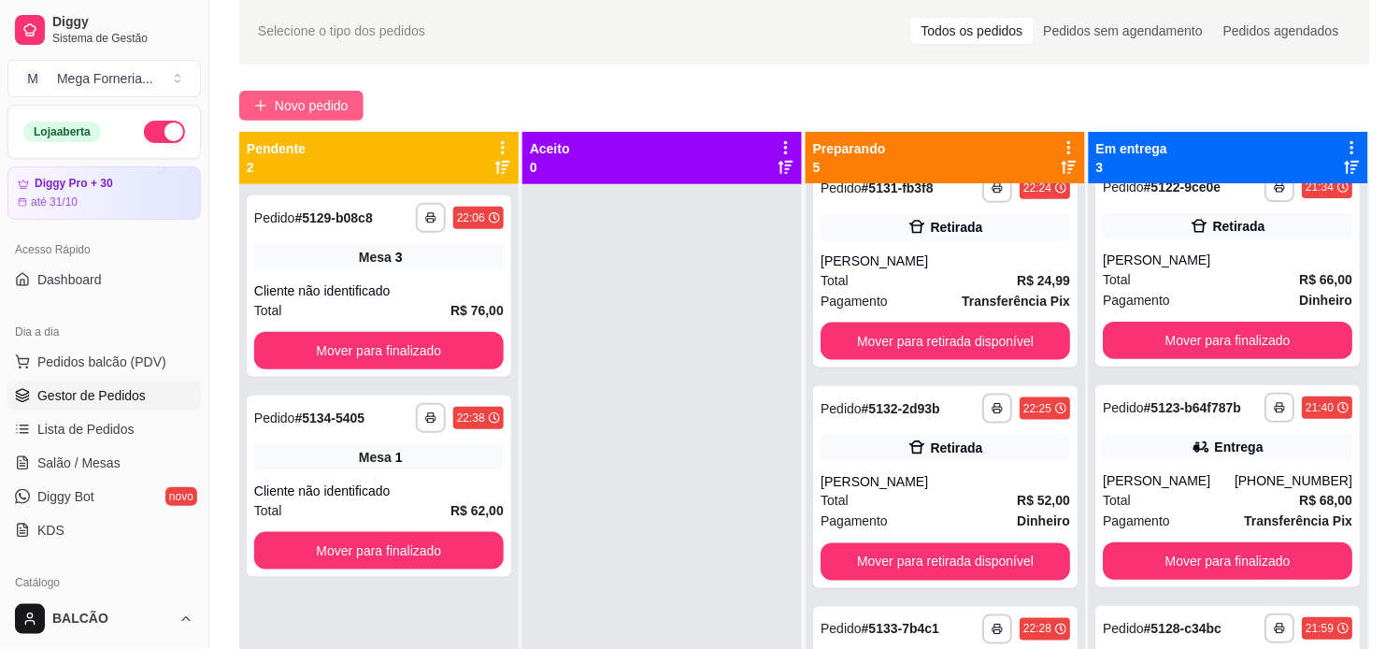
click at [332, 92] on button "Novo pedido" at bounding box center [301, 106] width 124 height 30
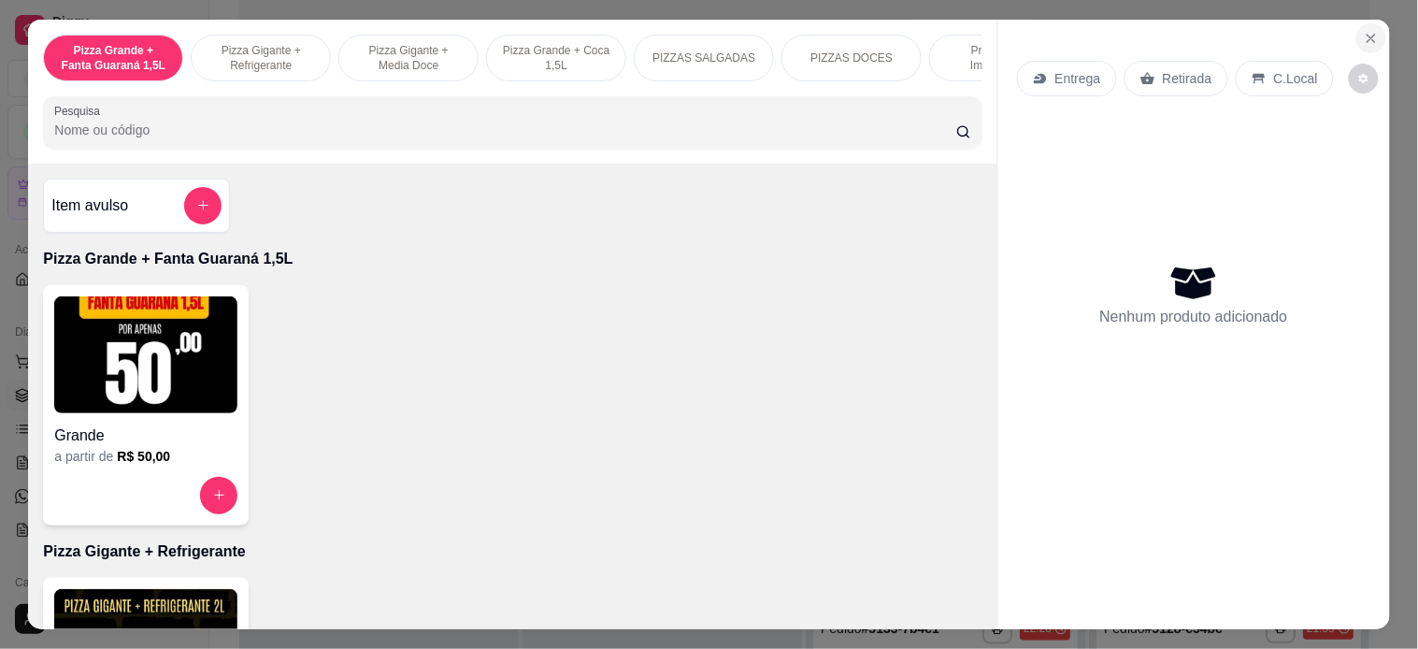
click at [1356, 29] on button "Close" at bounding box center [1371, 38] width 30 height 30
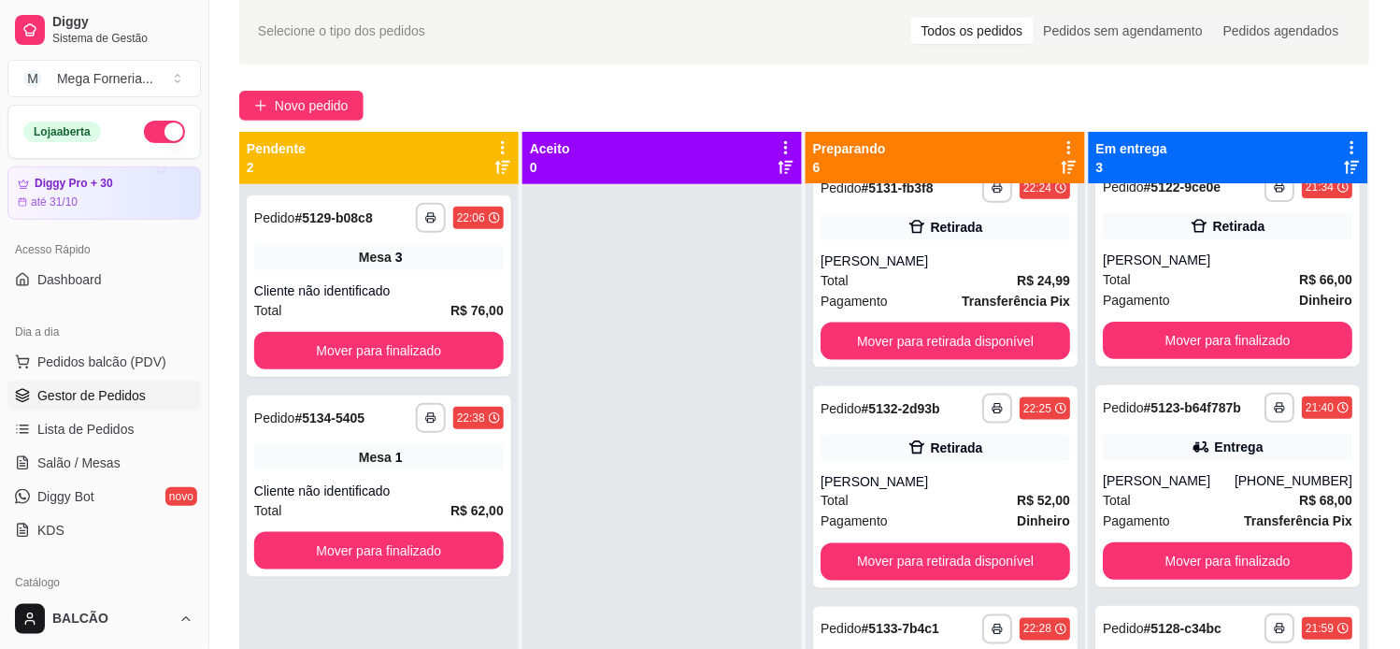
click at [1367, 24] on div "Selecione o tipo dos pedidos Todos os pedidos Pedidos sem agendamento Pedidos a…" at bounding box center [804, 30] width 1131 height 67
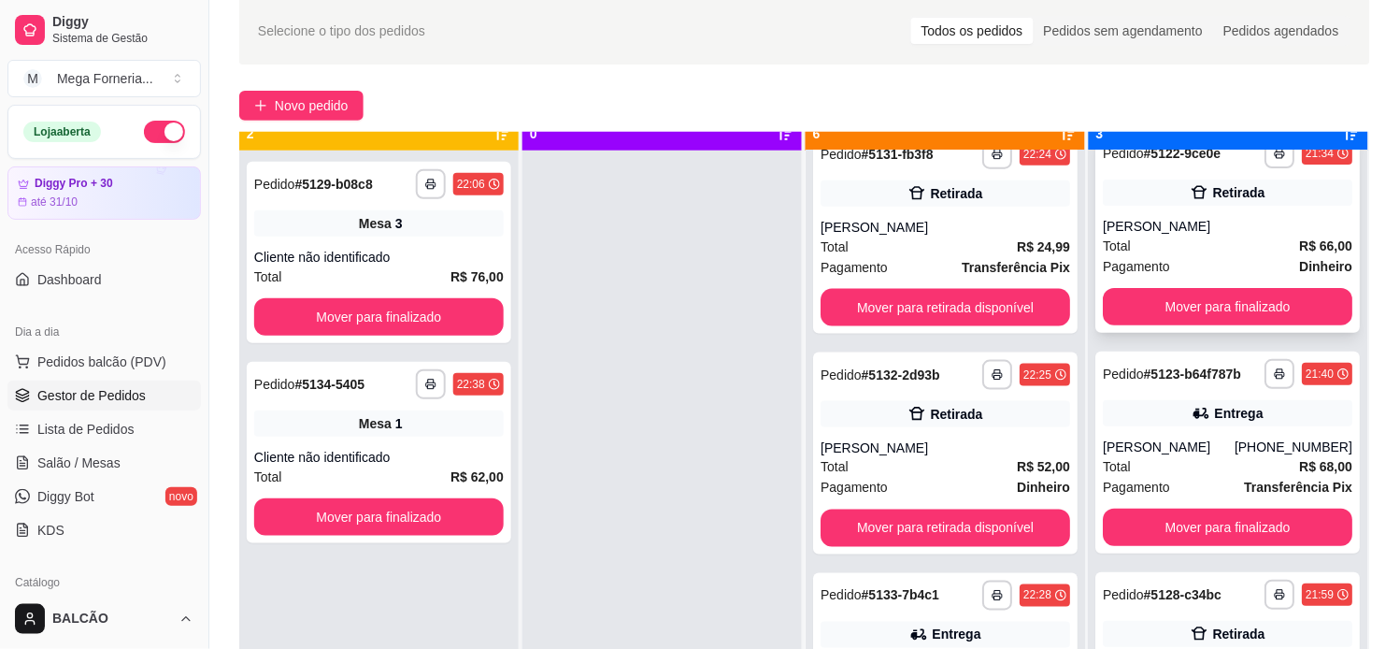
scroll to position [51, 0]
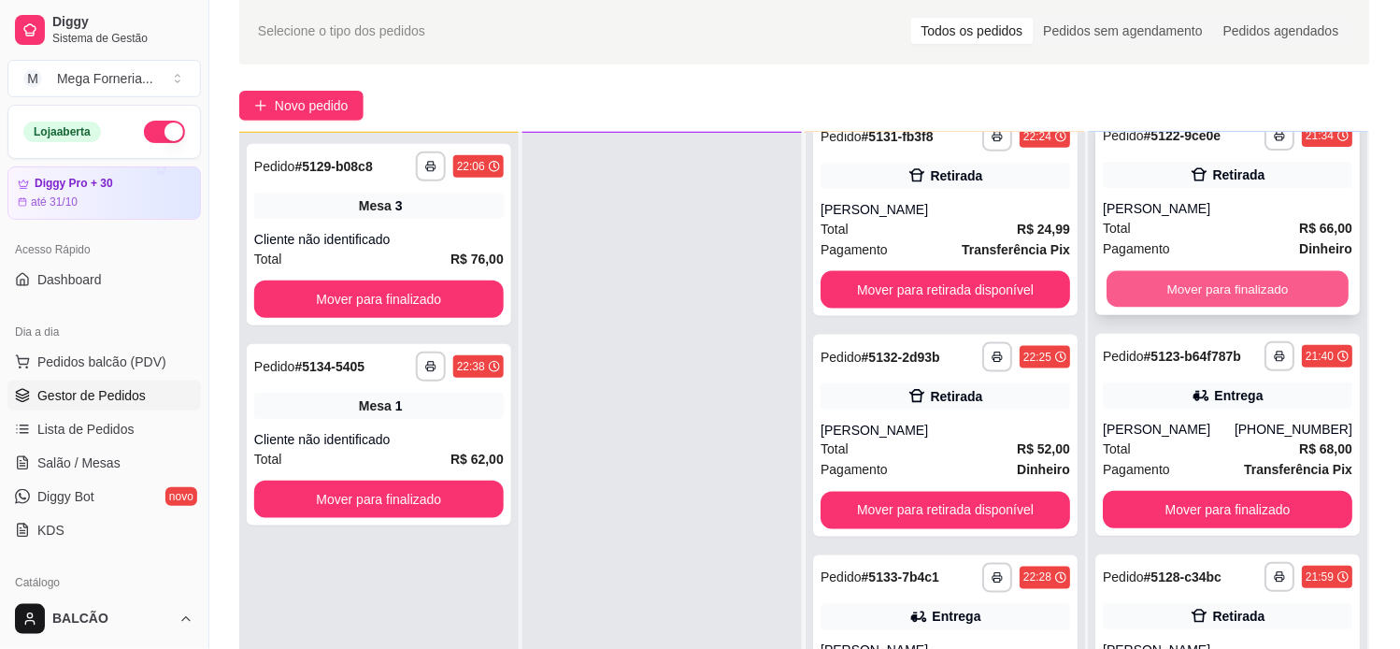
click at [1263, 290] on button "Mover para finalizado" at bounding box center [1228, 289] width 242 height 36
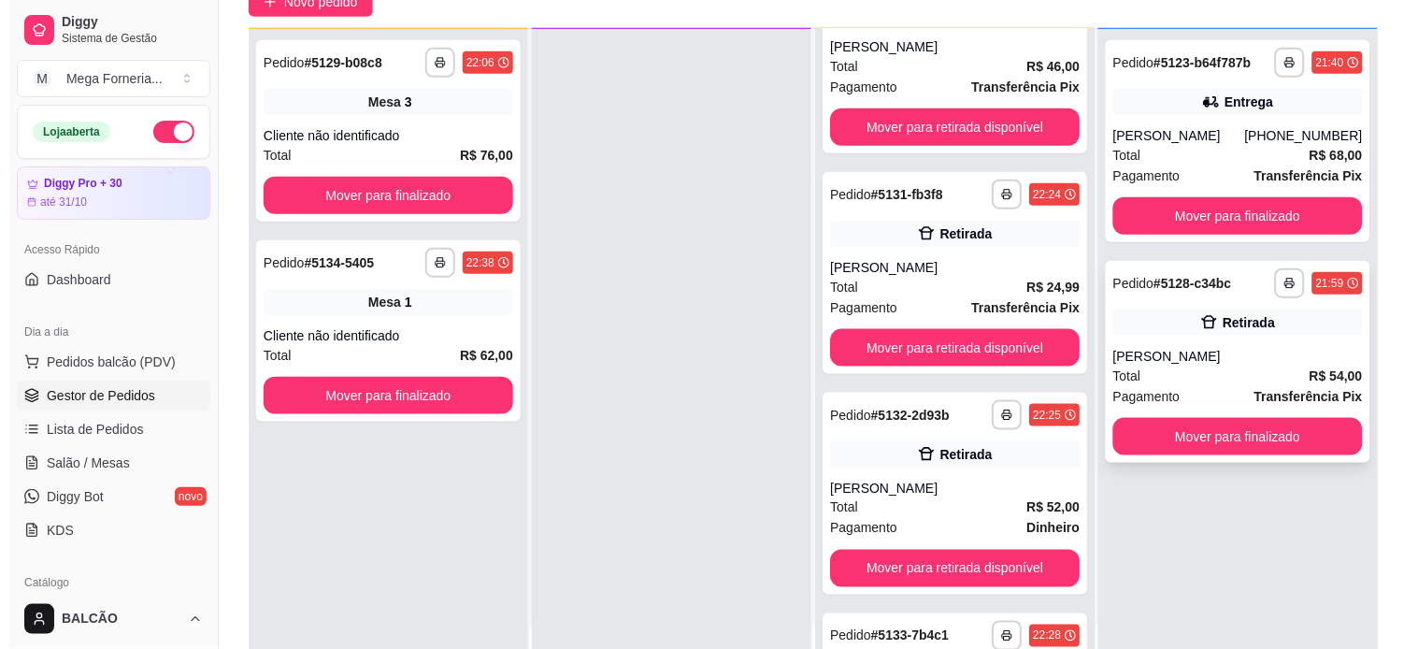
scroll to position [277, 0]
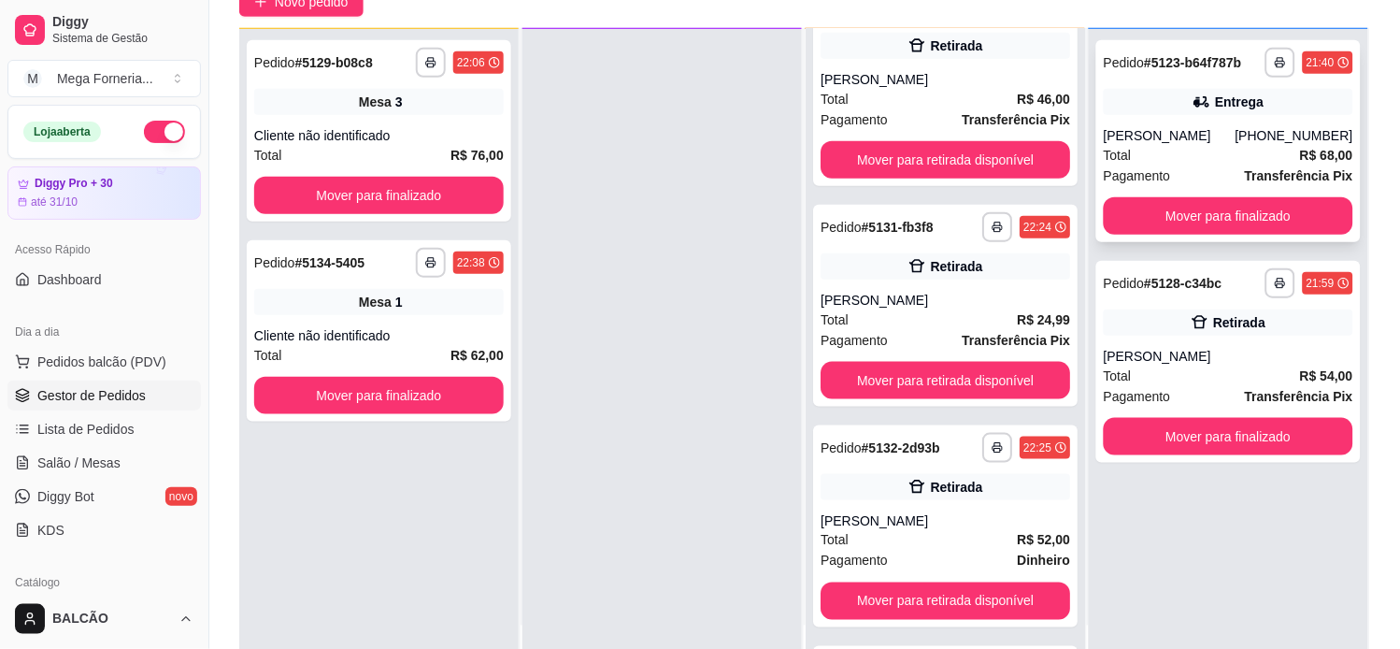
click at [1166, 165] on div "Pagamento Transferência Pix" at bounding box center [1229, 175] width 250 height 21
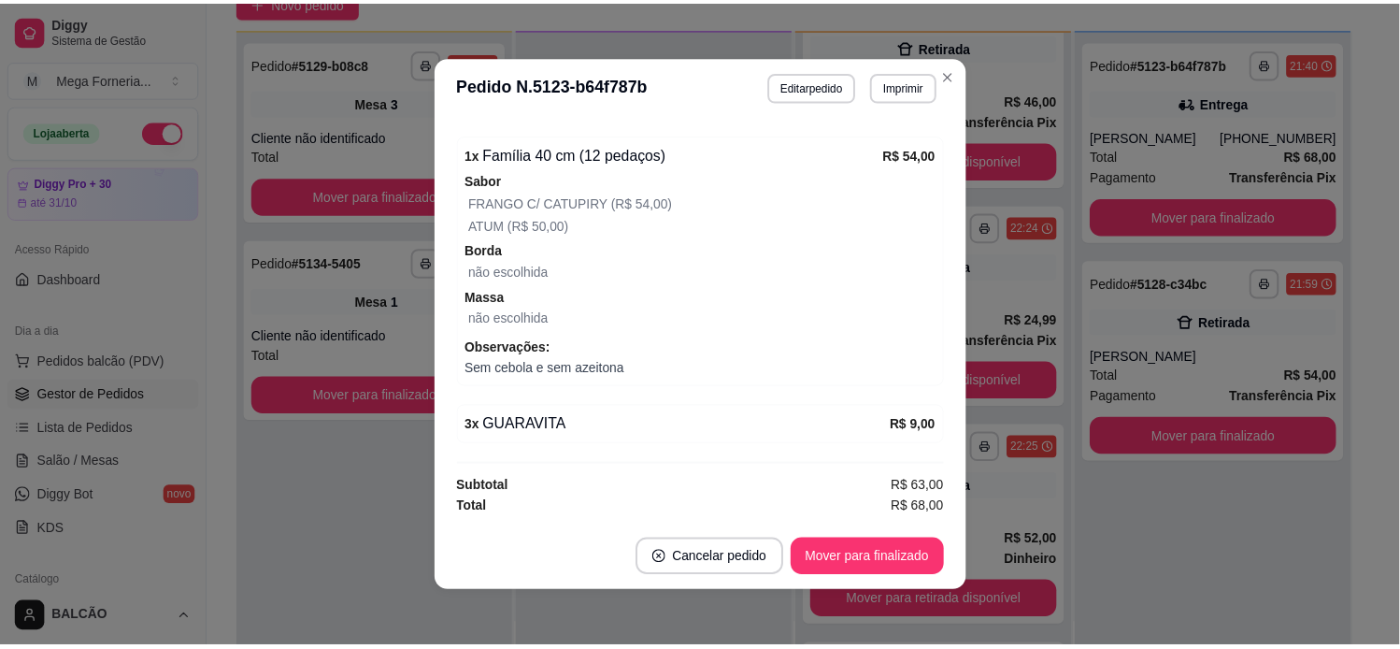
scroll to position [604, 0]
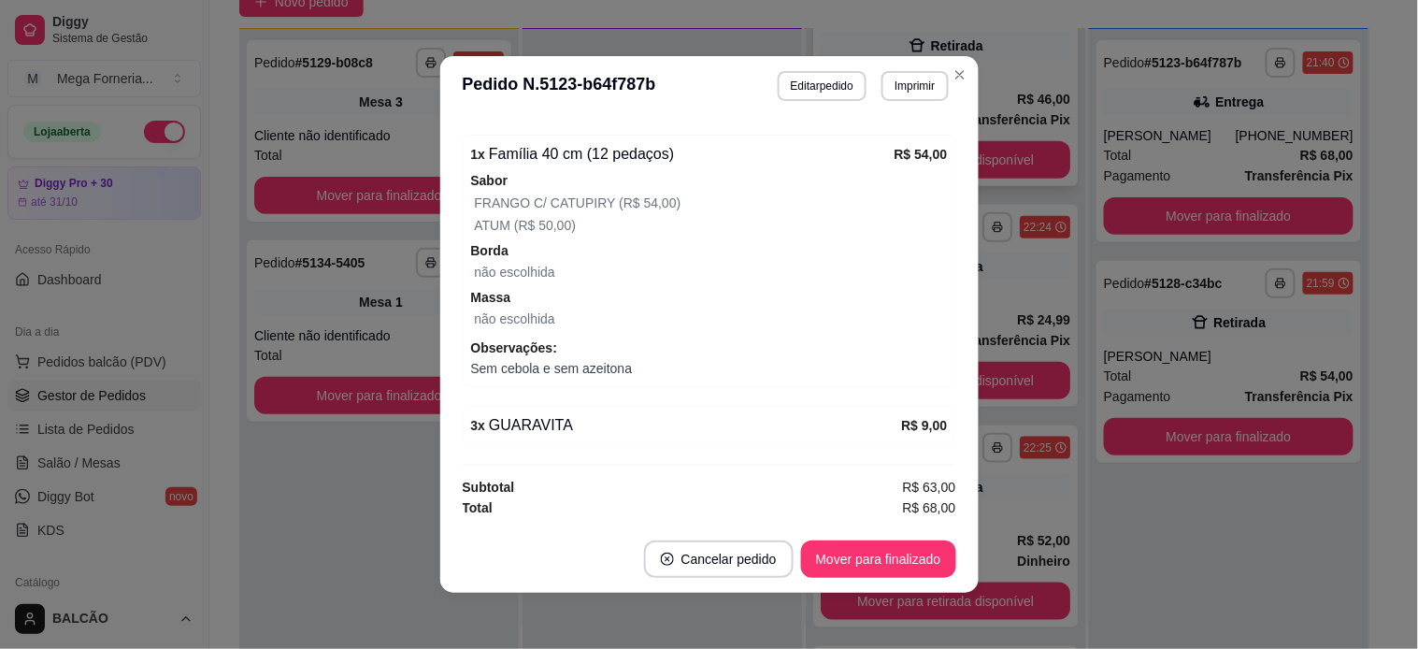
click at [949, 71] on div "[PERSON_NAME]" at bounding box center [946, 79] width 250 height 19
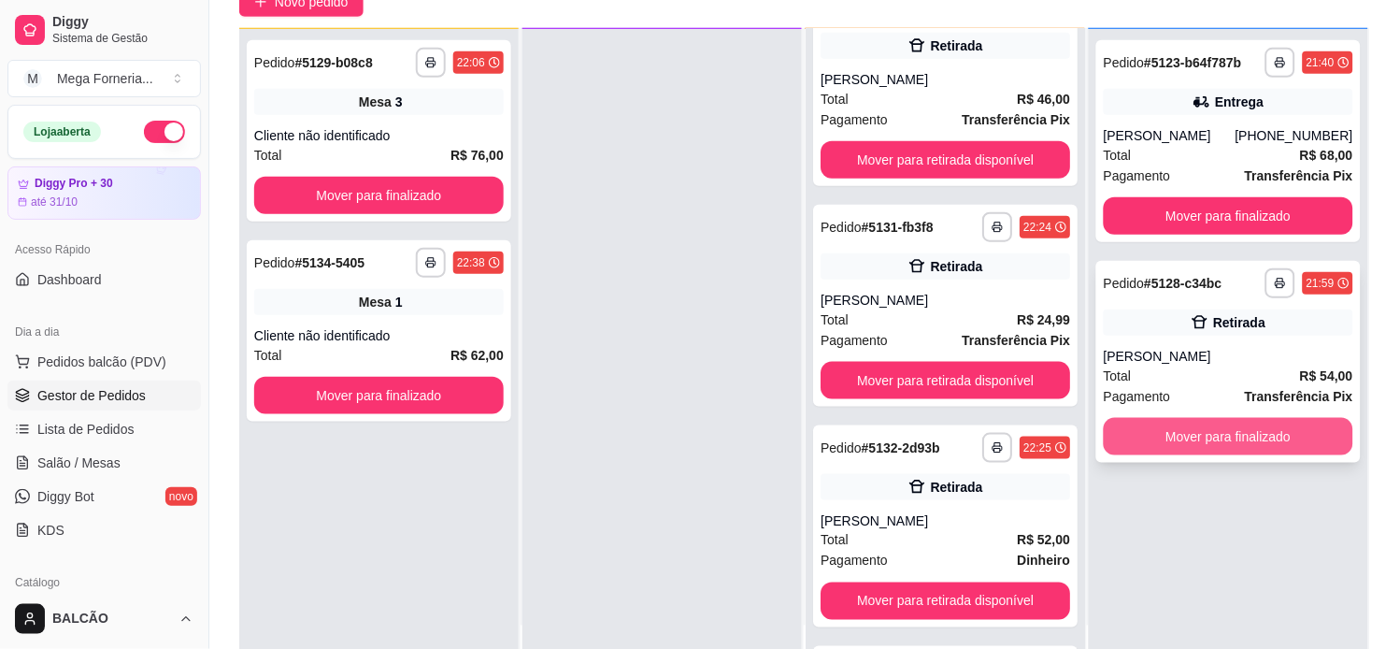
click at [1235, 441] on button "Mover para finalizado" at bounding box center [1229, 436] width 250 height 37
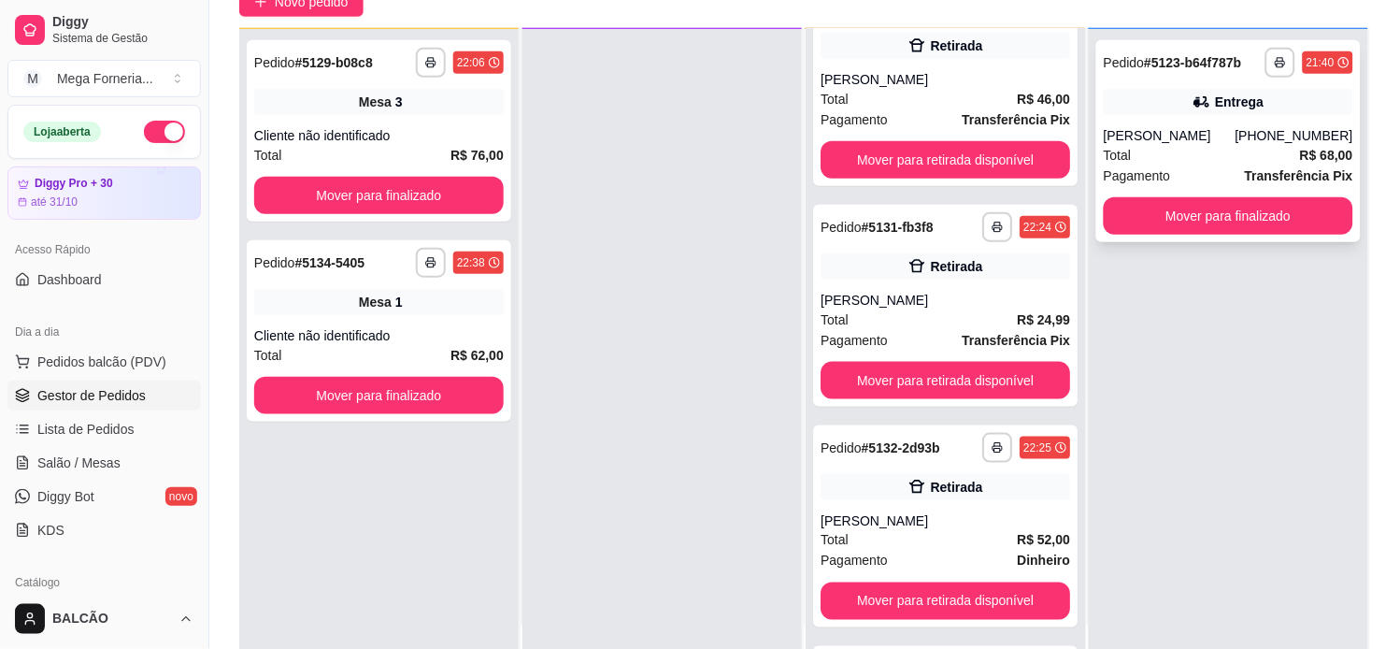
click at [1213, 140] on div "[PERSON_NAME]" at bounding box center [1170, 135] width 132 height 19
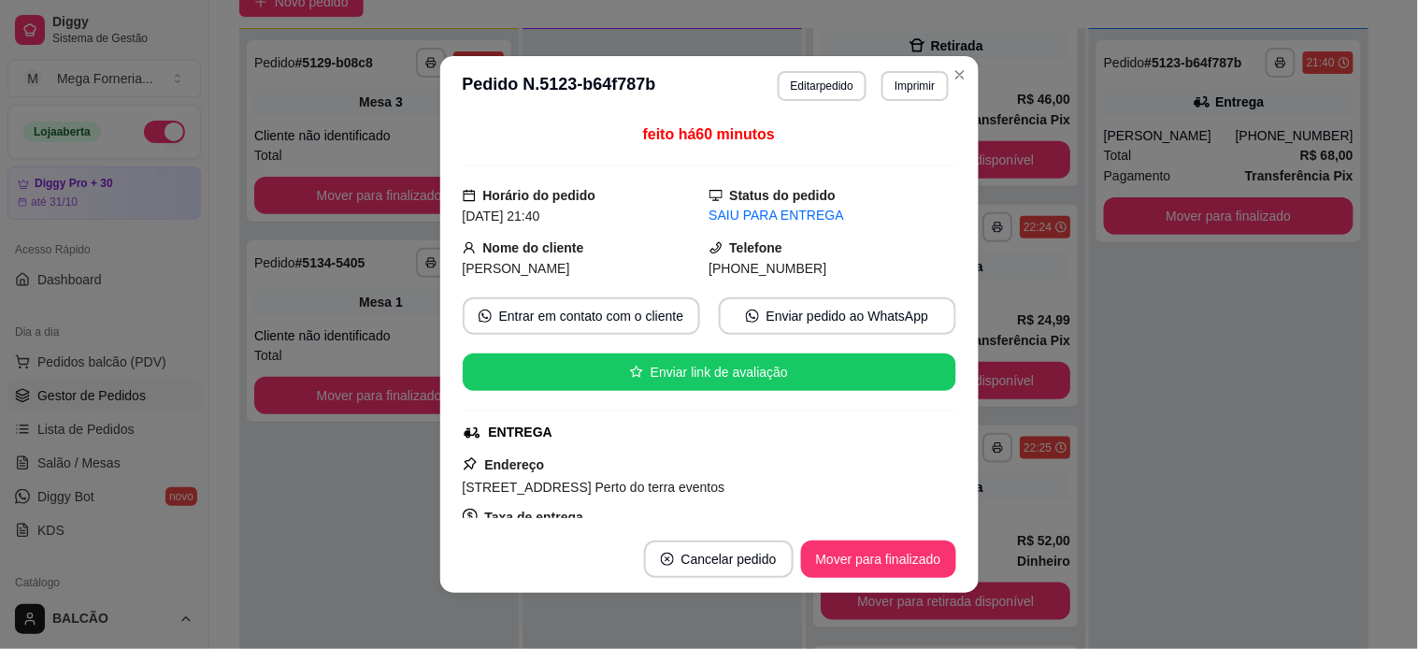
click at [767, 275] on span "[PHONE_NUMBER]" at bounding box center [768, 268] width 118 height 15
copy div "[PHONE_NUMBER] Entrar em contato com o cliente Enviar pedido ao WhatsApp Enviar…"
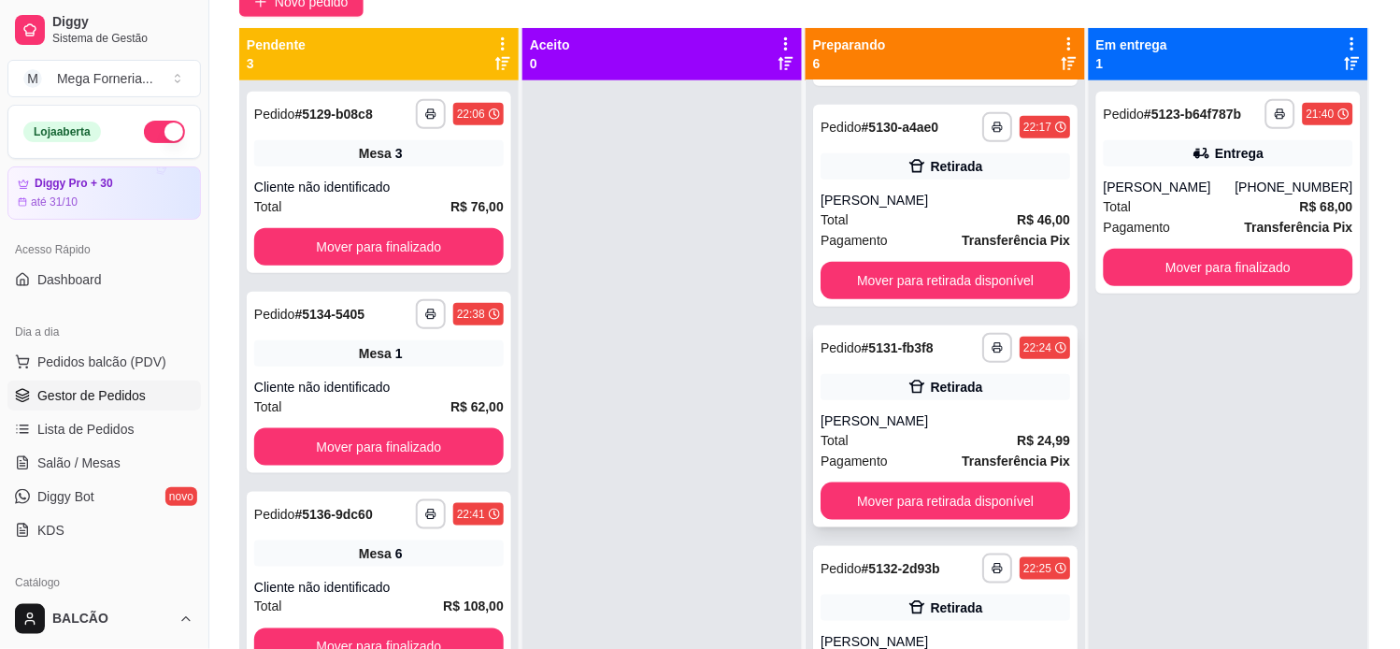
scroll to position [0, 0]
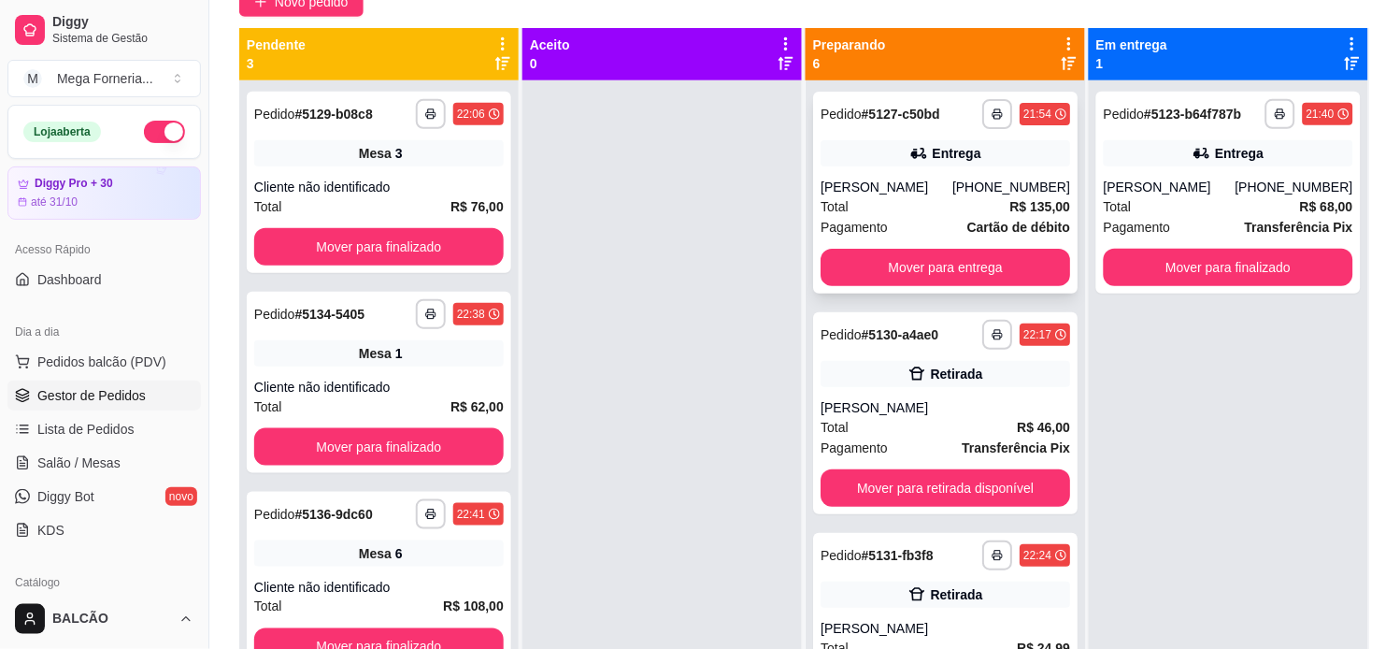
click at [889, 172] on div "**********" at bounding box center [945, 193] width 264 height 202
click at [96, 459] on span "Salão / Mesas" at bounding box center [78, 462] width 83 height 19
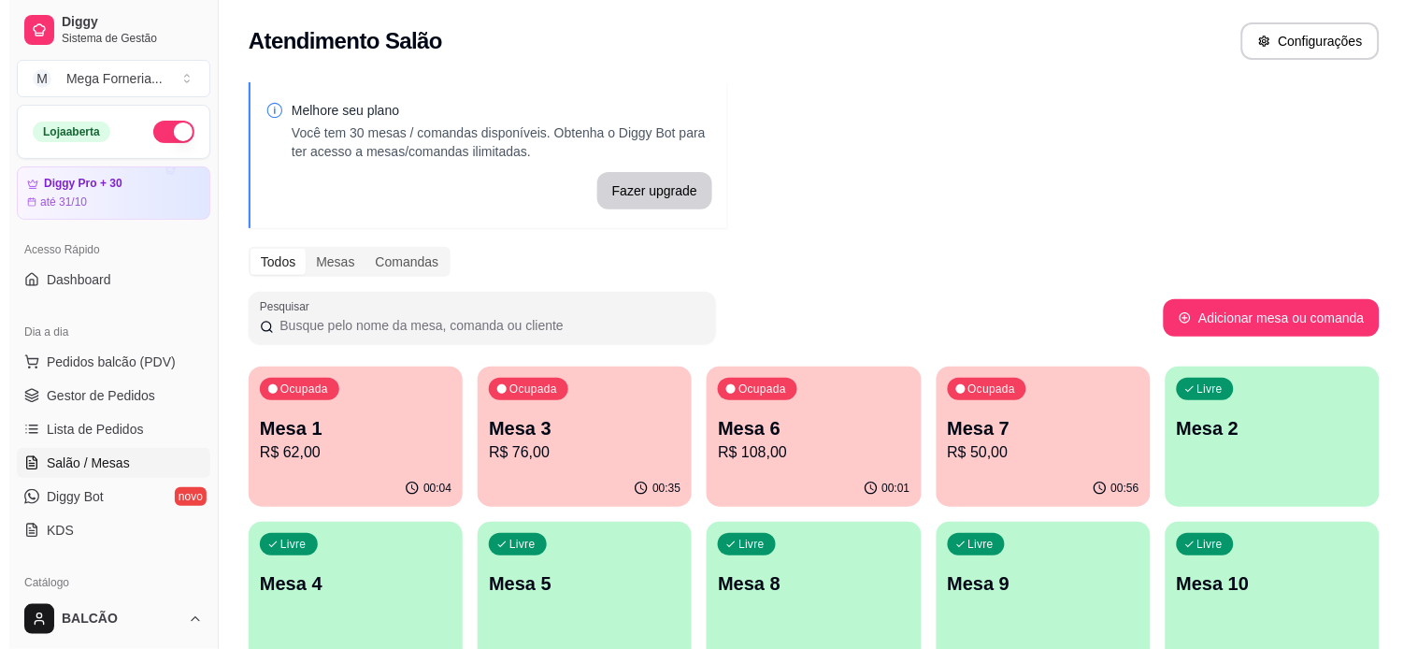
scroll to position [104, 0]
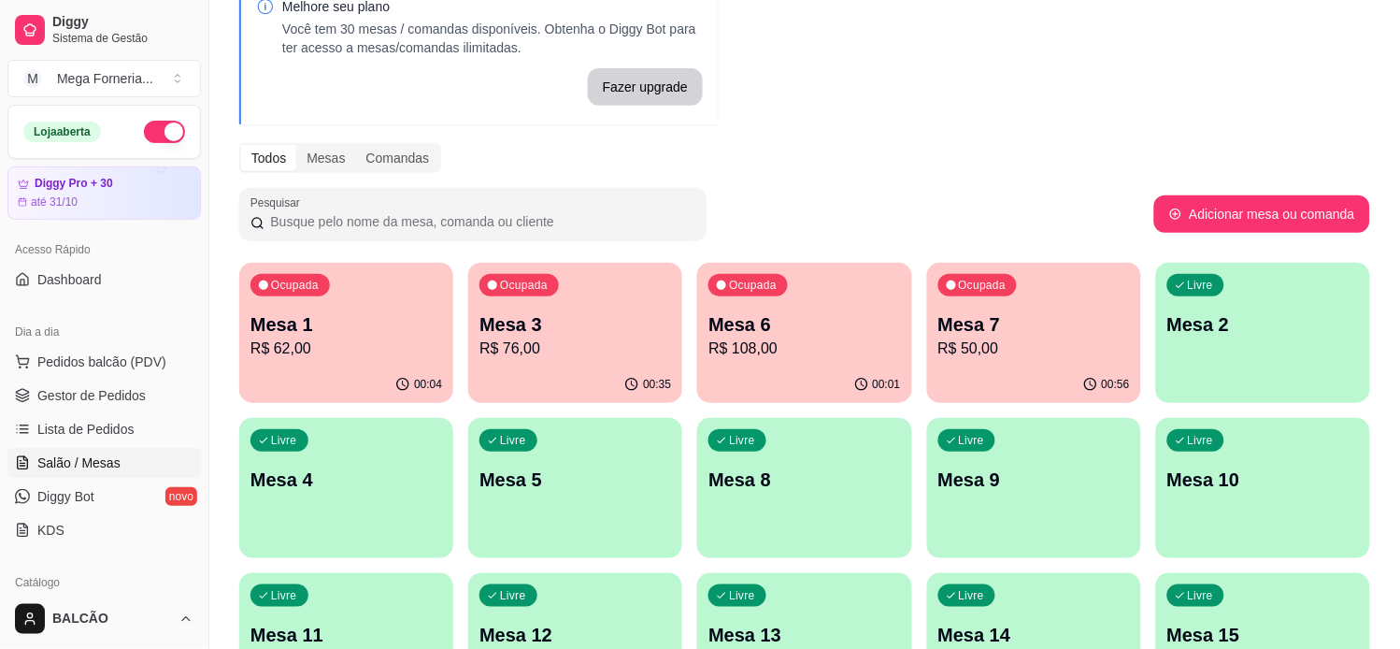
click at [301, 328] on p "Mesa 1" at bounding box center [346, 324] width 192 height 26
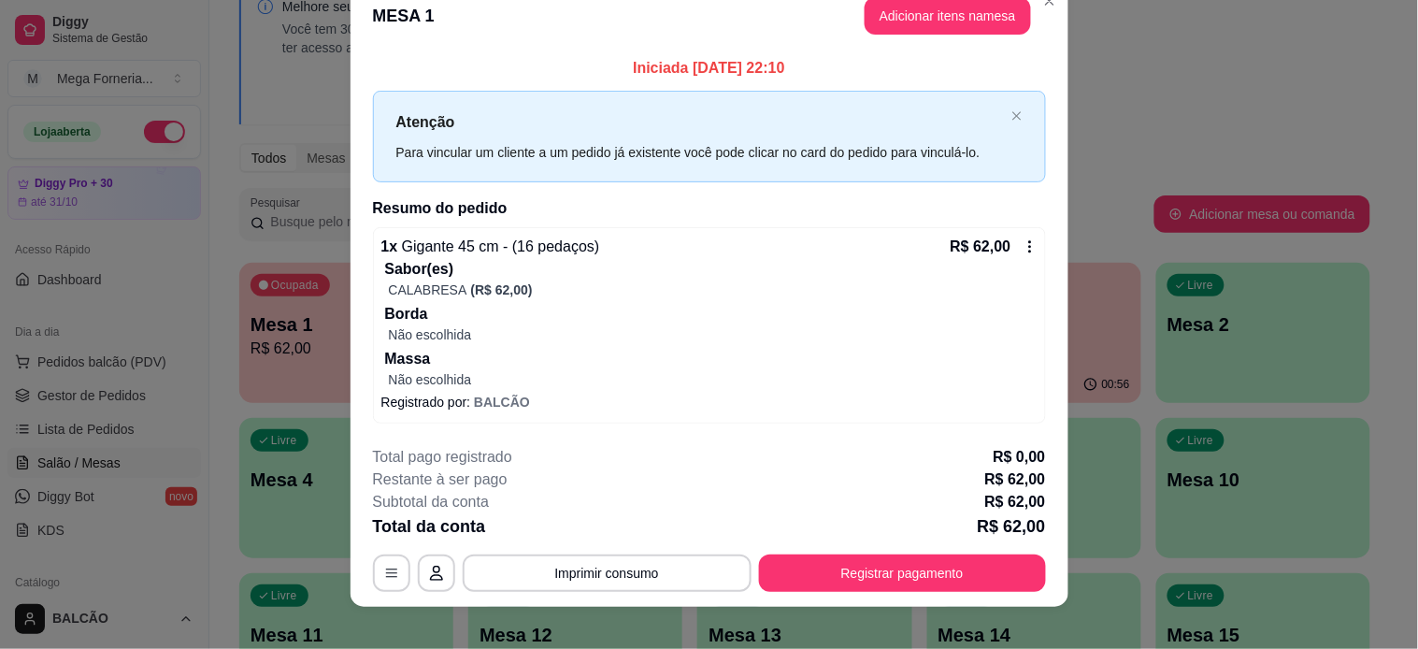
scroll to position [47, 0]
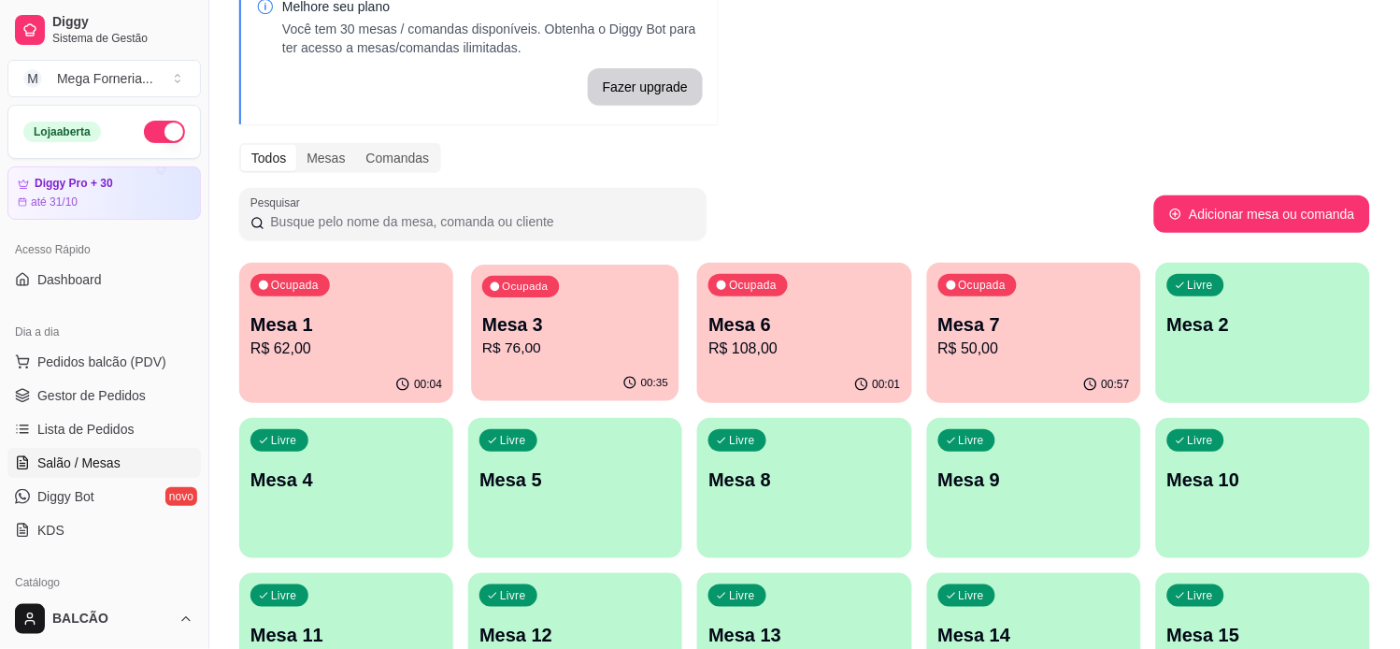
click at [547, 349] on p "R$ 76,00" at bounding box center [575, 347] width 186 height 21
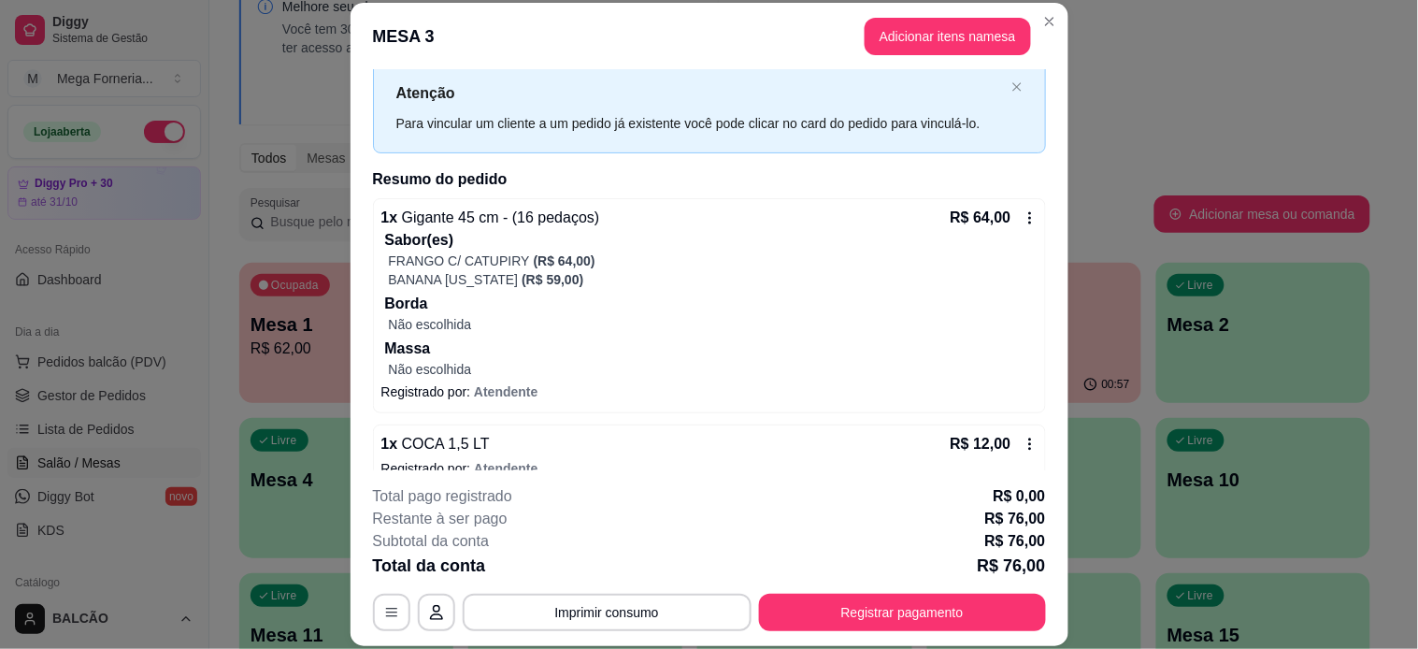
scroll to position [77, 0]
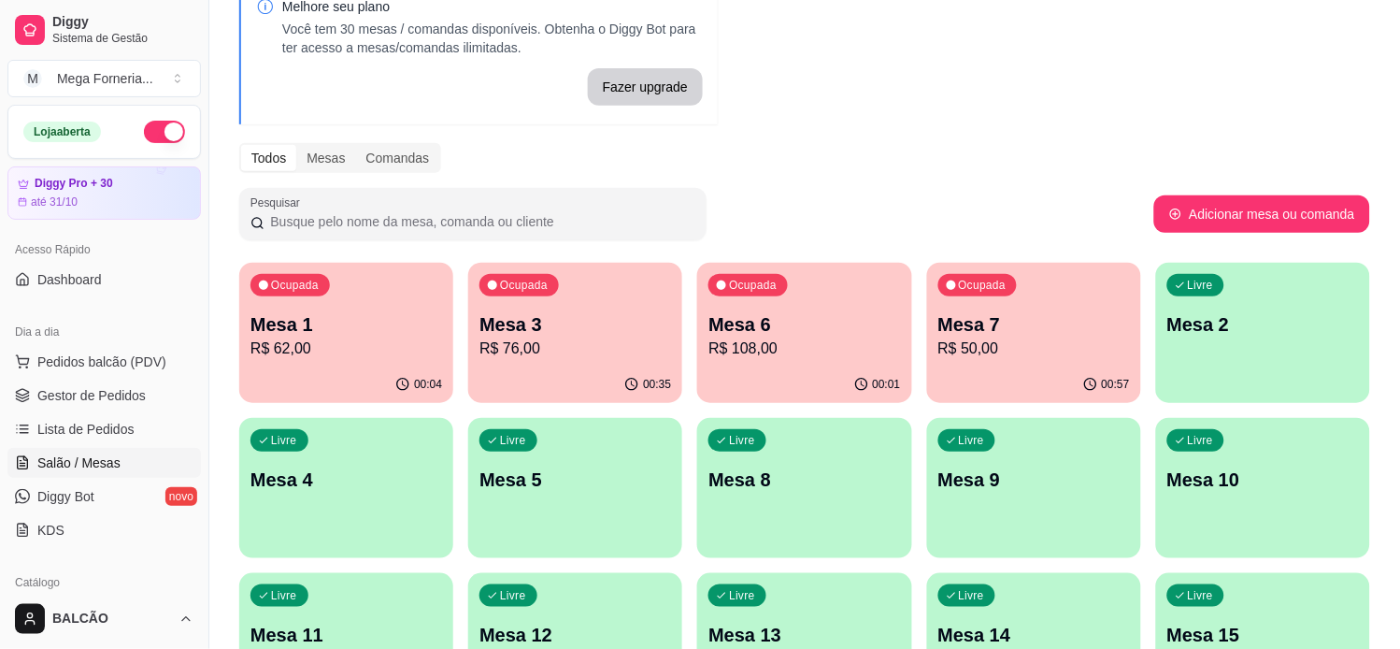
click at [801, 325] on p "Mesa 6" at bounding box center [804, 324] width 192 height 26
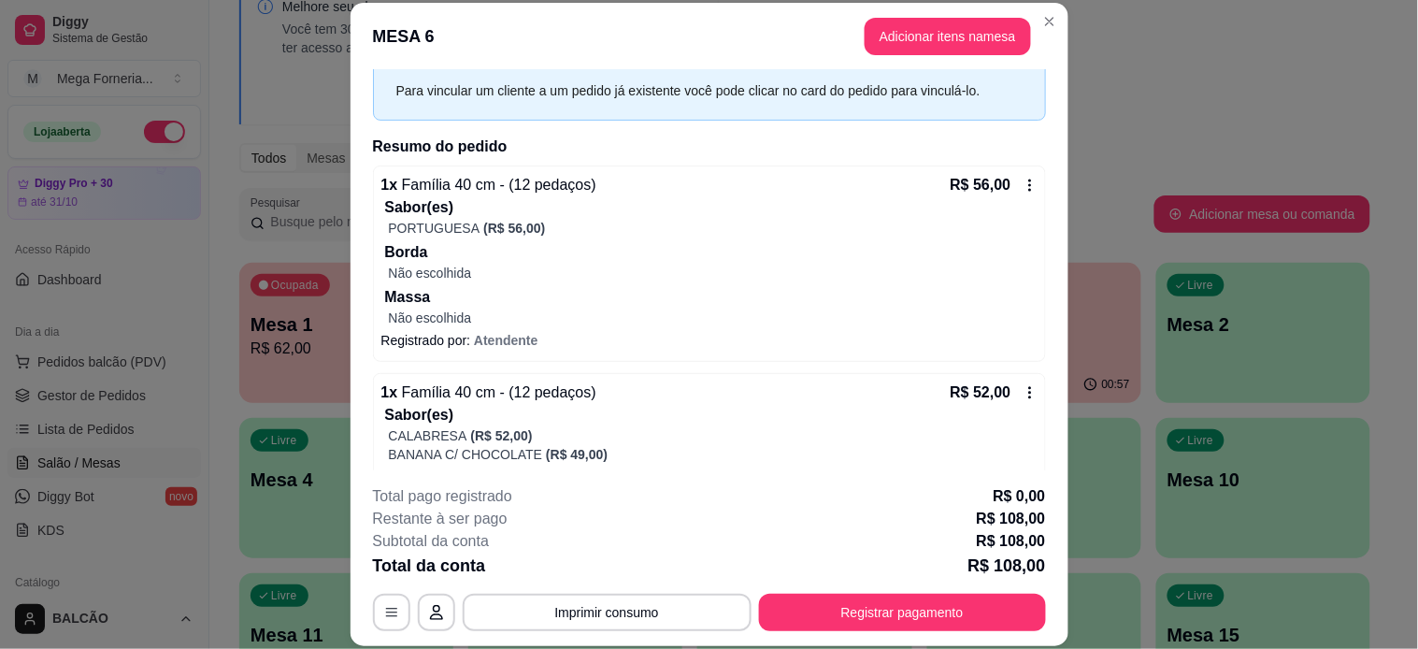
scroll to position [207, 0]
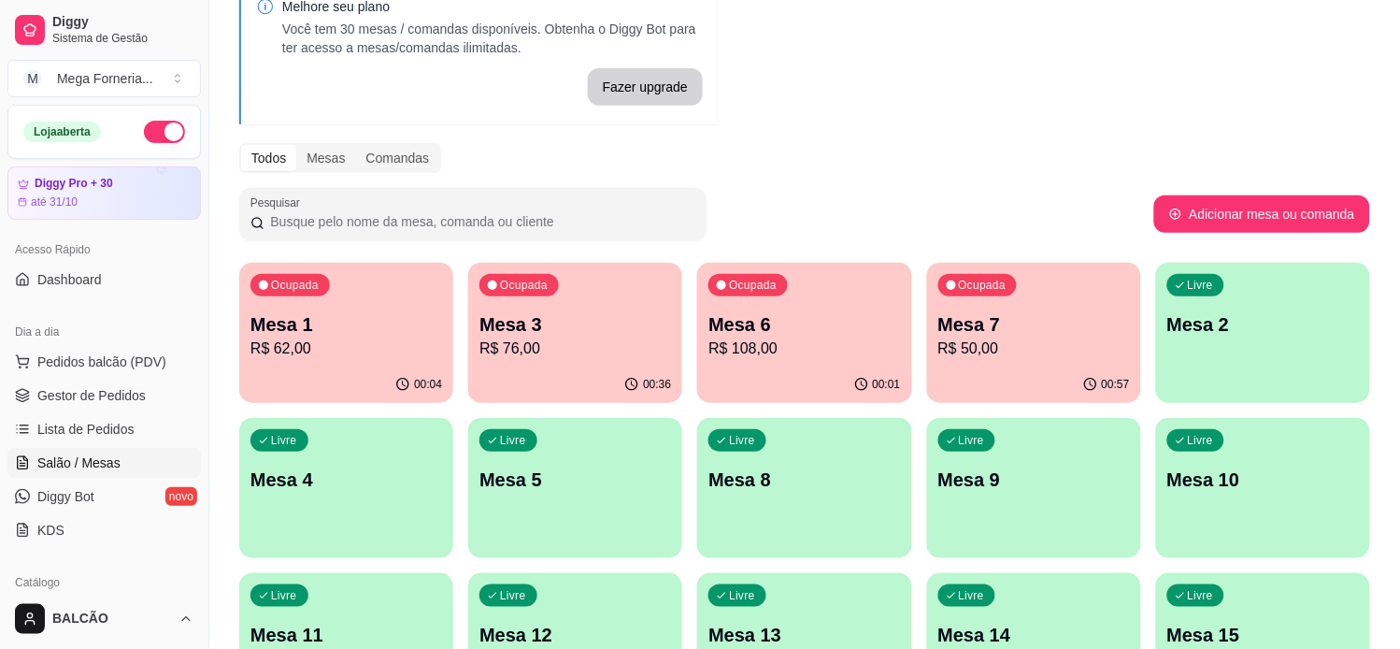
click at [1088, 330] on p "Mesa 7" at bounding box center [1034, 324] width 192 height 26
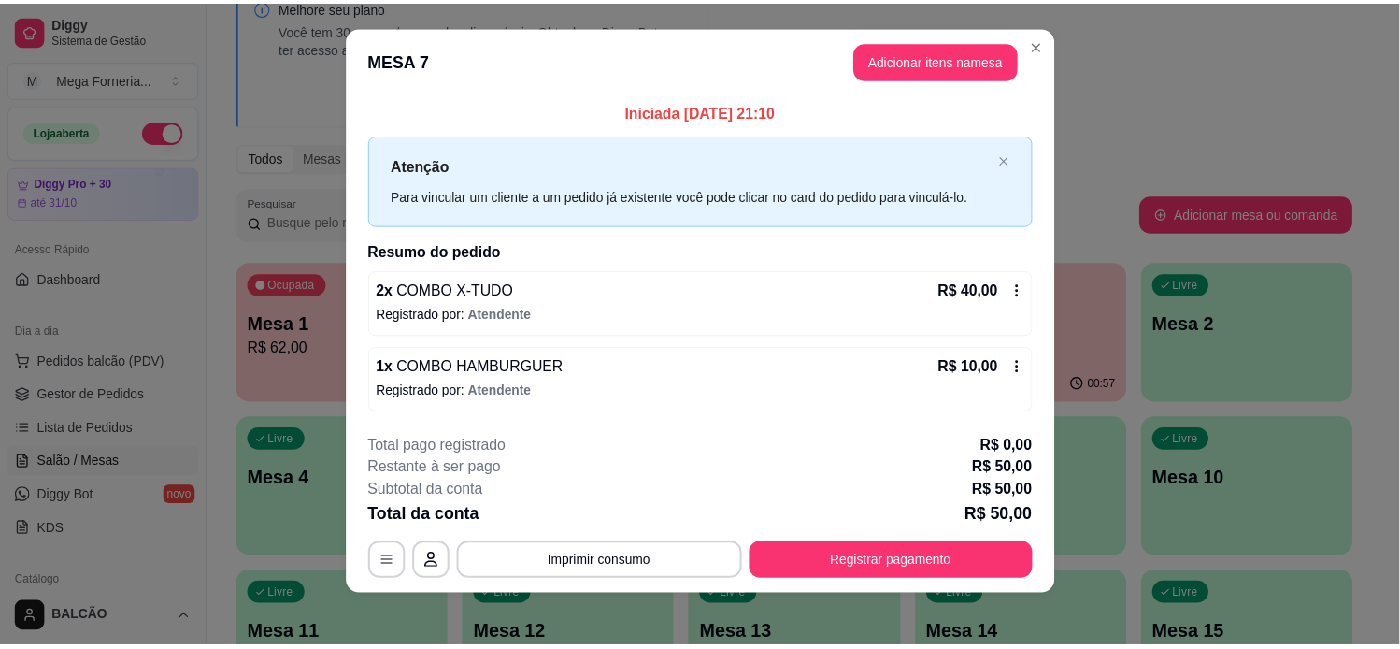
scroll to position [20, 0]
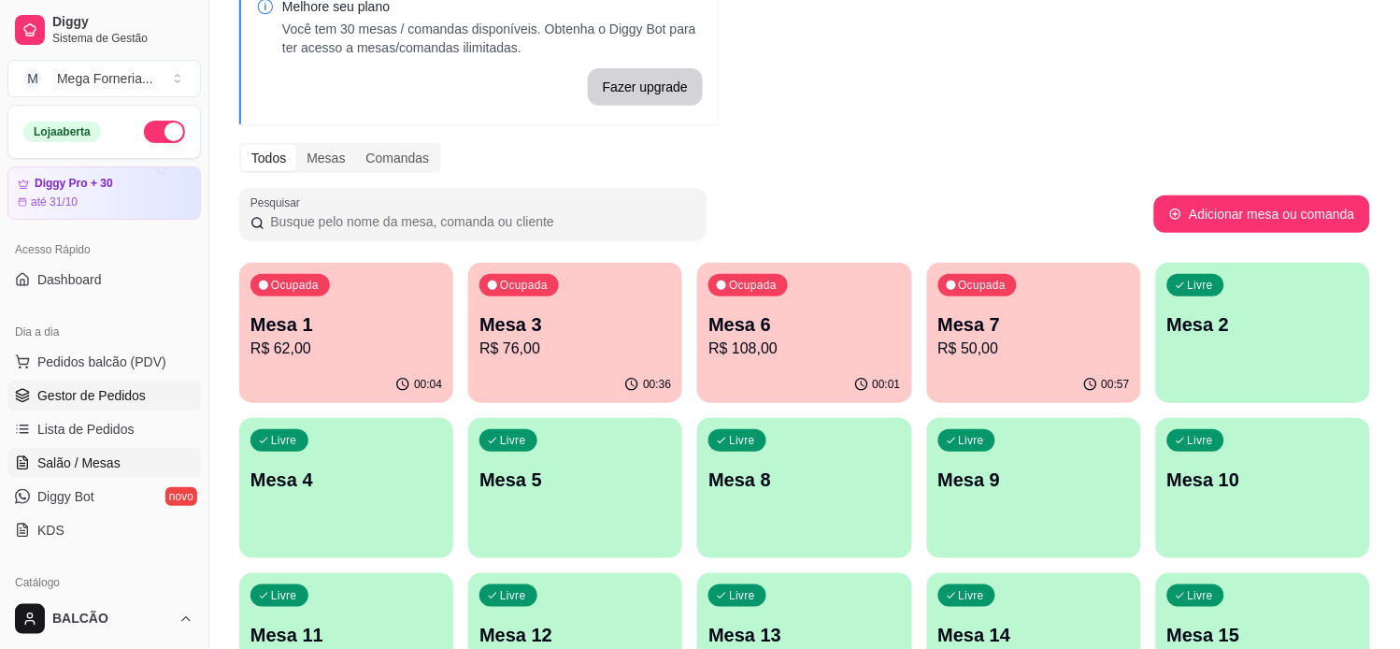
click at [56, 404] on span "Gestor de Pedidos" at bounding box center [91, 395] width 108 height 19
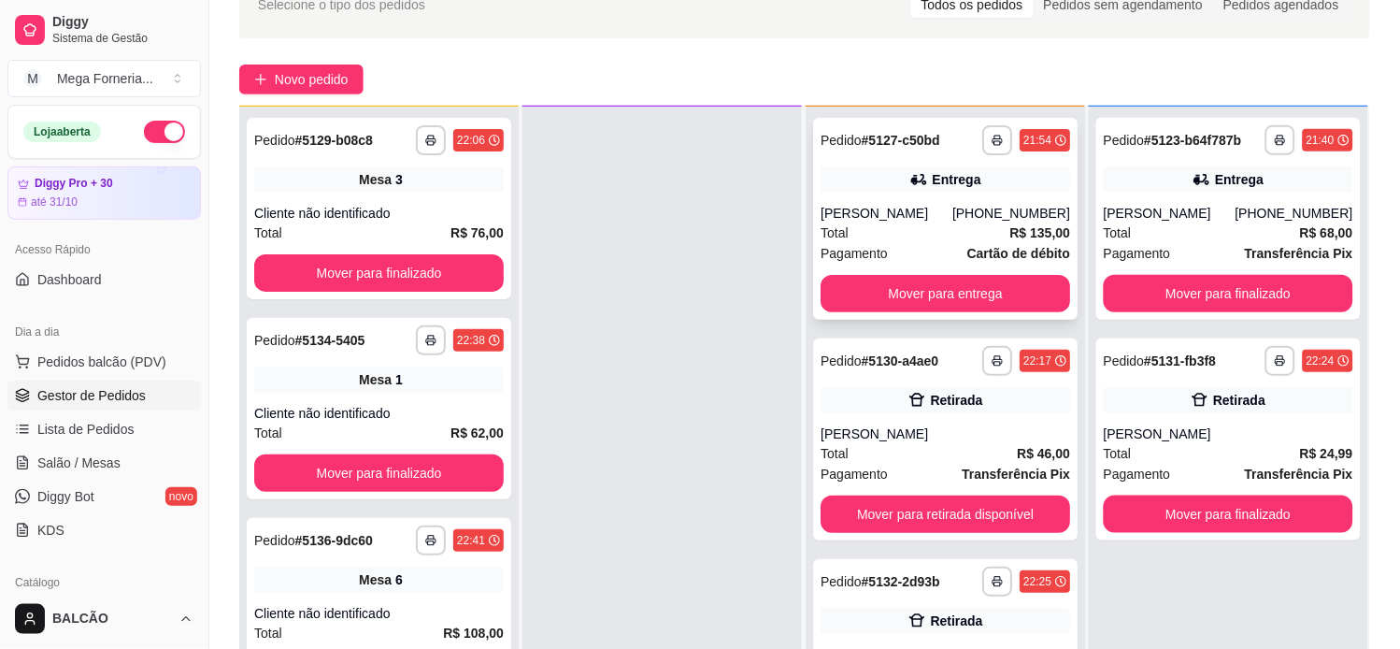
click at [932, 183] on div "Entrega" at bounding box center [956, 179] width 49 height 19
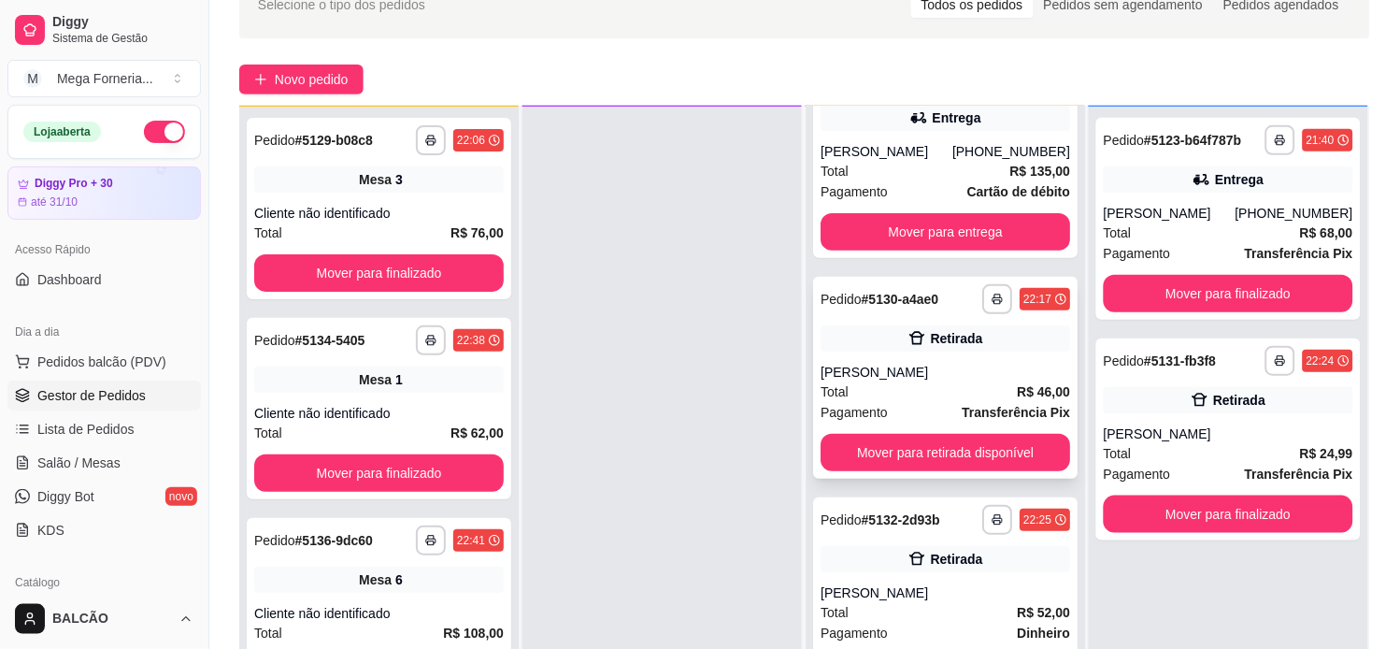
click at [908, 363] on div "[PERSON_NAME]" at bounding box center [946, 372] width 250 height 19
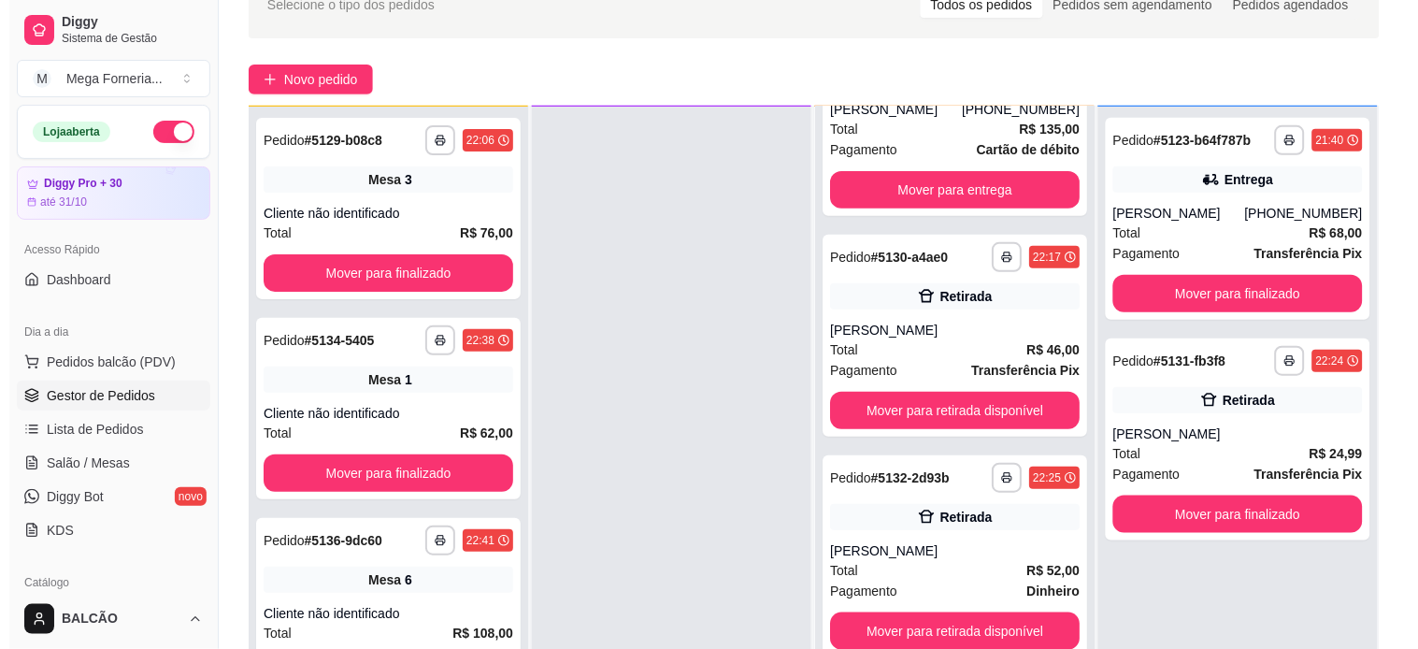
scroll to position [0, 0]
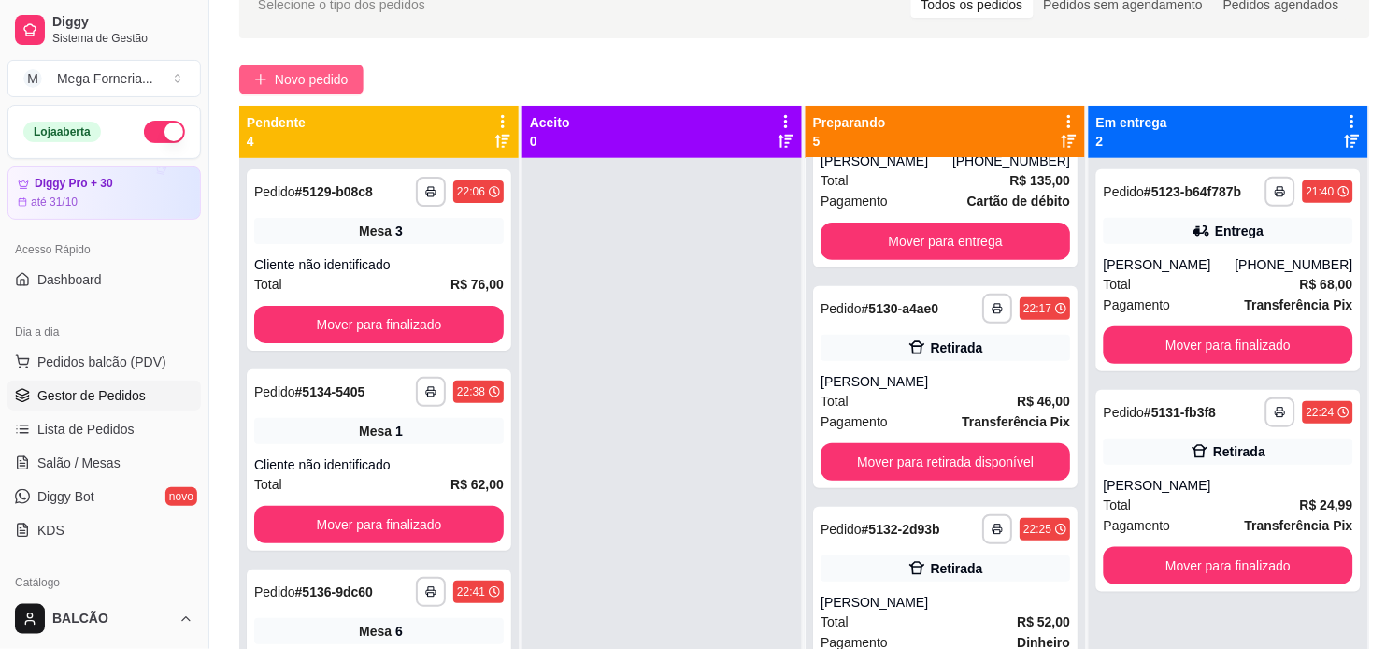
click at [312, 78] on span "Novo pedido" at bounding box center [312, 79] width 74 height 21
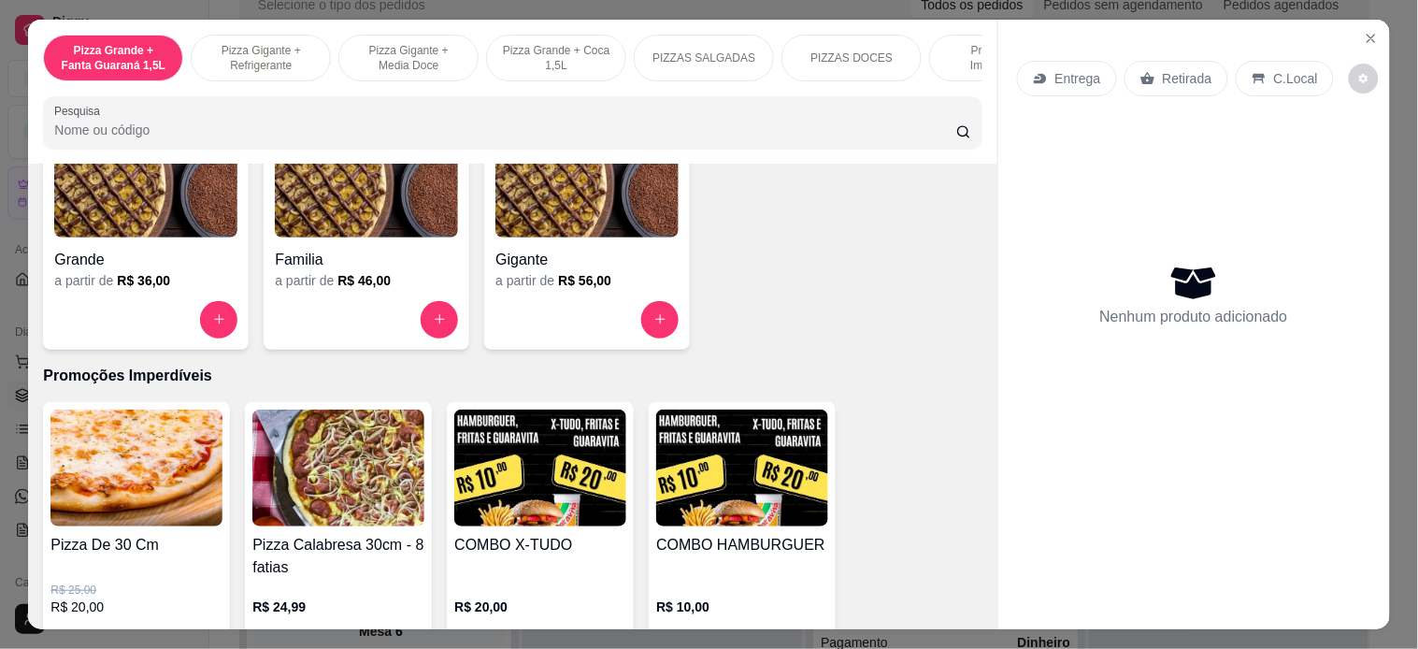
scroll to position [1869, 0]
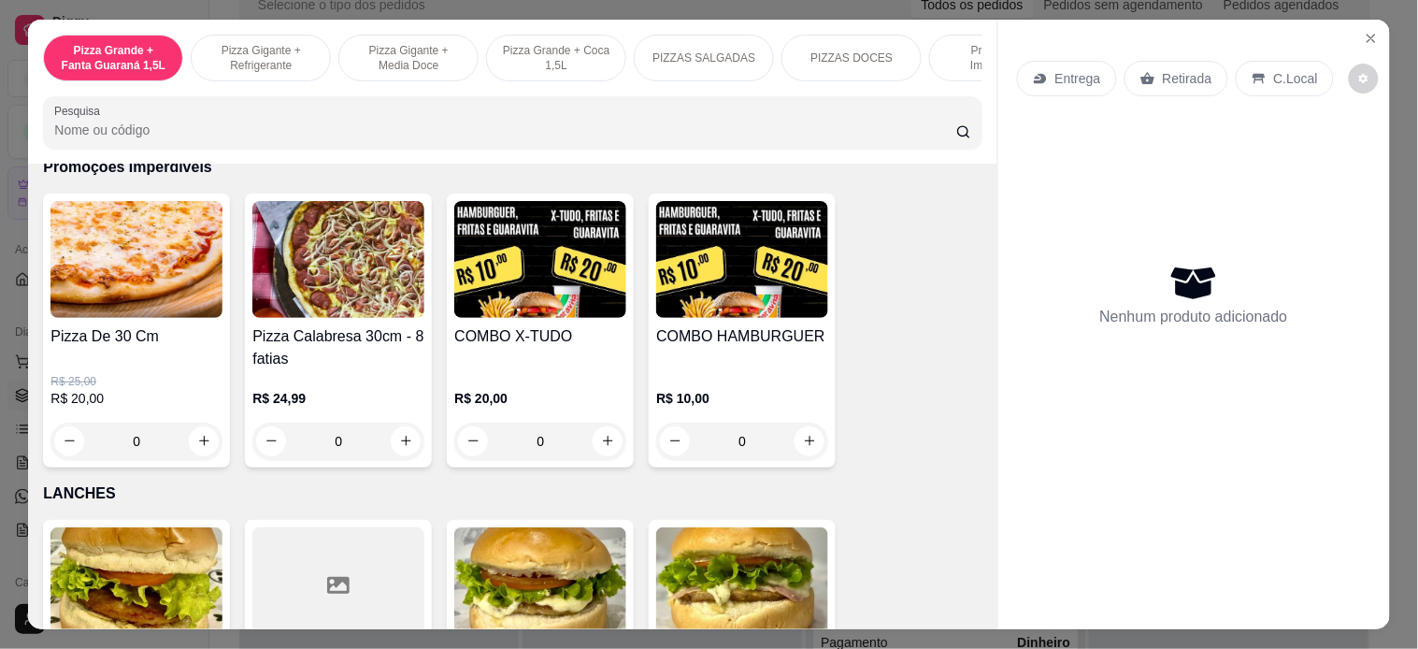
click at [197, 450] on div "0" at bounding box center [136, 440] width 172 height 37
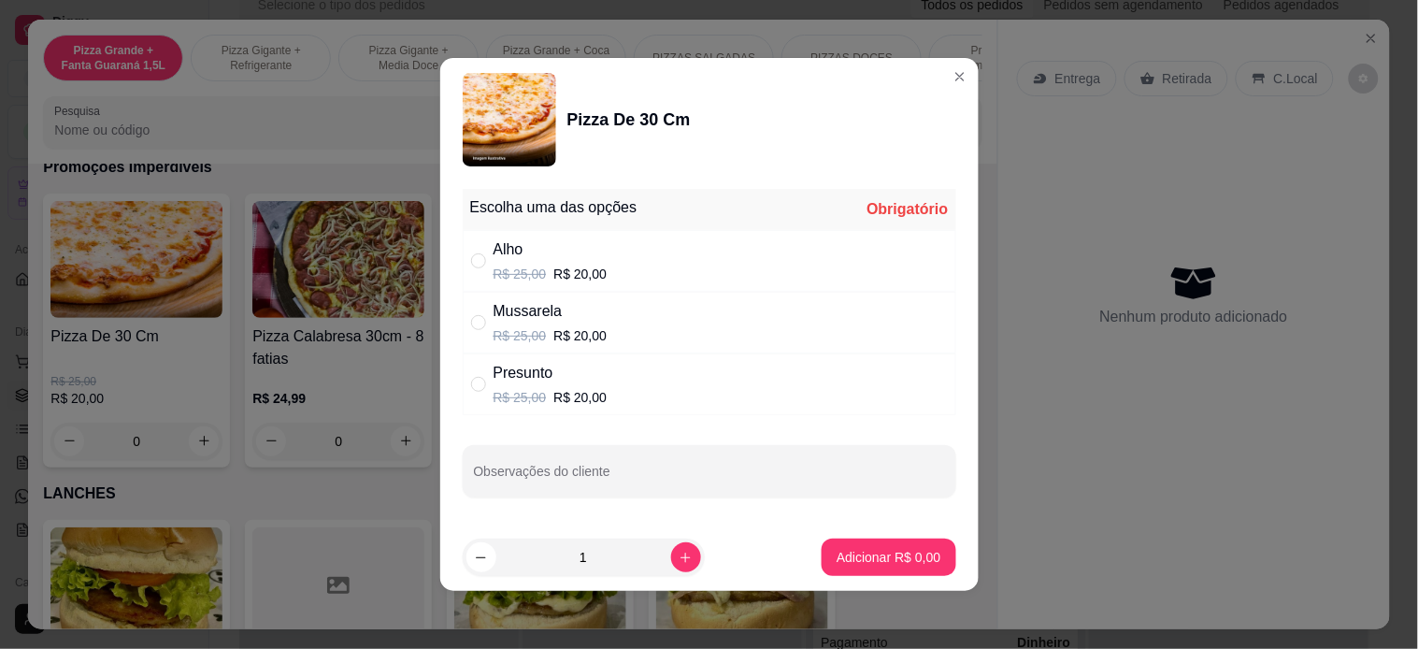
click at [552, 260] on div "Alho" at bounding box center [550, 249] width 114 height 22
radio input "true"
click at [882, 562] on p "Adicionar R$ 20,00" at bounding box center [884, 557] width 111 height 19
type input "1"
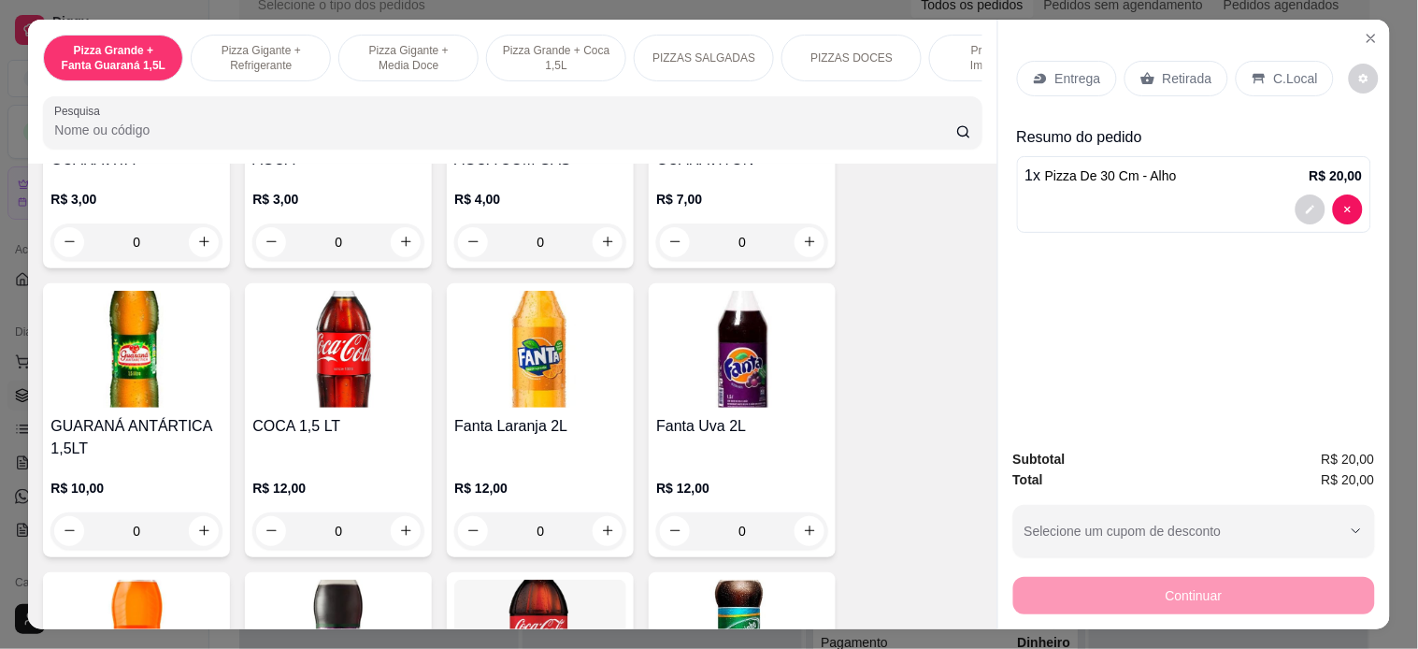
scroll to position [3842, 0]
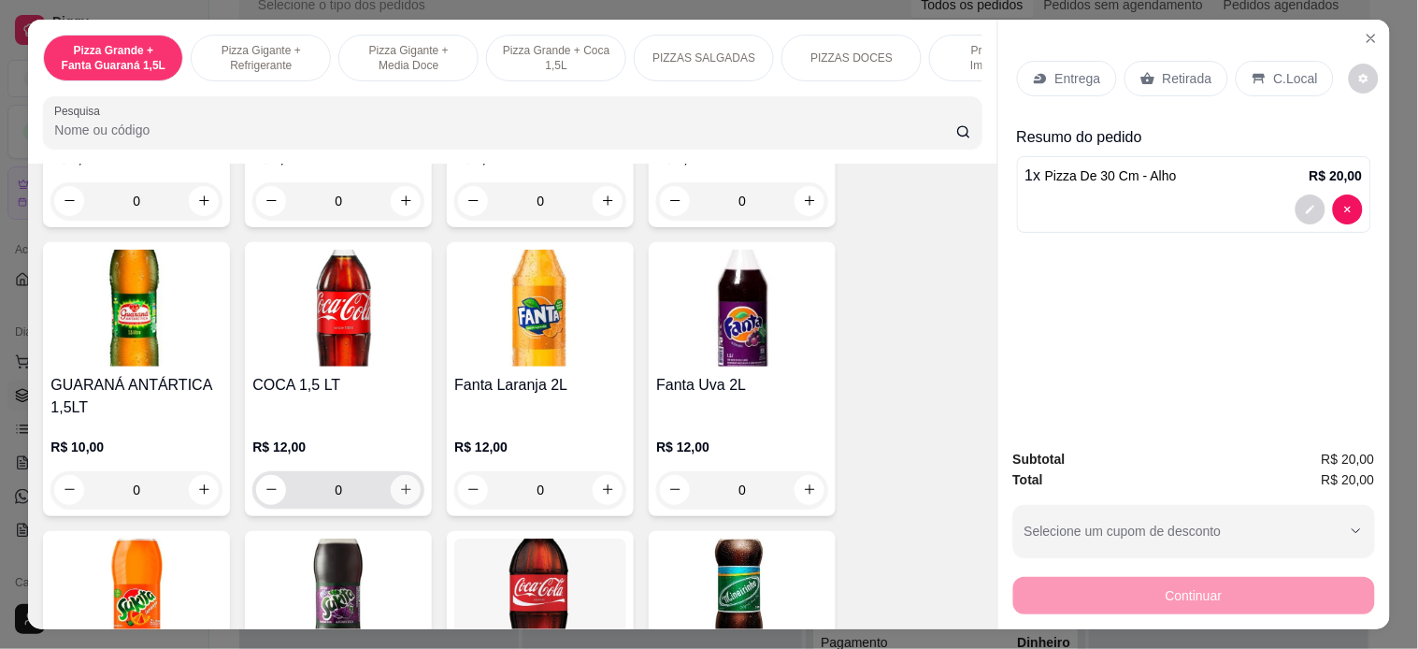
click at [399, 482] on icon "increase-product-quantity" at bounding box center [406, 489] width 14 height 14
type input "1"
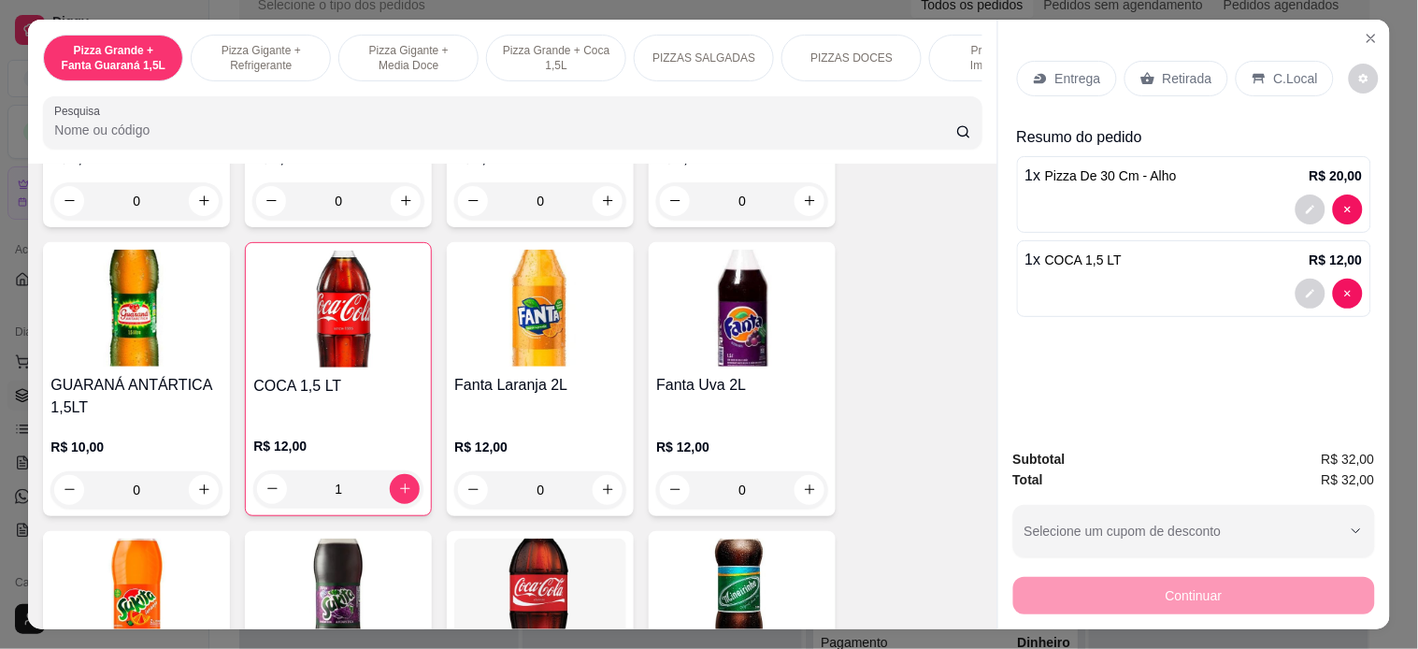
click at [1033, 75] on icon at bounding box center [1040, 78] width 15 height 15
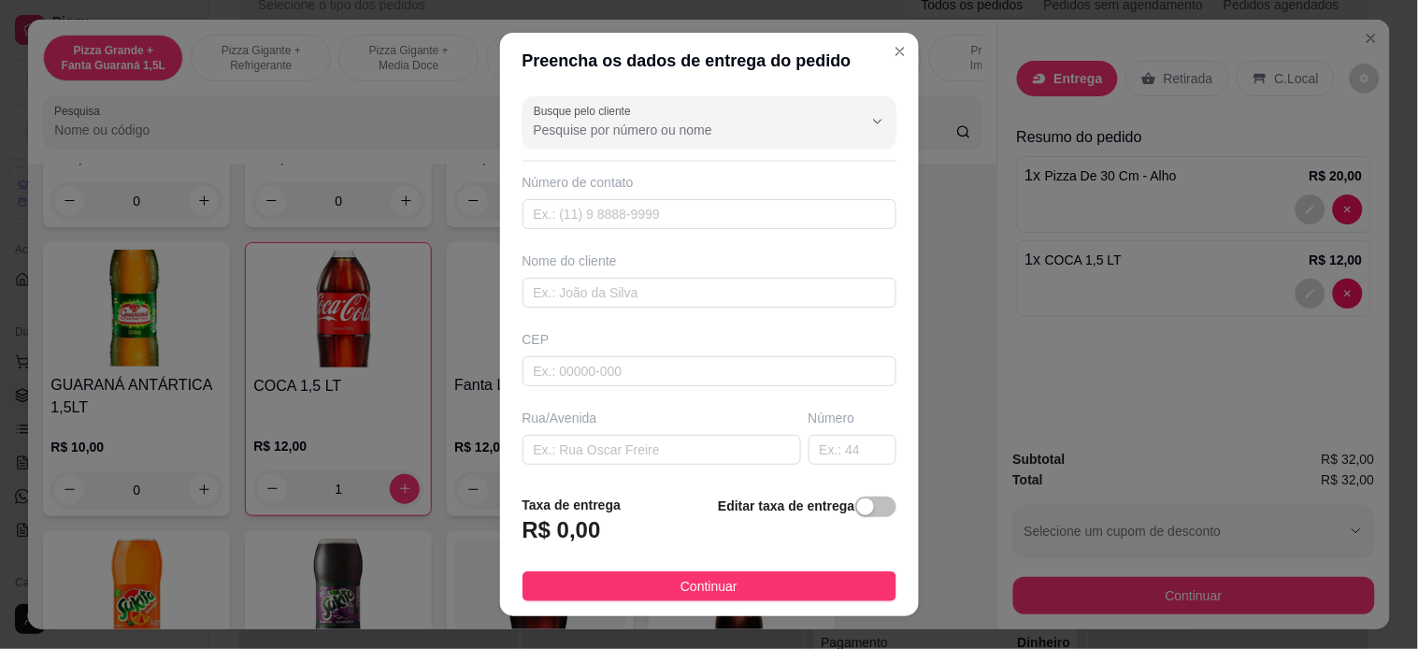
click at [723, 136] on input "Busque pelo cliente" at bounding box center [683, 130] width 299 height 19
type input "lAIS"
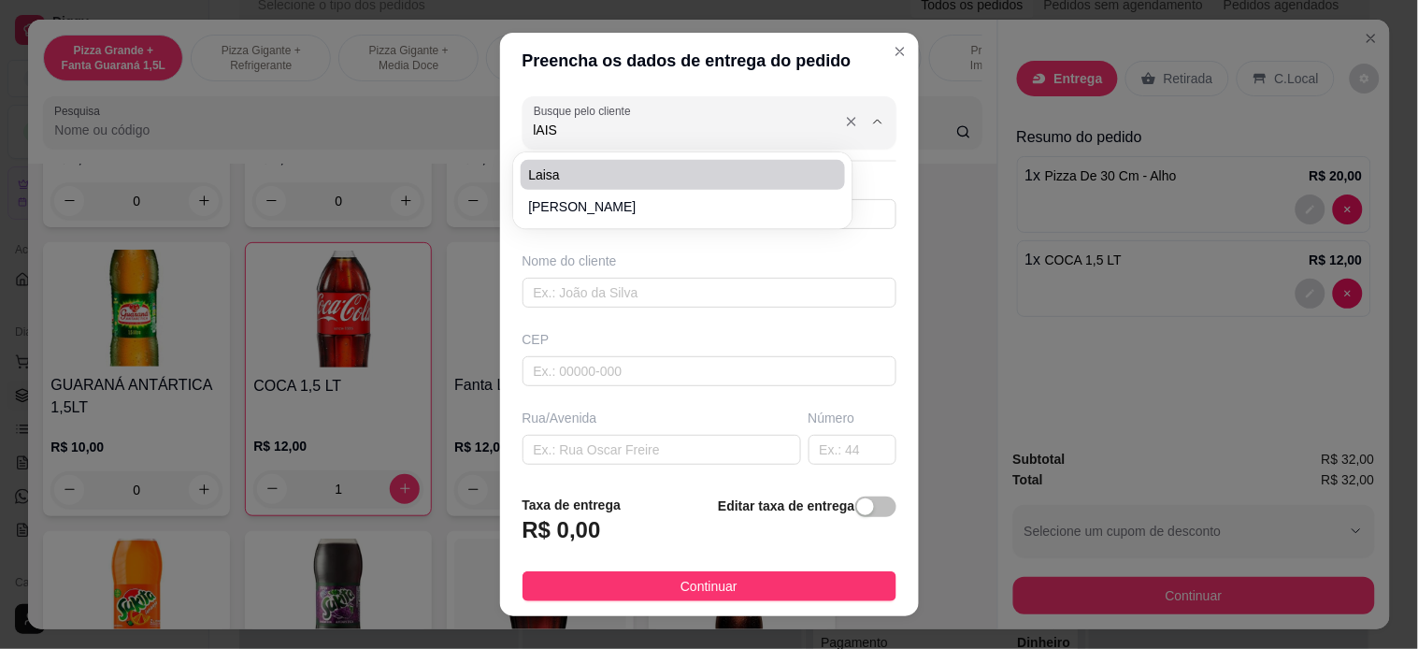
click at [579, 125] on input "lAIS" at bounding box center [683, 130] width 299 height 19
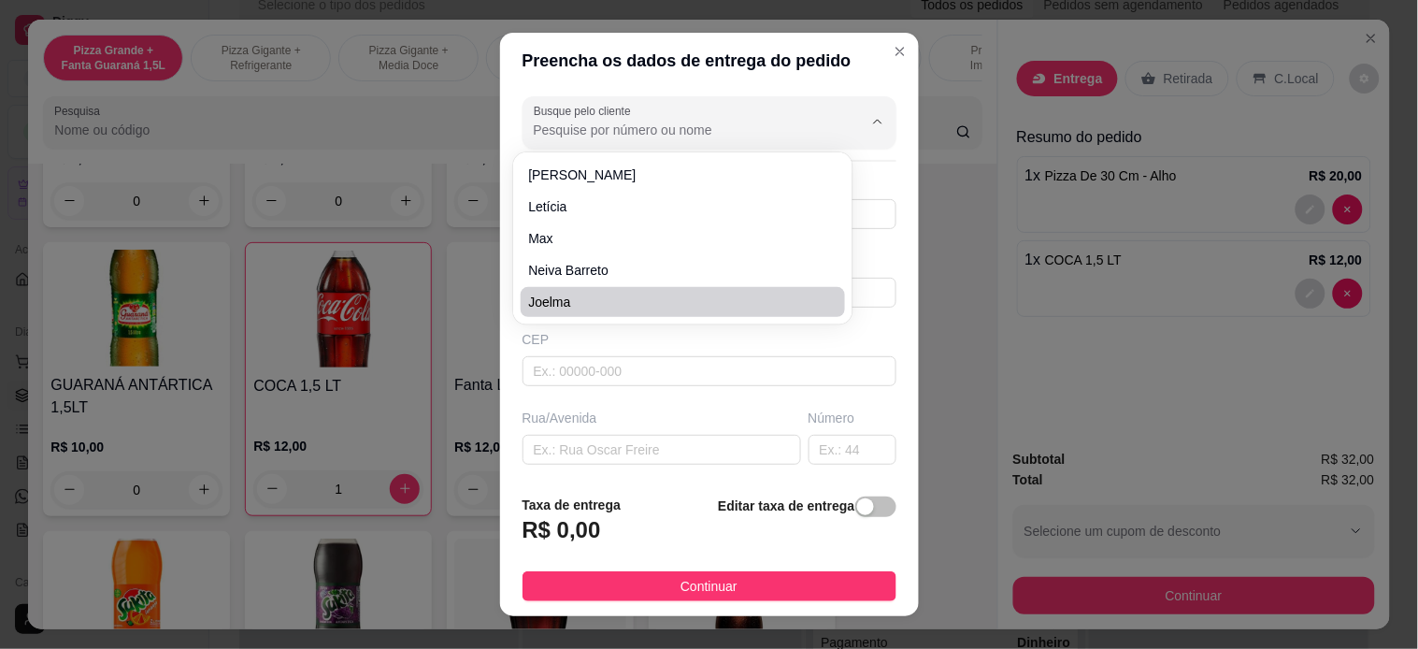
click at [595, 339] on div "CEP" at bounding box center [709, 339] width 374 height 19
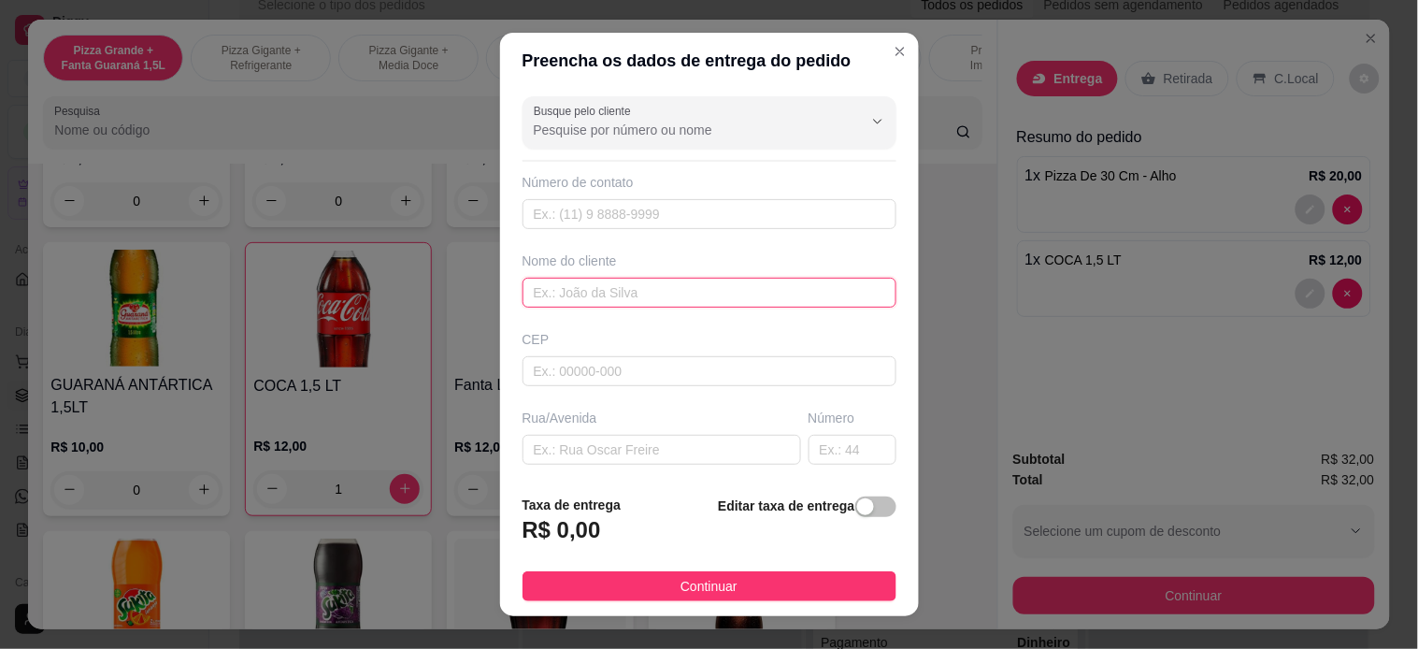
click at [557, 292] on input "text" at bounding box center [709, 293] width 374 height 30
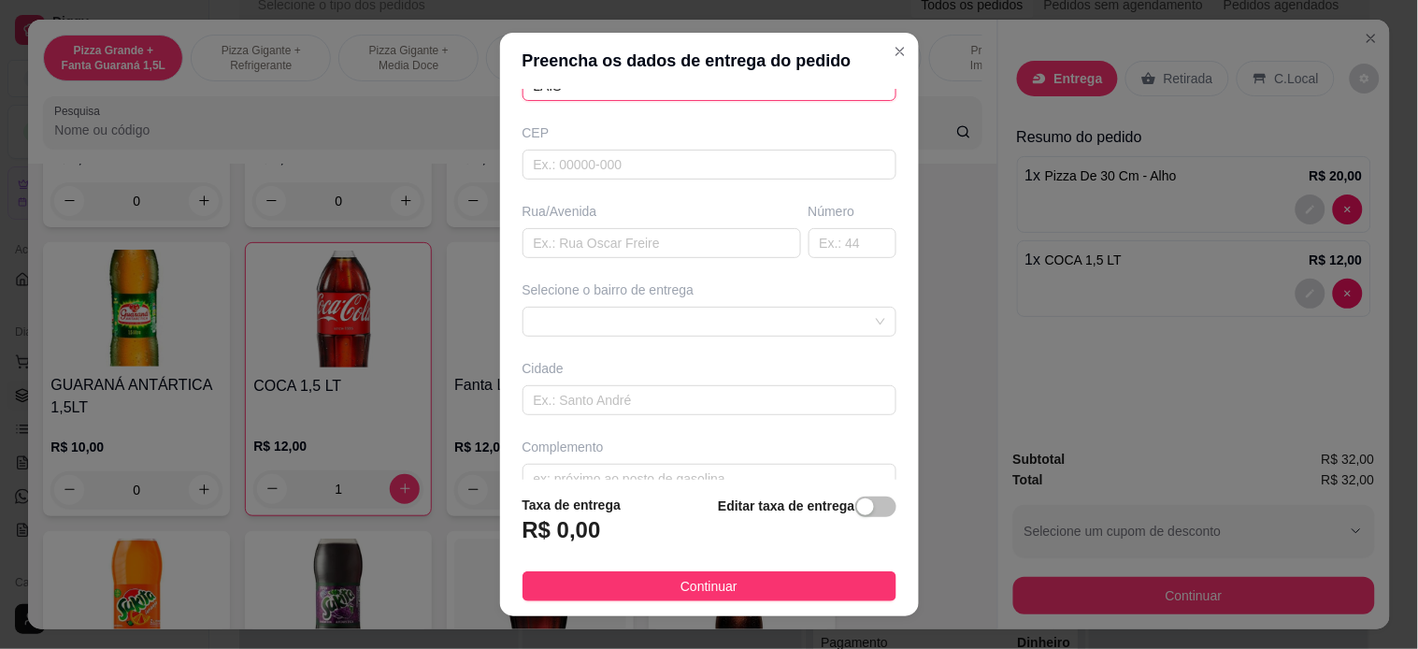
scroll to position [207, 0]
click at [595, 332] on span at bounding box center [709, 321] width 351 height 28
type input "LAIS"
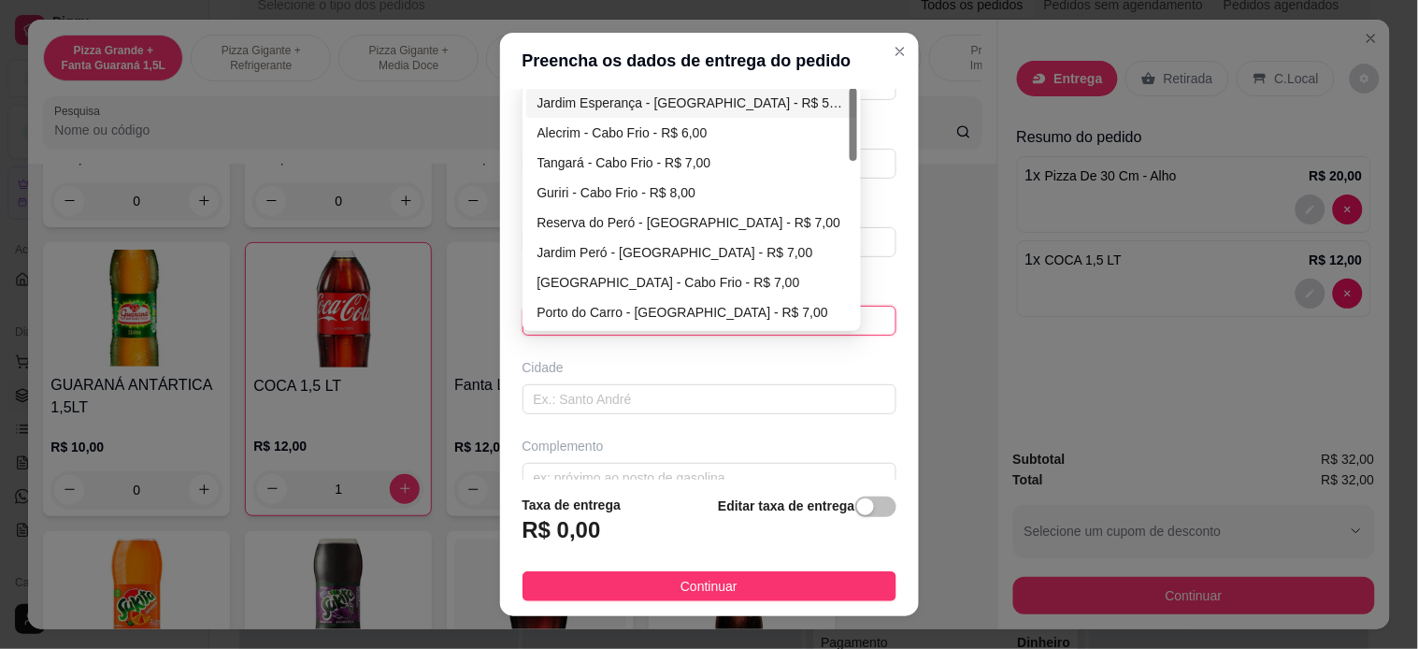
click at [584, 100] on div "Jardim Esperança - [GEOGRAPHIC_DATA] - R$ 5,00" at bounding box center [691, 103] width 308 height 21
type input "Cabo Frio"
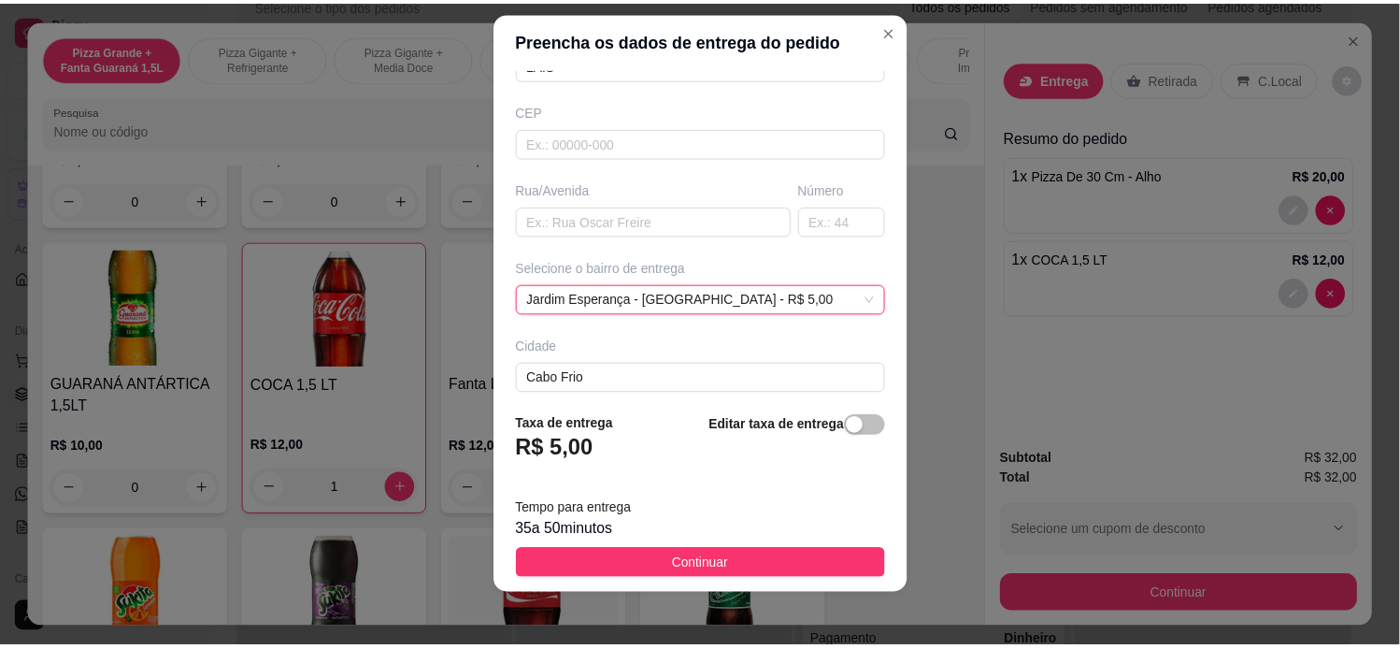
scroll to position [26, 0]
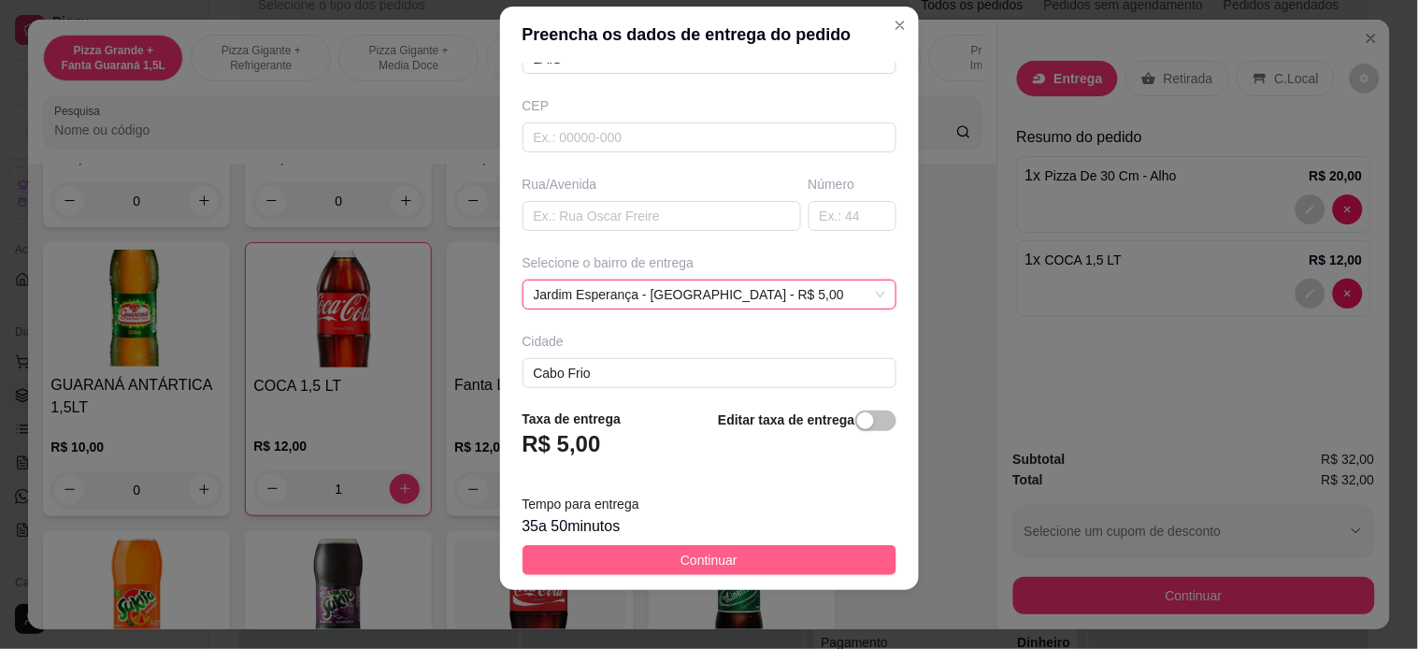
click at [703, 570] on button "Continuar" at bounding box center [709, 560] width 374 height 30
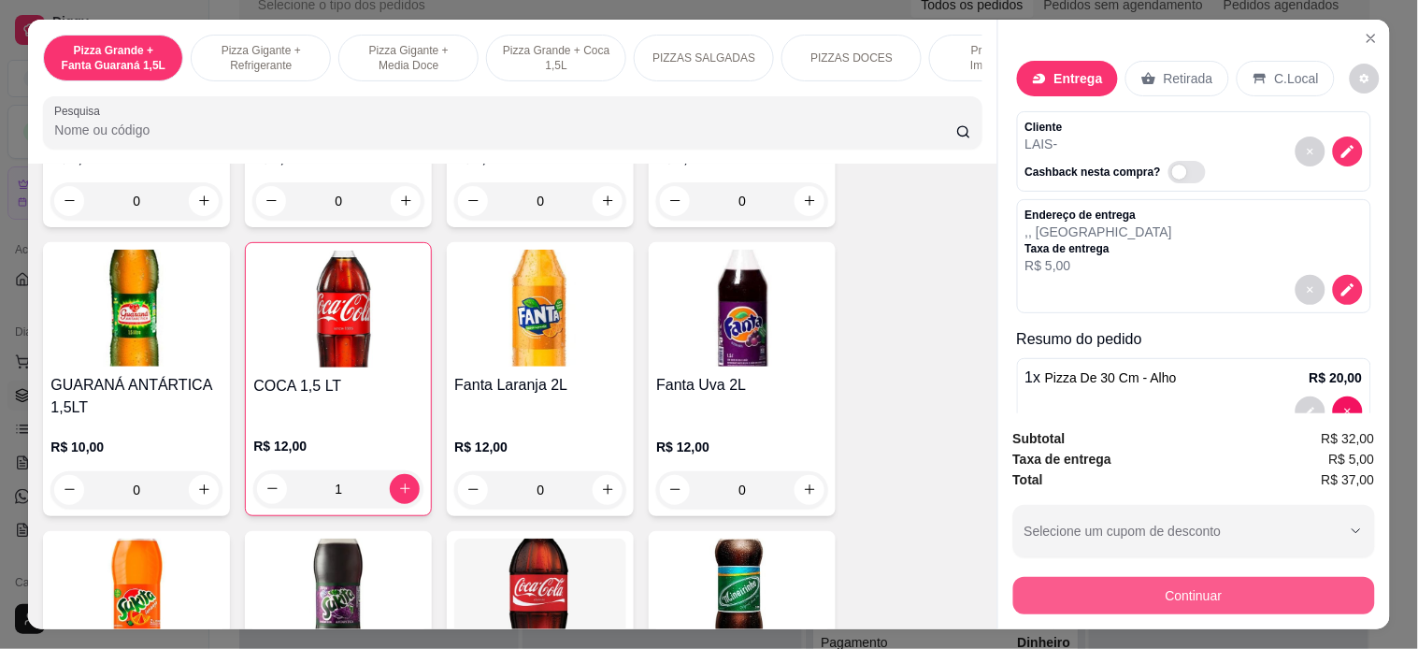
click at [1231, 577] on button "Continuar" at bounding box center [1194, 595] width 362 height 37
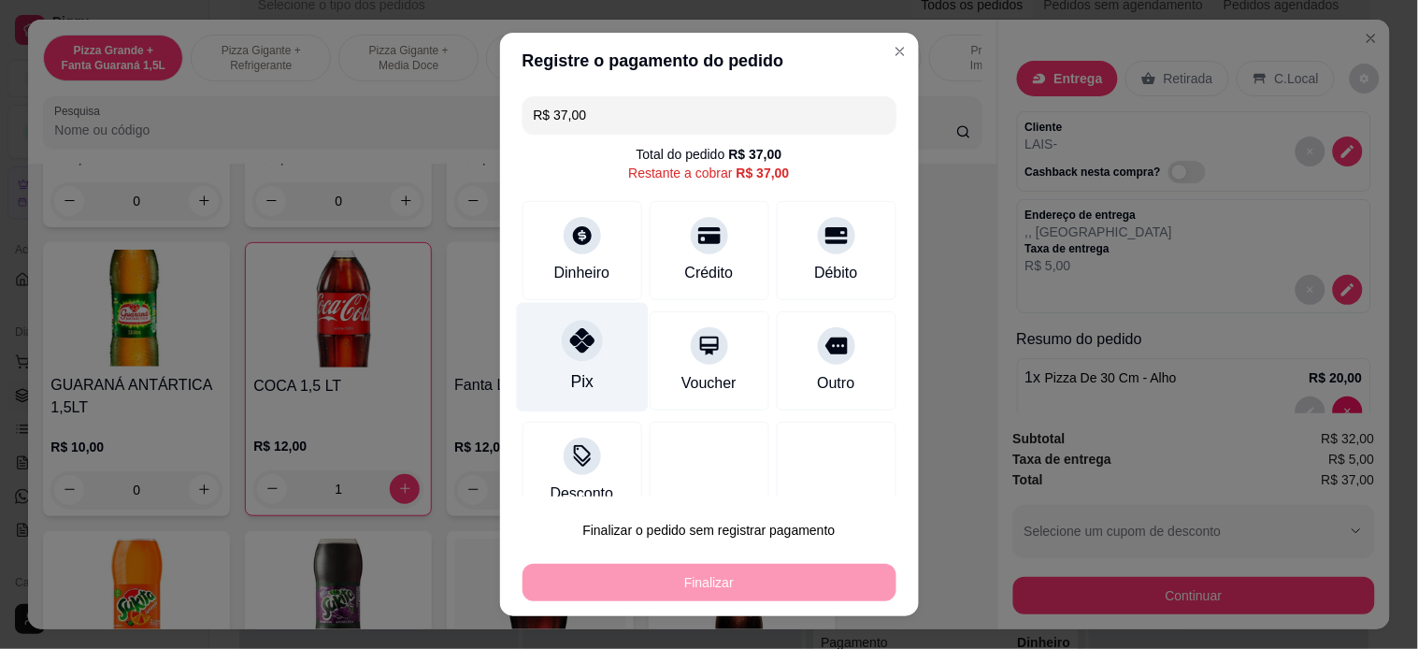
click at [569, 348] on icon at bounding box center [581, 340] width 24 height 24
type input "R$ 0,00"
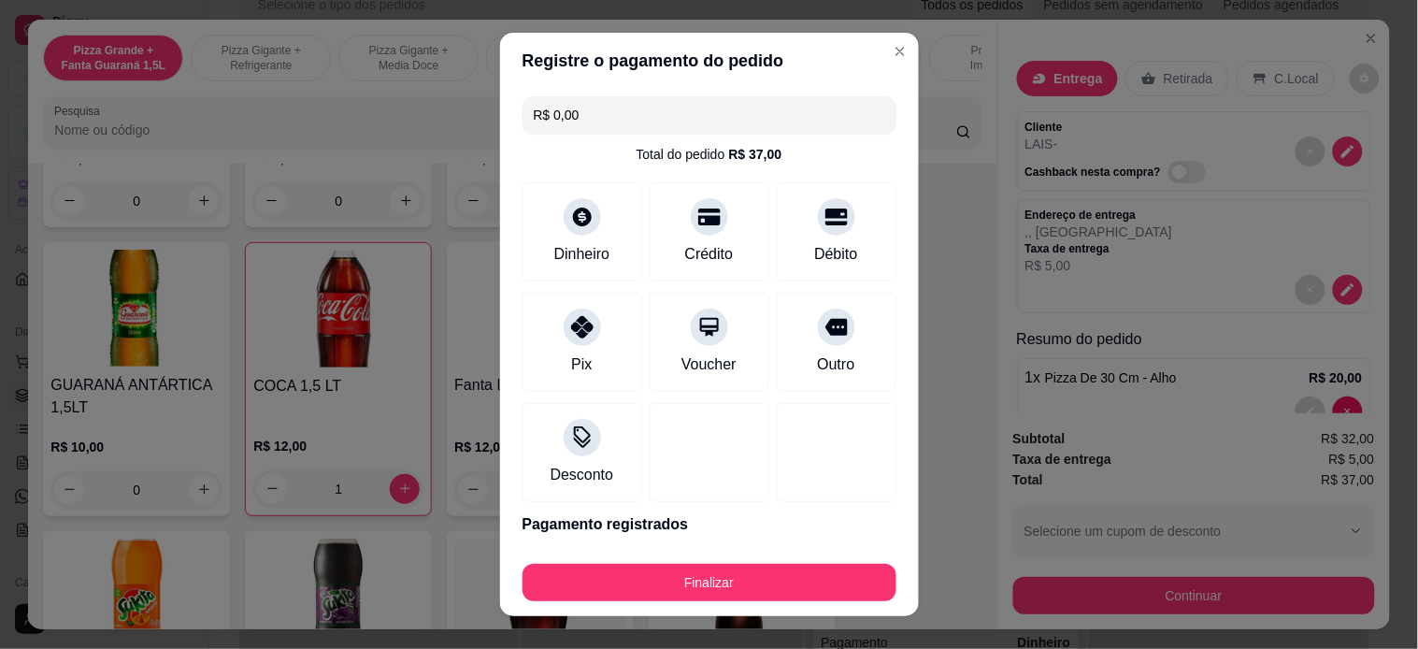
click at [723, 611] on footer "Finalizar" at bounding box center [709, 578] width 419 height 75
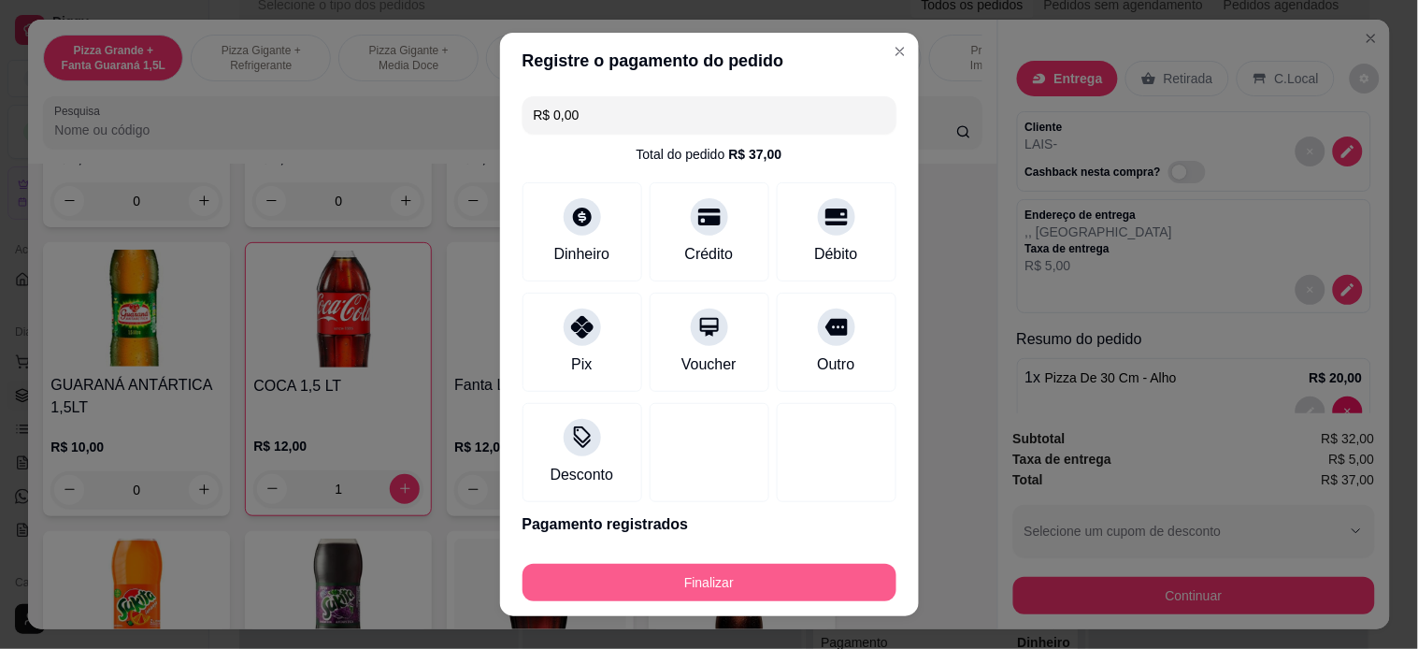
click at [702, 584] on button "Finalizar" at bounding box center [709, 582] width 374 height 37
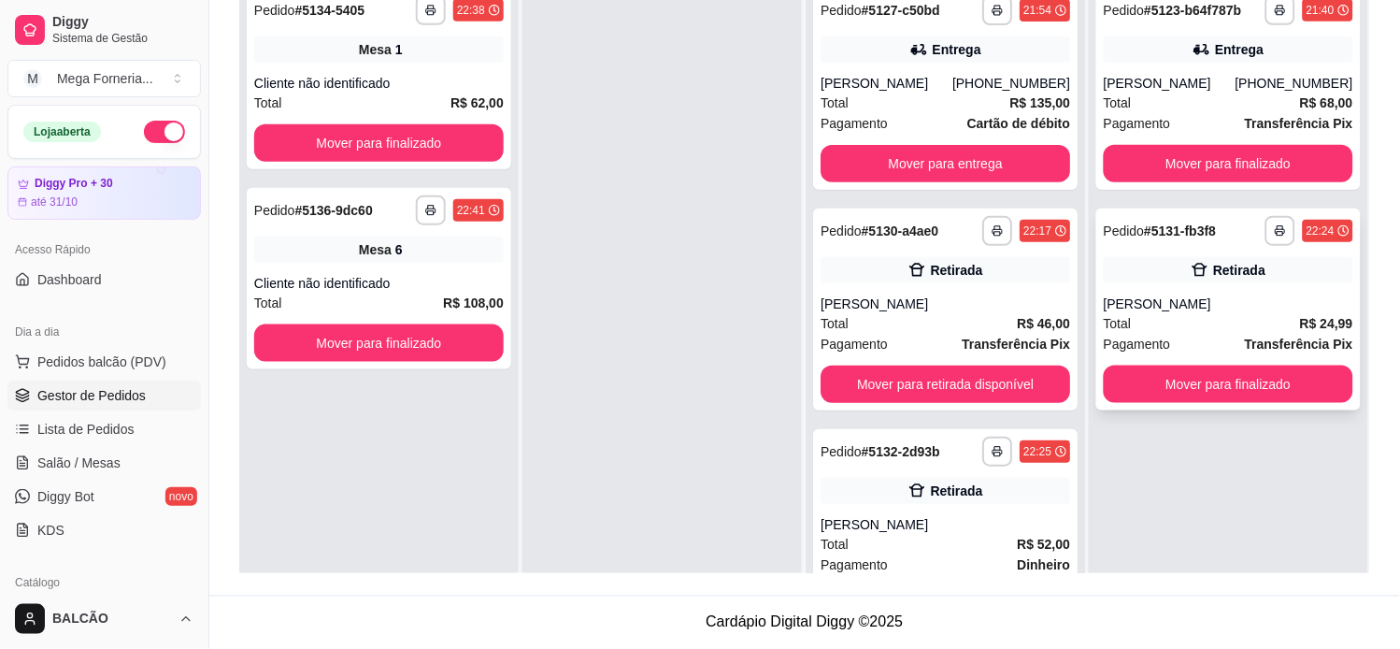
click at [1104, 301] on div "[PERSON_NAME]" at bounding box center [1229, 303] width 250 height 19
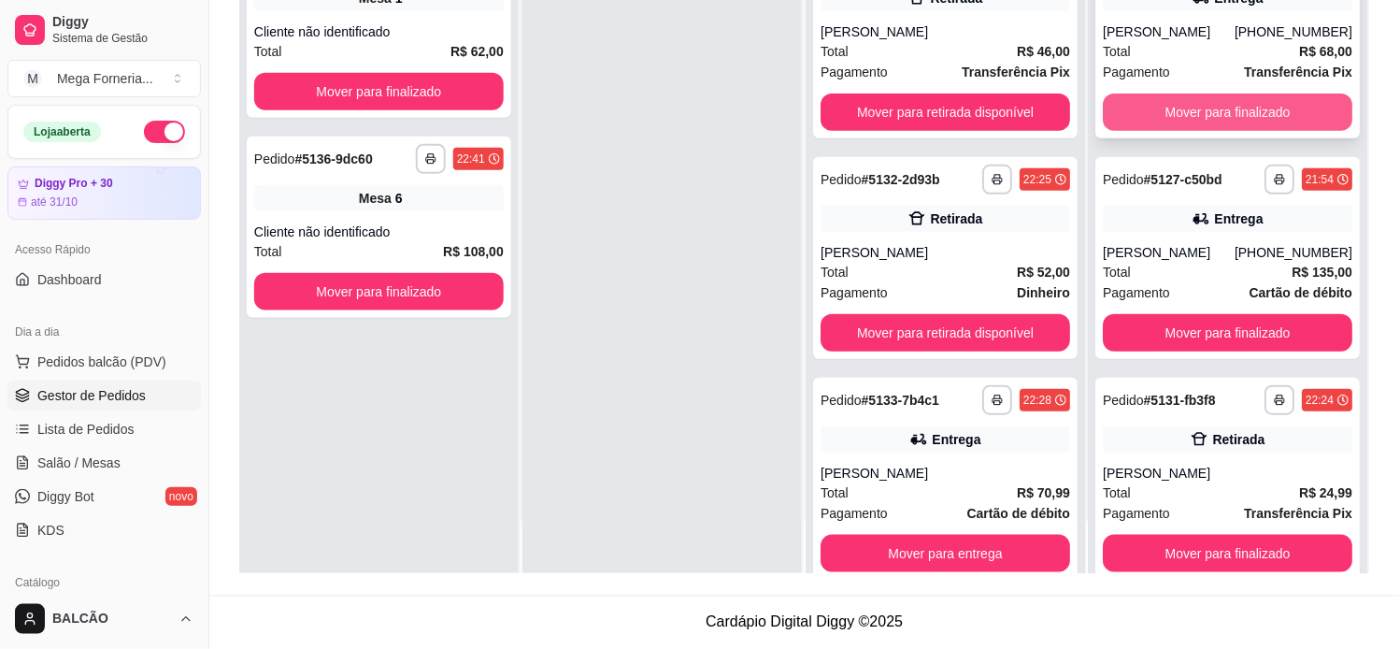
click at [1247, 109] on button "Mover para finalizado" at bounding box center [1229, 111] width 250 height 37
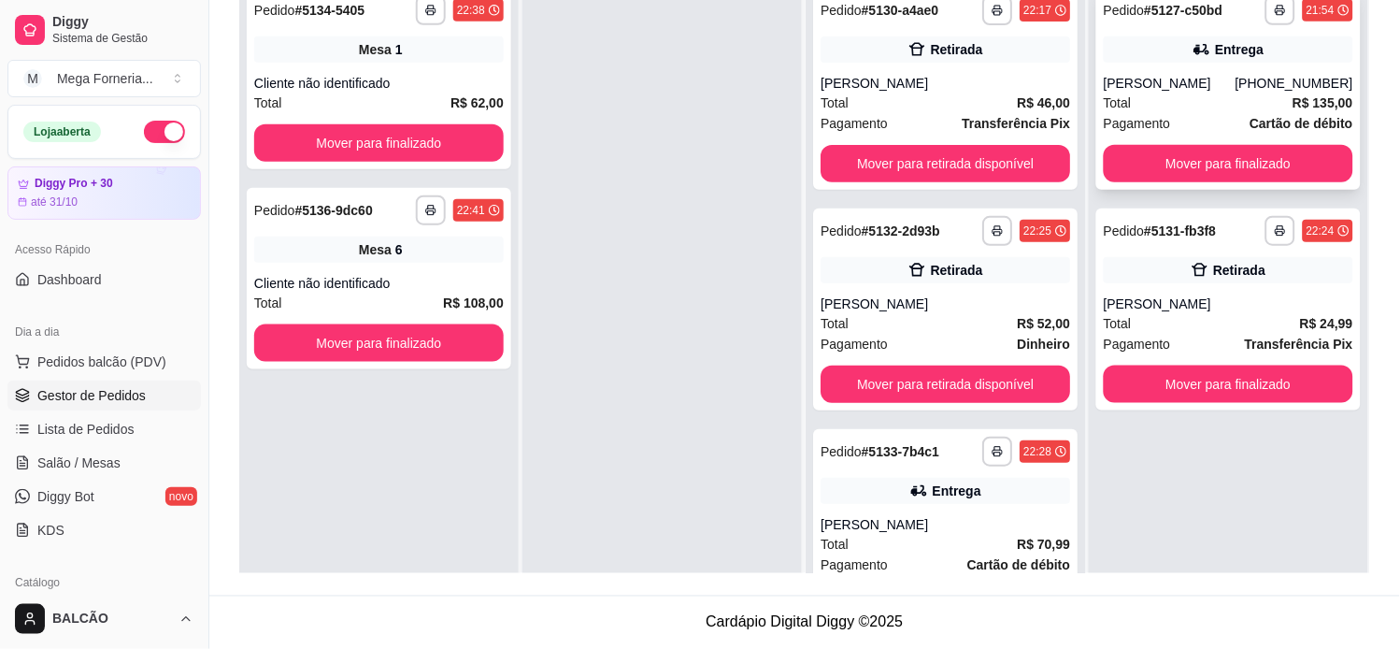
click at [1174, 100] on div "Total R$ 135,00" at bounding box center [1229, 103] width 250 height 21
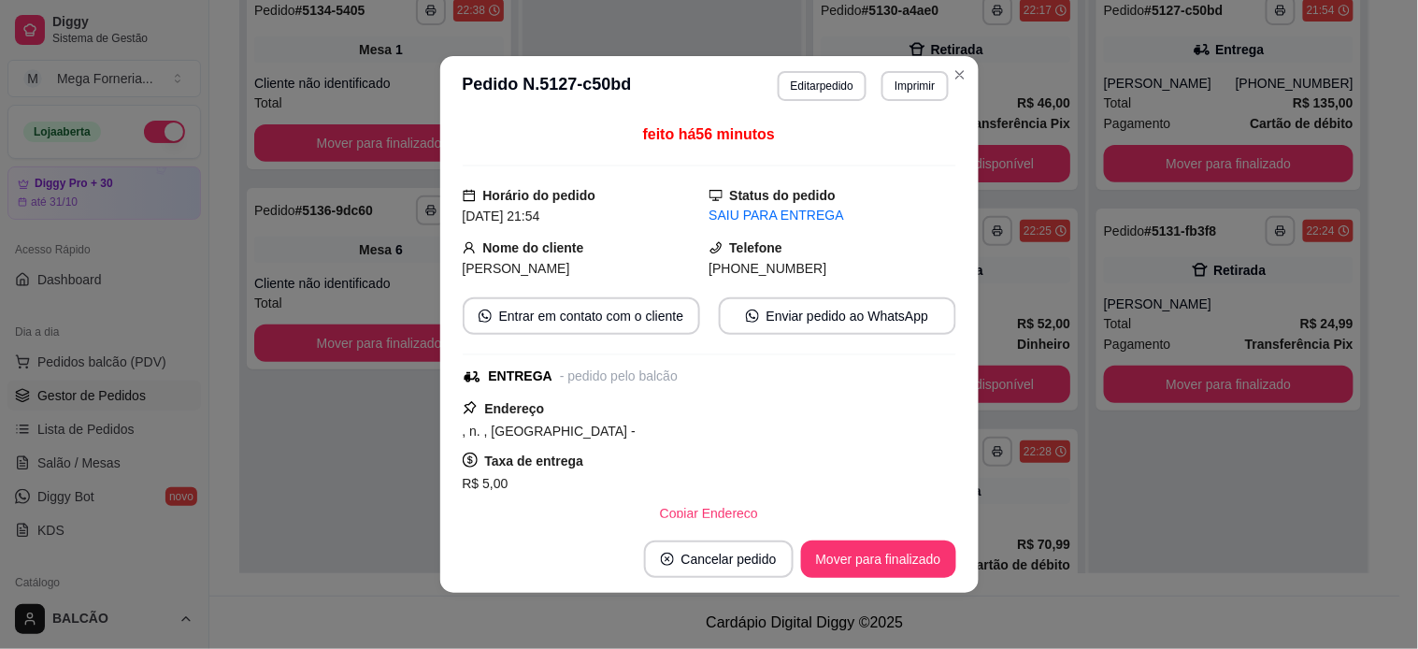
click at [759, 276] on span "[PHONE_NUMBER]" at bounding box center [768, 268] width 118 height 15
copy div "[PHONE_NUMBER] Entrar em contato com o cliente Enviar pedido ao WhatsApp"
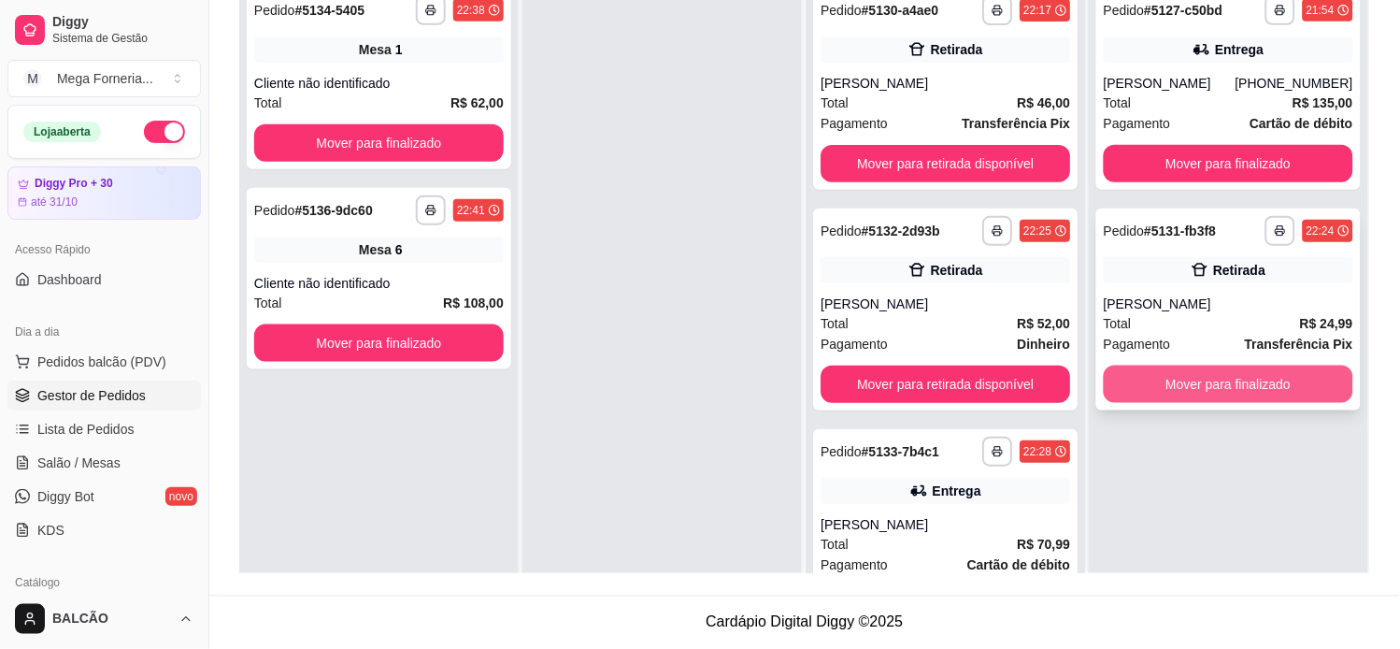
click at [1228, 386] on button "Mover para finalizado" at bounding box center [1229, 383] width 250 height 37
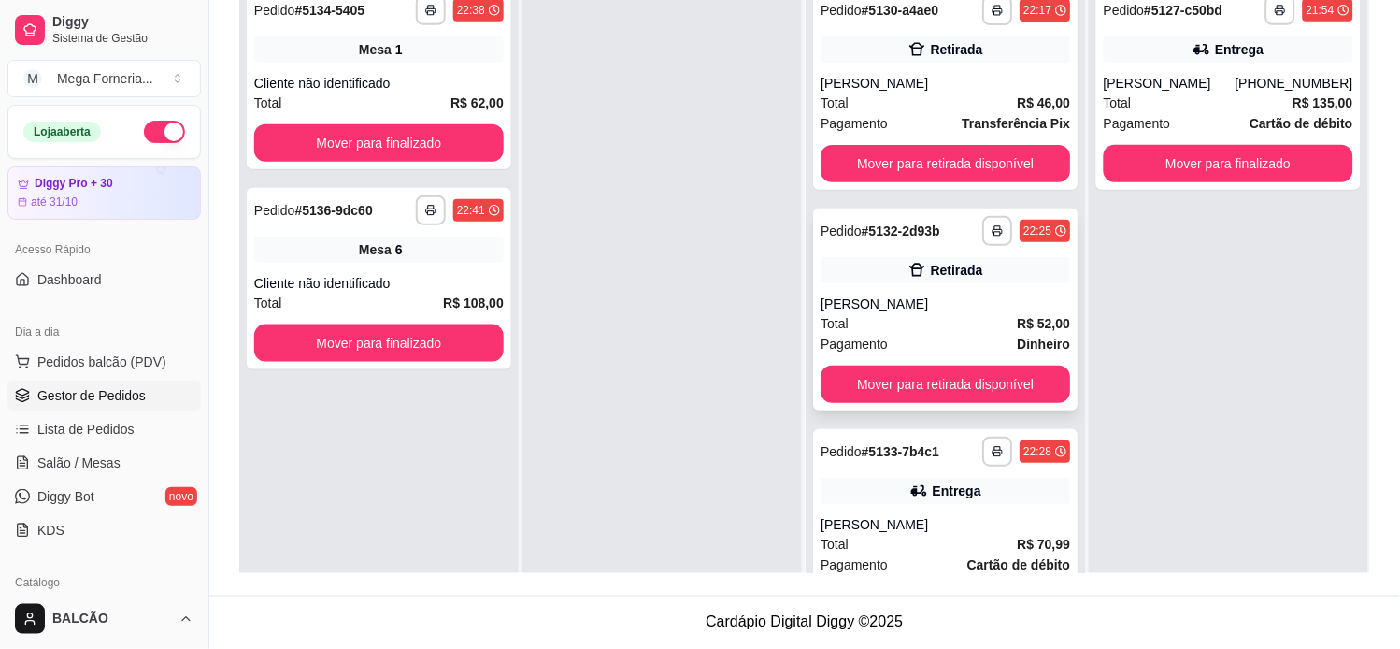
click at [955, 305] on div "[PERSON_NAME]" at bounding box center [946, 303] width 250 height 19
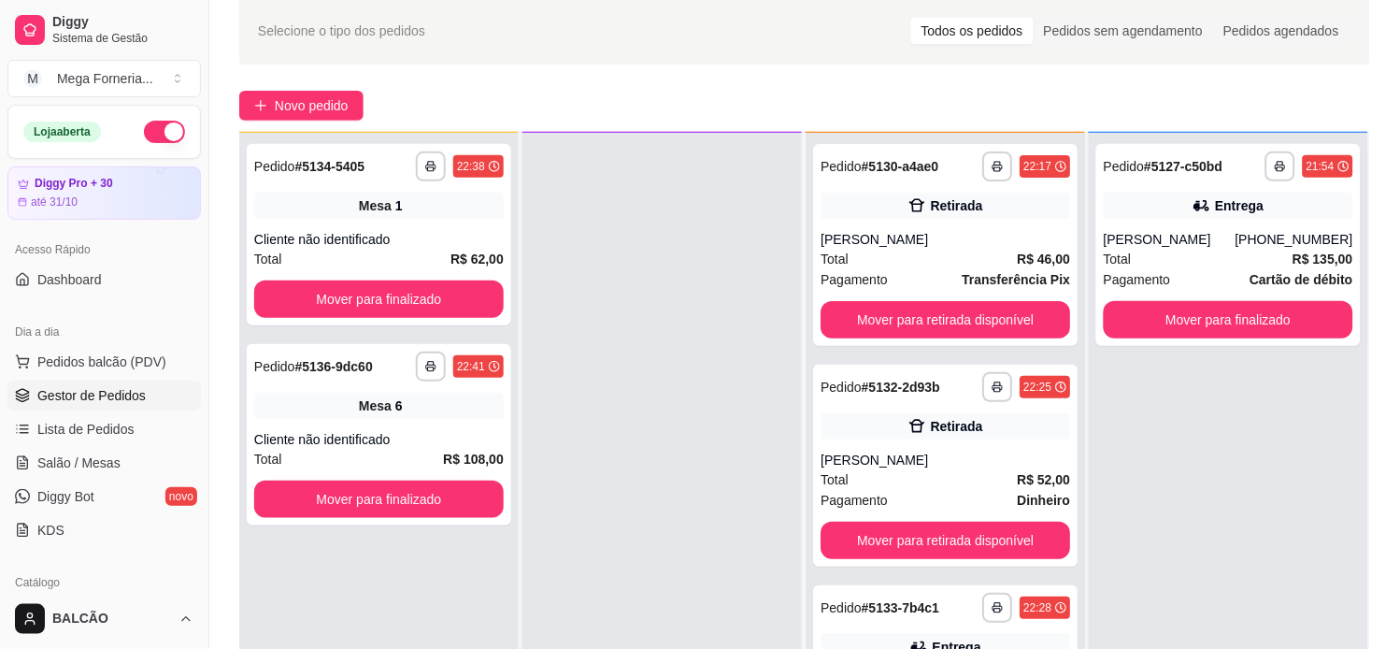
click at [736, 277] on div at bounding box center [661, 457] width 279 height 649
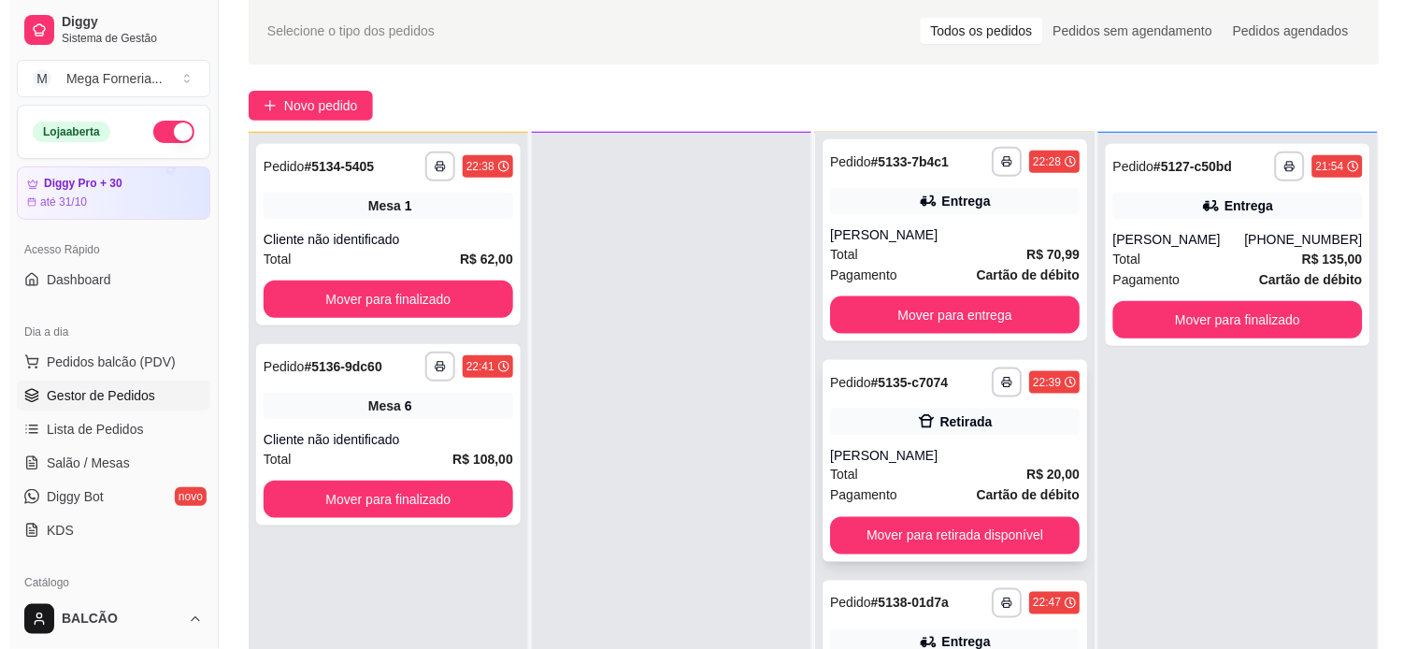
scroll to position [471, 0]
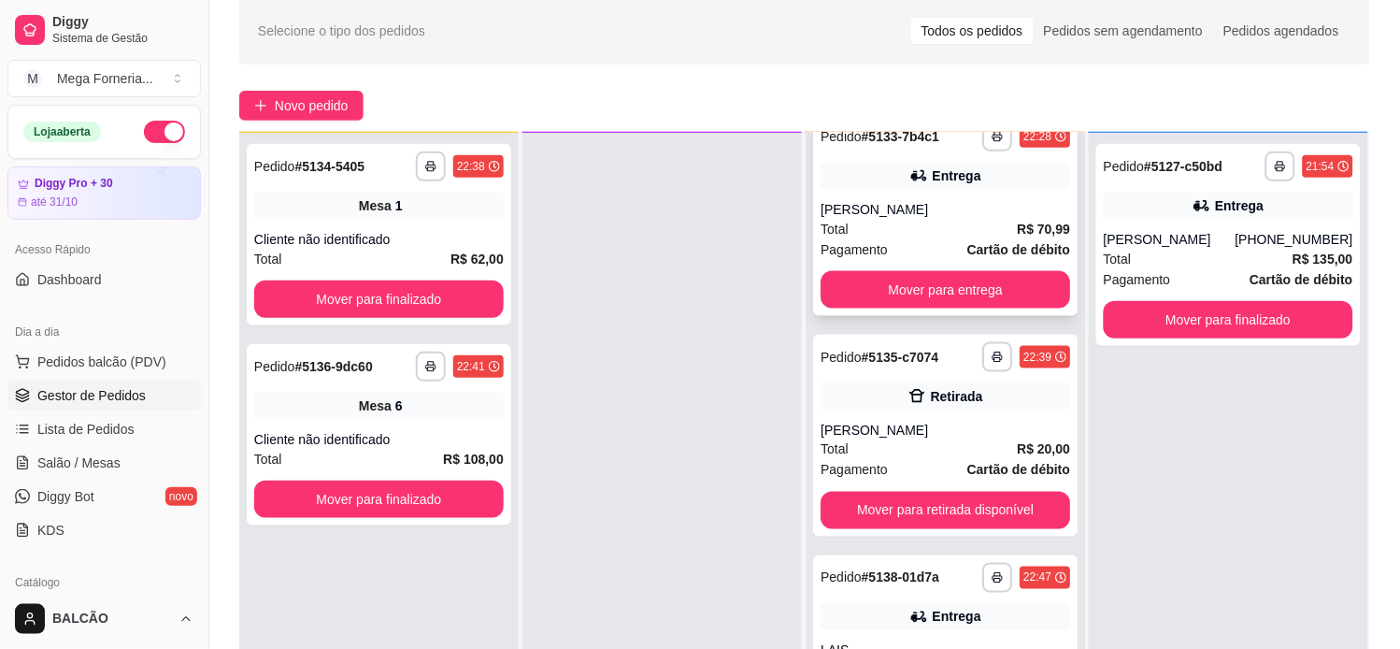
click at [863, 221] on div "Total R$ 70,99" at bounding box center [946, 229] width 250 height 21
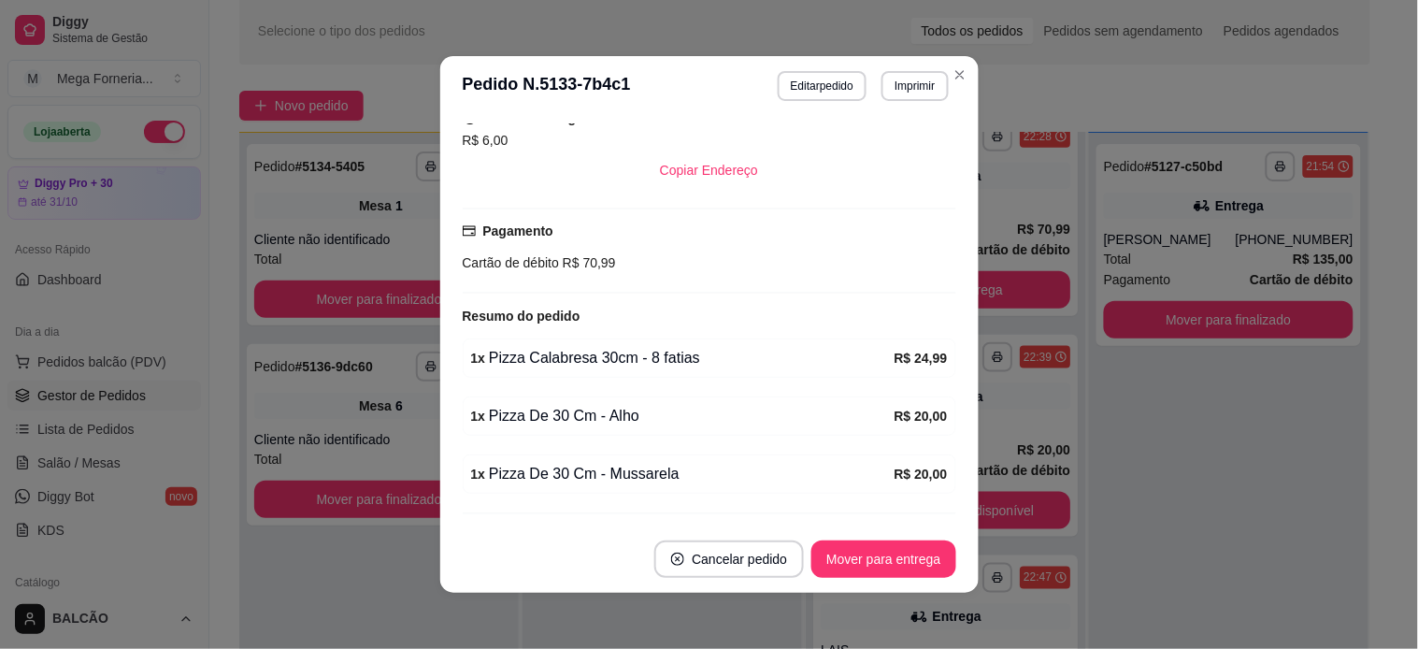
scroll to position [486, 0]
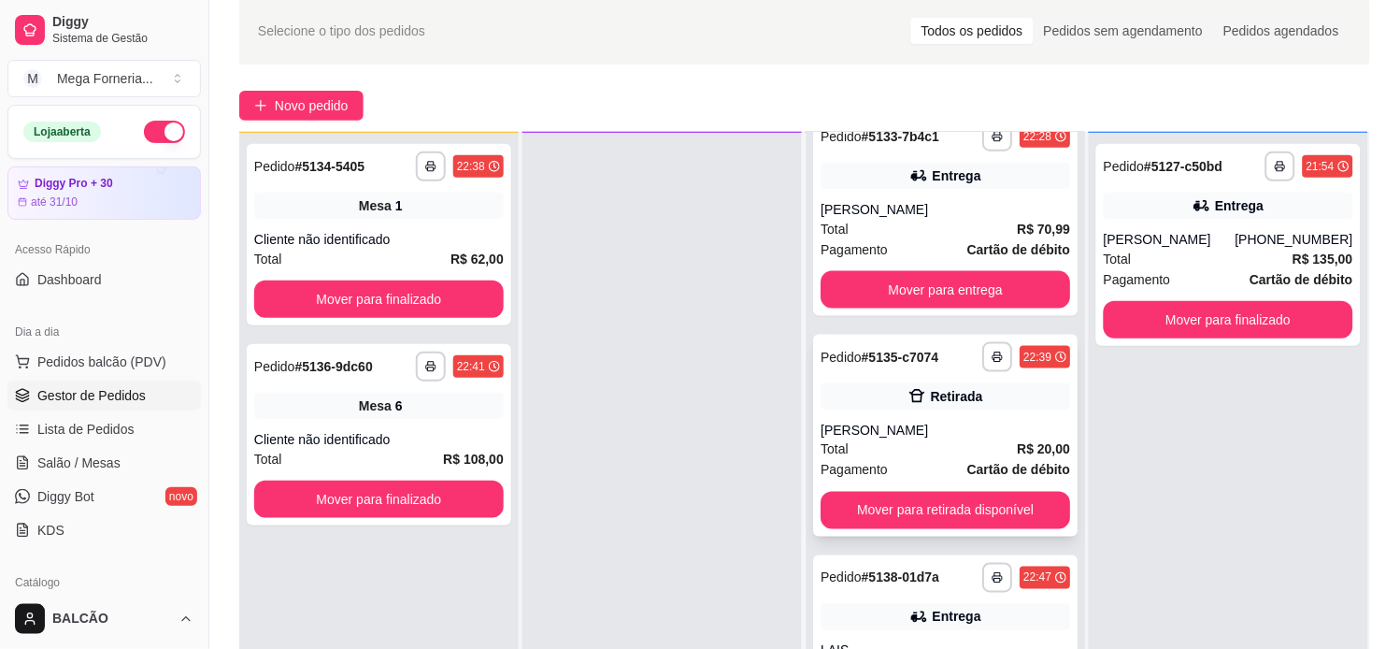
click at [1012, 430] on div "[PERSON_NAME]" at bounding box center [946, 430] width 250 height 19
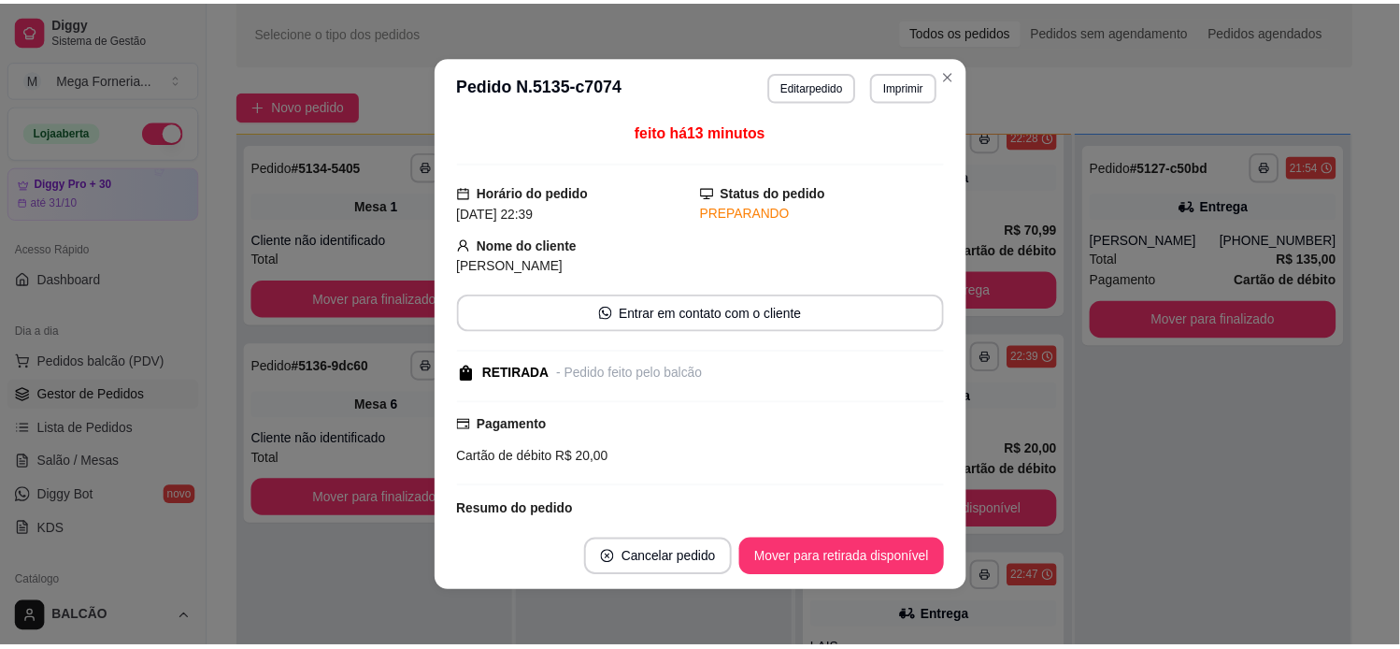
scroll to position [0, 0]
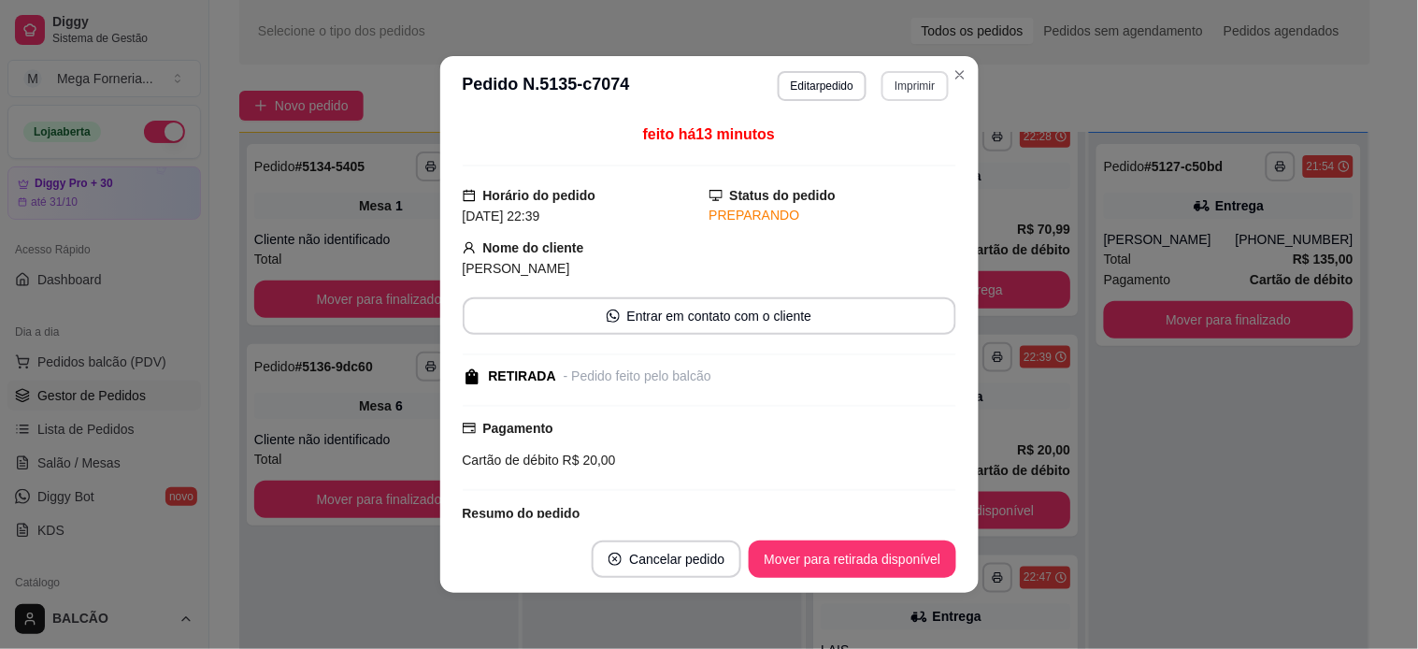
click at [897, 82] on button "Imprimir" at bounding box center [914, 86] width 66 height 30
click at [897, 146] on button "IMPRESSORA" at bounding box center [874, 152] width 136 height 30
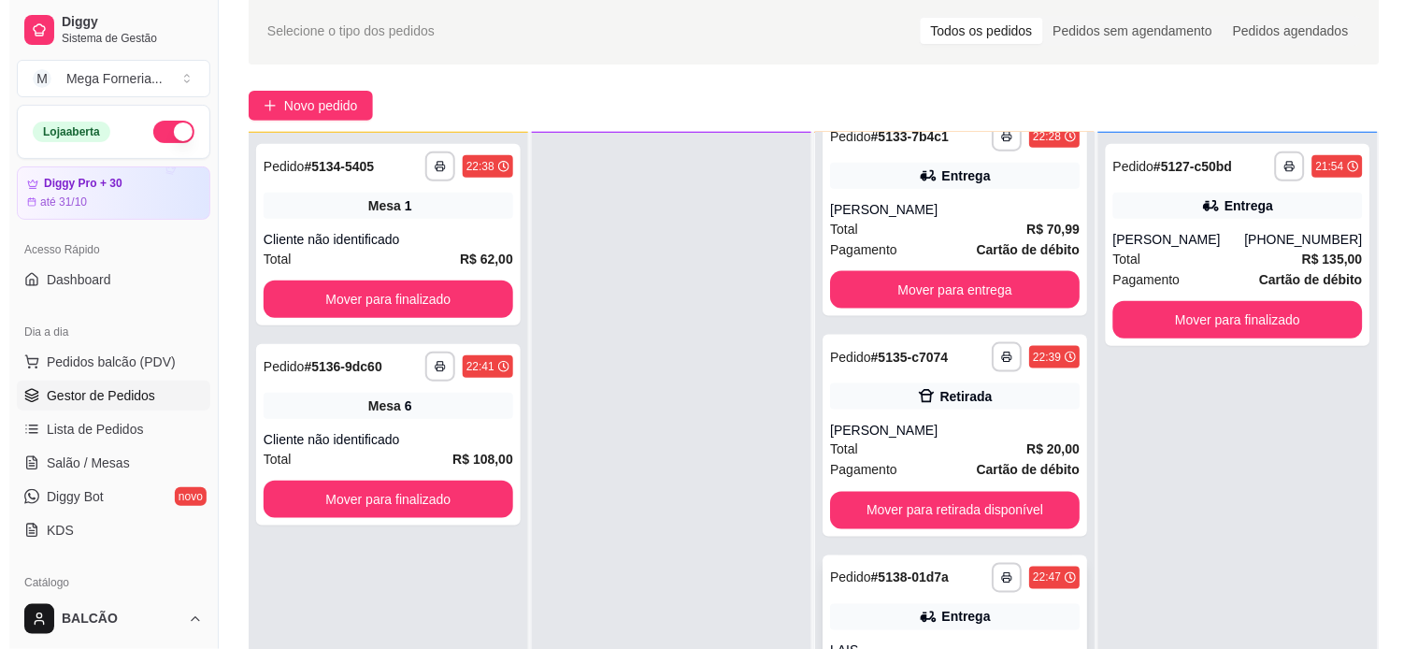
scroll to position [285, 0]
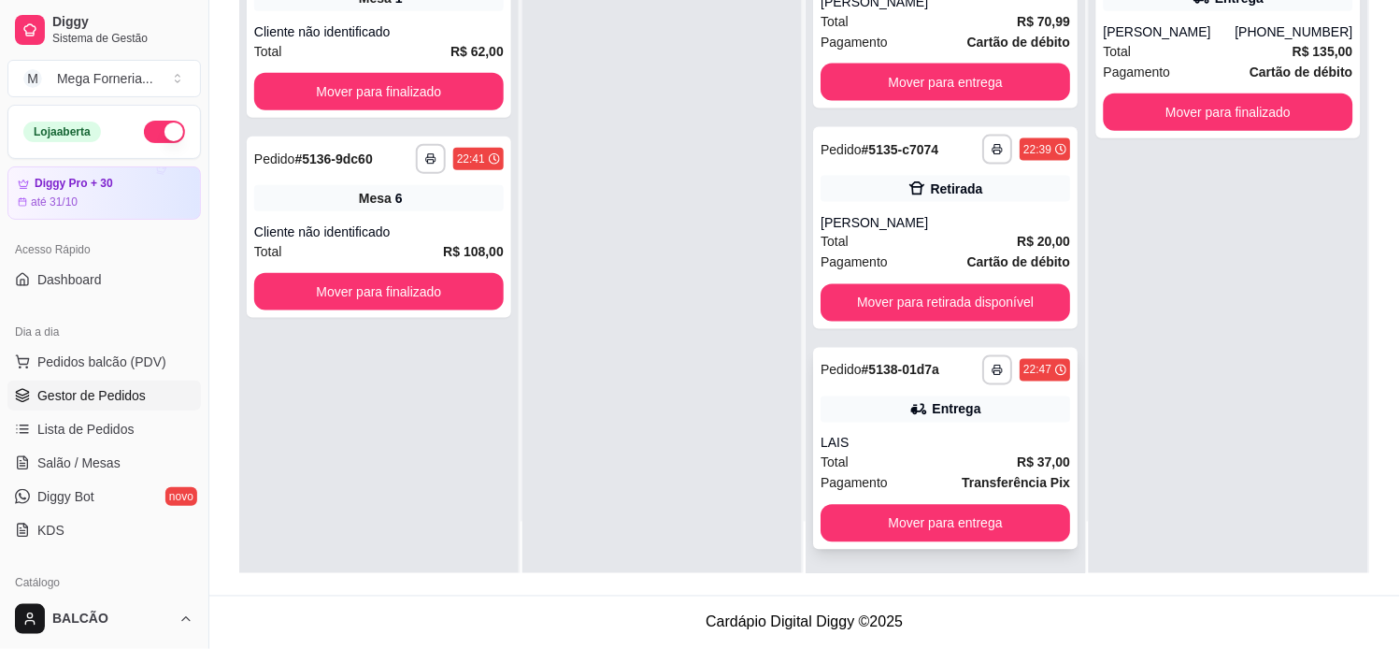
click at [932, 400] on div "Entrega" at bounding box center [956, 409] width 49 height 19
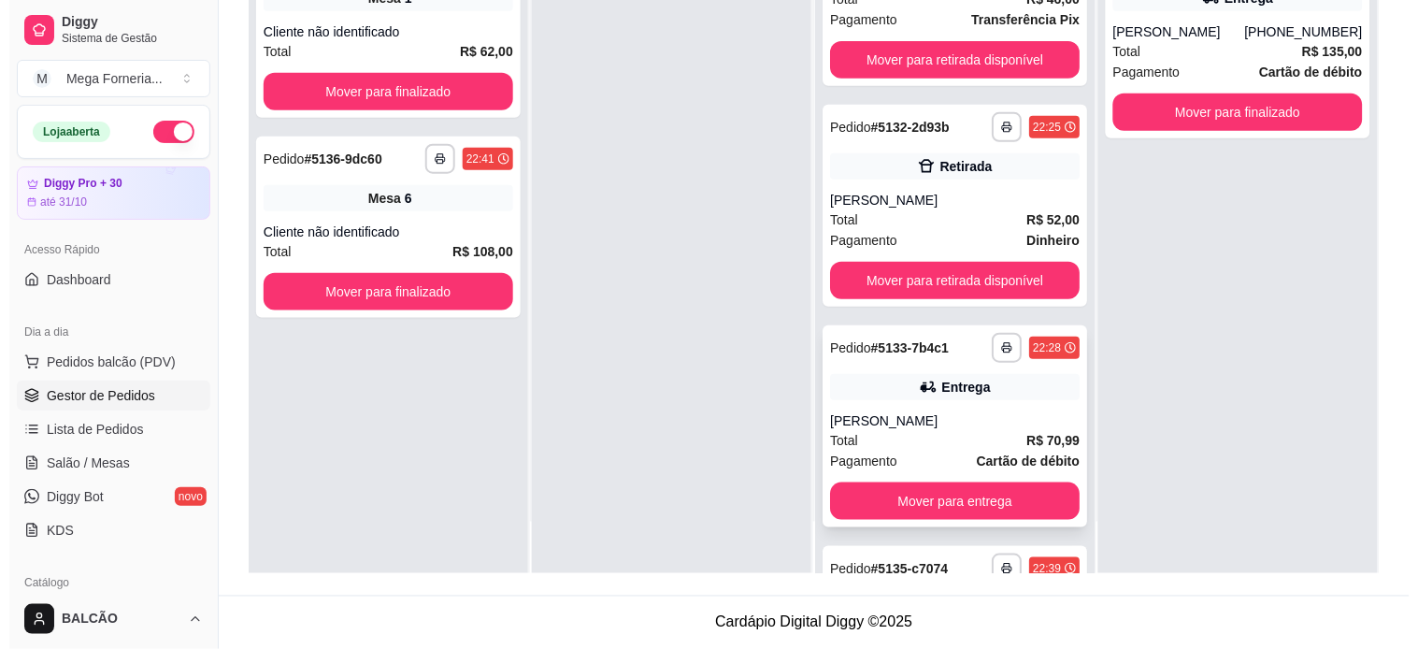
scroll to position [0, 0]
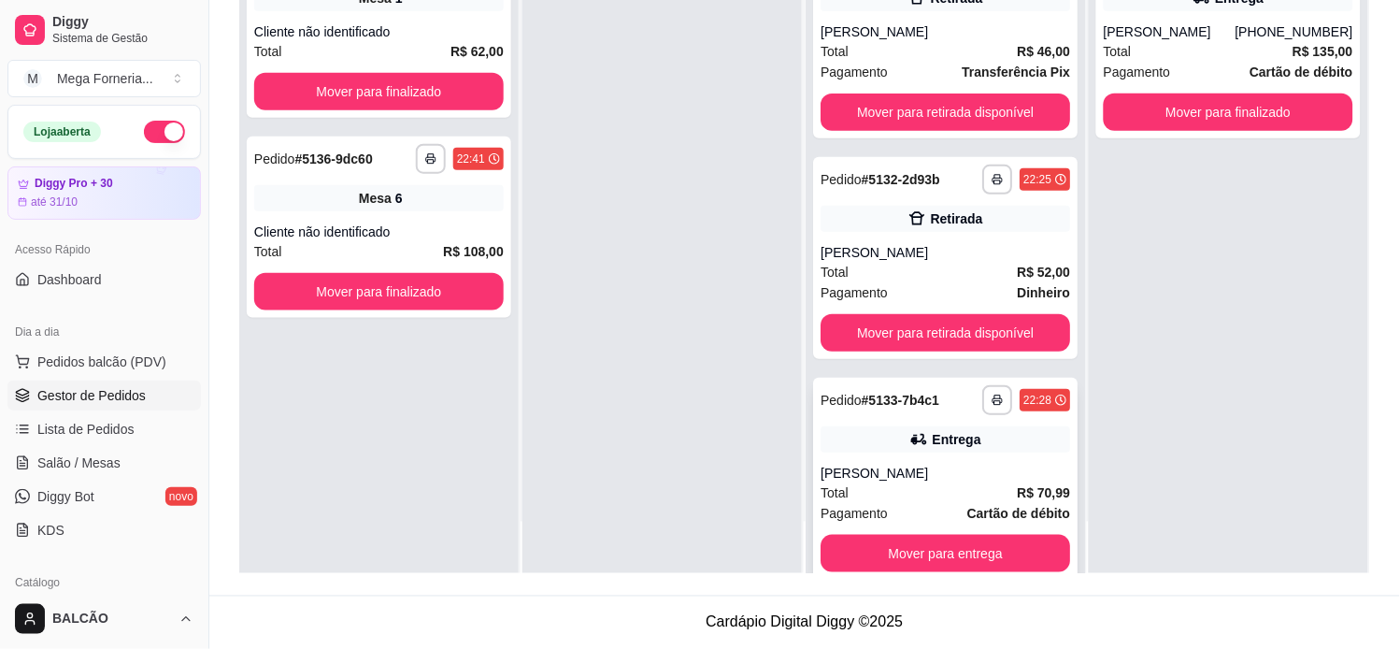
click at [937, 452] on div "**********" at bounding box center [945, 479] width 264 height 202
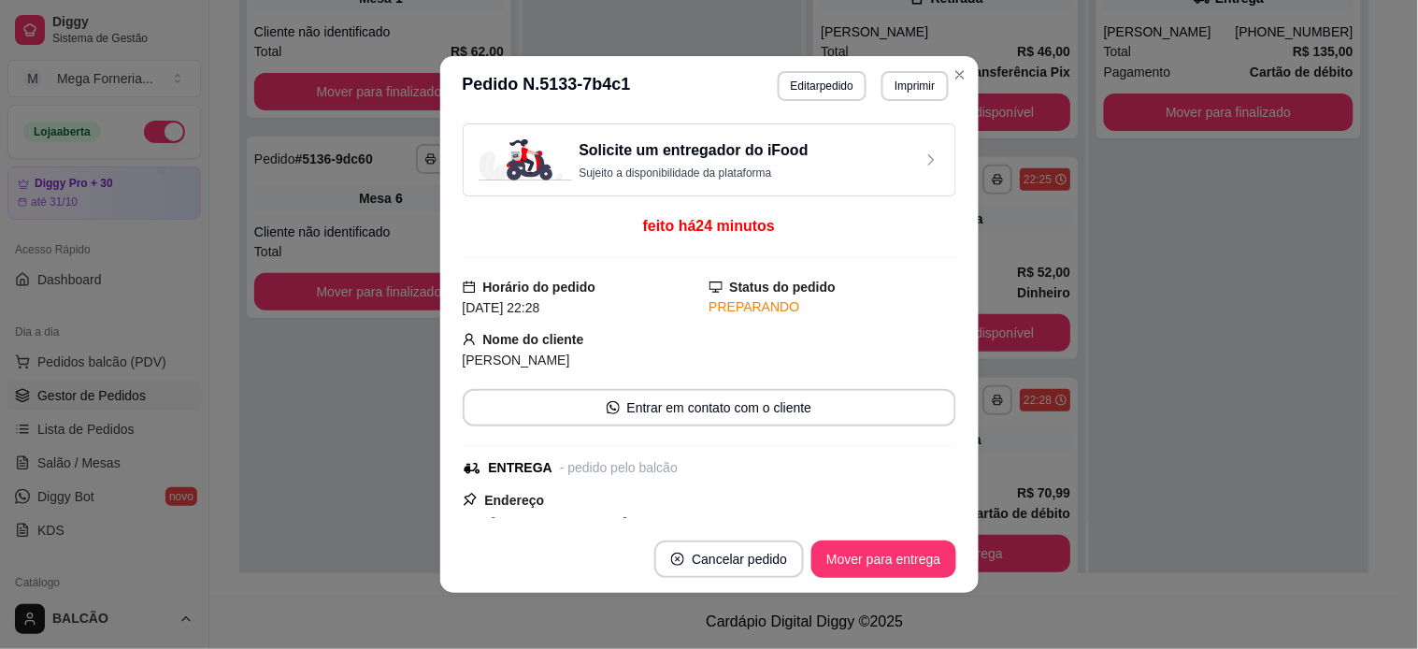
scroll to position [486, 0]
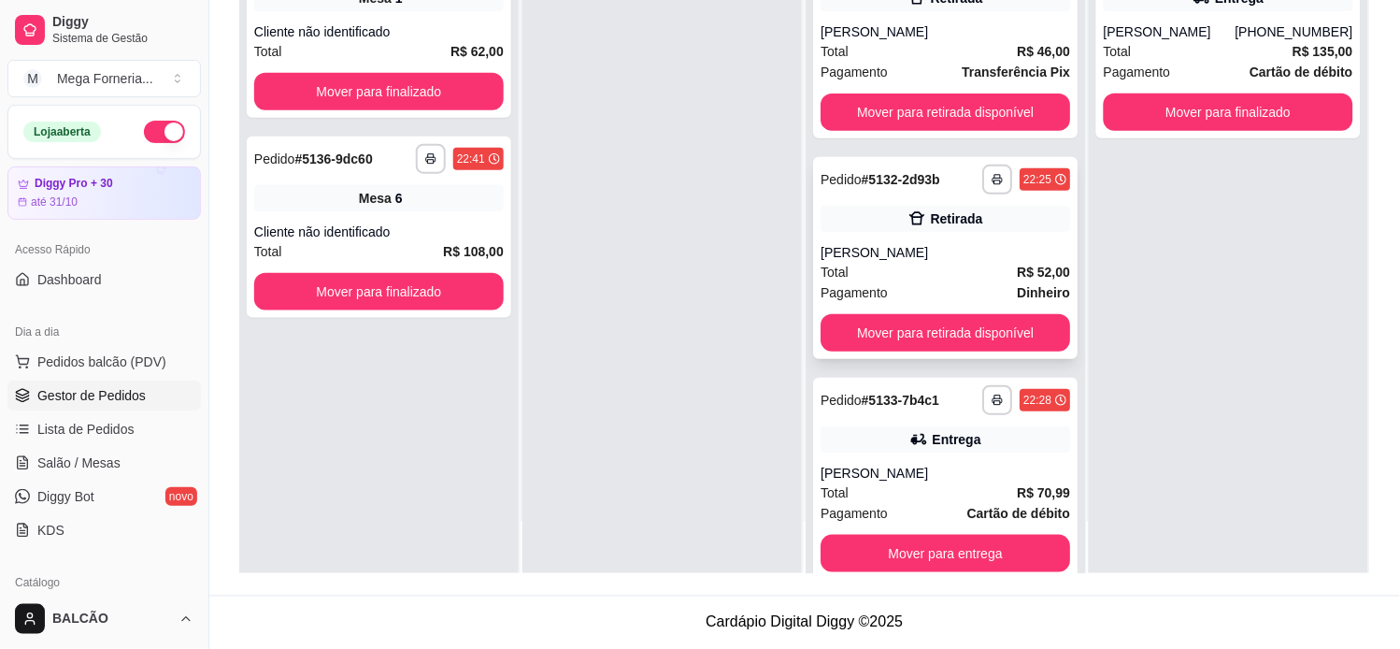
click at [907, 249] on div "[PERSON_NAME]" at bounding box center [946, 252] width 250 height 19
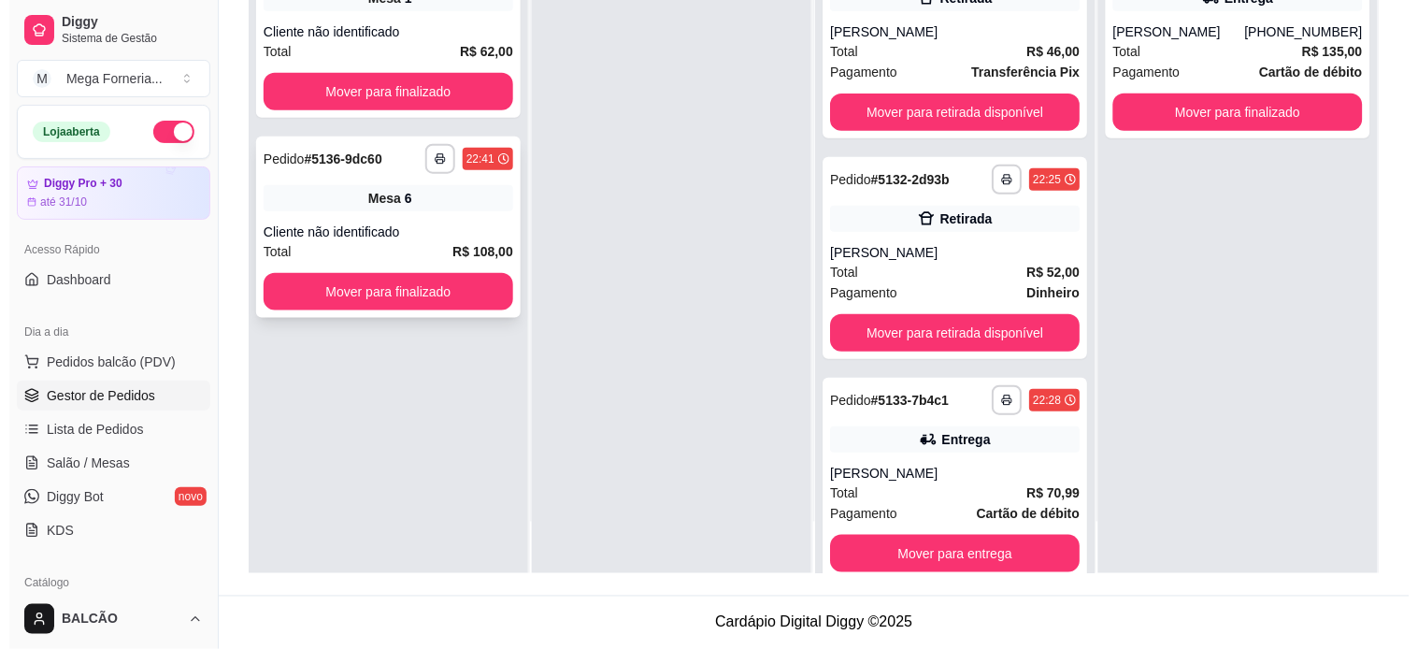
scroll to position [0, 0]
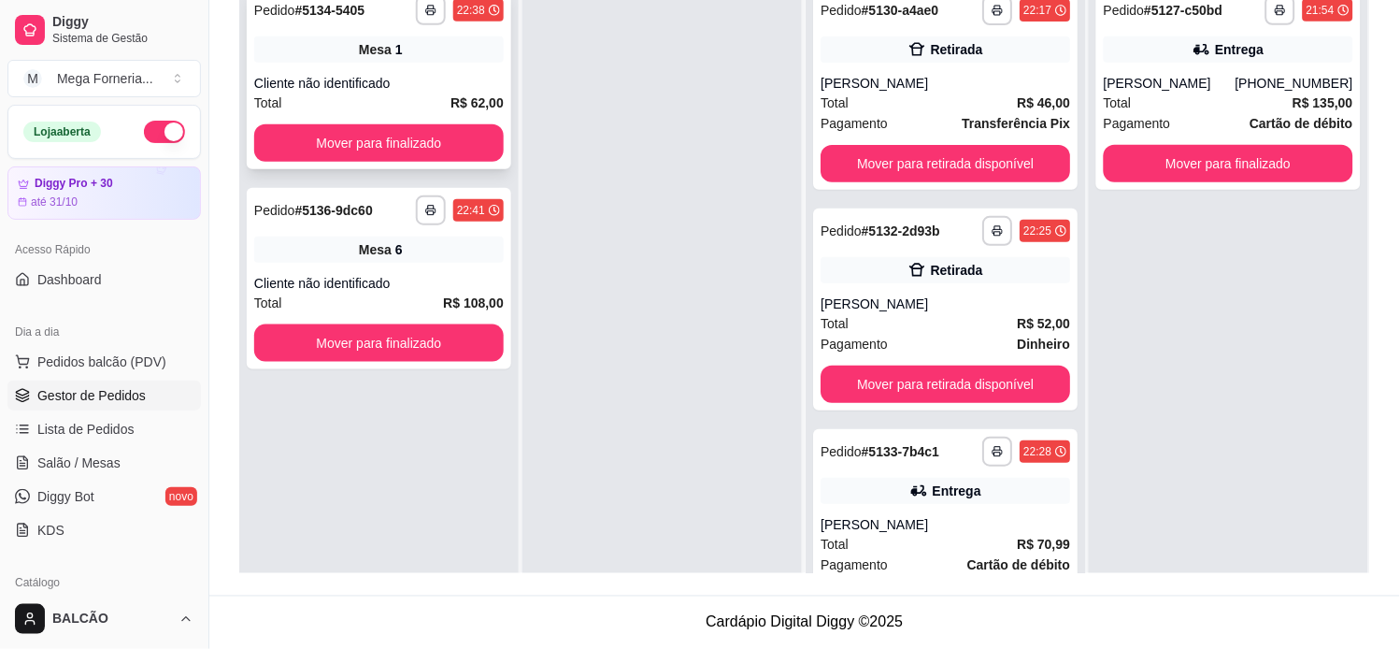
click at [374, 90] on div "Cliente não identificado" at bounding box center [379, 83] width 250 height 19
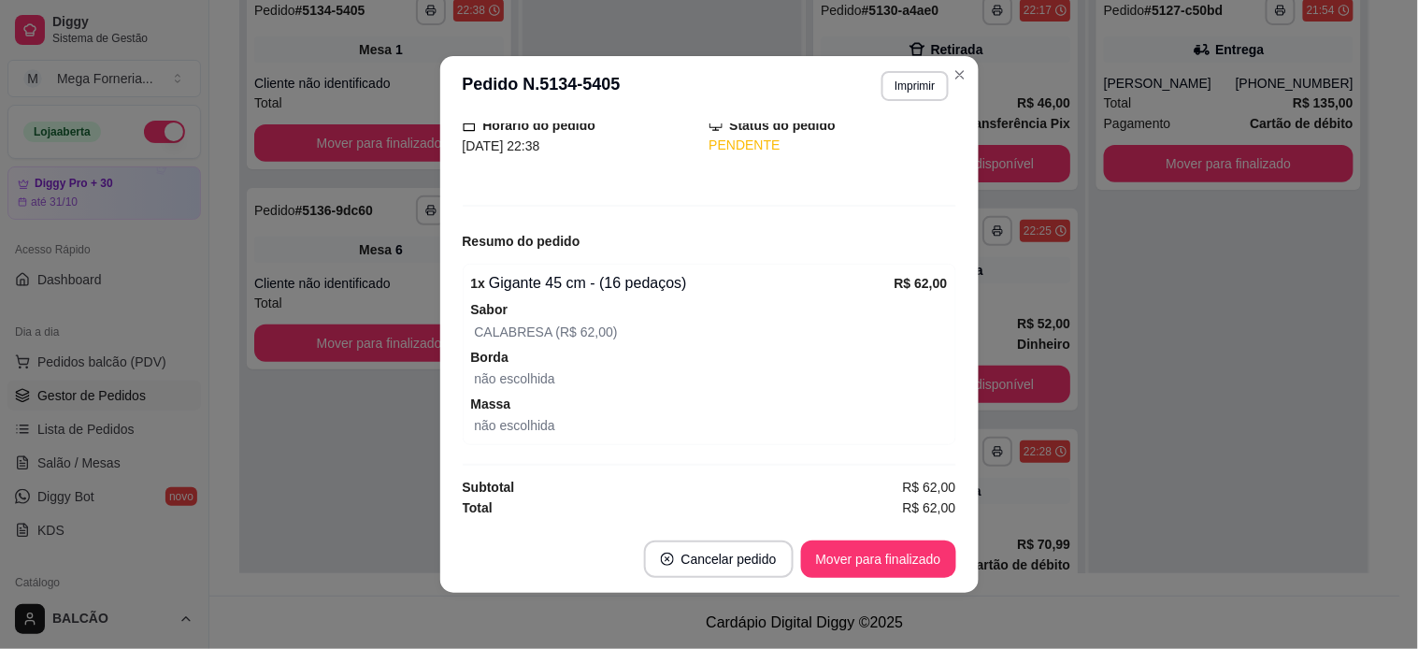
scroll to position [4, 0]
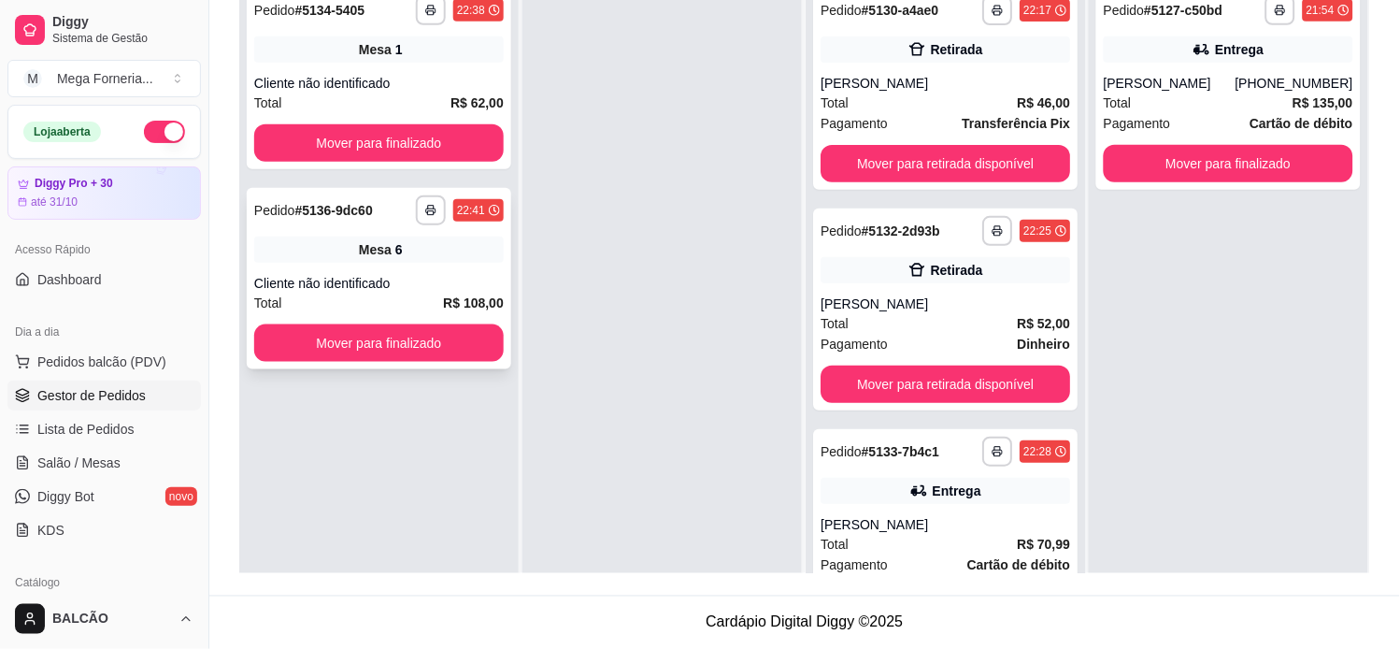
click at [357, 260] on div "Mesa 6" at bounding box center [379, 249] width 250 height 26
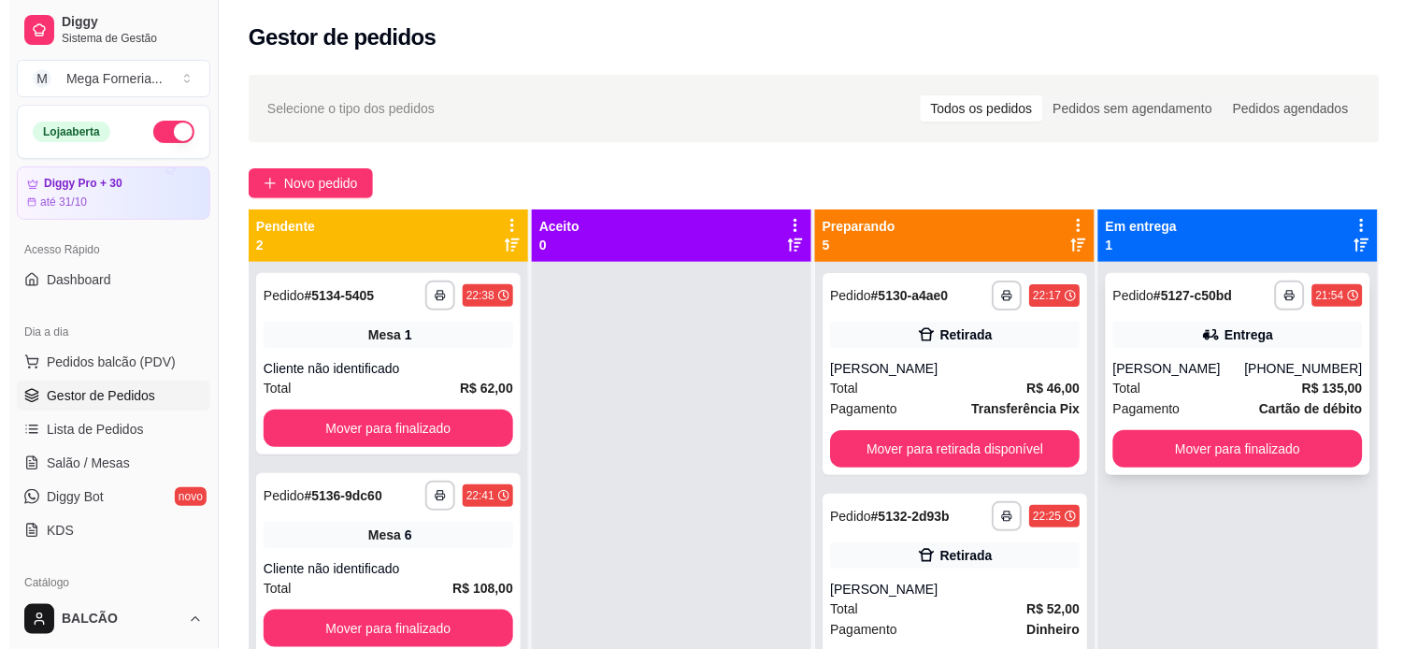
scroll to position [51, 0]
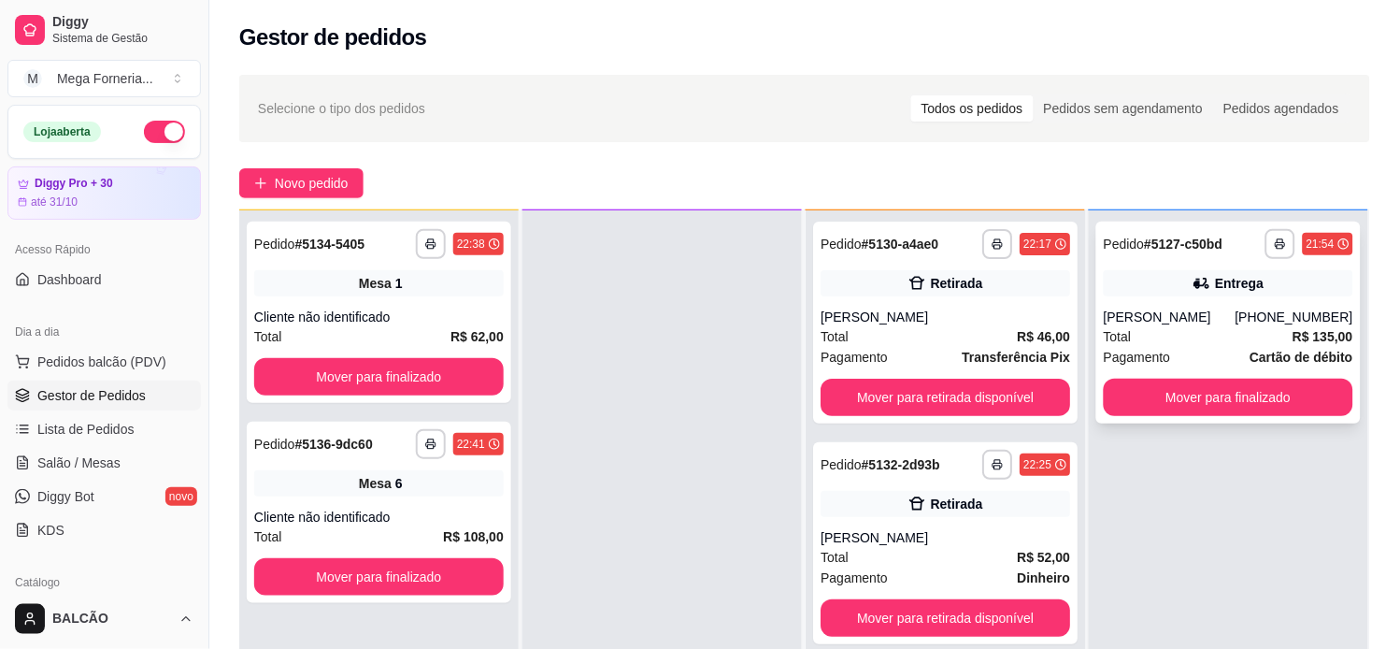
click at [1115, 307] on div "[PERSON_NAME]" at bounding box center [1170, 316] width 132 height 19
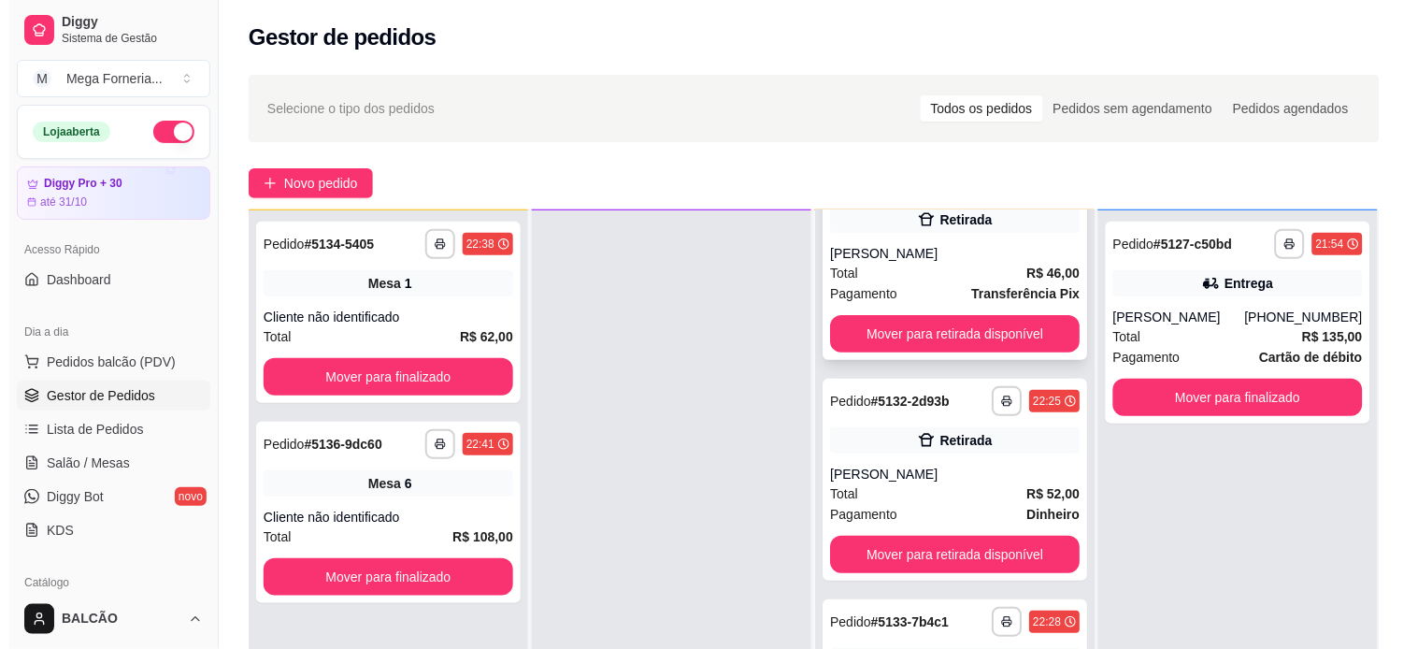
scroll to position [0, 0]
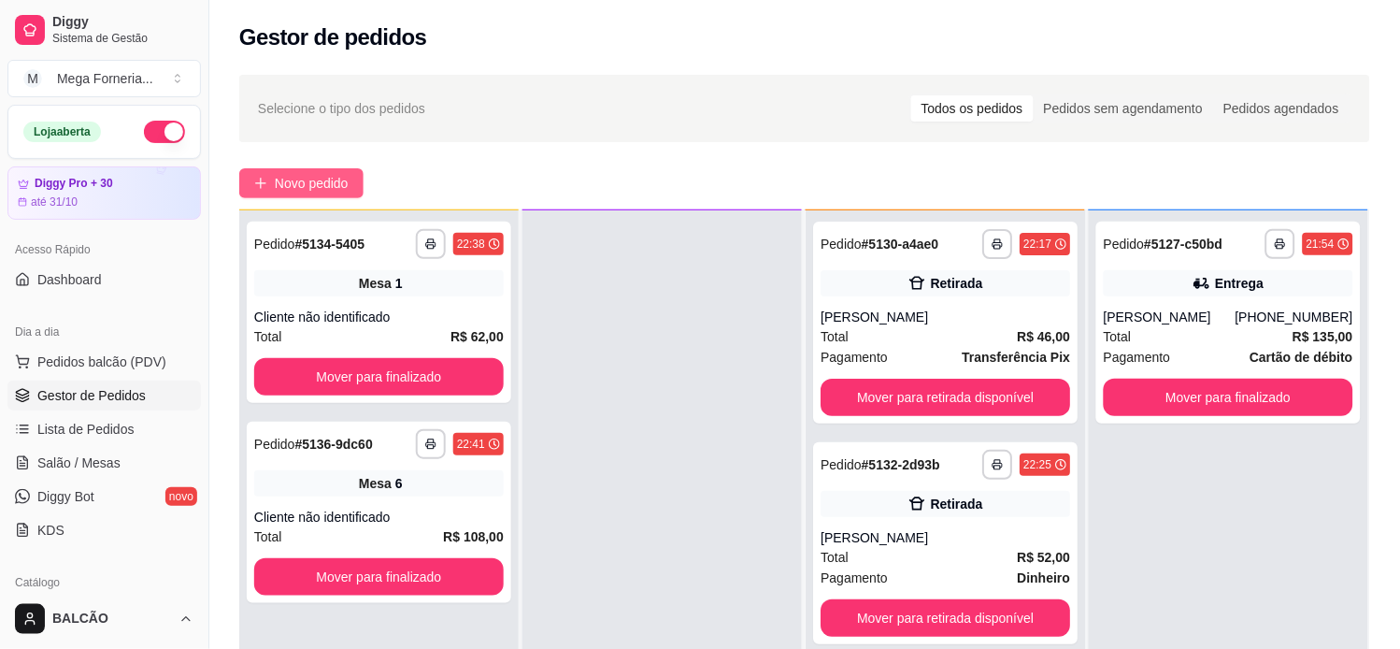
click at [272, 172] on button "Novo pedido" at bounding box center [301, 183] width 124 height 30
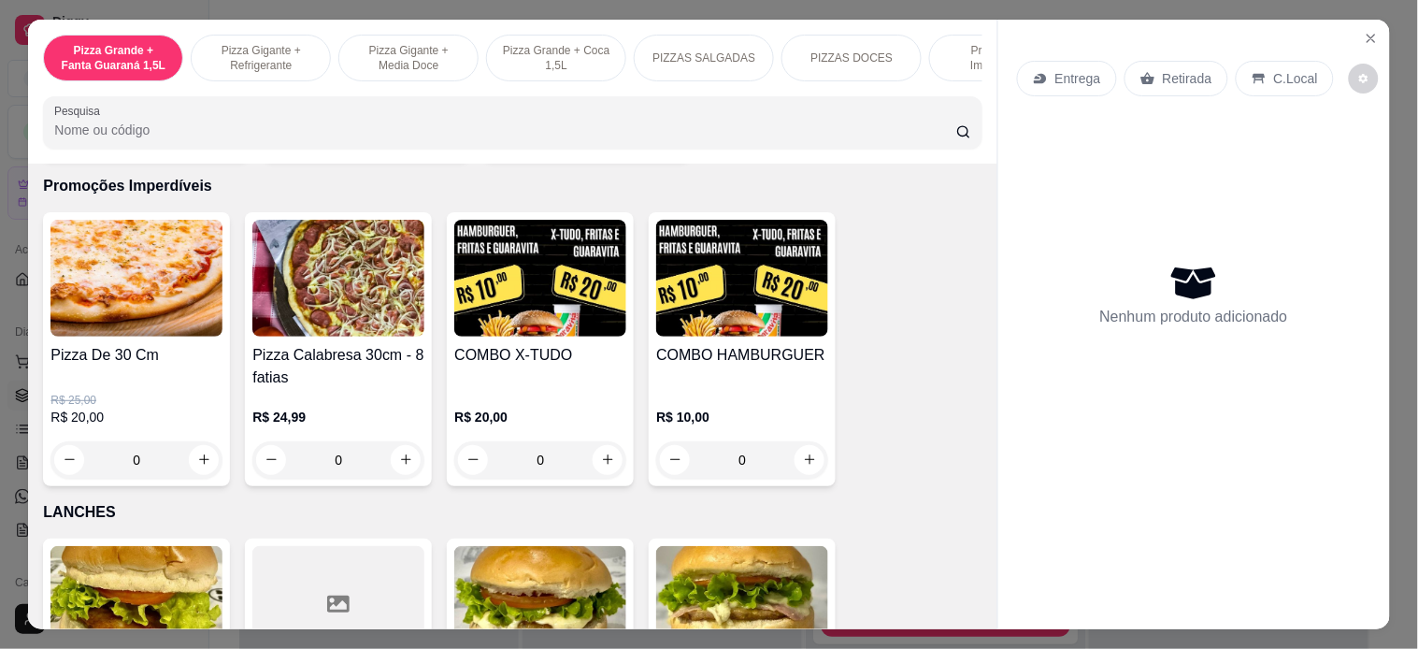
scroll to position [1869, 0]
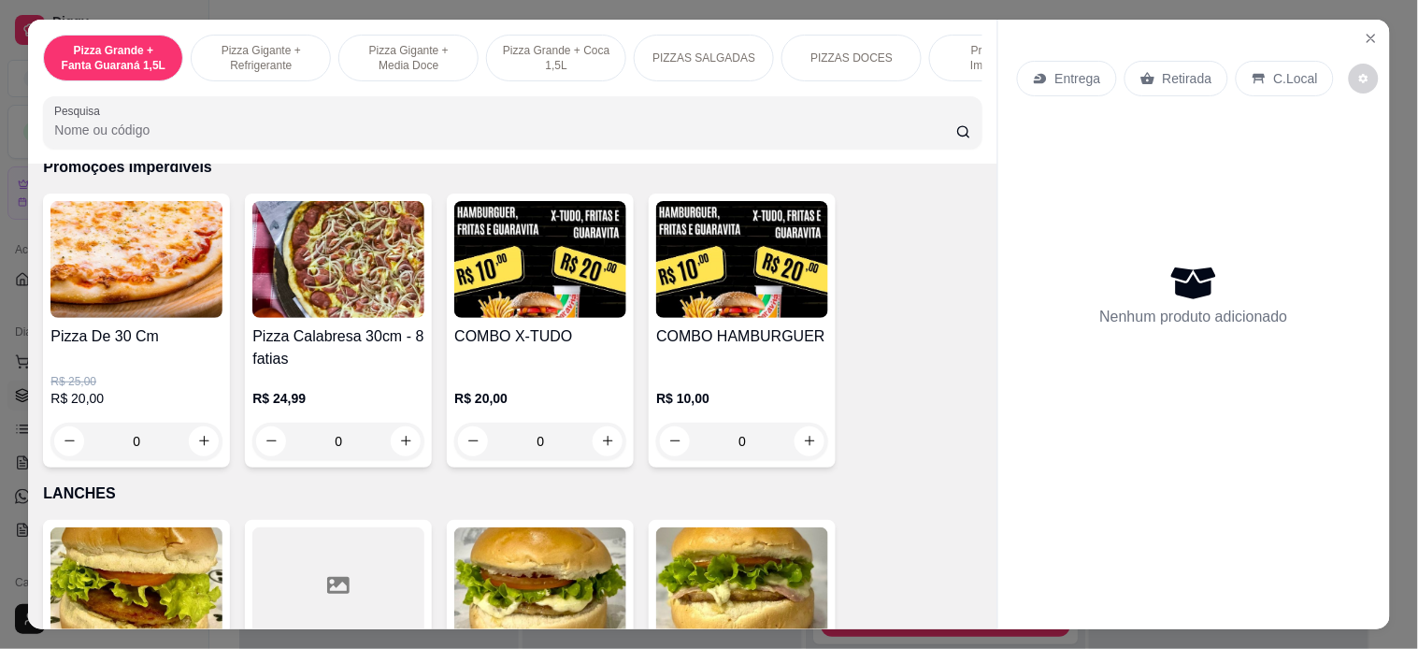
click at [808, 453] on div "0" at bounding box center [742, 440] width 172 height 37
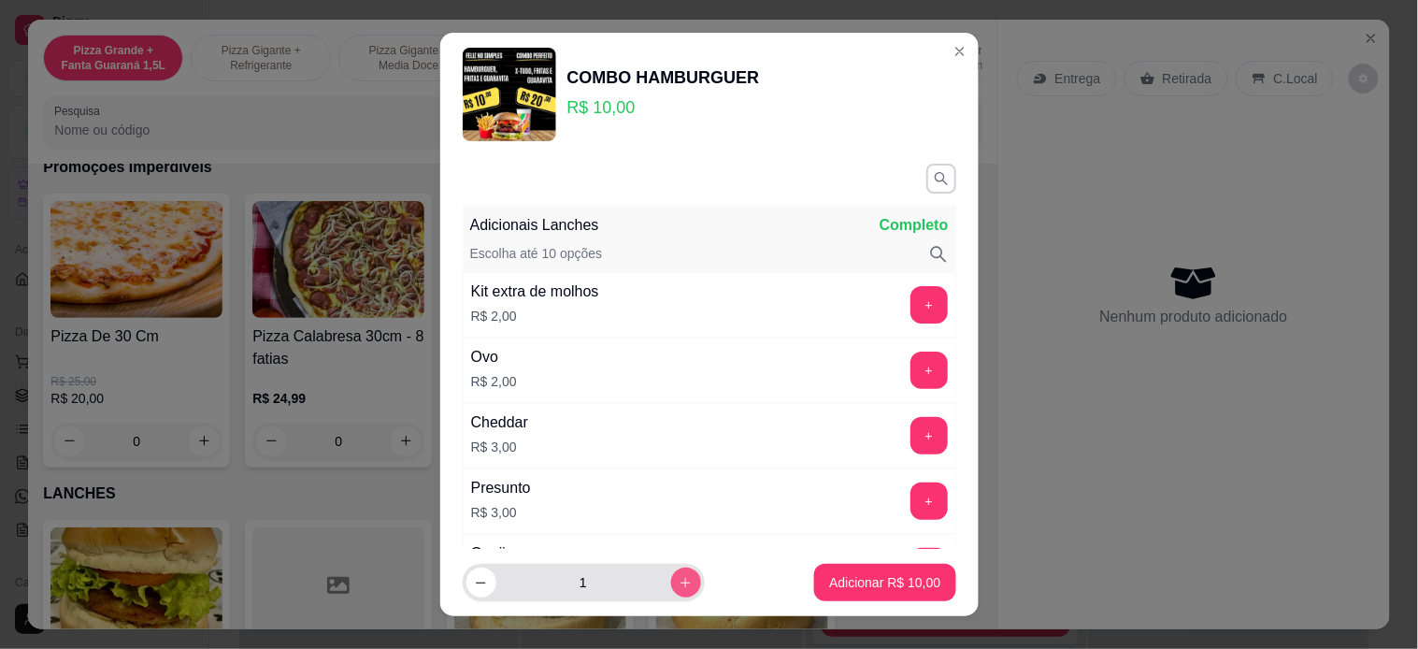
click at [678, 589] on icon "increase-product-quantity" at bounding box center [685, 583] width 14 height 14
click at [829, 580] on p "Adicionar R$ 20,00" at bounding box center [884, 582] width 111 height 19
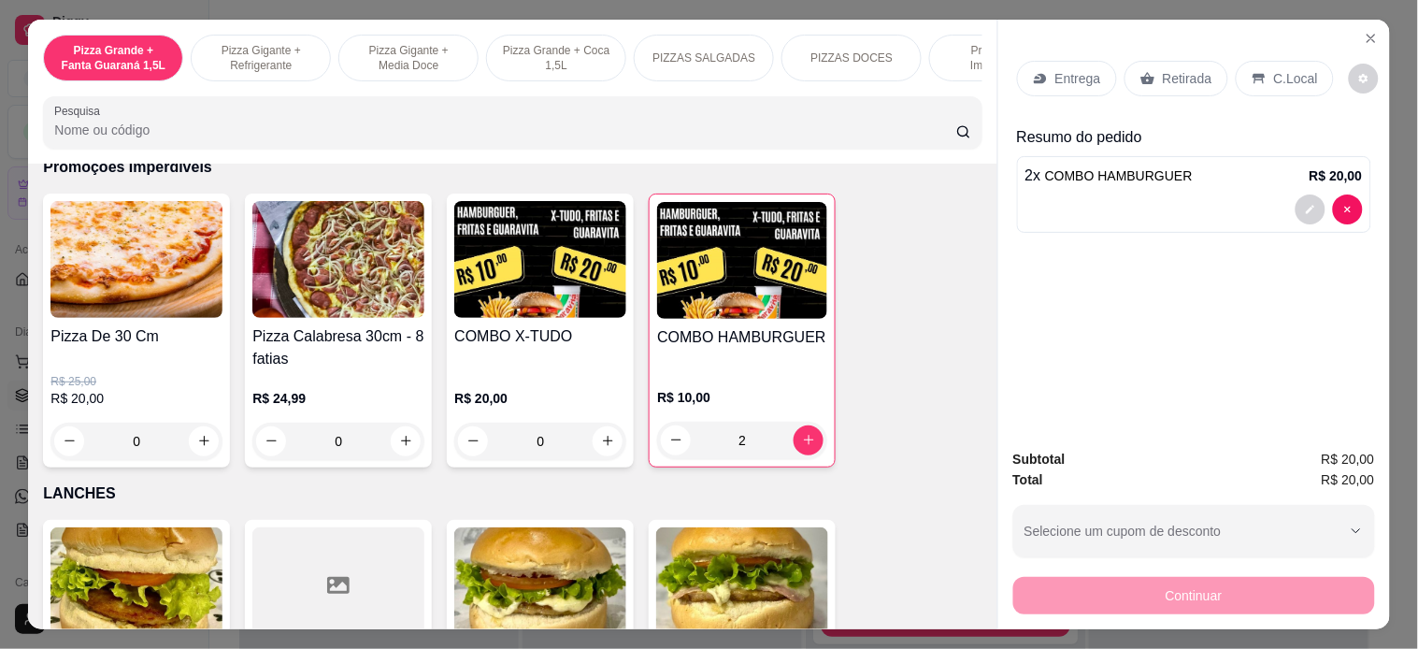
type input "2"
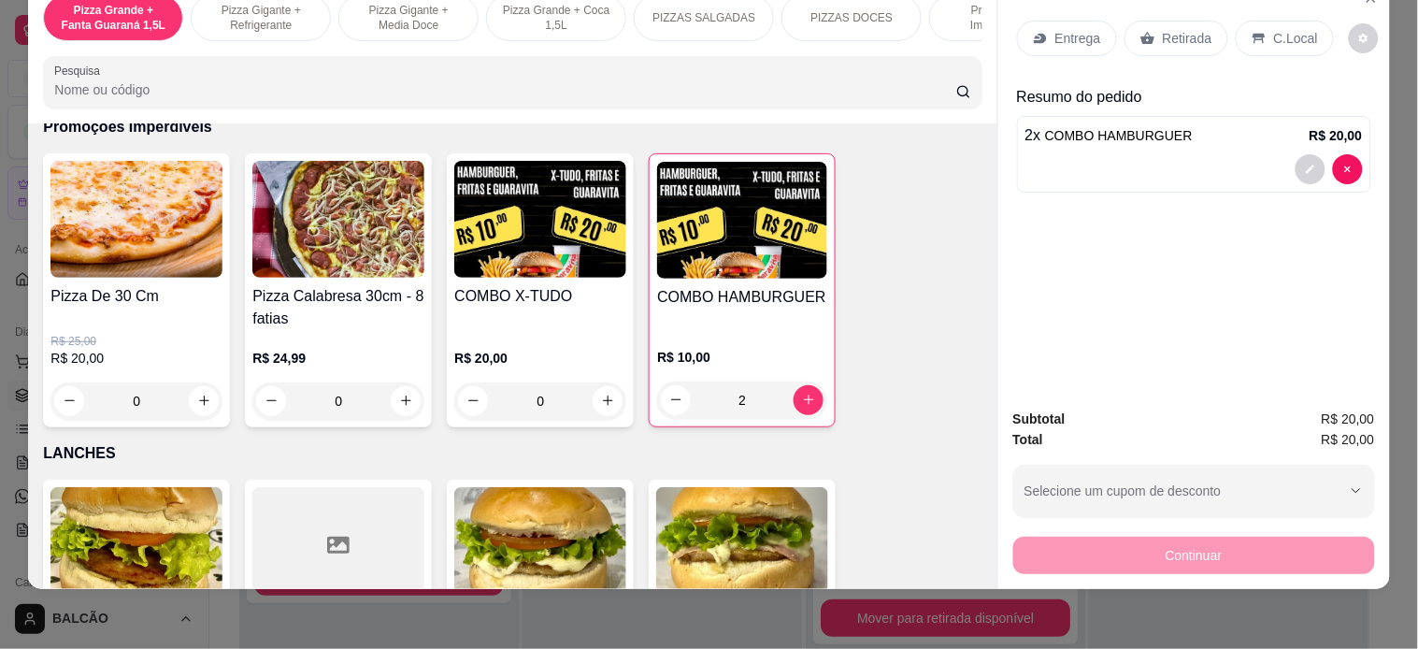
click at [1140, 31] on icon at bounding box center [1147, 38] width 15 height 15
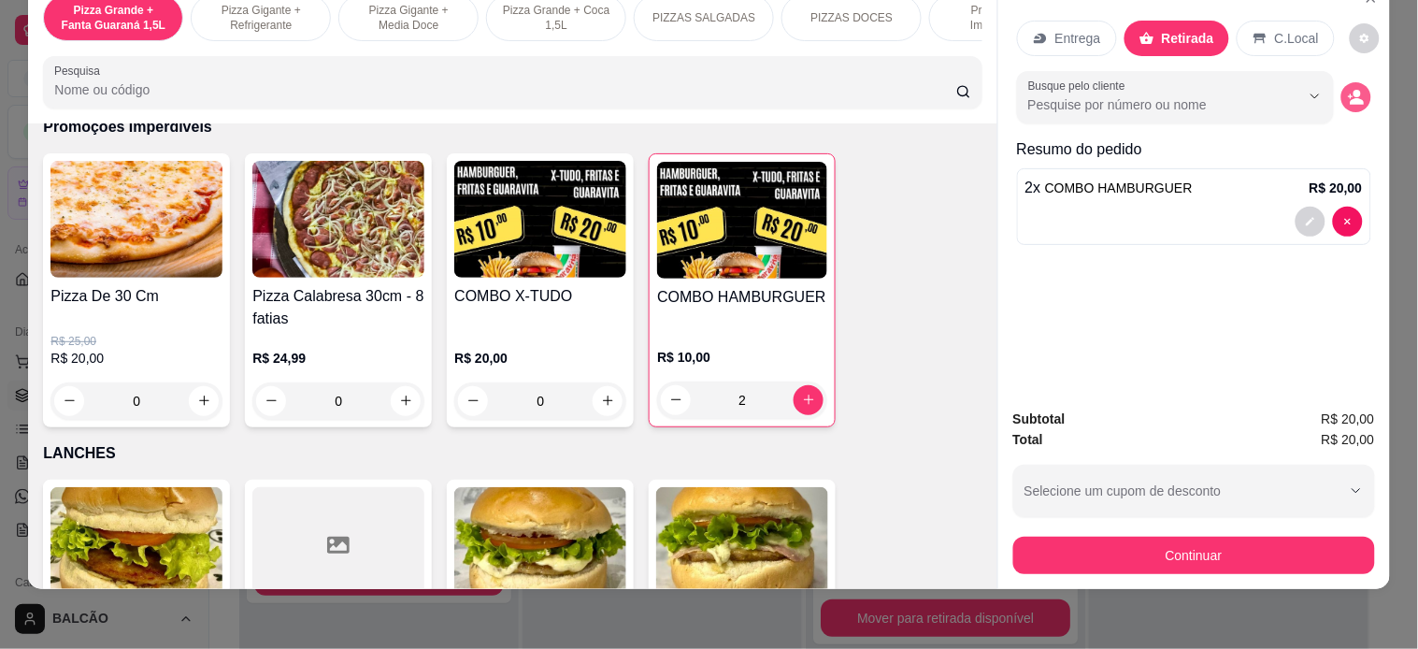
click at [1359, 82] on button "decrease-product-quantity" at bounding box center [1356, 97] width 30 height 30
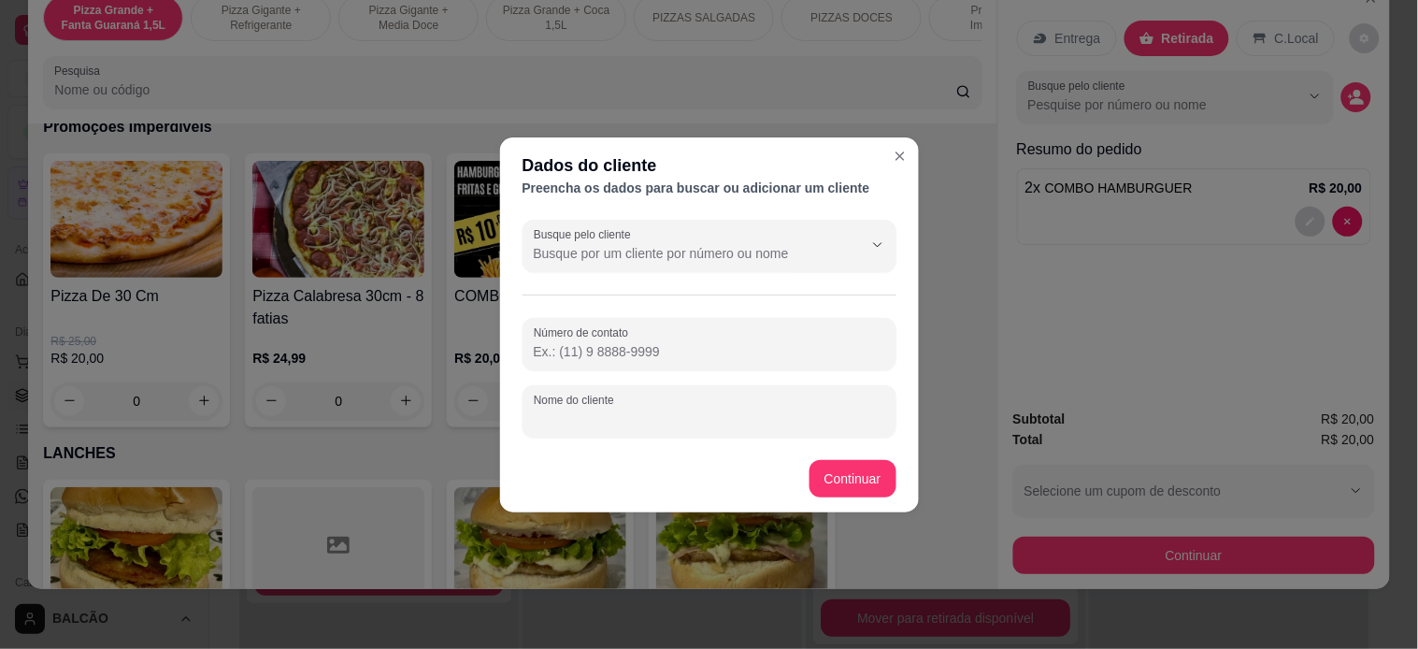
click at [701, 415] on input "Nome do cliente" at bounding box center [709, 418] width 351 height 19
type input "[PERSON_NAME]"
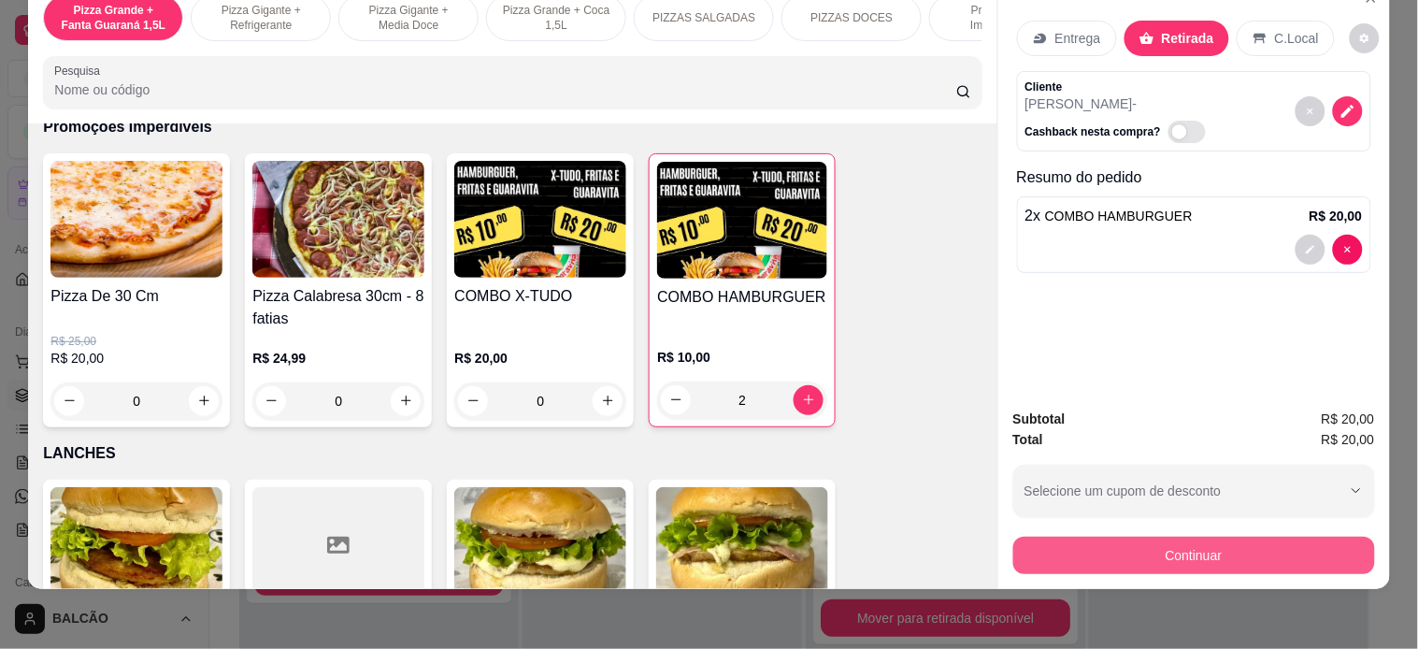
click at [1053, 539] on button "Continuar" at bounding box center [1194, 554] width 362 height 37
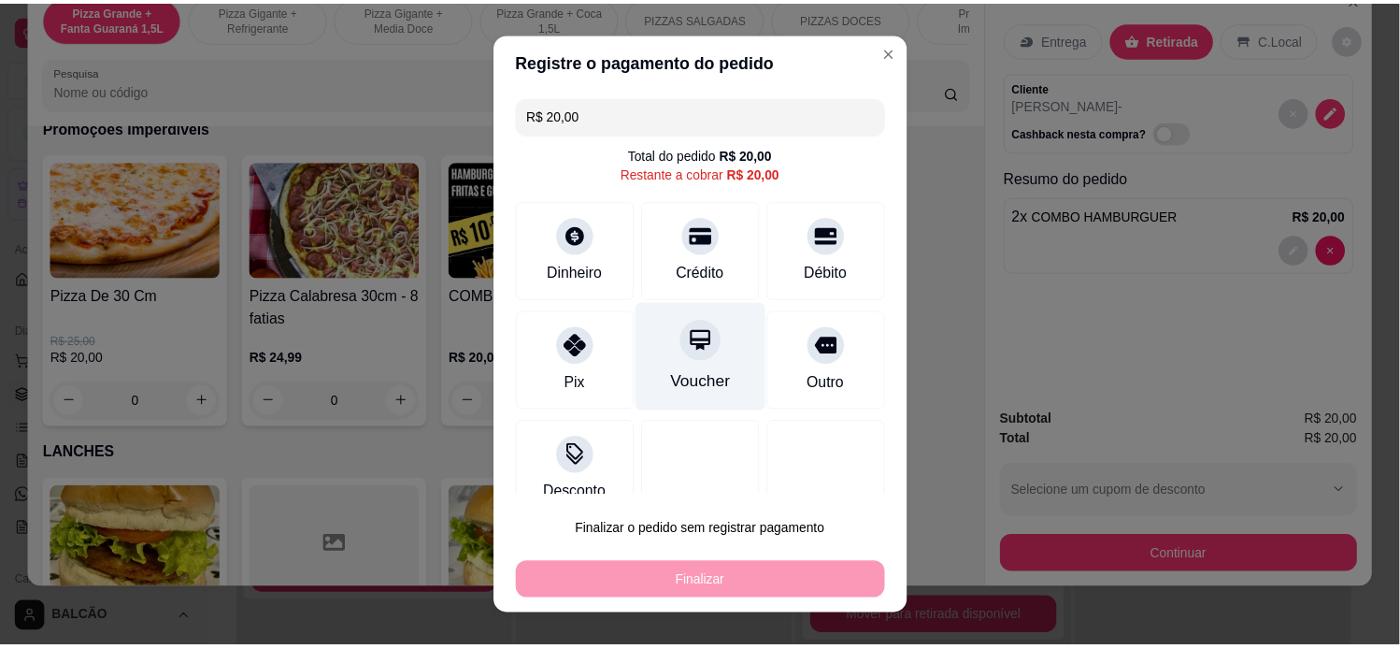
scroll to position [0, 0]
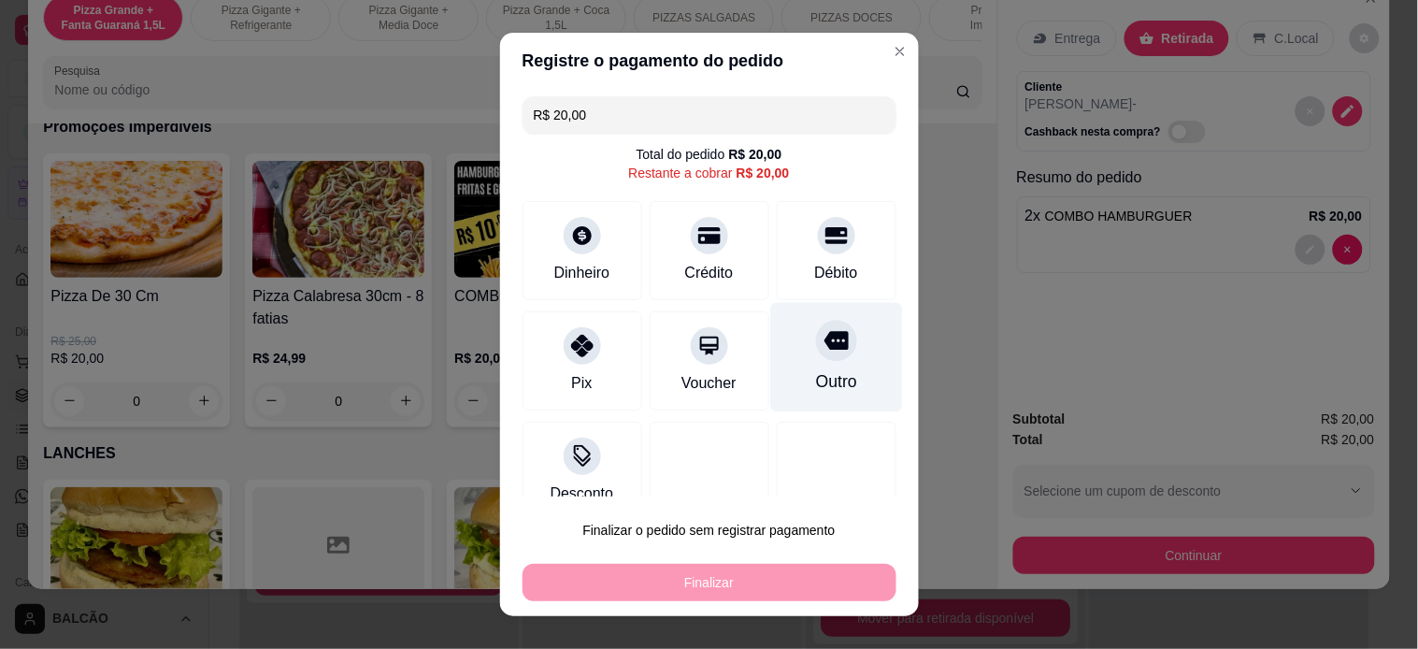
click at [833, 358] on div "Outro" at bounding box center [836, 356] width 132 height 109
type input "R$ 0,00"
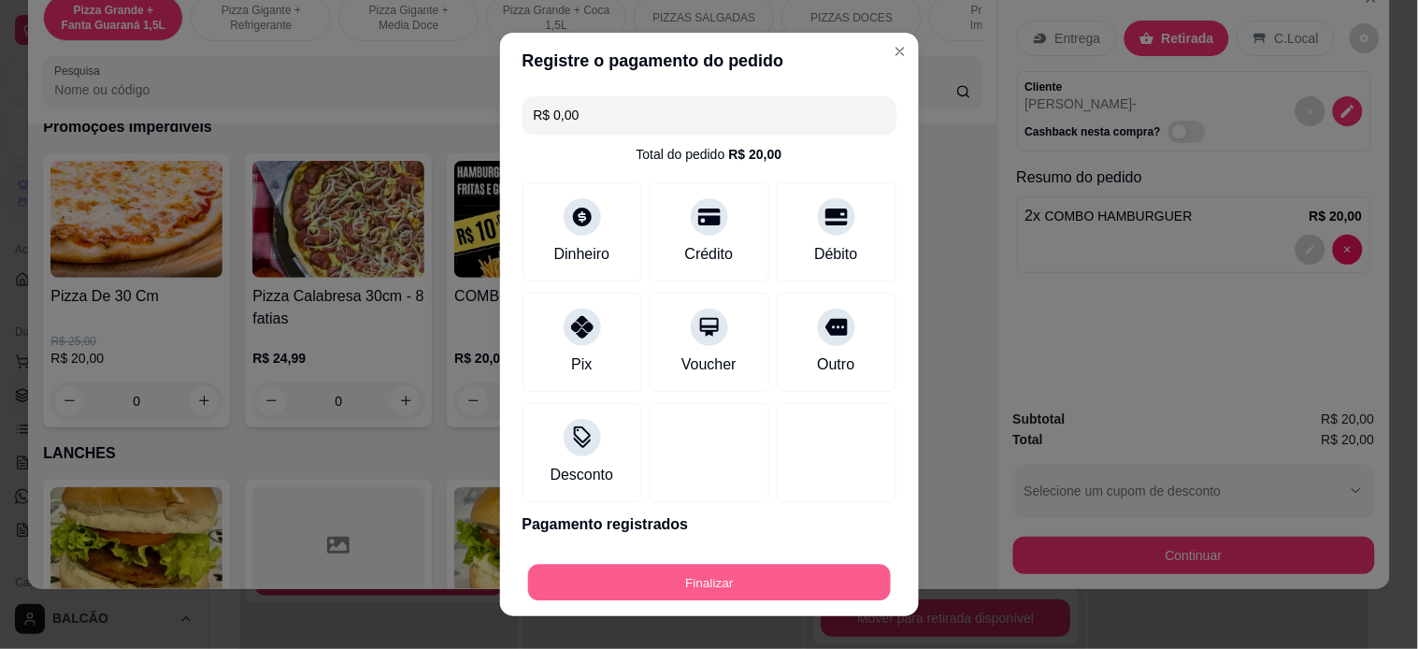
click at [796, 574] on button "Finalizar" at bounding box center [709, 582] width 363 height 36
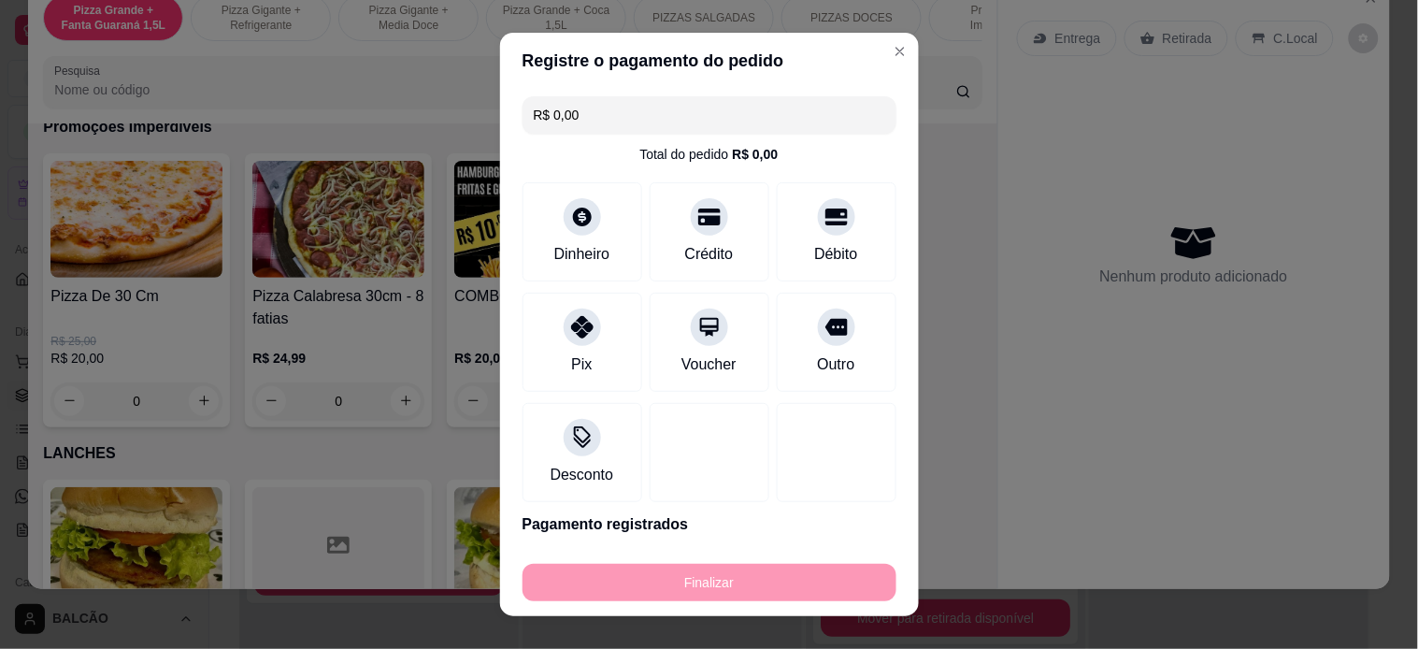
type input "0"
type input "-R$ 20,00"
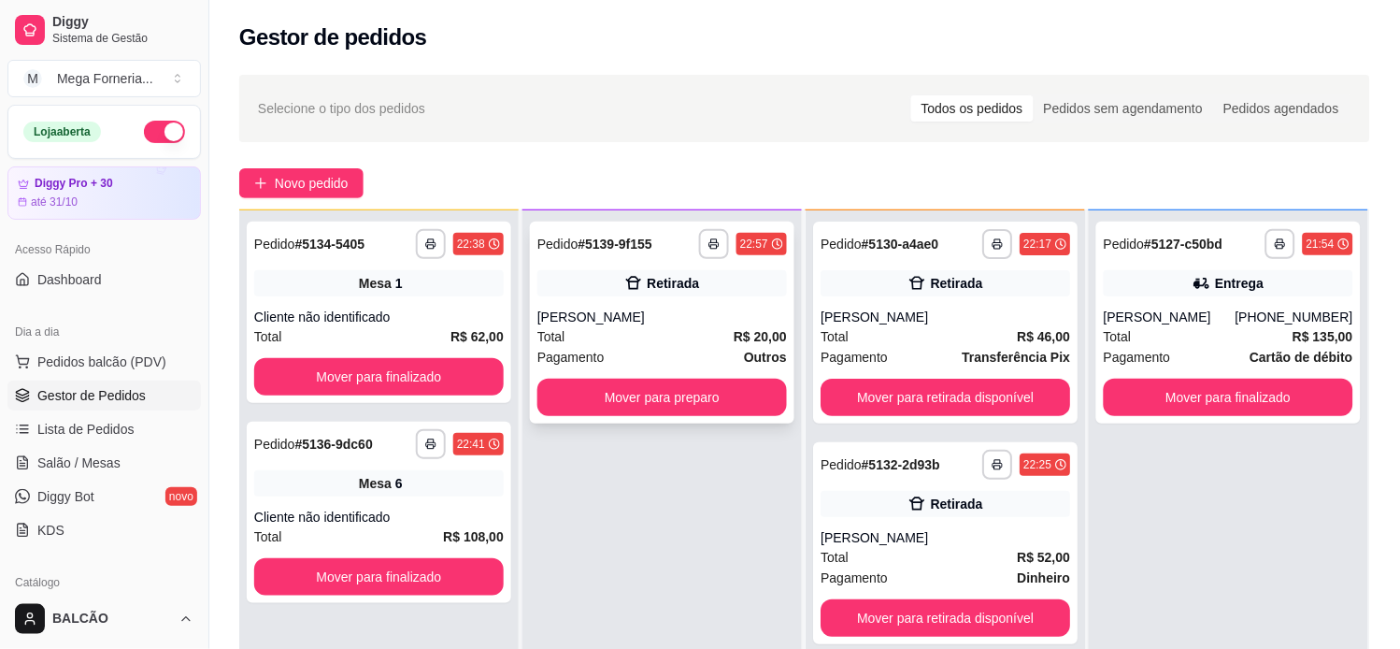
click at [631, 309] on div "[PERSON_NAME]" at bounding box center [662, 316] width 250 height 19
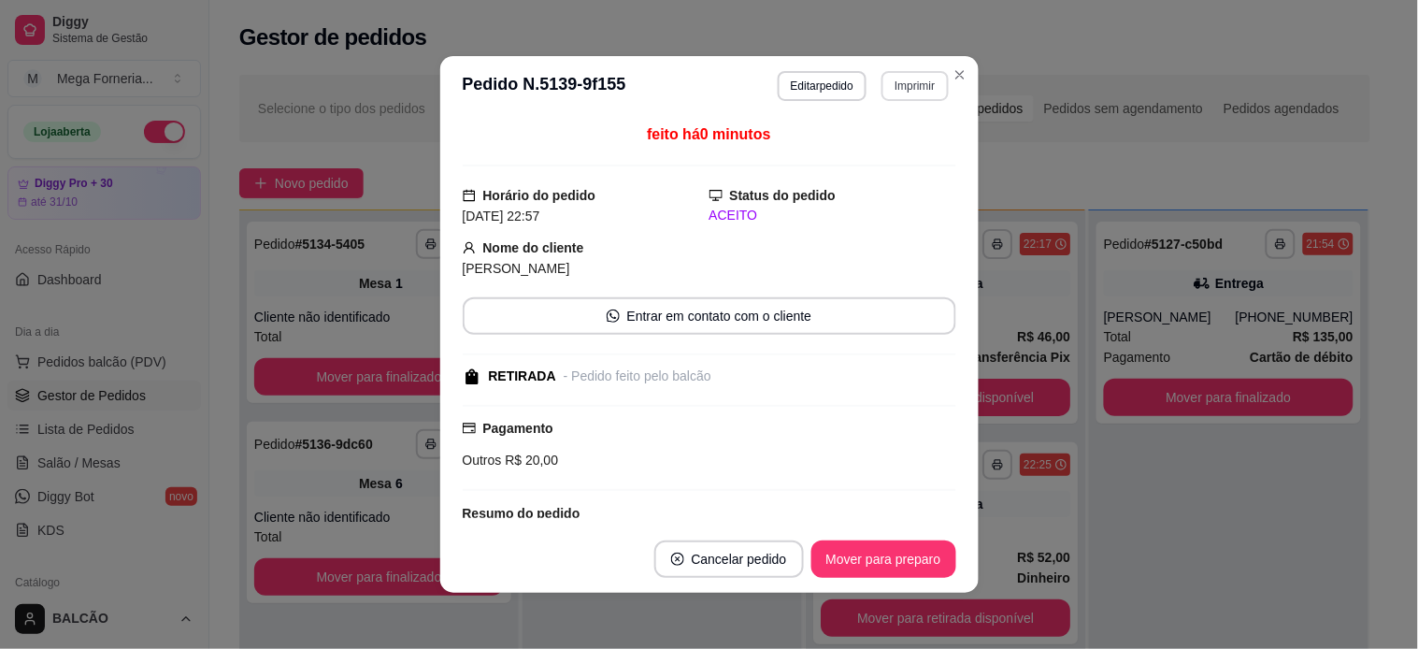
click at [908, 85] on button "Imprimir" at bounding box center [914, 86] width 66 height 30
click at [867, 152] on button "IMPRESSORA" at bounding box center [873, 151] width 131 height 29
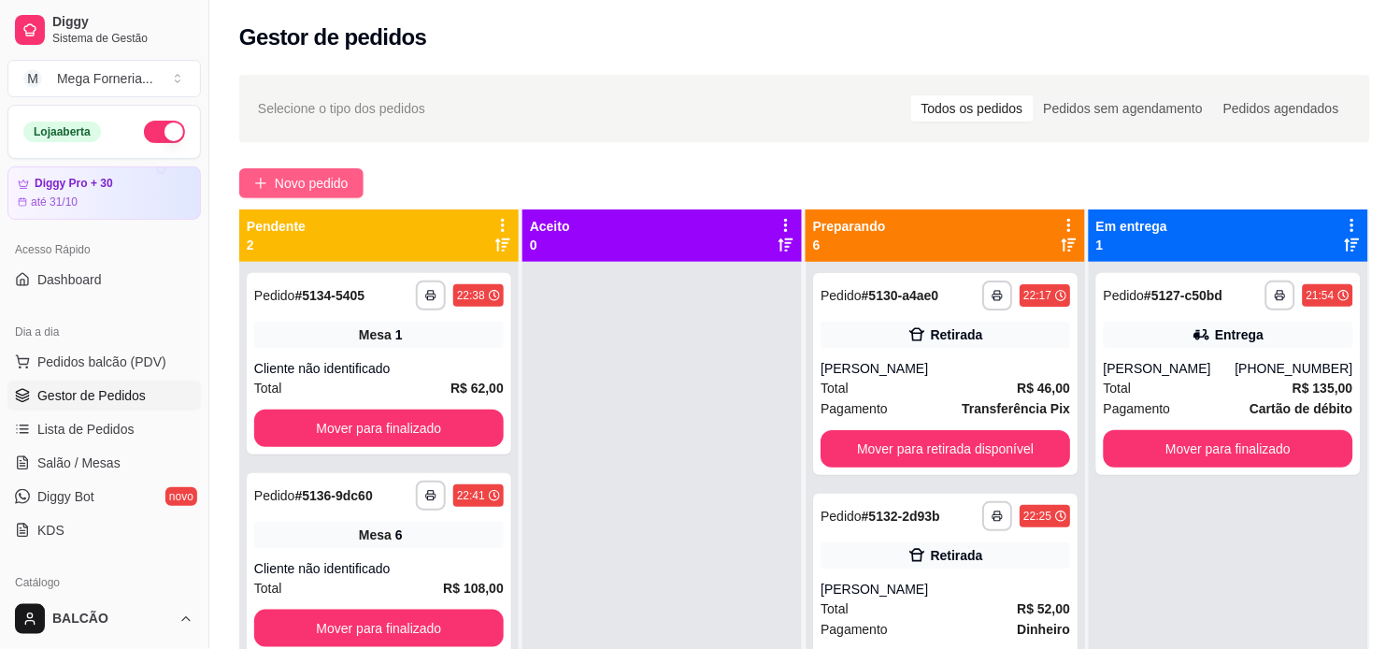
click at [328, 180] on span "Novo pedido" at bounding box center [312, 183] width 74 height 21
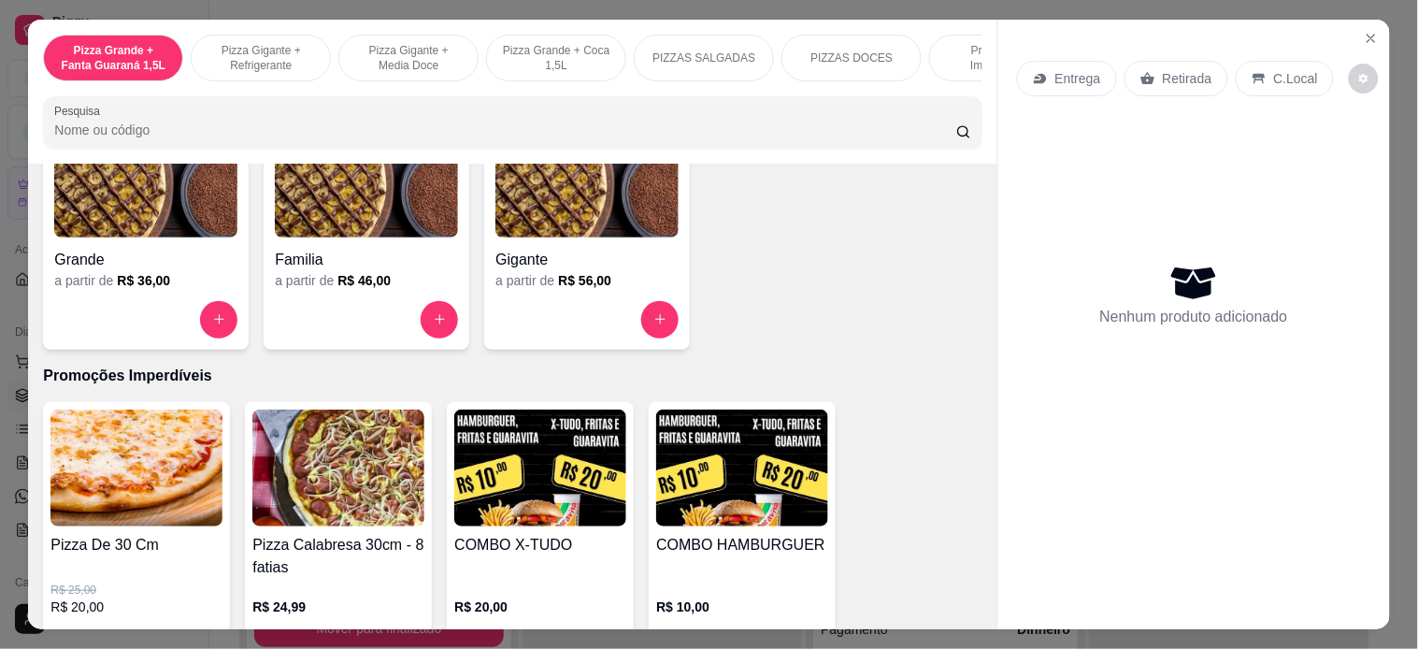
scroll to position [1869, 0]
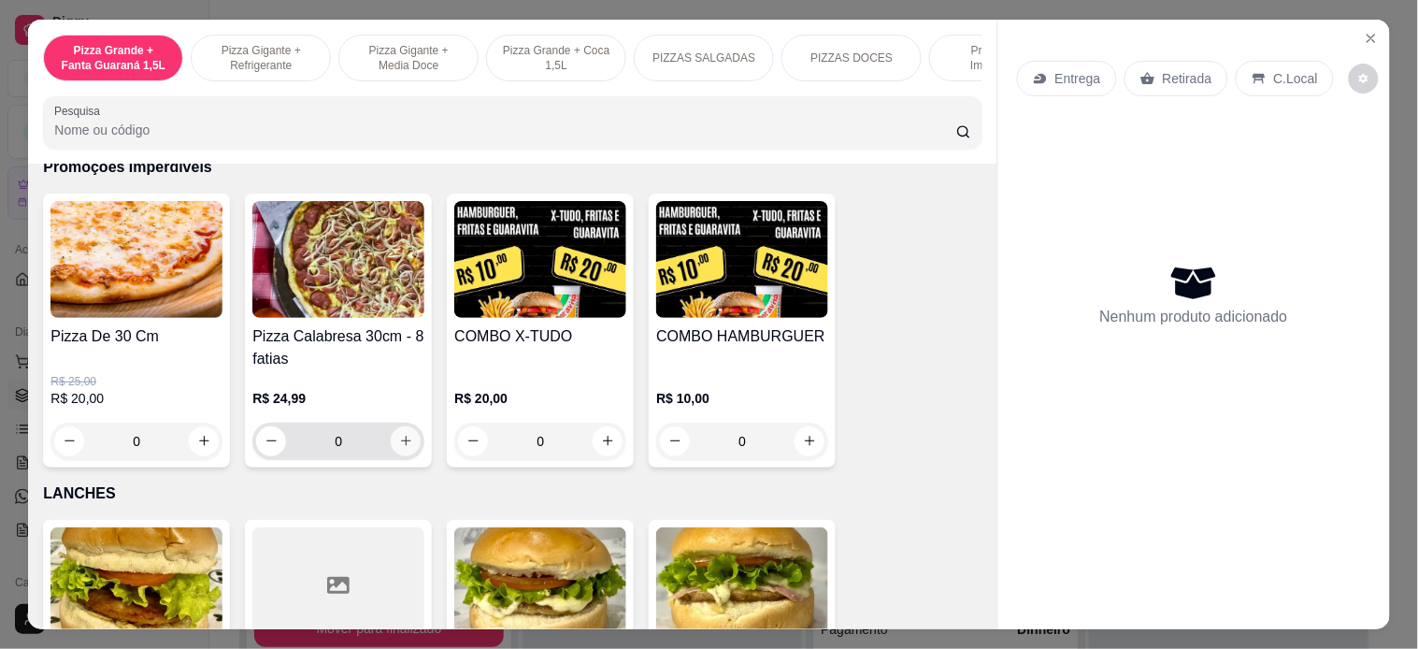
click at [406, 447] on button "increase-product-quantity" at bounding box center [406, 441] width 30 height 30
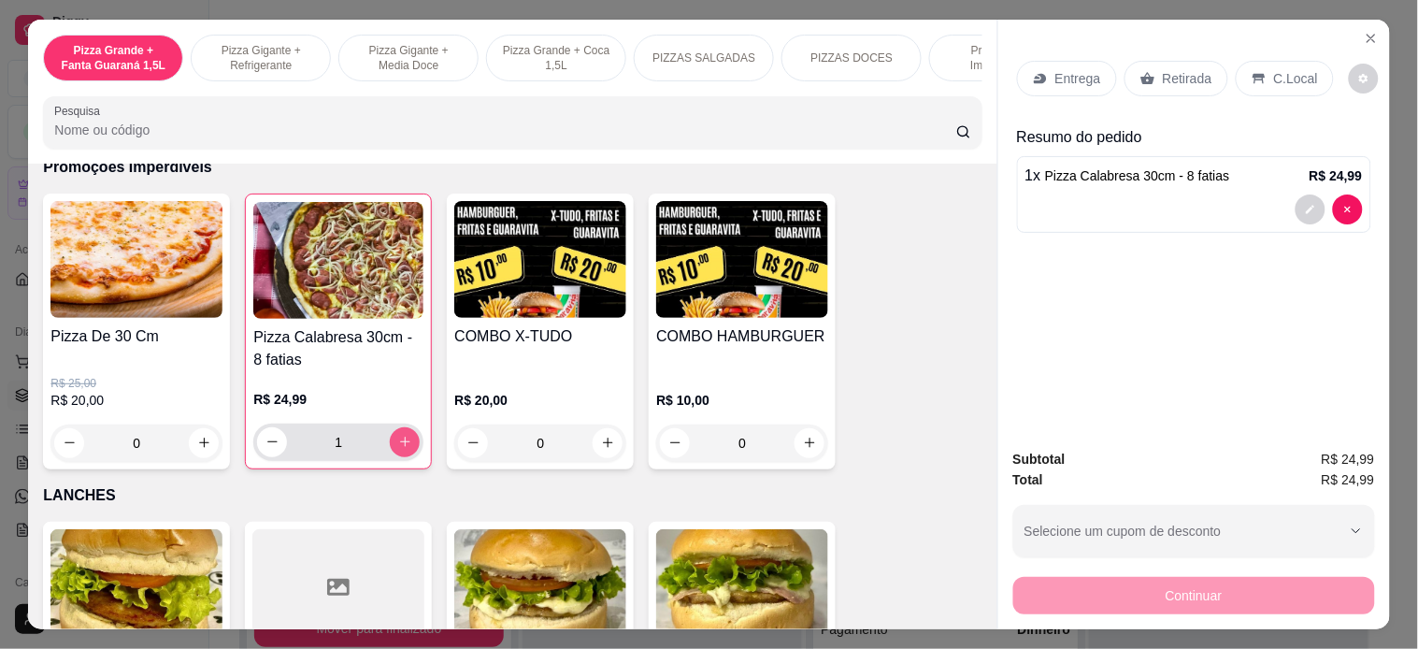
type input "1"
click at [1166, 70] on p "Retirada" at bounding box center [1188, 78] width 50 height 19
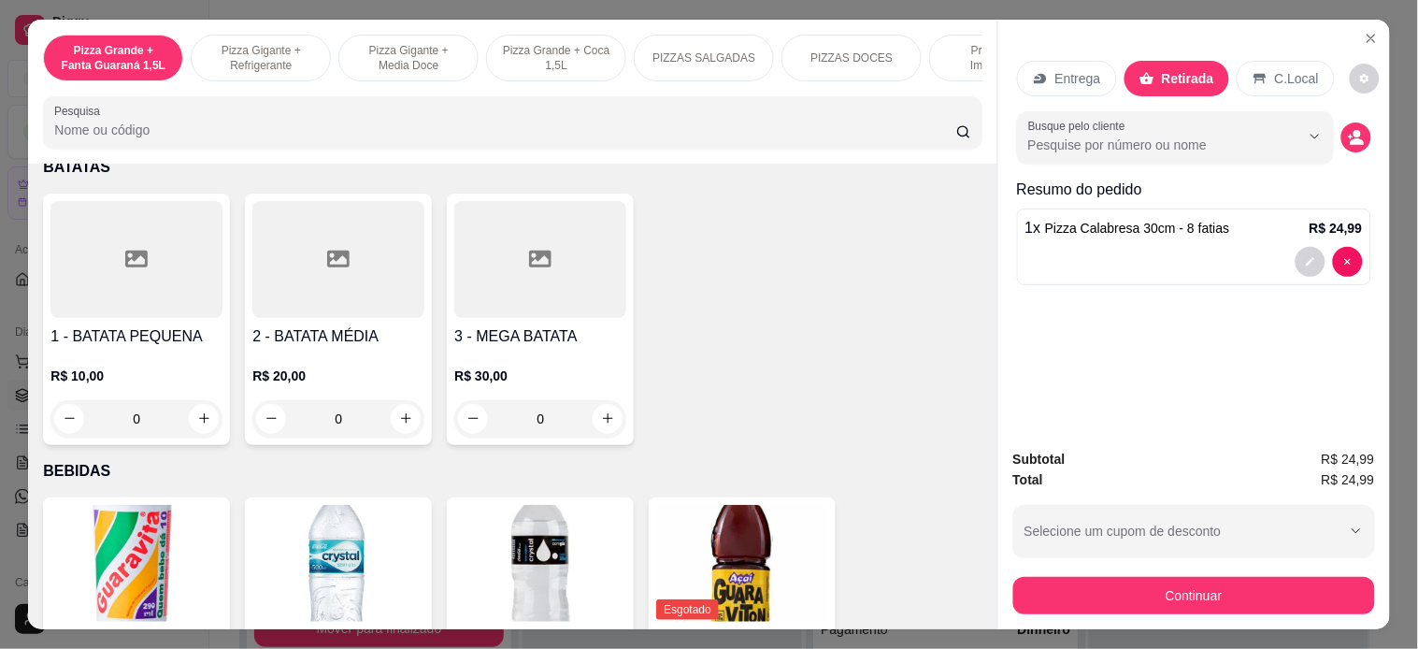
scroll to position [3530, 0]
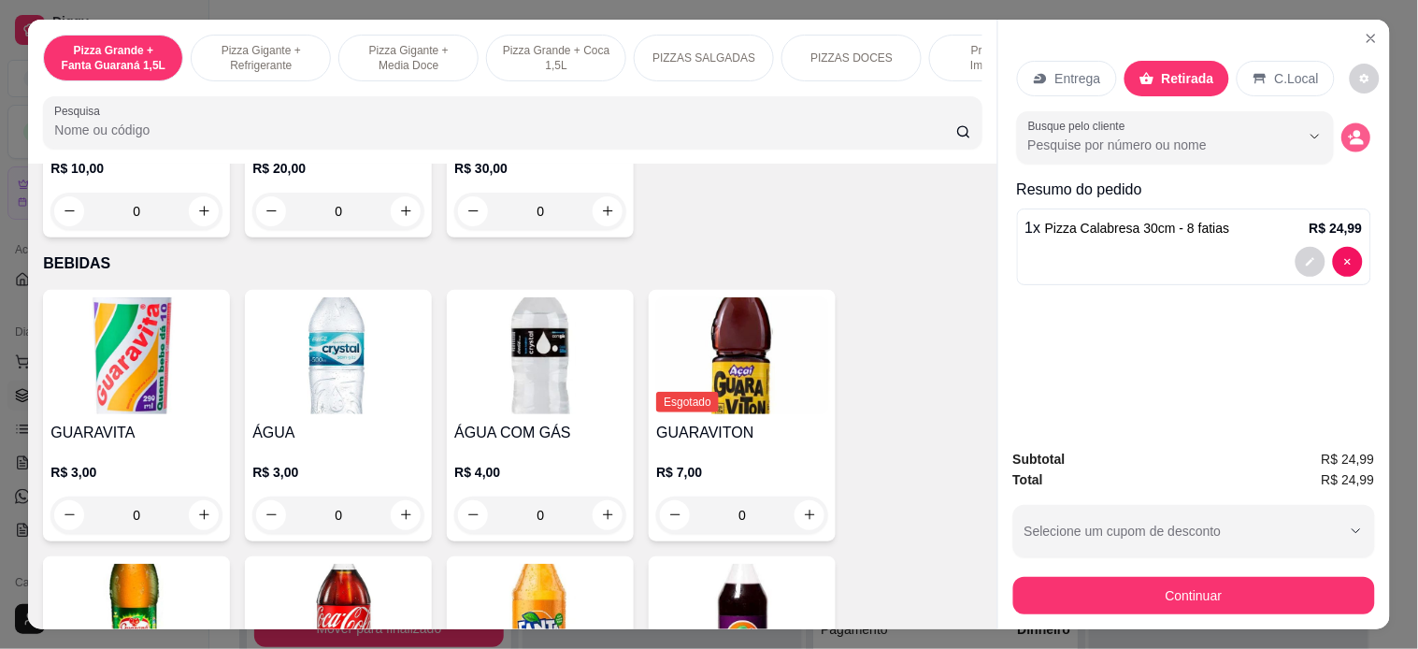
click at [1359, 129] on button "decrease-product-quantity" at bounding box center [1355, 136] width 29 height 29
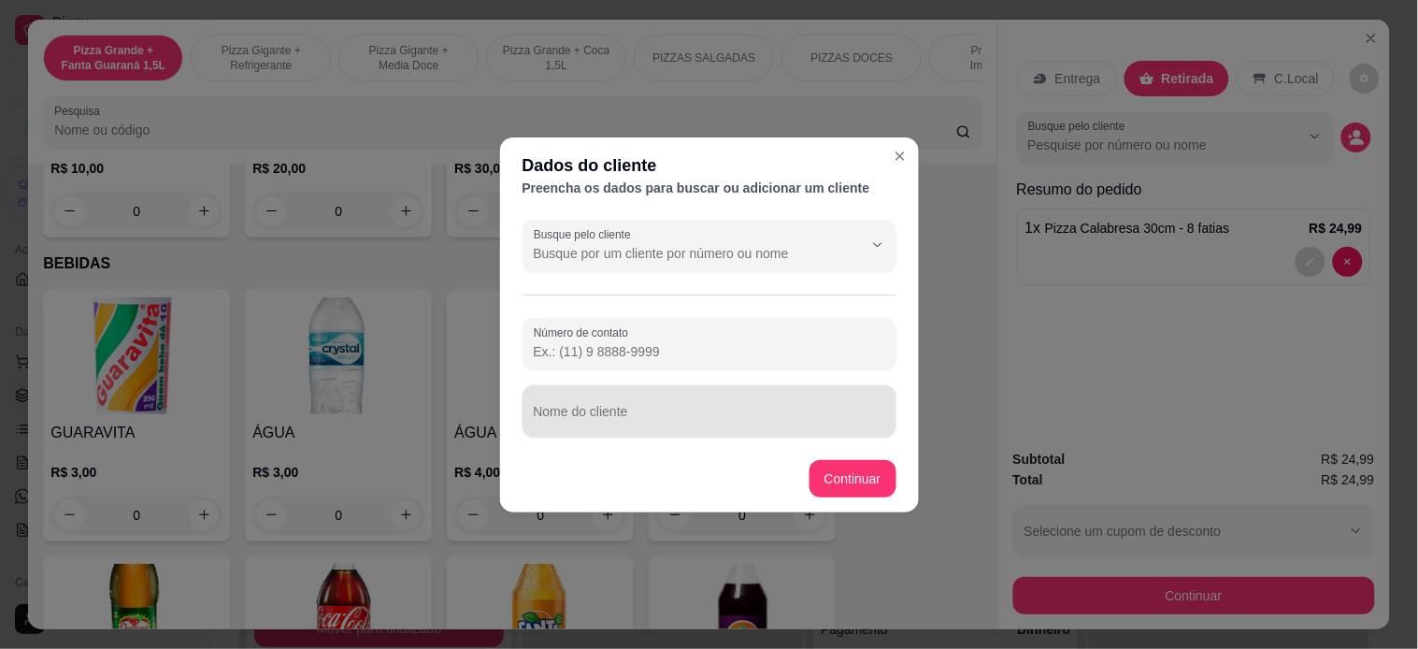
click at [655, 422] on input "Nome do cliente" at bounding box center [709, 418] width 351 height 19
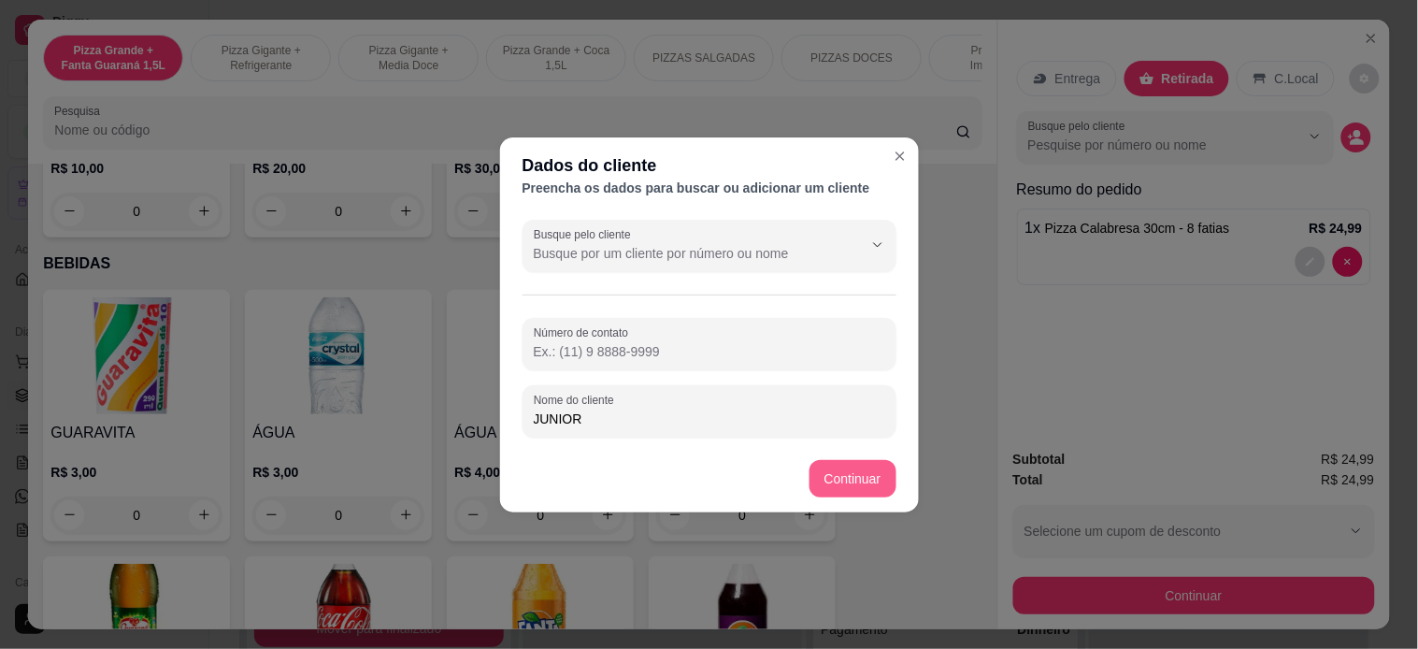
type input "JUNIOR"
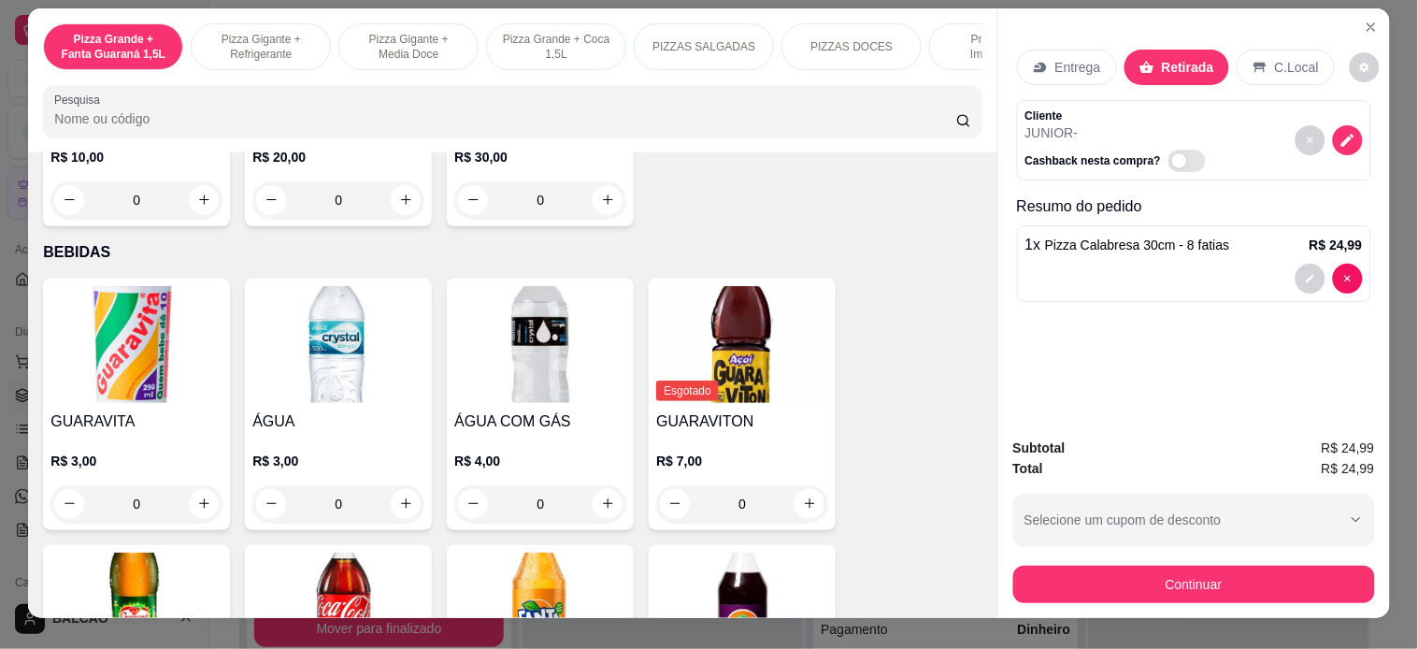
scroll to position [49, 0]
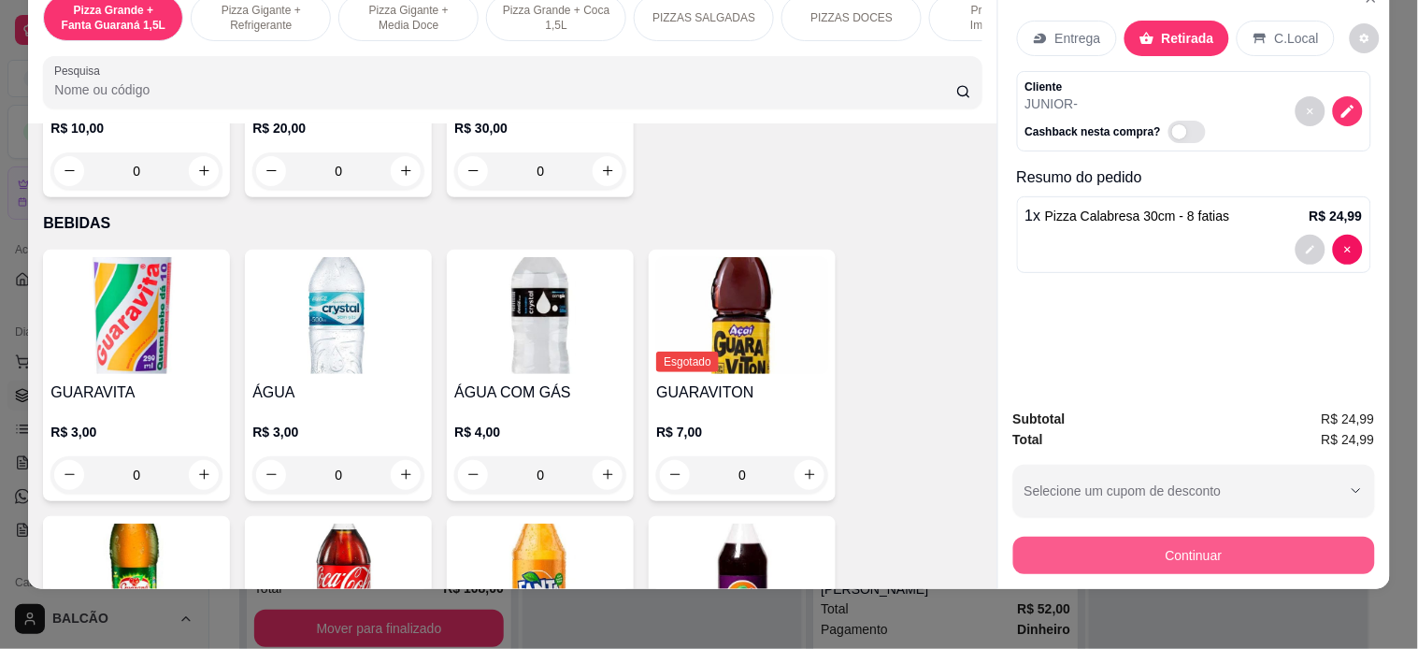
click at [1193, 539] on button "Continuar" at bounding box center [1194, 554] width 362 height 37
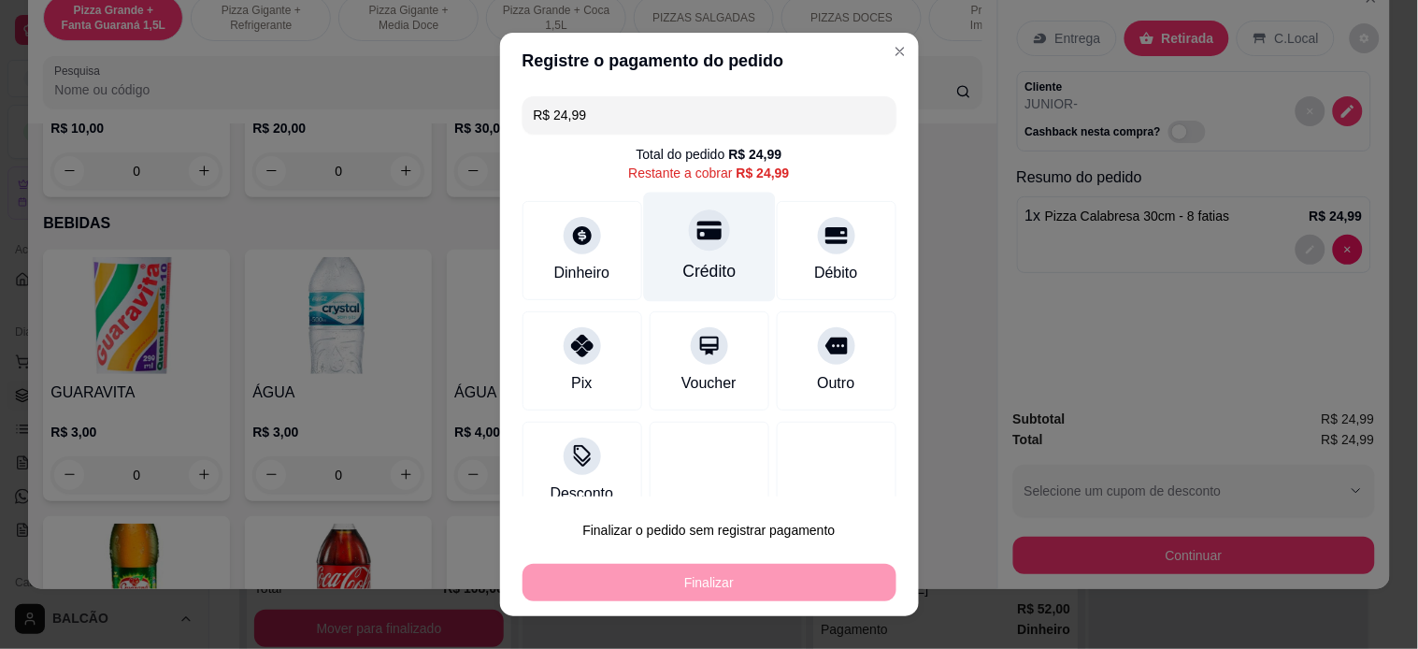
click at [689, 232] on div at bounding box center [709, 229] width 41 height 41
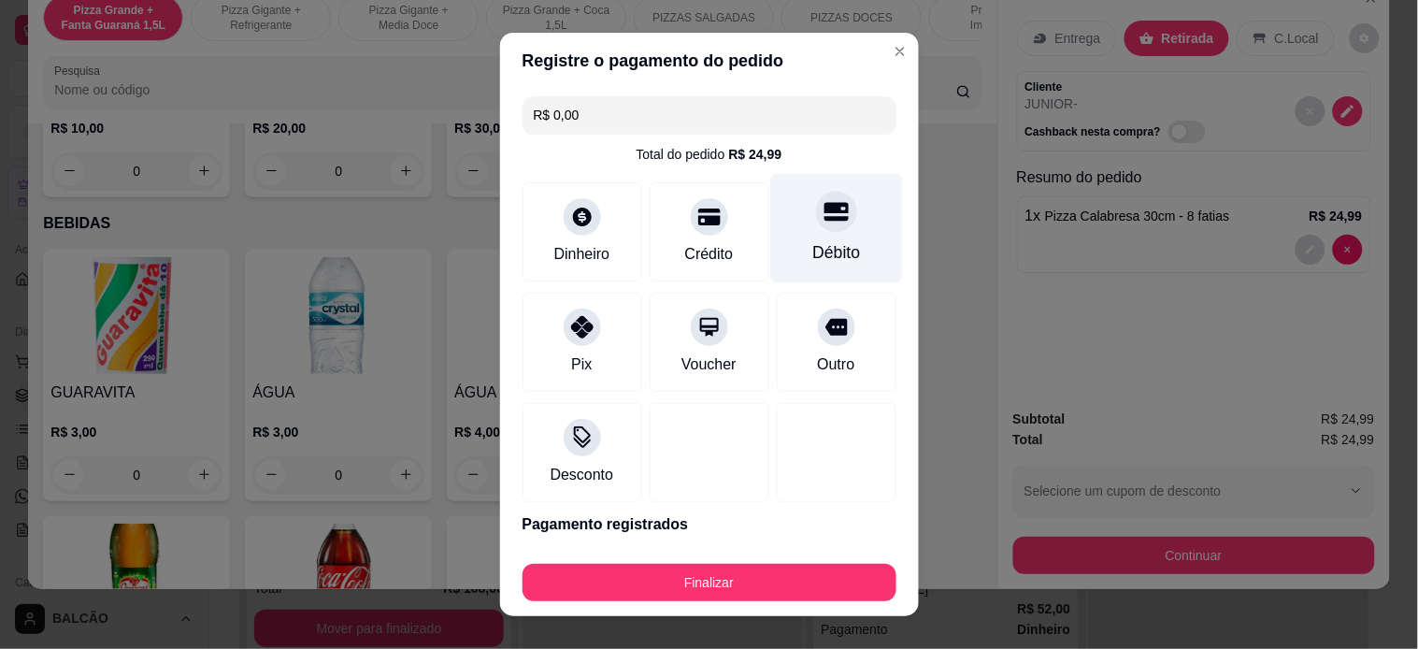
click at [786, 225] on div "Débito" at bounding box center [836, 227] width 132 height 109
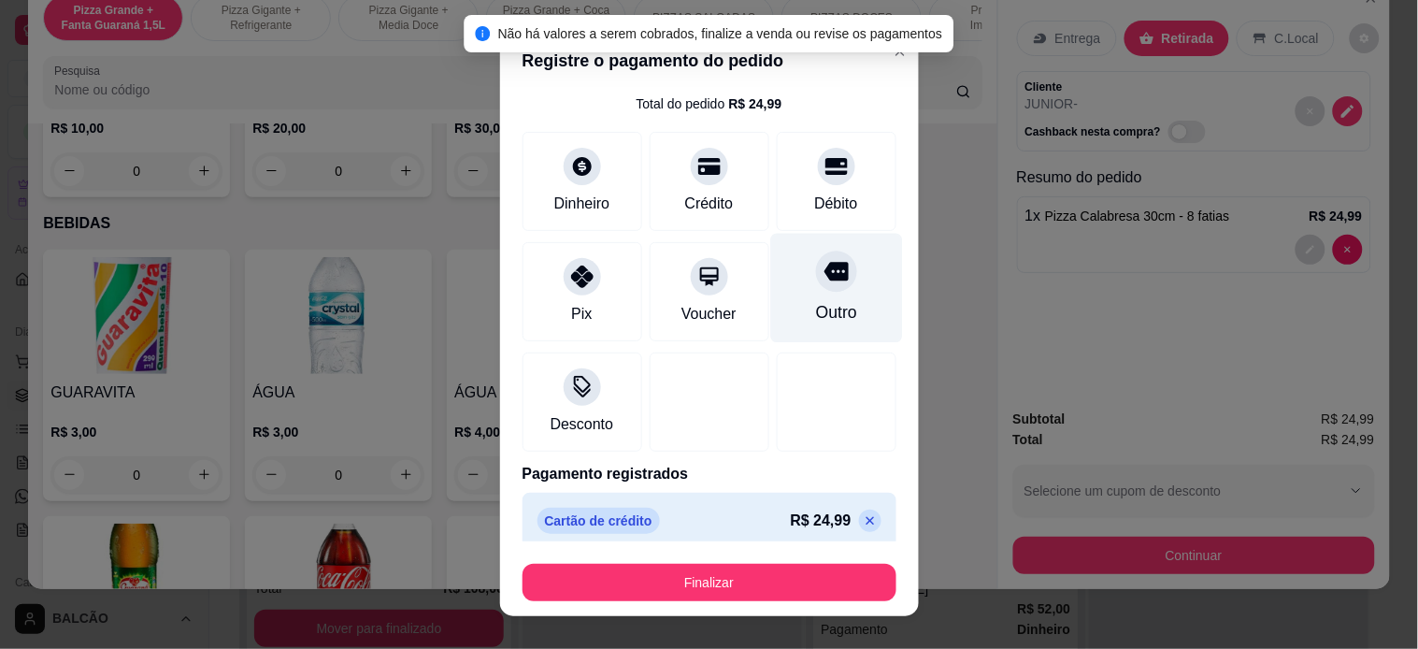
scroll to position [64, 0]
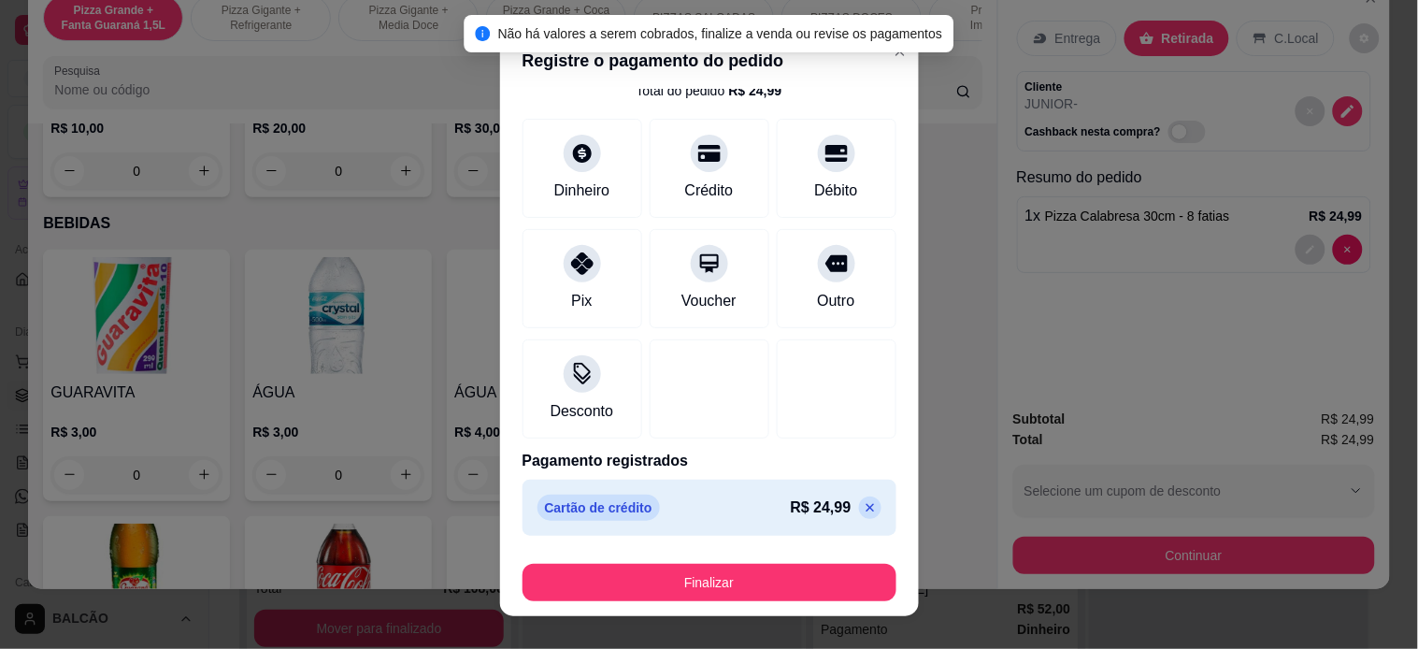
click at [863, 508] on icon at bounding box center [870, 507] width 15 height 15
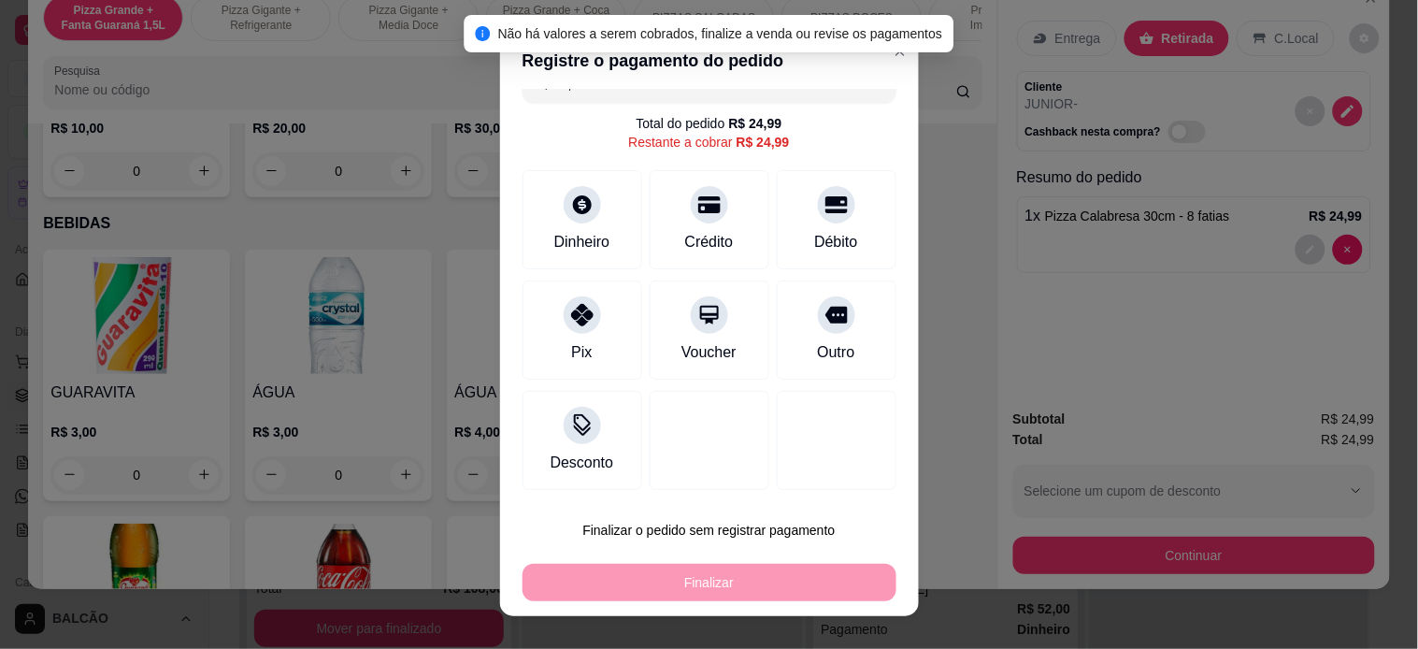
scroll to position [31, 0]
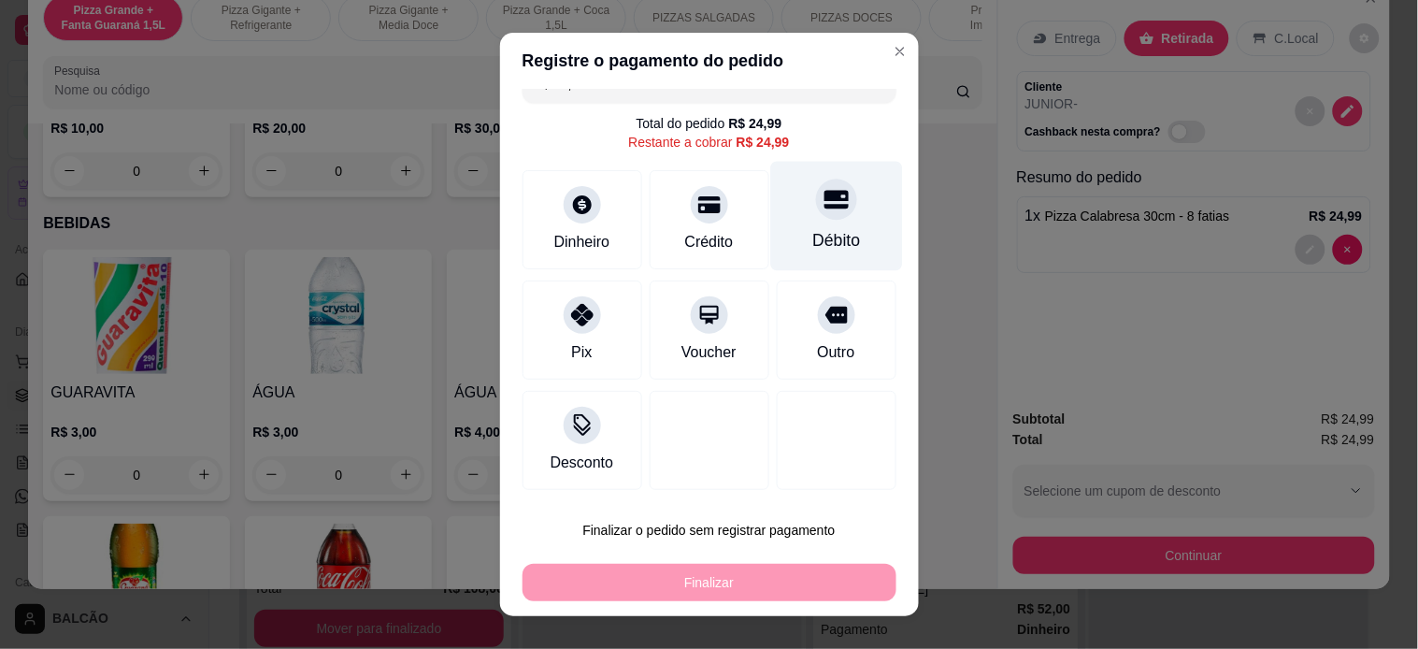
click at [823, 209] on icon at bounding box center [835, 199] width 24 height 24
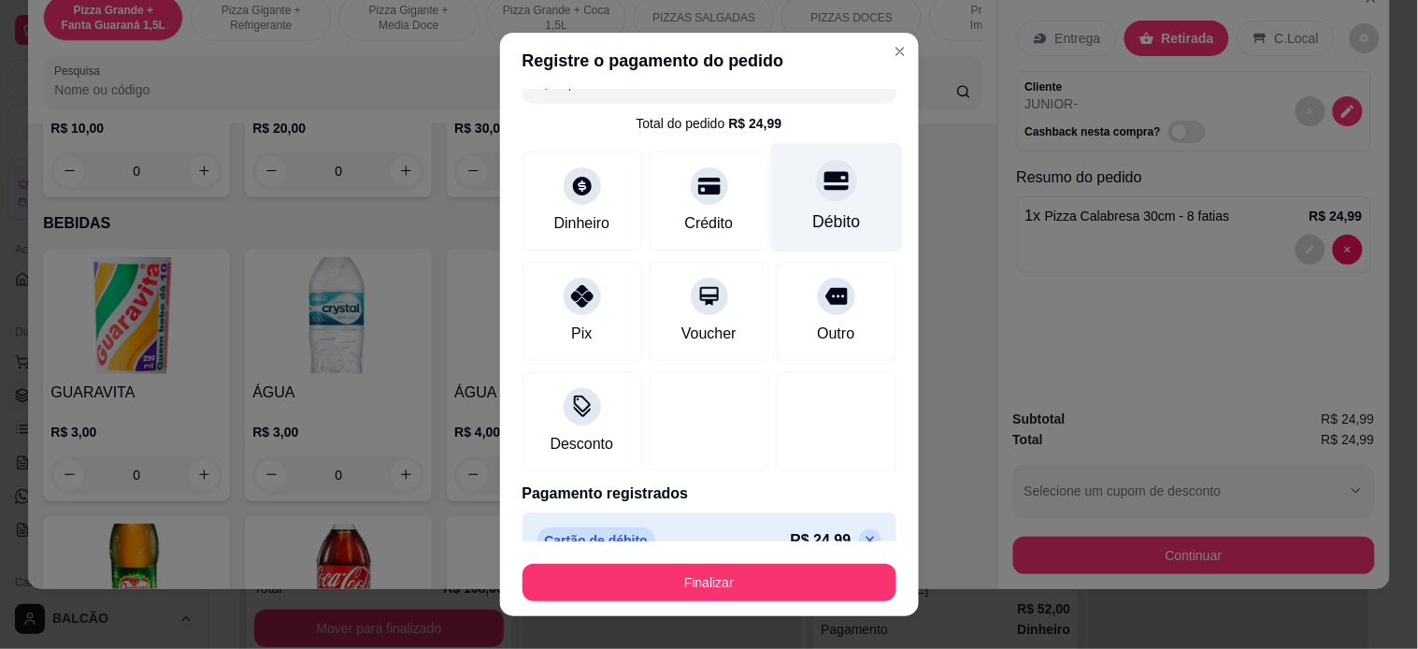
type input "R$ 0,00"
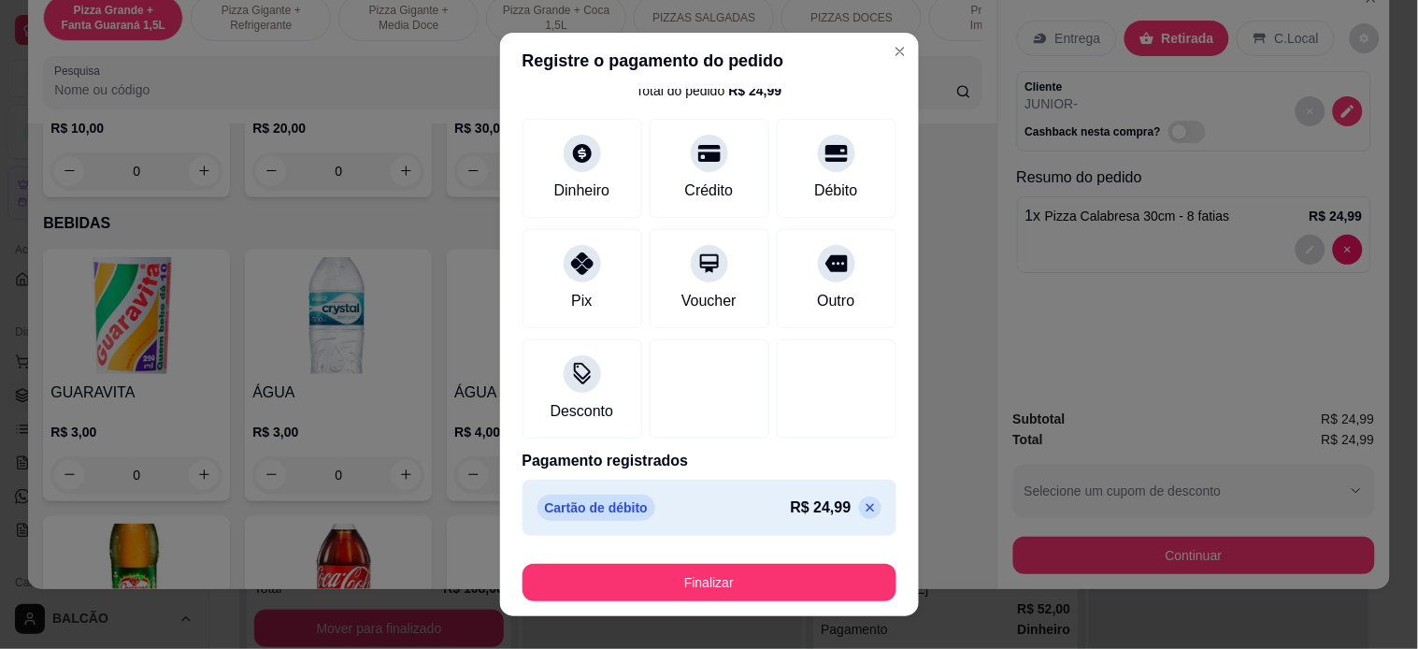
scroll to position [26, 0]
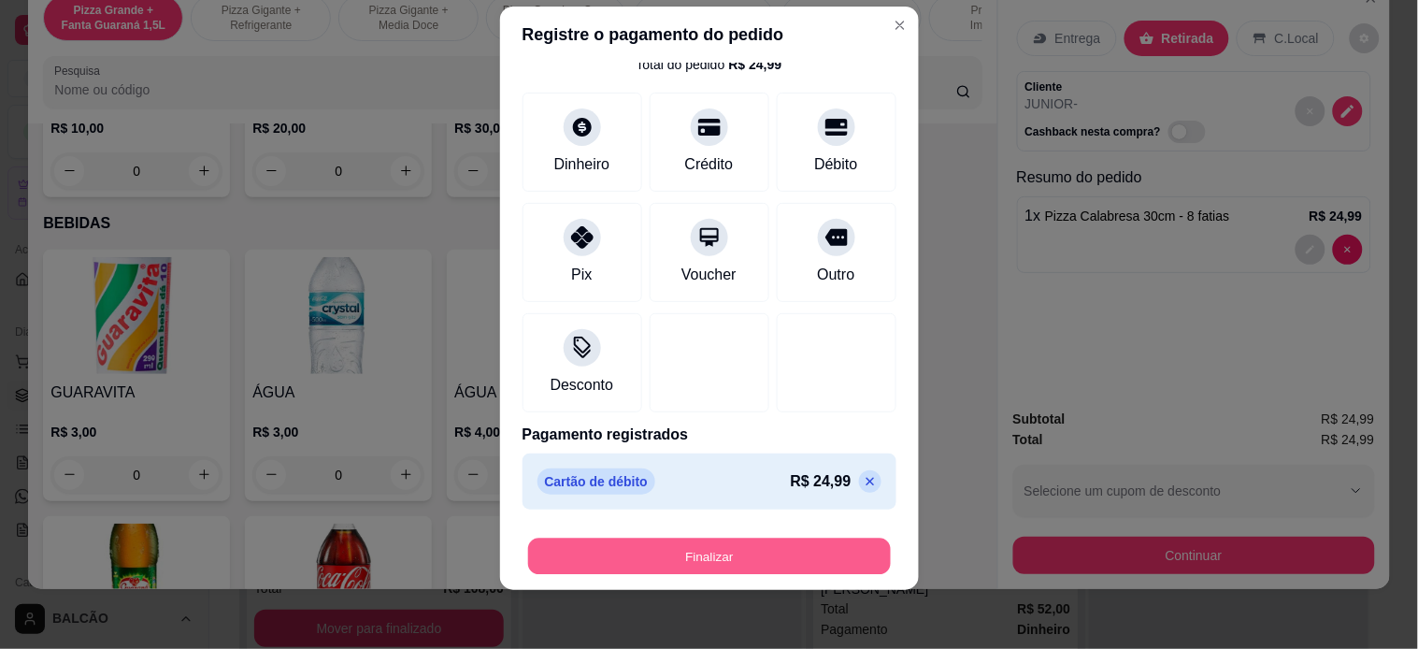
click at [693, 548] on button "Finalizar" at bounding box center [709, 556] width 363 height 36
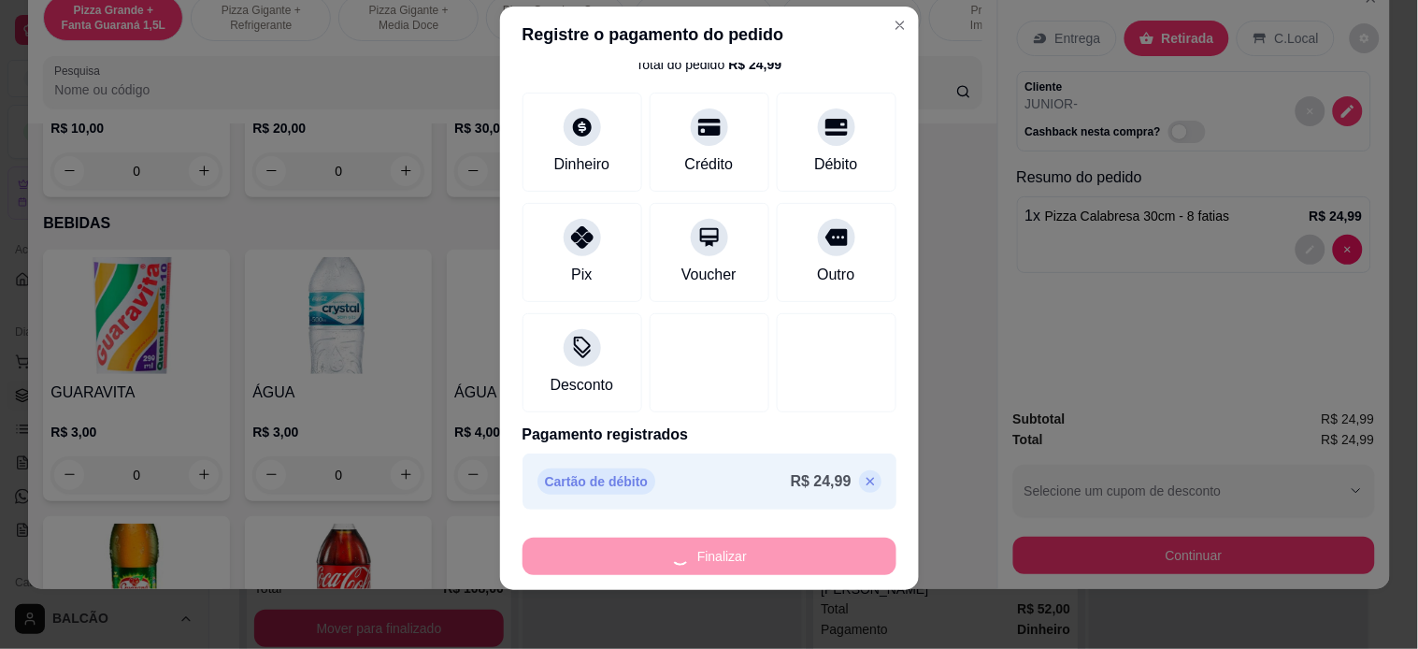
type input "0"
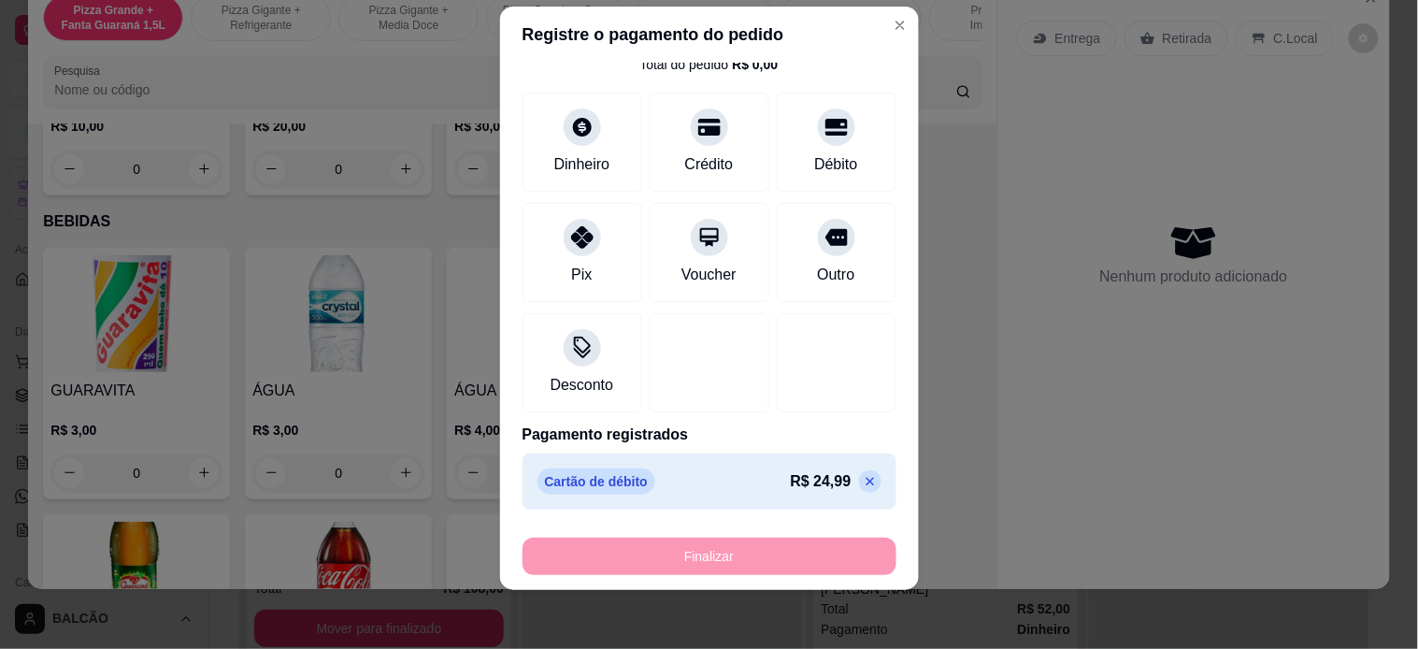
type input "-R$ 24,99"
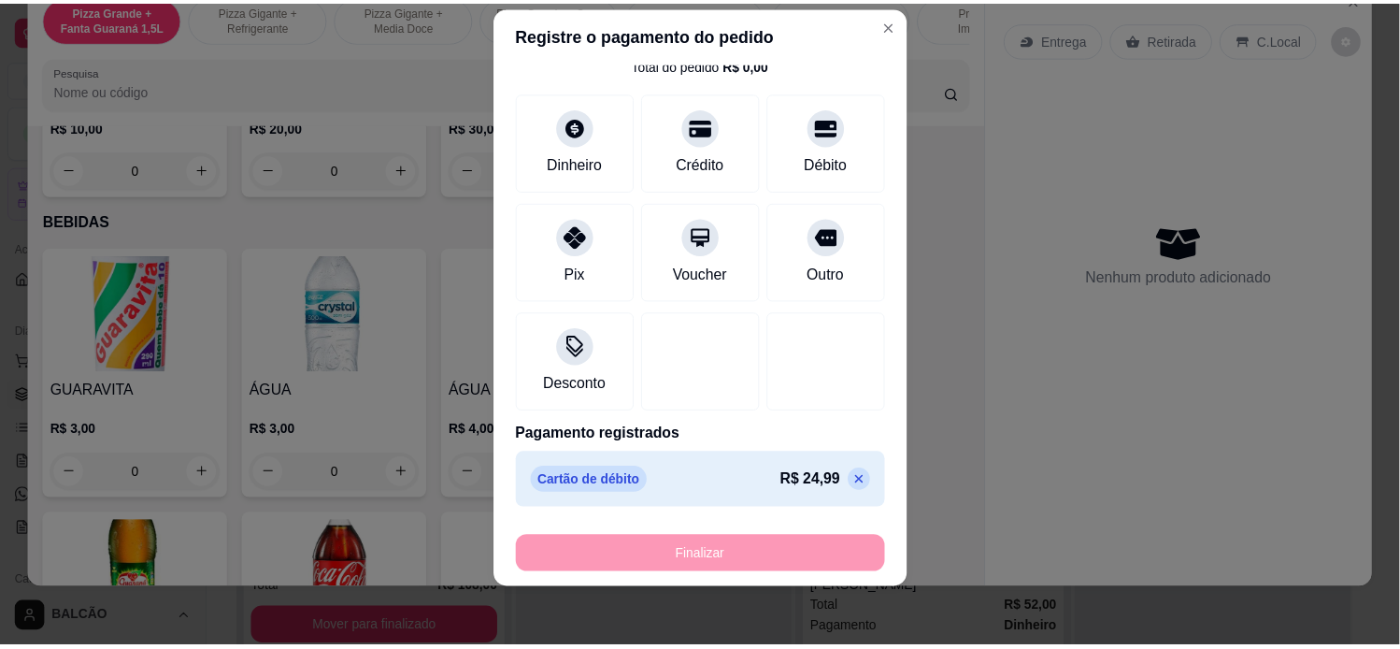
scroll to position [3528, 0]
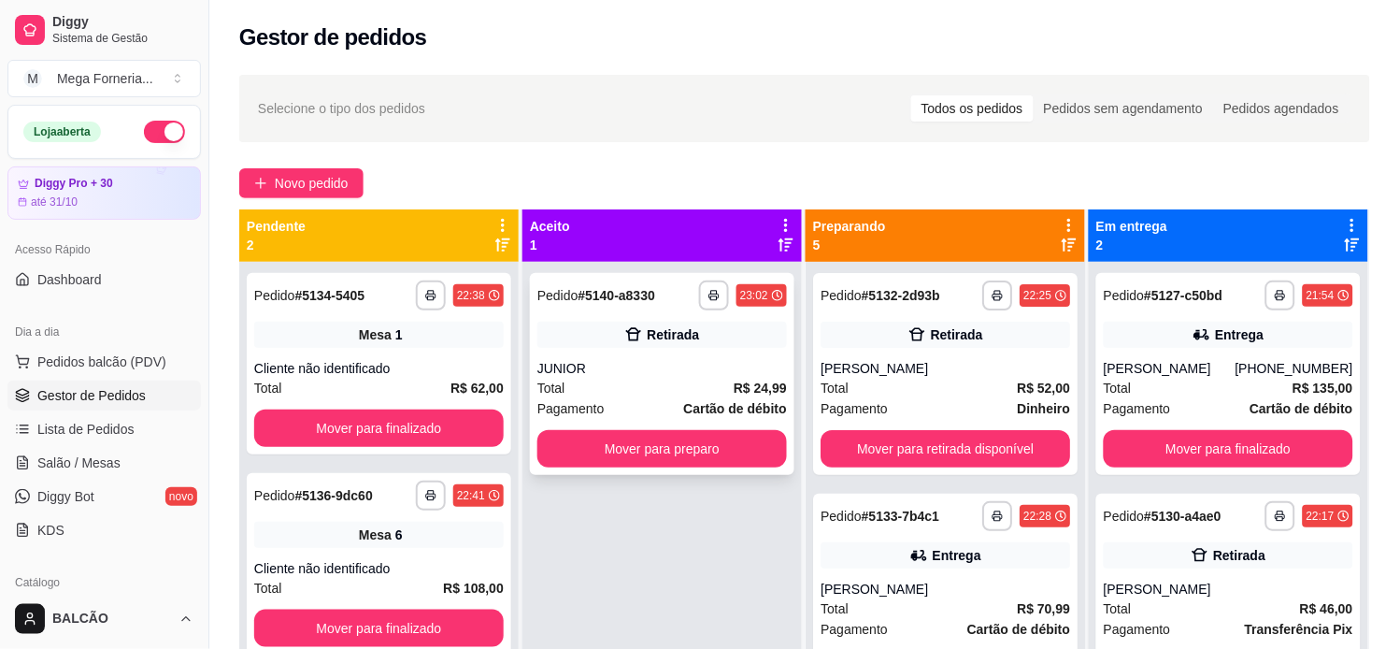
scroll to position [51, 0]
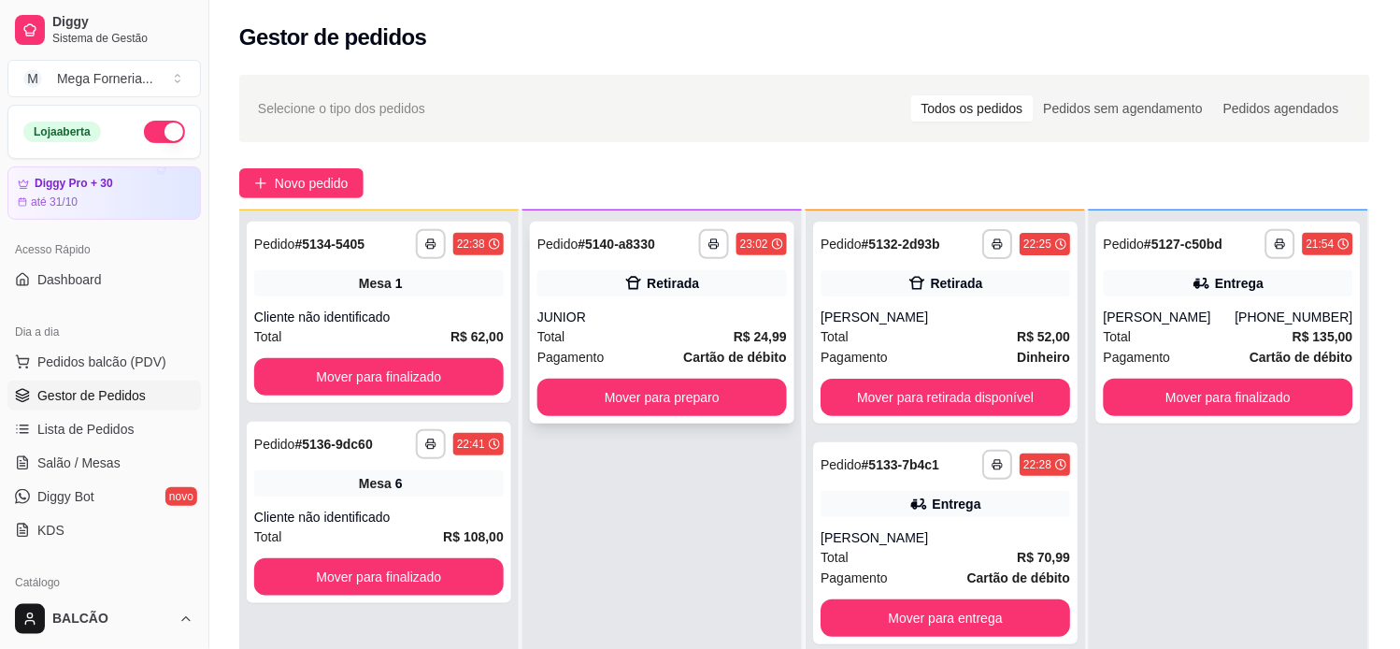
click at [695, 305] on div "**********" at bounding box center [662, 322] width 264 height 202
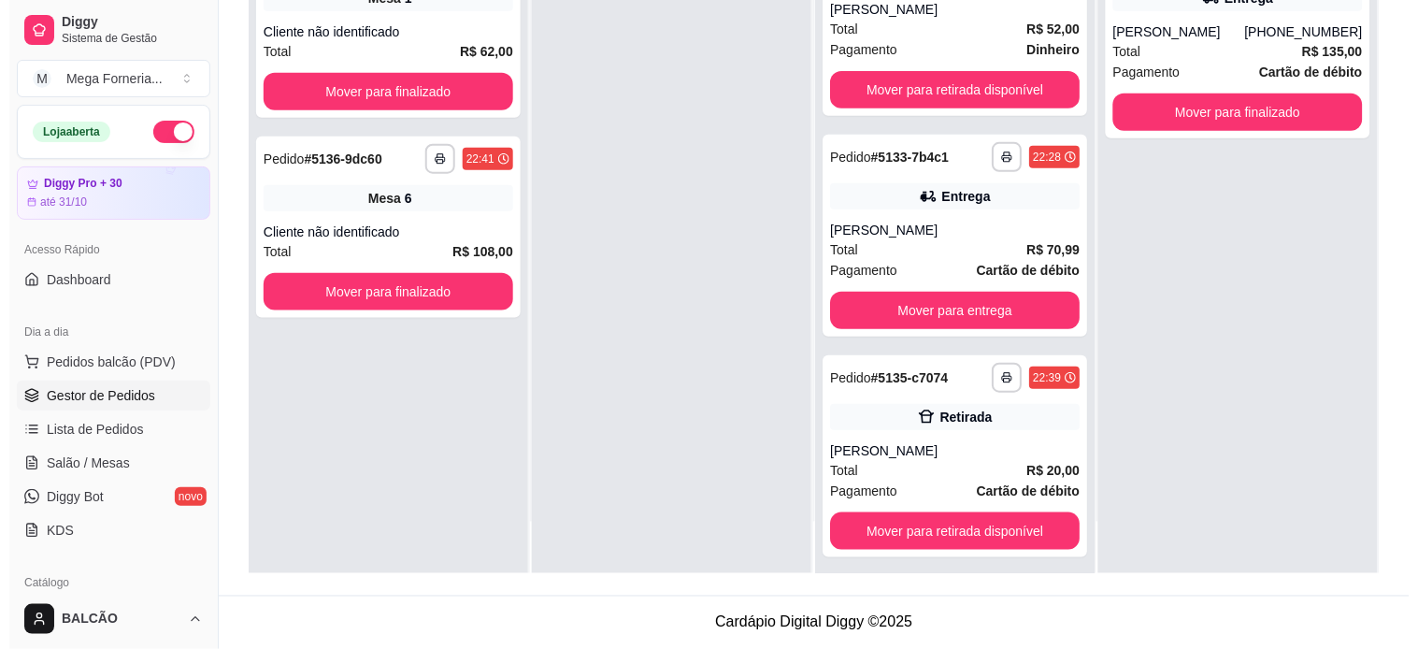
scroll to position [0, 0]
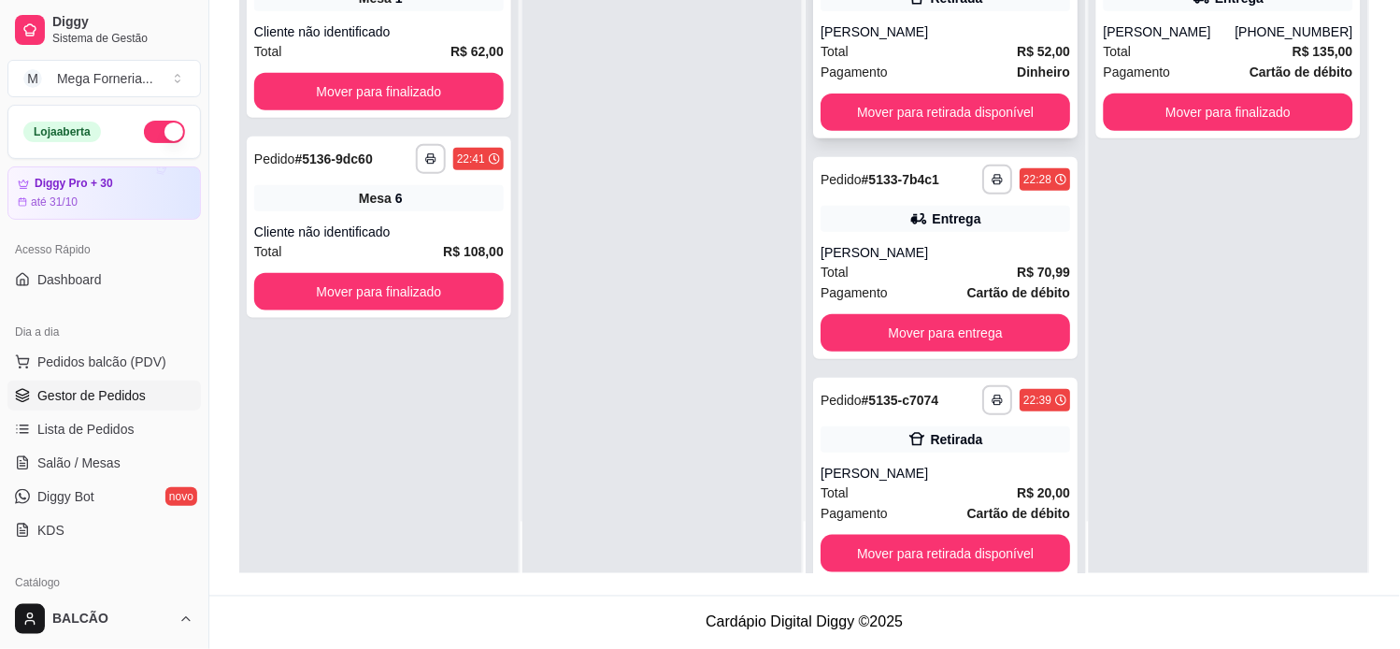
click at [935, 30] on div "[PERSON_NAME]" at bounding box center [946, 31] width 250 height 19
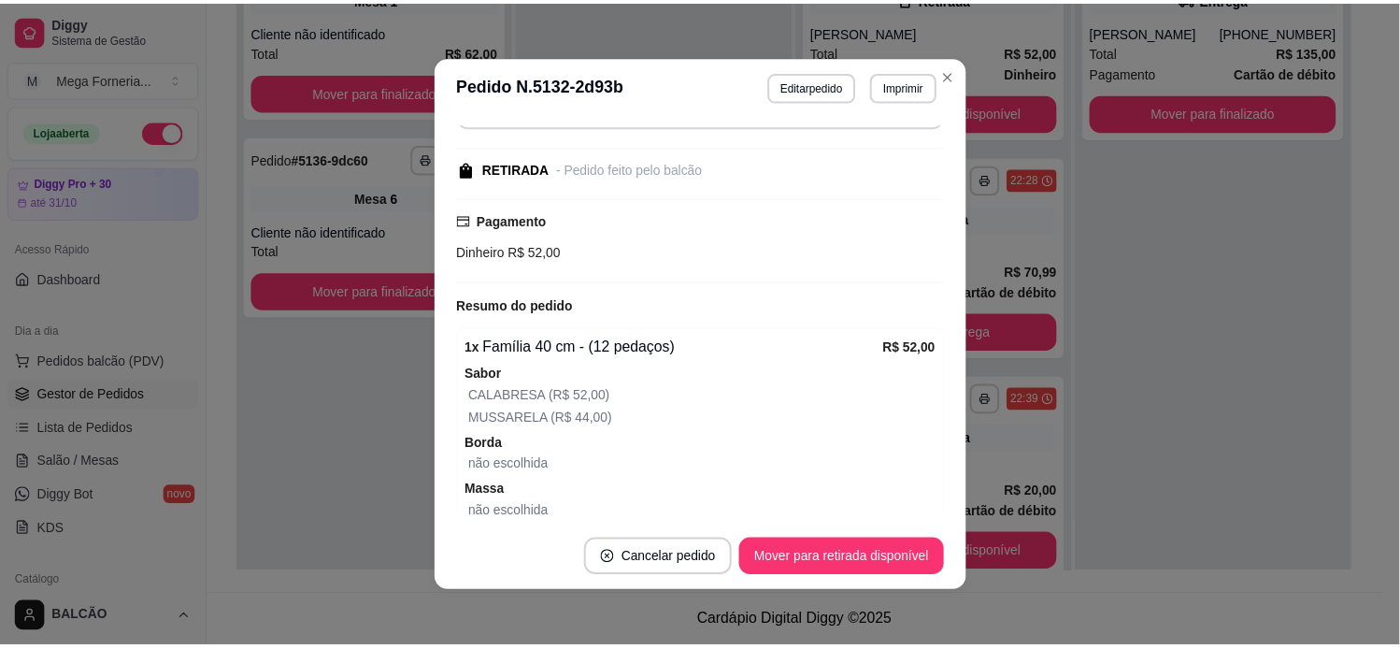
scroll to position [295, 0]
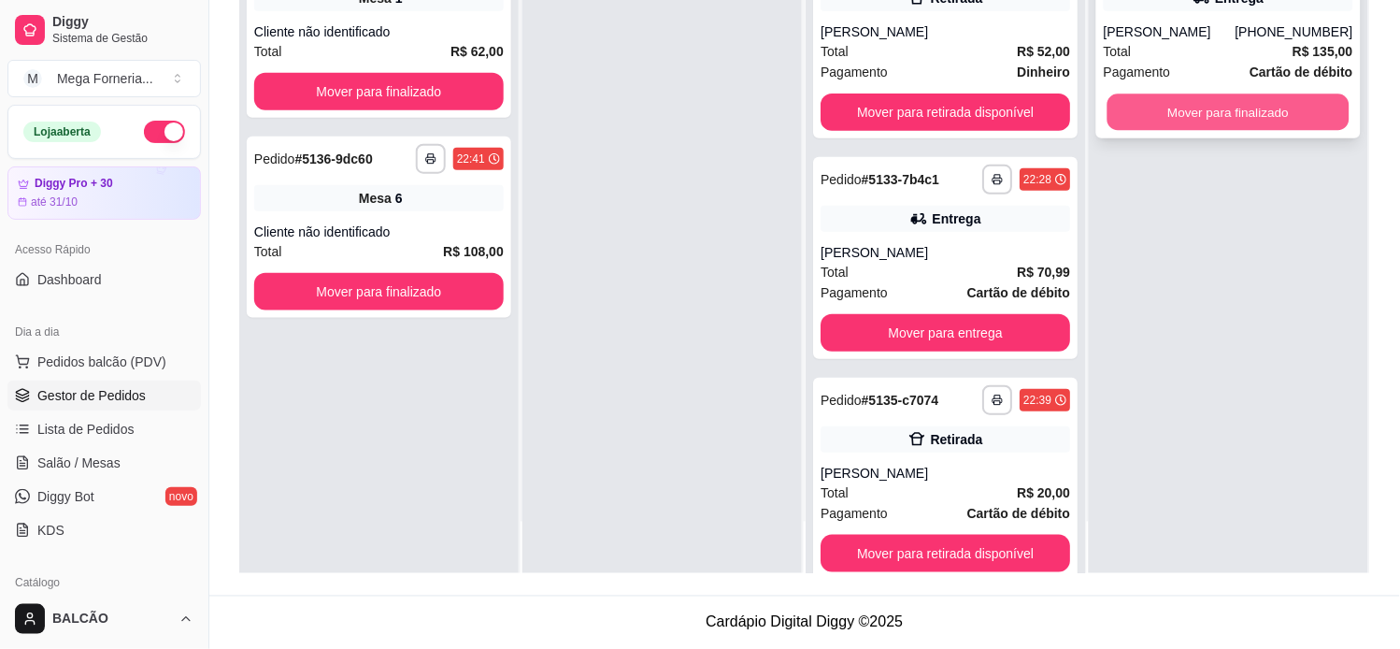
click at [1224, 104] on button "Mover para finalizado" at bounding box center [1228, 112] width 242 height 36
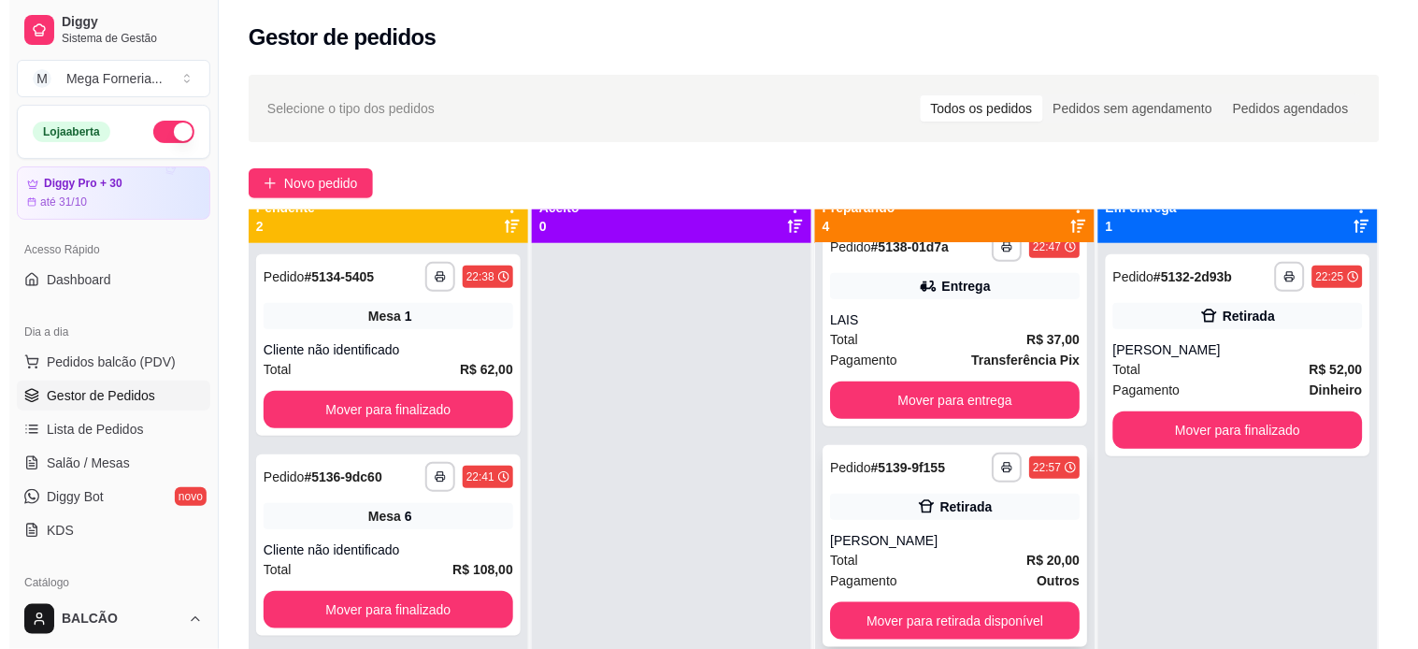
scroll to position [51, 0]
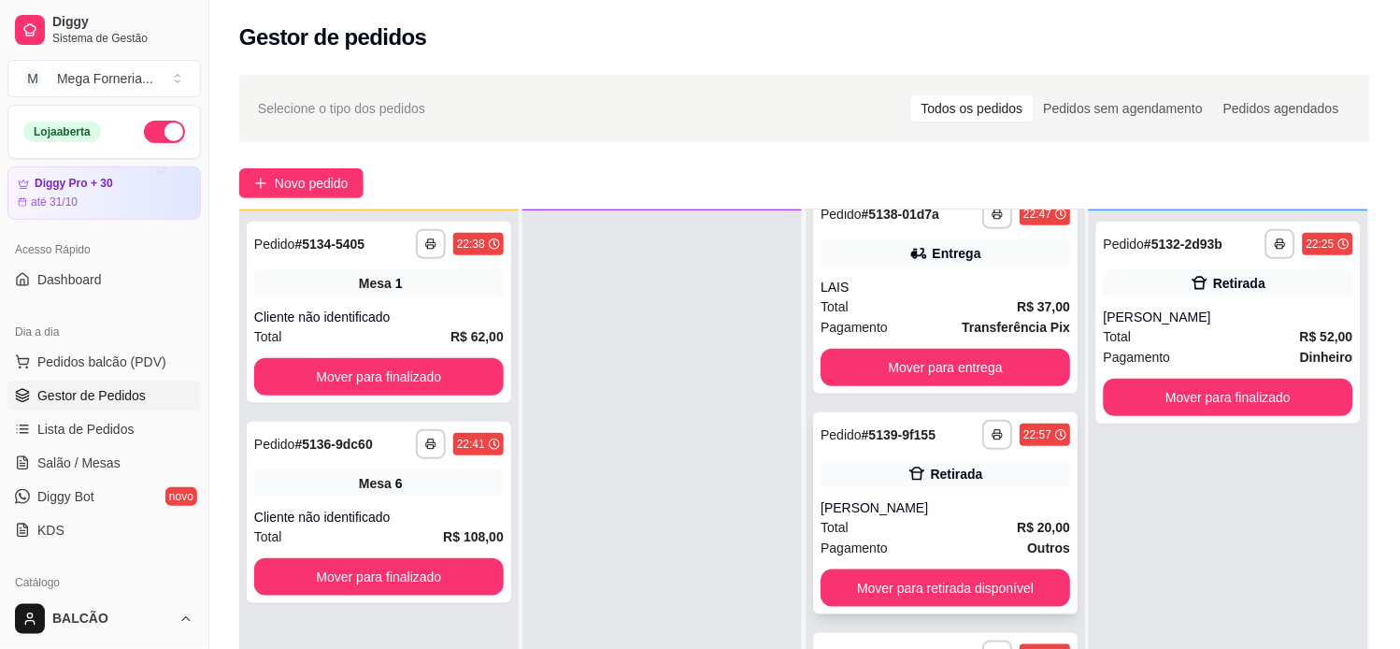
click at [876, 506] on div "[PERSON_NAME]" at bounding box center [946, 507] width 250 height 19
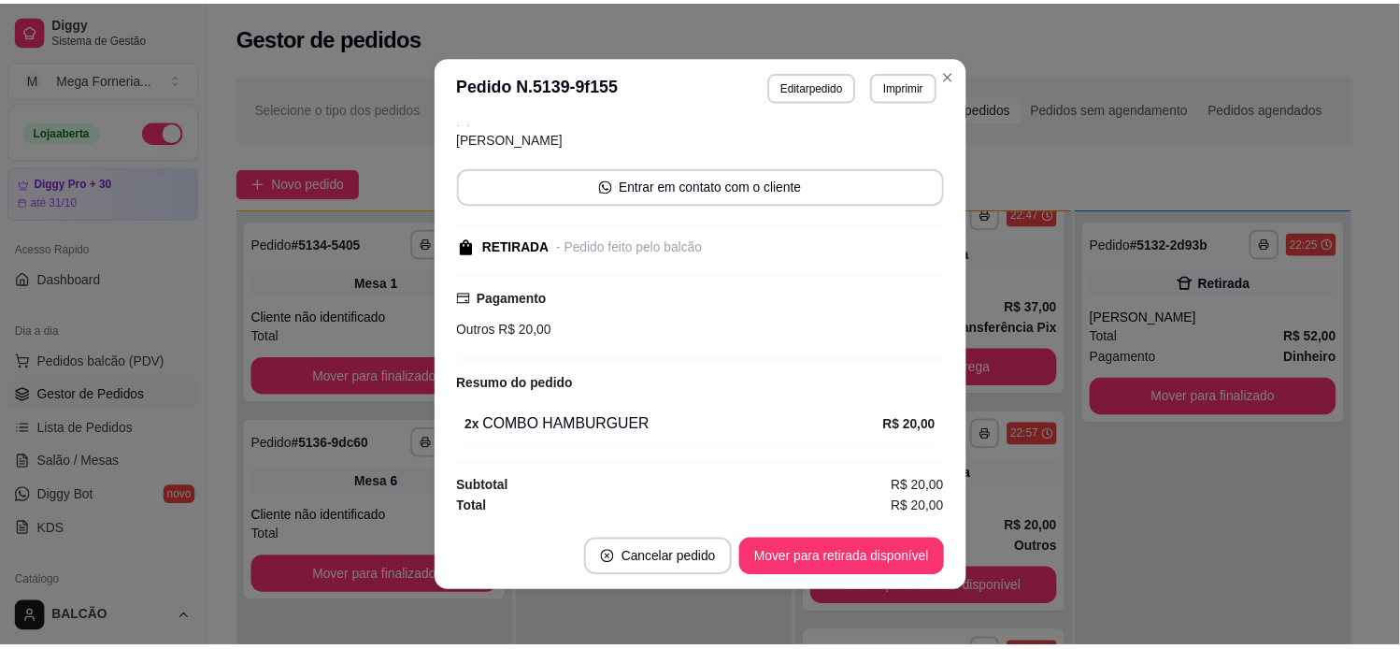
scroll to position [4, 0]
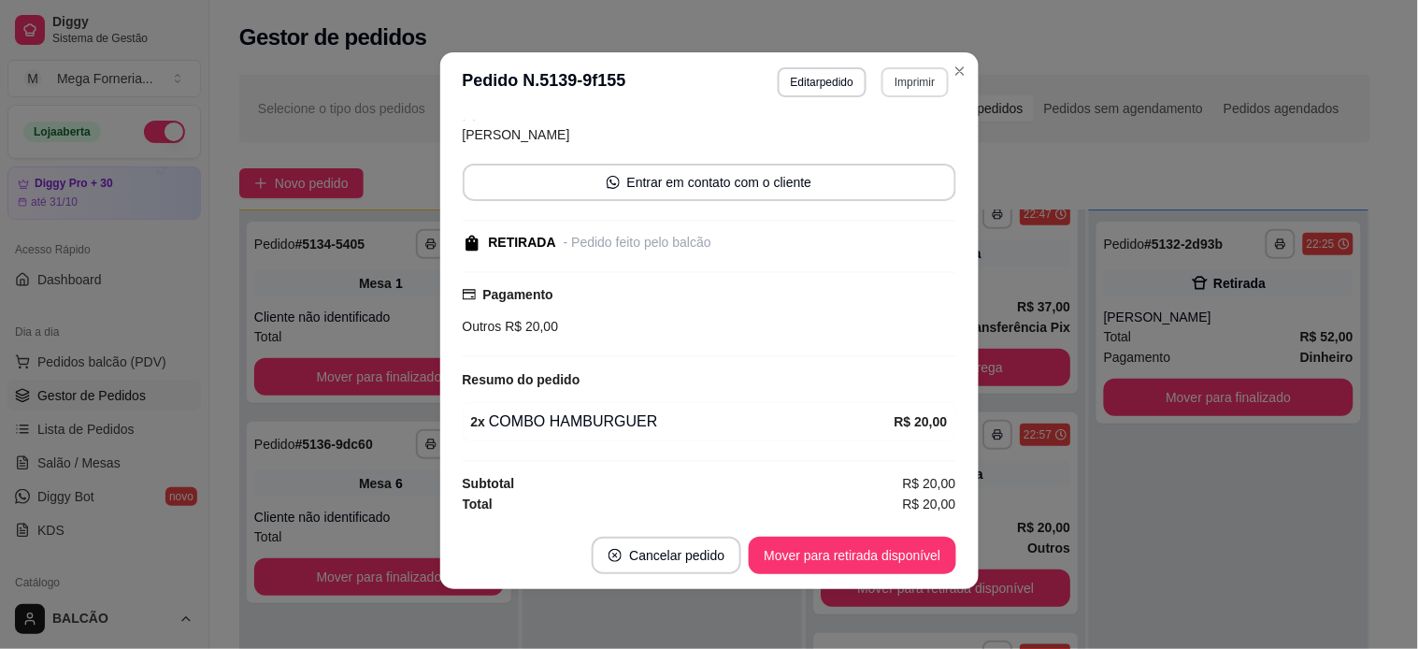
click at [904, 75] on button "Imprimir" at bounding box center [914, 82] width 66 height 30
click at [952, 72] on icon "Close" at bounding box center [959, 71] width 15 height 15
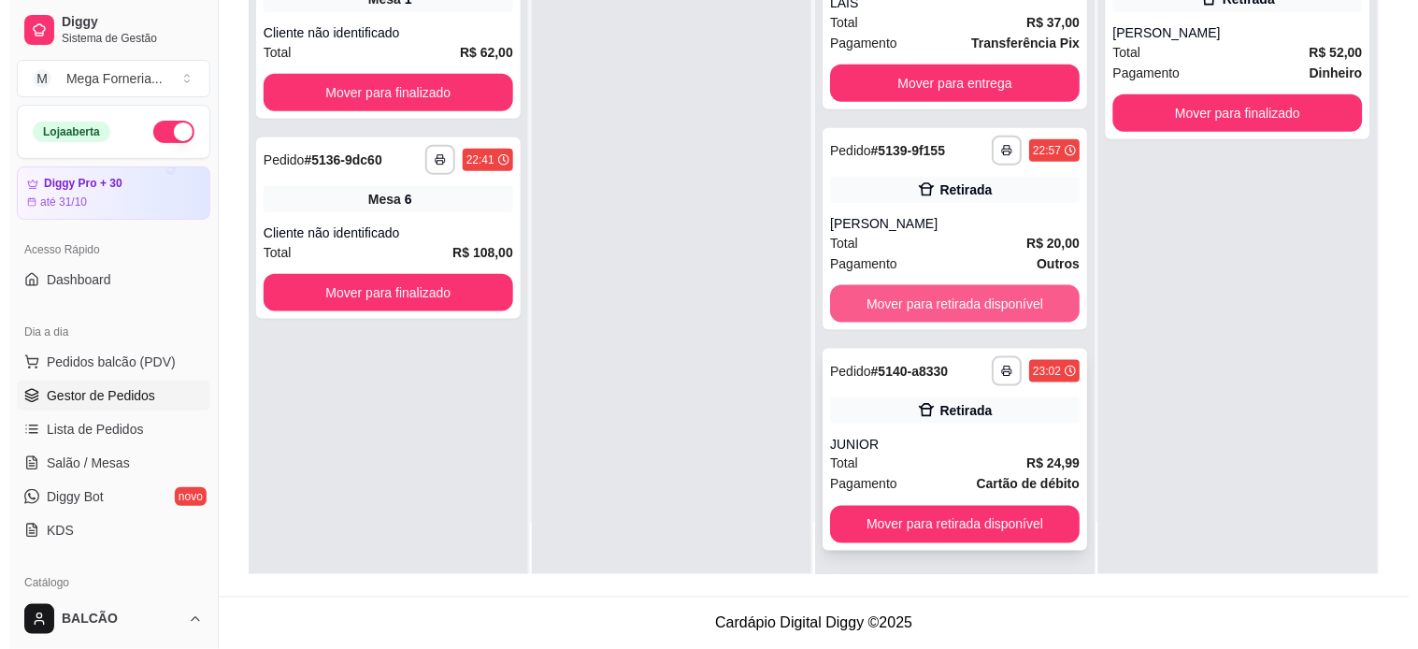
scroll to position [285, 0]
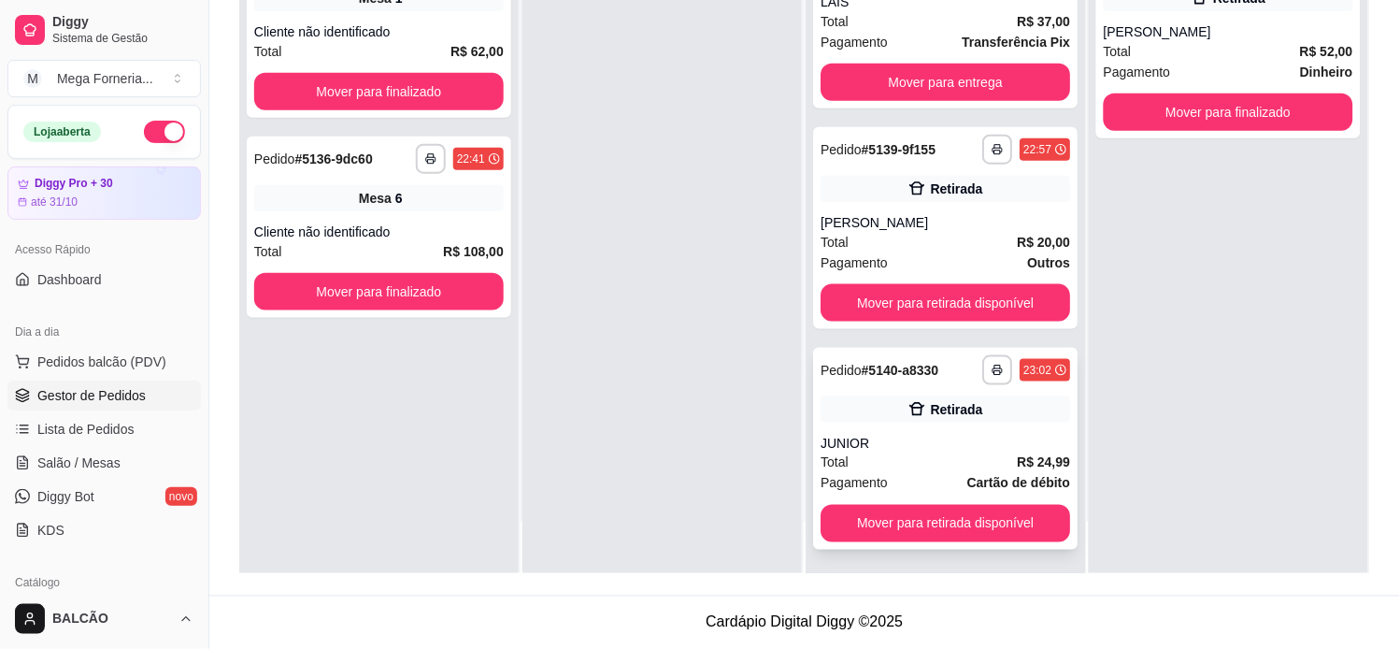
click at [955, 423] on div "**********" at bounding box center [945, 449] width 264 height 202
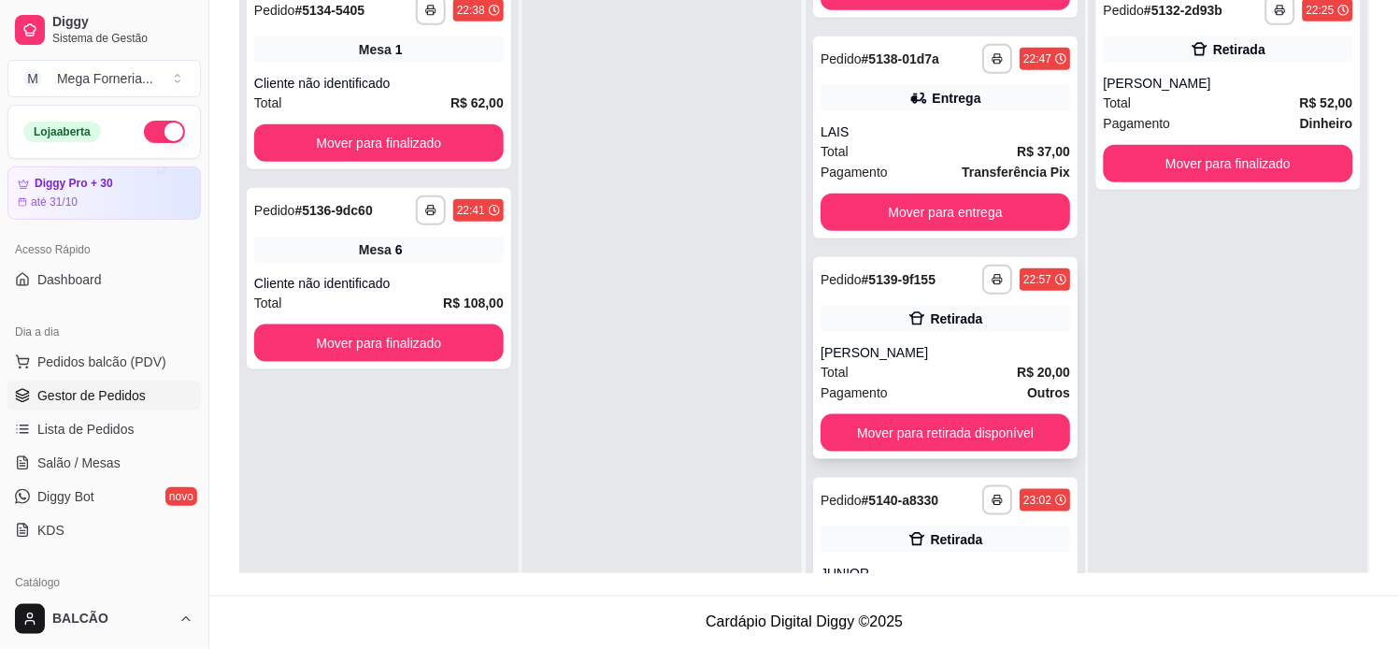
scroll to position [250, 0]
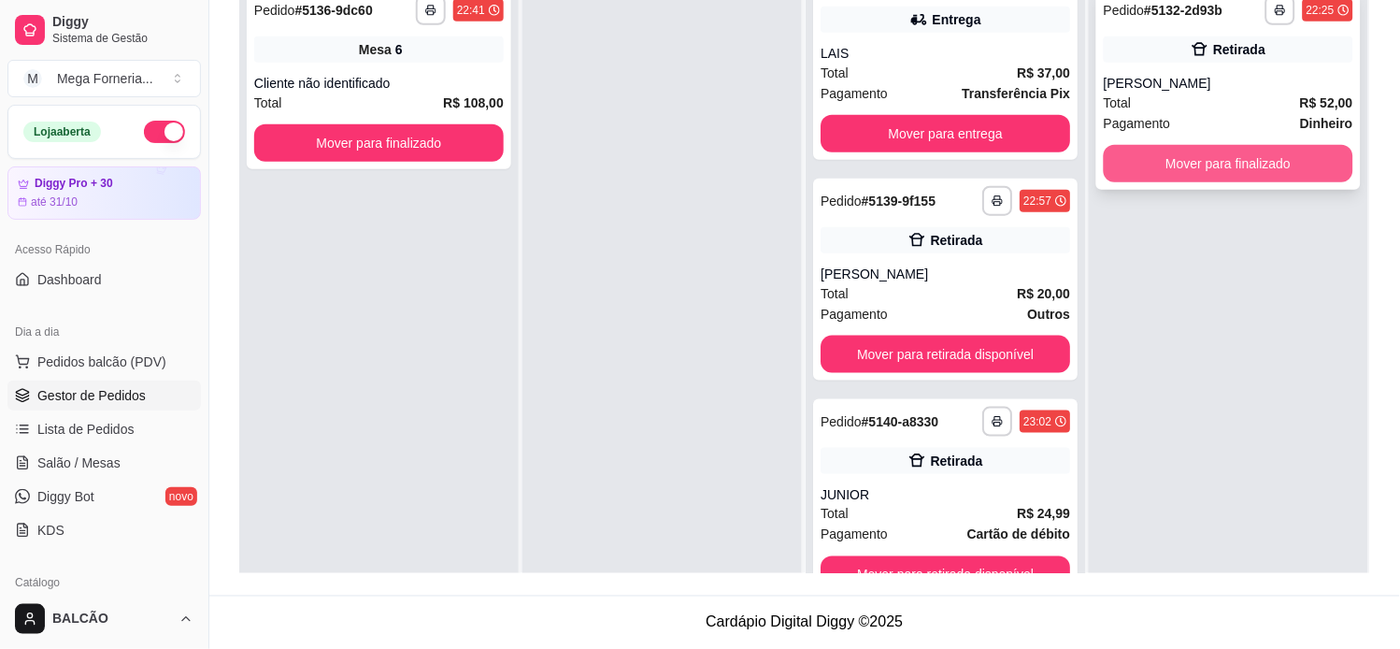
click at [1143, 165] on button "Mover para finalizado" at bounding box center [1229, 163] width 250 height 37
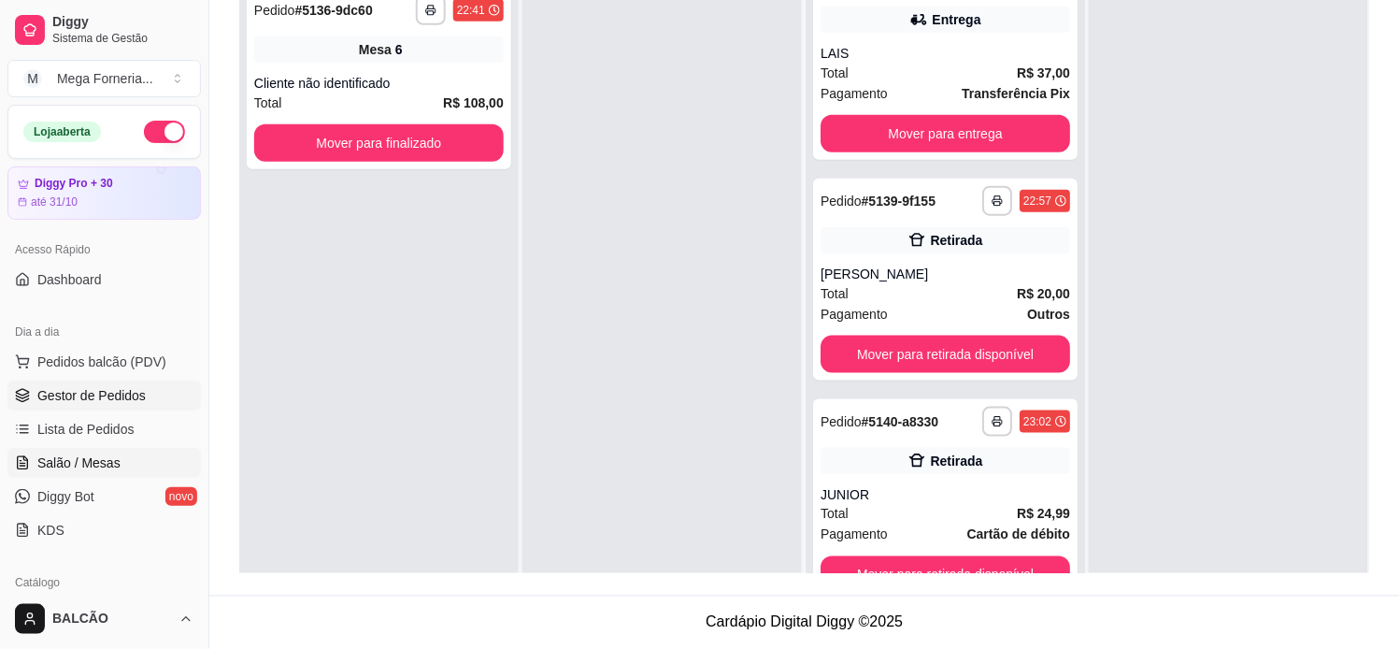
click at [97, 460] on span "Salão / Mesas" at bounding box center [78, 462] width 83 height 19
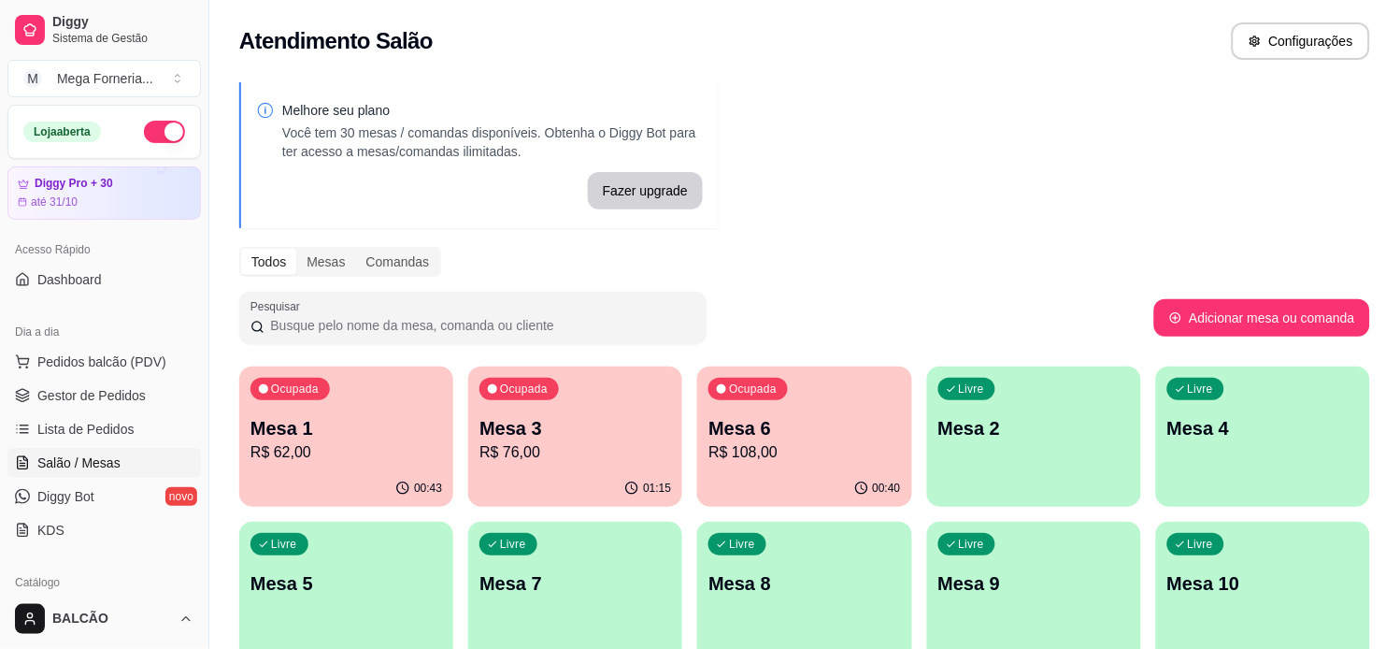
click at [310, 436] on p "Mesa 1" at bounding box center [346, 428] width 192 height 26
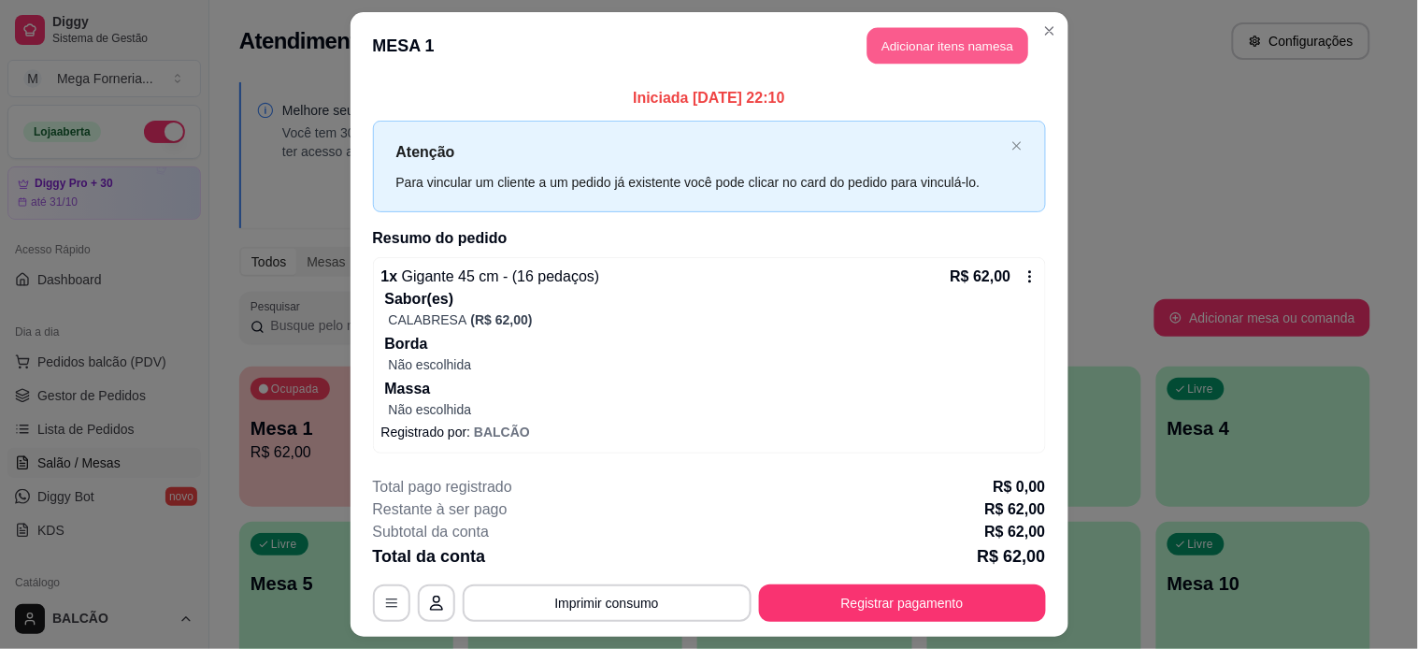
click at [911, 54] on button "Adicionar itens na mesa" at bounding box center [947, 46] width 161 height 36
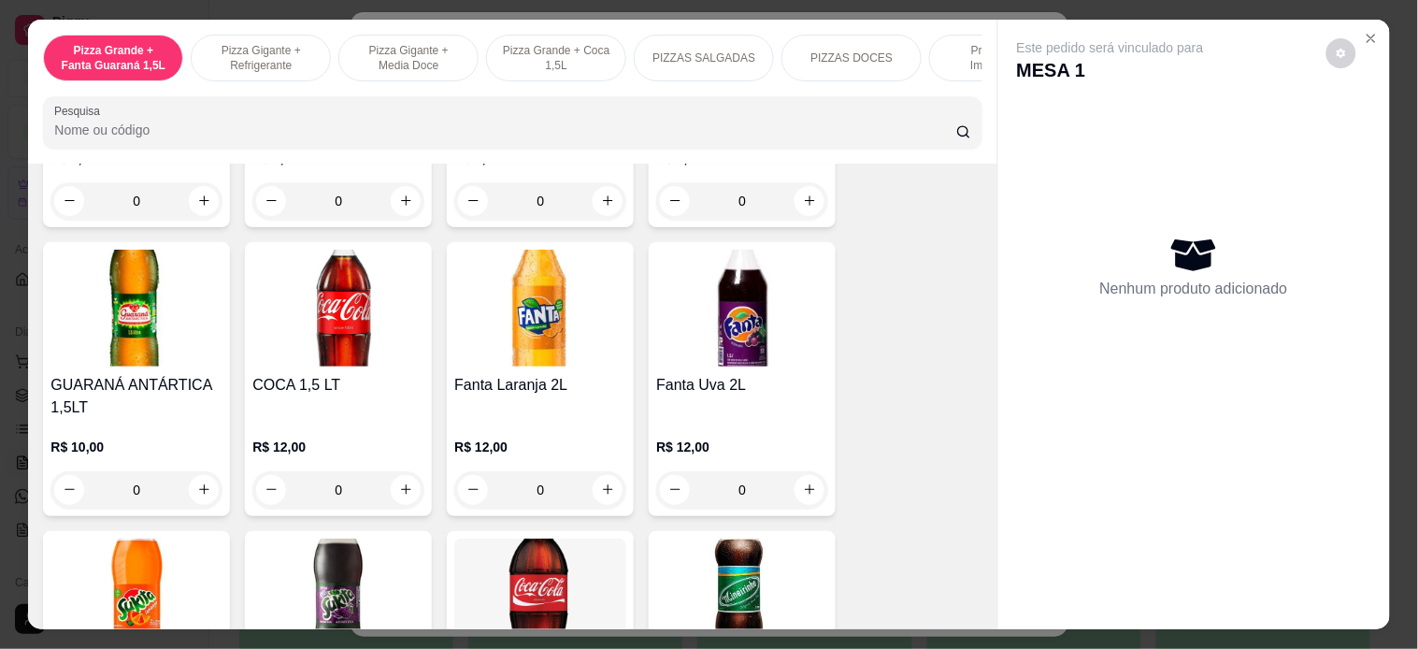
scroll to position [4153, 0]
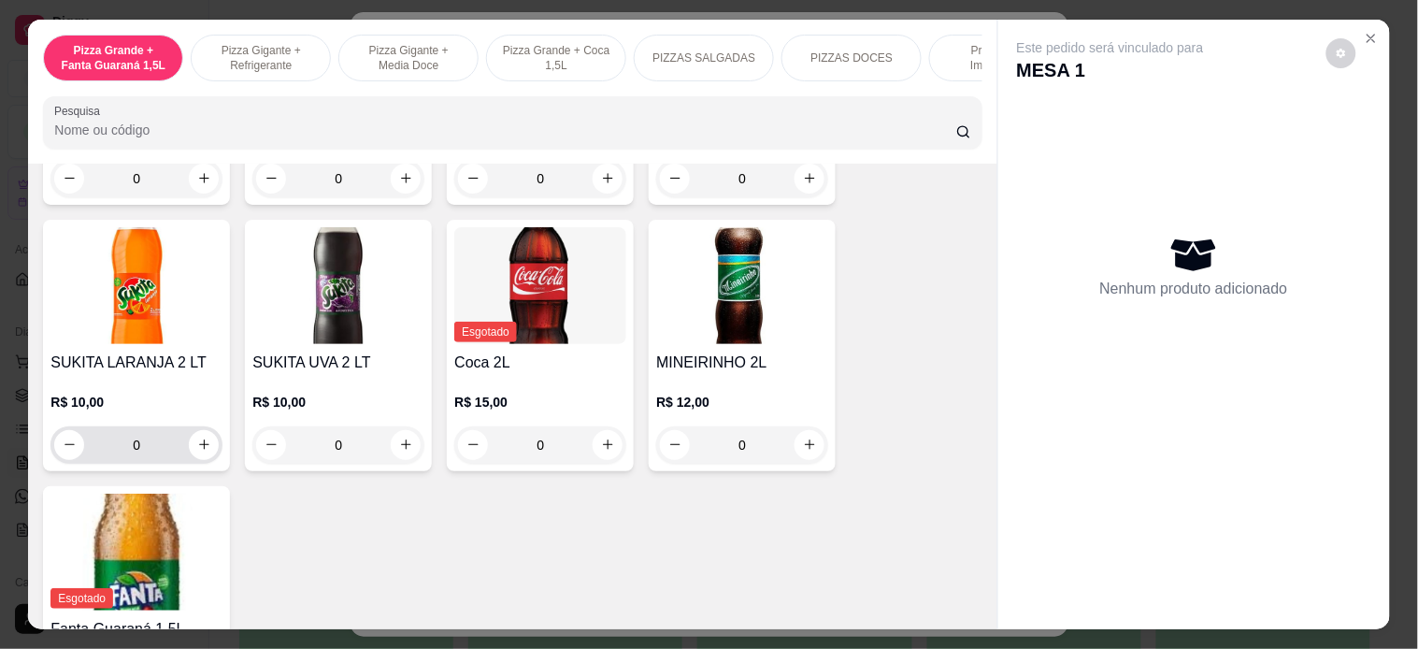
click at [197, 437] on icon "increase-product-quantity" at bounding box center [204, 444] width 14 height 14
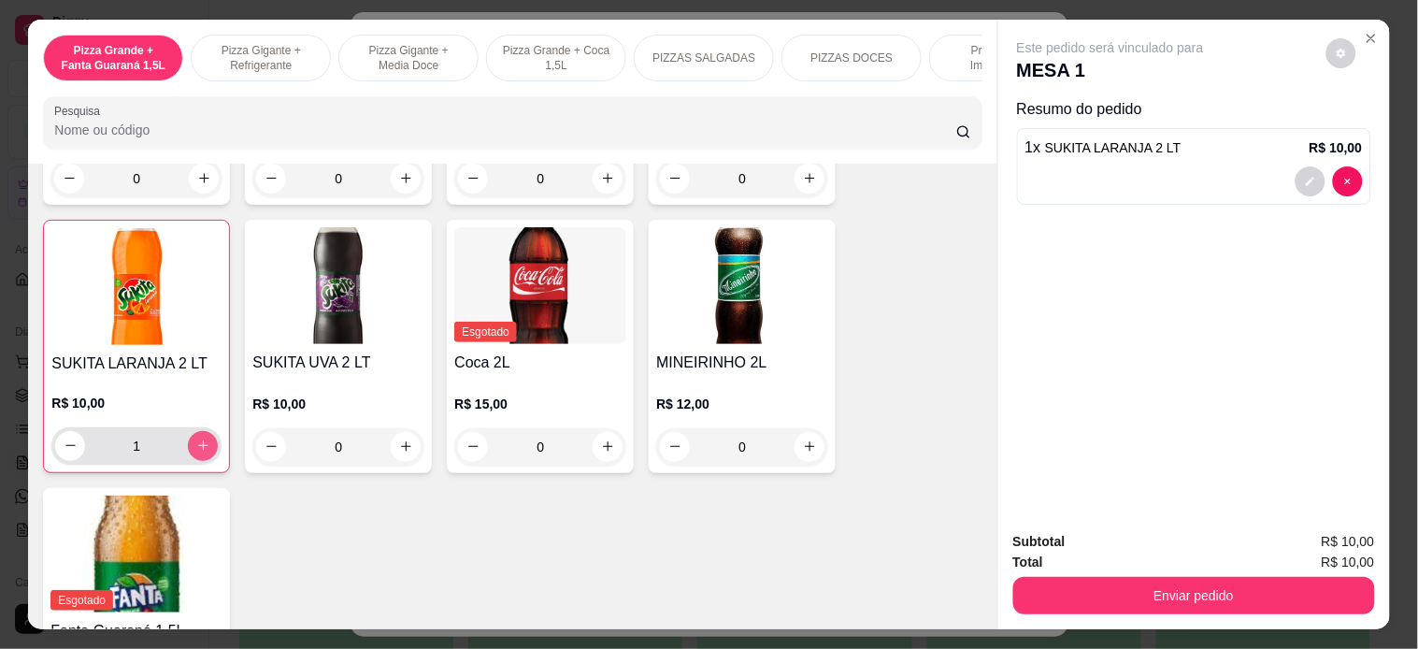
type input "1"
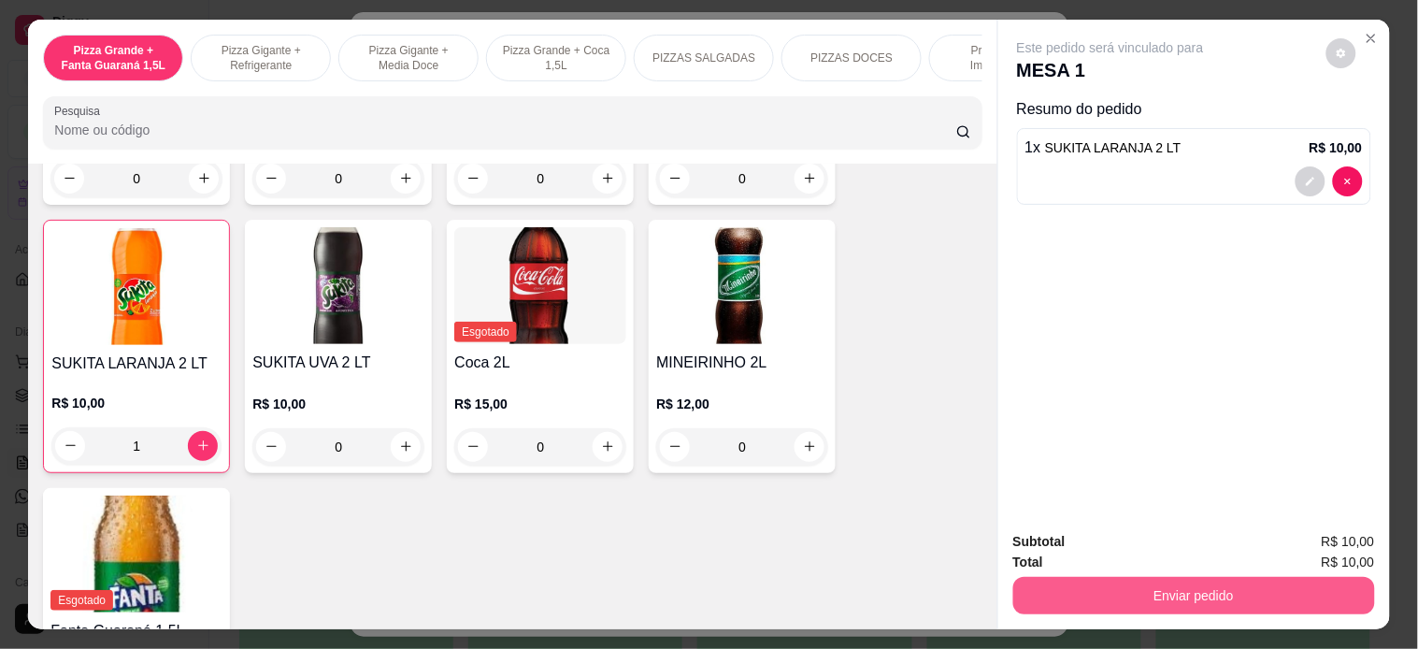
click at [1053, 578] on button "Enviar pedido" at bounding box center [1194, 595] width 362 height 37
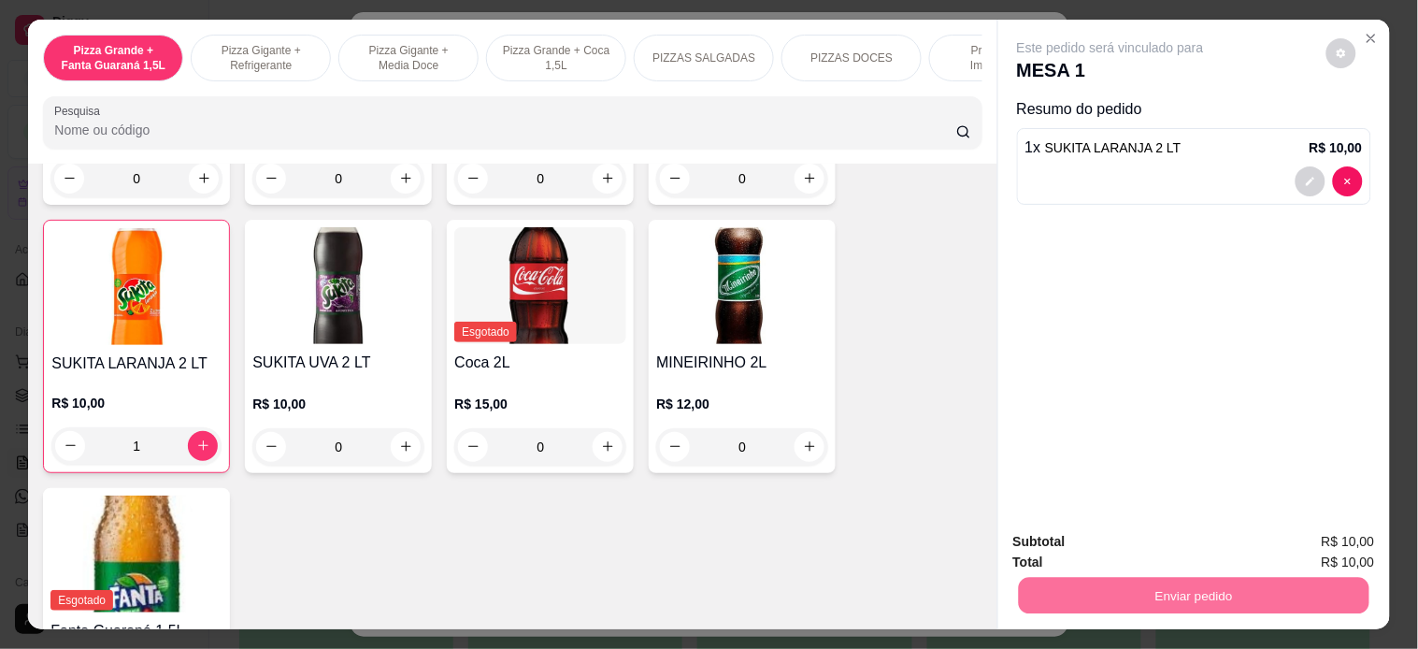
click at [1363, 525] on button "Enviar pedido" at bounding box center [1325, 541] width 106 height 36
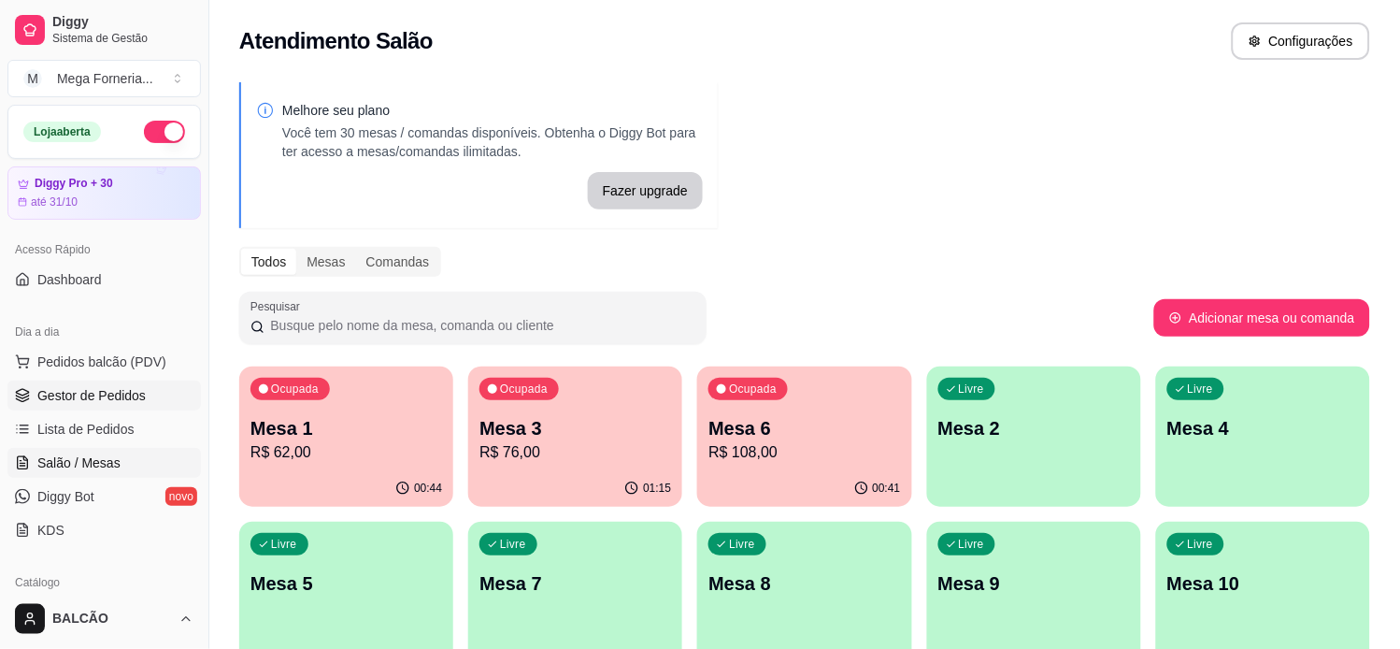
click at [95, 393] on span "Gestor de Pedidos" at bounding box center [91, 395] width 108 height 19
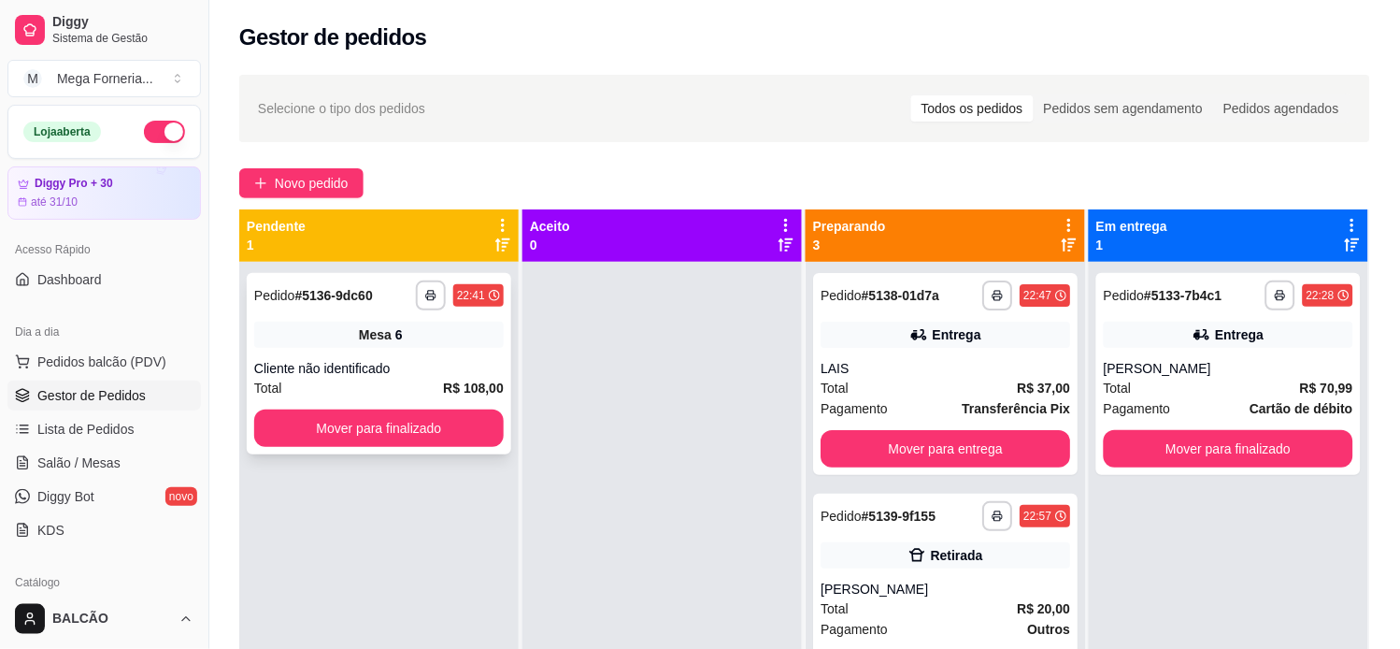
click at [407, 344] on div "Mesa 6" at bounding box center [379, 334] width 250 height 26
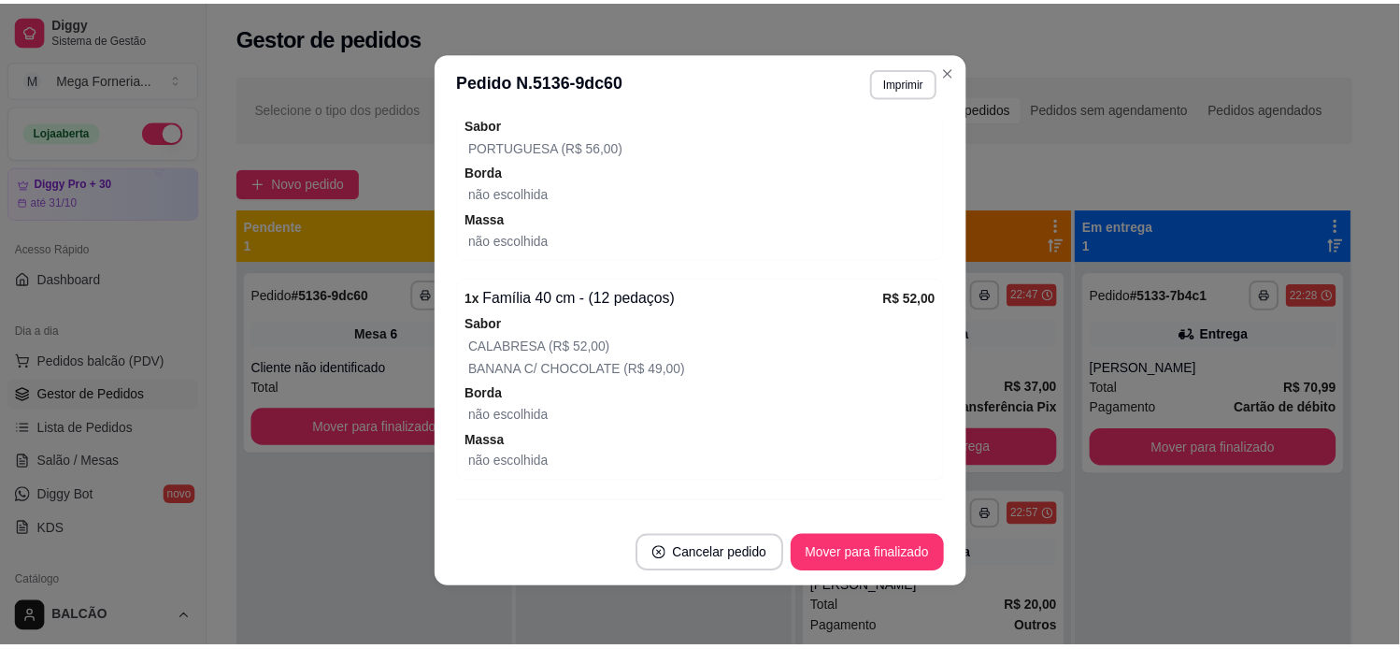
scroll to position [353, 0]
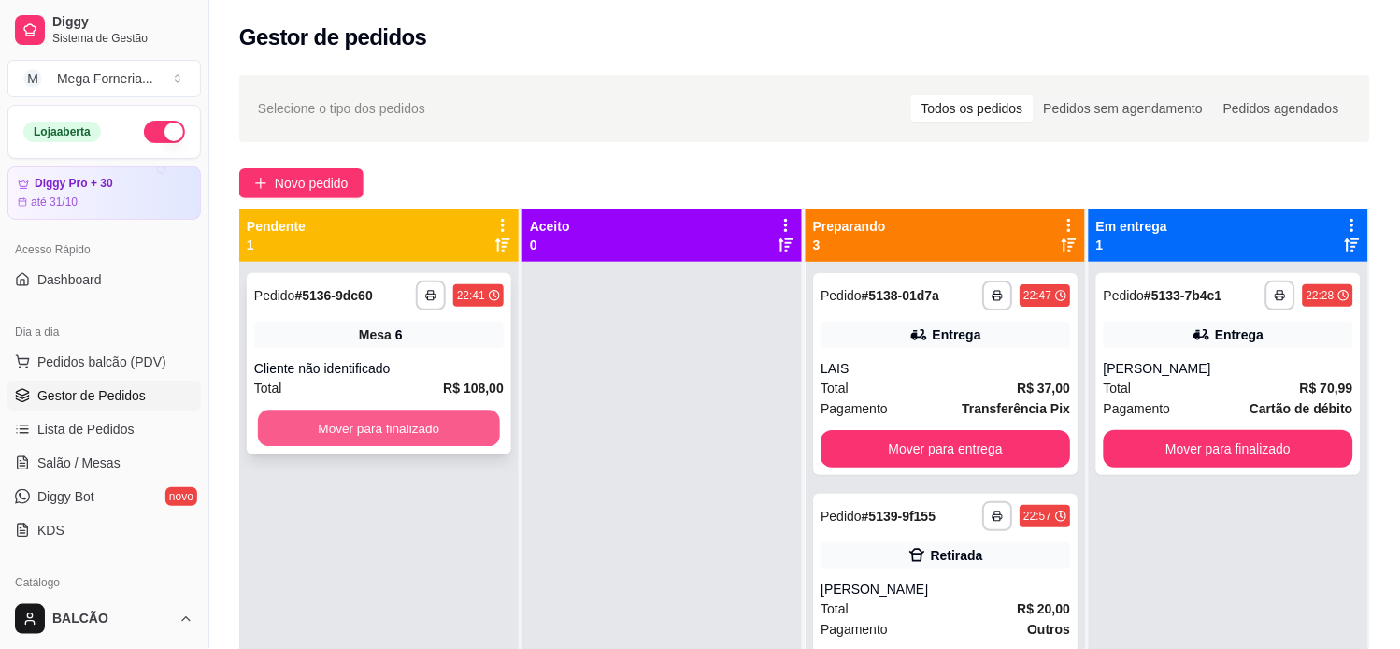
click at [350, 427] on button "Mover para finalizado" at bounding box center [379, 428] width 242 height 36
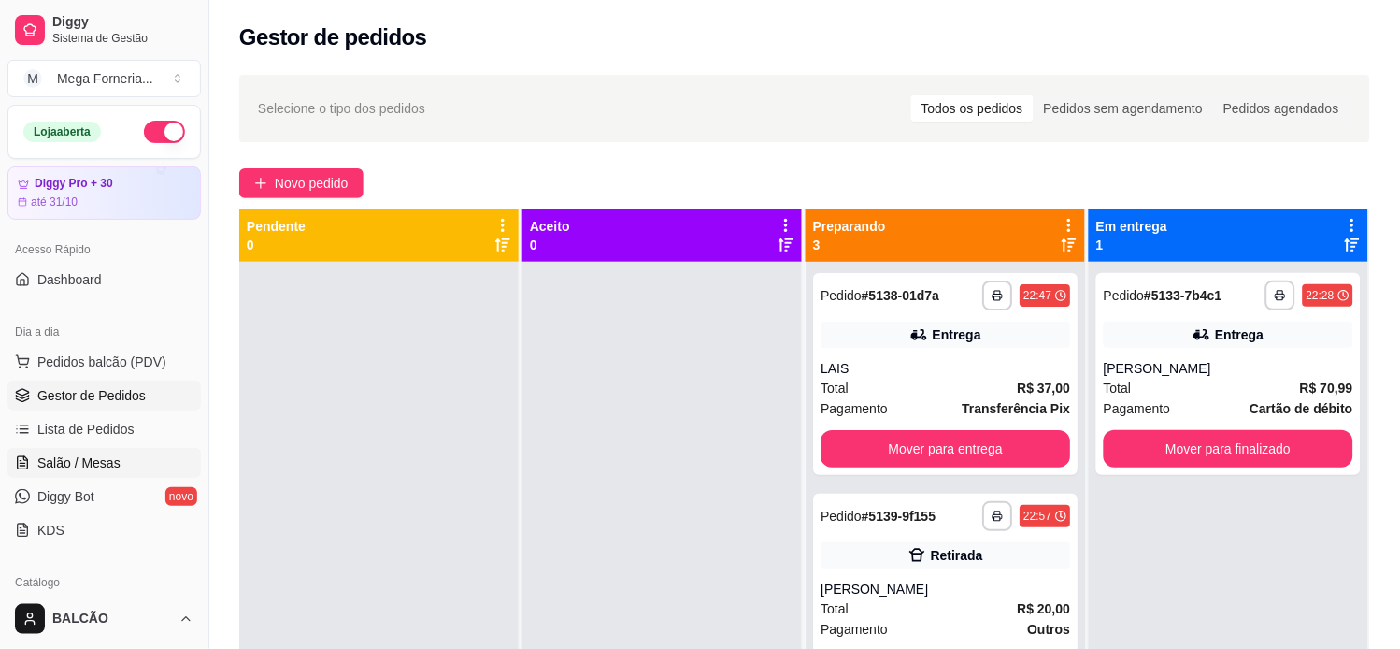
click at [104, 450] on link "Salão / Mesas" at bounding box center [103, 463] width 193 height 30
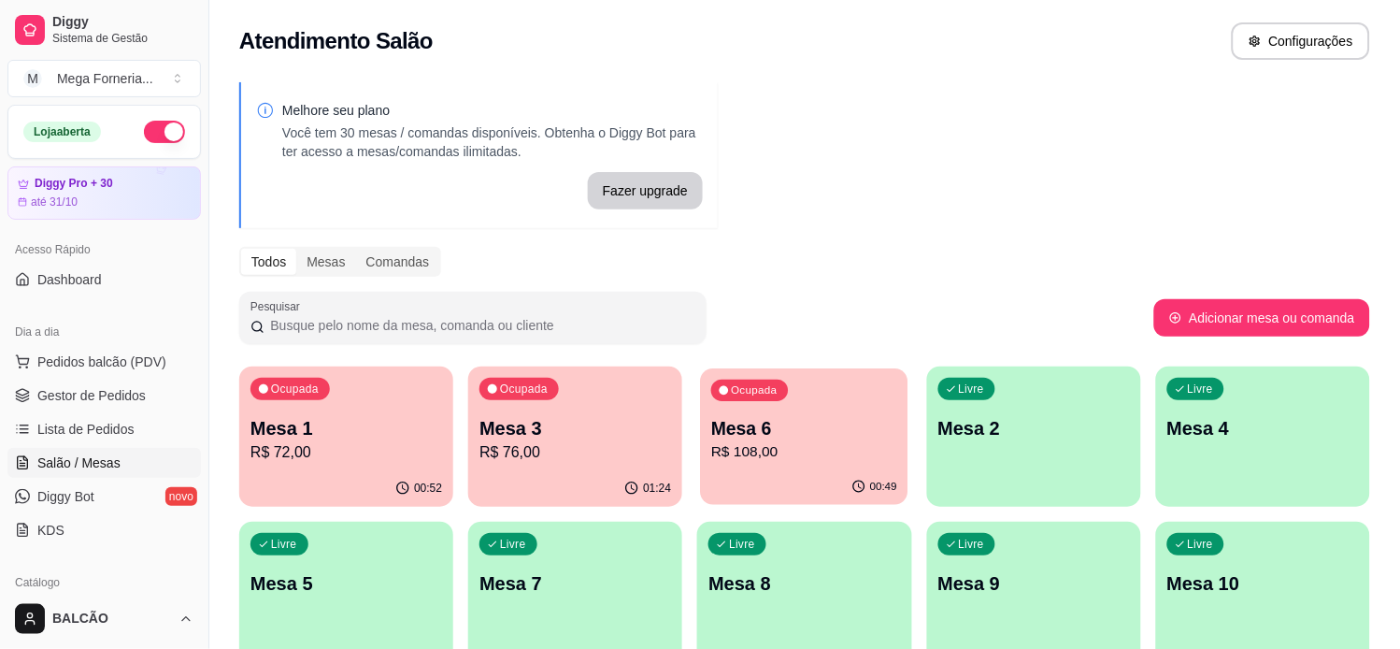
click at [763, 423] on p "Mesa 6" at bounding box center [804, 428] width 186 height 25
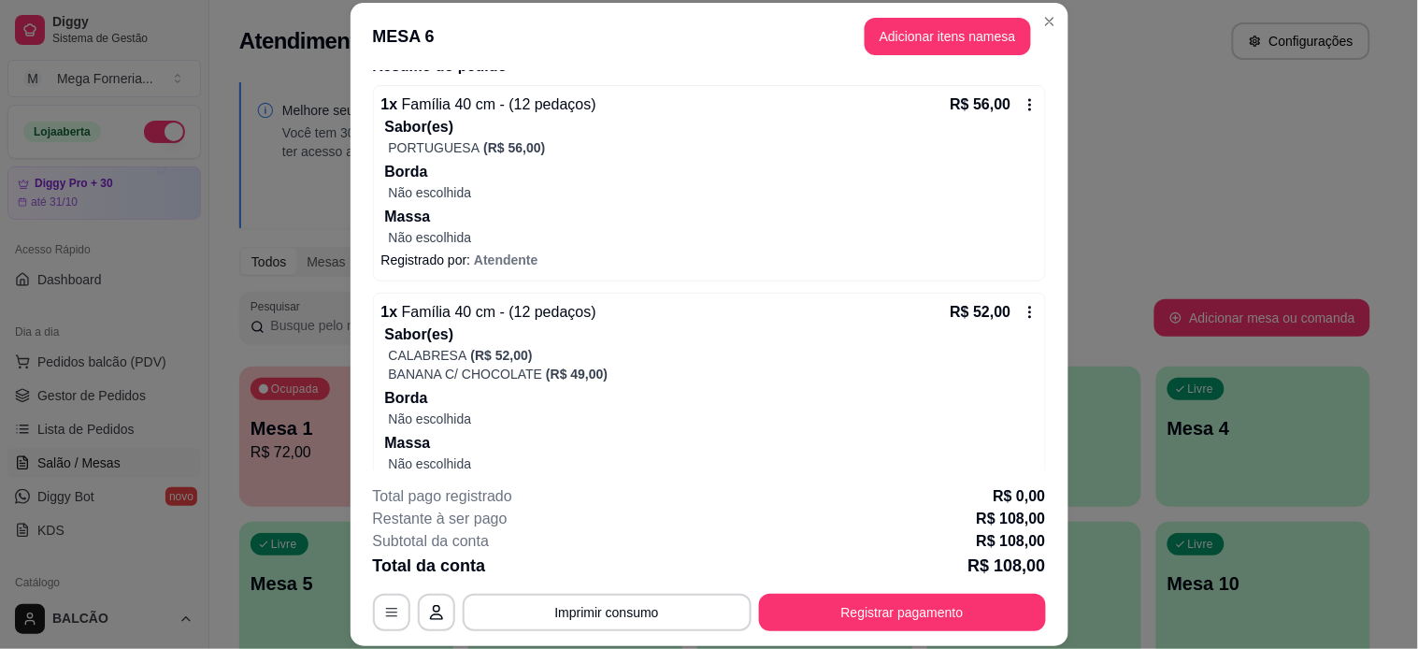
scroll to position [207, 0]
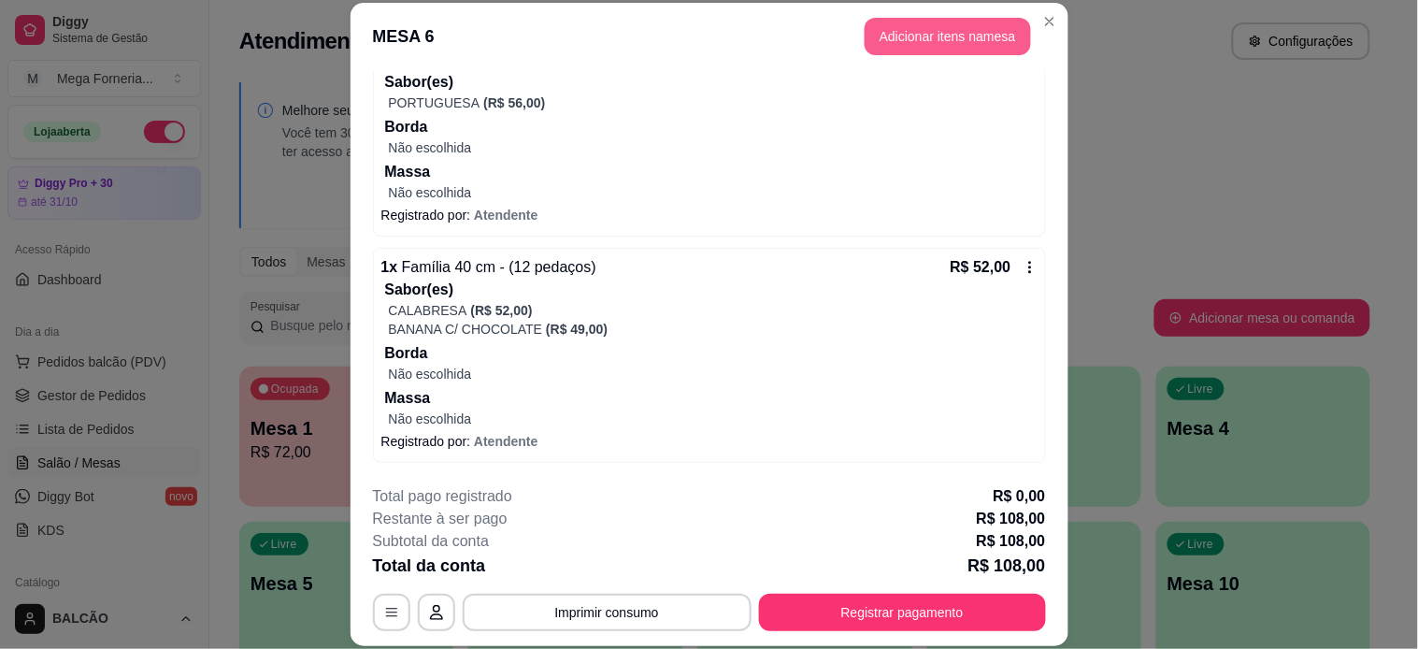
click at [927, 44] on button "Adicionar itens na mesa" at bounding box center [947, 36] width 166 height 37
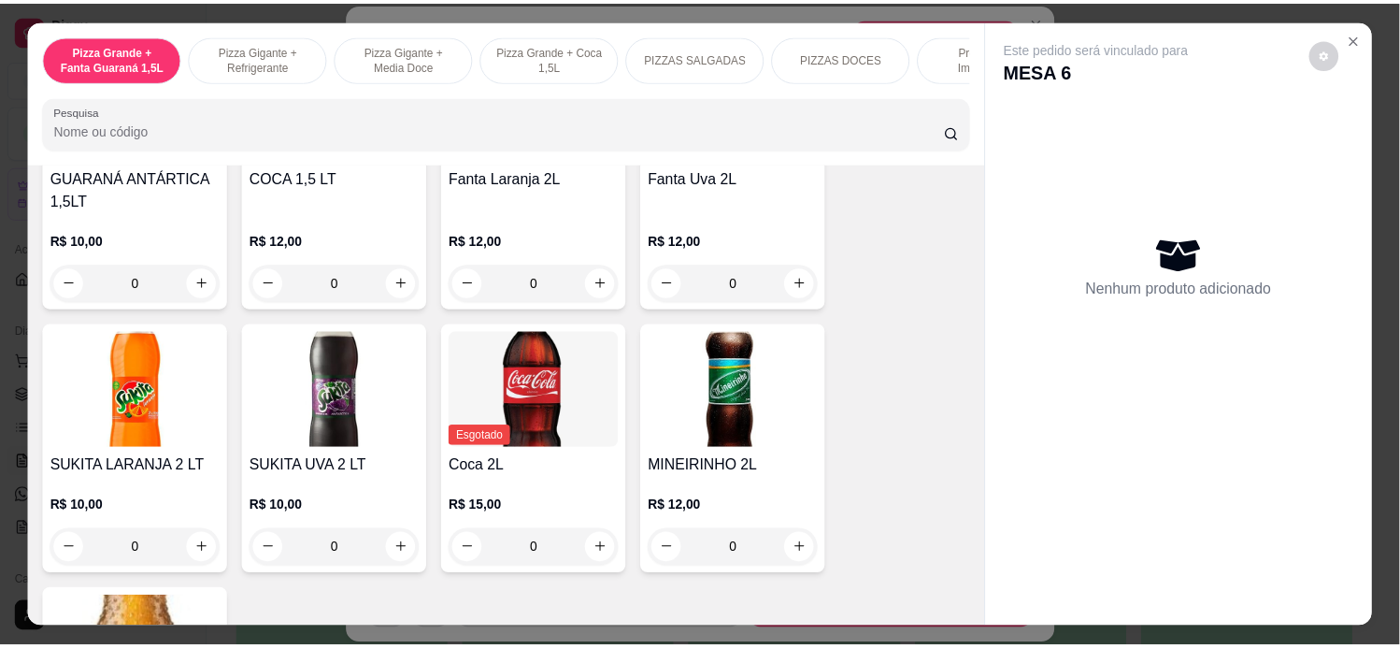
scroll to position [4049, 0]
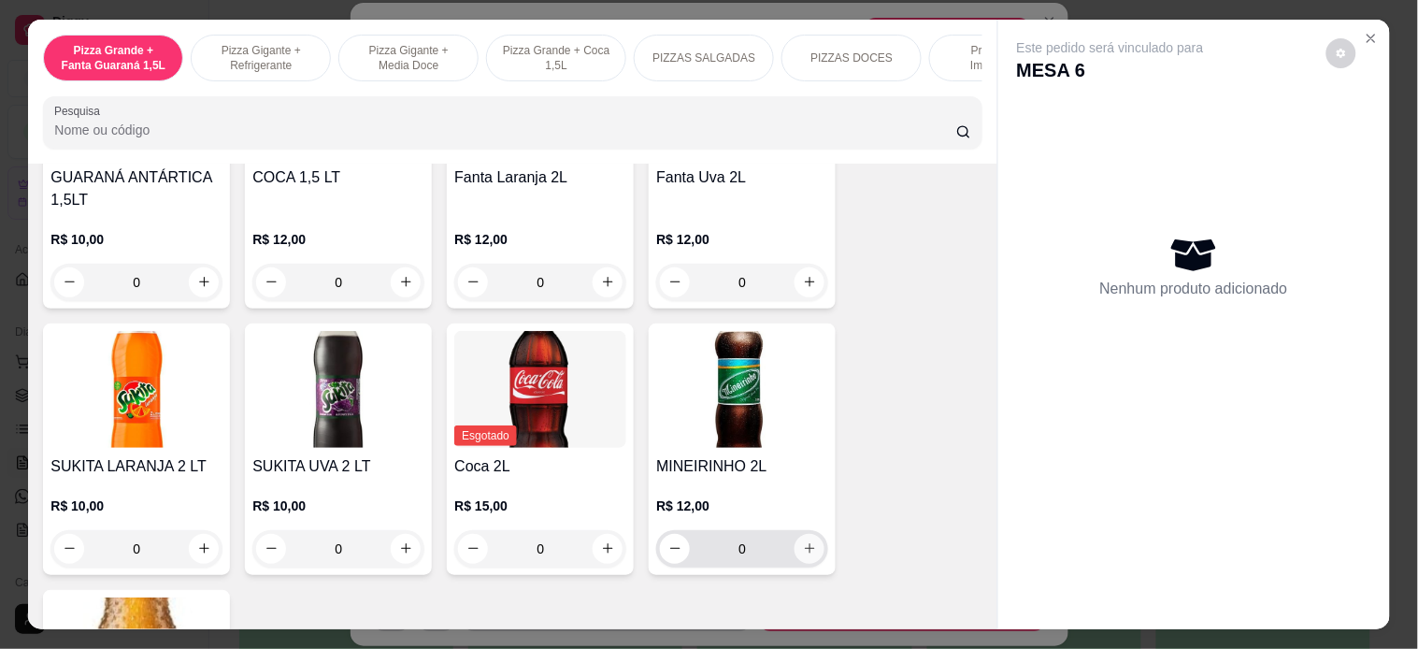
click at [803, 541] on icon "increase-product-quantity" at bounding box center [810, 548] width 14 height 14
type input "1"
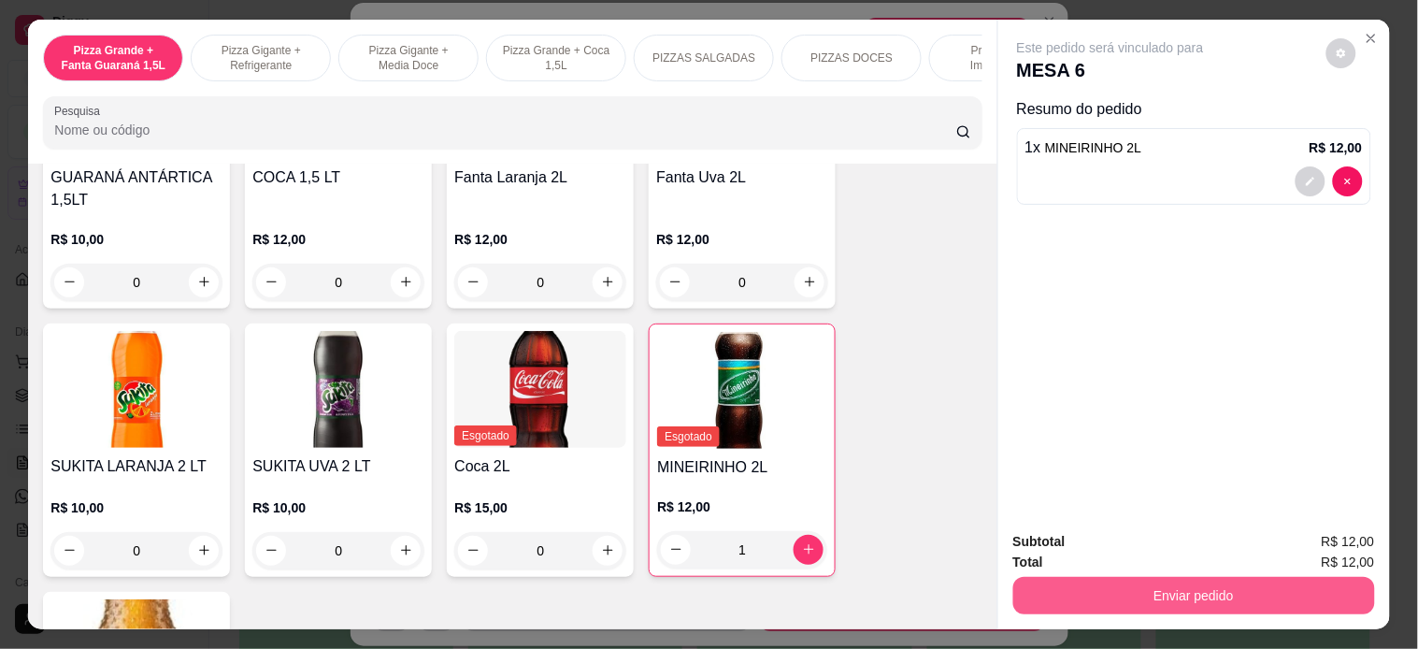
click at [1135, 580] on button "Enviar pedido" at bounding box center [1194, 595] width 362 height 37
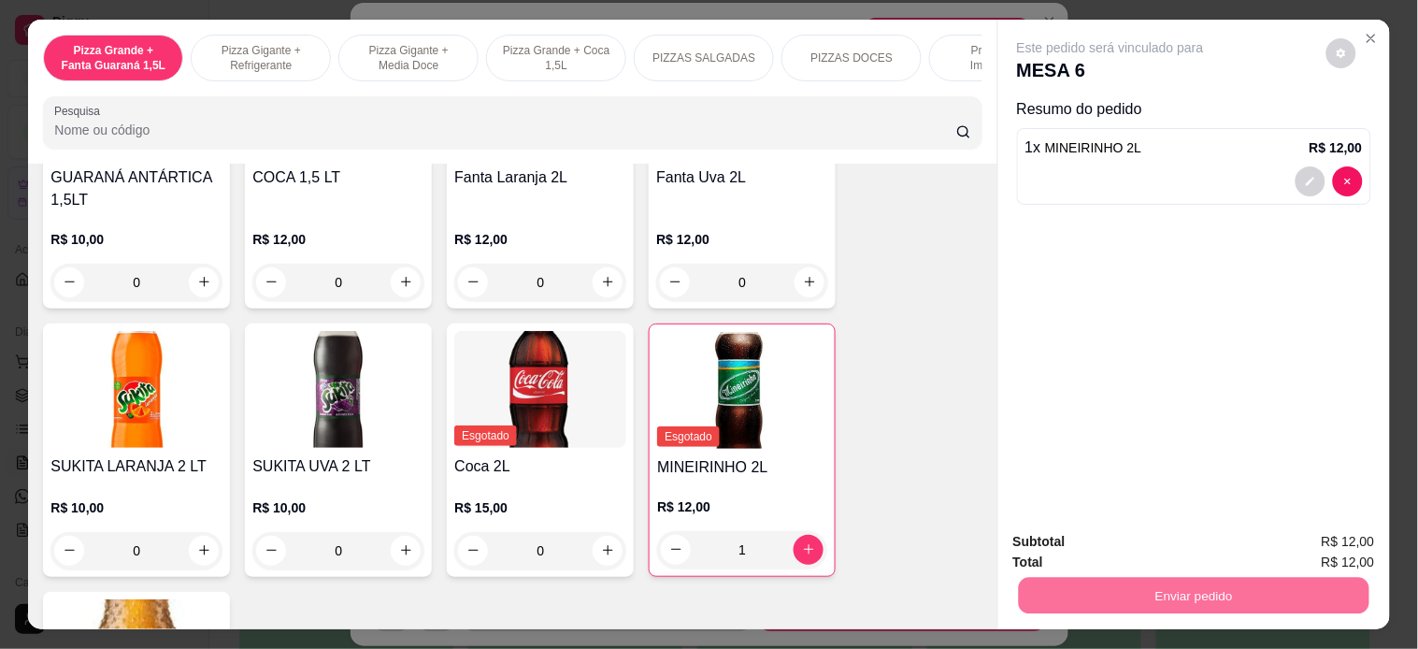
click at [1331, 540] on button "Enviar pedido" at bounding box center [1325, 541] width 106 height 36
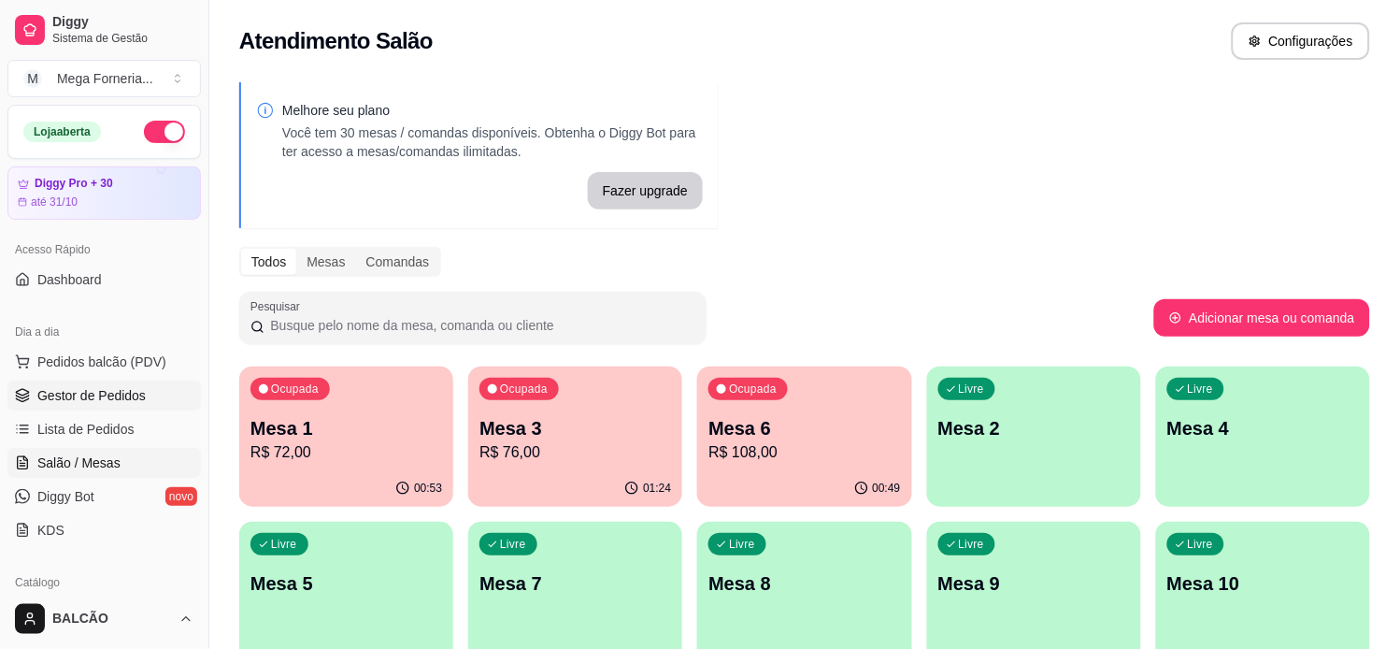
click at [136, 391] on span "Gestor de Pedidos" at bounding box center [91, 395] width 108 height 19
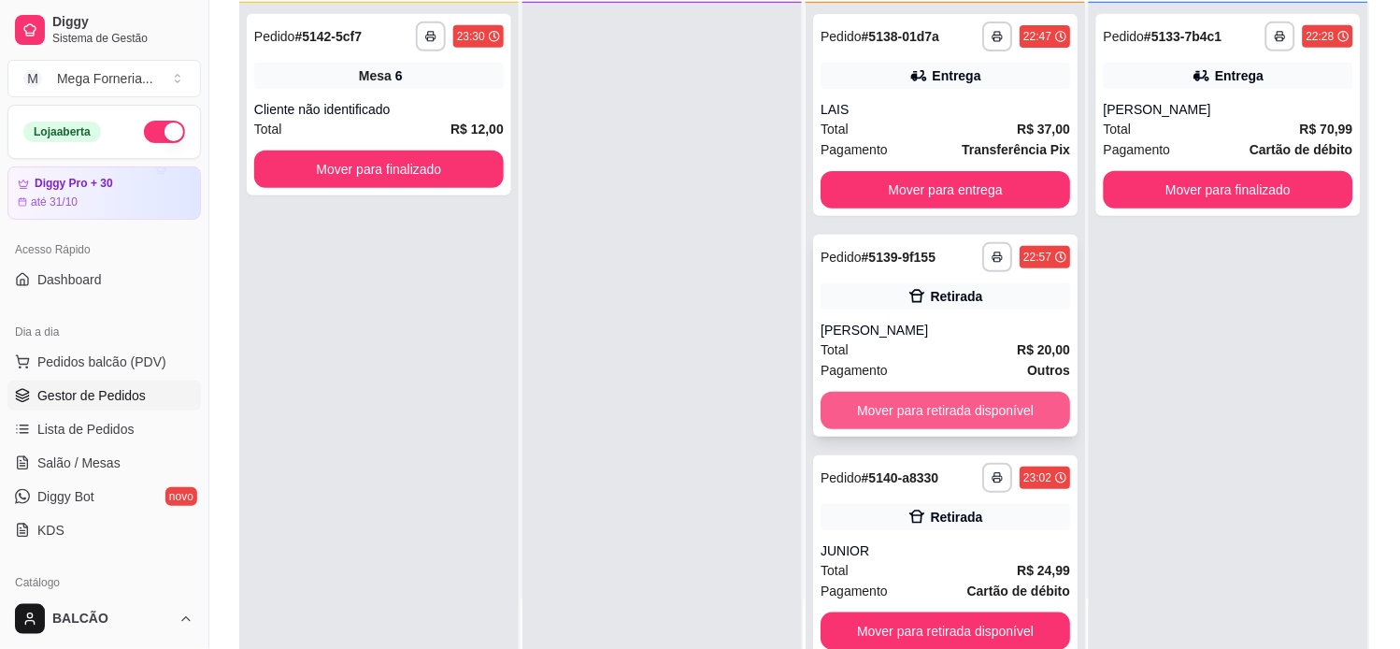
click at [940, 406] on button "Mover para retirada disponível" at bounding box center [946, 410] width 250 height 37
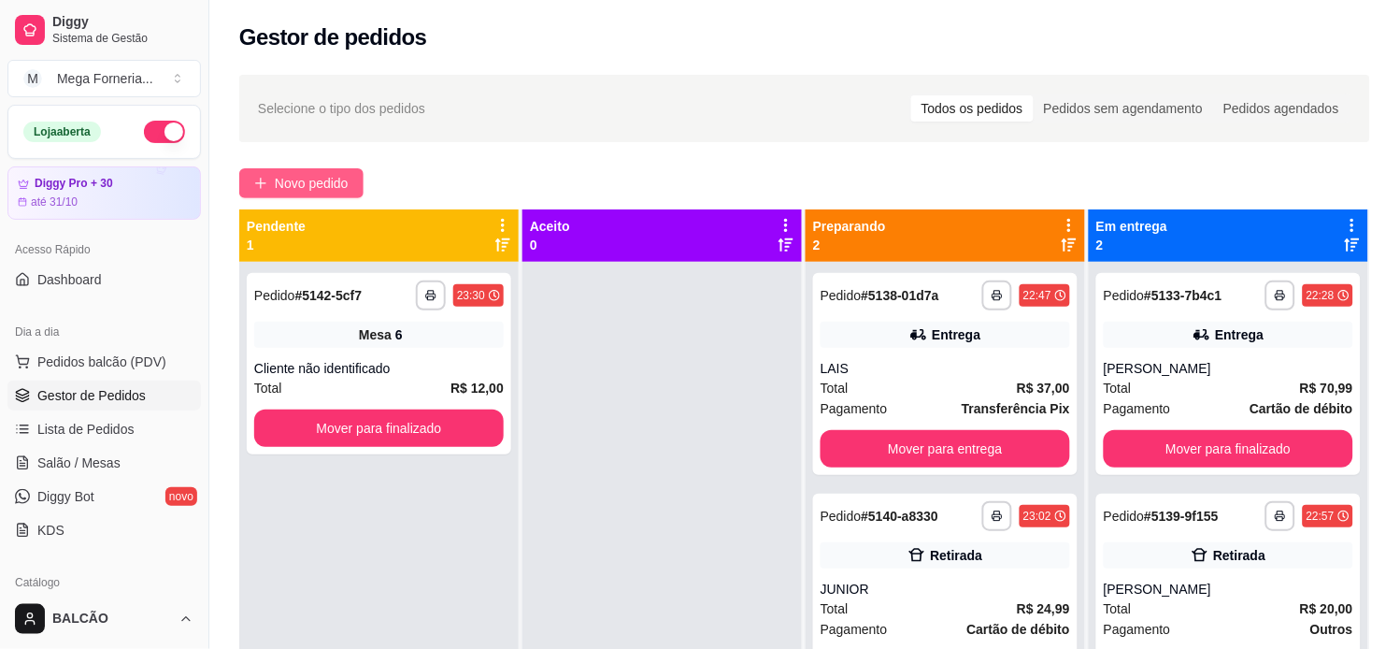
click at [278, 178] on span "Novo pedido" at bounding box center [312, 183] width 74 height 21
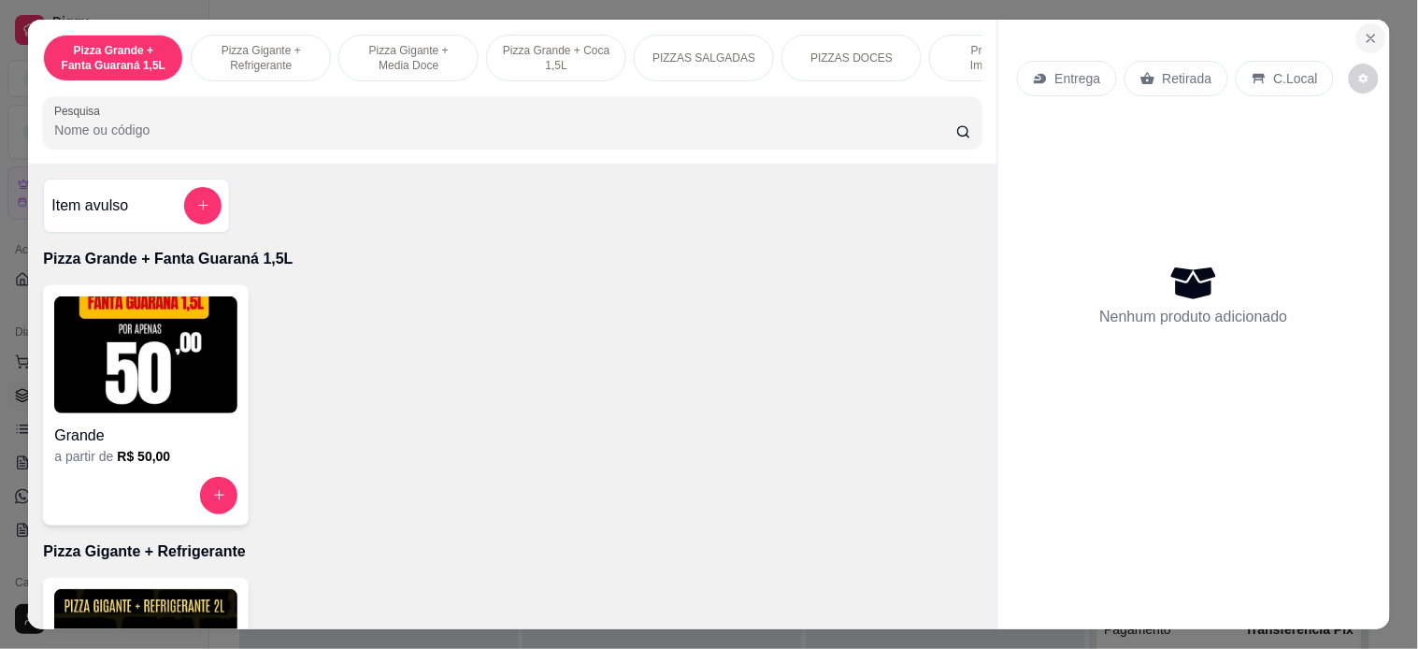
click at [1367, 31] on icon "Close" at bounding box center [1371, 38] width 15 height 15
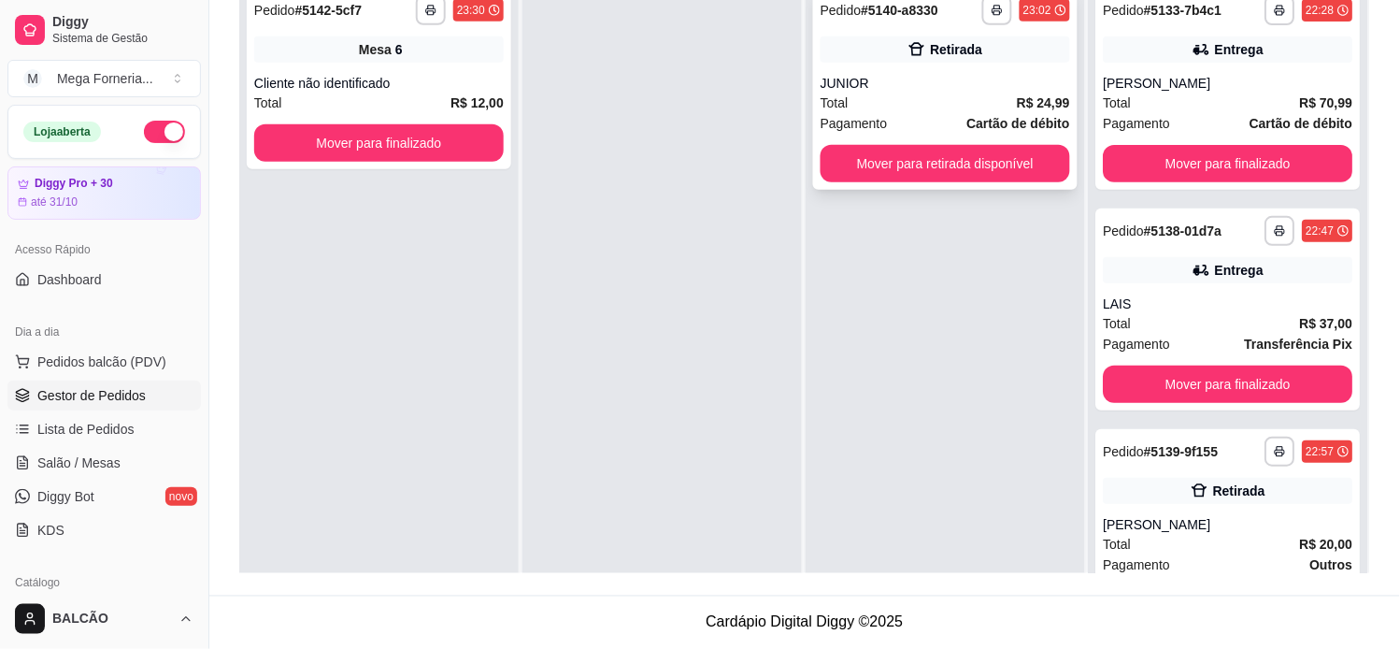
click at [879, 75] on div "JUNIOR" at bounding box center [946, 83] width 250 height 19
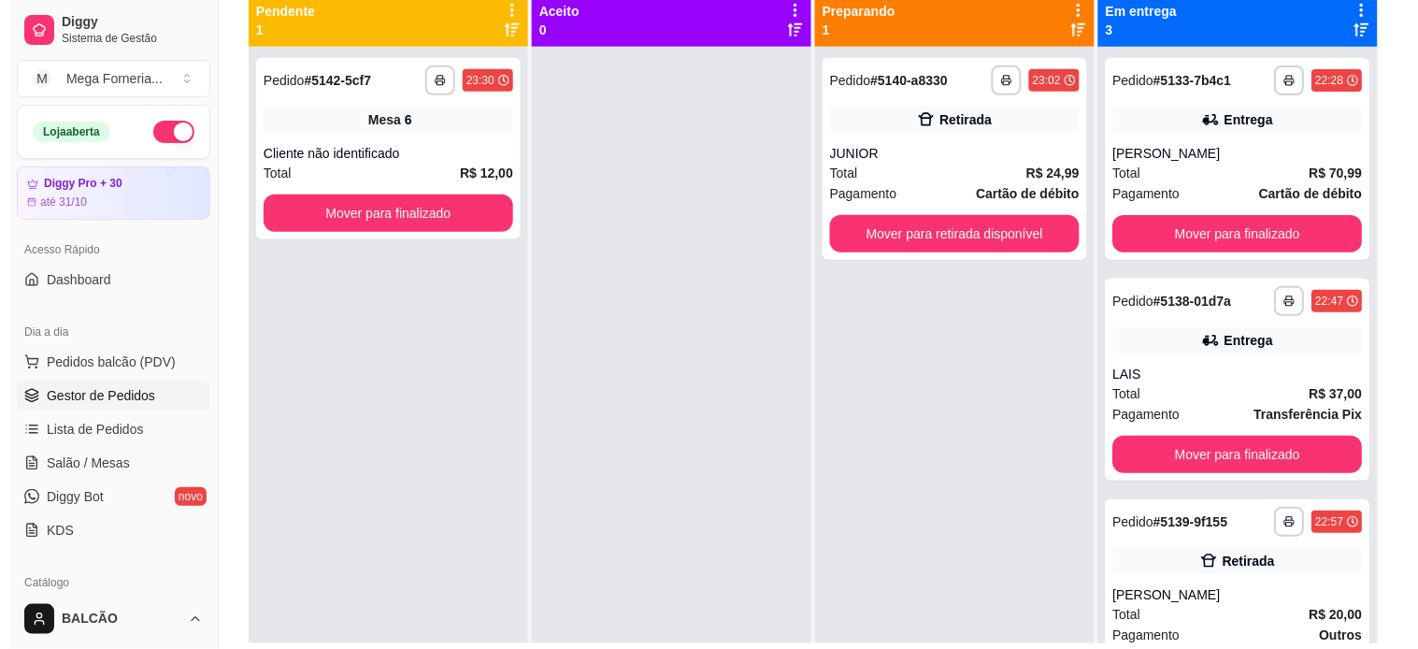
scroll to position [78, 0]
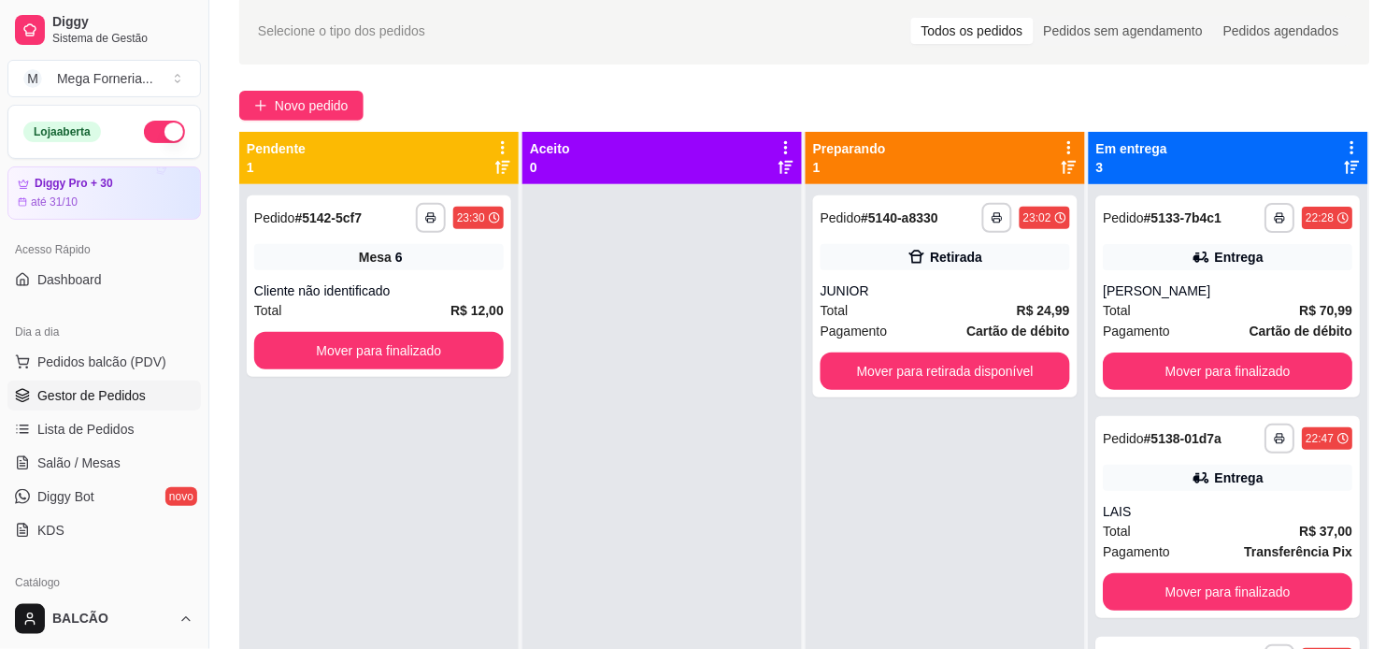
click at [311, 78] on div "**********" at bounding box center [804, 394] width 1191 height 817
click at [330, 118] on button "Novo pedido" at bounding box center [301, 106] width 124 height 30
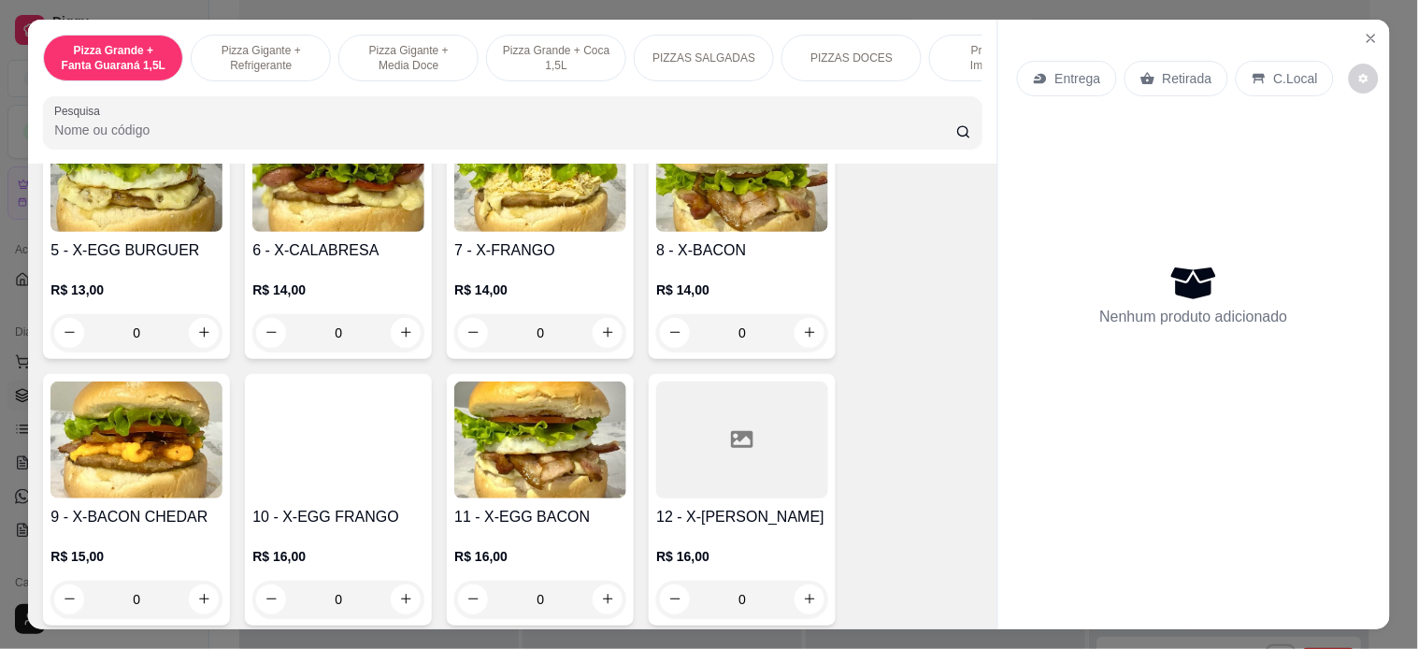
scroll to position [2699, 0]
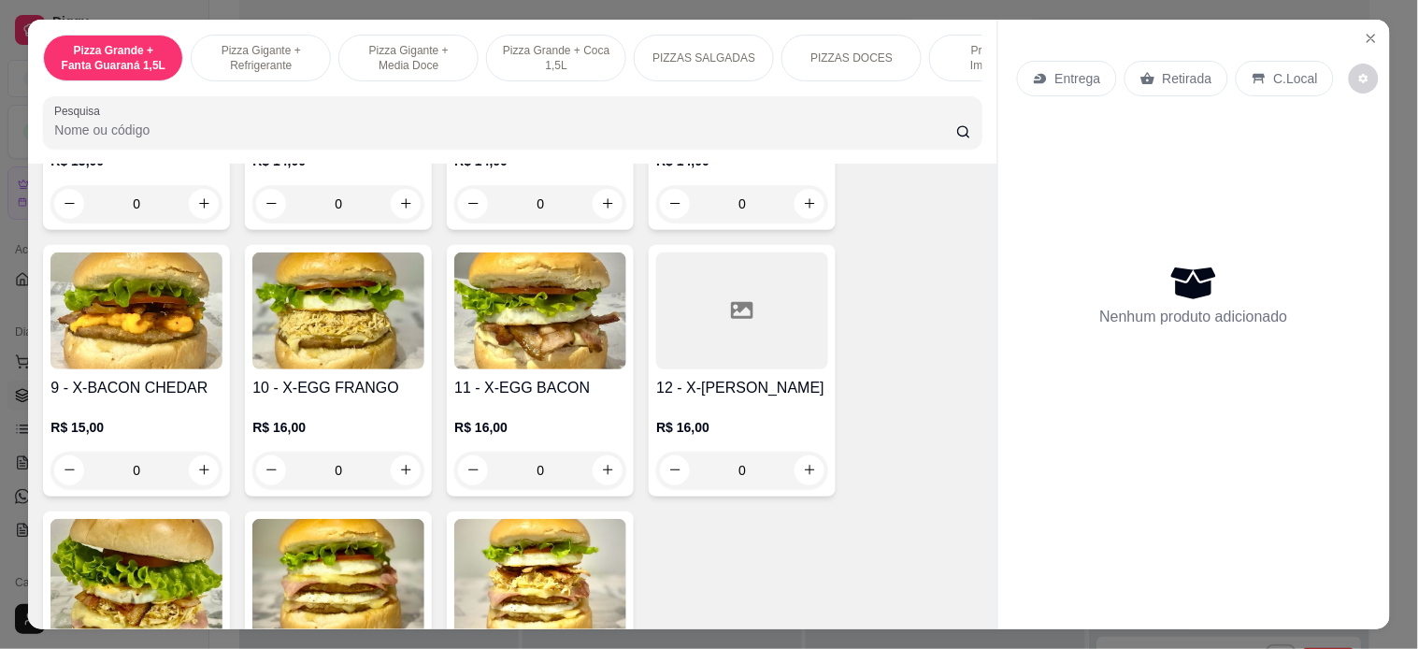
click at [605, 458] on div "0" at bounding box center [540, 469] width 172 height 37
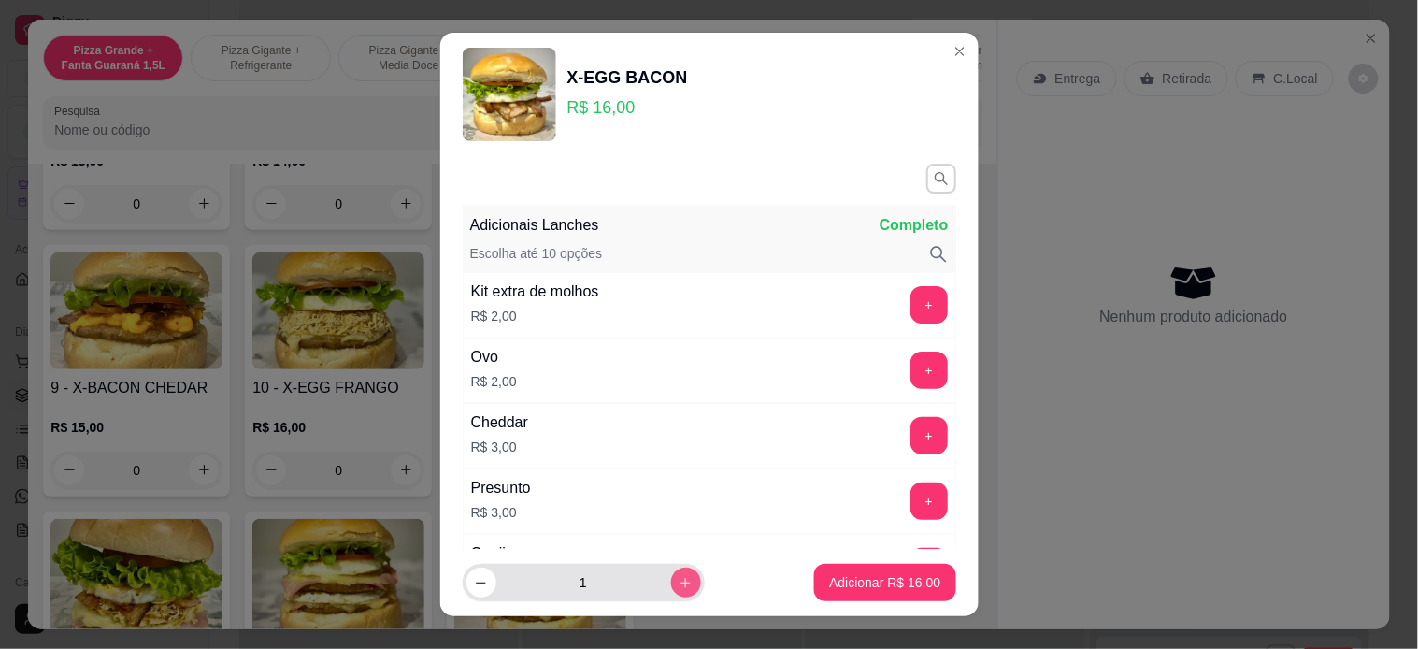
click at [671, 574] on button "increase-product-quantity" at bounding box center [686, 582] width 30 height 30
type input "2"
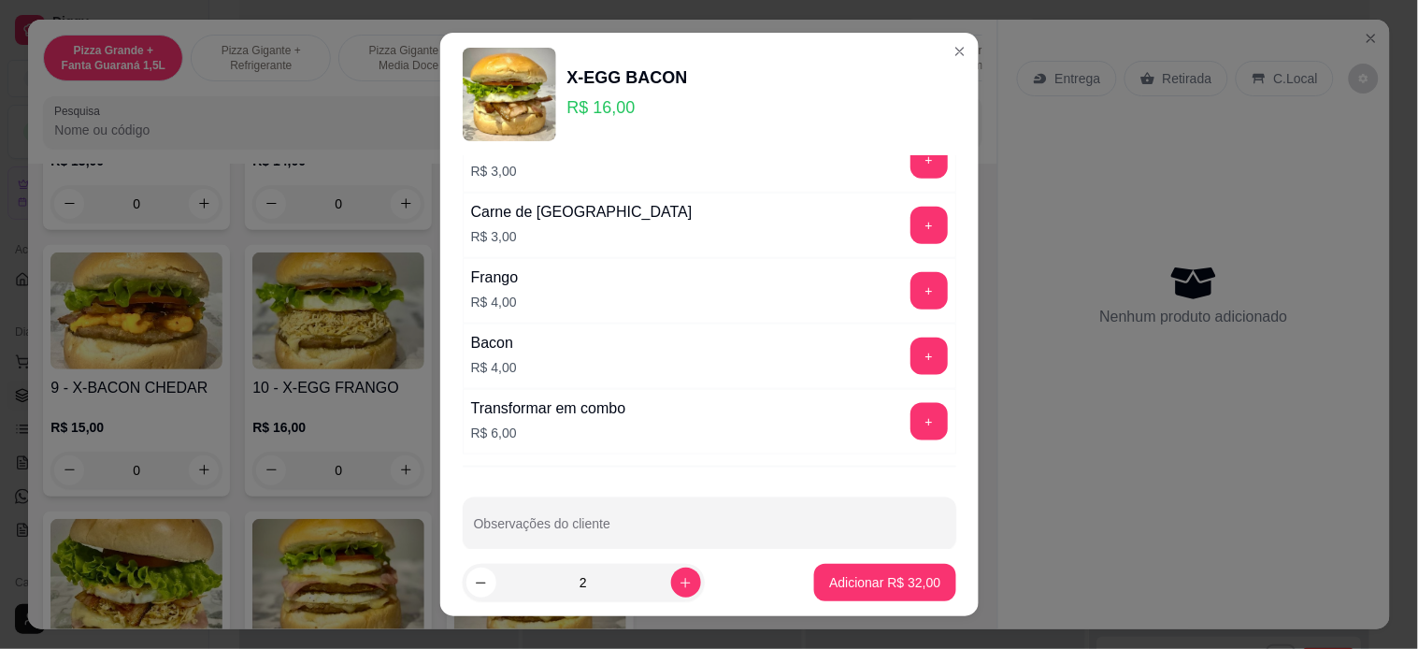
scroll to position [499, 0]
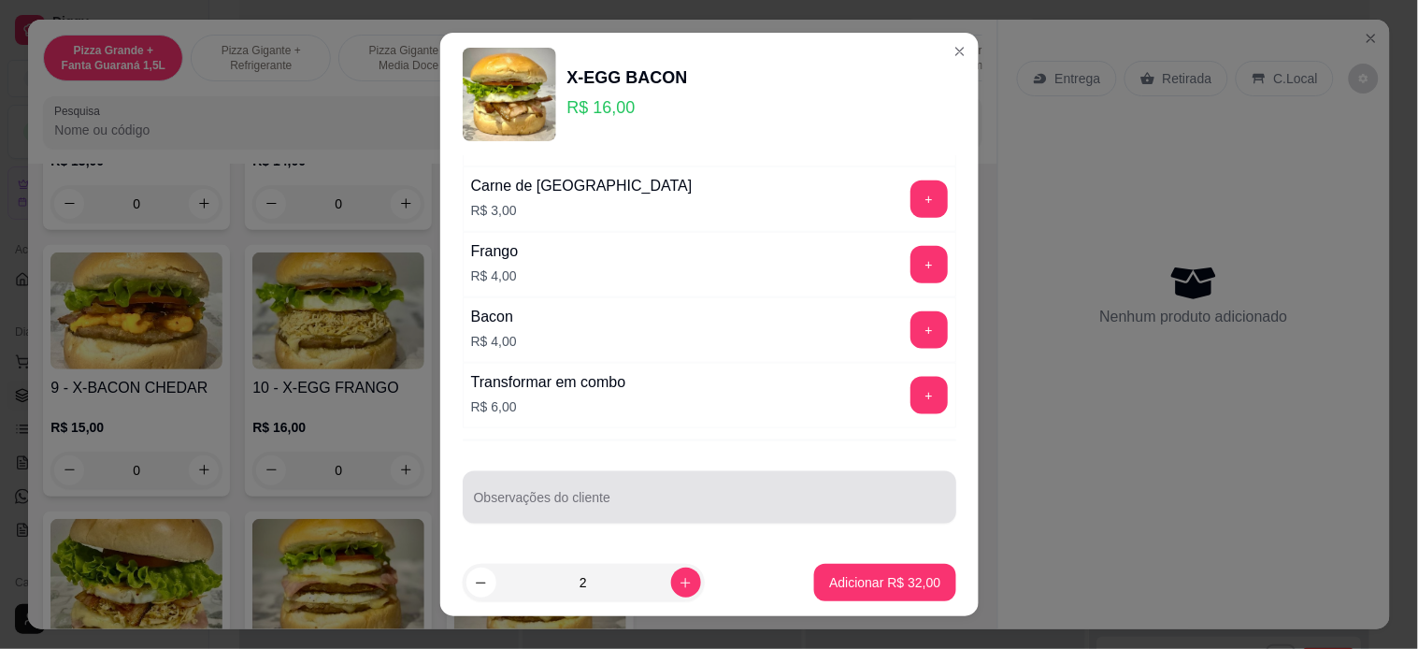
click at [678, 471] on div "Observações do cliente" at bounding box center [709, 497] width 493 height 52
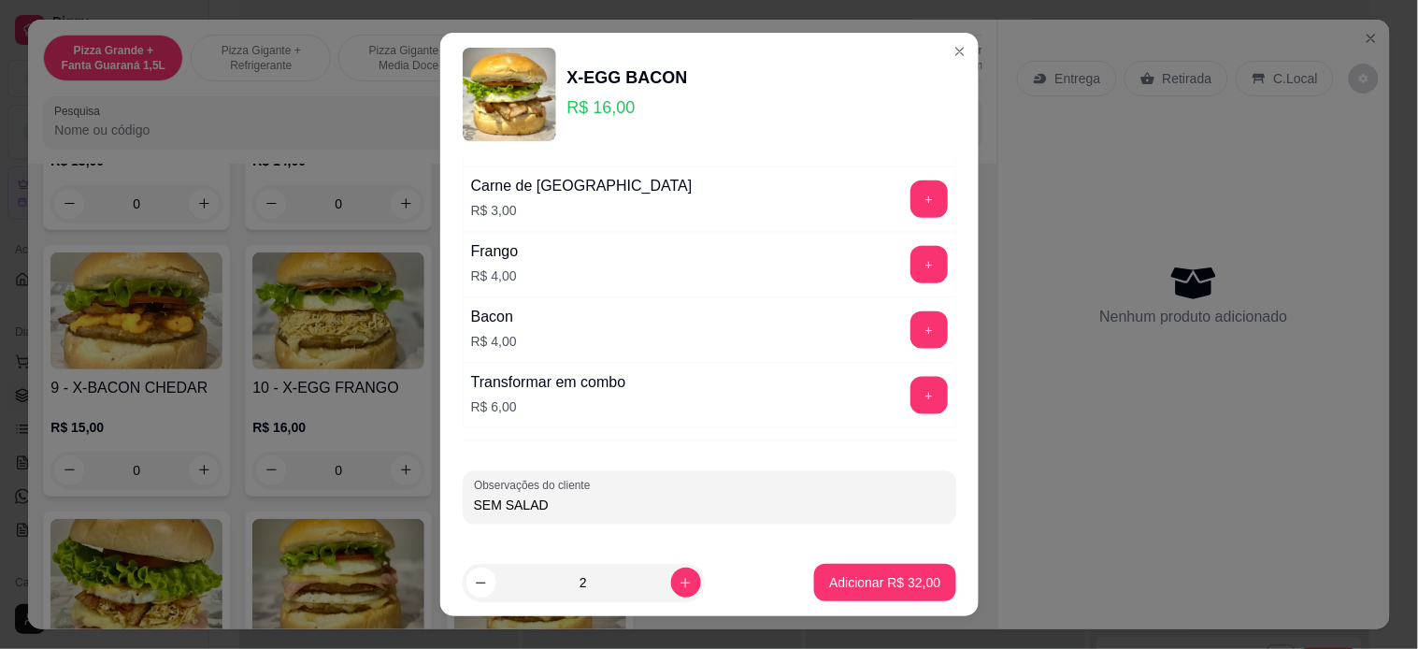
type input "SEM SALADA"
click at [852, 574] on p "Adicionar R$ 32,00" at bounding box center [885, 583] width 108 height 18
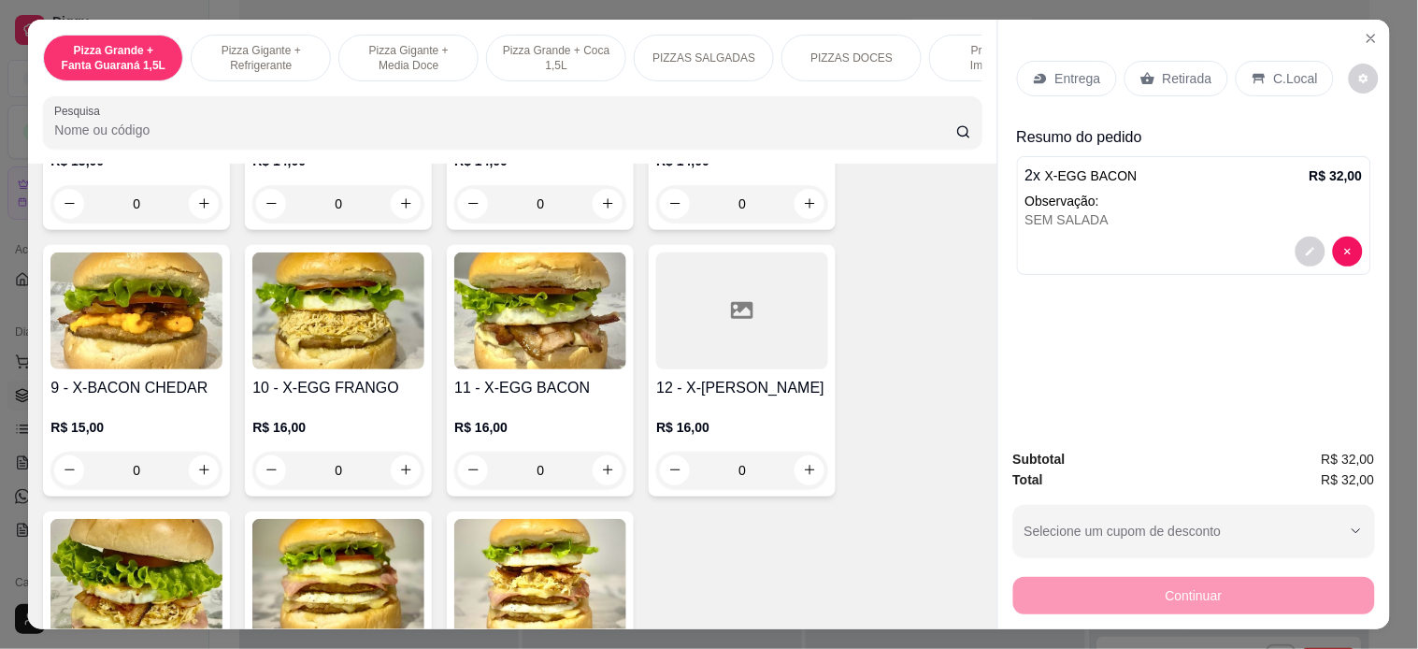
click at [1078, 69] on p "Entrega" at bounding box center [1078, 78] width 46 height 19
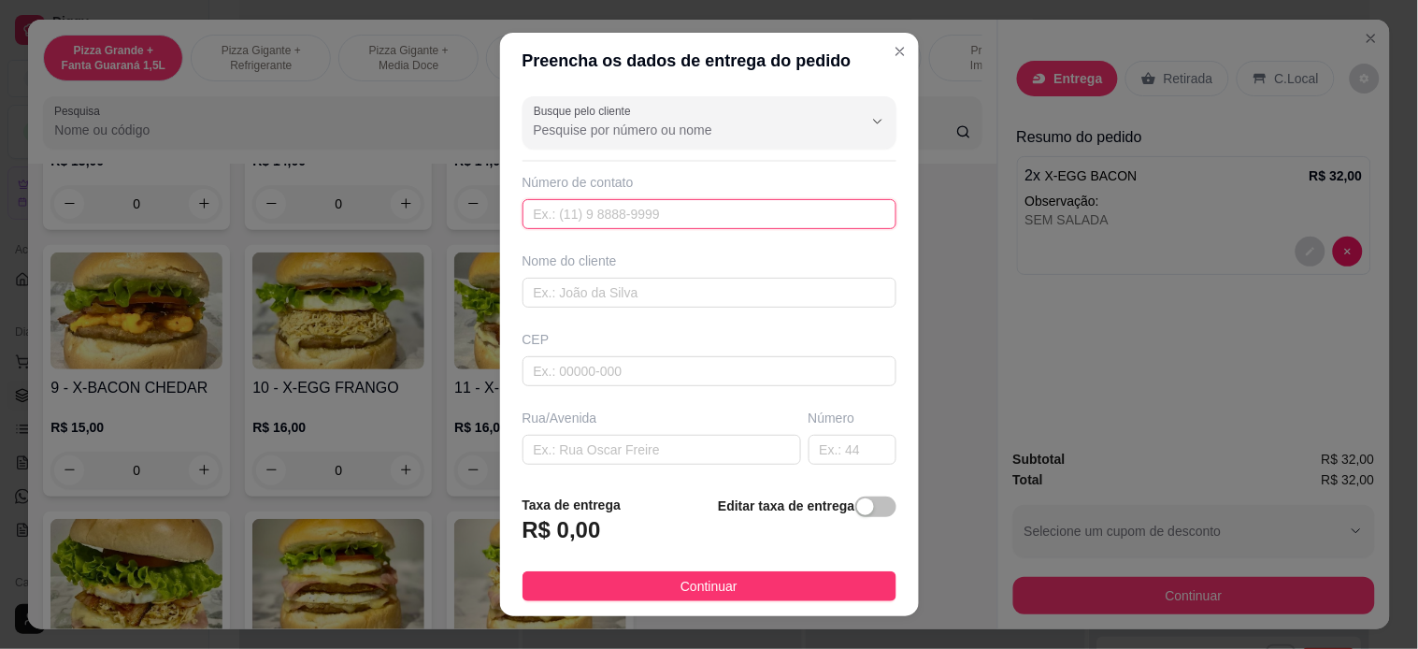
click at [666, 203] on input "text" at bounding box center [709, 214] width 374 height 30
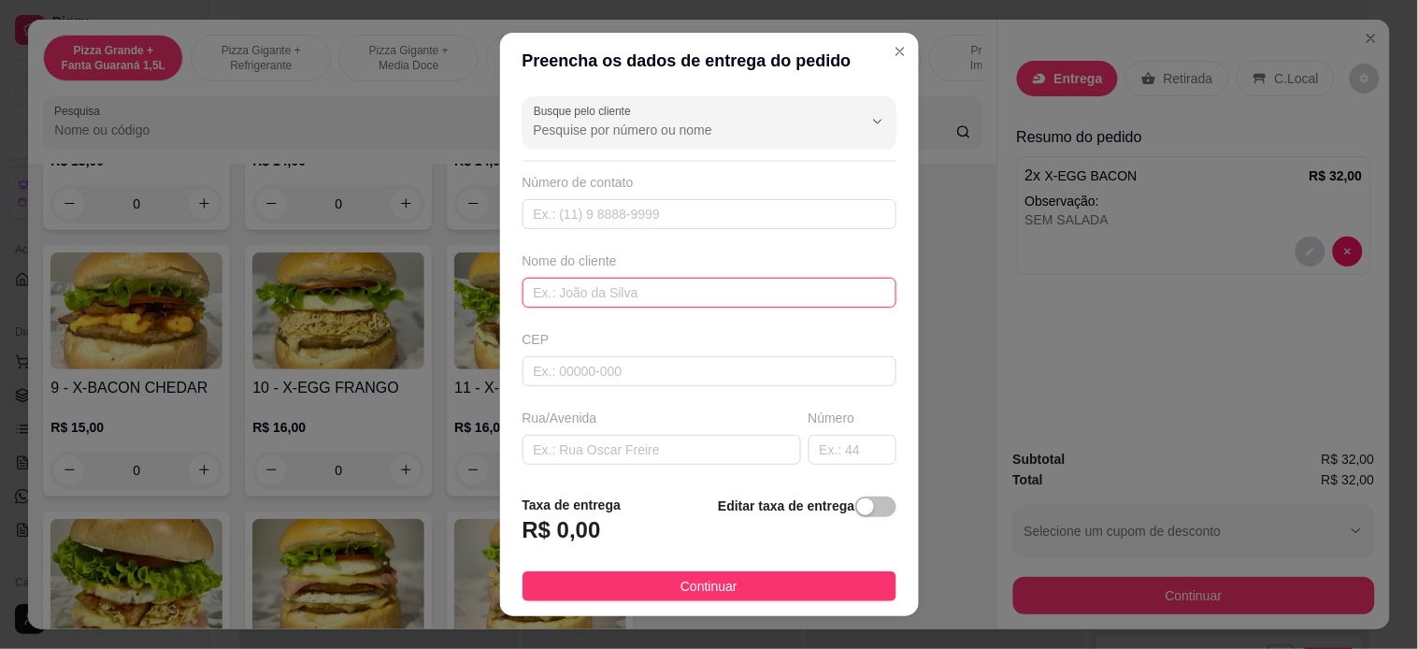
click at [675, 296] on input "text" at bounding box center [709, 293] width 374 height 30
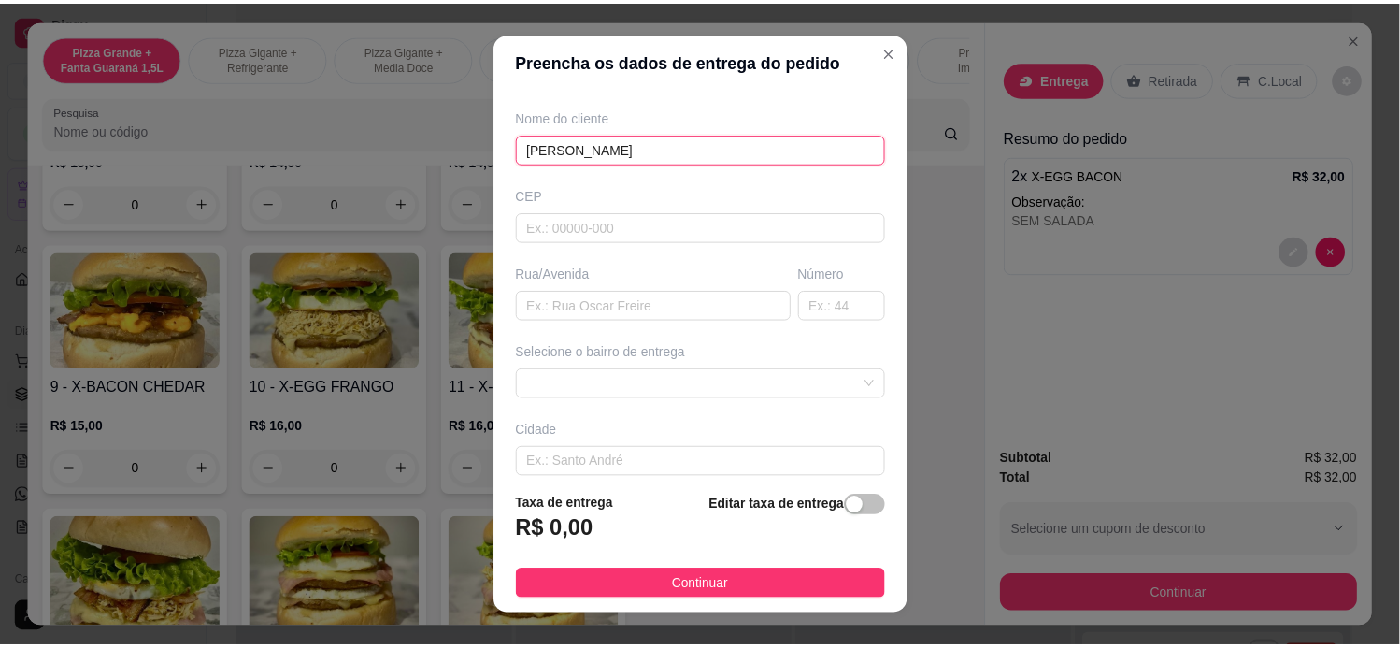
scroll to position [207, 0]
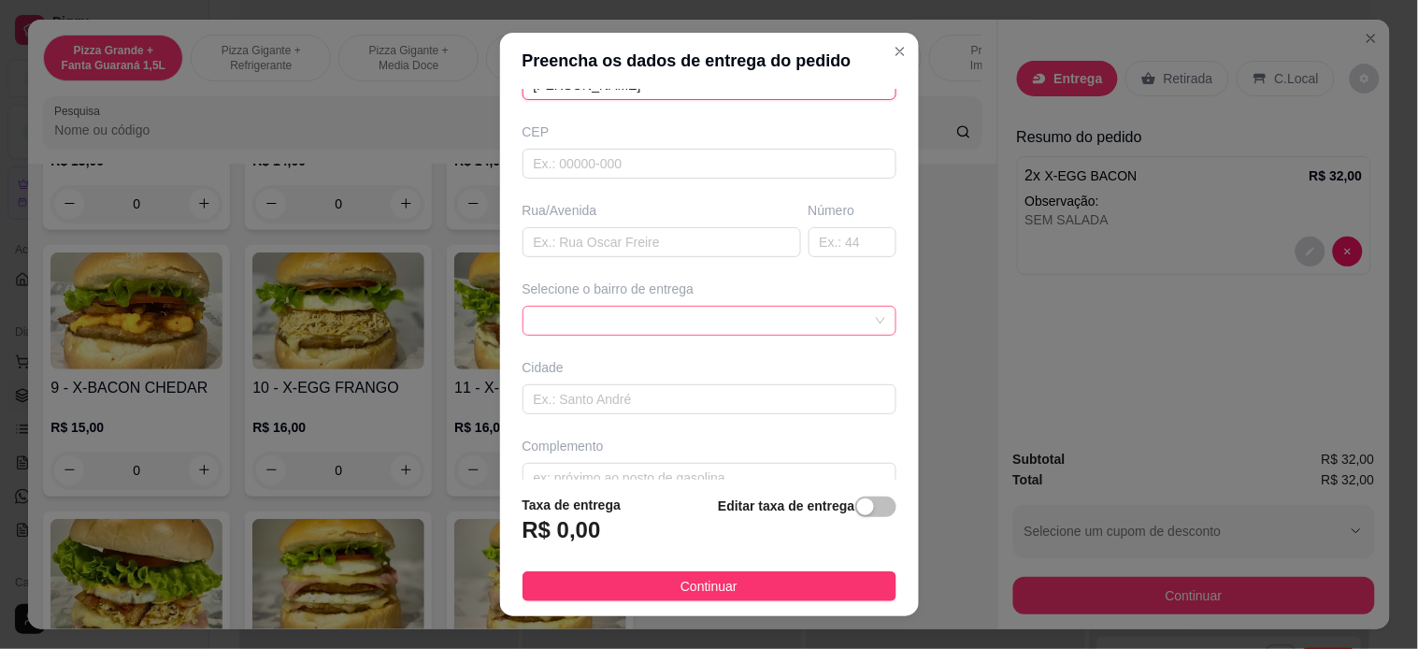
click at [706, 306] on div at bounding box center [709, 321] width 374 height 30
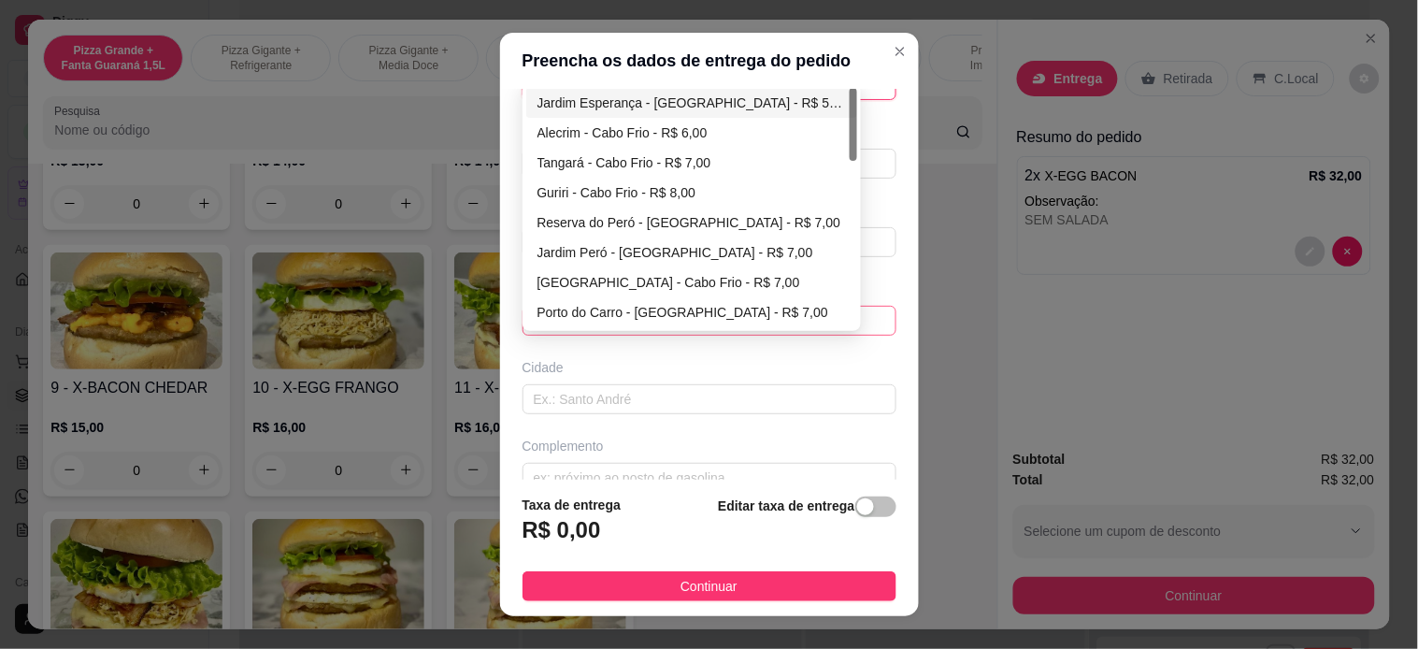
type input "carlos"
click at [637, 96] on div "Jardim Esperança - [GEOGRAPHIC_DATA] - R$ 5,00" at bounding box center [691, 103] width 308 height 21
type input "Cabo Frio"
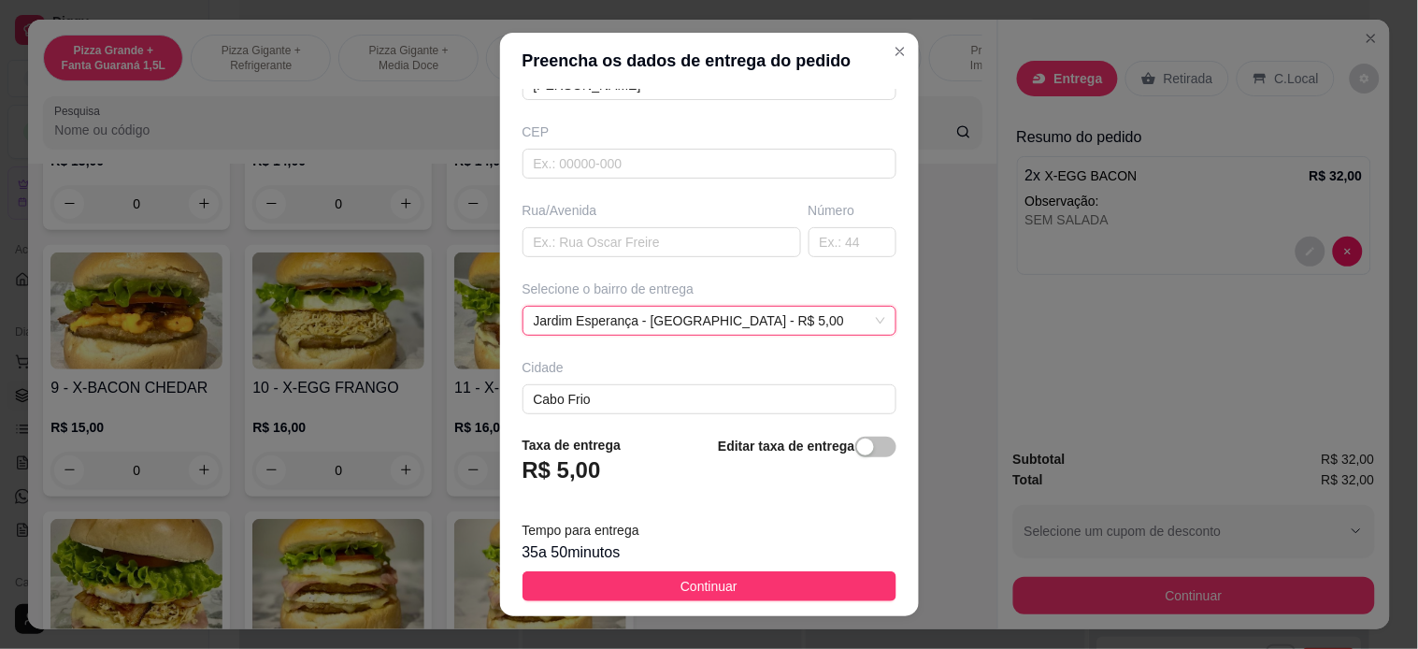
click at [742, 579] on button "Continuar" at bounding box center [709, 586] width 374 height 30
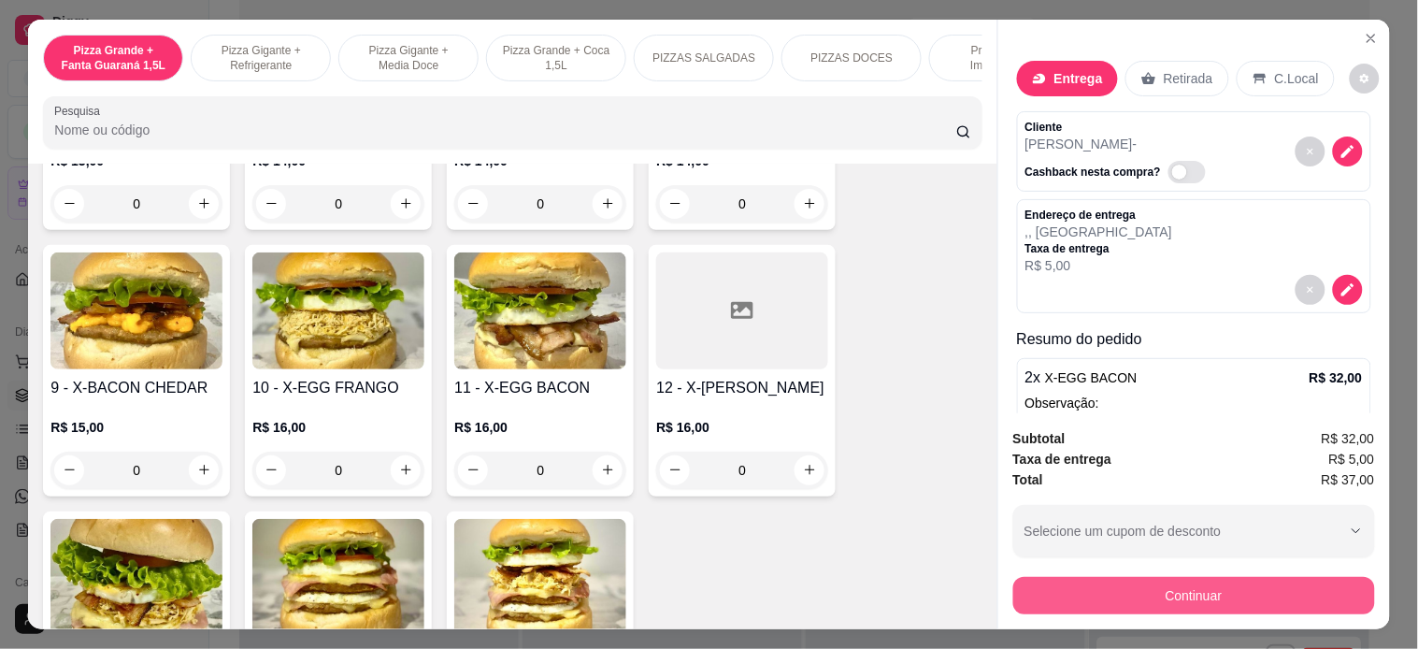
click at [1169, 577] on button "Continuar" at bounding box center [1194, 595] width 362 height 37
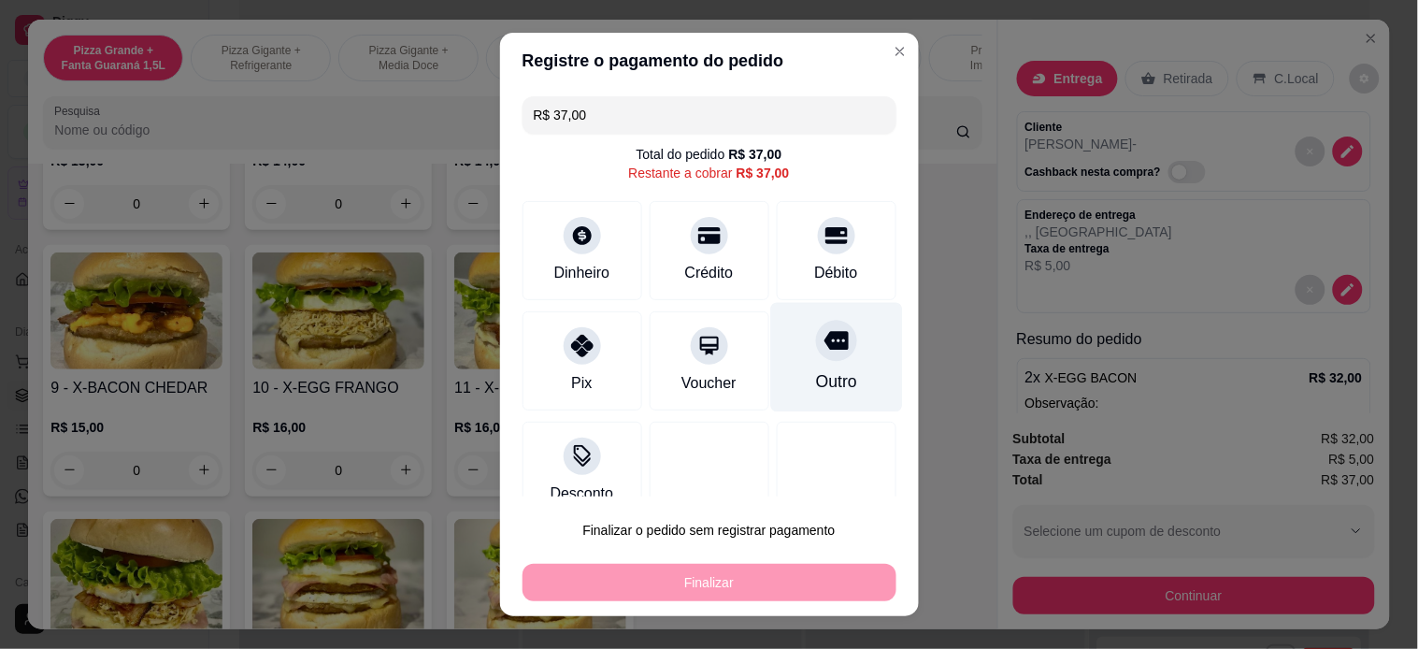
click at [816, 360] on div at bounding box center [836, 340] width 41 height 41
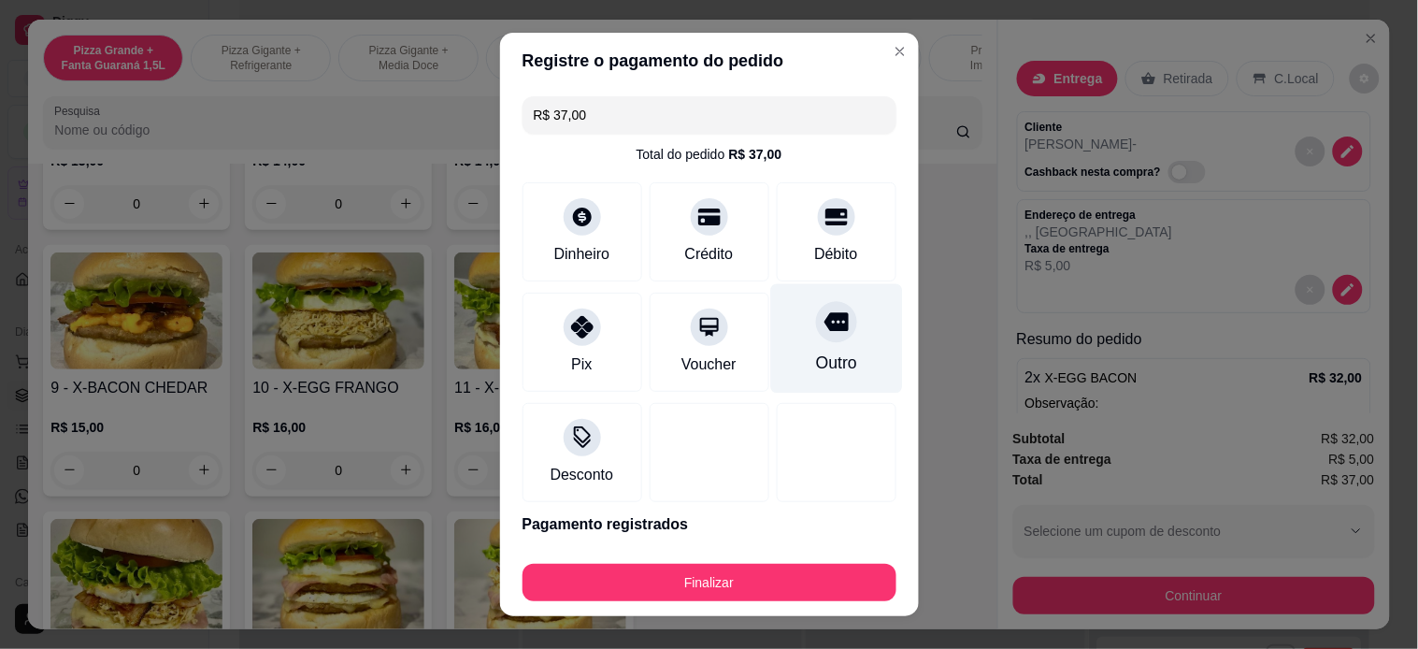
type input "R$ 0,00"
click at [770, 576] on button "Finalizar" at bounding box center [709, 582] width 374 height 37
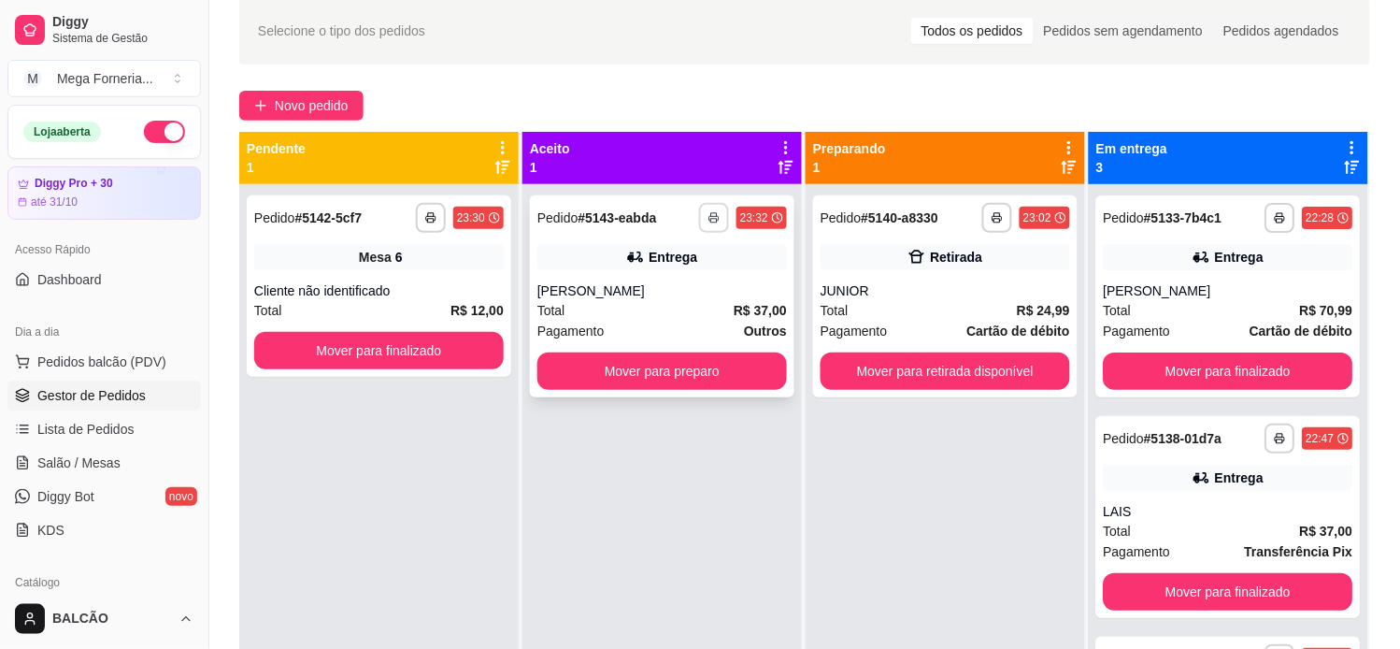
click at [708, 213] on icon "button" at bounding box center [713, 217] width 11 height 11
click at [688, 272] on button "IMPRESSORA" at bounding box center [658, 283] width 136 height 30
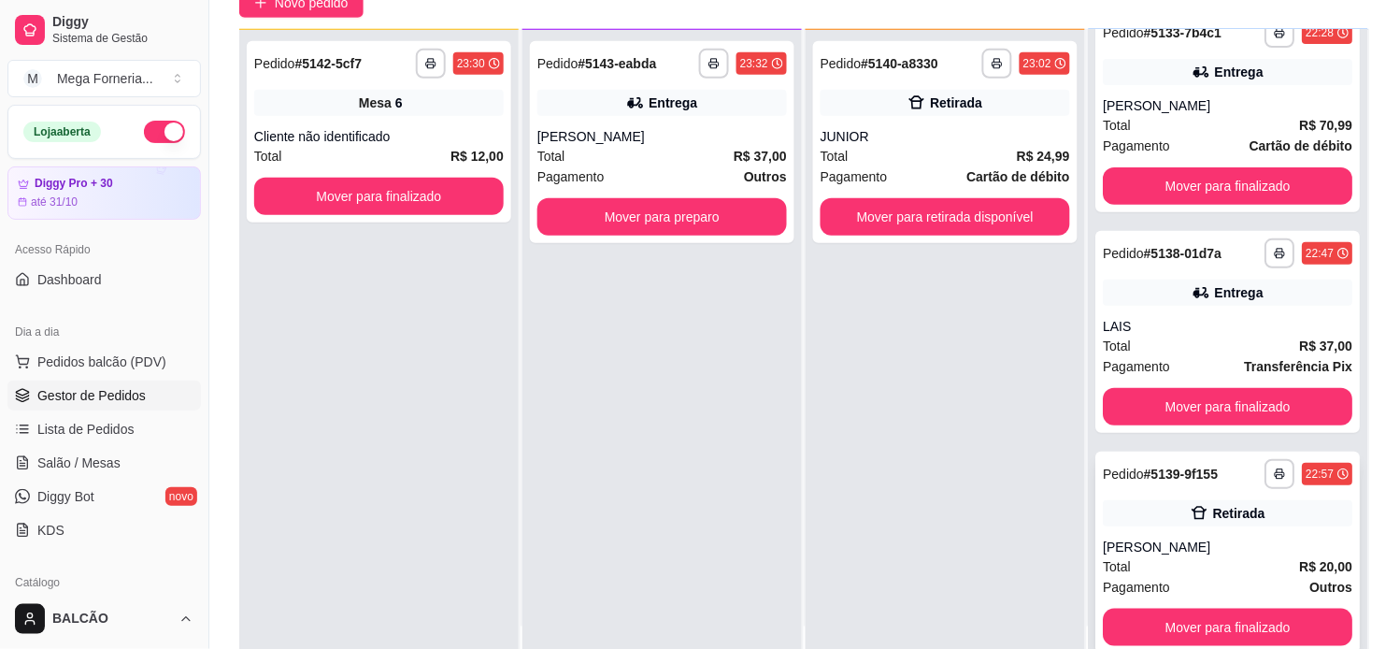
scroll to position [181, 0]
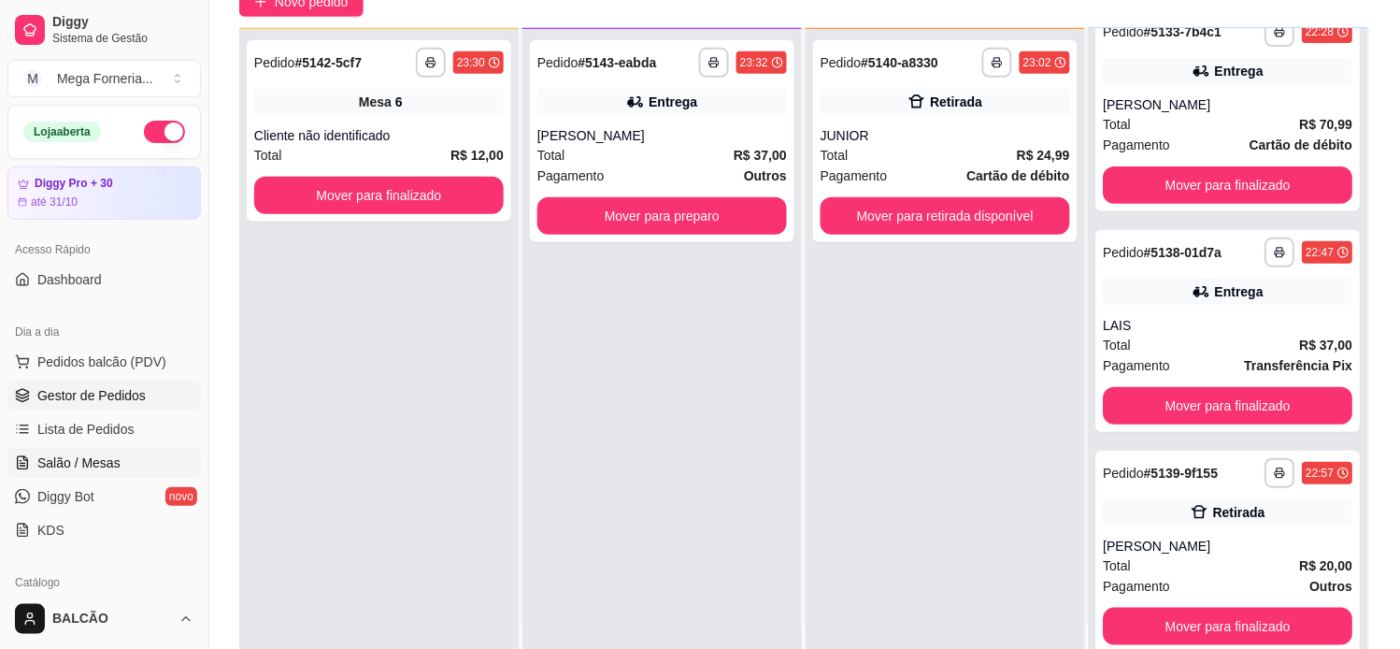
click at [114, 463] on span "Salão / Mesas" at bounding box center [78, 462] width 83 height 19
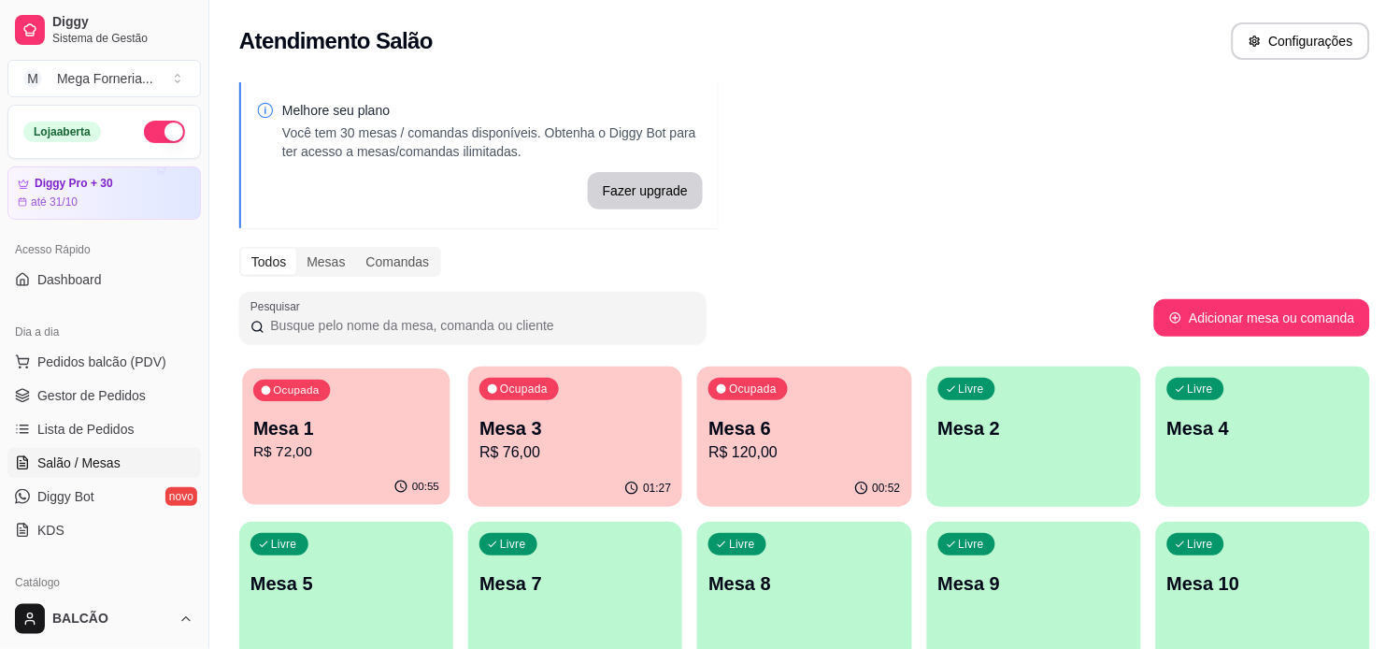
click at [381, 441] on p "R$ 72,00" at bounding box center [346, 451] width 186 height 21
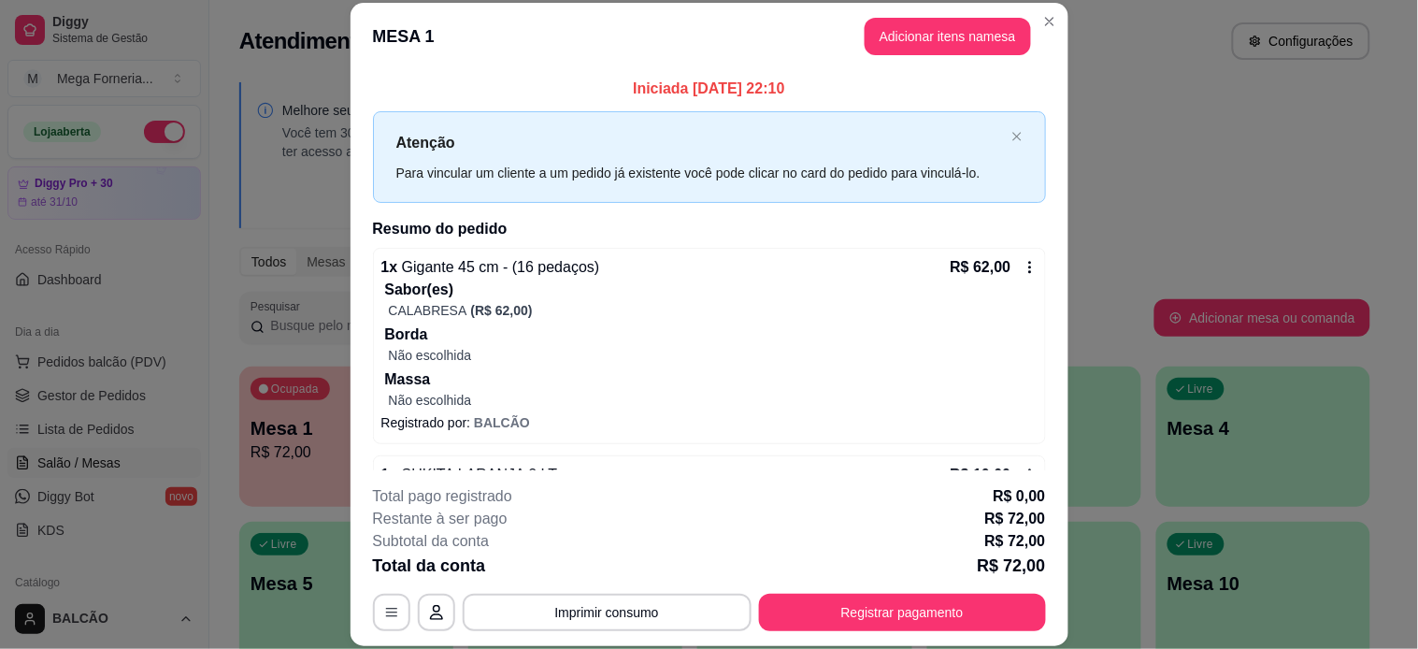
scroll to position [58, 0]
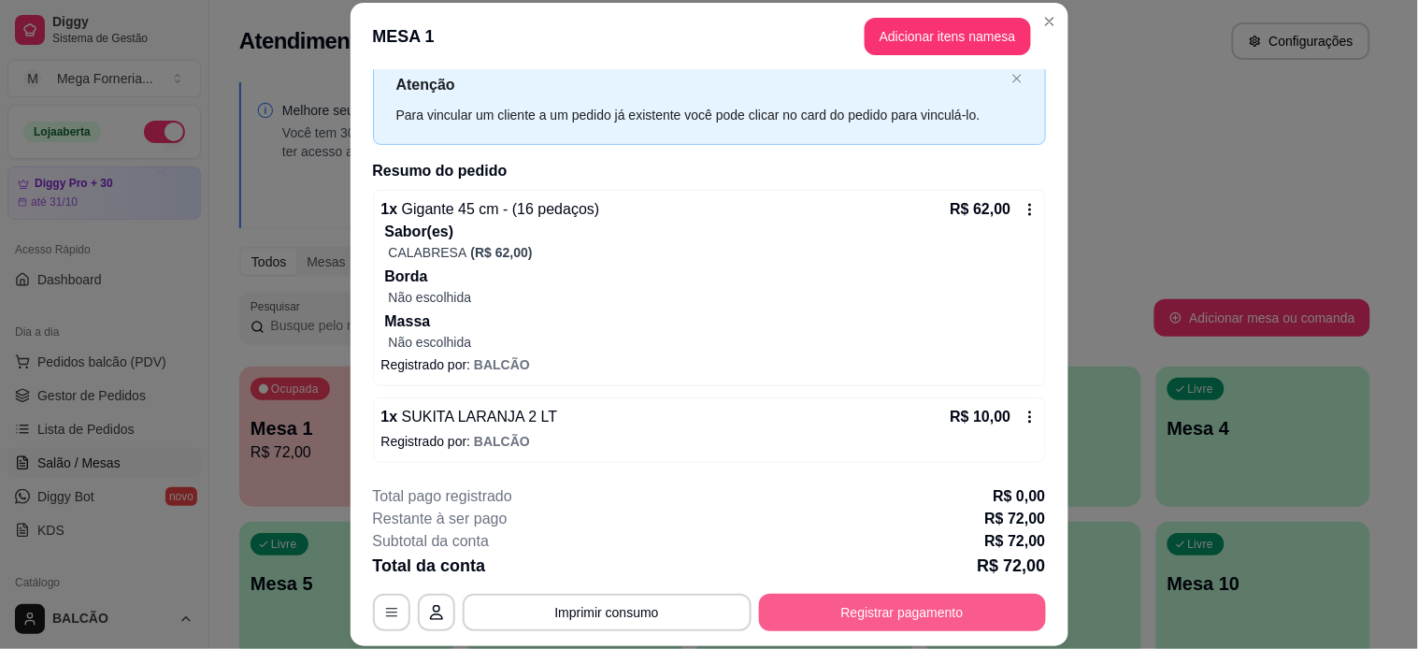
click at [882, 621] on button "Registrar pagamento" at bounding box center [902, 611] width 287 height 37
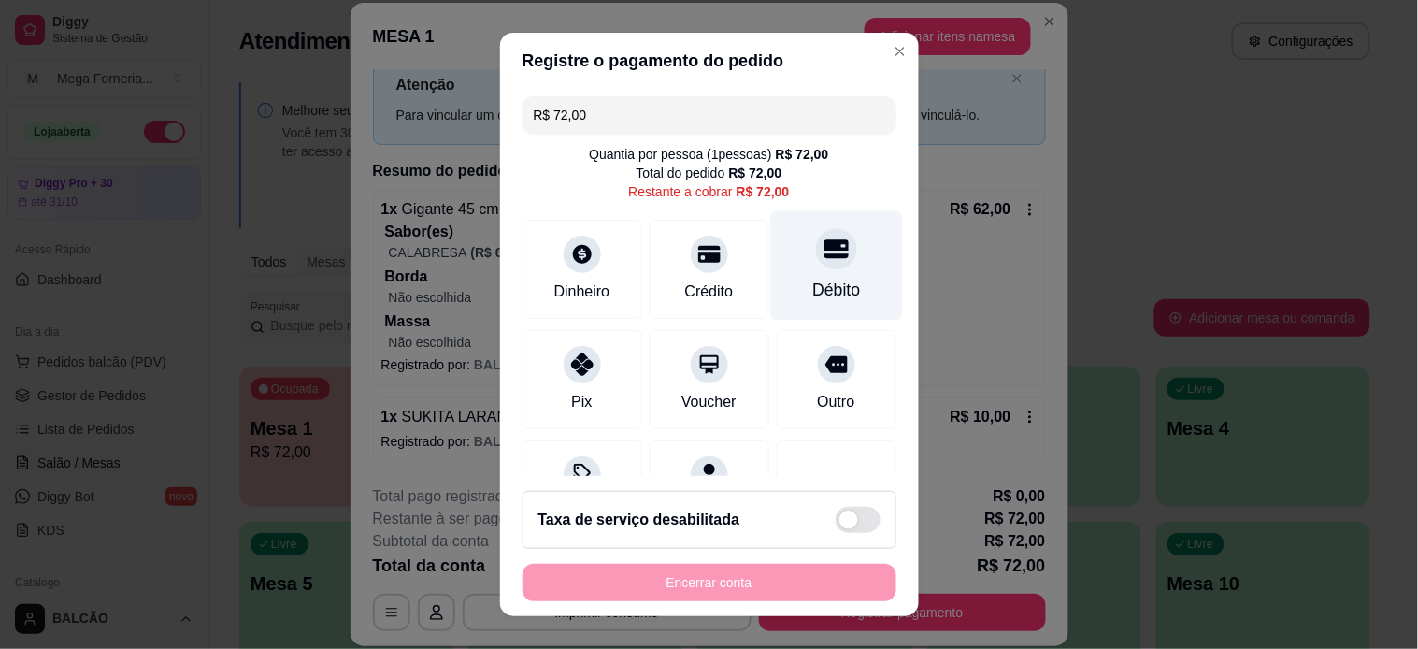
click at [816, 236] on div at bounding box center [836, 248] width 41 height 41
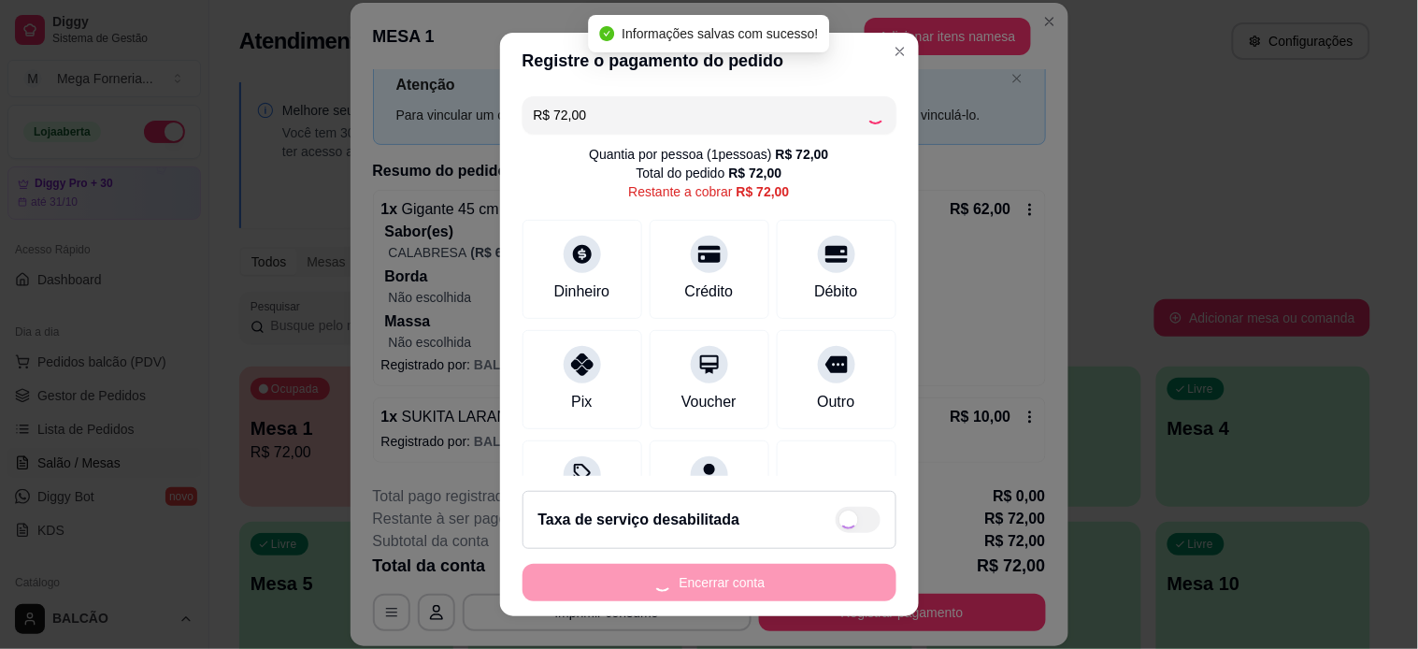
type input "R$ 0,00"
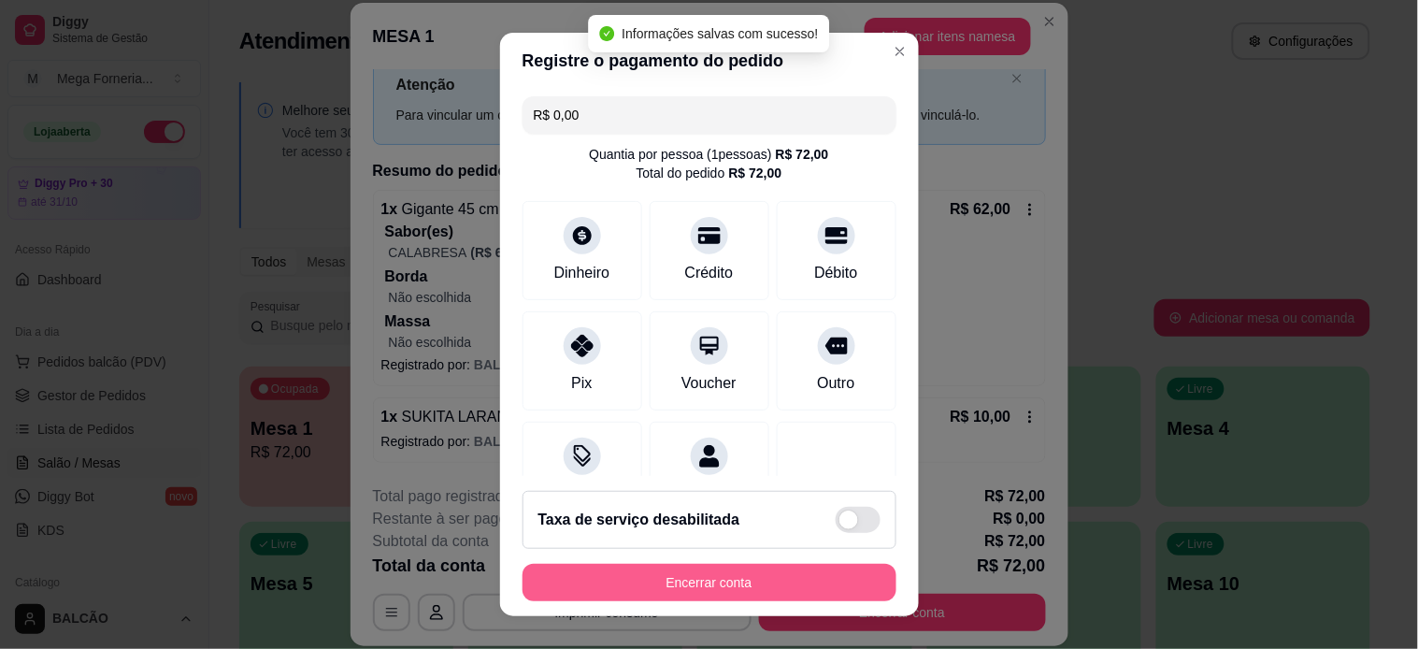
click at [743, 587] on button "Encerrar conta" at bounding box center [709, 582] width 374 height 37
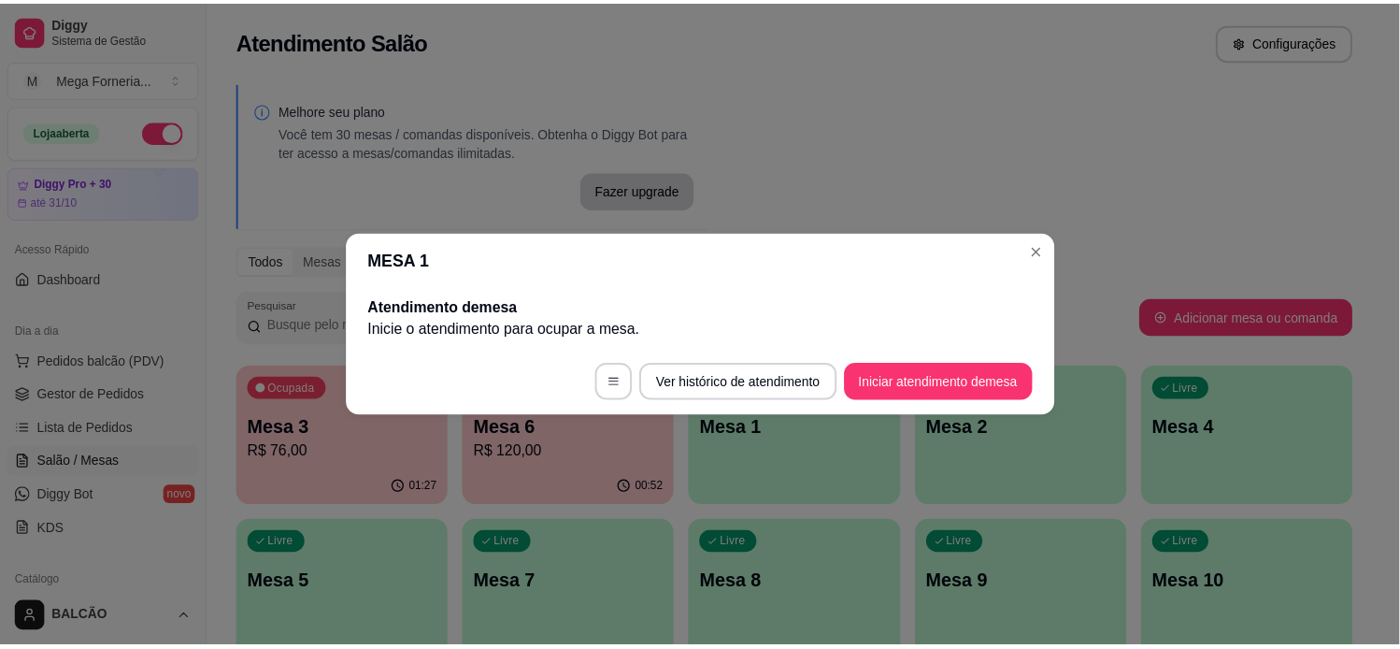
scroll to position [0, 0]
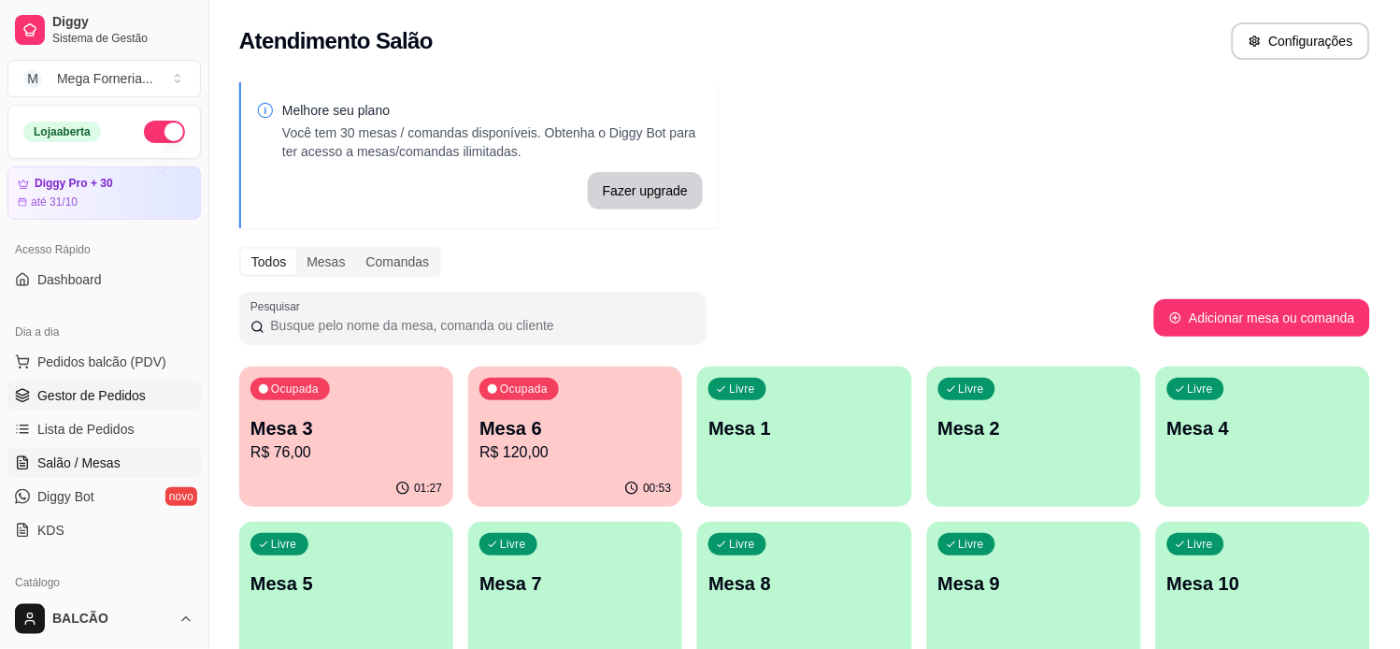
click at [87, 393] on span "Gestor de Pedidos" at bounding box center [91, 395] width 108 height 19
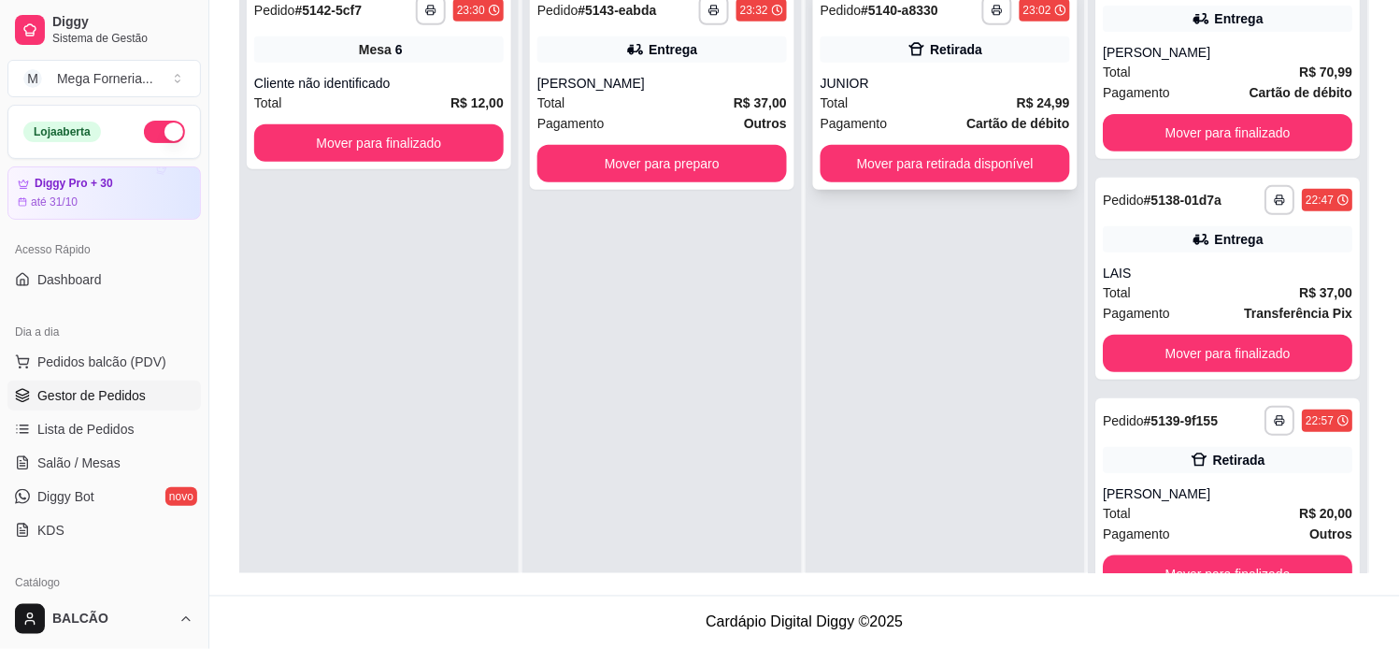
click at [912, 76] on div "**********" at bounding box center [945, 89] width 264 height 202
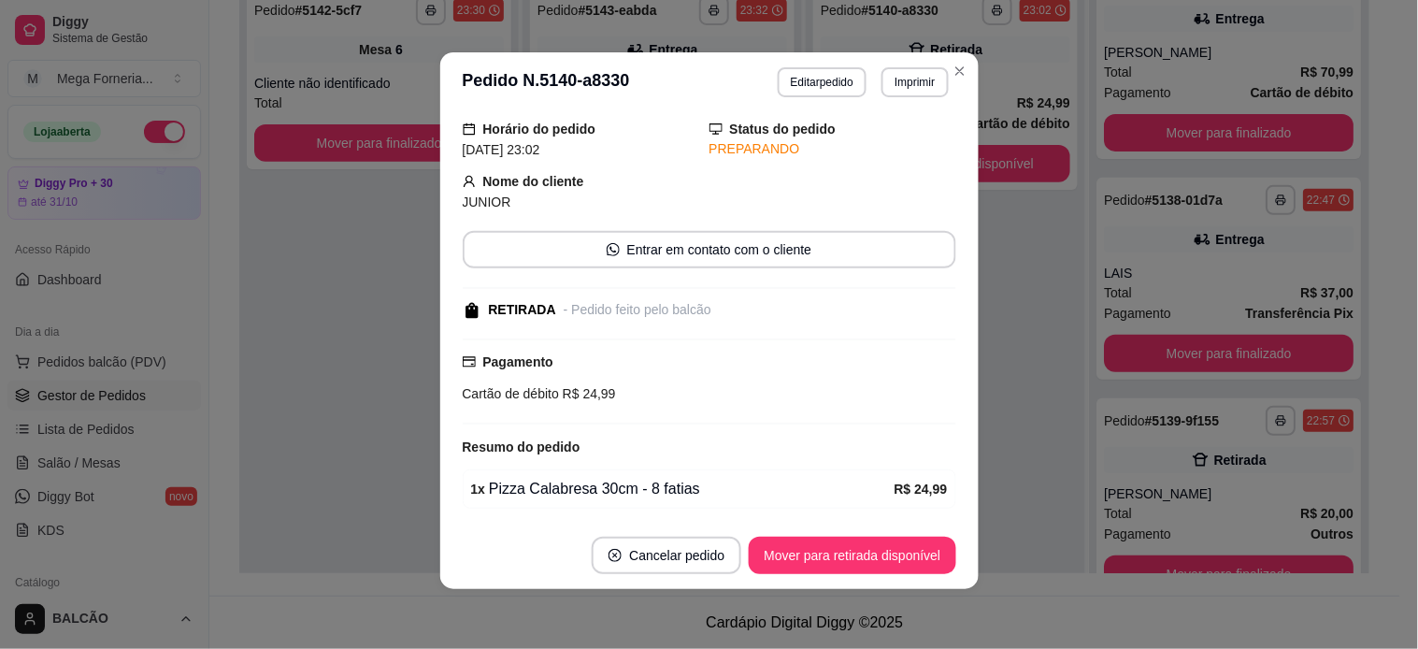
scroll to position [132, 0]
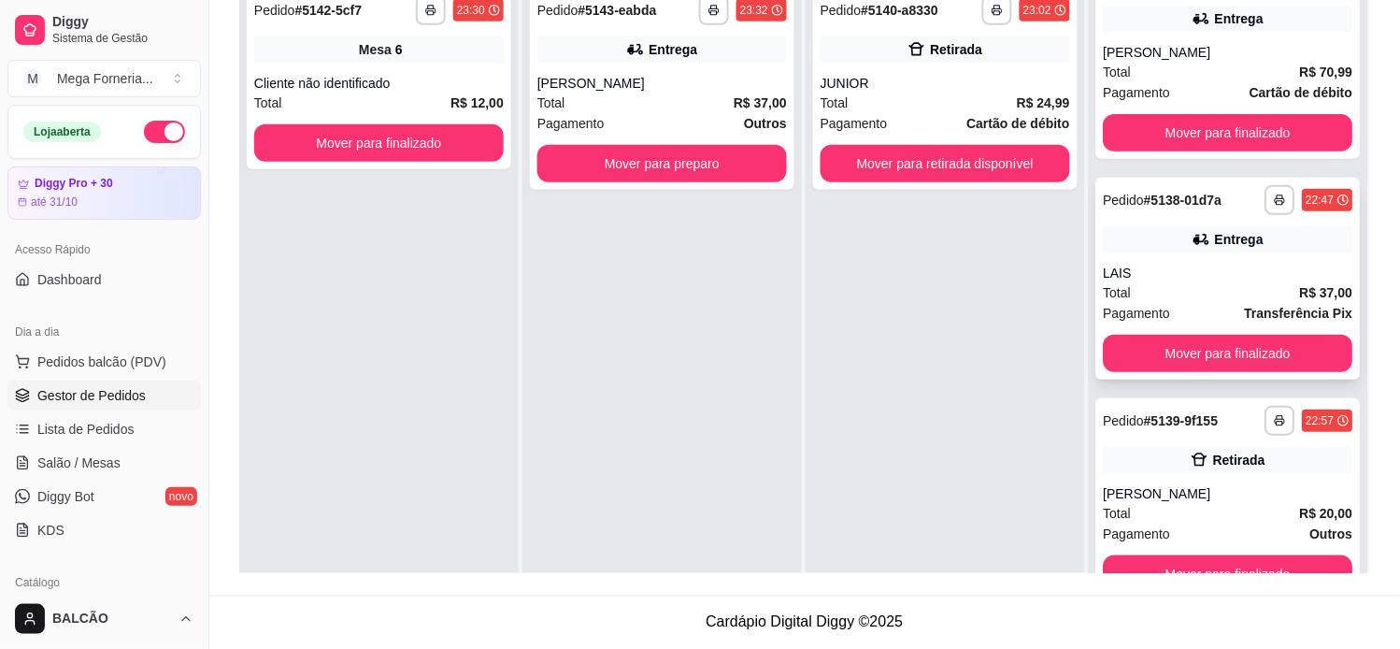
click at [1189, 277] on div "LAIS" at bounding box center [1229, 273] width 250 height 19
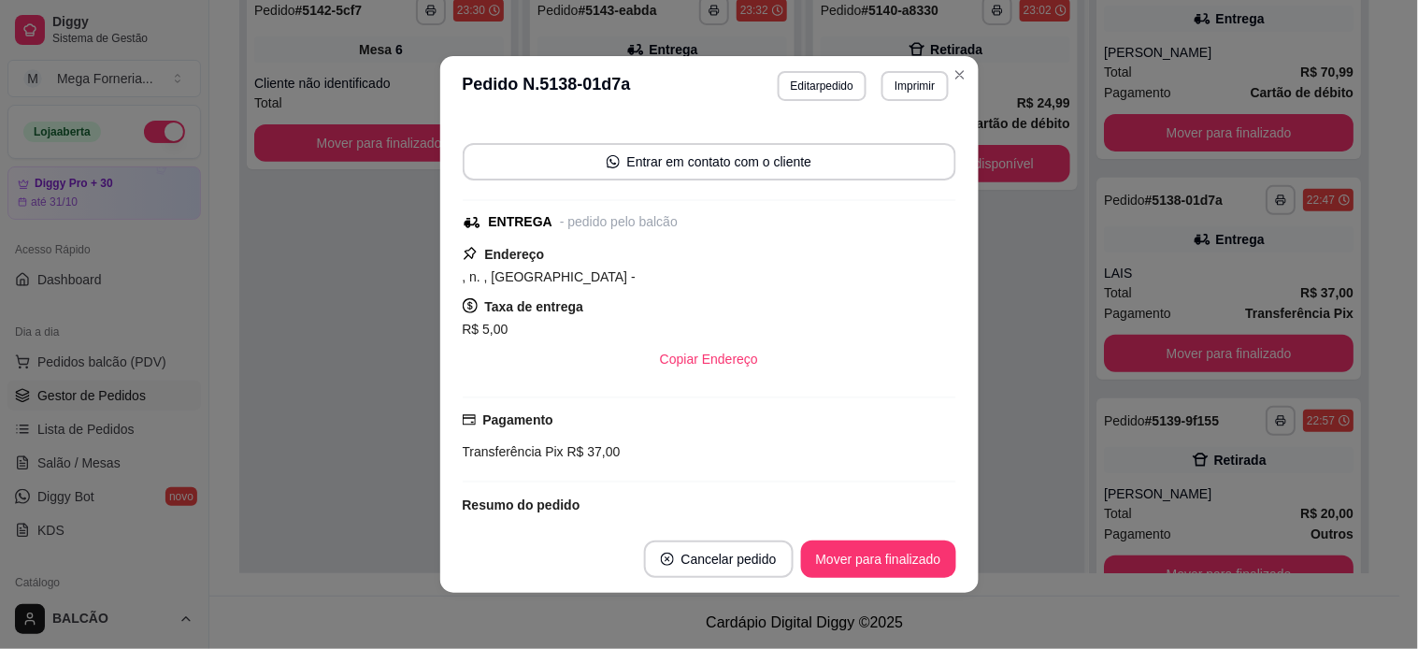
scroll to position [427, 0]
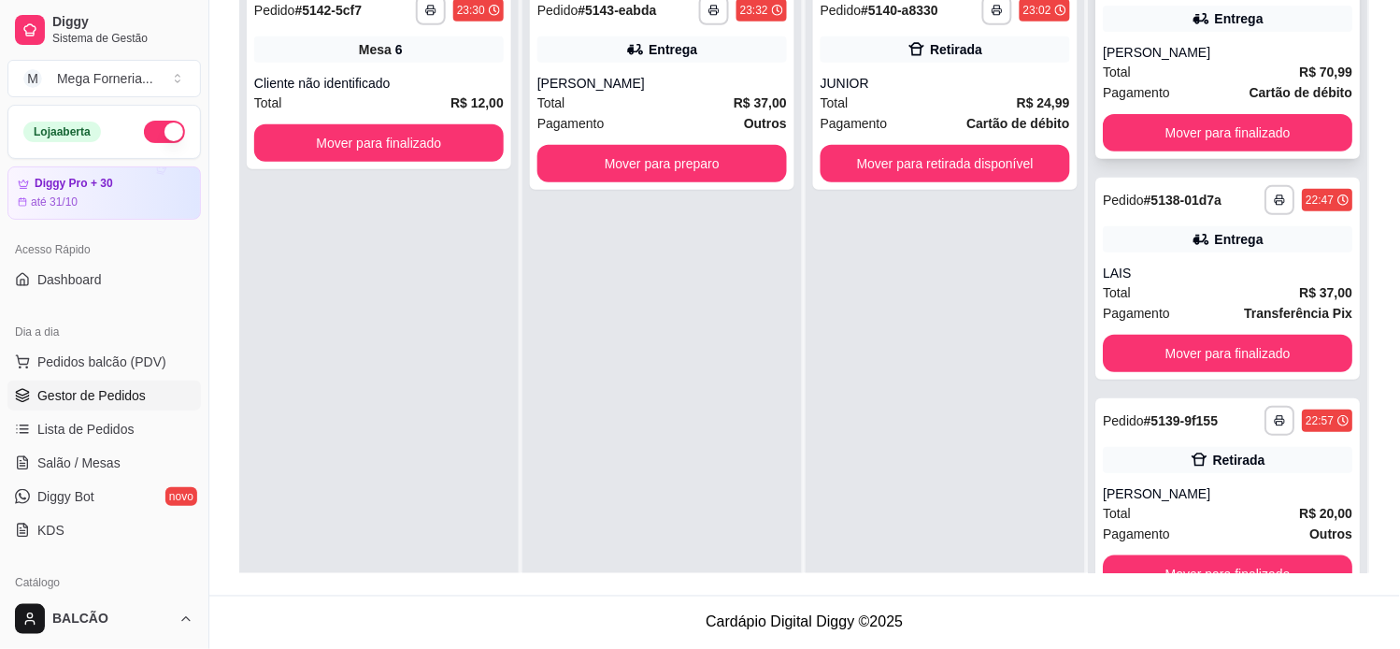
click at [1118, 78] on div "Total R$ 70,99" at bounding box center [1229, 72] width 250 height 21
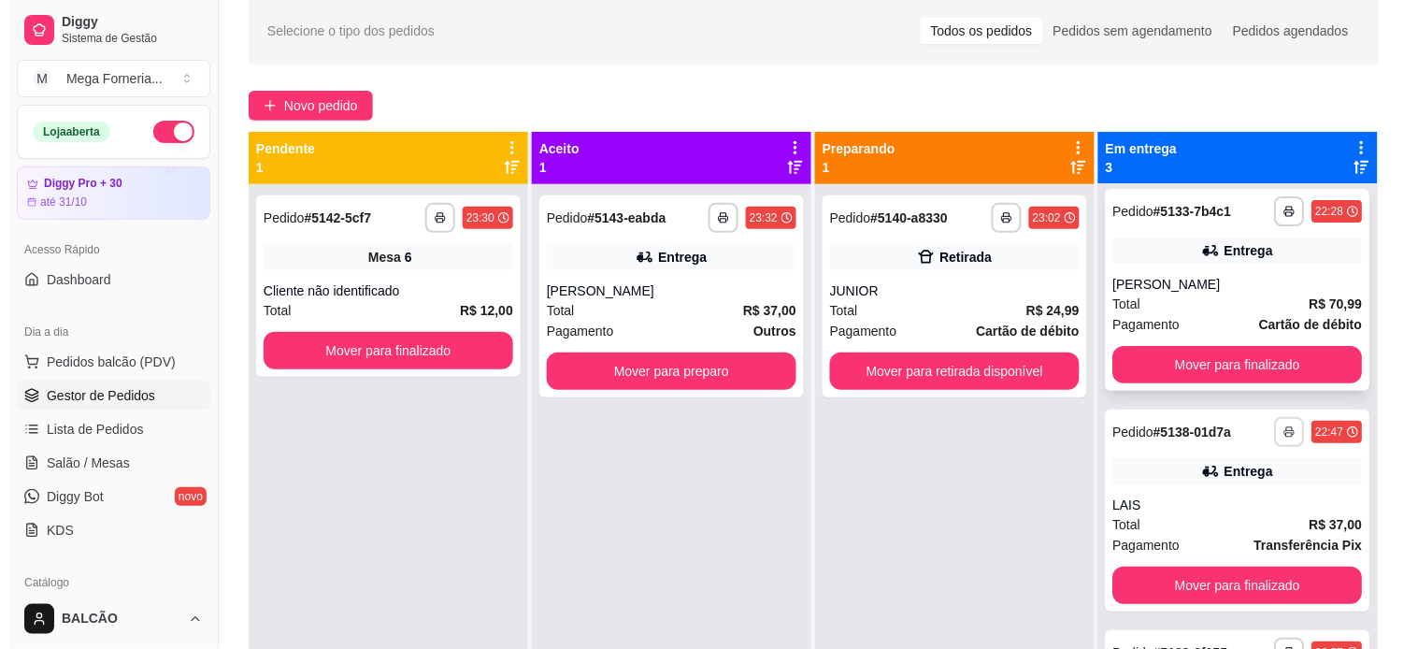
scroll to position [0, 0]
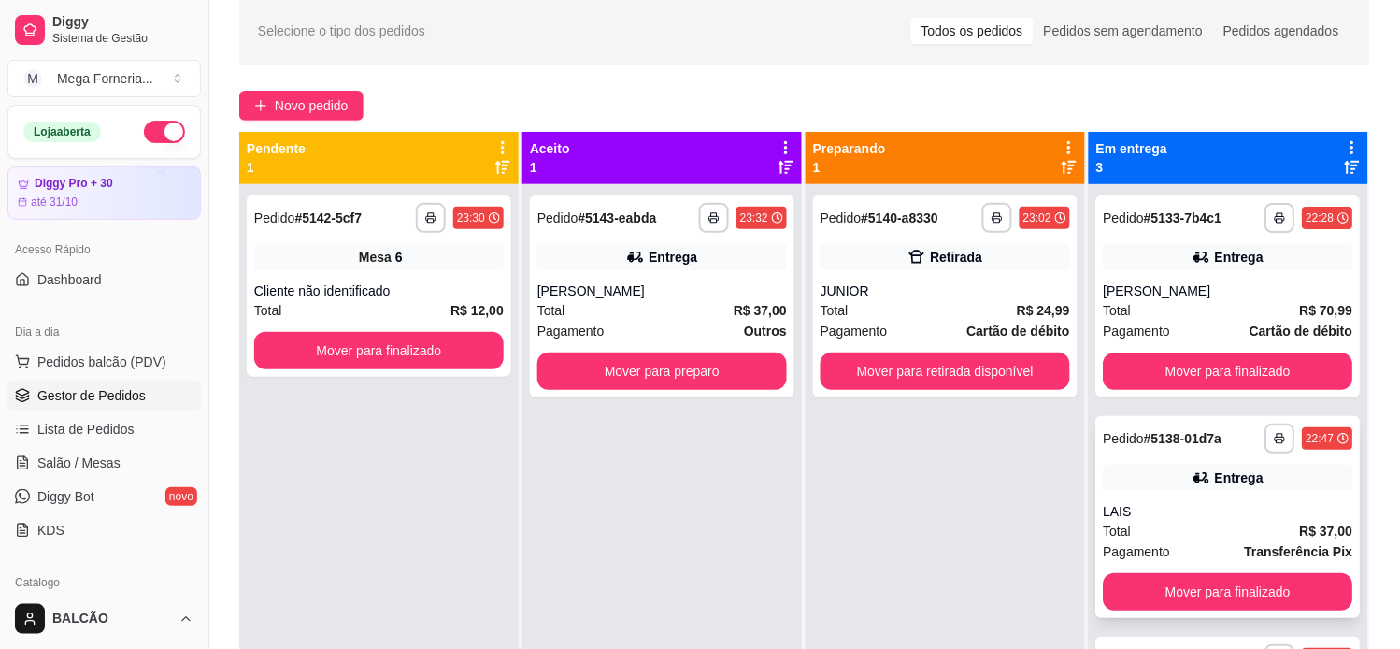
click at [1109, 475] on div "Entrega" at bounding box center [1229, 477] width 250 height 26
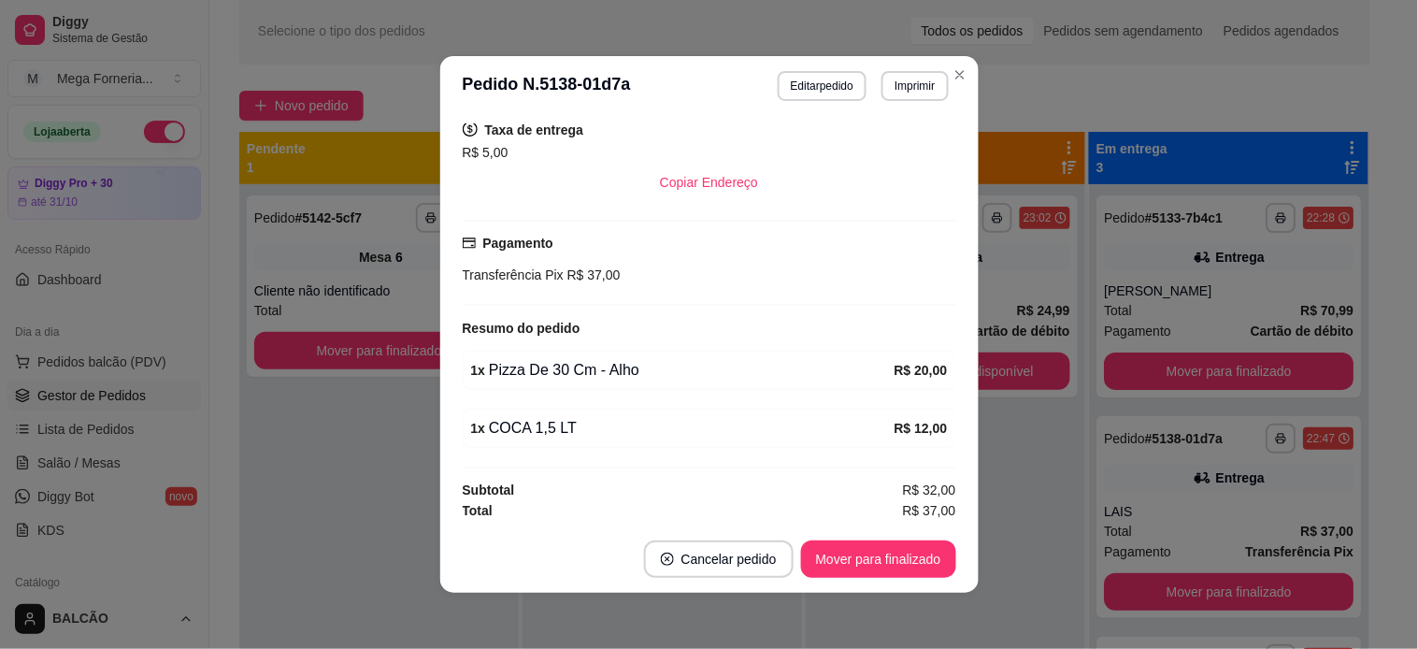
scroll to position [427, 0]
click at [1118, 257] on div "Entrega" at bounding box center [1229, 257] width 250 height 26
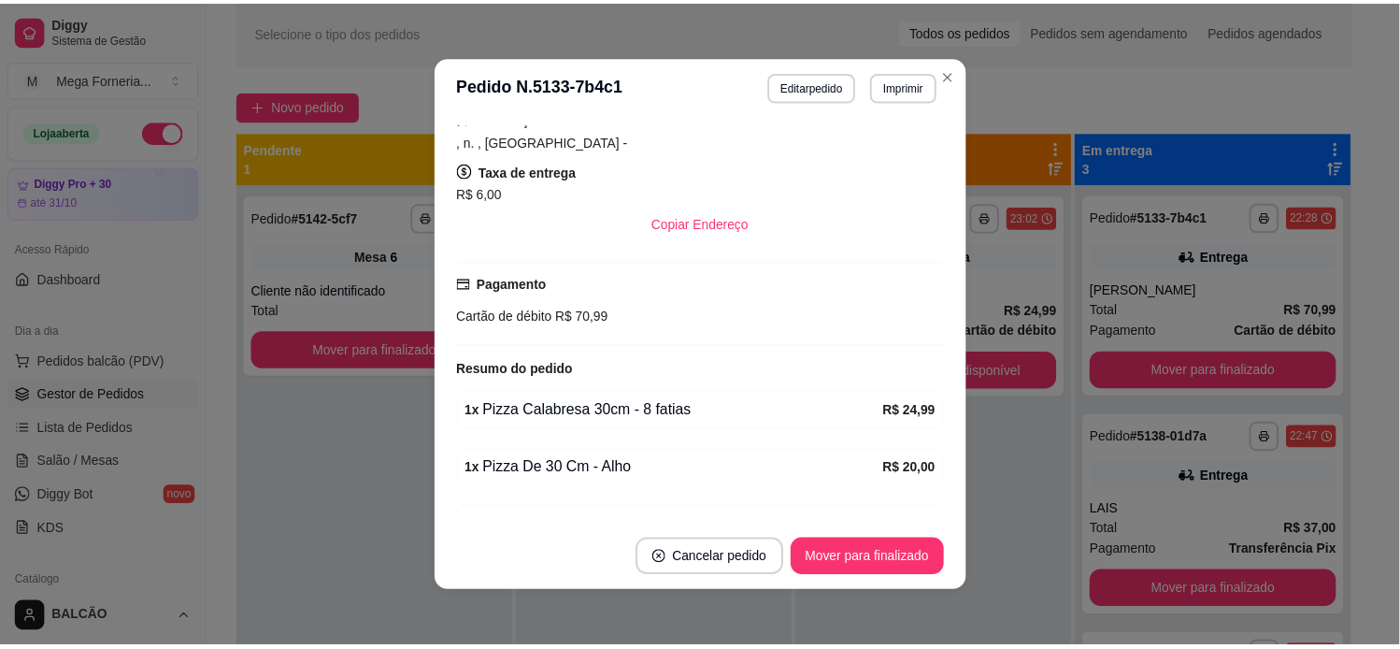
scroll to position [486, 0]
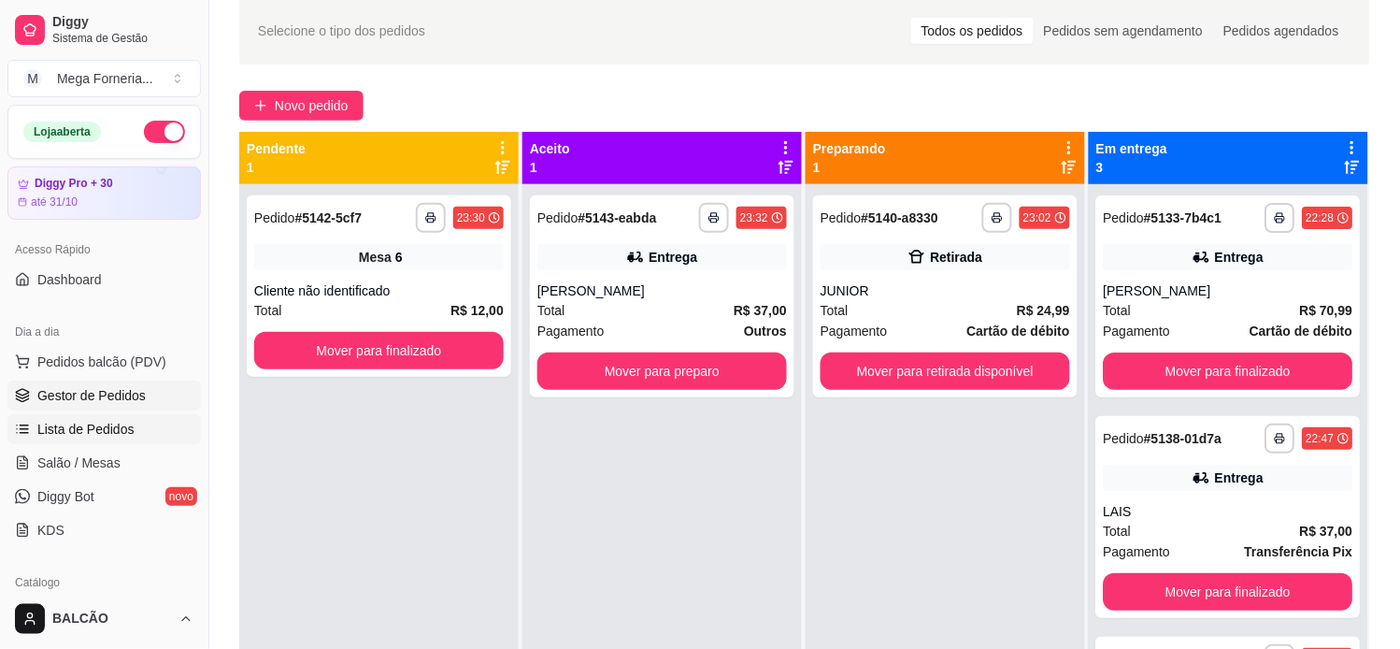
click at [124, 432] on span "Lista de Pedidos" at bounding box center [85, 429] width 97 height 19
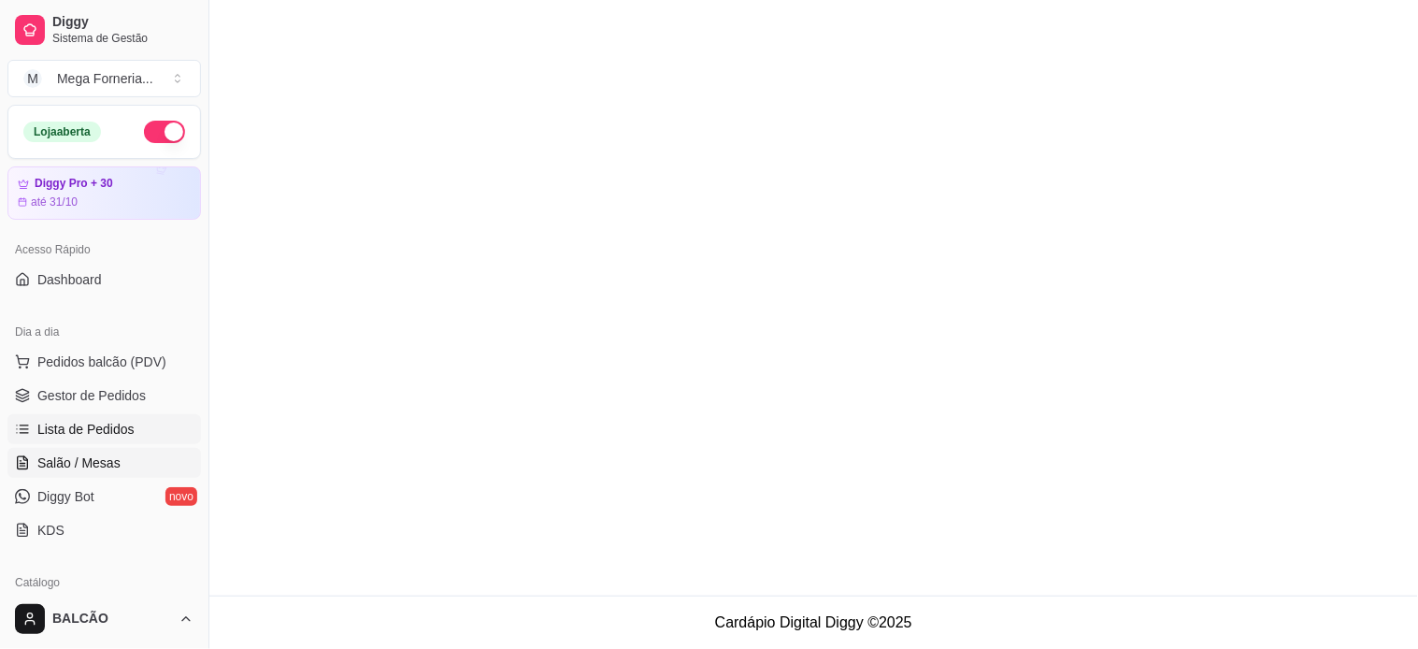
click at [125, 462] on link "Salão / Mesas" at bounding box center [103, 463] width 193 height 30
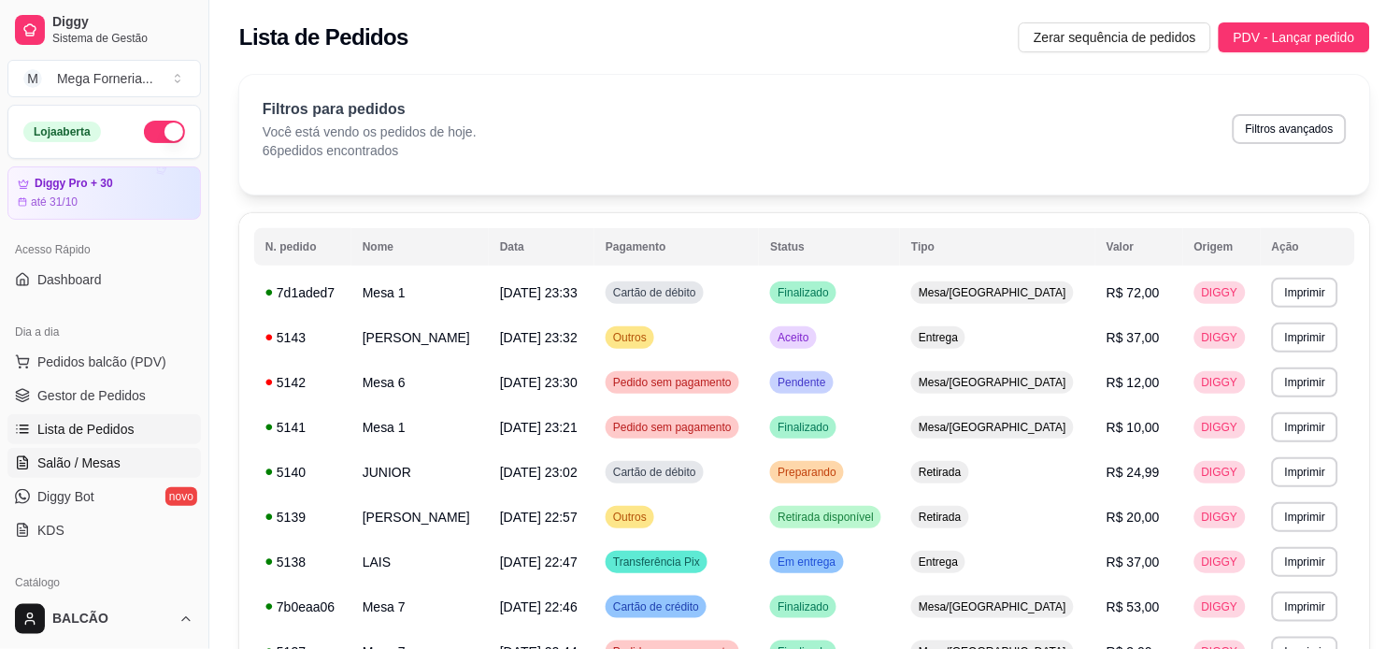
click at [84, 464] on span "Salão / Mesas" at bounding box center [78, 462] width 83 height 19
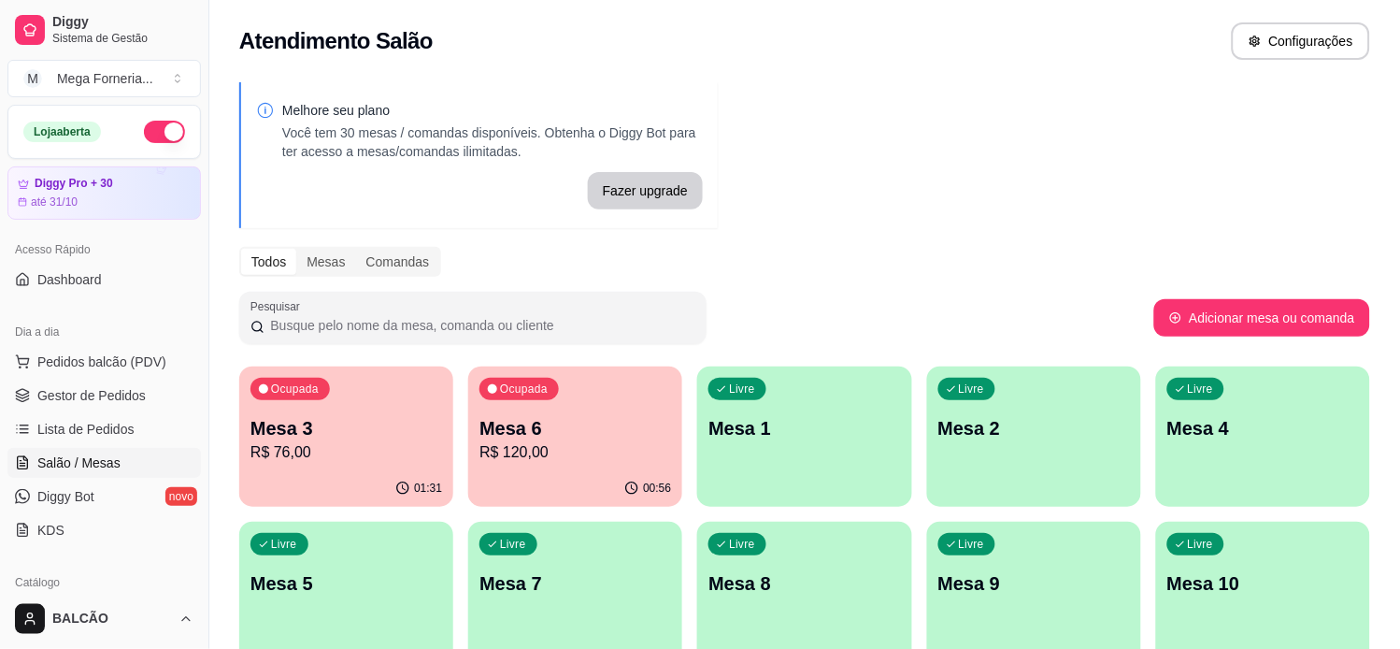
click at [331, 442] on p "R$ 76,00" at bounding box center [346, 452] width 192 height 22
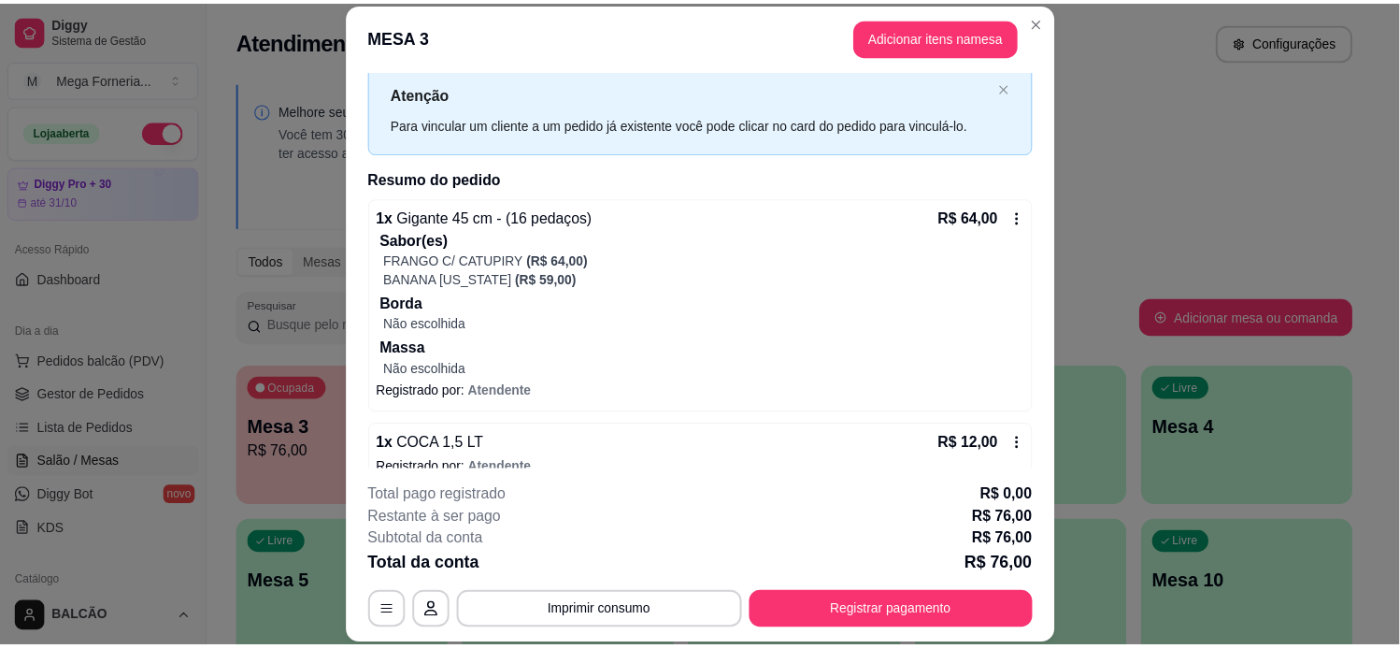
scroll to position [77, 0]
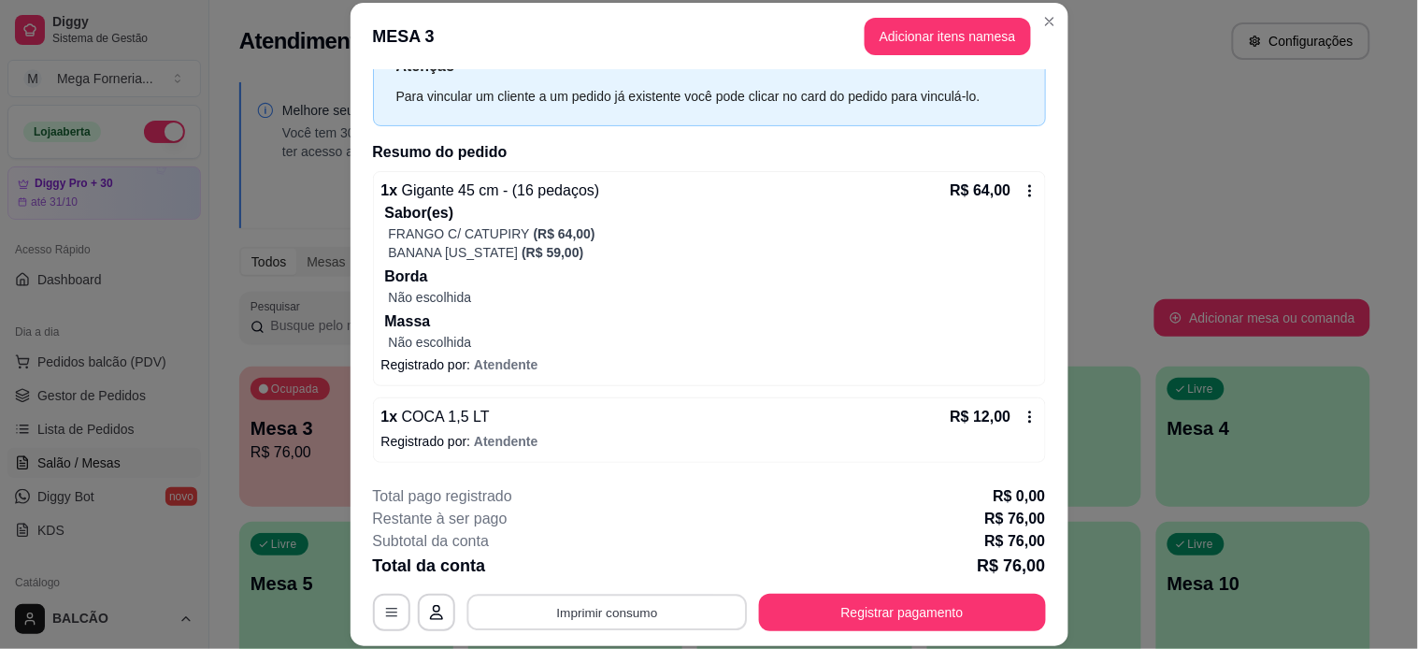
click at [643, 608] on button "Imprimir consumo" at bounding box center [606, 611] width 280 height 36
click at [582, 563] on button "IMPRESSORA" at bounding box center [603, 568] width 131 height 29
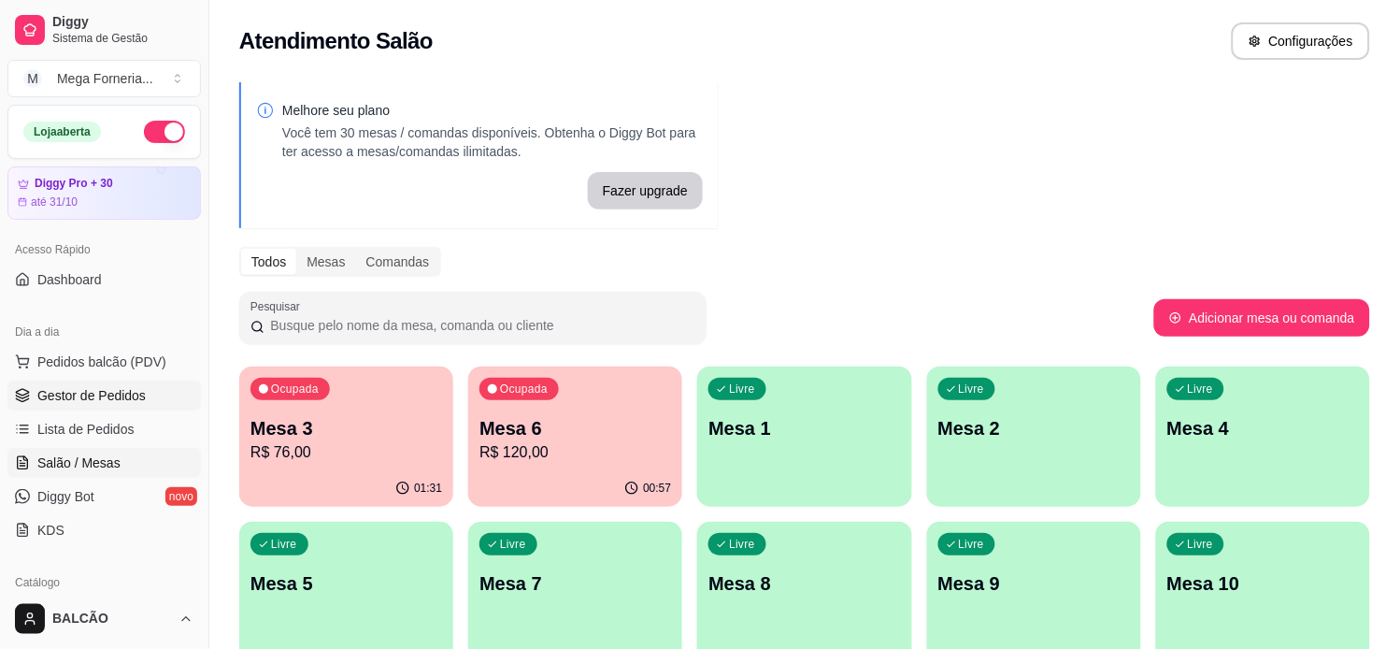
click at [70, 407] on link "Gestor de Pedidos" at bounding box center [103, 395] width 193 height 30
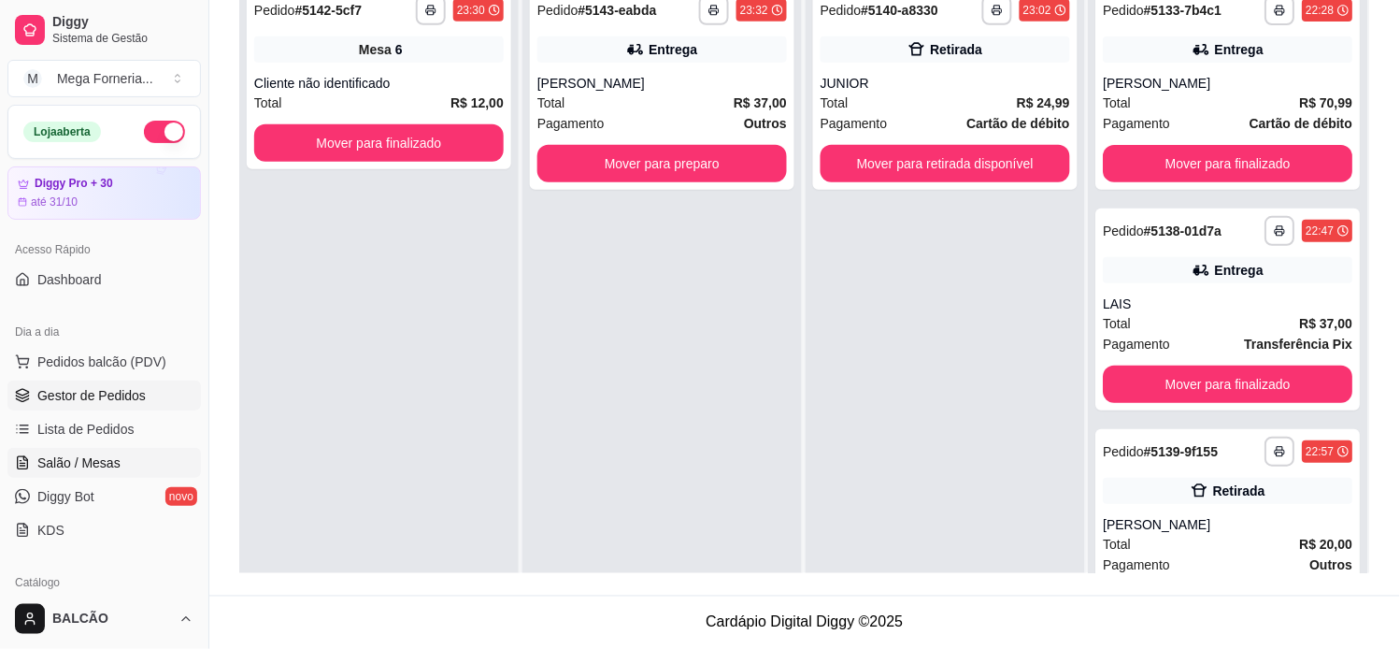
click at [79, 455] on span "Salão / Mesas" at bounding box center [78, 462] width 83 height 19
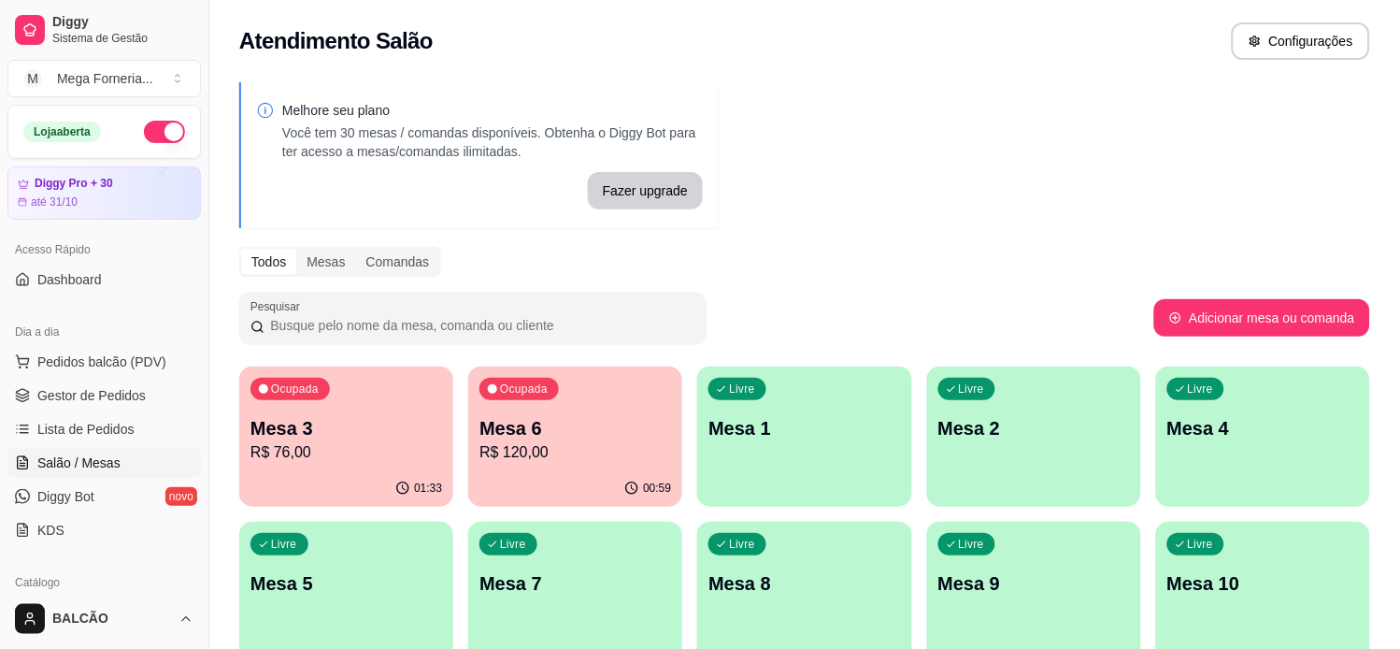
click at [347, 464] on div "Ocupada Mesa 3 R$ 76,00" at bounding box center [346, 418] width 214 height 104
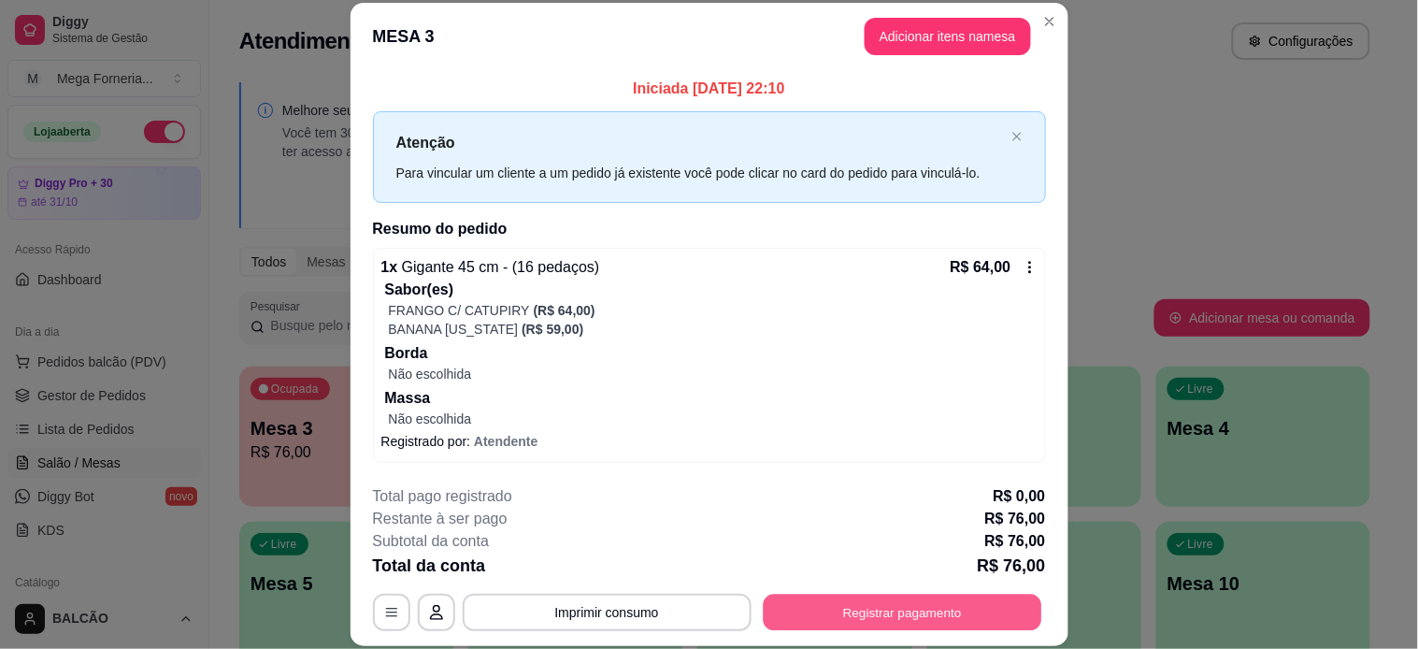
click at [836, 613] on button "Registrar pagamento" at bounding box center [902, 611] width 278 height 36
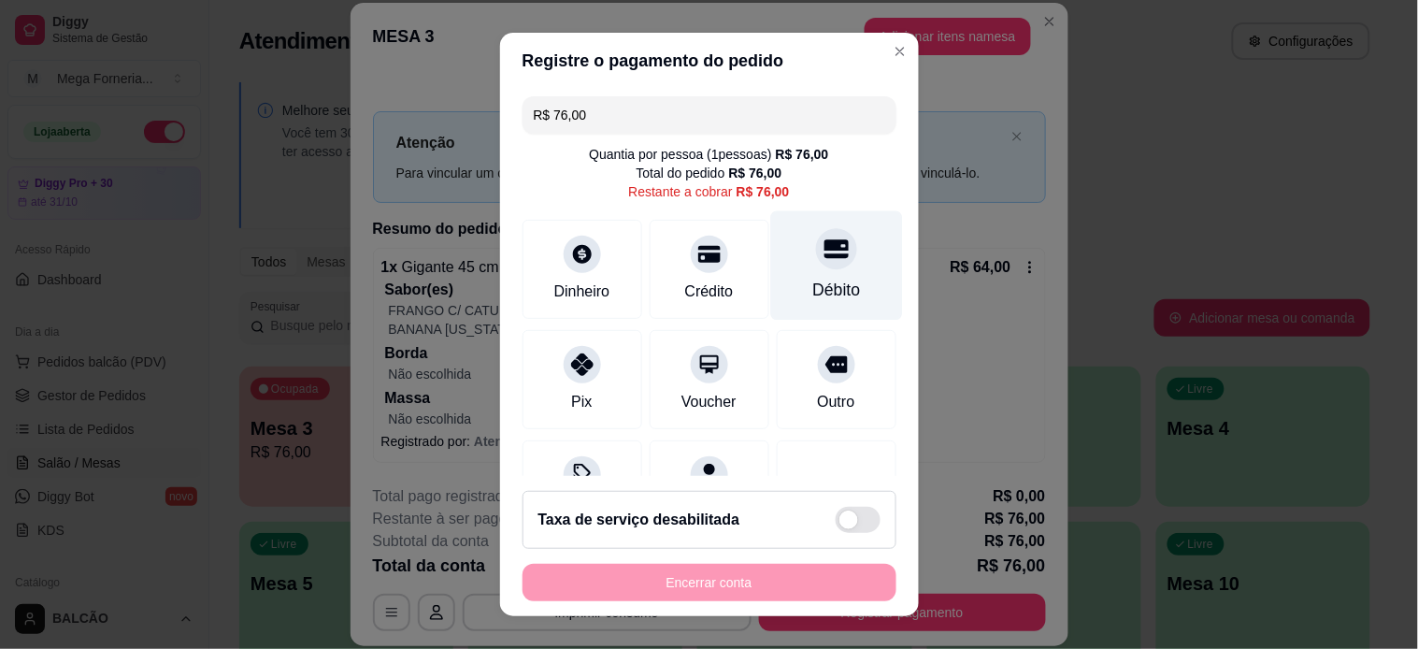
click at [785, 268] on div "Débito" at bounding box center [836, 264] width 132 height 109
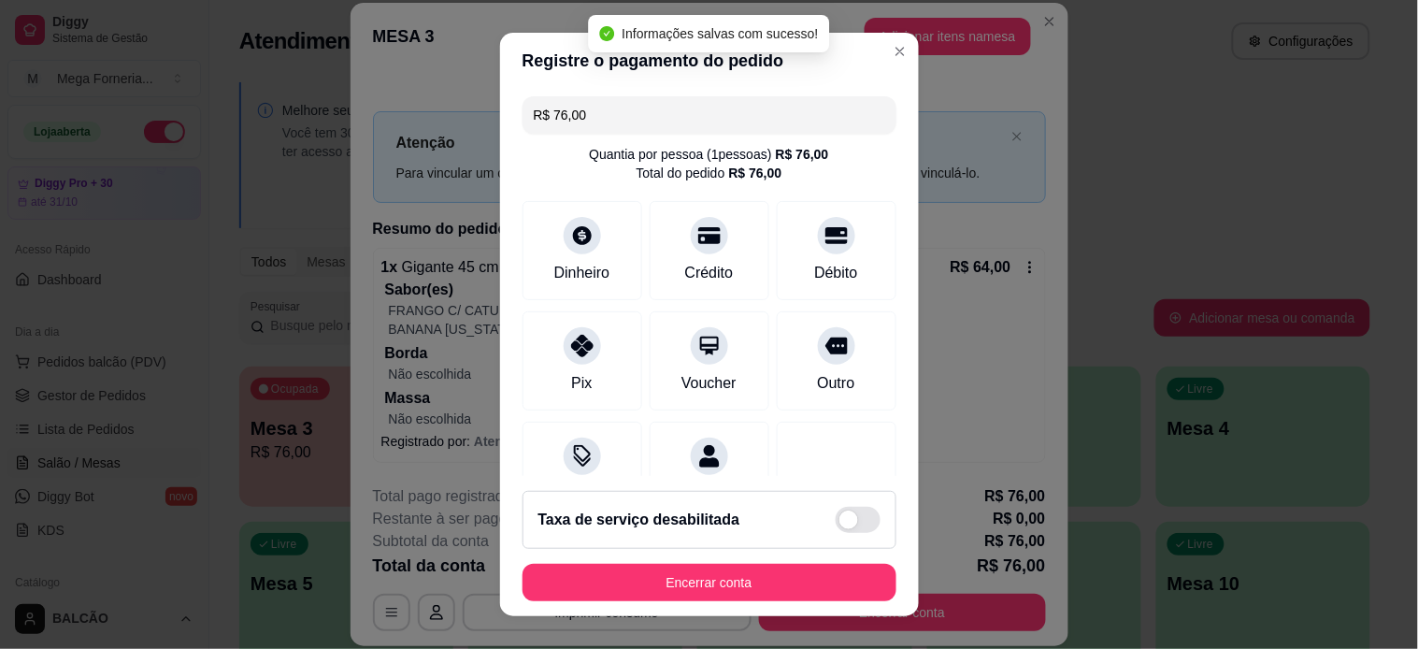
type input "R$ 0,00"
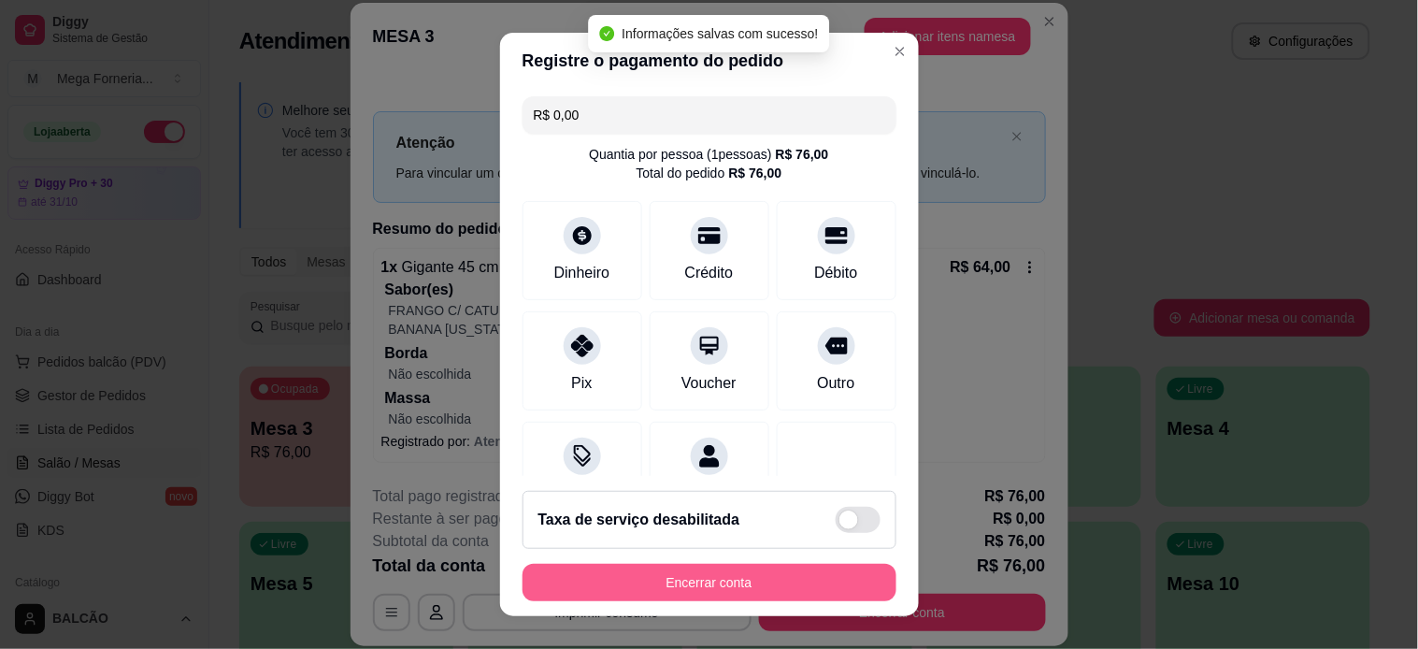
click at [807, 583] on button "Encerrar conta" at bounding box center [709, 582] width 374 height 37
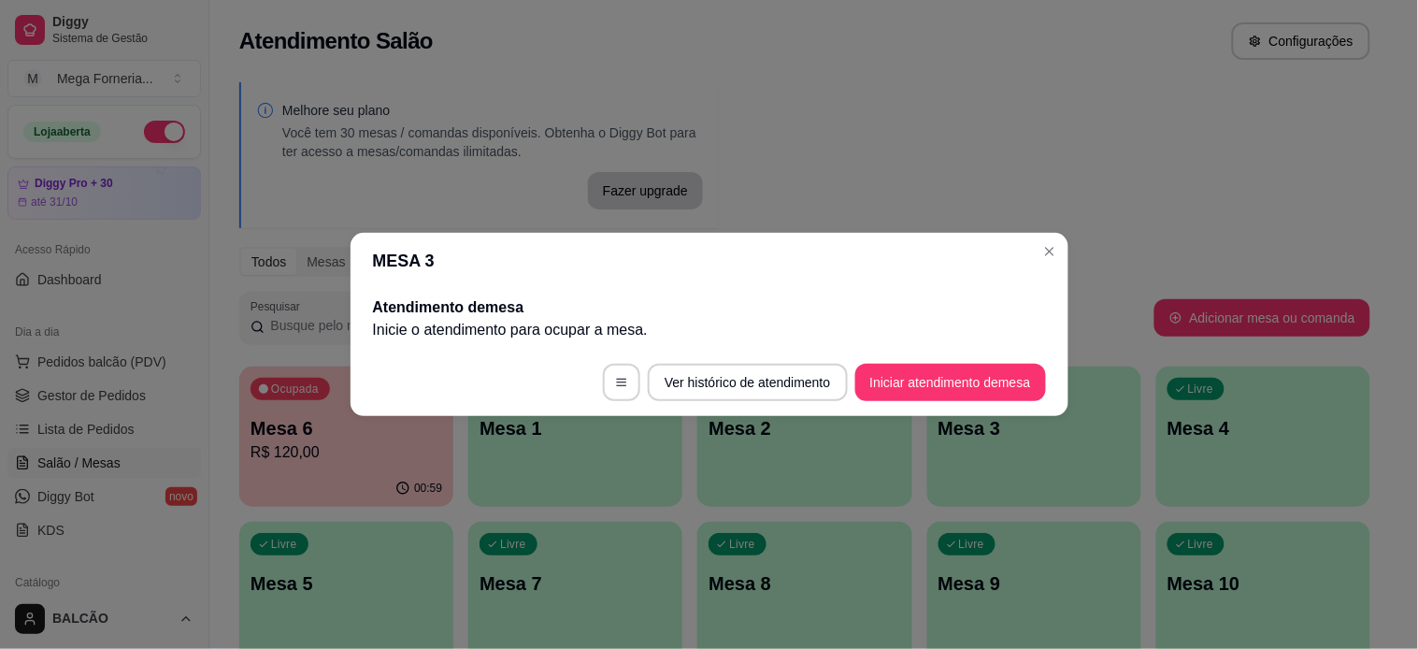
click at [1047, 236] on header "MESA 3" at bounding box center [709, 261] width 718 height 56
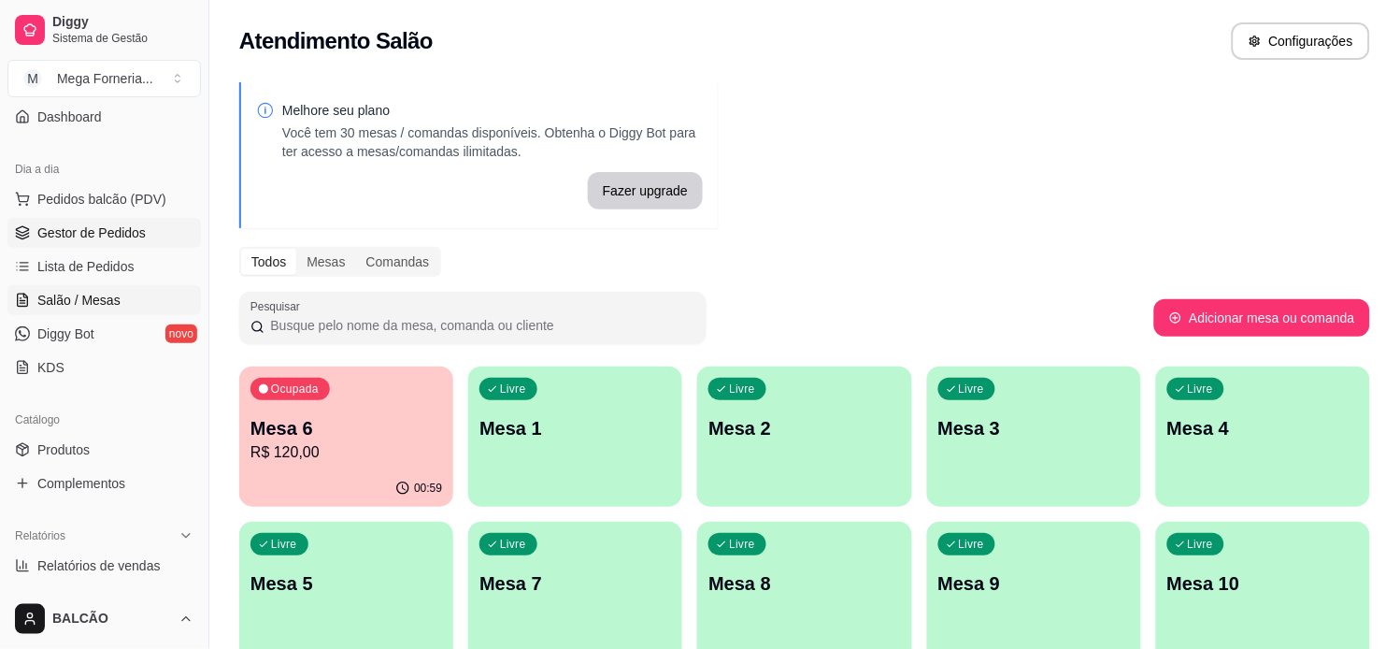
scroll to position [311, 0]
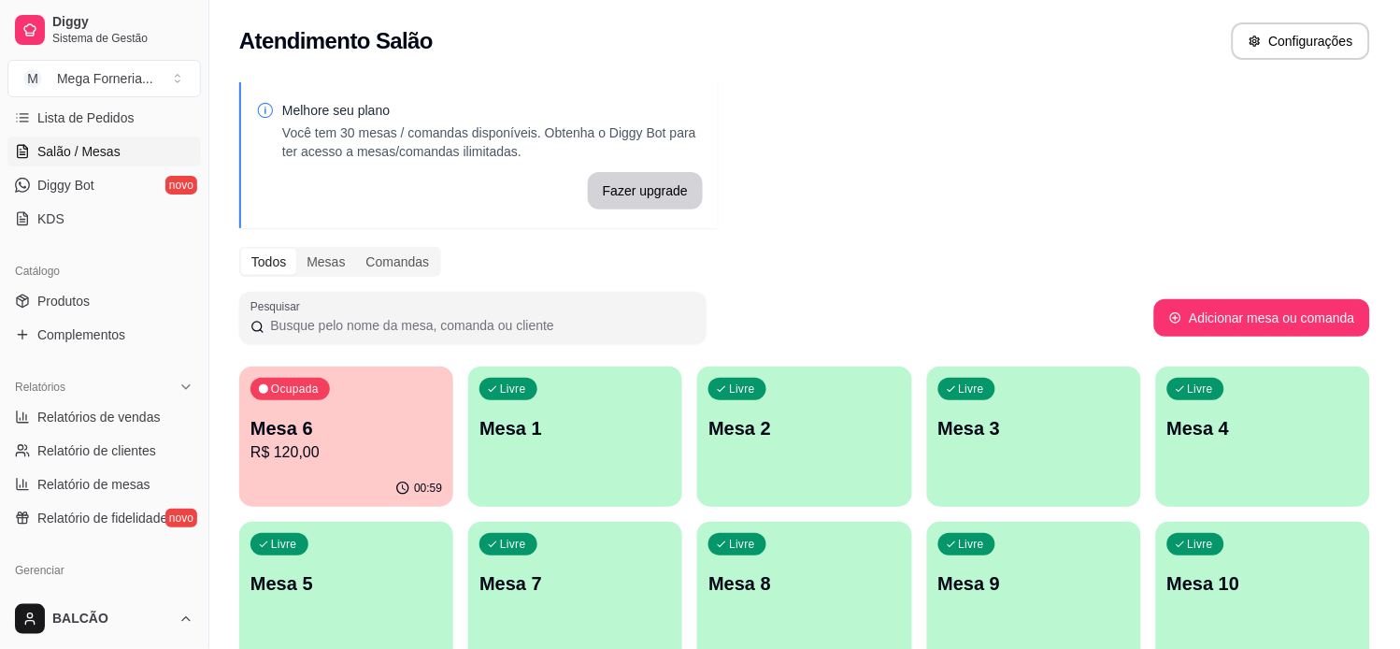
click at [50, 407] on span "Relatórios de vendas" at bounding box center [98, 416] width 123 height 19
select select "ALL"
select select "0"
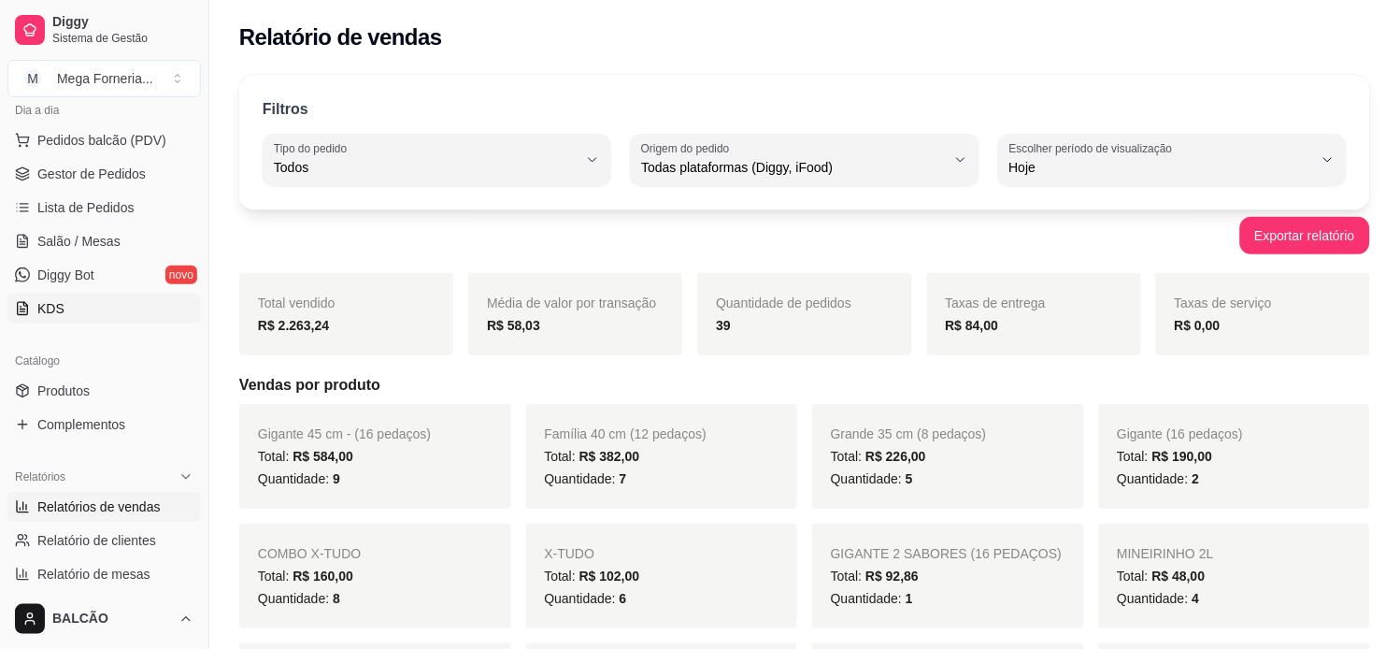
scroll to position [207, 0]
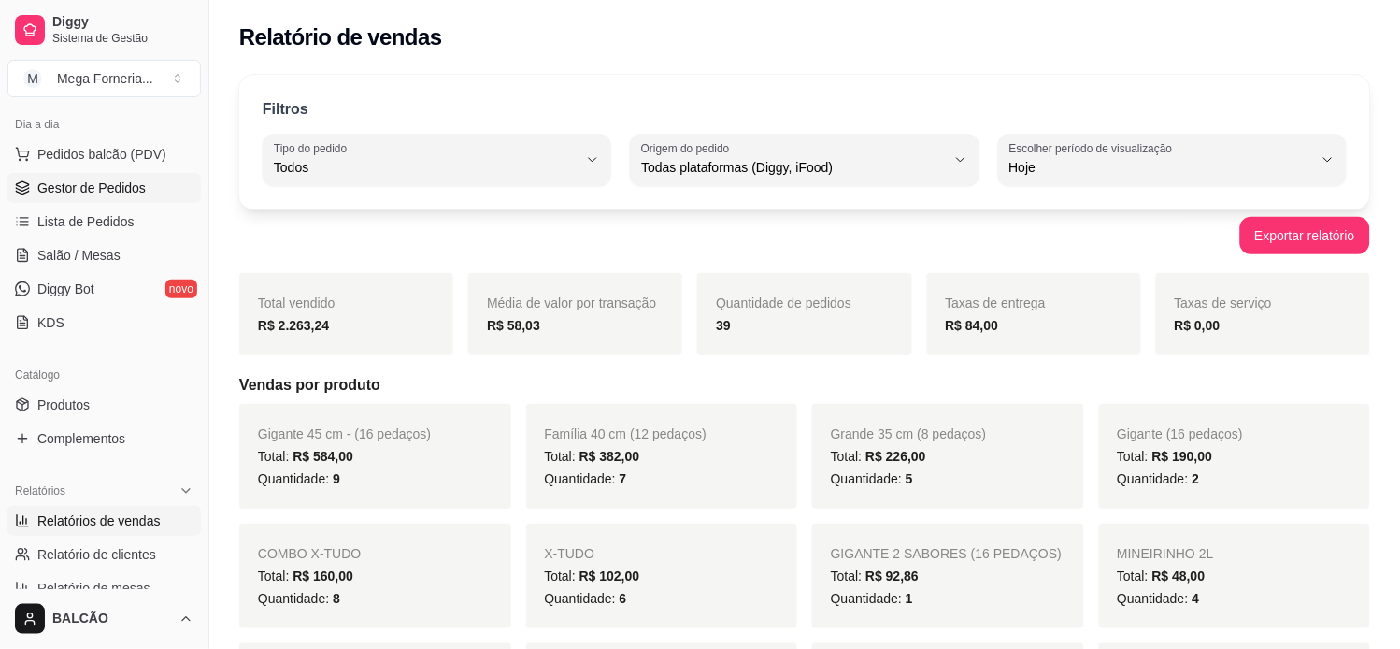
click at [68, 185] on span "Gestor de Pedidos" at bounding box center [91, 188] width 108 height 19
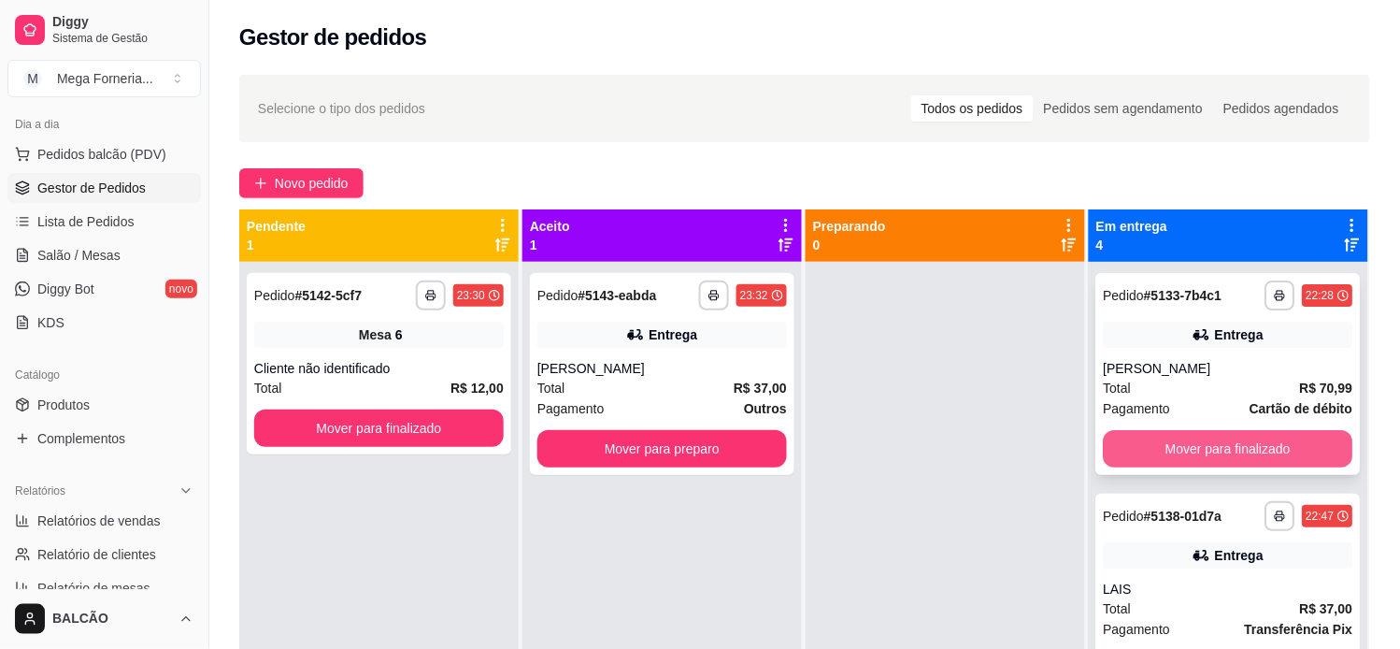
click at [1236, 435] on button "Mover para finalizado" at bounding box center [1229, 448] width 250 height 37
click at [1229, 442] on button "Mover para finalizado" at bounding box center [1229, 448] width 250 height 37
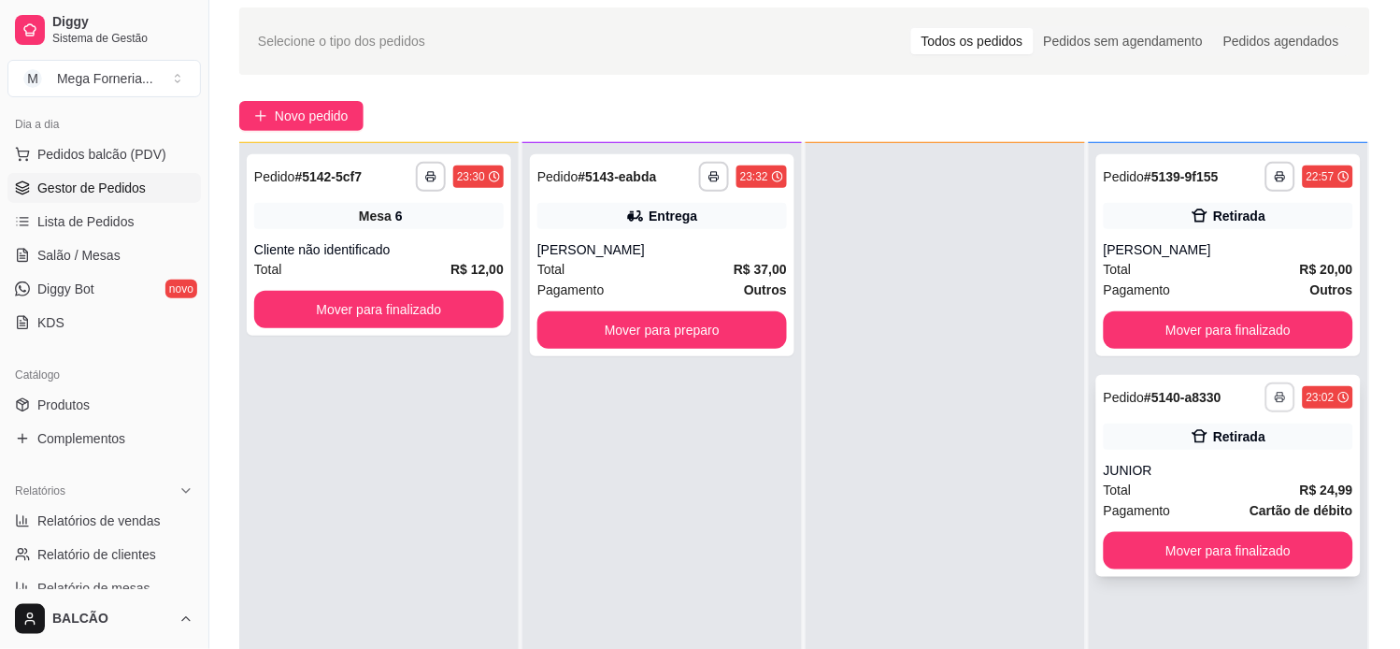
scroll to position [104, 0]
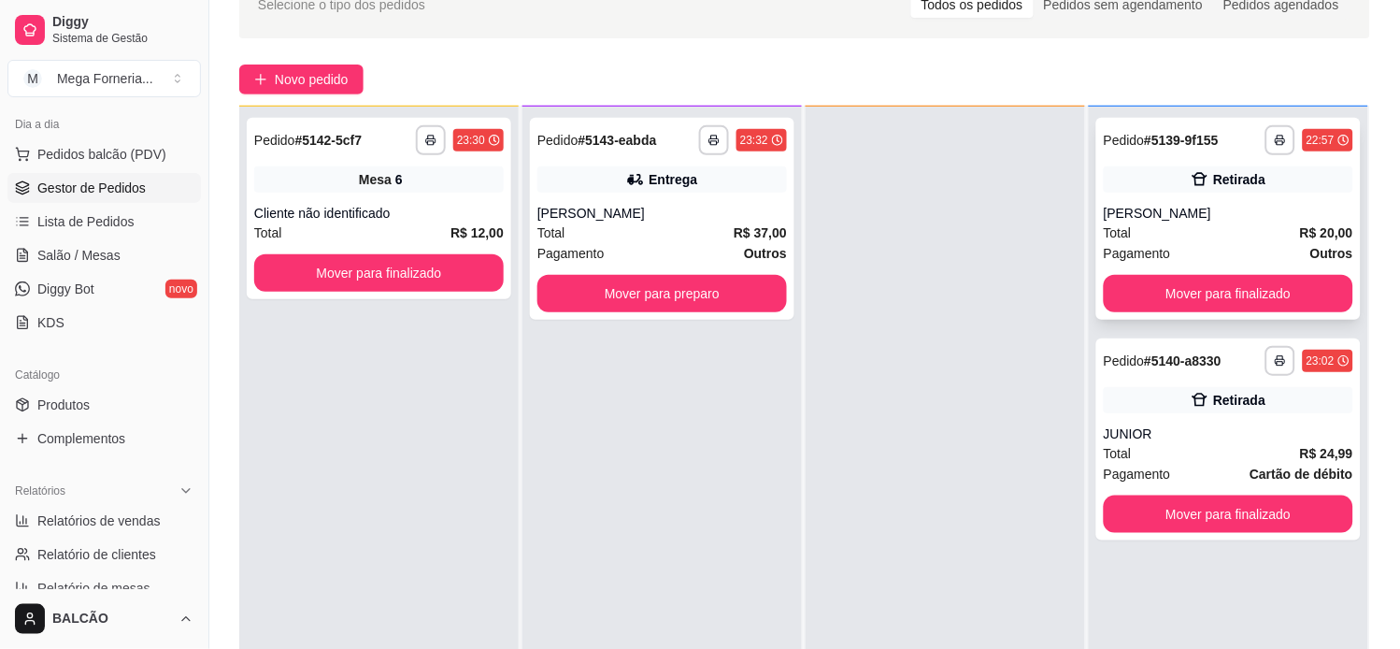
click at [1175, 204] on div "[PERSON_NAME]" at bounding box center [1229, 213] width 250 height 19
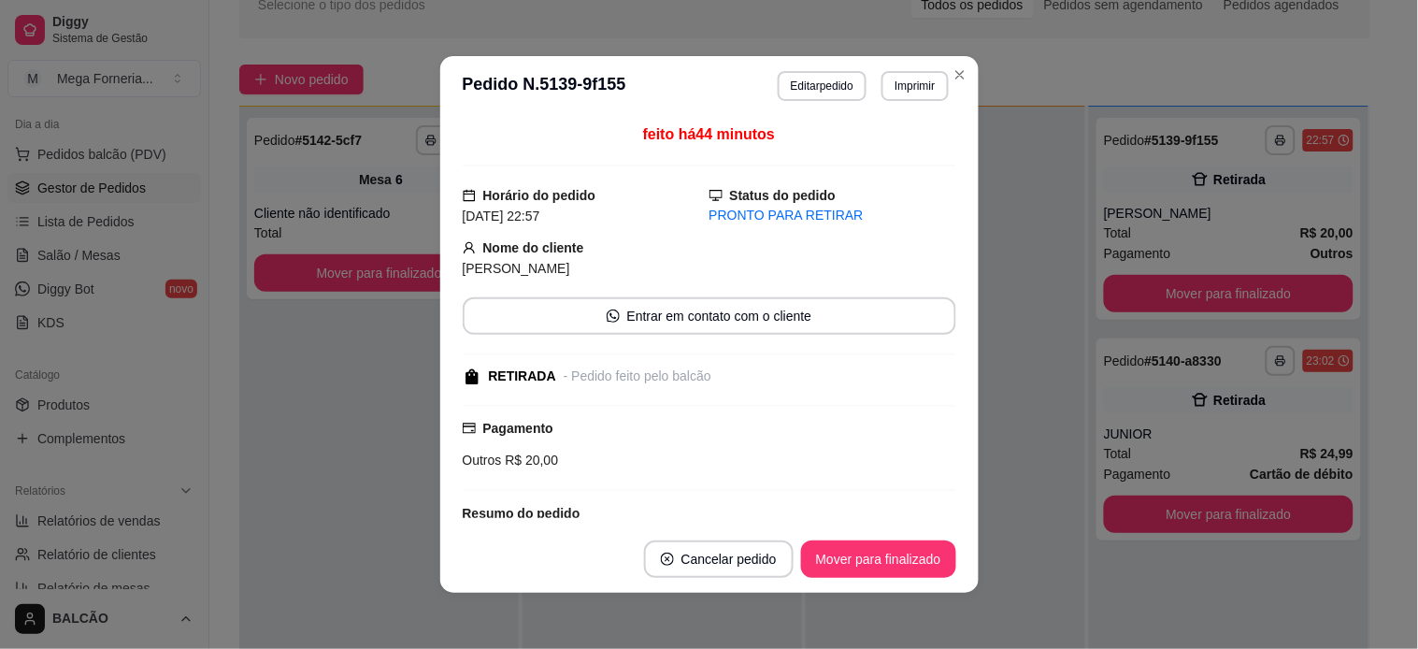
click at [845, 69] on header "**********" at bounding box center [709, 86] width 538 height 60
click at [804, 81] on button "Editar pedido" at bounding box center [822, 86] width 89 height 30
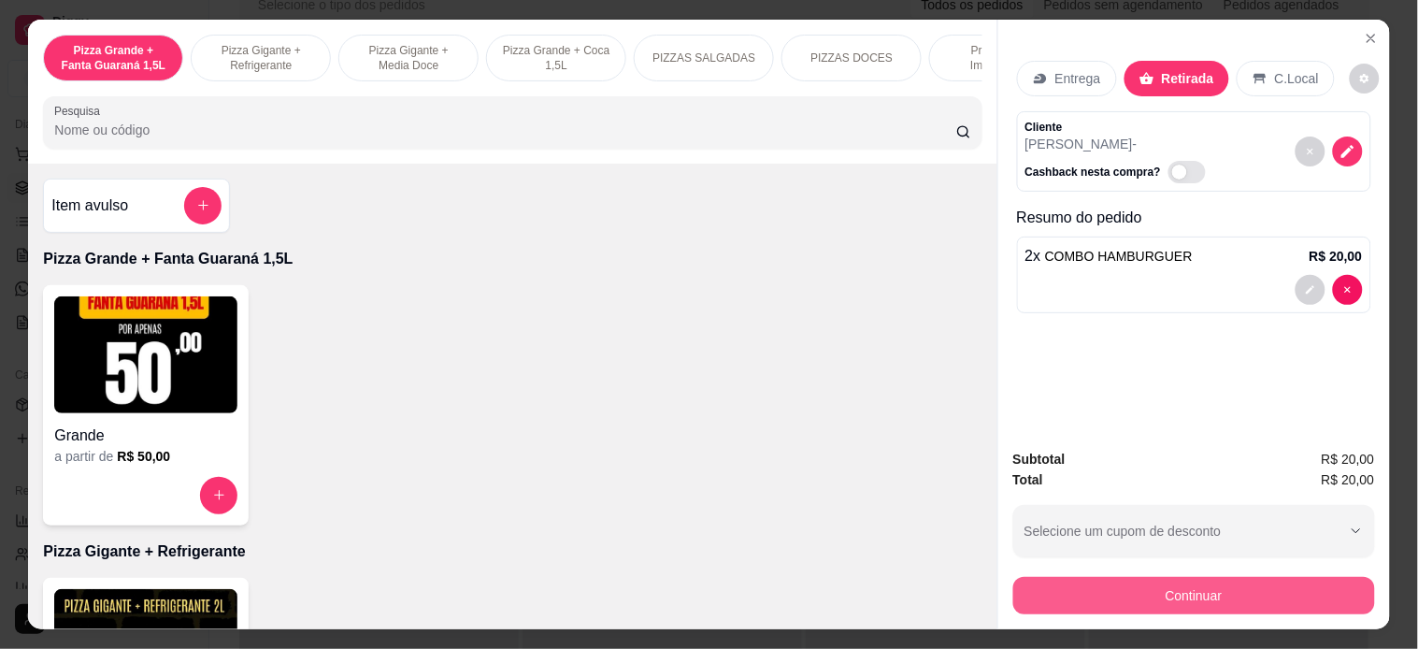
click at [1179, 582] on button "Continuar" at bounding box center [1194, 595] width 362 height 37
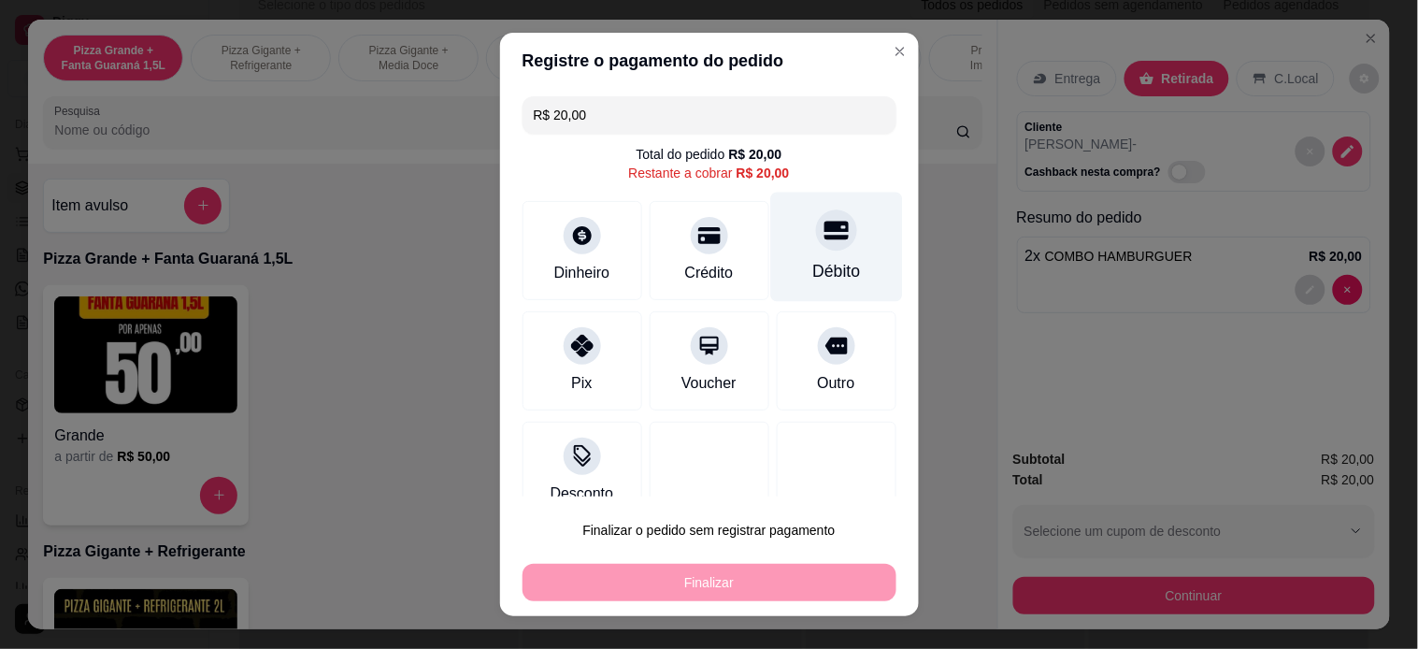
click at [794, 250] on div "Débito" at bounding box center [836, 246] width 132 height 109
type input "R$ 0,00"
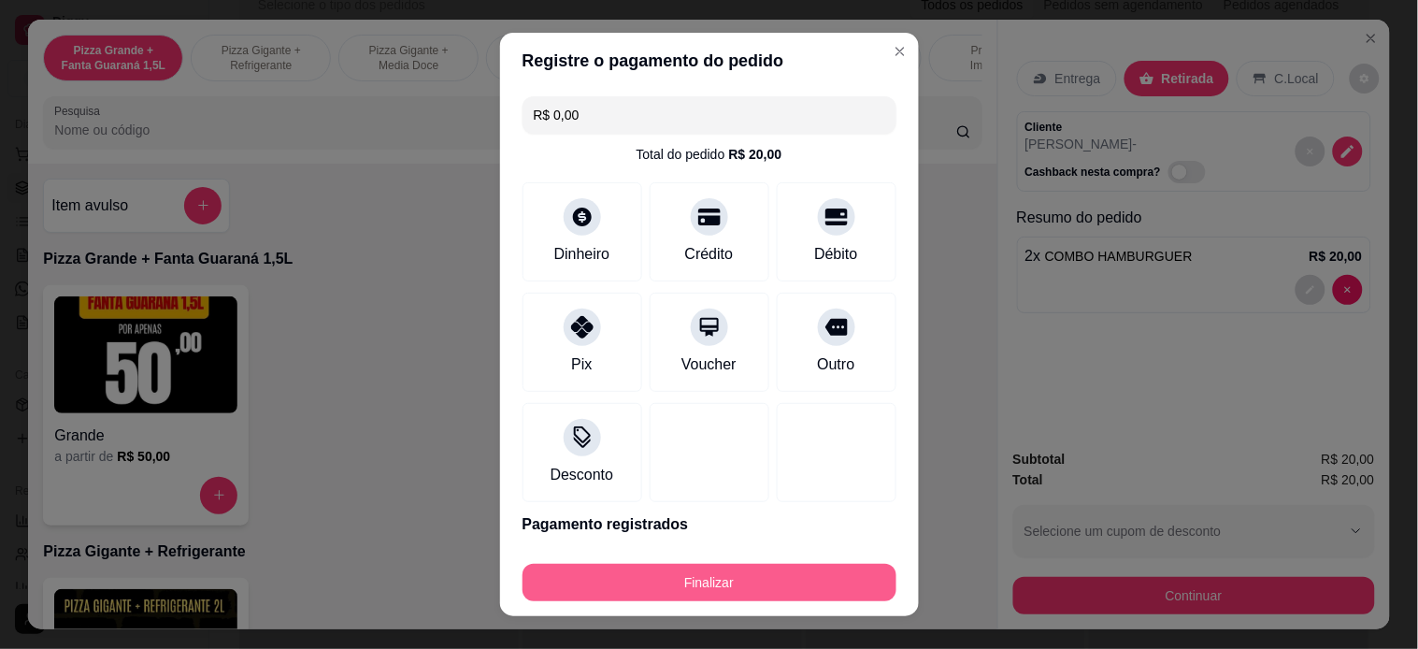
click at [794, 568] on button "Finalizar" at bounding box center [709, 582] width 374 height 37
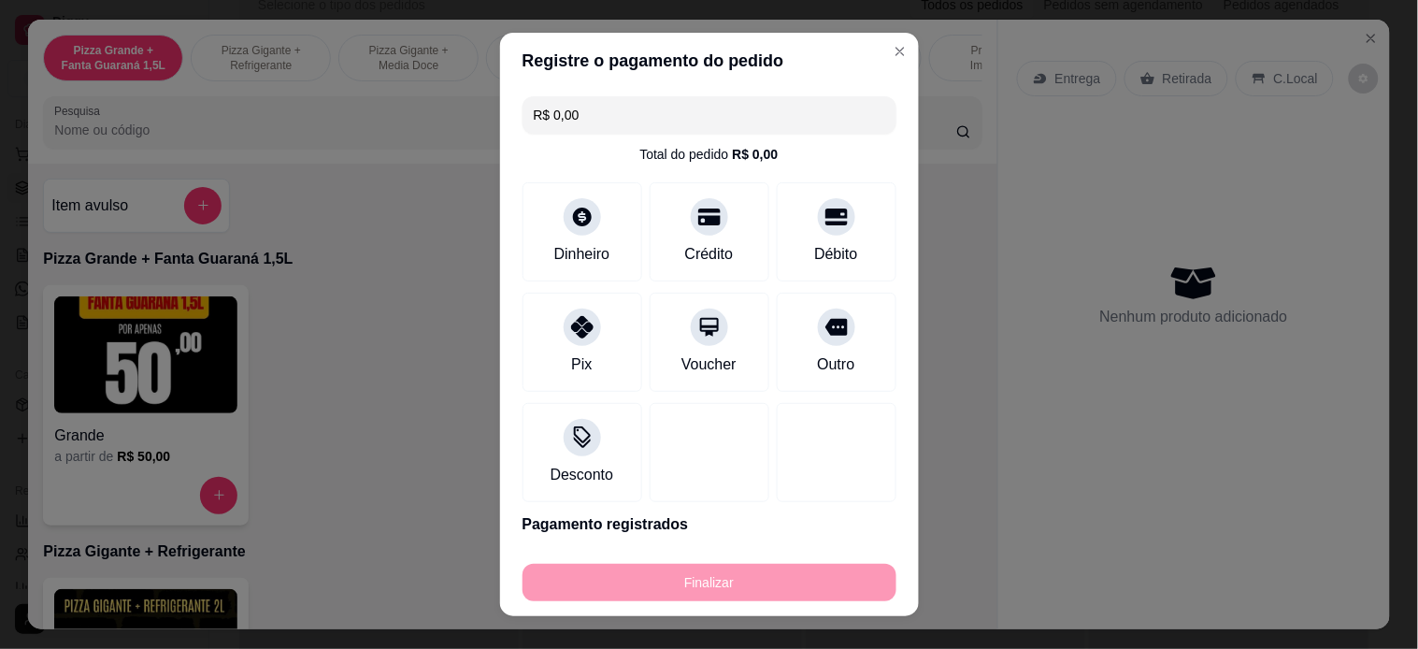
type input "0"
type input "-R$ 20,00"
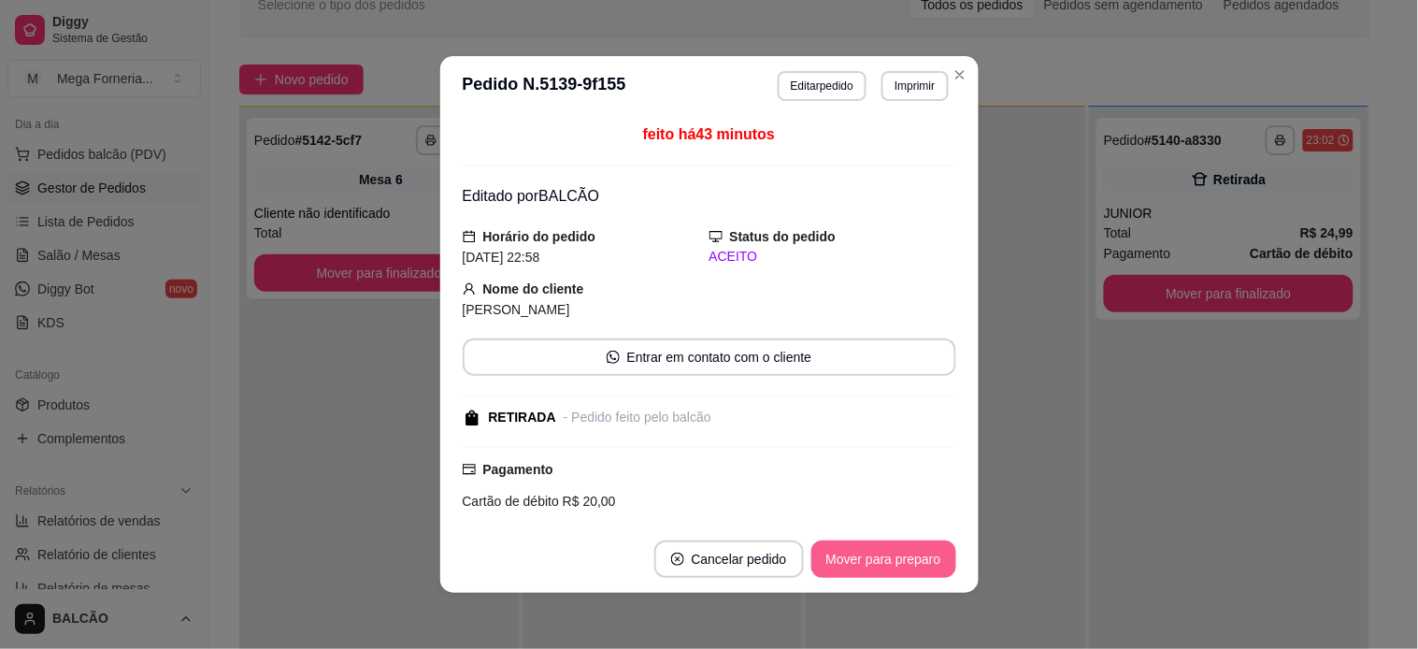
click at [891, 551] on button "Mover para preparo" at bounding box center [883, 558] width 145 height 37
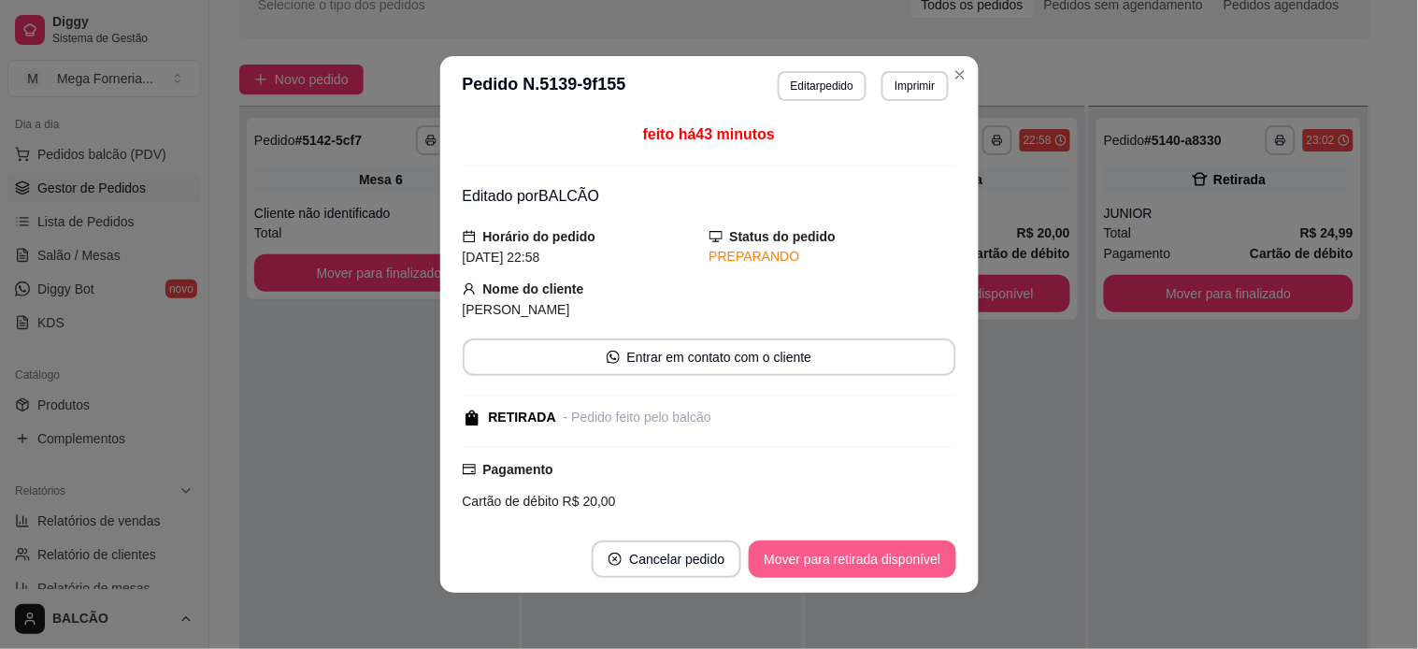
click at [891, 551] on button "Mover para retirada disponível" at bounding box center [852, 558] width 207 height 37
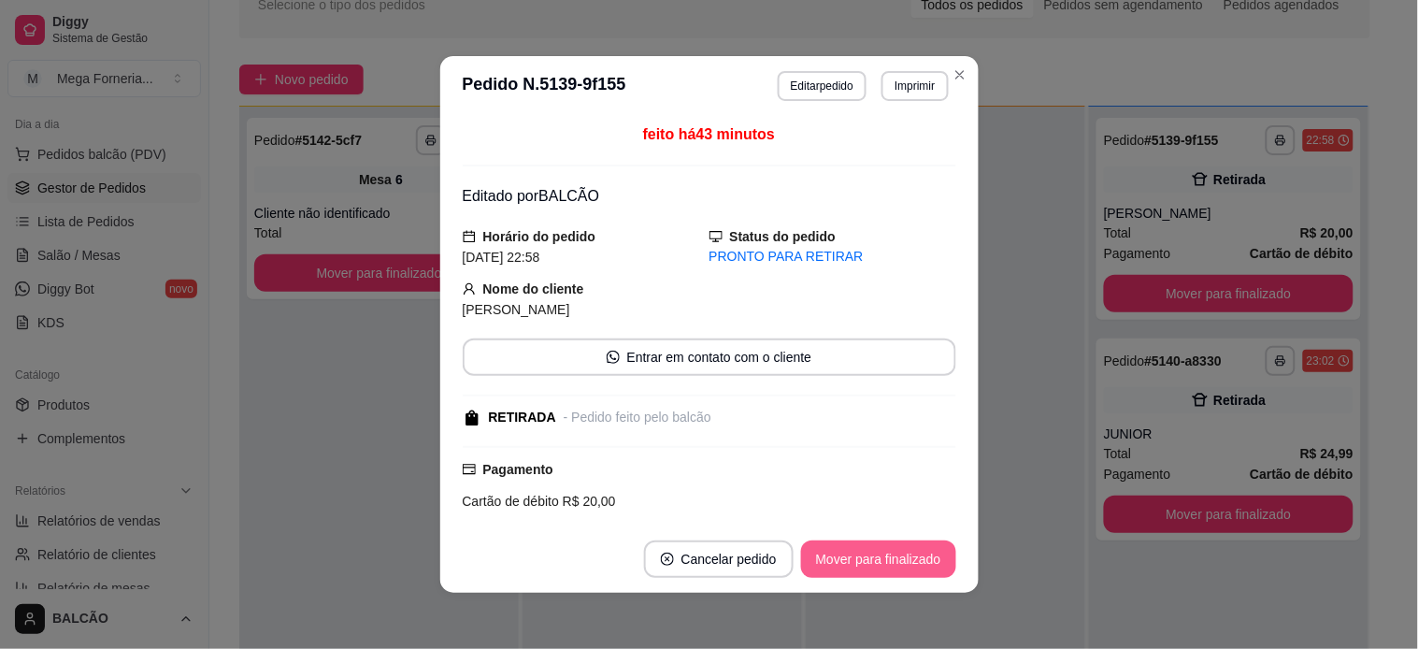
click at [891, 551] on button "Mover para finalizado" at bounding box center [878, 558] width 155 height 37
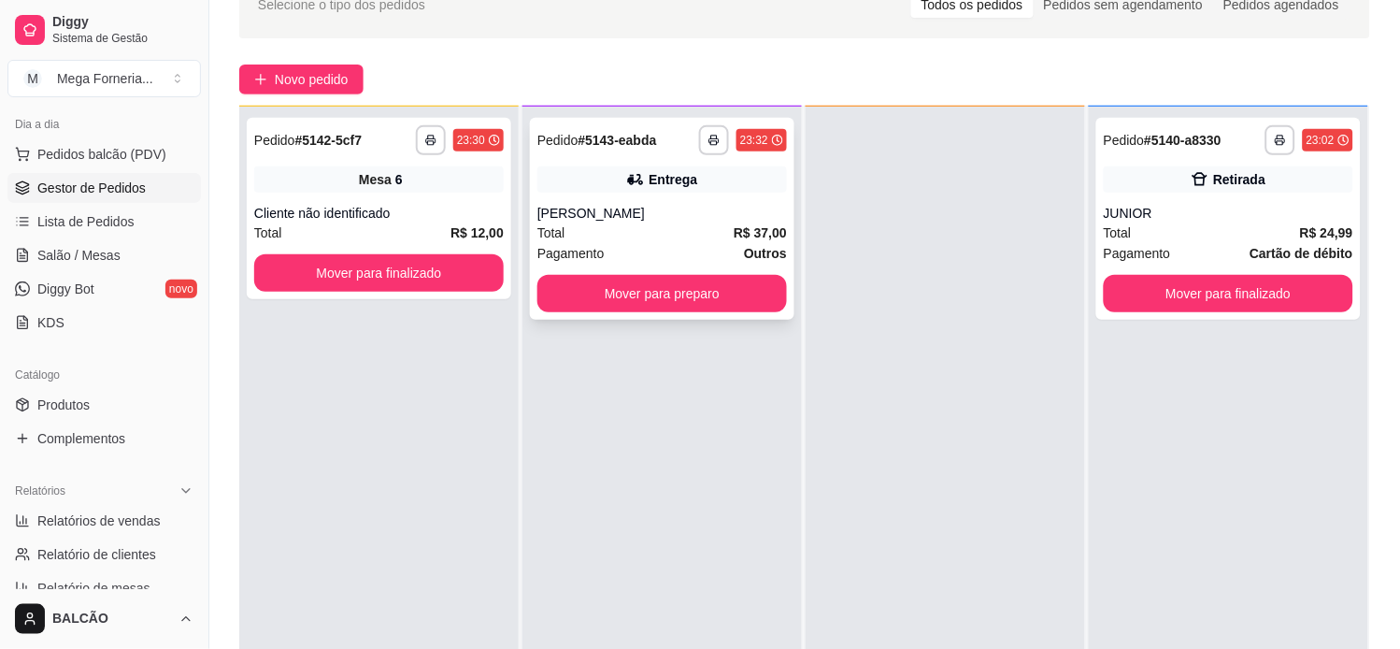
click at [645, 217] on div "carlos" at bounding box center [662, 213] width 250 height 19
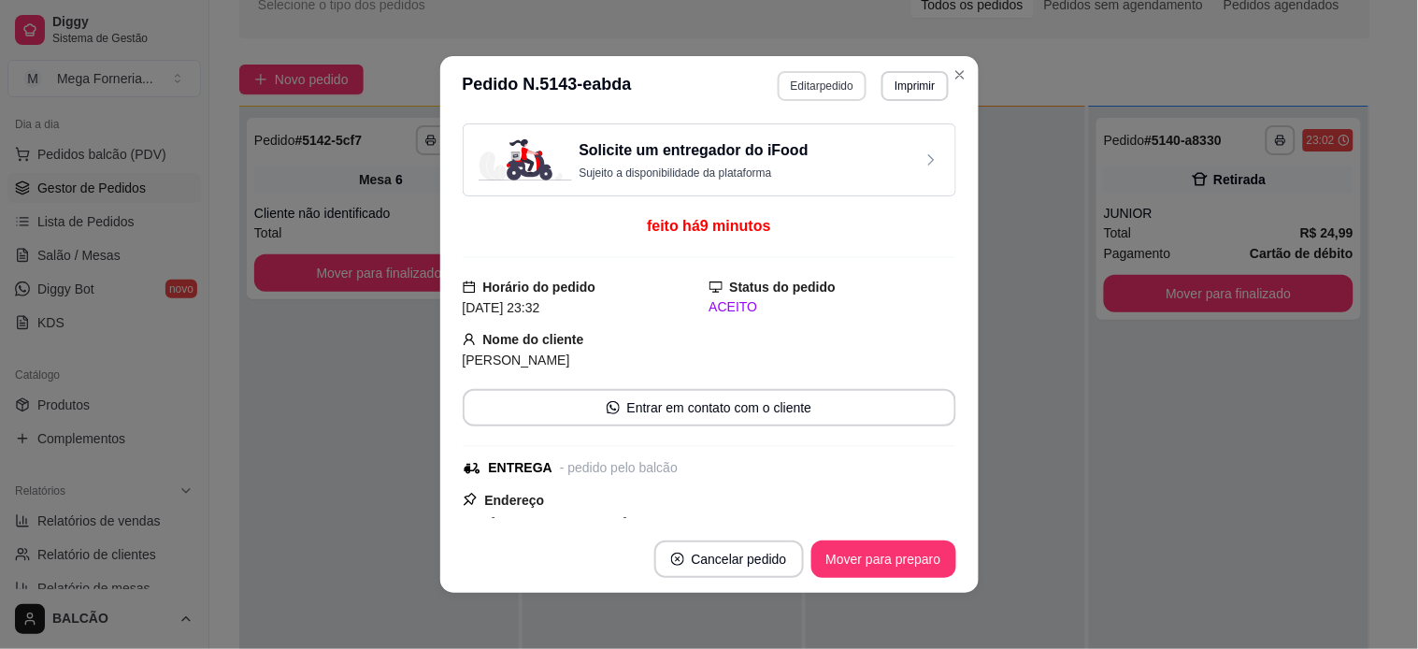
click at [796, 98] on button "Editar pedido" at bounding box center [822, 86] width 89 height 30
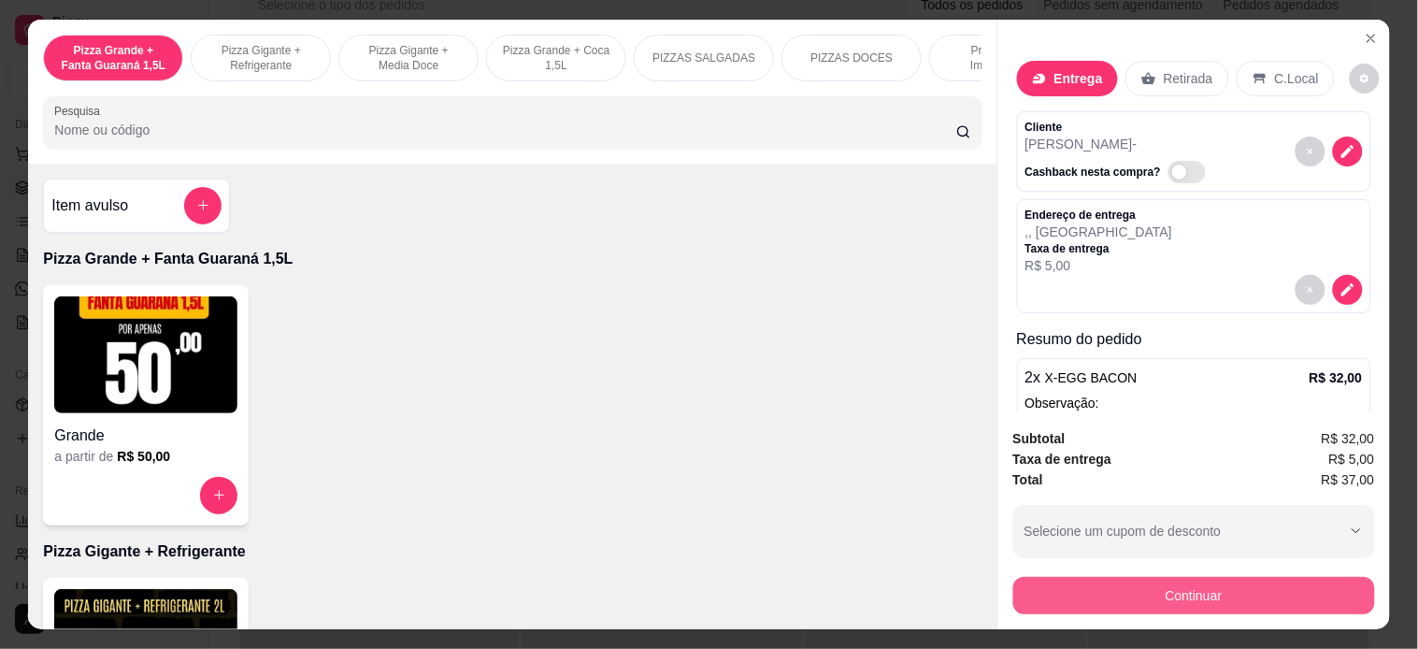
click at [1188, 603] on button "Continuar" at bounding box center [1194, 595] width 362 height 37
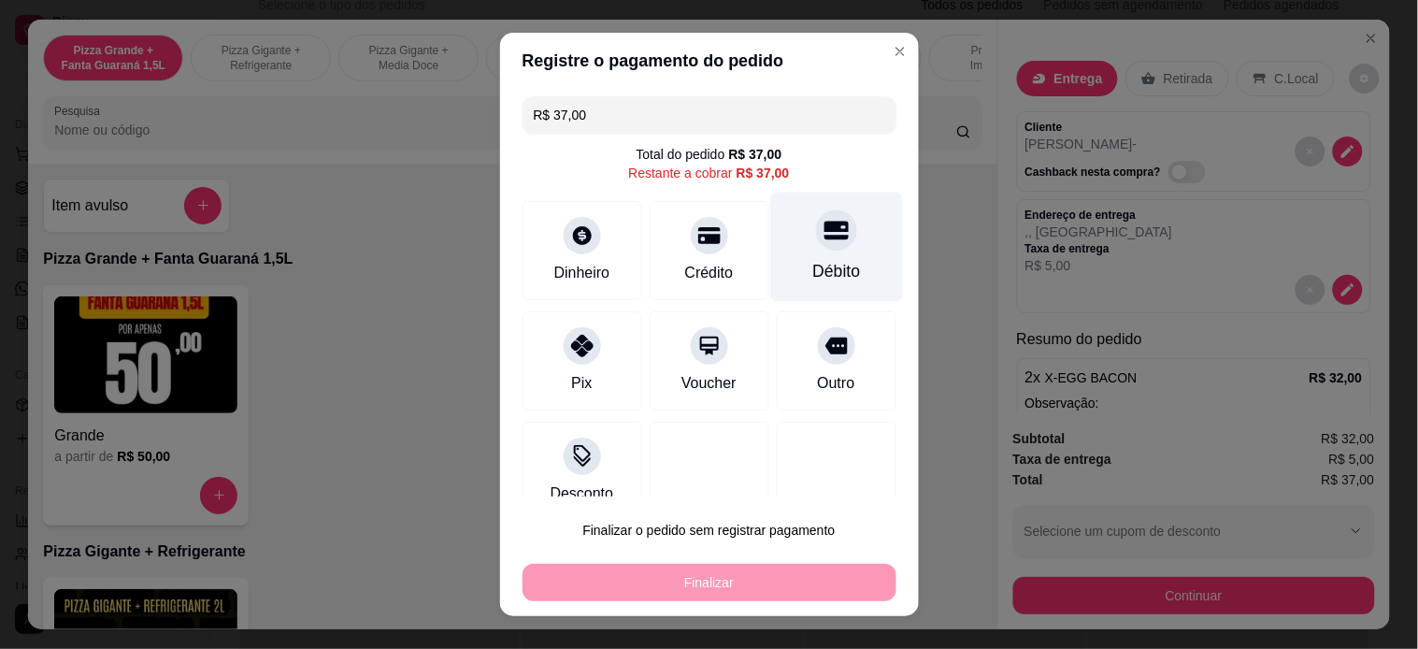
click at [770, 276] on div "Débito" at bounding box center [836, 246] width 132 height 109
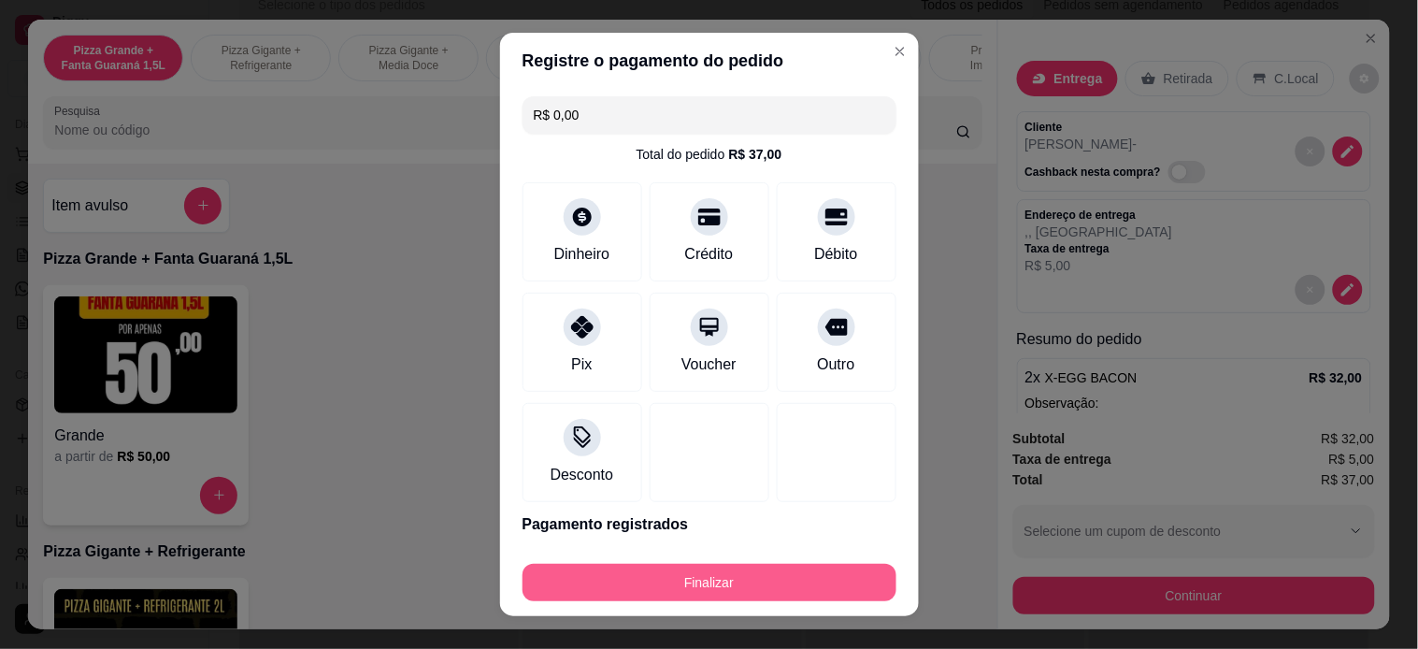
click at [741, 583] on button "Finalizar" at bounding box center [709, 582] width 374 height 37
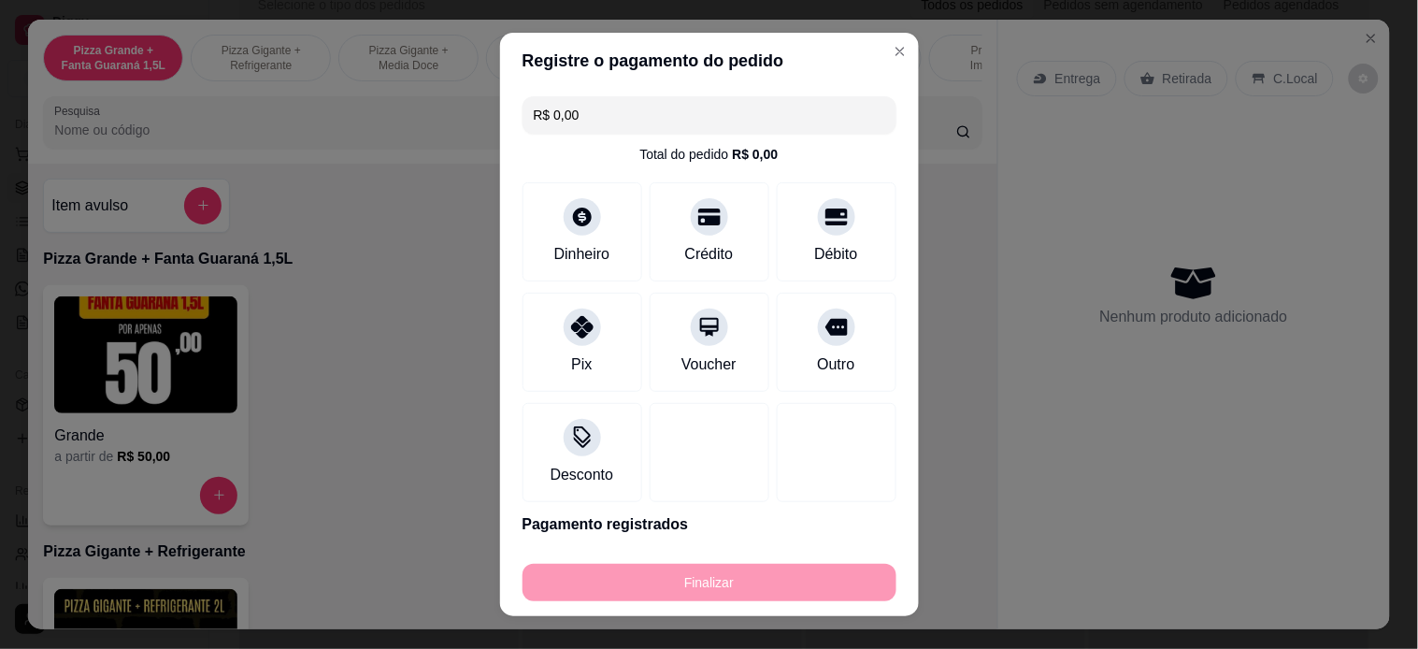
type input "-R$ 37,00"
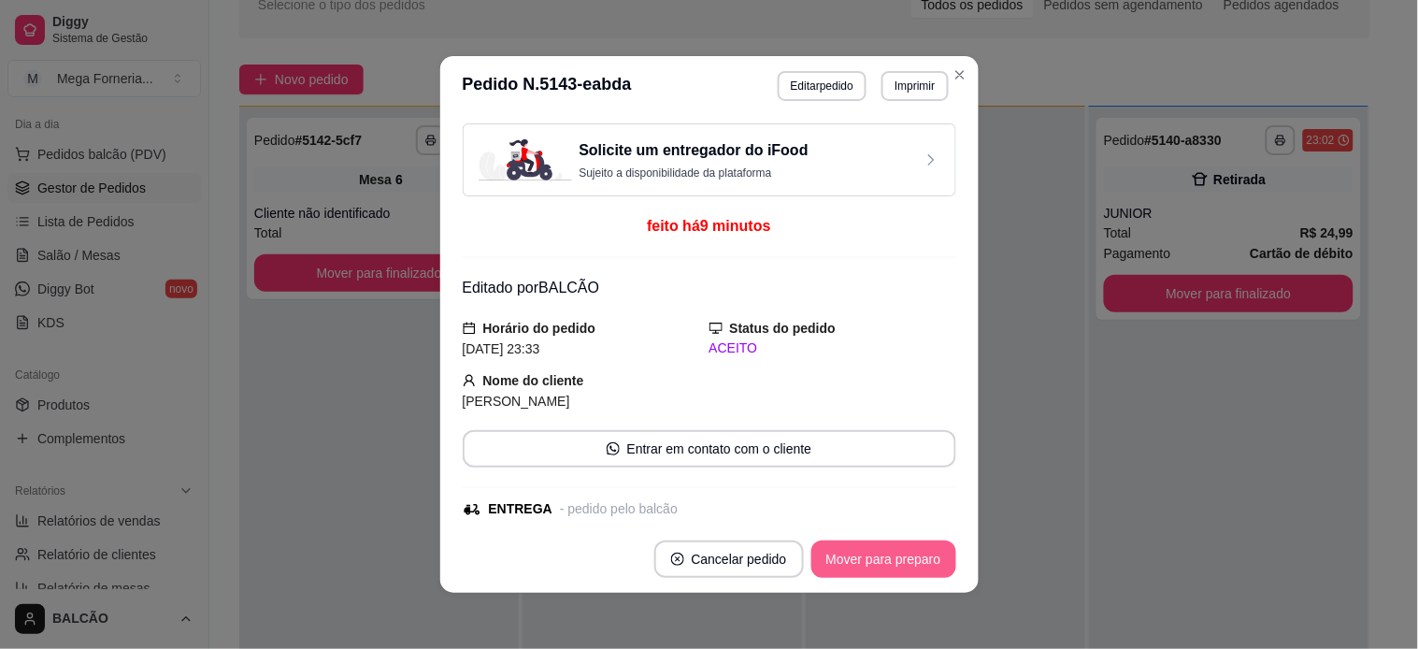
click at [935, 567] on button "Mover para preparo" at bounding box center [883, 558] width 145 height 37
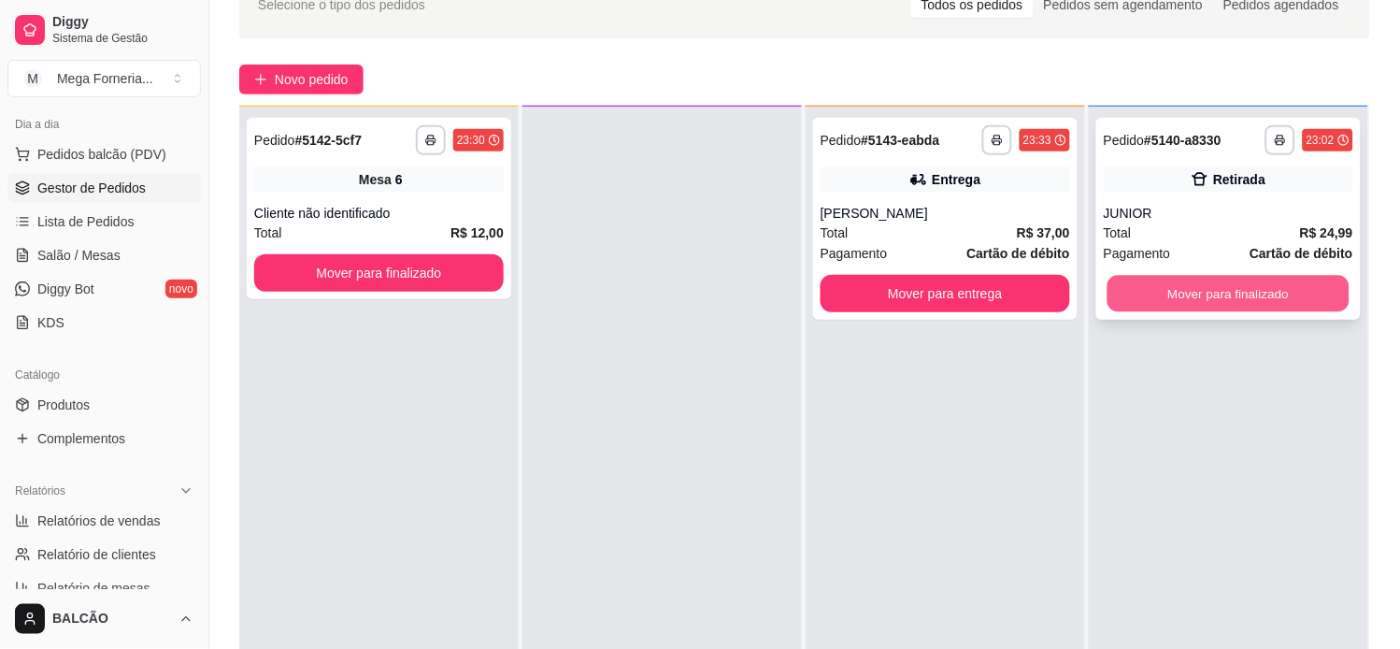
click at [1193, 293] on button "Mover para finalizado" at bounding box center [1228, 294] width 242 height 36
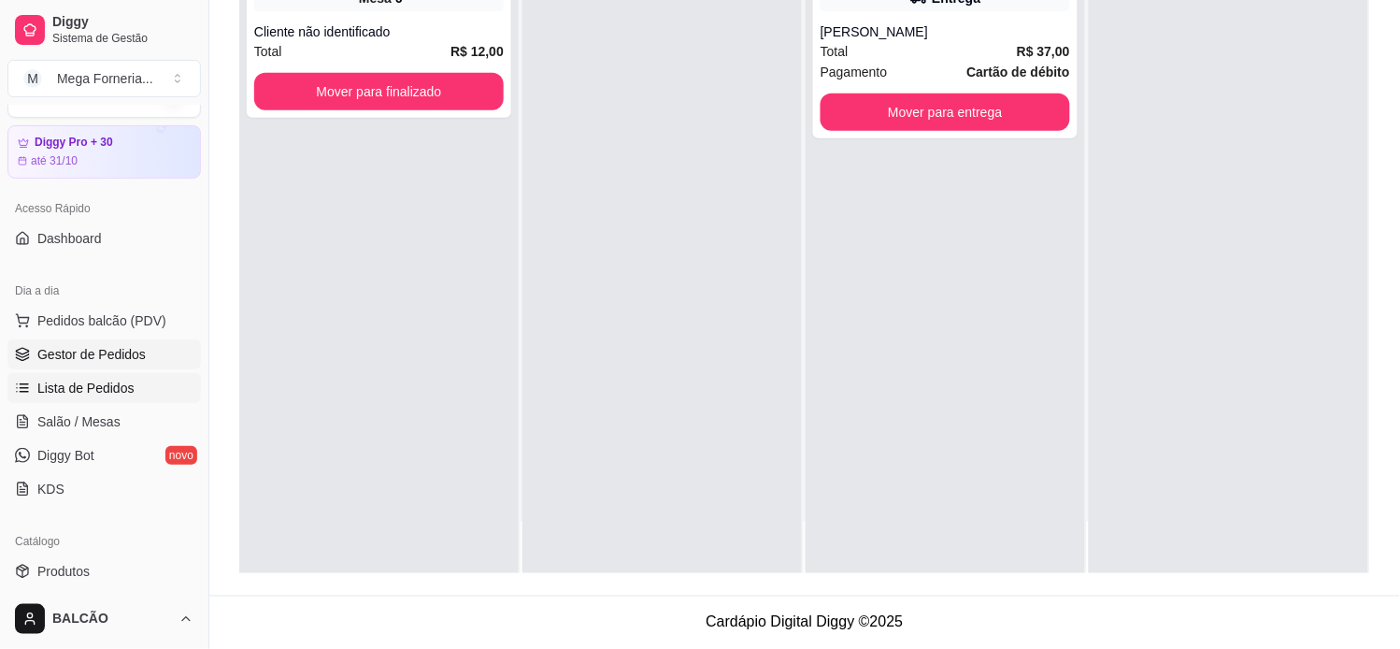
scroll to position [0, 0]
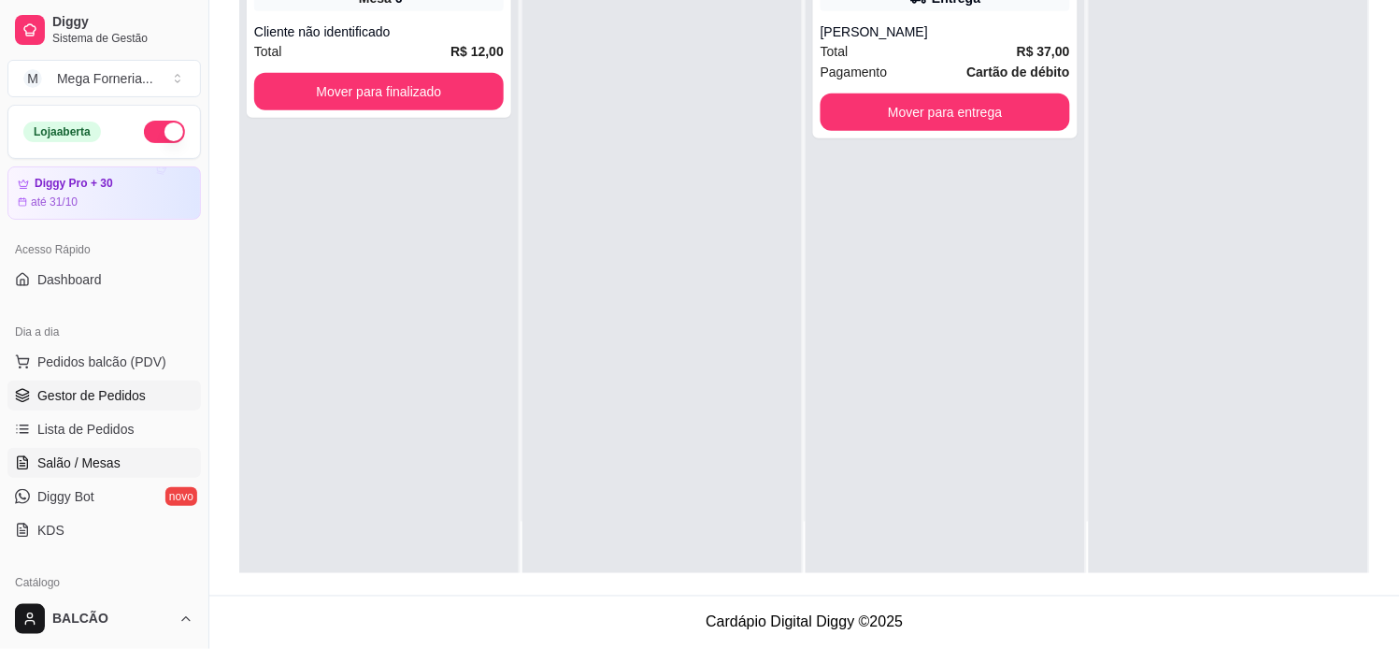
click at [99, 463] on span "Salão / Mesas" at bounding box center [78, 462] width 83 height 19
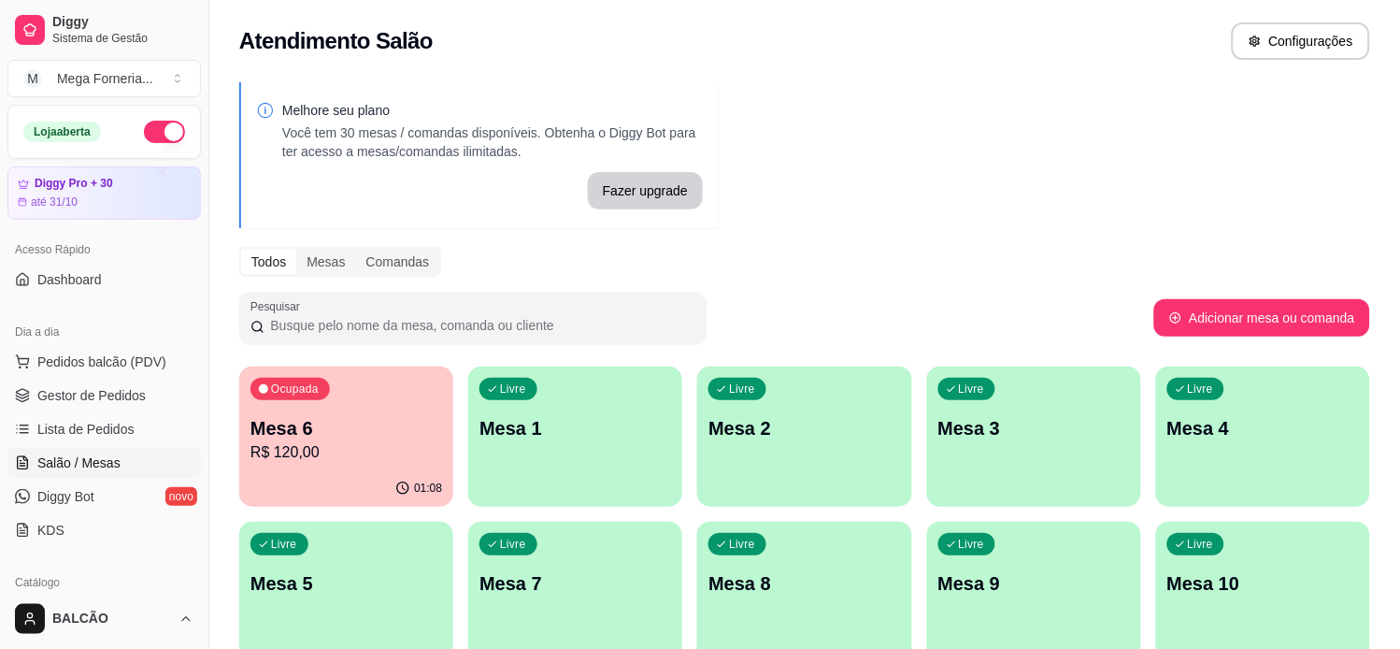
click at [339, 431] on p "Mesa 6" at bounding box center [346, 428] width 192 height 26
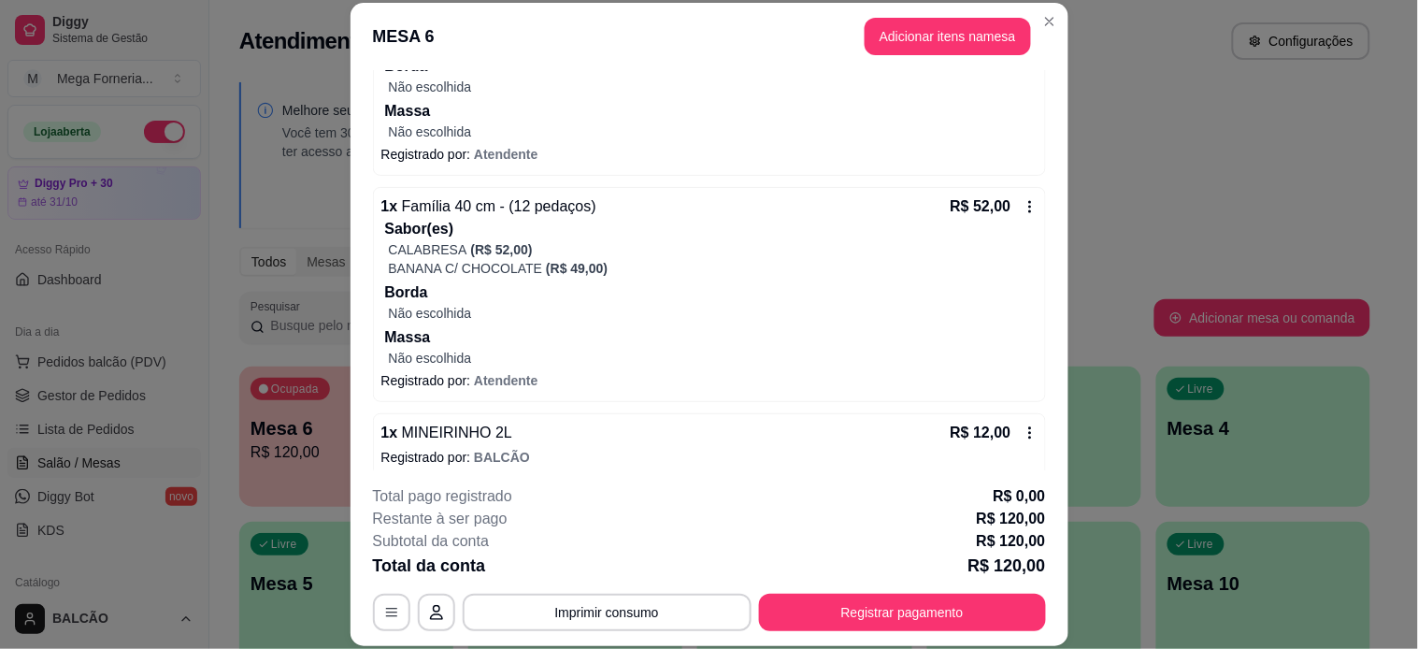
scroll to position [283, 0]
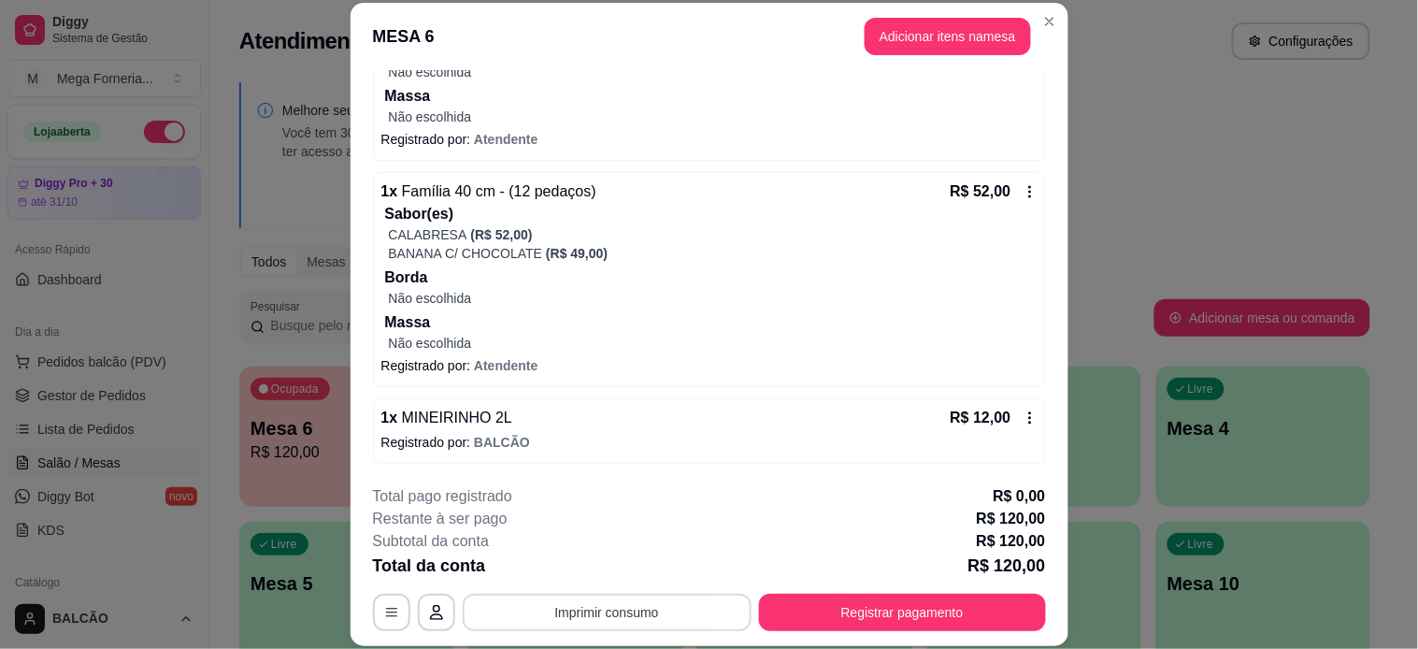
click at [627, 614] on button "Imprimir consumo" at bounding box center [607, 611] width 289 height 37
click at [649, 559] on button "IMPRESSORA" at bounding box center [604, 569] width 136 height 30
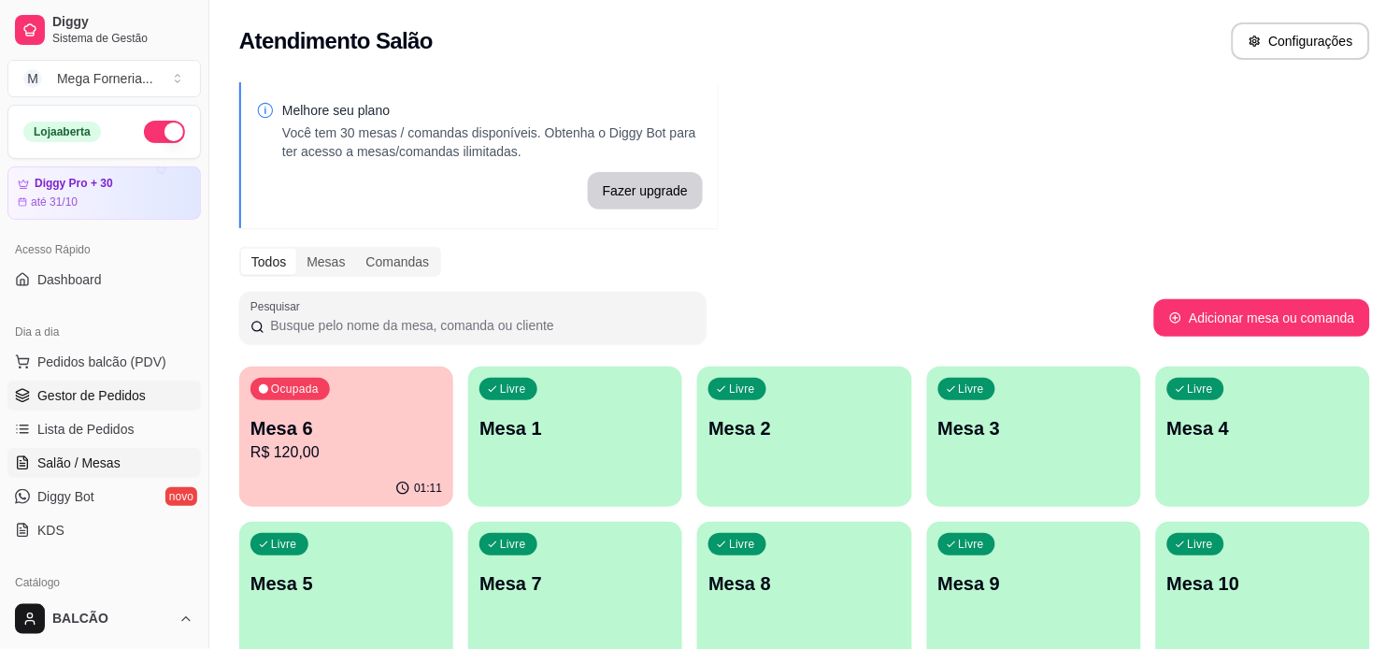
click at [24, 393] on icon at bounding box center [22, 395] width 15 height 15
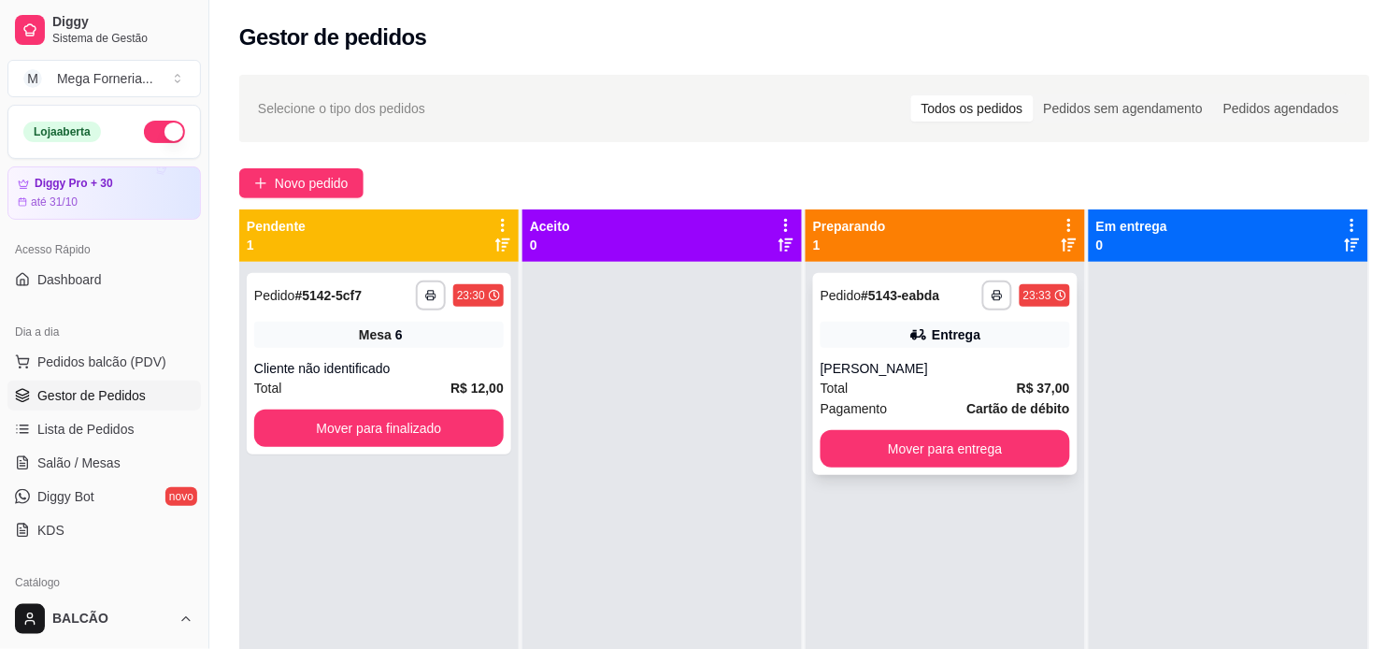
click at [877, 405] on div "Pagamento Cartão de débito" at bounding box center [946, 408] width 250 height 21
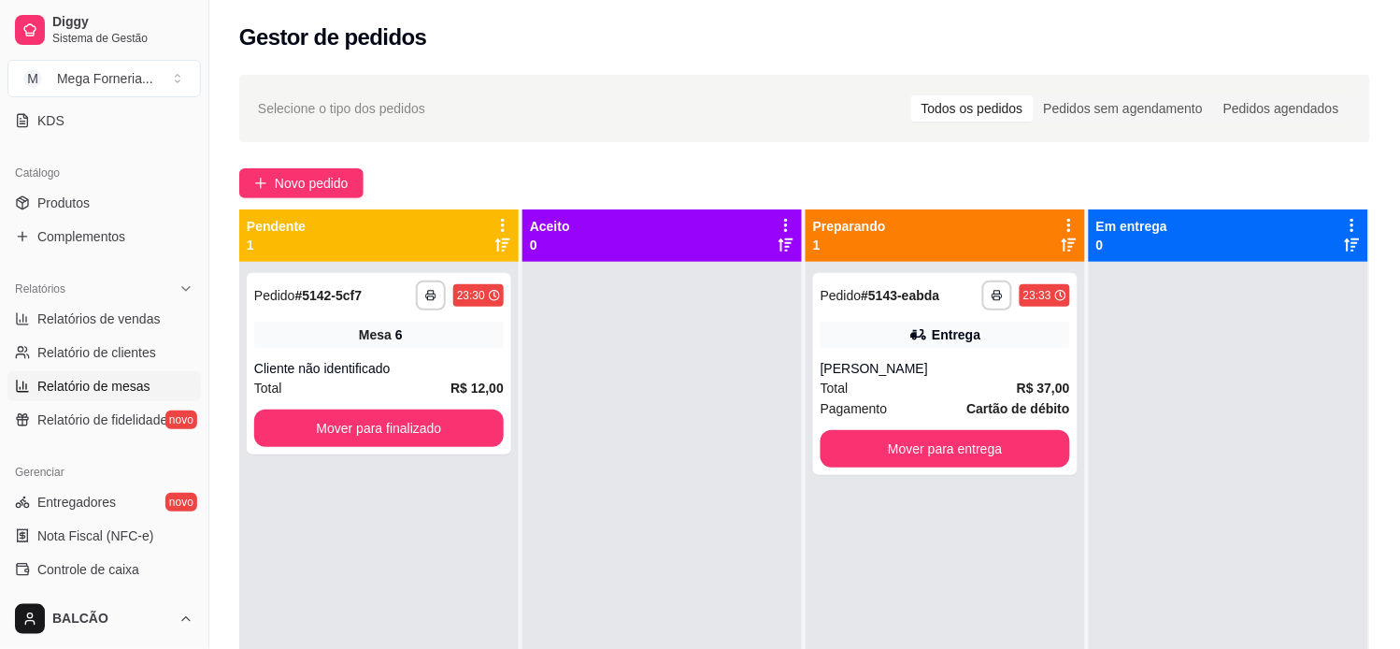
scroll to position [415, 0]
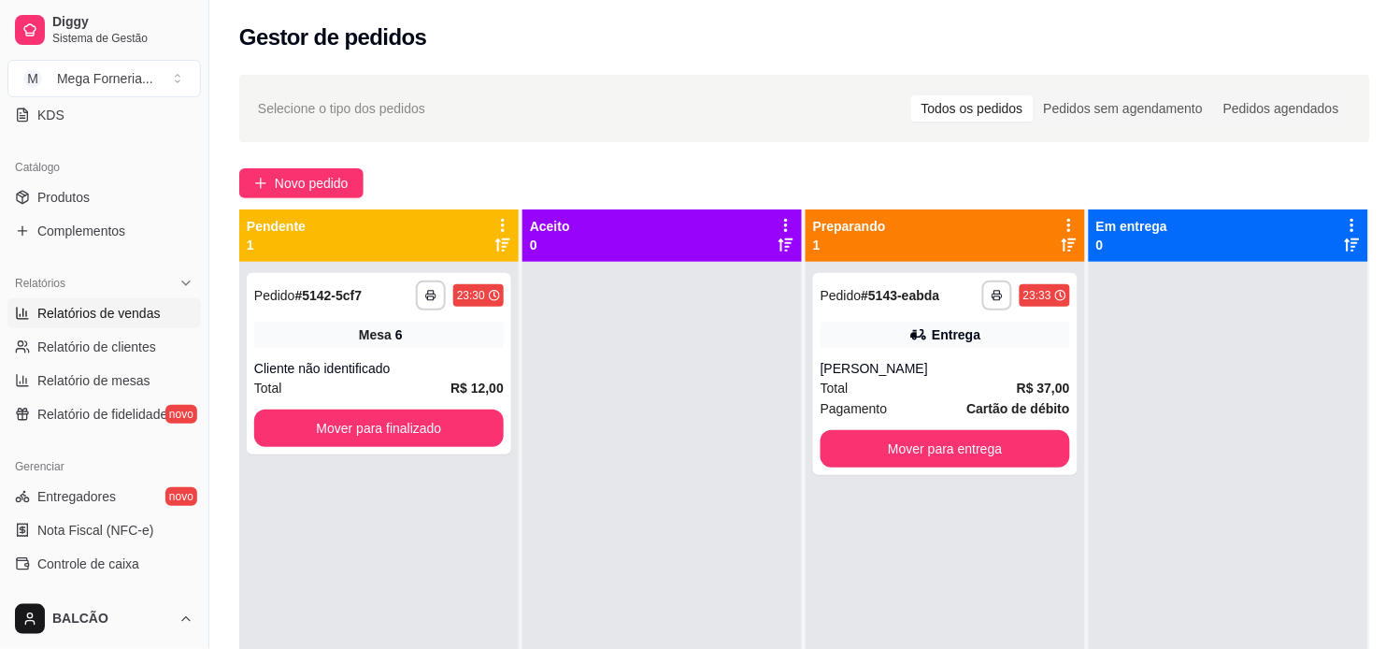
click at [82, 319] on span "Relatórios de vendas" at bounding box center [98, 313] width 123 height 19
select select "ALL"
select select "0"
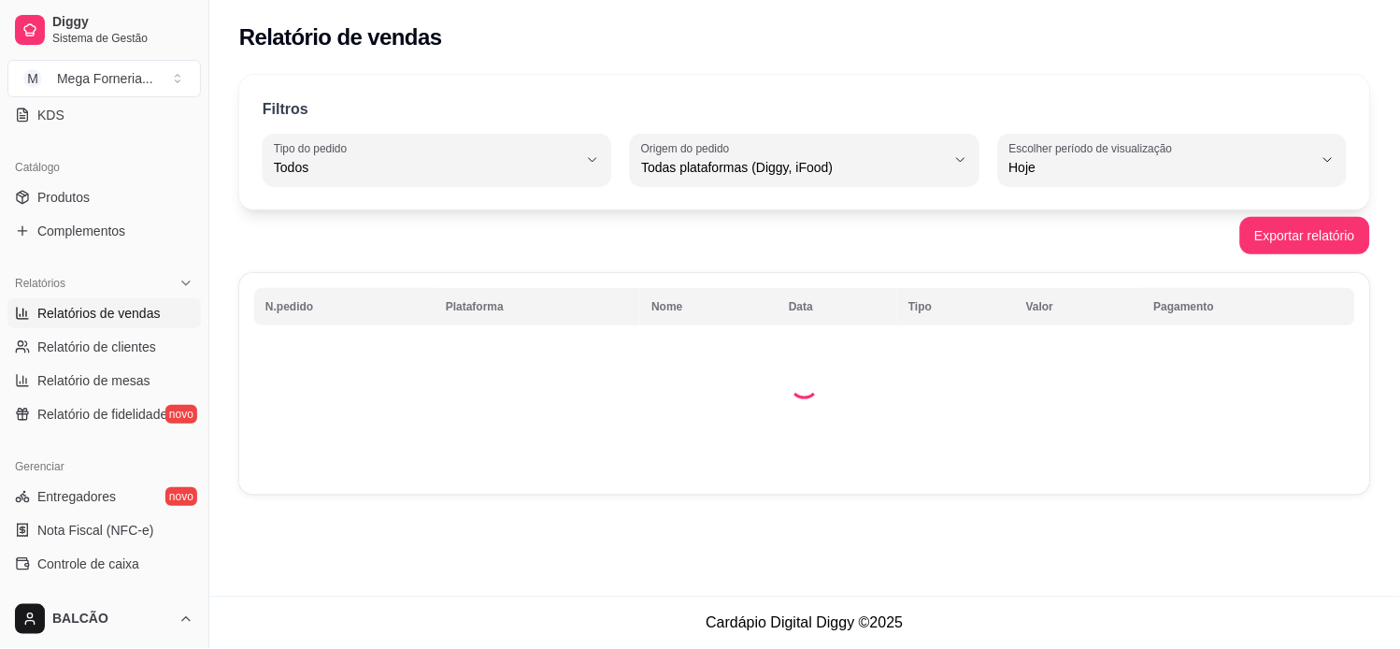
click at [1072, 170] on span "Hoje" at bounding box center [1161, 167] width 304 height 19
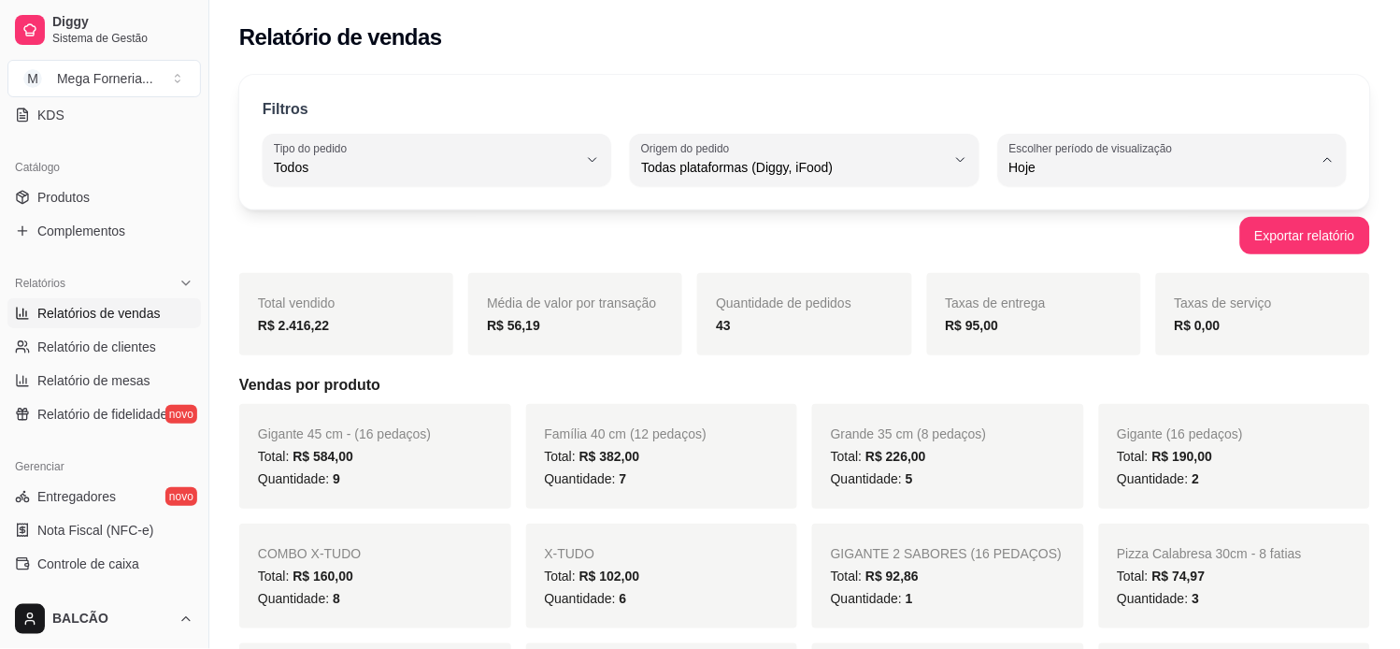
click at [1081, 240] on span "Ontem" at bounding box center [1164, 243] width 289 height 18
type input "1"
select select "1"
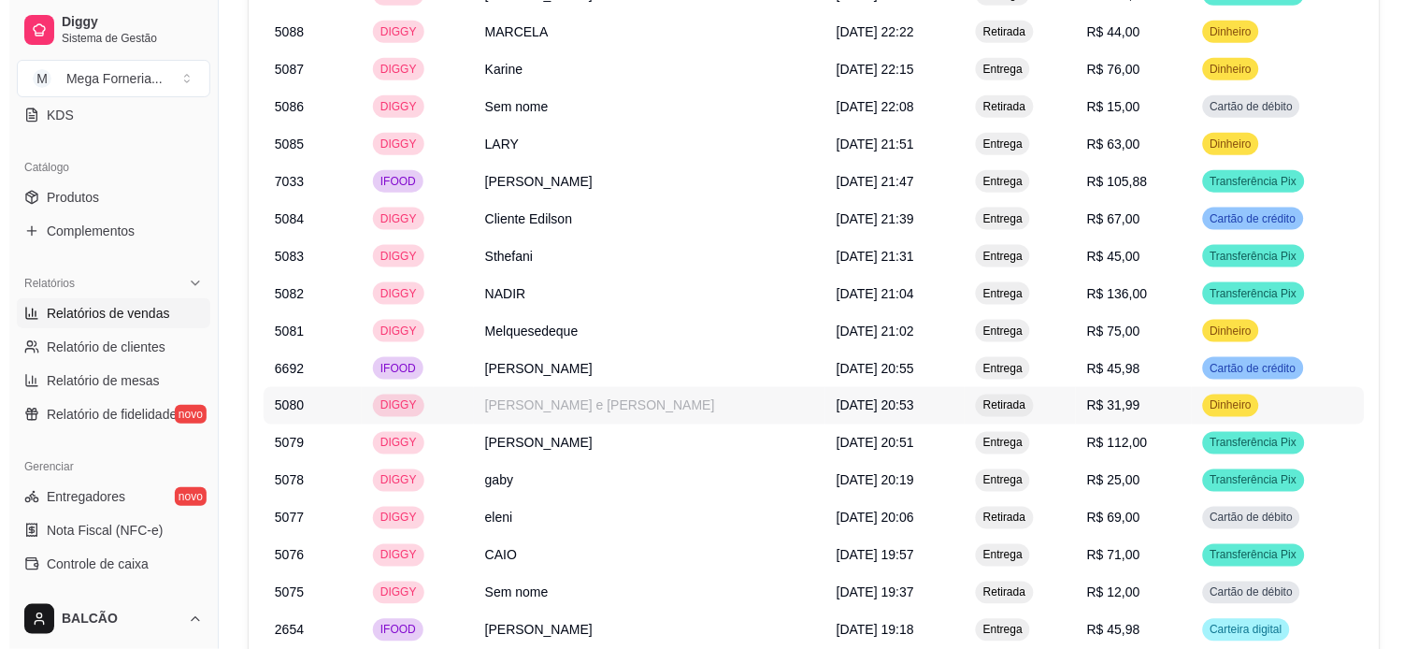
scroll to position [2077, 0]
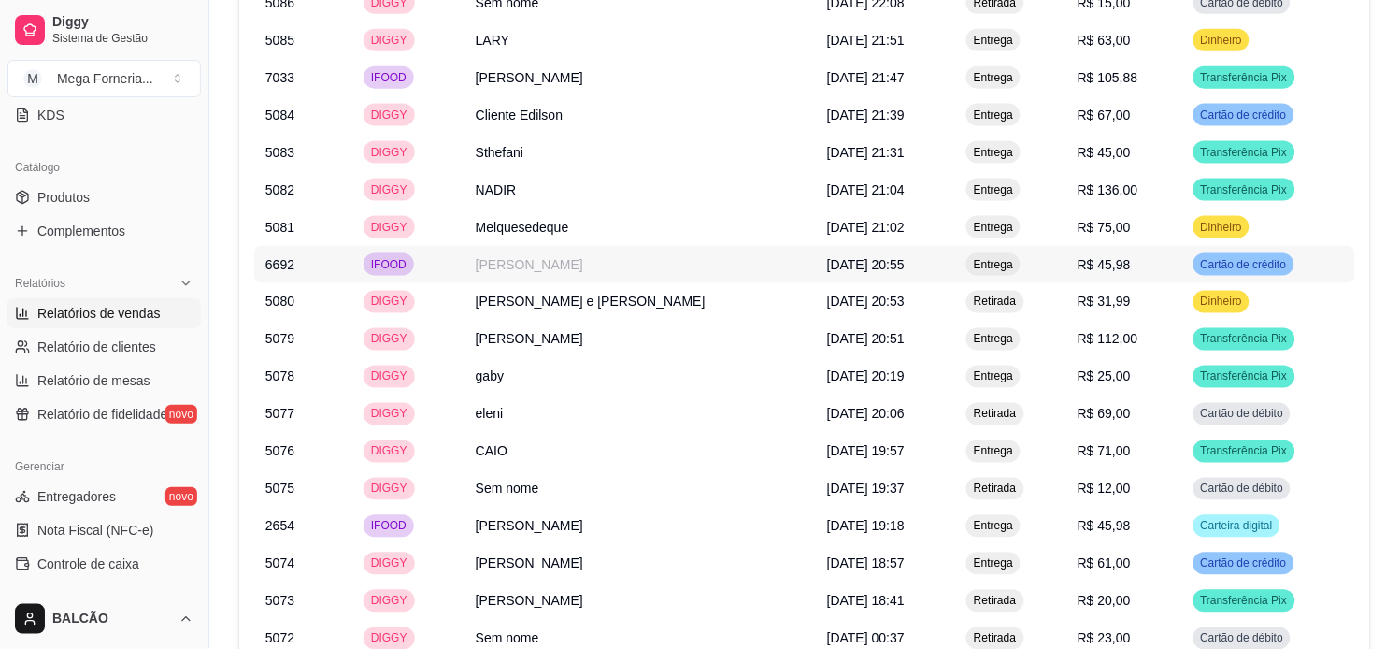
click at [462, 254] on td "IFOOD" at bounding box center [408, 264] width 112 height 37
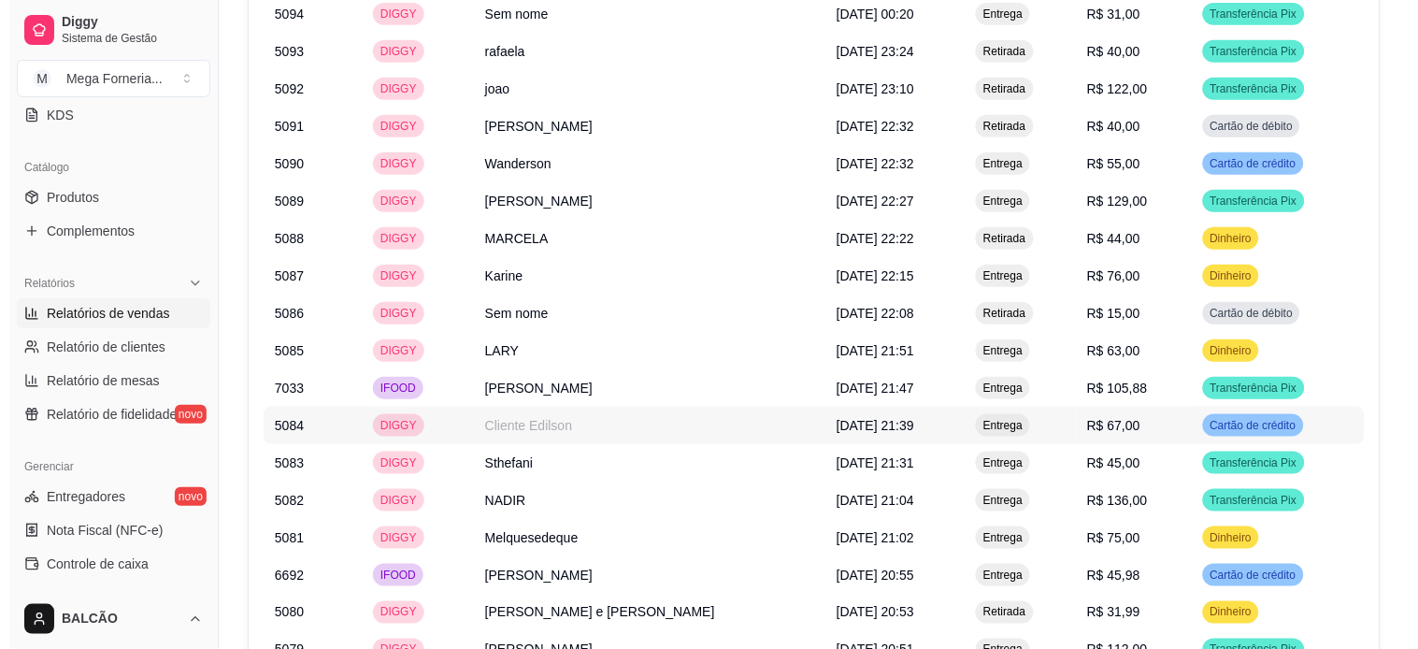
scroll to position [1634, 0]
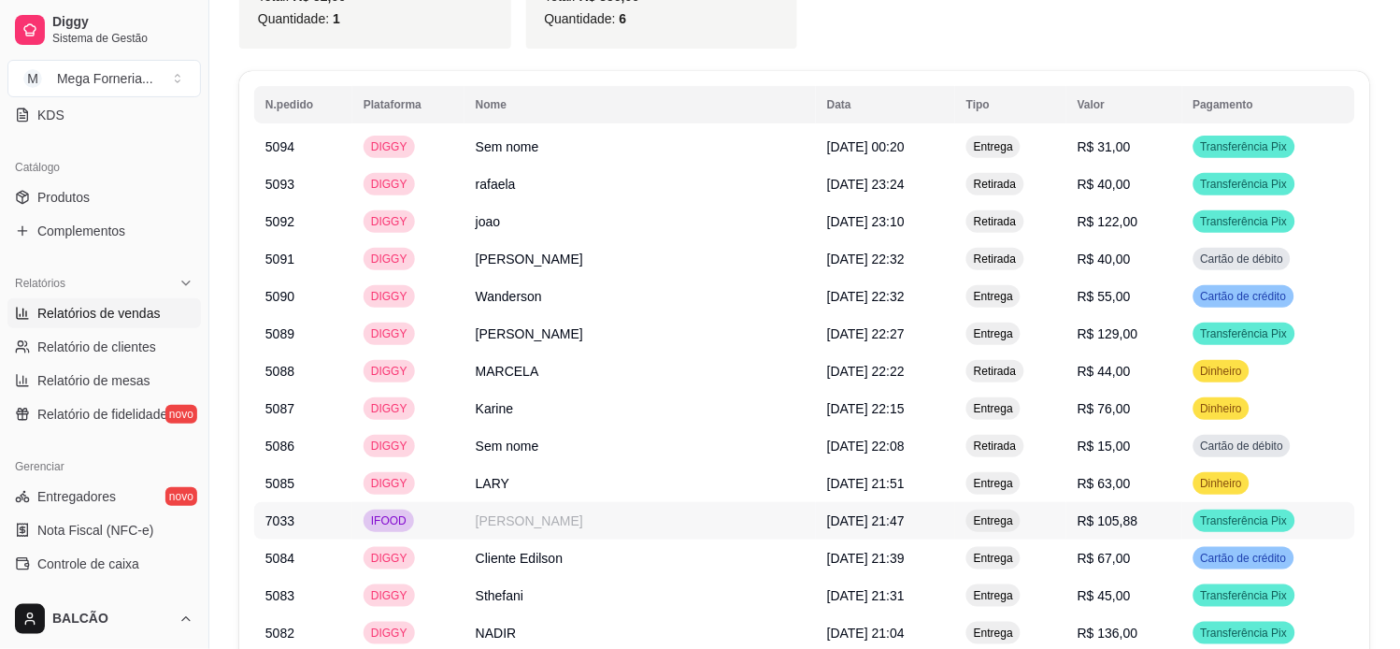
click at [556, 509] on td "[PERSON_NAME]" at bounding box center [639, 520] width 351 height 37
click at [500, 519] on td "[PERSON_NAME]" at bounding box center [639, 520] width 351 height 37
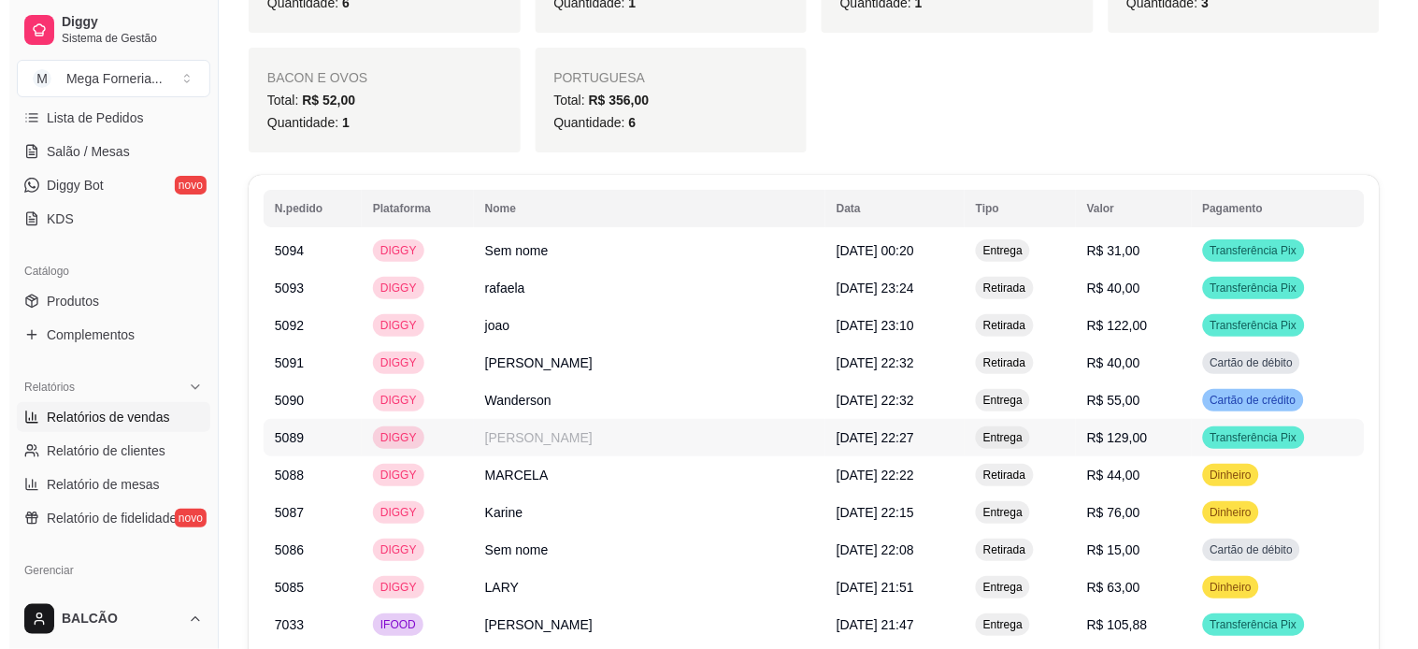
scroll to position [1738, 0]
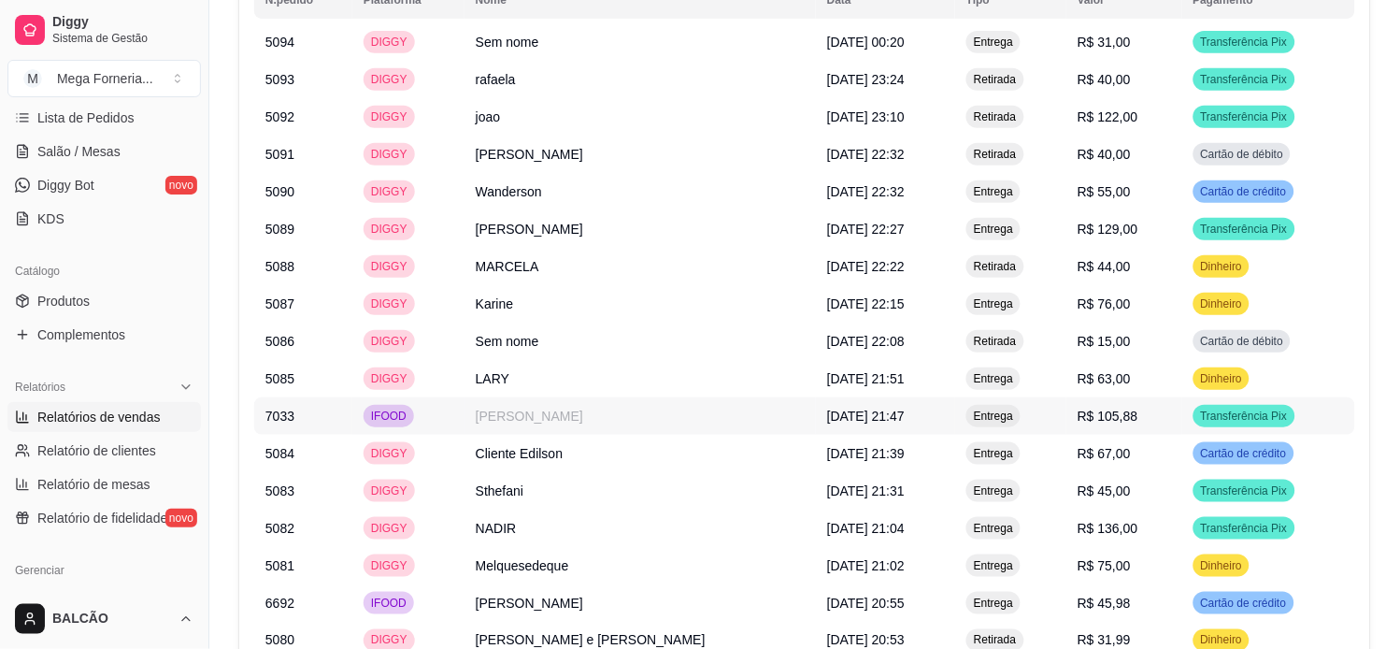
click at [460, 421] on td "IFOOD" at bounding box center [408, 415] width 112 height 37
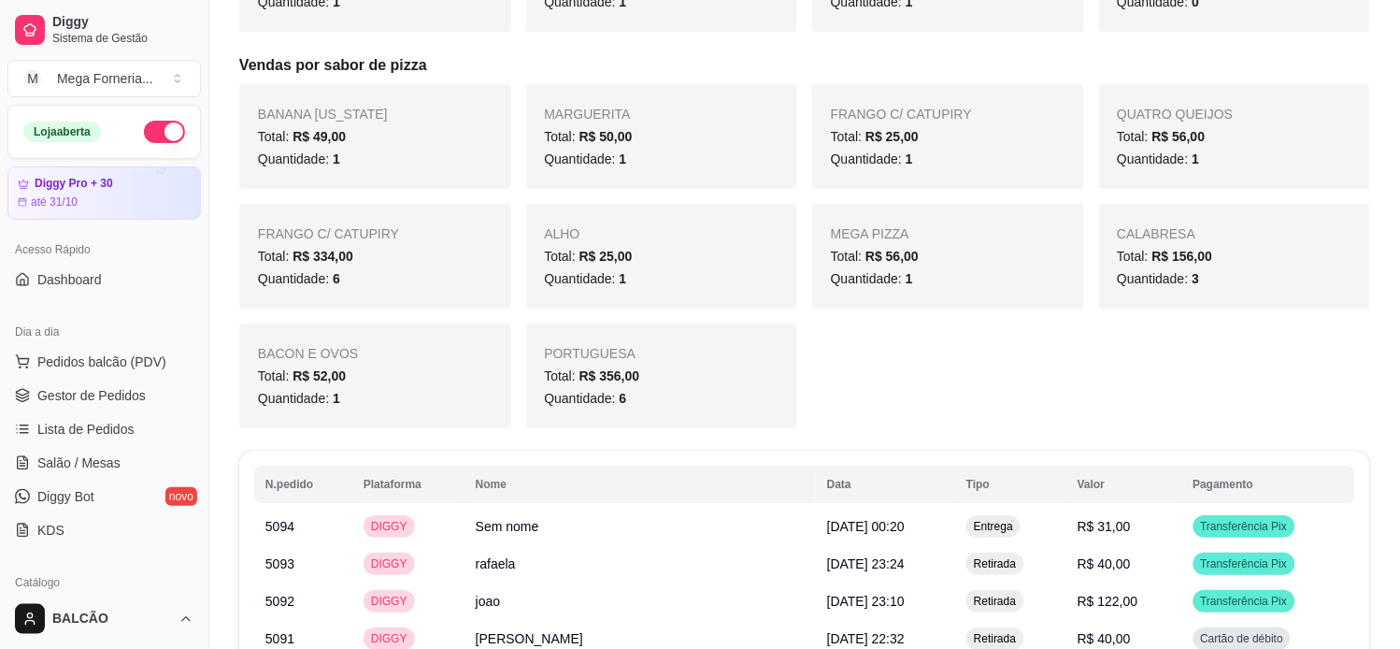
scroll to position [1219, 0]
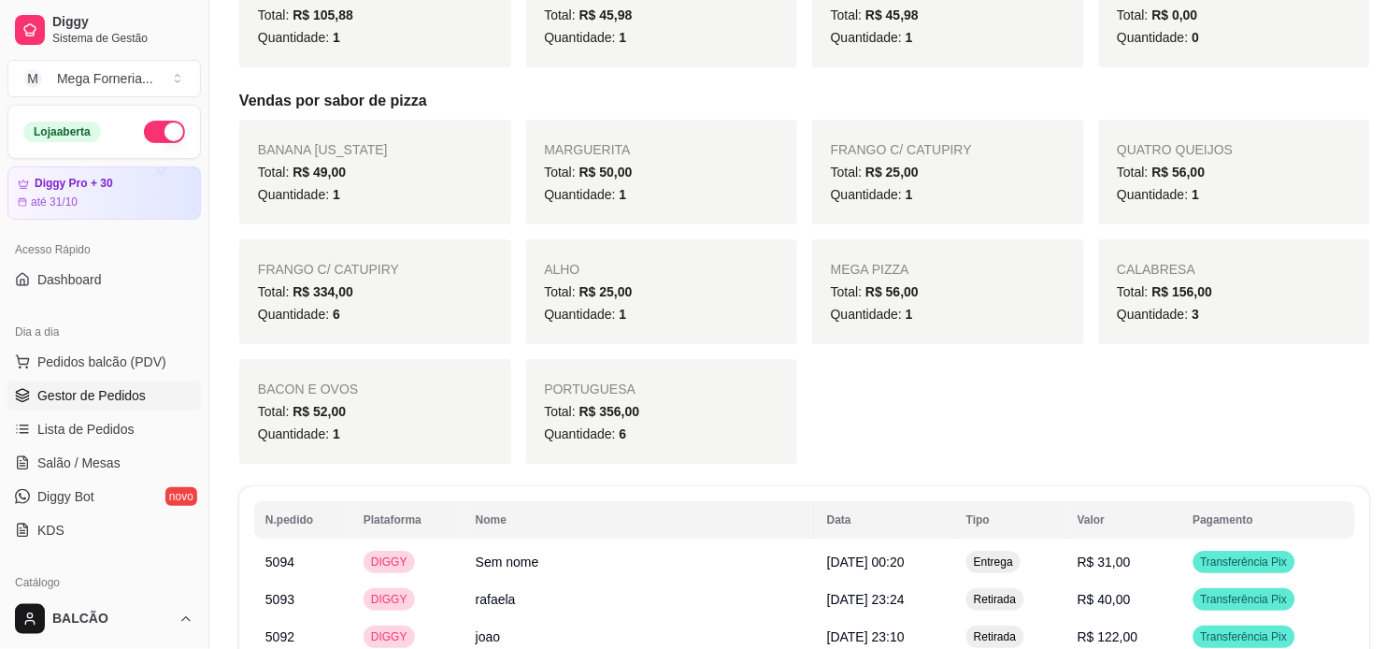
click at [87, 394] on span "Gestor de Pedidos" at bounding box center [91, 395] width 108 height 19
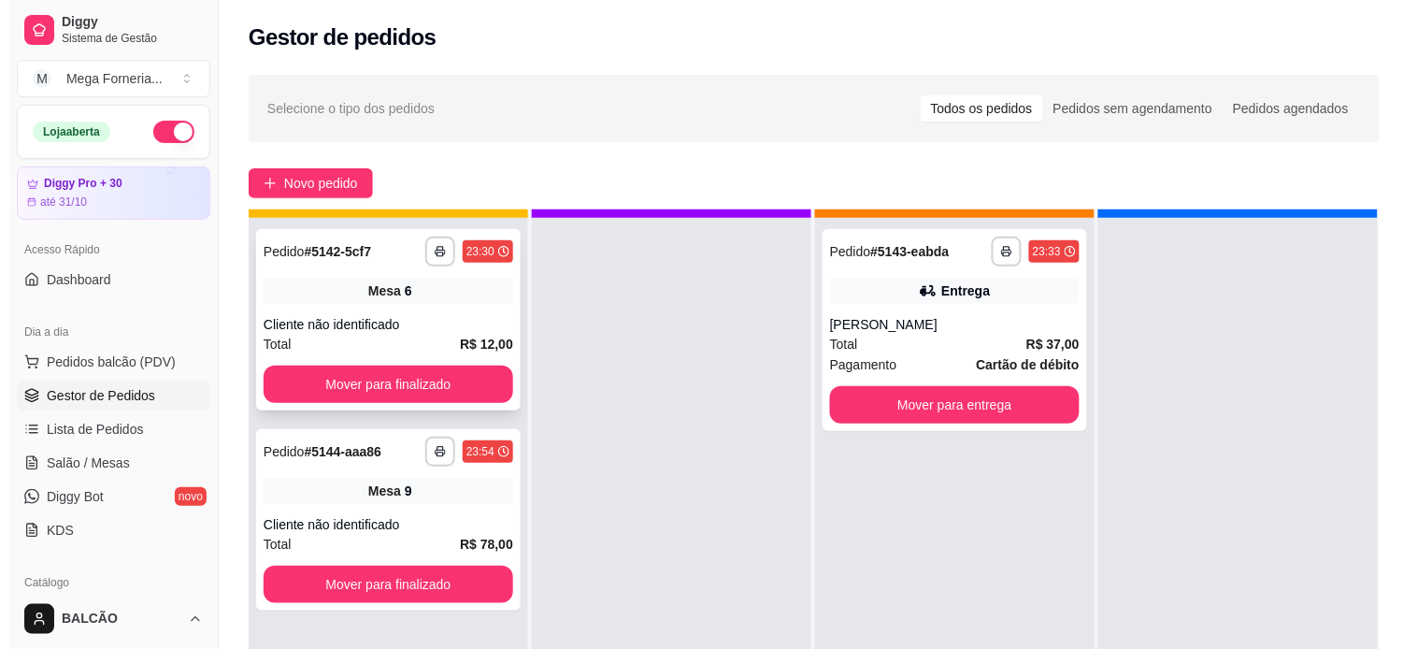
scroll to position [51, 0]
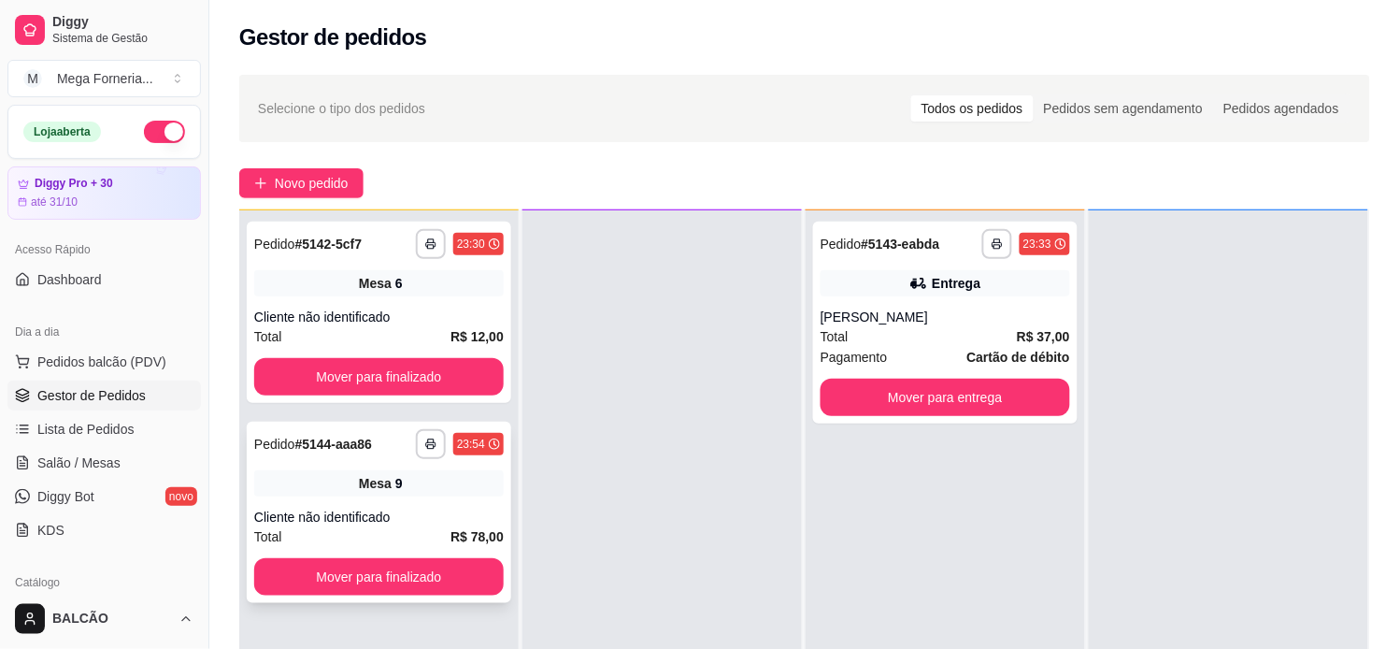
click at [313, 506] on div "**********" at bounding box center [379, 511] width 264 height 181
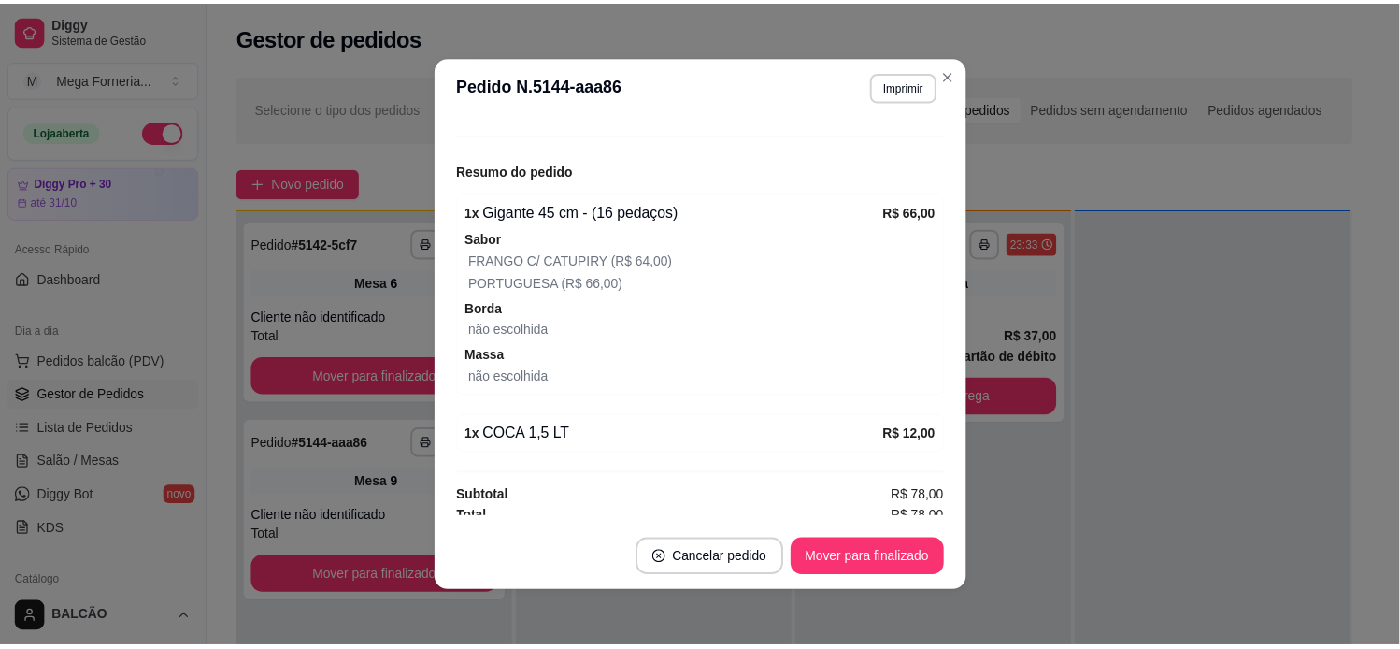
scroll to position [207, 0]
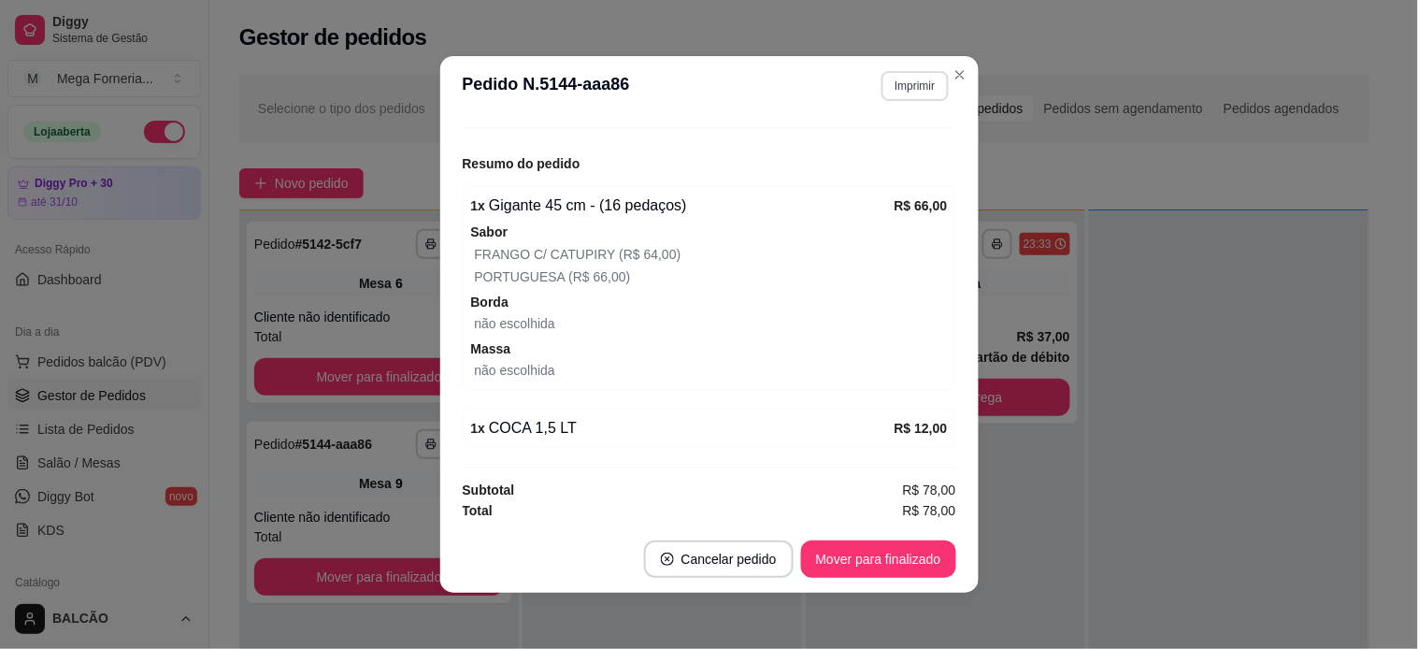
click at [898, 86] on button "Imprimir" at bounding box center [914, 86] width 66 height 30
click at [858, 160] on button "IMPRESSORA" at bounding box center [874, 152] width 136 height 30
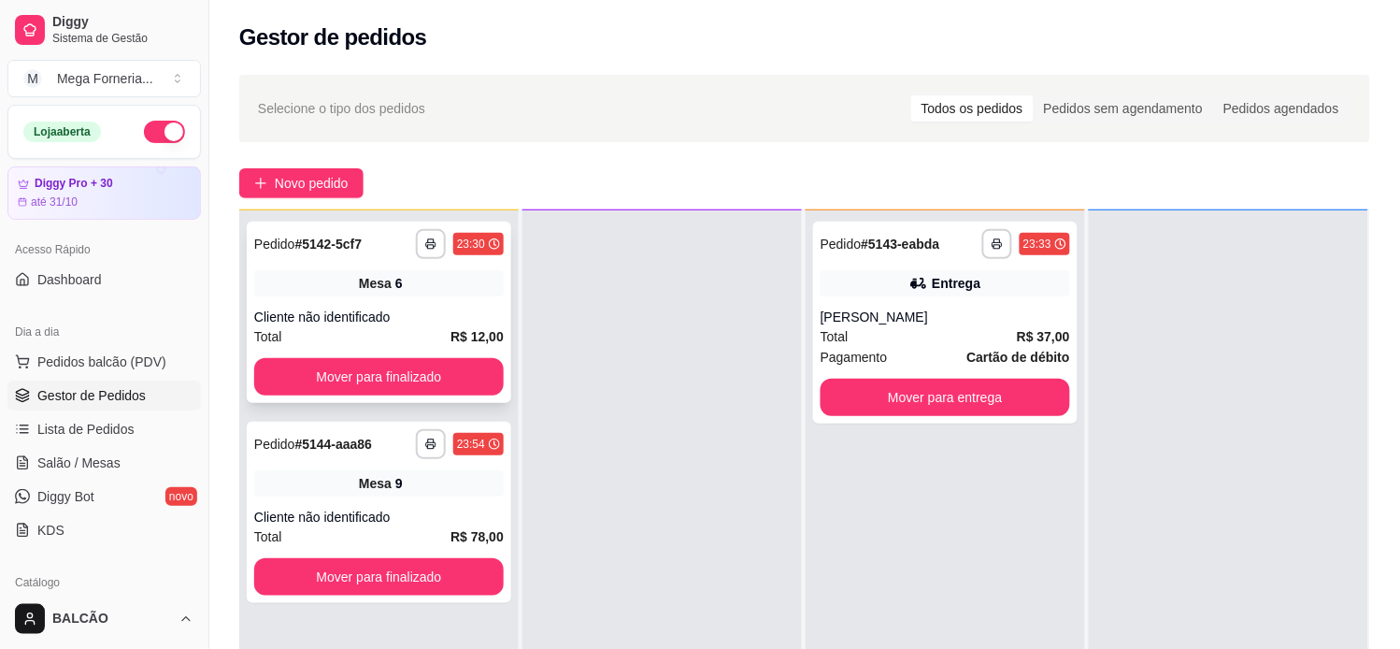
click at [413, 312] on div "Cliente não identificado" at bounding box center [379, 316] width 250 height 19
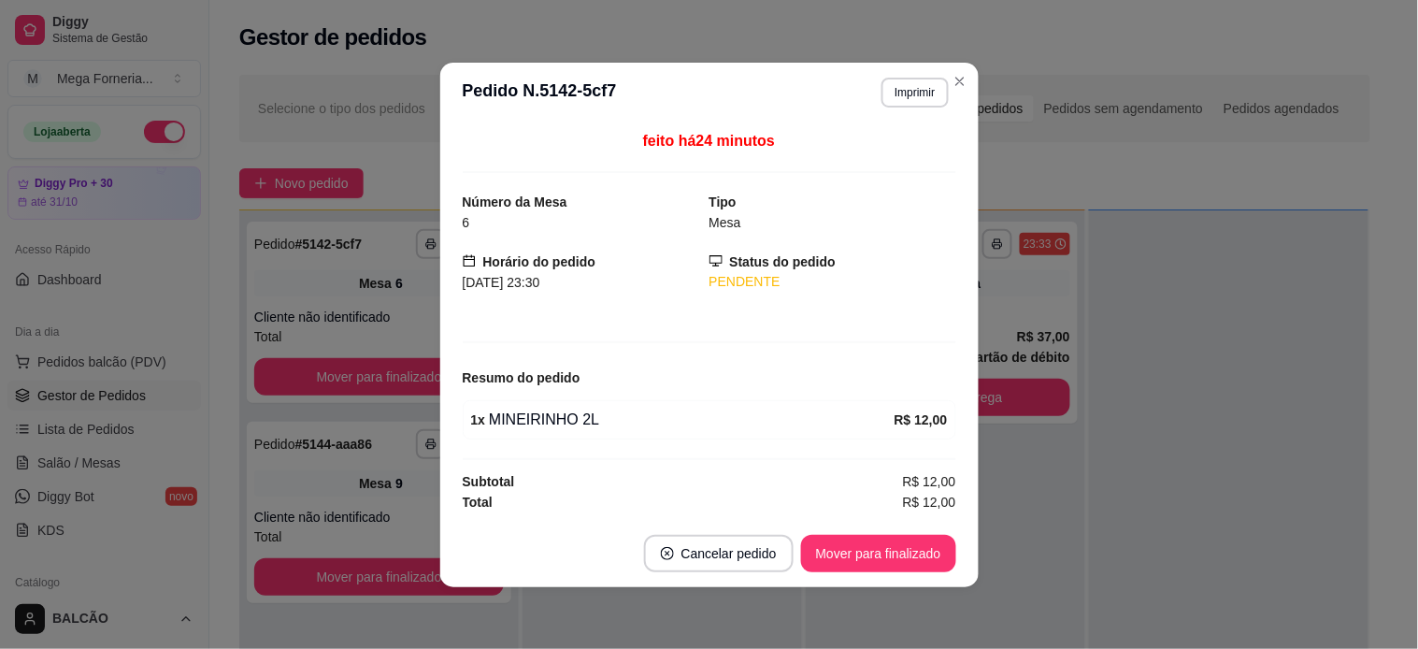
click at [976, 86] on header "**********" at bounding box center [709, 93] width 538 height 60
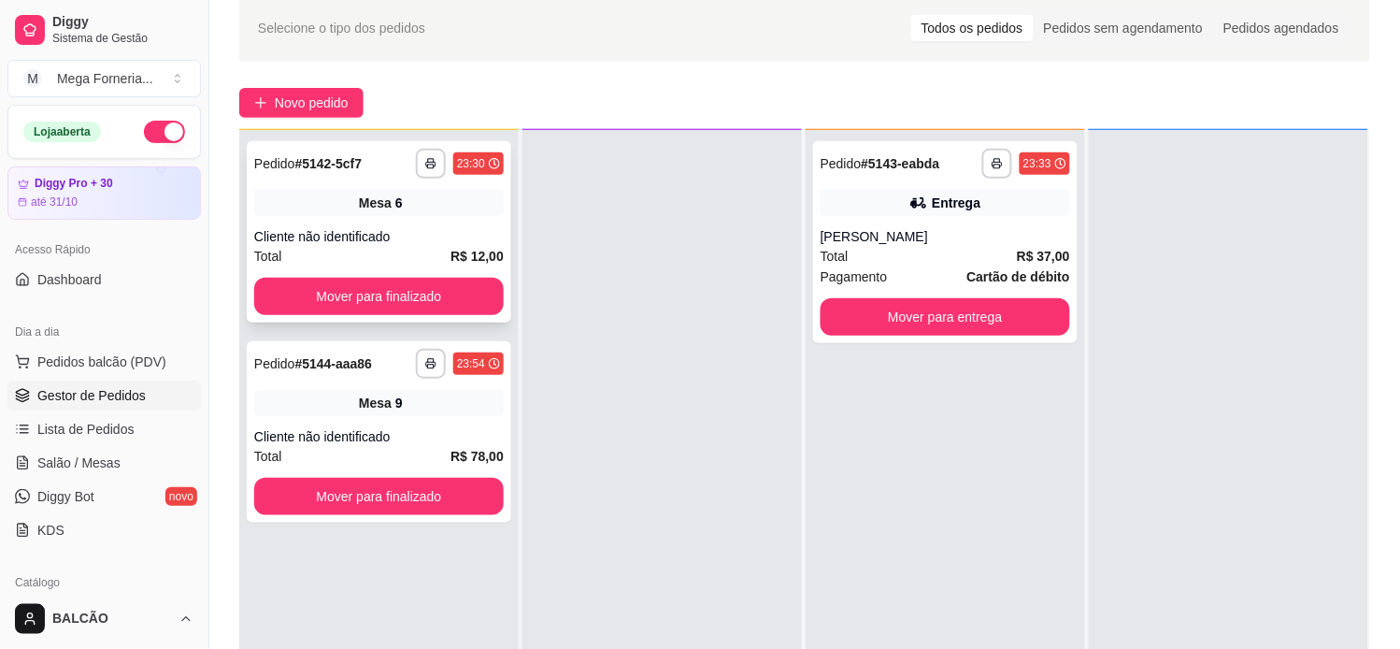
scroll to position [104, 0]
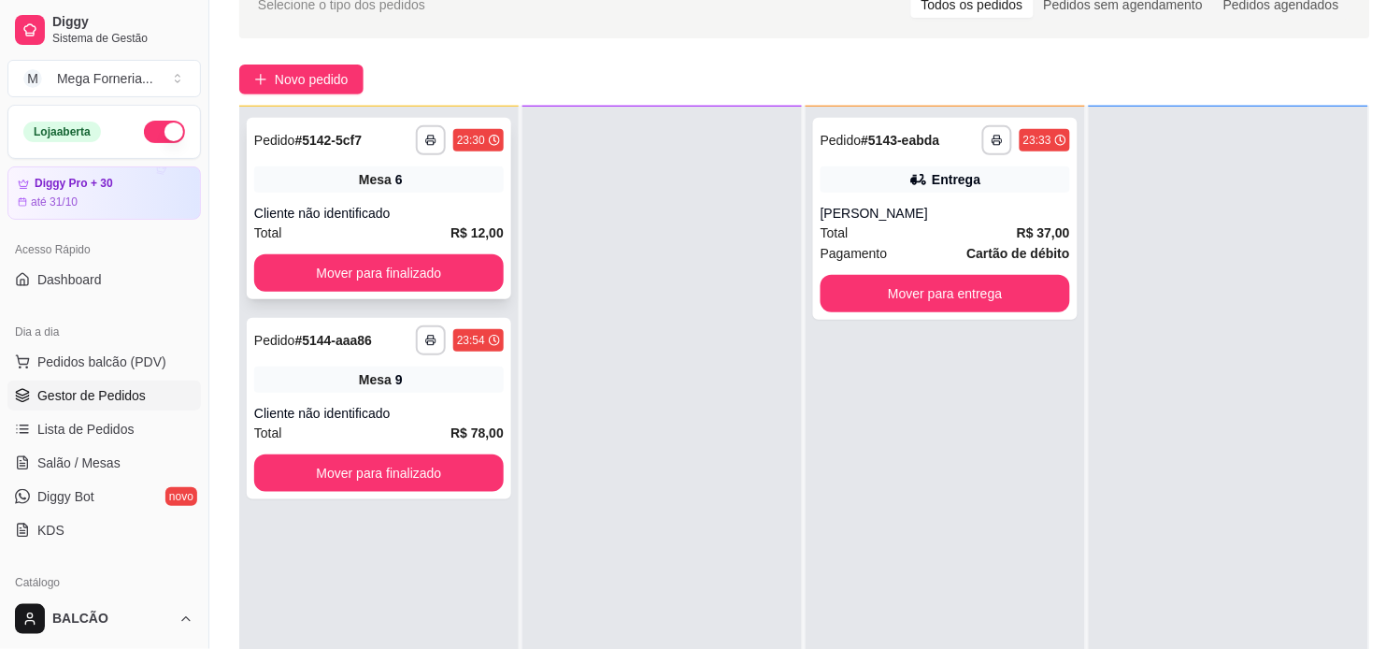
click at [378, 183] on span "Mesa" at bounding box center [375, 179] width 33 height 19
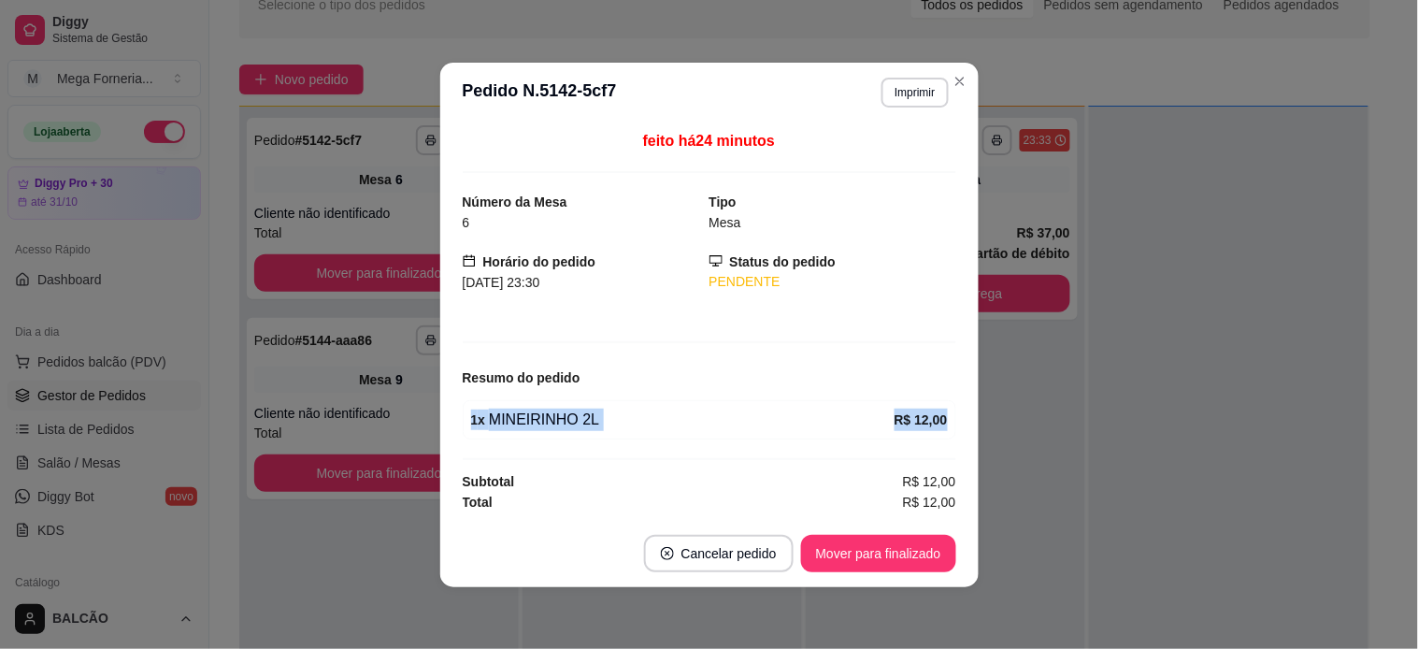
drag, startPoint x: 464, startPoint y: 421, endPoint x: 748, endPoint y: 460, distance: 286.7
click at [748, 460] on div "feito há 24 minutos Número da Mesa 6 Tipo Mesa Horário do pedido 12/10/2025 23:…" at bounding box center [709, 321] width 493 height 382
click at [744, 460] on div at bounding box center [709, 459] width 493 height 2
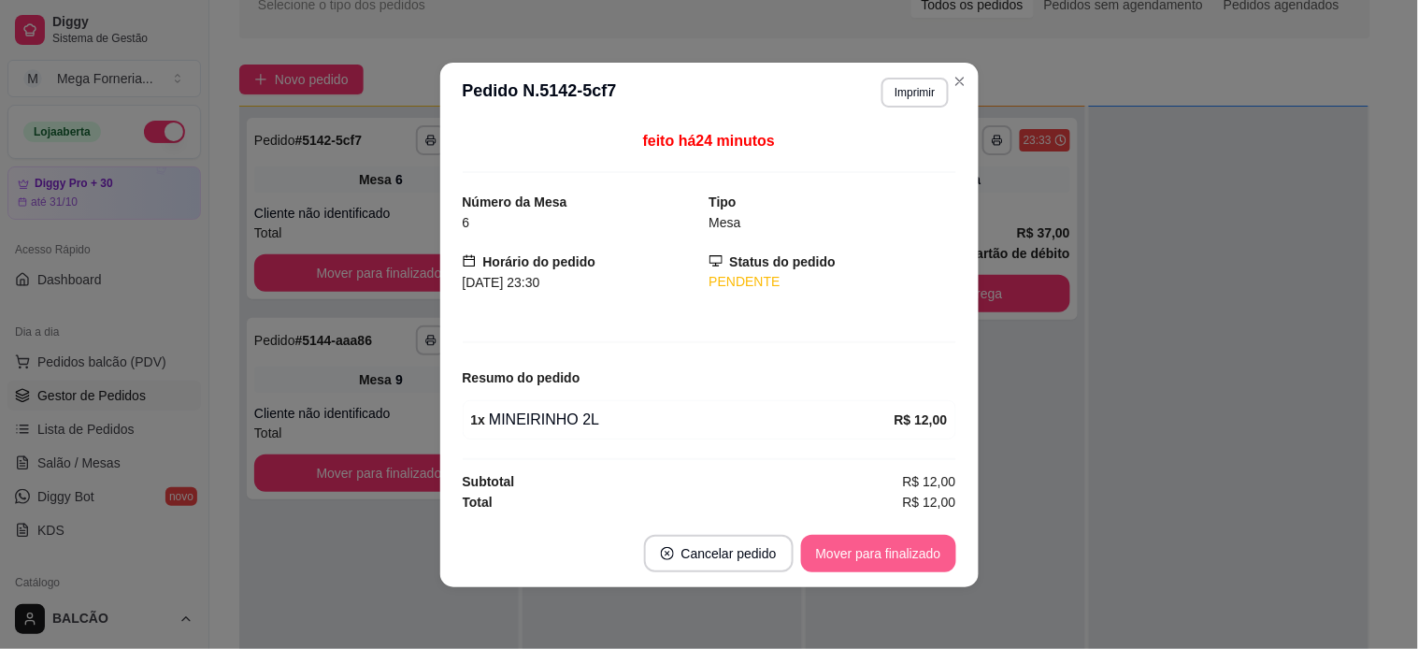
click at [876, 550] on button "Mover para finalizado" at bounding box center [878, 553] width 155 height 37
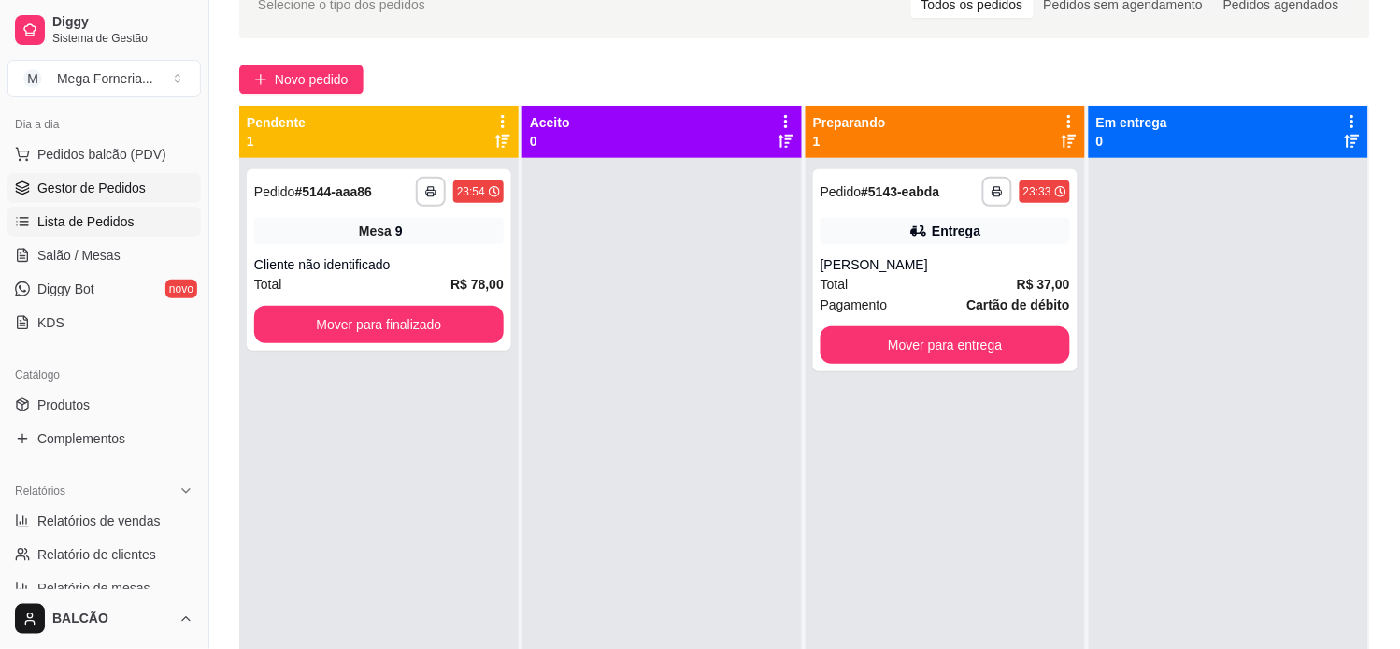
scroll to position [415, 0]
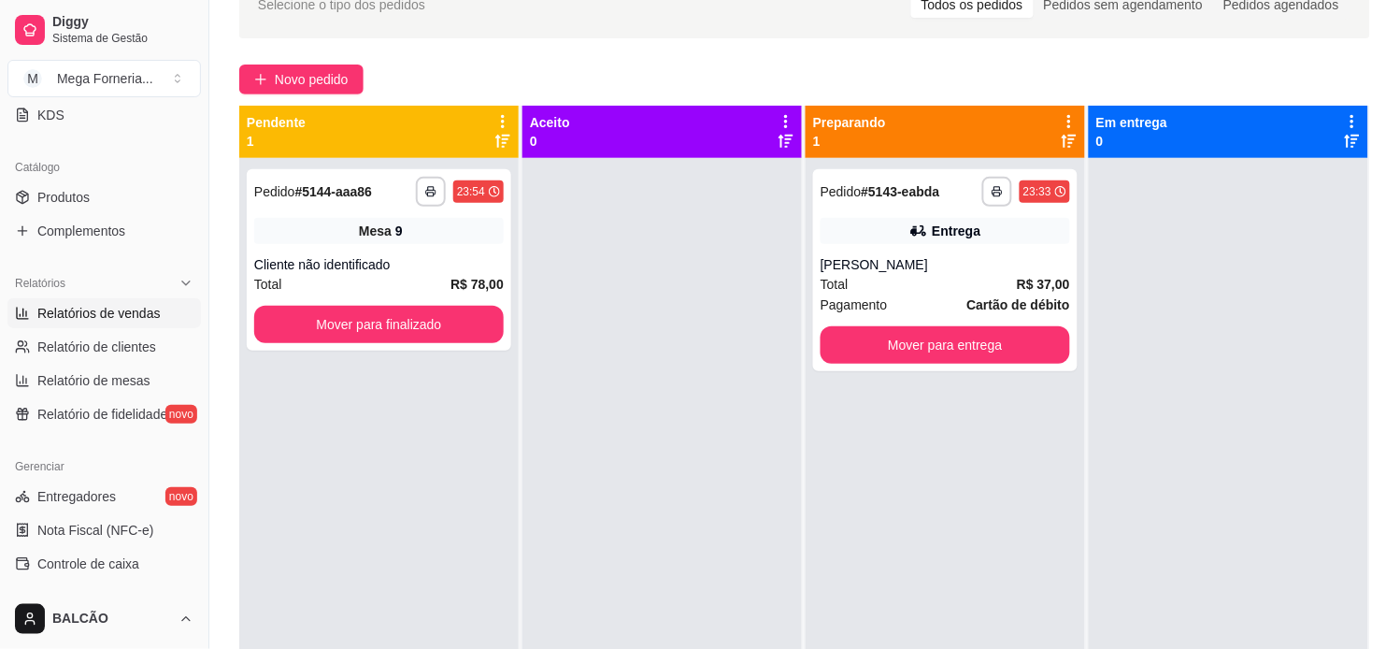
click at [103, 311] on span "Relatórios de vendas" at bounding box center [98, 313] width 123 height 19
click at [136, 314] on span "Relatórios de vendas" at bounding box center [98, 313] width 123 height 19
select select "ALL"
select select "0"
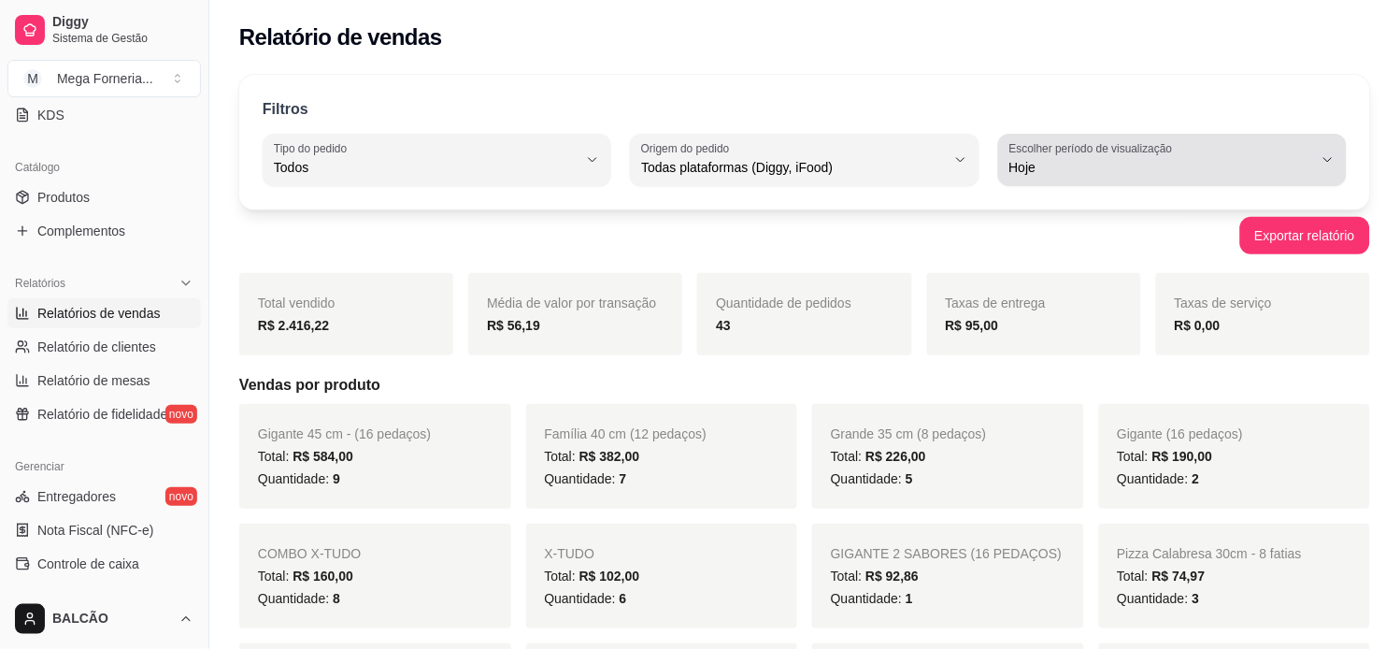
click at [1120, 163] on span "Hoje" at bounding box center [1161, 167] width 304 height 19
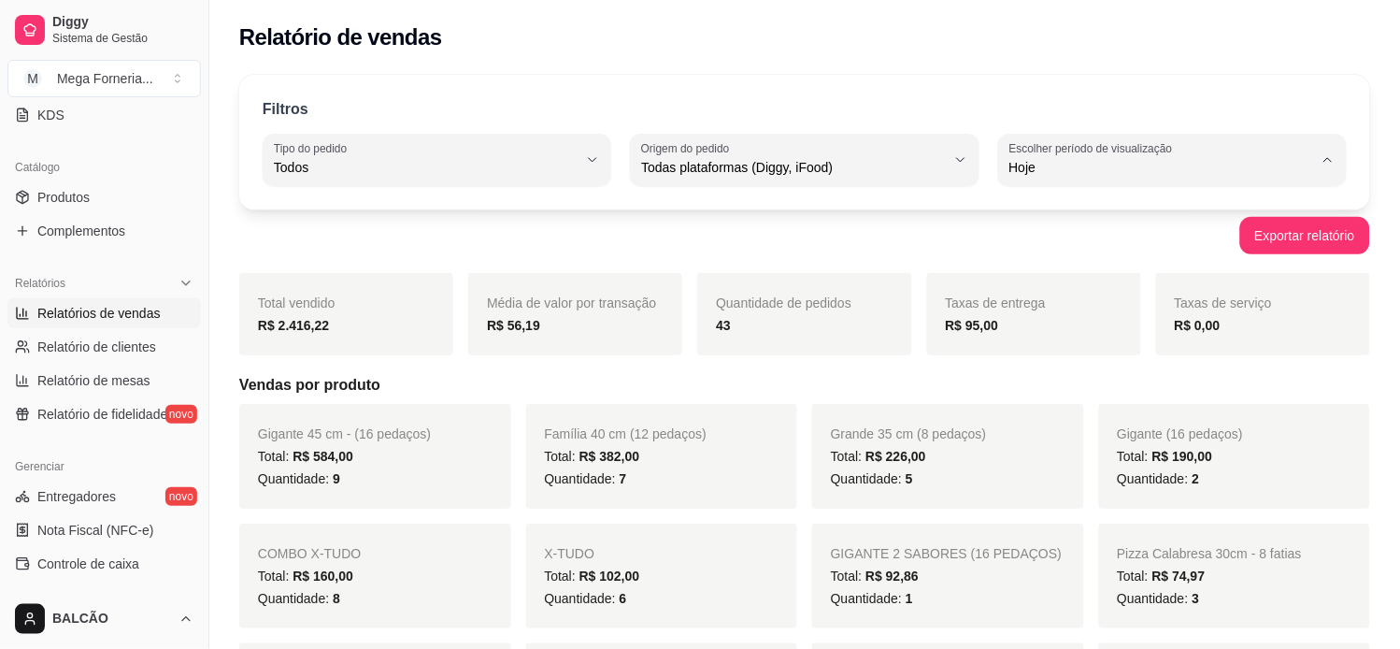
click at [1064, 236] on span "Ontem" at bounding box center [1164, 243] width 289 height 18
type input "1"
select select "1"
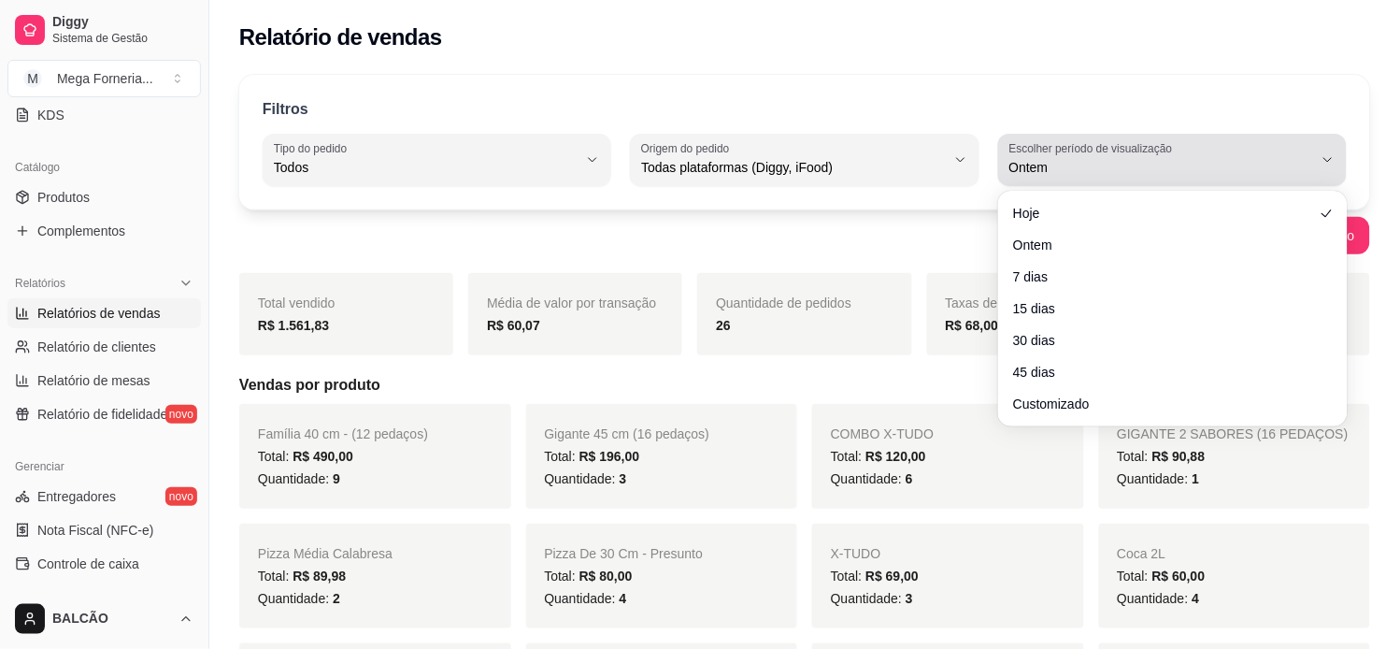
click at [1082, 179] on button "Escolher período de visualização Ontem" at bounding box center [1172, 160] width 349 height 52
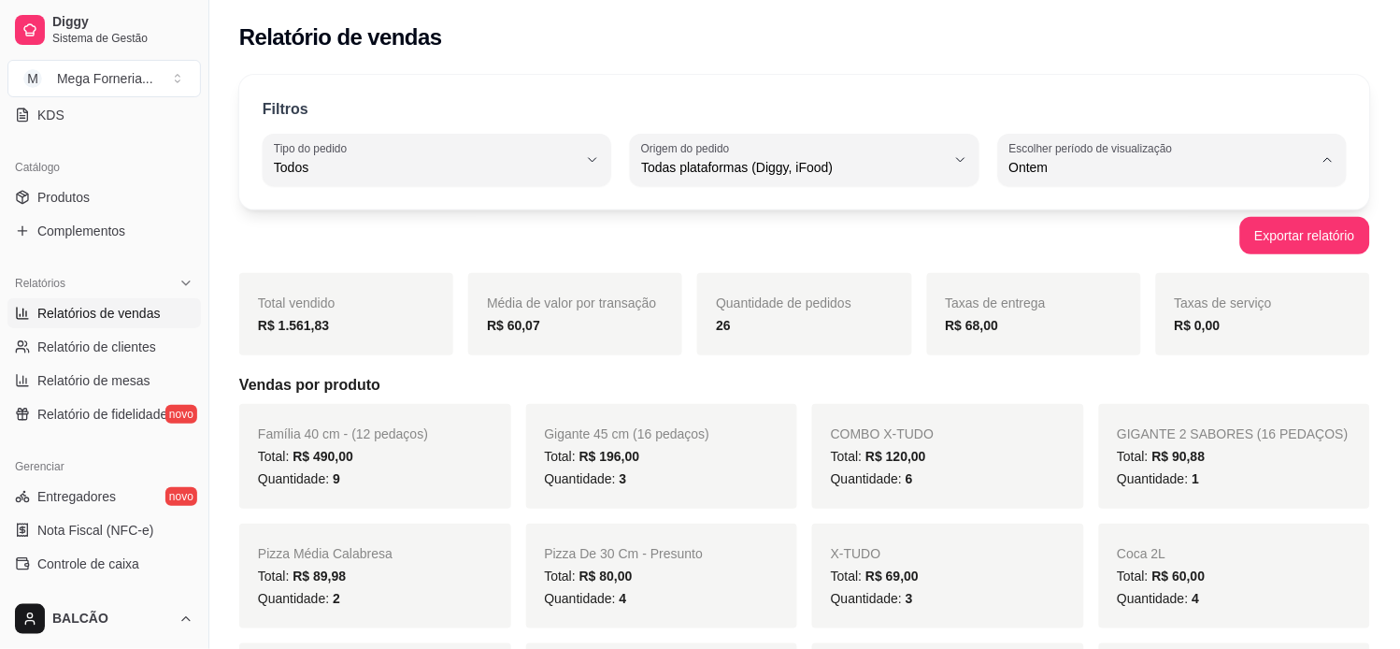
click at [1067, 219] on span "Hoje" at bounding box center [1164, 212] width 289 height 18
type input "0"
select select "0"
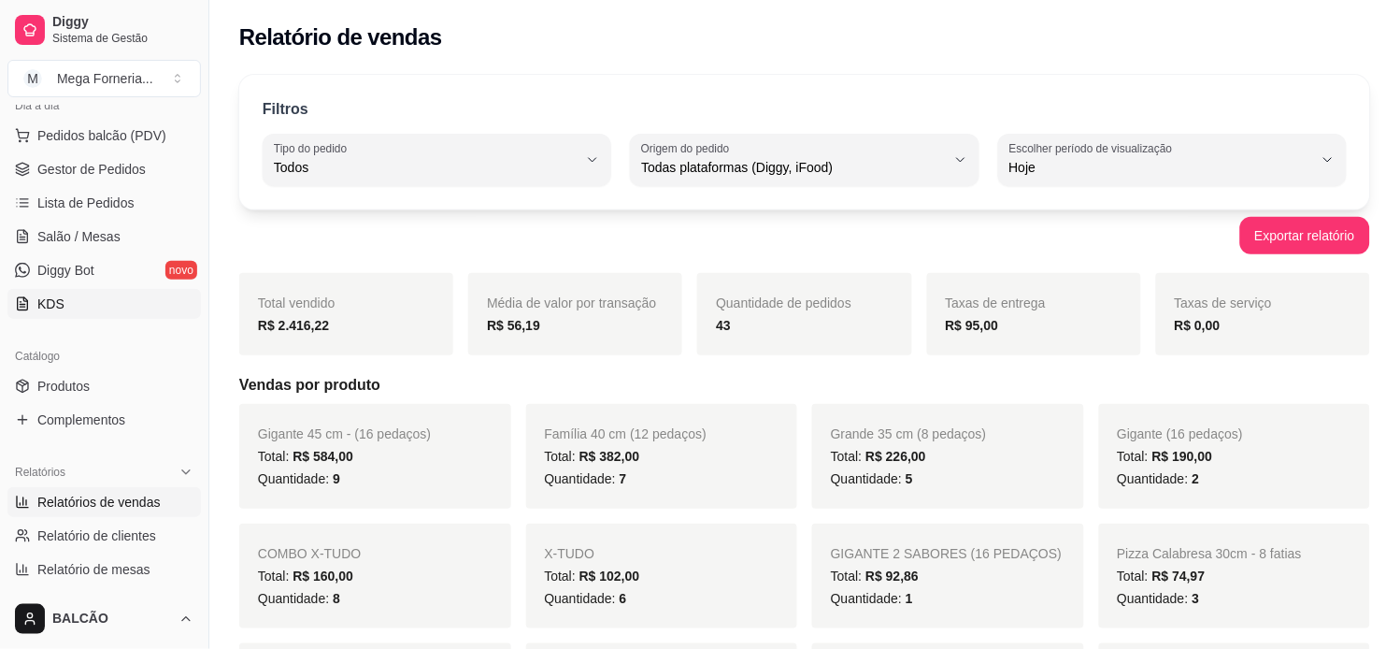
scroll to position [207, 0]
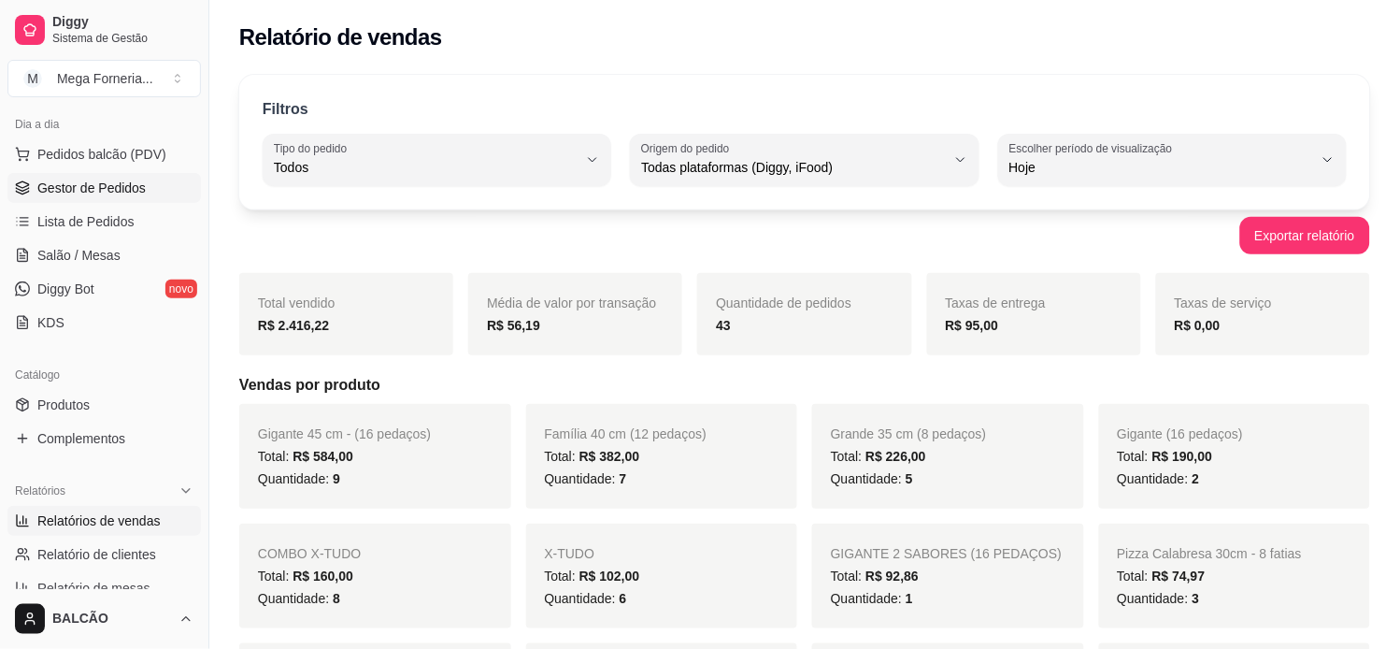
click at [112, 193] on span "Gestor de Pedidos" at bounding box center [91, 188] width 108 height 19
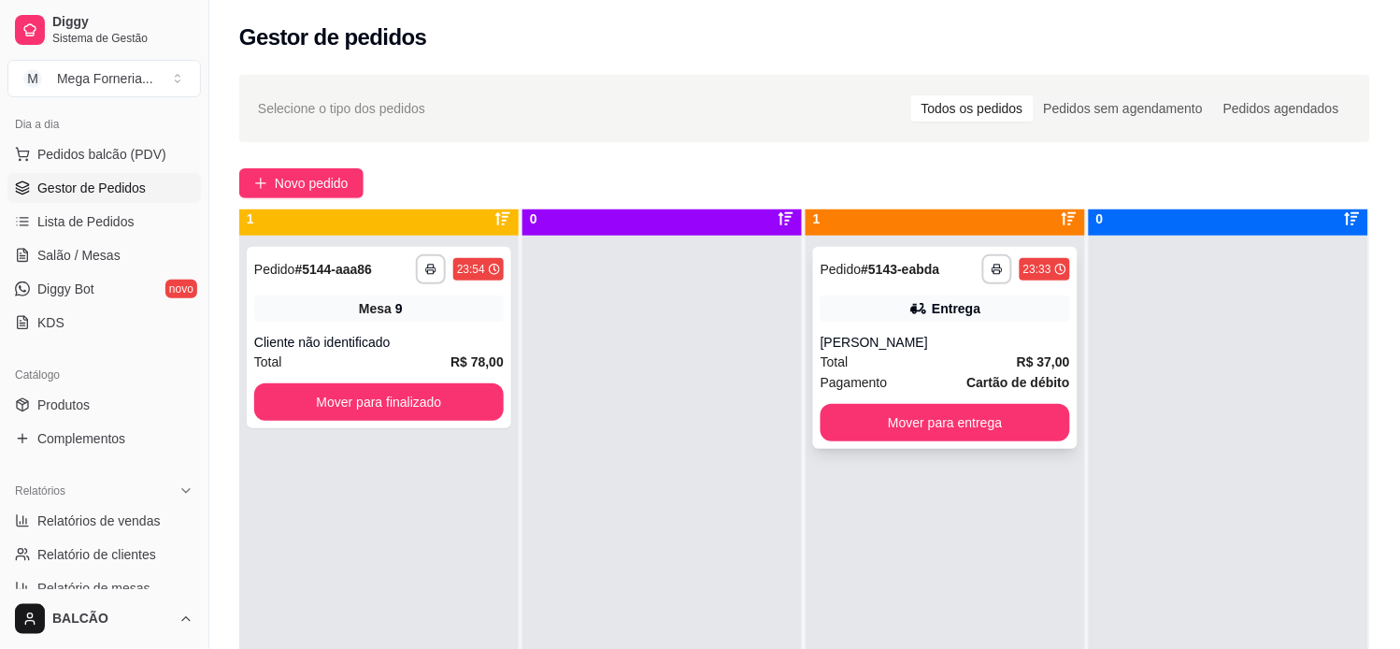
scroll to position [51, 0]
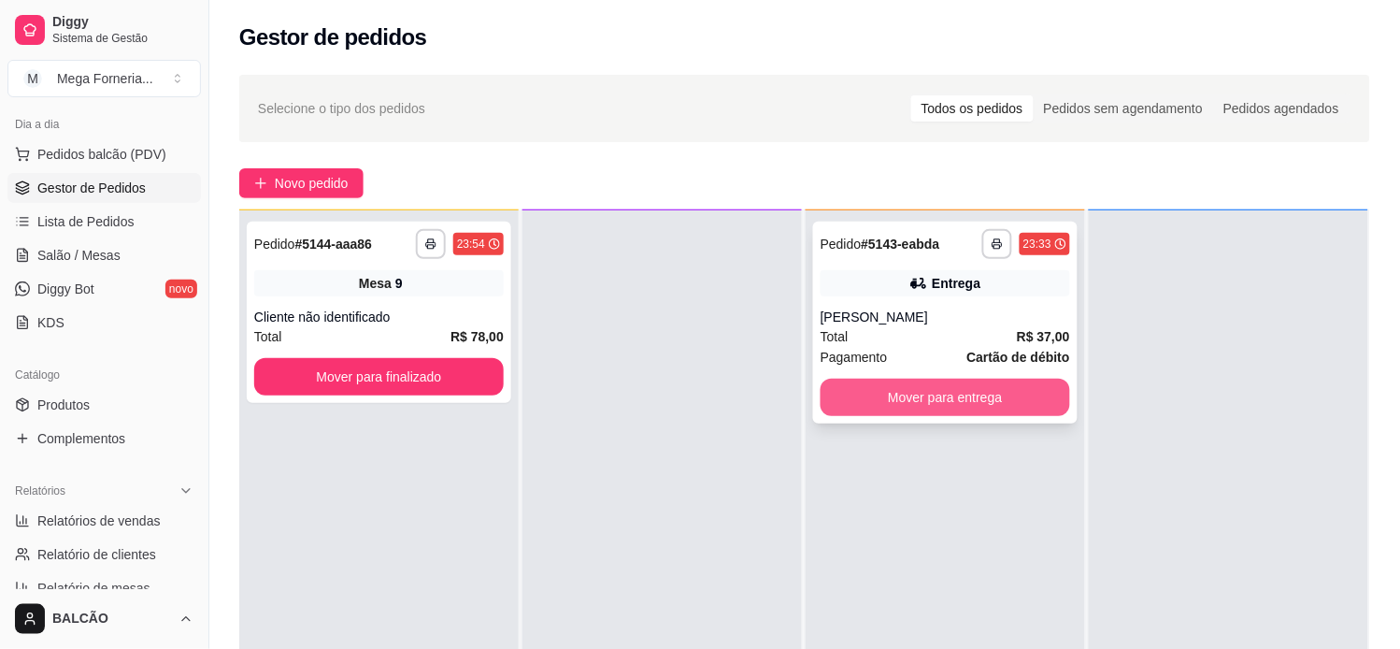
click at [1022, 396] on button "Mover para entrega" at bounding box center [946, 396] width 250 height 37
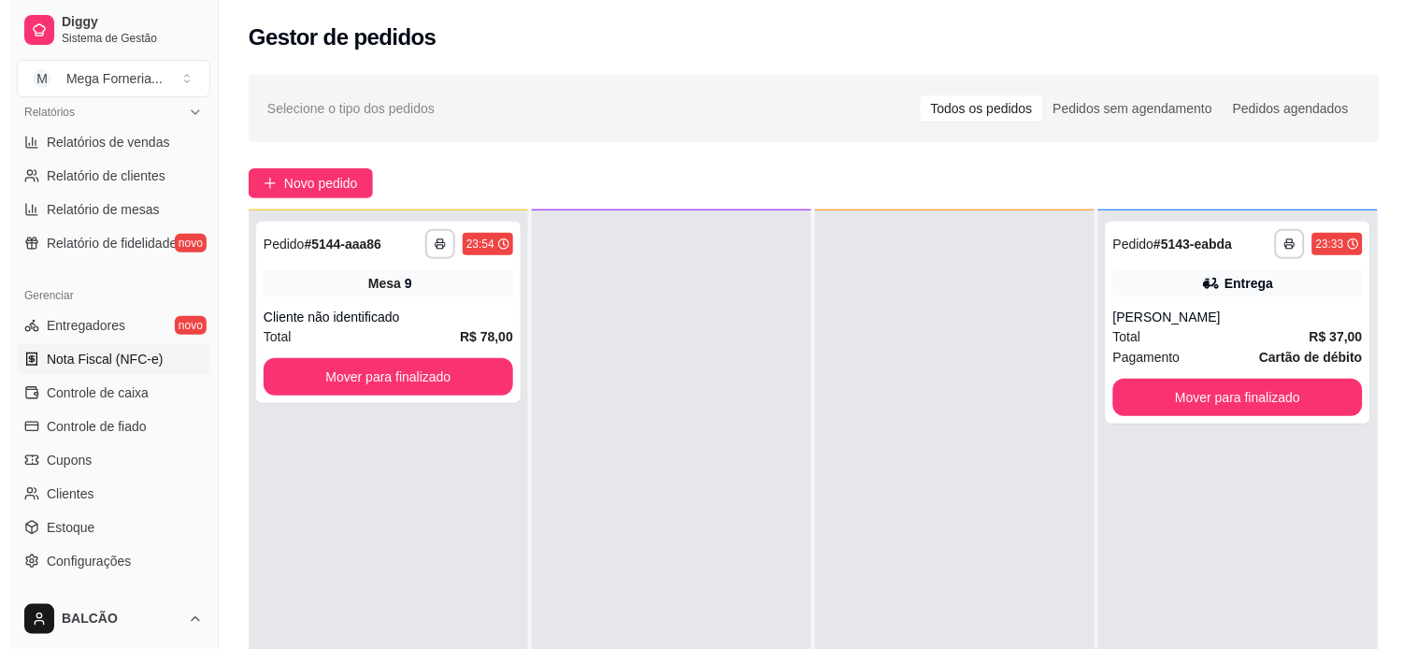
scroll to position [622, 0]
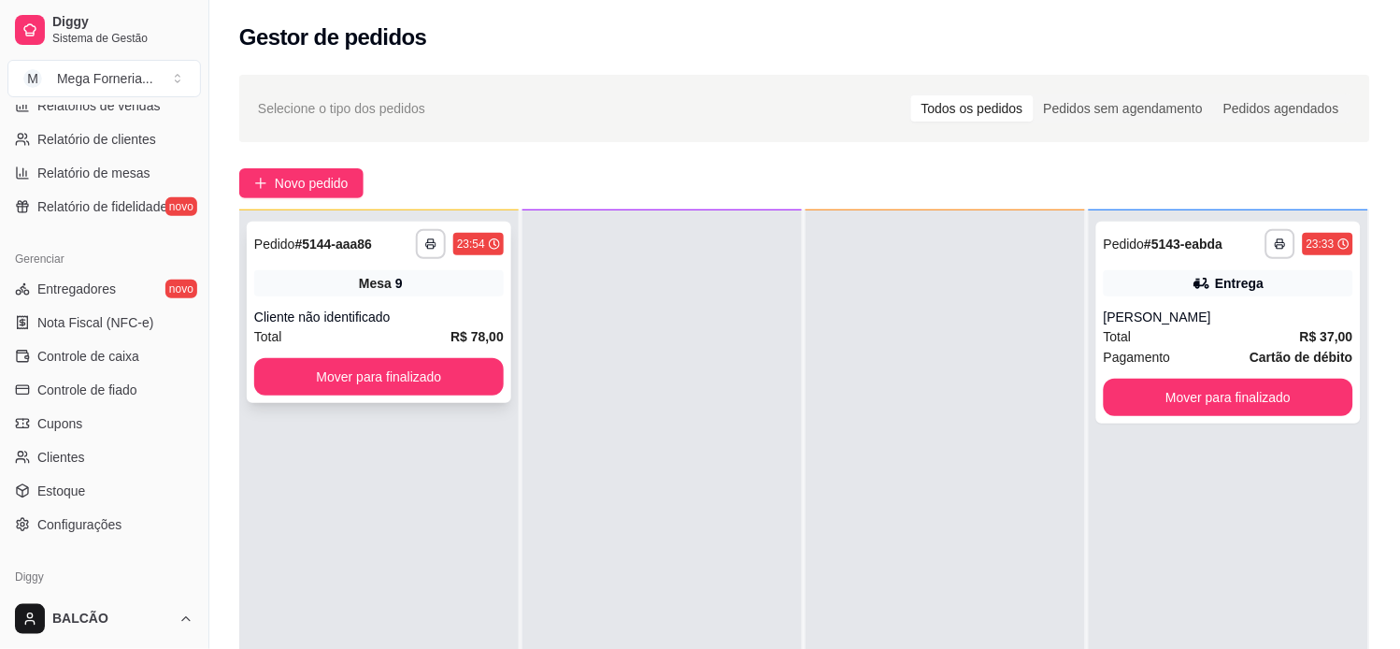
click at [445, 306] on div "**********" at bounding box center [379, 311] width 264 height 181
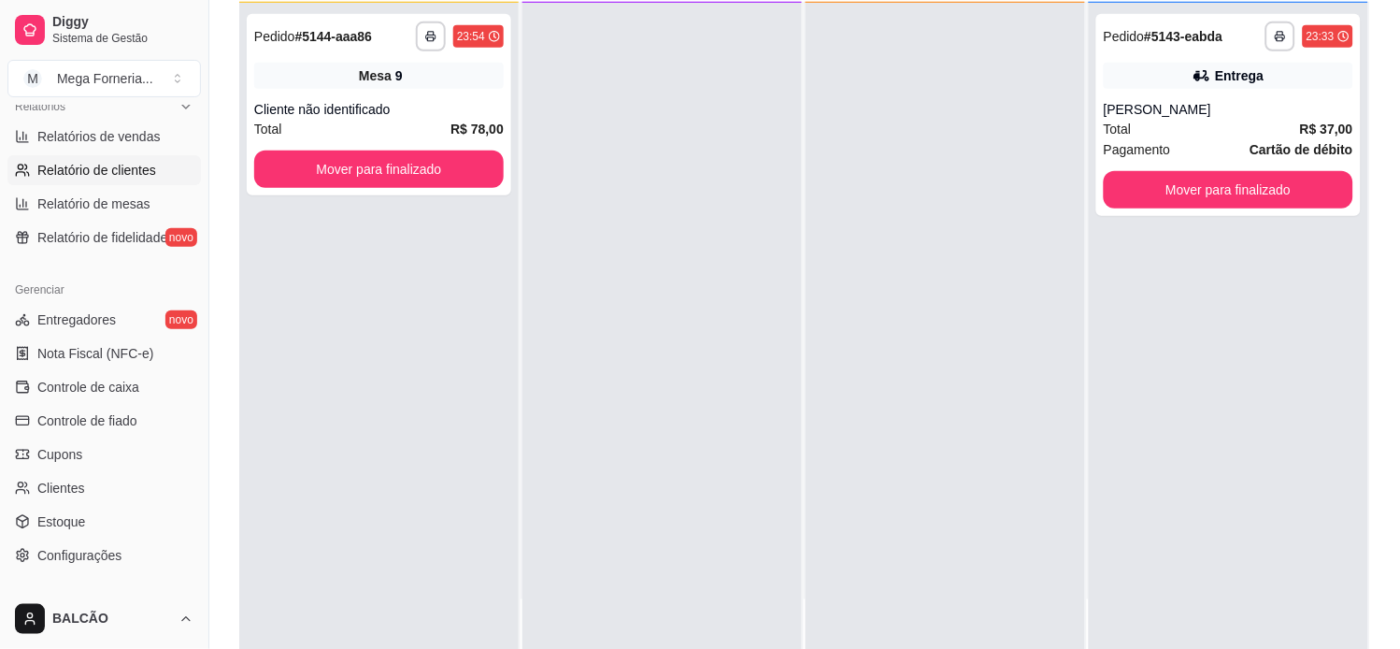
scroll to position [695, 0]
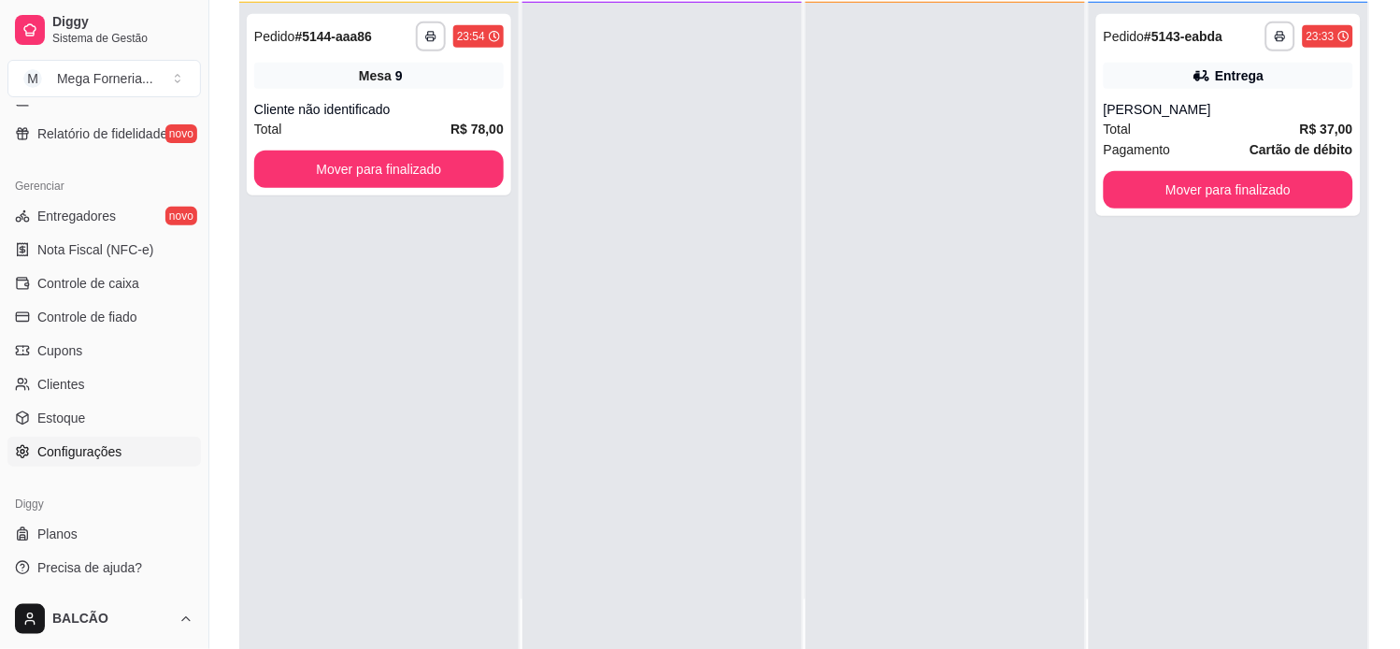
click at [90, 450] on span "Configurações" at bounding box center [79, 451] width 84 height 19
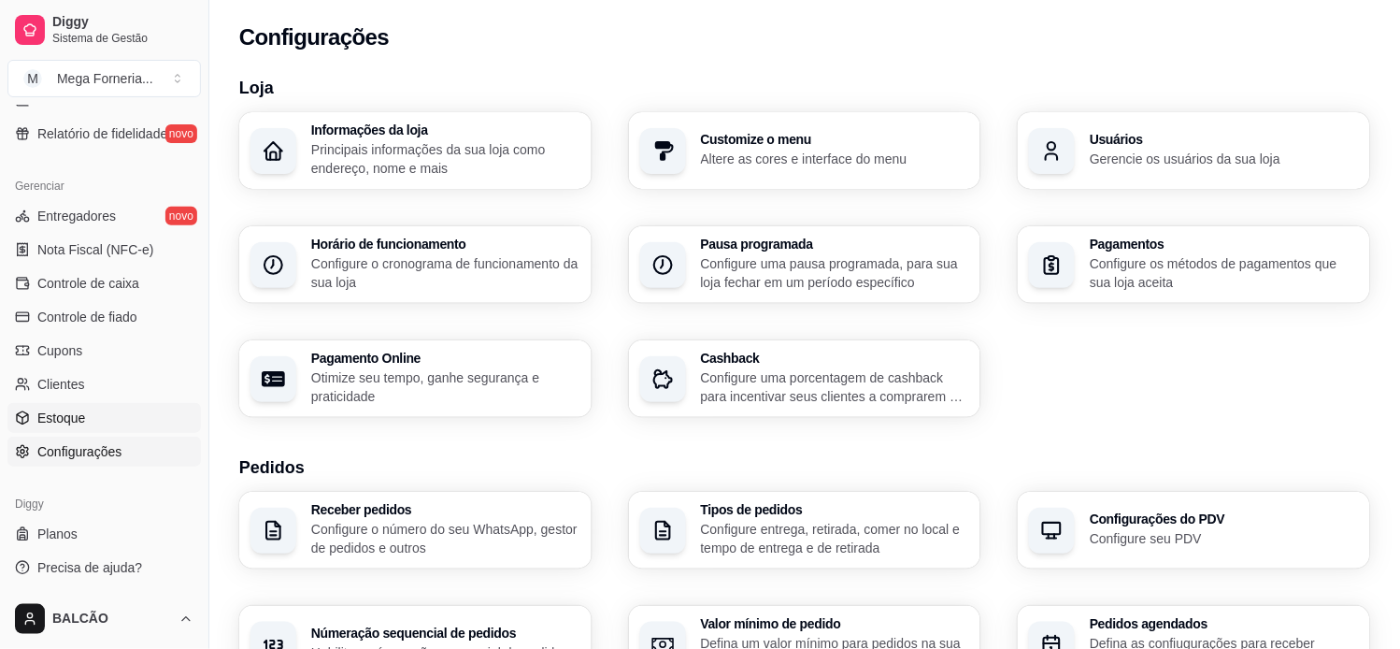
click at [39, 408] on span "Estoque" at bounding box center [61, 417] width 48 height 19
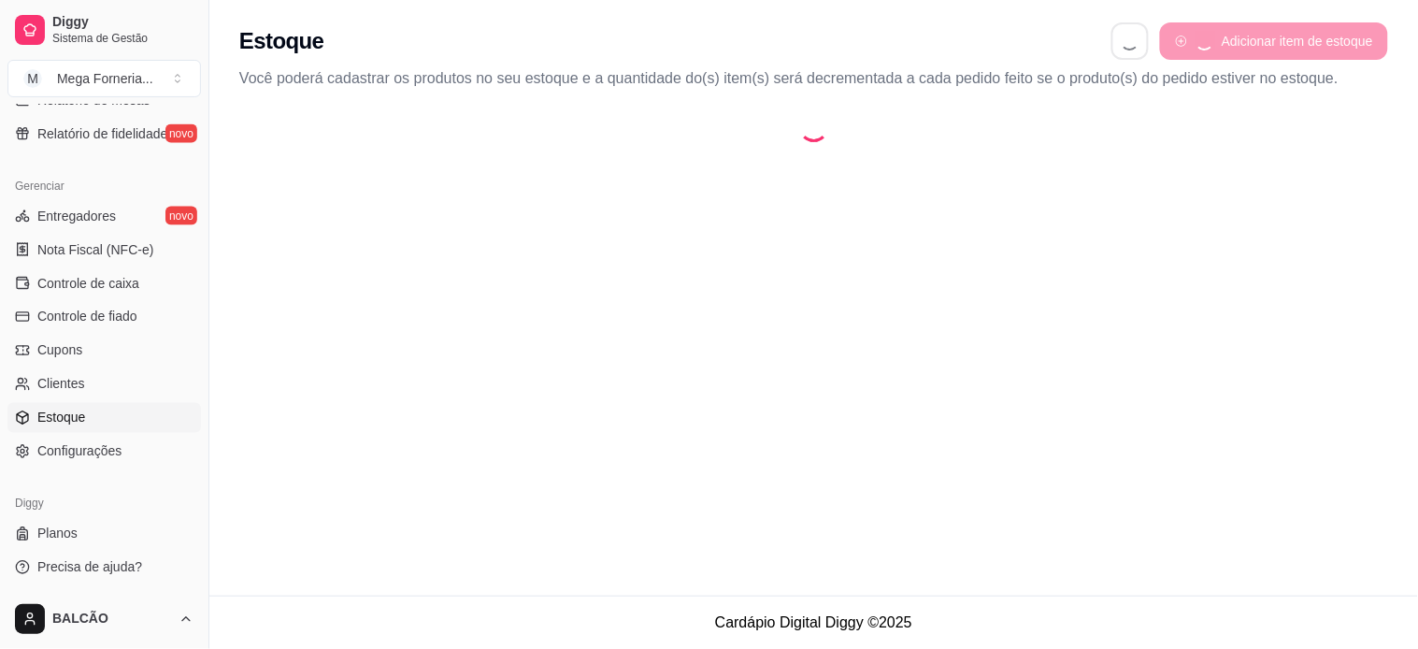
select select "QUANTITY_ORDER"
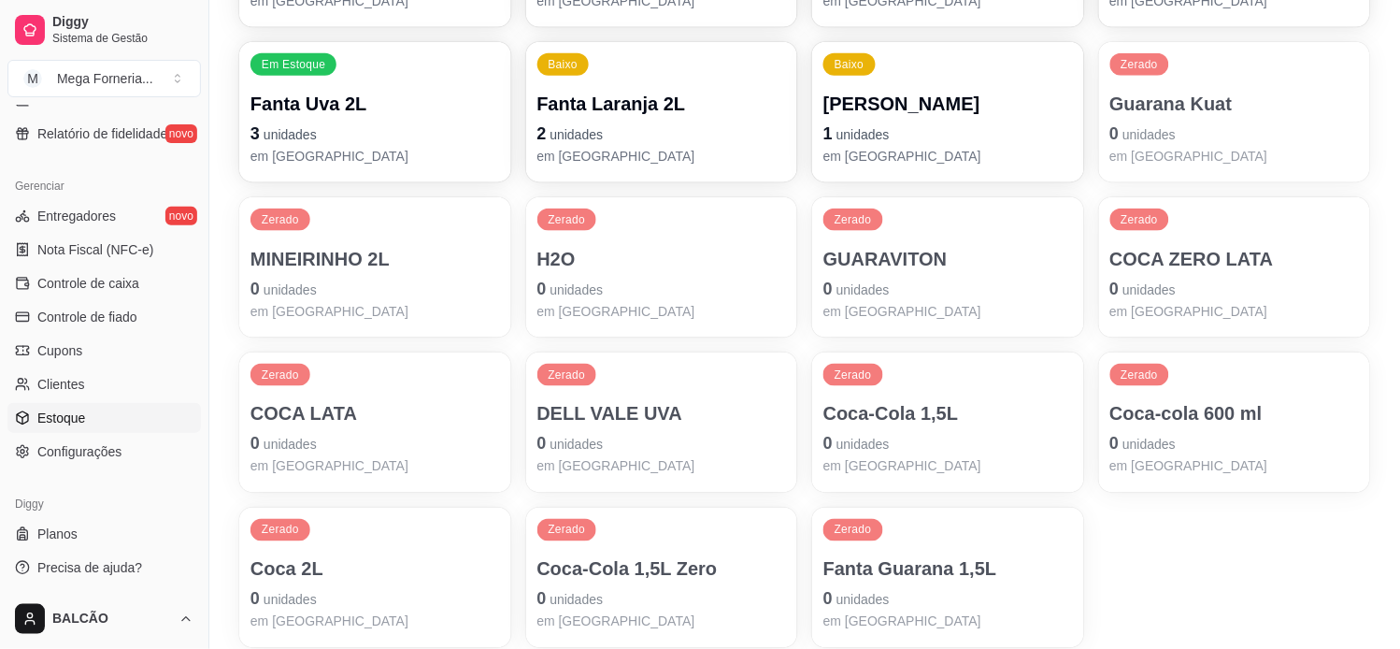
scroll to position [415, 0]
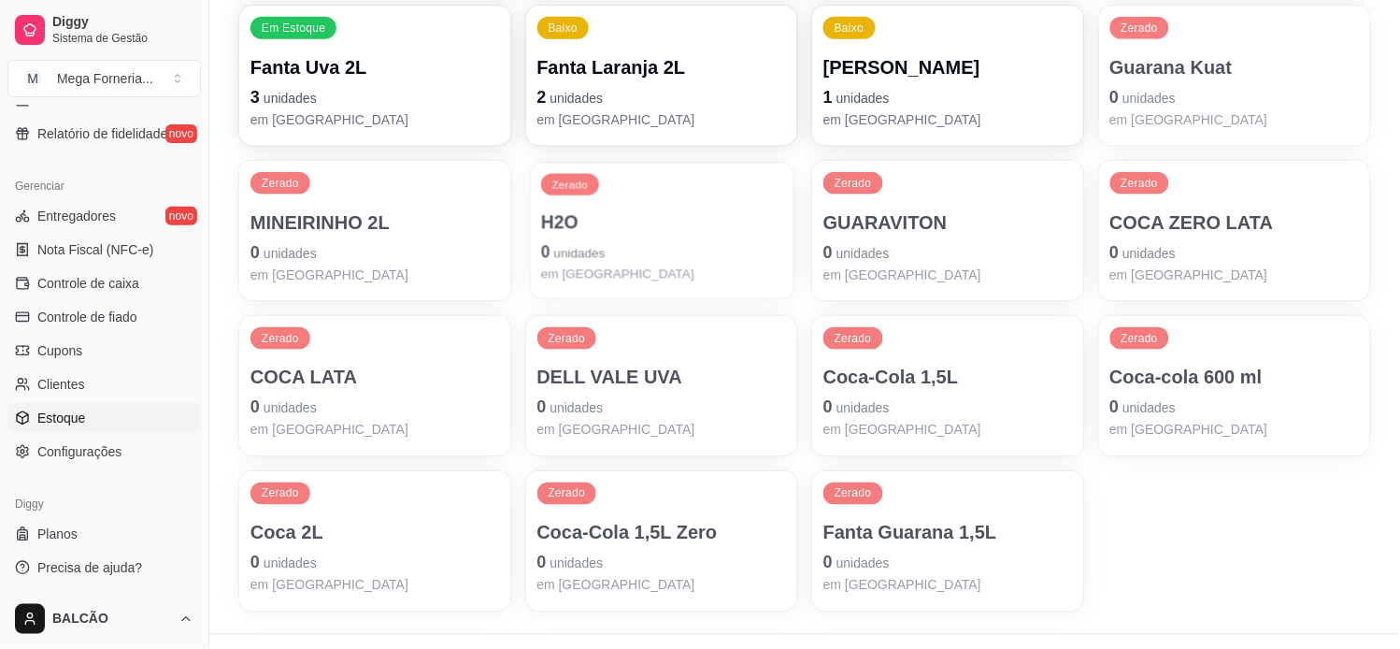
click at [571, 273] on p "em [GEOGRAPHIC_DATA]" at bounding box center [661, 273] width 242 height 18
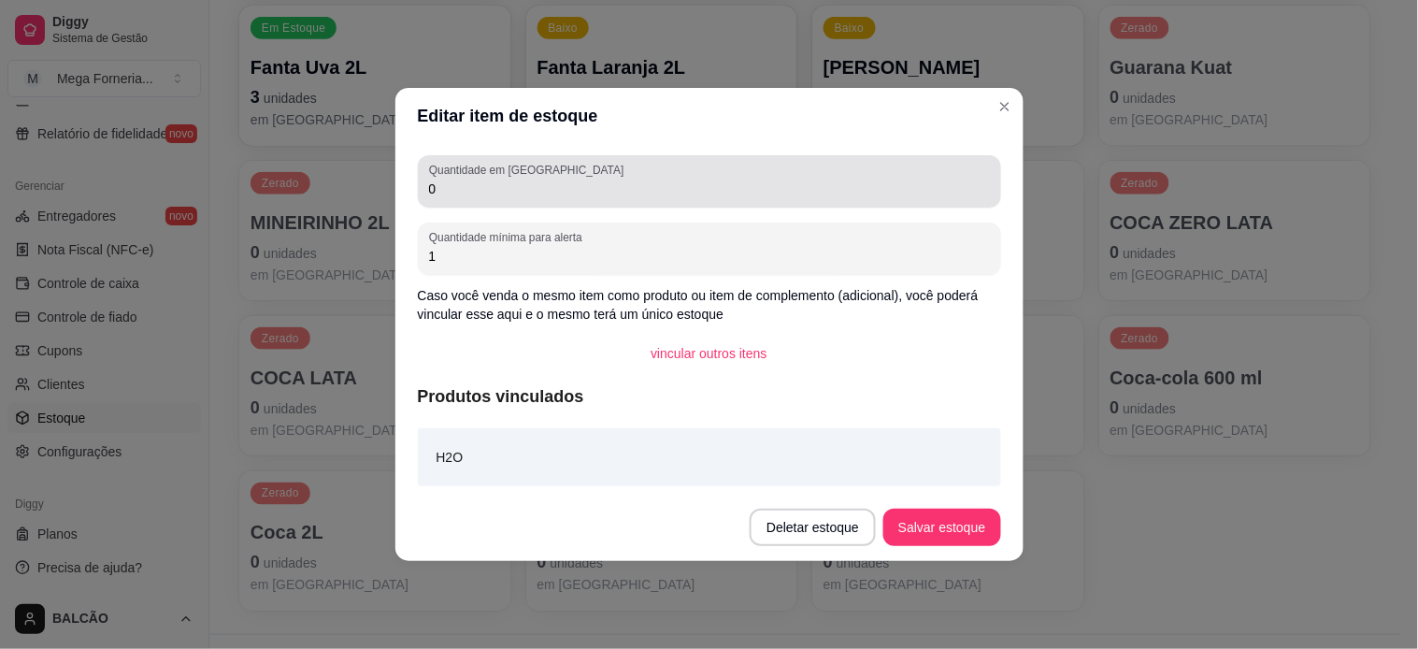
click at [534, 155] on div "Quantidade em estoque 0" at bounding box center [709, 181] width 583 height 52
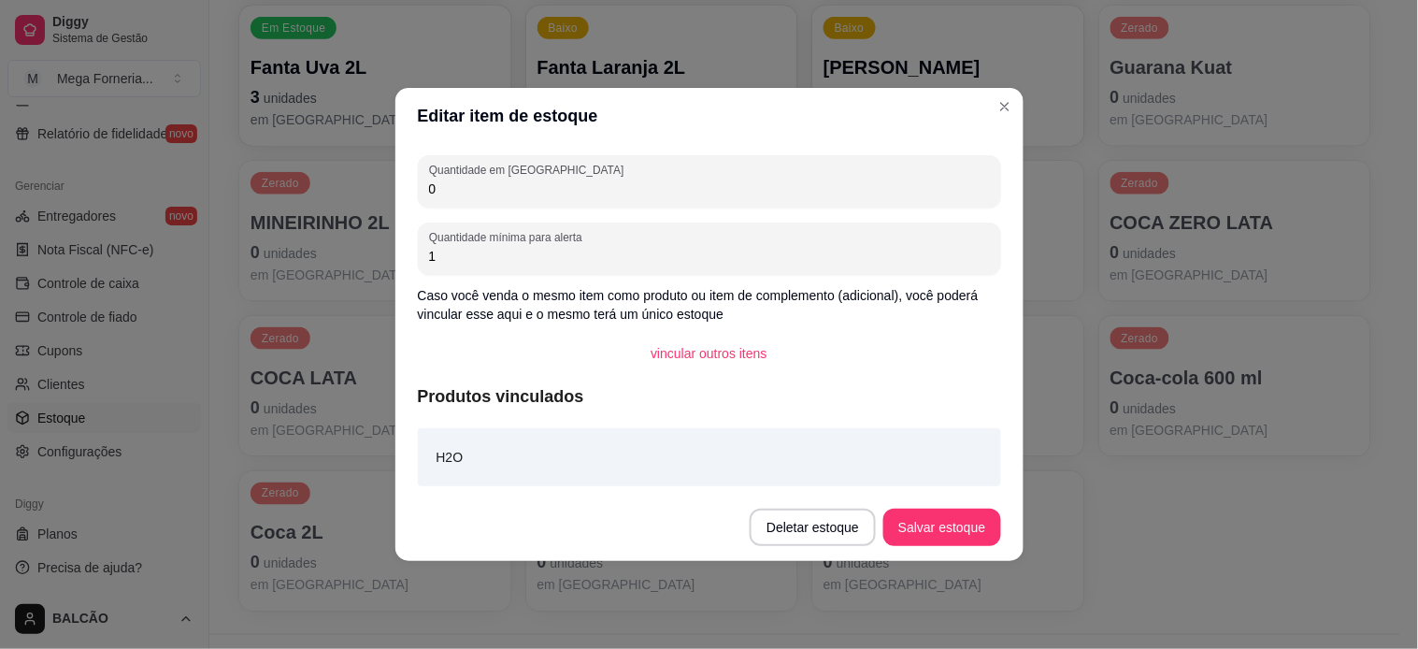
click at [528, 169] on label "Quantidade em estoque" at bounding box center [529, 170] width 201 height 16
click at [528, 179] on input "0" at bounding box center [709, 188] width 561 height 19
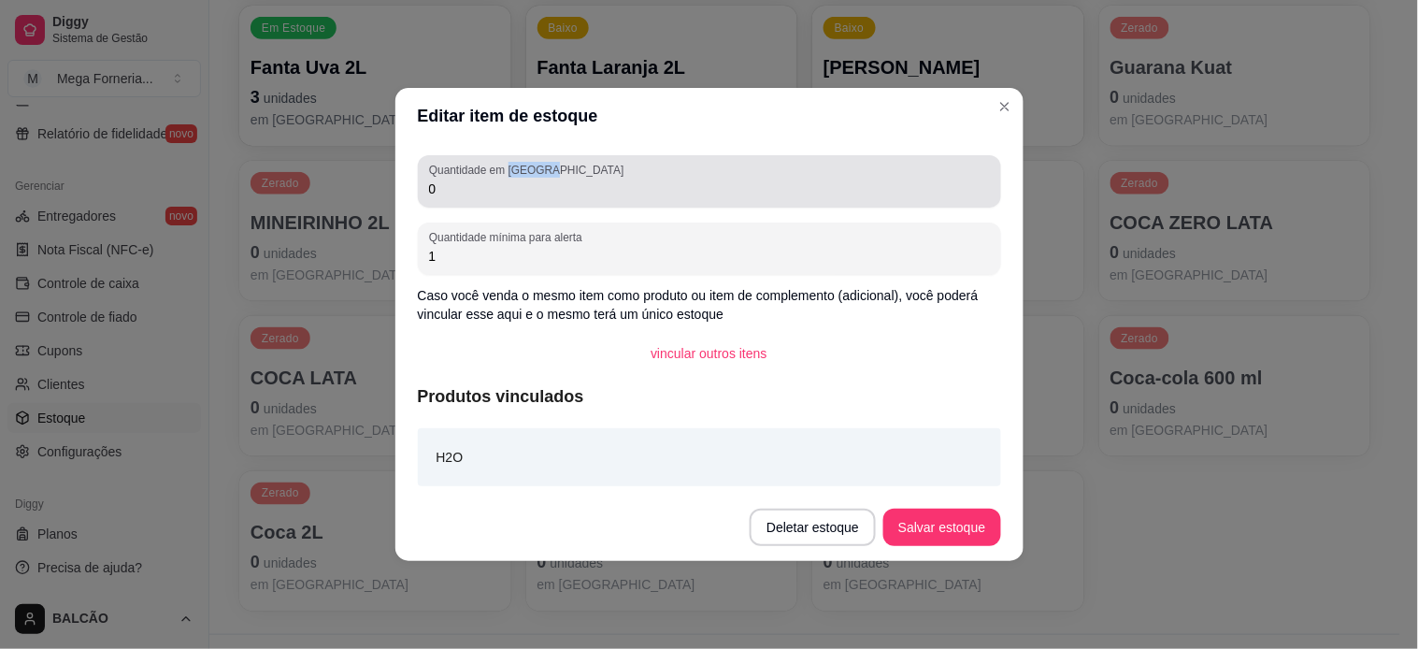
click at [528, 169] on label "Quantidade em estoque" at bounding box center [529, 170] width 201 height 16
click at [528, 179] on input "0" at bounding box center [709, 188] width 561 height 19
click at [528, 169] on label "Quantidade em estoque" at bounding box center [529, 170] width 201 height 16
click at [528, 179] on input "0" at bounding box center [709, 188] width 561 height 19
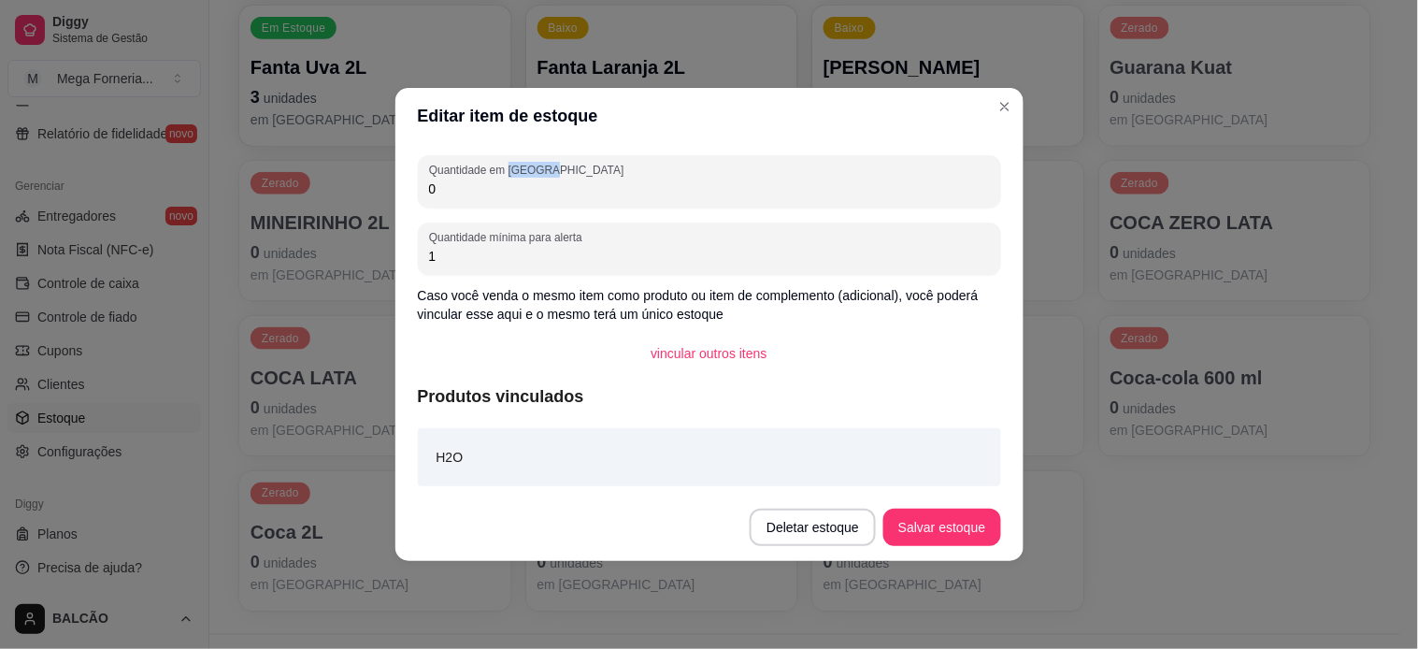
click at [528, 169] on label "Quantidade em estoque" at bounding box center [529, 170] width 201 height 16
click at [528, 179] on input "0" at bounding box center [709, 188] width 561 height 19
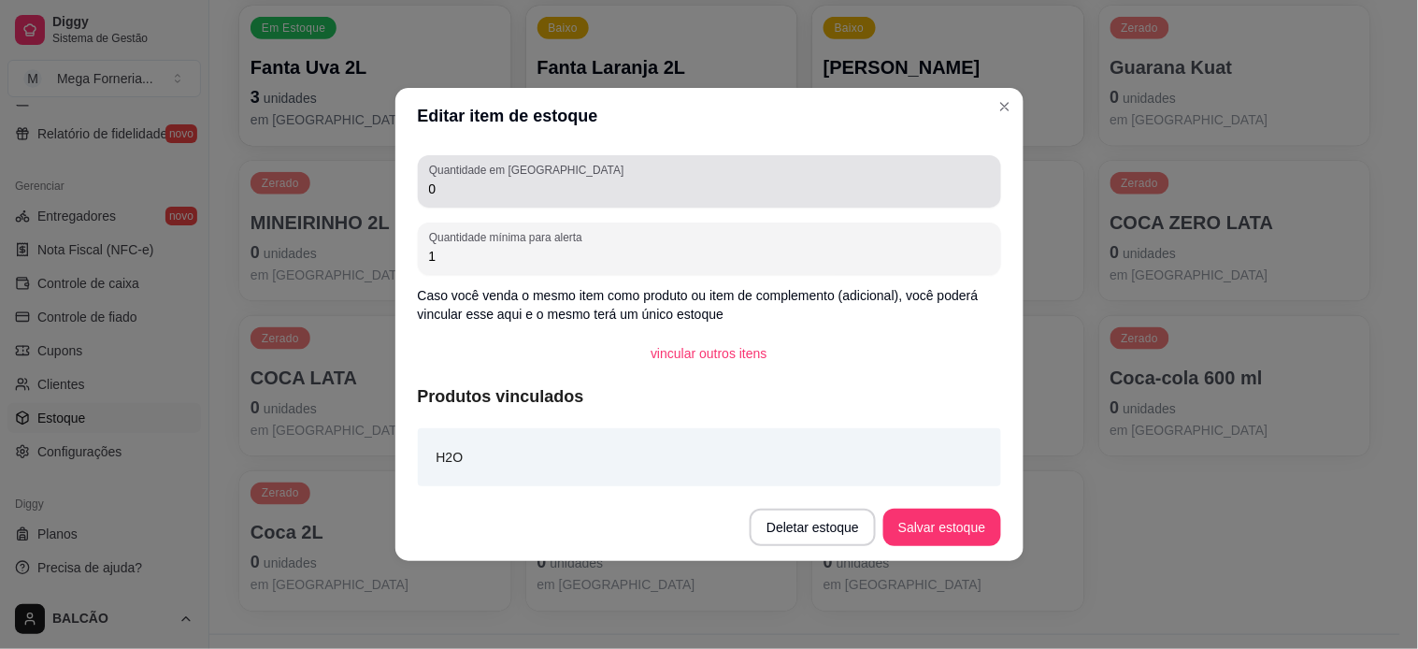
click at [517, 182] on input "0" at bounding box center [709, 188] width 561 height 19
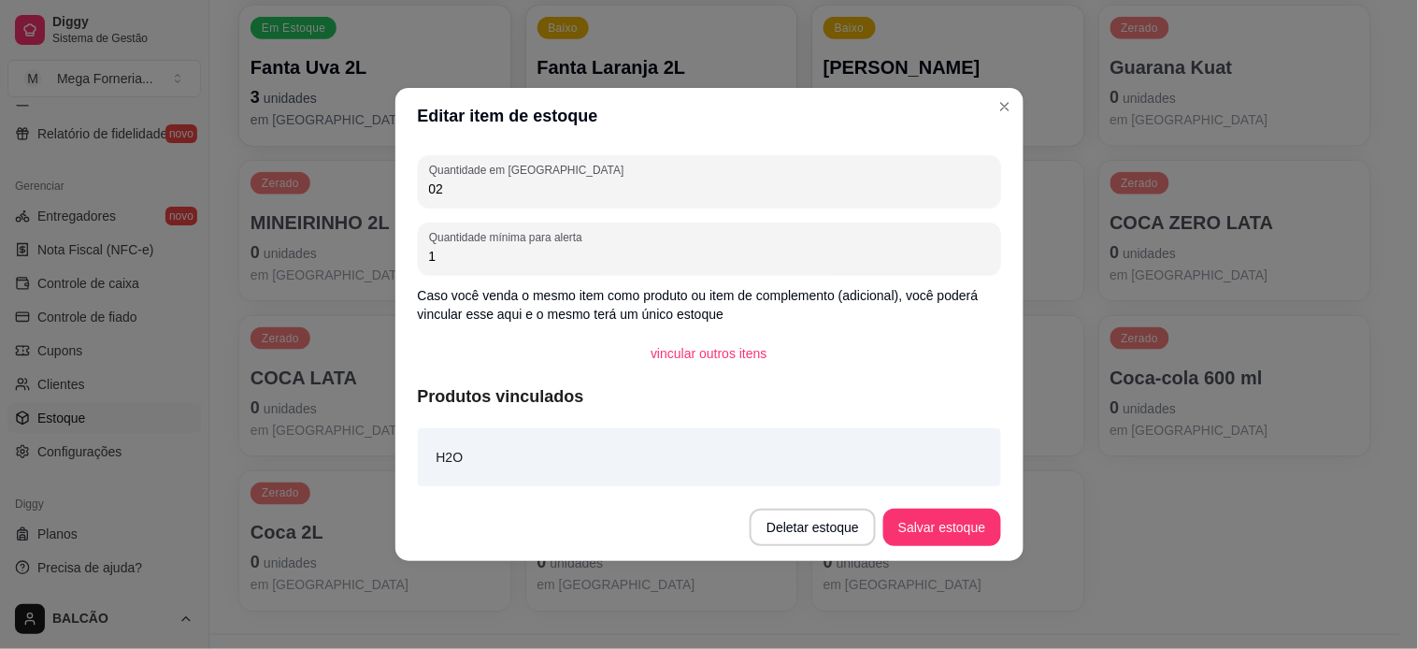
type input "0"
type input "2"
click at [949, 545] on button "Salvar estoque" at bounding box center [941, 526] width 117 height 37
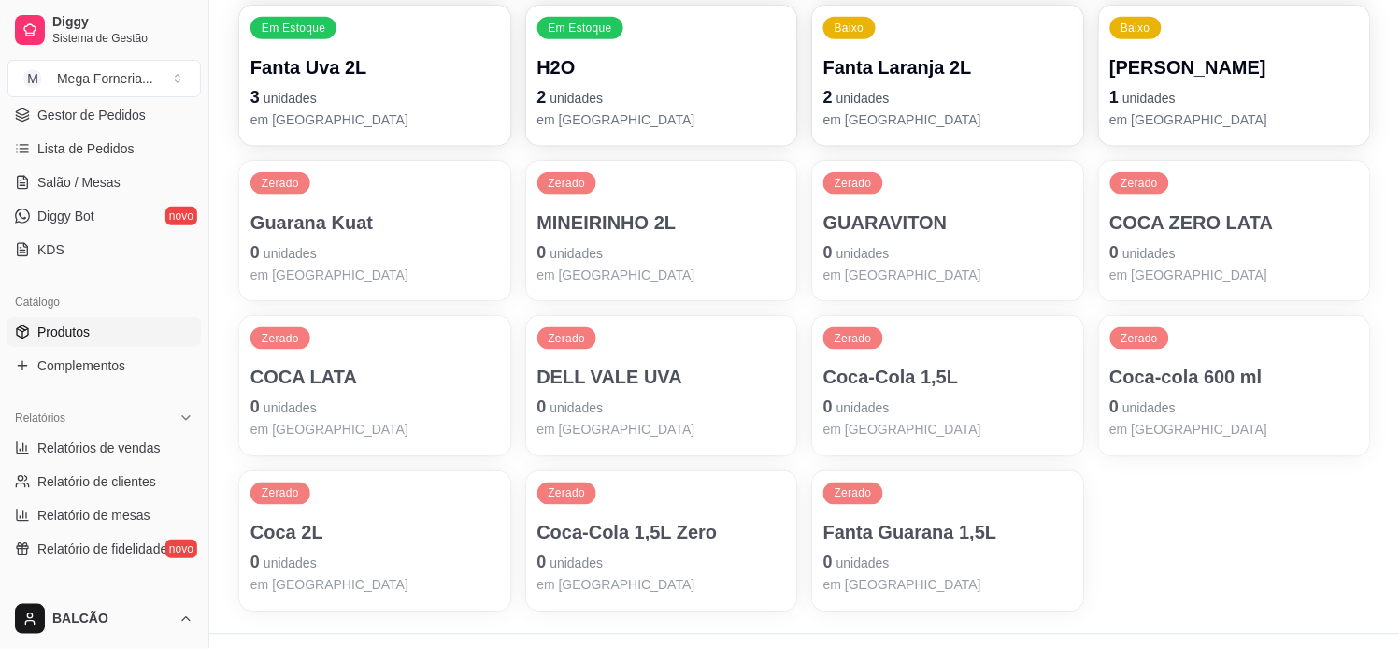
scroll to position [0, 0]
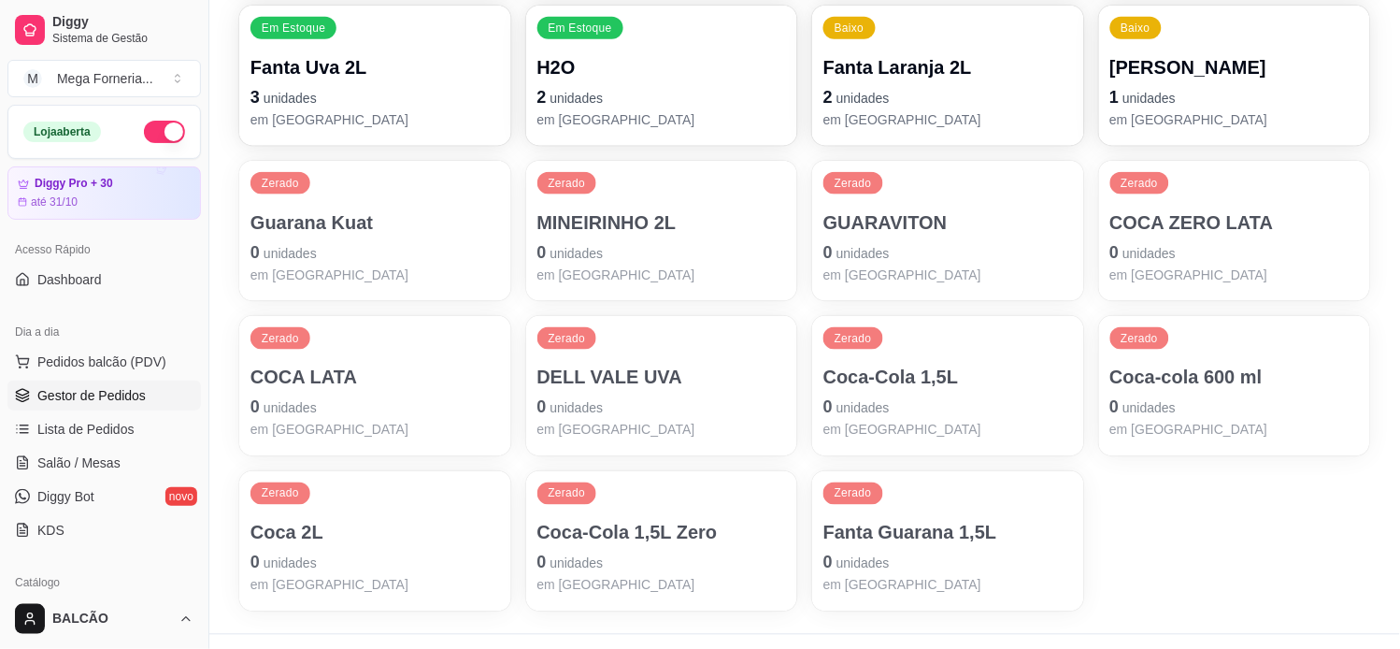
click at [106, 395] on span "Gestor de Pedidos" at bounding box center [91, 395] width 108 height 19
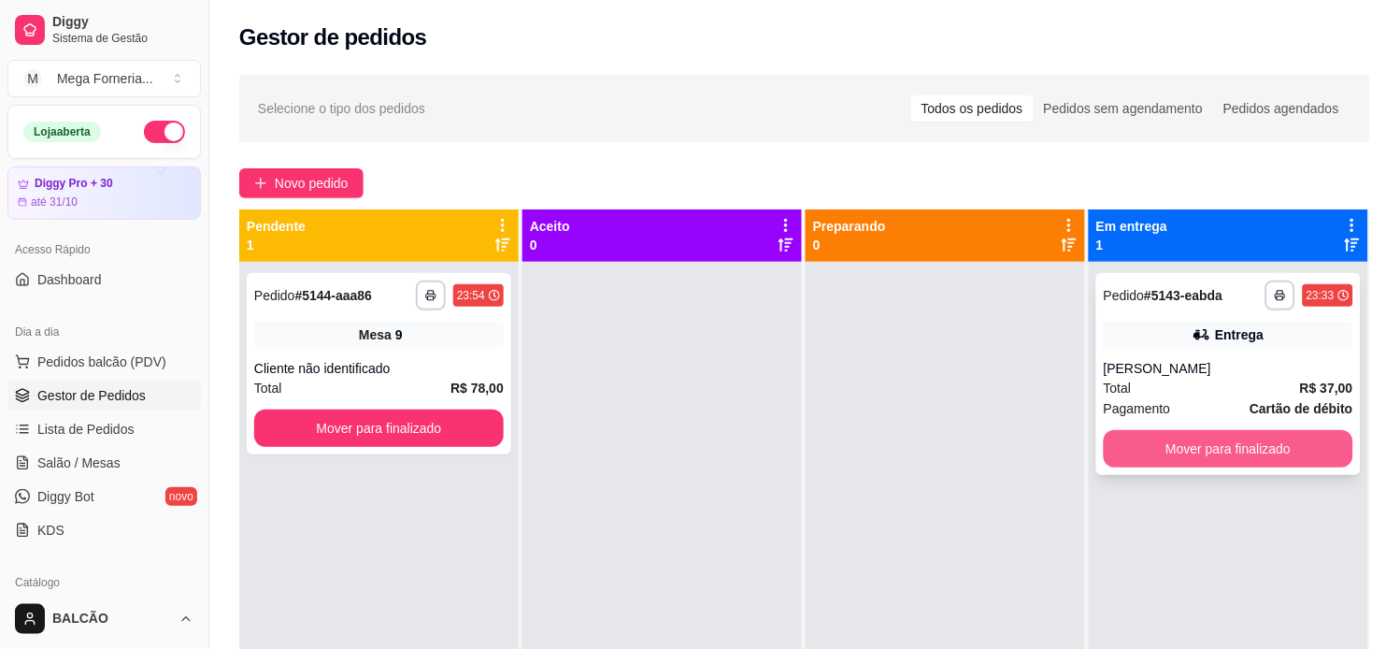
click at [1225, 451] on button "Mover para finalizado" at bounding box center [1229, 448] width 250 height 37
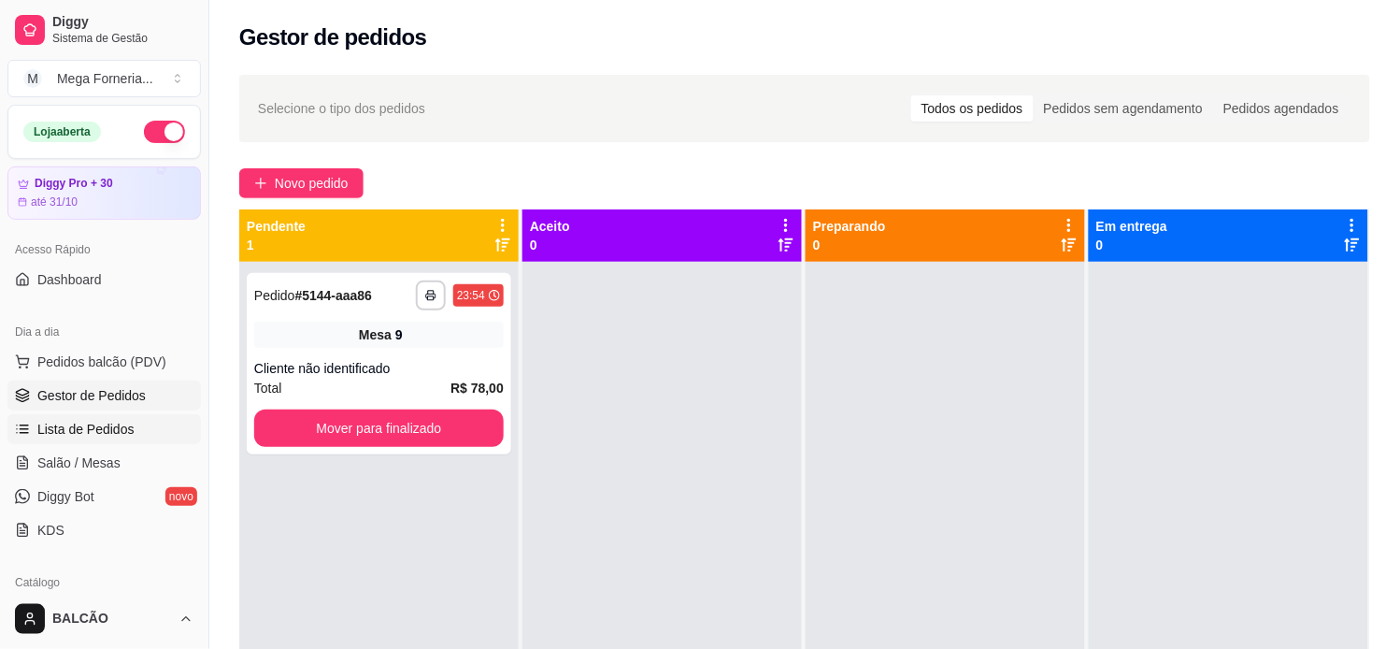
click at [84, 427] on span "Lista de Pedidos" at bounding box center [85, 429] width 97 height 19
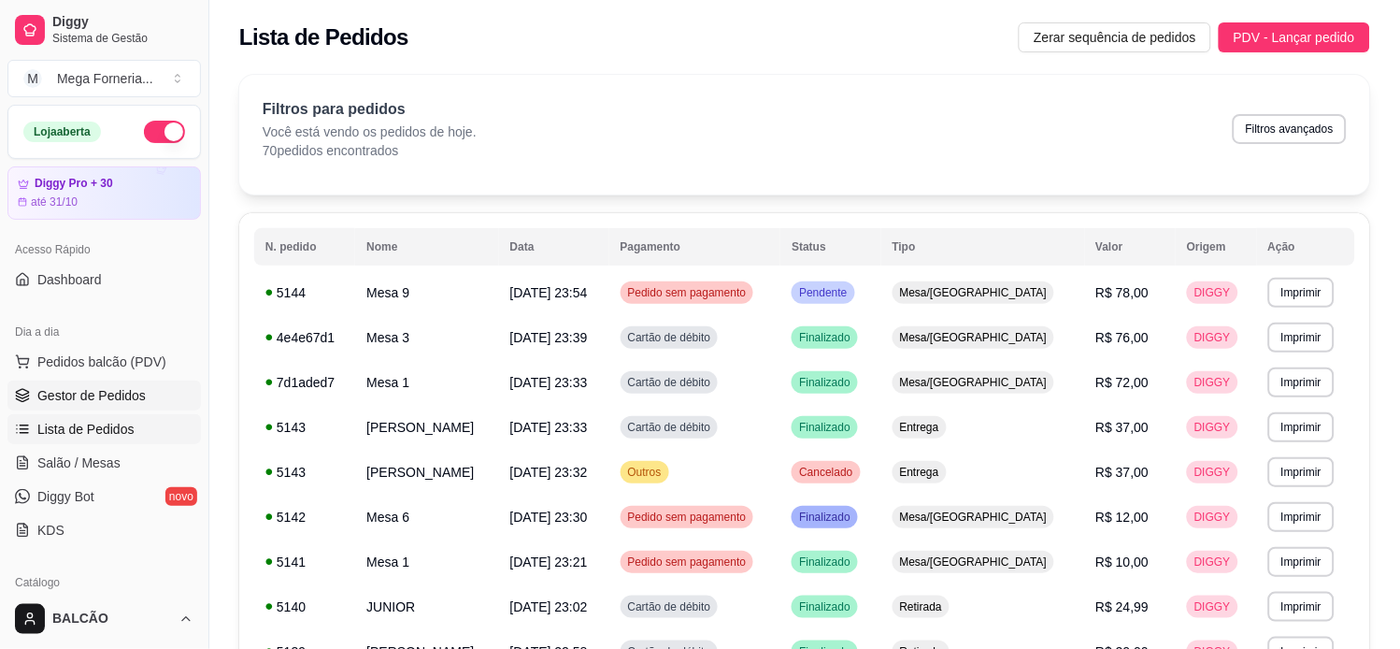
click at [90, 402] on span "Gestor de Pedidos" at bounding box center [91, 395] width 108 height 19
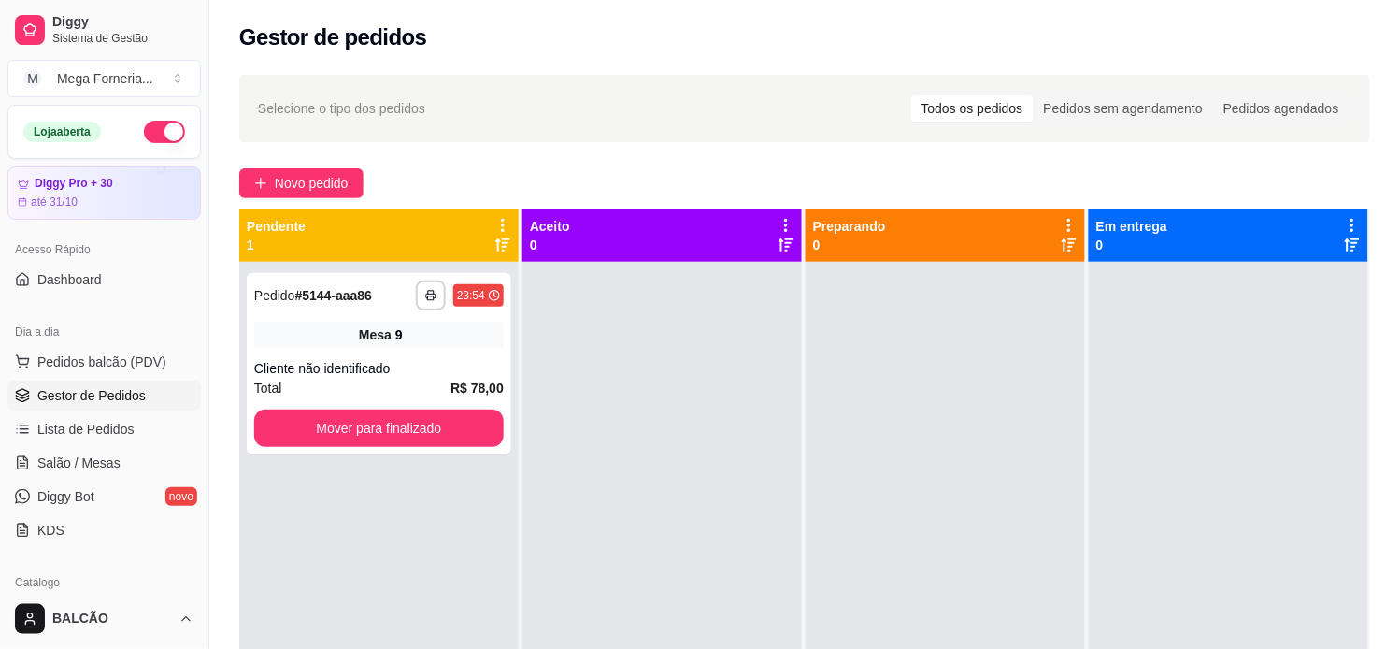
click at [308, 165] on div "**********" at bounding box center [804, 472] width 1191 height 817
click at [315, 182] on span "Novo pedido" at bounding box center [312, 183] width 74 height 21
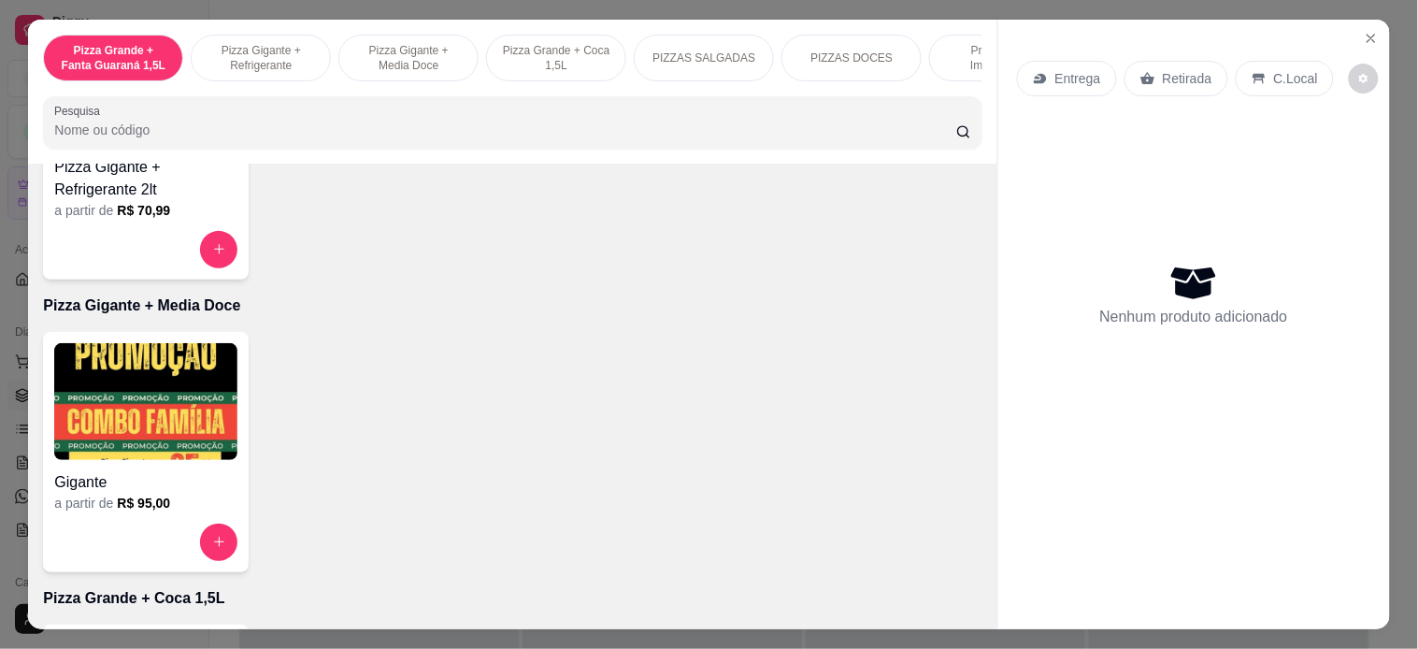
scroll to position [1142, 0]
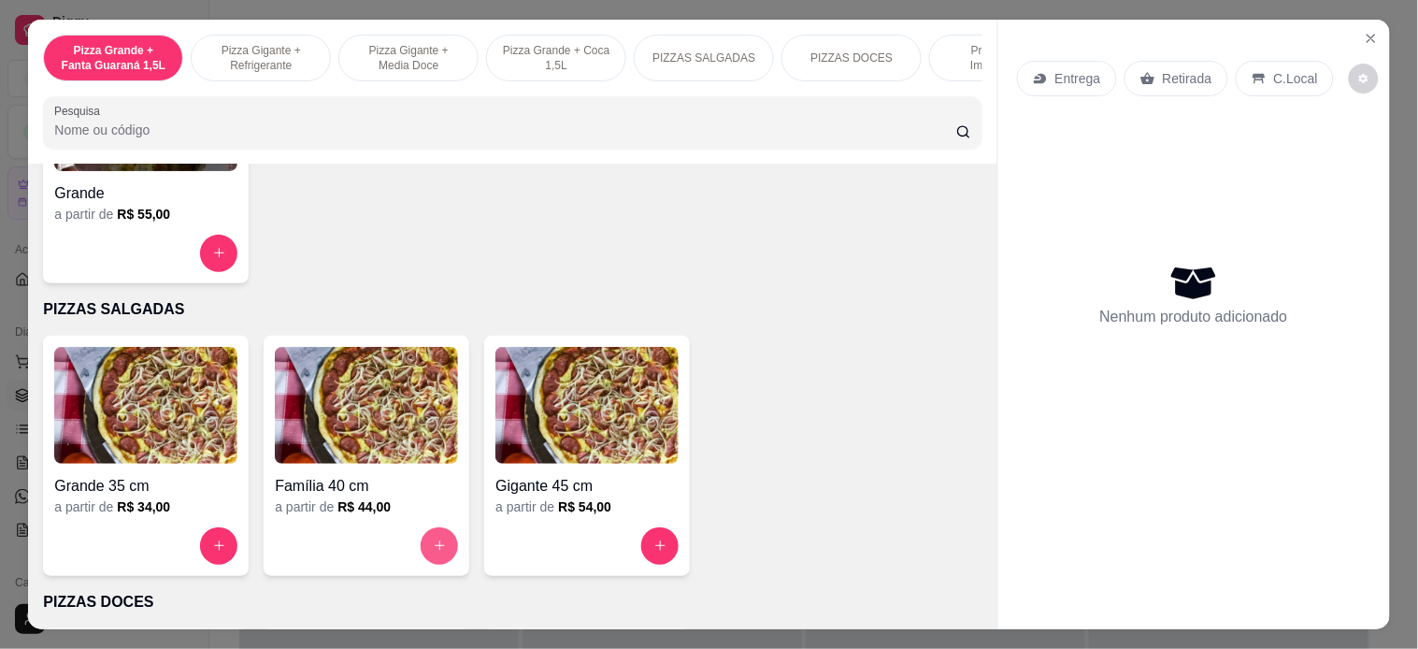
click at [433, 552] on icon "increase-product-quantity" at bounding box center [440, 545] width 14 height 14
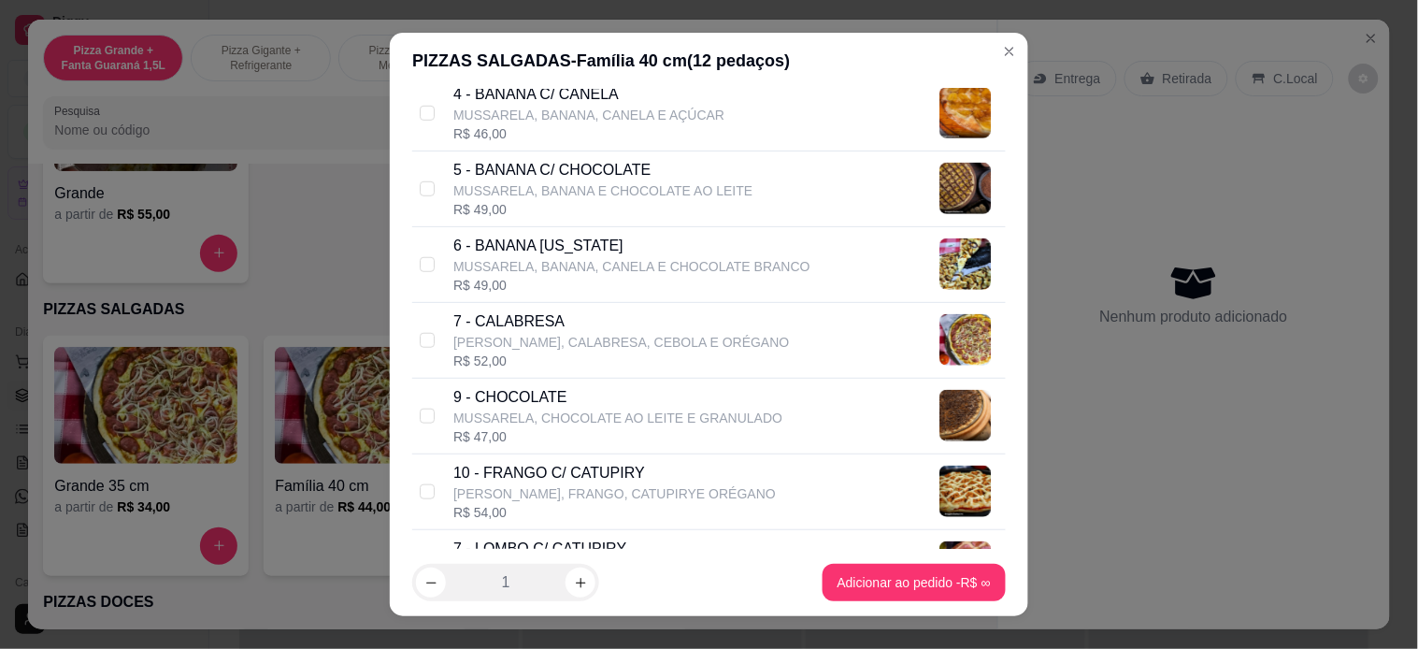
scroll to position [415, 0]
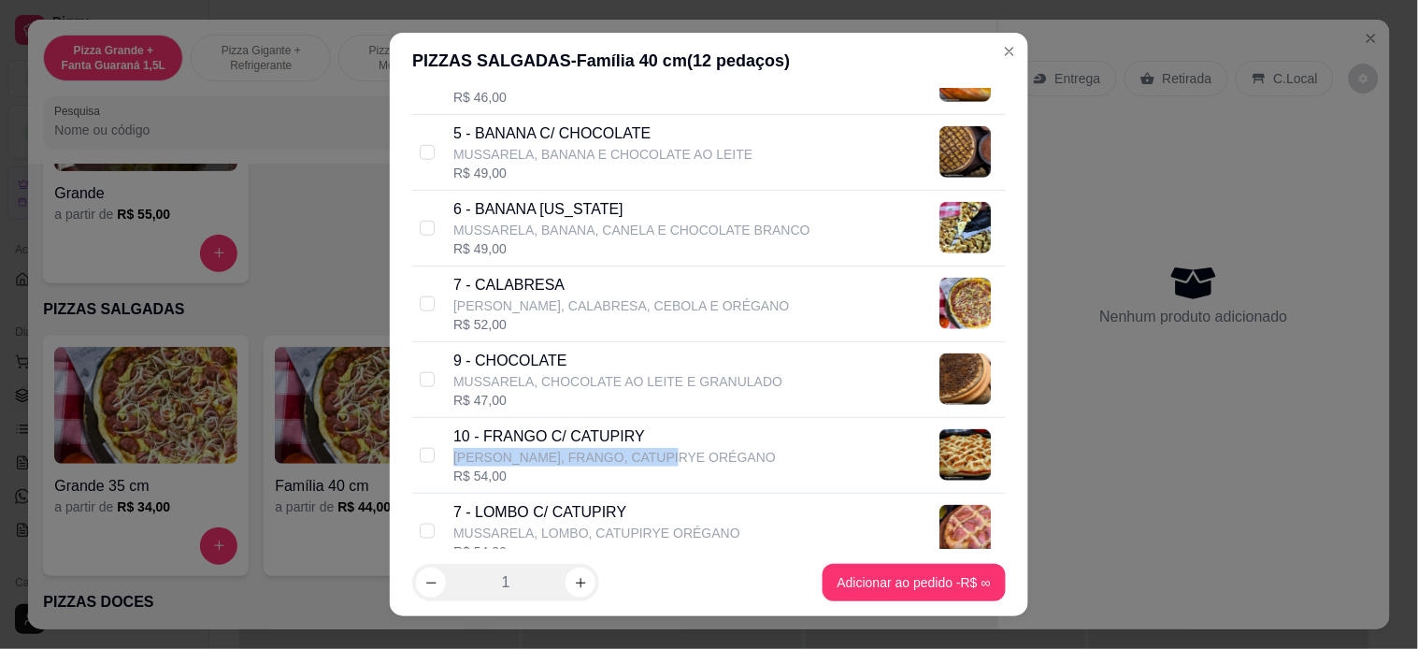
click at [650, 445] on div "10 - FRANGO C/ CATUPIRY MUSSARELA, FRANGO, CATUPIRYE ORÉGANO" at bounding box center [614, 445] width 322 height 41
checkbox input "true"
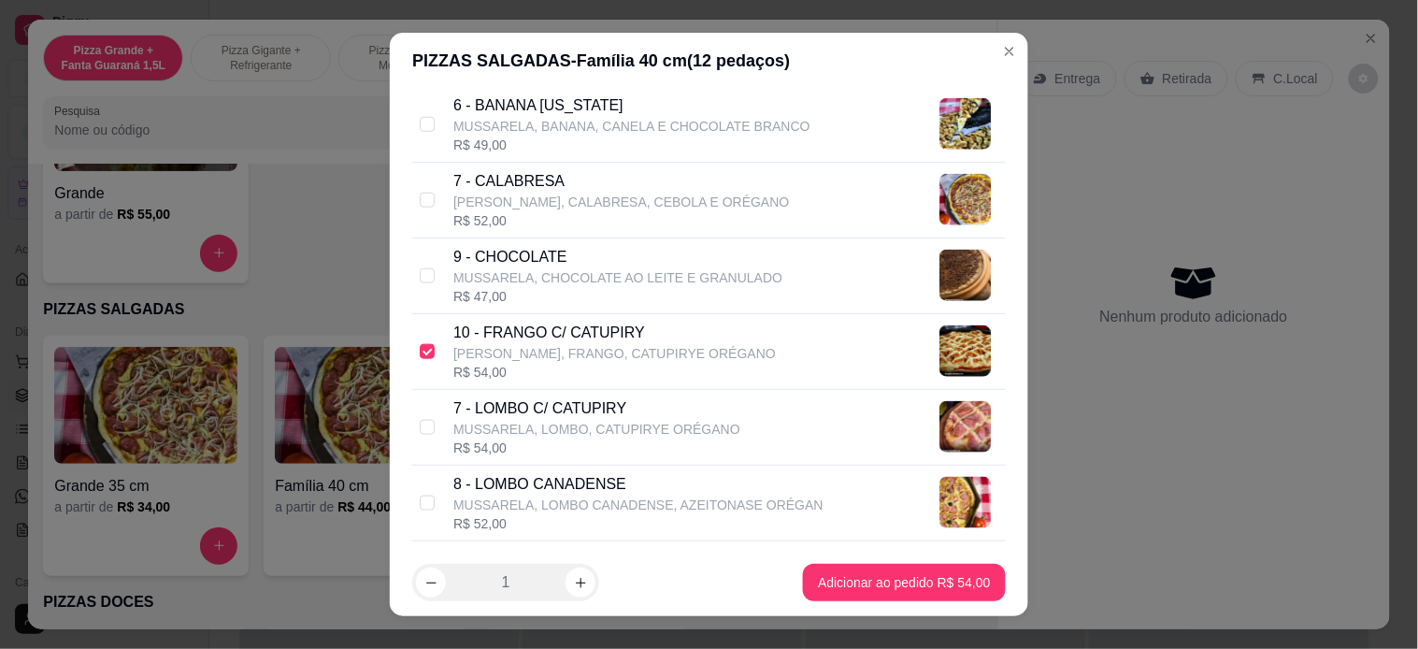
click at [528, 394] on div "7 - LOMBO C/ CATUPIRY MUSSARELA, LOMBO, CATUPIRYE ORÉGANO R$ 54,00" at bounding box center [708, 428] width 593 height 76
checkbox input "true"
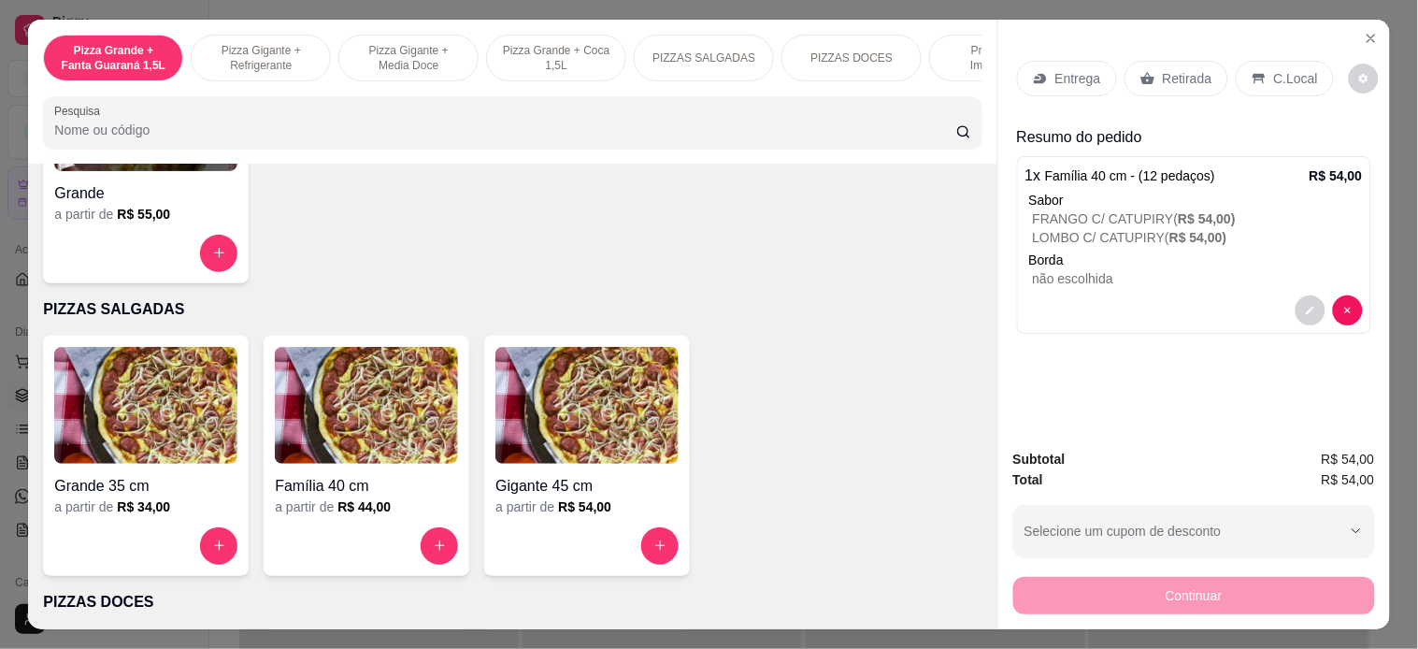
click at [1163, 69] on p "Retirada" at bounding box center [1188, 78] width 50 height 19
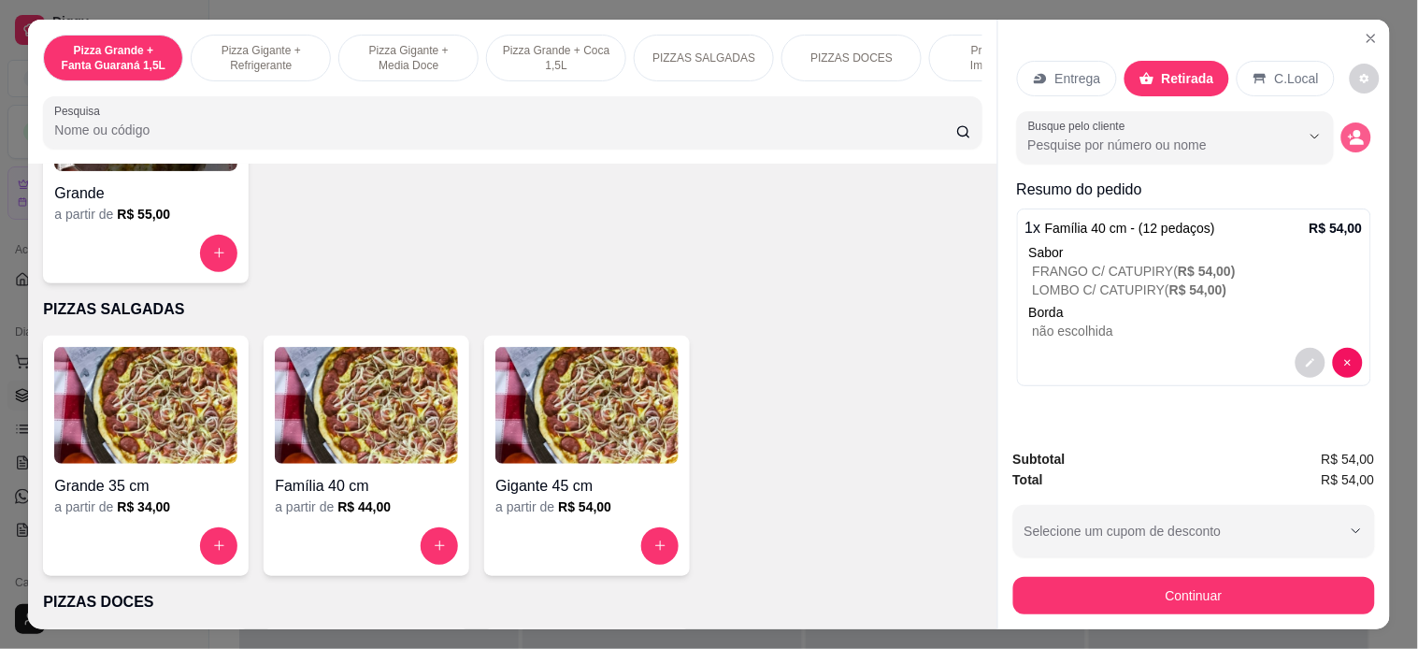
click at [1350, 138] on icon "decrease-product-quantity" at bounding box center [1357, 141] width 14 height 7
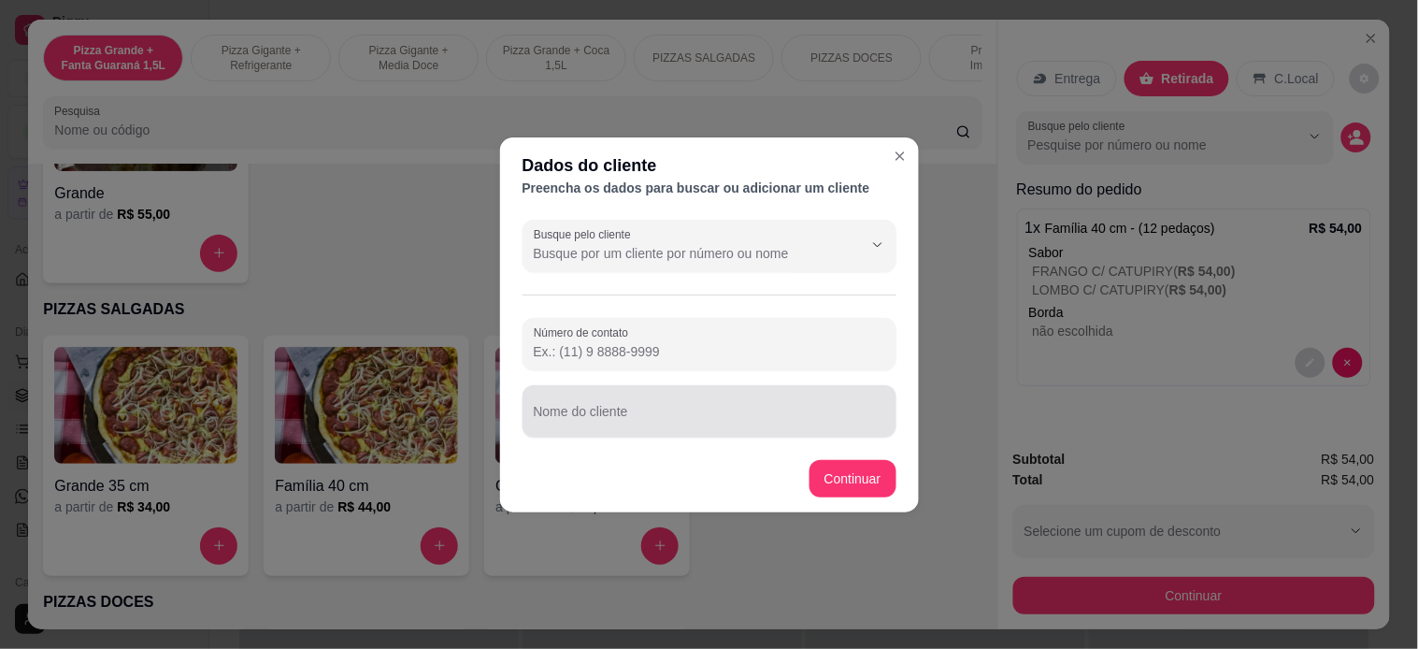
click at [678, 425] on input "Nome do cliente" at bounding box center [709, 418] width 351 height 19
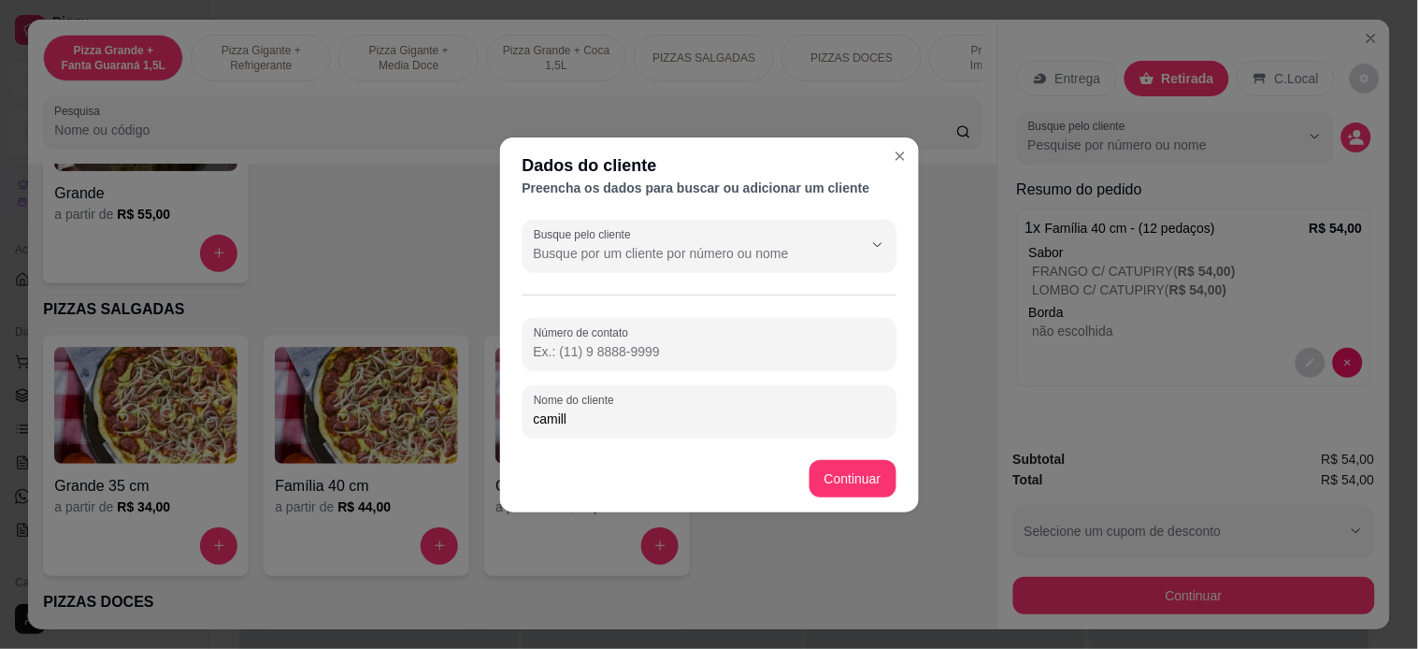
type input "camille"
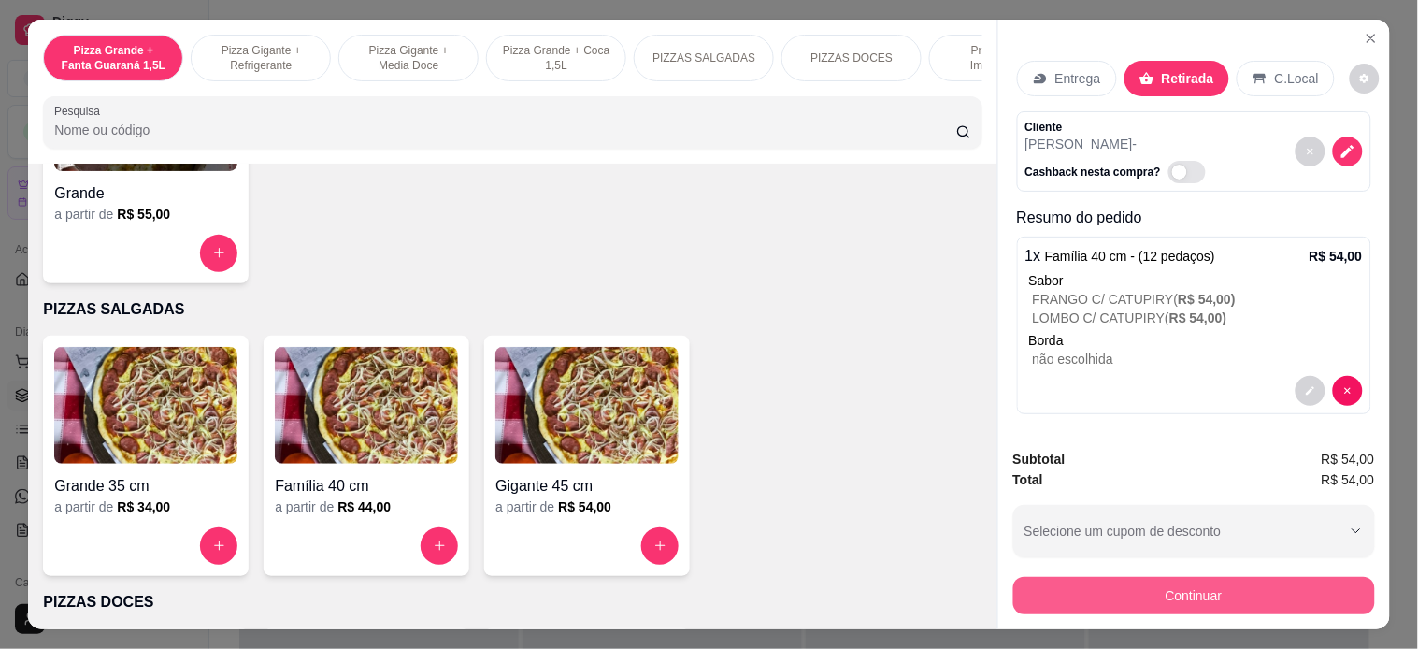
click at [1264, 577] on button "Continuar" at bounding box center [1194, 595] width 362 height 37
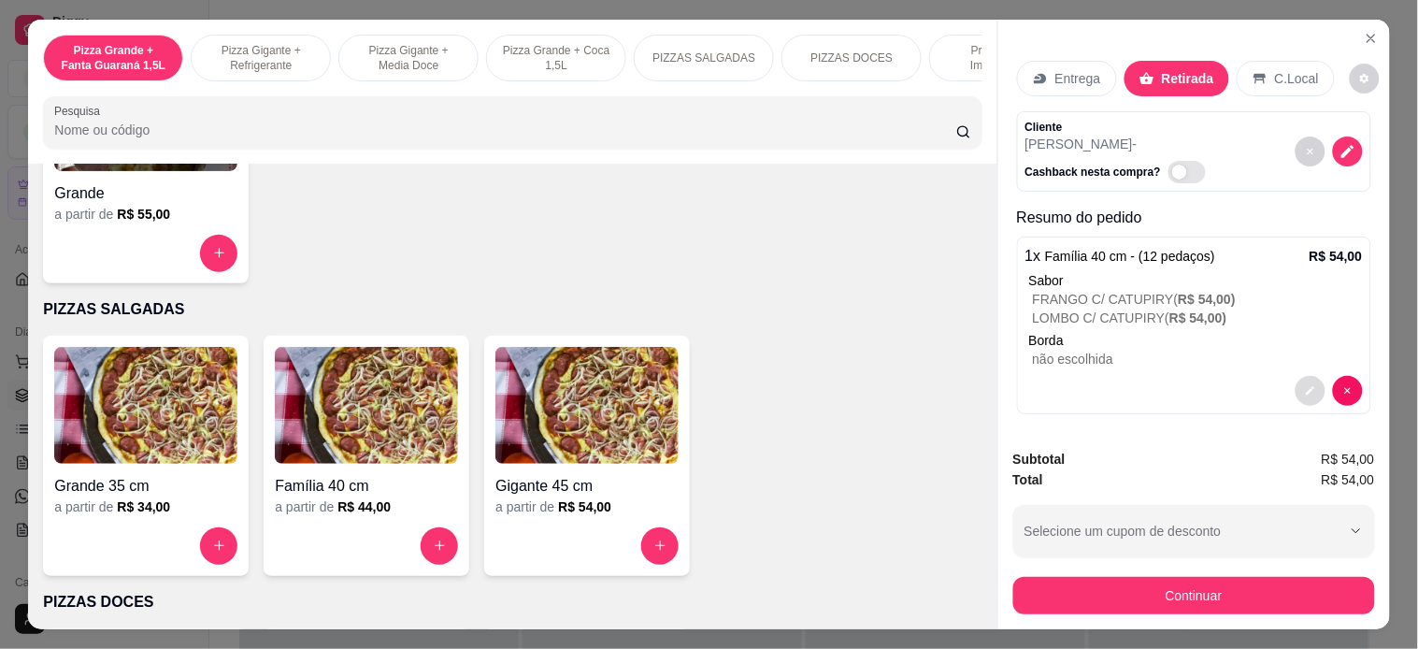
click at [1295, 387] on button "decrease-product-quantity" at bounding box center [1310, 391] width 30 height 30
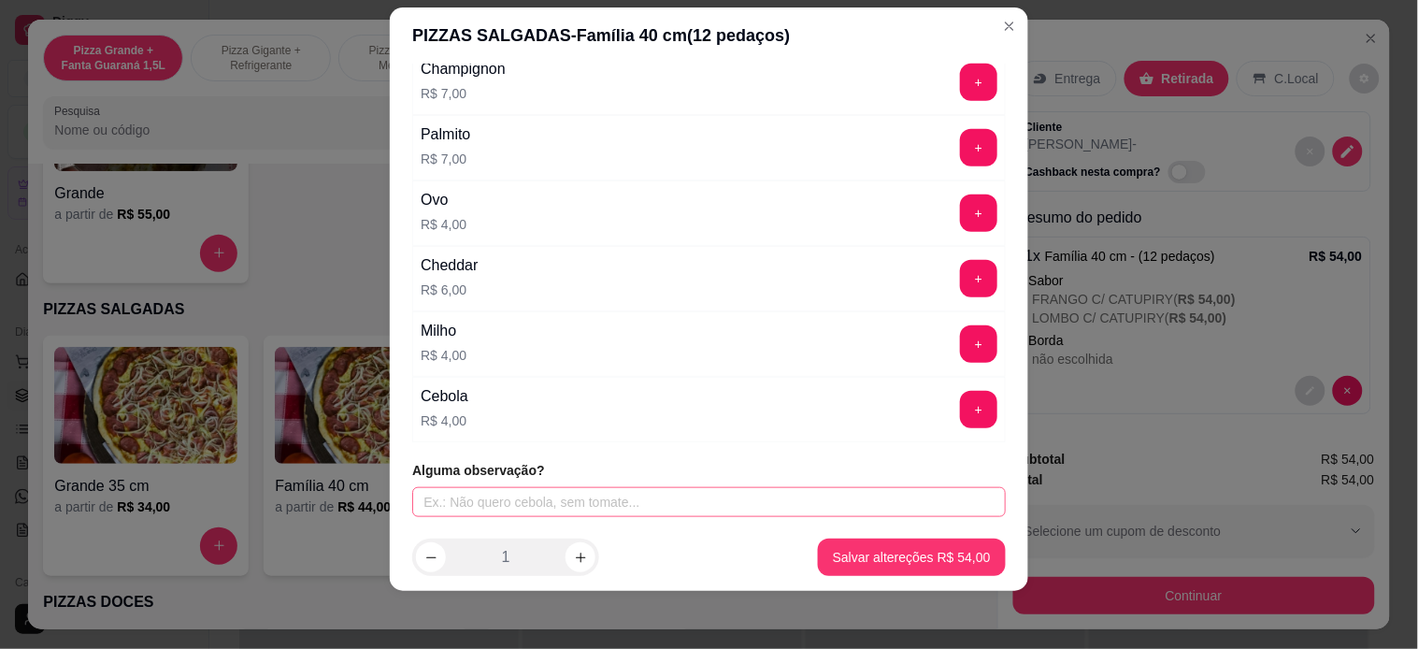
scroll to position [26, 0]
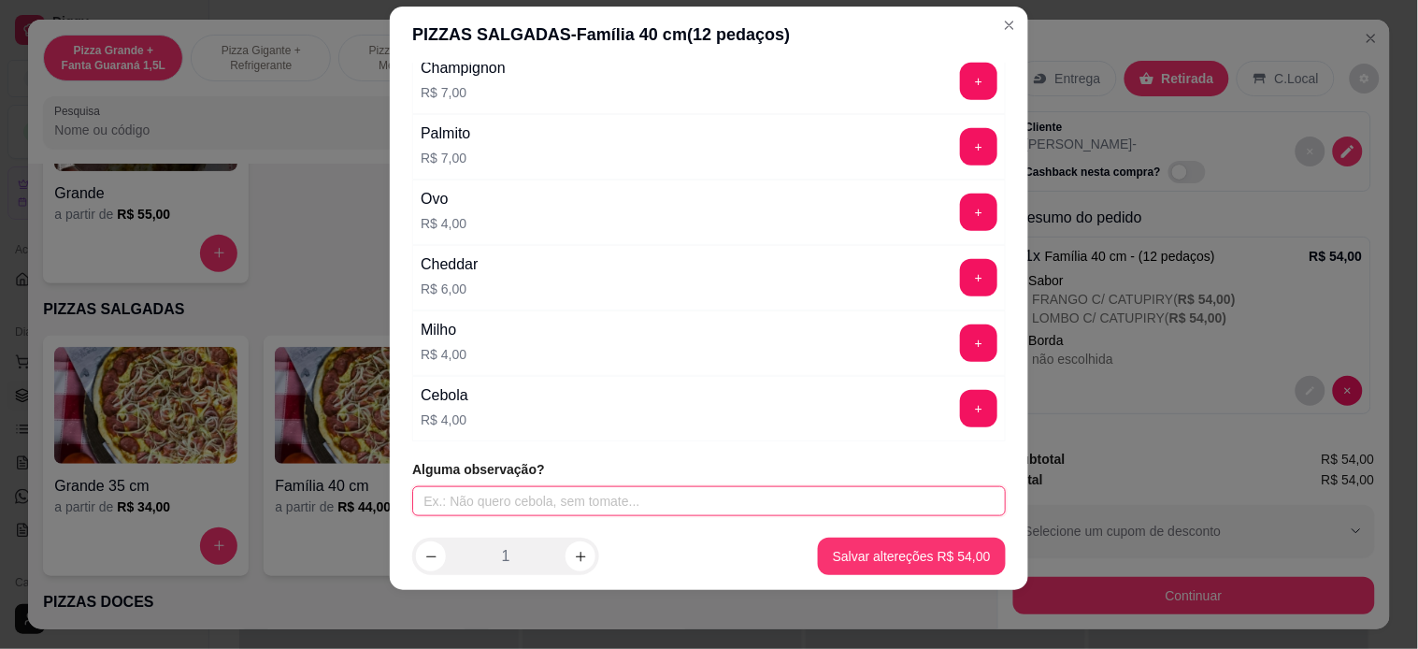
click at [564, 507] on input "text" at bounding box center [708, 501] width 593 height 30
type input "NO FINAL"
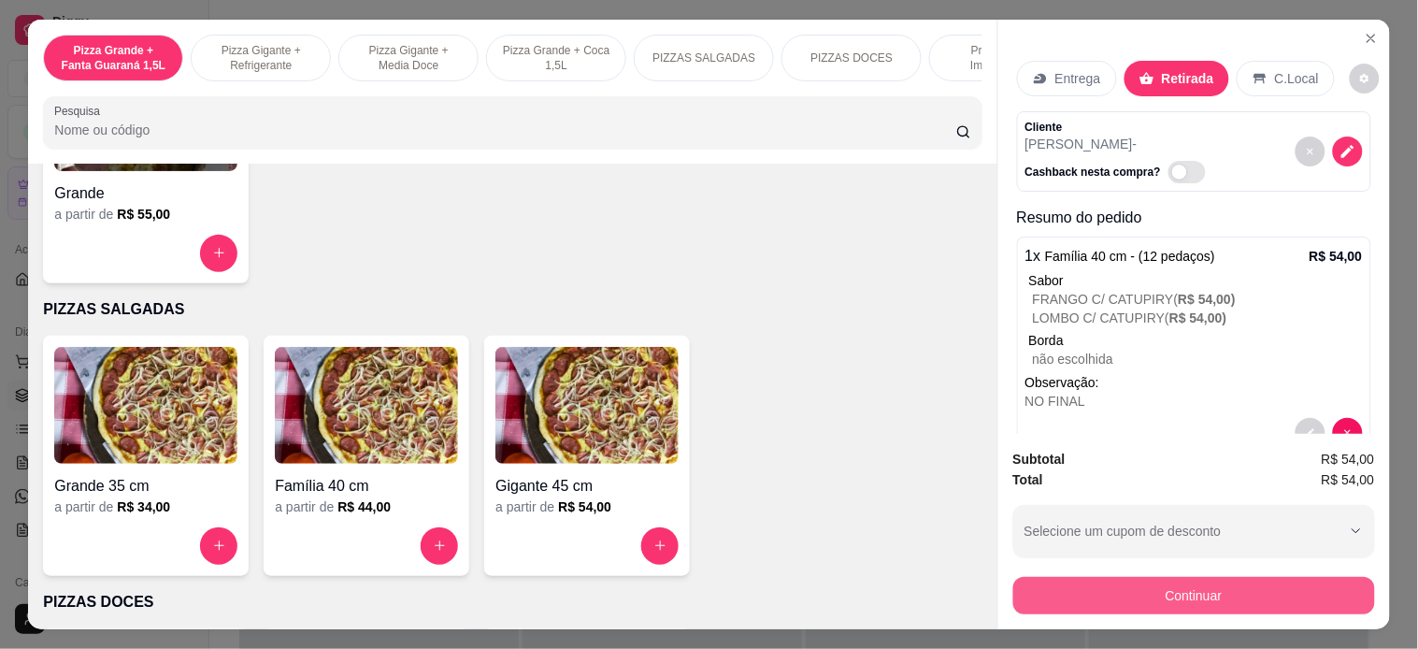
click at [1198, 591] on button "Continuar" at bounding box center [1194, 595] width 362 height 37
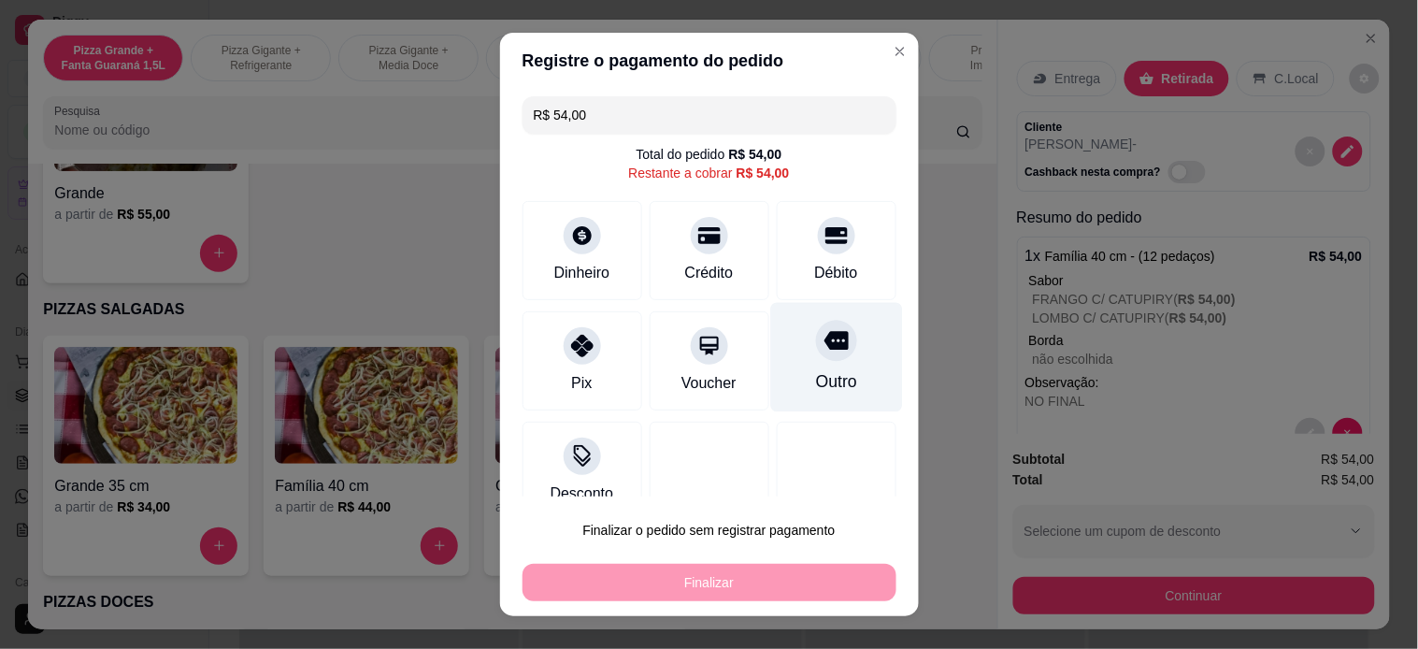
click at [816, 338] on div at bounding box center [836, 340] width 41 height 41
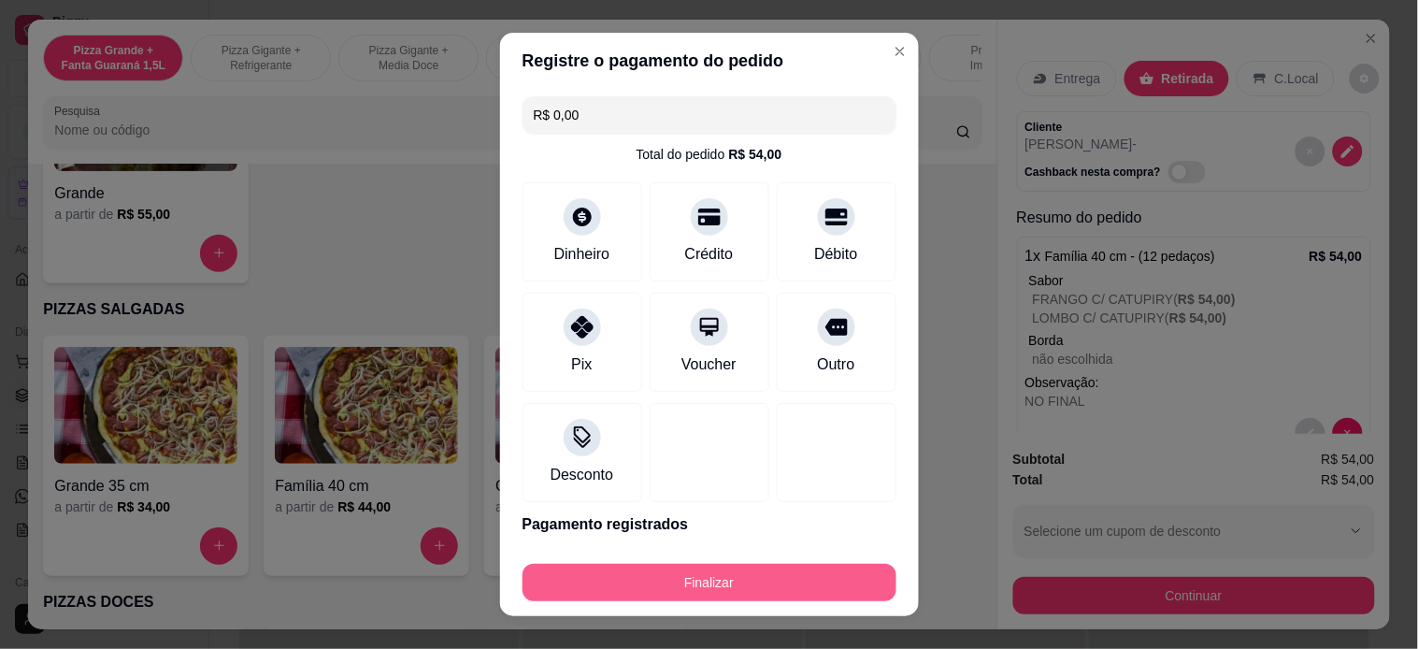
click at [766, 590] on button "Finalizar" at bounding box center [709, 582] width 374 height 37
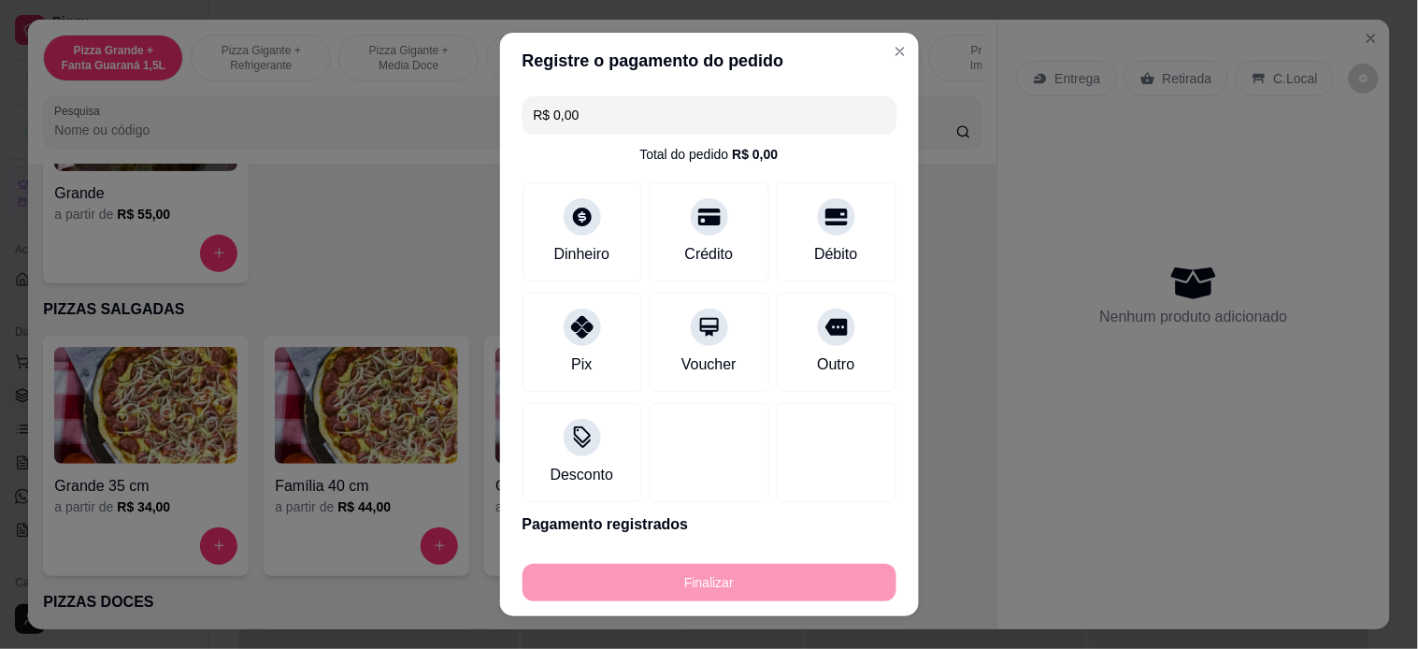
type input "-R$ 54,00"
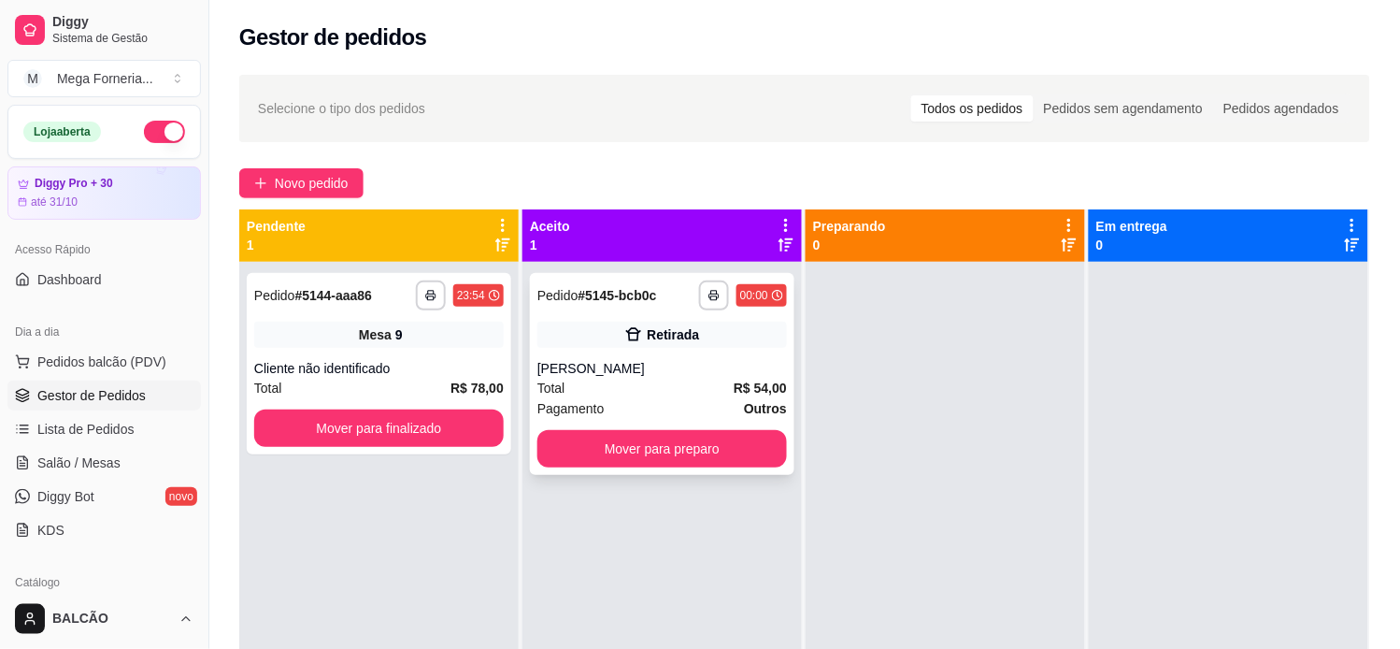
click at [689, 362] on div "camille" at bounding box center [662, 368] width 250 height 19
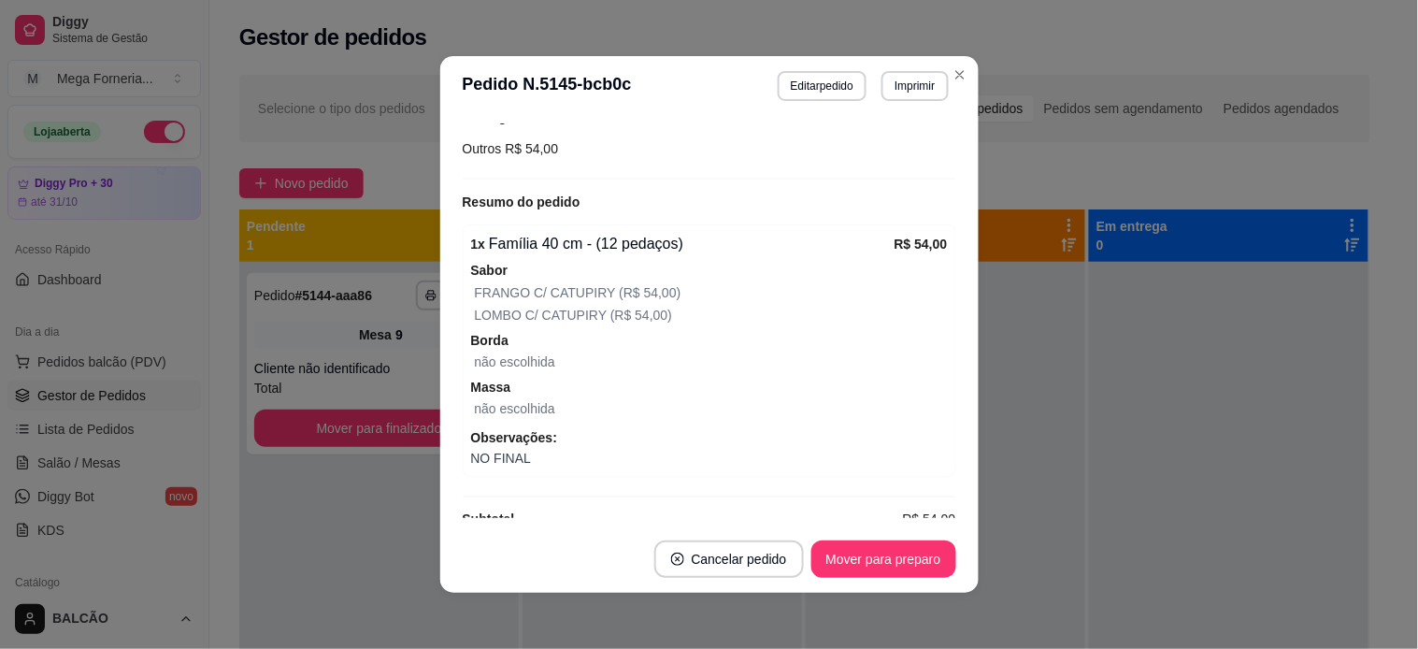
scroll to position [344, 0]
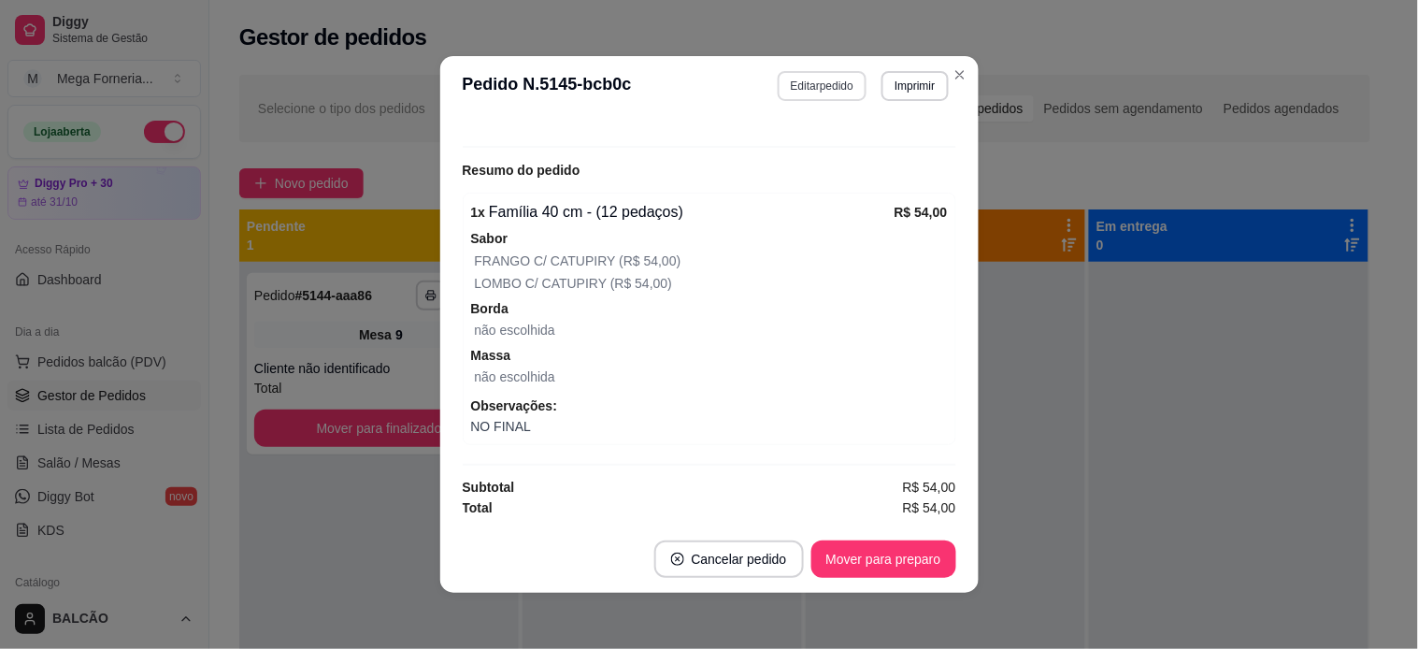
click at [811, 76] on button "Editar pedido" at bounding box center [822, 86] width 89 height 30
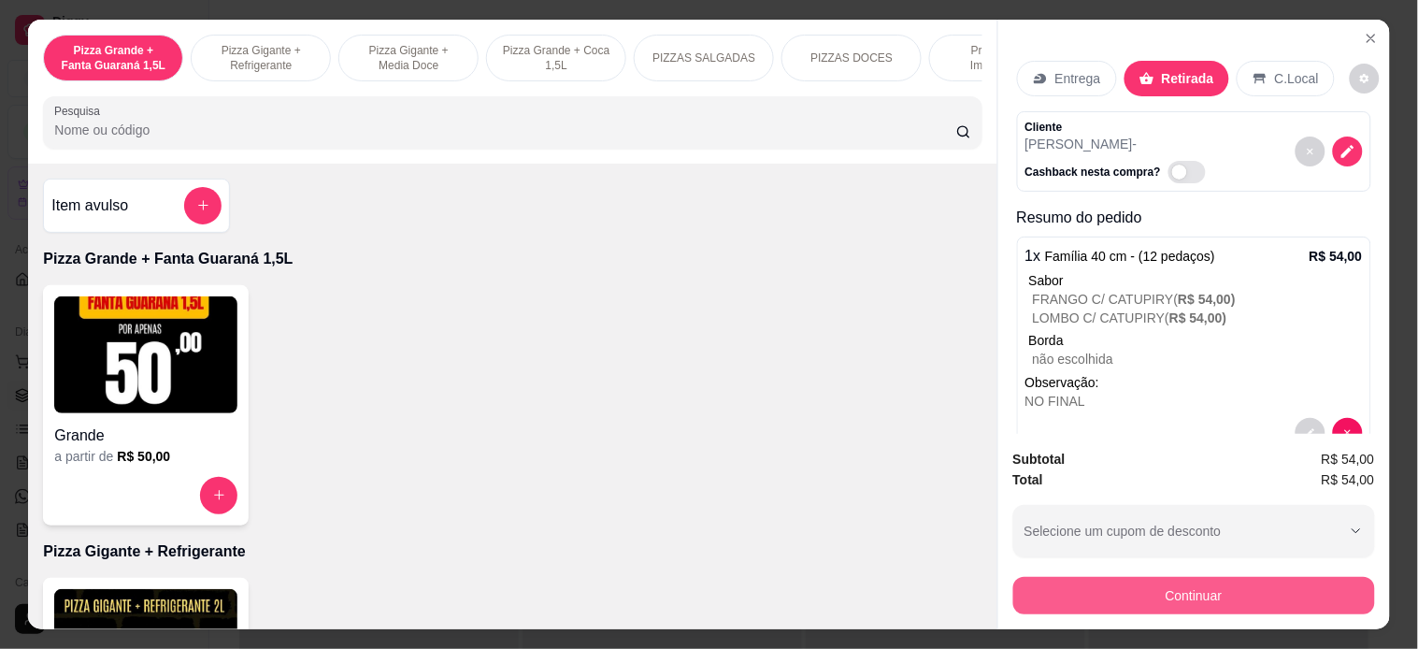
click at [1103, 601] on button "Continuar" at bounding box center [1194, 595] width 362 height 37
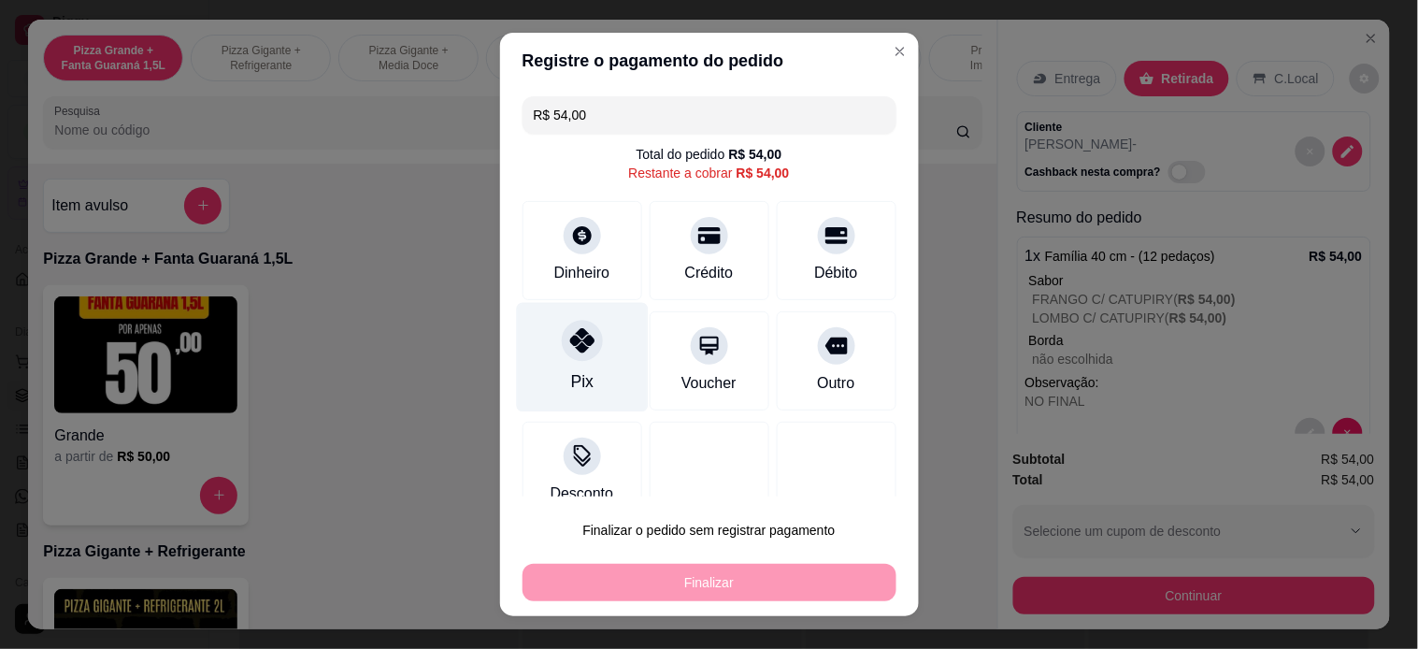
click at [539, 331] on div "Pix" at bounding box center [582, 356] width 132 height 109
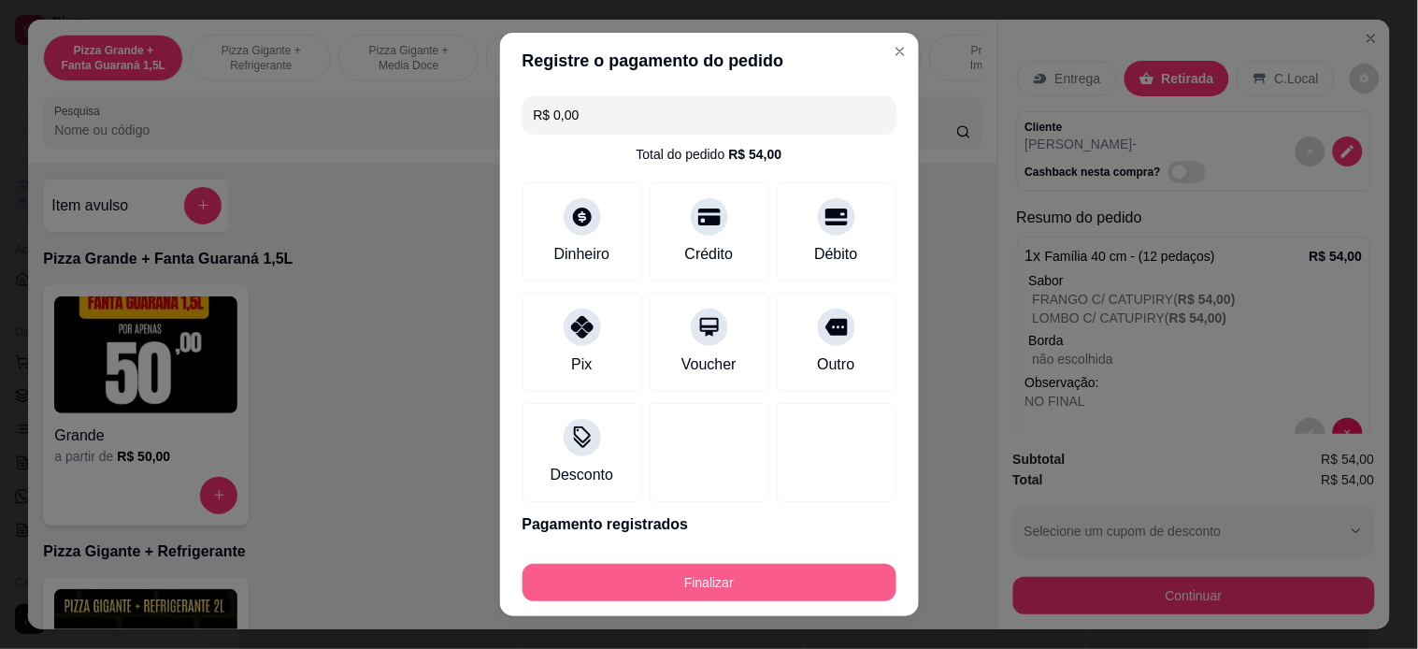
click at [695, 584] on button "Finalizar" at bounding box center [709, 582] width 374 height 37
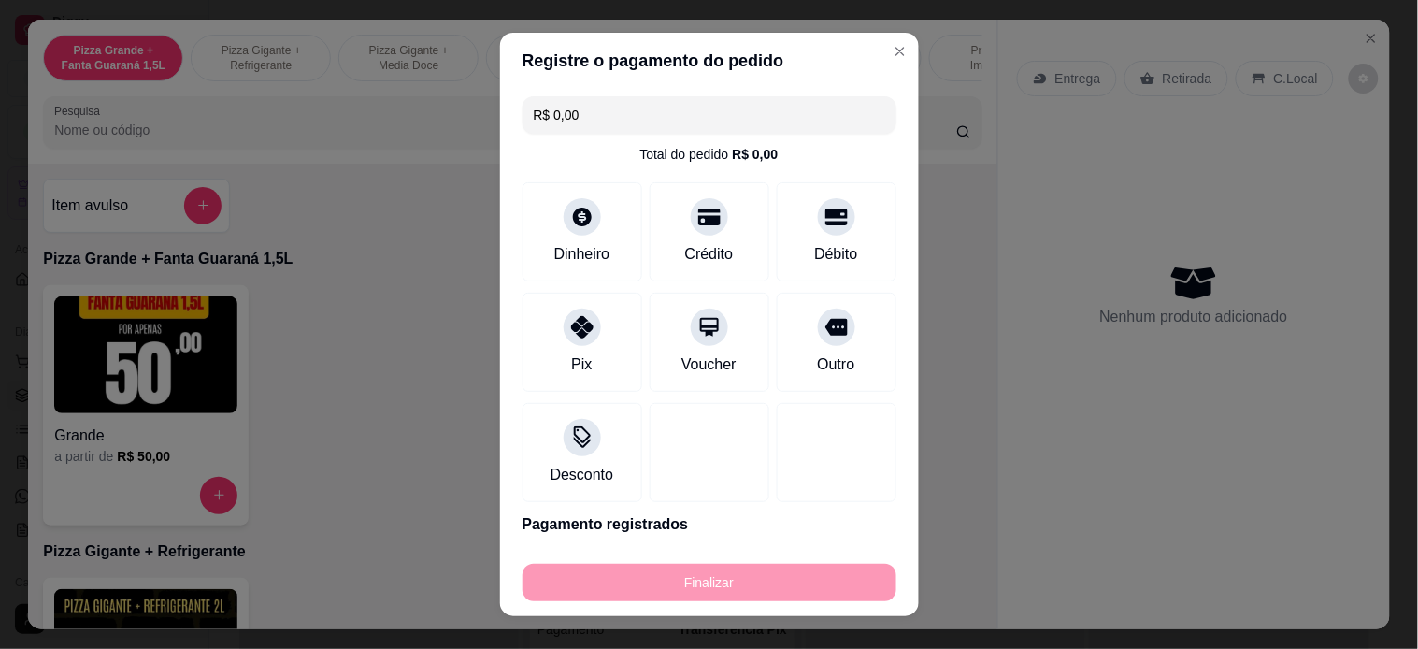
type input "-R$ 54,00"
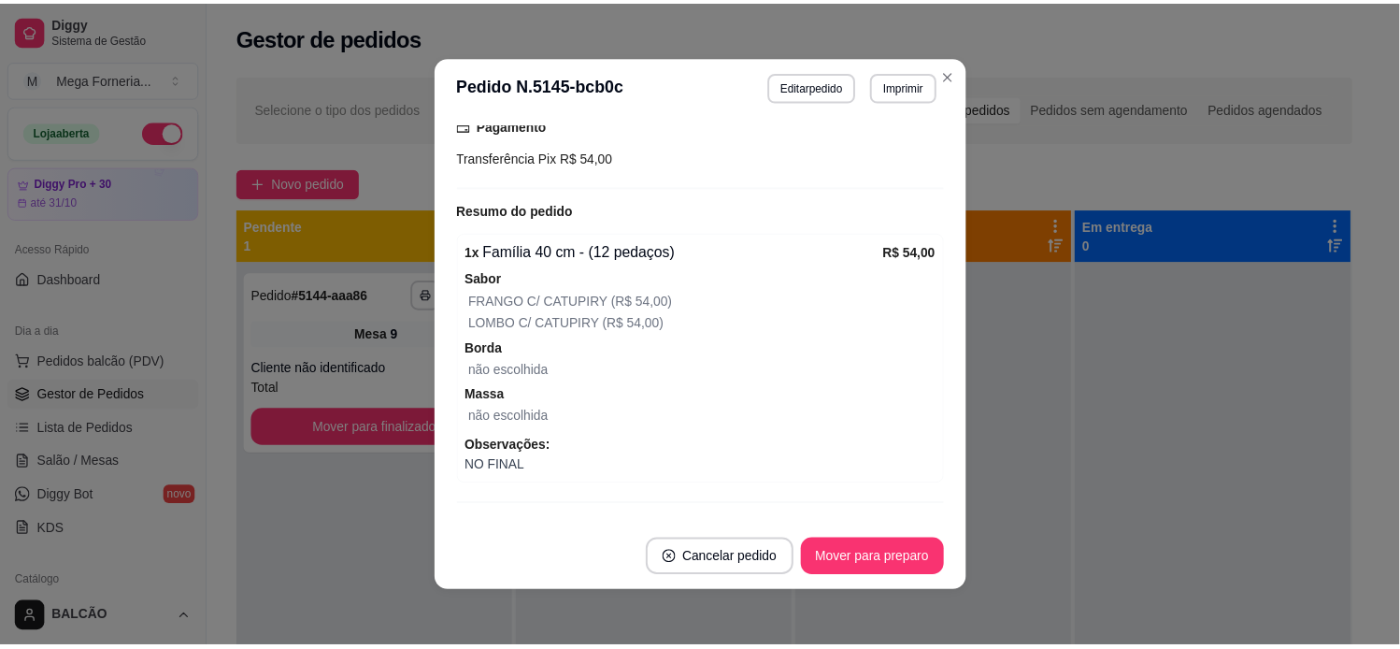
scroll to position [386, 0]
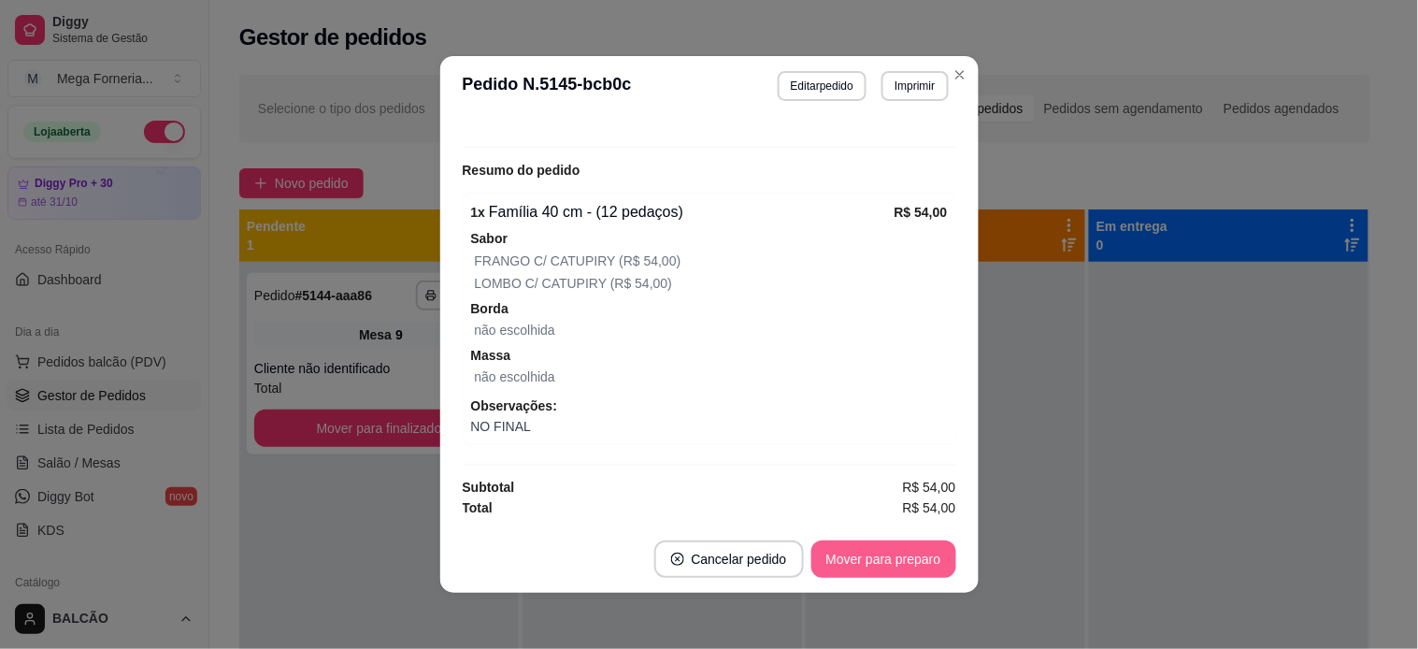
click at [891, 548] on button "Mover para preparo" at bounding box center [883, 558] width 145 height 37
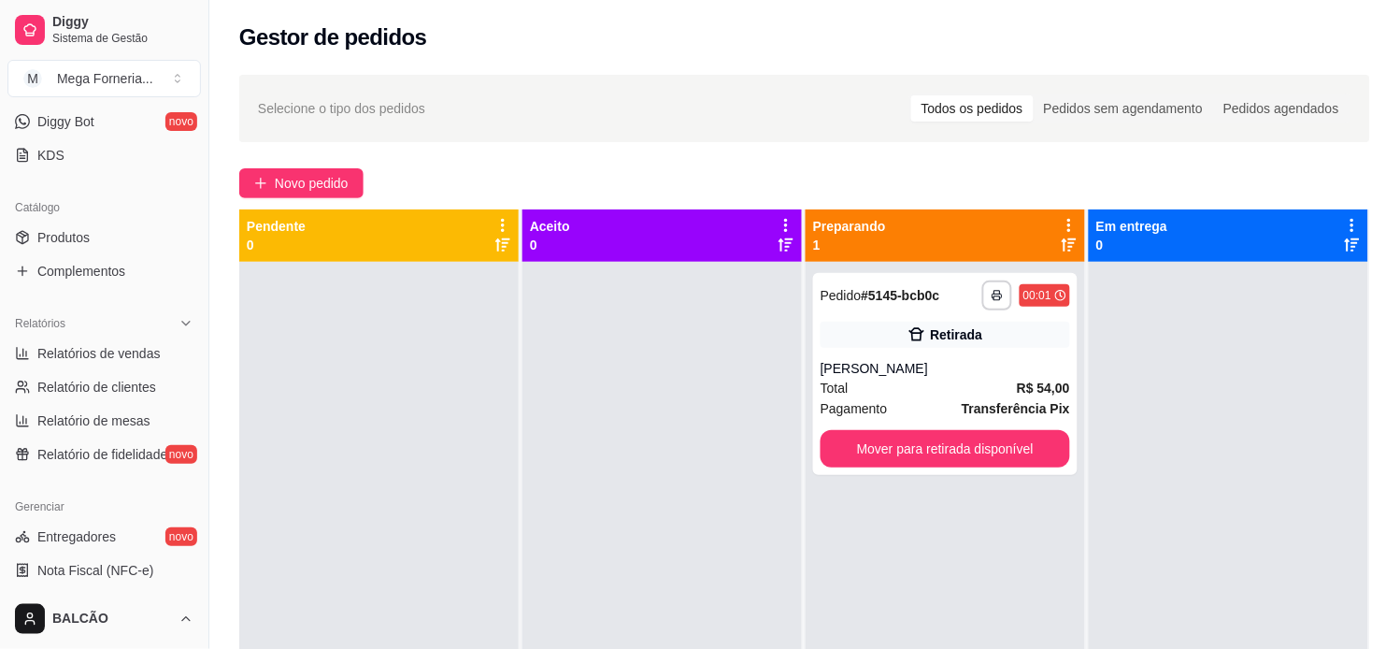
scroll to position [415, 0]
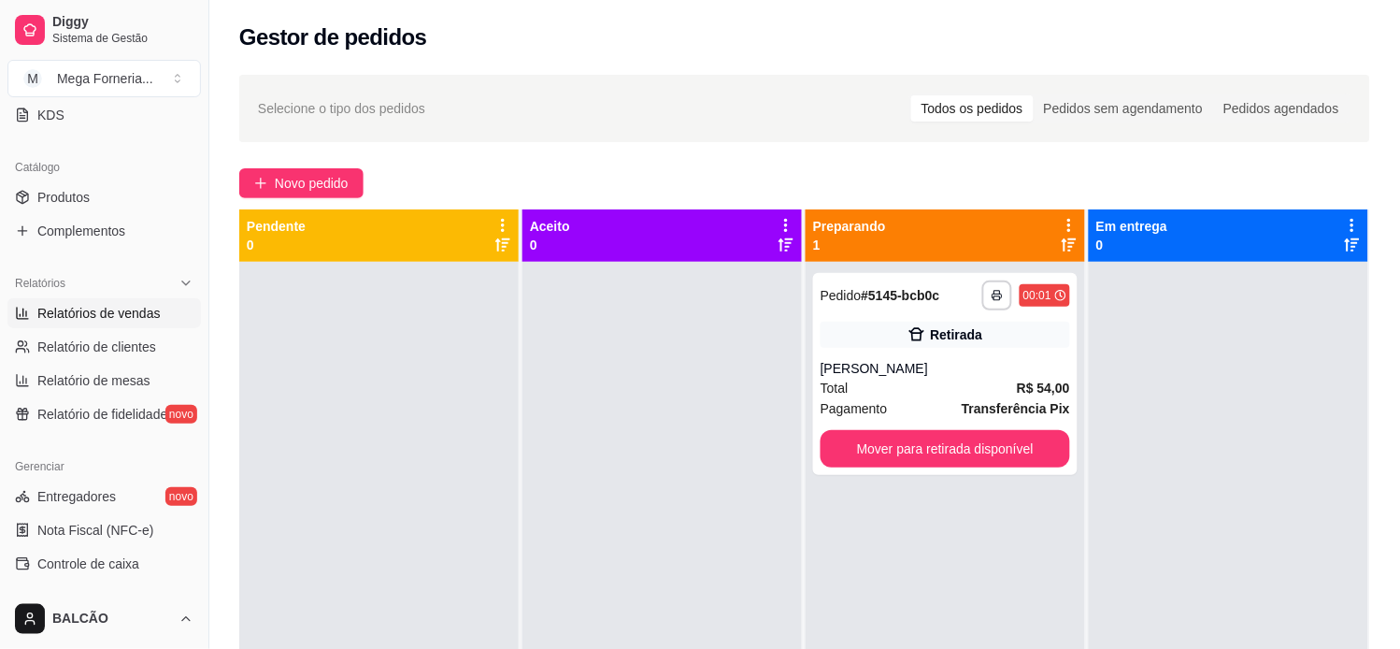
click at [66, 313] on span "Relatórios de vendas" at bounding box center [98, 313] width 123 height 19
select select "ALL"
select select "0"
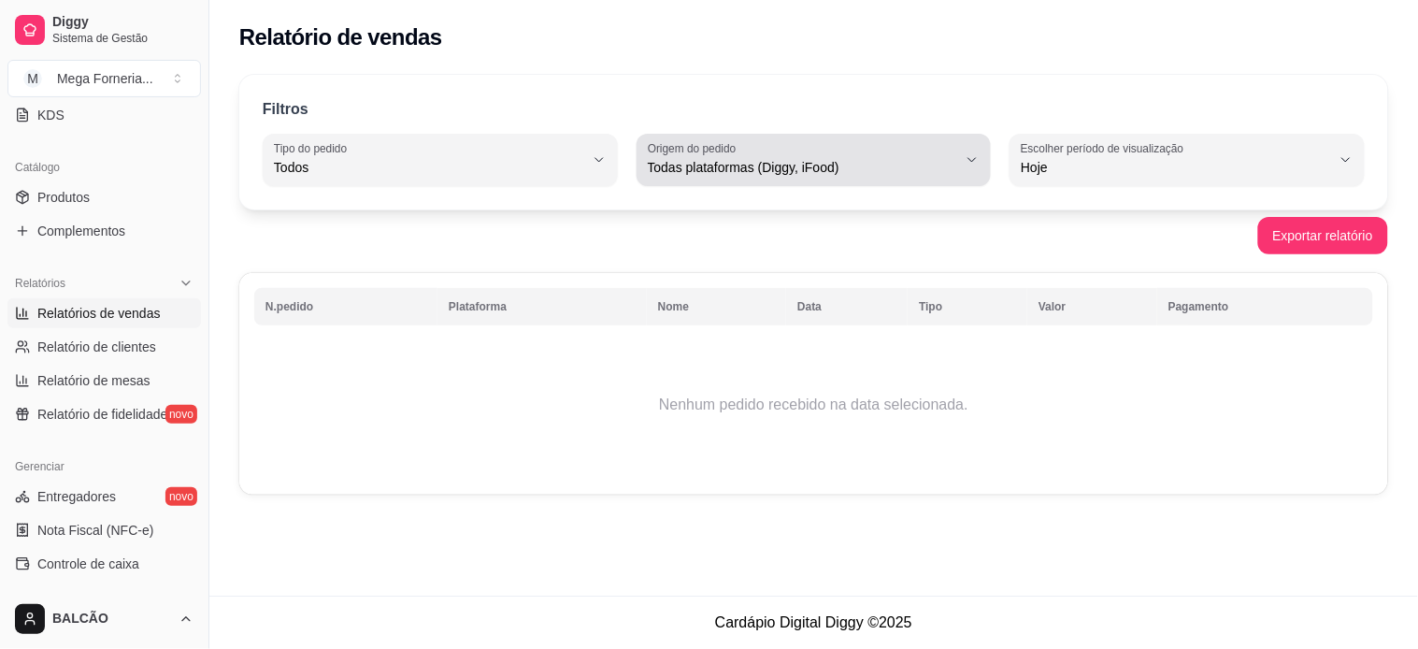
click at [1039, 155] on label "Escolher período de visualização" at bounding box center [1105, 148] width 169 height 16
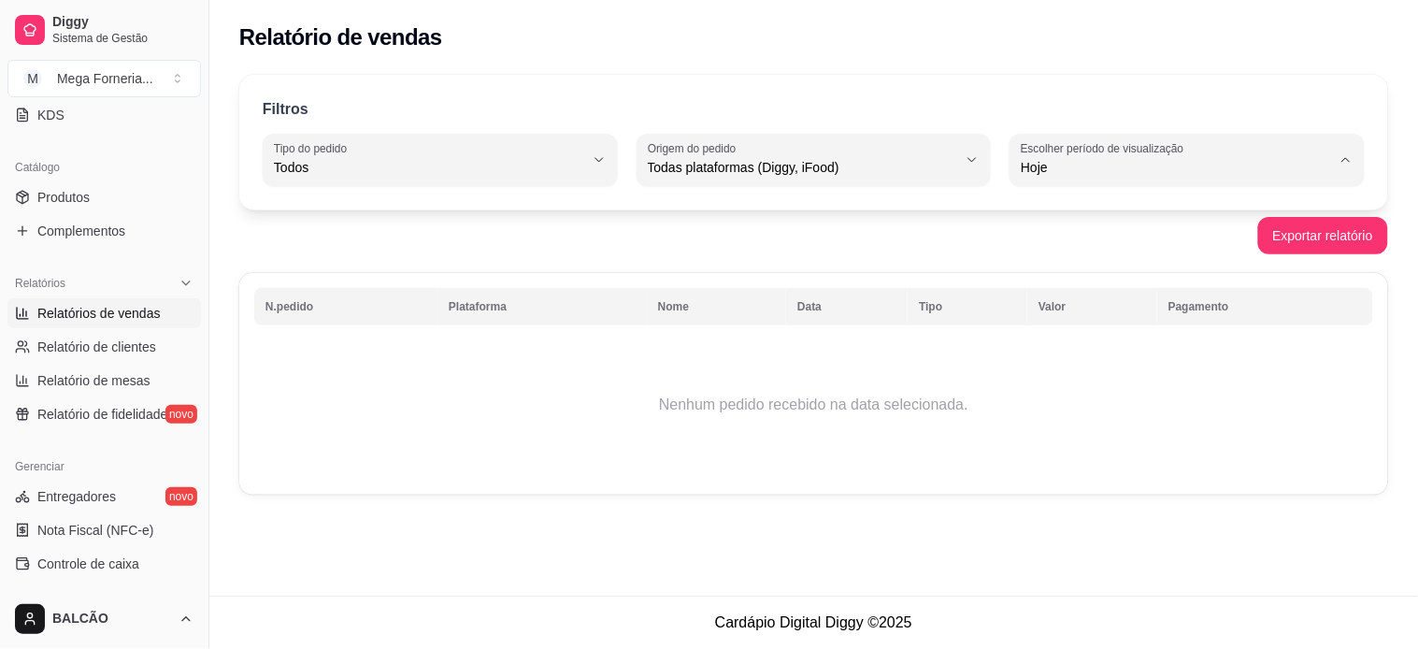
click at [1040, 246] on span "Ontem" at bounding box center [1179, 243] width 294 height 18
type input "1"
select select "1"
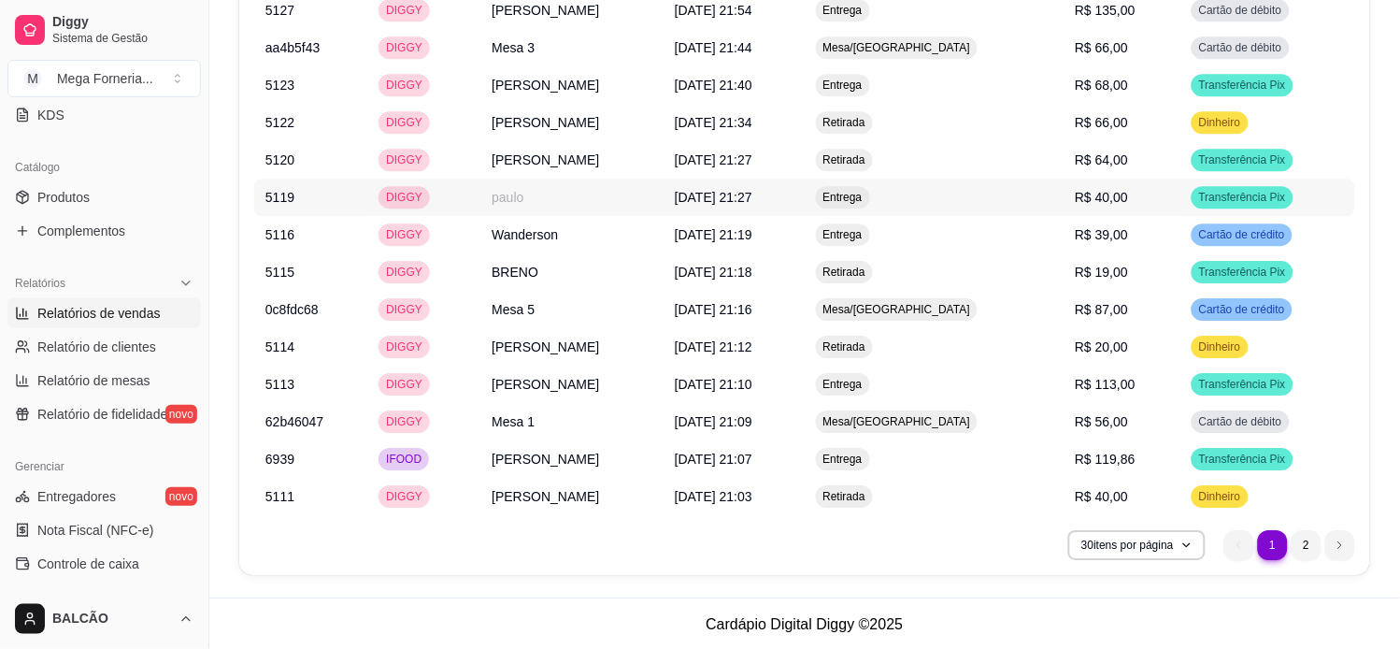
scroll to position [2706, 0]
click at [1309, 539] on li "2" at bounding box center [1307, 544] width 30 height 30
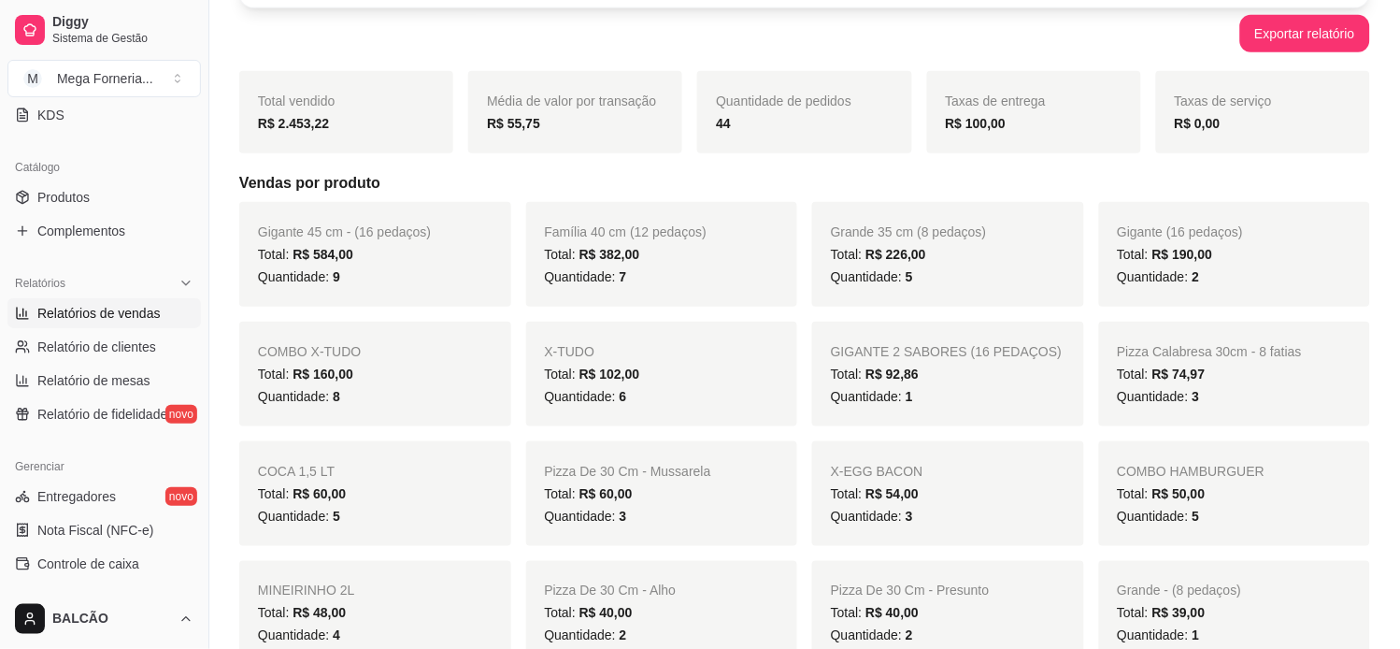
scroll to position [0, 0]
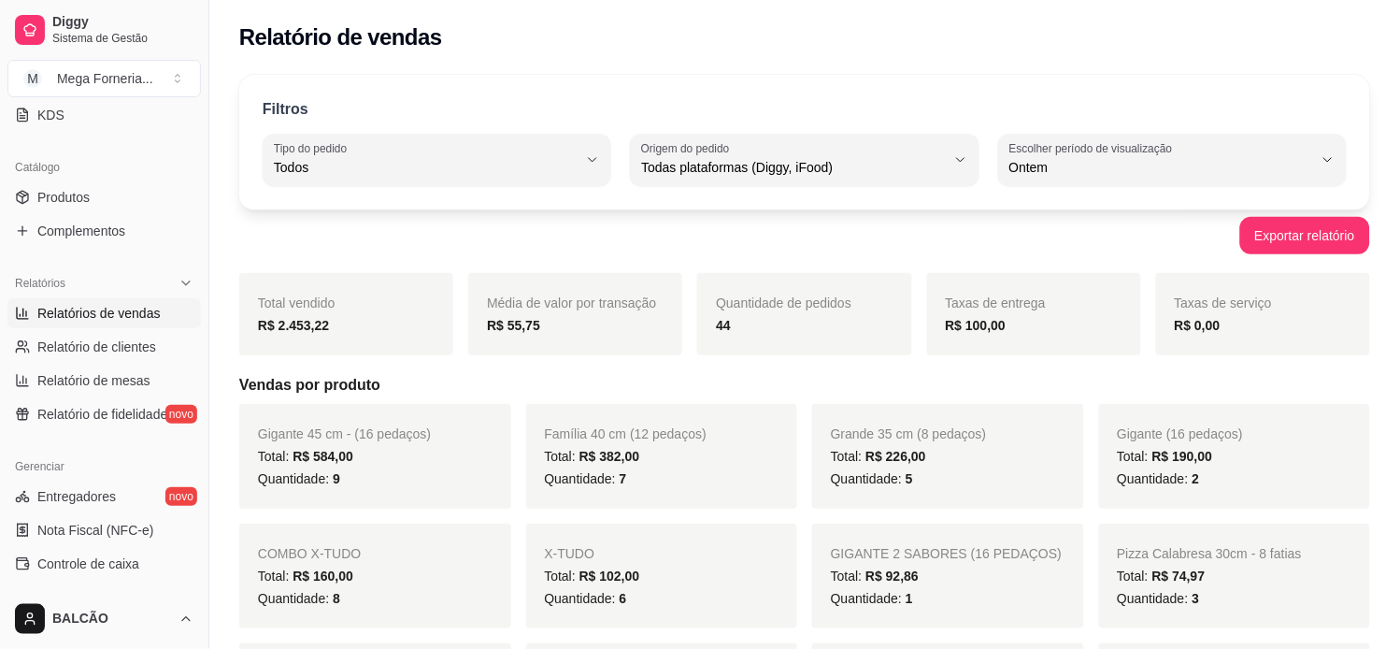
click at [1140, 170] on span "Ontem" at bounding box center [1161, 167] width 304 height 19
click at [796, 207] on div "Filtros ALL Tipo do pedido Todos Entrega Retirada Mesa Consumo local Tipo do pe…" at bounding box center [804, 142] width 1131 height 135
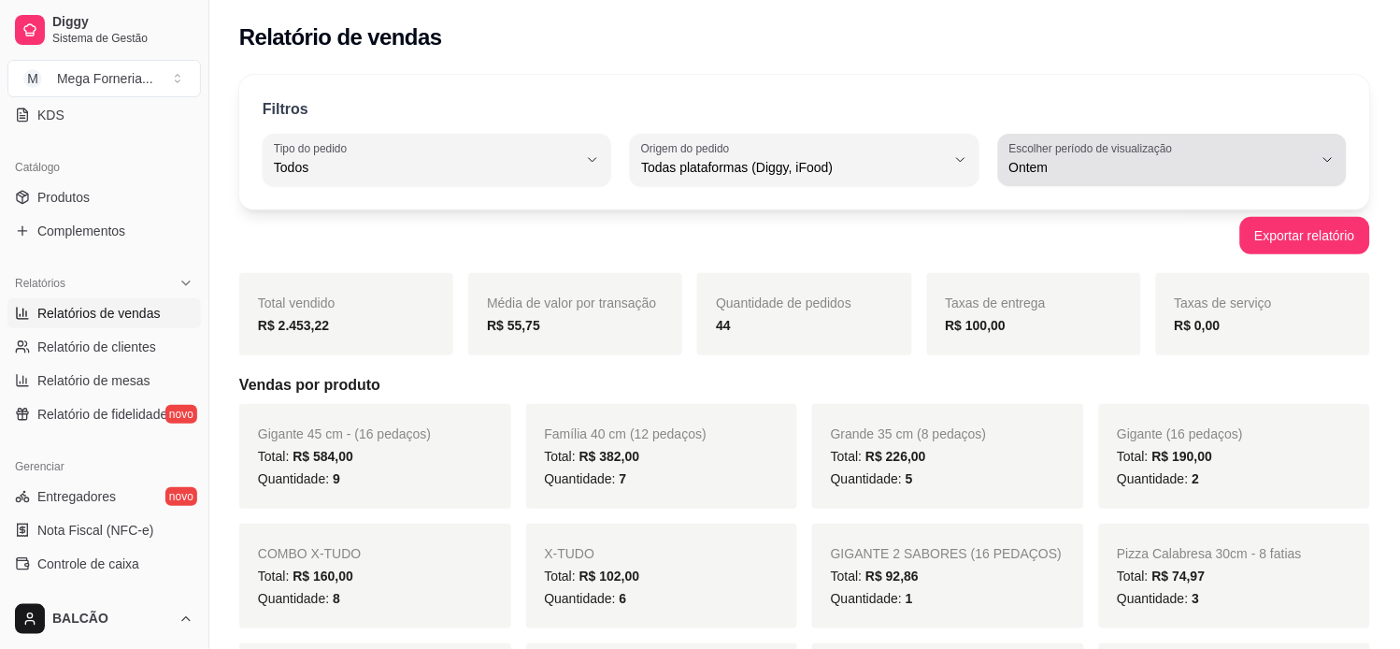
click at [1136, 132] on div "Filtros ALL Tipo do pedido Todos Entrega Retirada Mesa Consumo local Tipo do pe…" at bounding box center [804, 142] width 1131 height 135
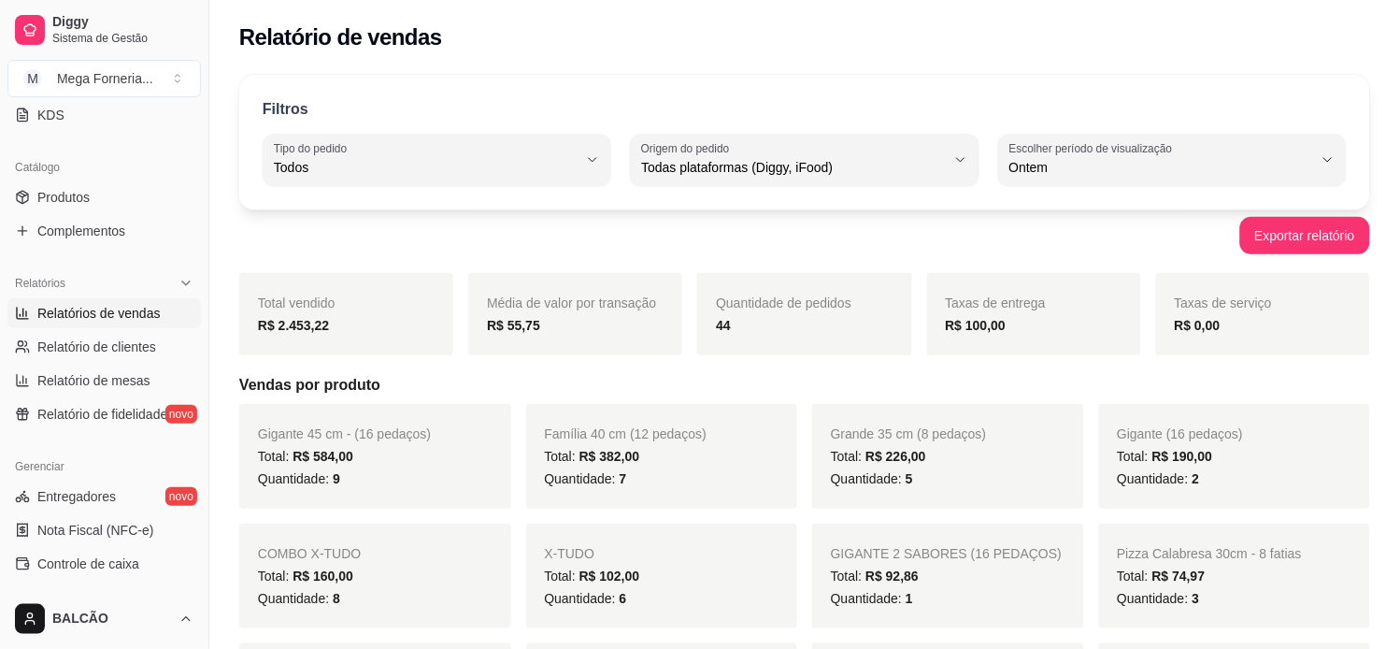
click at [1136, 148] on label "Escolher período de visualização" at bounding box center [1093, 148] width 169 height 16
click at [1035, 410] on li "Customizado" at bounding box center [1172, 395] width 321 height 29
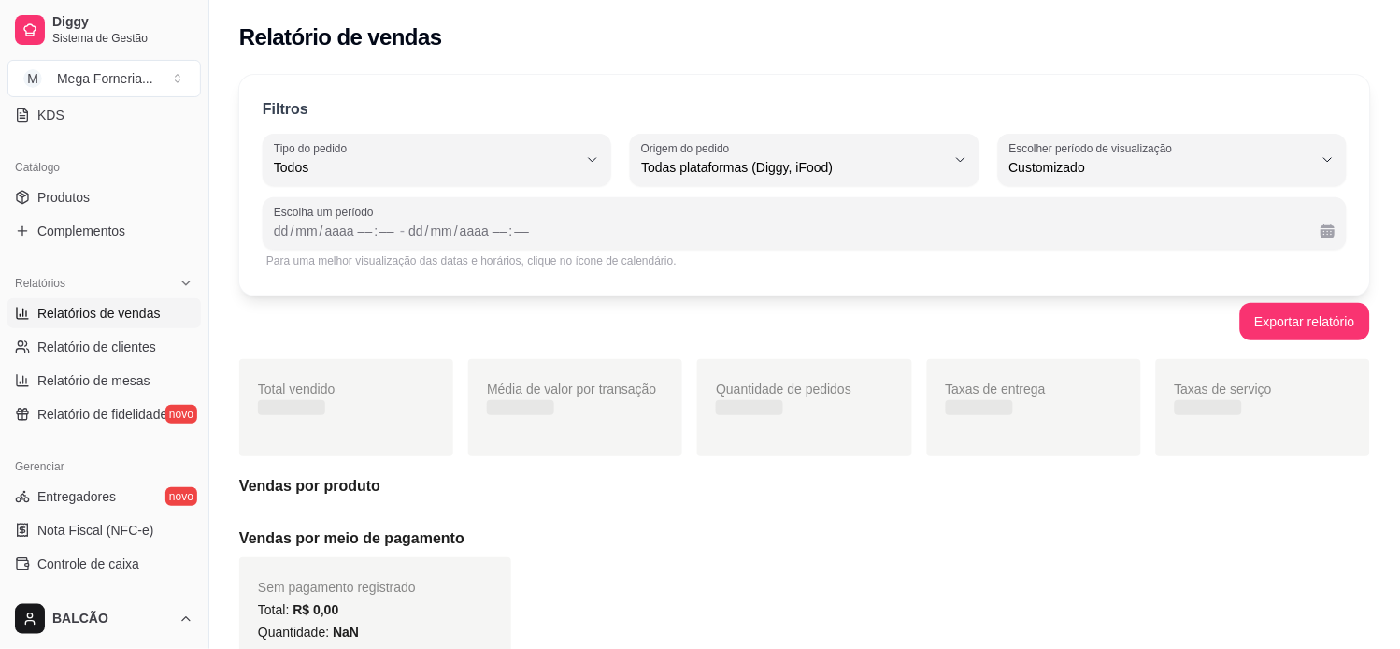
type input "-1"
select select "-1"
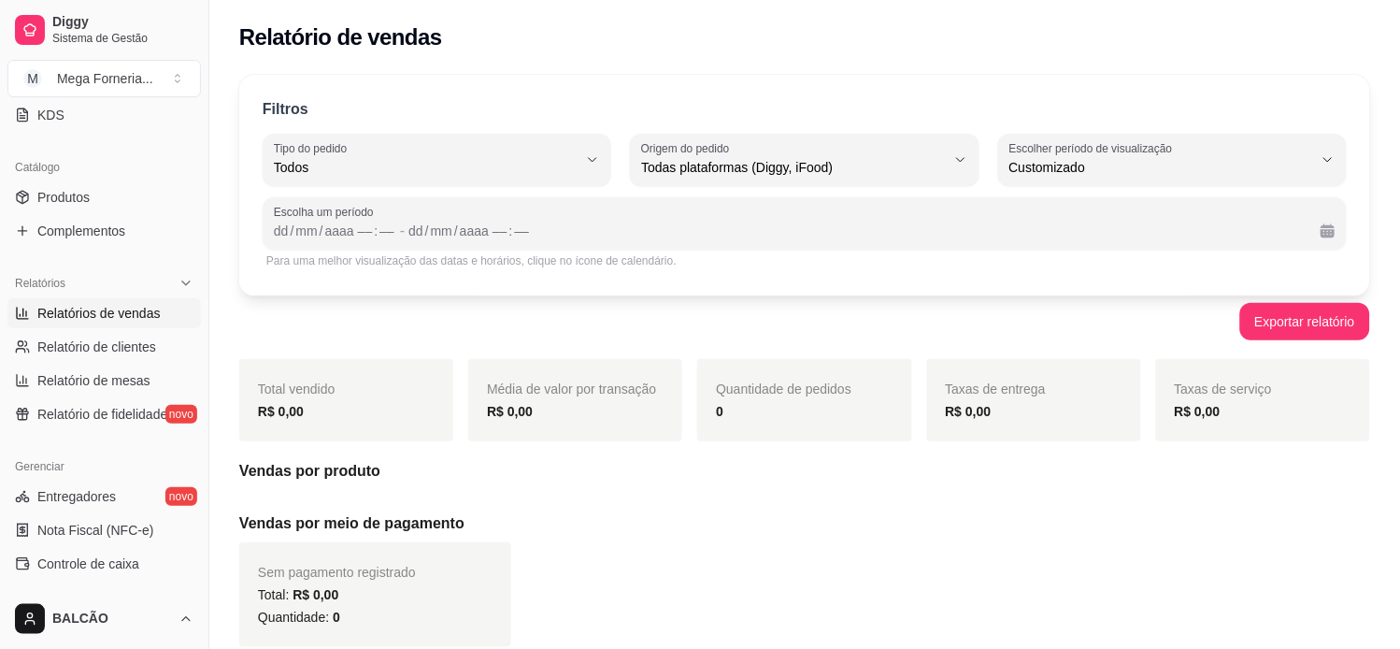
scroll to position [17, 0]
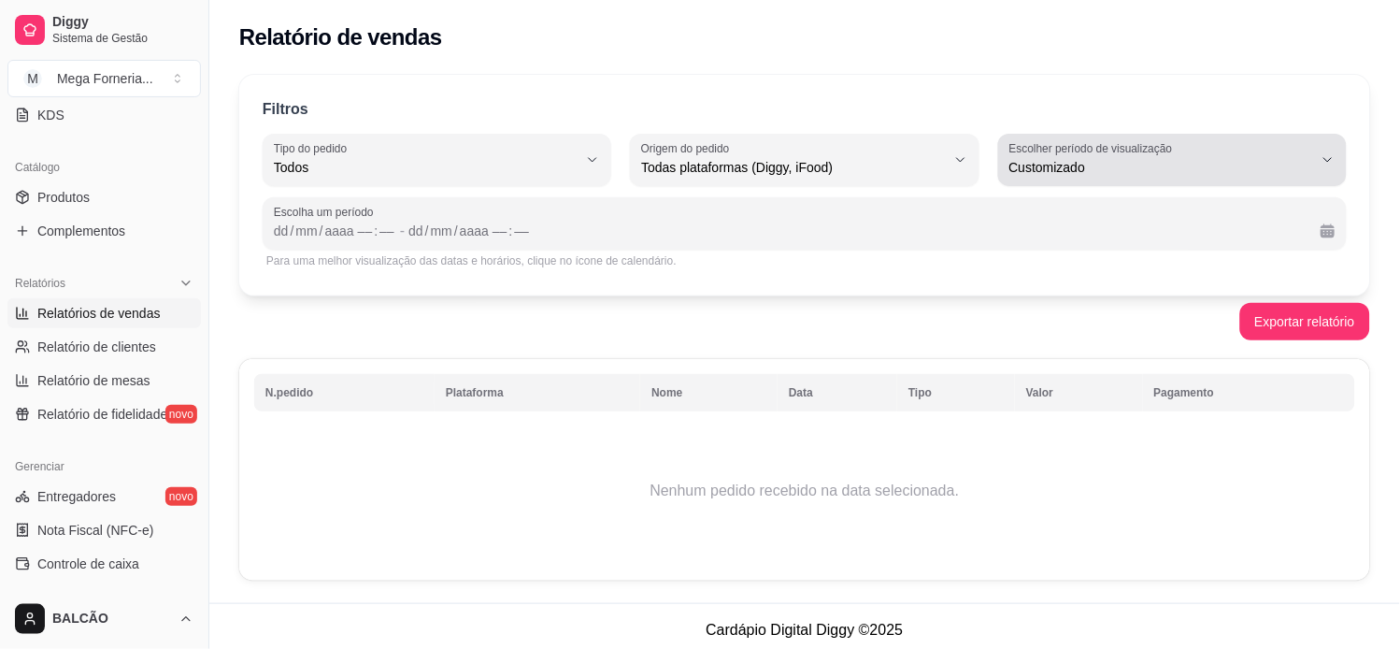
click at [1112, 160] on span "Customizado" at bounding box center [1161, 167] width 304 height 19
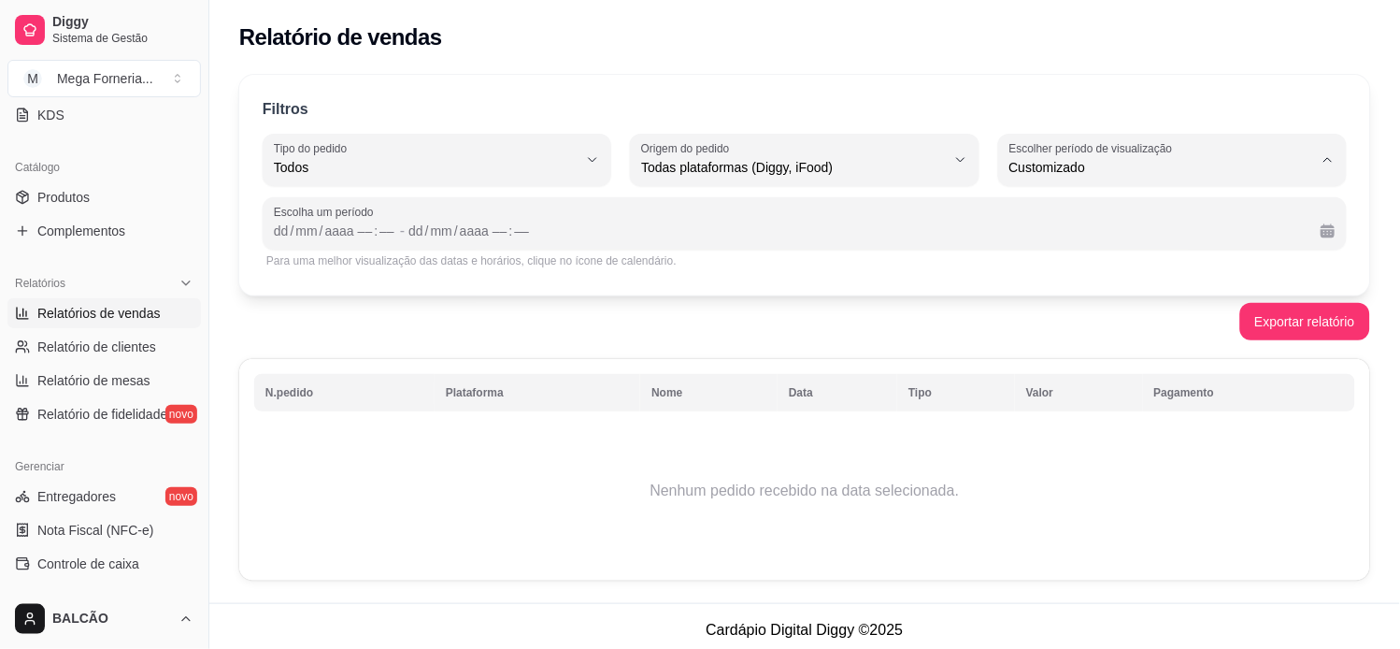
click at [1037, 245] on span "Ontem" at bounding box center [1164, 243] width 289 height 18
type input "1"
select select "1"
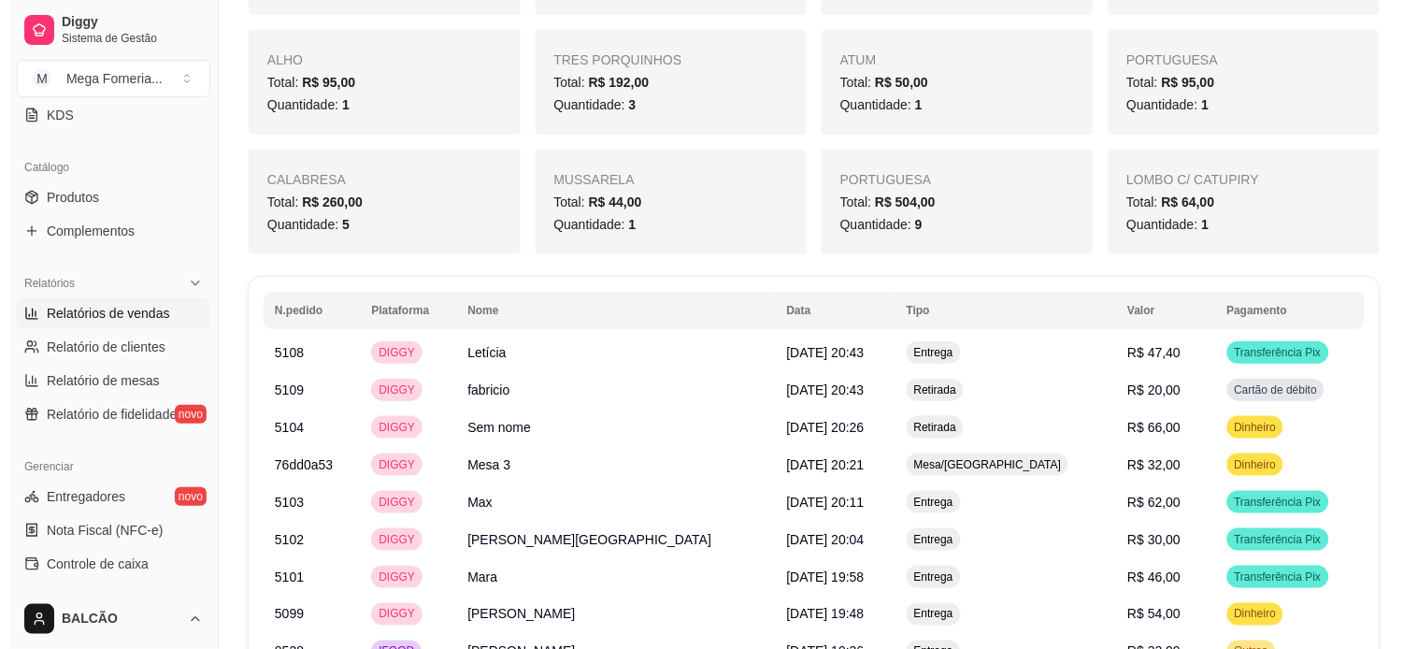
scroll to position [2107, 0]
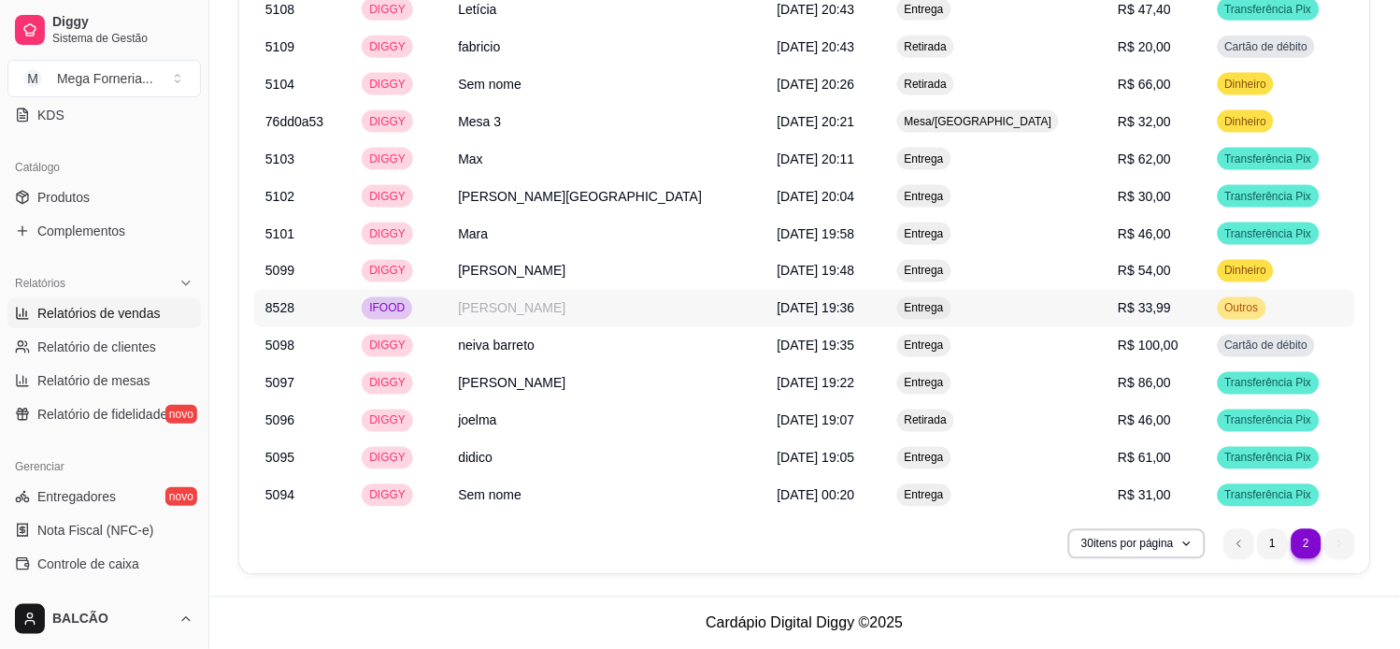
click at [805, 301] on td "12/10/2025 às 19:36" at bounding box center [826, 308] width 120 height 37
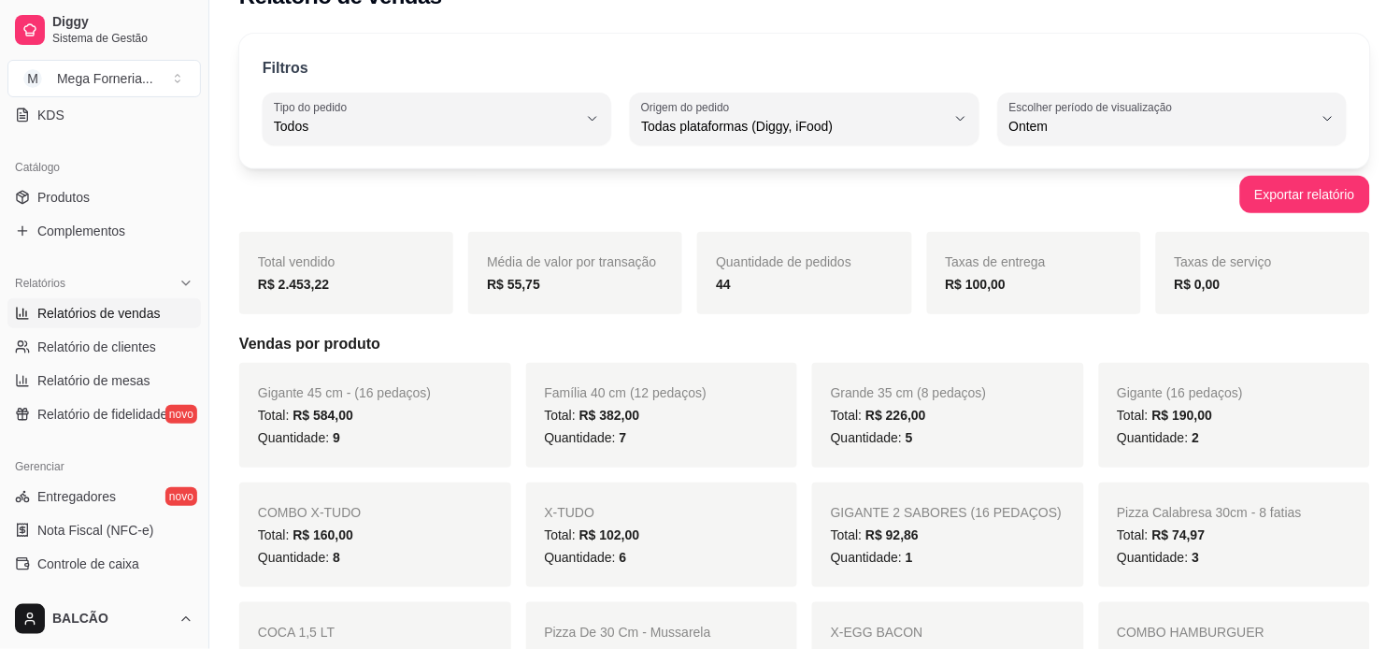
scroll to position [31, 0]
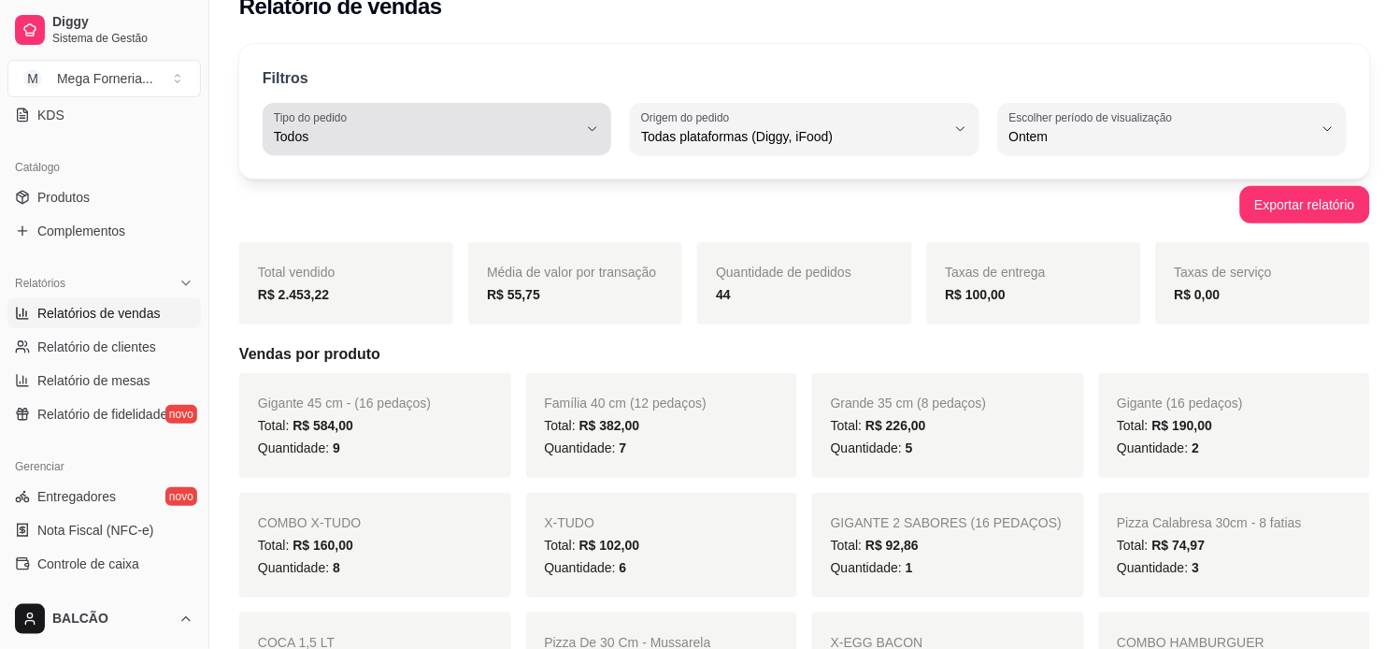
click at [463, 148] on button "Tipo do pedido Todos" at bounding box center [437, 129] width 349 height 52
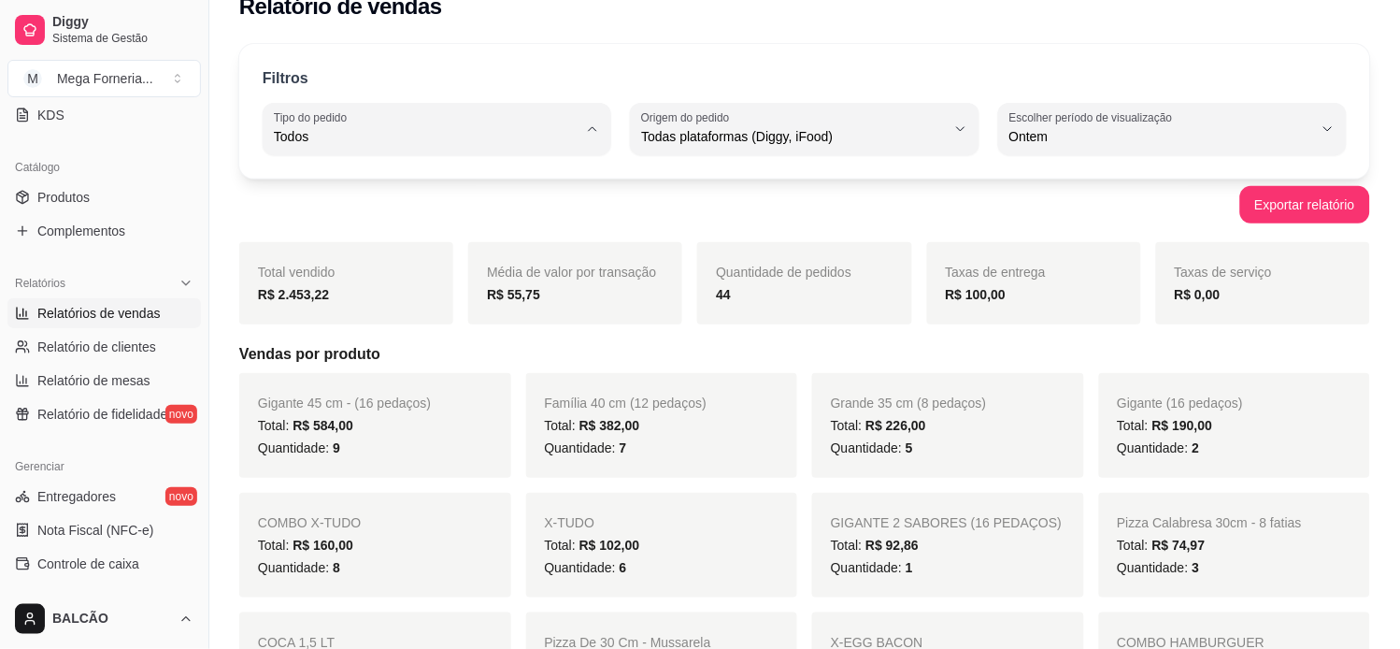
click at [306, 218] on span "Entrega" at bounding box center [428, 212] width 289 height 18
type input "DELIVERY"
select select "DELIVERY"
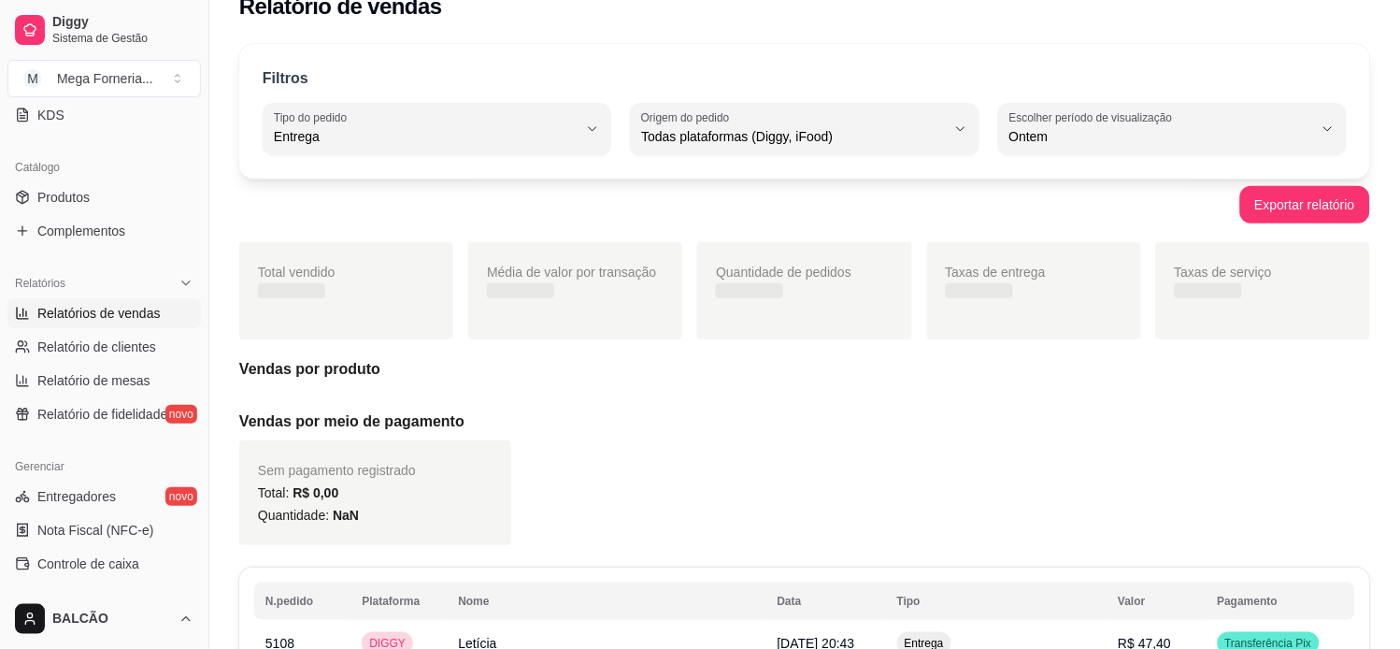
scroll to position [0, 0]
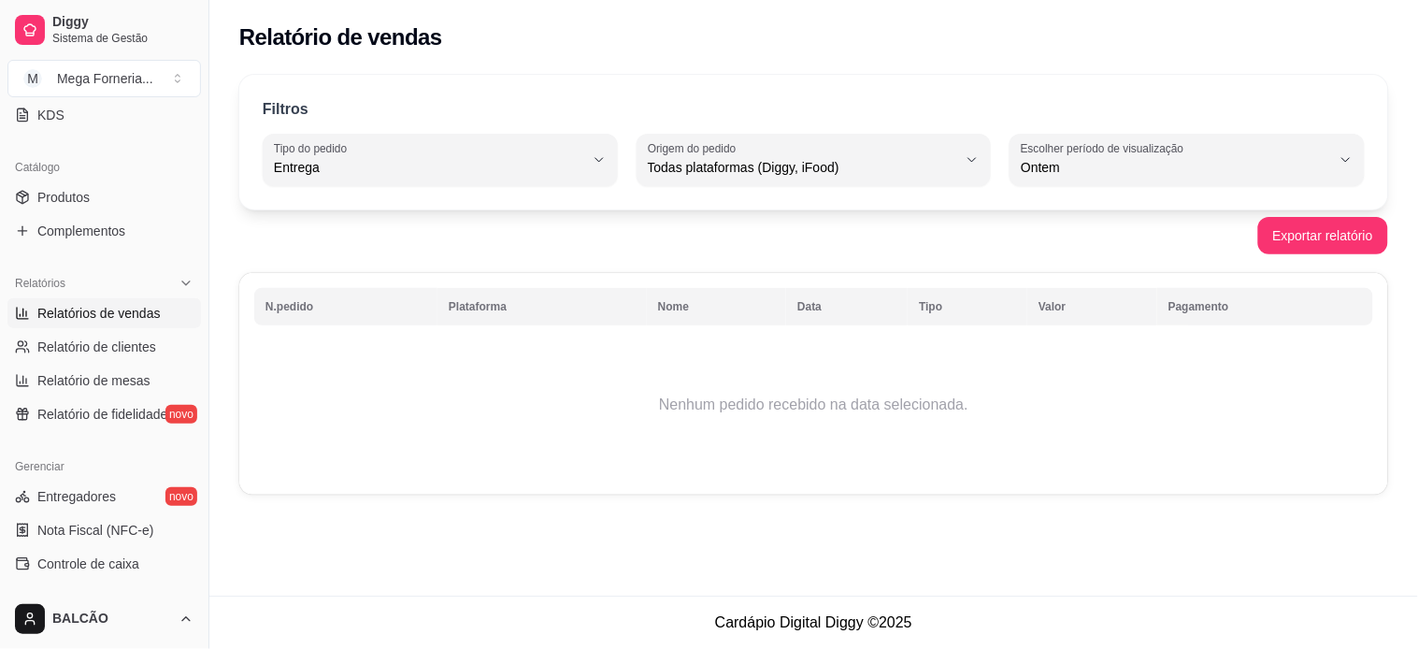
click at [358, 157] on div "Entrega" at bounding box center [429, 159] width 310 height 37
click at [308, 222] on li "Todos" at bounding box center [440, 212] width 326 height 29
type input "ALL"
select select "ALL"
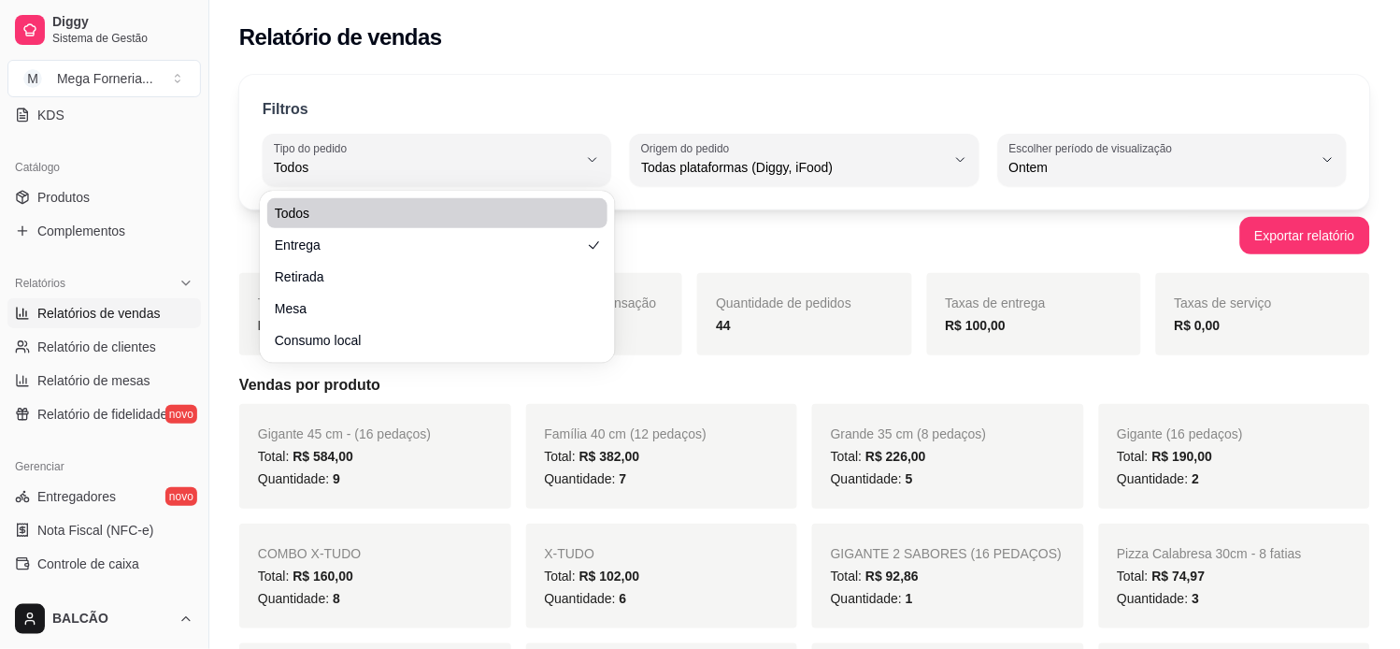
click at [783, 171] on span "Todas plataformas (Diggy, iFood)" at bounding box center [793, 167] width 304 height 19
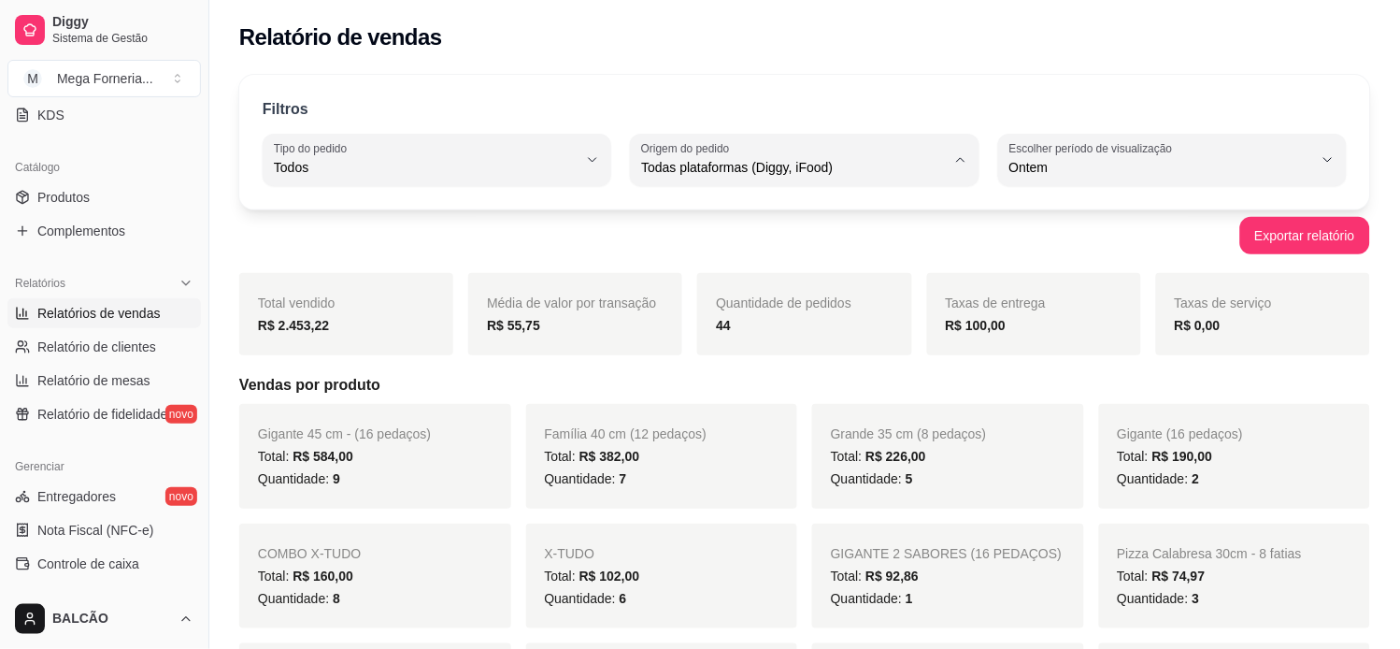
click at [678, 269] on span "iFood" at bounding box center [795, 273] width 289 height 18
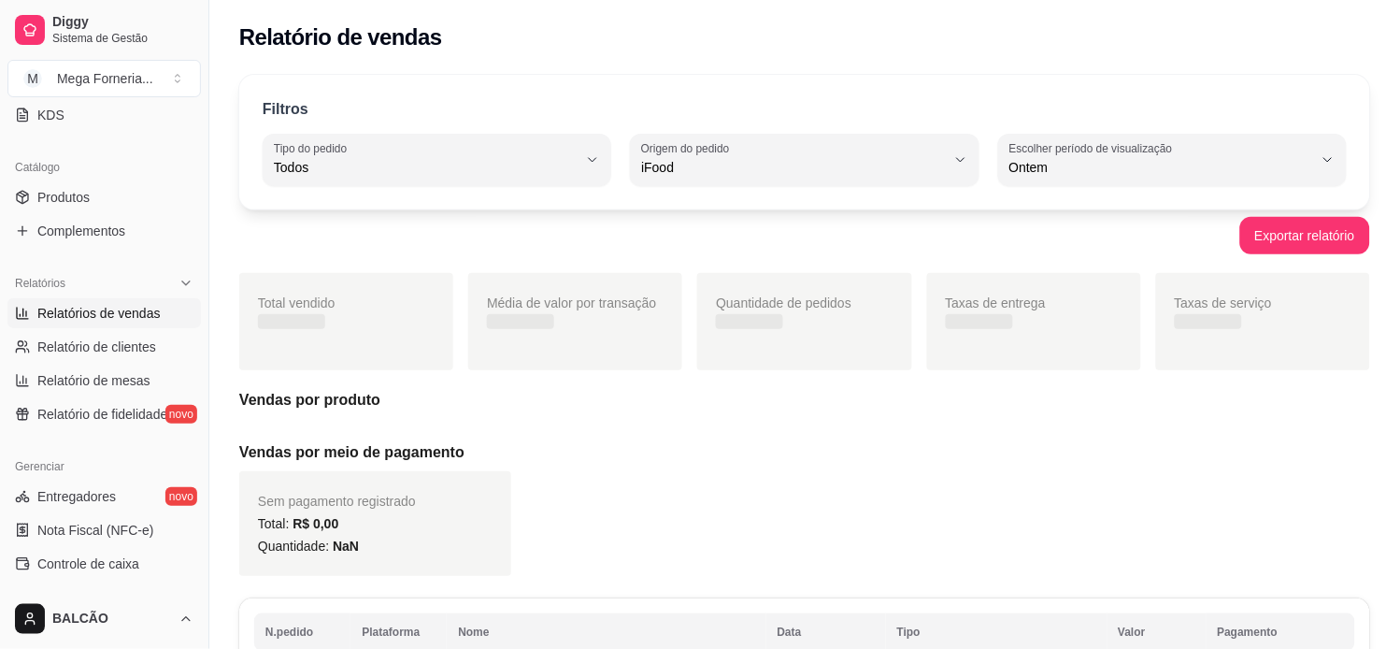
type input "IFOOD"
select select "IFOOD"
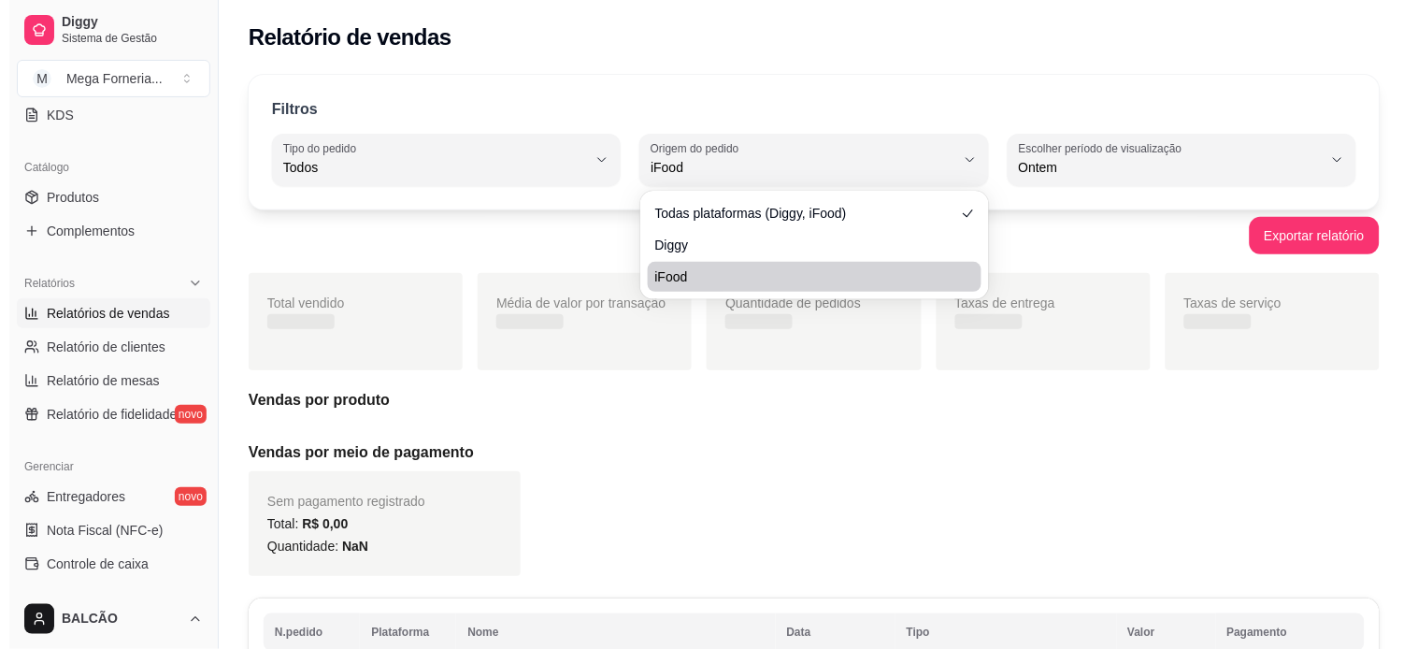
scroll to position [17, 0]
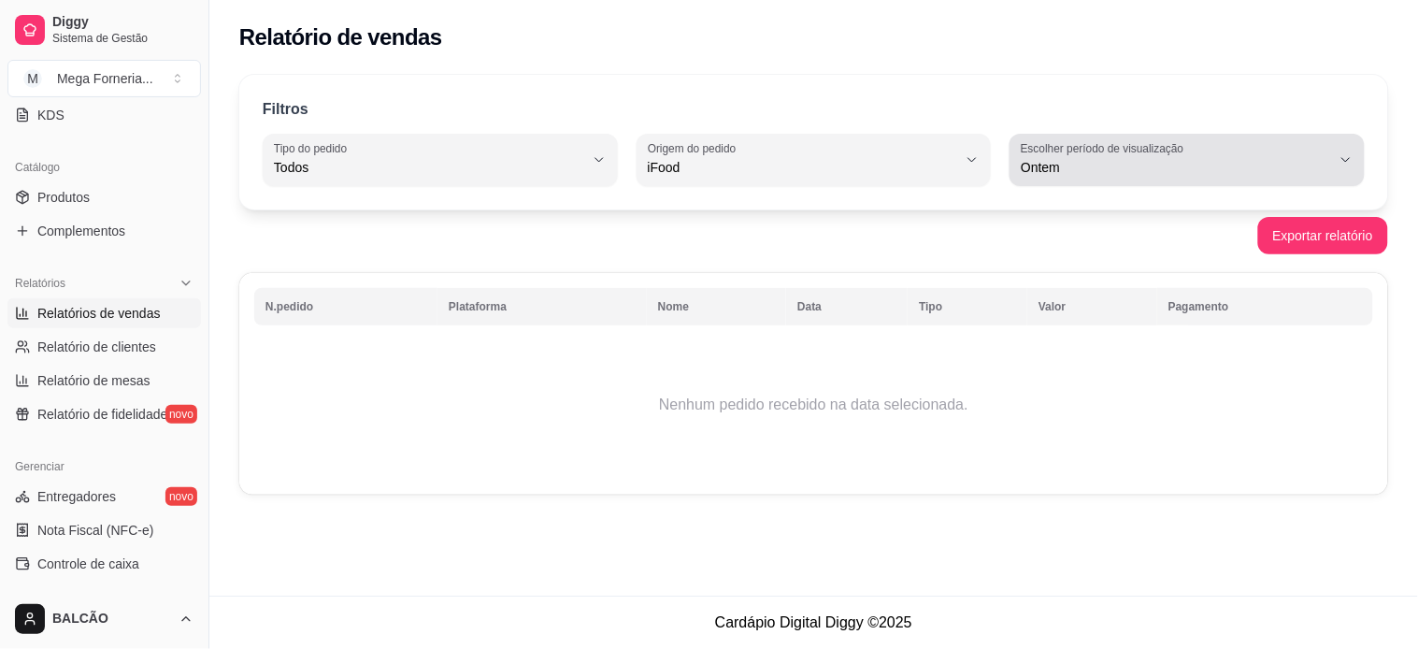
click at [1155, 170] on span "Ontem" at bounding box center [1176, 167] width 310 height 19
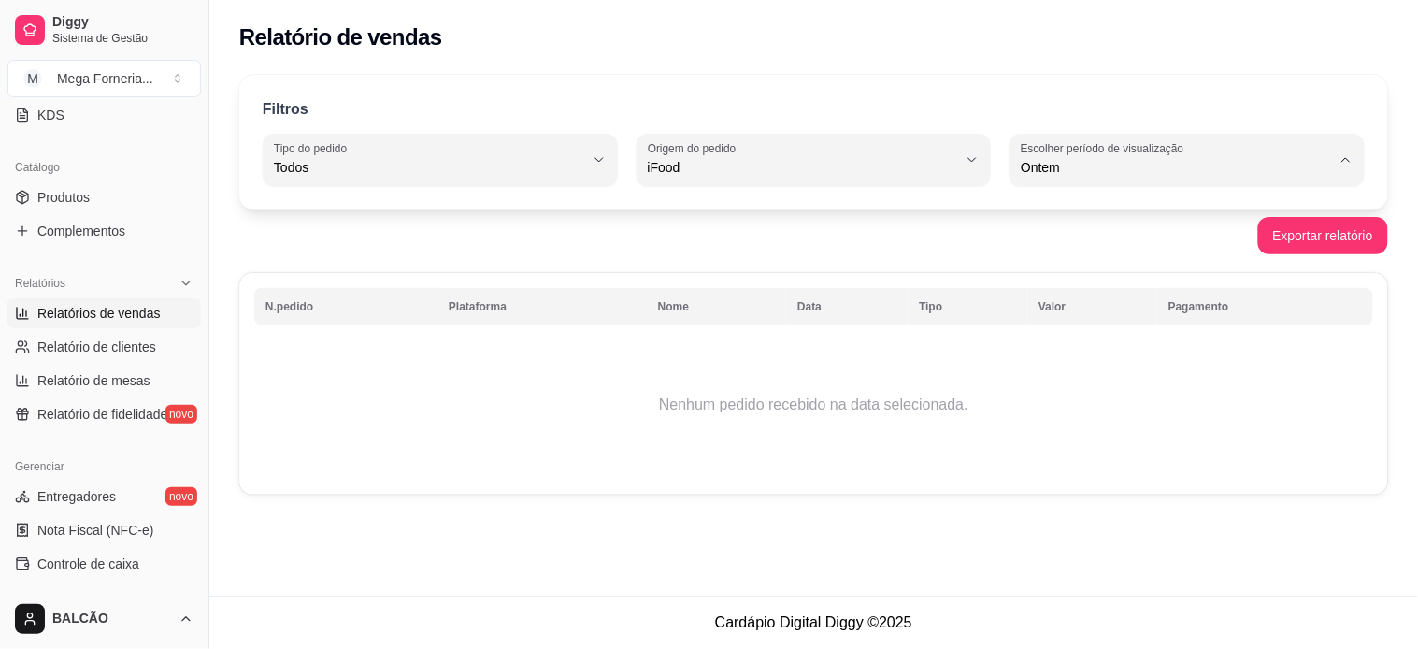
click at [1097, 198] on li "Hoje" at bounding box center [1187, 212] width 326 height 29
type input "0"
select select "0"
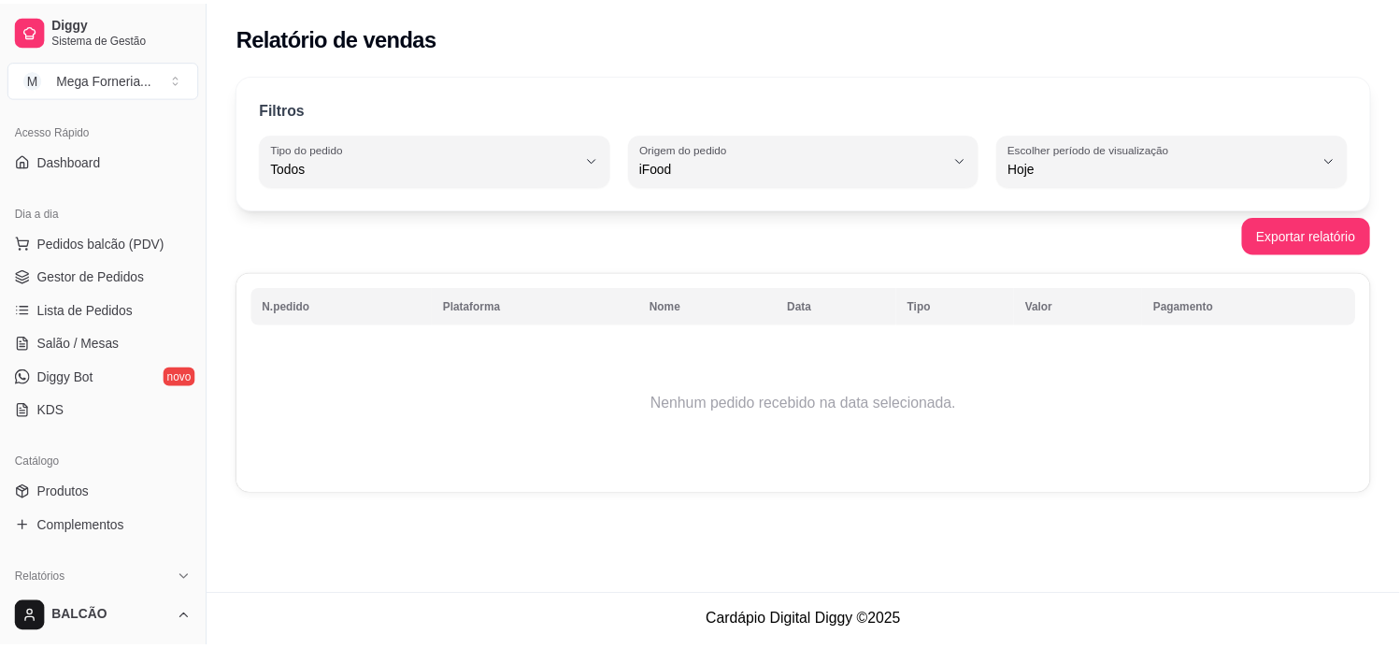
scroll to position [104, 0]
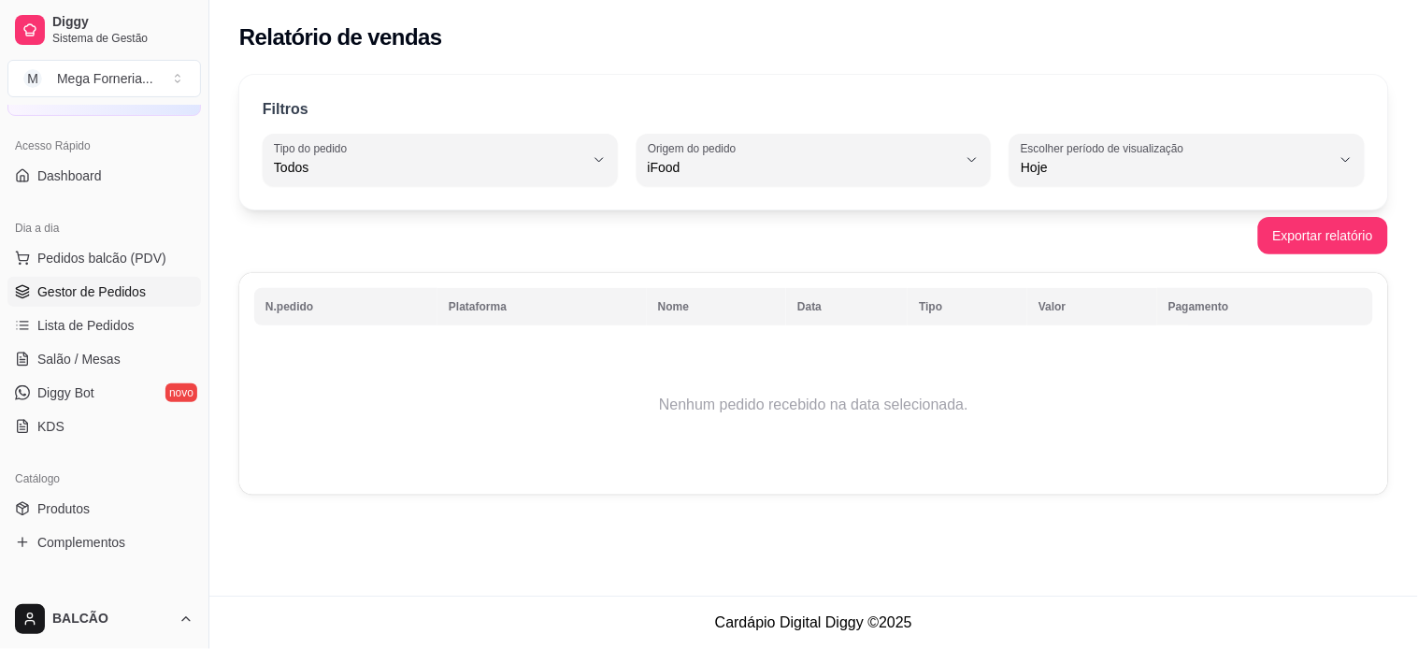
click at [39, 293] on span "Gestor de Pedidos" at bounding box center [91, 291] width 108 height 19
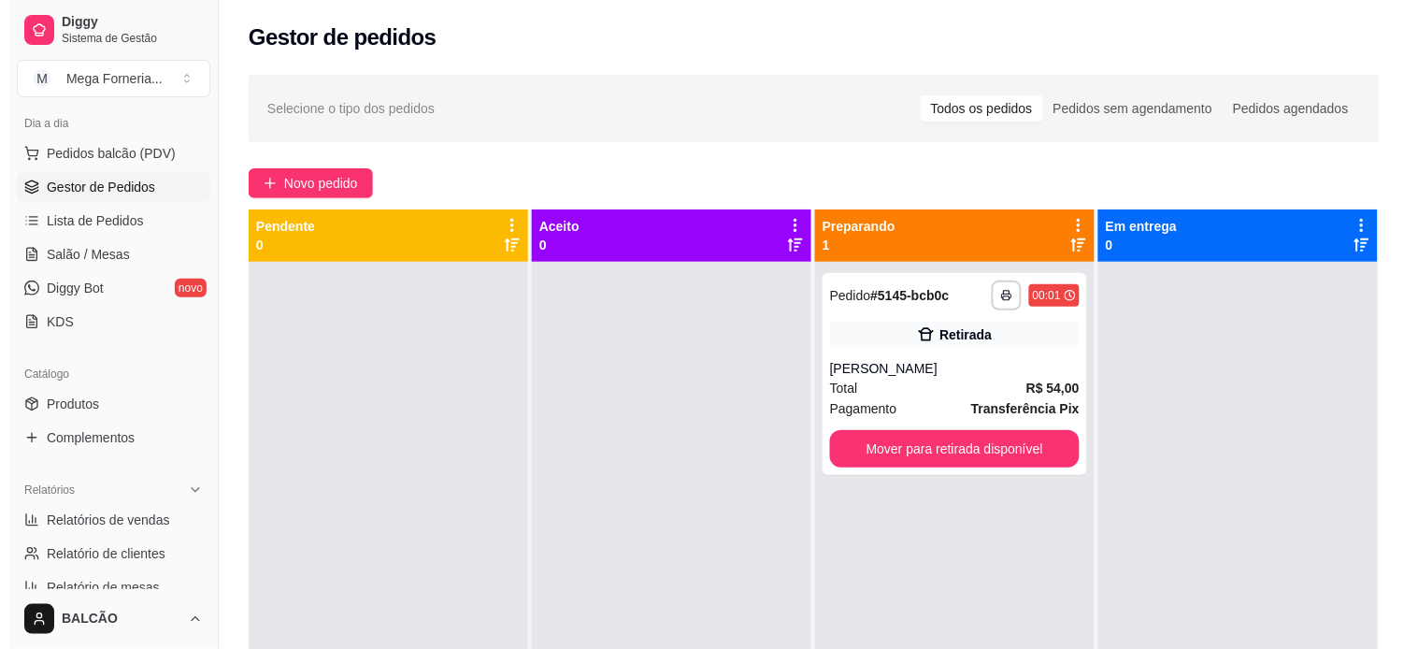
scroll to position [207, 0]
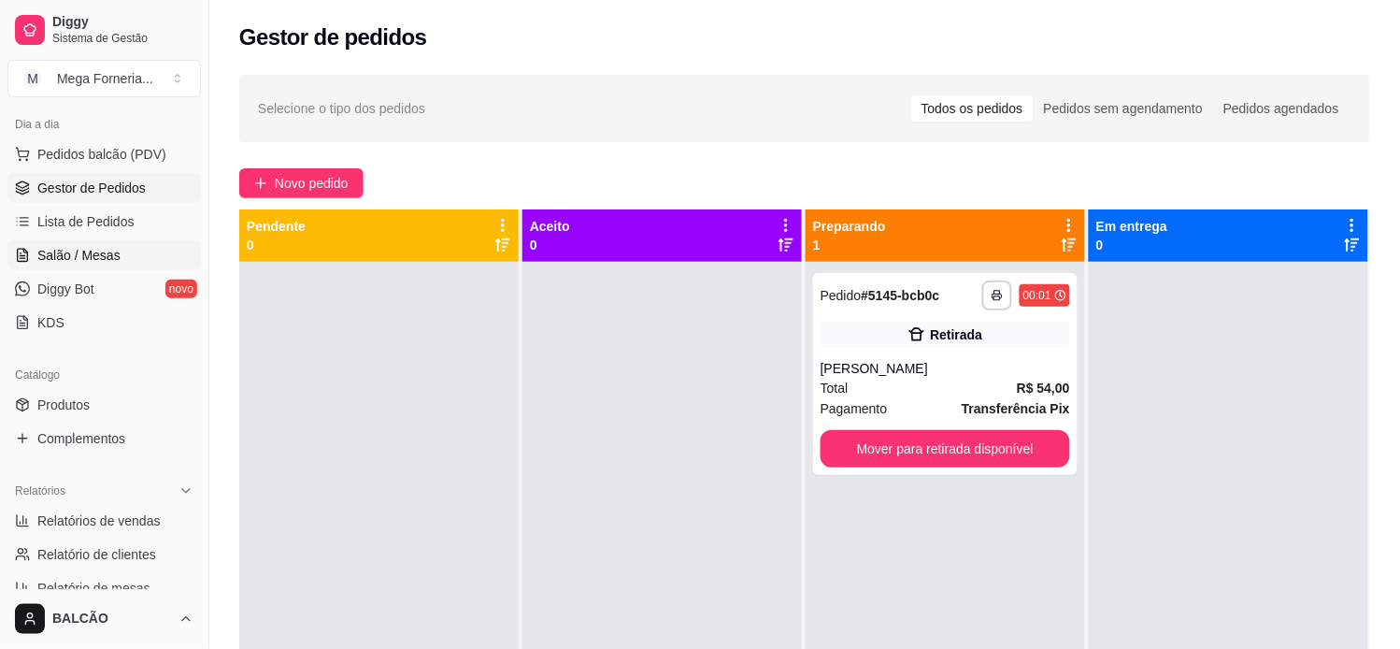
click at [78, 256] on span "Salão / Mesas" at bounding box center [78, 255] width 83 height 19
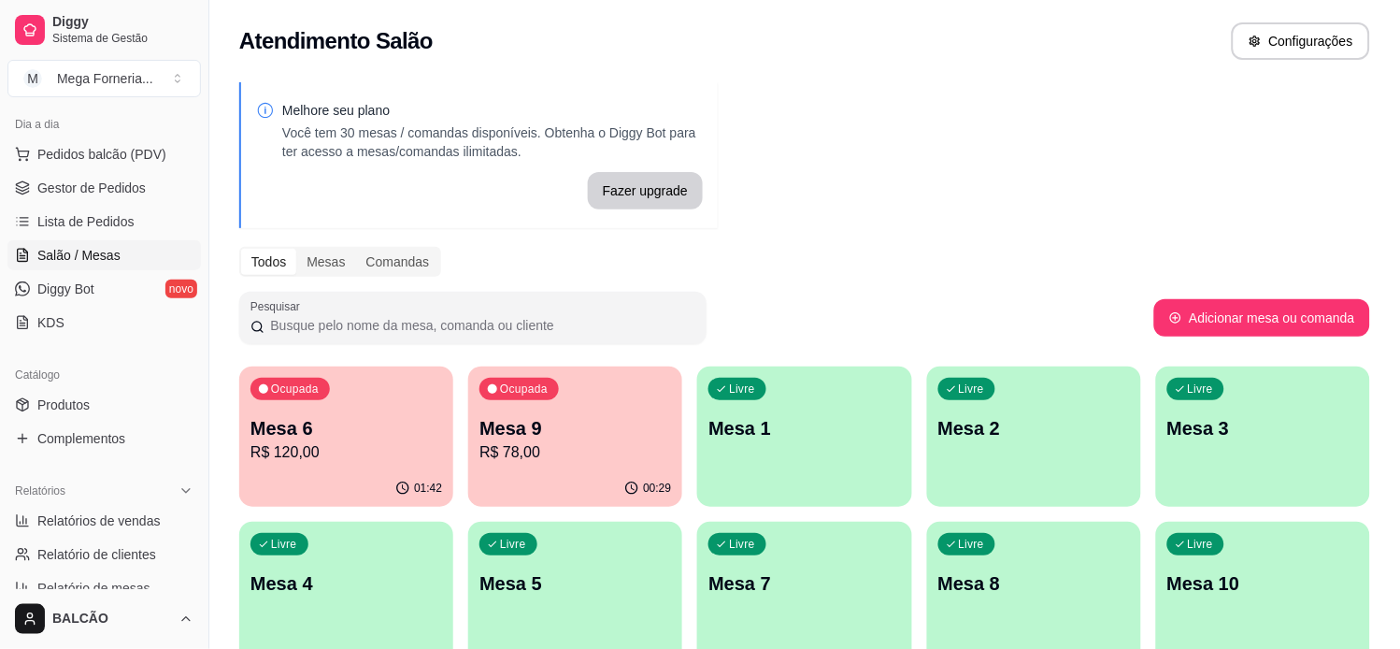
click at [667, 450] on p "R$ 78,00" at bounding box center [575, 452] width 192 height 22
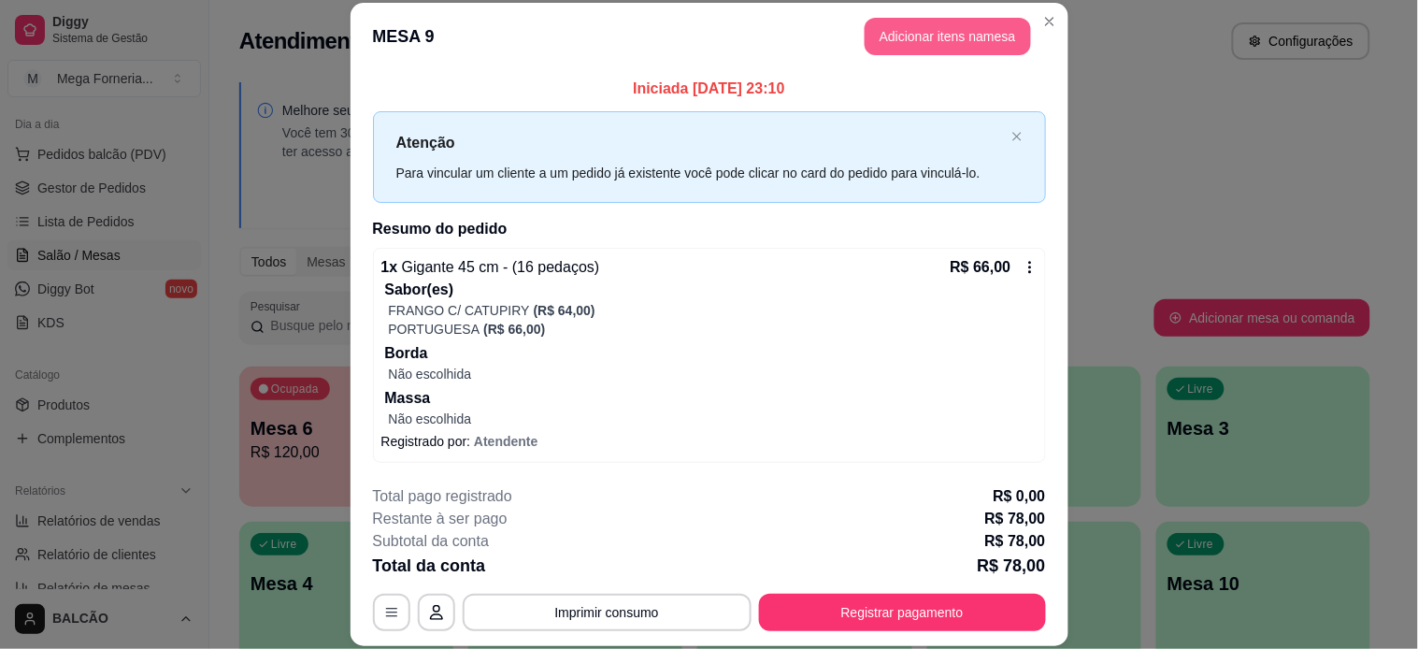
click at [923, 34] on button "Adicionar itens na mesa" at bounding box center [947, 36] width 166 height 37
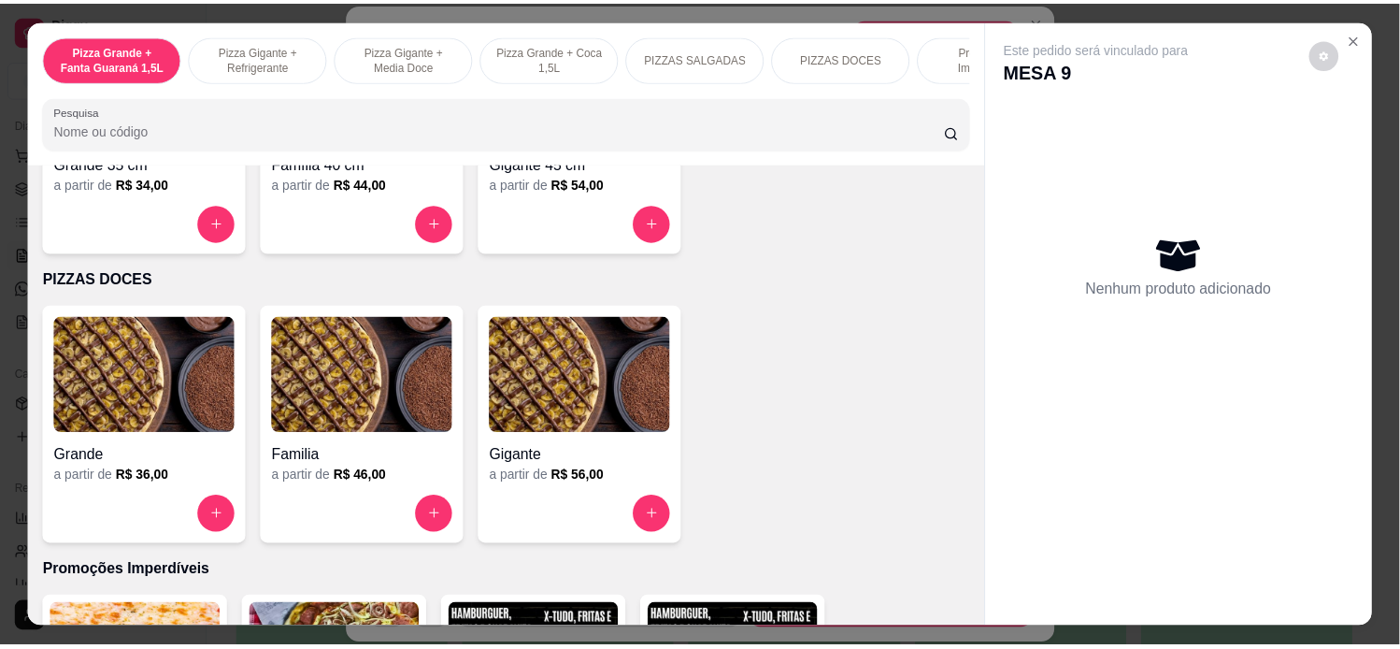
scroll to position [1557, 0]
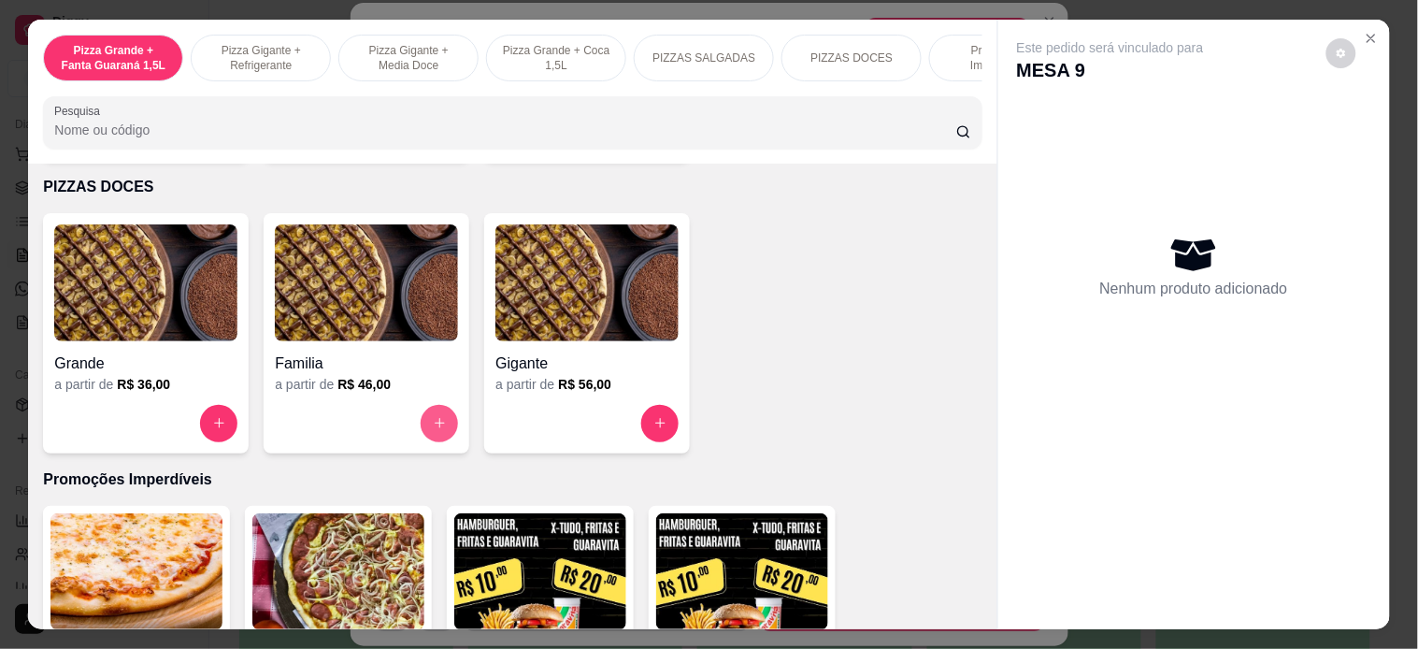
click at [433, 430] on icon "increase-product-quantity" at bounding box center [440, 423] width 14 height 14
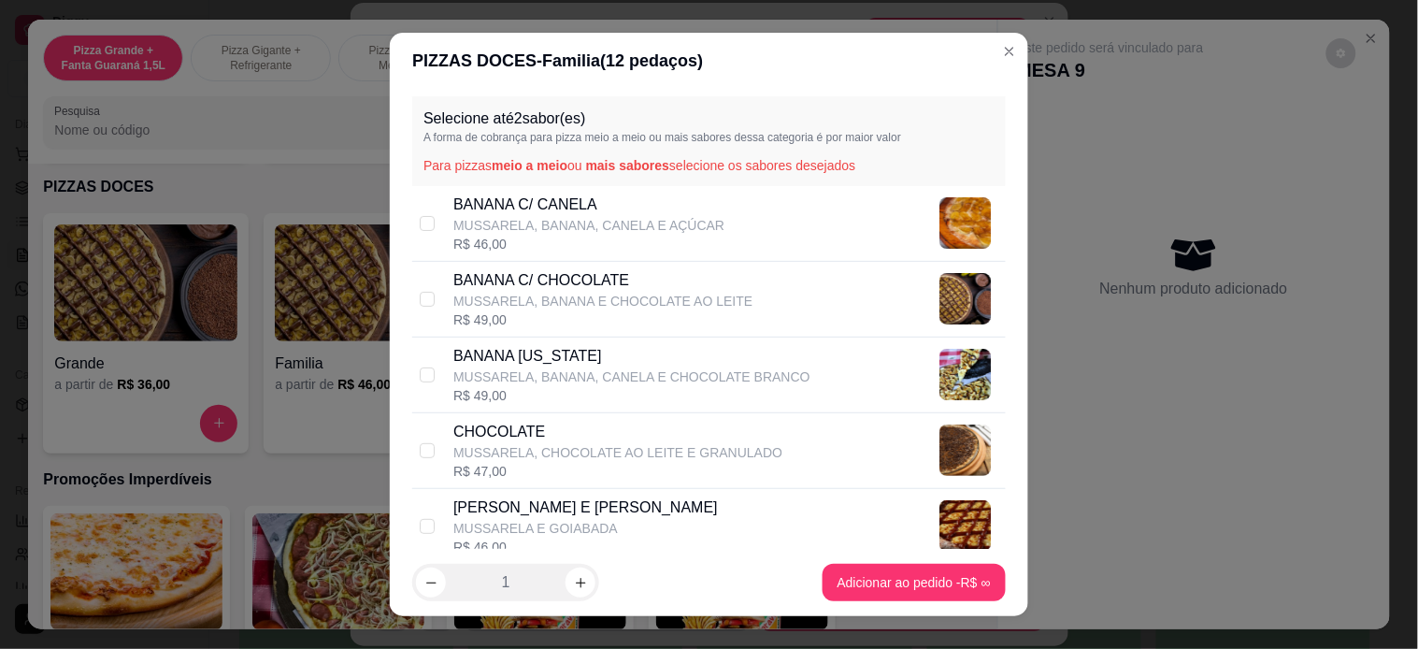
click at [430, 380] on div "BANANA NEVADA MUSSARELA, BANANA, CANELA E CHOCOLATE BRANCO R$ 49,00" at bounding box center [708, 375] width 593 height 76
checkbox input "true"
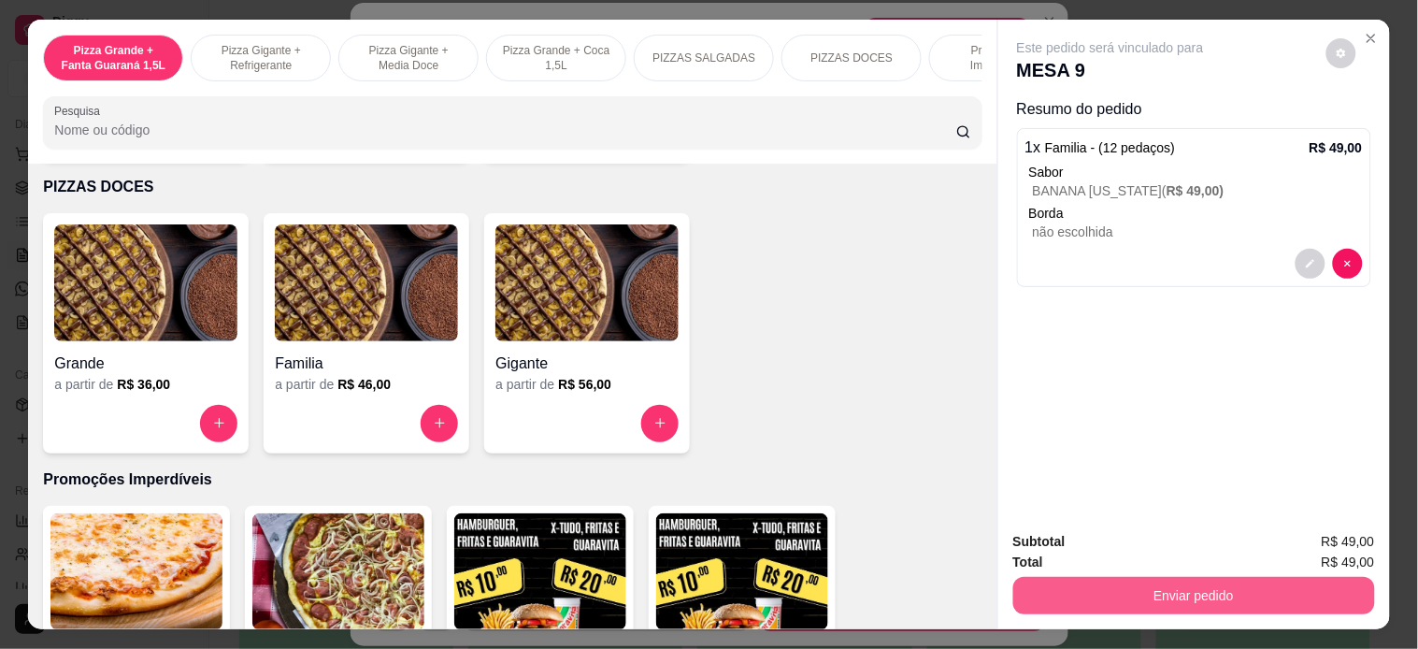
click at [1063, 592] on button "Enviar pedido" at bounding box center [1194, 595] width 362 height 37
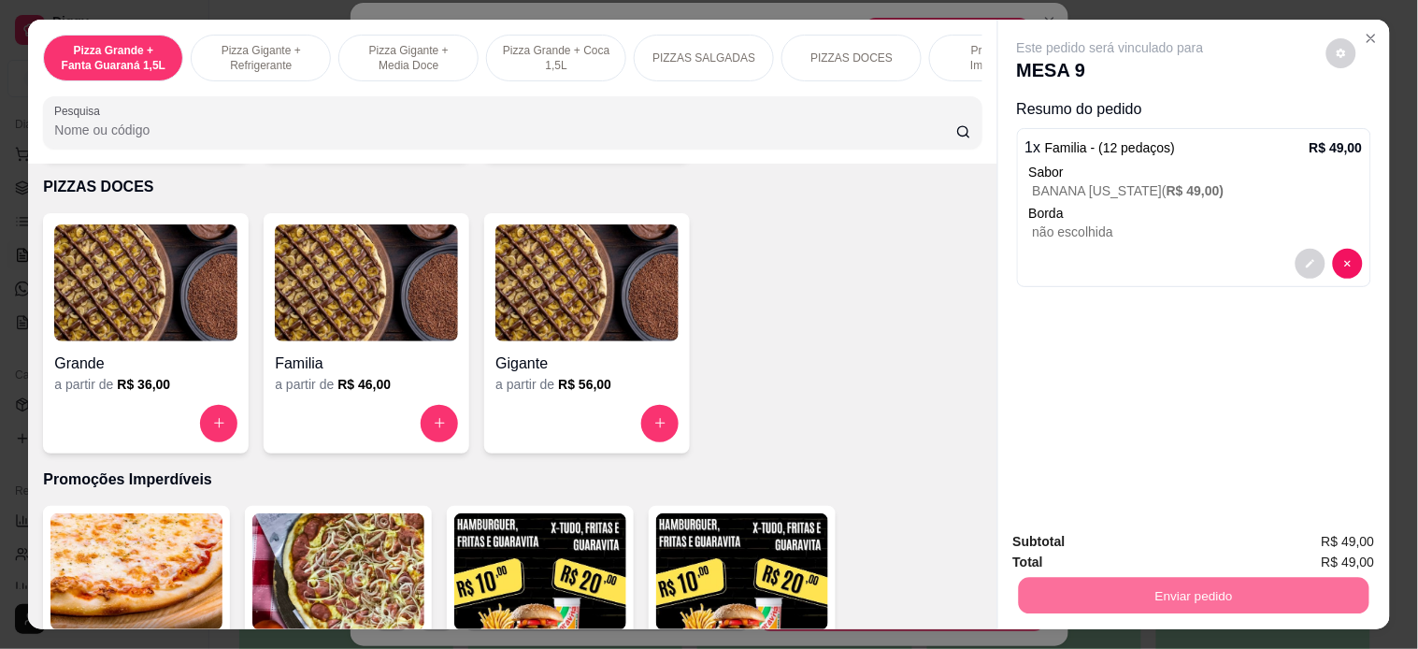
click at [1230, 554] on button "Registrar cliente" at bounding box center [1200, 540] width 120 height 35
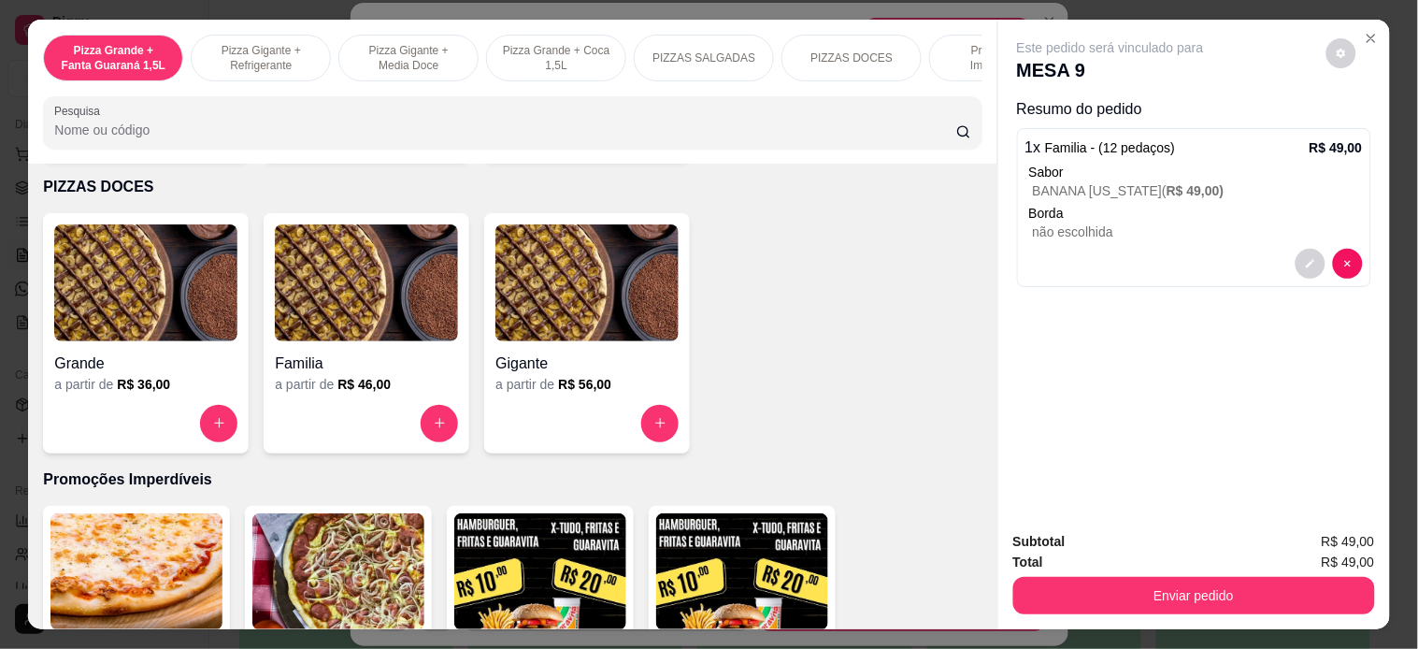
click at [1081, 613] on div "Subtotal R$ 49,00 Total R$ 49,00 Enviar pedido" at bounding box center [1194, 572] width 392 height 113
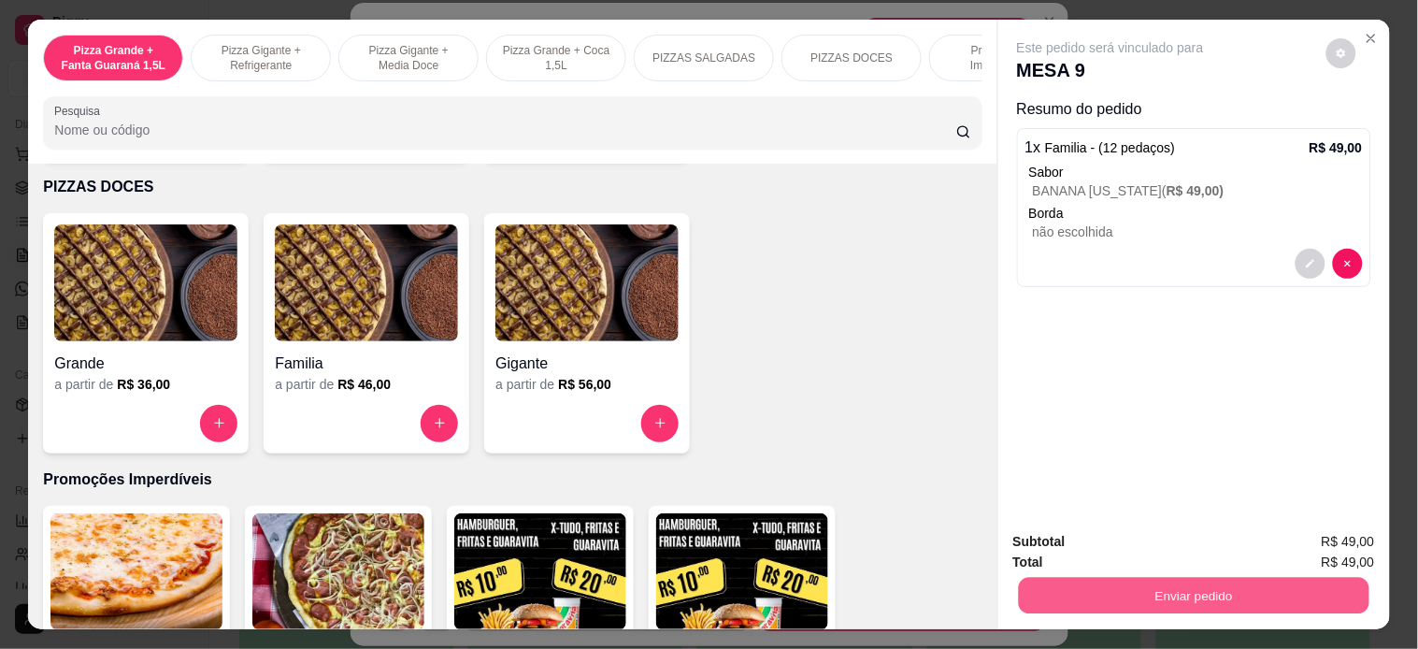
click at [1053, 582] on button "Enviar pedido" at bounding box center [1193, 596] width 350 height 36
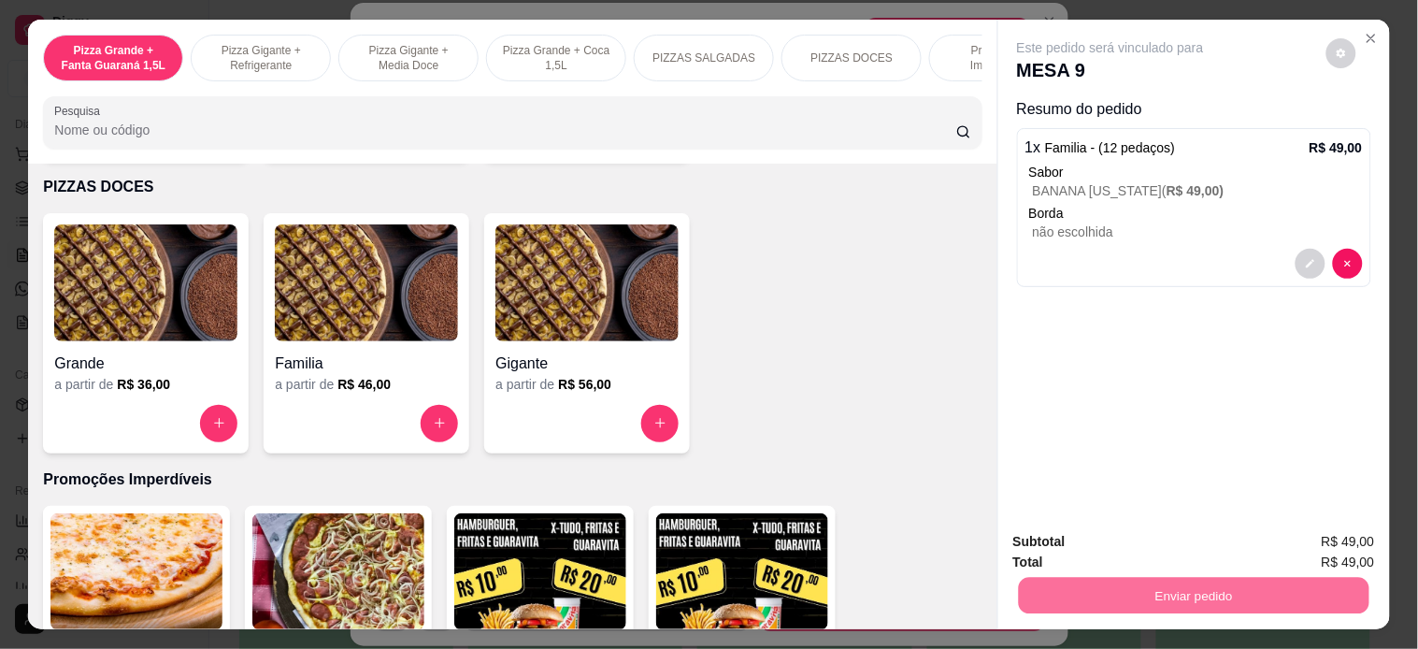
click at [1332, 536] on button "Enviar pedido" at bounding box center [1325, 541] width 106 height 36
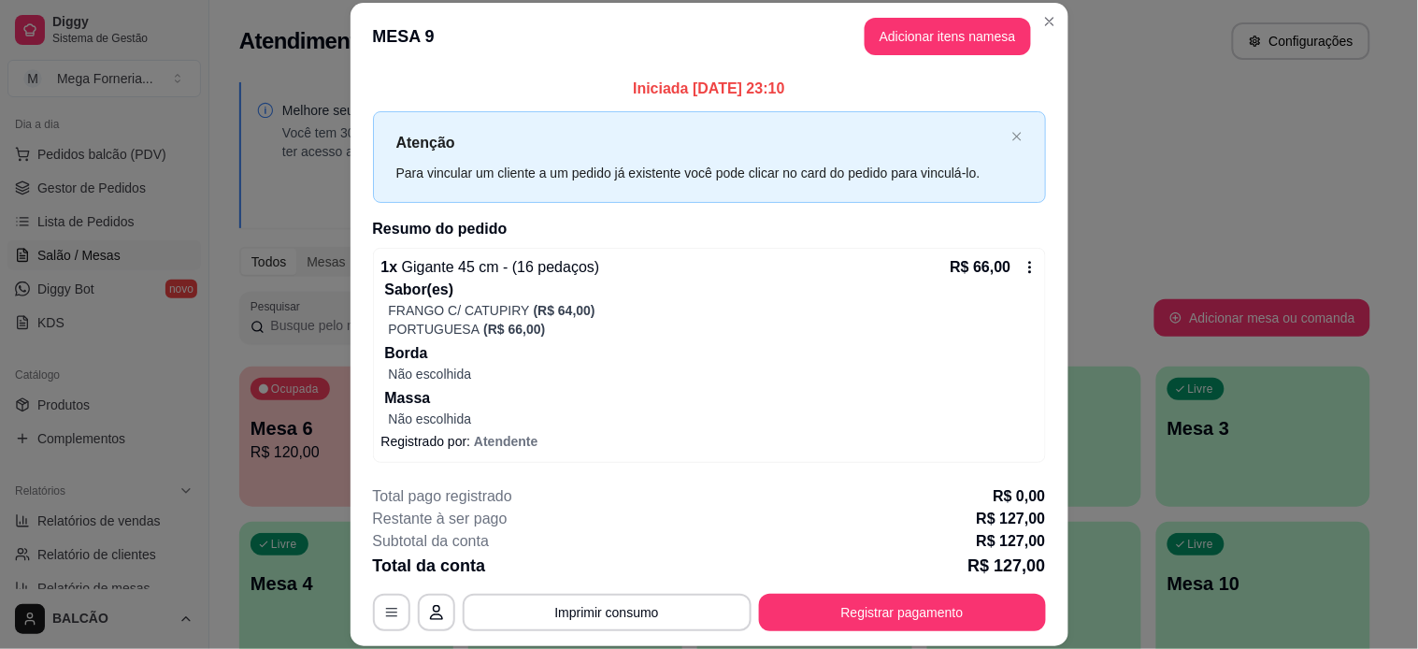
click at [1029, 47] on header "MESA 9 Adicionar itens na mesa" at bounding box center [709, 36] width 718 height 67
click at [1037, 37] on header "MESA 9 Adicionar itens na mesa" at bounding box center [709, 36] width 718 height 67
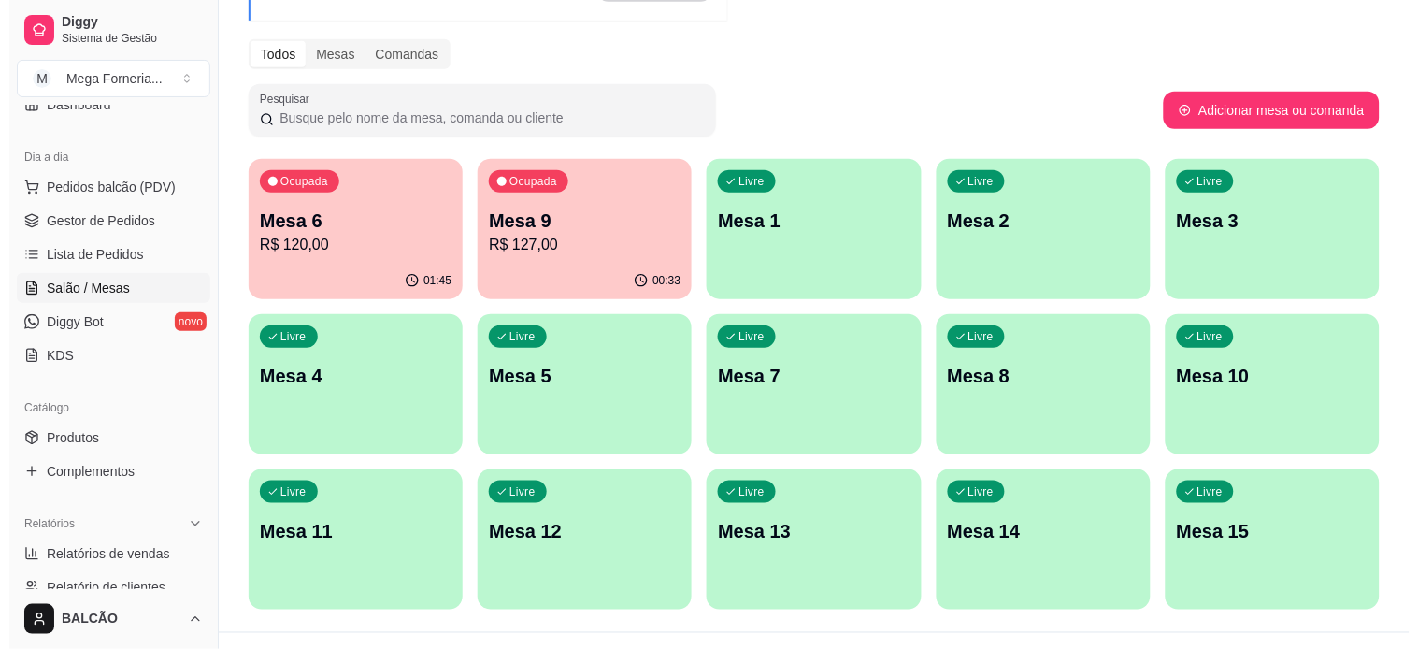
scroll to position [104, 0]
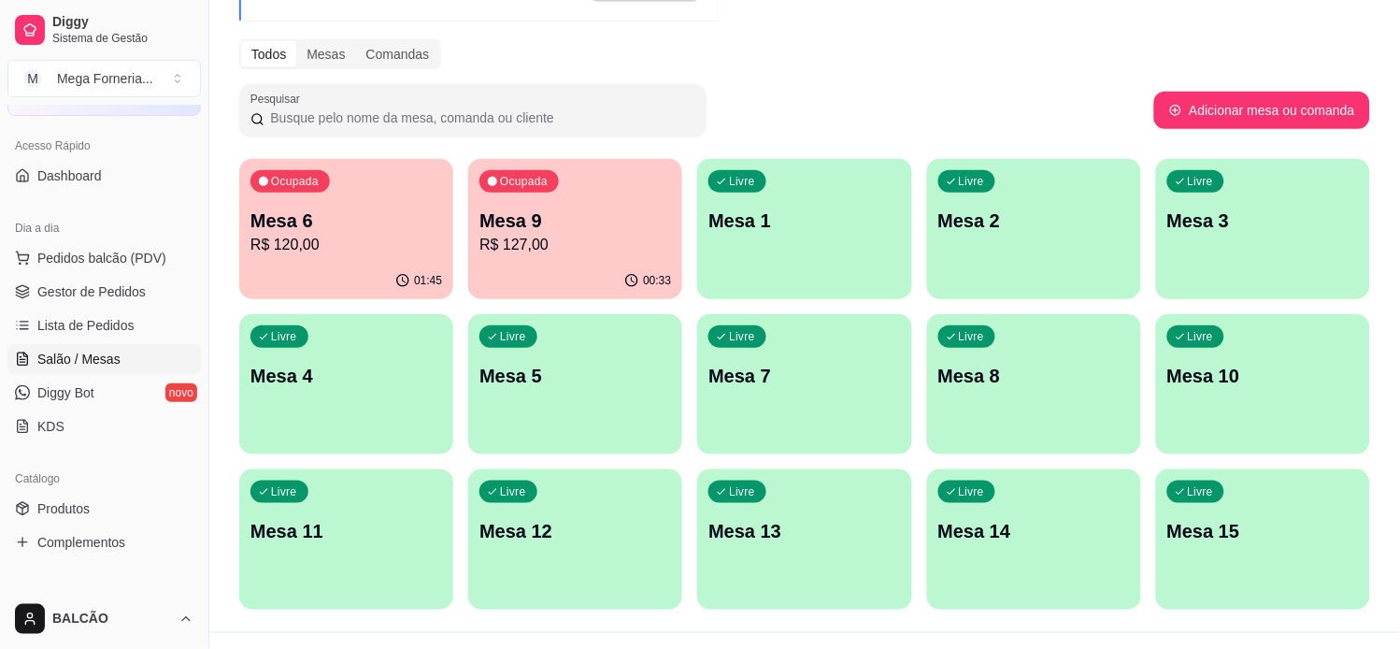
click at [500, 276] on div "00:33" at bounding box center [575, 281] width 214 height 36
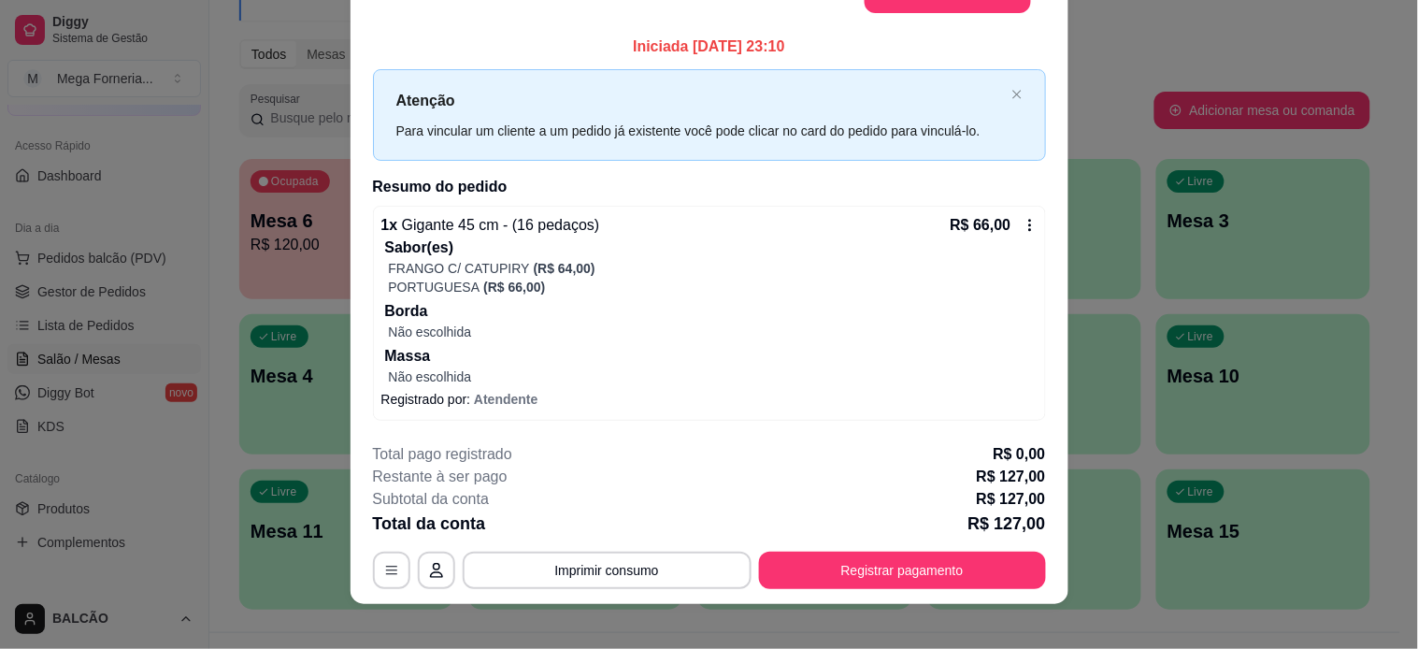
scroll to position [0, 0]
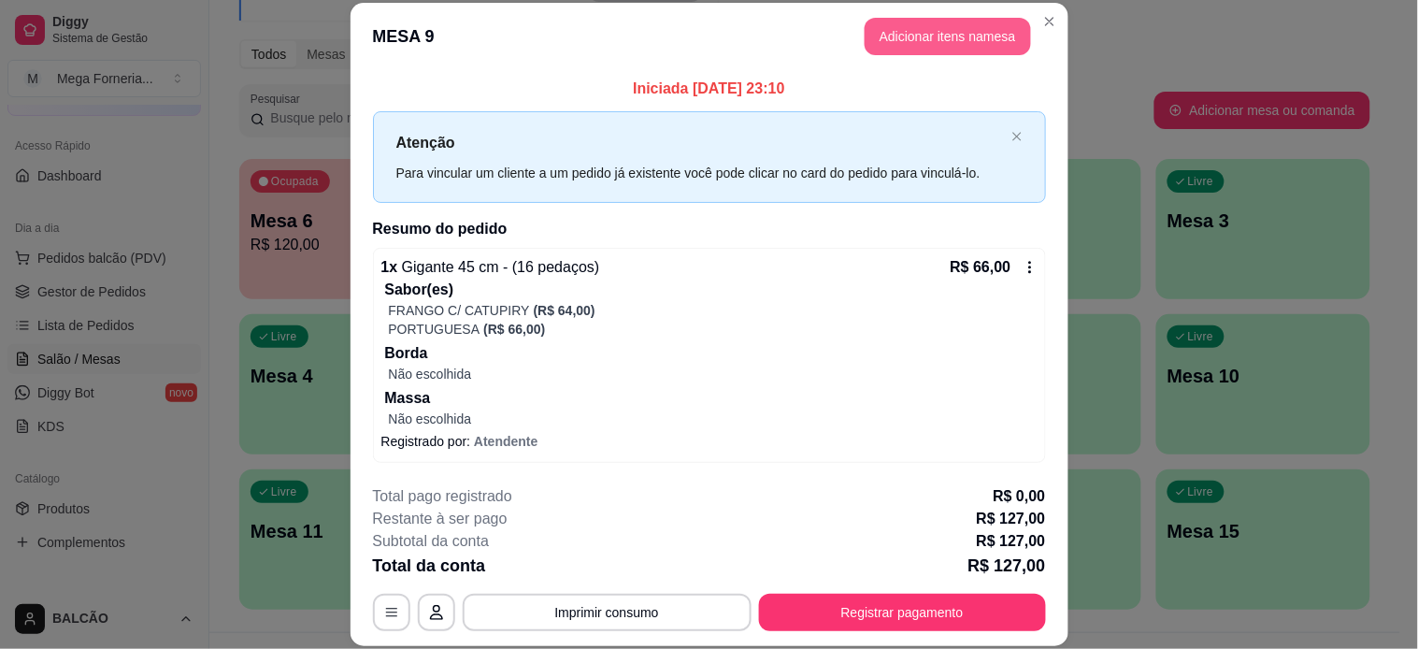
click at [923, 33] on button "Adicionar itens na mesa" at bounding box center [947, 36] width 166 height 37
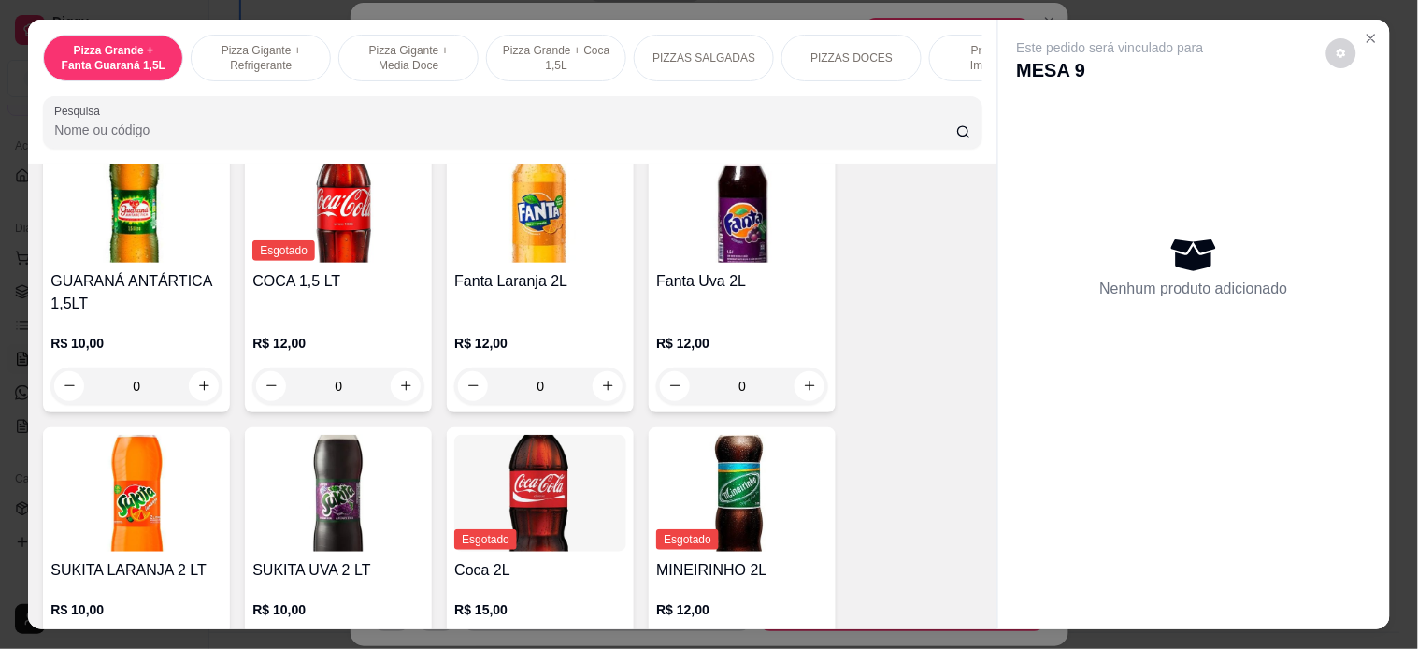
scroll to position [3634, 0]
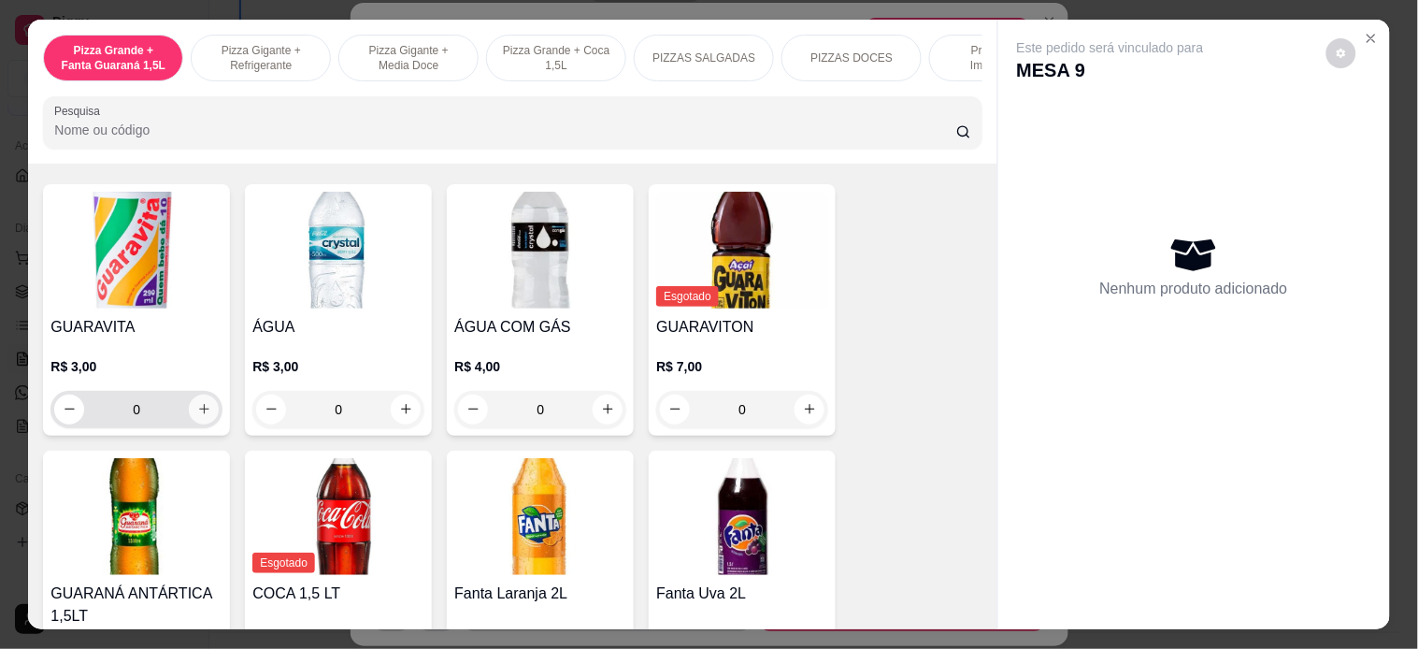
click at [198, 402] on icon "increase-product-quantity" at bounding box center [204, 409] width 14 height 14
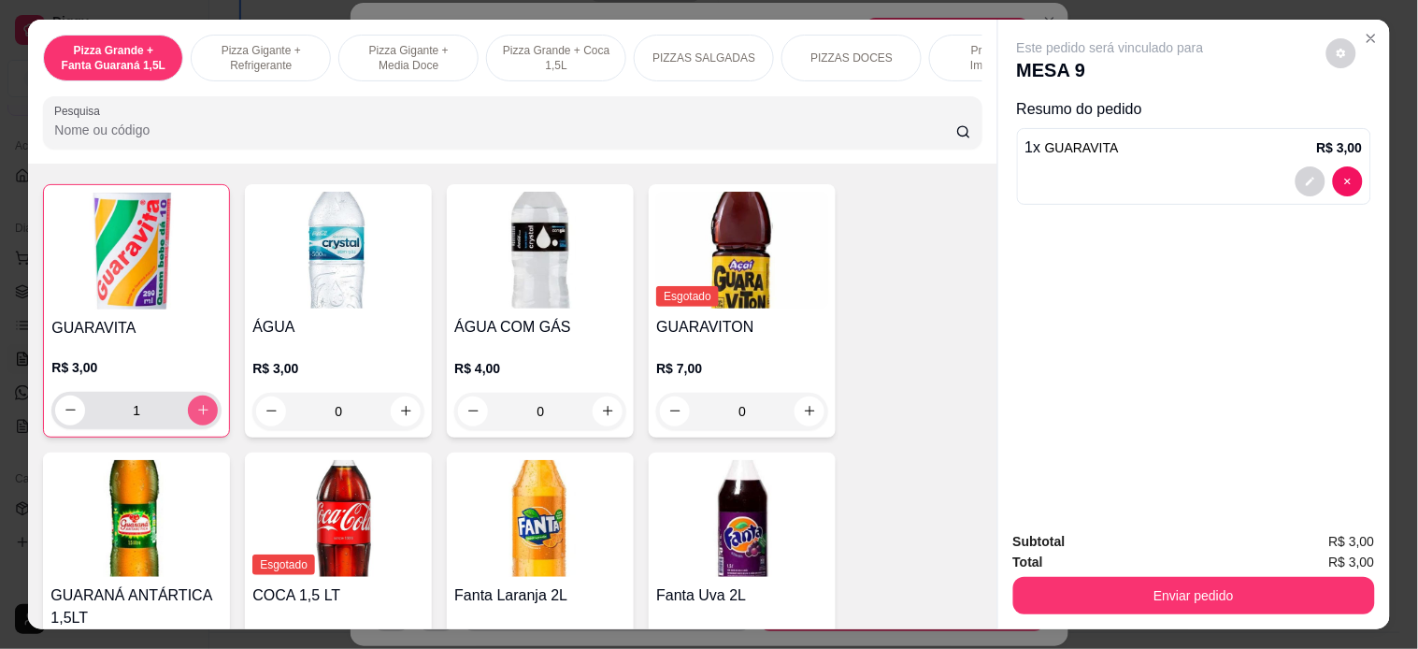
type input "1"
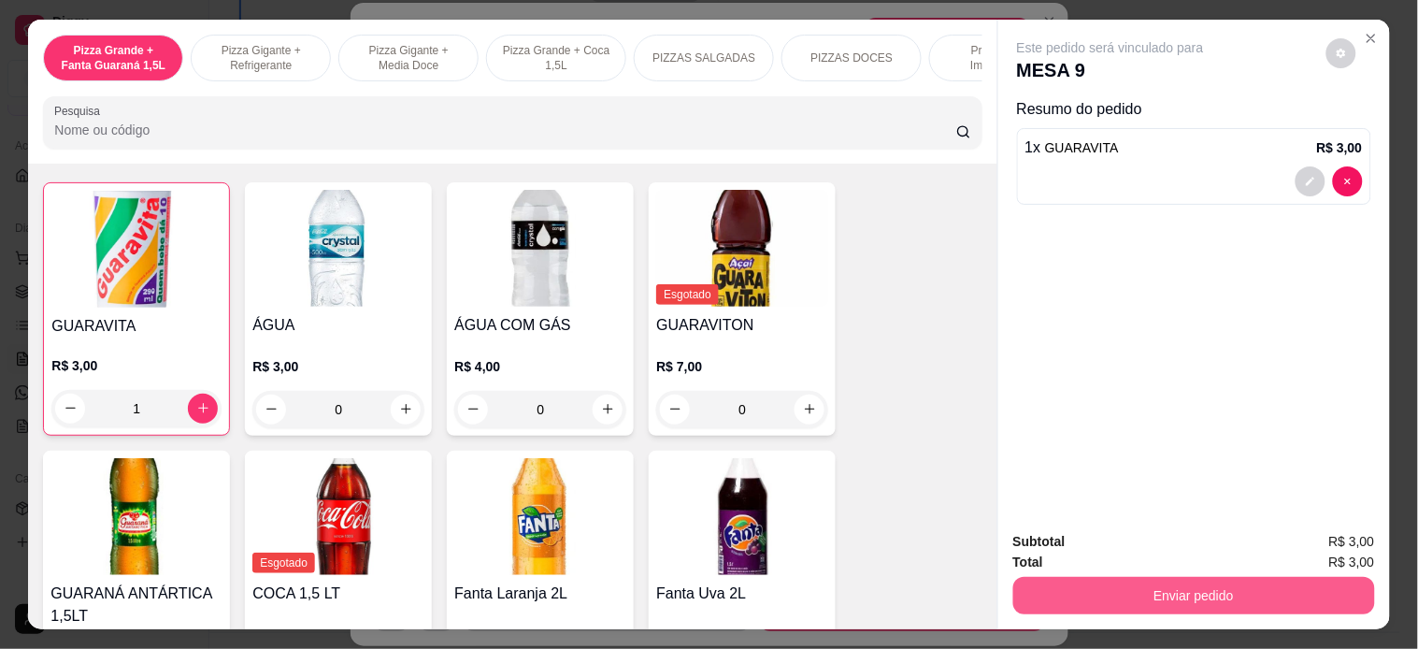
click at [1125, 577] on button "Enviar pedido" at bounding box center [1194, 595] width 362 height 37
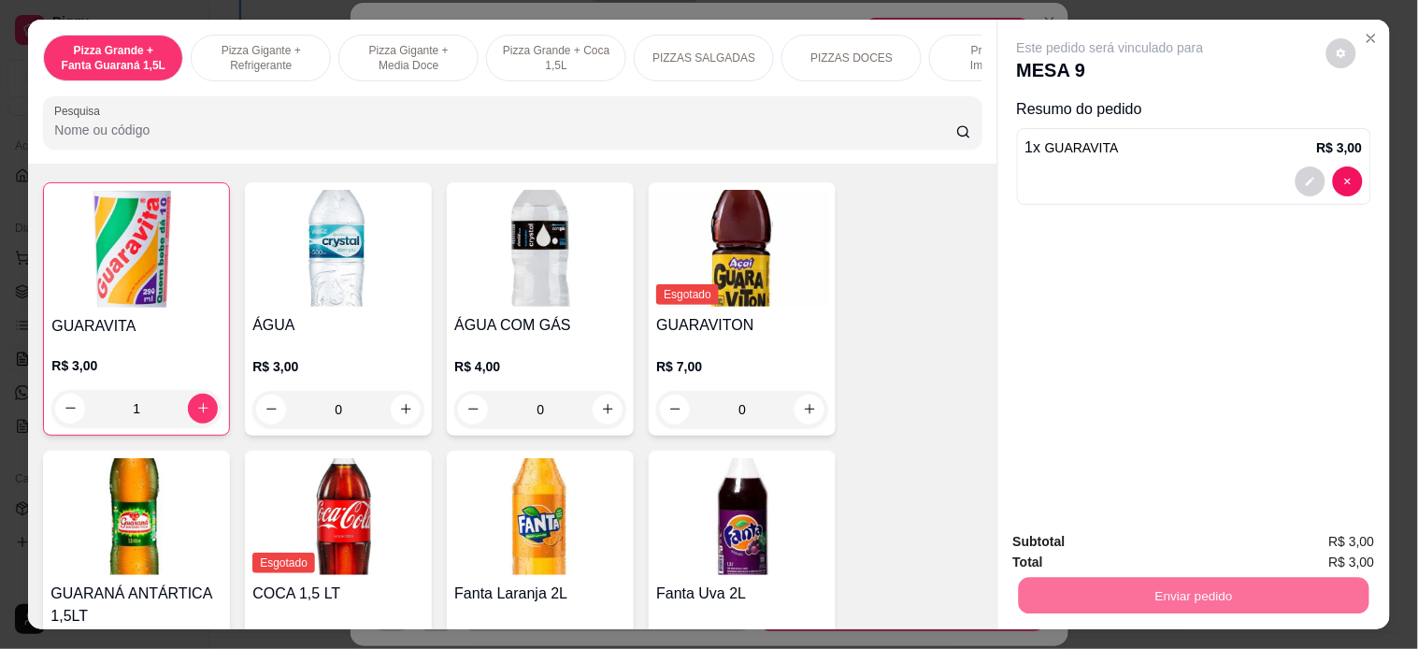
click at [1162, 537] on button "Registrar cliente" at bounding box center [1199, 541] width 123 height 36
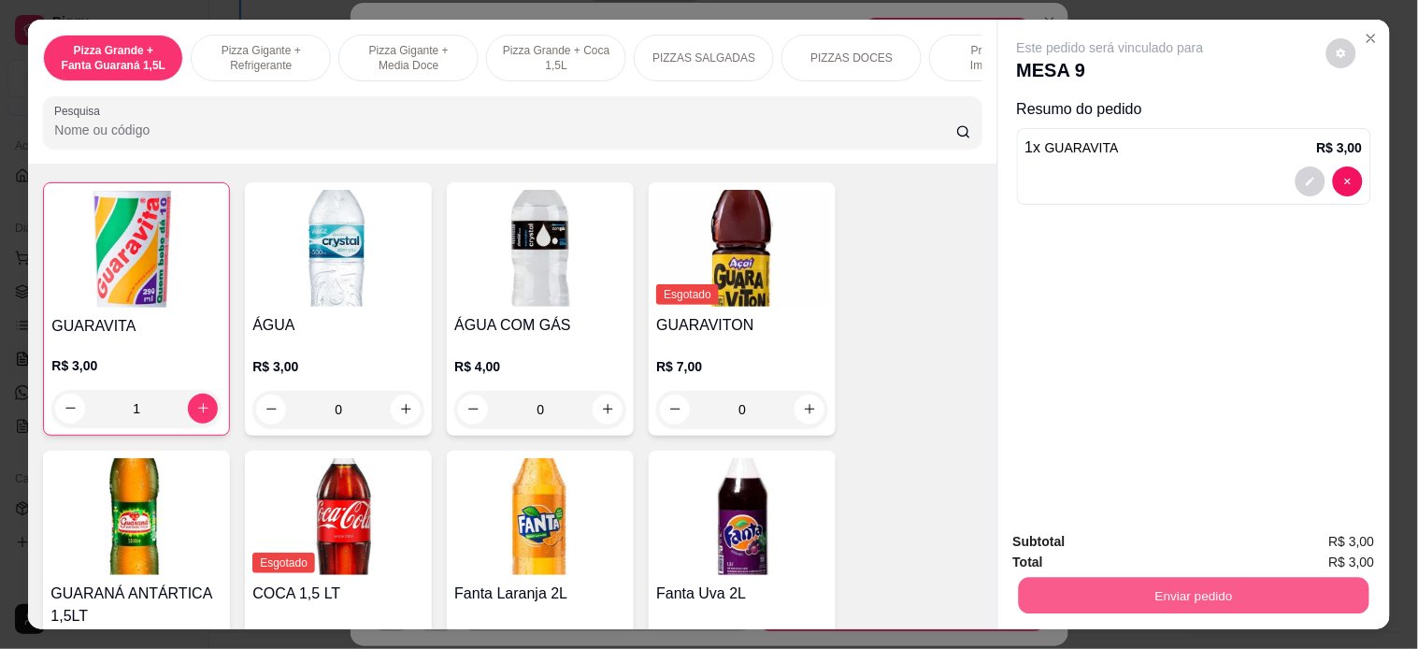
click at [1164, 578] on button "Enviar pedido" at bounding box center [1193, 596] width 350 height 36
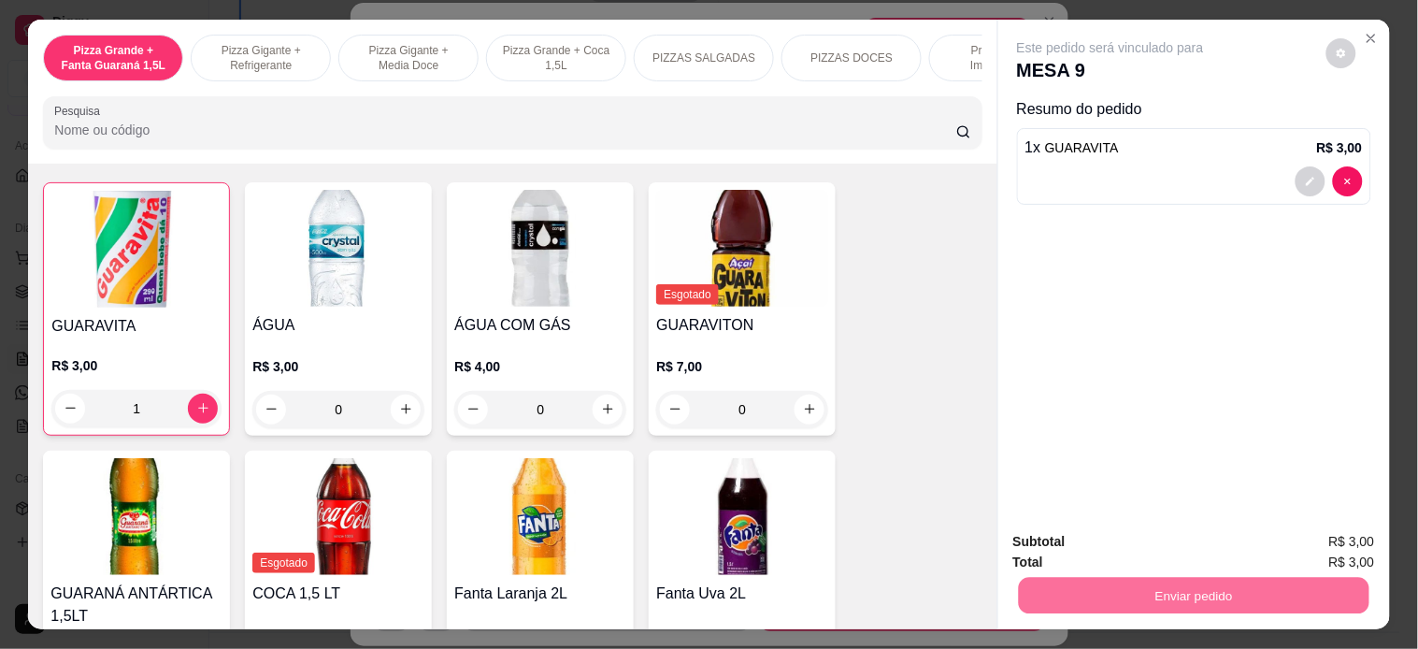
click at [1318, 535] on button "Enviar pedido" at bounding box center [1325, 540] width 103 height 35
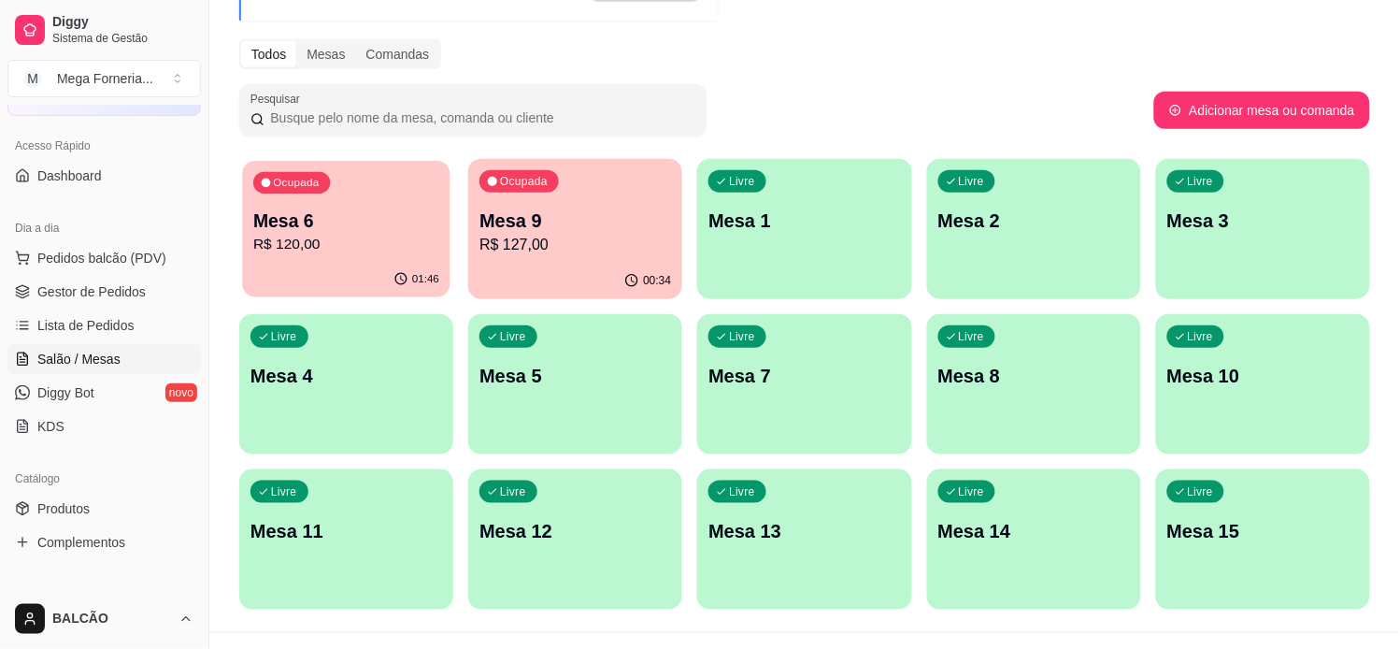
click at [367, 250] on p "R$ 120,00" at bounding box center [346, 244] width 186 height 21
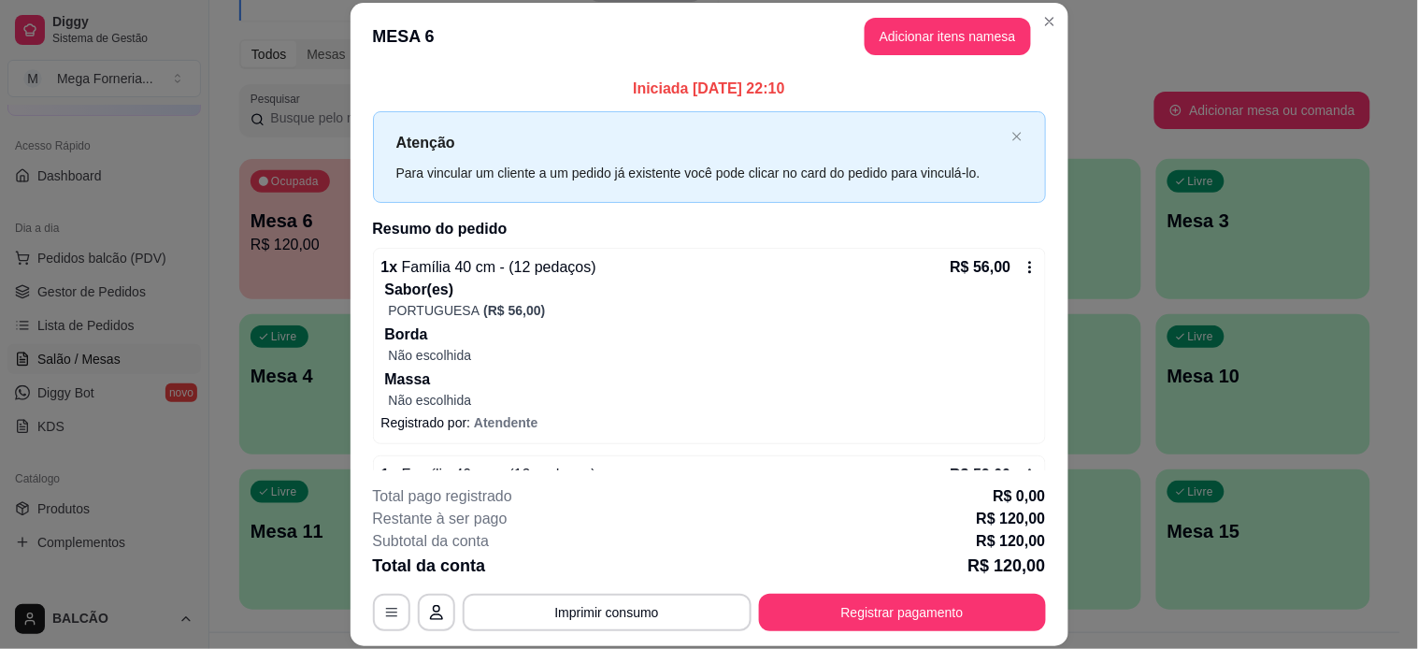
scroll to position [283, 0]
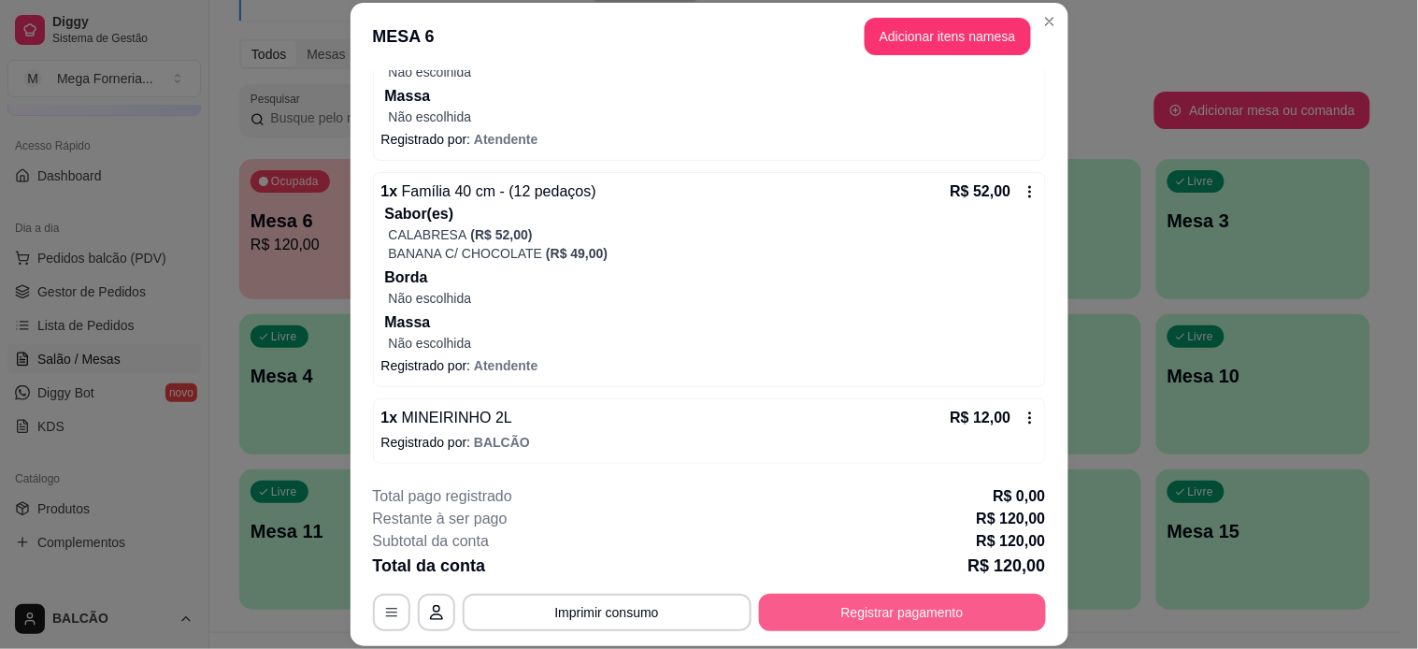
click at [877, 609] on button "Registrar pagamento" at bounding box center [902, 611] width 287 height 37
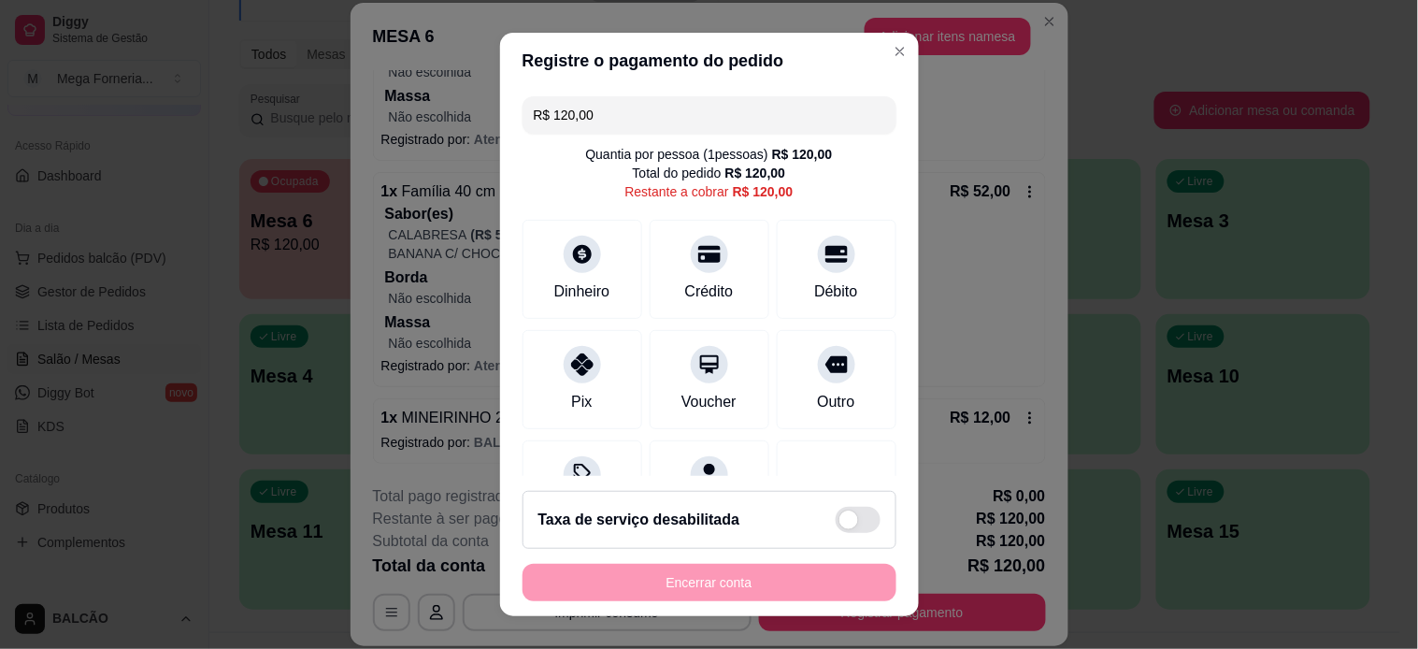
click at [593, 100] on input "R$ 120,00" at bounding box center [709, 114] width 351 height 37
click at [593, 101] on input "R$ 120,00" at bounding box center [709, 114] width 351 height 37
type input "R$ 60,00"
click at [770, 277] on div "Débito" at bounding box center [836, 264] width 132 height 109
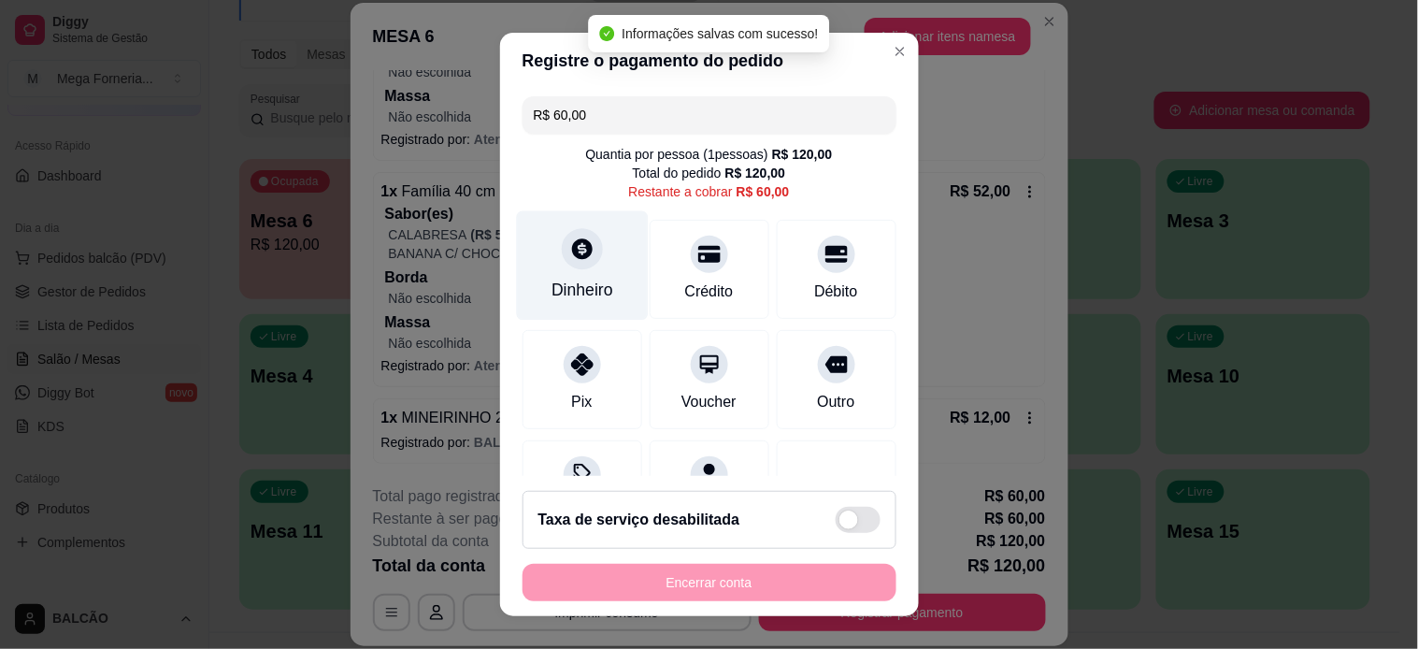
click at [591, 241] on div "Dinheiro" at bounding box center [582, 264] width 132 height 109
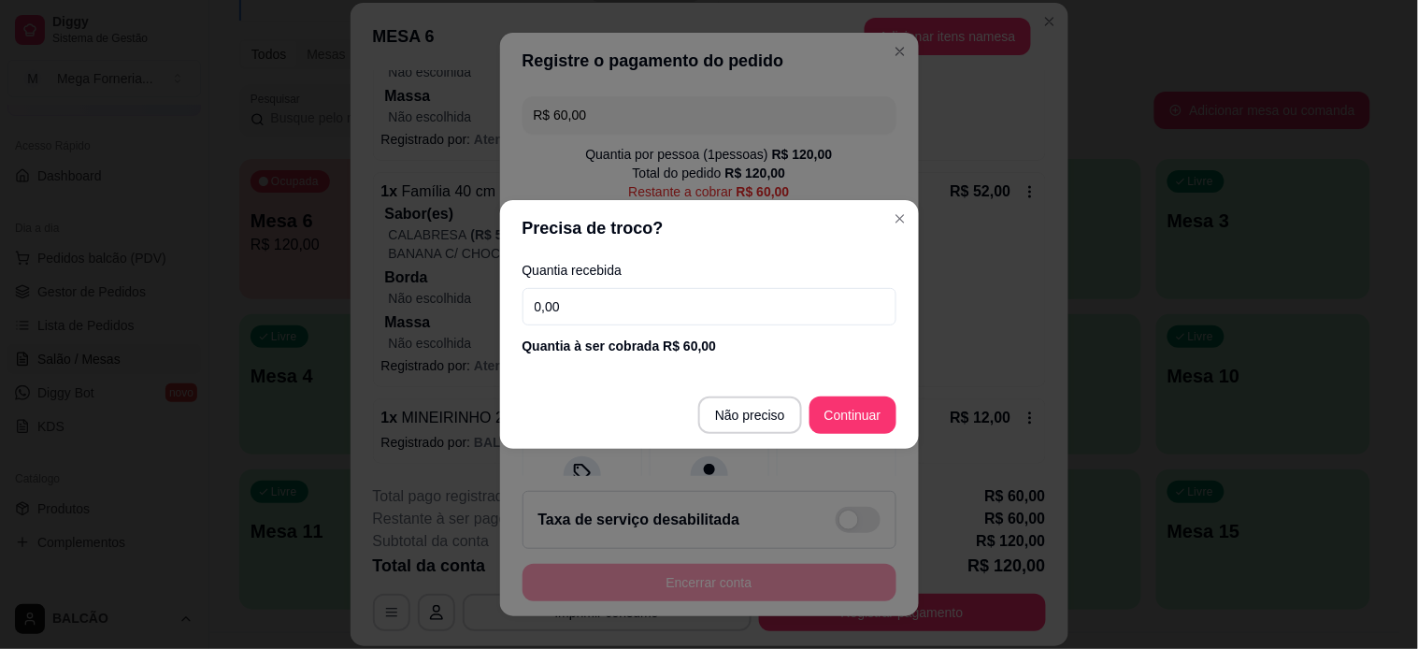
click at [636, 309] on input "0,00" at bounding box center [709, 306] width 374 height 37
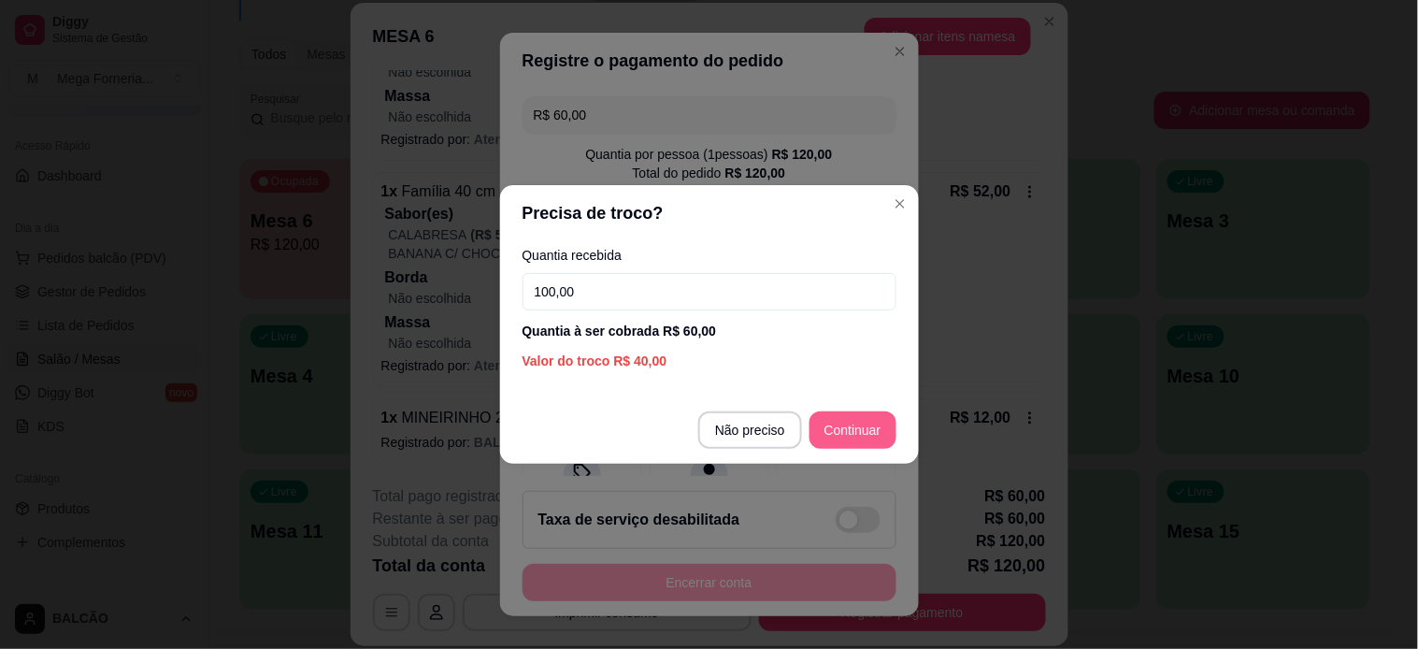
type input "100,00"
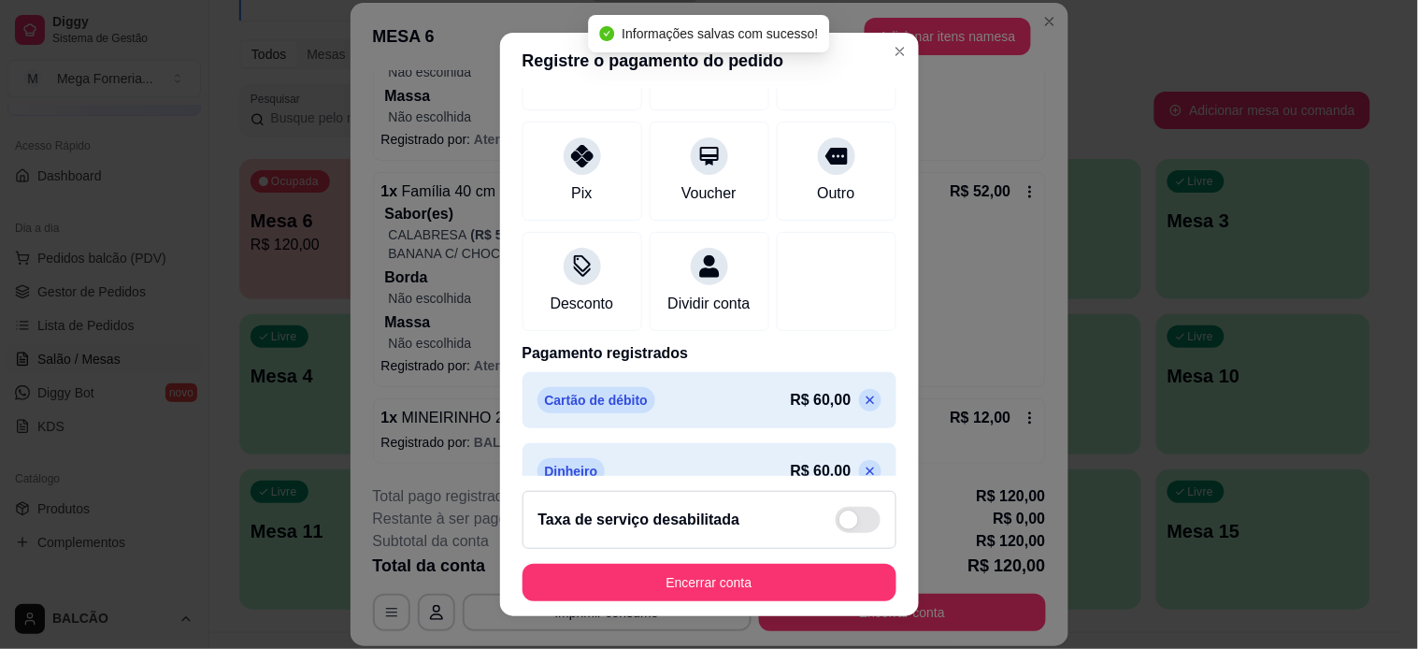
type input "R$ 0,00"
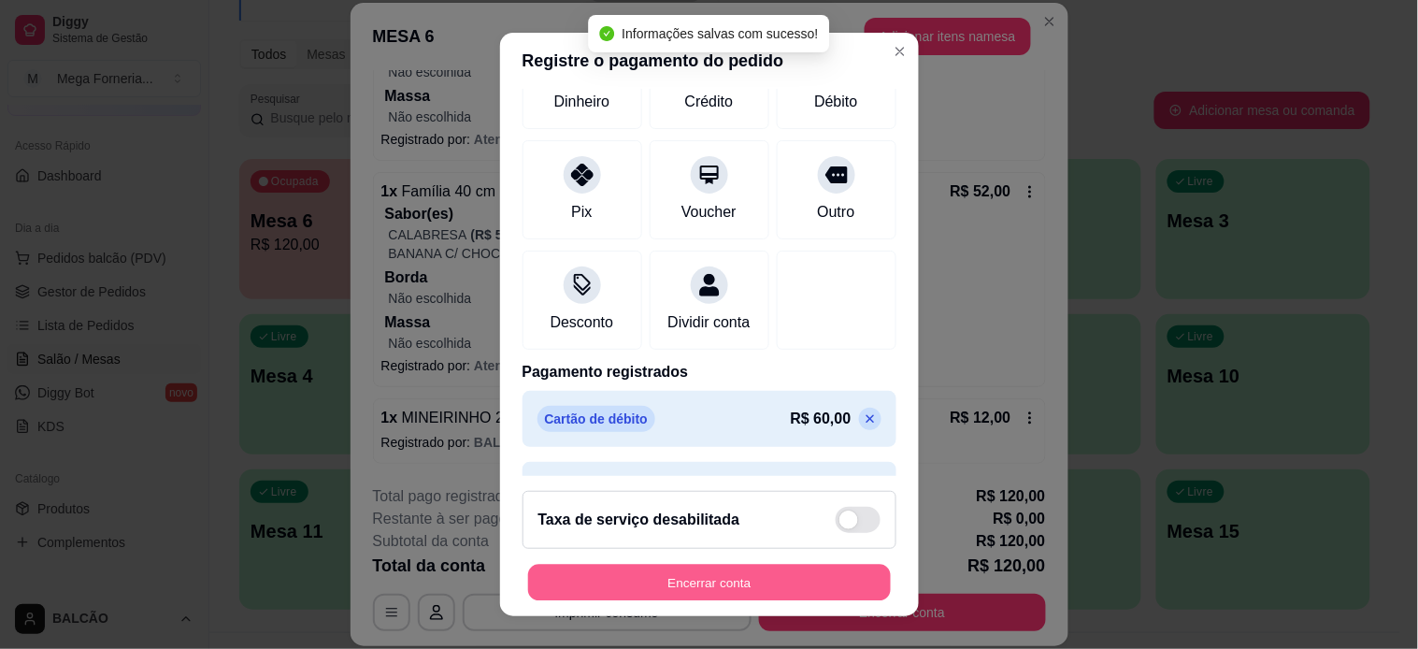
click at [752, 578] on button "Encerrar conta" at bounding box center [709, 582] width 363 height 36
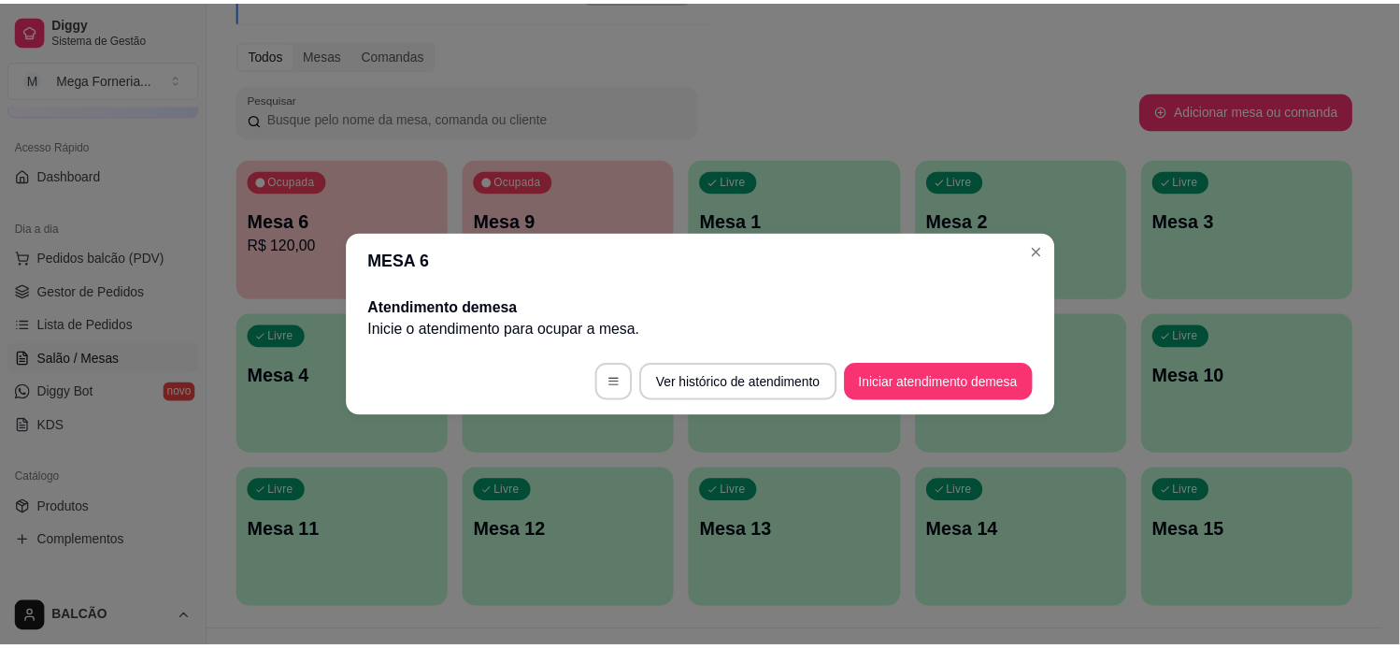
scroll to position [0, 0]
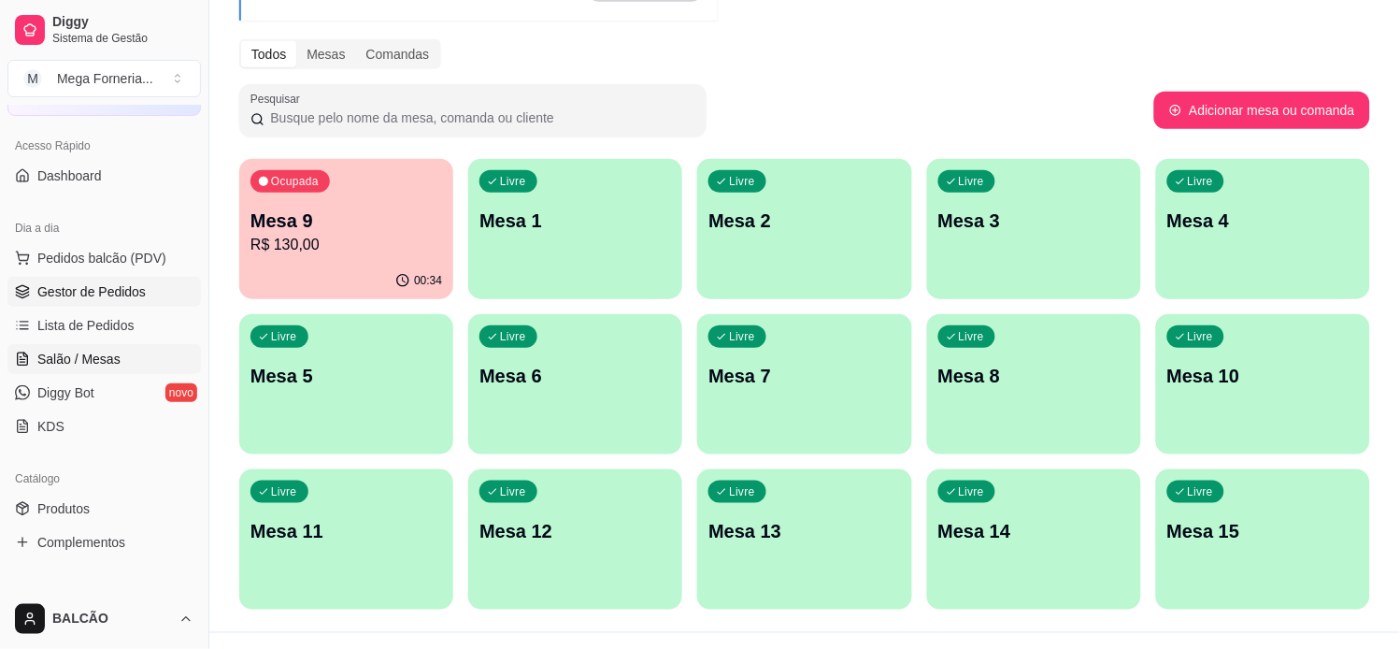
click at [86, 284] on span "Gestor de Pedidos" at bounding box center [91, 291] width 108 height 19
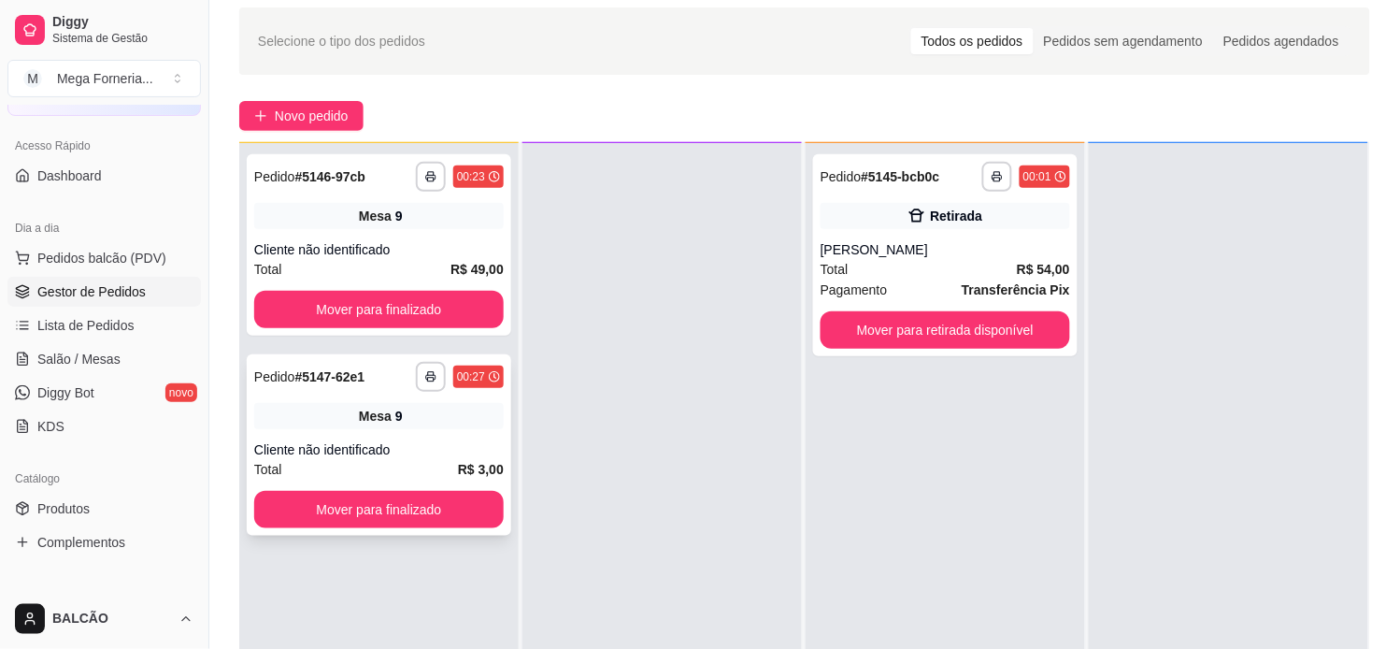
scroll to position [104, 0]
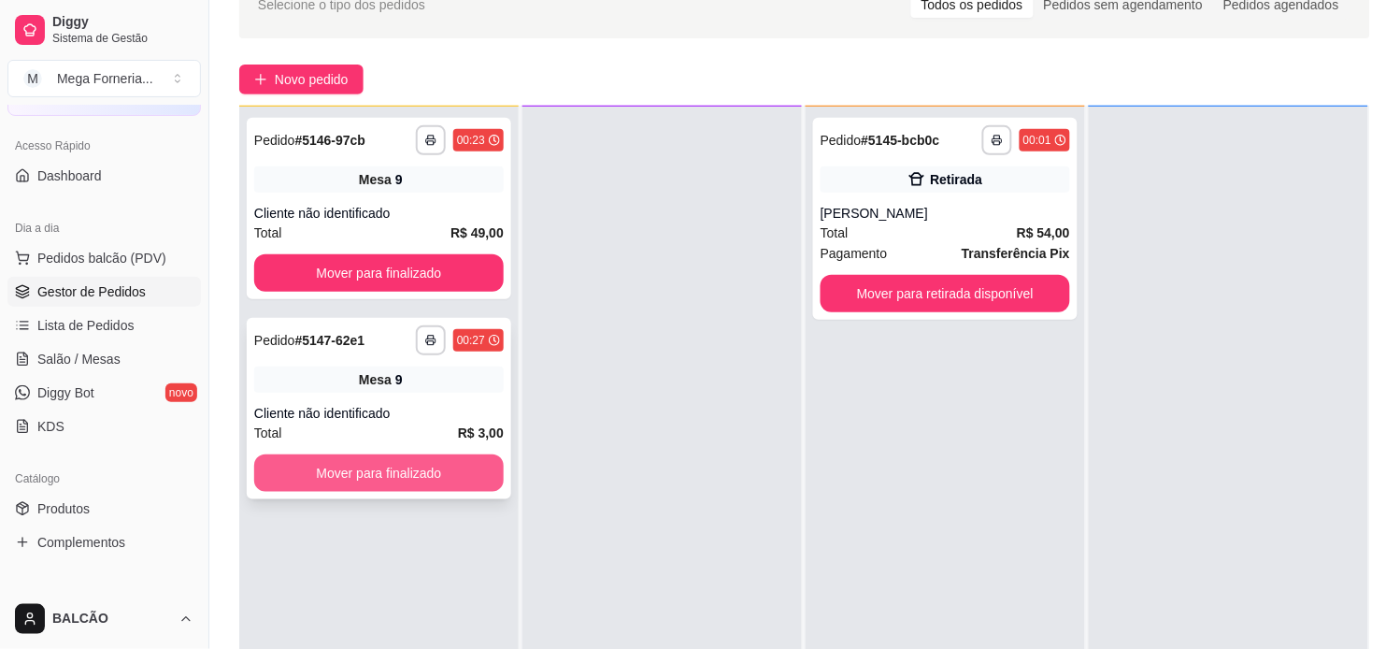
click at [381, 475] on button "Mover para finalizado" at bounding box center [379, 472] width 250 height 37
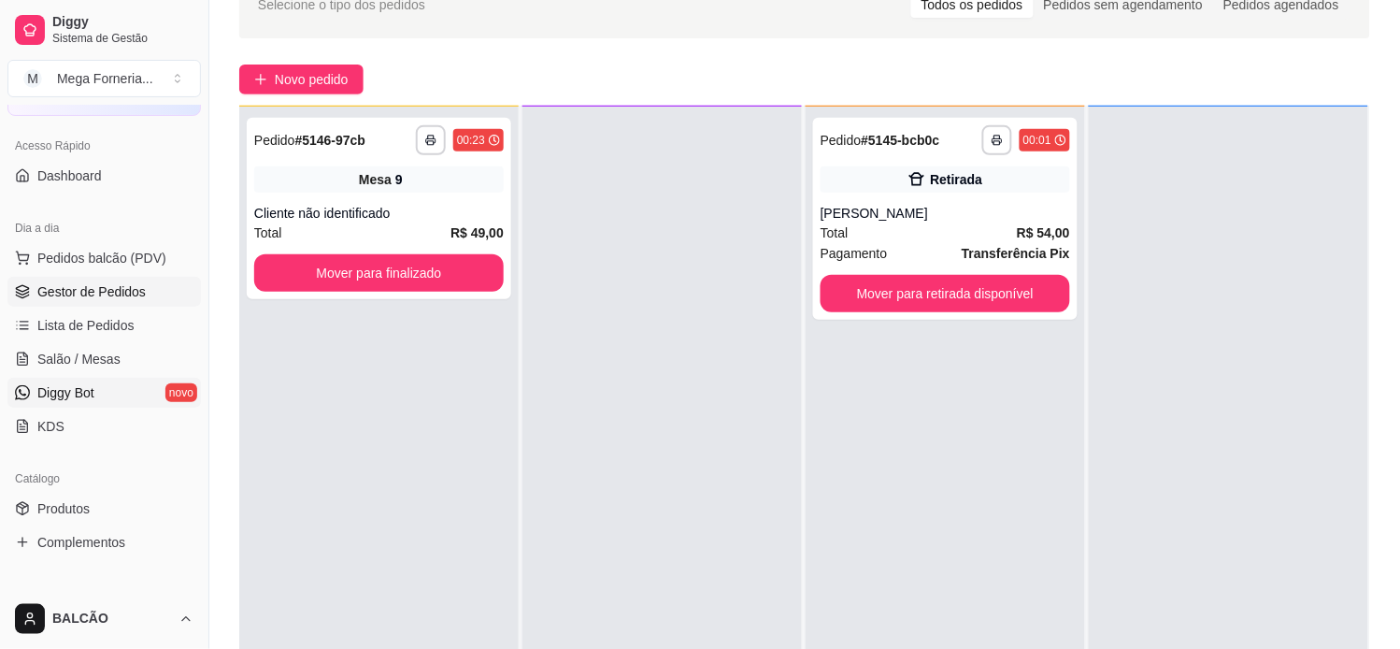
scroll to position [207, 0]
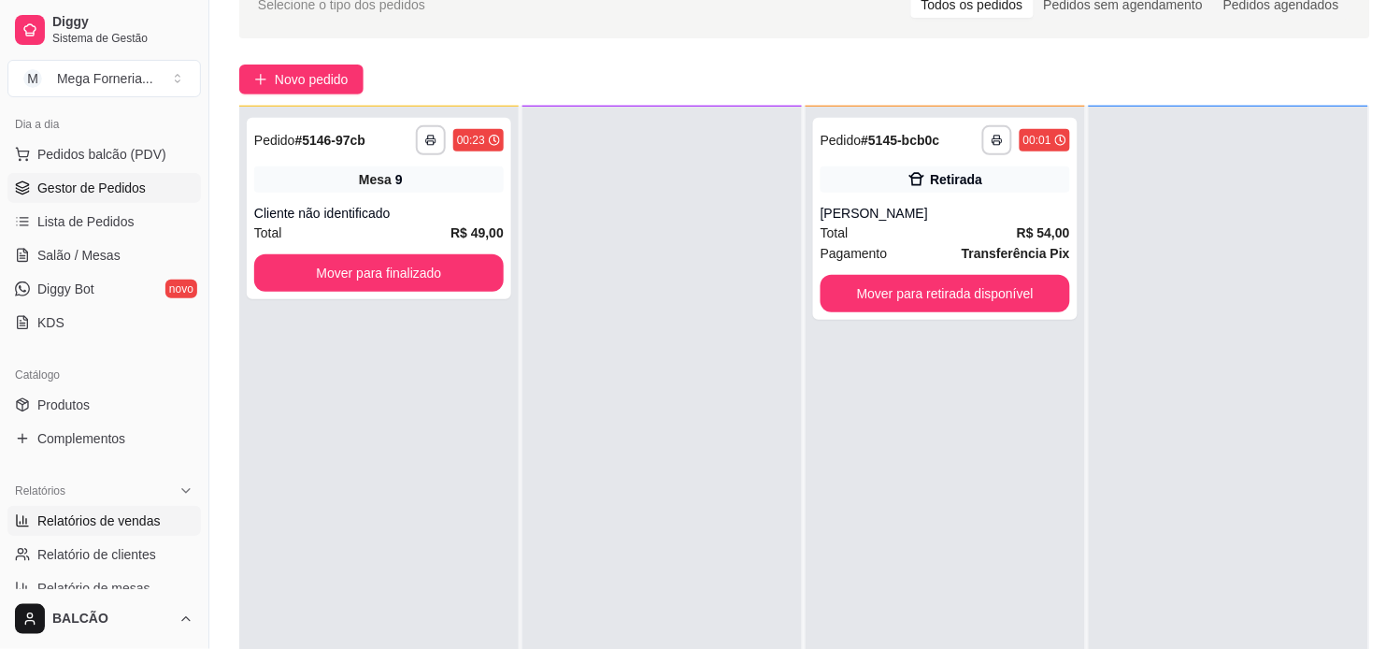
click at [107, 509] on link "Relatórios de vendas" at bounding box center [103, 521] width 193 height 30
select select "ALL"
select select "0"
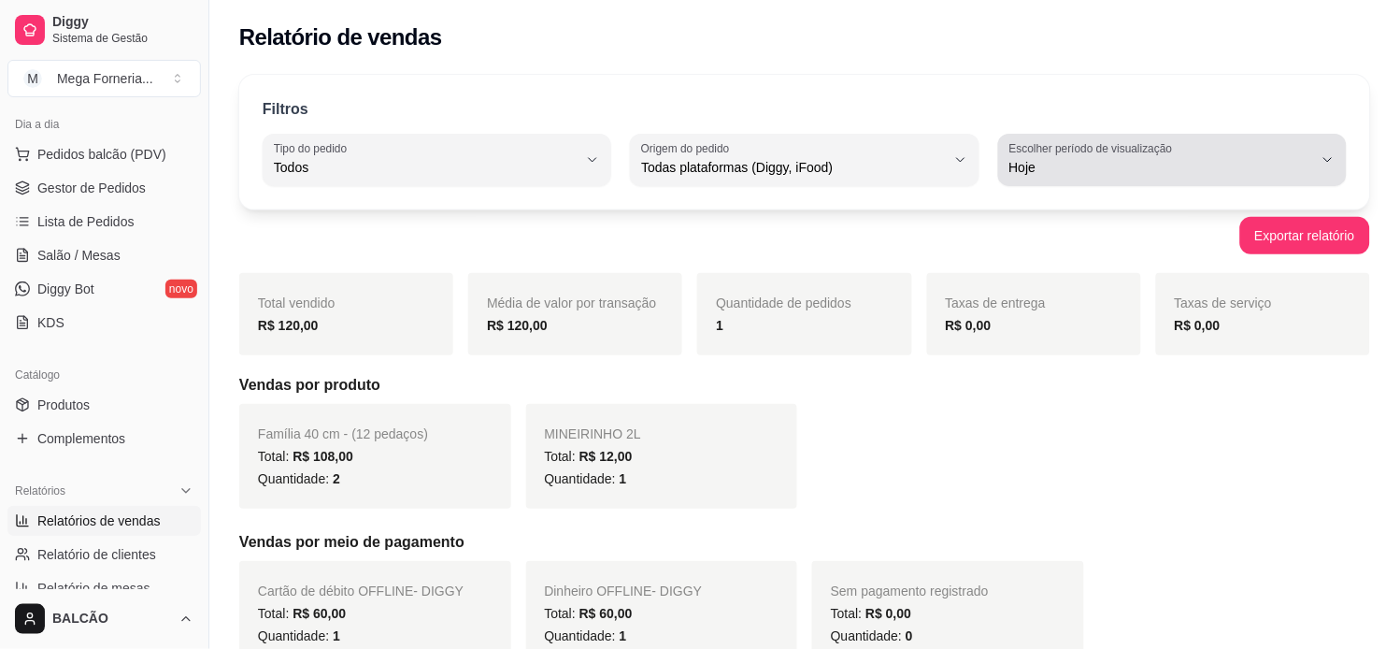
click at [1035, 161] on span "Hoje" at bounding box center [1161, 167] width 304 height 19
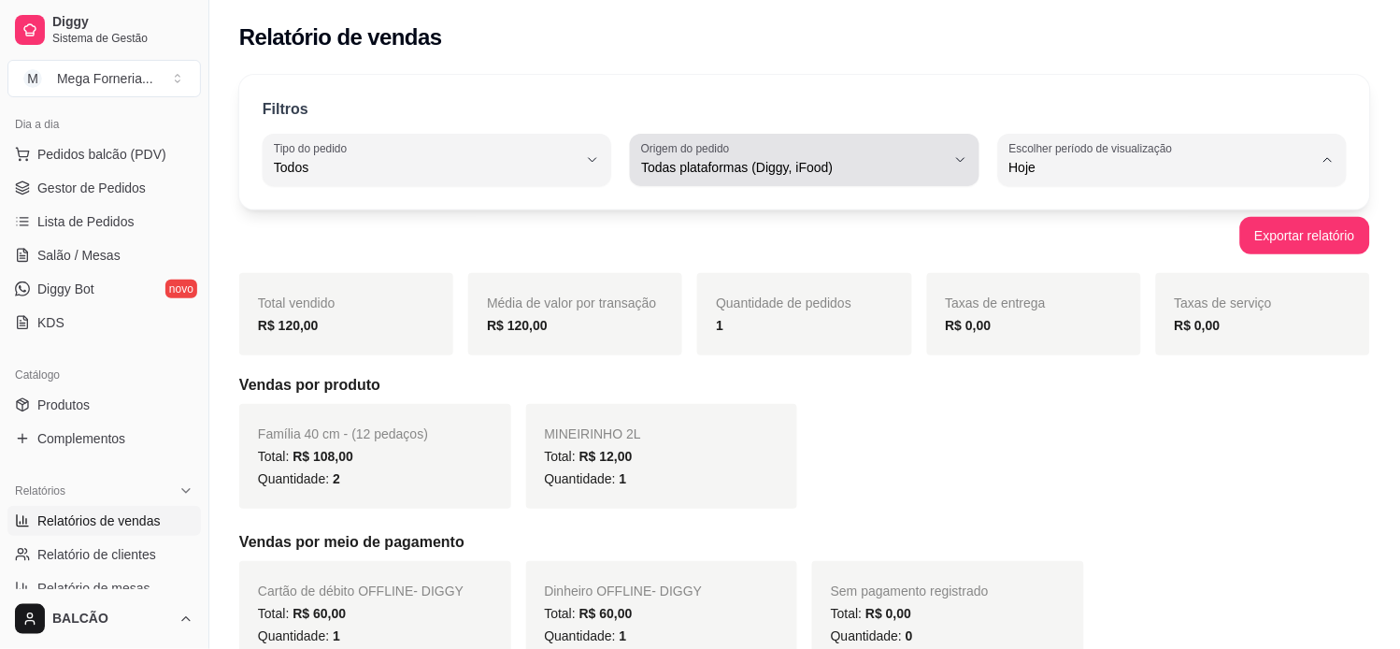
click at [753, 164] on span "Todas plataformas (Diggy, iFood)" at bounding box center [793, 167] width 304 height 19
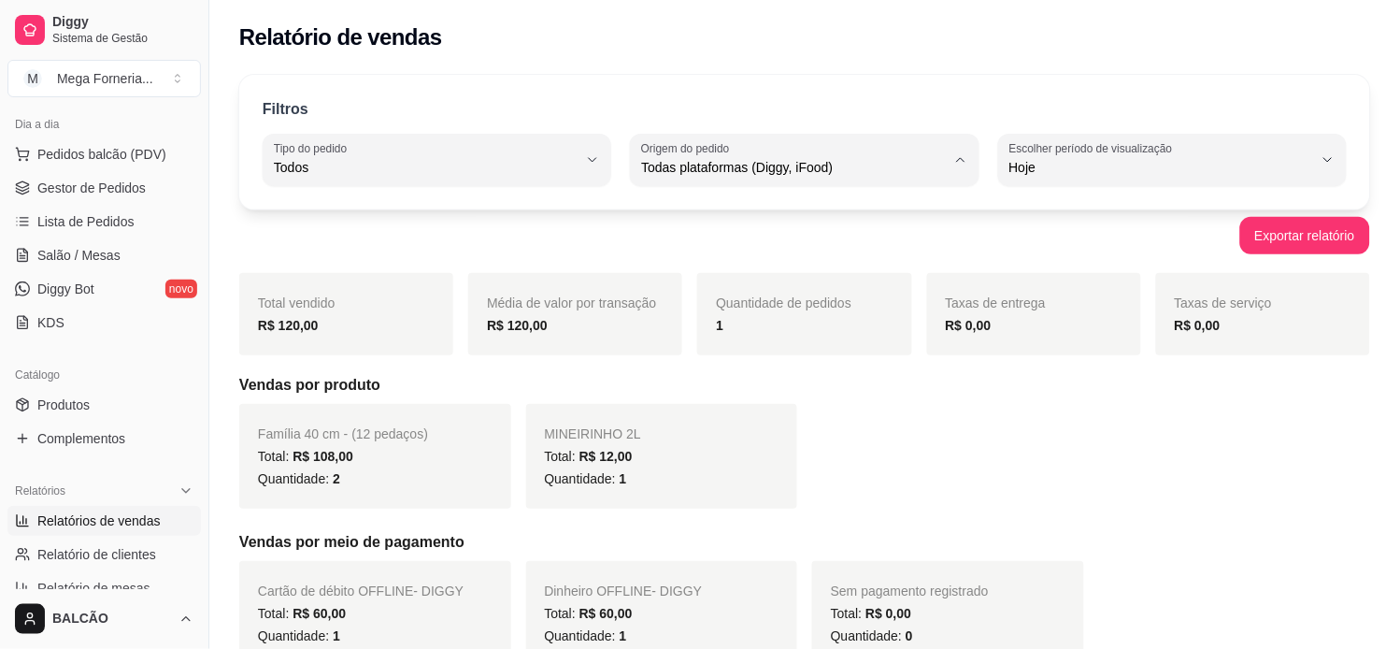
click at [422, 153] on div "Todos" at bounding box center [426, 159] width 304 height 37
click at [335, 248] on span "Entrega" at bounding box center [428, 243] width 289 height 18
type input "DELIVERY"
select select "DELIVERY"
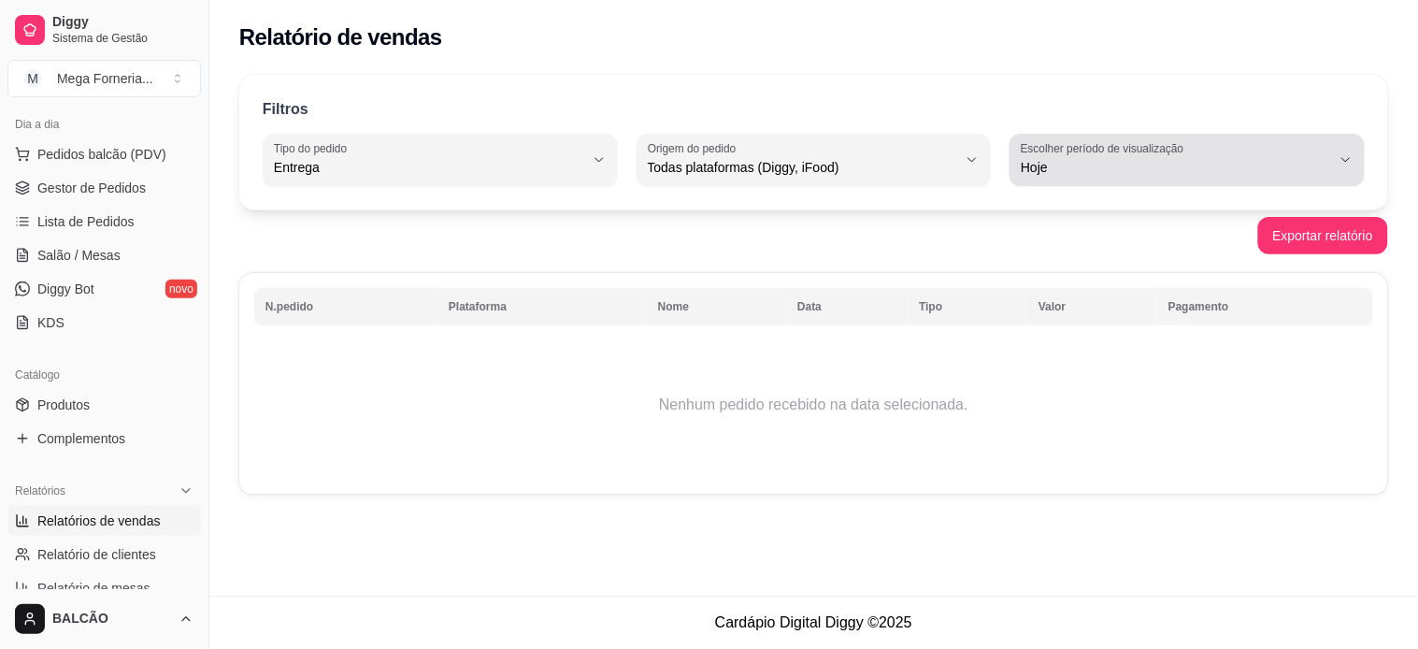
click at [1080, 151] on label "Escolher período de visualização" at bounding box center [1105, 148] width 169 height 16
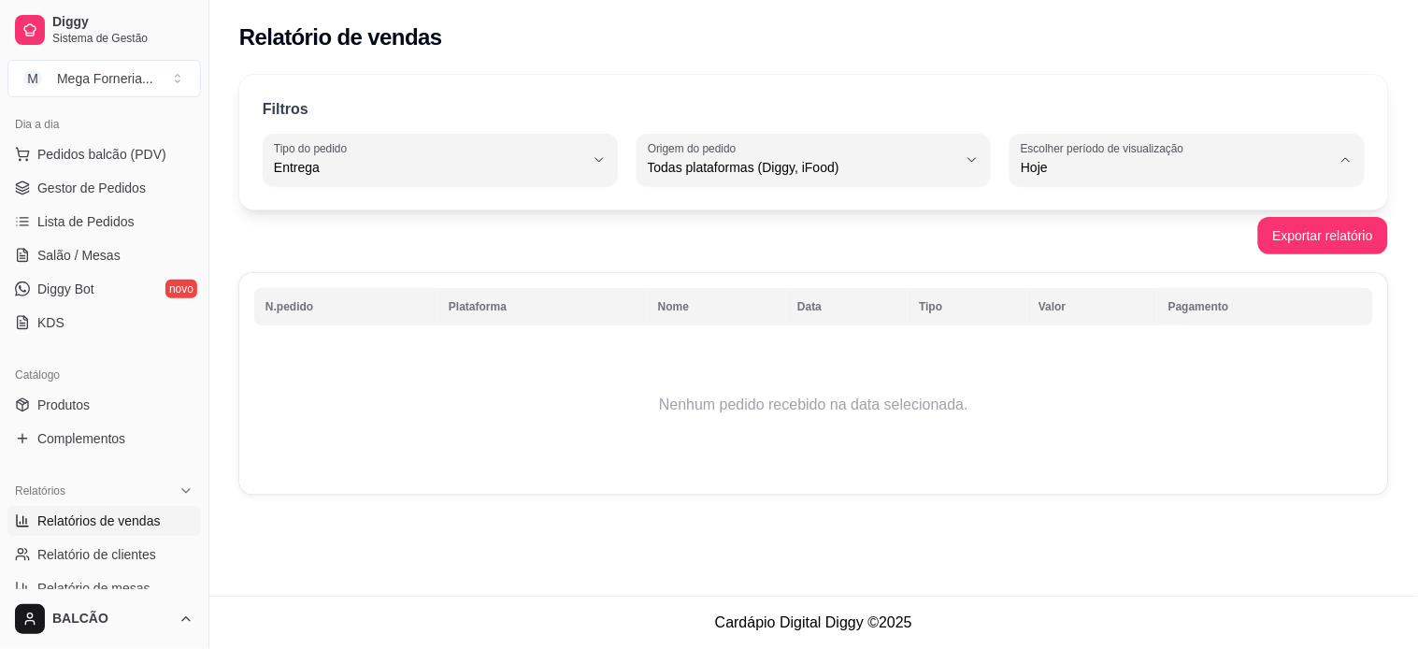
click at [1048, 235] on span "Ontem" at bounding box center [1179, 243] width 294 height 18
type input "1"
select select "1"
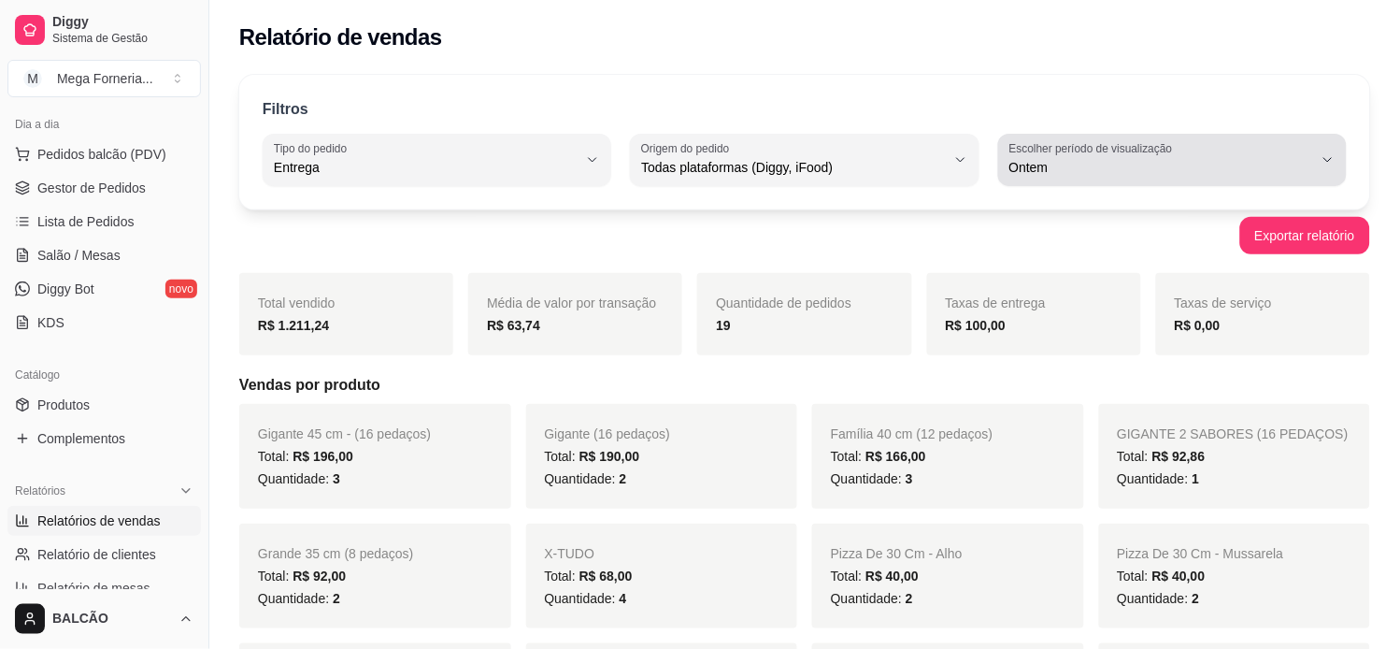
click at [1065, 166] on span "Ontem" at bounding box center [1161, 167] width 304 height 19
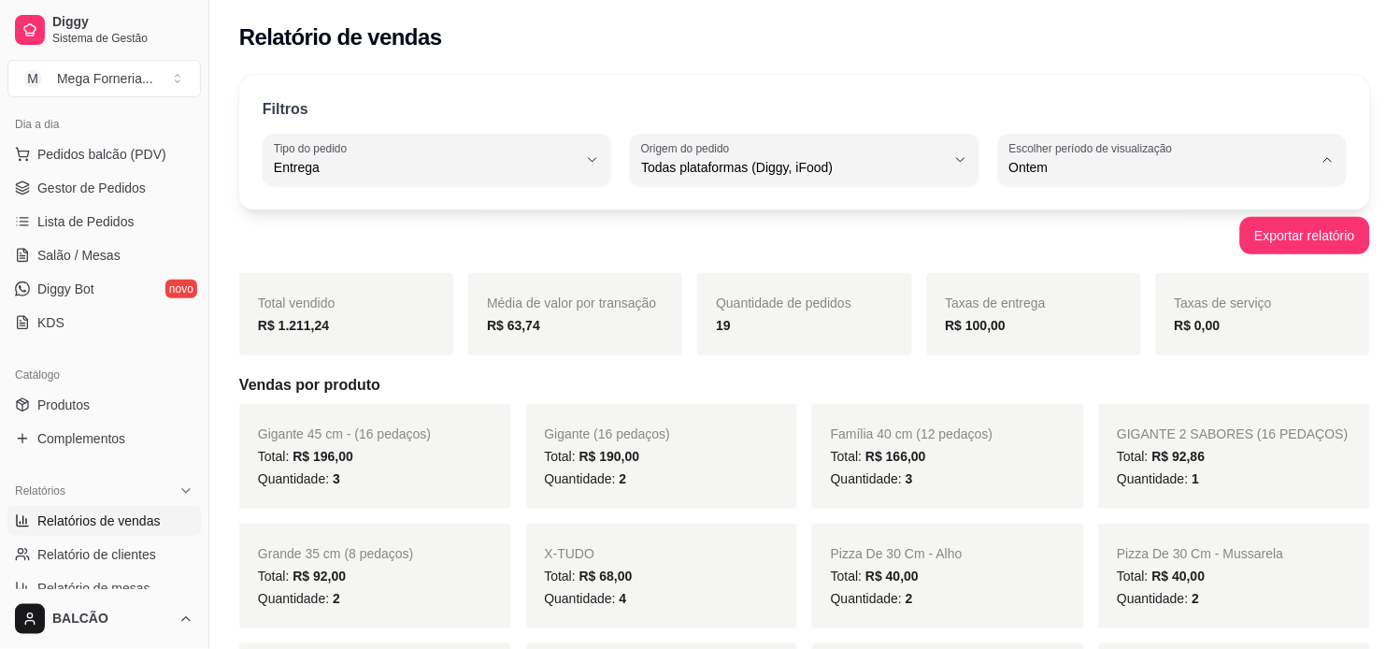
click at [1045, 396] on span "Customizado" at bounding box center [1164, 395] width 289 height 18
type input "-1"
select select "-1"
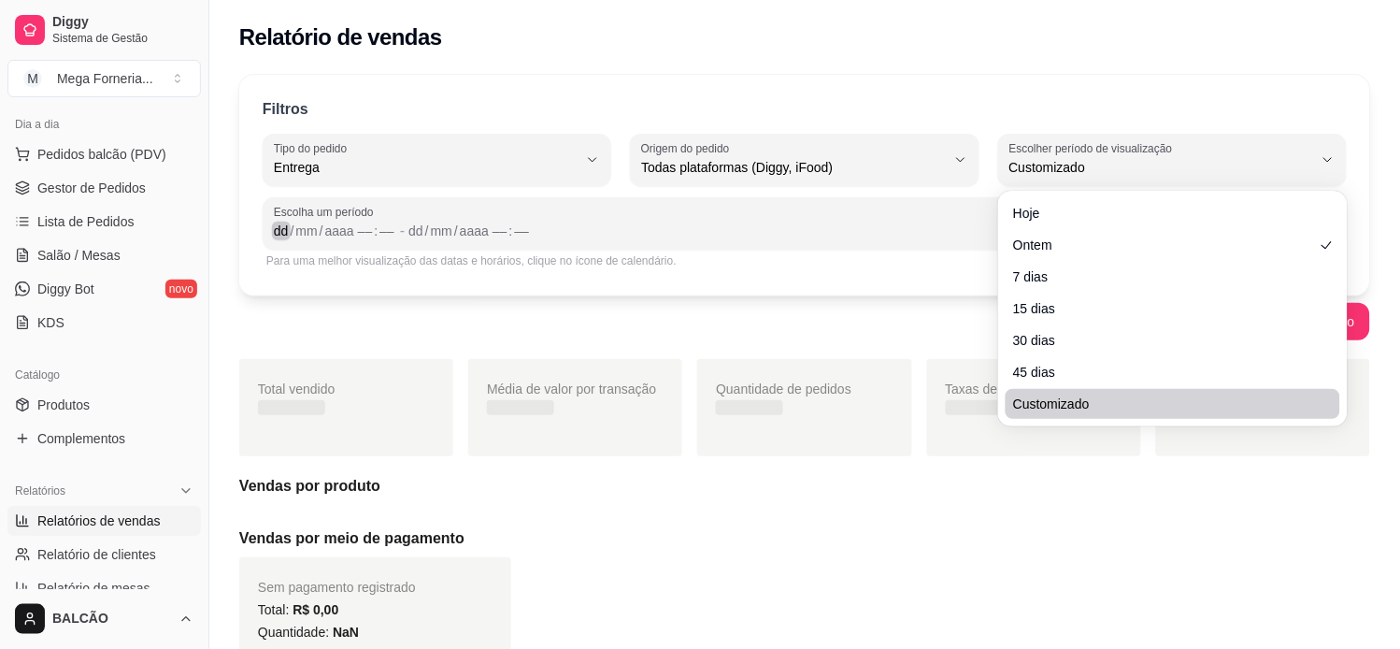
click at [281, 221] on div "dd" at bounding box center [281, 230] width 19 height 19
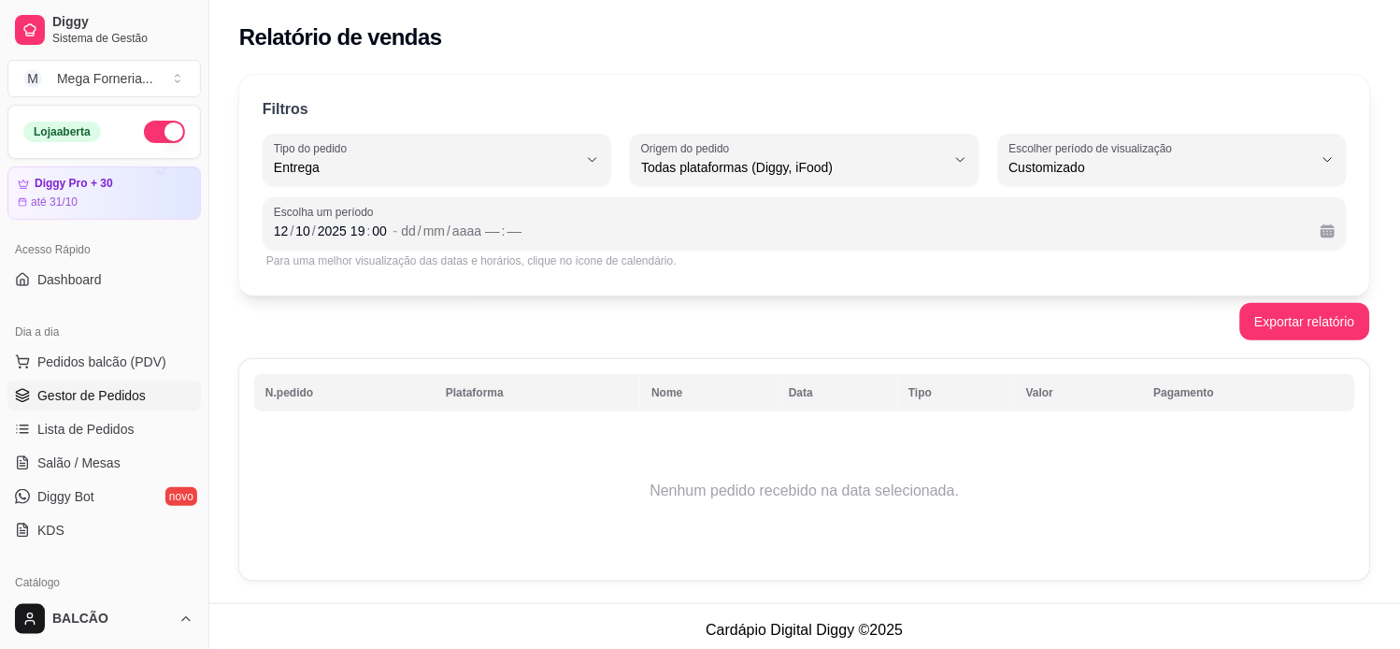
click at [32, 404] on link "Gestor de Pedidos" at bounding box center [103, 395] width 193 height 30
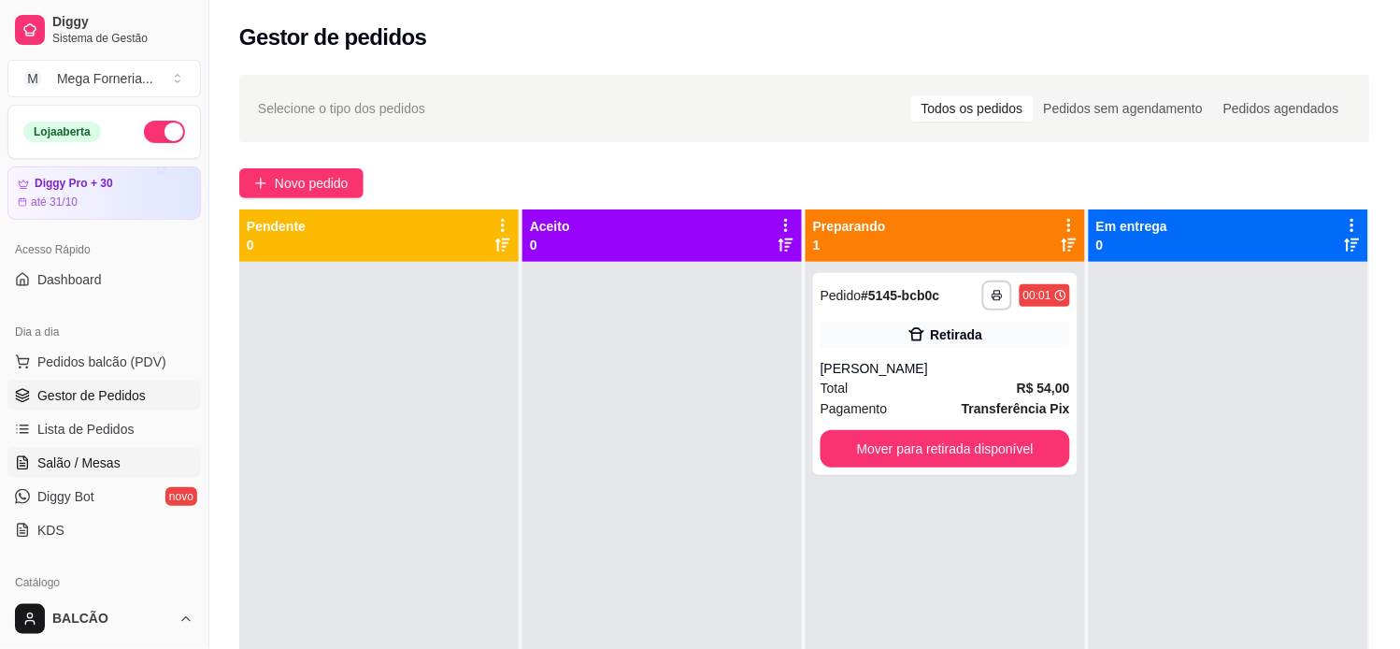
click at [145, 458] on link "Salão / Mesas" at bounding box center [103, 463] width 193 height 30
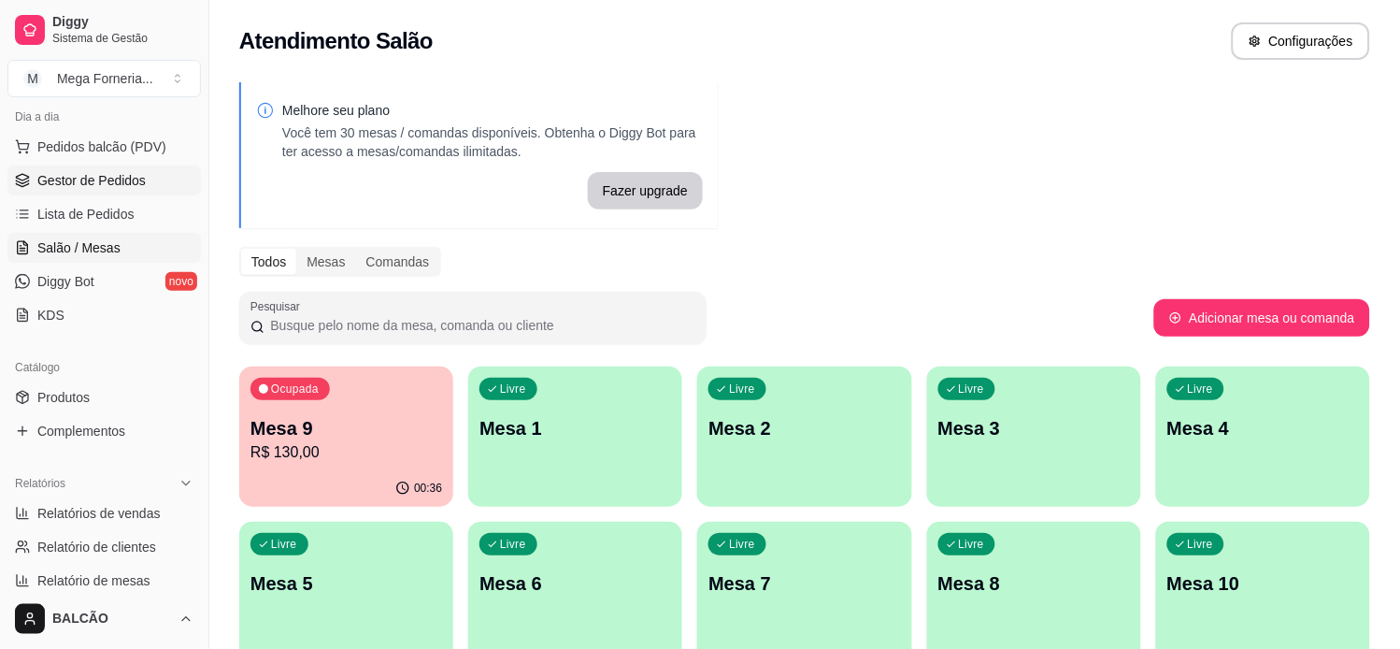
scroll to position [104, 0]
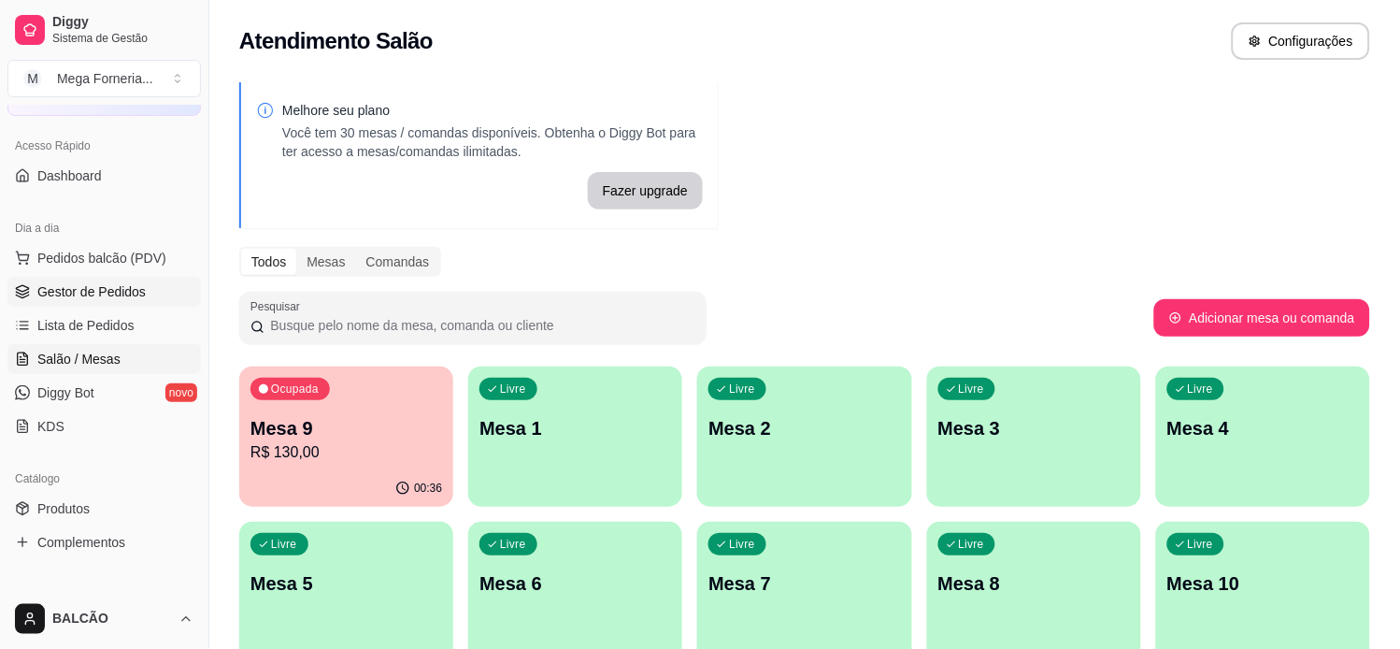
click at [131, 278] on link "Gestor de Pedidos" at bounding box center [103, 292] width 193 height 30
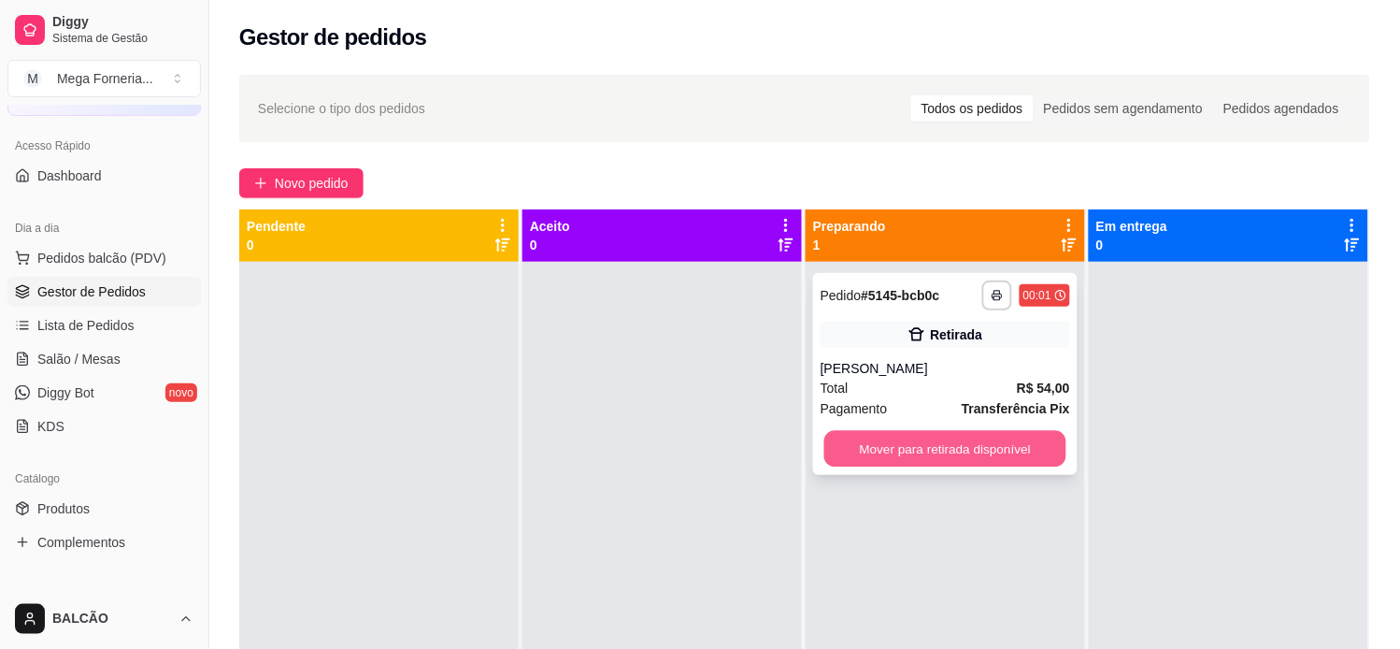
click at [1038, 443] on button "Mover para retirada disponível" at bounding box center [945, 449] width 242 height 36
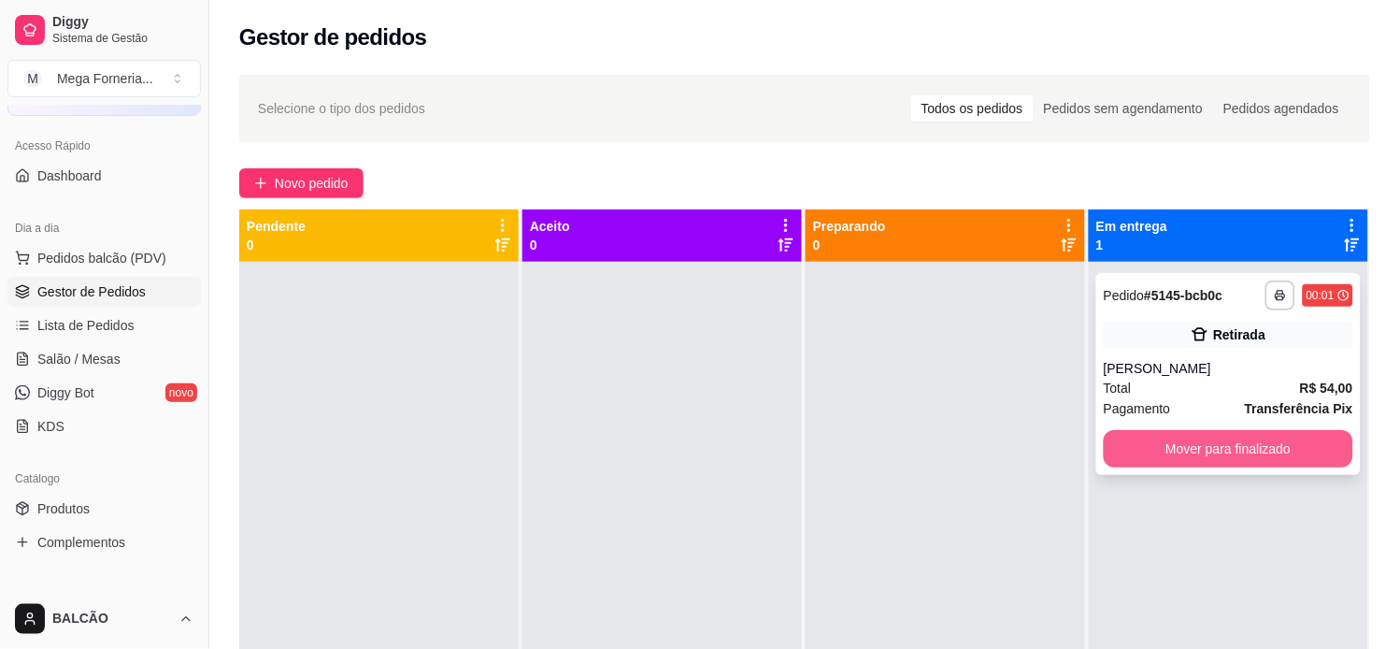
click at [1254, 442] on button "Mover para finalizado" at bounding box center [1229, 448] width 250 height 37
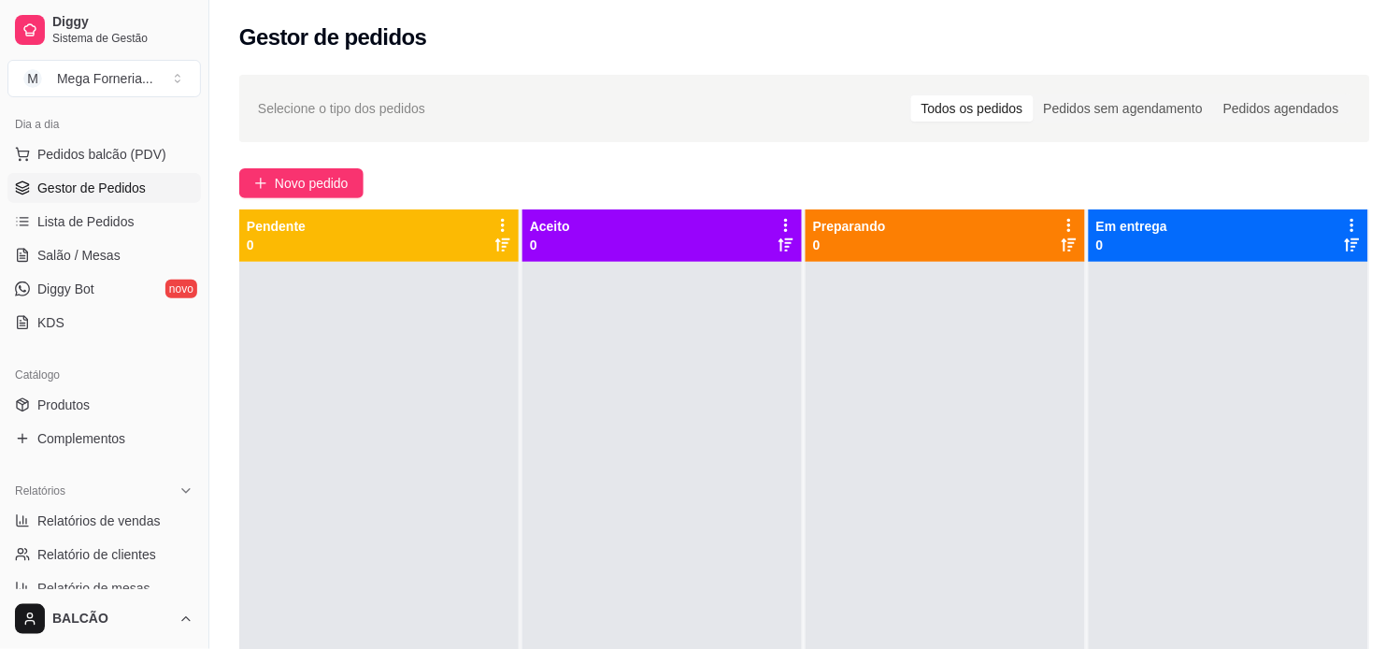
scroll to position [311, 0]
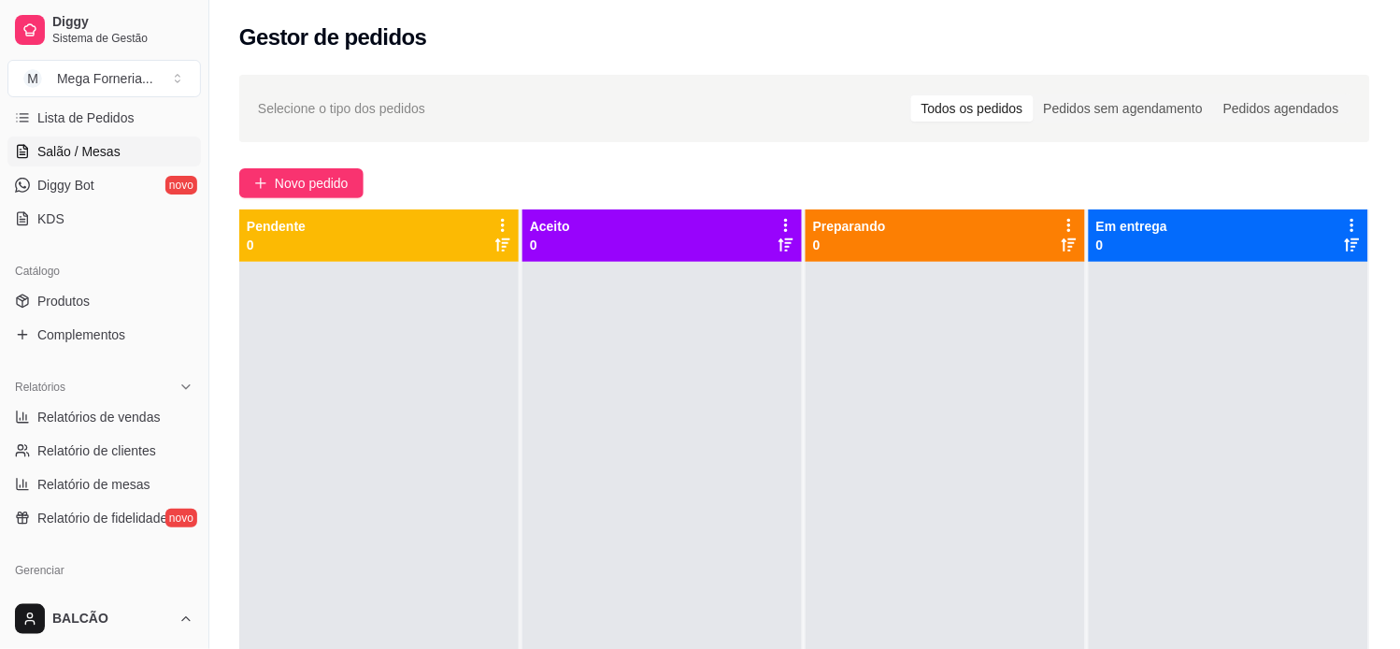
click at [60, 162] on link "Salão / Mesas" at bounding box center [103, 151] width 193 height 30
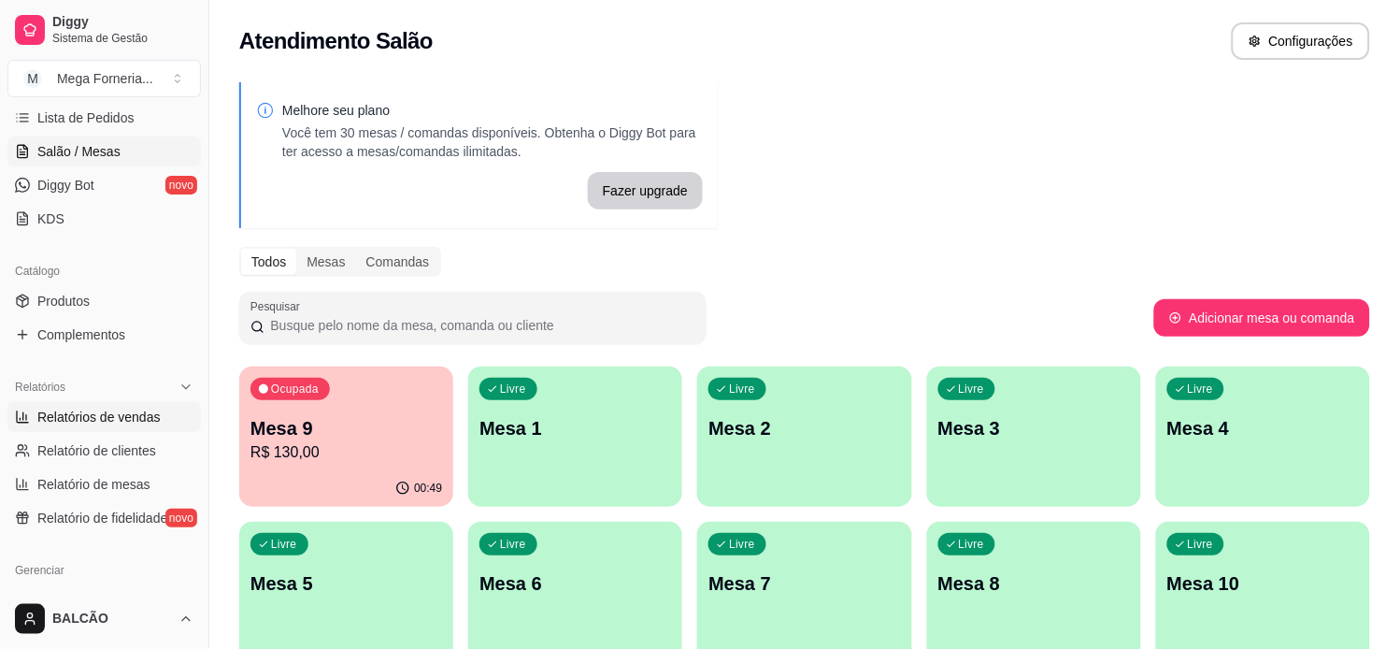
click at [129, 418] on span "Relatórios de vendas" at bounding box center [98, 416] width 123 height 19
select select "ALL"
select select "0"
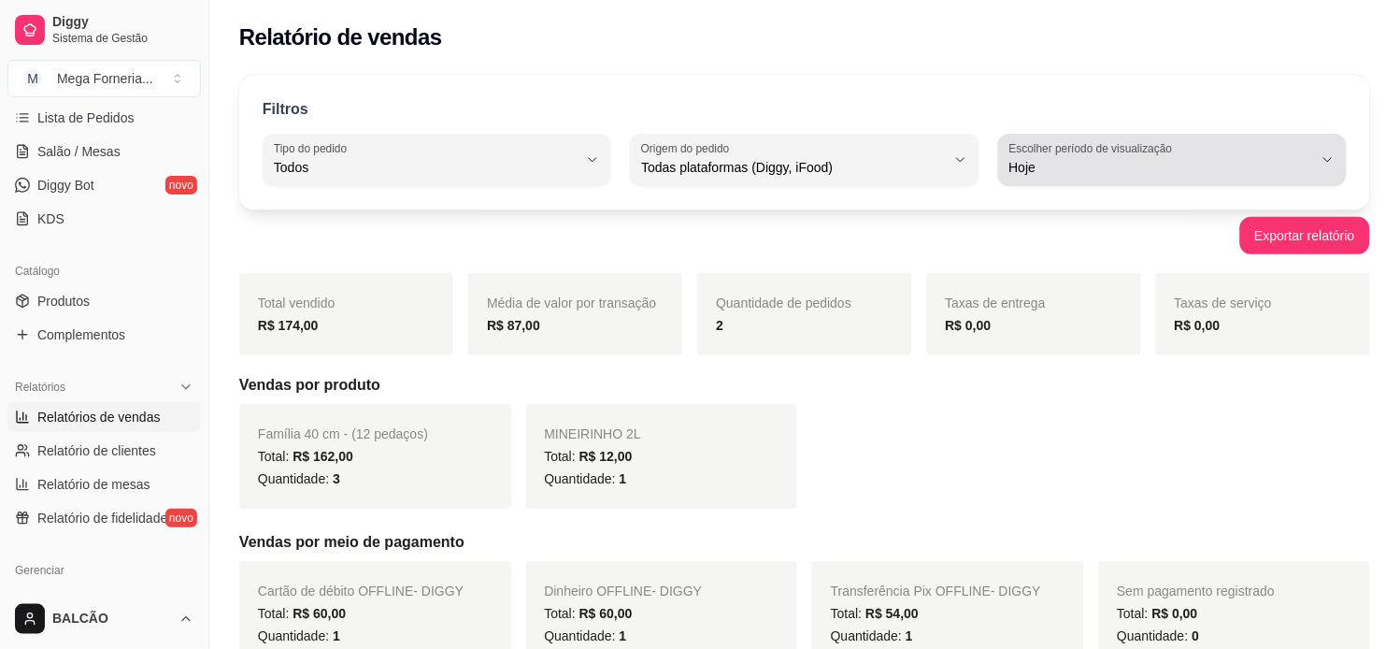
click at [1135, 176] on span "Hoje" at bounding box center [1161, 167] width 304 height 19
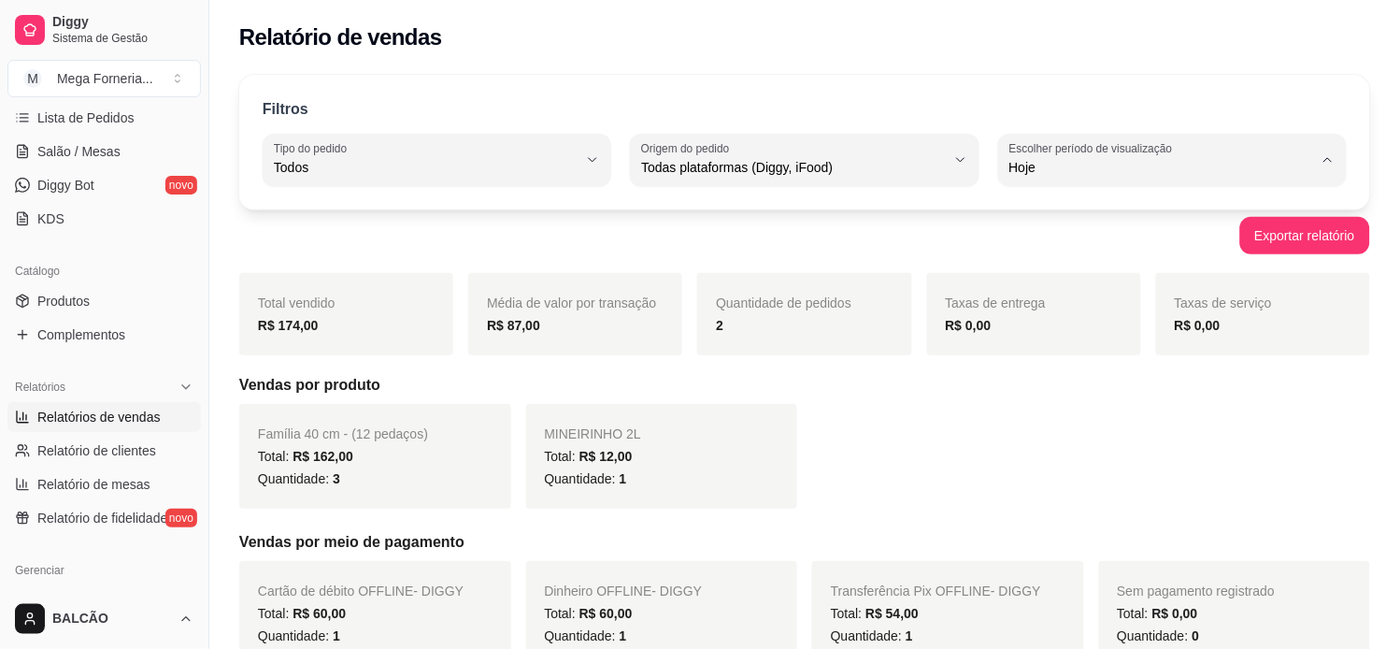
click at [1089, 249] on span "Ontem" at bounding box center [1164, 243] width 289 height 18
type input "1"
select select "1"
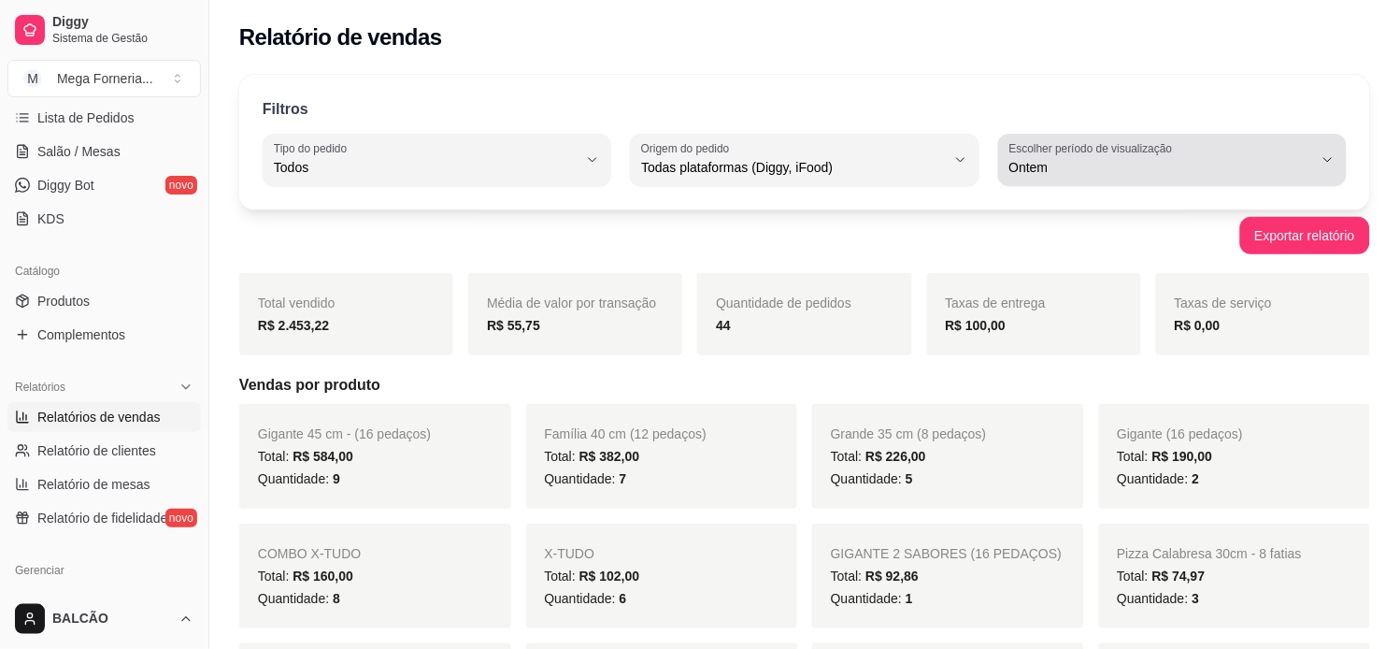
click at [1079, 161] on span "Ontem" at bounding box center [1161, 167] width 304 height 19
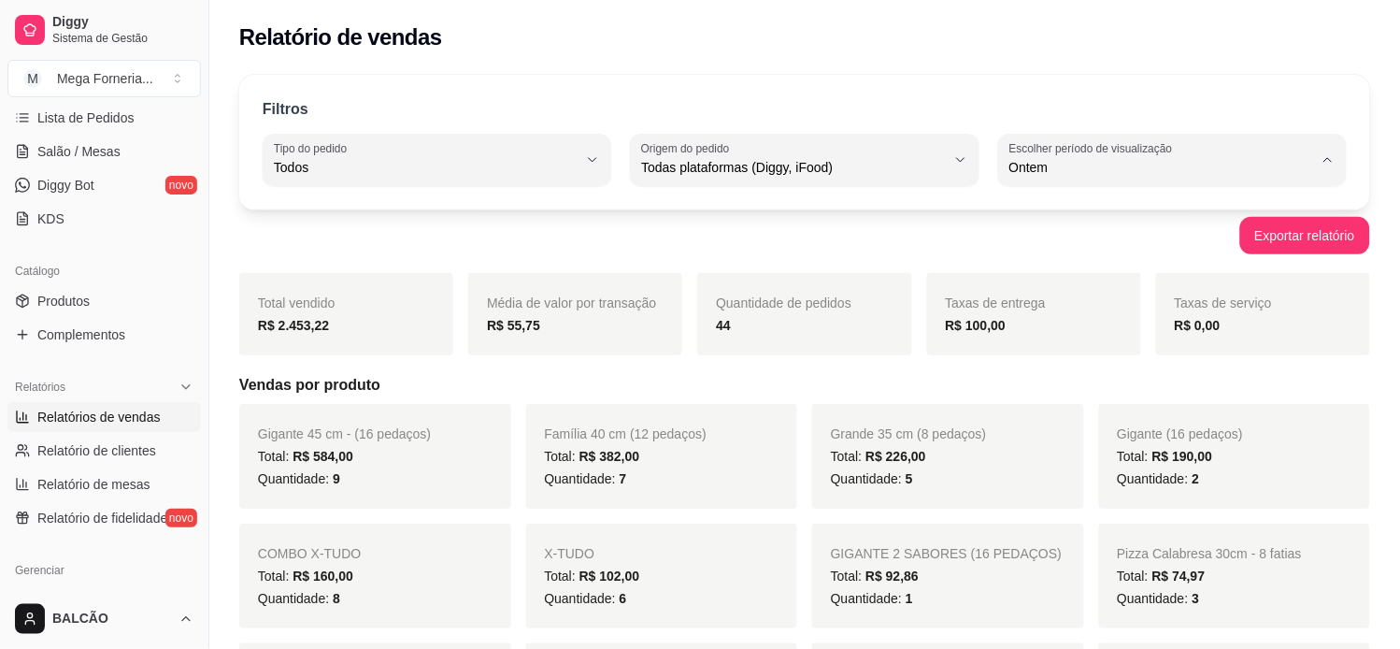
click at [1076, 220] on span "Hoje" at bounding box center [1164, 212] width 289 height 18
type input "0"
select select "0"
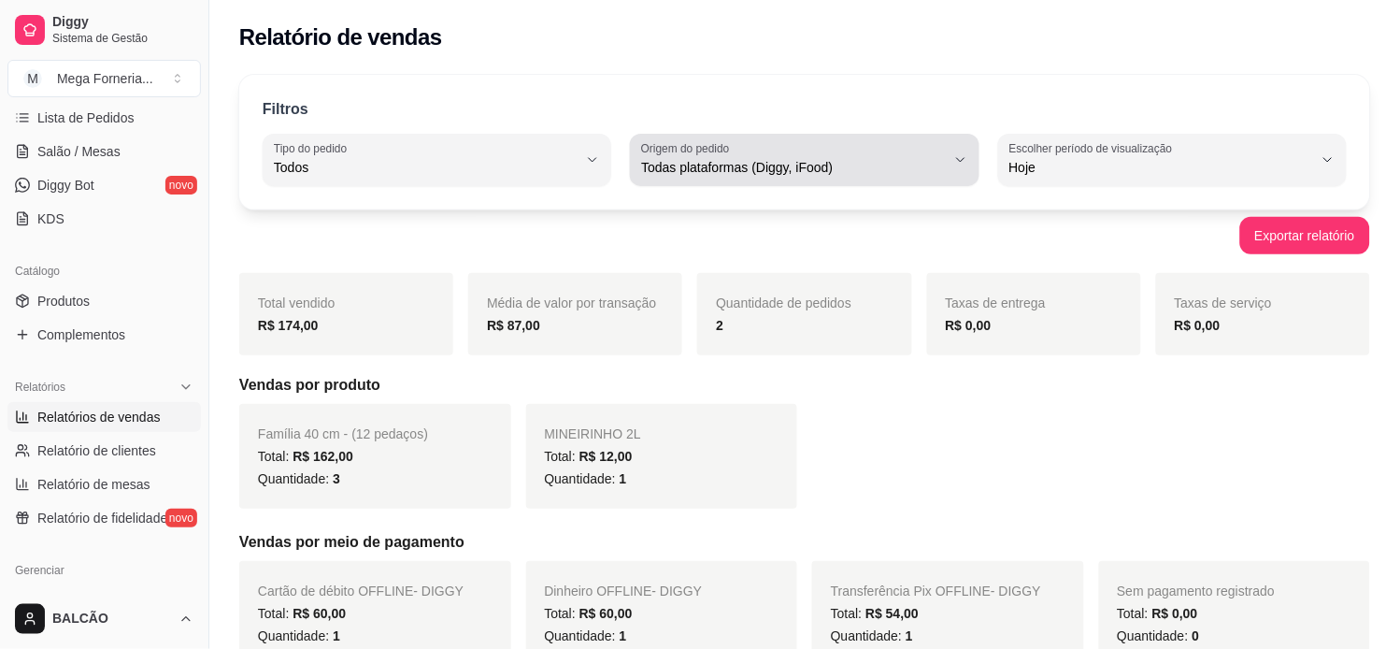
click at [848, 178] on div "Todas plataformas (Diggy, iFood)" at bounding box center [793, 159] width 304 height 37
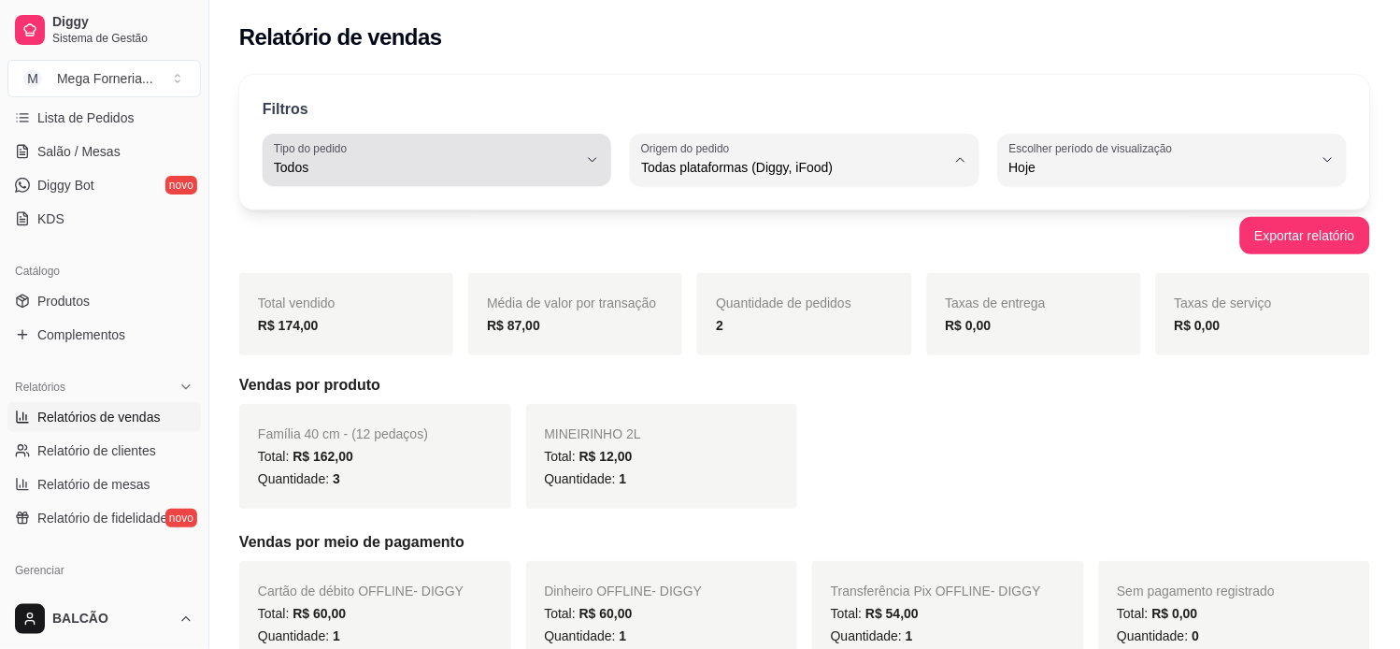
click at [412, 159] on span "Todos" at bounding box center [426, 167] width 304 height 19
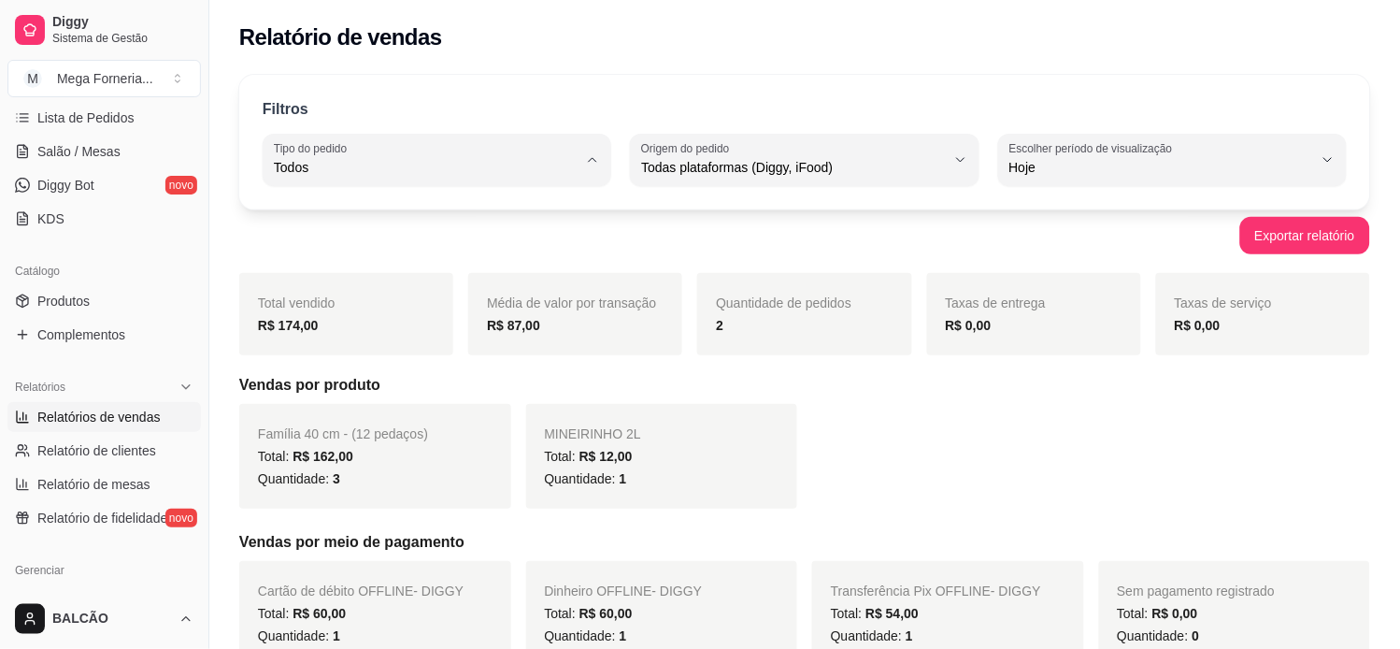
click at [383, 244] on span "Entrega" at bounding box center [428, 243] width 289 height 18
type input "DELIVERY"
select select "DELIVERY"
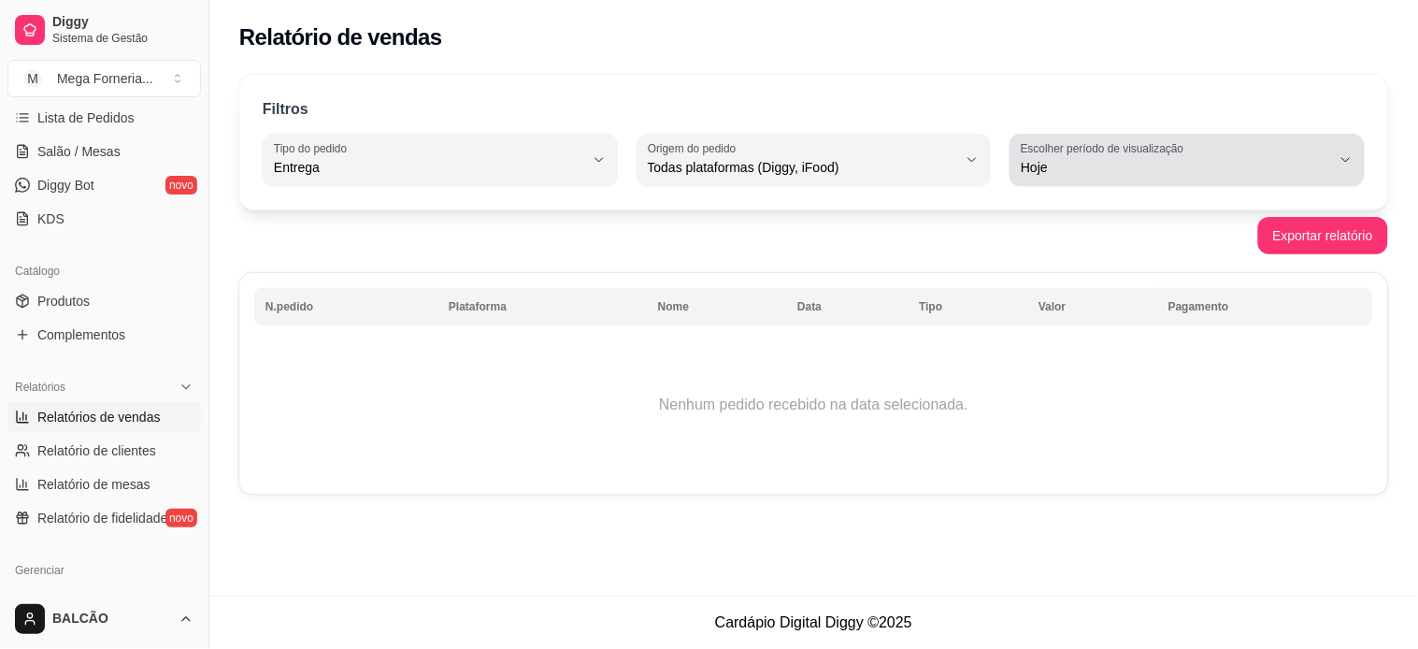
click at [1090, 141] on label "Escolher período de visualização" at bounding box center [1105, 148] width 169 height 16
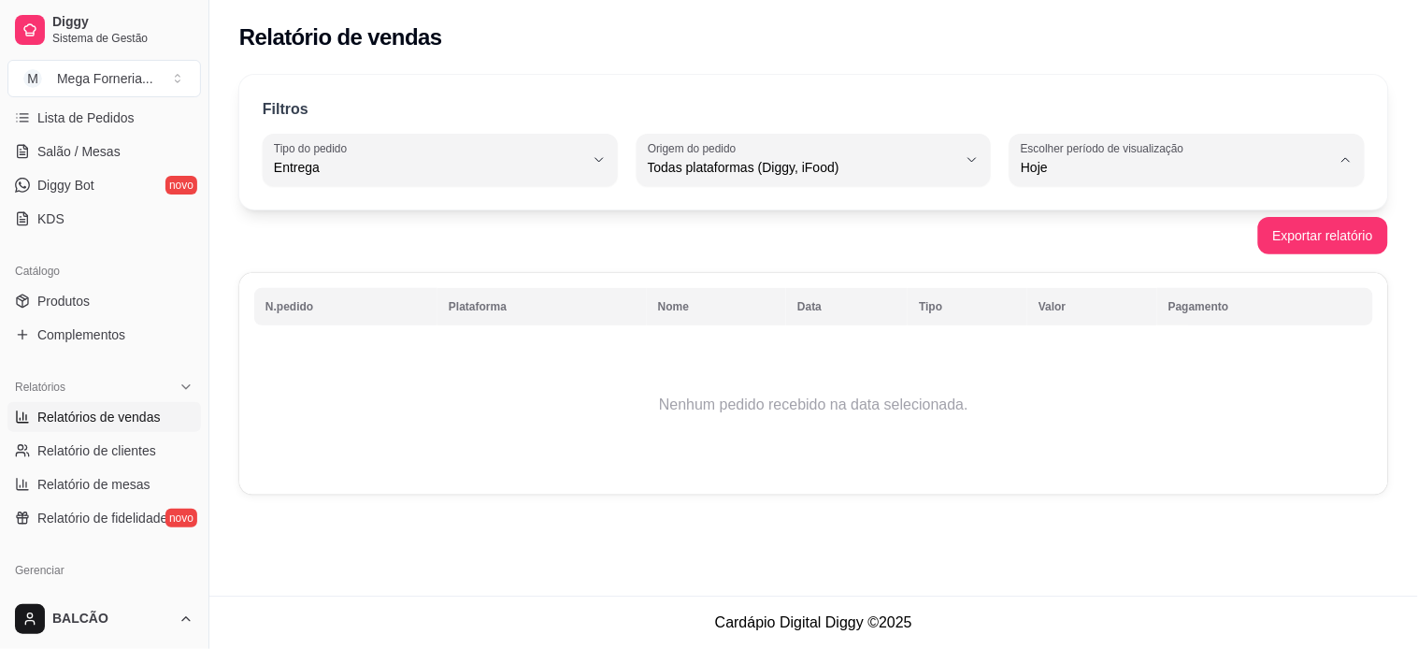
click at [1087, 243] on span "Ontem" at bounding box center [1179, 243] width 294 height 18
type input "1"
select select "1"
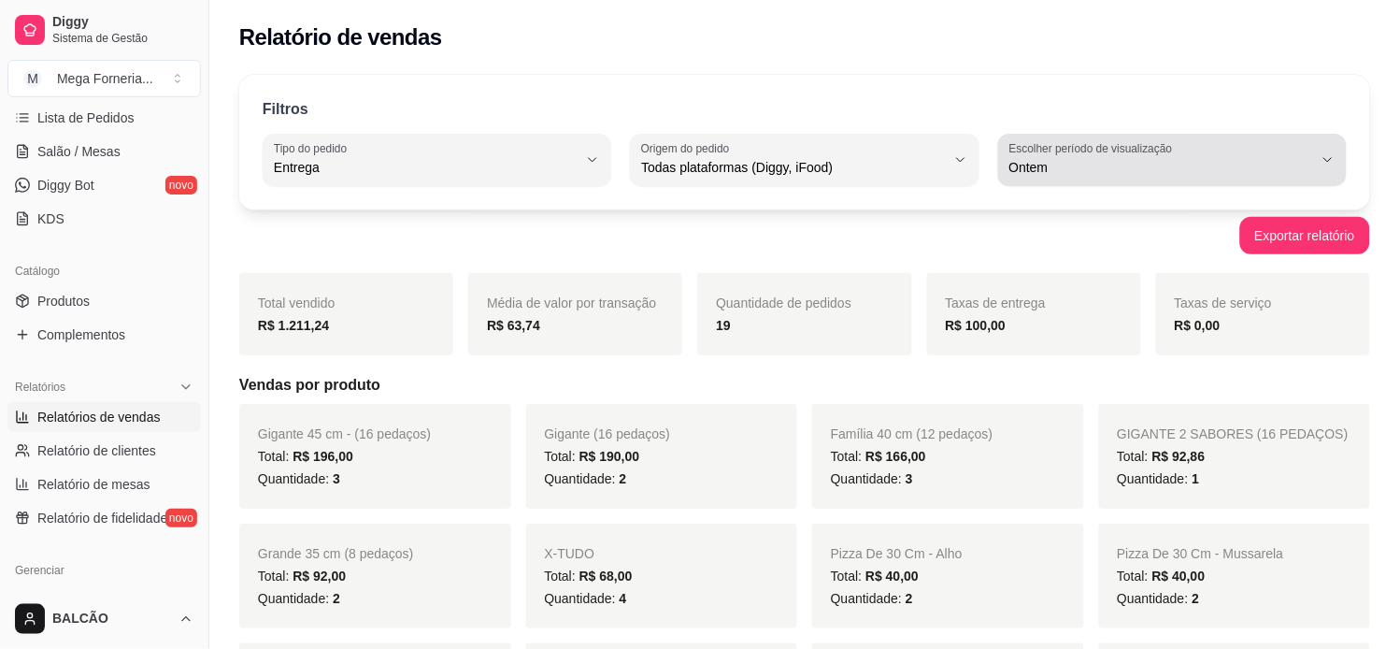
click at [1090, 164] on span "Ontem" at bounding box center [1161, 167] width 304 height 19
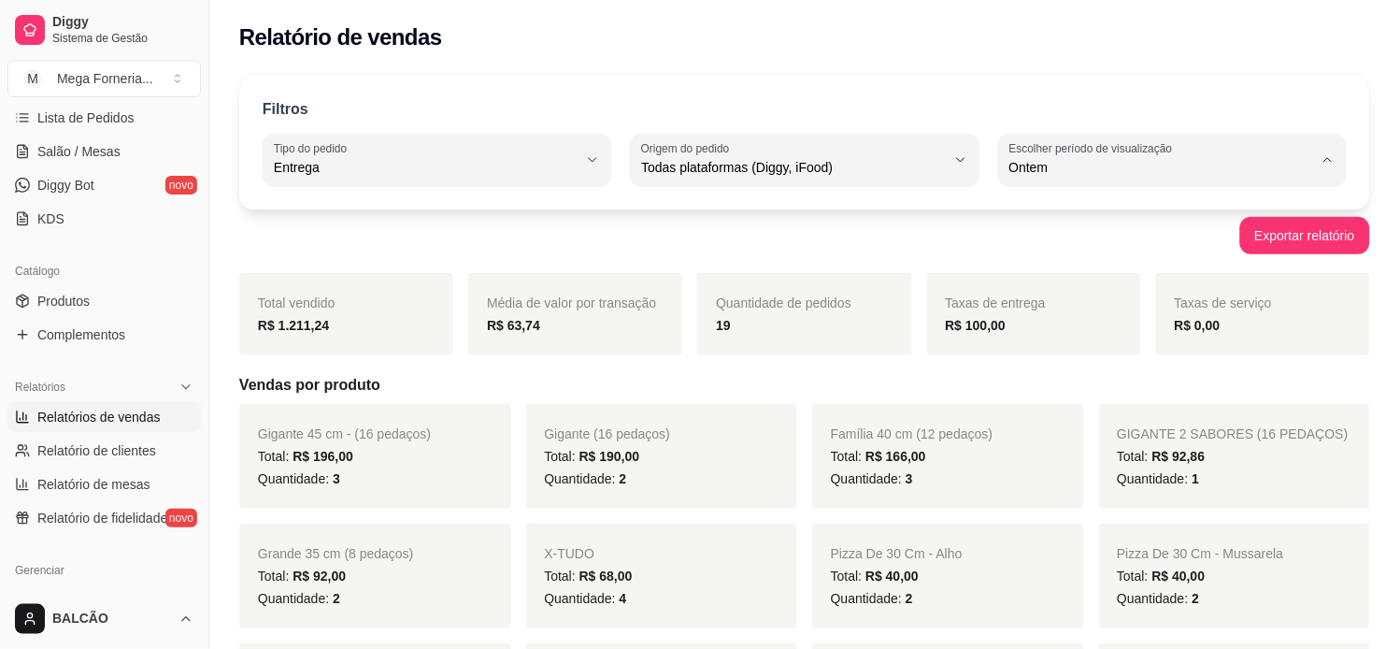
click at [1082, 207] on span "Hoje" at bounding box center [1164, 212] width 289 height 18
type input "0"
select select "0"
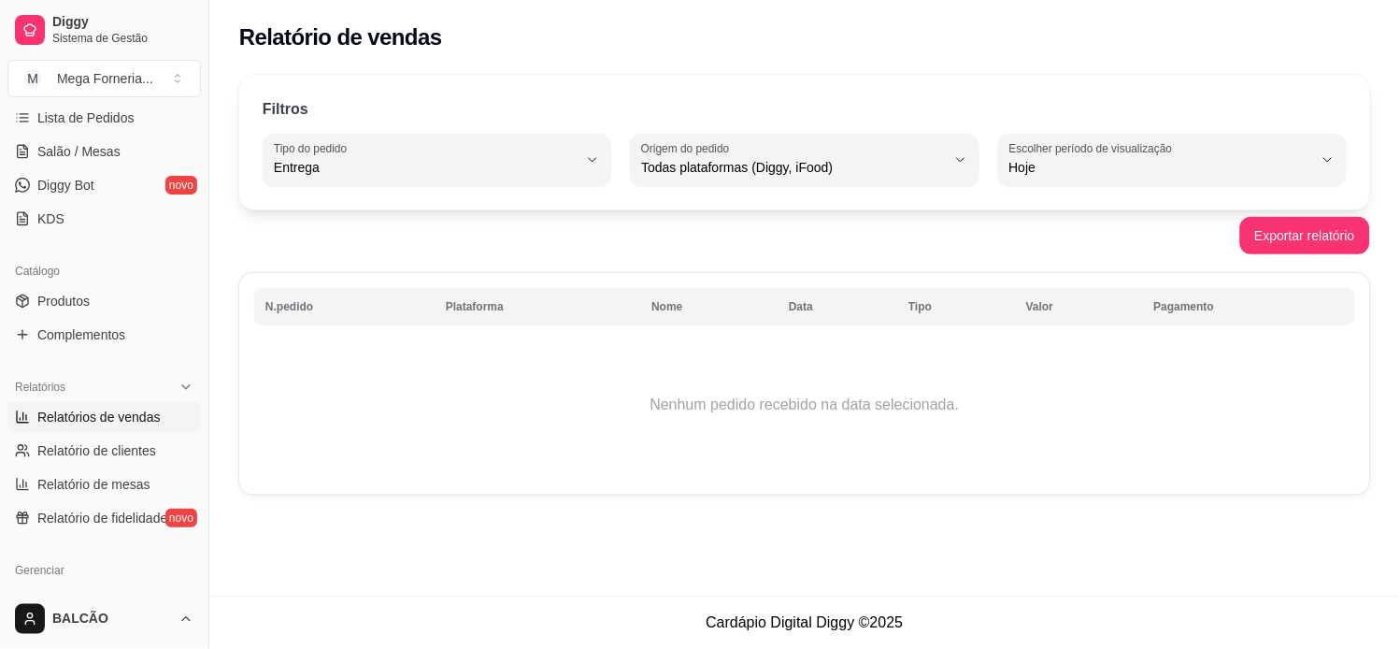
click at [1075, 160] on span "Hoje" at bounding box center [1161, 167] width 304 height 19
click at [1118, 250] on span "Ontem" at bounding box center [1179, 243] width 294 height 18
type input "1"
select select "1"
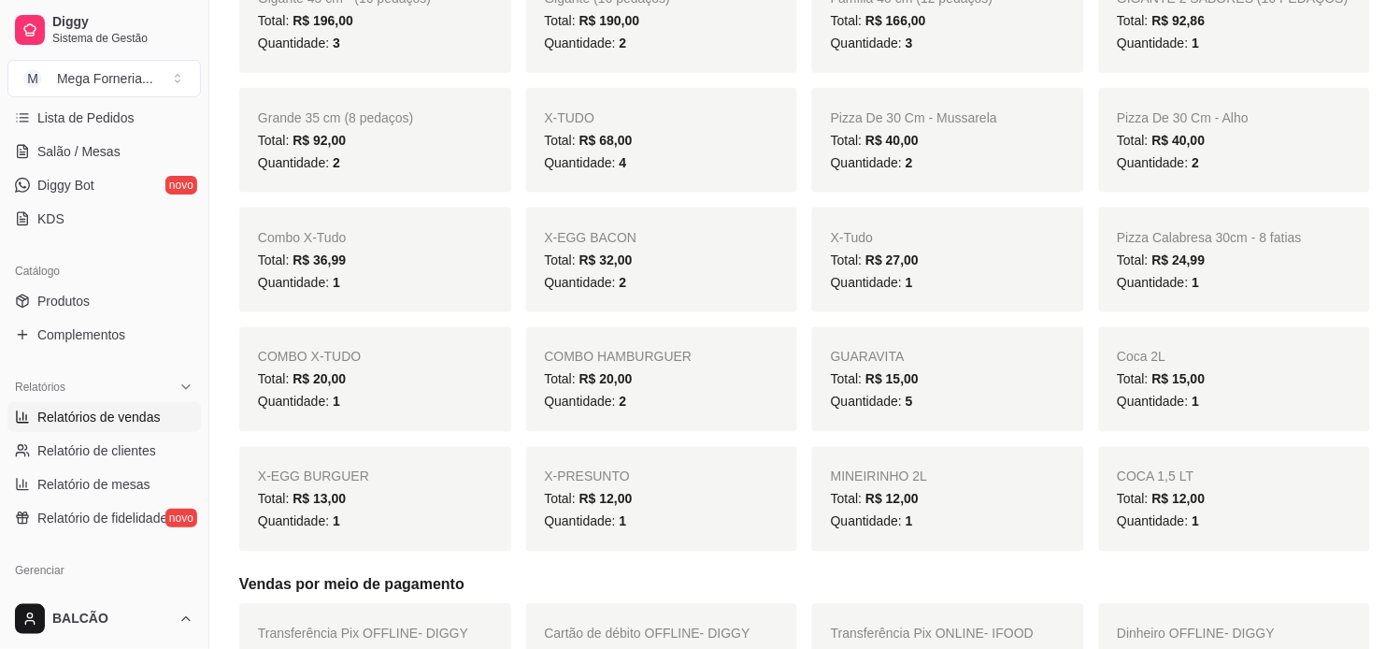
scroll to position [207, 0]
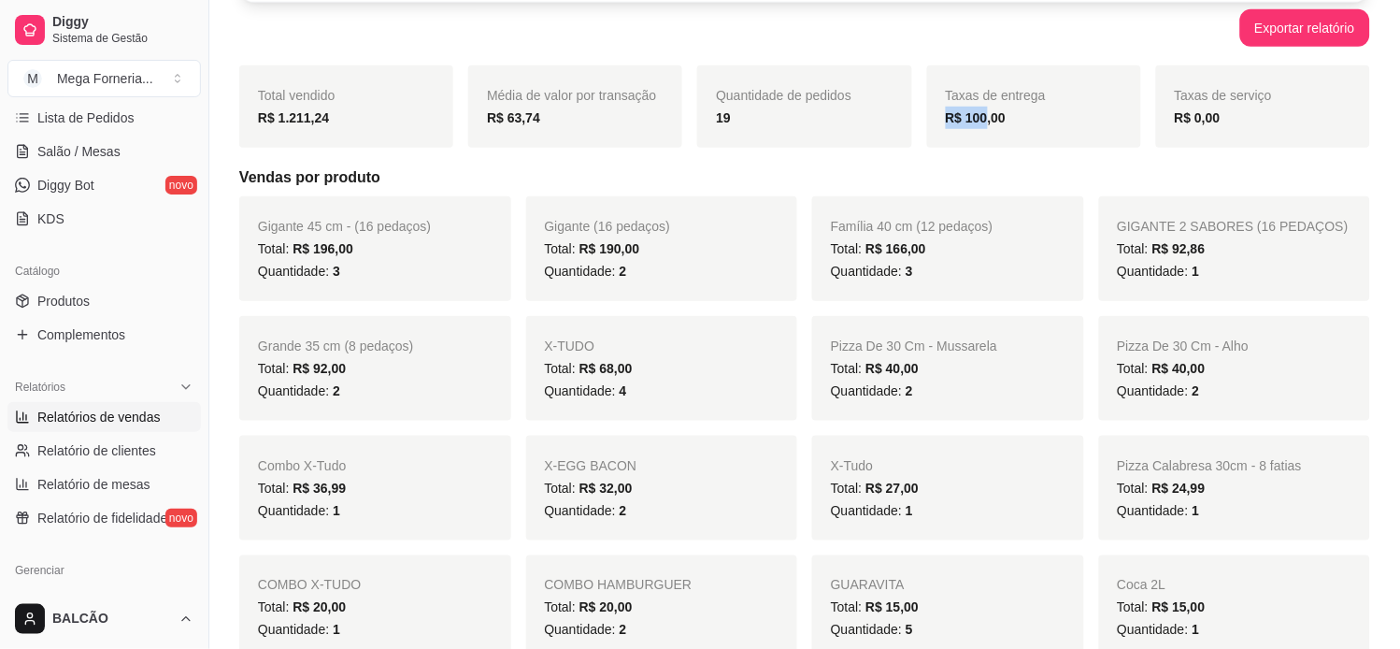
drag, startPoint x: 981, startPoint y: 116, endPoint x: 1056, endPoint y: 105, distance: 75.6
click at [1056, 105] on div "Taxas de entrega R$ 100,00" at bounding box center [1034, 106] width 214 height 82
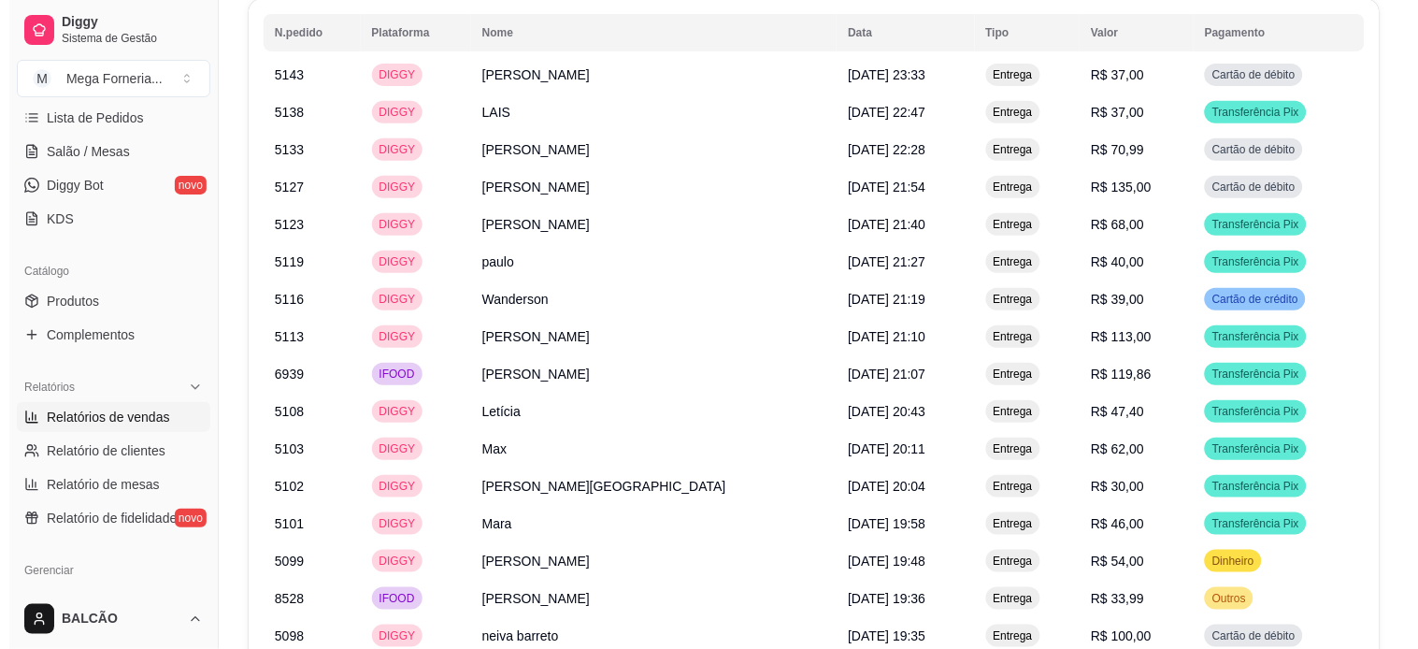
scroll to position [1935, 0]
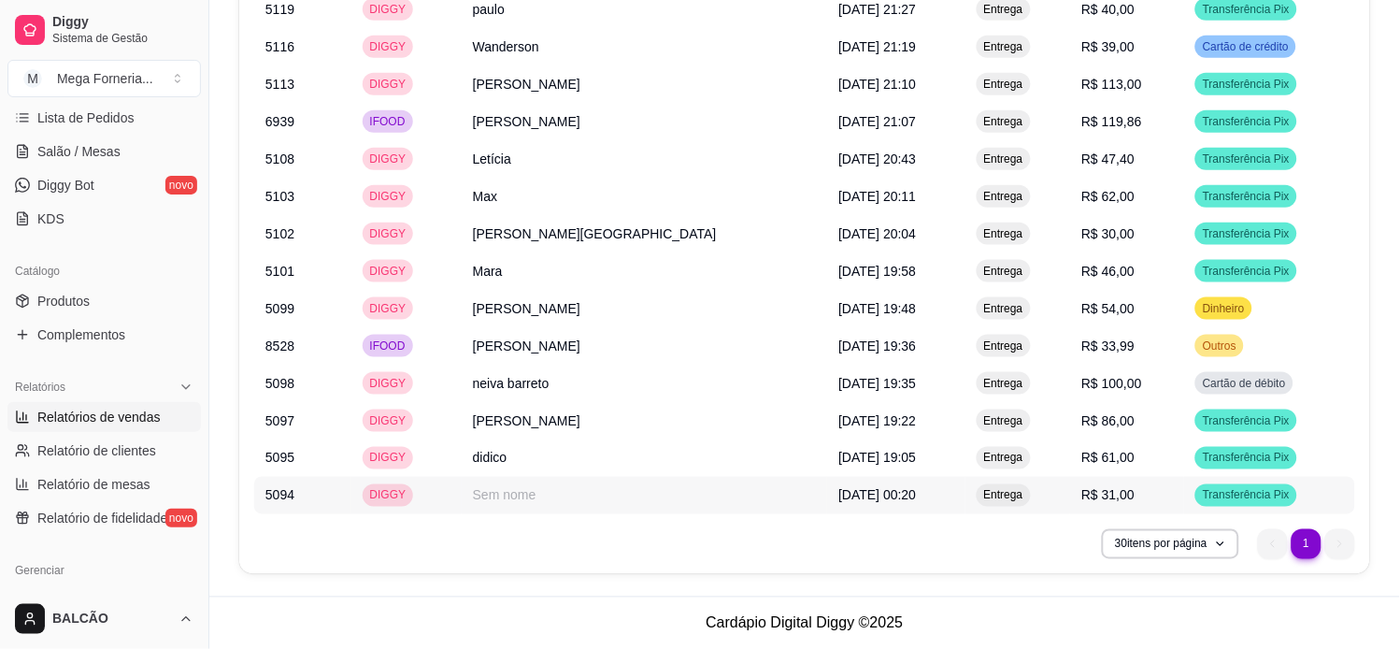
click at [898, 500] on td "12/10/2025 às 00:20" at bounding box center [895, 495] width 137 height 37
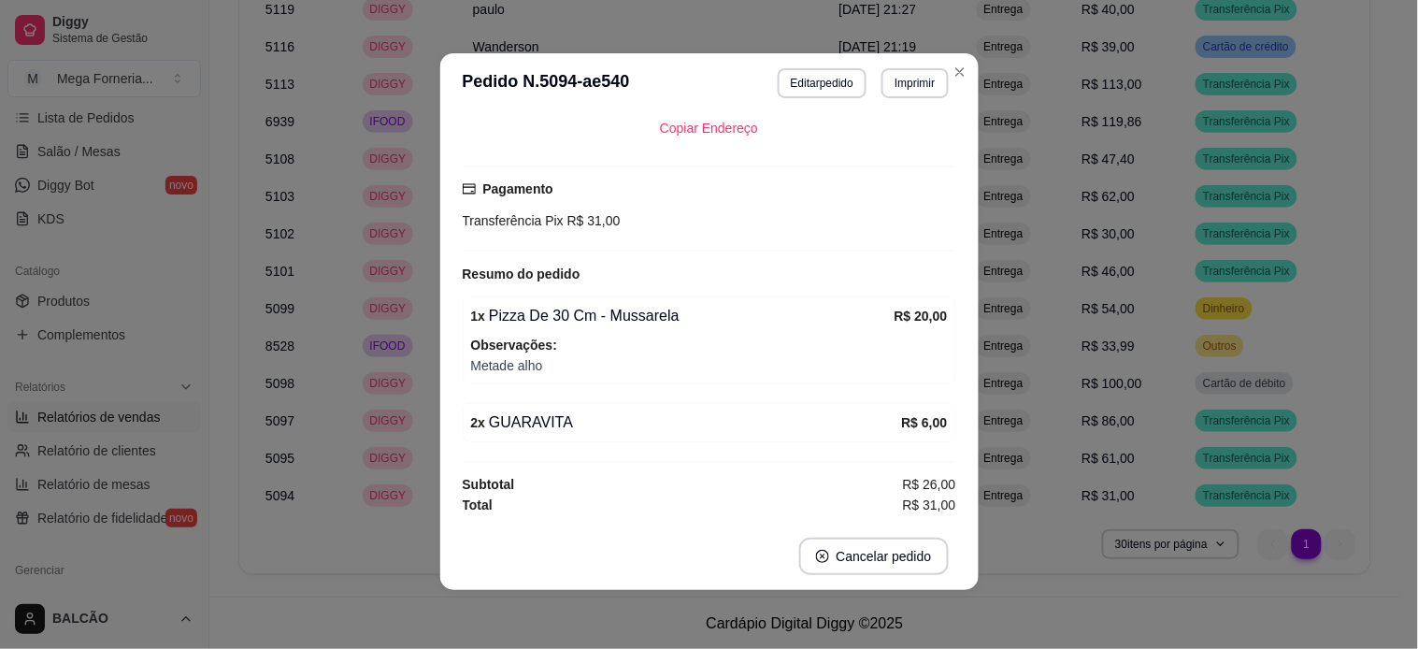
scroll to position [4, 0]
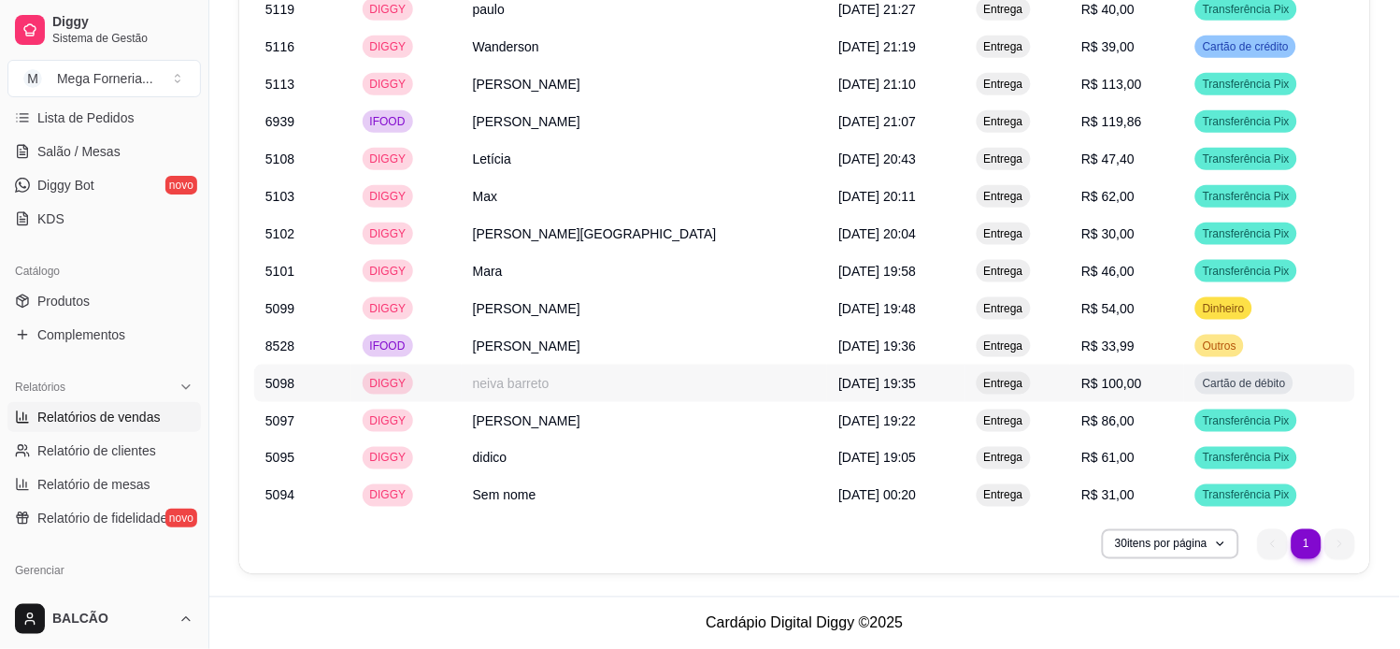
click at [565, 348] on td "[PERSON_NAME]" at bounding box center [645, 345] width 366 height 37
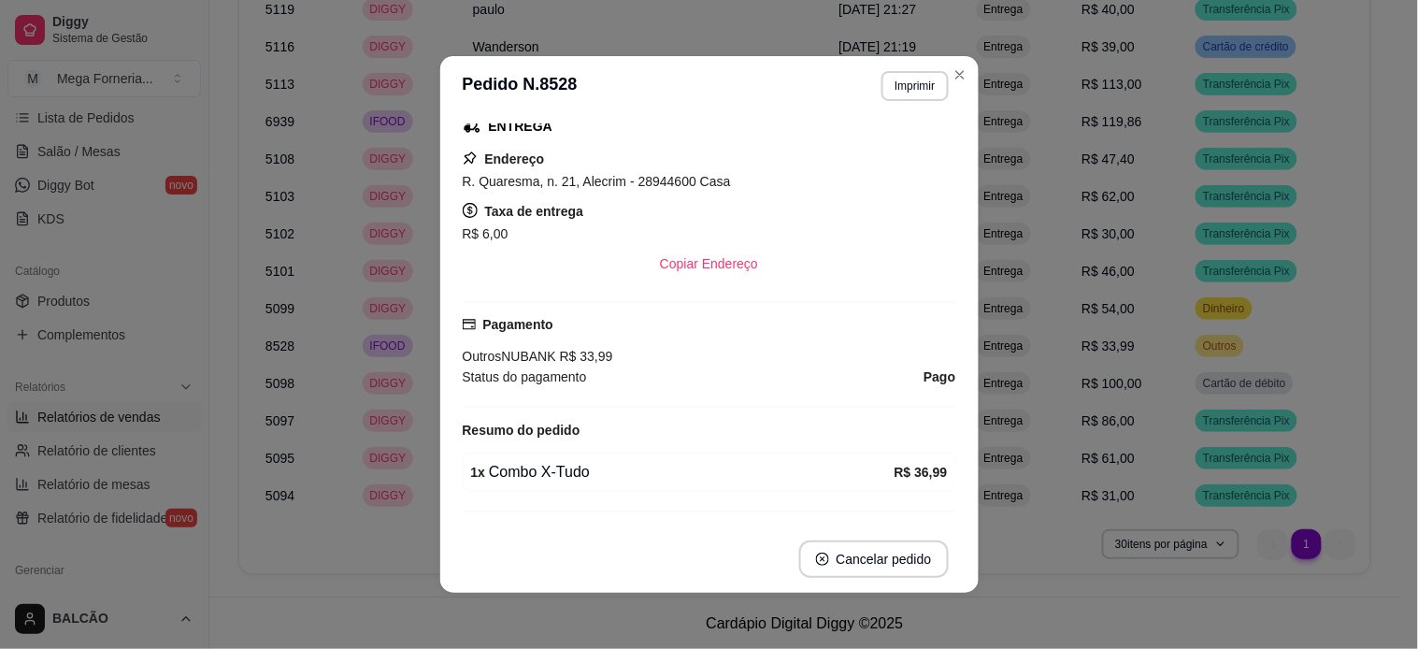
scroll to position [415, 0]
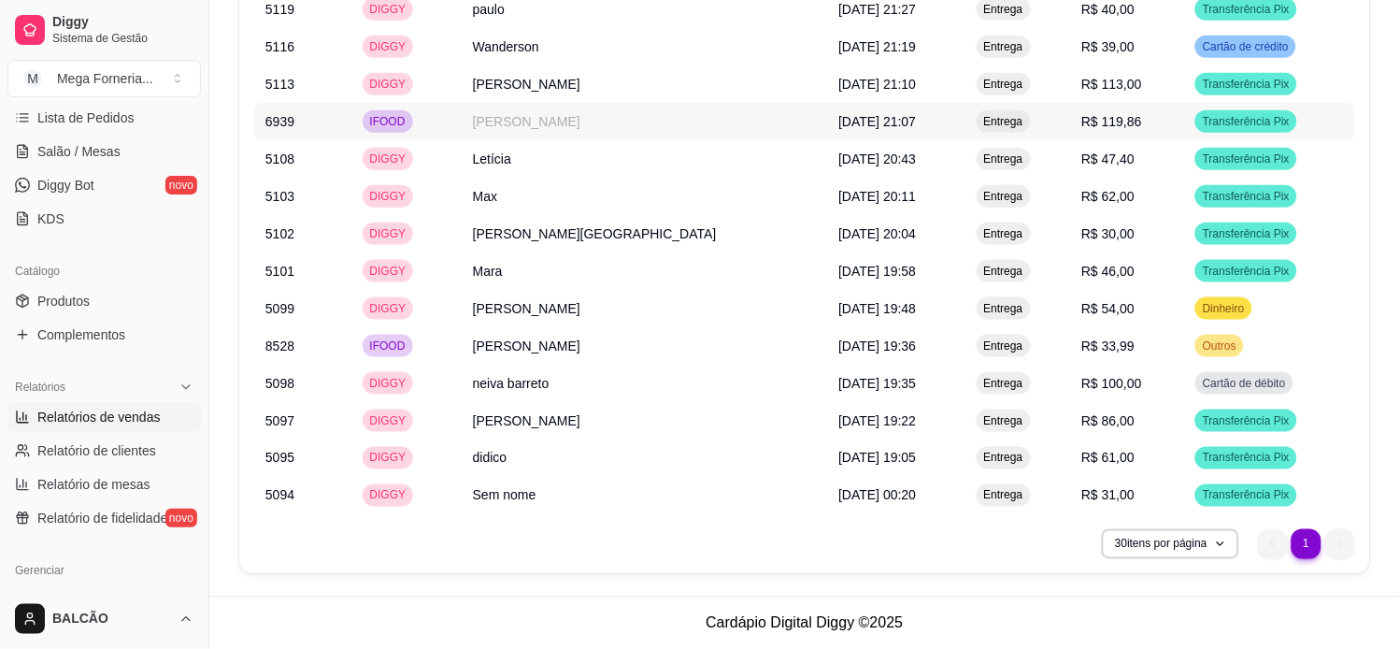
click at [390, 129] on div "IFOOD" at bounding box center [388, 121] width 50 height 22
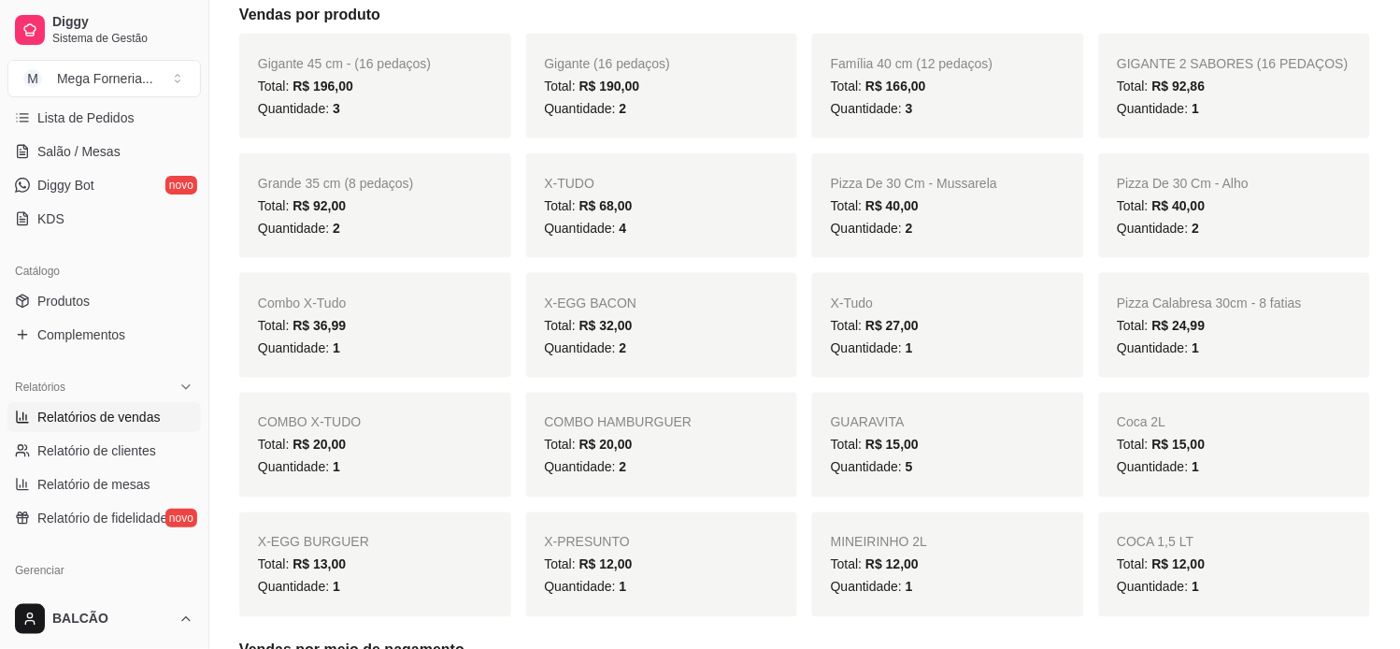
scroll to position [0, 0]
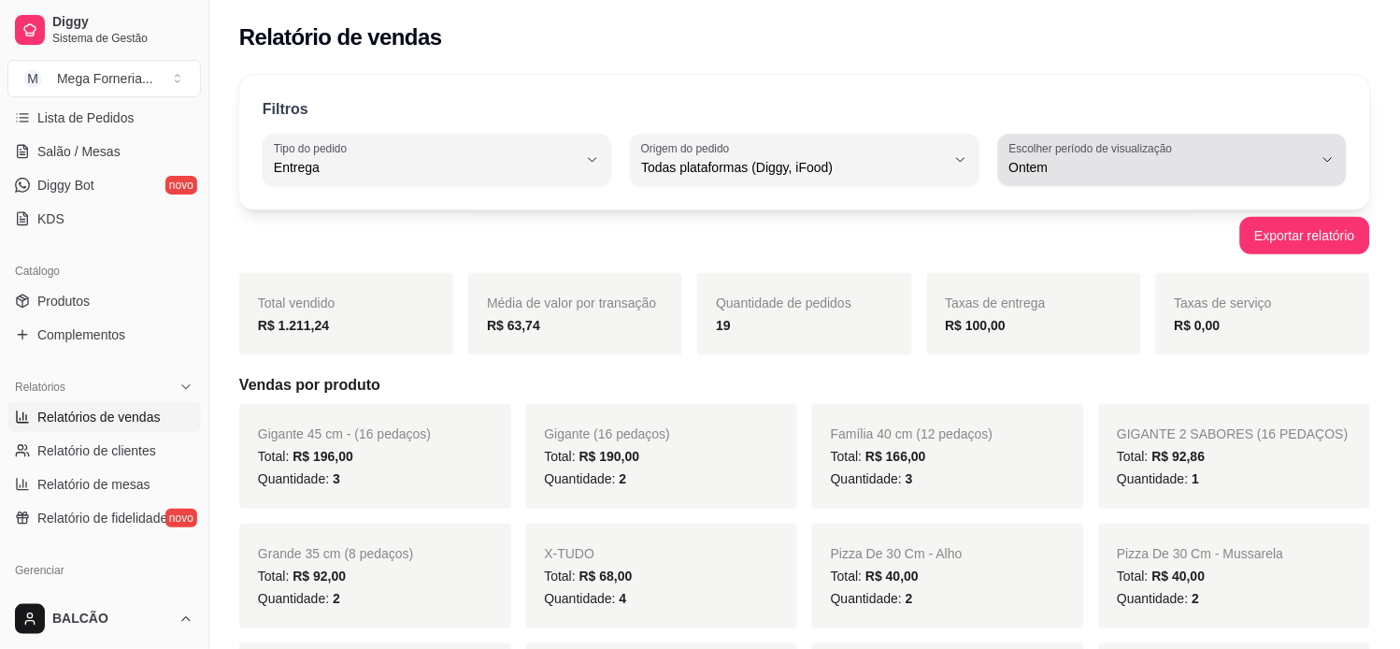
click at [1086, 144] on label "Escolher período de visualização" at bounding box center [1093, 148] width 169 height 16
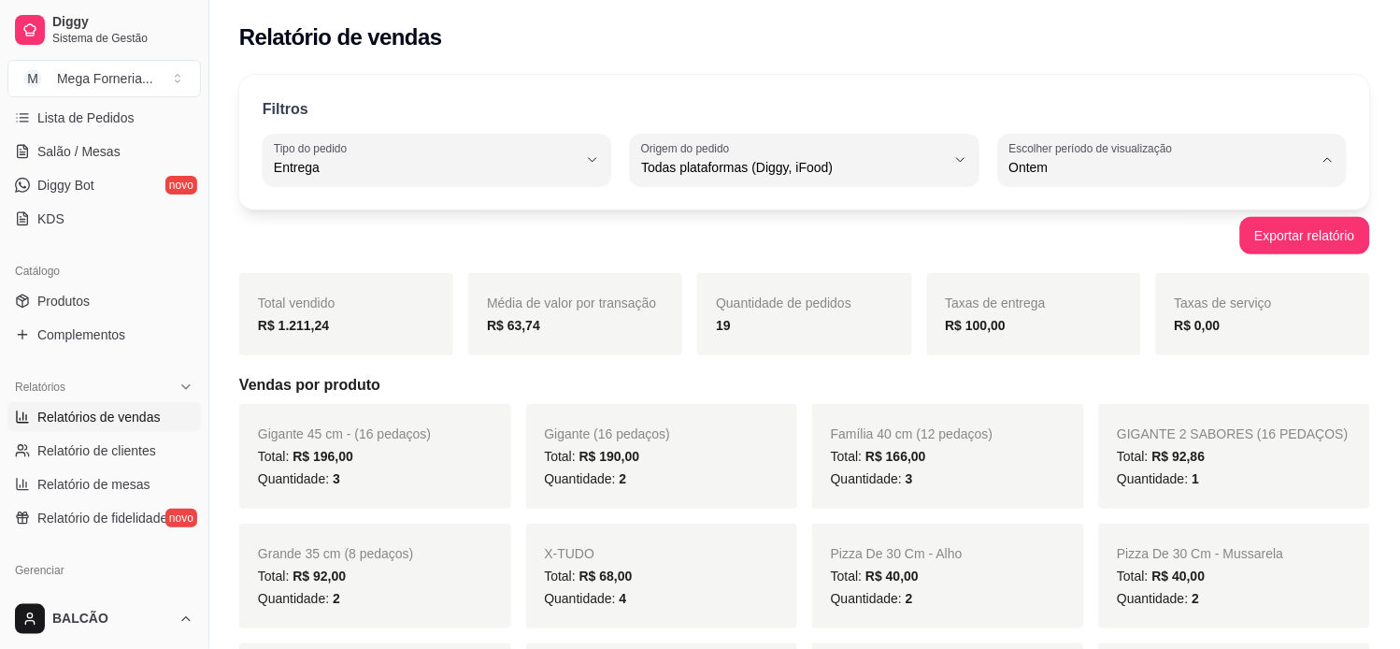
click at [1164, 404] on span "Customizado" at bounding box center [1164, 395] width 289 height 18
type input "-1"
select select "-1"
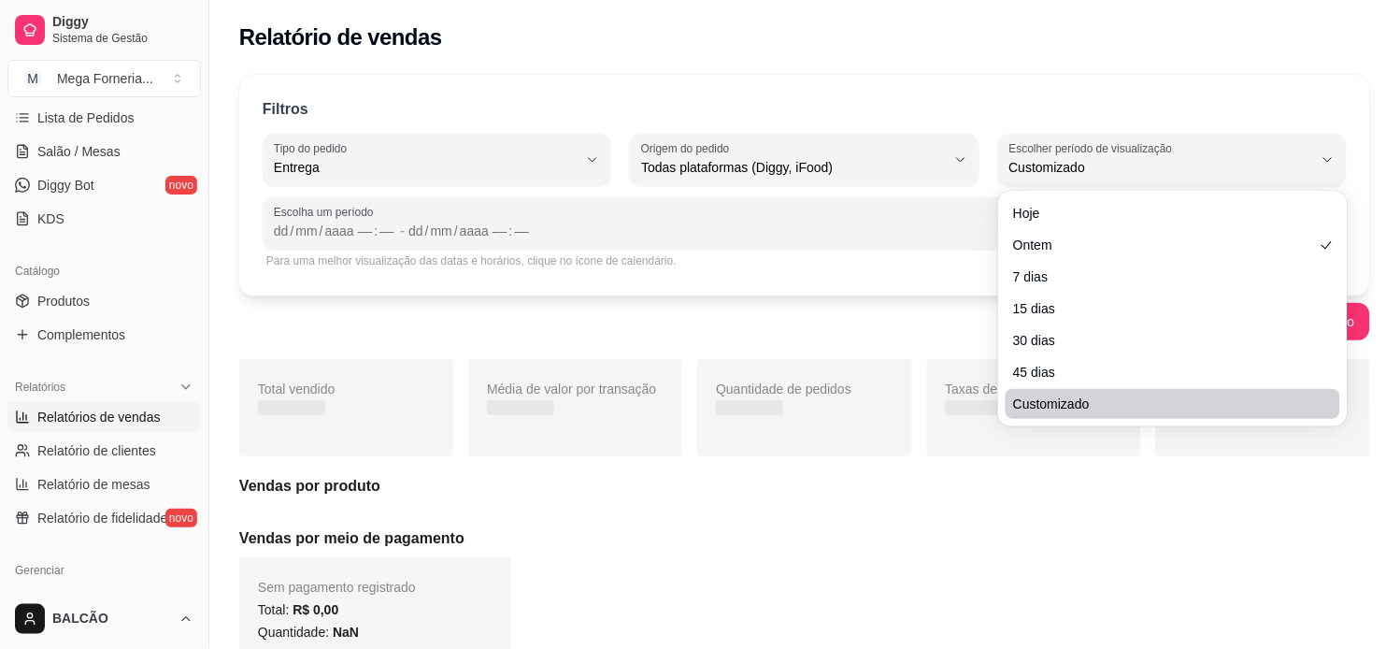
scroll to position [17, 0]
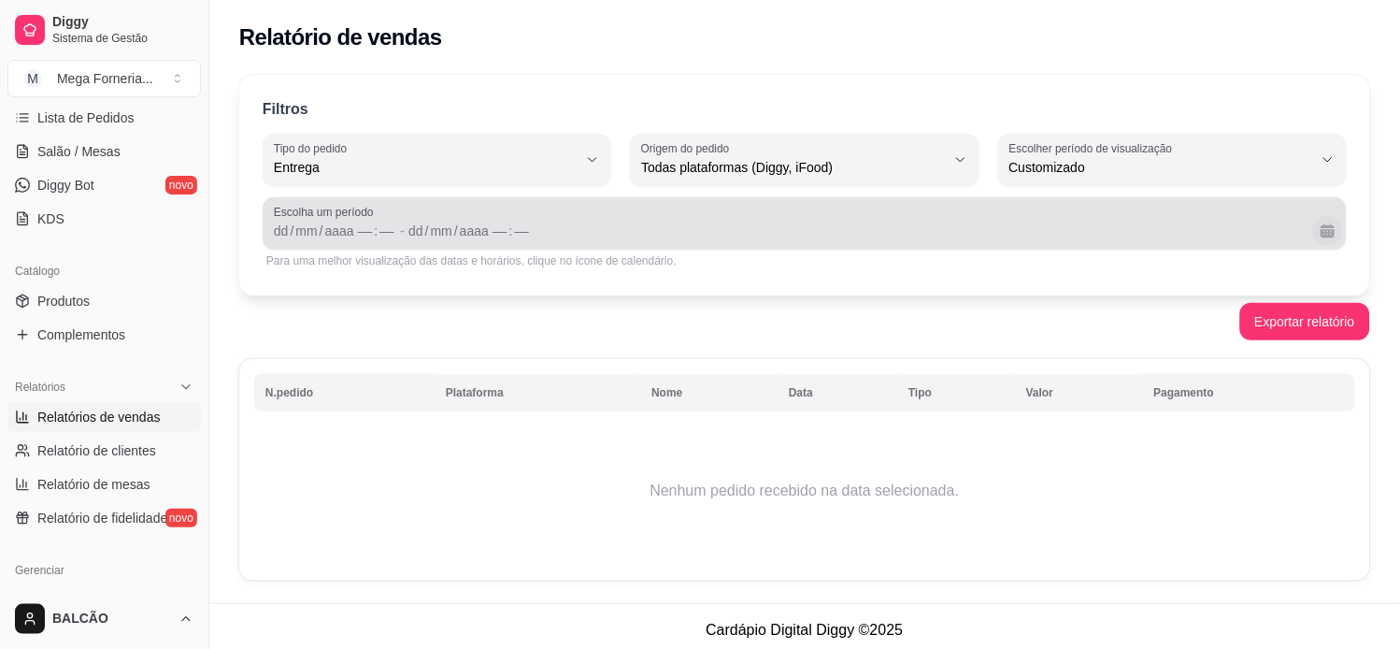
click at [1327, 238] on button "Calendário" at bounding box center [1328, 231] width 30 height 30
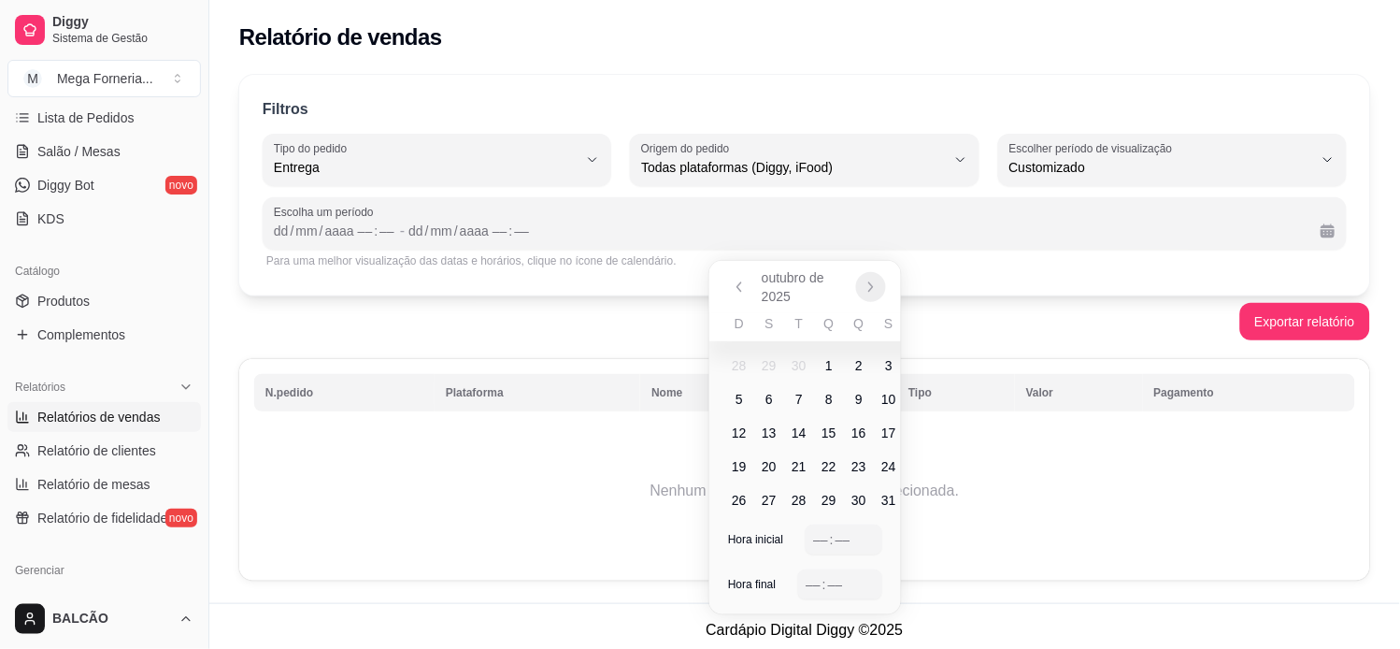
click at [880, 282] on button "Próximo" at bounding box center [871, 287] width 30 height 30
click at [745, 293] on icon "Anterior" at bounding box center [739, 286] width 15 height 15
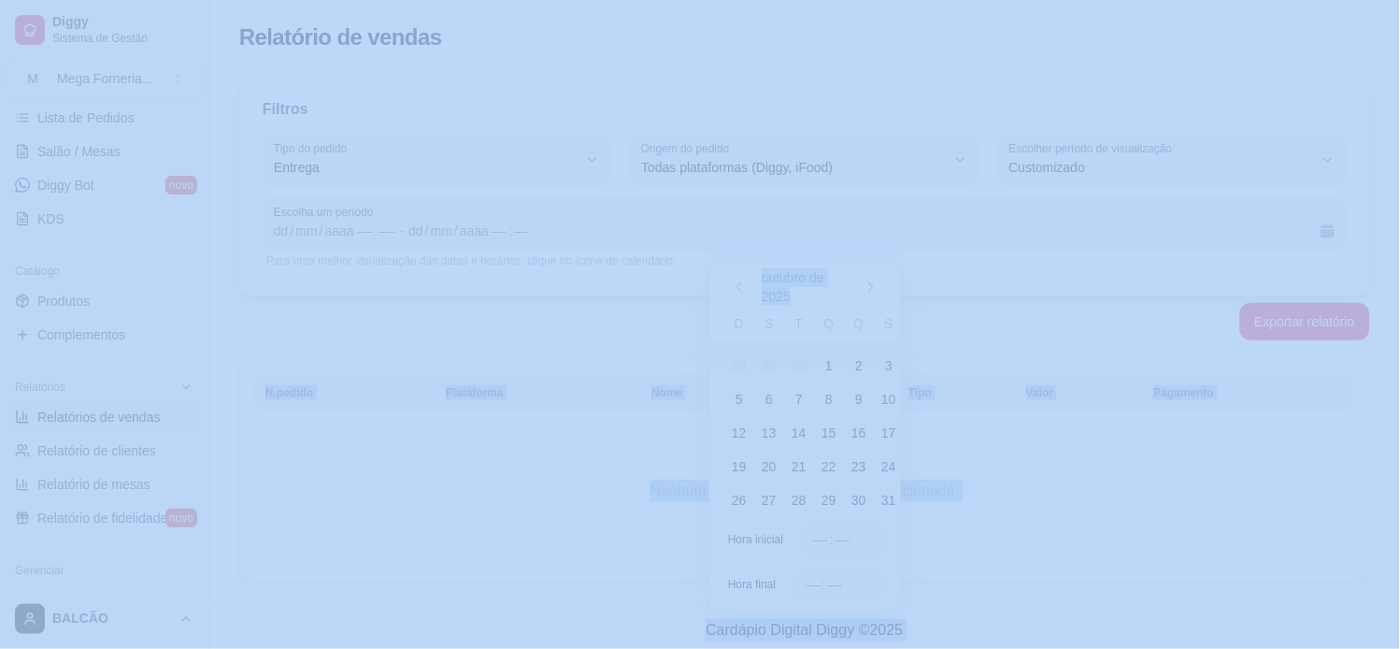
drag, startPoint x: 894, startPoint y: 291, endPoint x: 935, endPoint y: 303, distance: 42.0
click at [935, 303] on body "outubro de 2025 Diggy Sistema de Gestão M Mega Forneria ... Loja aberta Diggy P…" at bounding box center [700, 324] width 1400 height 649
click at [931, 312] on div "Exportar relatório" at bounding box center [804, 321] width 1131 height 37
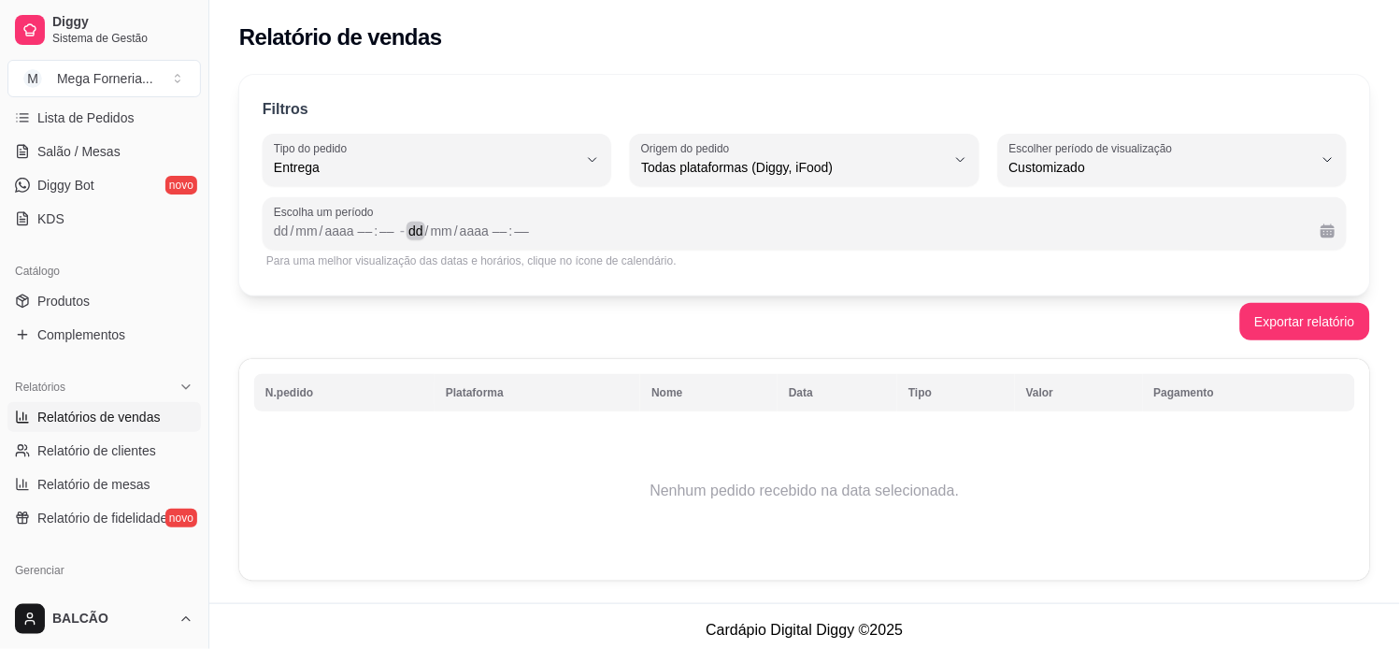
click at [689, 230] on div "dd / mm / aaaa –– : ––" at bounding box center [856, 231] width 897 height 22
click at [277, 227] on div "dd" at bounding box center [281, 230] width 19 height 19
click at [278, 227] on div "dd" at bounding box center [281, 230] width 19 height 19
click at [407, 235] on div "11" at bounding box center [408, 230] width 19 height 19
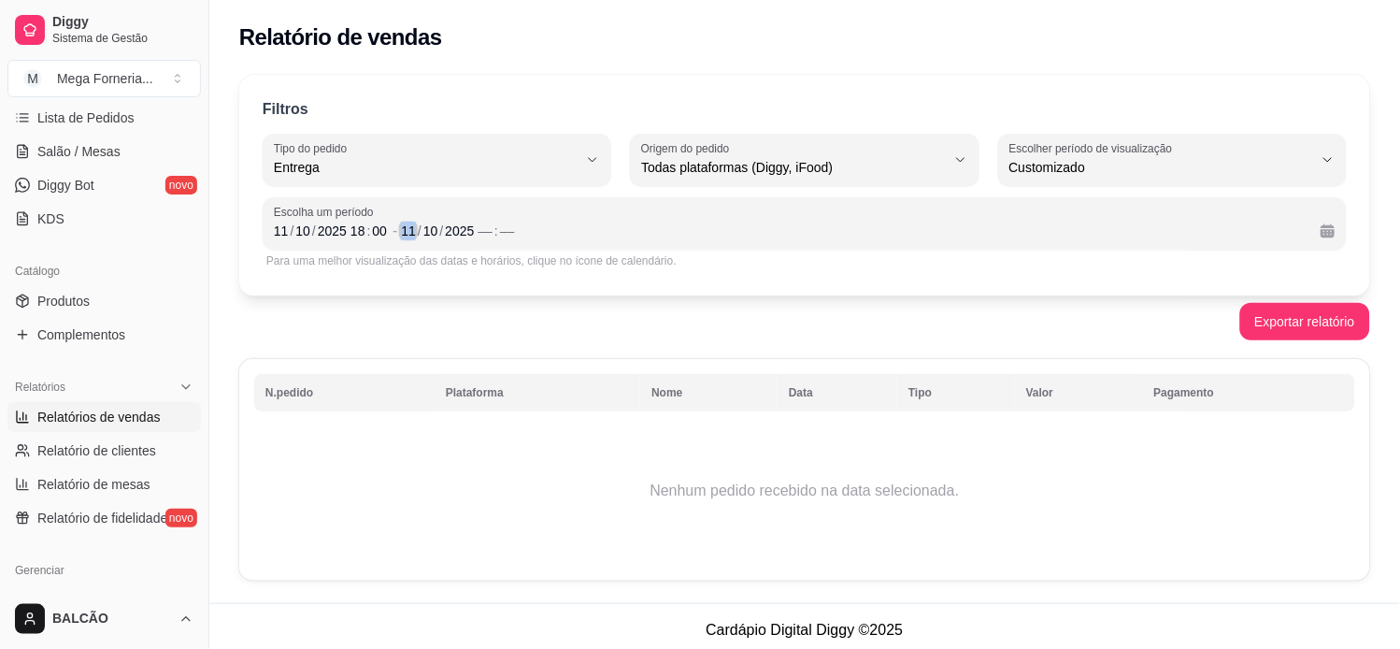
click at [407, 235] on div "11" at bounding box center [408, 230] width 19 height 19
click at [479, 236] on div "––" at bounding box center [486, 230] width 19 height 19
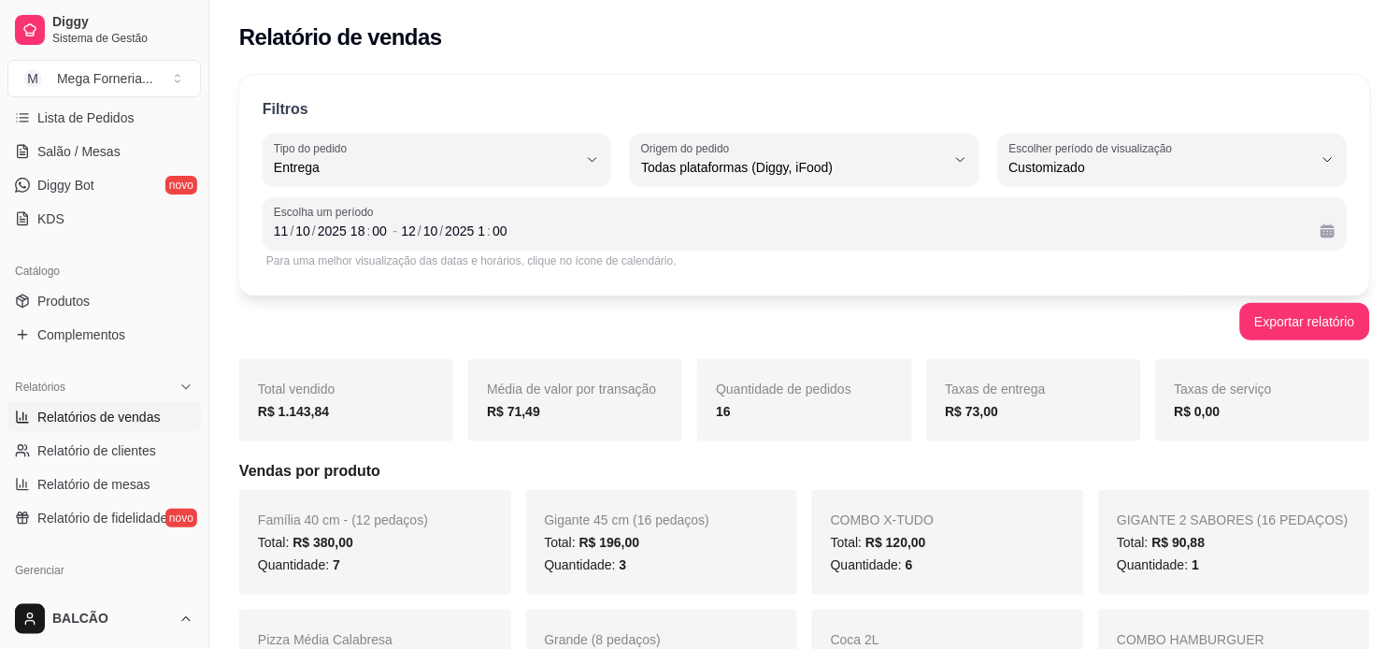
click at [959, 286] on div "Filtros DELIVERY Tipo do pedido Todos Entrega Retirada Mesa Consumo local Tipo …" at bounding box center [804, 185] width 1131 height 221
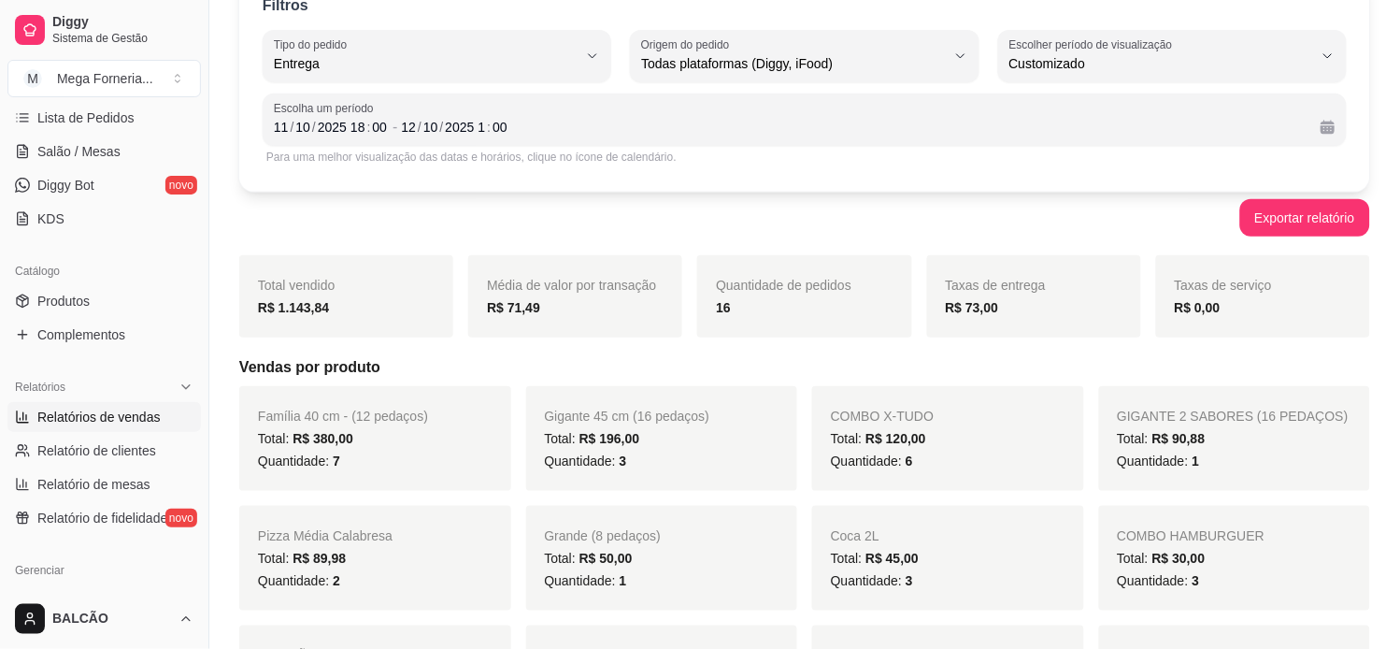
click at [964, 305] on strong "R$ 73,00" at bounding box center [972, 307] width 53 height 15
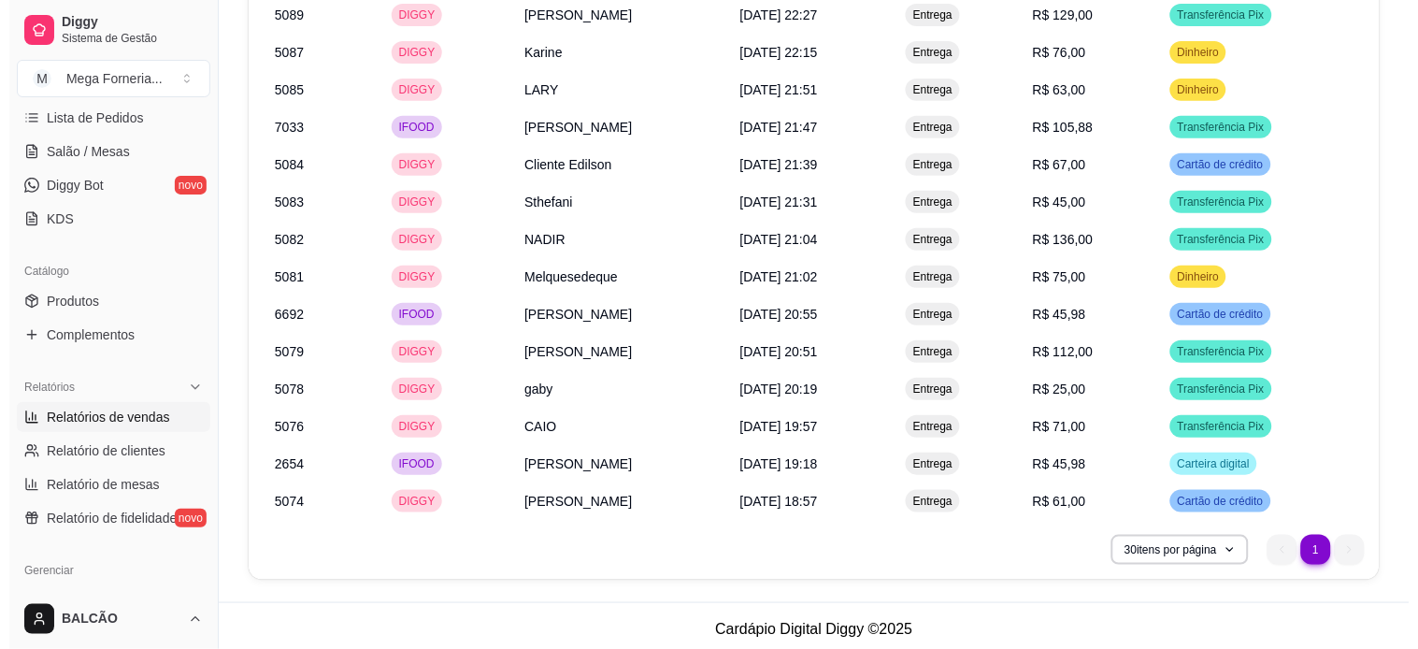
scroll to position [1692, 0]
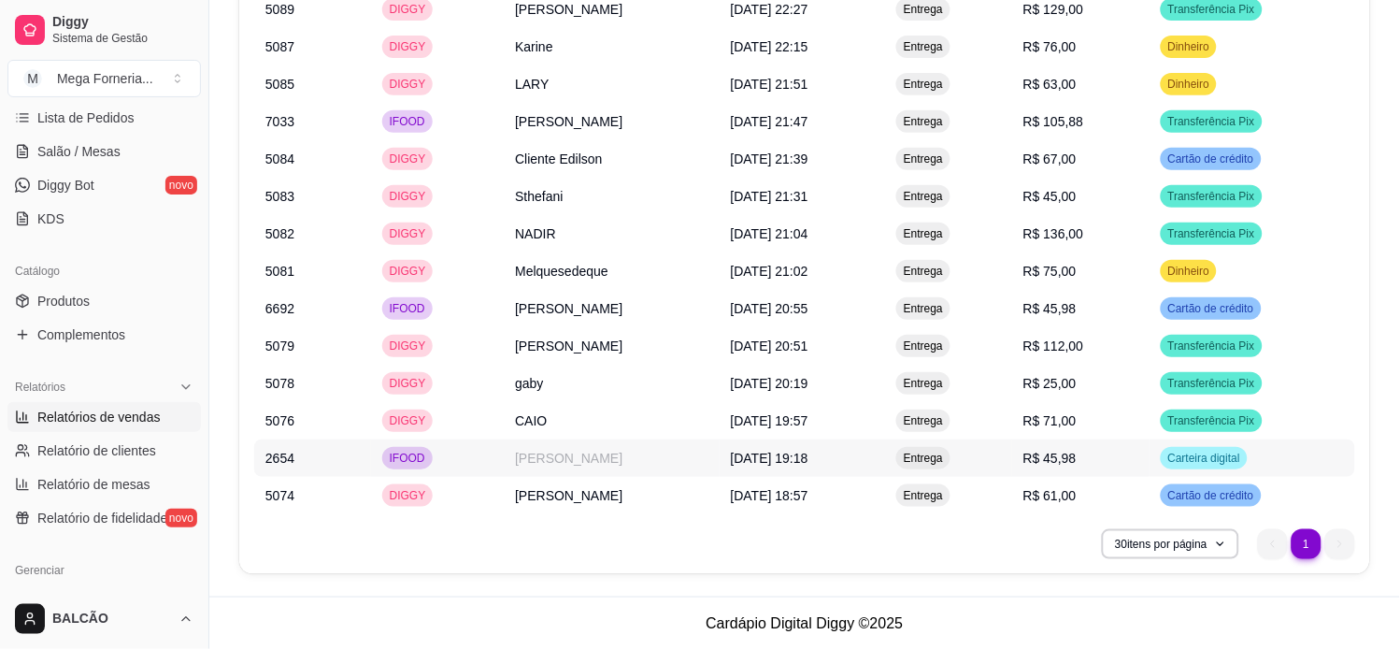
click at [566, 465] on td "wilson da silva" at bounding box center [612, 457] width 216 height 37
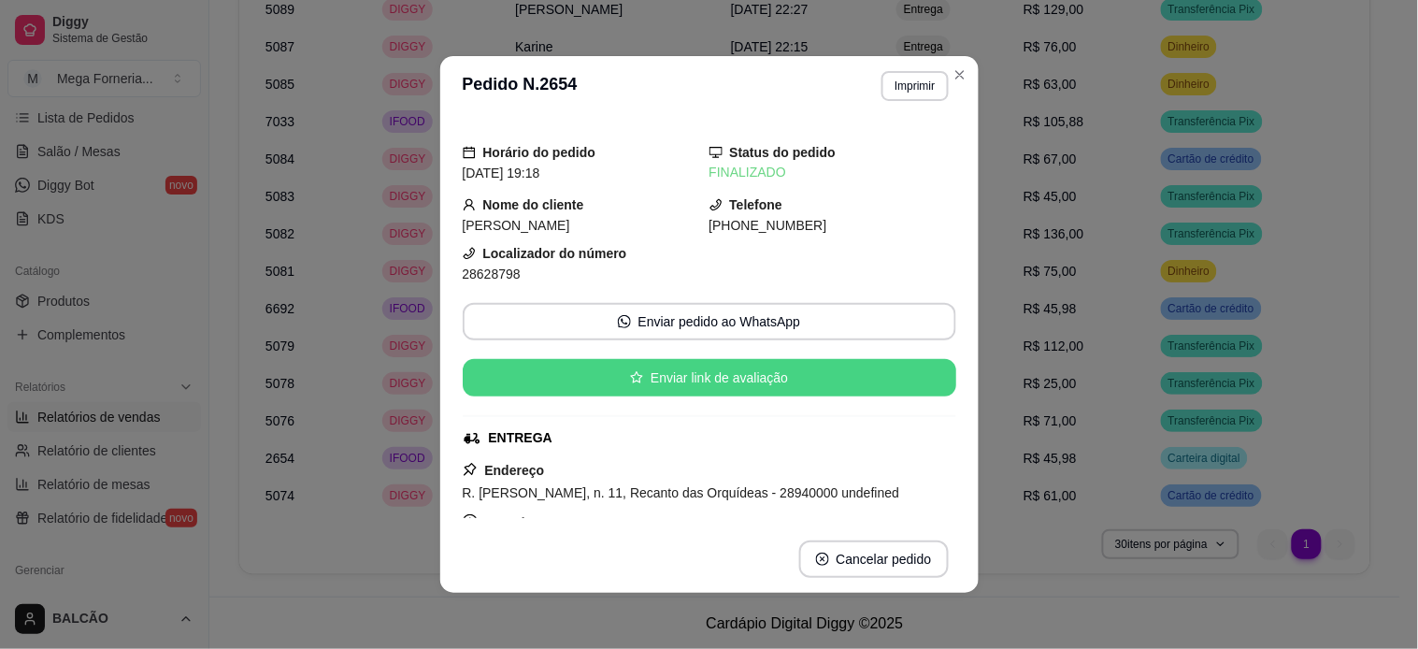
scroll to position [104, 0]
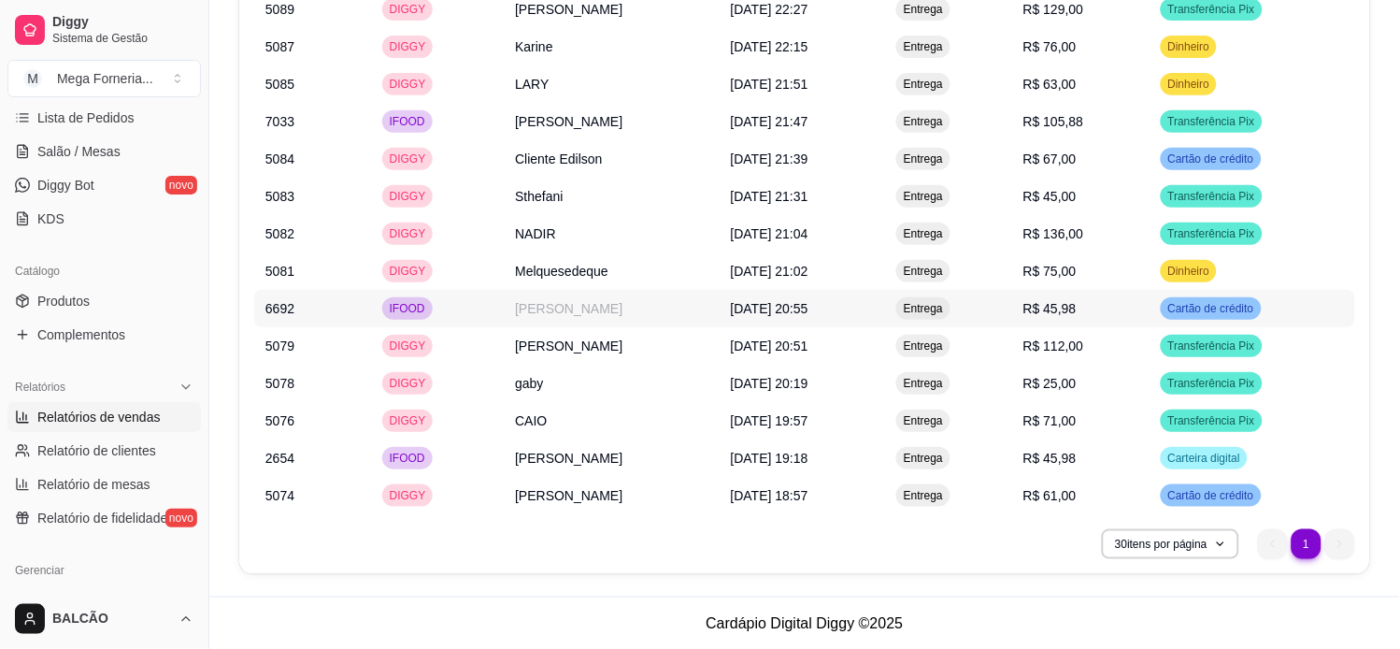
click at [523, 319] on td "vithor calvo" at bounding box center [612, 308] width 216 height 37
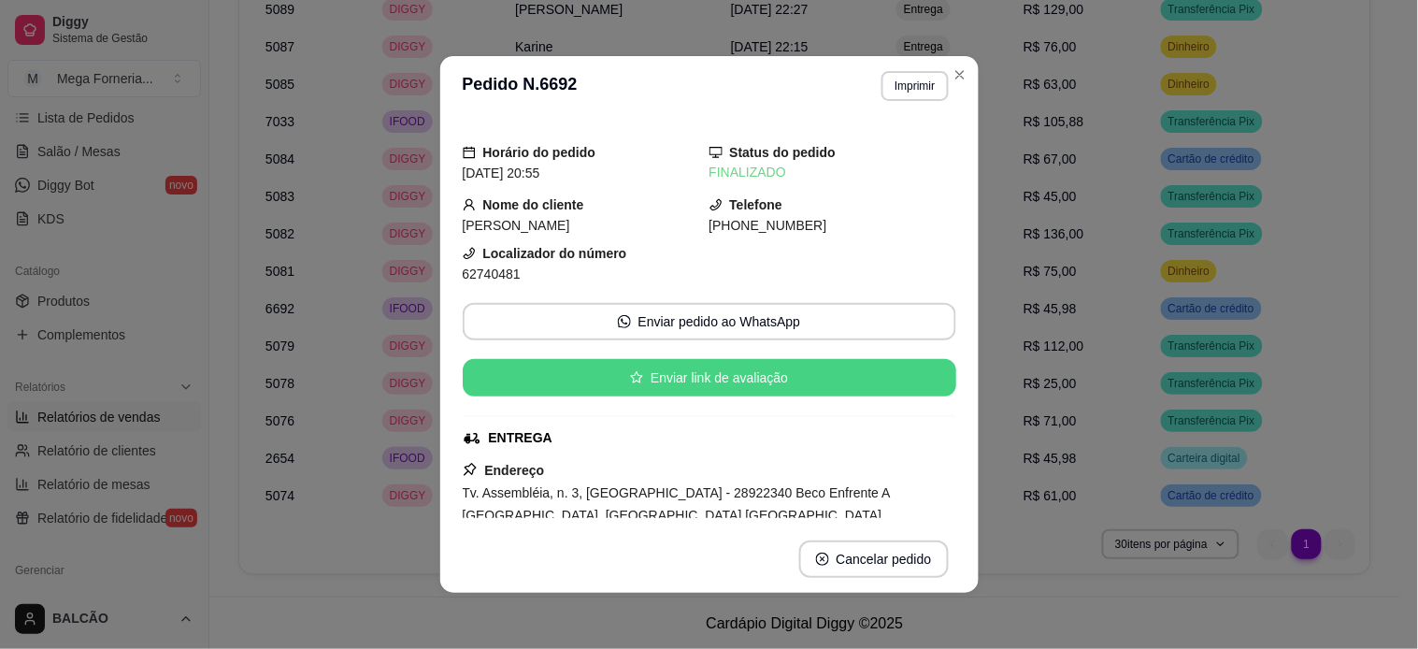
scroll to position [207, 0]
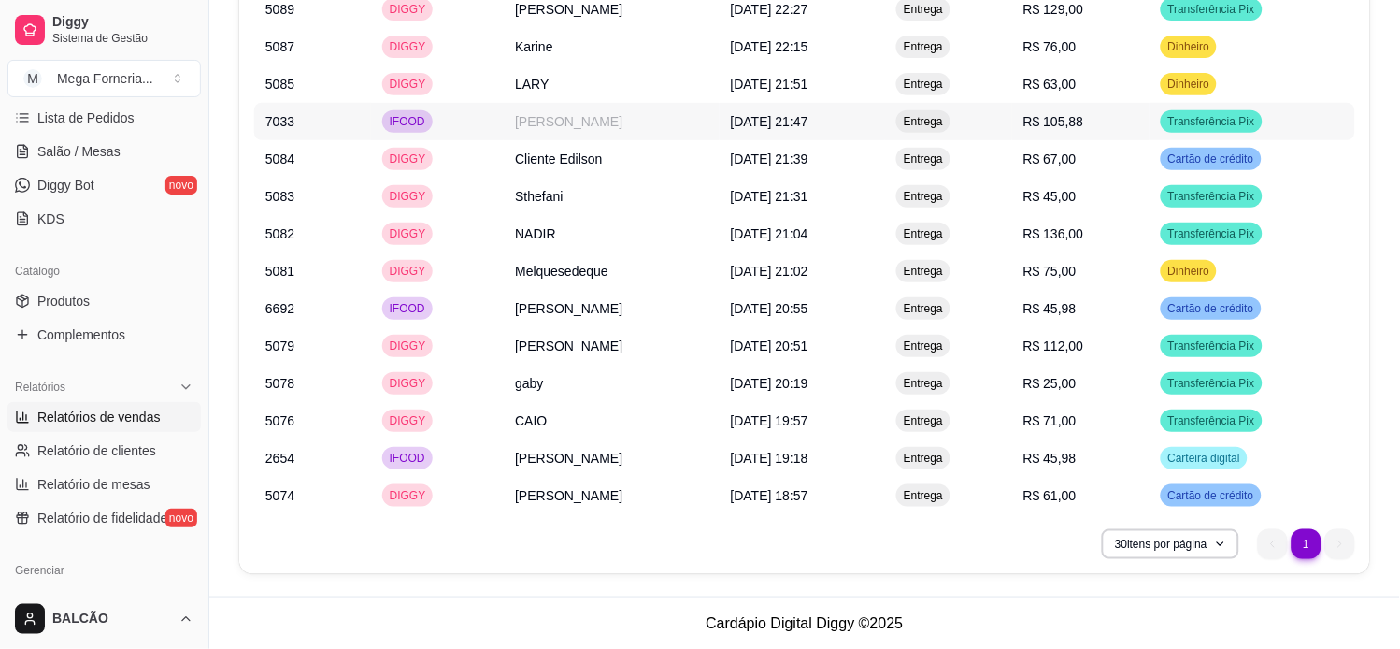
click at [455, 117] on td "IFOOD" at bounding box center [438, 121] width 134 height 37
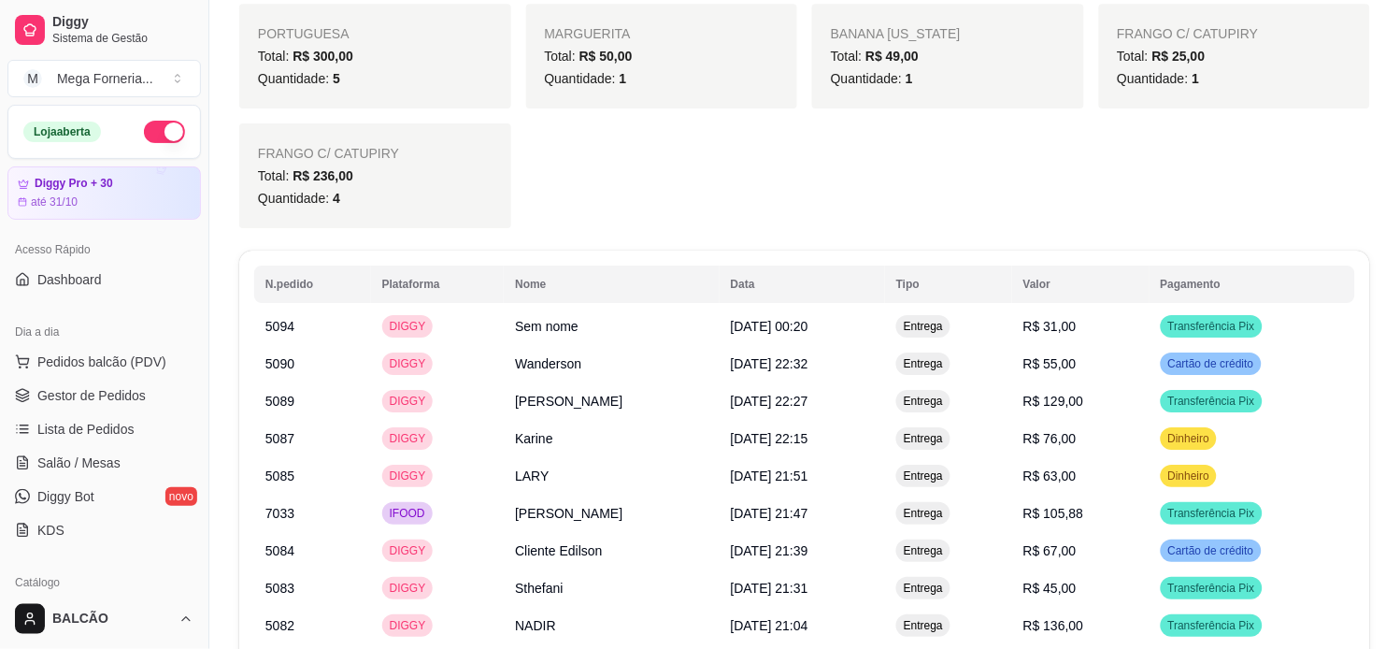
scroll to position [1173, 0]
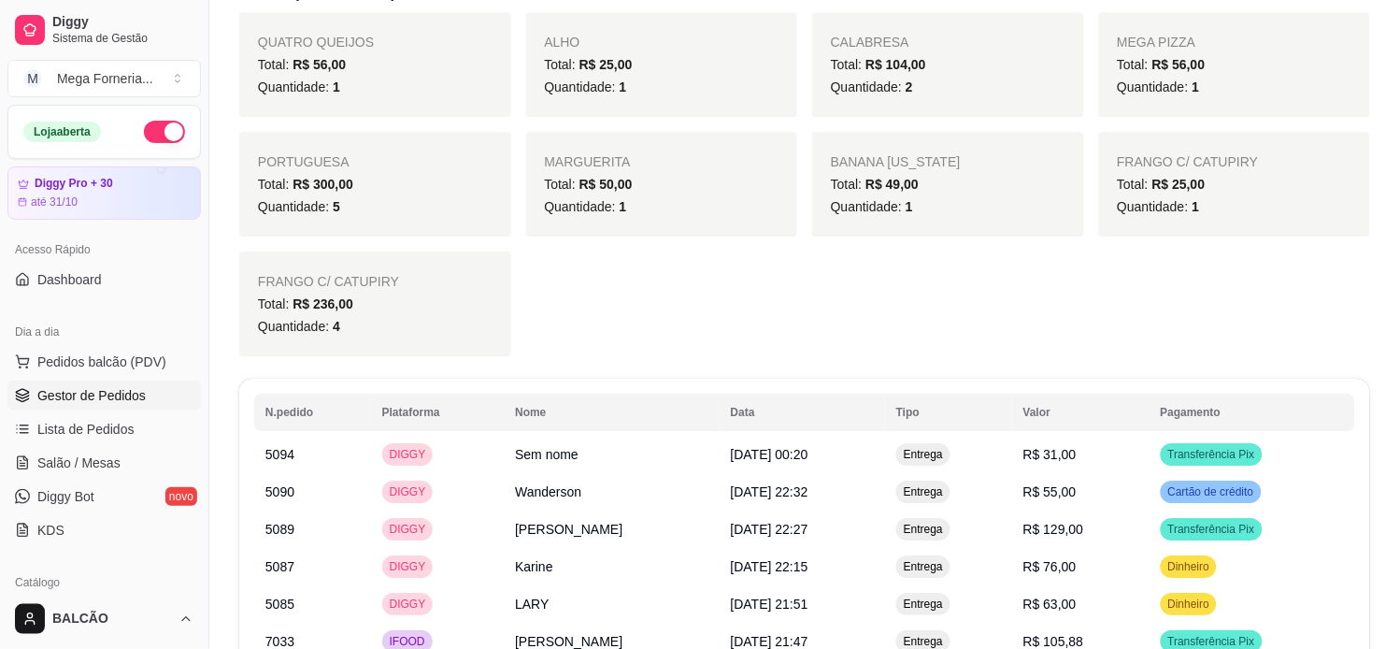
click at [120, 402] on span "Gestor de Pedidos" at bounding box center [91, 395] width 108 height 19
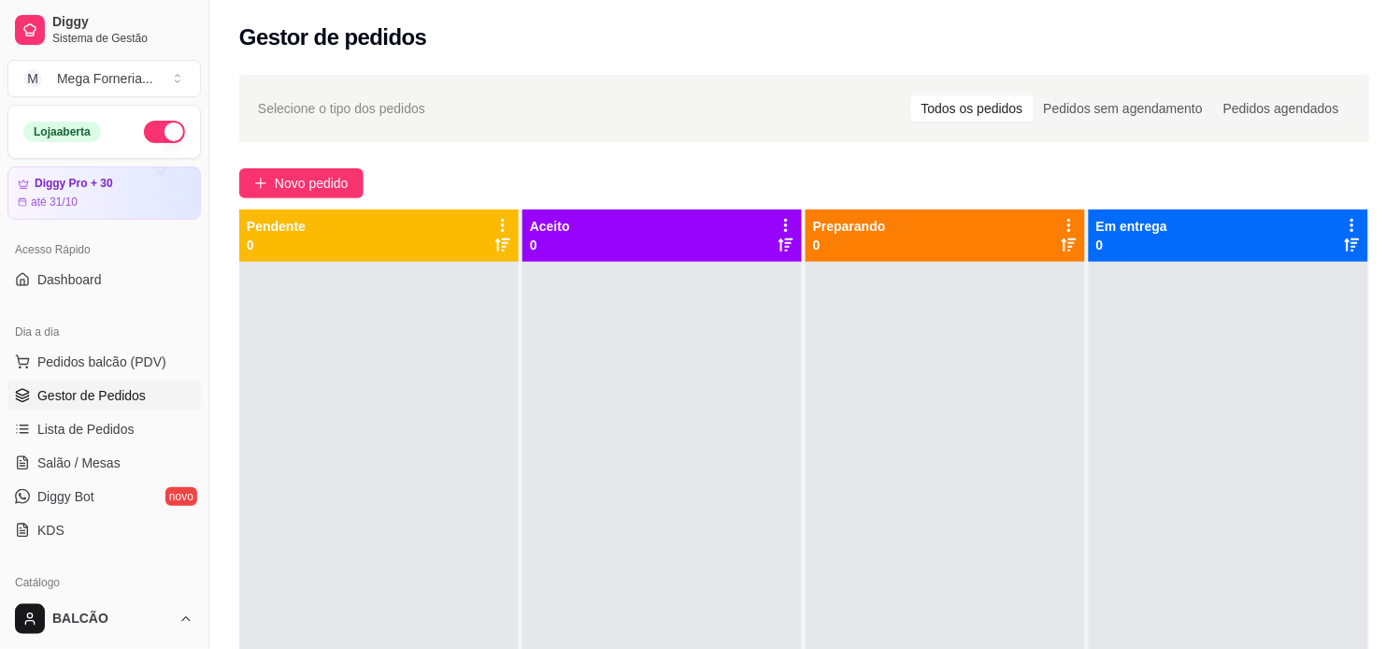
scroll to position [207, 0]
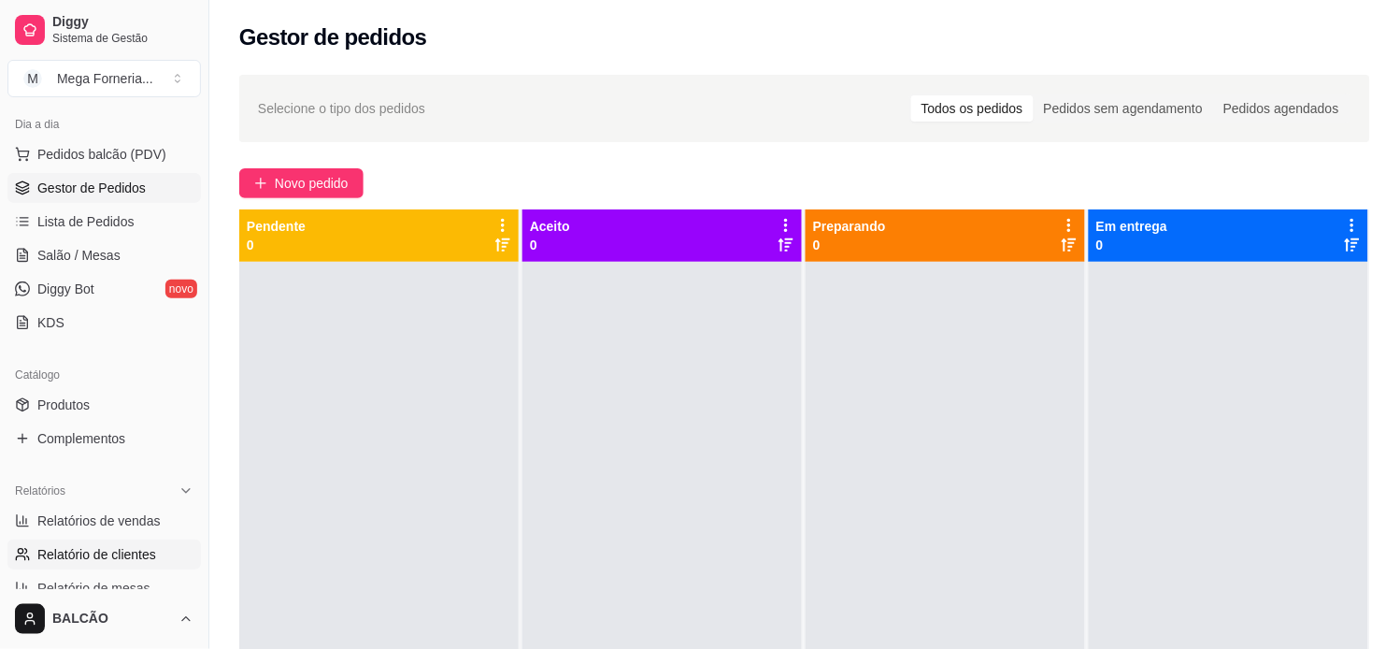
click at [131, 555] on span "Relatório de clientes" at bounding box center [96, 554] width 119 height 19
select select "30"
select select "HIGHEST_TOTAL_SPENT_WITH_ORDERS"
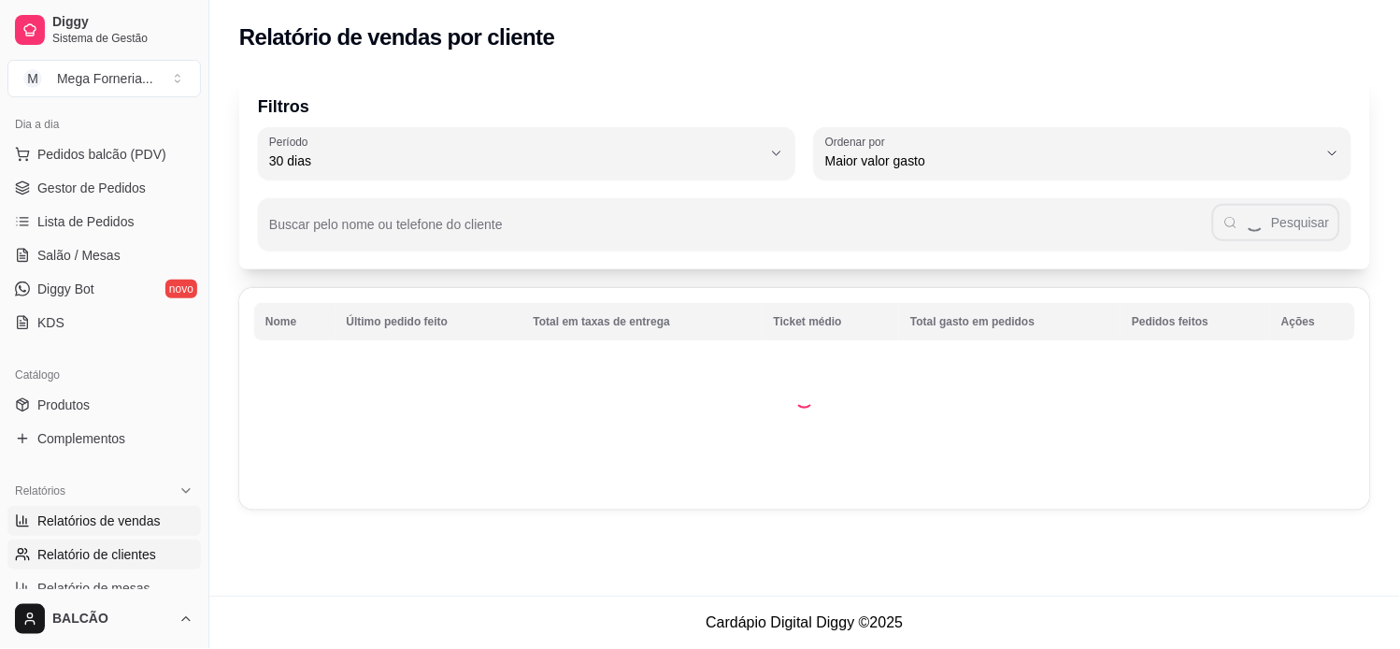
click at [118, 521] on span "Relatórios de vendas" at bounding box center [98, 520] width 123 height 19
select select "ALL"
select select "0"
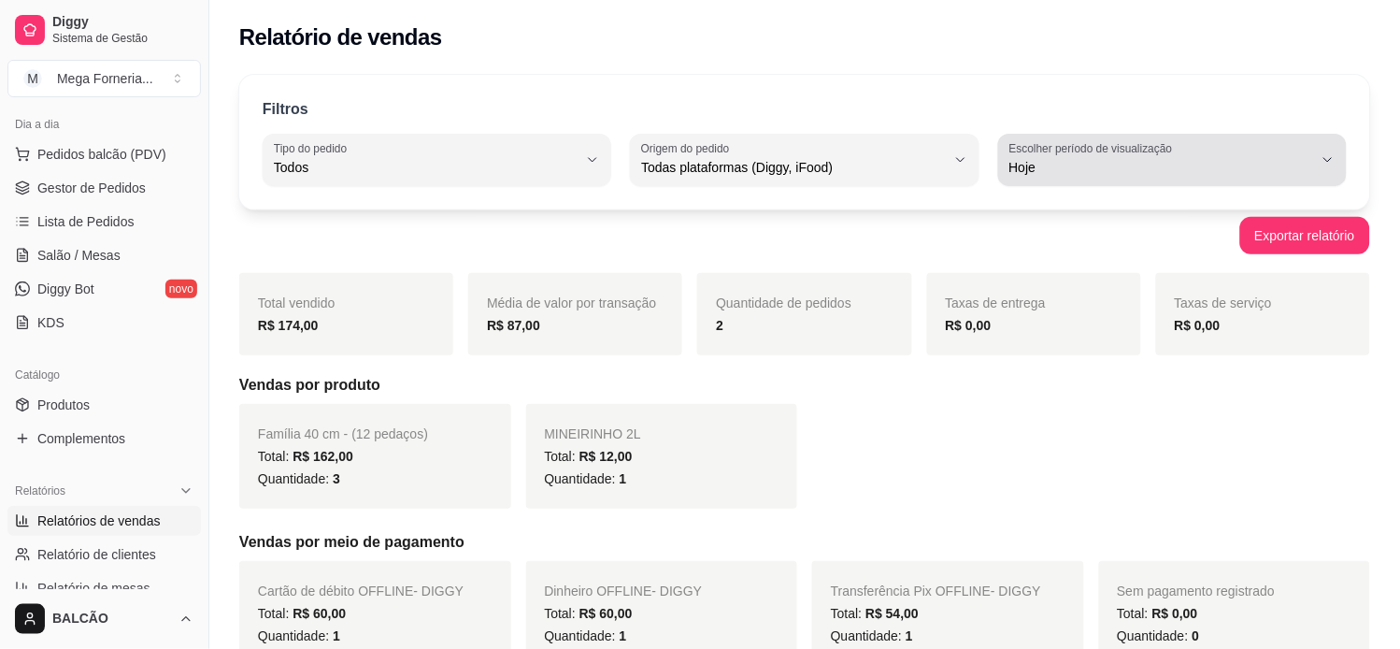
click at [1039, 181] on button "Escolher período de visualização Hoje" at bounding box center [1172, 160] width 349 height 52
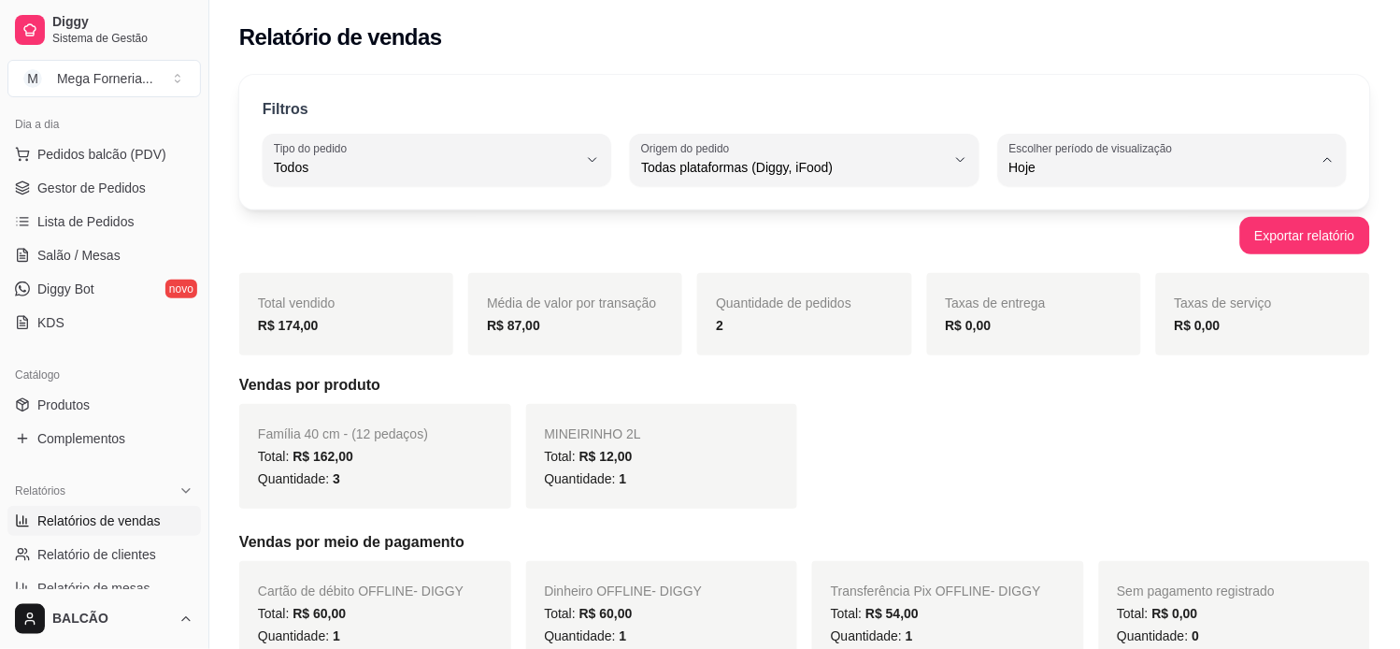
click at [1052, 257] on li "Ontem" at bounding box center [1172, 242] width 321 height 29
type input "1"
select select "1"
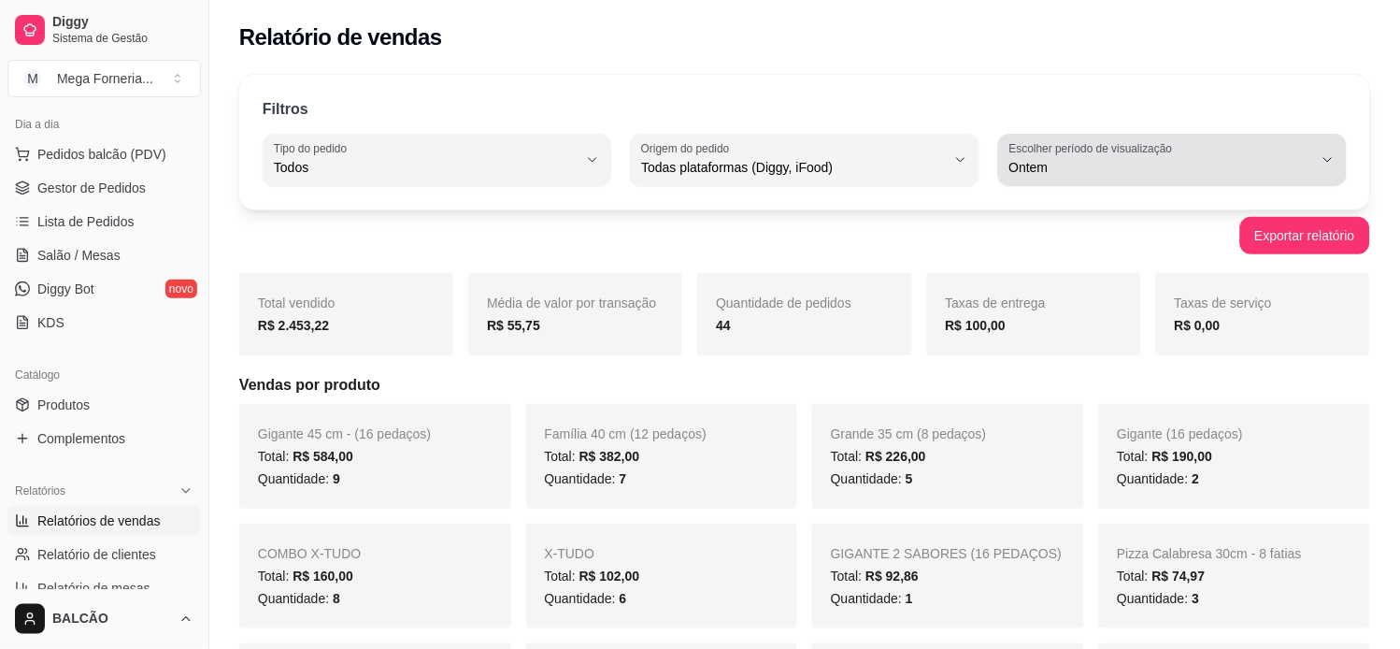
click at [1180, 168] on span "Ontem" at bounding box center [1161, 167] width 304 height 19
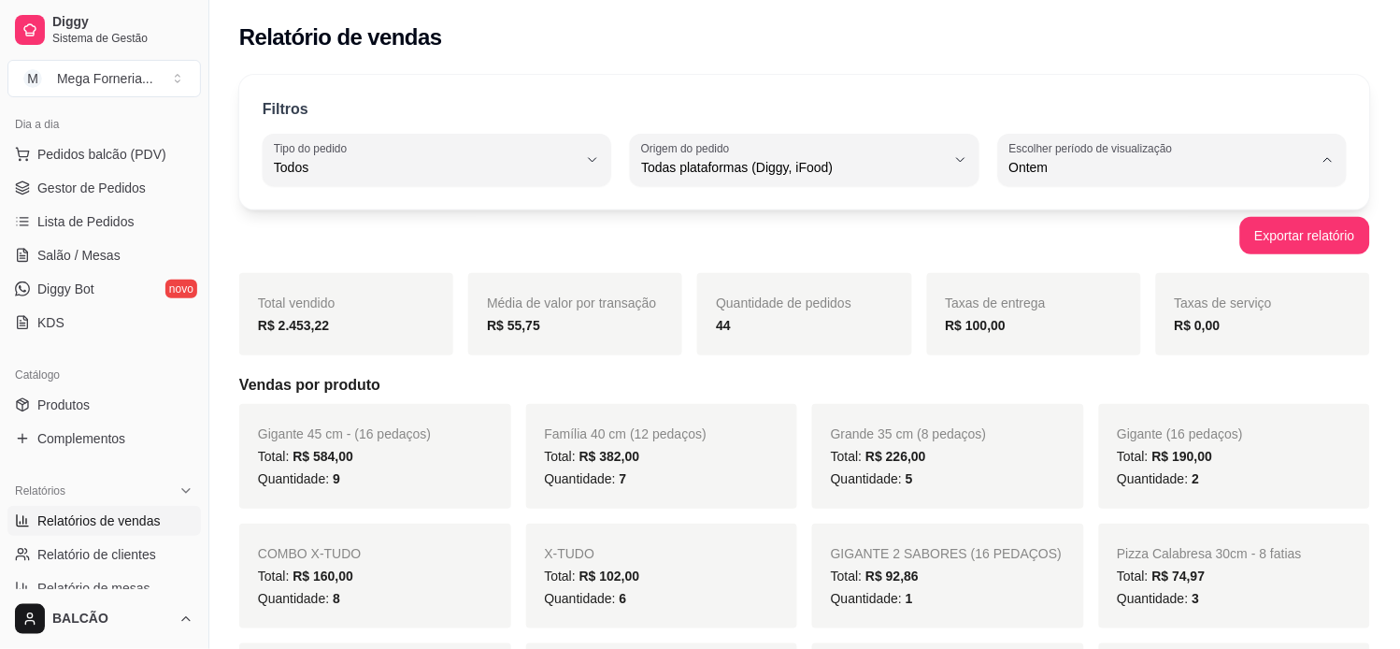
click at [817, 378] on h5 "Vendas por produto" at bounding box center [804, 385] width 1131 height 22
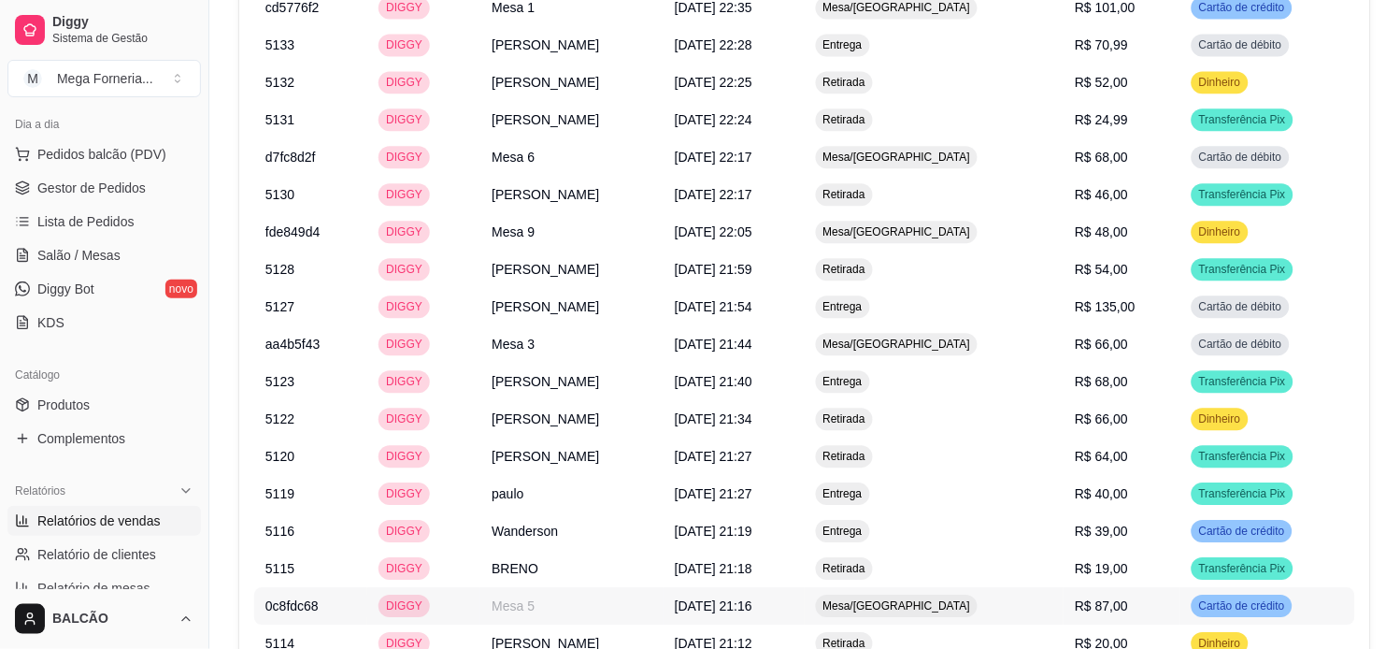
scroll to position [2706, 0]
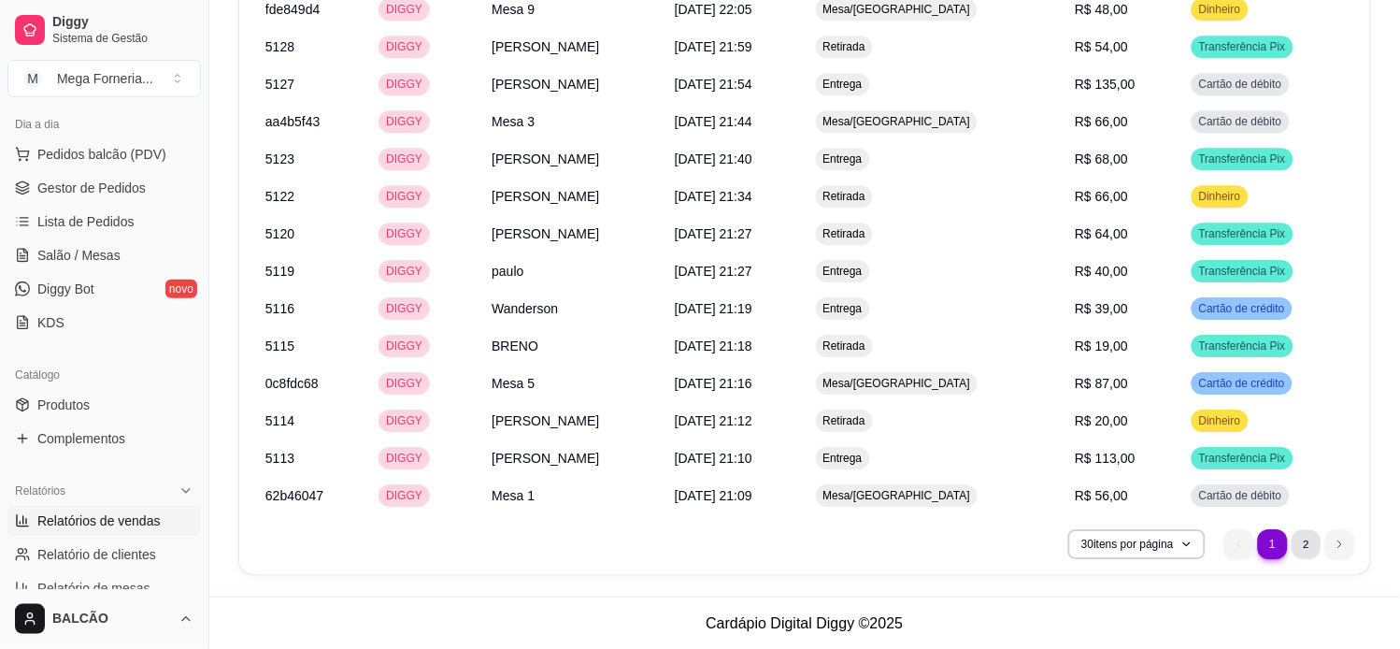
click at [1297, 540] on li "2" at bounding box center [1306, 543] width 29 height 29
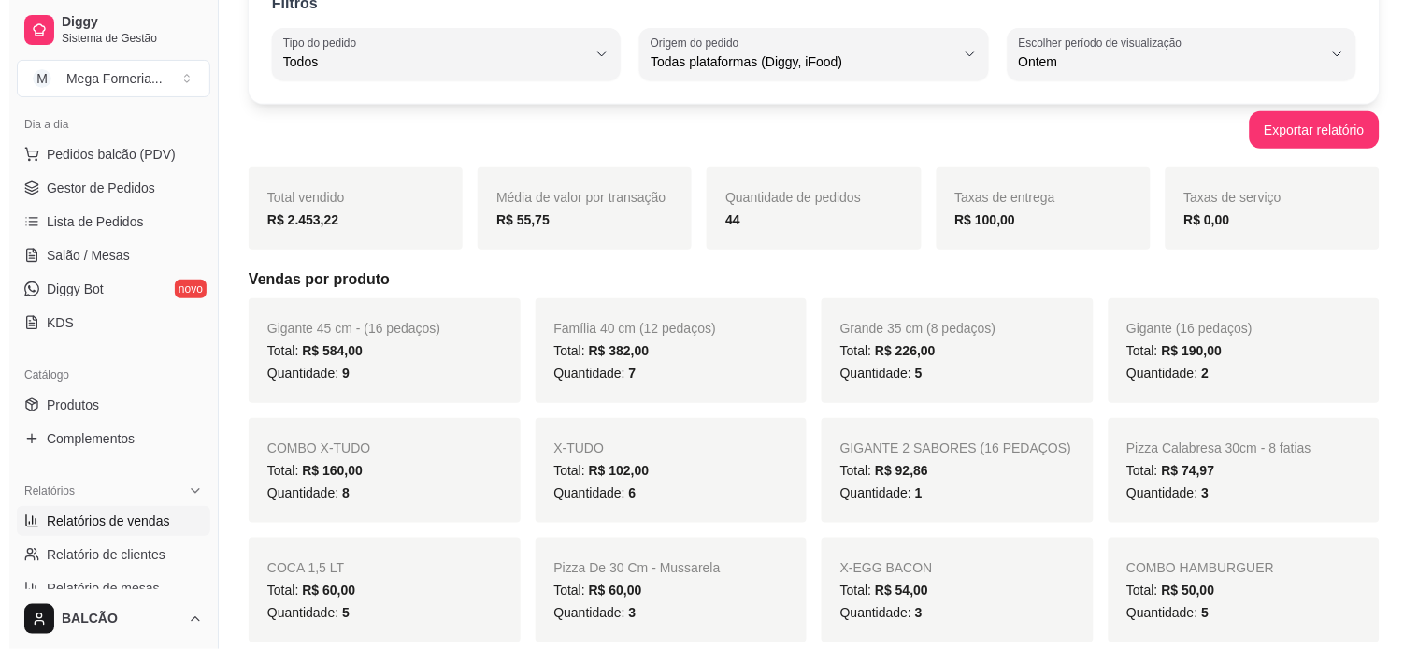
scroll to position [0, 0]
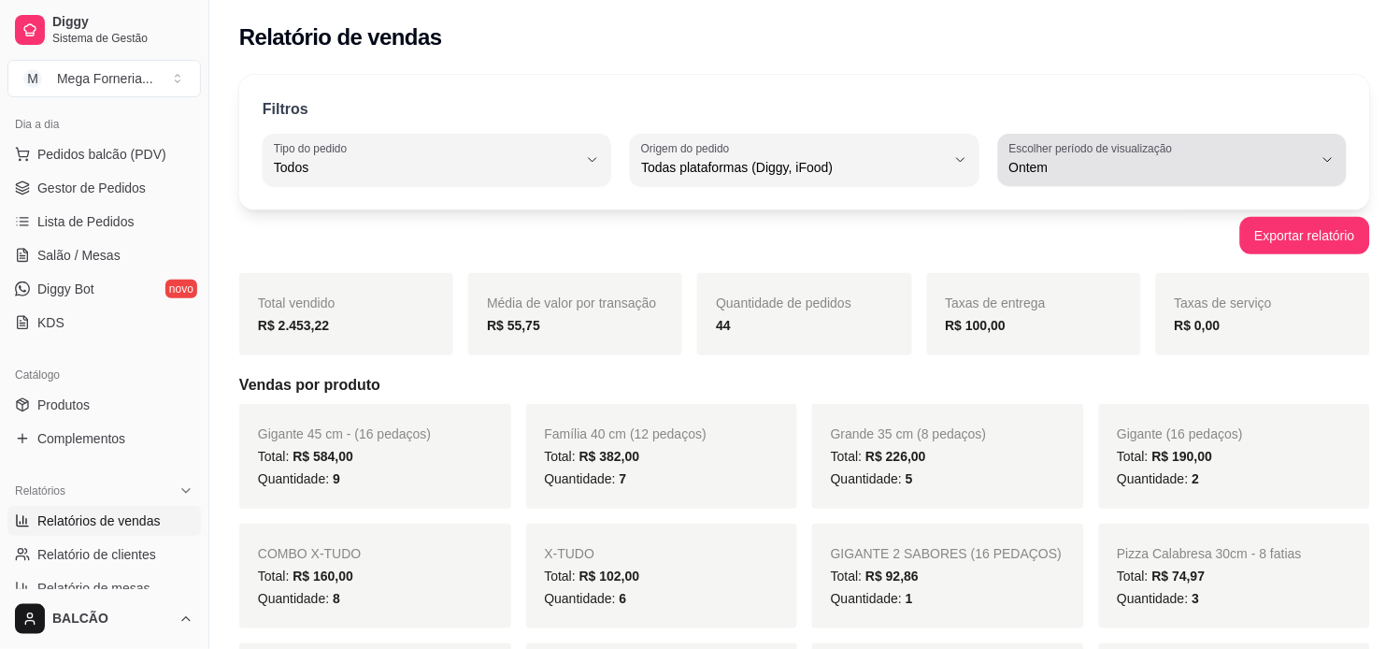
click at [1021, 169] on span "Ontem" at bounding box center [1161, 167] width 304 height 19
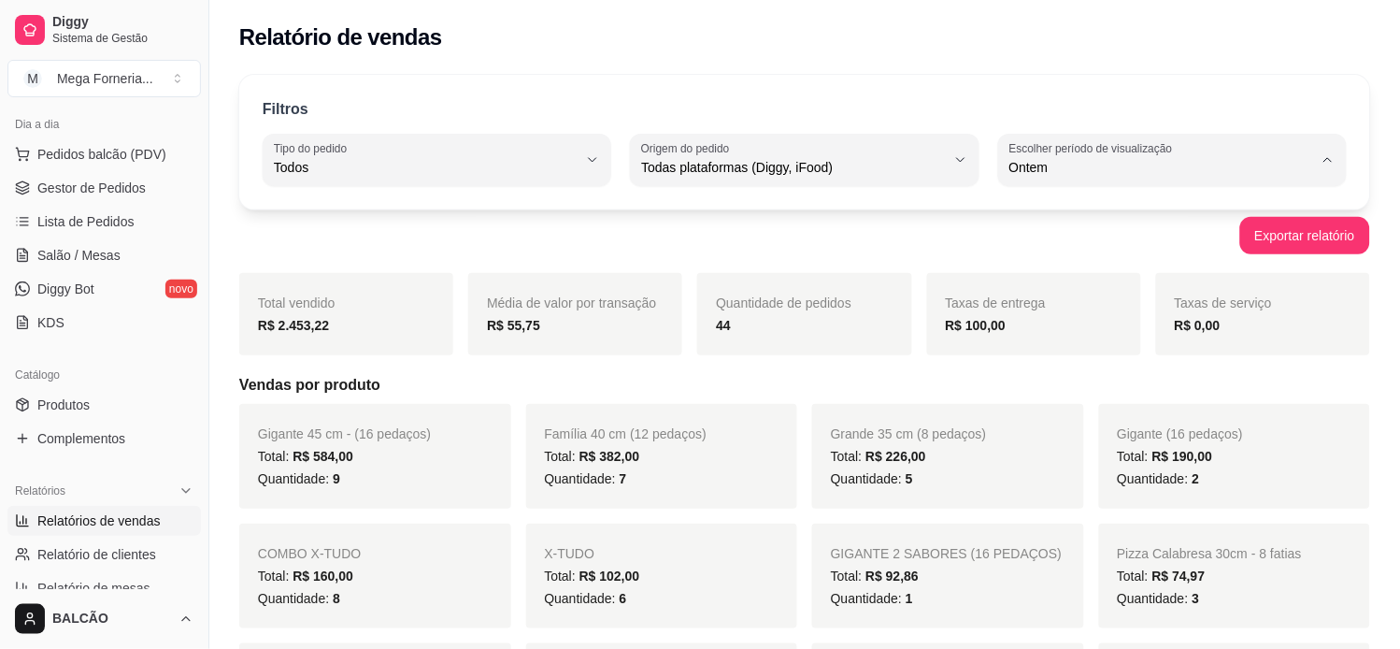
click at [1057, 215] on span "Hoje" at bounding box center [1164, 212] width 289 height 18
type input "0"
select select "0"
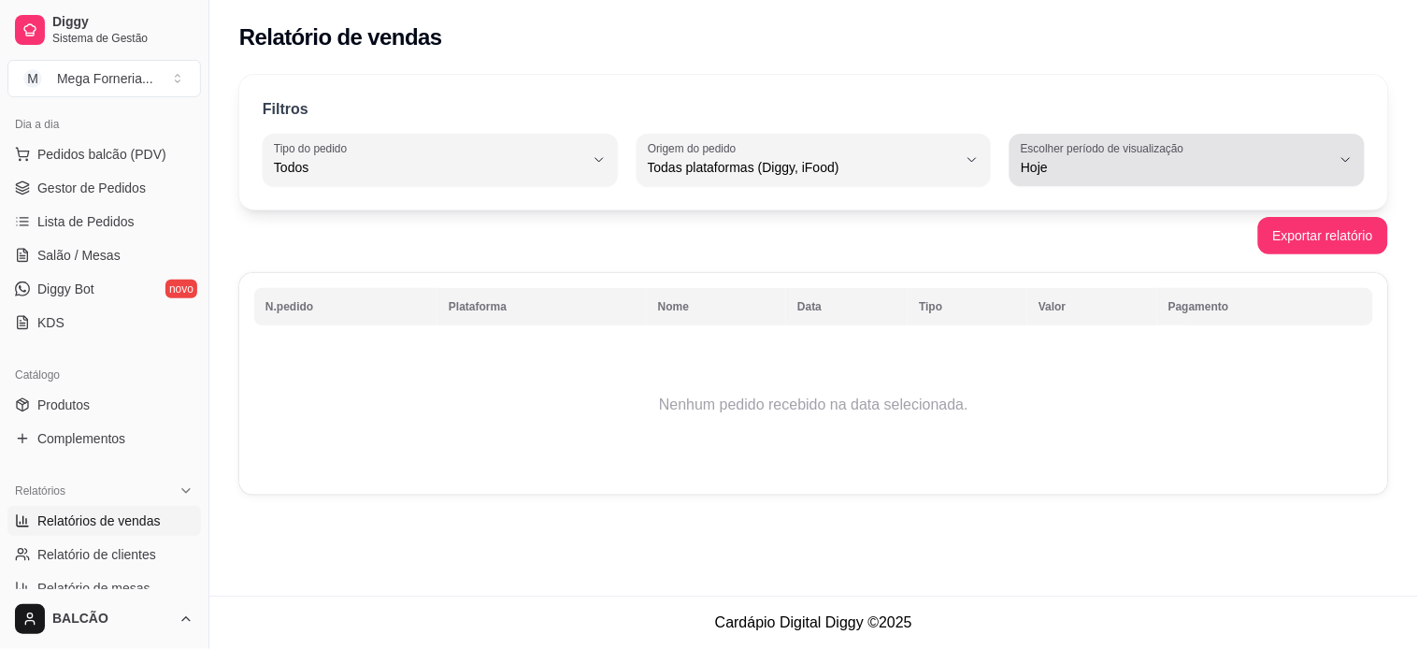
click at [1069, 165] on span "Hoje" at bounding box center [1176, 167] width 310 height 19
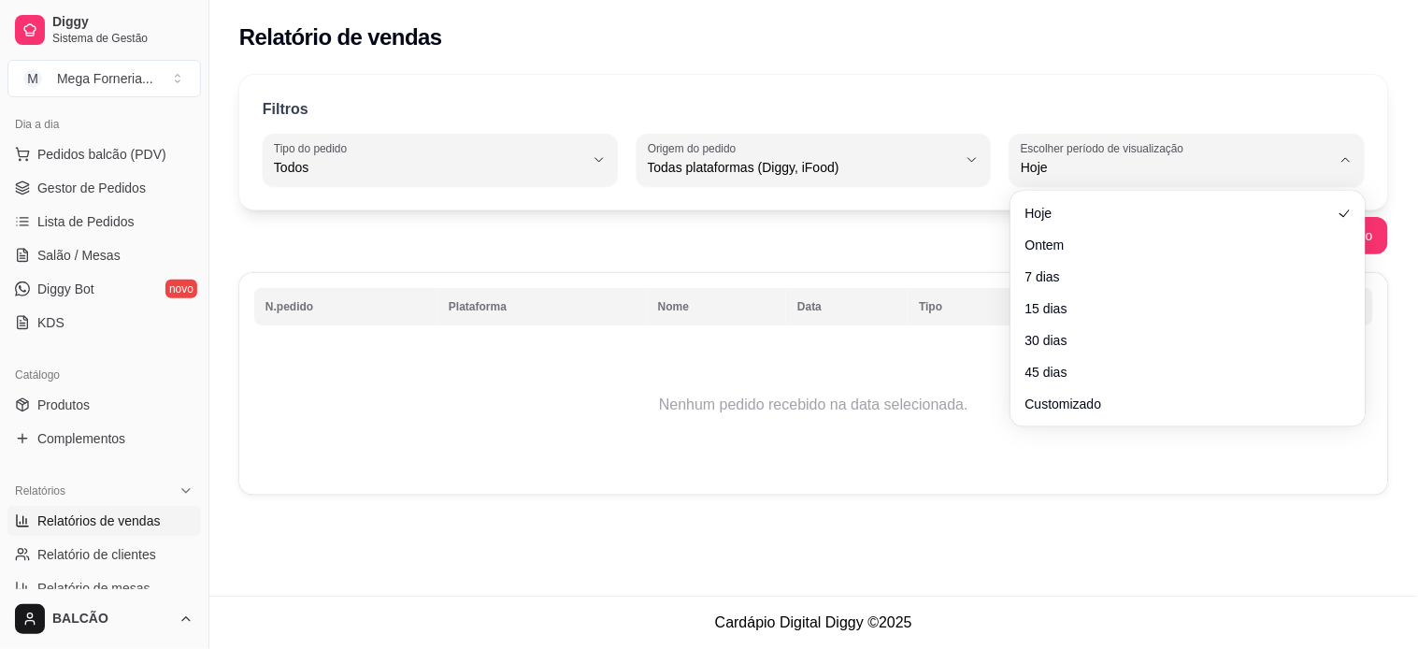
click at [1059, 228] on ul "Hoje Ontem 7 dias 15 dias 30 dias 45 dias Customizado" at bounding box center [1188, 308] width 340 height 221
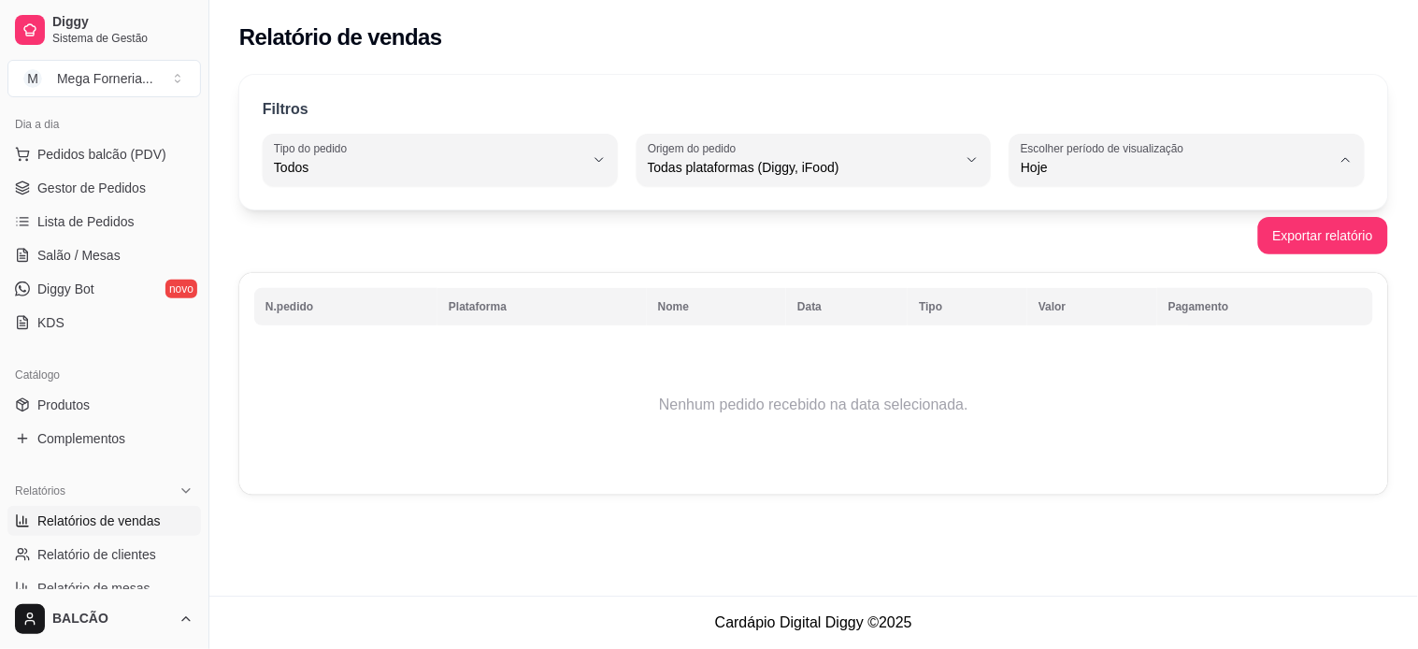
click at [1058, 219] on span "Hoje" at bounding box center [1179, 212] width 294 height 18
click at [71, 549] on span "Relatório de clientes" at bounding box center [96, 554] width 119 height 19
select select "30"
select select "HIGHEST_TOTAL_SPENT_WITH_ORDERS"
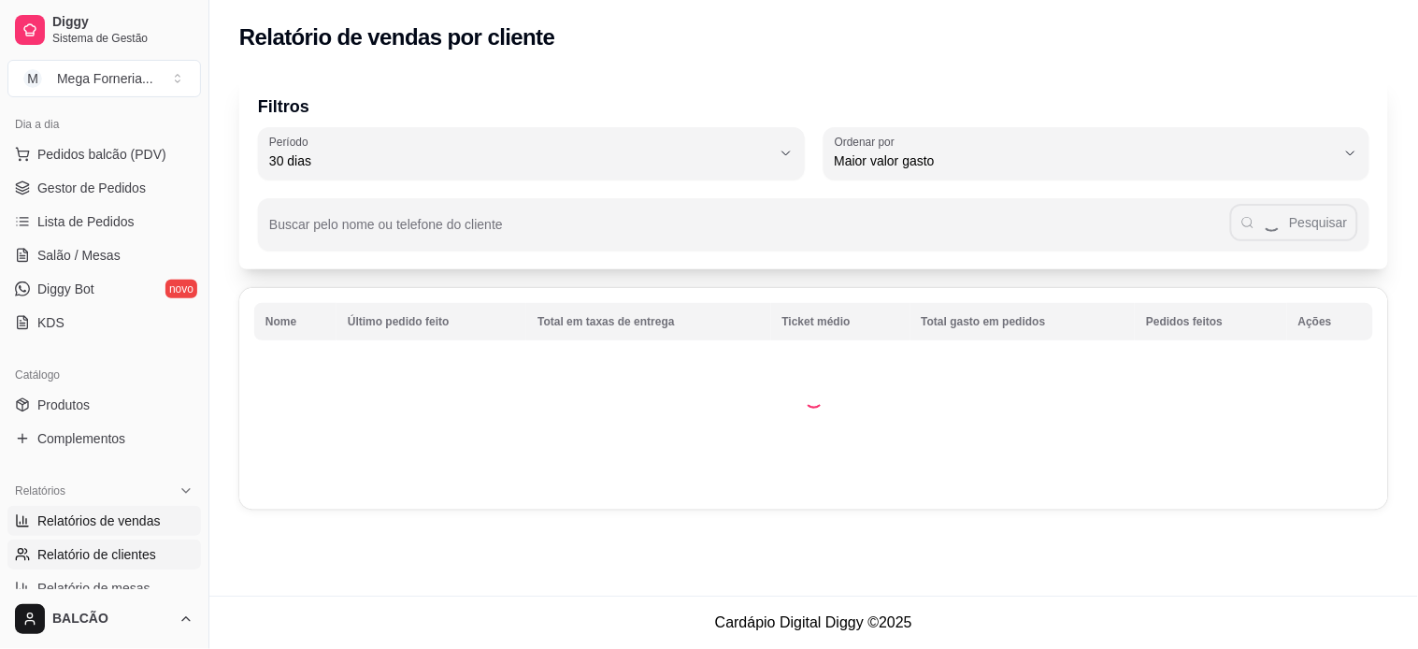
click at [73, 507] on link "Relatórios de vendas" at bounding box center [103, 521] width 193 height 30
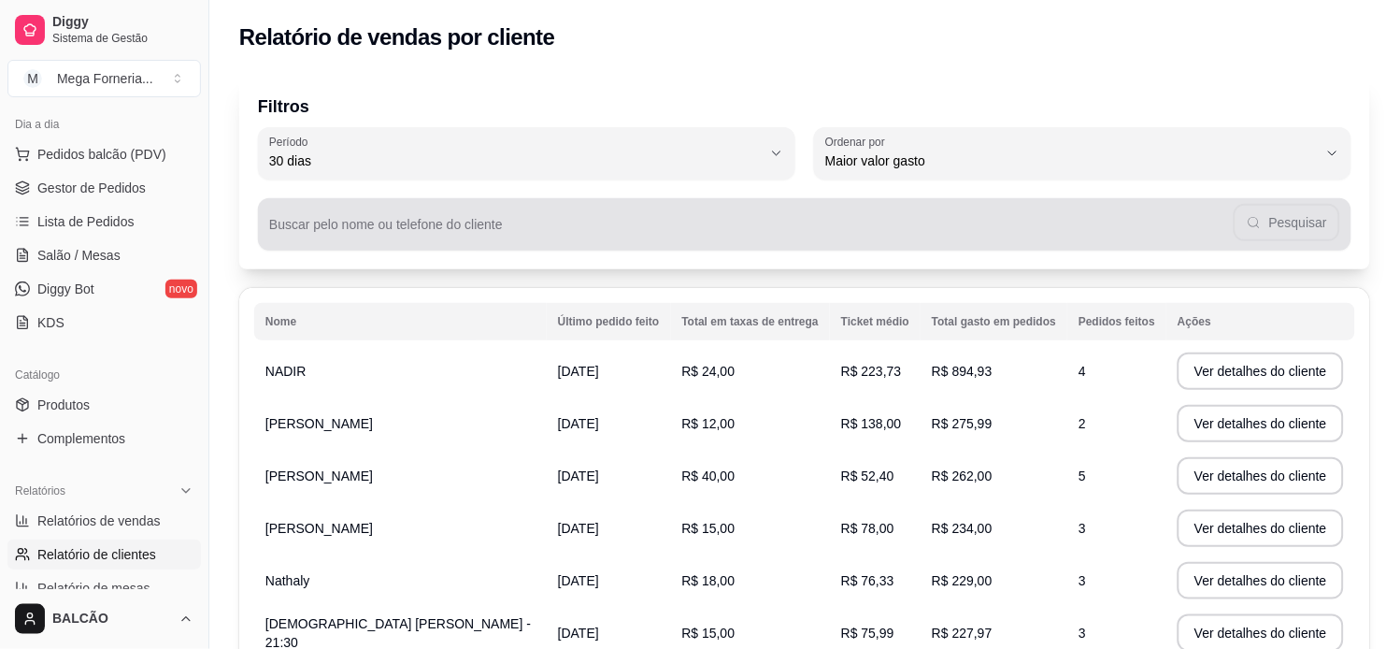
select select "ALL"
select select "0"
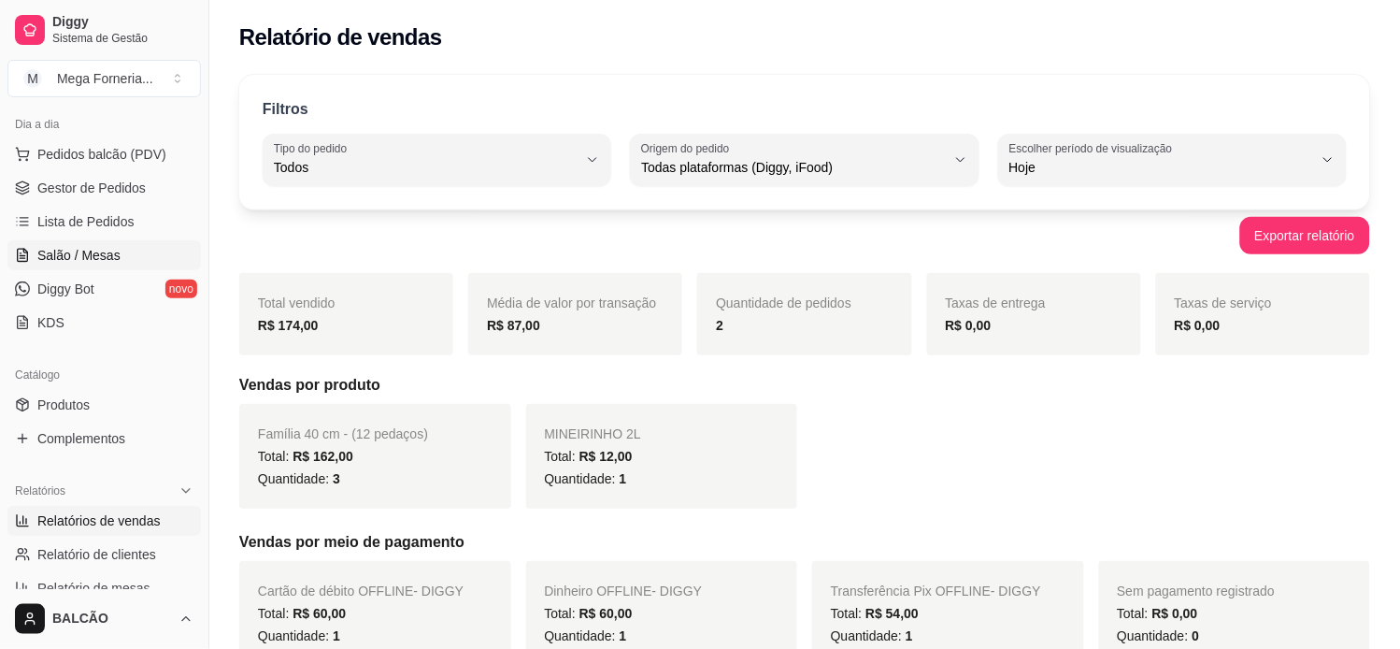
click at [136, 245] on link "Salão / Mesas" at bounding box center [103, 255] width 193 height 30
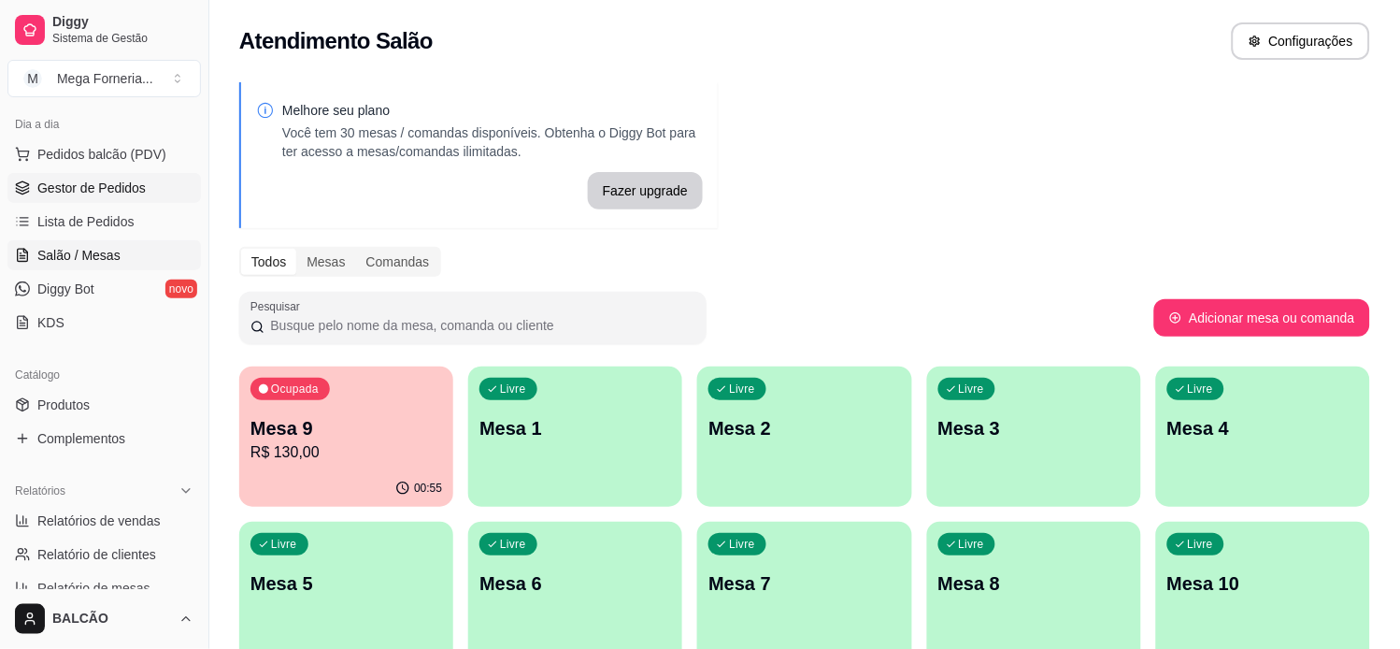
click at [94, 179] on span "Gestor de Pedidos" at bounding box center [91, 188] width 108 height 19
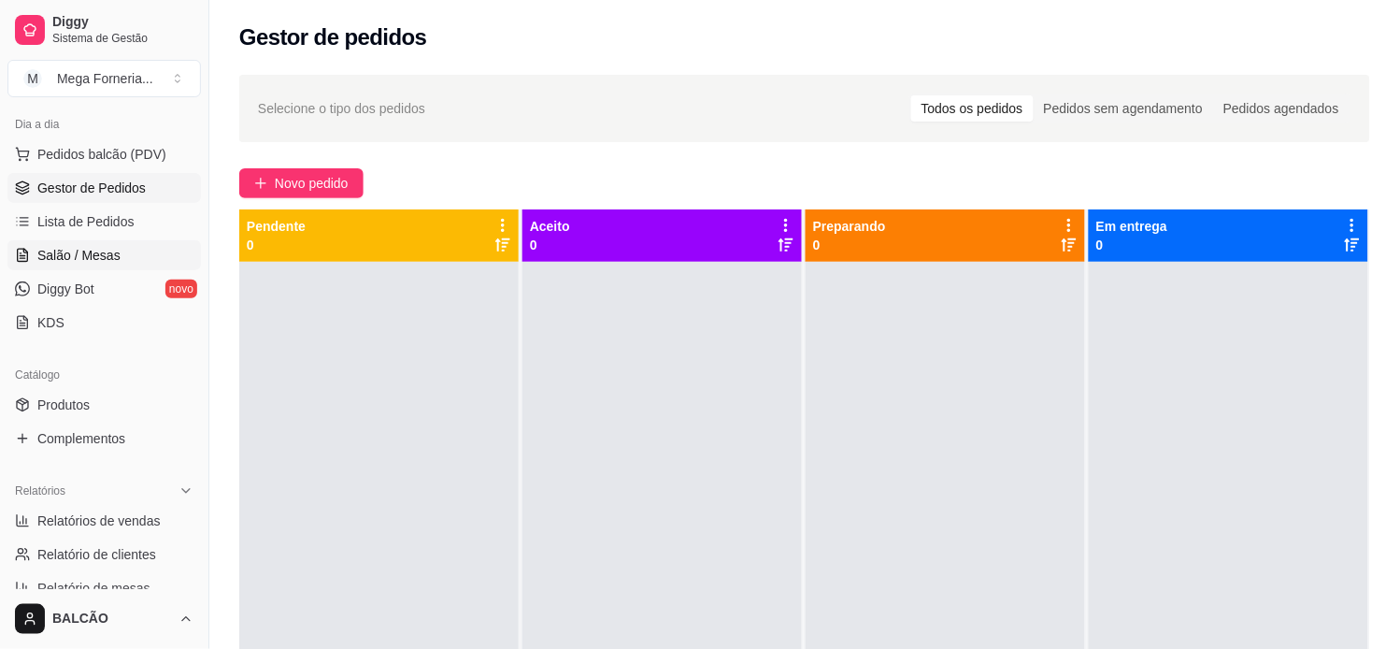
click at [85, 257] on span "Salão / Mesas" at bounding box center [78, 255] width 83 height 19
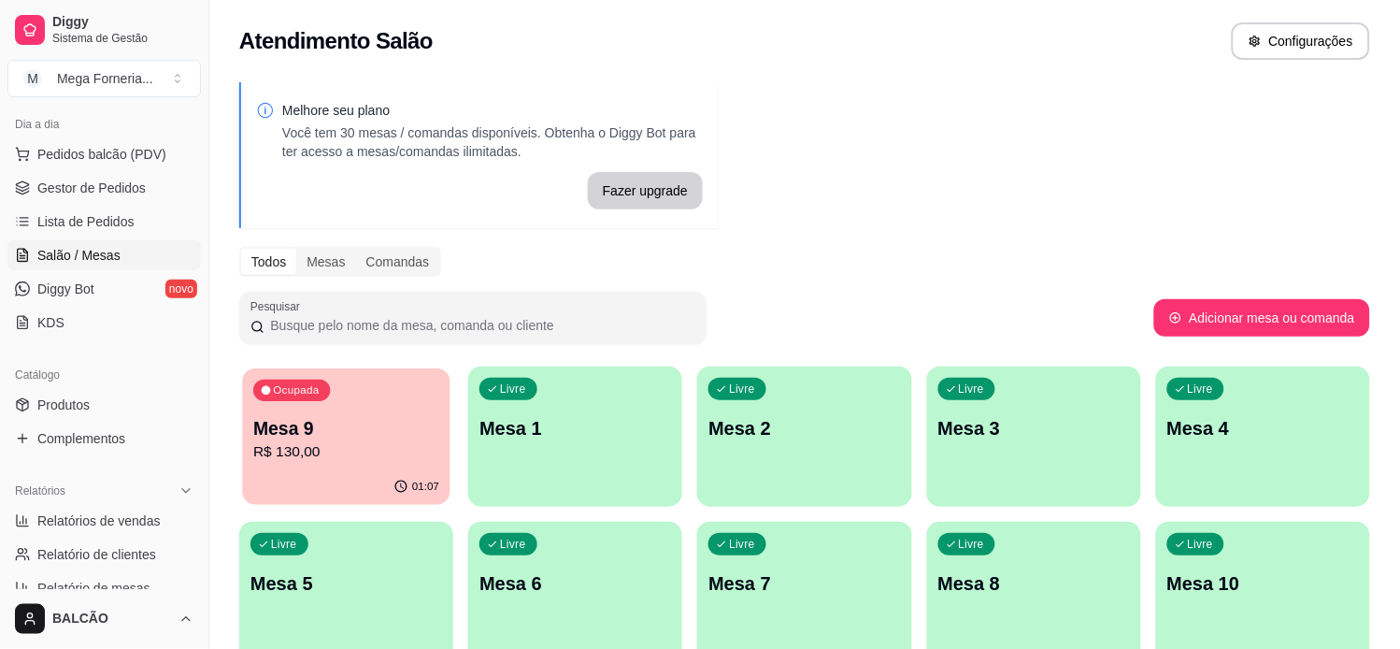
click at [347, 460] on p "R$ 130,00" at bounding box center [346, 451] width 186 height 21
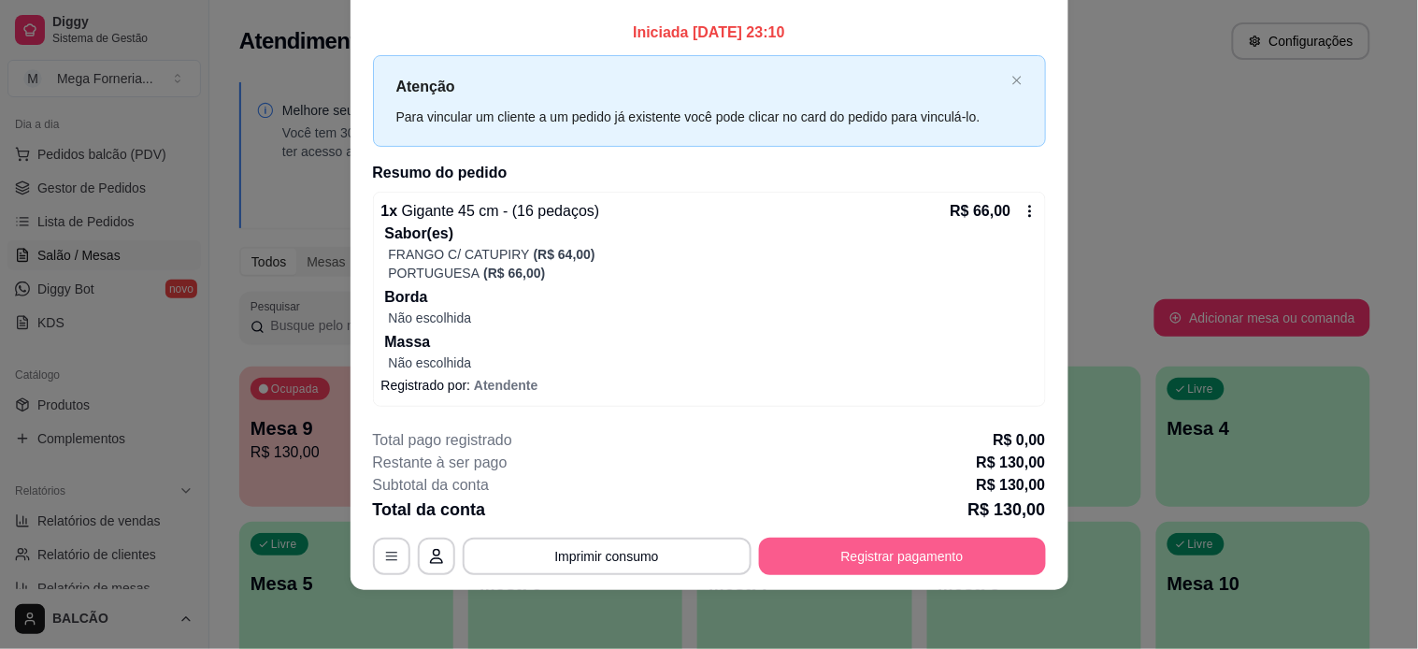
click at [953, 562] on button "Registrar pagamento" at bounding box center [902, 555] width 287 height 37
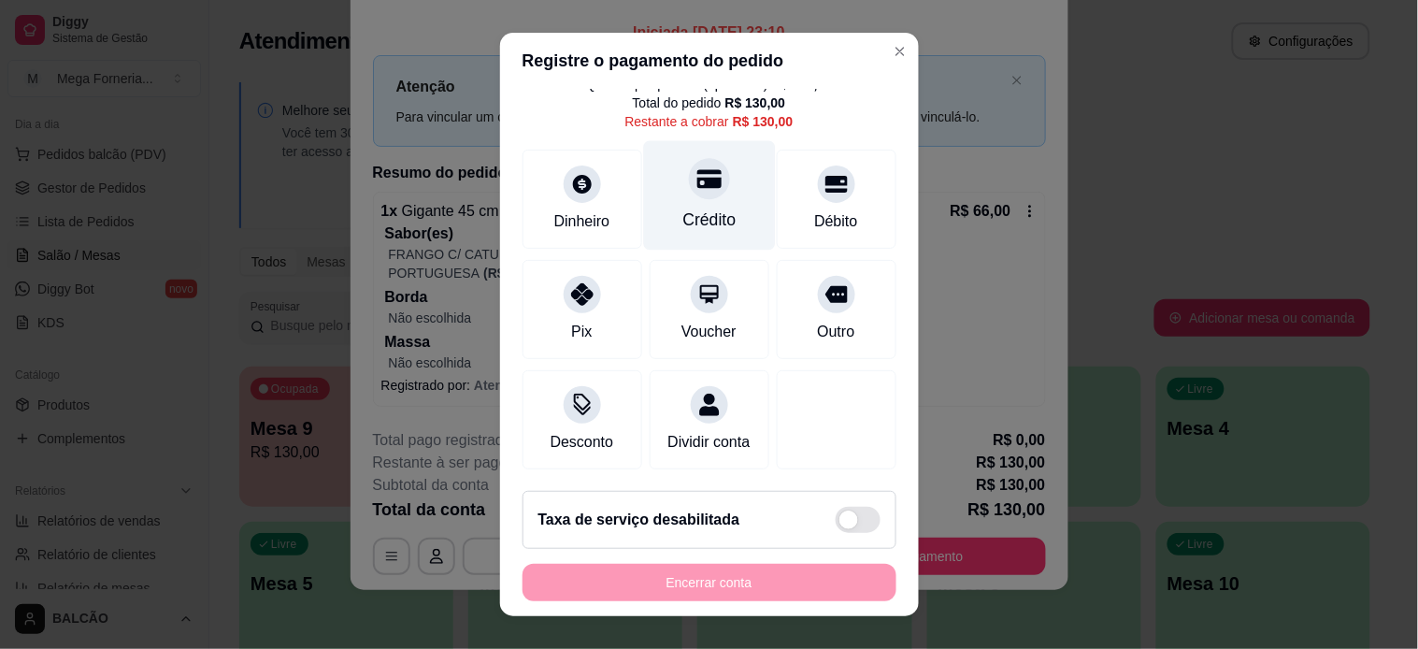
scroll to position [92, 0]
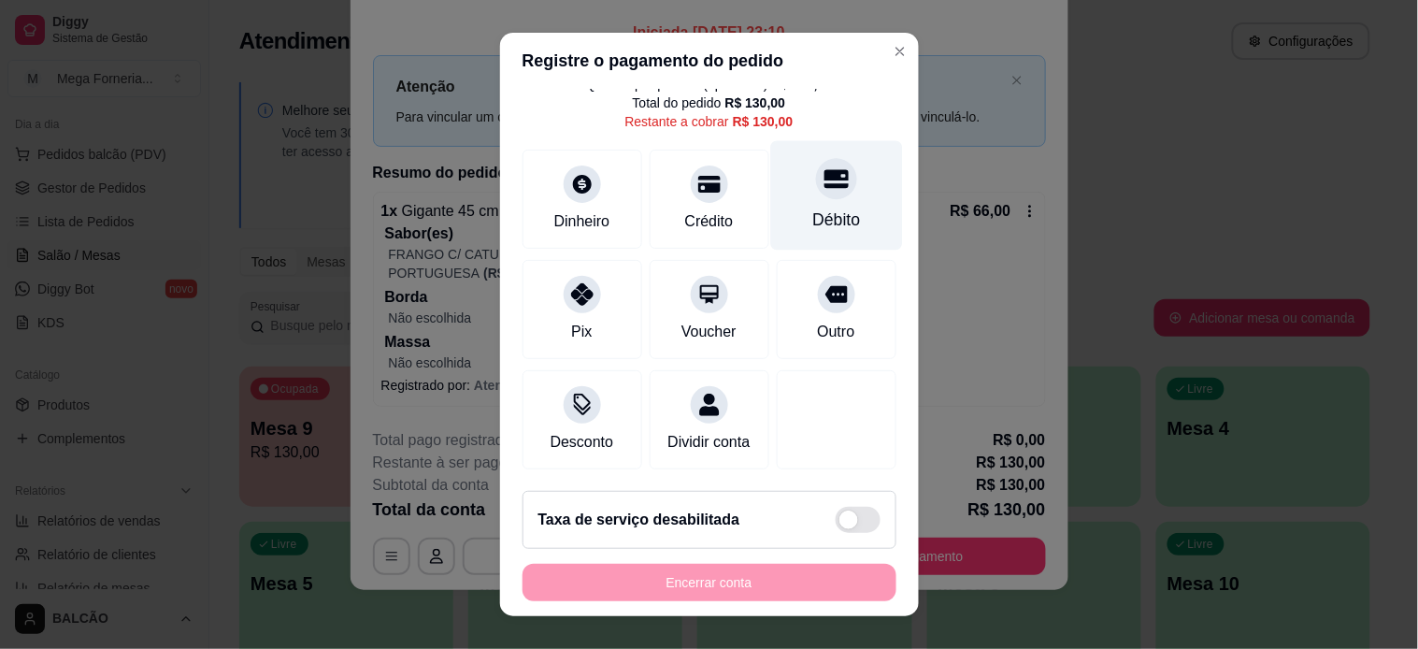
click at [823, 169] on icon at bounding box center [835, 178] width 24 height 19
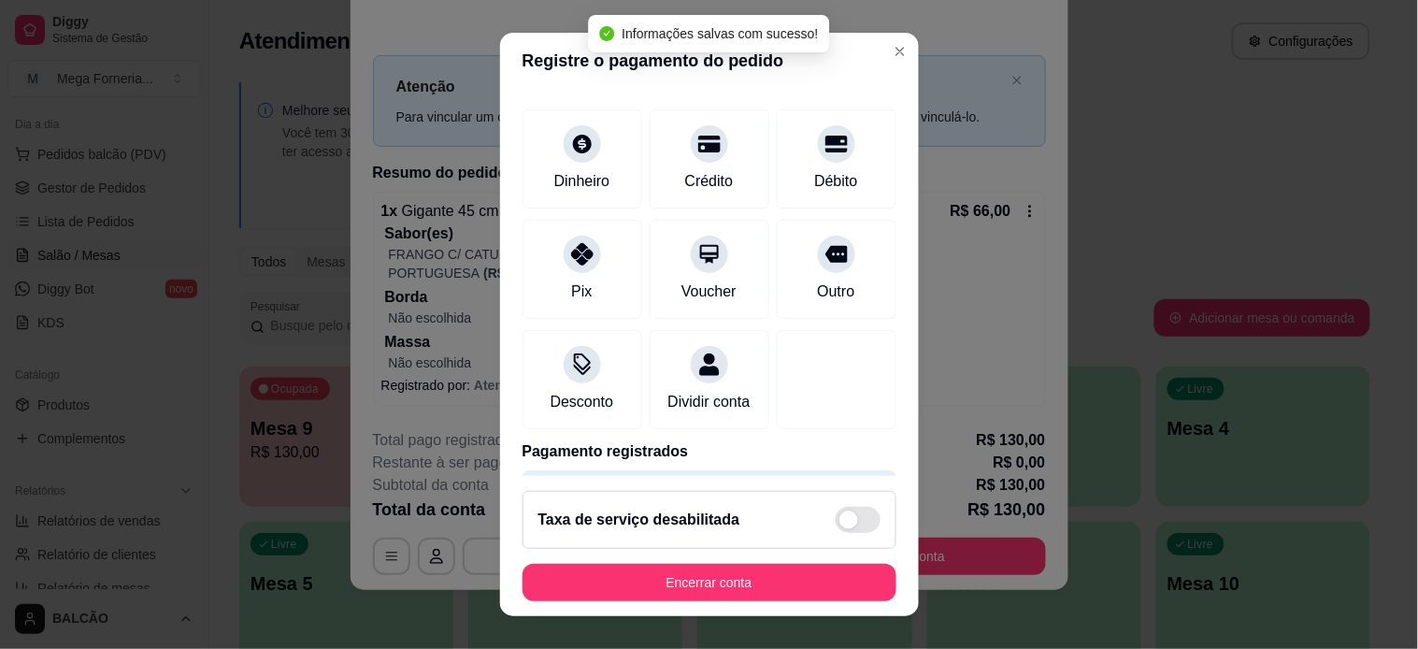
type input "R$ 0,00"
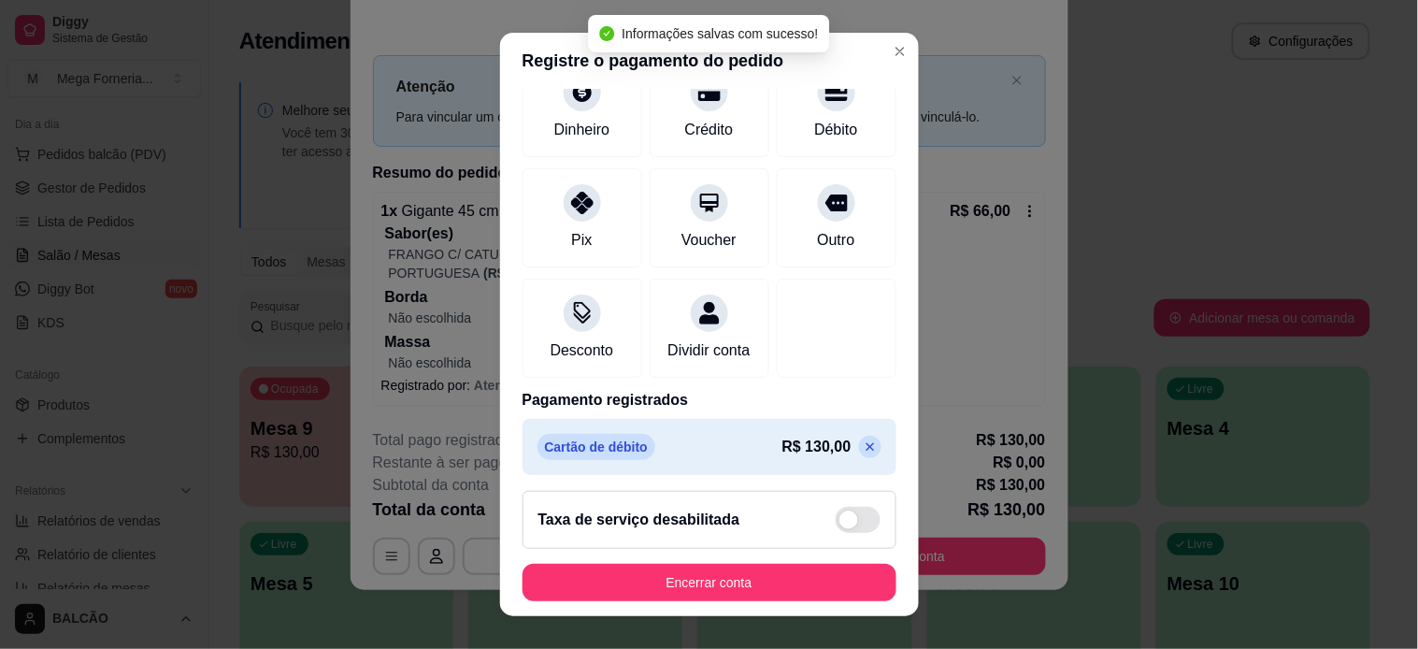
scroll to position [171, 0]
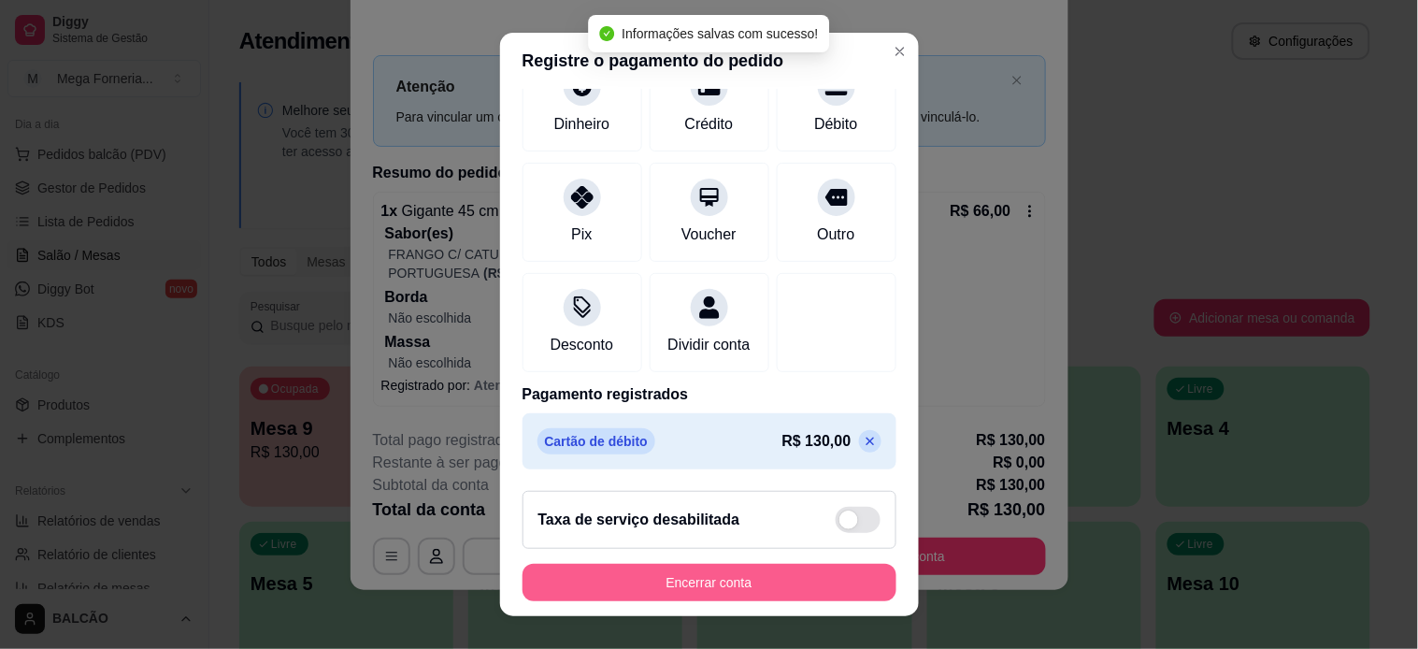
click at [769, 599] on button "Encerrar conta" at bounding box center [709, 582] width 374 height 37
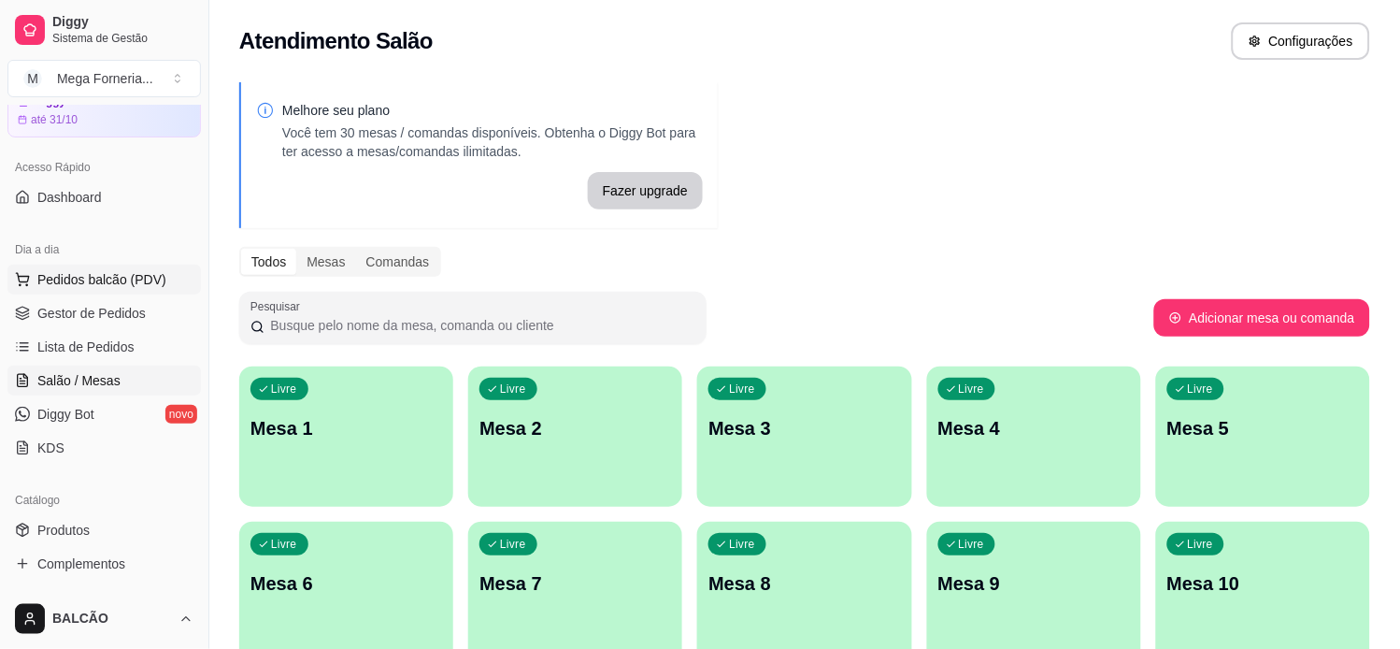
scroll to position [0, 0]
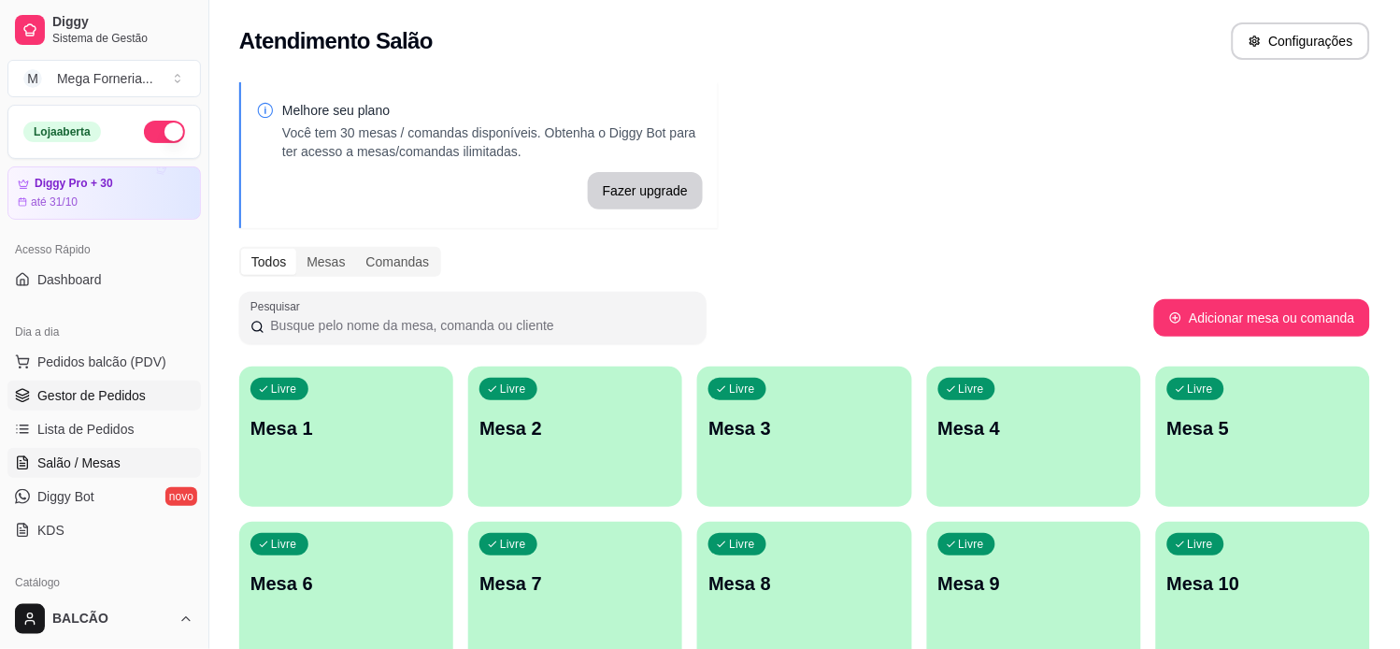
click at [66, 405] on link "Gestor de Pedidos" at bounding box center [103, 395] width 193 height 30
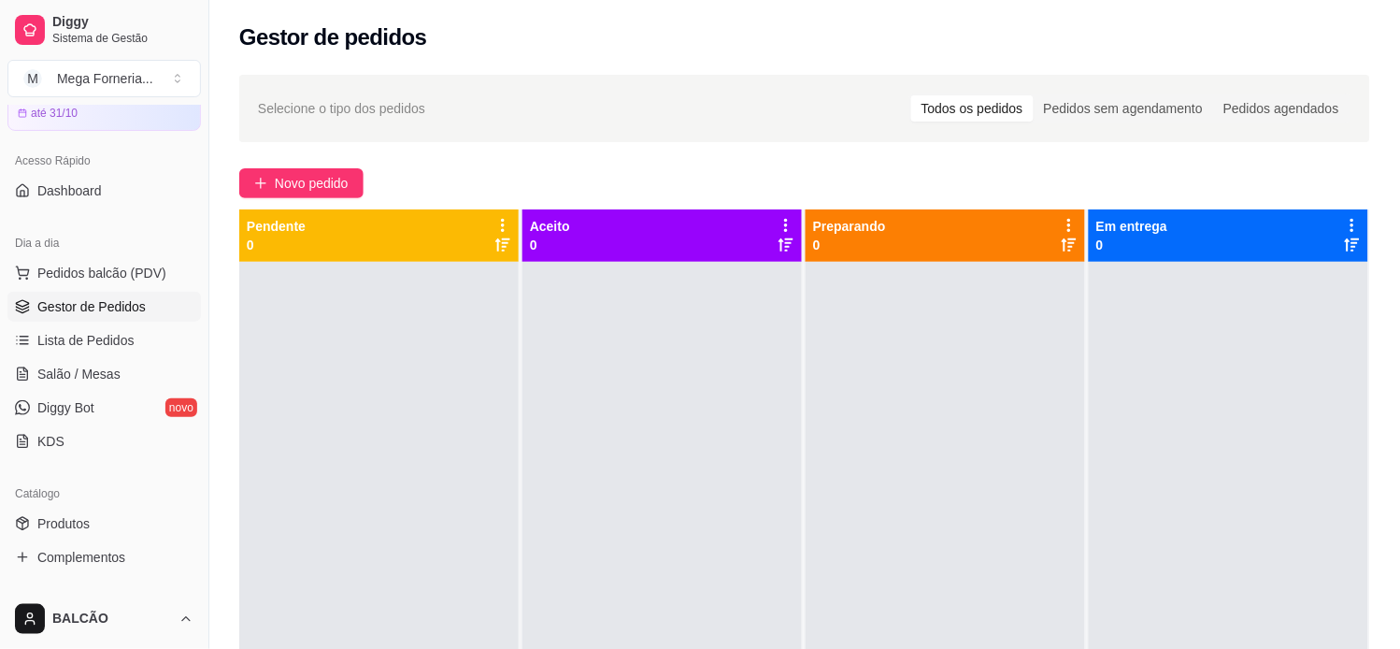
scroll to position [311, 0]
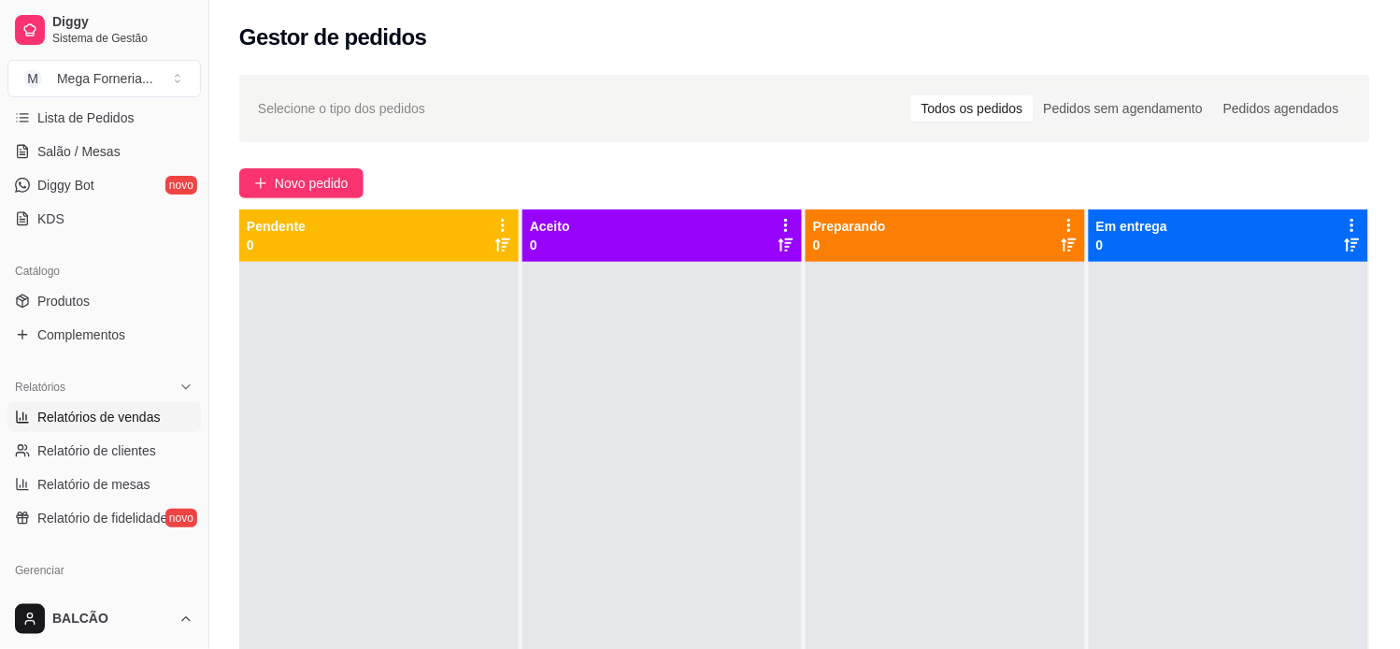
click at [96, 404] on link "Relatórios de vendas" at bounding box center [103, 417] width 193 height 30
click at [109, 413] on span "Relatórios de vendas" at bounding box center [98, 416] width 123 height 19
select select "ALL"
select select "0"
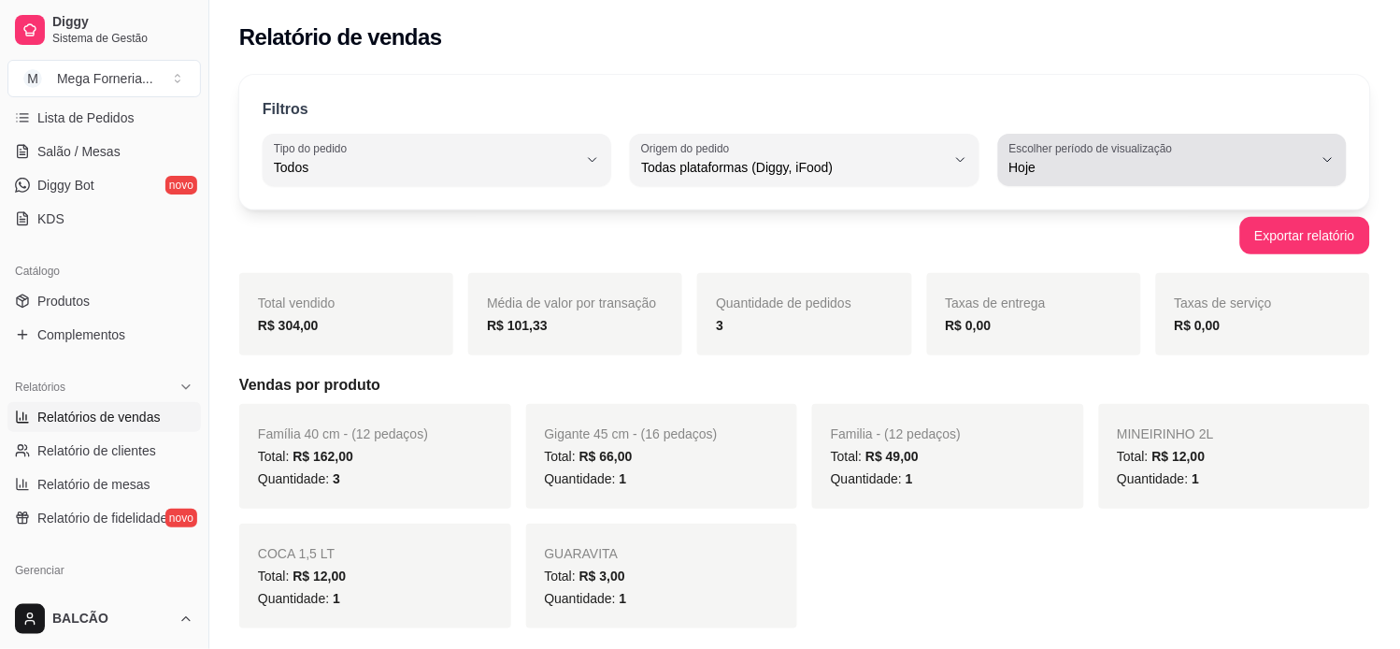
click at [1159, 150] on label "Escolher período de visualização" at bounding box center [1093, 148] width 169 height 16
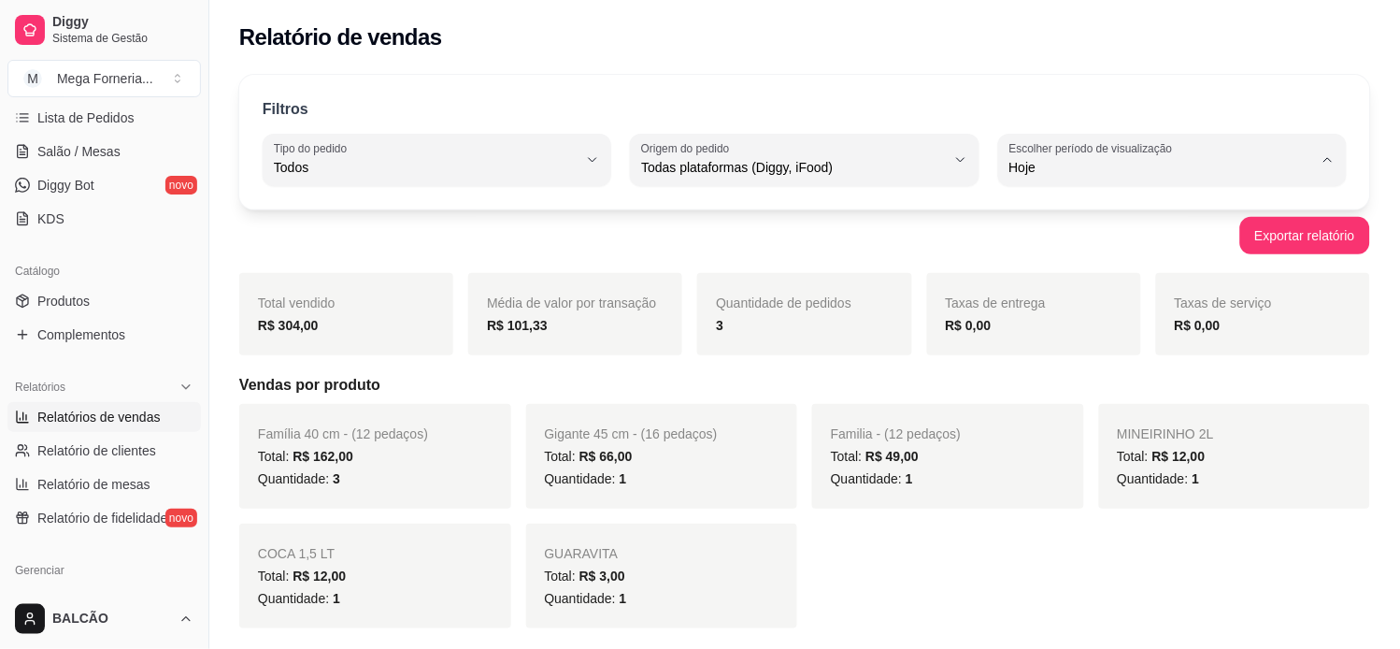
click at [1095, 241] on span "Ontem" at bounding box center [1164, 243] width 289 height 18
type input "1"
select select "1"
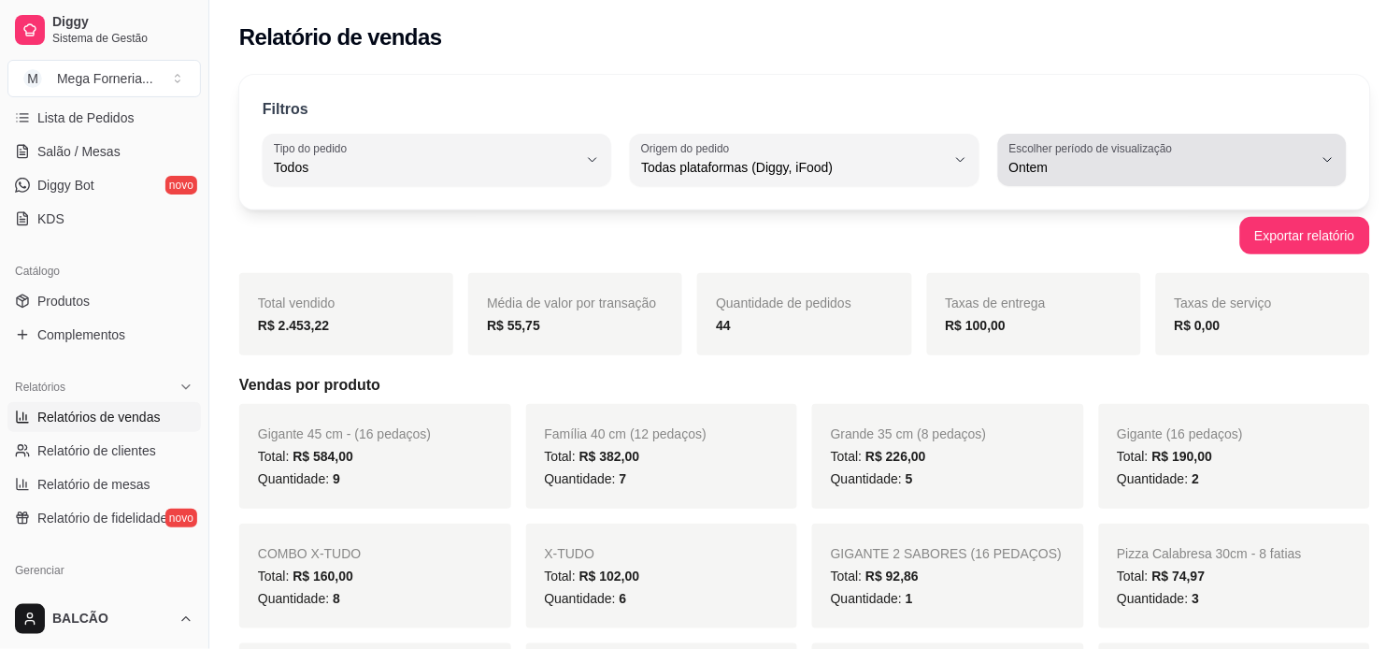
click at [1226, 179] on button "Escolher período de visualização Ontem" at bounding box center [1172, 160] width 349 height 52
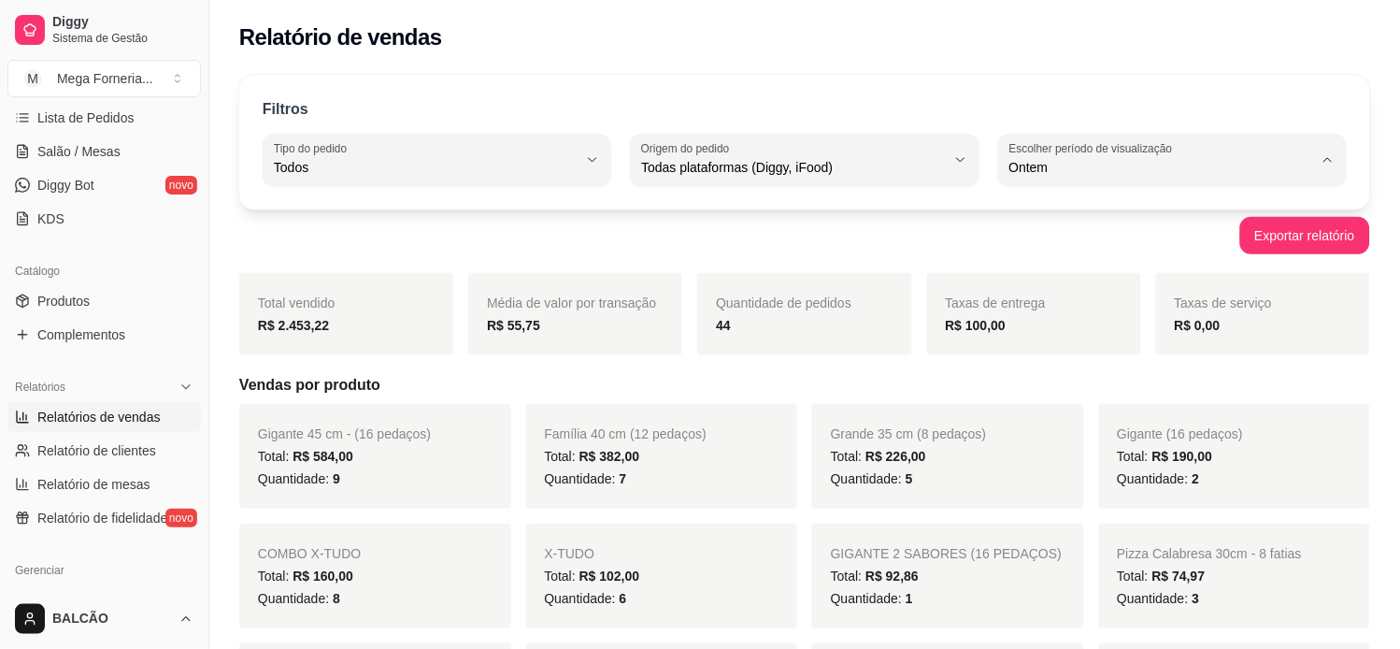
click at [1135, 235] on span "Ontem" at bounding box center [1164, 243] width 289 height 18
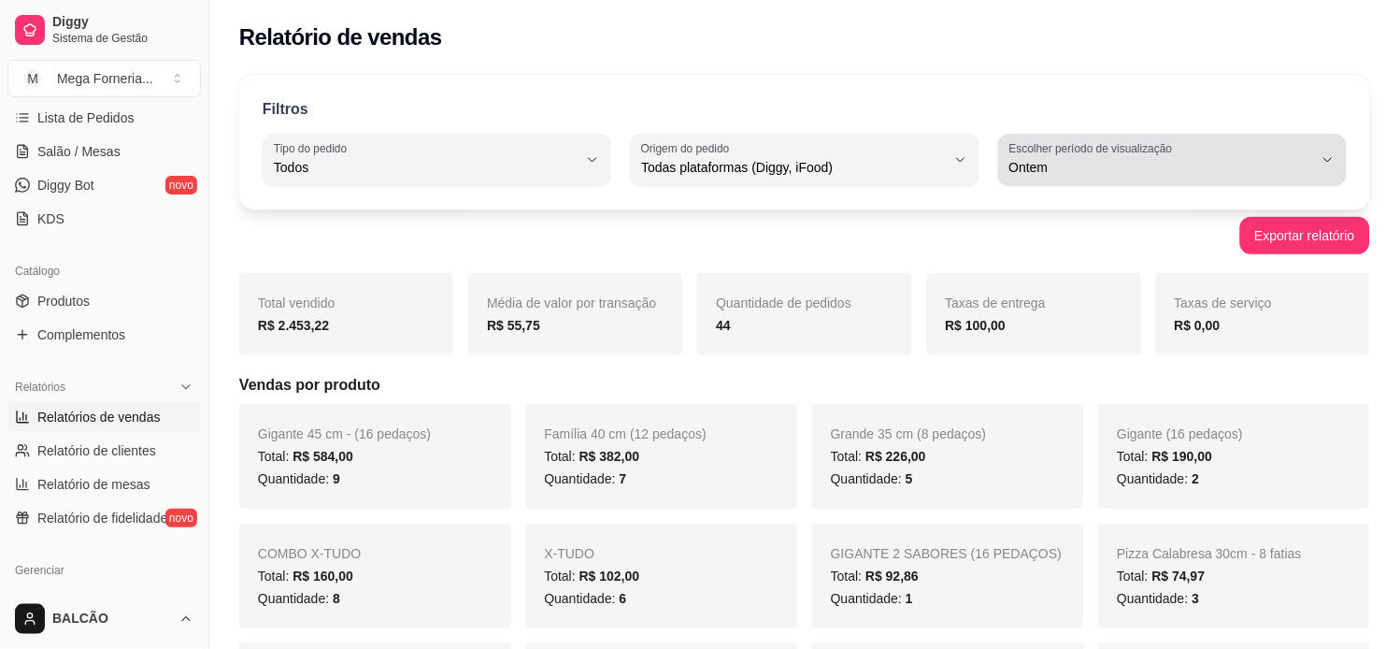
click at [1117, 174] on span "Ontem" at bounding box center [1161, 167] width 304 height 19
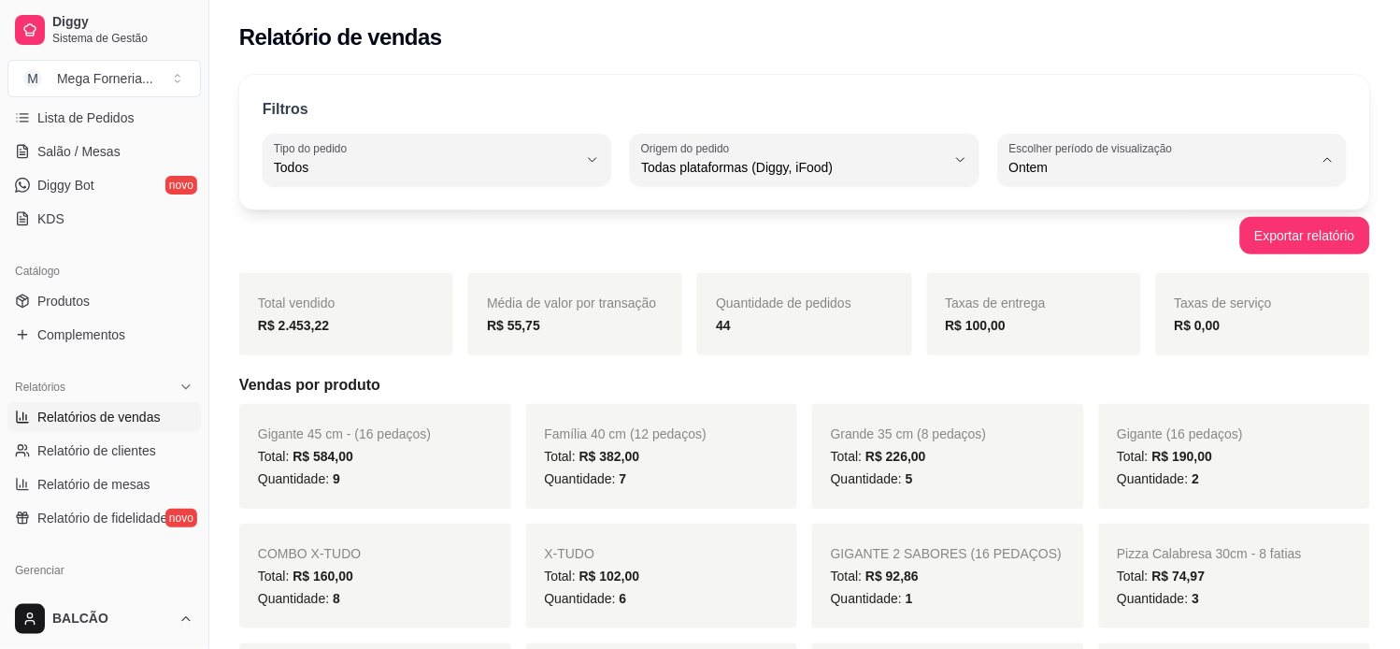
click at [1117, 212] on span "Hoje" at bounding box center [1164, 212] width 289 height 18
type input "0"
select select "0"
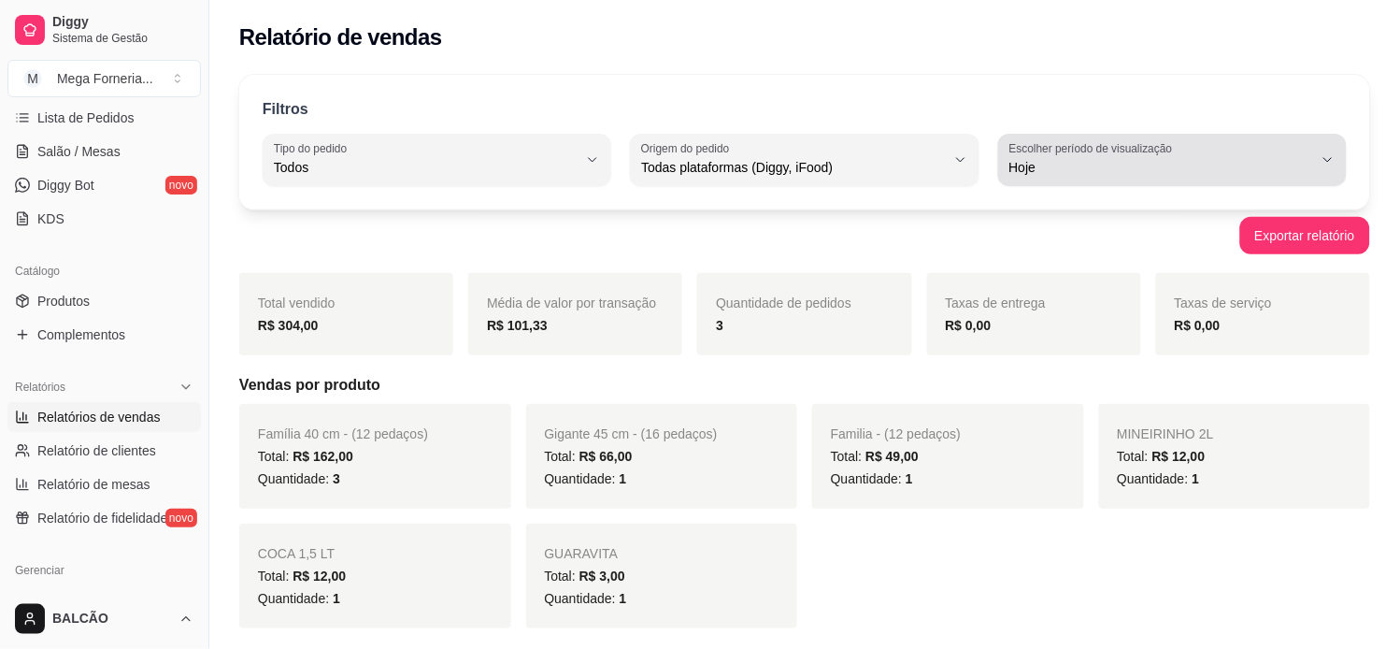
click at [1100, 142] on label "Escolher período de visualização" at bounding box center [1093, 148] width 169 height 16
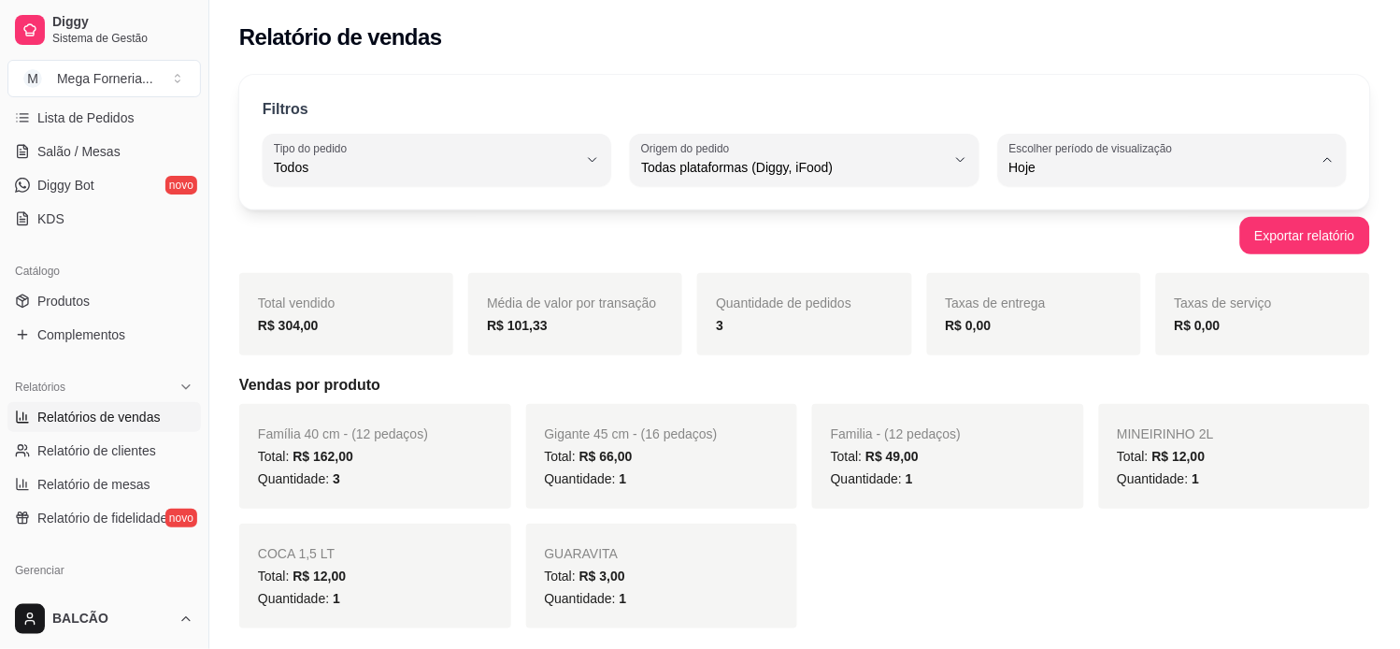
click at [1123, 238] on span "Ontem" at bounding box center [1164, 243] width 289 height 18
type input "1"
select select "1"
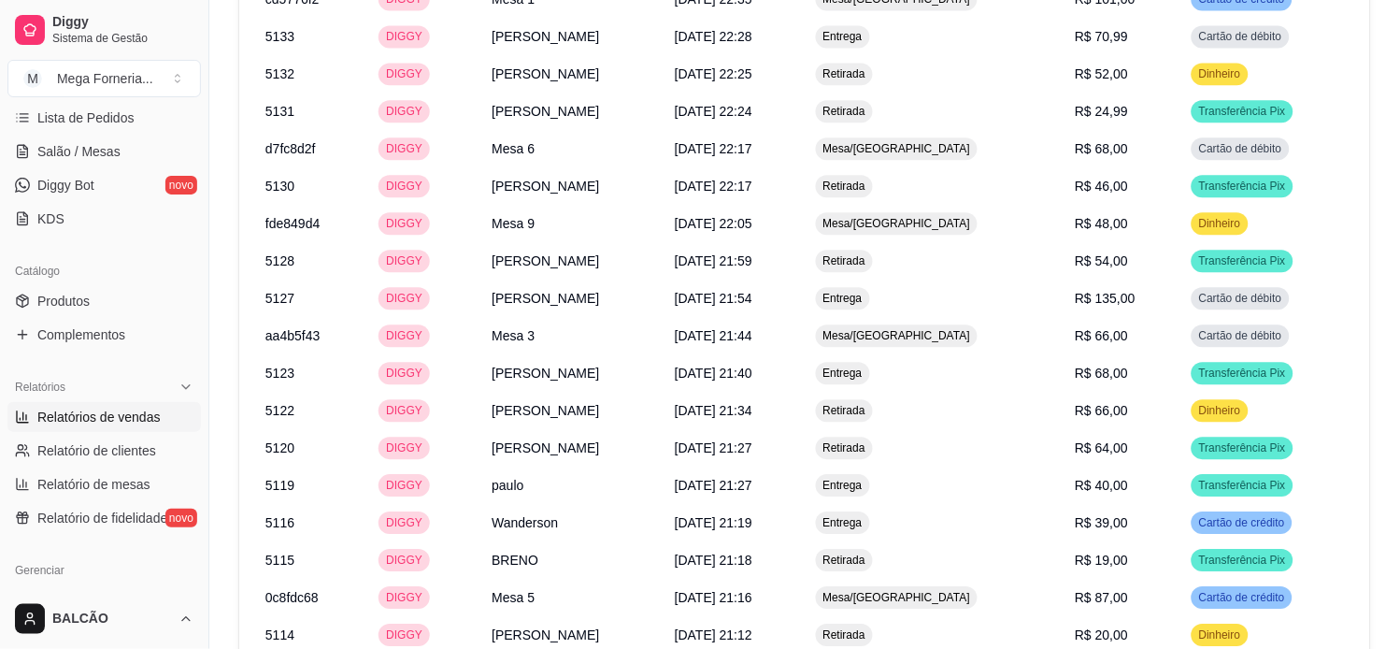
scroll to position [2706, 0]
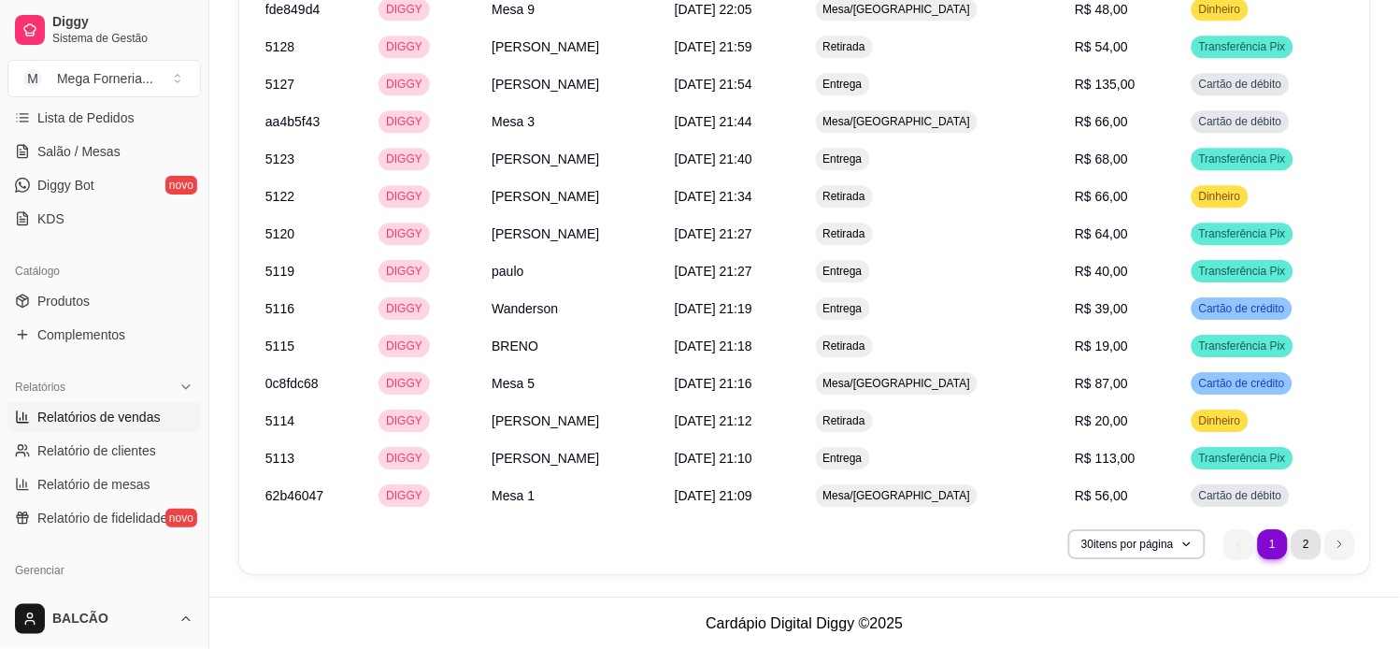
click at [1312, 540] on li "2" at bounding box center [1307, 544] width 30 height 30
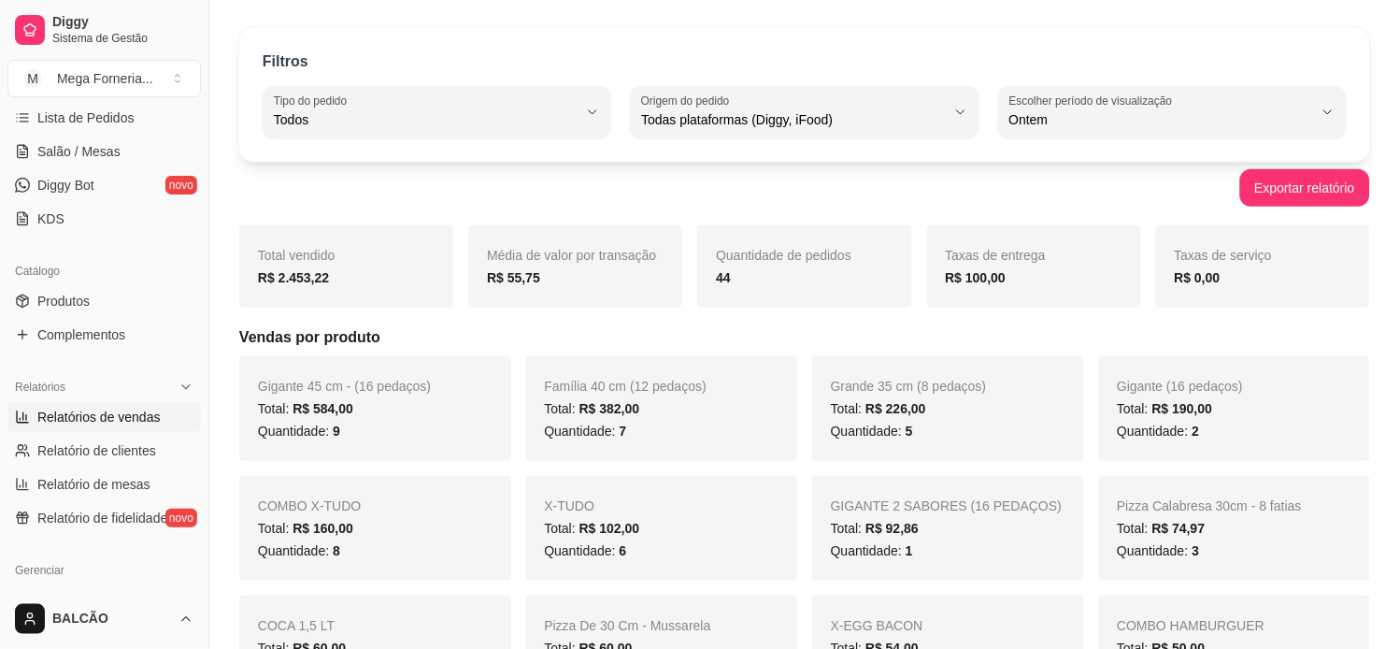
scroll to position [0, 0]
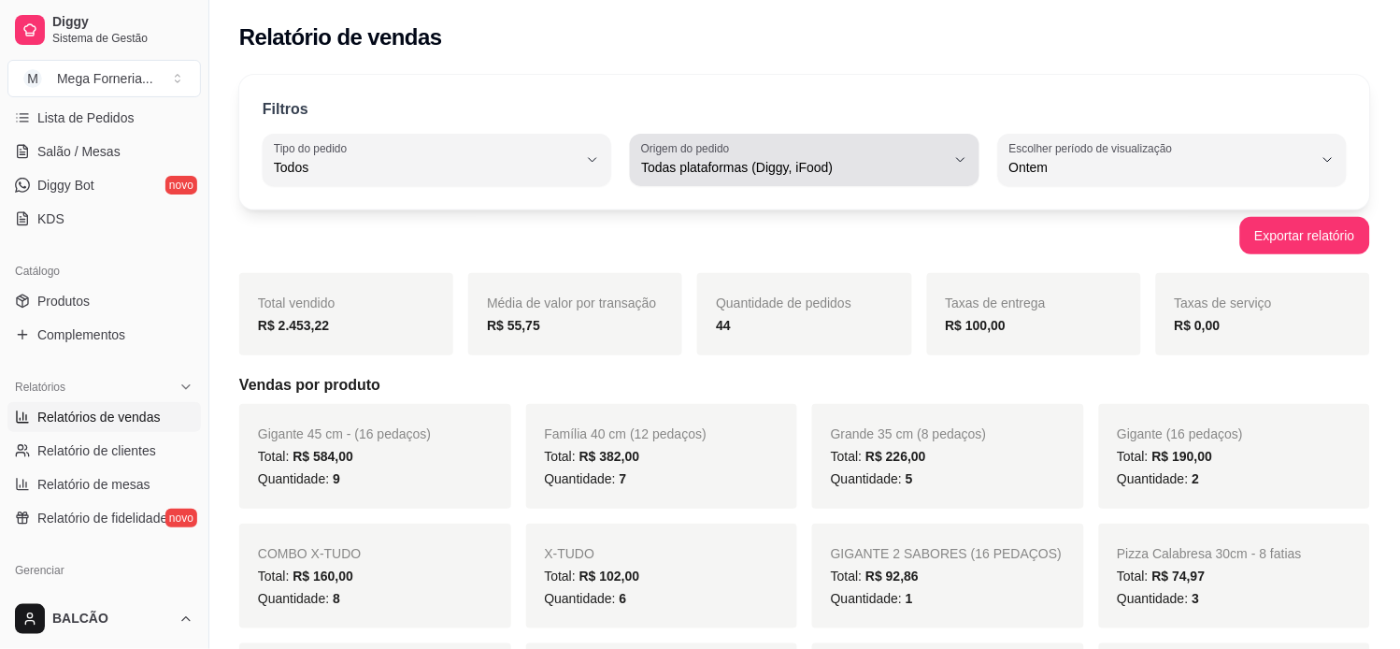
click at [779, 166] on span "Todas plataformas (Diggy, iFood)" at bounding box center [793, 167] width 304 height 19
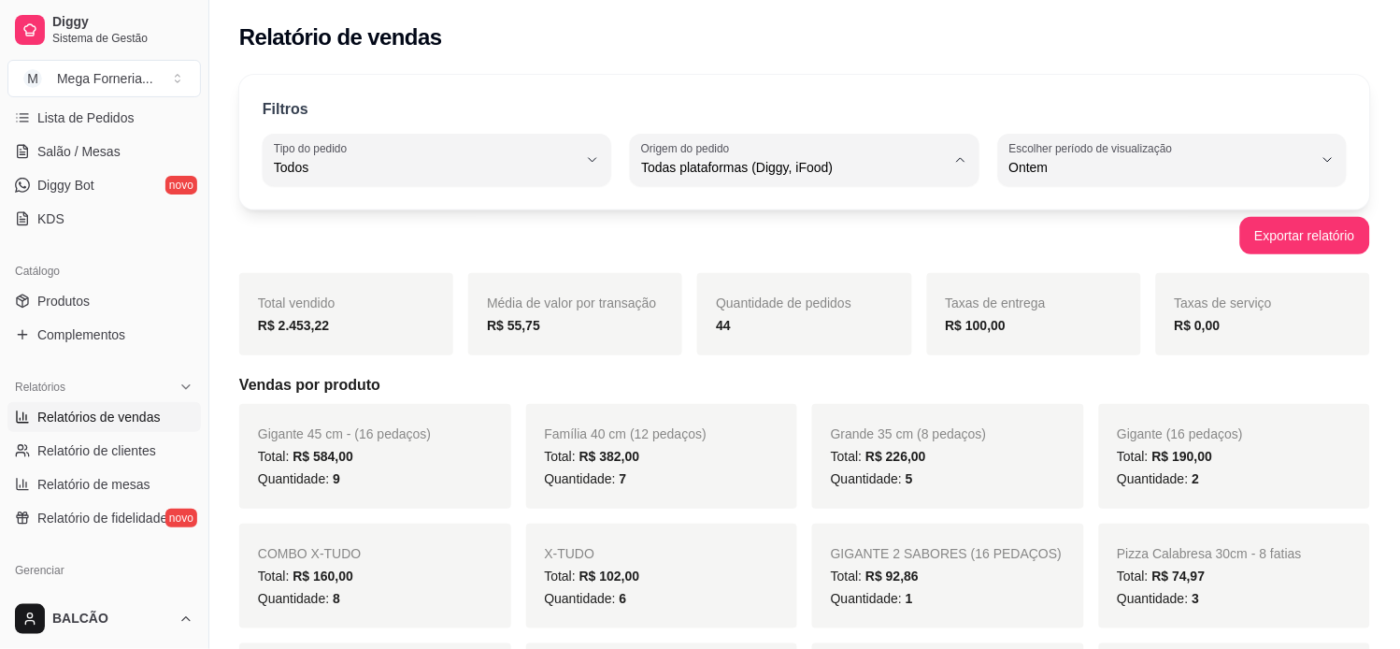
click at [769, 271] on span "iFood" at bounding box center [795, 273] width 289 height 18
type input "IFOOD"
select select "IFOOD"
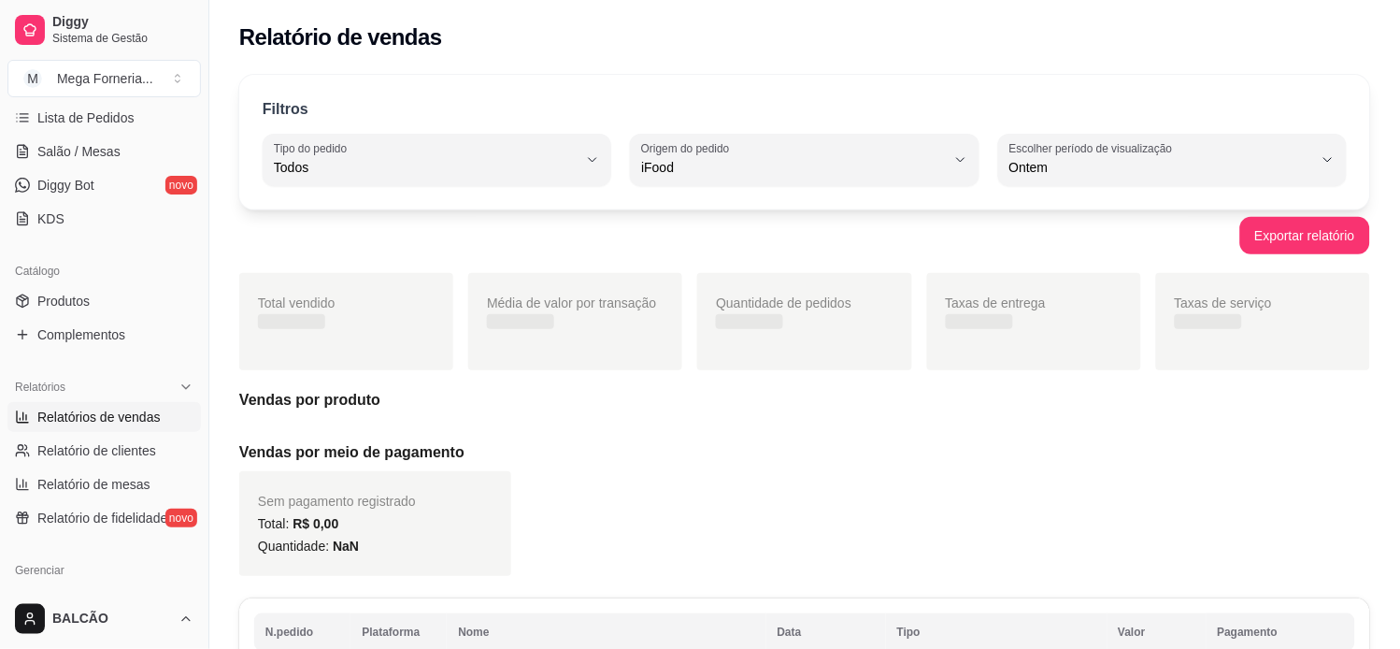
scroll to position [17, 0]
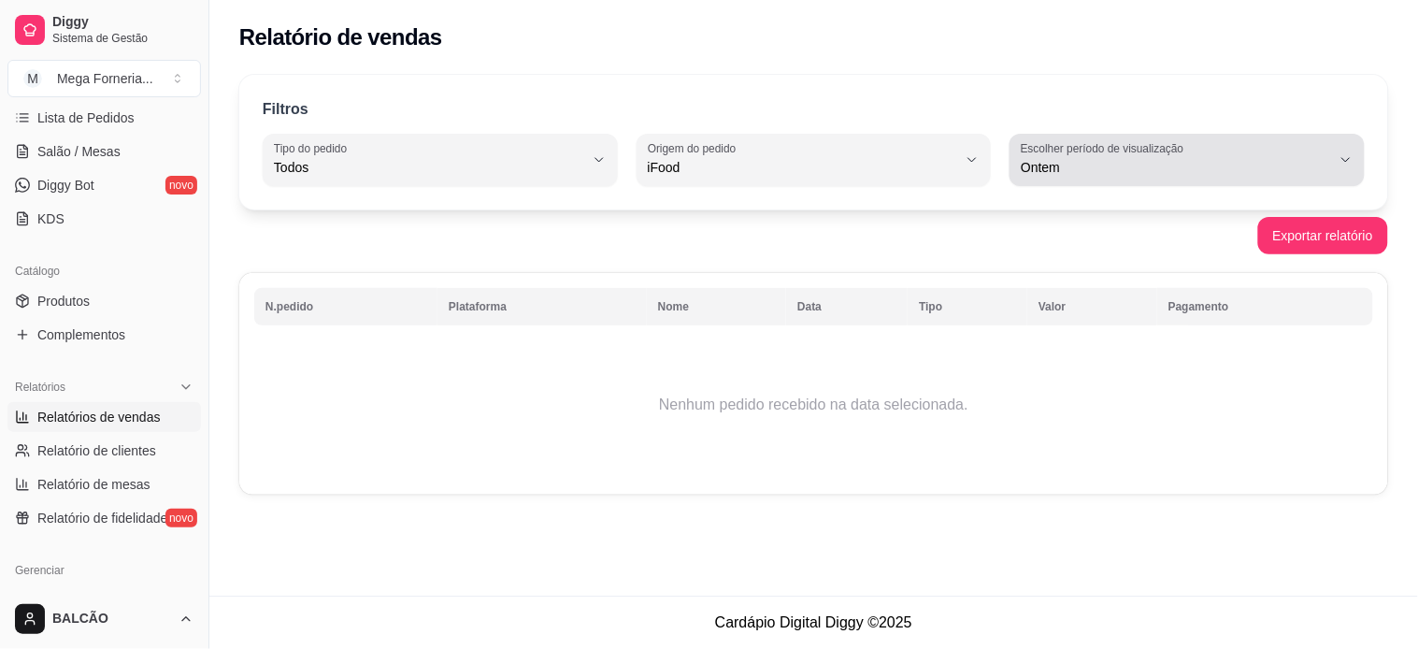
click at [1056, 158] on span "Ontem" at bounding box center [1176, 167] width 310 height 19
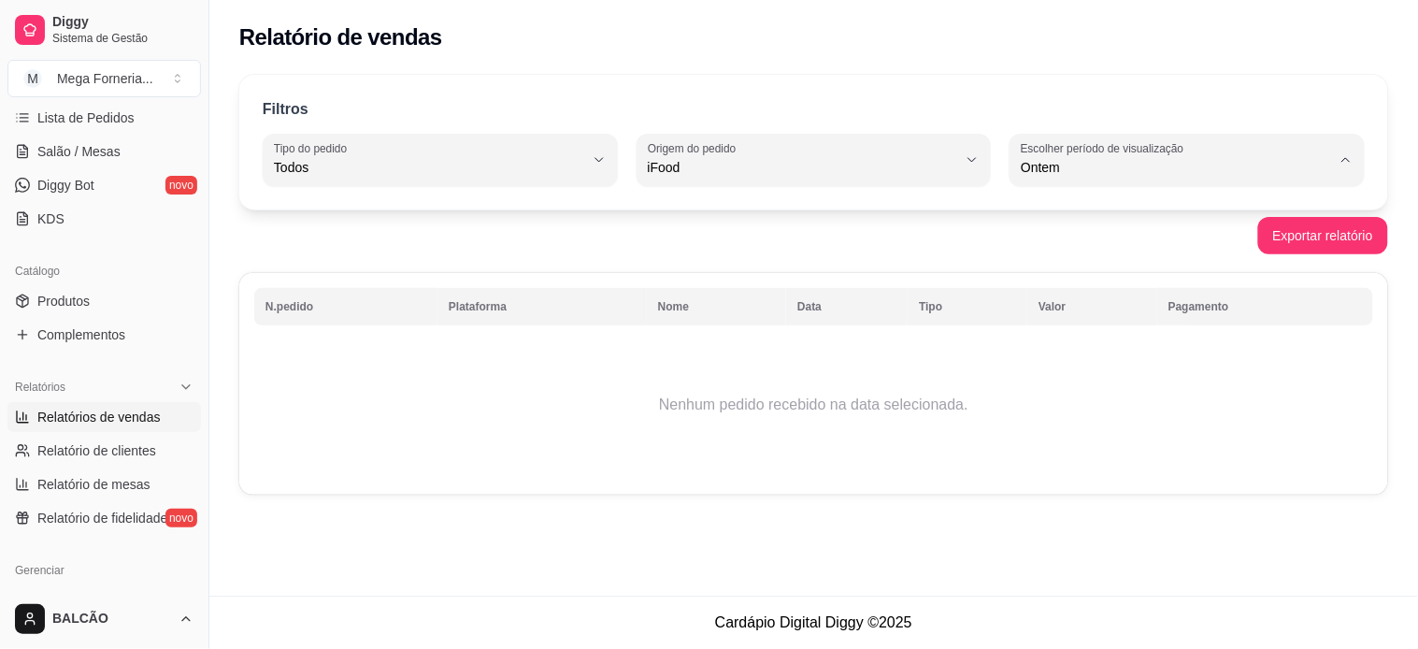
click at [1038, 207] on span "Hoje" at bounding box center [1179, 212] width 294 height 18
type input "0"
select select "0"
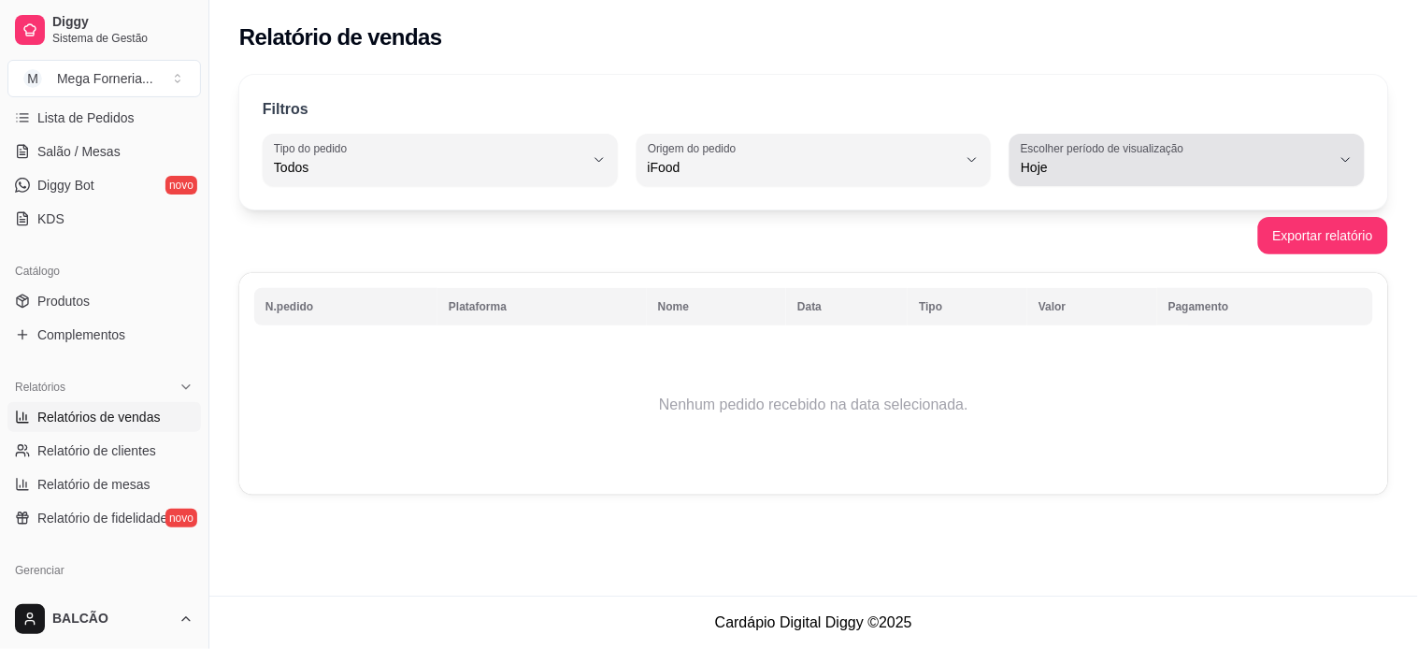
click at [1100, 150] on label "Escolher período de visualização" at bounding box center [1105, 148] width 169 height 16
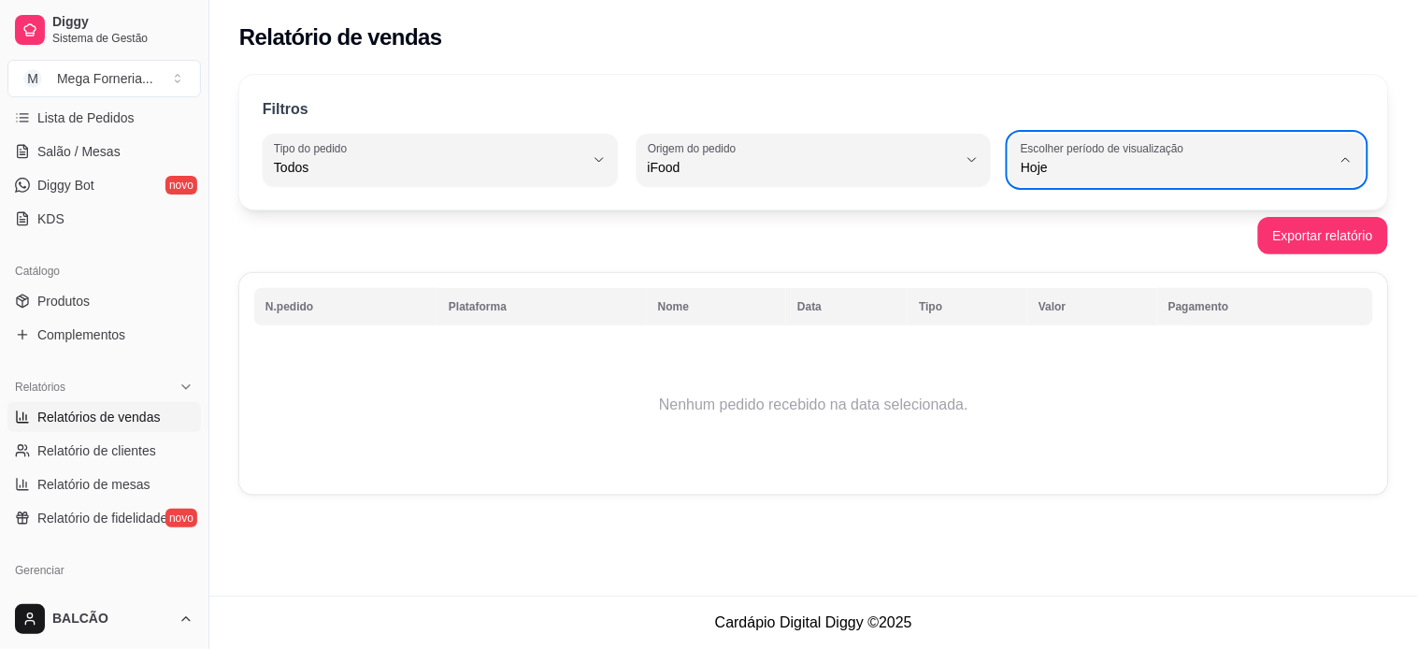
click at [1079, 239] on span "Ontem" at bounding box center [1179, 243] width 294 height 18
type input "1"
select select "1"
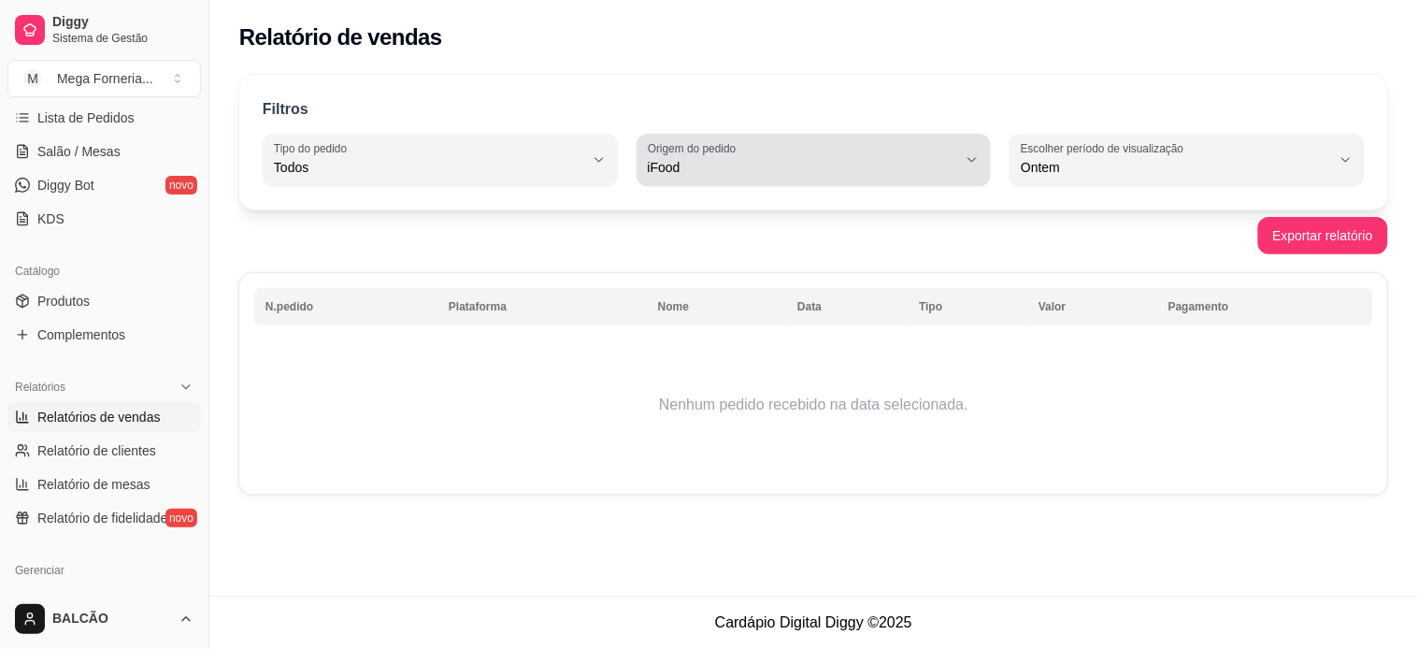
click at [810, 172] on span "iFood" at bounding box center [803, 167] width 310 height 19
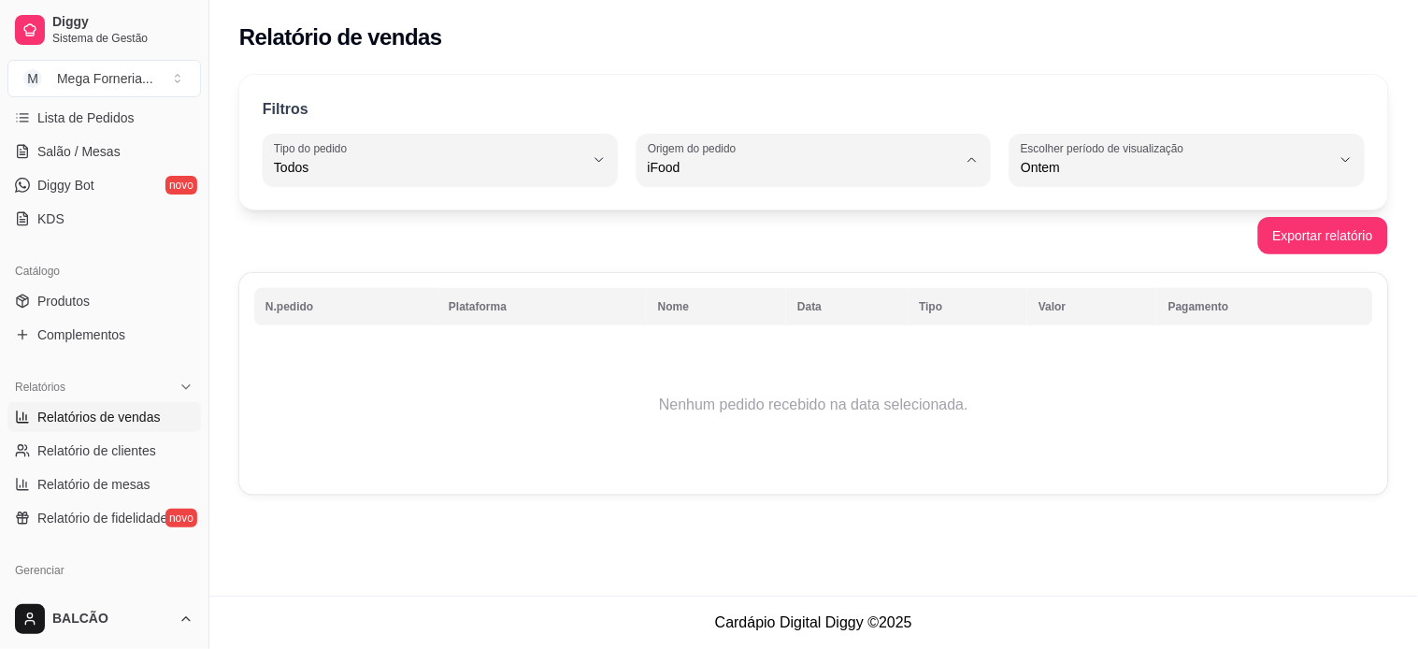
click at [780, 269] on span "iFood" at bounding box center [805, 273] width 294 height 18
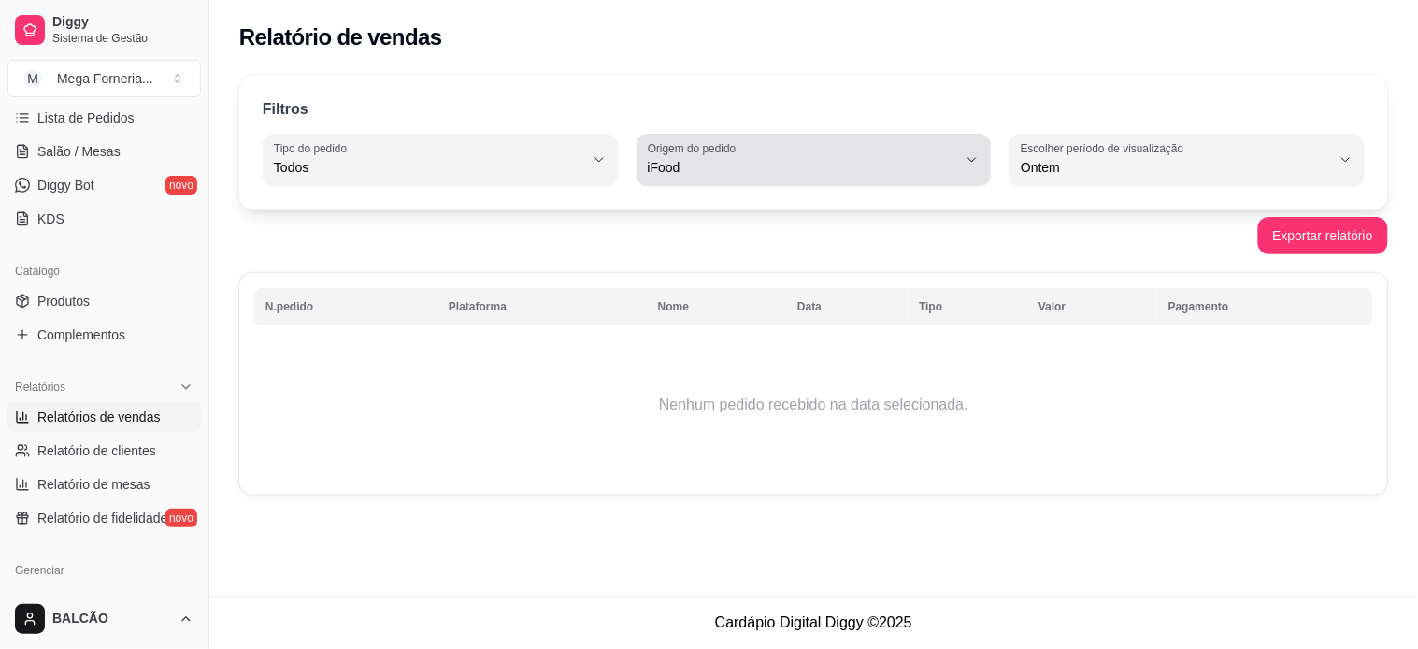
click at [769, 143] on div "iFood" at bounding box center [803, 159] width 310 height 37
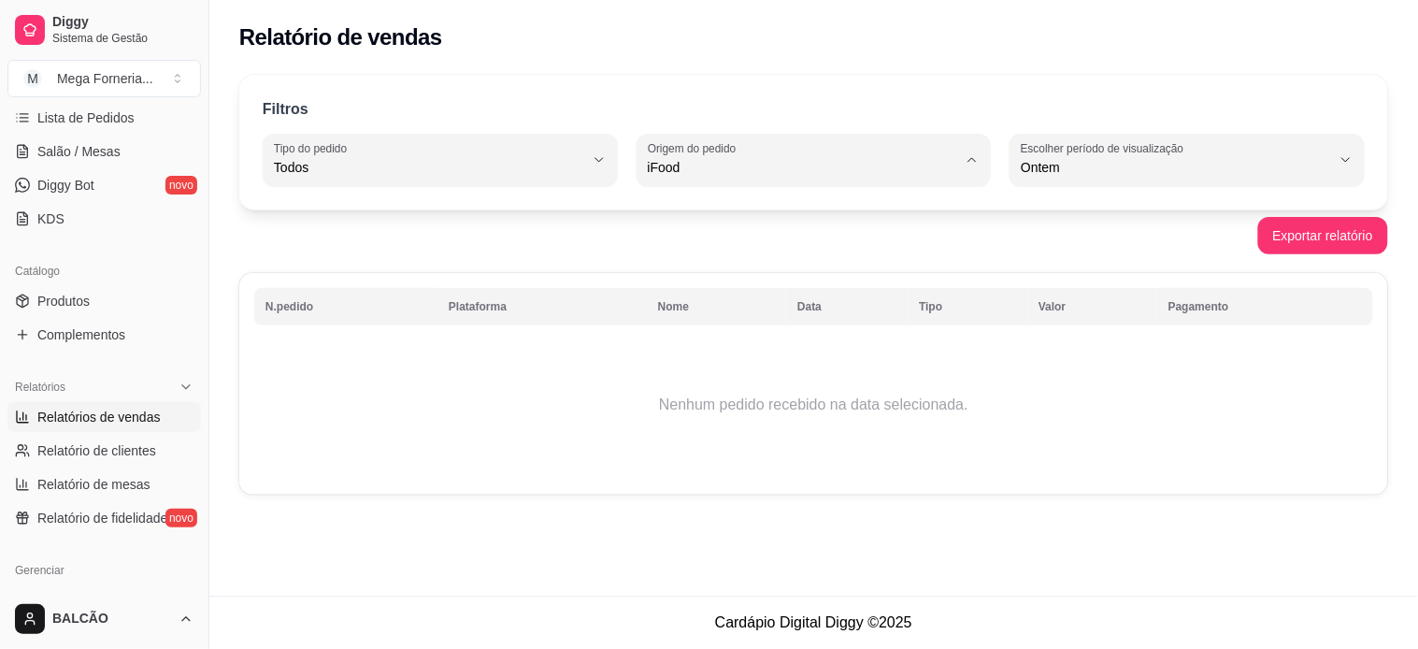
click at [798, 517] on div "Relatório de vendas Filtros ALL Tipo do pedido Todos Entrega Retirada Mesa Cons…" at bounding box center [813, 297] width 1208 height 595
click at [771, 153] on div "iFood" at bounding box center [803, 159] width 310 height 37
click at [785, 218] on span "Todas plataformas (Diggy, iFood)" at bounding box center [805, 212] width 294 height 18
type input "ALL"
select select "ALL"
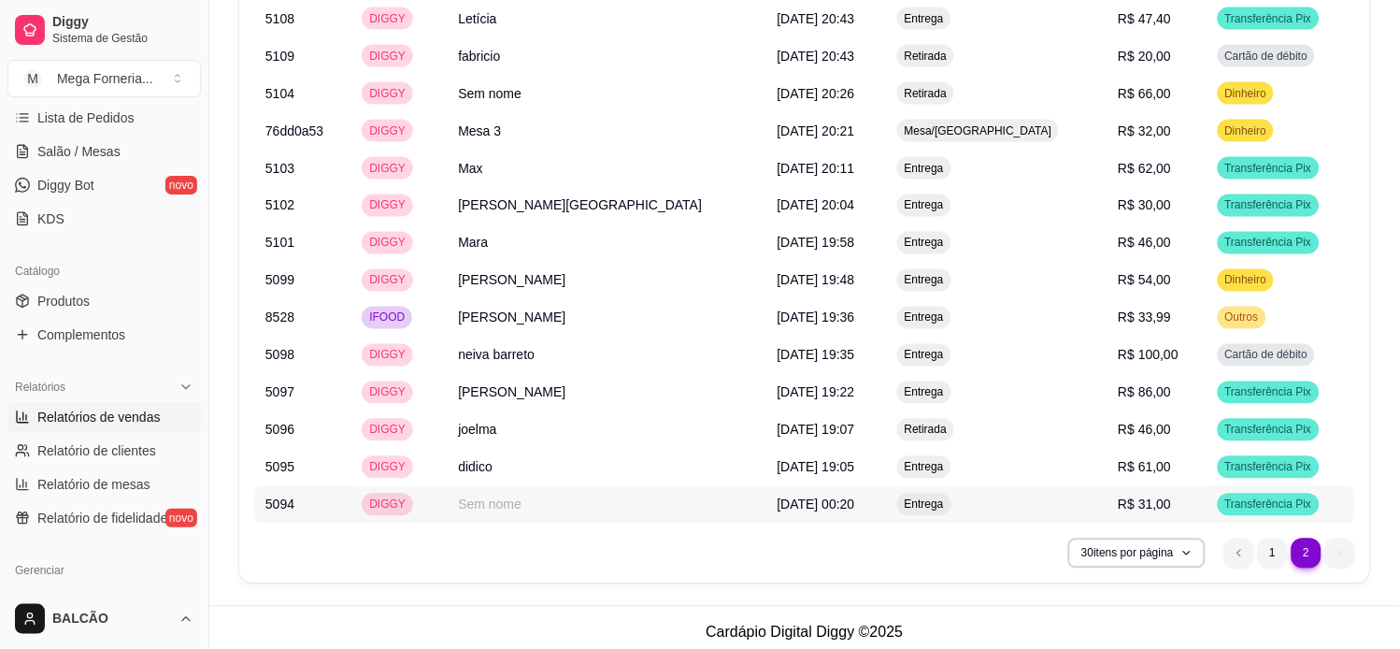
scroll to position [2182, 0]
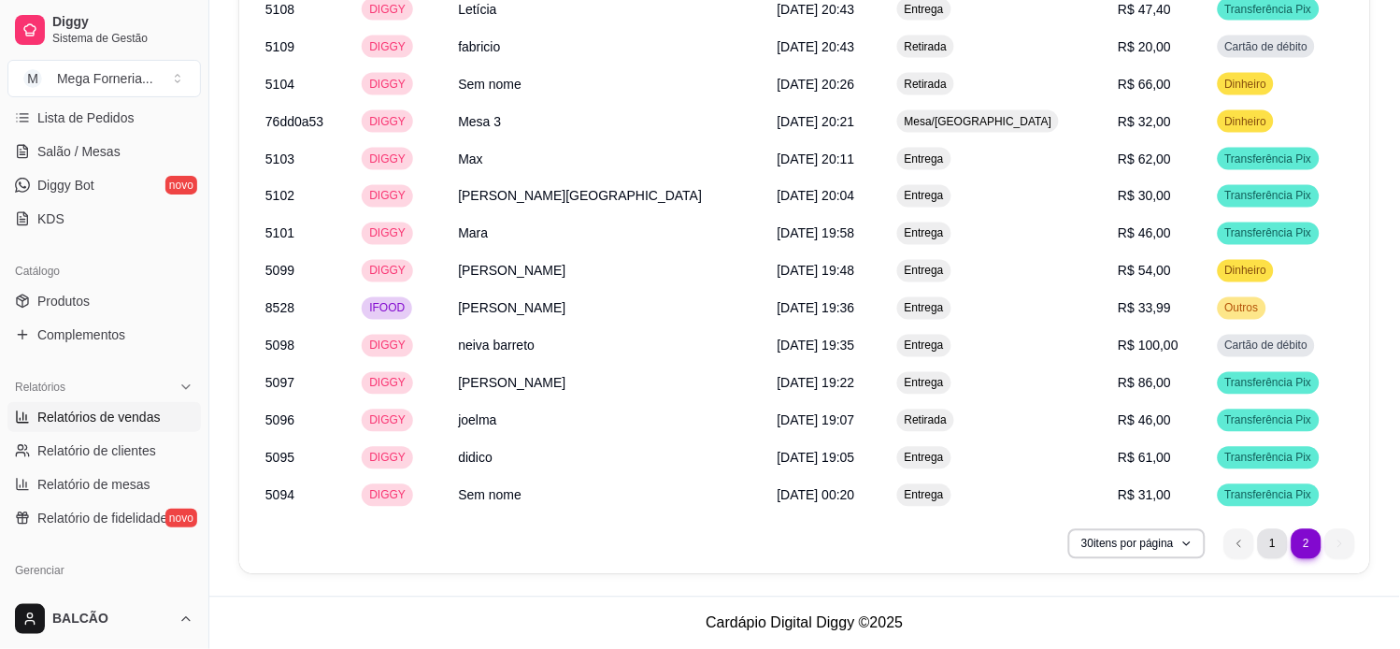
click at [1277, 552] on li "1" at bounding box center [1273, 544] width 30 height 30
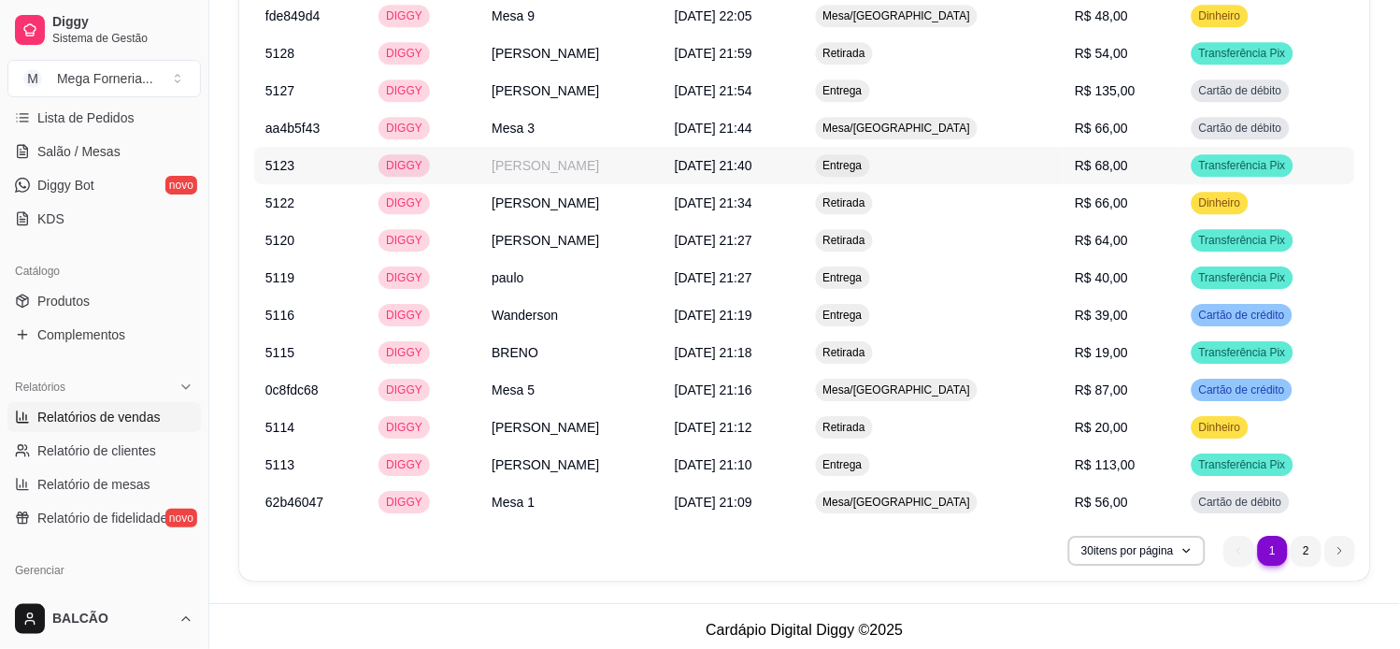
scroll to position [2706, 0]
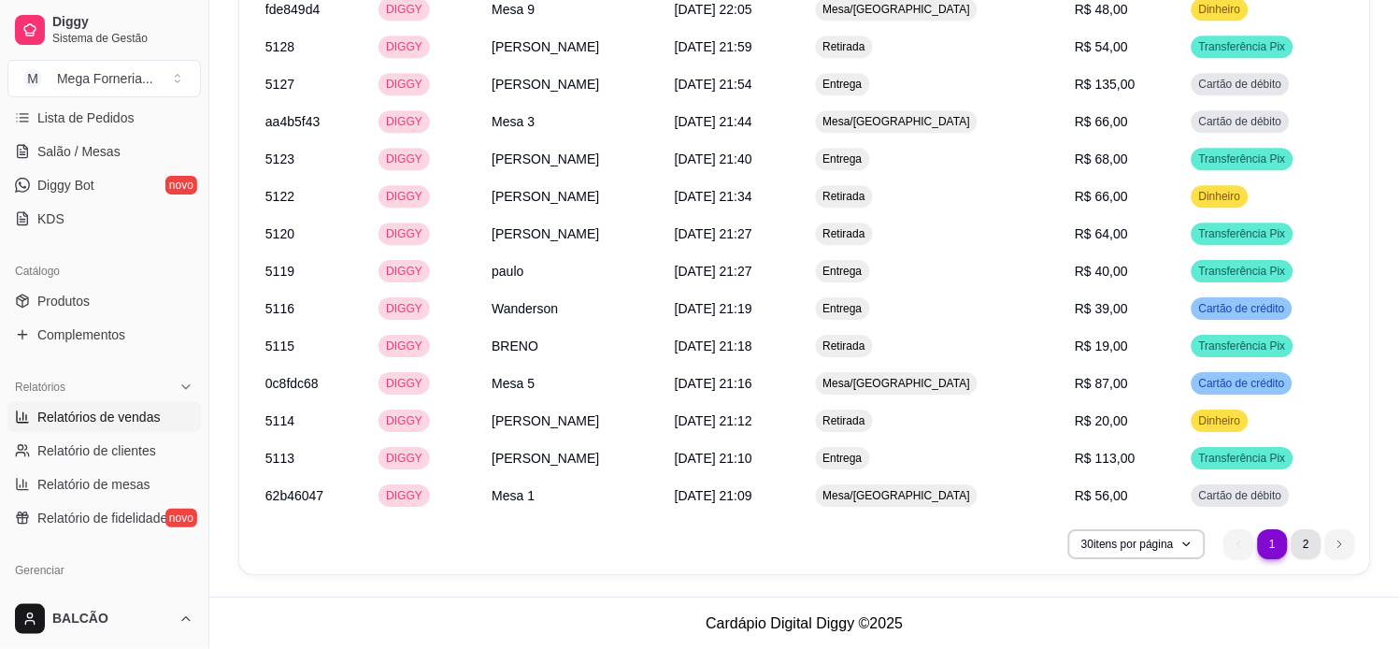
click at [1310, 543] on li "2" at bounding box center [1307, 544] width 30 height 30
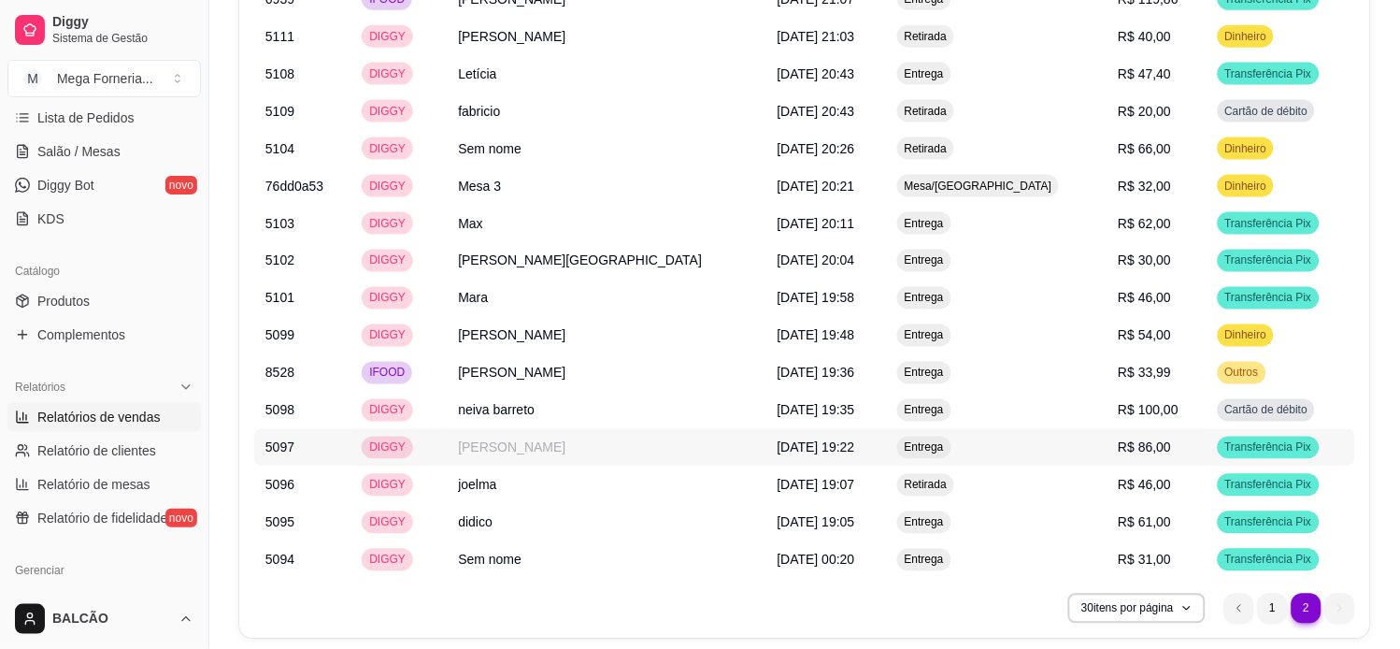
scroll to position [2182, 0]
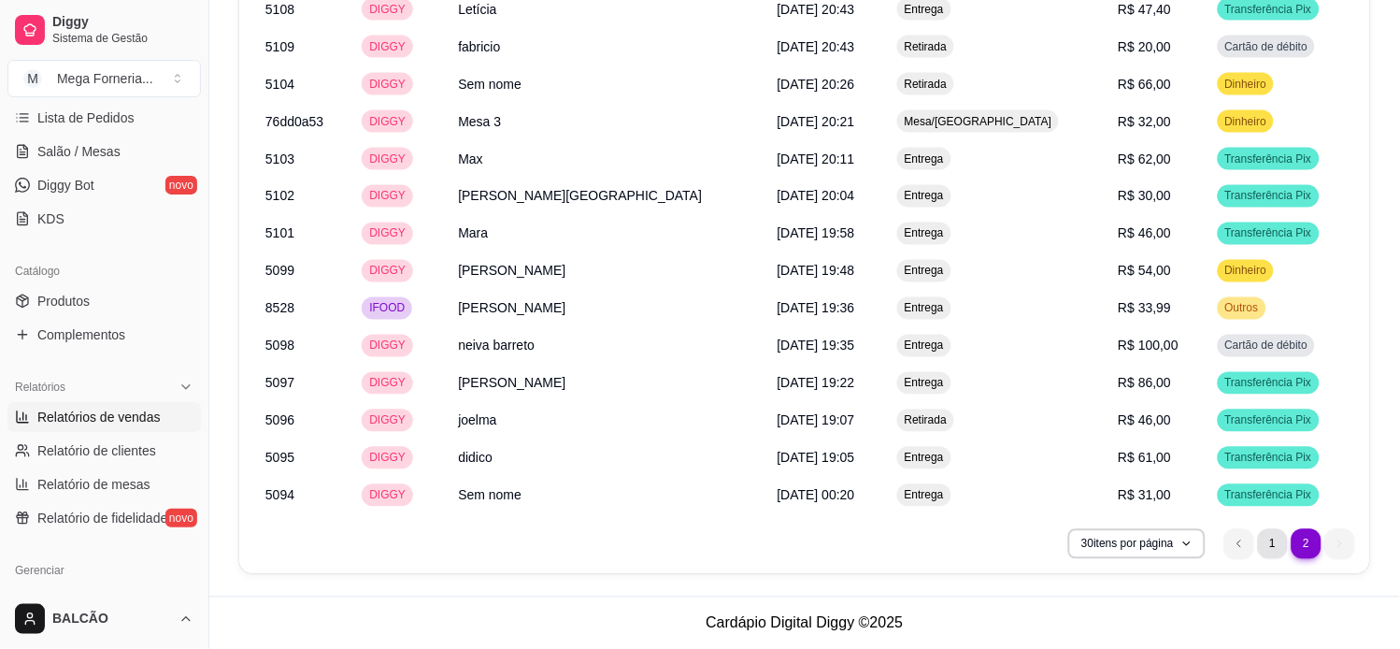
click at [1268, 539] on li "1" at bounding box center [1273, 544] width 30 height 30
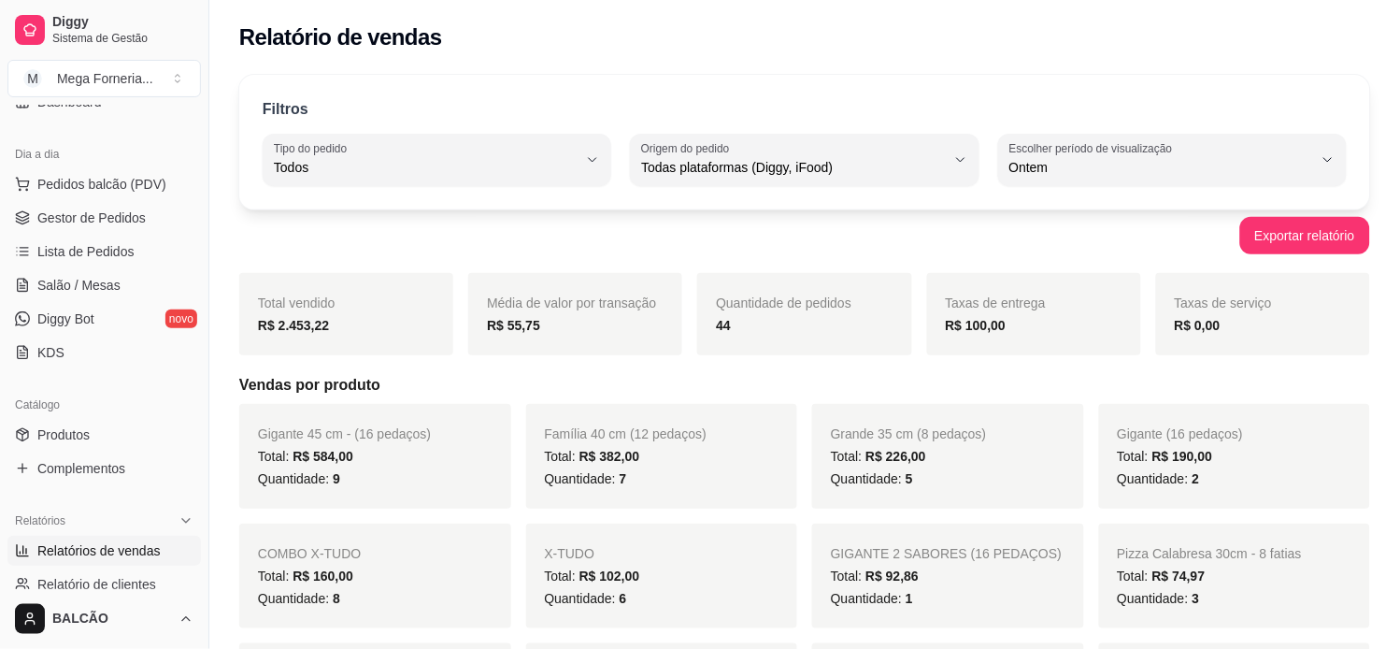
scroll to position [104, 0]
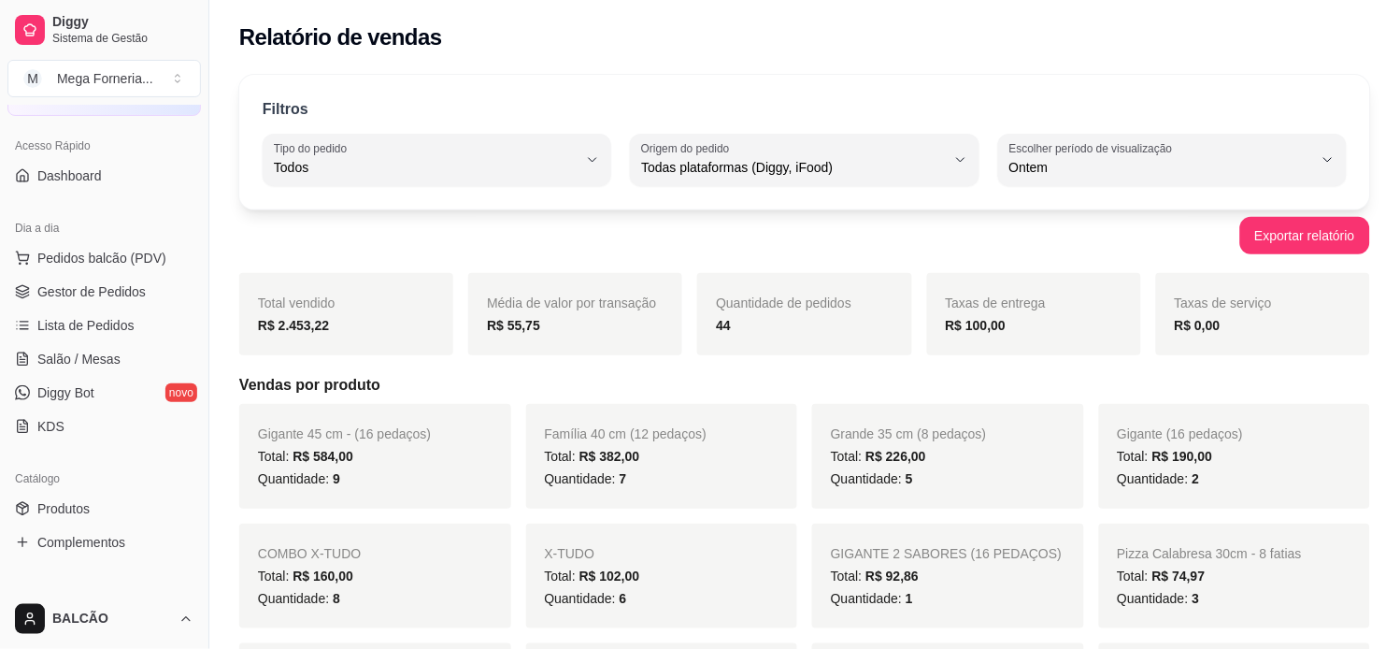
click at [129, 307] on ul "Pedidos balcão (PDV) Gestor de Pedidos Lista de Pedidos Salão / Mesas Diggy Bot…" at bounding box center [103, 342] width 193 height 198
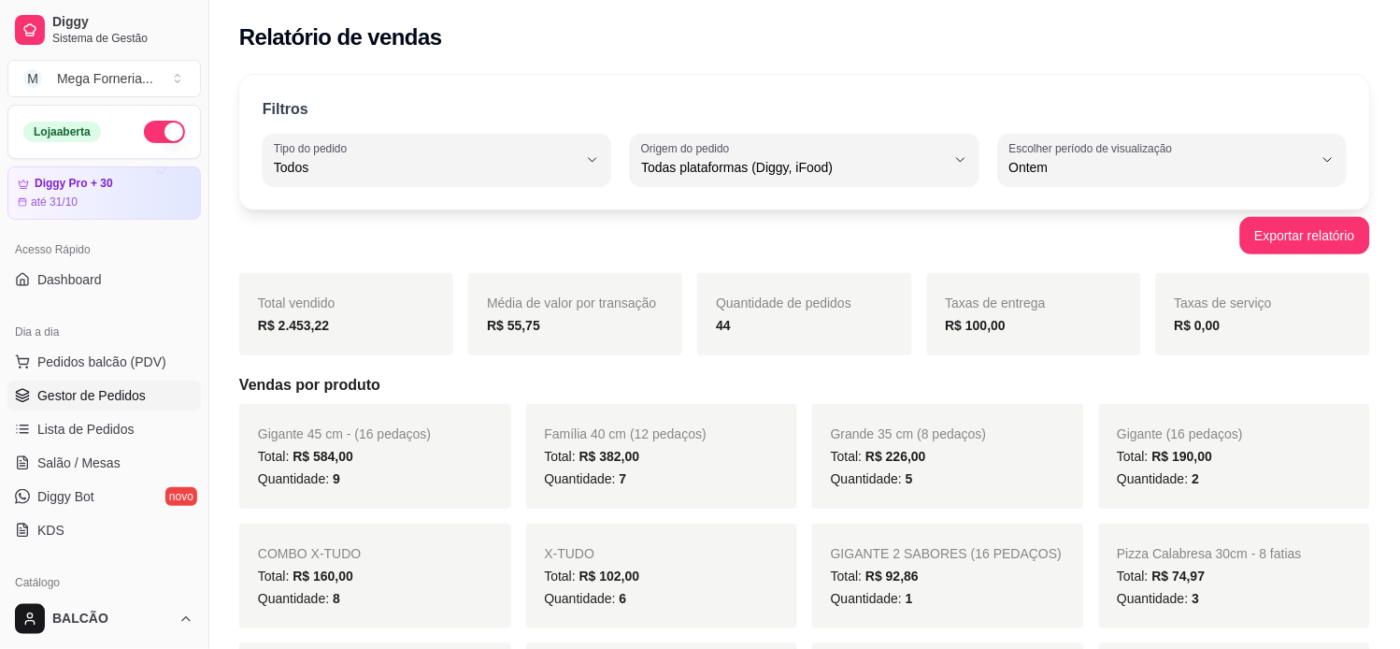
click at [100, 407] on link "Gestor de Pedidos" at bounding box center [103, 395] width 193 height 30
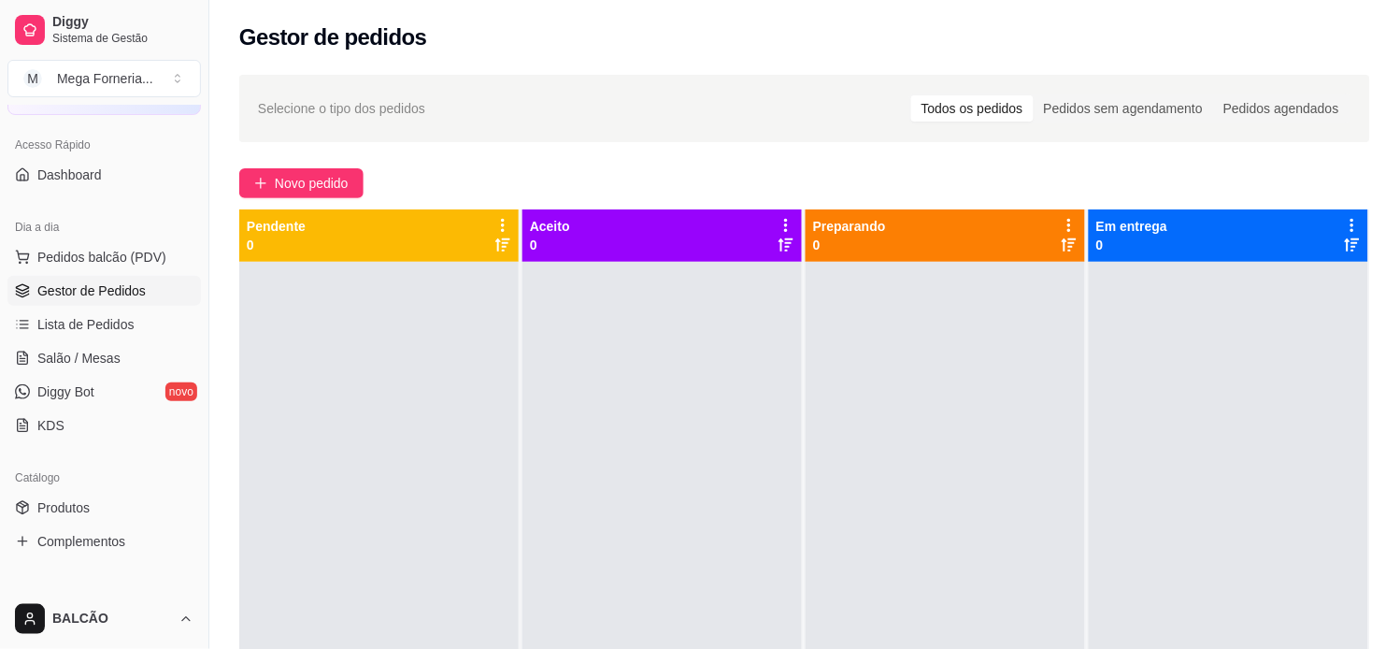
scroll to position [104, 0]
click at [105, 362] on span "Salão / Mesas" at bounding box center [78, 359] width 83 height 19
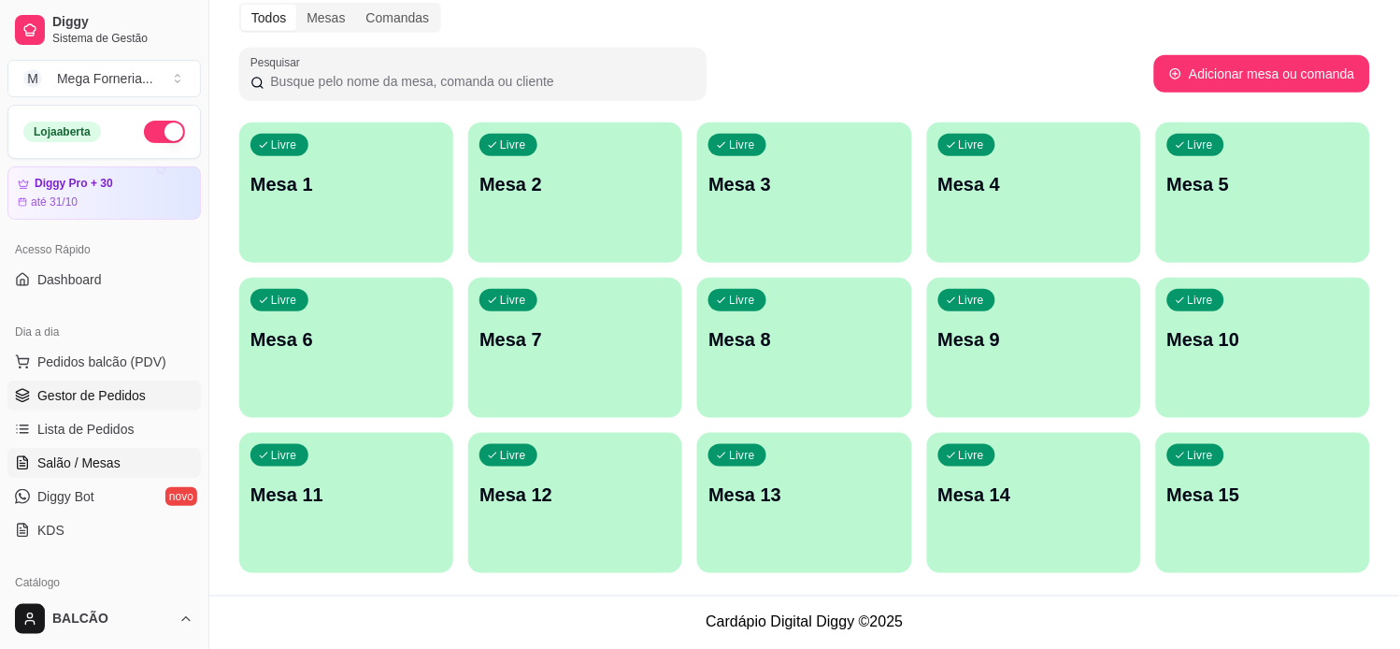
click at [131, 388] on span "Gestor de Pedidos" at bounding box center [91, 395] width 108 height 19
